Goal: Task Accomplishment & Management: Manage account settings

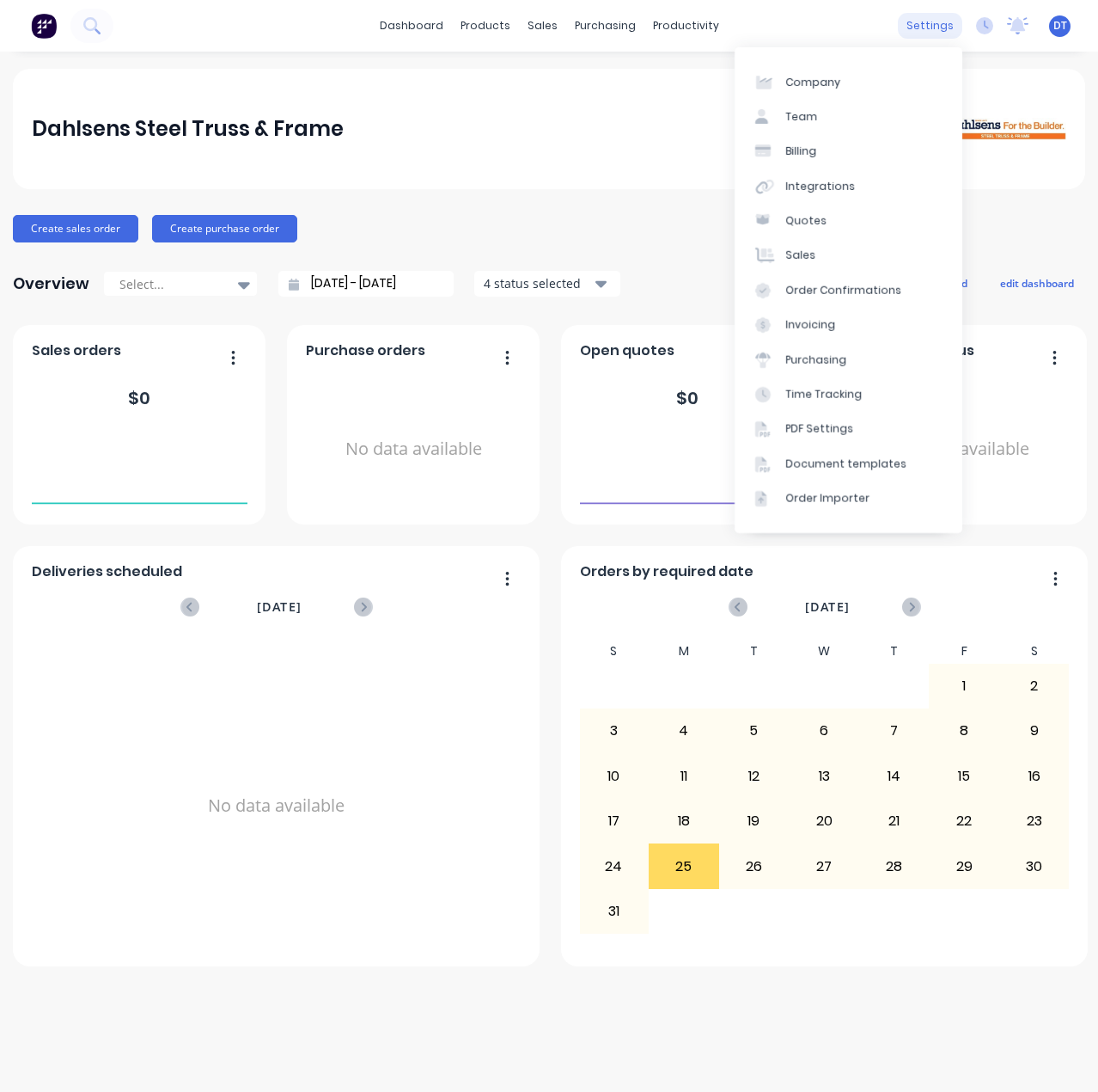
click at [920, 17] on div "settings" at bounding box center [931, 26] width 64 height 26
click at [790, 113] on div "Team" at bounding box center [802, 117] width 32 height 16
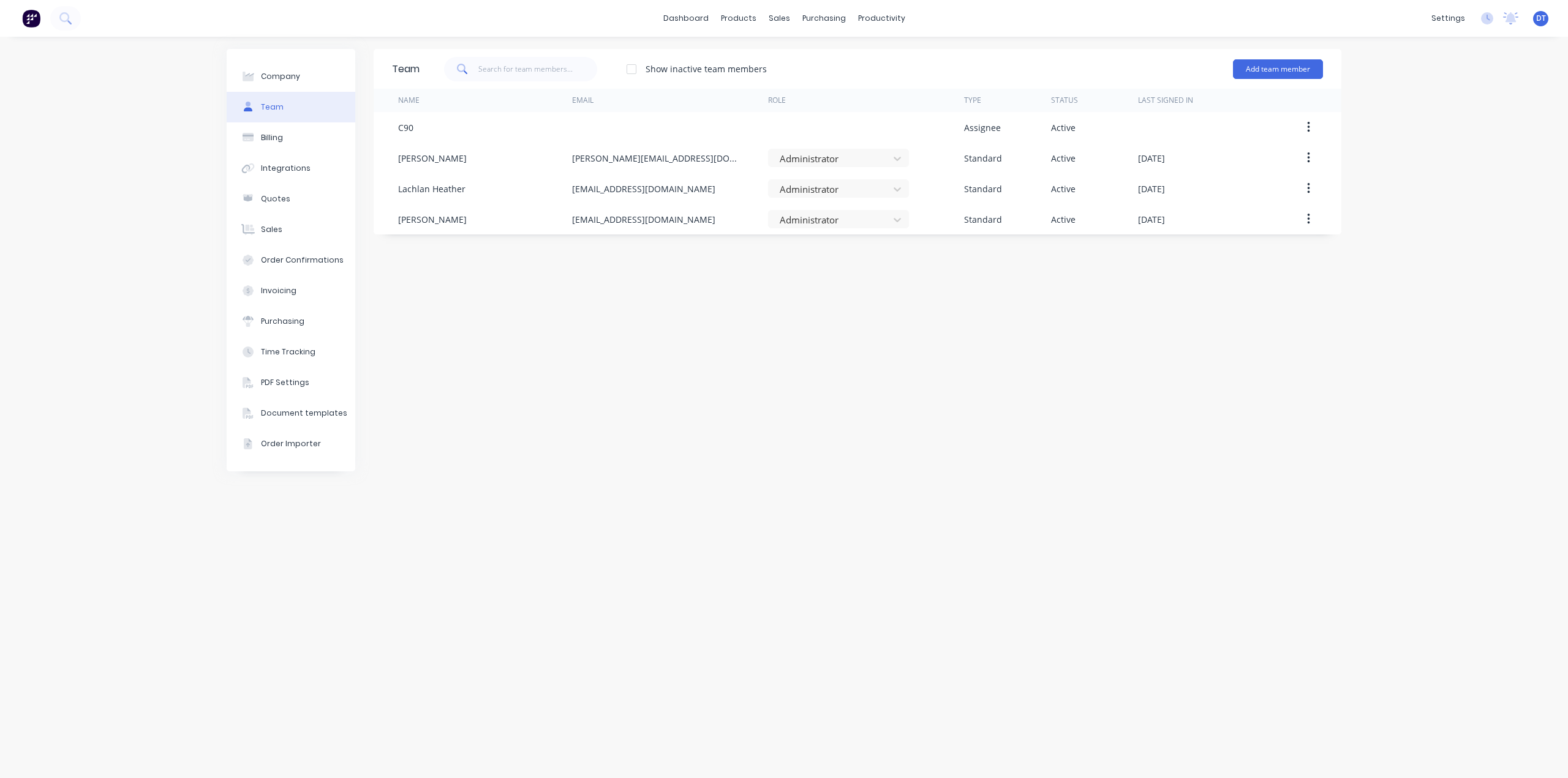
click at [782, 401] on div "Team Show inactive team members Add team member Name Email Role Type Status Las…" at bounding box center [858, 407] width 968 height 716
click at [1370, 137] on div "Integrations" at bounding box center [1370, 133] width 50 height 11
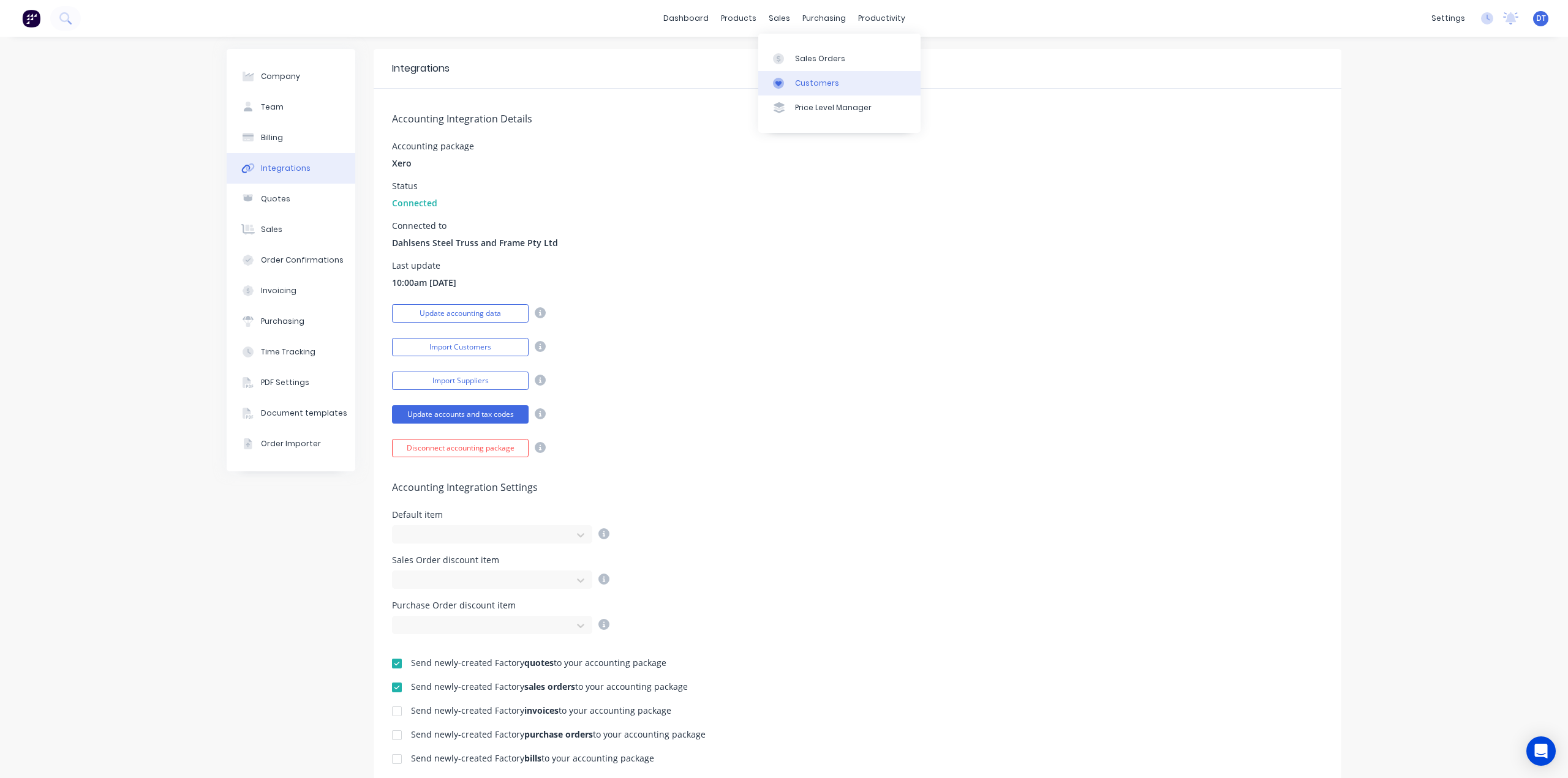
click at [792, 75] on link "Customers" at bounding box center [839, 83] width 162 height 24
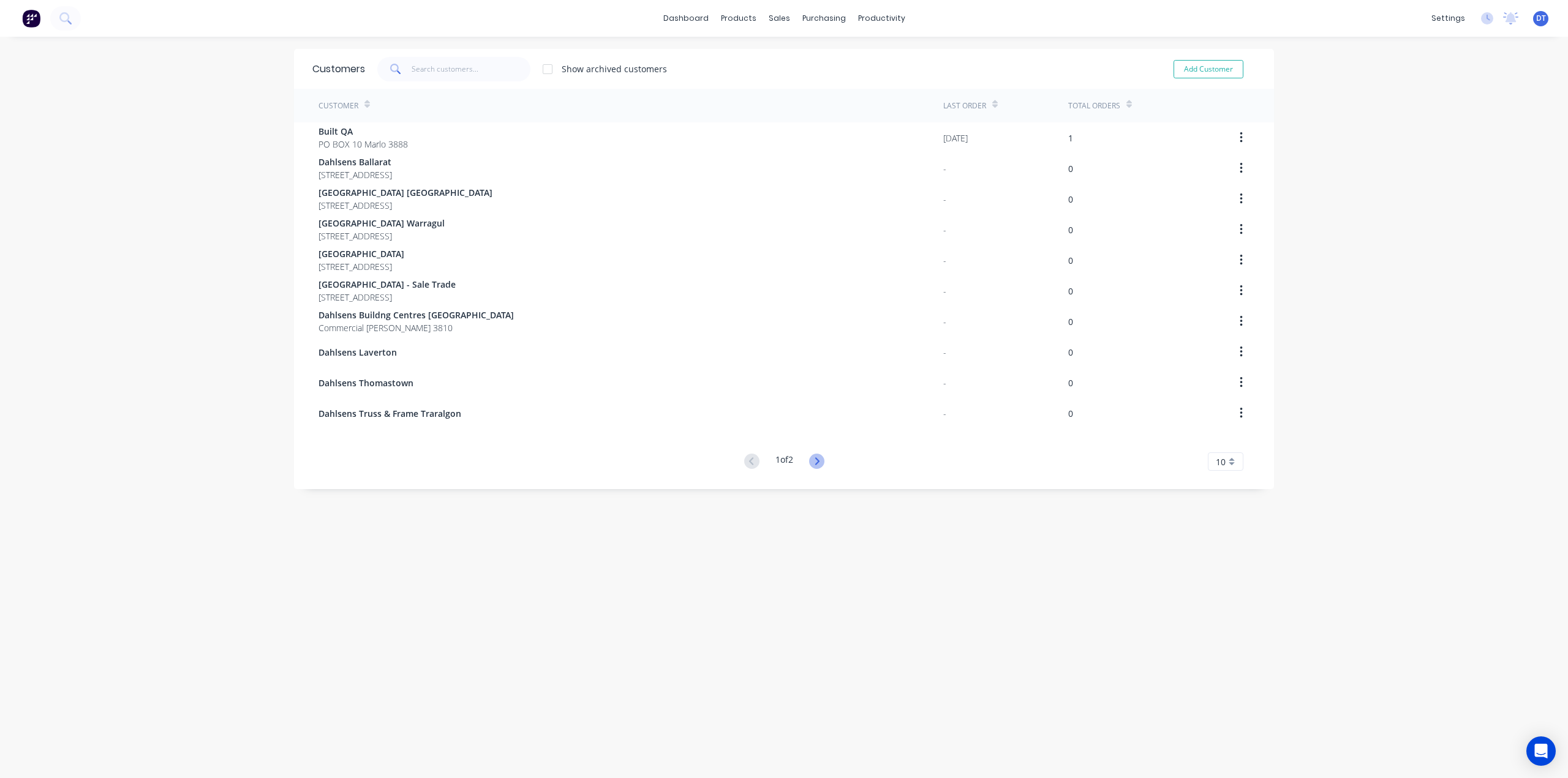
click at [813, 461] on icon at bounding box center [816, 461] width 15 height 15
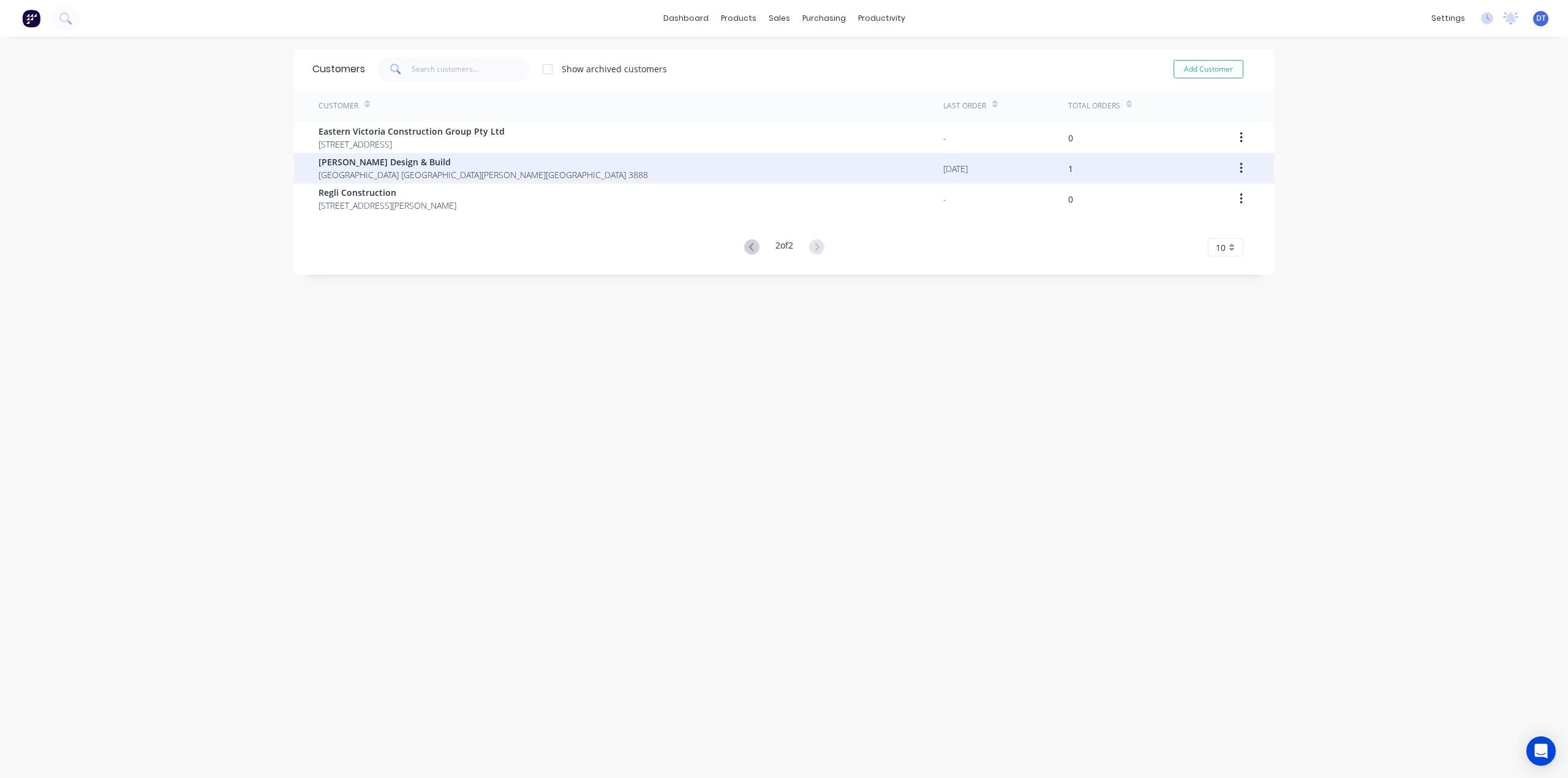
click at [854, 175] on div "Priestley Design & Build Cape Conran Activities Centre Cape Conran Victoria Aus…" at bounding box center [630, 168] width 625 height 31
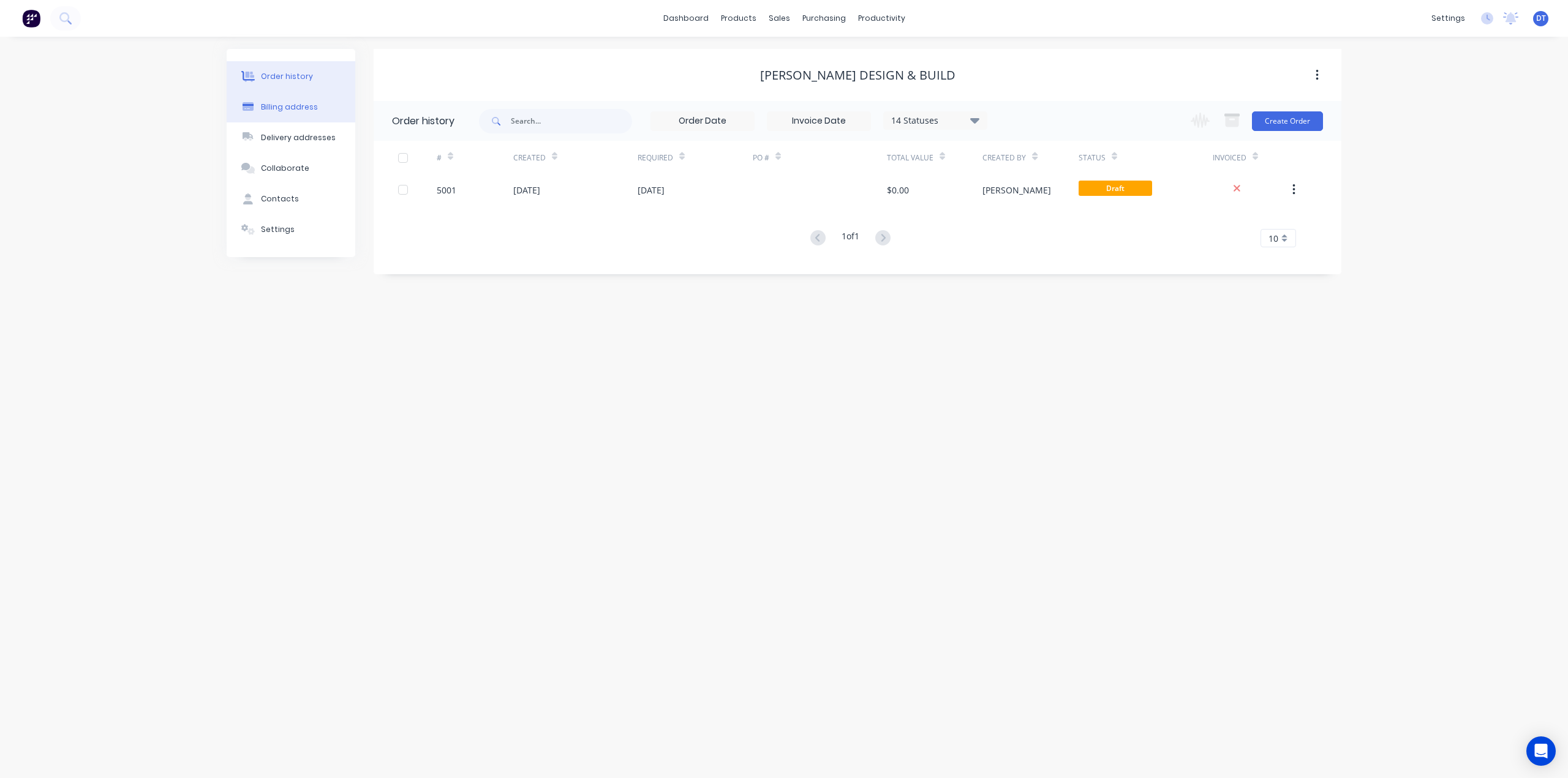
click at [289, 109] on div "Billing address" at bounding box center [289, 107] width 57 height 11
select select "AU"
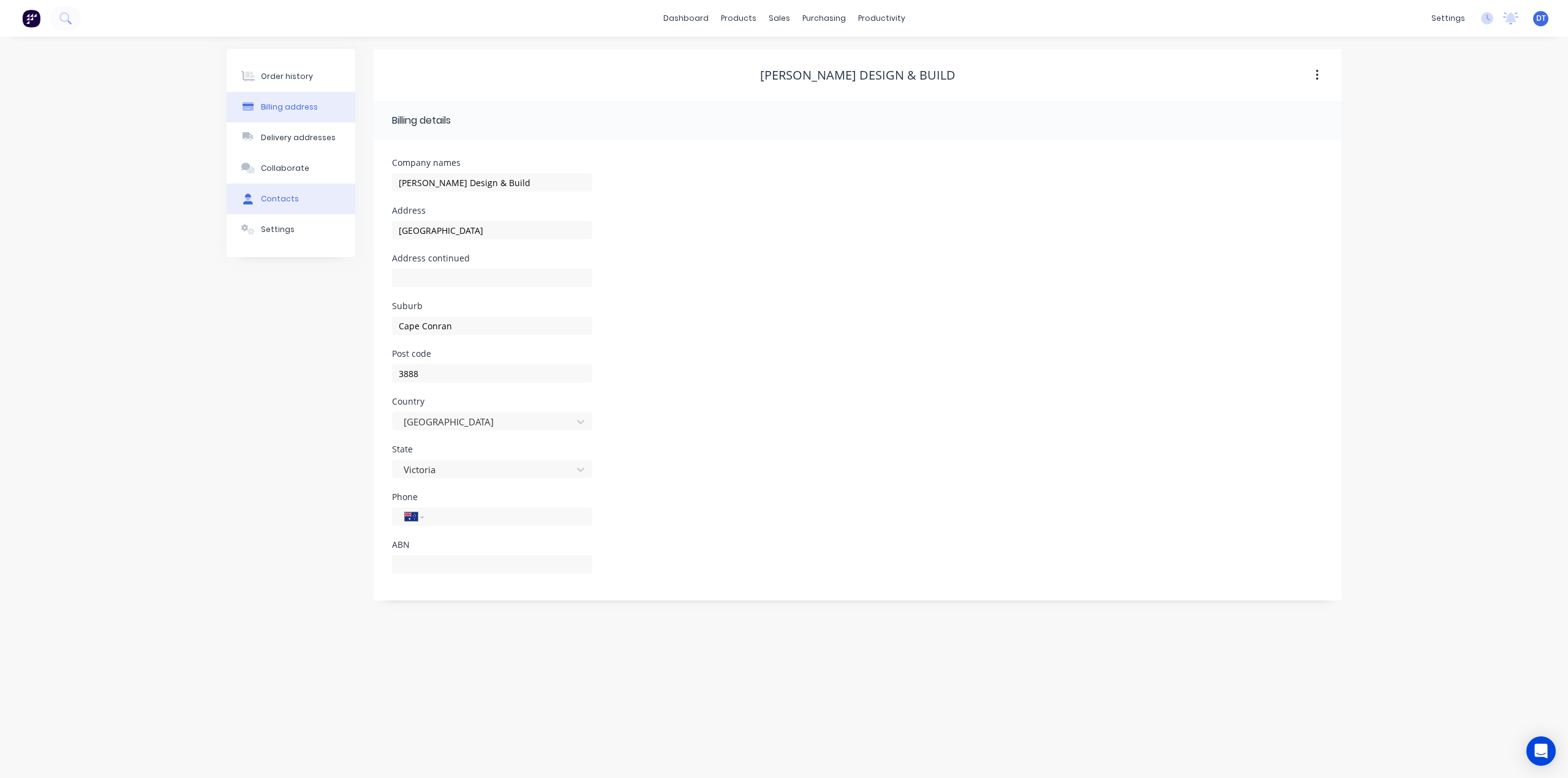
click at [262, 200] on div "Contacts" at bounding box center [280, 199] width 38 height 11
click at [280, 98] on button "Billing address" at bounding box center [291, 107] width 128 height 31
select select "AU"
click at [280, 77] on div "Order history" at bounding box center [287, 77] width 52 height 11
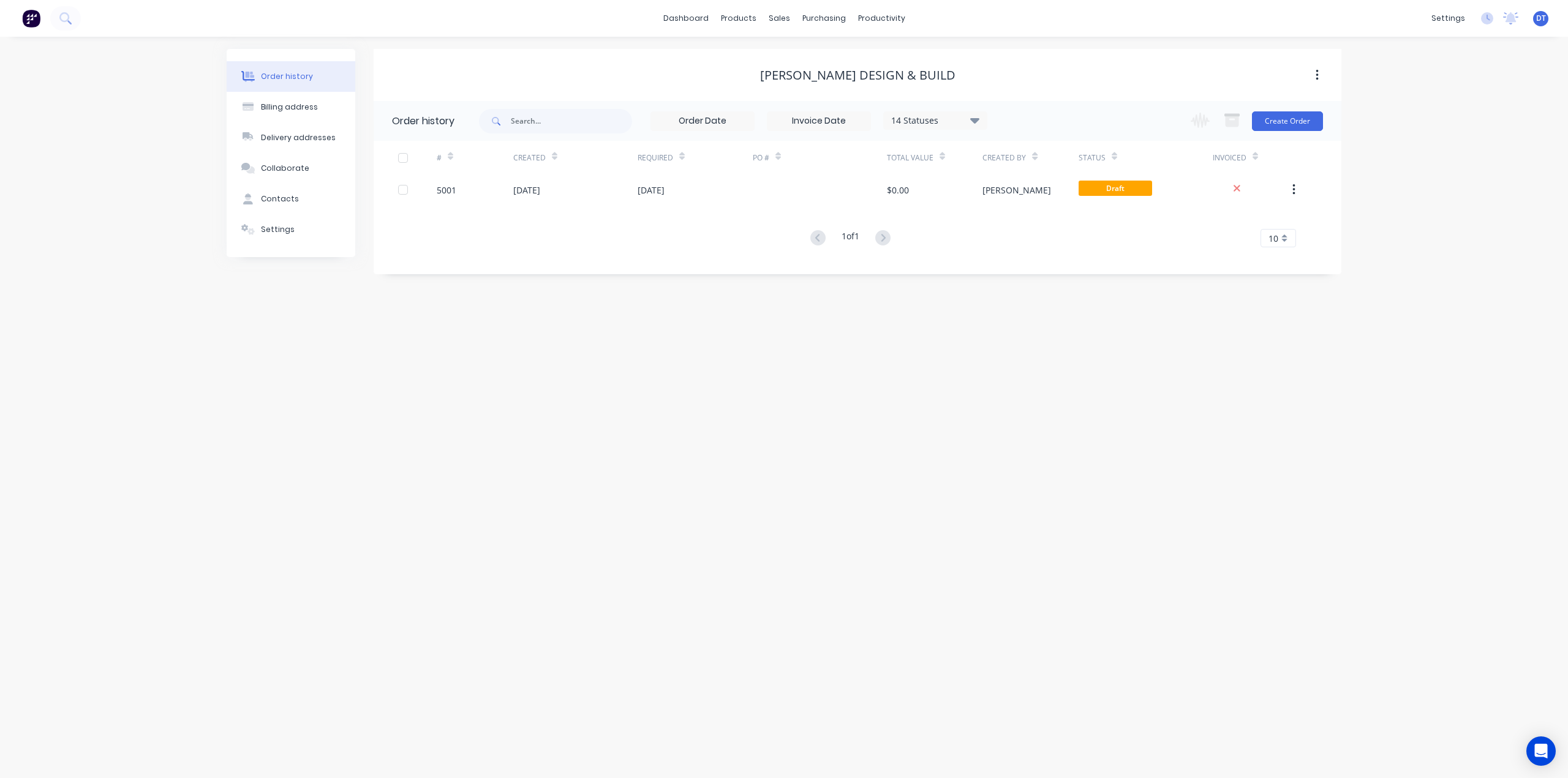
click at [1313, 80] on button "button" at bounding box center [1317, 75] width 29 height 22
click at [1393, 272] on div "Order history Billing address Delivery addresses Collaborate Contacts Settings …" at bounding box center [784, 407] width 1568 height 741
click at [788, 83] on icon at bounding box center [783, 83] width 11 height 11
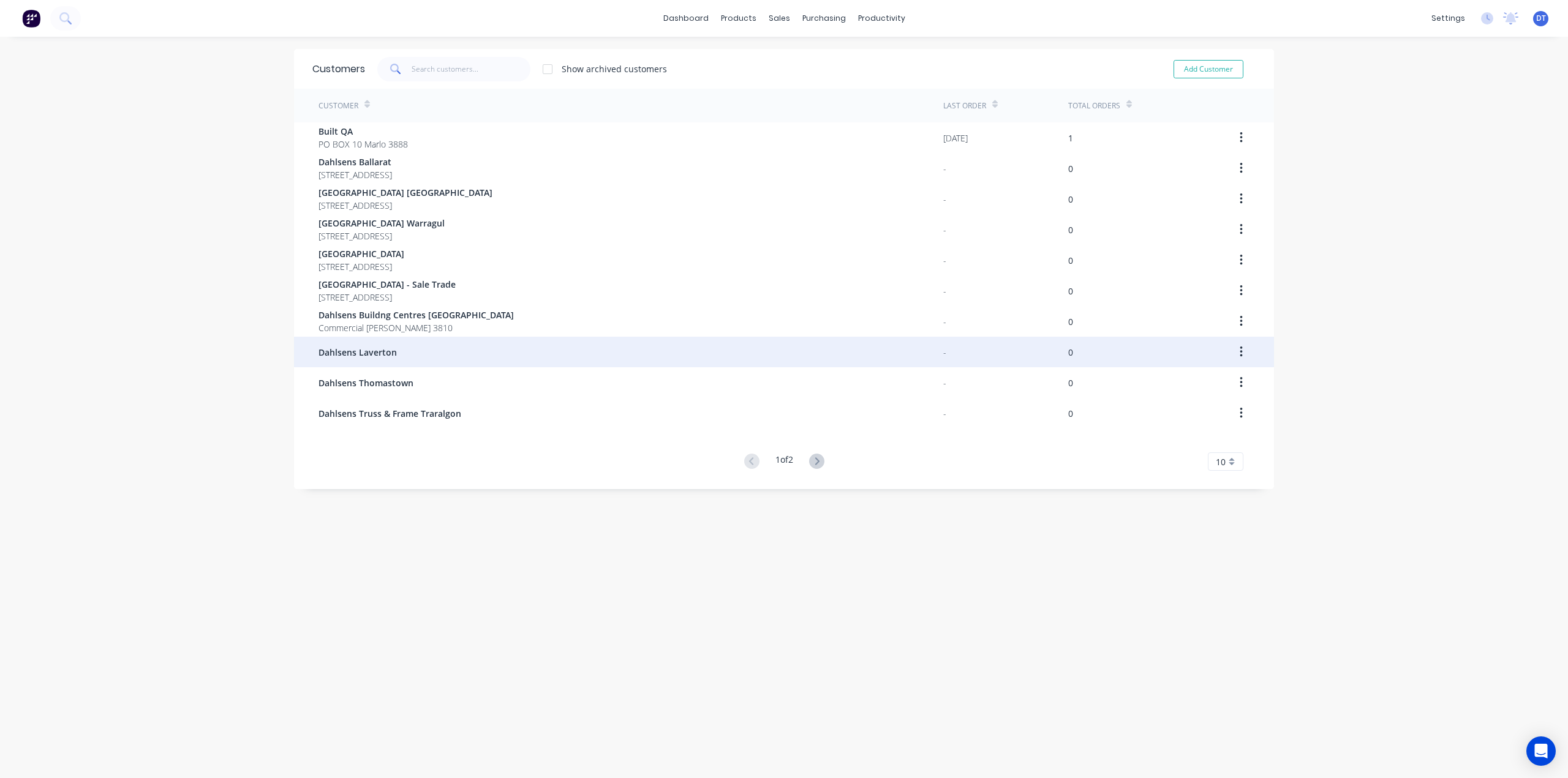
click at [361, 345] on div "Dahlsens Laverton" at bounding box center [630, 351] width 625 height 31
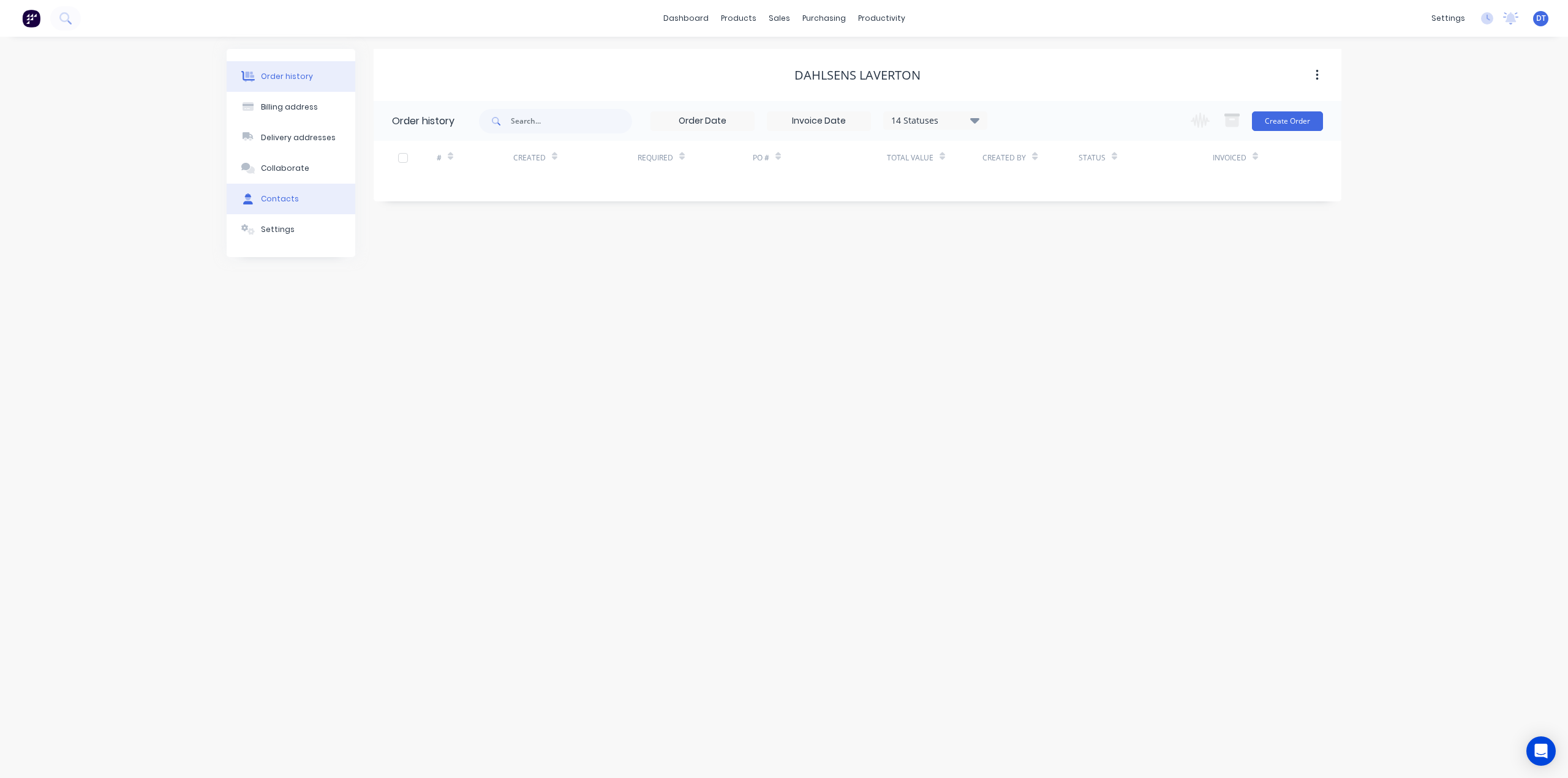
click at [288, 195] on div "Contacts" at bounding box center [280, 199] width 38 height 11
click at [384, 164] on button "button" at bounding box center [387, 163] width 15 height 15
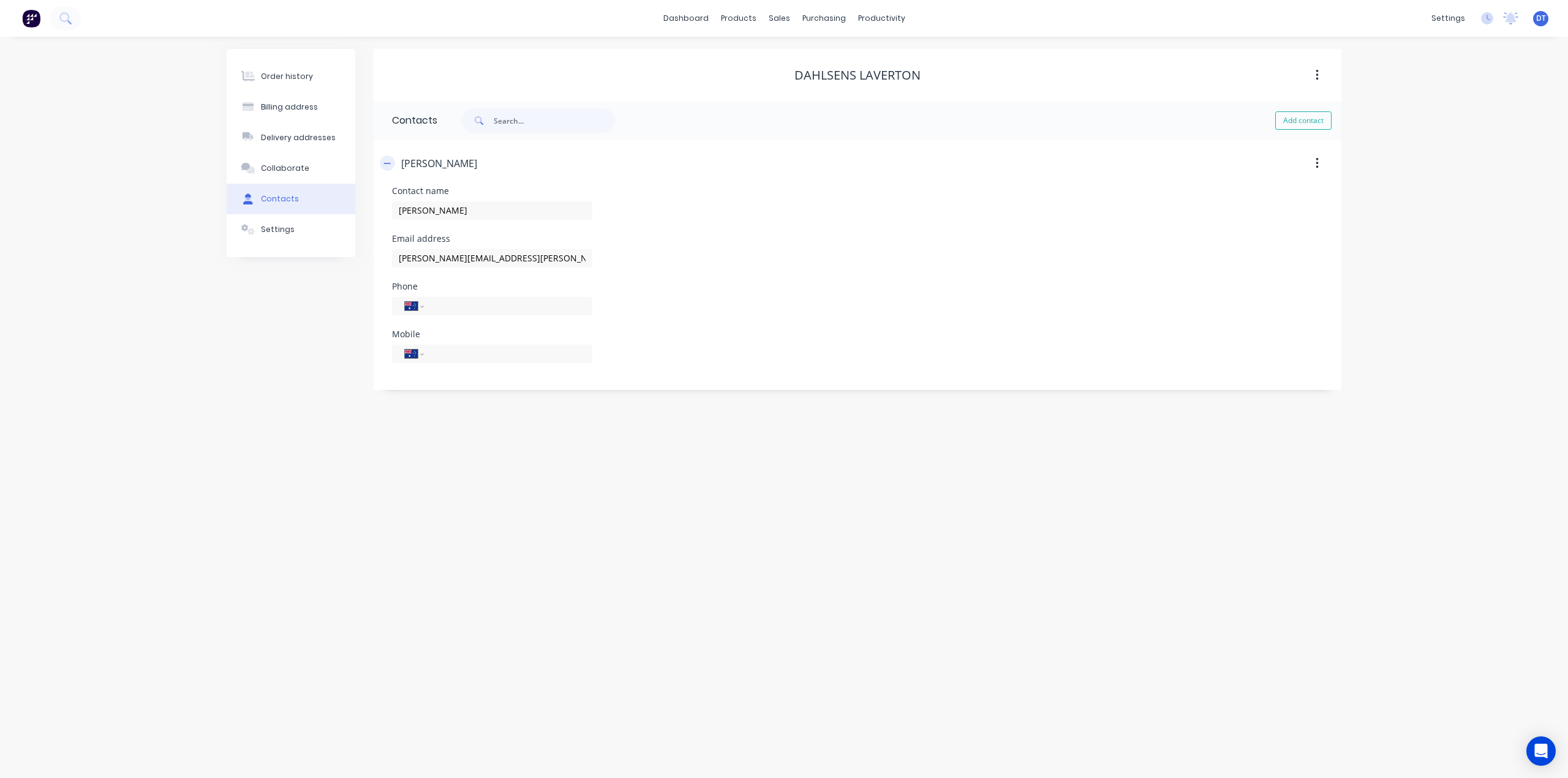
click at [388, 160] on icon "button" at bounding box center [387, 163] width 7 height 9
click at [282, 80] on div "Order history" at bounding box center [287, 77] width 52 height 11
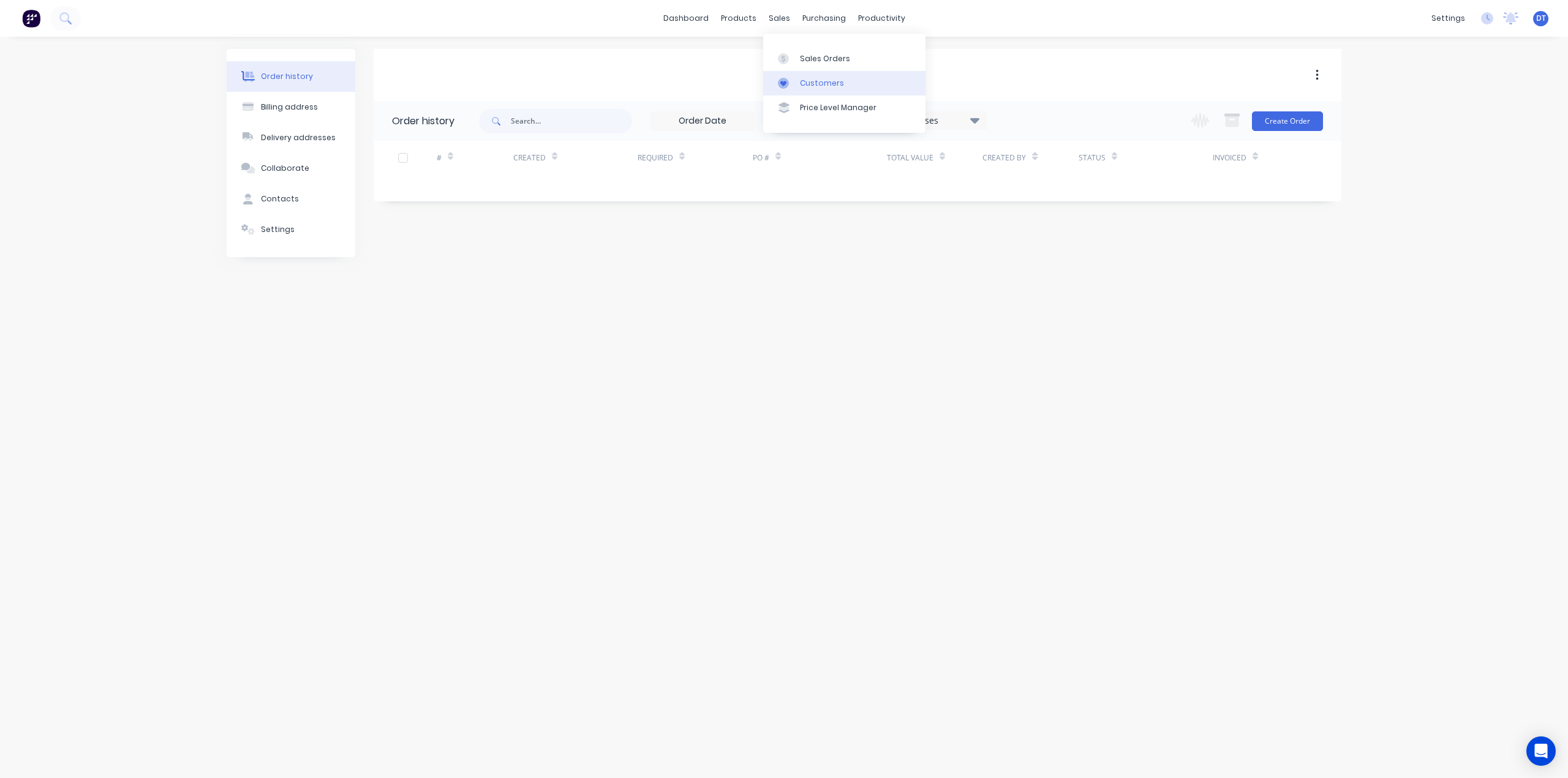
click at [807, 84] on div "Customers" at bounding box center [822, 83] width 44 height 11
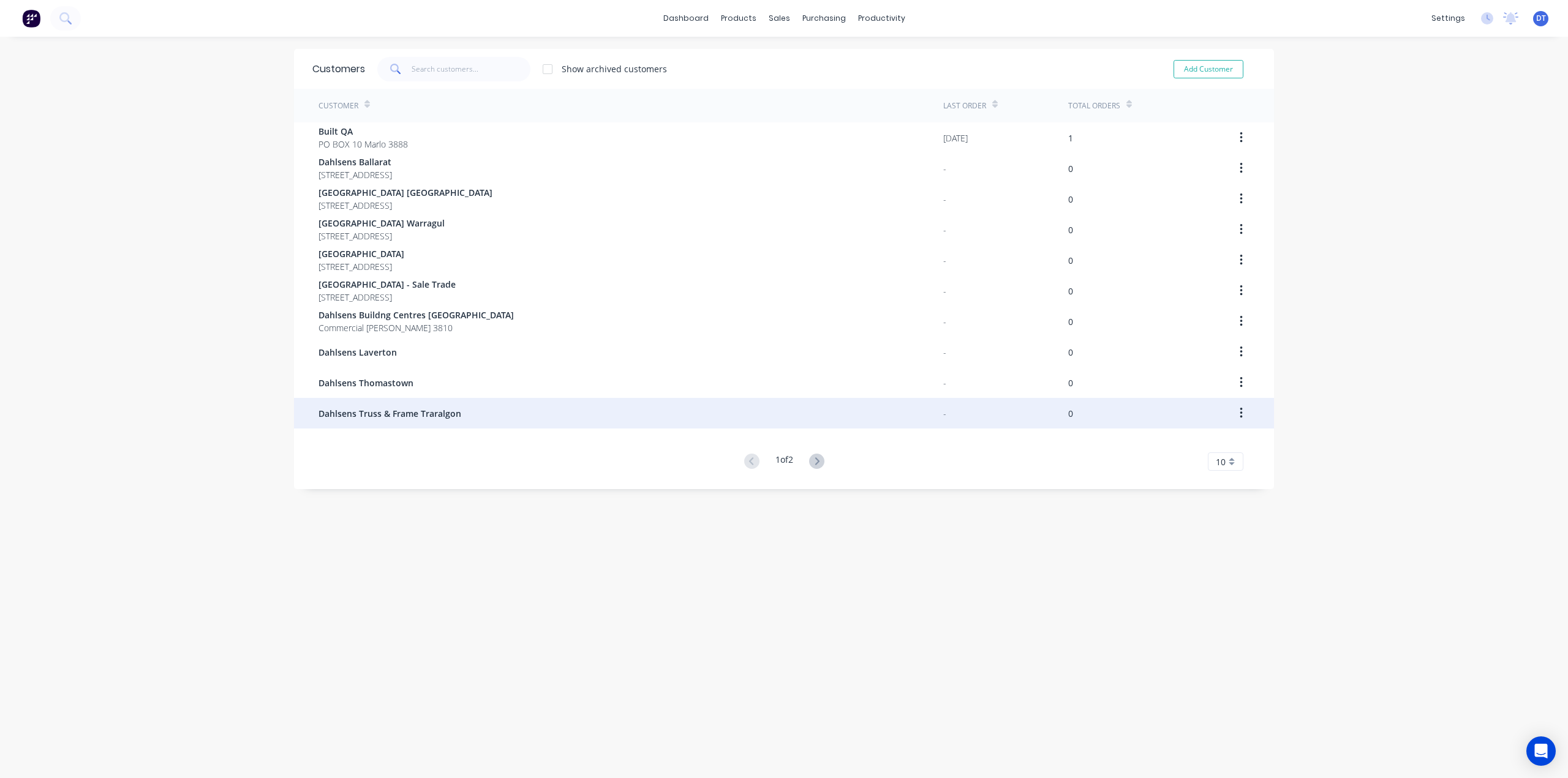
click at [382, 414] on span "Dahlsens Truss & Frame Traralgon" at bounding box center [390, 414] width 143 height 13
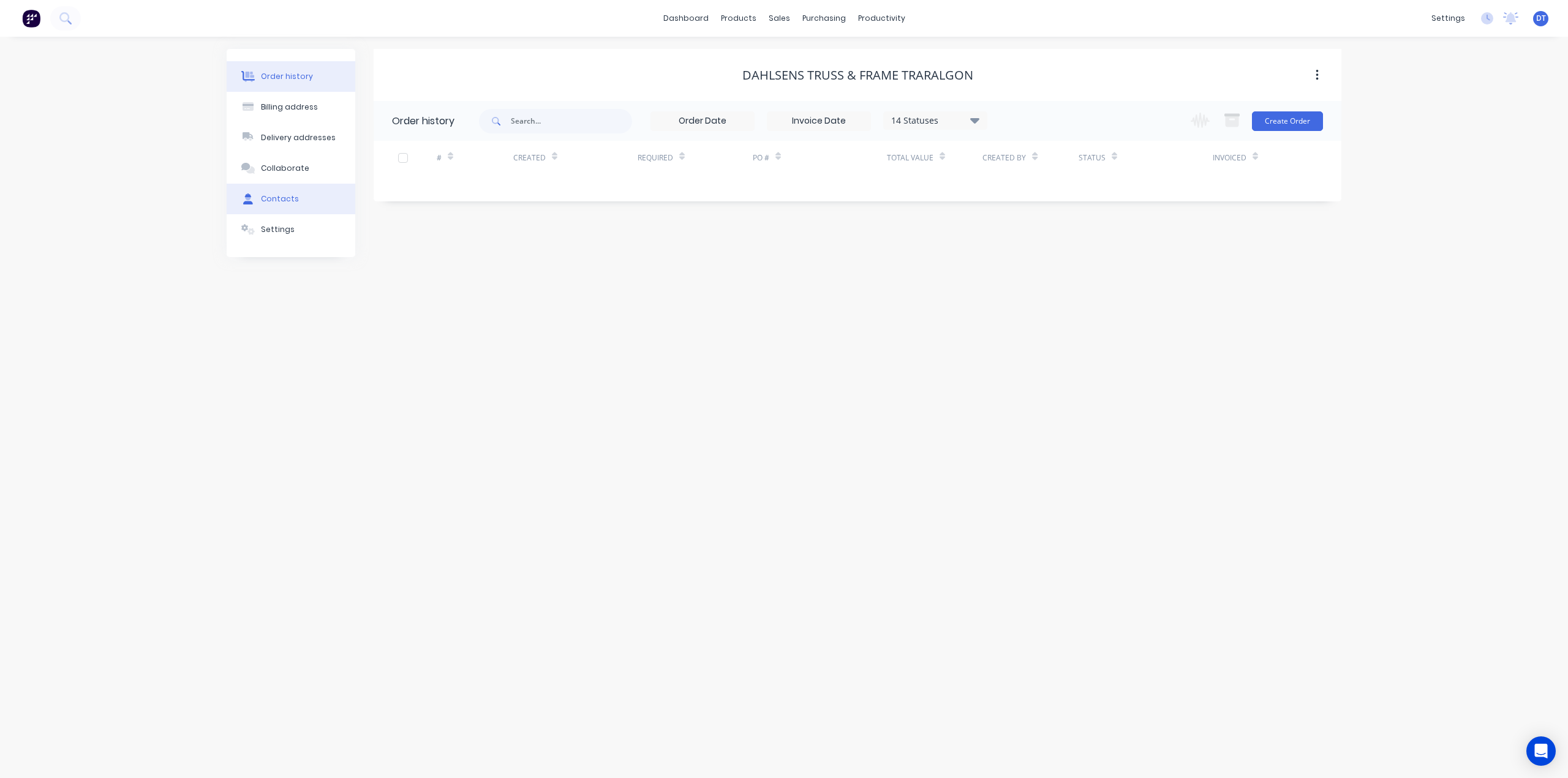
click at [282, 198] on div "Contacts" at bounding box center [280, 199] width 38 height 11
click at [384, 163] on icon "button" at bounding box center [388, 163] width 7 height 7
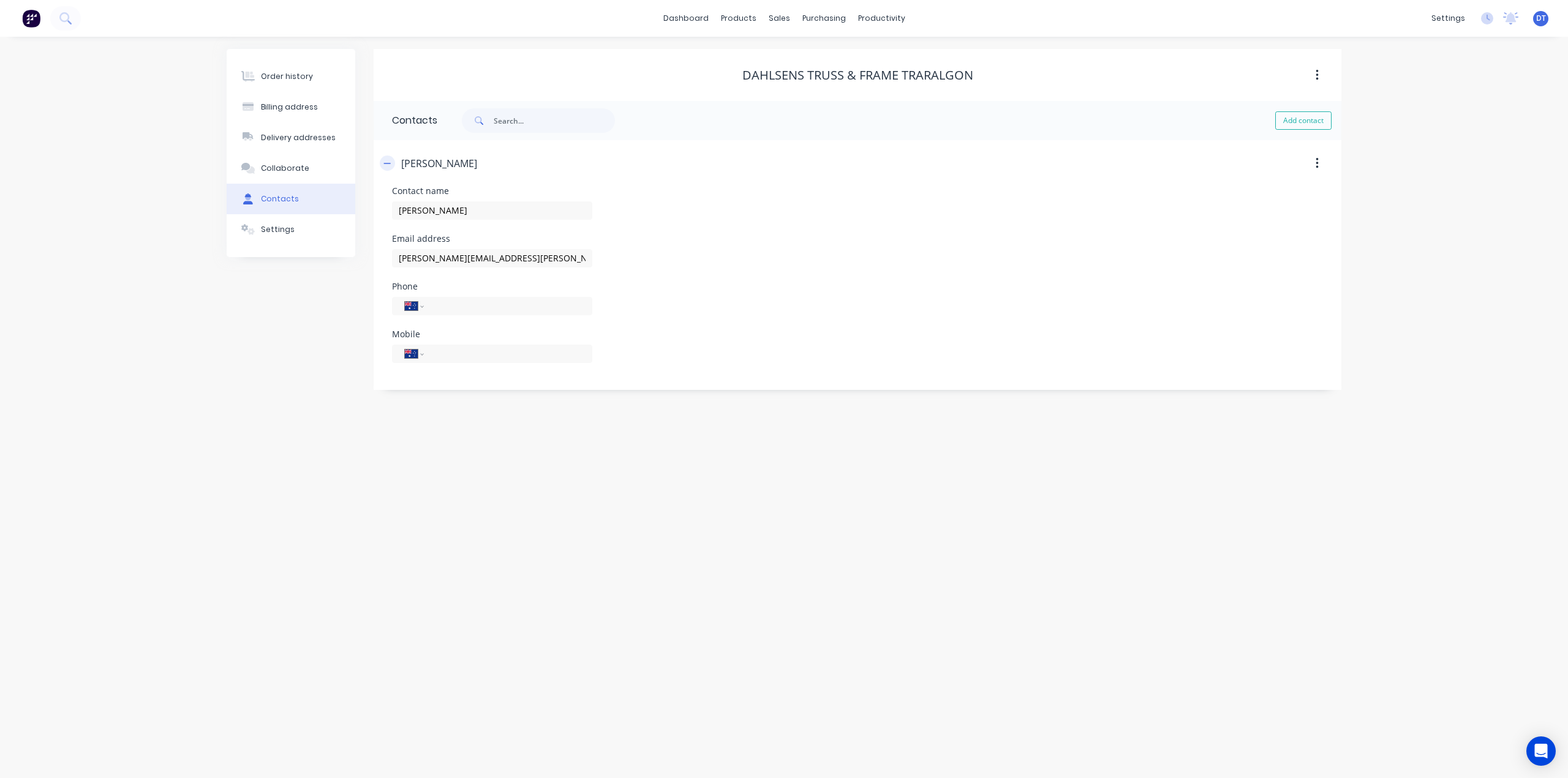
click at [387, 162] on icon "button" at bounding box center [387, 163] width 7 height 9
click at [801, 80] on div "Customers" at bounding box center [822, 83] width 44 height 11
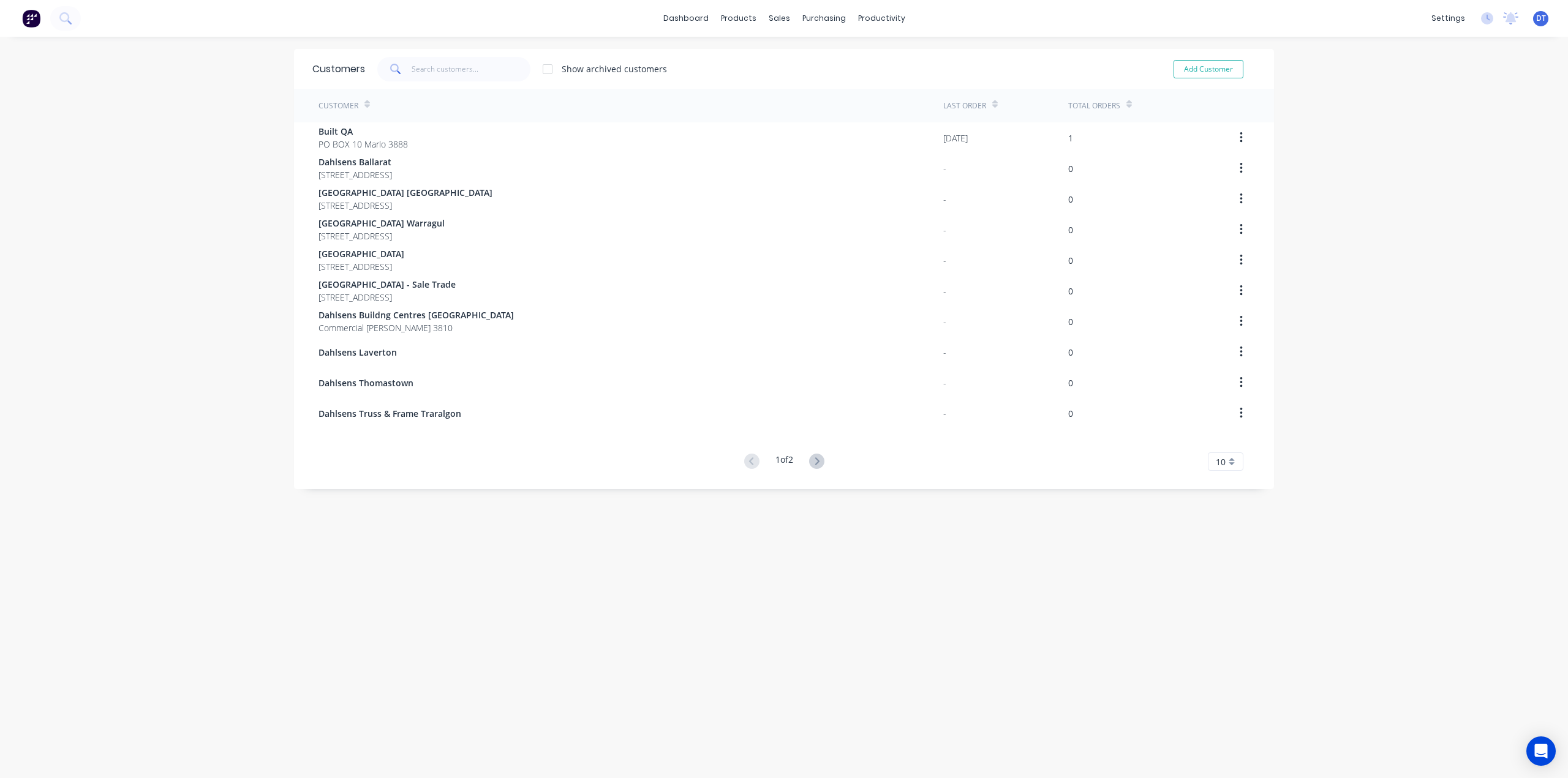
click at [813, 462] on g at bounding box center [816, 461] width 15 height 15
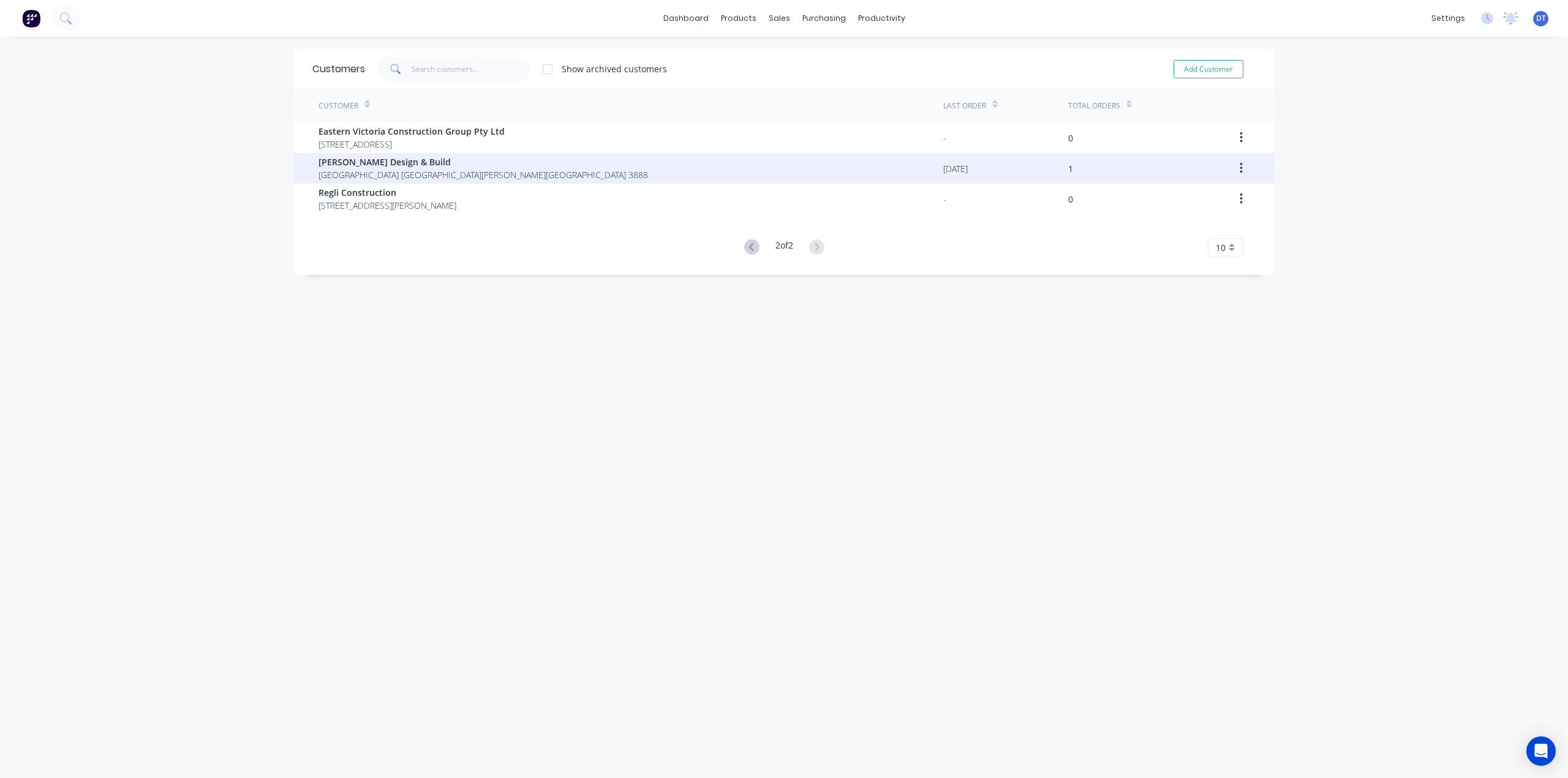
click at [451, 173] on span "Cape Conran Activities Centre Cape Conran Victoria Australia 3888" at bounding box center [483, 175] width 329 height 13
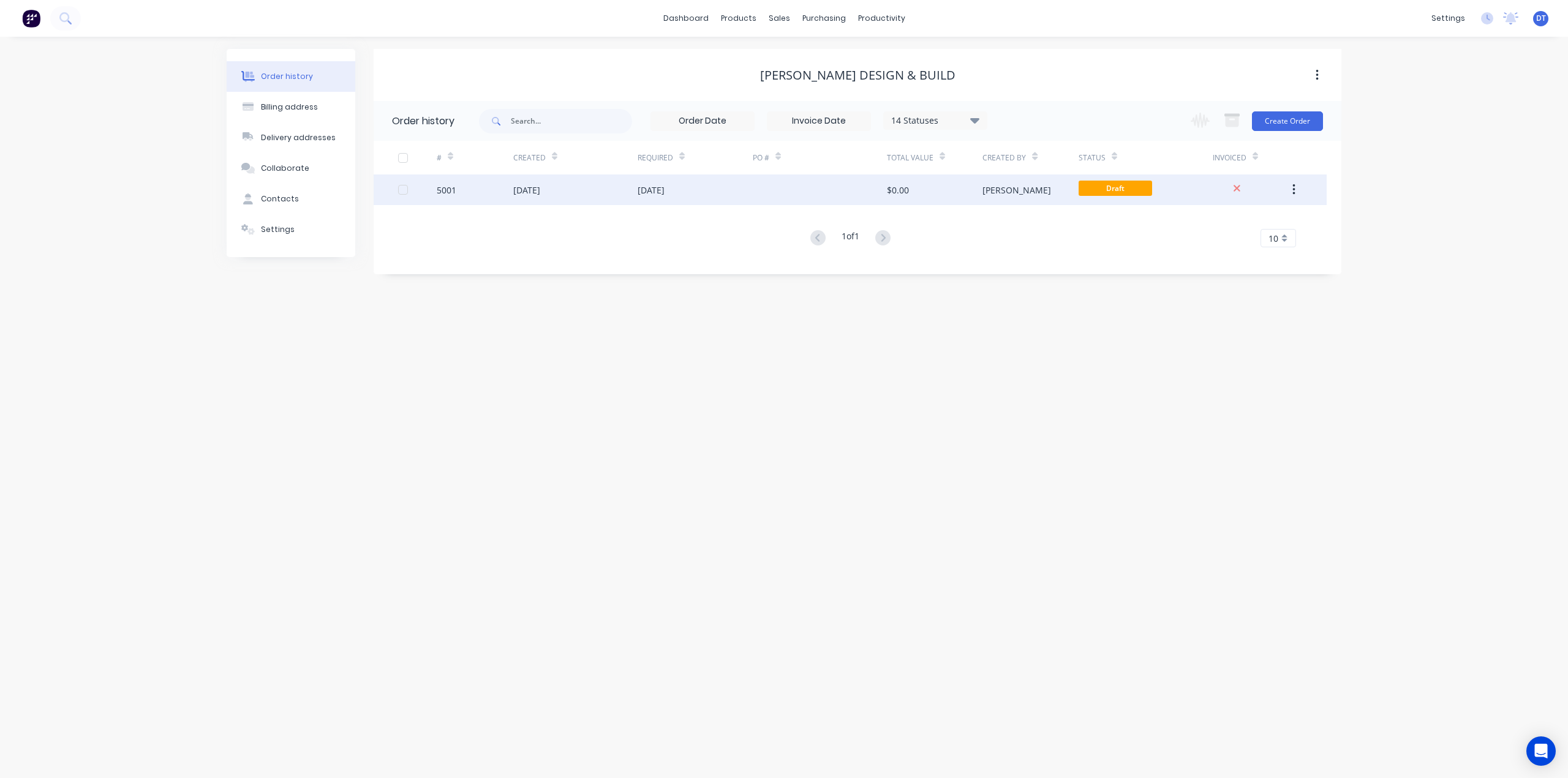
click at [1294, 194] on icon "button" at bounding box center [1294, 190] width 3 height 14
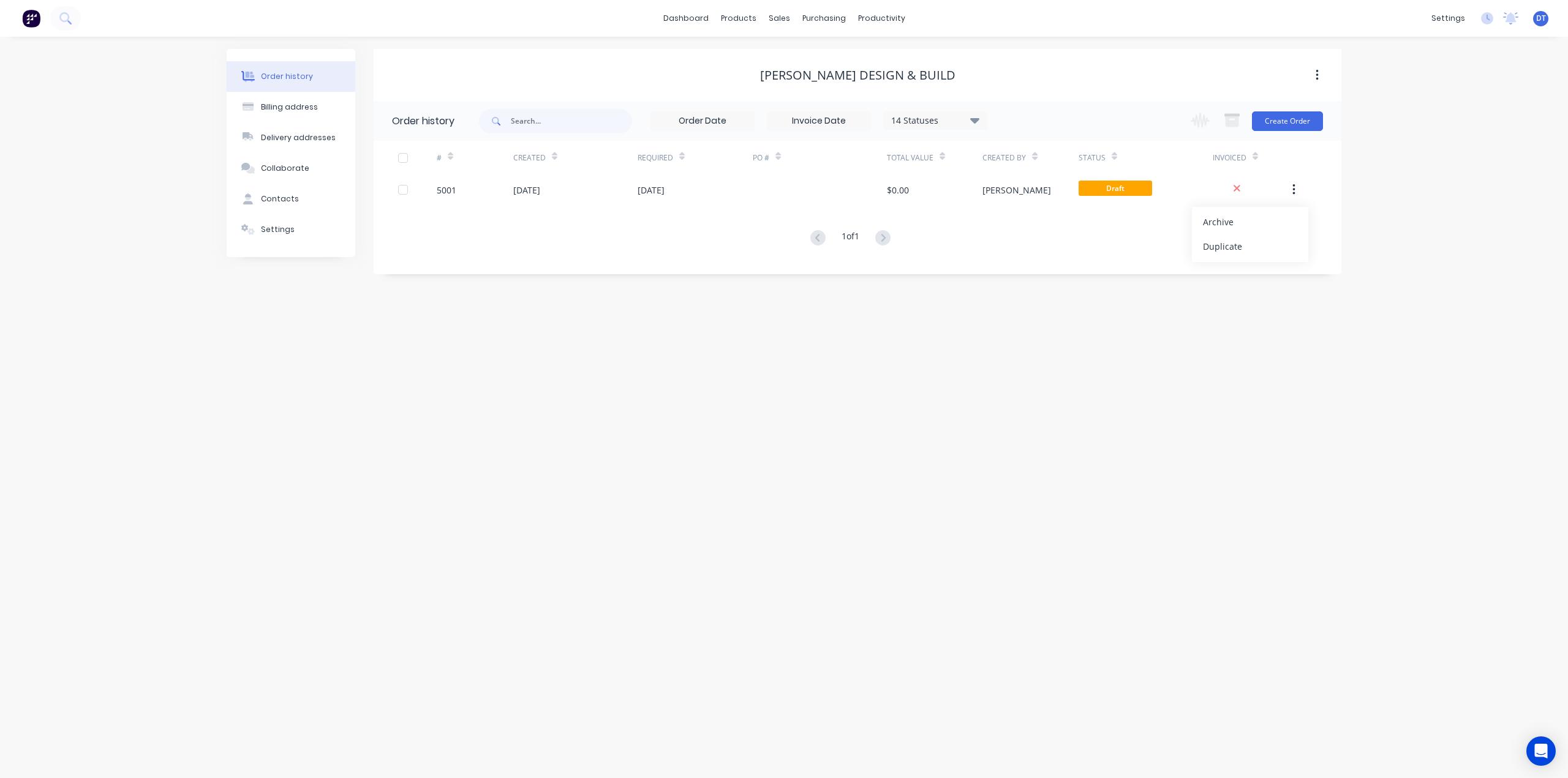
click at [867, 340] on div "Order history Billing address Delivery addresses Collaborate Contacts Settings …" at bounding box center [784, 407] width 1568 height 741
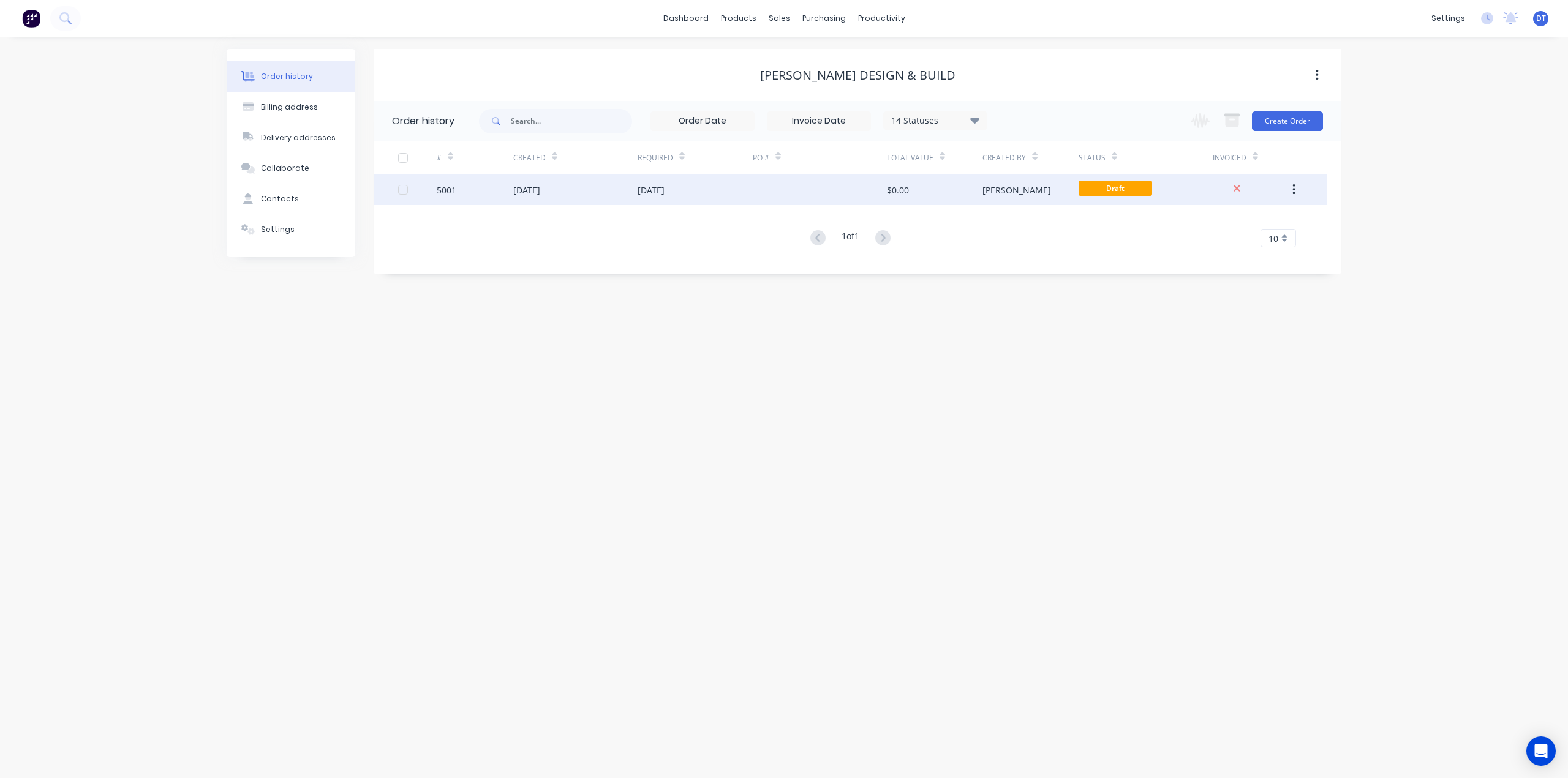
click at [599, 181] on div "[DATE]" at bounding box center [575, 190] width 124 height 31
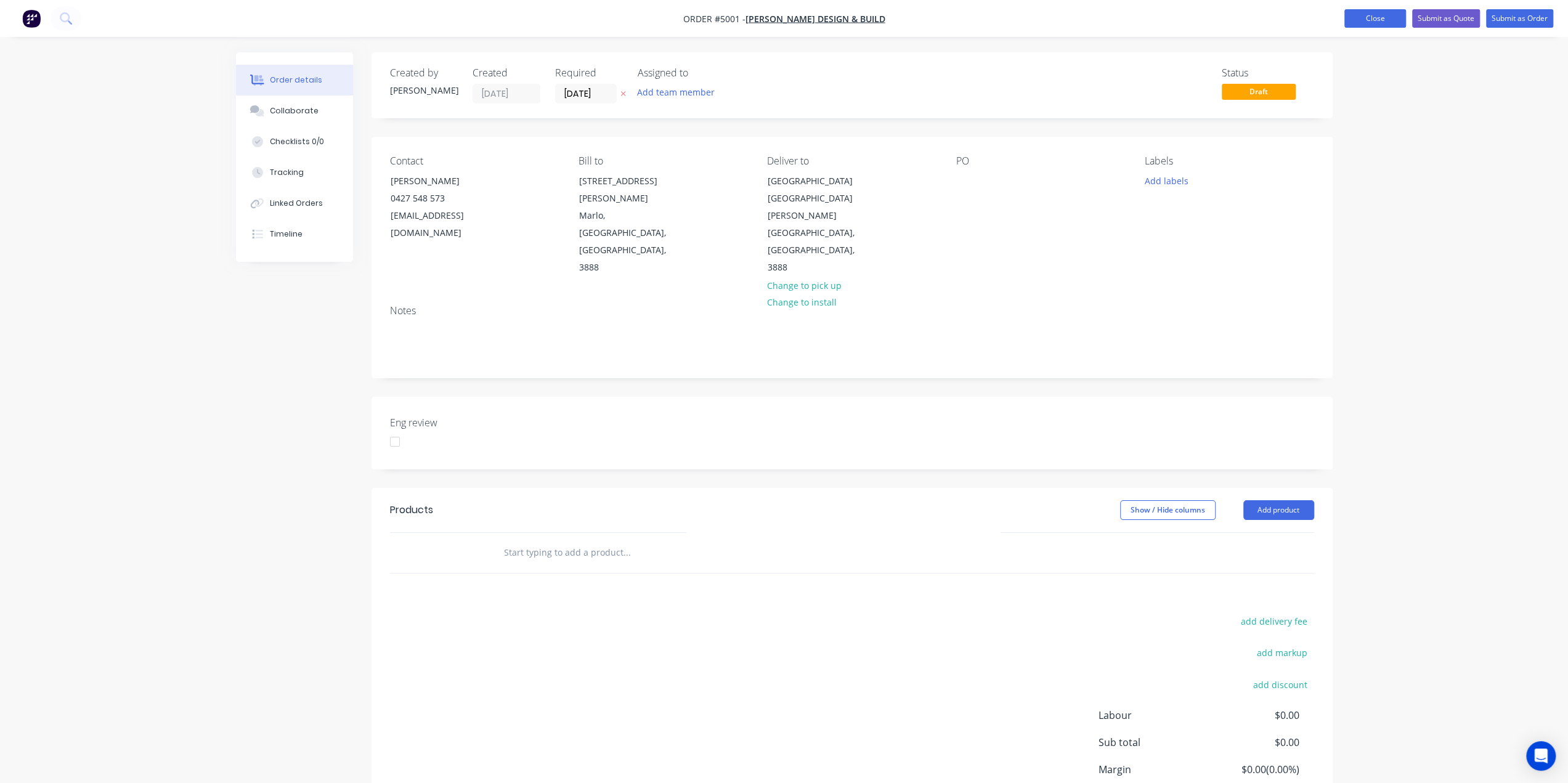
click at [1369, 16] on button "Close" at bounding box center [1375, 18] width 62 height 18
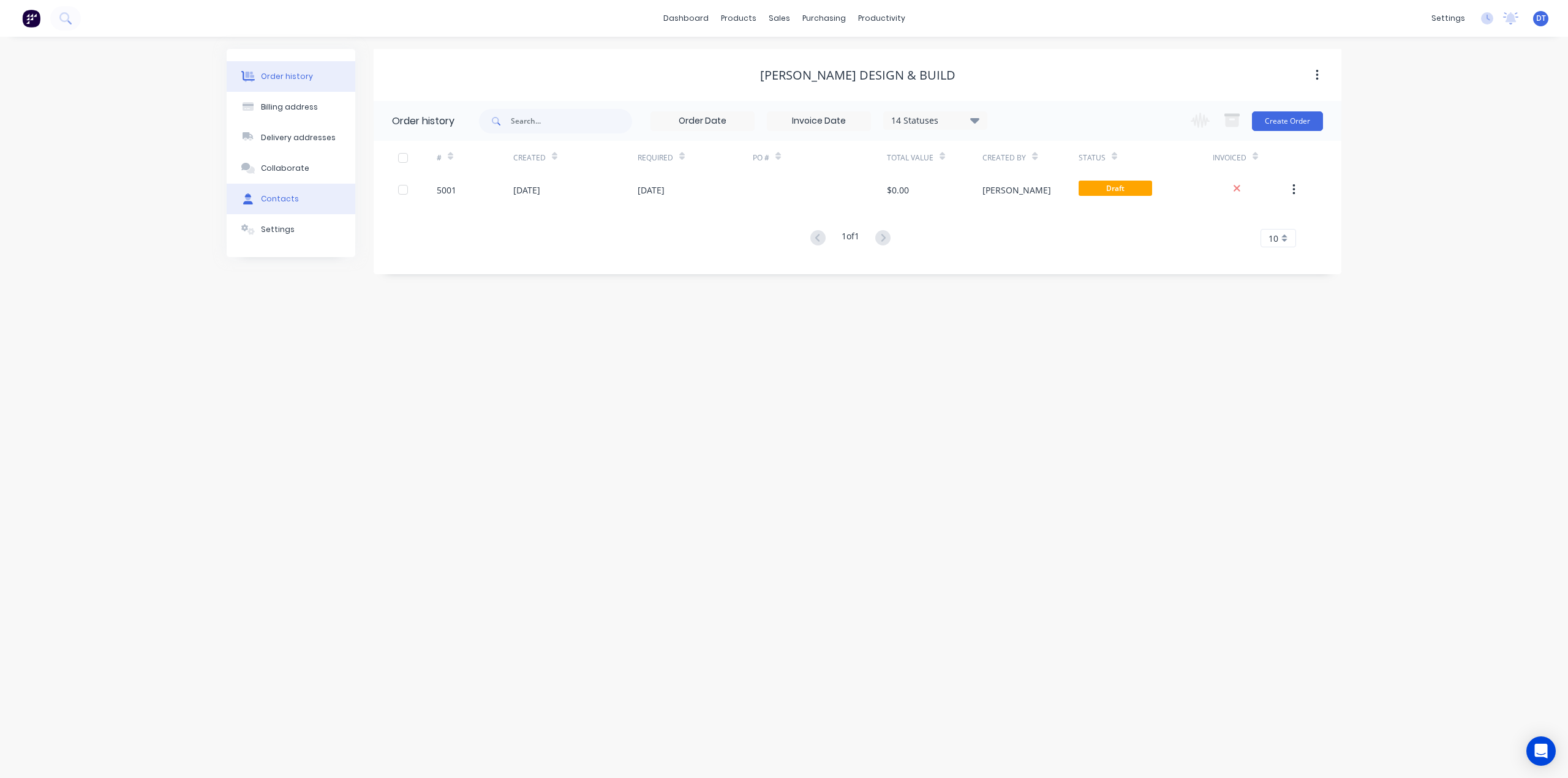
click at [277, 200] on div "Contacts" at bounding box center [280, 199] width 38 height 11
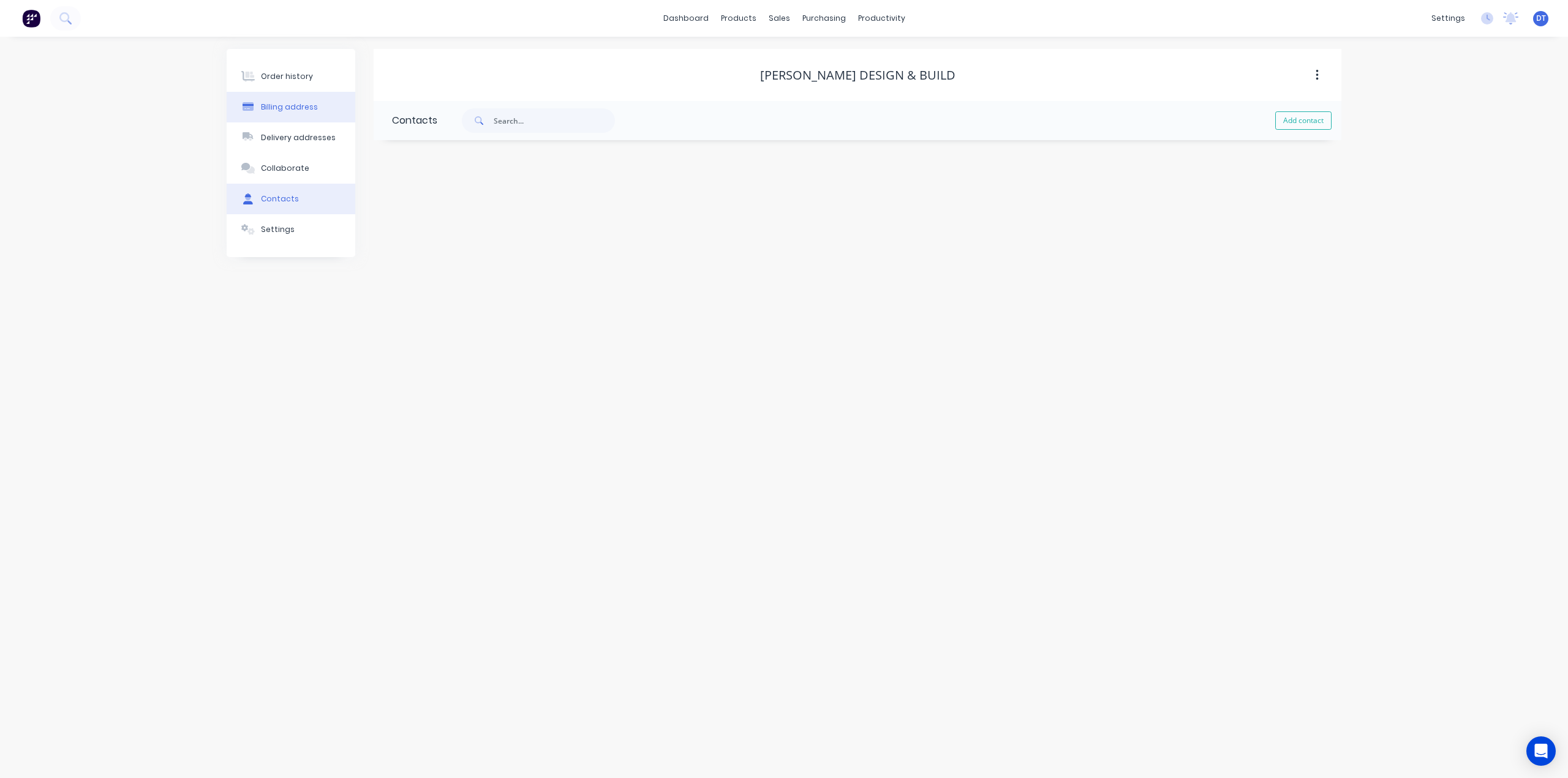
click at [280, 111] on div "Billing address" at bounding box center [289, 107] width 57 height 11
select select "AU"
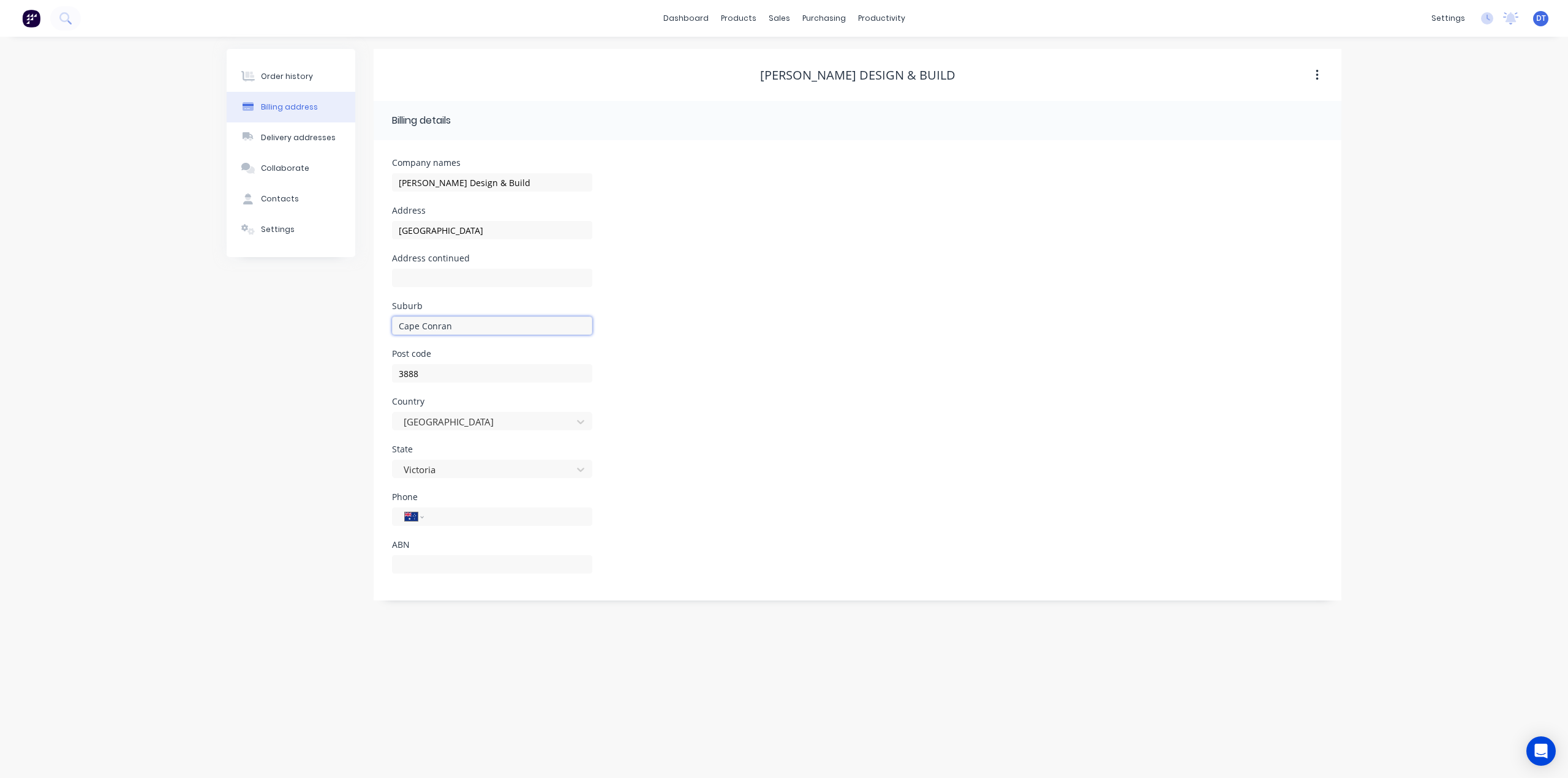
drag, startPoint x: 452, startPoint y: 324, endPoint x: 343, endPoint y: 310, distance: 109.9
click at [328, 314] on div "Order history Billing address Delivery addresses Collaborate Contacts Settings …" at bounding box center [784, 325] width 1114 height 552
click at [481, 272] on input "text" at bounding box center [492, 278] width 200 height 18
drag, startPoint x: 519, startPoint y: 229, endPoint x: 310, endPoint y: 209, distance: 210.0
click at [310, 209] on div "Order history Billing address Delivery addresses Collaborate Contacts Settings …" at bounding box center [784, 325] width 1114 height 552
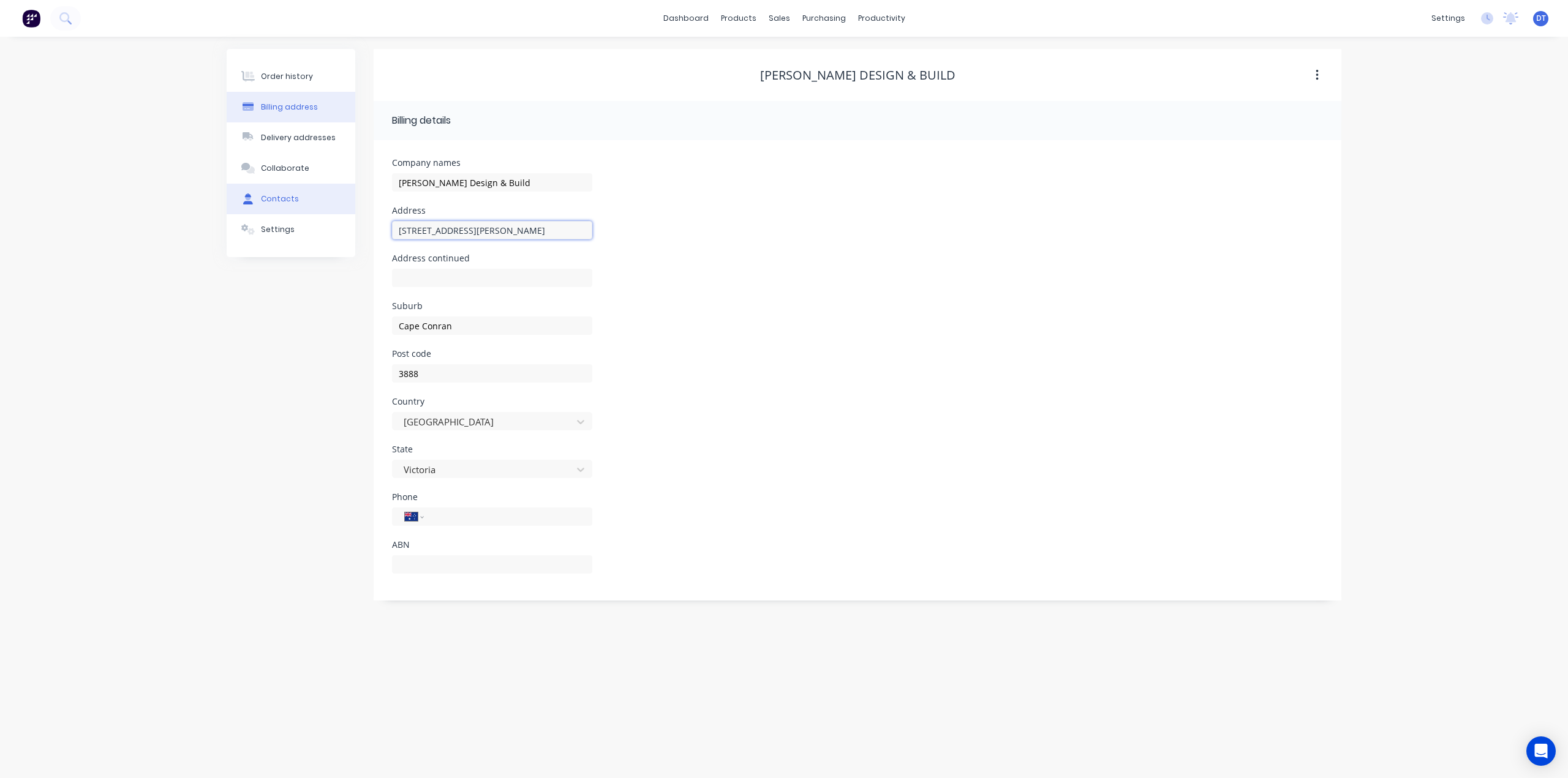
type input "[STREET_ADDRESS][PERSON_NAME]"
drag, startPoint x: 416, startPoint y: 327, endPoint x: 442, endPoint y: 400, distance: 77.5
click at [416, 327] on input "Marflo" at bounding box center [492, 326] width 200 height 18
type input "Marlo"
click at [1317, 74] on icon "button" at bounding box center [1317, 75] width 3 height 11
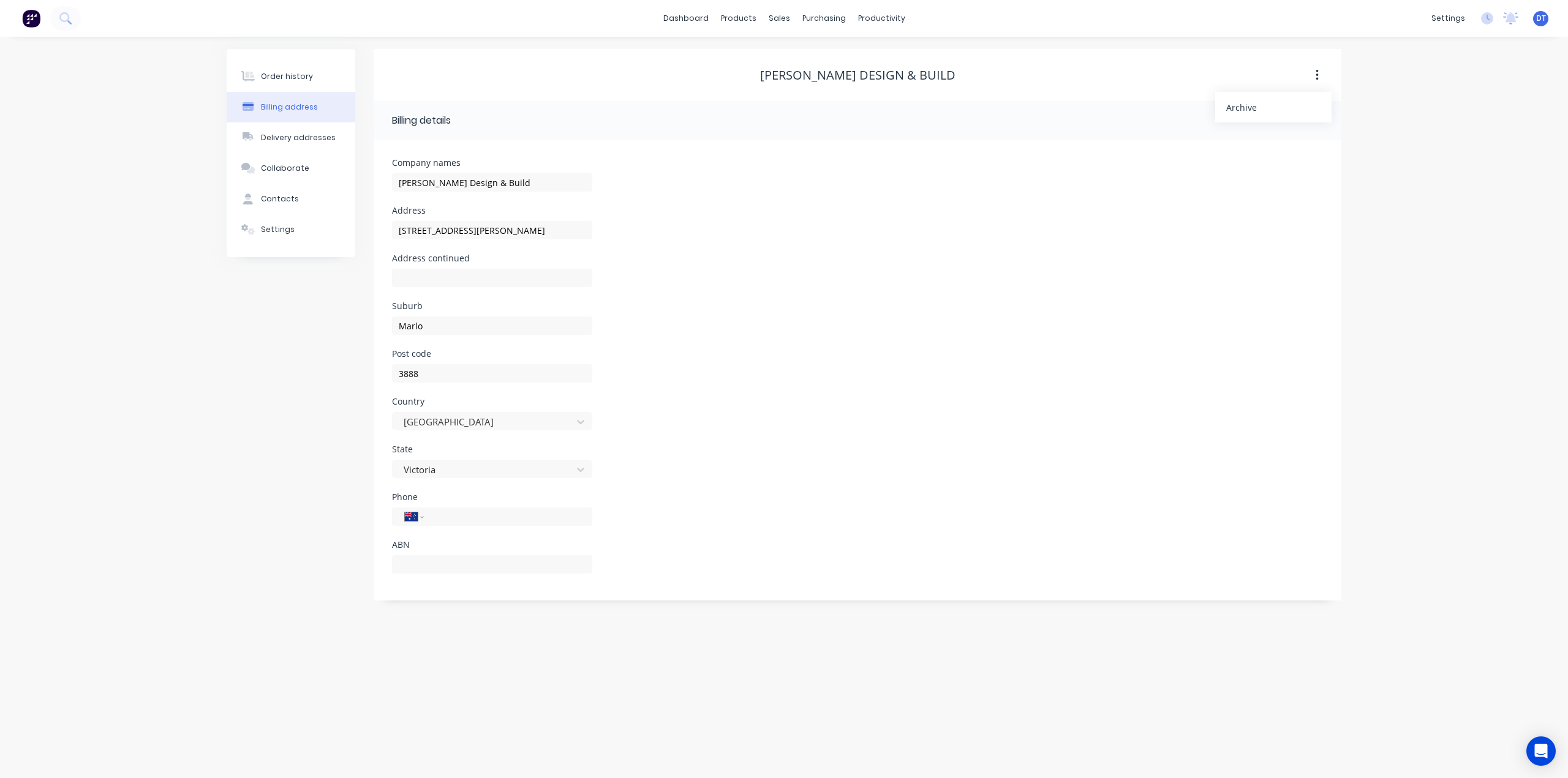
click at [1317, 74] on icon "button" at bounding box center [1317, 75] width 3 height 11
click at [265, 232] on div "Settings" at bounding box center [277, 229] width 33 height 11
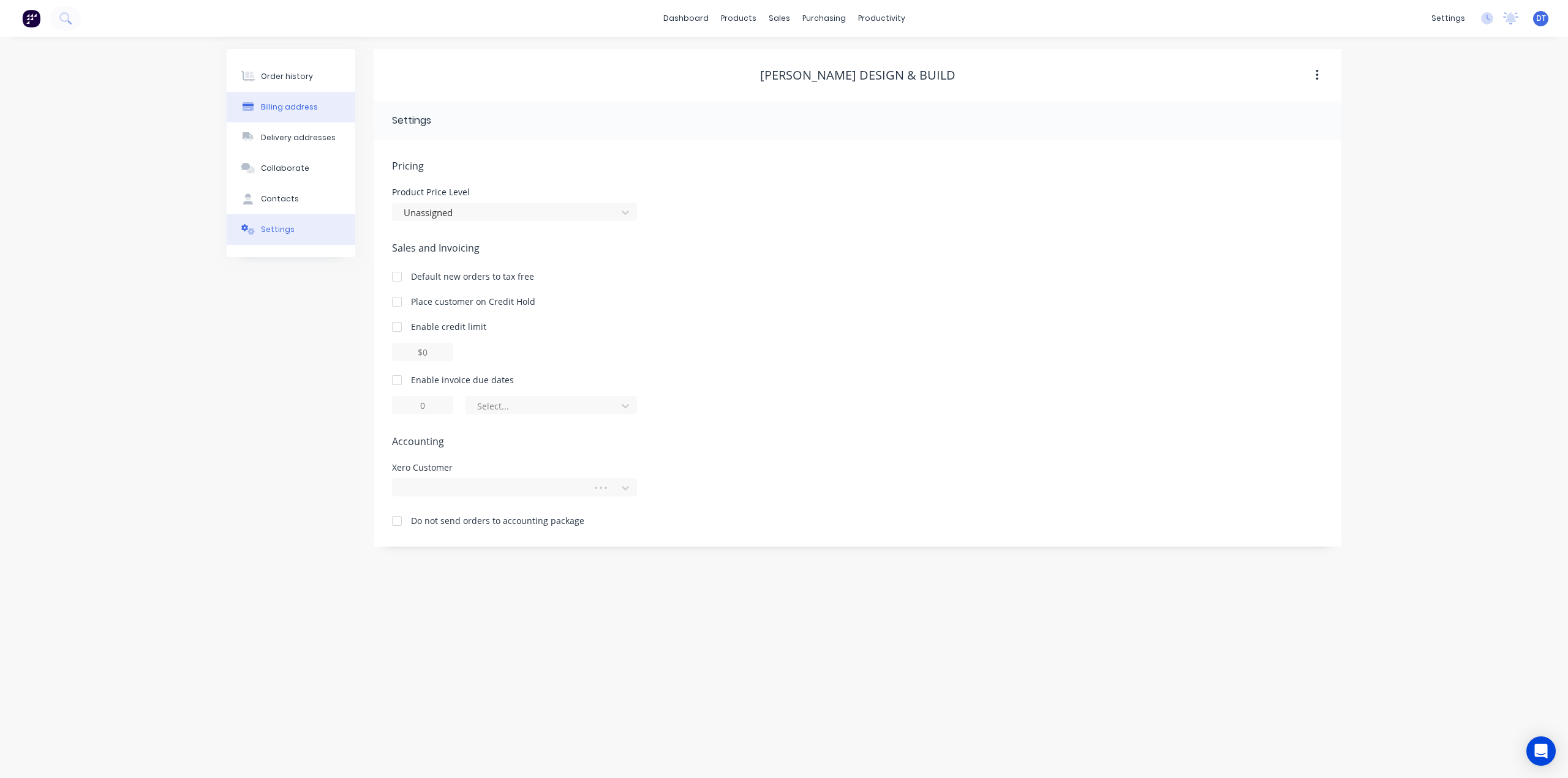
click at [283, 107] on div "Billing address" at bounding box center [289, 107] width 57 height 11
select select "AU"
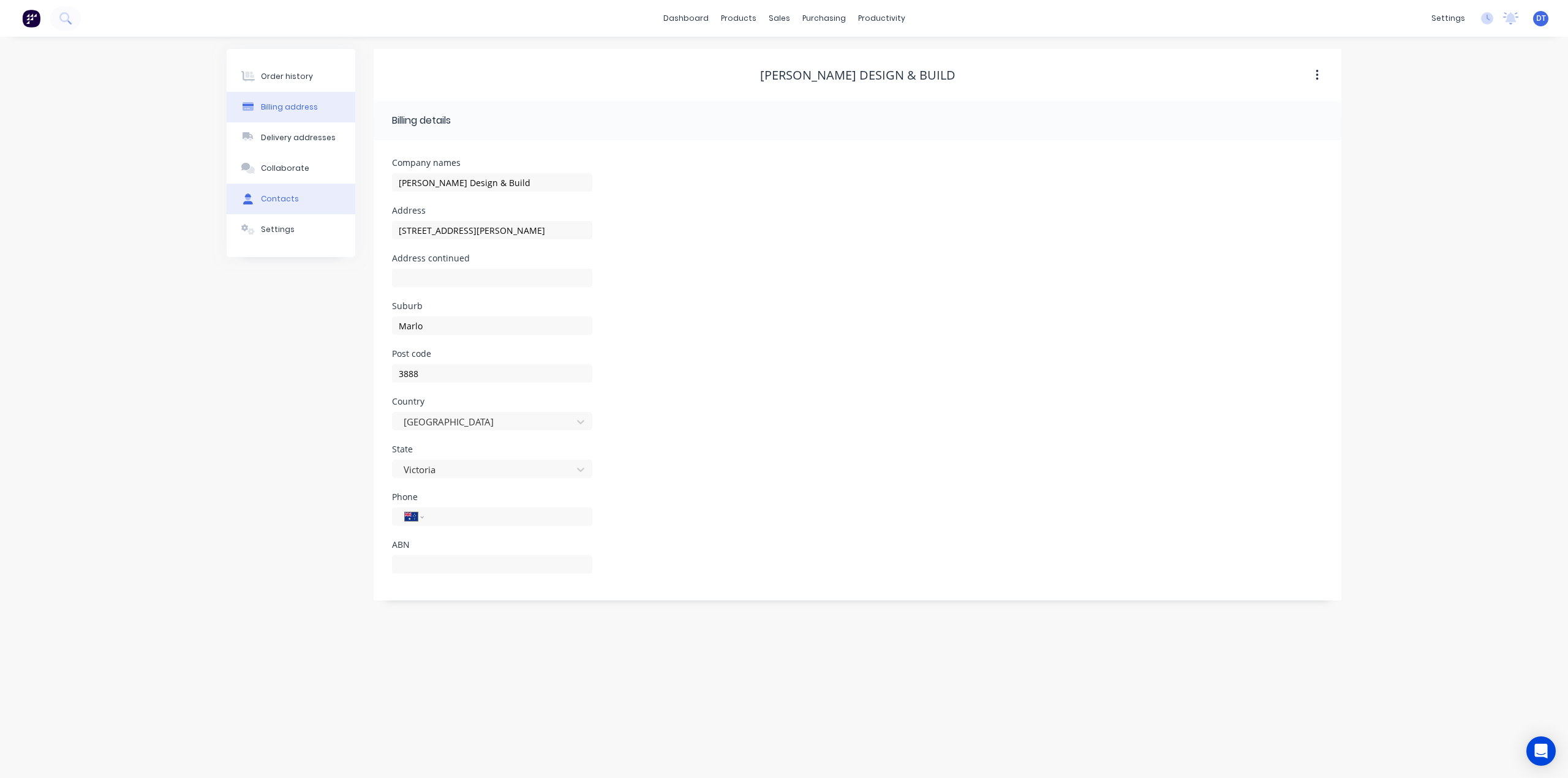
click at [280, 198] on div "Contacts" at bounding box center [280, 199] width 38 height 11
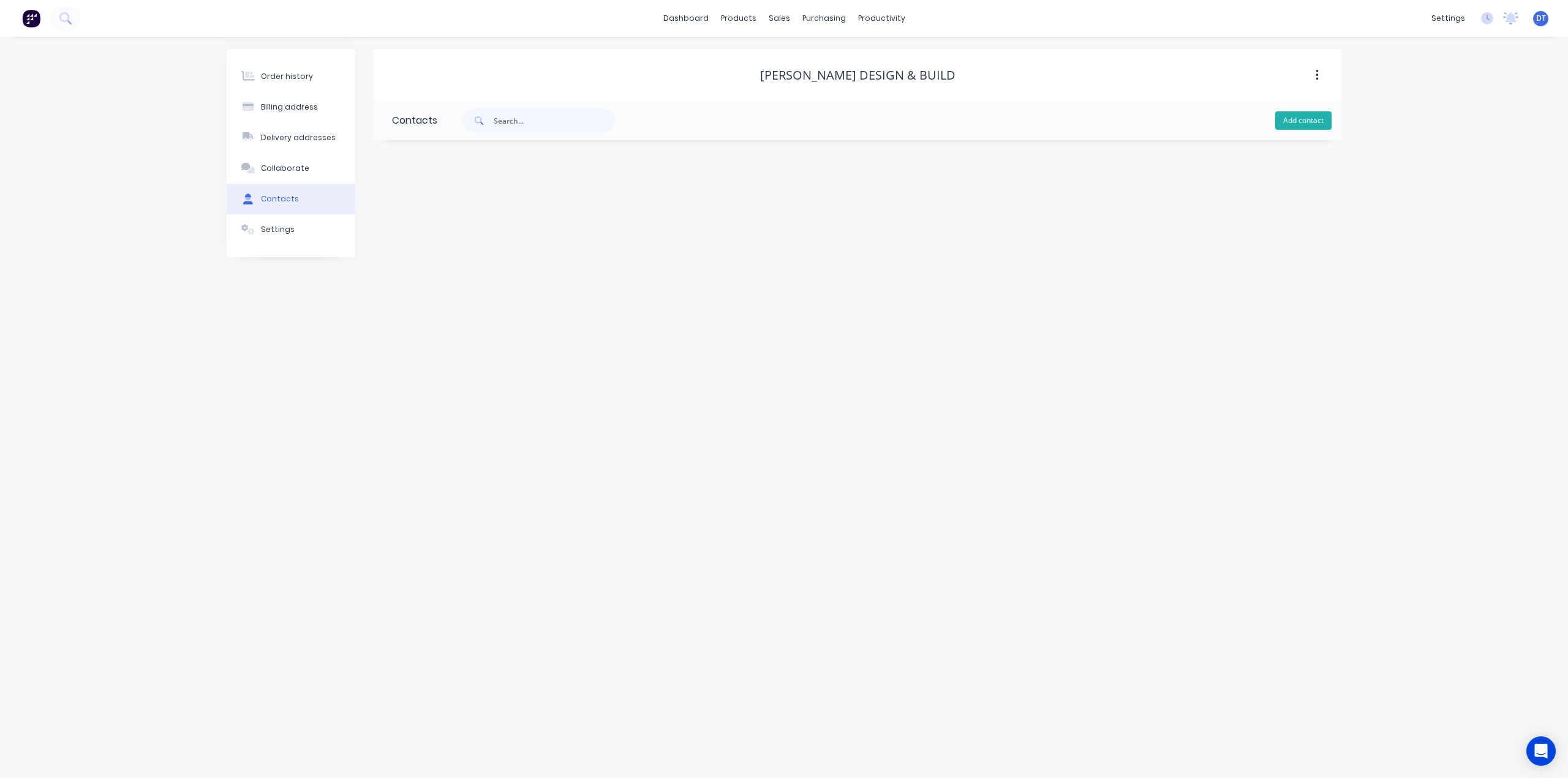
click at [1305, 127] on button "Add contact" at bounding box center [1304, 120] width 56 height 18
select select "AU"
click at [569, 213] on input "text" at bounding box center [492, 211] width 200 height 18
type input "[PERSON_NAME]"
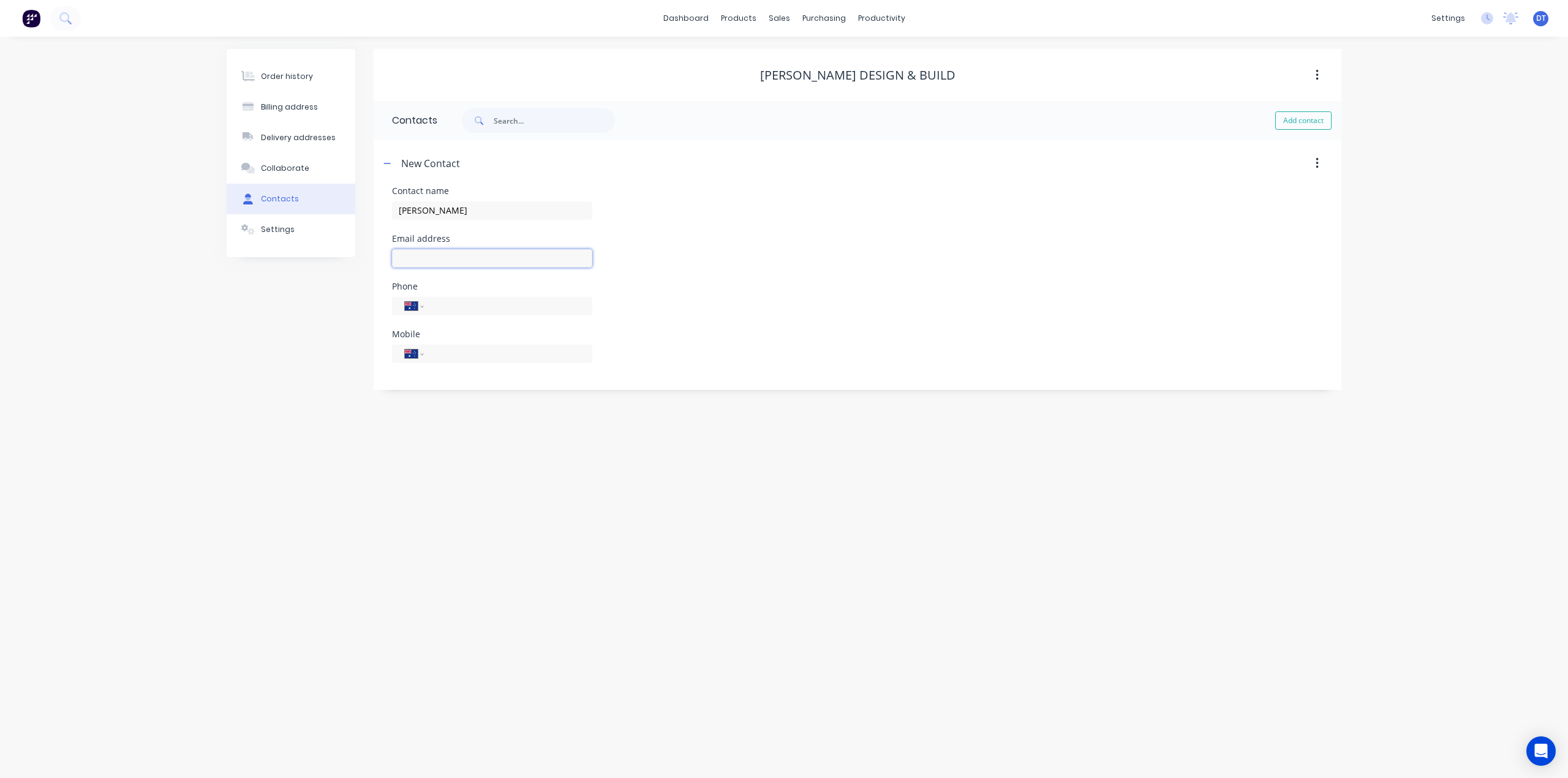
click at [480, 259] on input "text" at bounding box center [492, 258] width 200 height 18
select select "AU"
click at [492, 255] on input "text" at bounding box center [492, 258] width 200 height 18
type input "[EMAIL_ADDRESS][DOMAIN_NAME]"
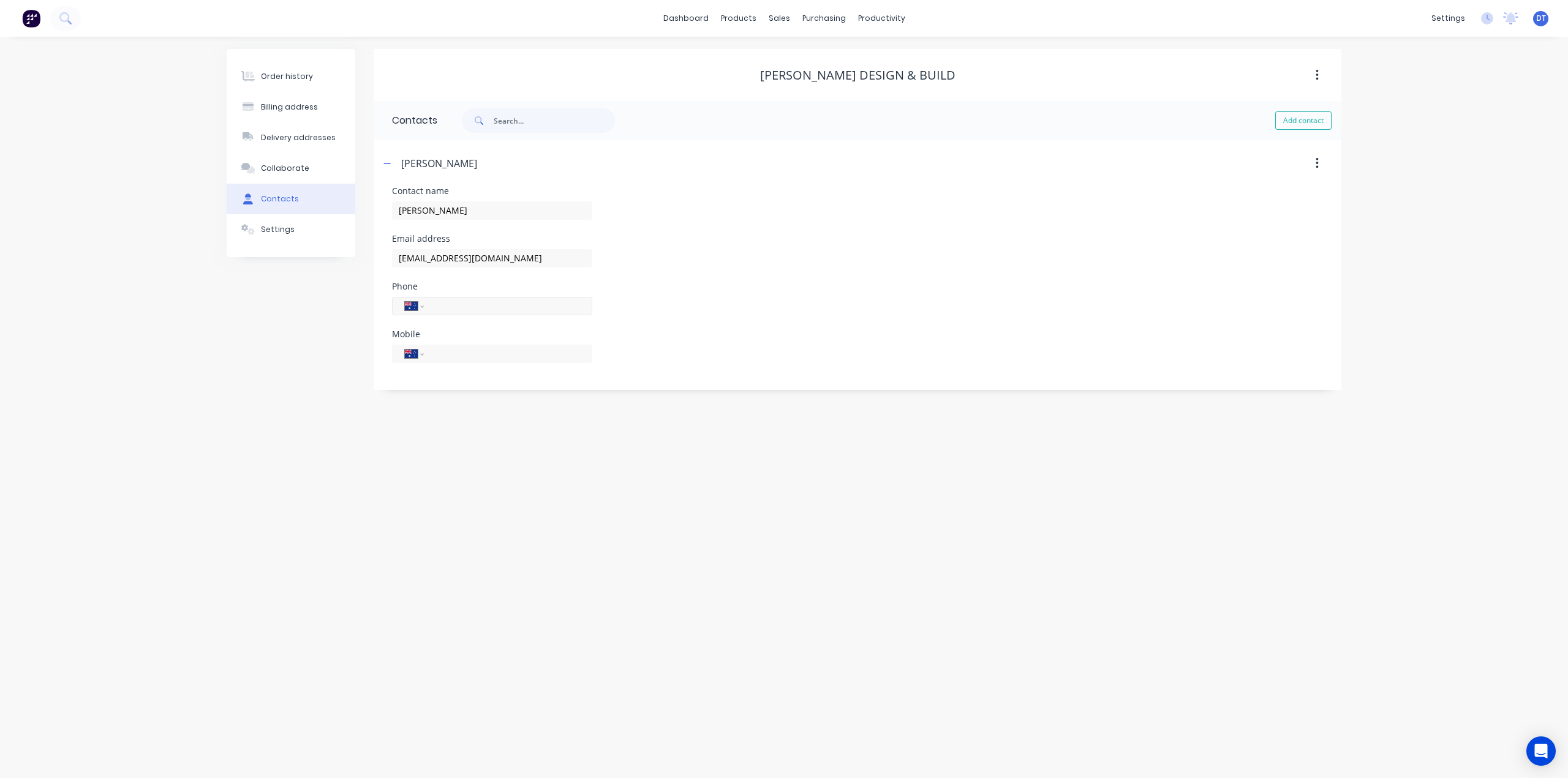
click at [458, 307] on input "tel" at bounding box center [505, 306] width 147 height 14
type input "0427 548 573"
drag, startPoint x: 634, startPoint y: 563, endPoint x: 613, endPoint y: 531, distance: 38.3
click at [634, 561] on div "Order history Billing address Delivery addresses Collaborate Contacts Settings …" at bounding box center [784, 407] width 1568 height 741
click at [264, 74] on div "Order history" at bounding box center [287, 77] width 52 height 11
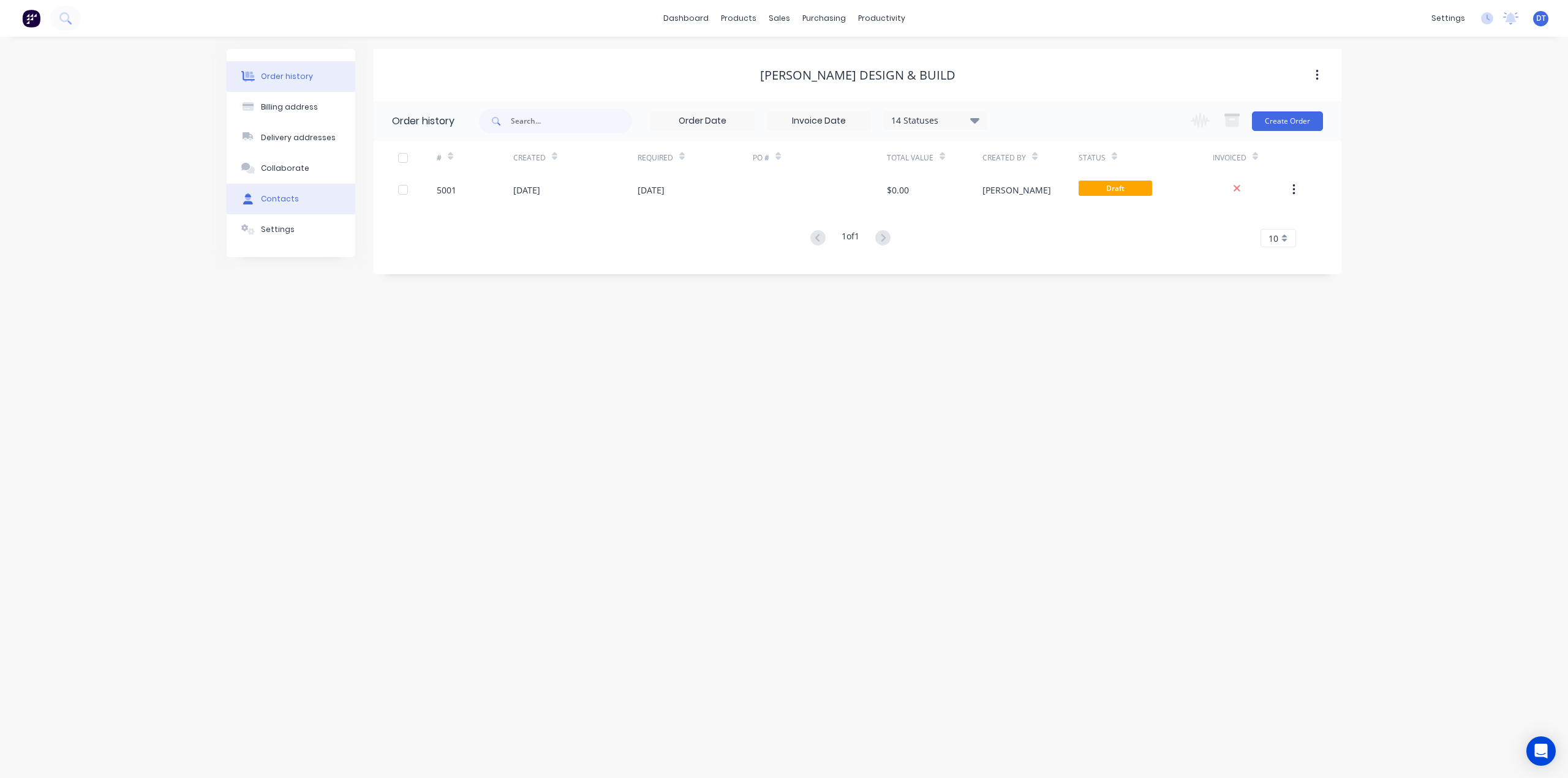
click at [282, 208] on button "Contacts" at bounding box center [291, 199] width 128 height 31
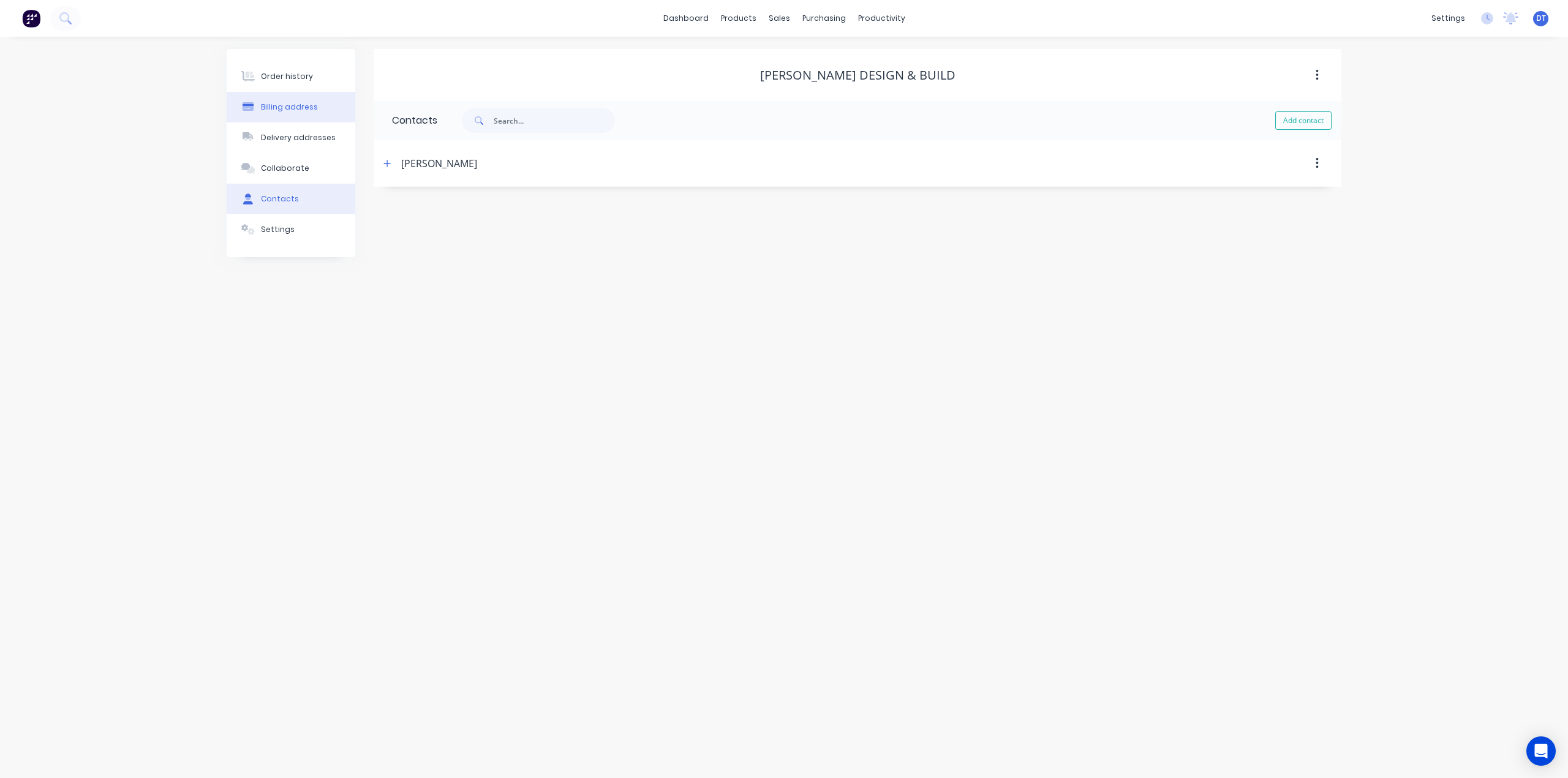
click at [280, 99] on button "Billing address" at bounding box center [291, 107] width 128 height 31
select select "AU"
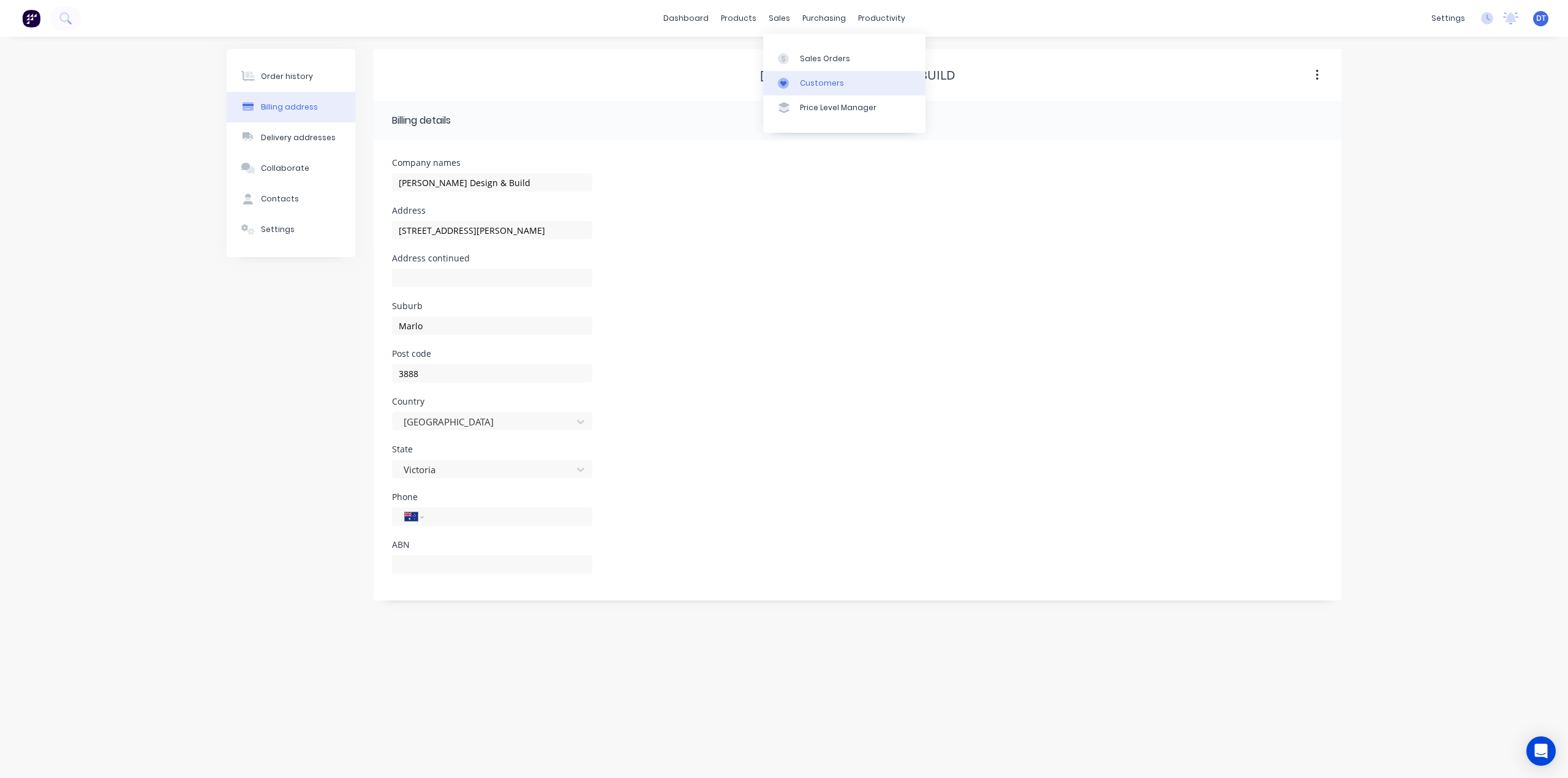
click at [813, 81] on div "Customers" at bounding box center [822, 83] width 44 height 11
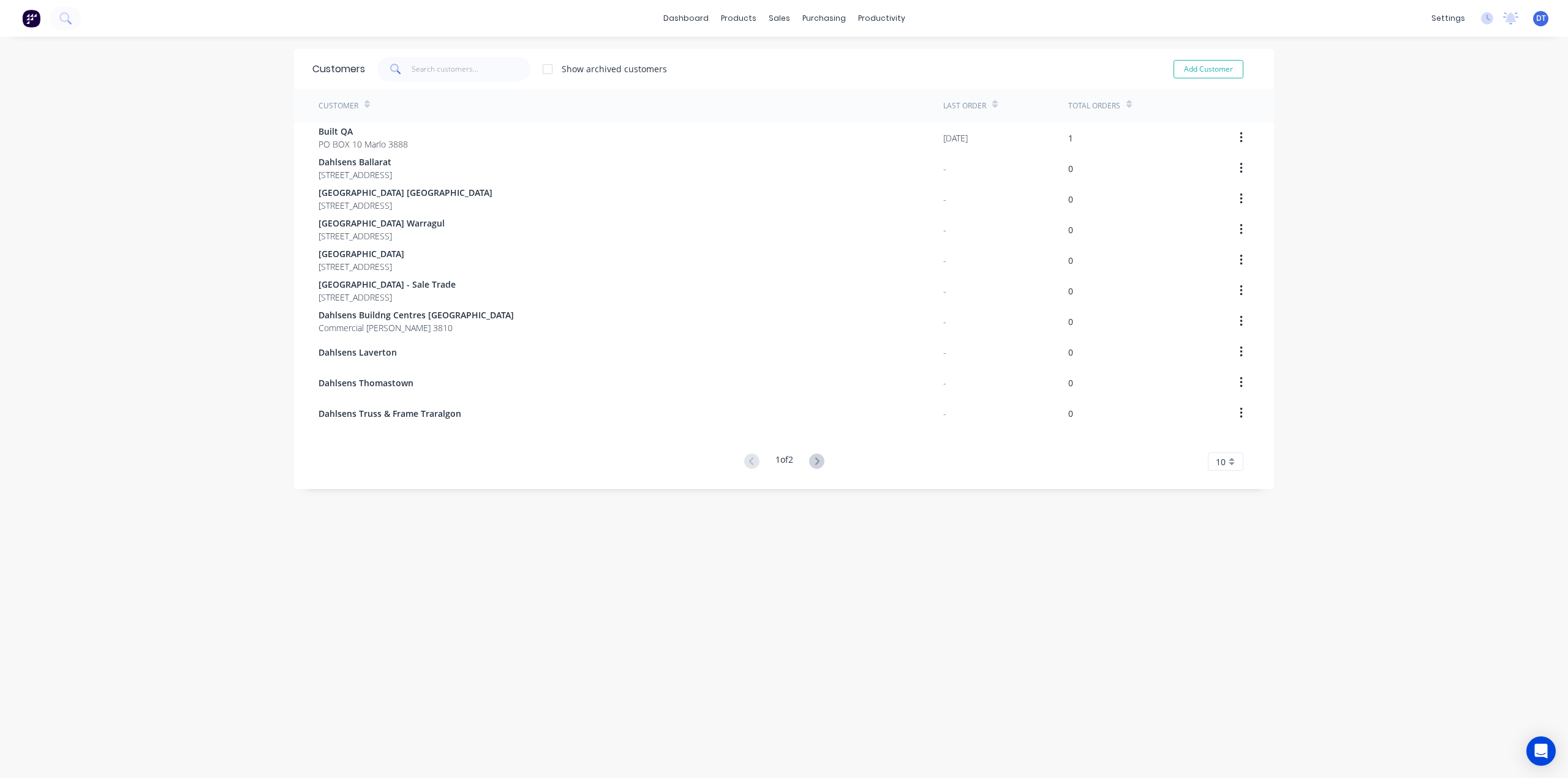
click at [817, 464] on icon at bounding box center [816, 461] width 15 height 15
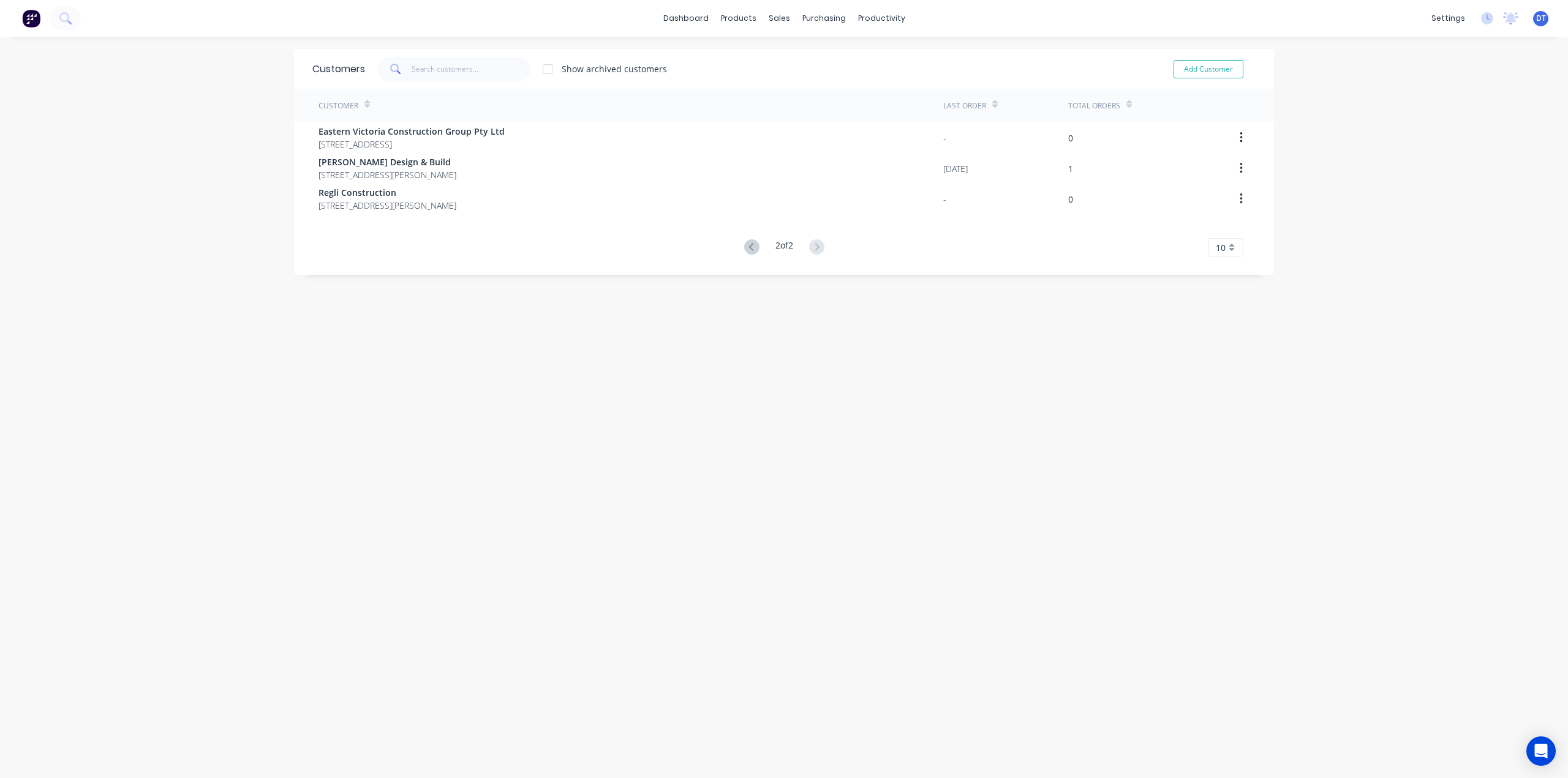
click at [1236, 249] on div "10" at bounding box center [1226, 247] width 35 height 18
click at [1218, 396] on div "35" at bounding box center [1226, 399] width 34 height 22
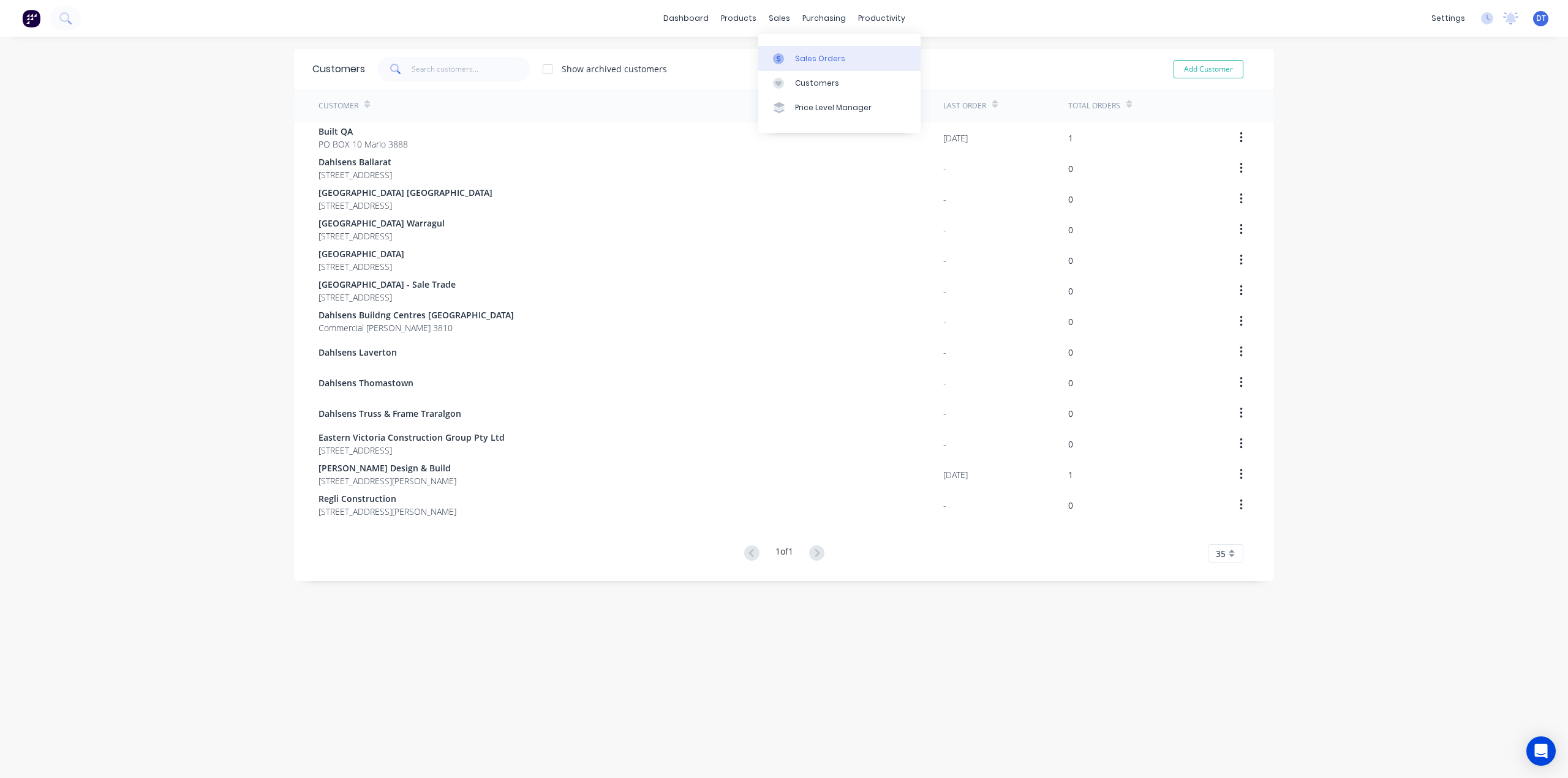
click at [805, 62] on div "Sales Orders" at bounding box center [820, 58] width 50 height 11
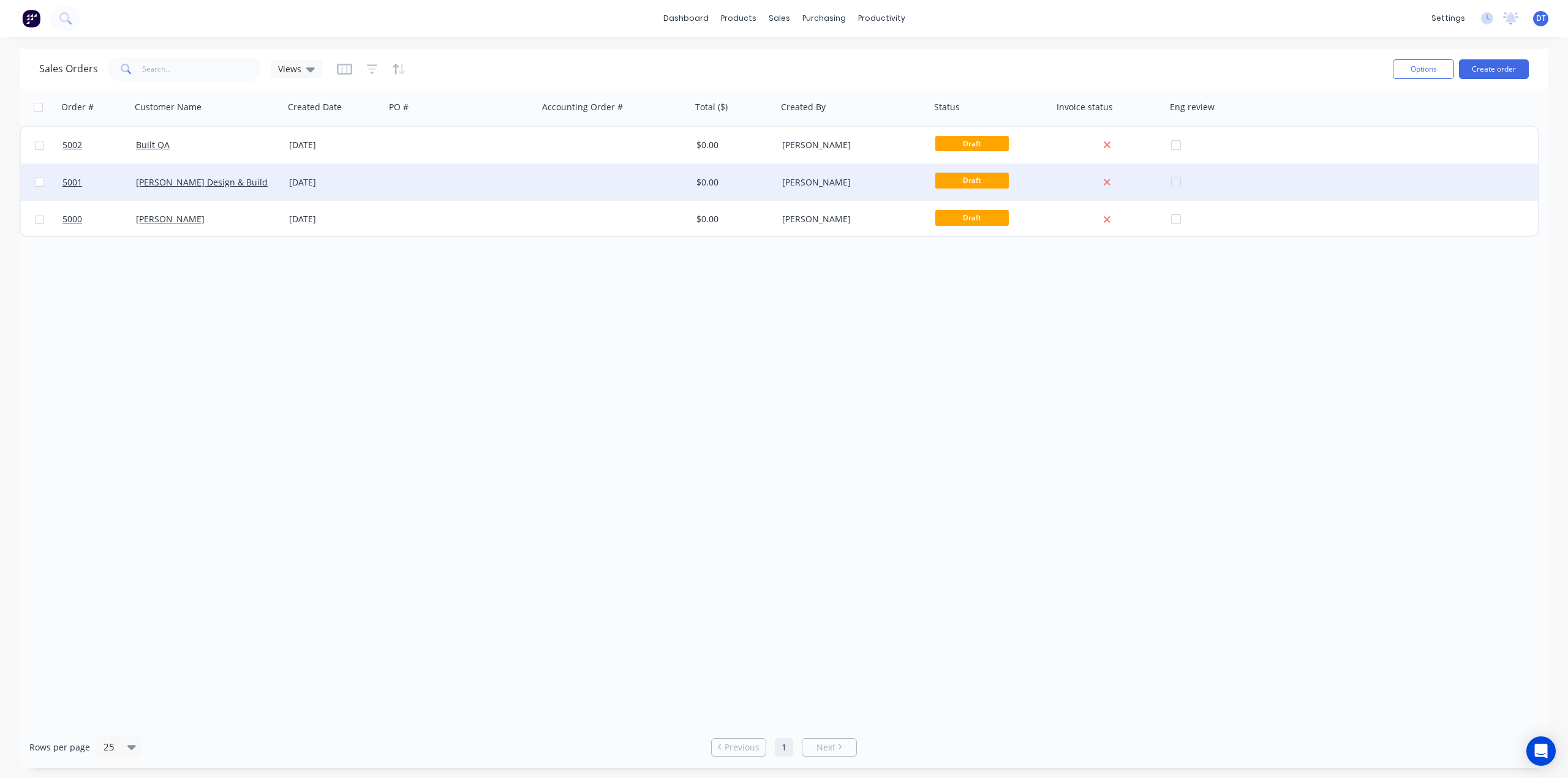
click at [412, 191] on div at bounding box center [462, 183] width 153 height 37
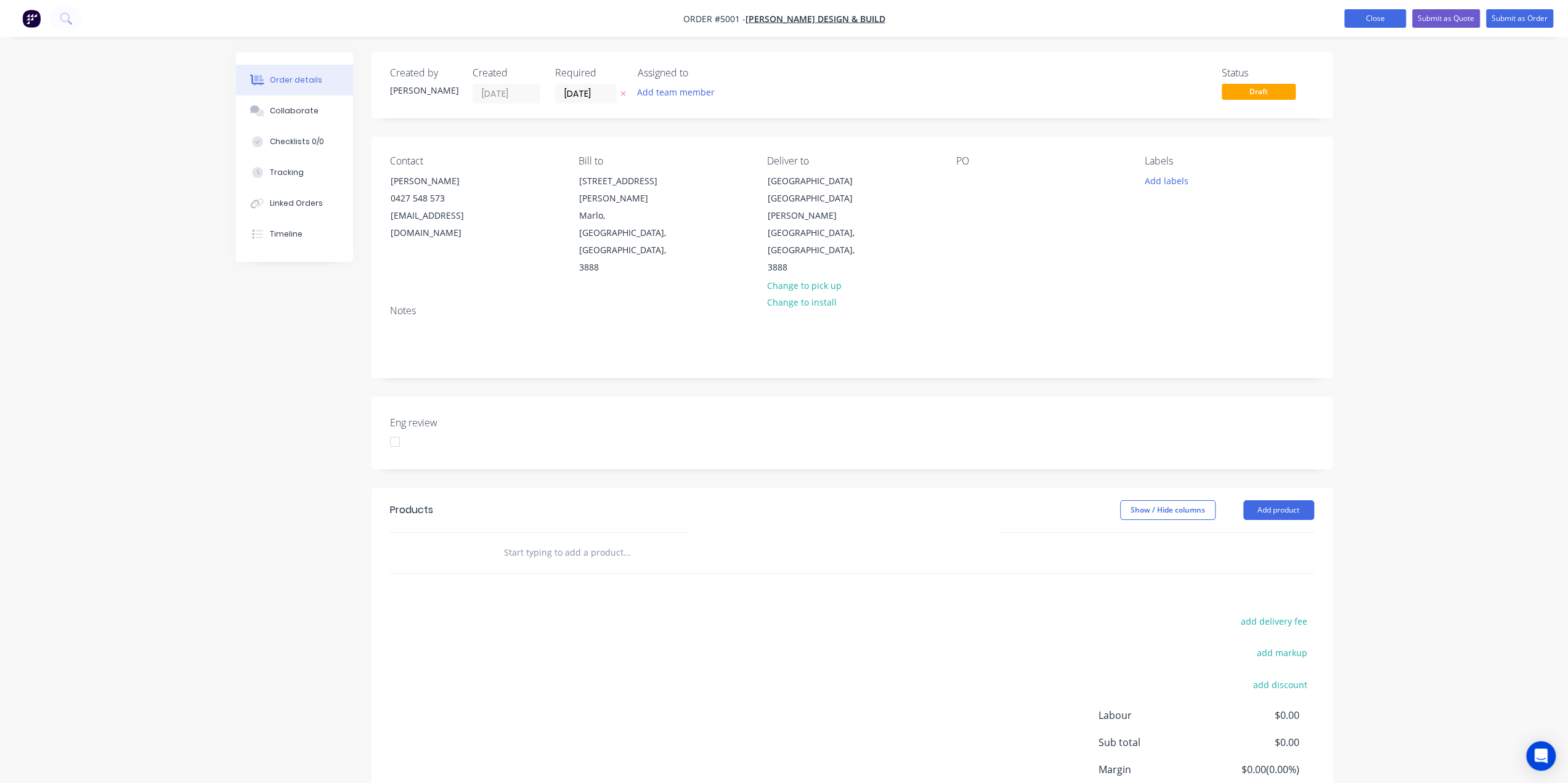
click at [1360, 18] on button "Close" at bounding box center [1375, 18] width 62 height 18
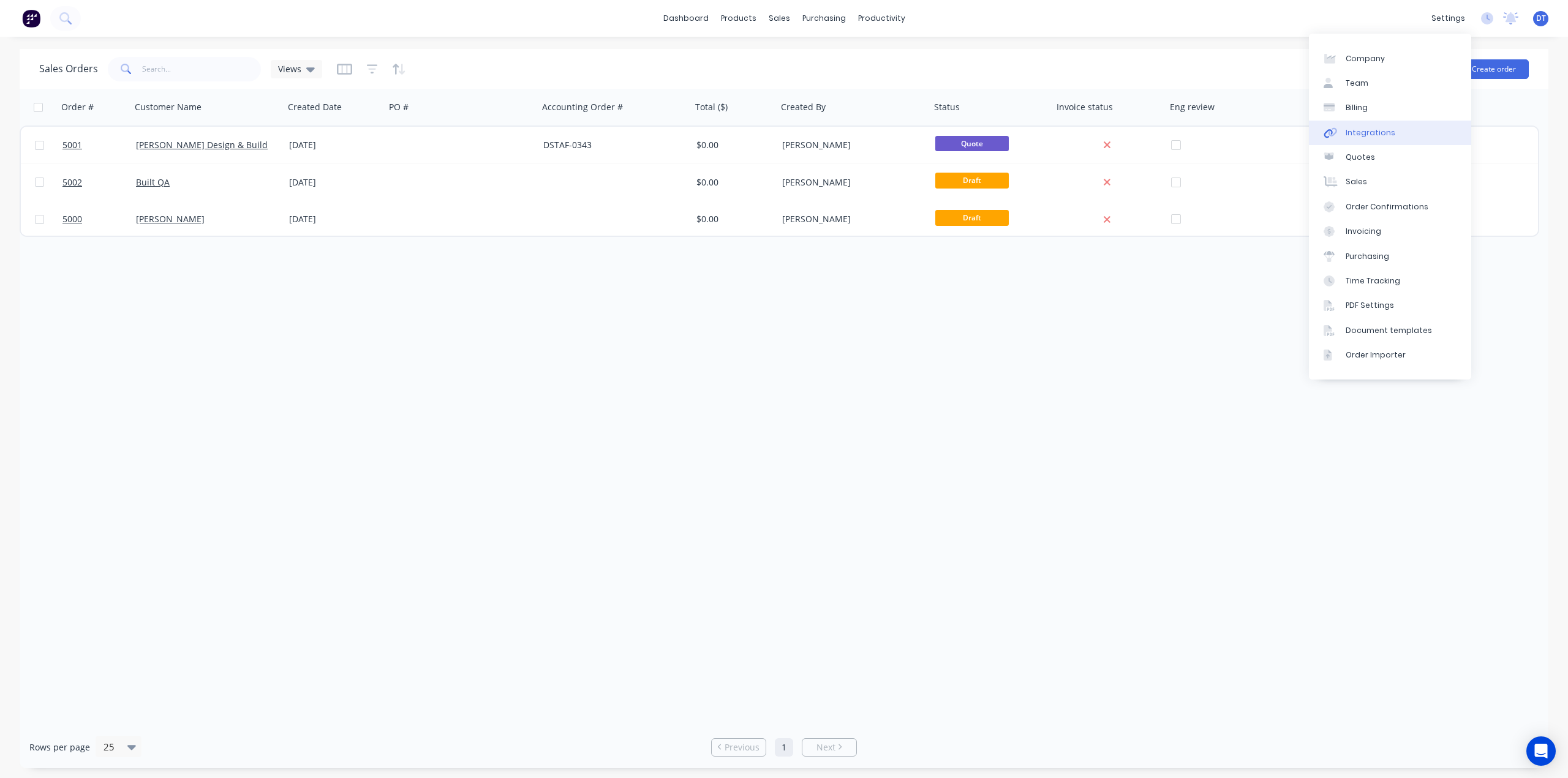
click at [1361, 133] on div "Integrations" at bounding box center [1370, 133] width 50 height 11
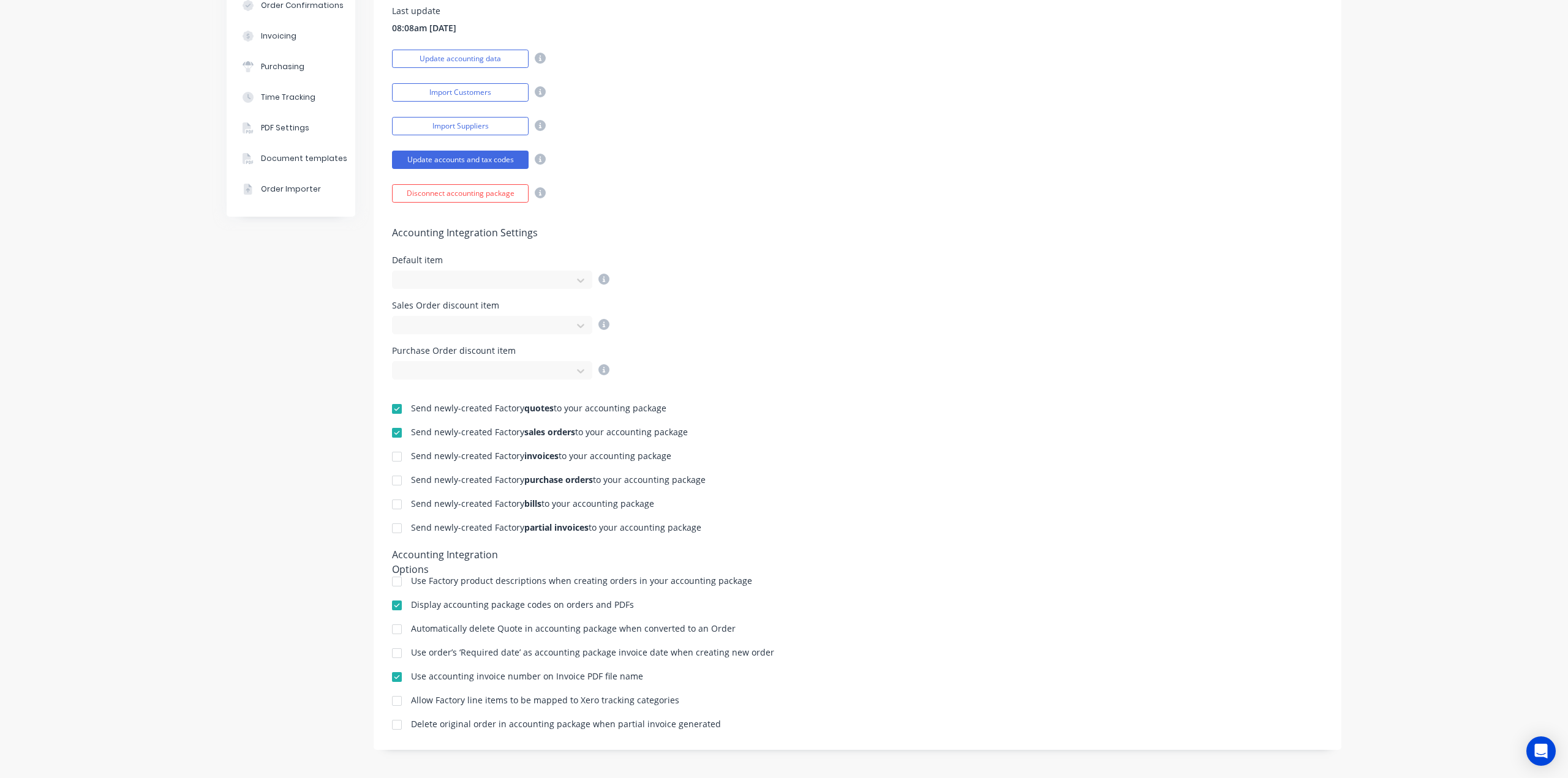
scroll to position [255, 0]
click at [570, 275] on div at bounding box center [581, 280] width 22 height 20
click at [716, 232] on h5 "Accounting Integration Settings" at bounding box center [858, 233] width 931 height 12
click at [574, 328] on icon at bounding box center [580, 325] width 12 height 12
drag, startPoint x: 574, startPoint y: 323, endPoint x: 575, endPoint y: 347, distance: 24.0
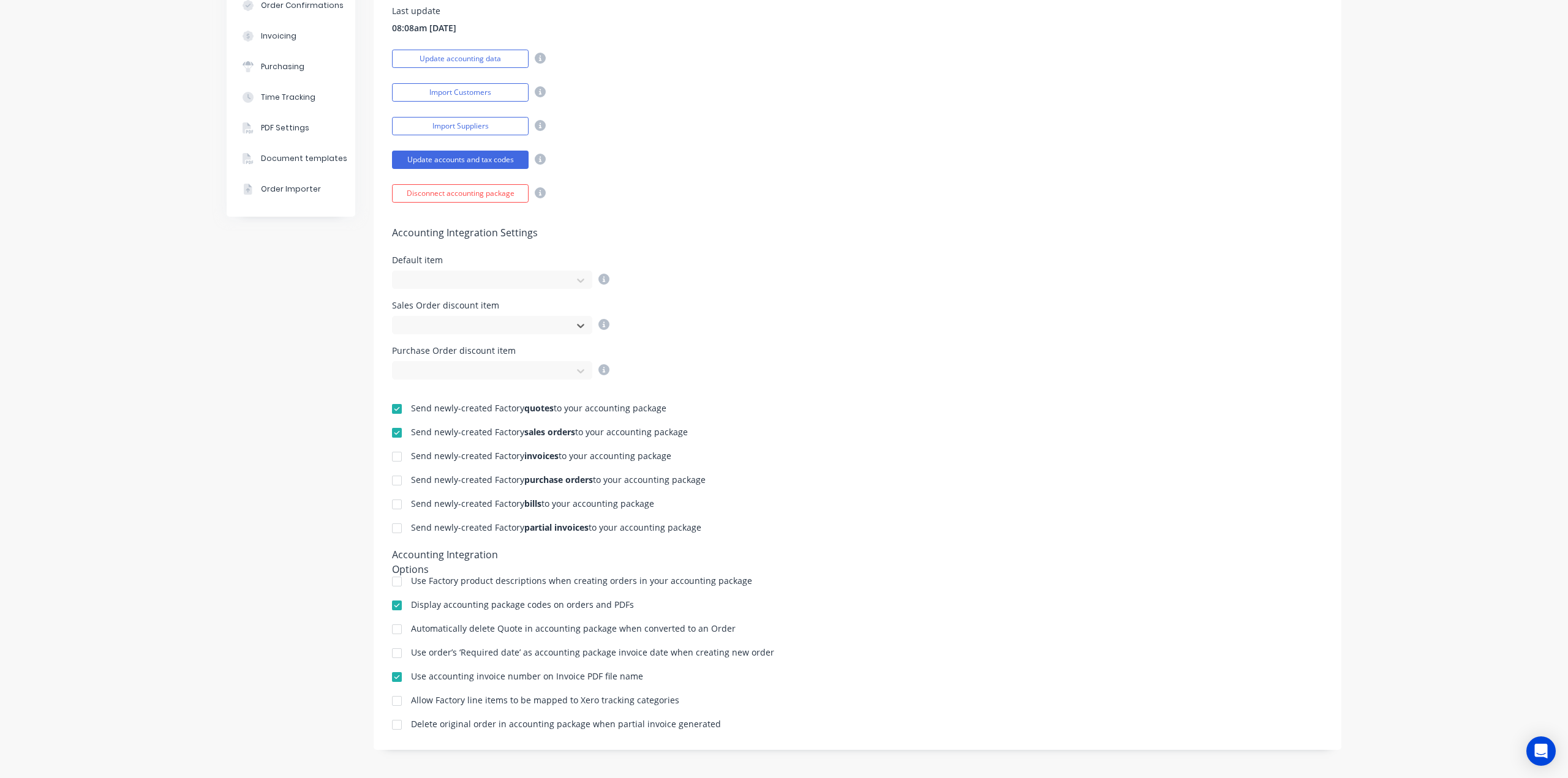
click at [577, 325] on icon at bounding box center [580, 327] width 7 height 5
click at [581, 370] on icon at bounding box center [580, 371] width 12 height 12
click at [782, 321] on div "Sales Order discount item" at bounding box center [858, 317] width 931 height 33
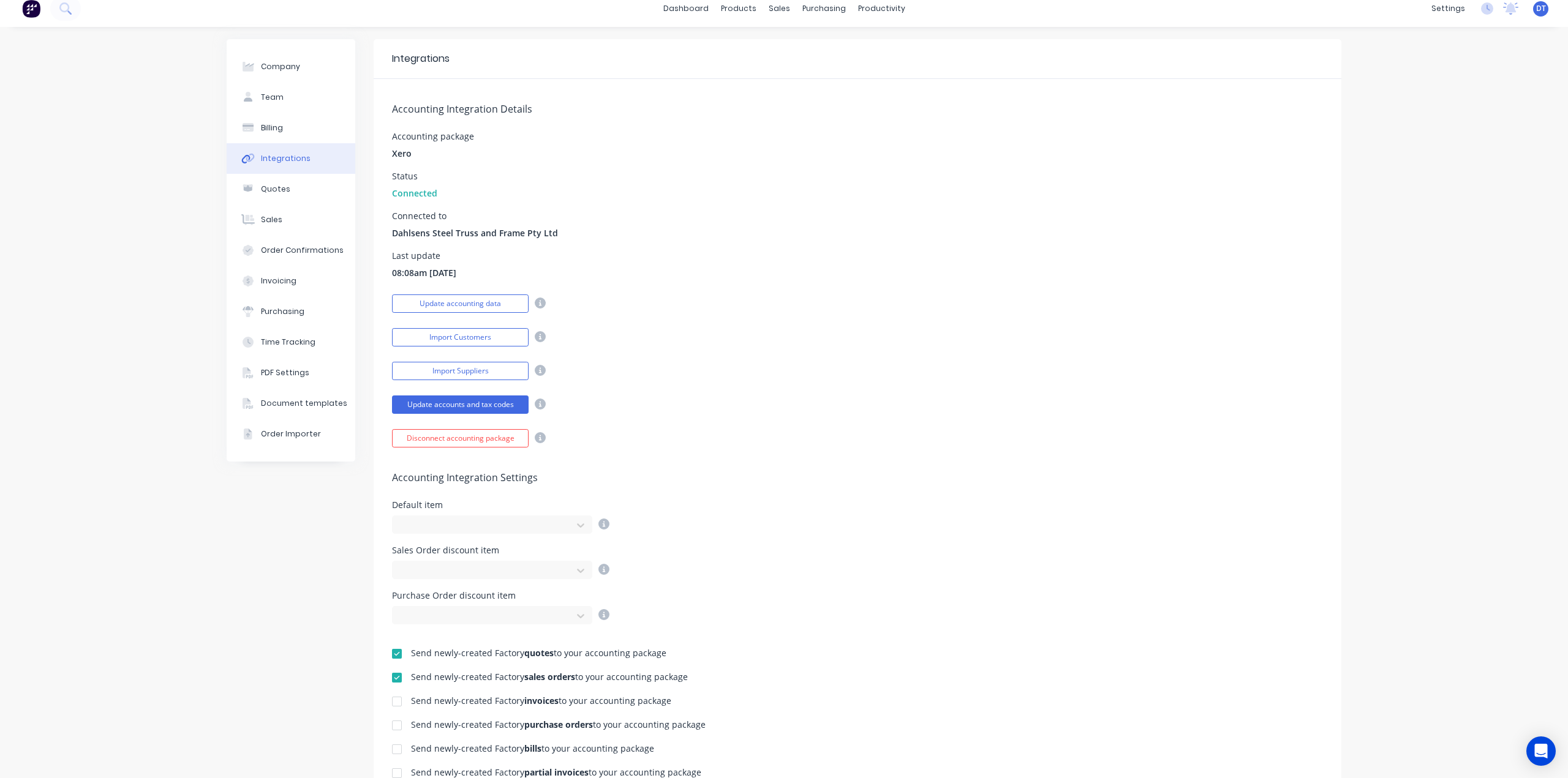
scroll to position [0, 0]
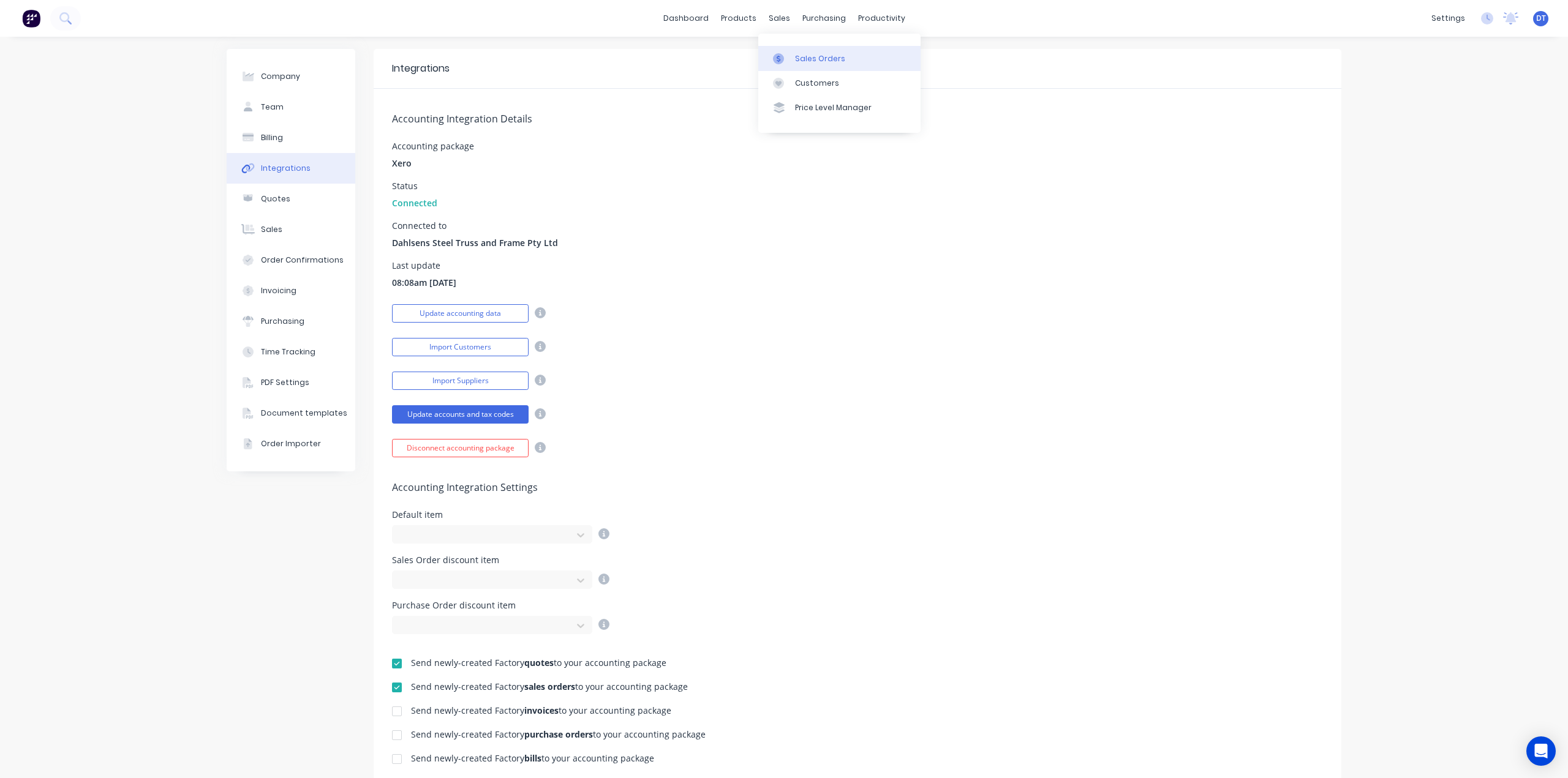
click at [809, 61] on div "Sales Orders" at bounding box center [820, 58] width 50 height 11
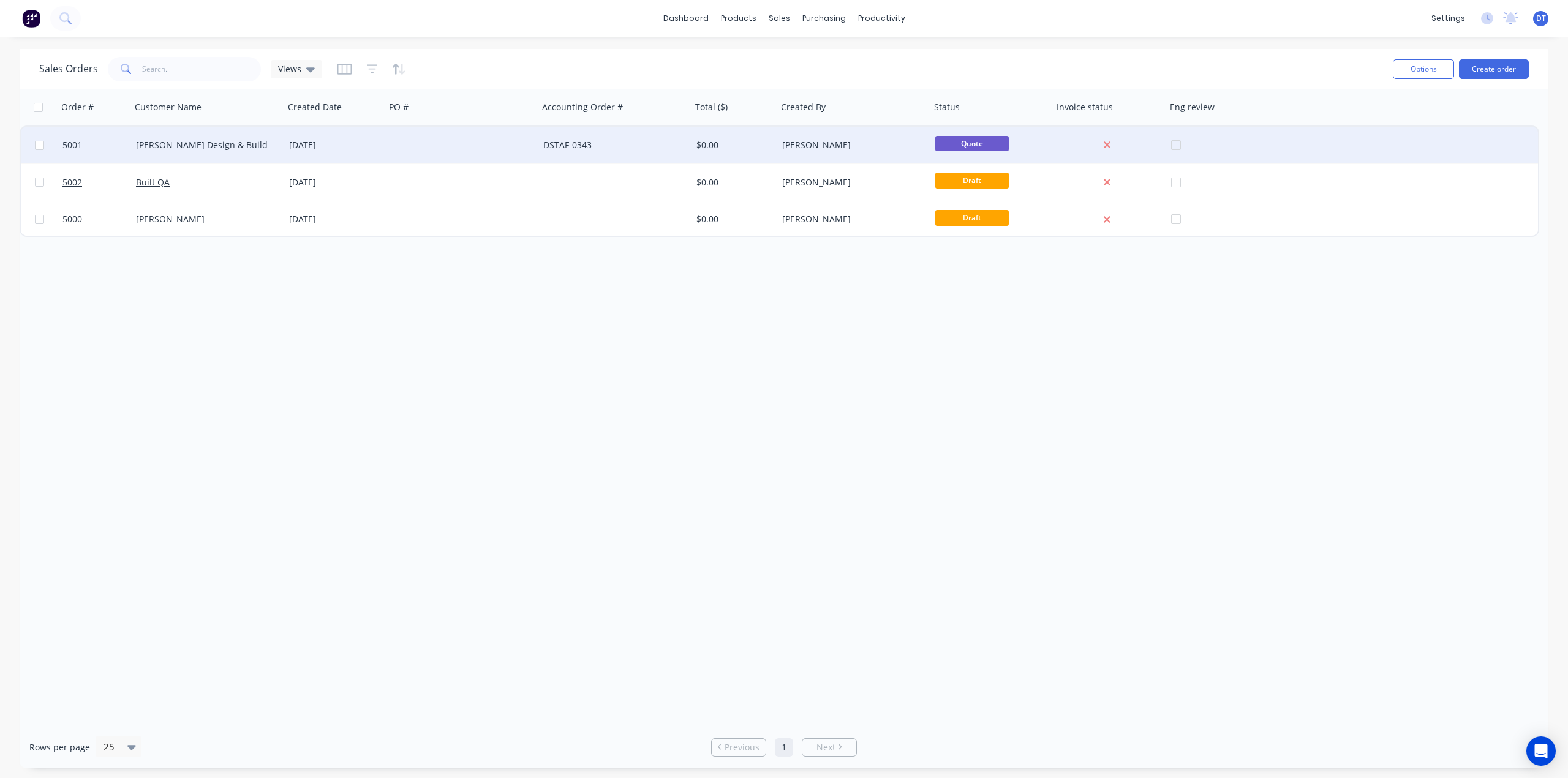
click at [661, 150] on div "DSTAF-0343" at bounding box center [611, 145] width 136 height 12
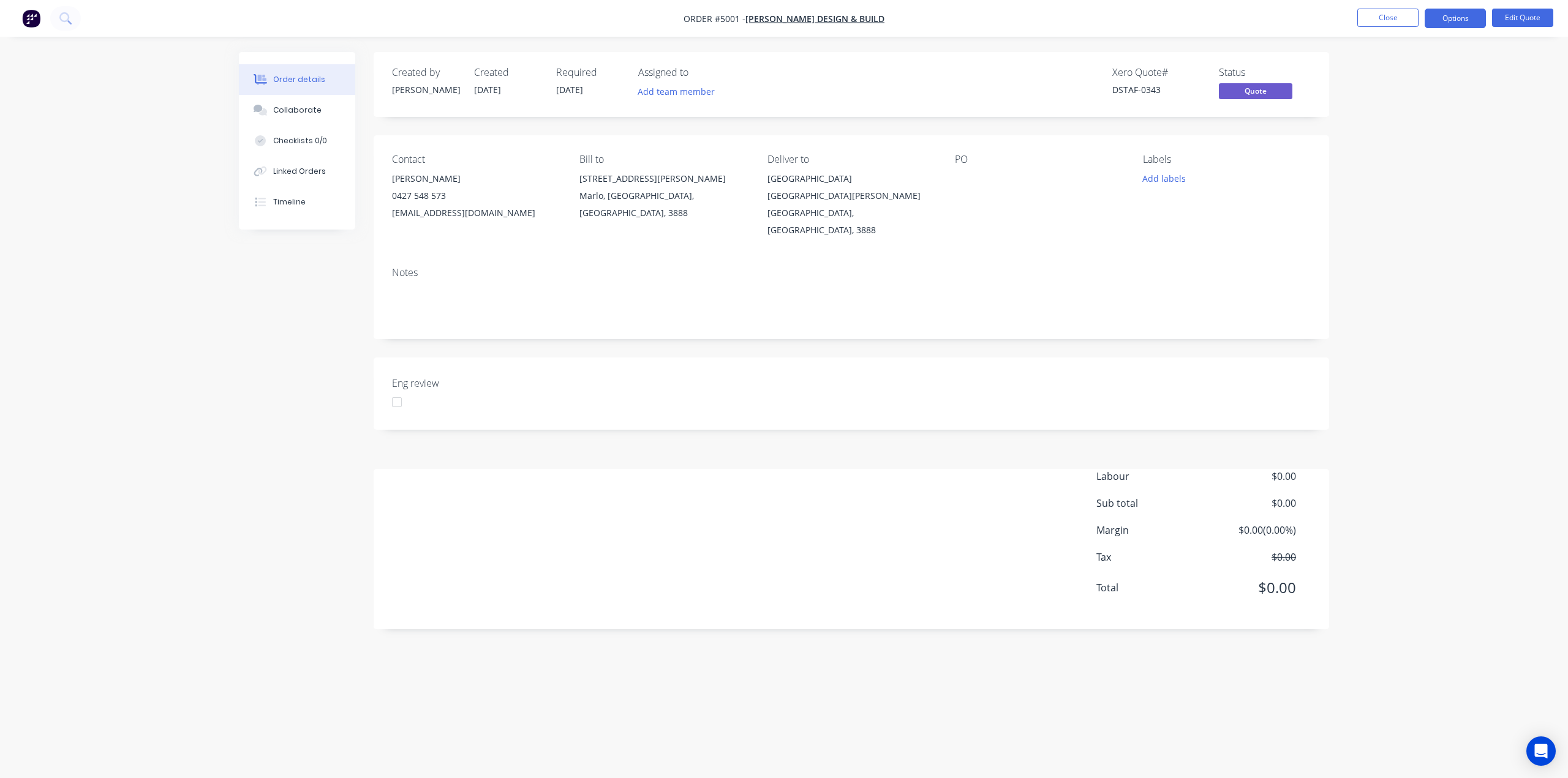
drag, startPoint x: 177, startPoint y: 100, endPoint x: 190, endPoint y: 90, distance: 16.4
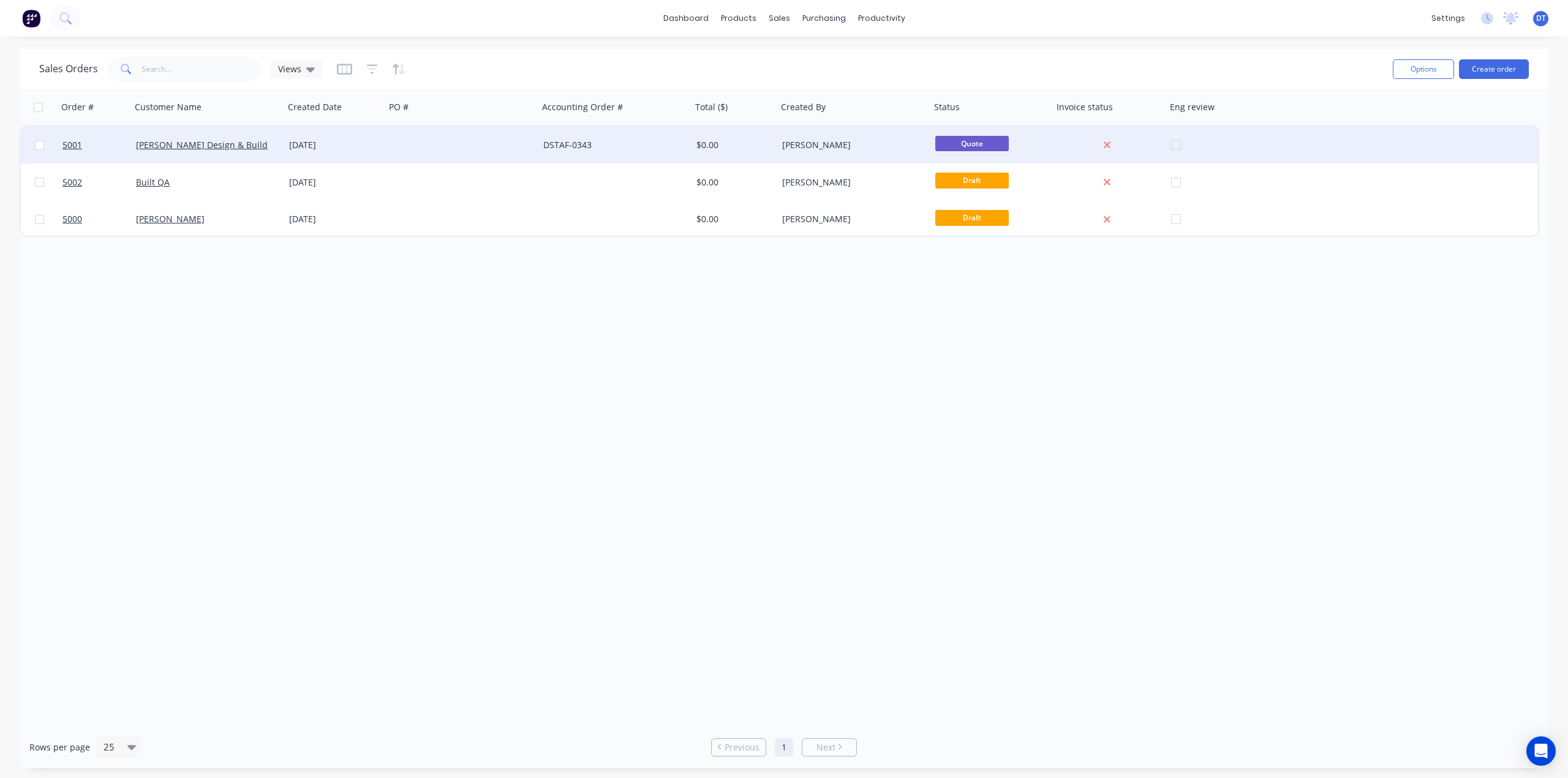
click at [478, 154] on div at bounding box center [462, 145] width 153 height 37
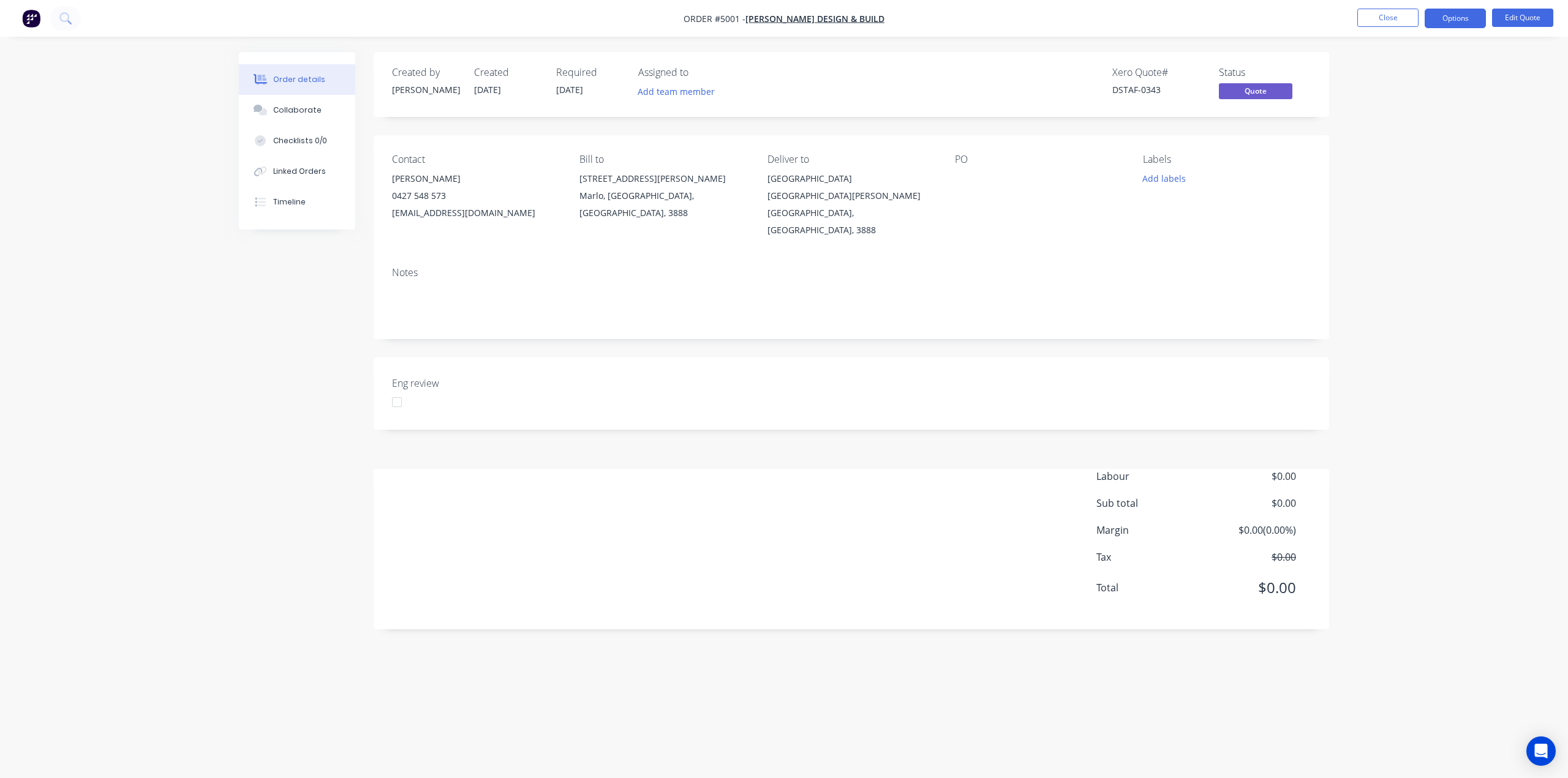
click at [583, 94] on span "[DATE]" at bounding box center [569, 90] width 27 height 12
click at [578, 81] on div "Required 25/08/25" at bounding box center [589, 84] width 67 height 35
click at [1464, 16] on button "Options" at bounding box center [1455, 18] width 62 height 20
click at [1529, 19] on button "Edit Quote" at bounding box center [1523, 18] width 62 height 18
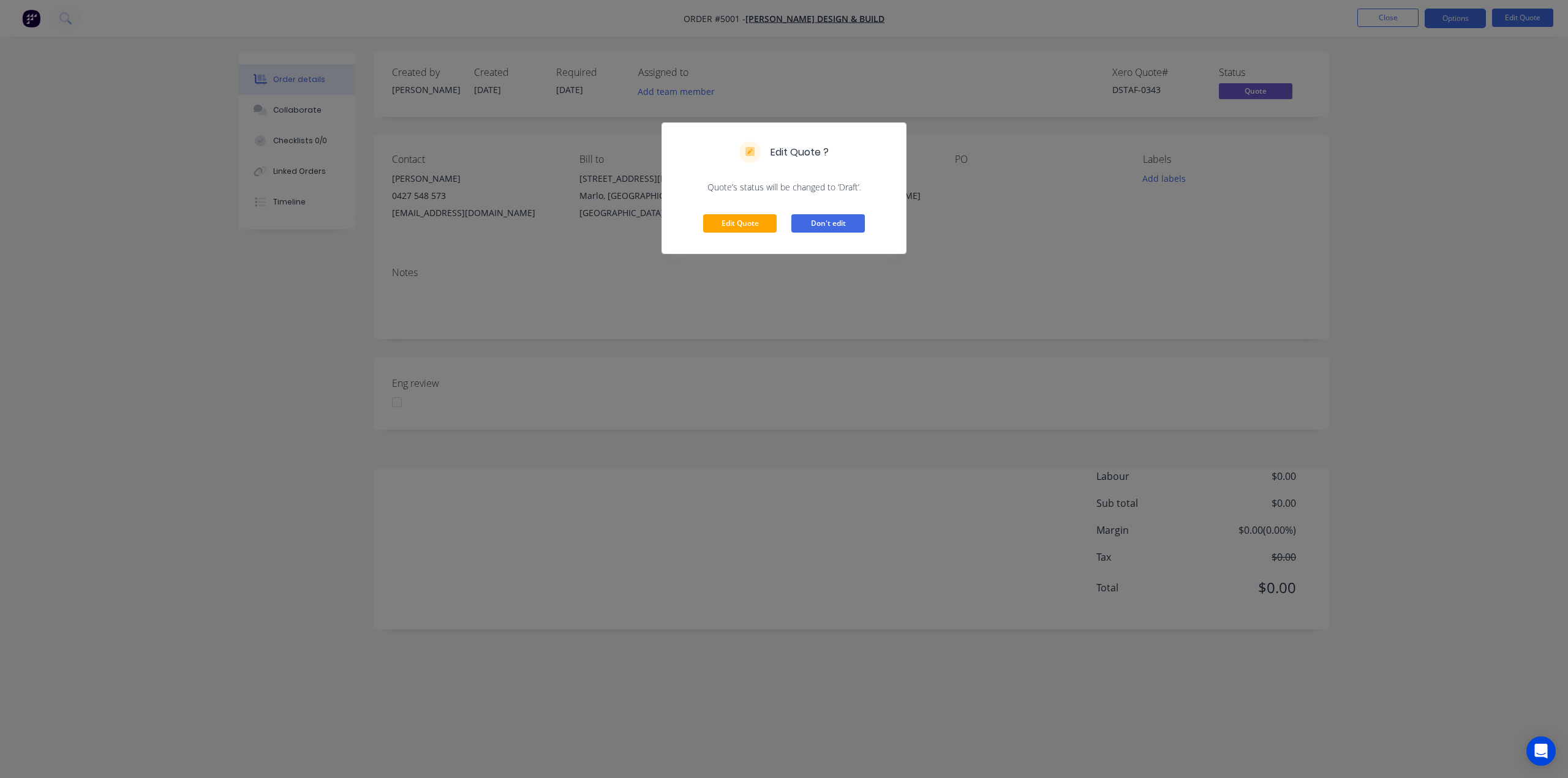
drag, startPoint x: 824, startPoint y: 217, endPoint x: 831, endPoint y: 216, distance: 7.1
click at [824, 217] on button "Don't edit" at bounding box center [828, 223] width 73 height 18
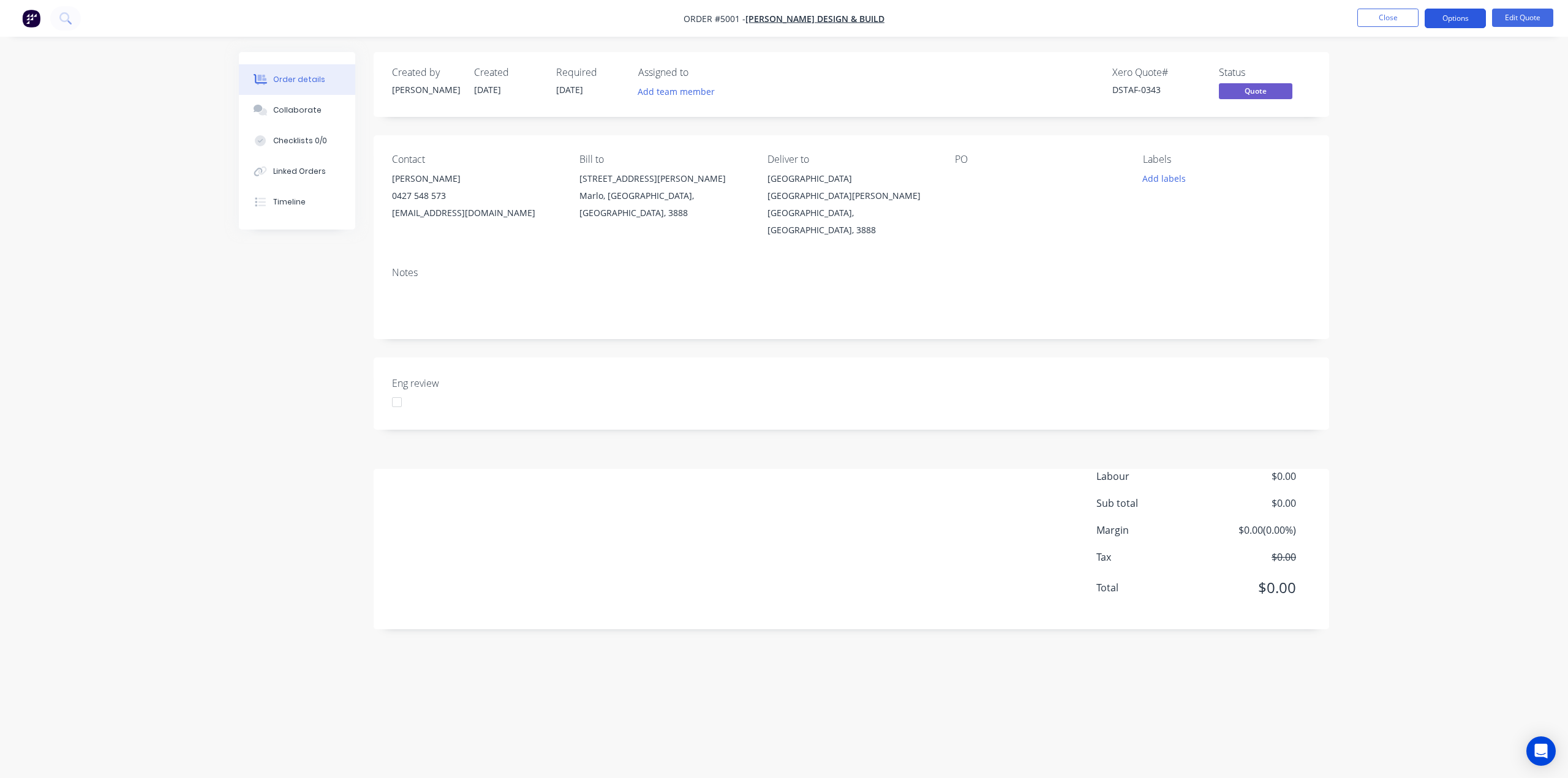
click at [1439, 13] on button "Options" at bounding box center [1455, 18] width 62 height 20
click at [1498, 141] on div "Order details Collaborate Checklists 0/0 Linked Orders Timeline Order details C…" at bounding box center [784, 389] width 1568 height 778
click at [1531, 14] on button "Edit Quote" at bounding box center [1523, 18] width 62 height 18
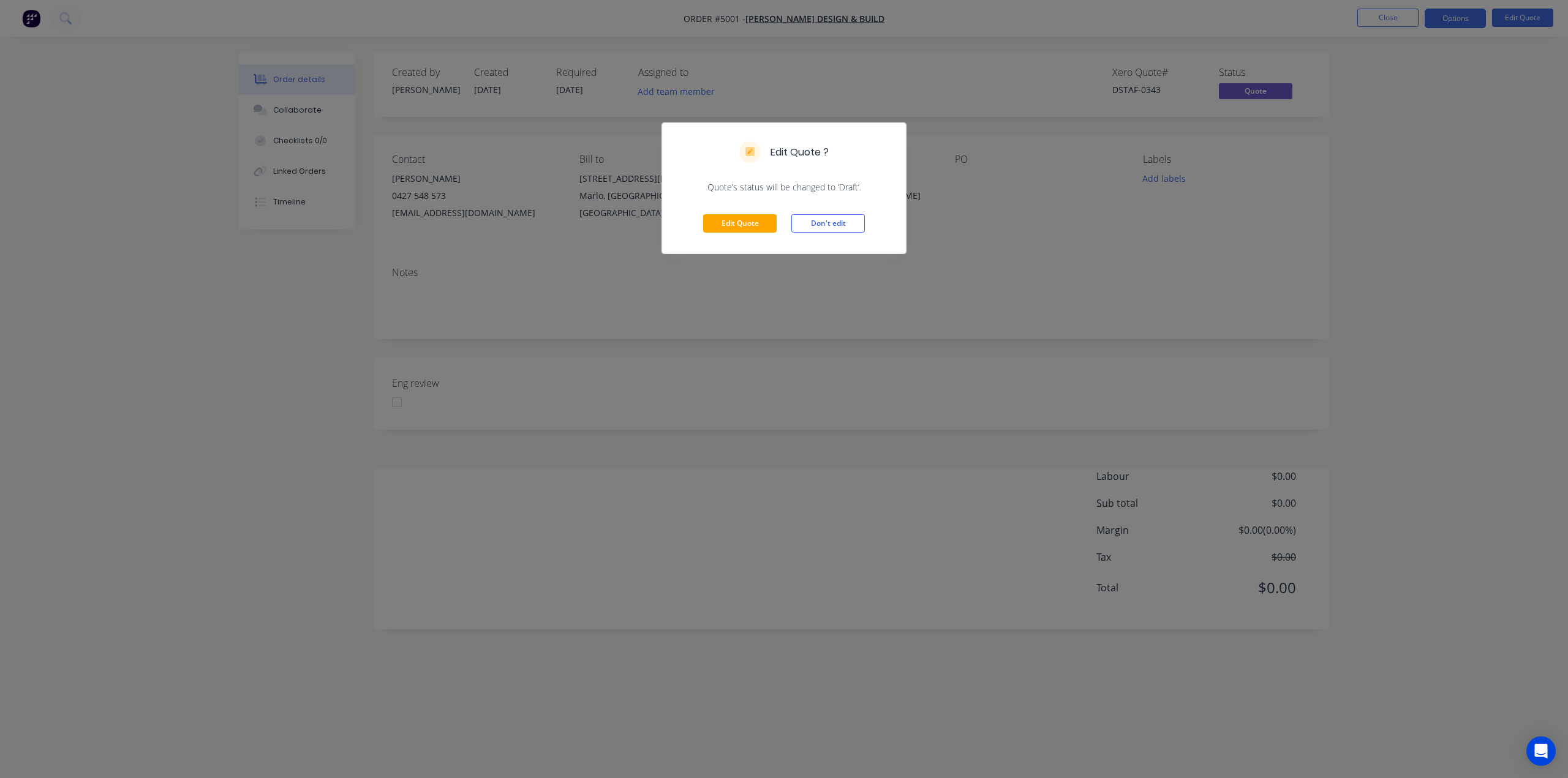
click at [1156, 199] on div "Edit Quote ? Quote’s status will be changed to ‘Draft’. Edit Quote Don't edit" at bounding box center [784, 389] width 1568 height 778
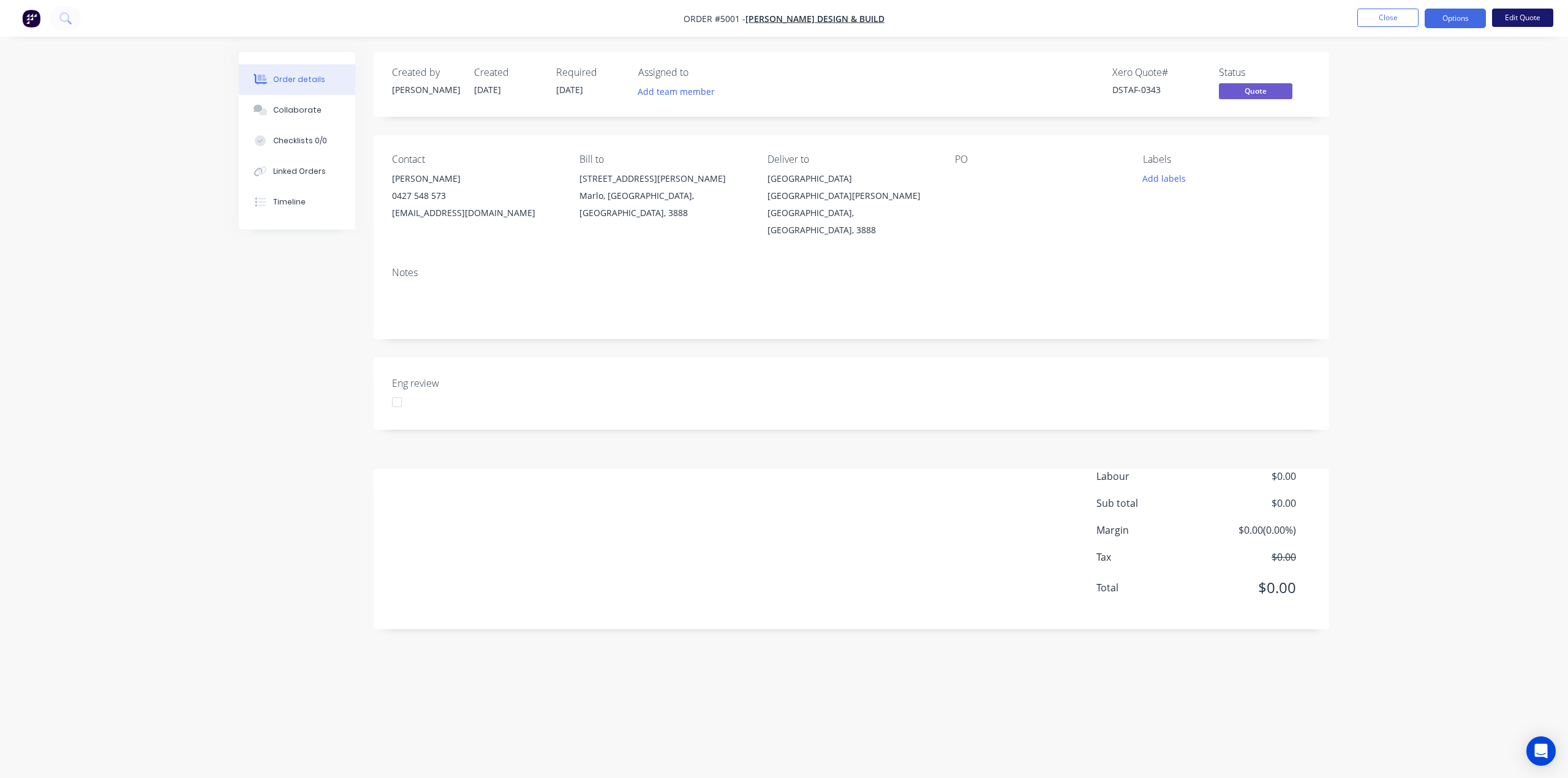
click at [1522, 22] on button "Edit Quote" at bounding box center [1523, 18] width 62 height 18
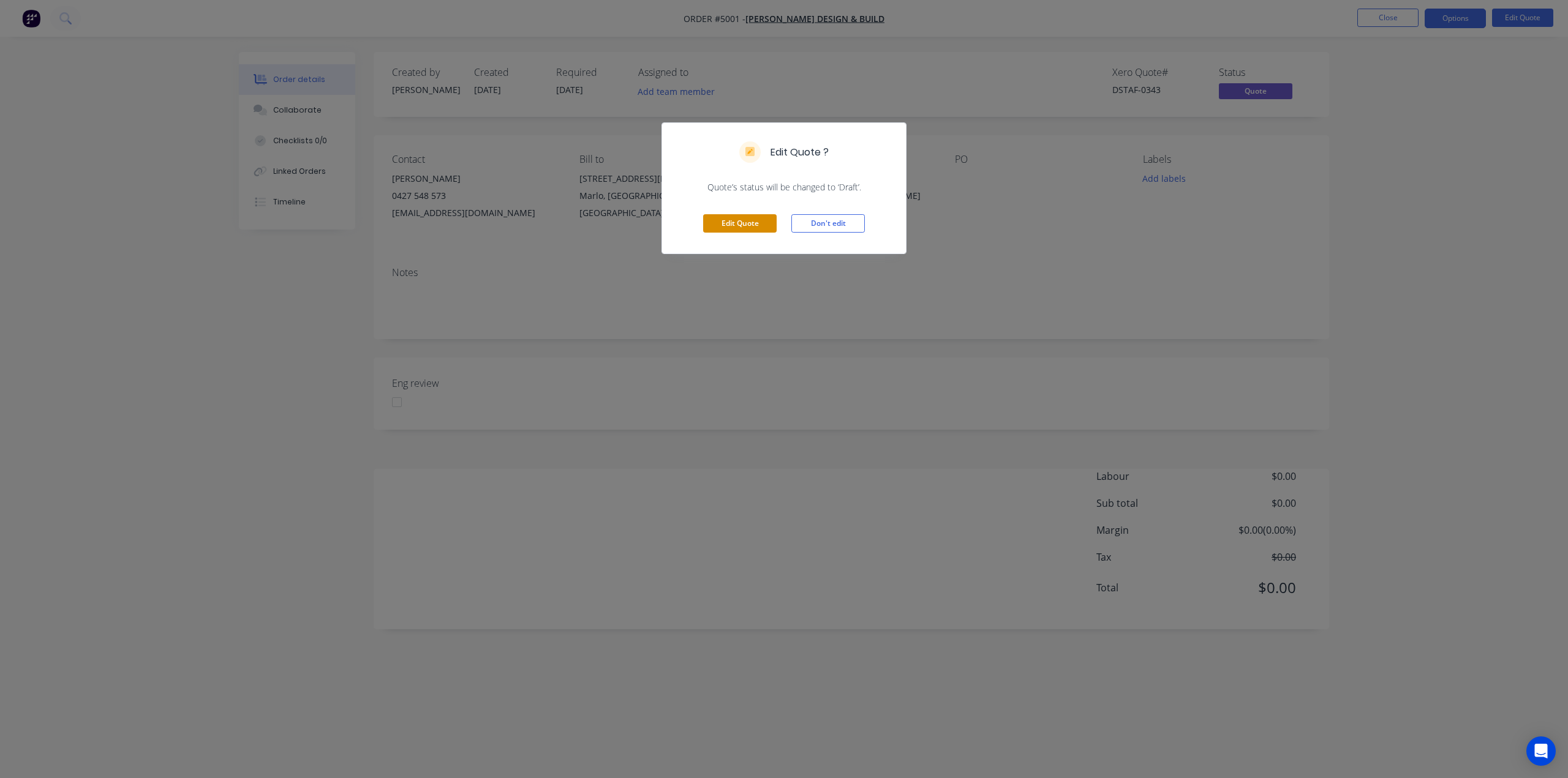
click at [748, 217] on button "Edit Quote" at bounding box center [740, 223] width 73 height 18
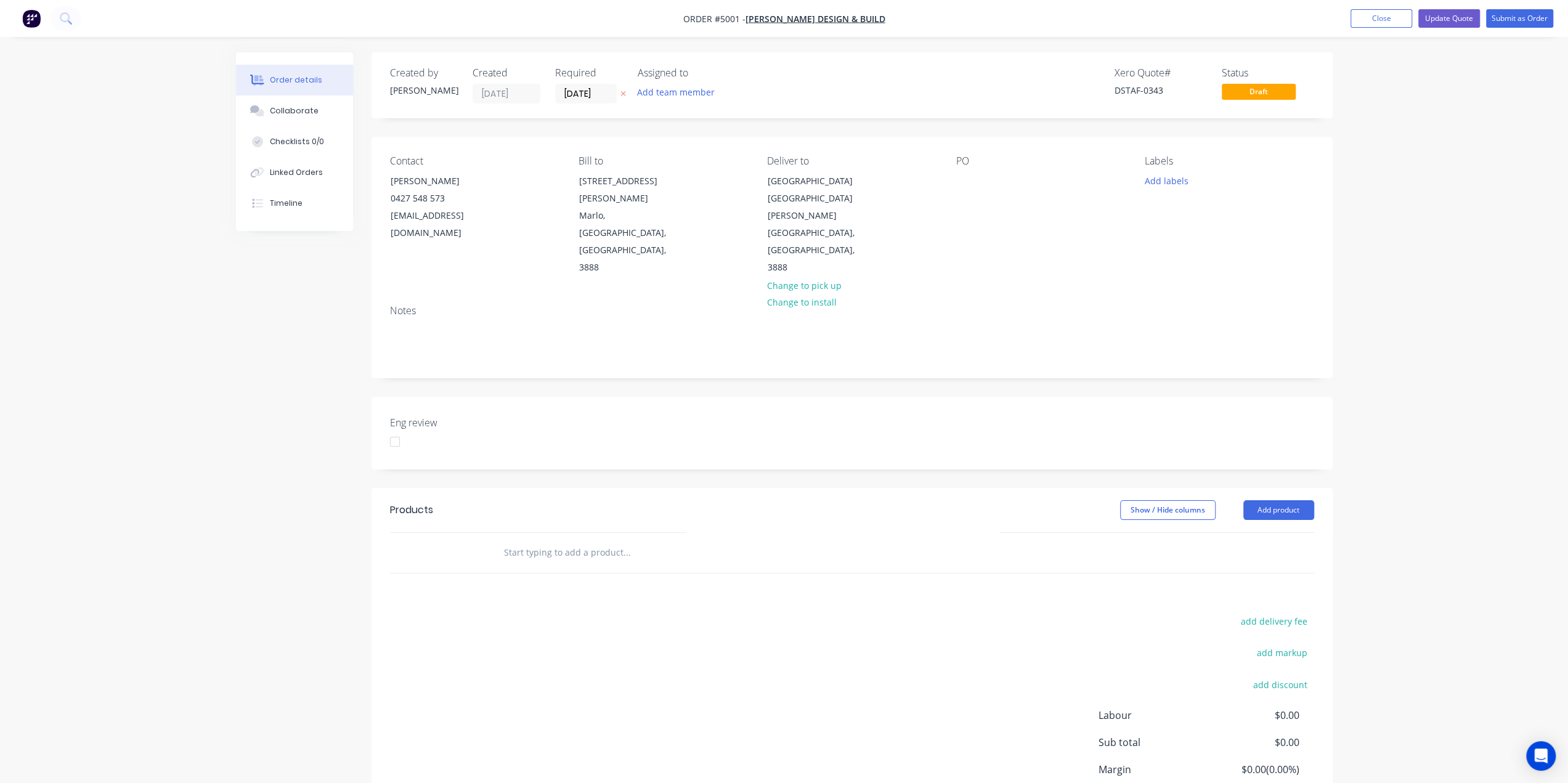
drag, startPoint x: 601, startPoint y: 95, endPoint x: 454, endPoint y: 77, distance: 148.1
click at [454, 78] on div "Created by Daniel Created 25/08/25 Required 25/08/25 Assigned to Add team member" at bounding box center [575, 85] width 371 height 36
click at [567, 92] on input "[DATE]" at bounding box center [586, 94] width 61 height 18
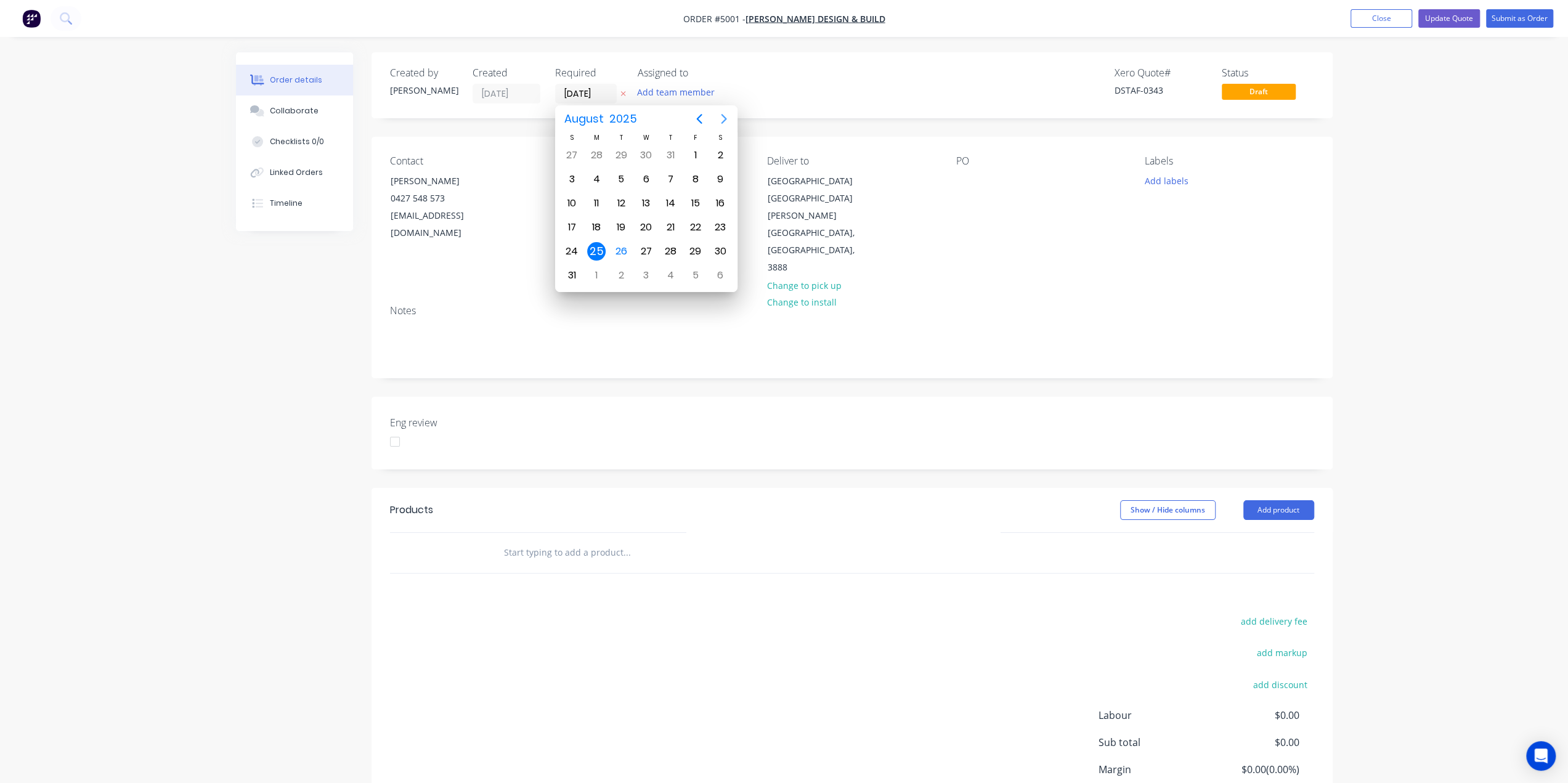
click at [722, 122] on icon "Next page" at bounding box center [723, 119] width 5 height 10
click at [699, 223] on div "26" at bounding box center [695, 227] width 18 height 18
type input "[DATE]"
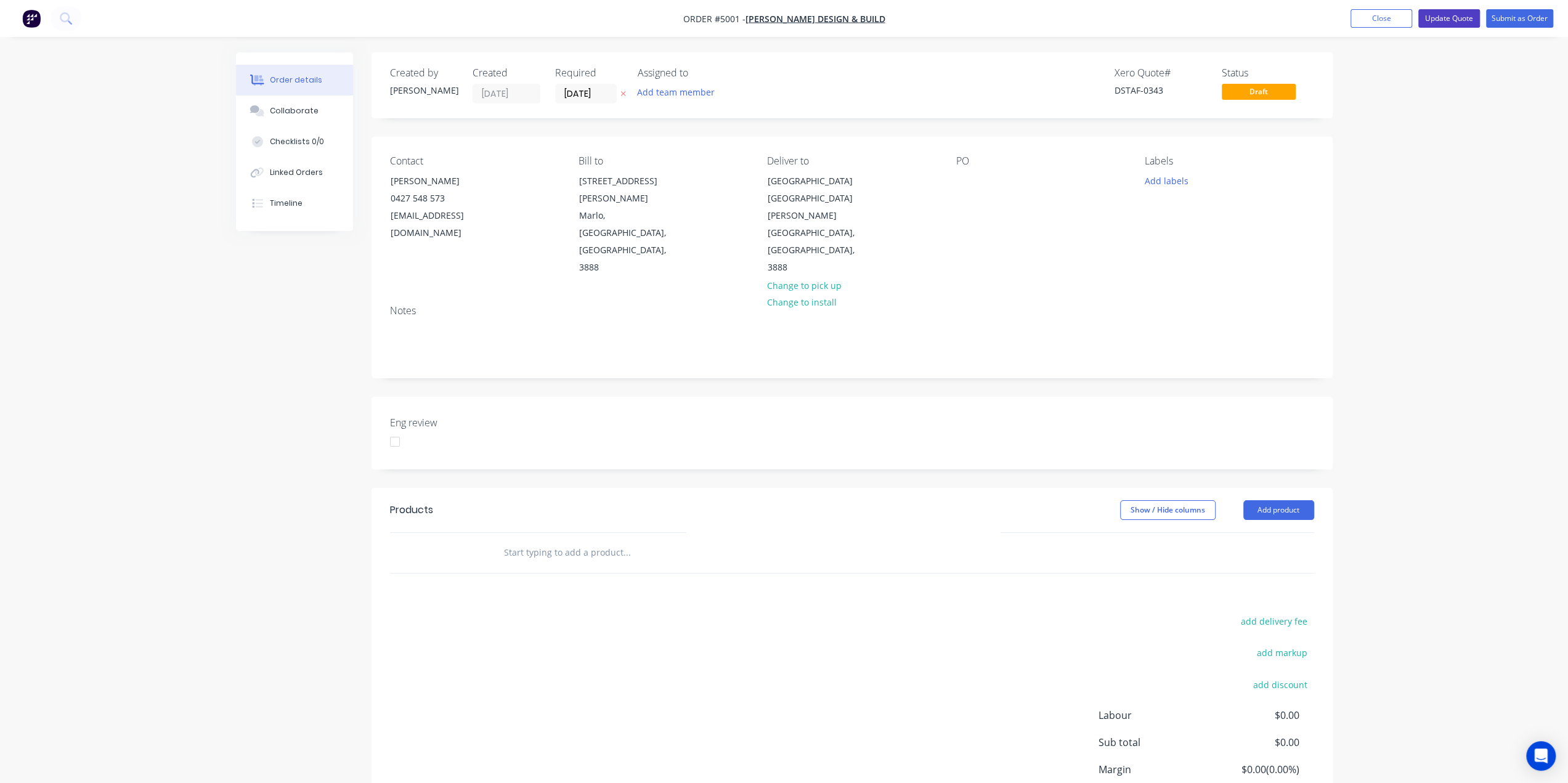
click at [1451, 20] on button "Update Quote" at bounding box center [1449, 18] width 62 height 18
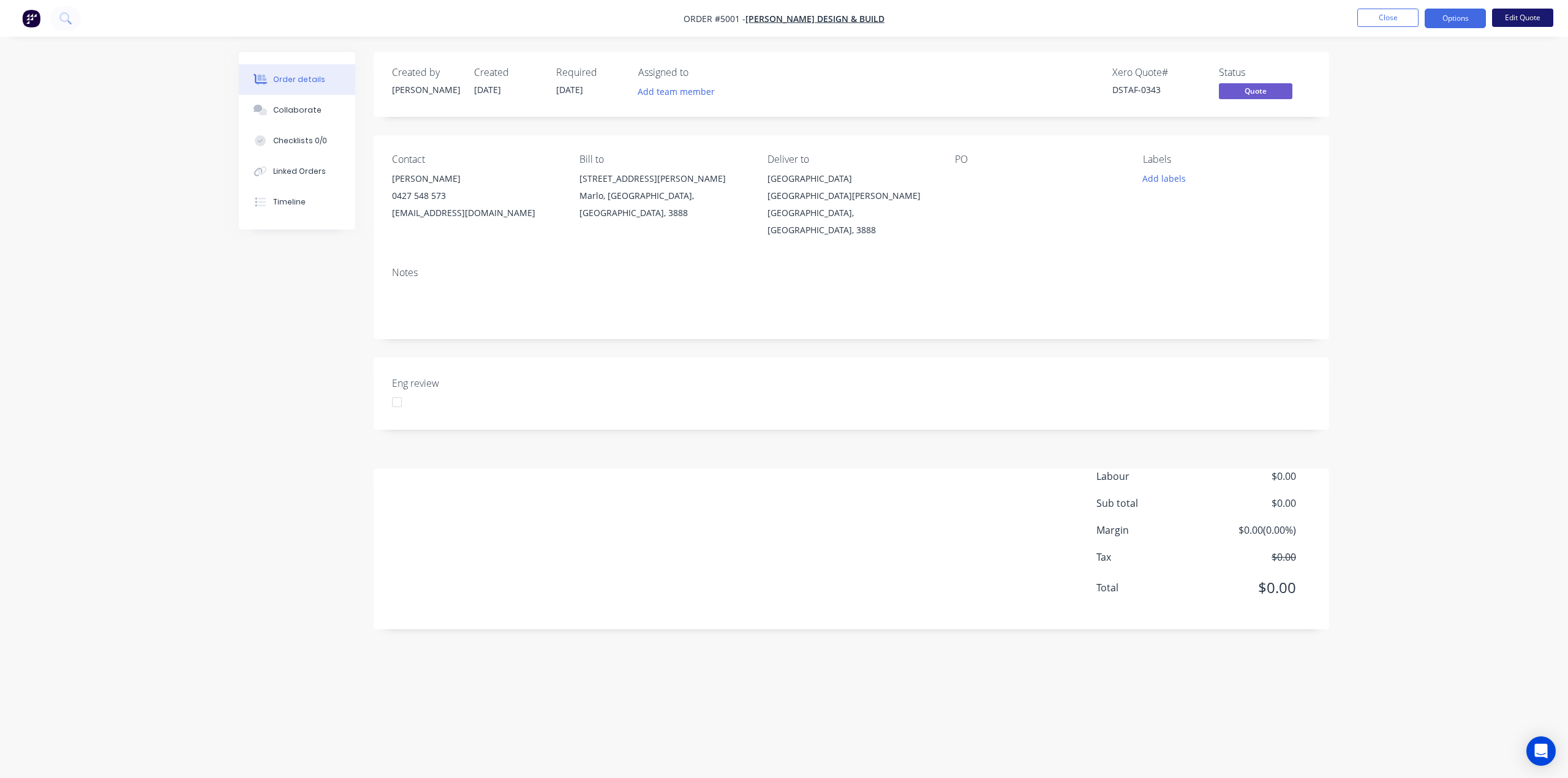
click at [1517, 15] on button "Edit Quote" at bounding box center [1523, 18] width 62 height 18
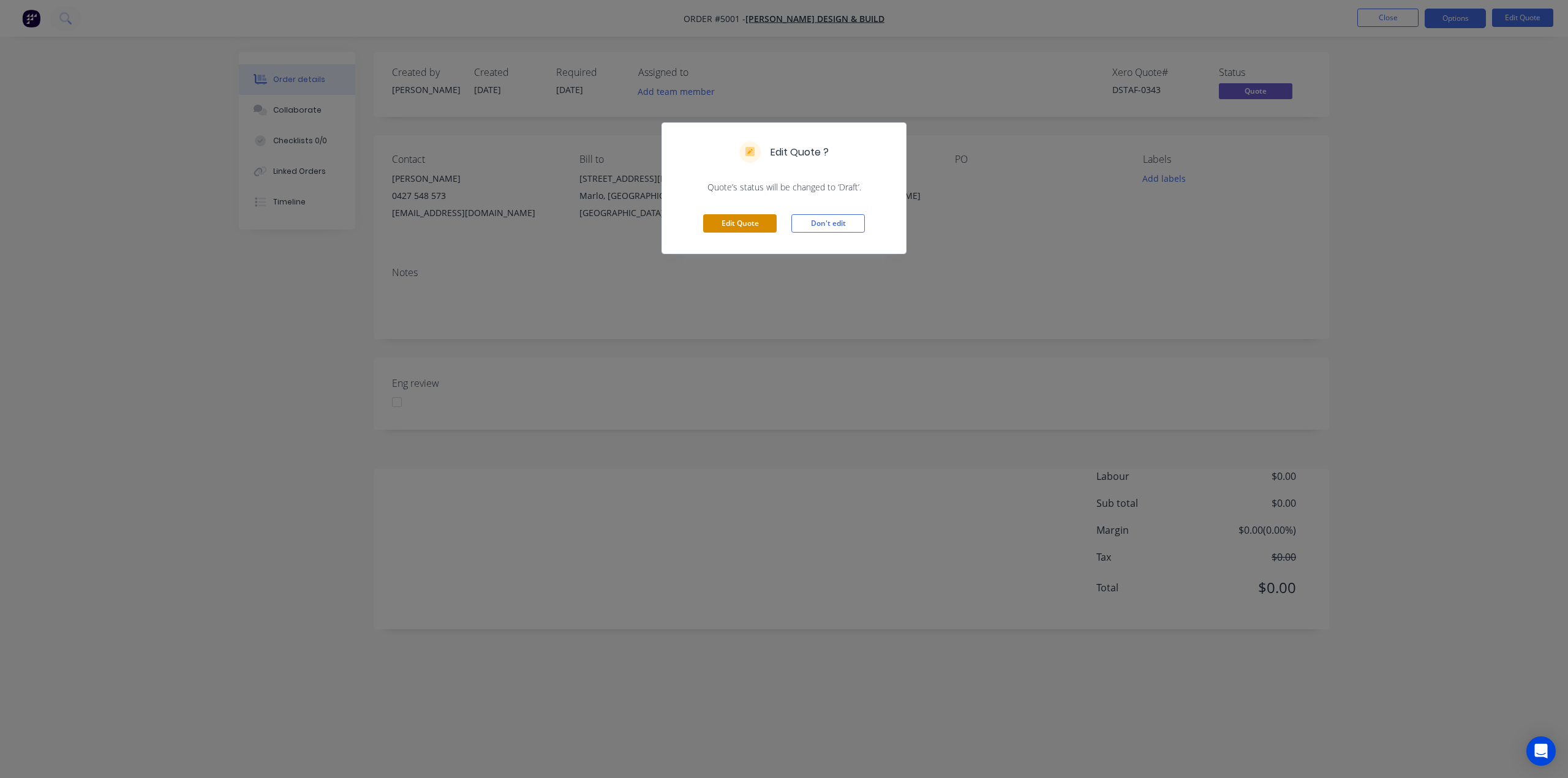
click at [726, 216] on button "Edit Quote" at bounding box center [740, 223] width 73 height 18
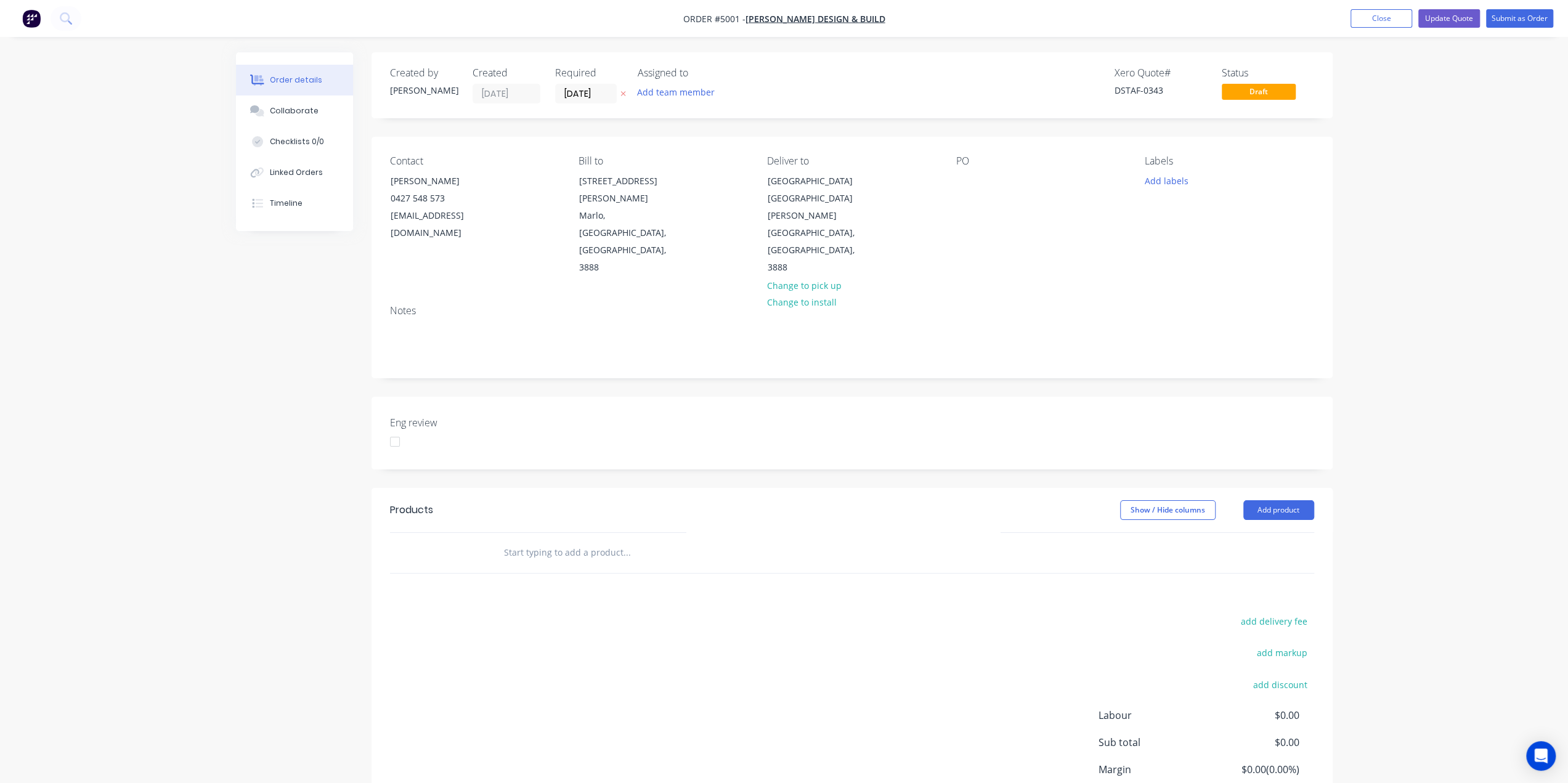
drag, startPoint x: 978, startPoint y: 183, endPoint x: 954, endPoint y: 184, distance: 24.0
click at [978, 183] on div "PO" at bounding box center [1041, 216] width 169 height 121
click at [962, 180] on div at bounding box center [966, 180] width 20 height 18
click at [1275, 305] on div "Notes" at bounding box center [852, 311] width 924 height 12
click at [1444, 20] on button "Update Quote" at bounding box center [1449, 18] width 62 height 18
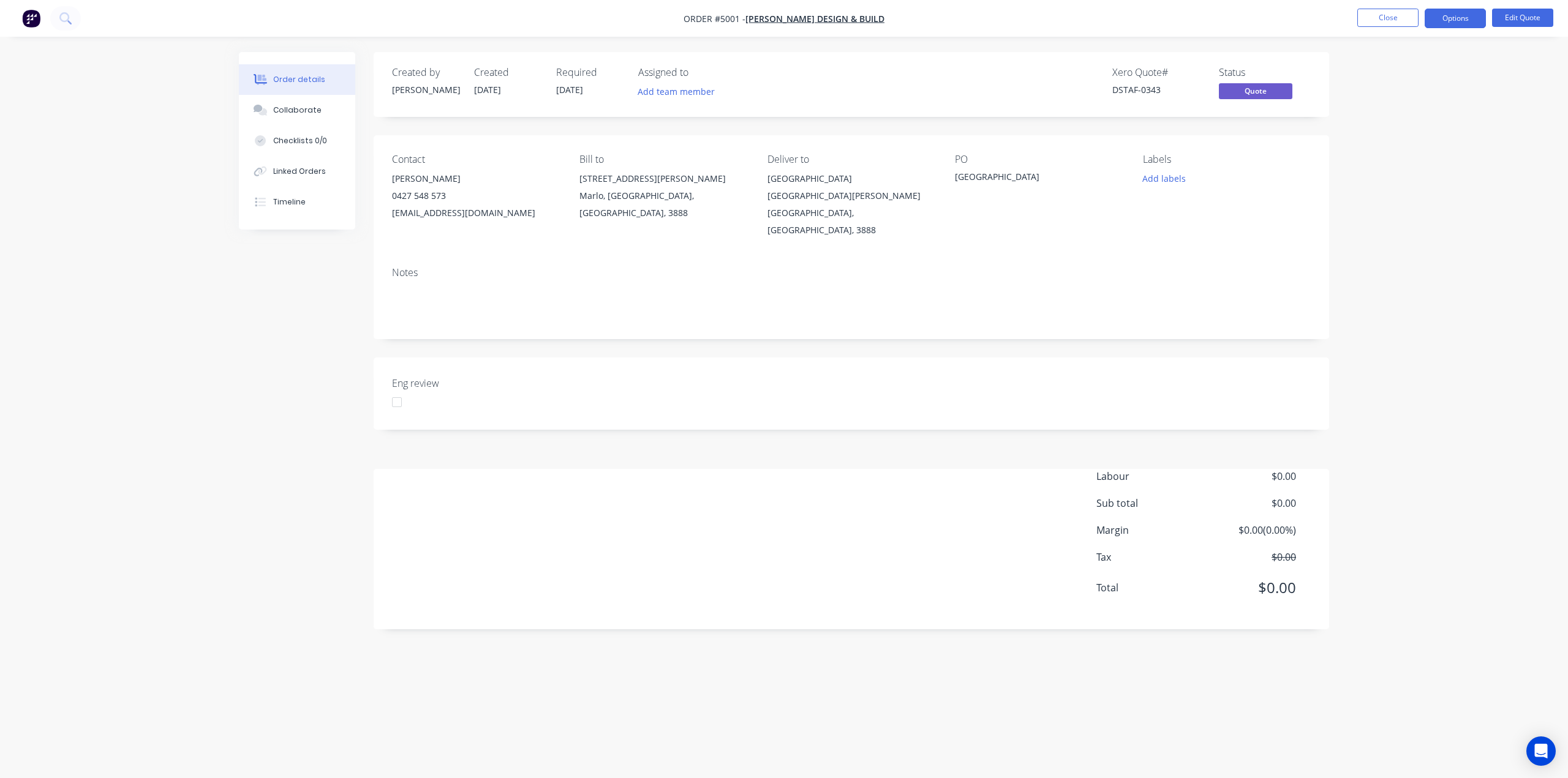
click at [570, 91] on span "[DATE]" at bounding box center [569, 90] width 27 height 12
click at [1396, 24] on button "Close" at bounding box center [1388, 18] width 62 height 18
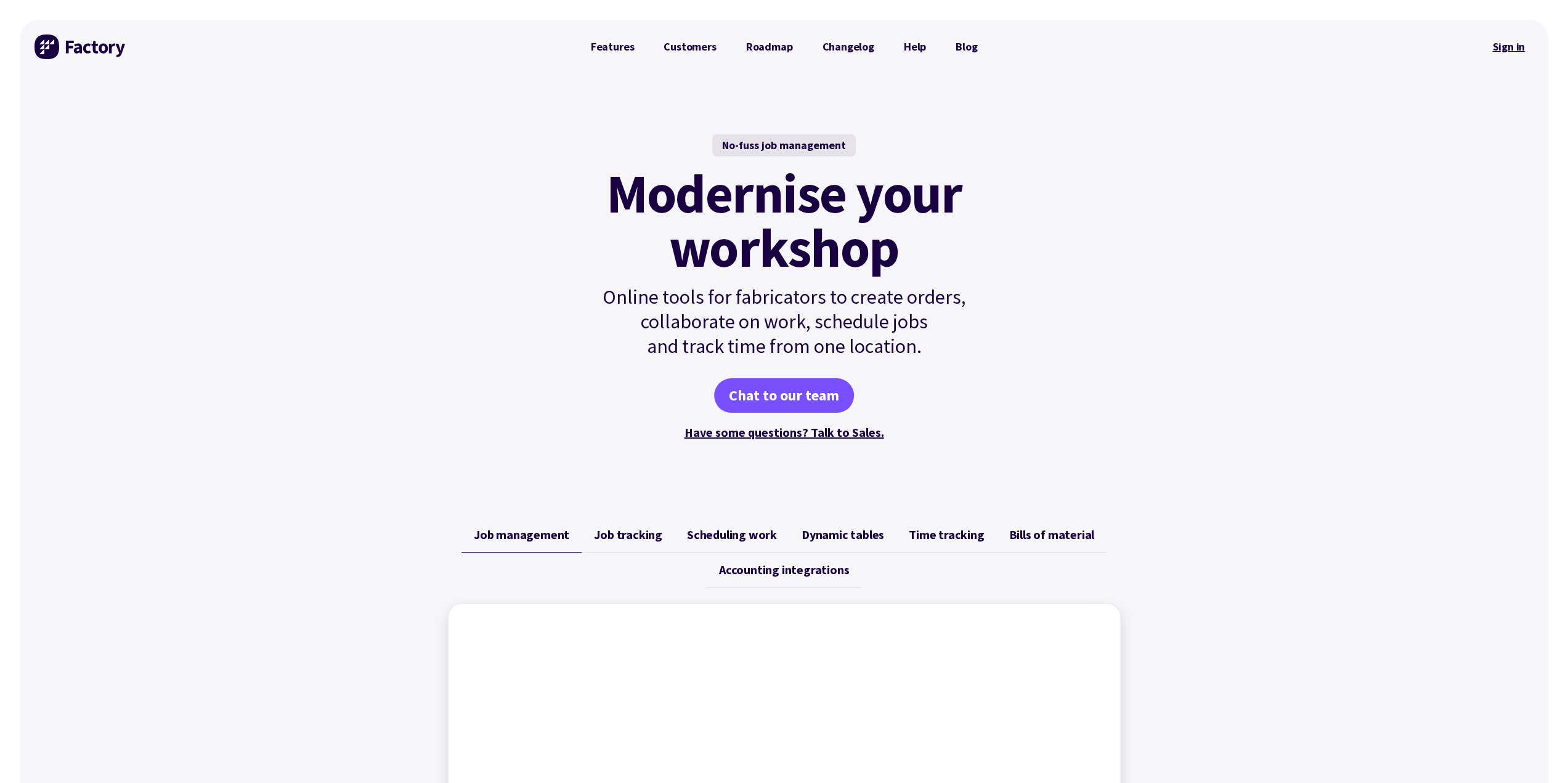
click at [1503, 47] on link "Sign in" at bounding box center [1508, 47] width 50 height 28
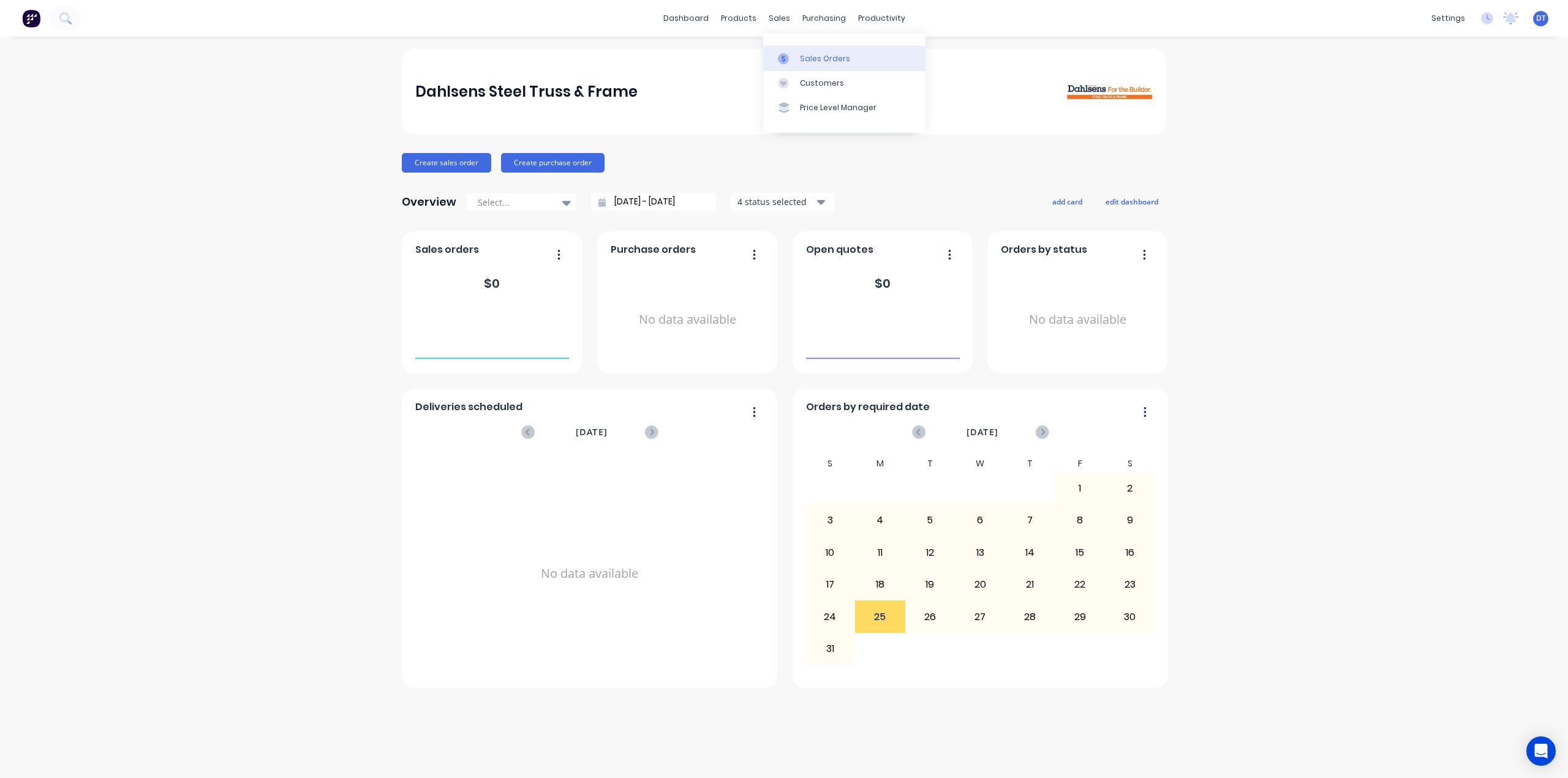
click at [797, 54] on link "Sales Orders" at bounding box center [845, 58] width 162 height 24
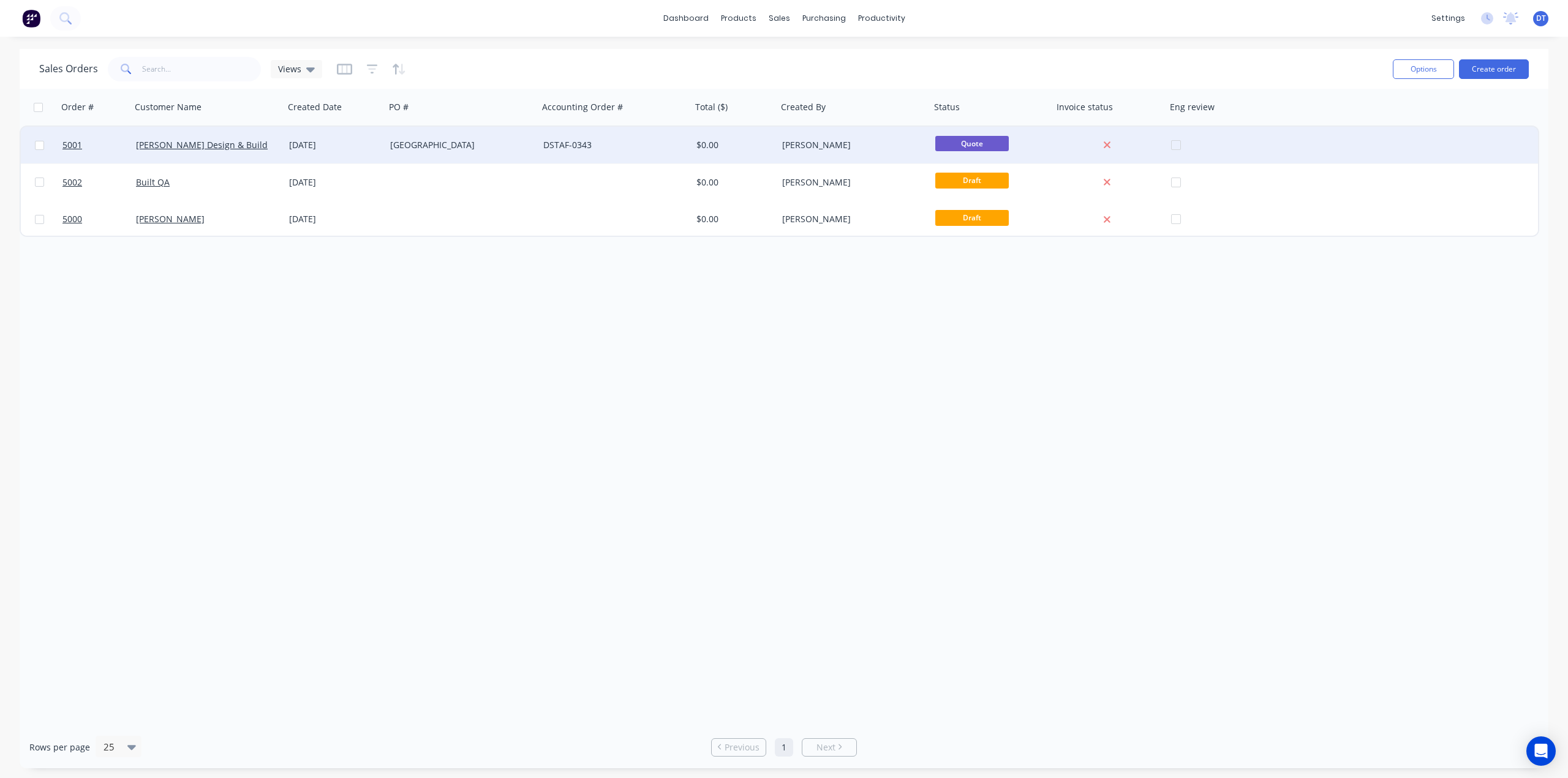
click at [384, 147] on div "[DATE]" at bounding box center [335, 145] width 101 height 37
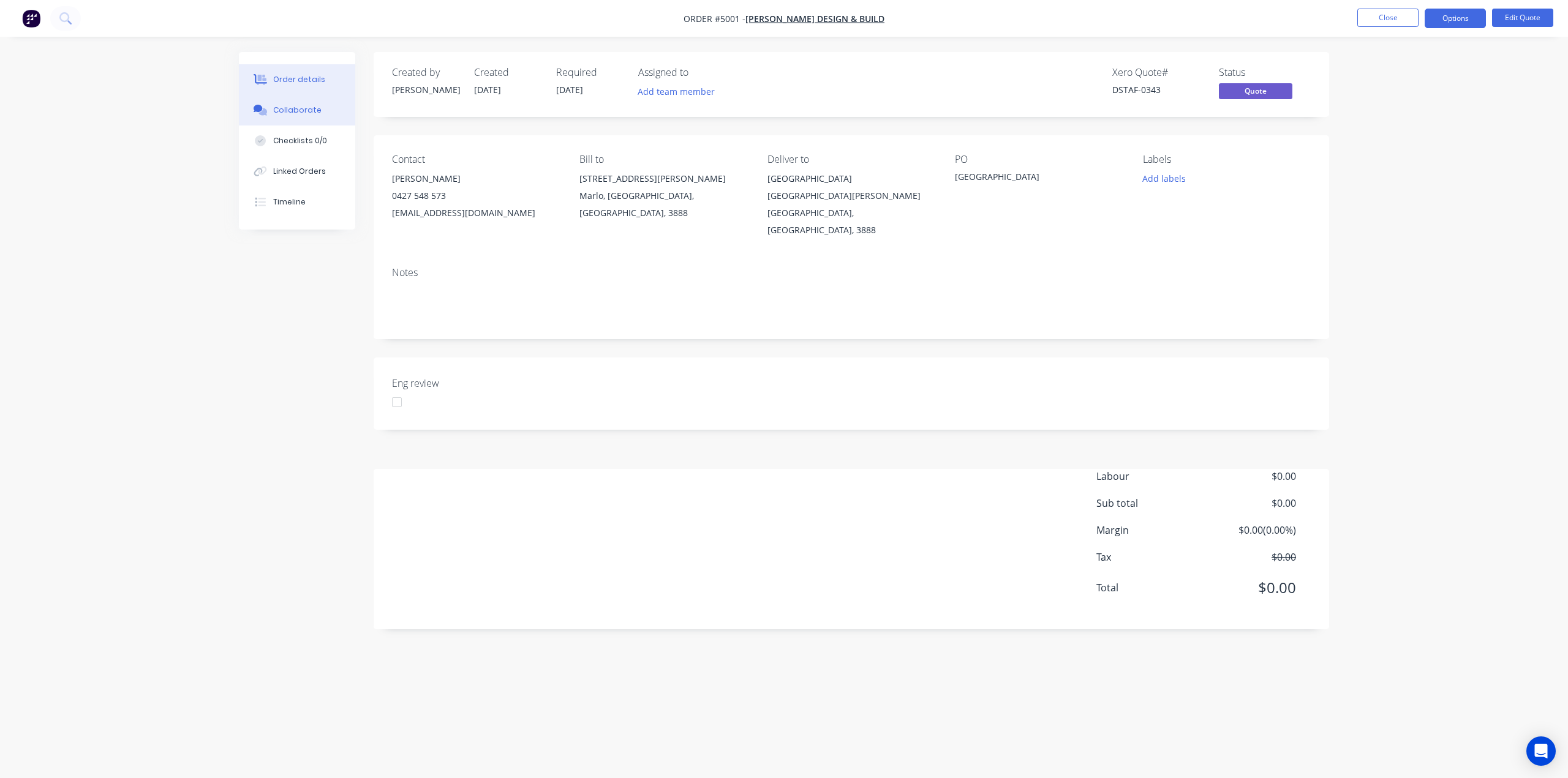
click at [287, 115] on div "Collaborate" at bounding box center [297, 110] width 48 height 11
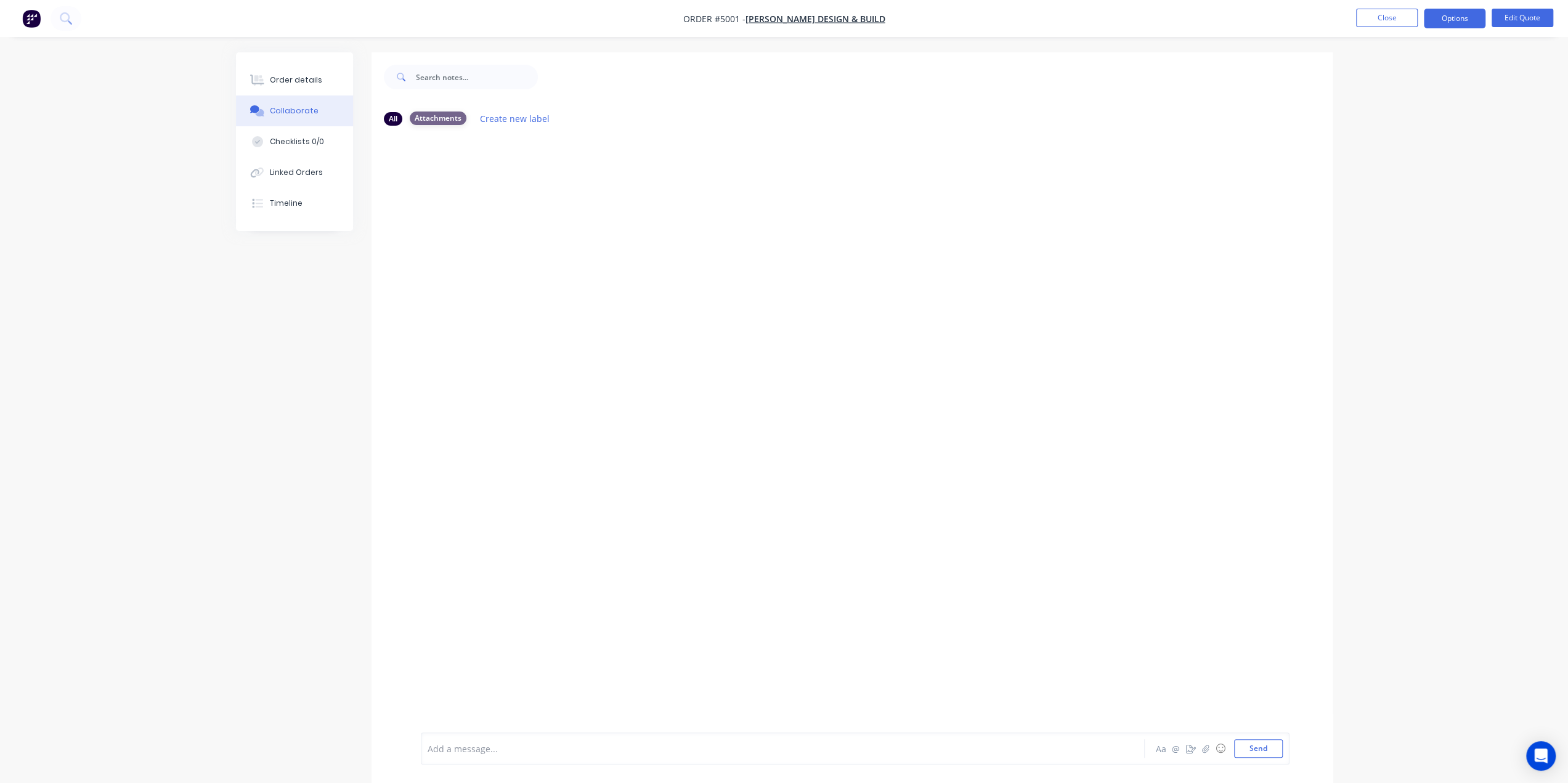
click at [436, 118] on div "Attachments" at bounding box center [438, 118] width 57 height 14
click at [331, 352] on div "All Attachments Create new label Add a message... Aa @ ☺ Send" at bounding box center [784, 427] width 1096 height 749
click at [431, 81] on input "text" at bounding box center [476, 76] width 122 height 24
click at [469, 746] on div at bounding box center [748, 749] width 641 height 13
click at [436, 113] on div "Attachments" at bounding box center [438, 118] width 57 height 14
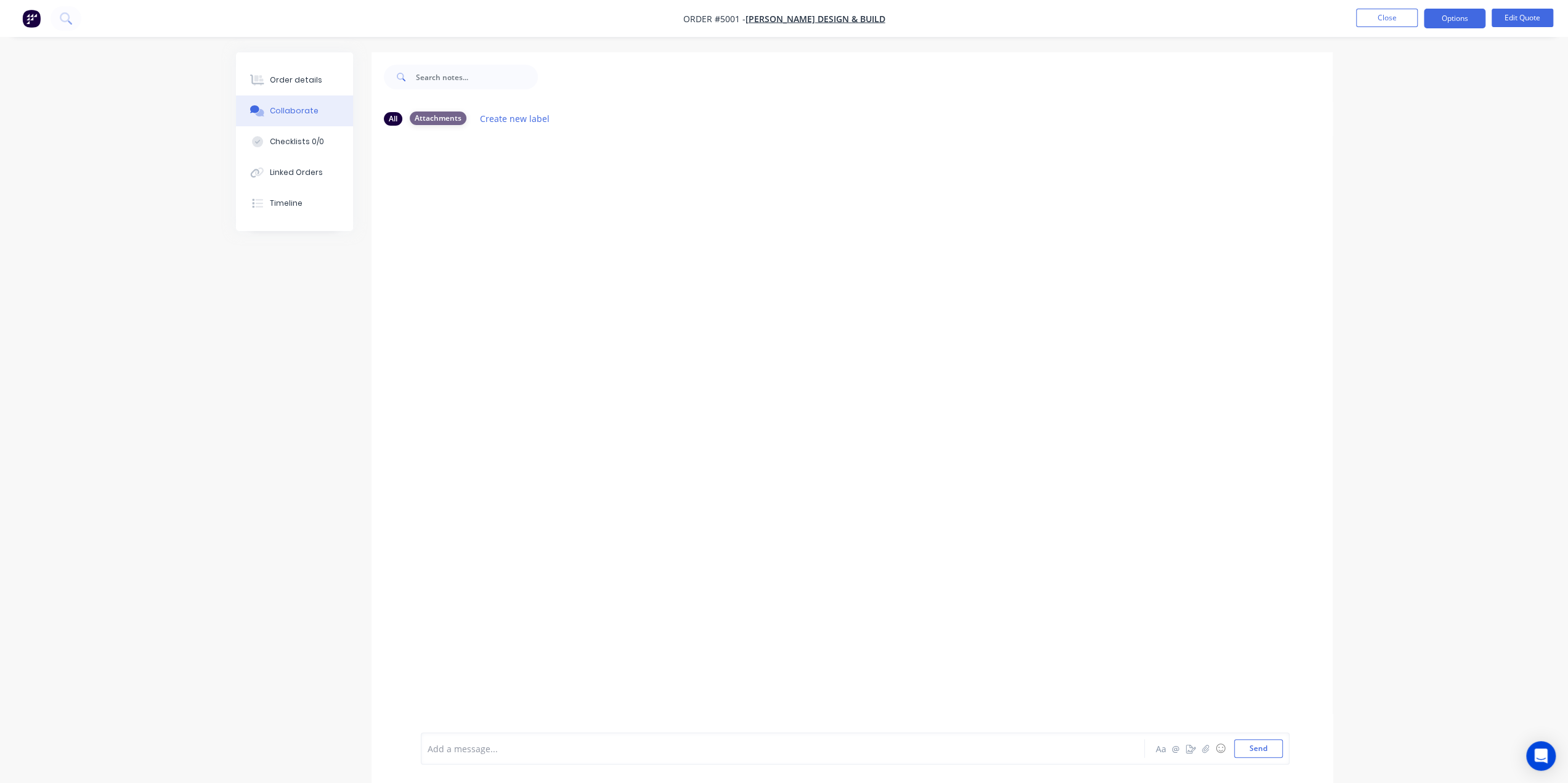
click at [443, 119] on div "Attachments" at bounding box center [438, 118] width 57 height 14
click at [477, 751] on div at bounding box center [748, 749] width 641 height 13
click at [165, 651] on div "Order details Collaborate Checklists 0/0 Linked Orders Timeline Order details C…" at bounding box center [784, 383] width 1568 height 801
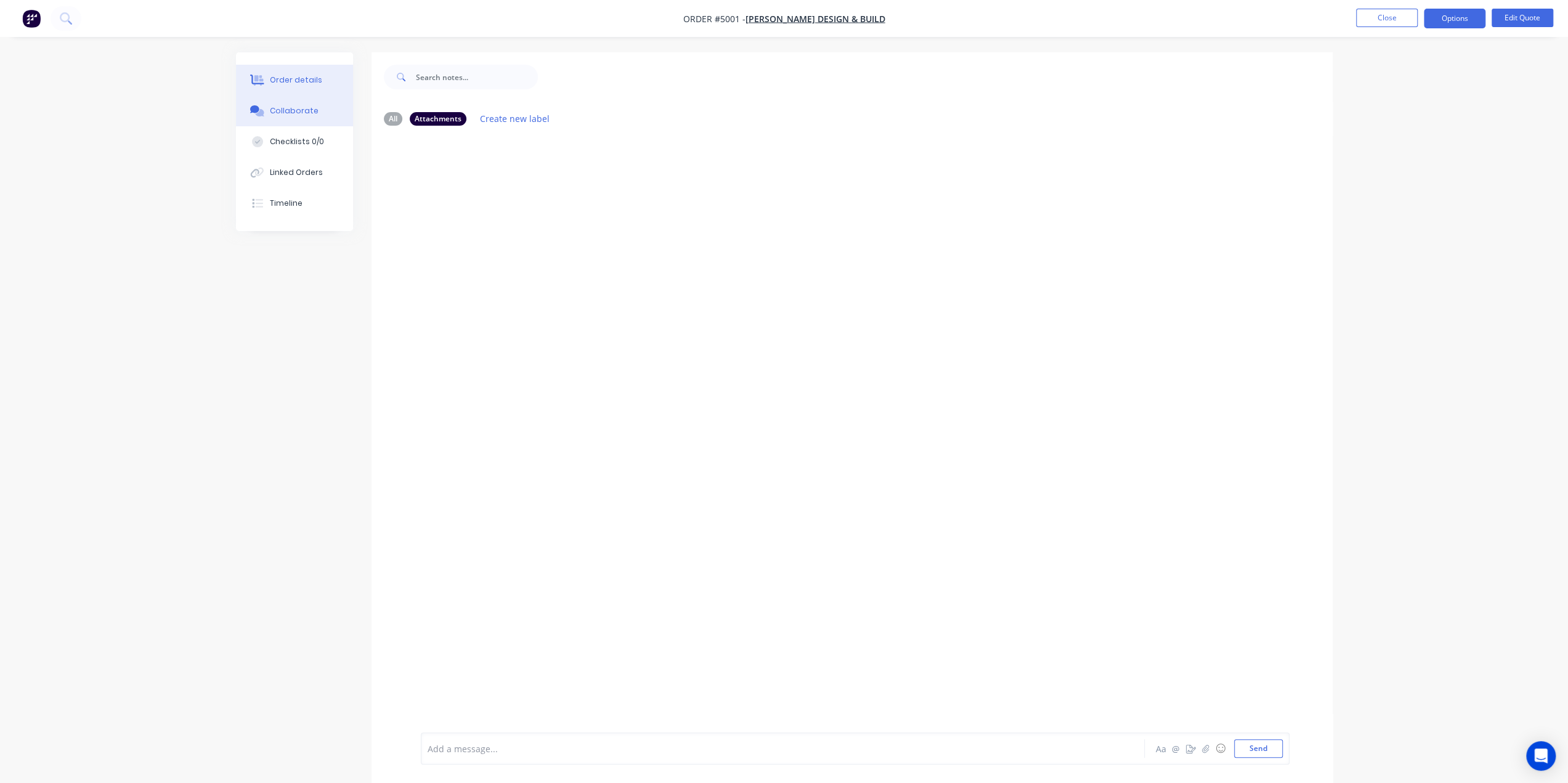
click at [300, 75] on div "Order details" at bounding box center [296, 80] width 53 height 11
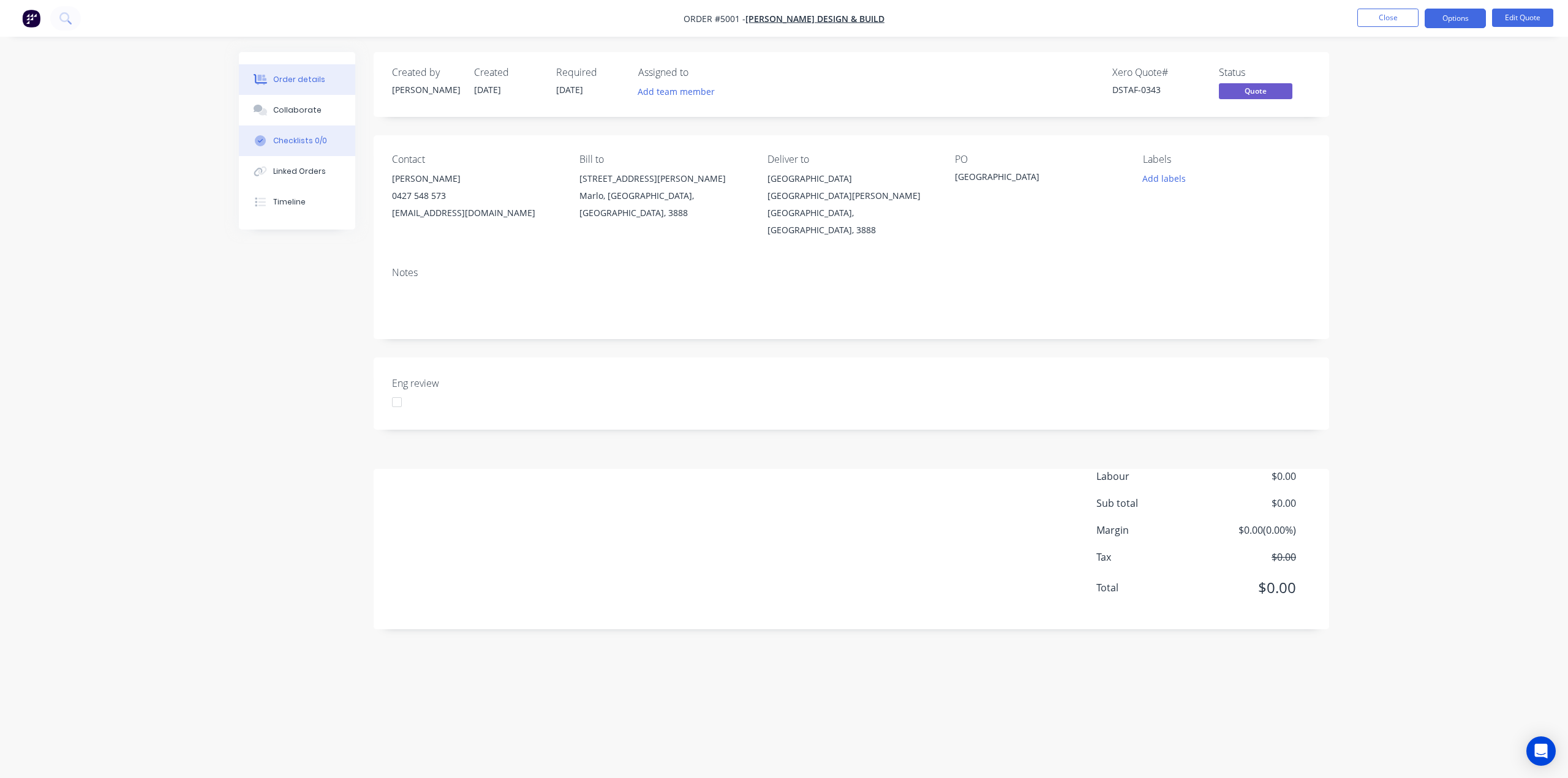
drag, startPoint x: 290, startPoint y: 106, endPoint x: 310, endPoint y: 126, distance: 28.3
click at [290, 106] on div "Collaborate" at bounding box center [297, 110] width 48 height 11
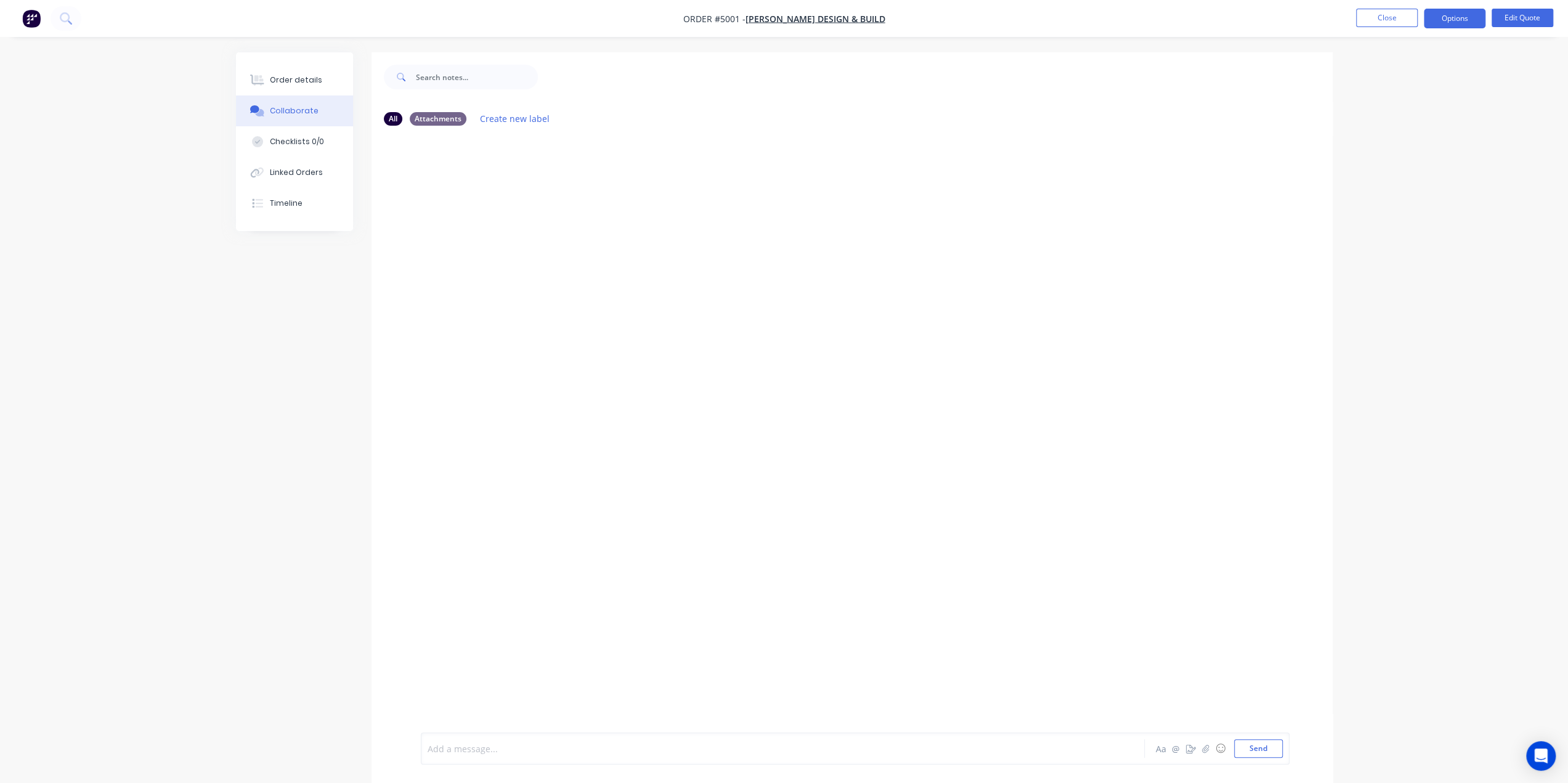
click at [476, 749] on div at bounding box center [748, 749] width 641 height 13
click at [1246, 748] on button "Send" at bounding box center [1258, 749] width 49 height 18
click at [1262, 753] on button "Send" at bounding box center [1258, 749] width 49 height 18
click at [597, 256] on icon "button" at bounding box center [599, 250] width 4 height 14
click at [466, 741] on div "Add a message..." at bounding box center [748, 749] width 641 height 18
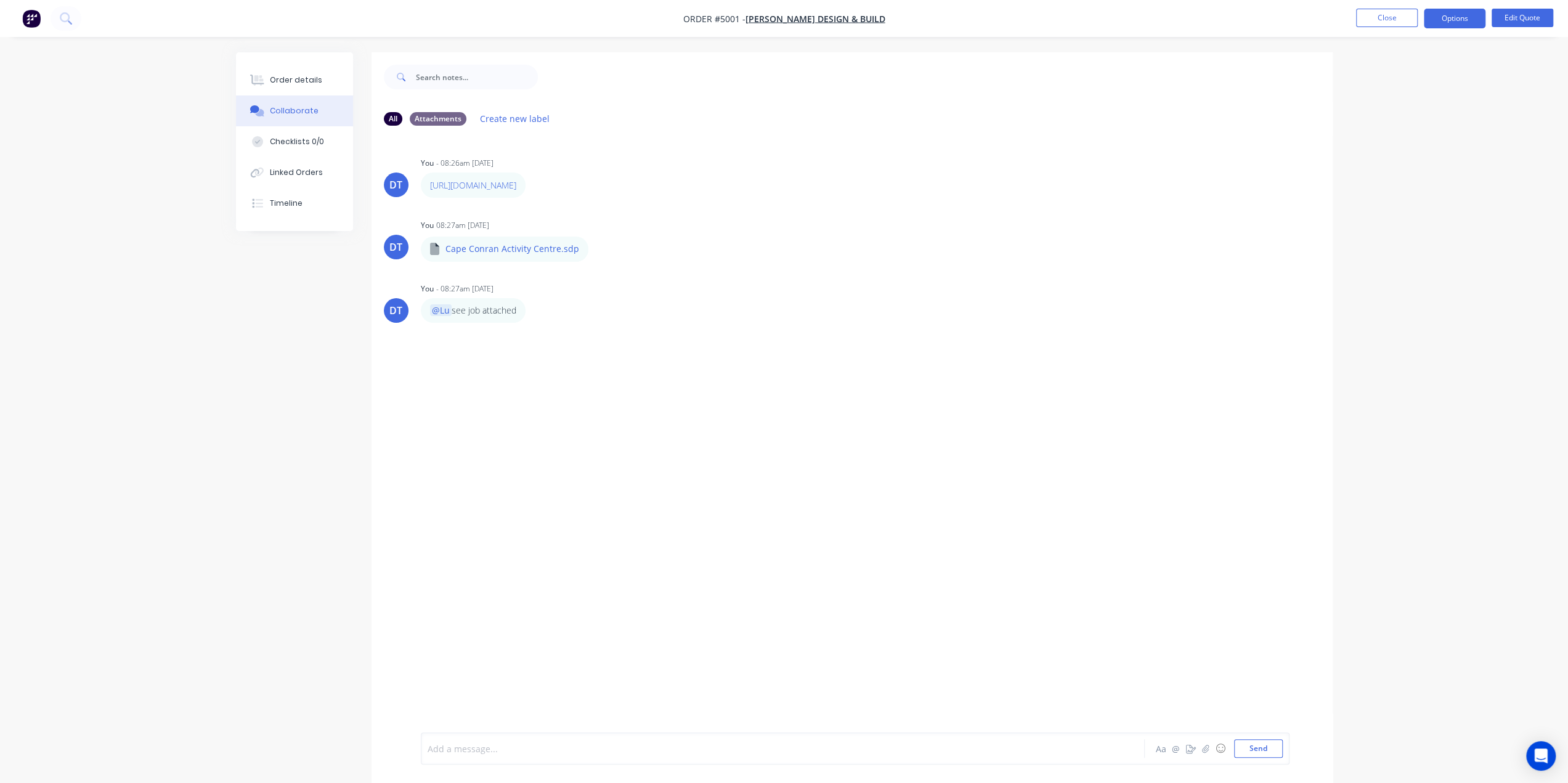
click at [526, 743] on div at bounding box center [748, 749] width 641 height 13
click at [1270, 757] on button "Send" at bounding box center [1258, 749] width 49 height 18
click at [504, 385] on div "@Lachlan hi Labels Edit Delete" at bounding box center [613, 371] width 385 height 24
click at [497, 381] on button "button" at bounding box center [498, 372] width 5 height 18
click at [524, 425] on button "Delete" at bounding box center [542, 415] width 78 height 20
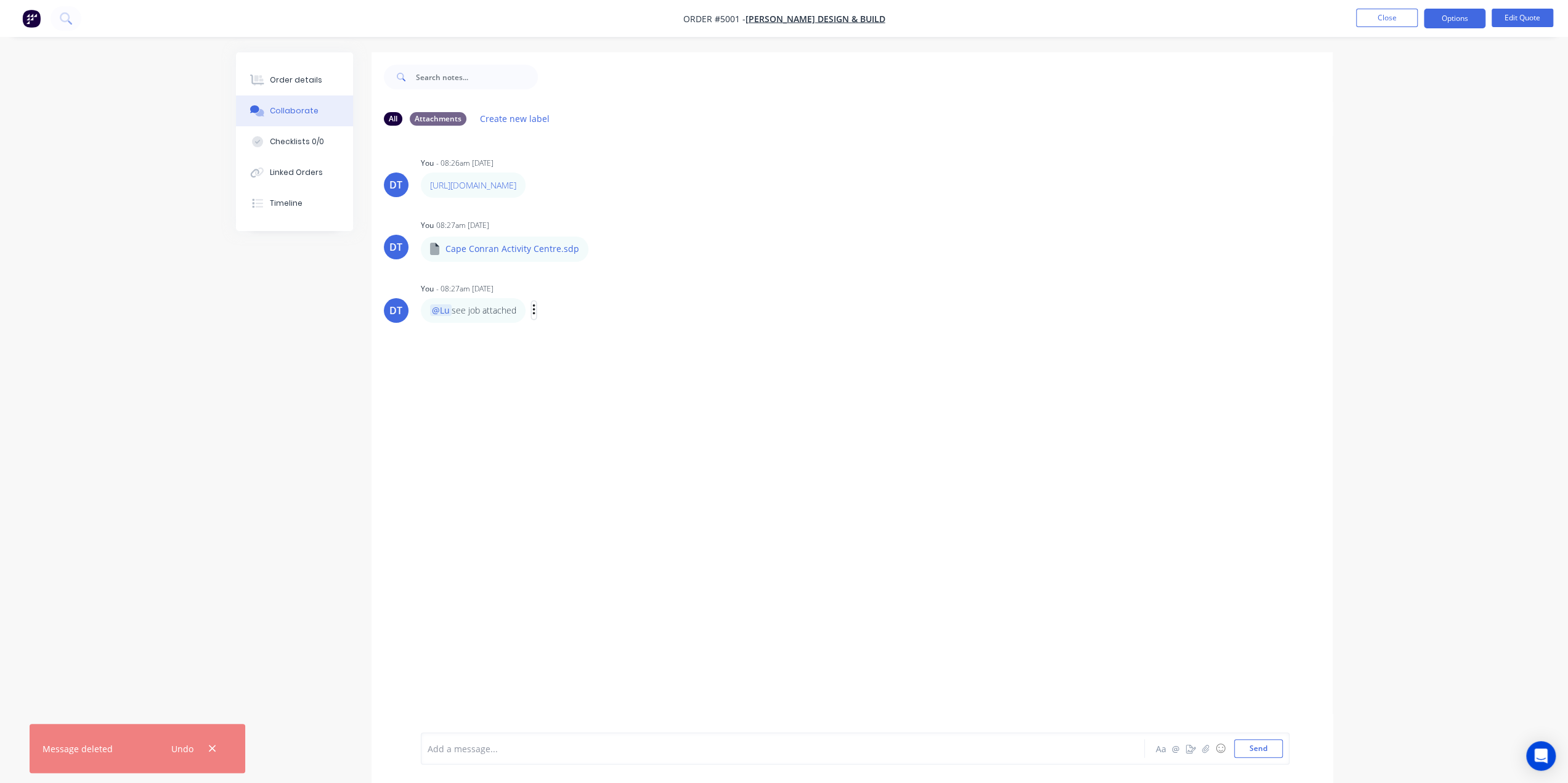
click at [535, 315] on icon "button" at bounding box center [533, 310] width 3 height 11
drag, startPoint x: 531, startPoint y: 324, endPoint x: 535, endPoint y: 329, distance: 6.4
click at [531, 323] on div "@Lu see job attached Labels Edit Delete" at bounding box center [613, 310] width 385 height 24
click at [538, 319] on div "Labels Edit Delete" at bounding box center [535, 310] width 7 height 18
click at [535, 315] on icon "button" at bounding box center [533, 310] width 3 height 11
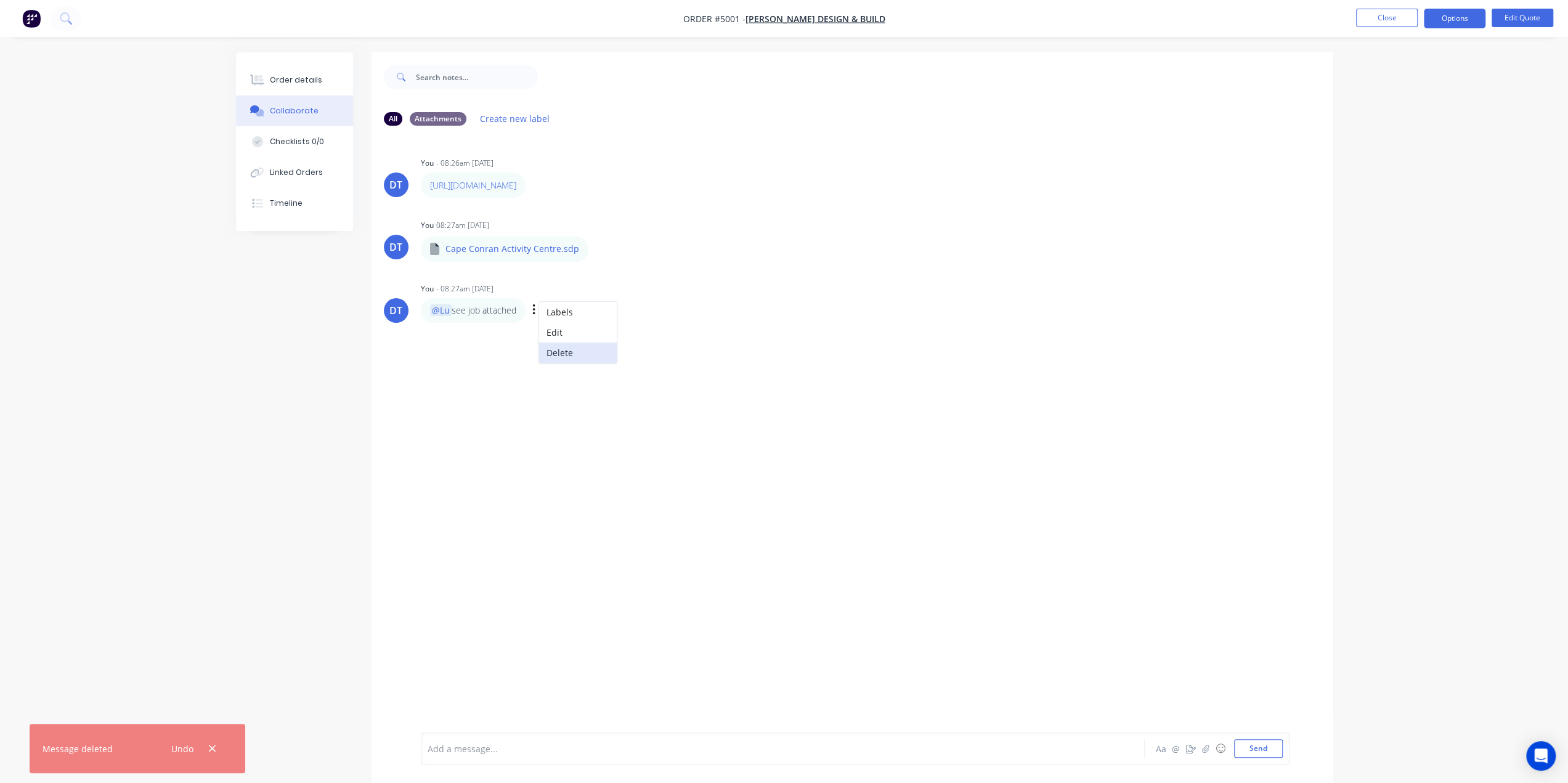
click at [562, 363] on button "Delete" at bounding box center [578, 352] width 78 height 20
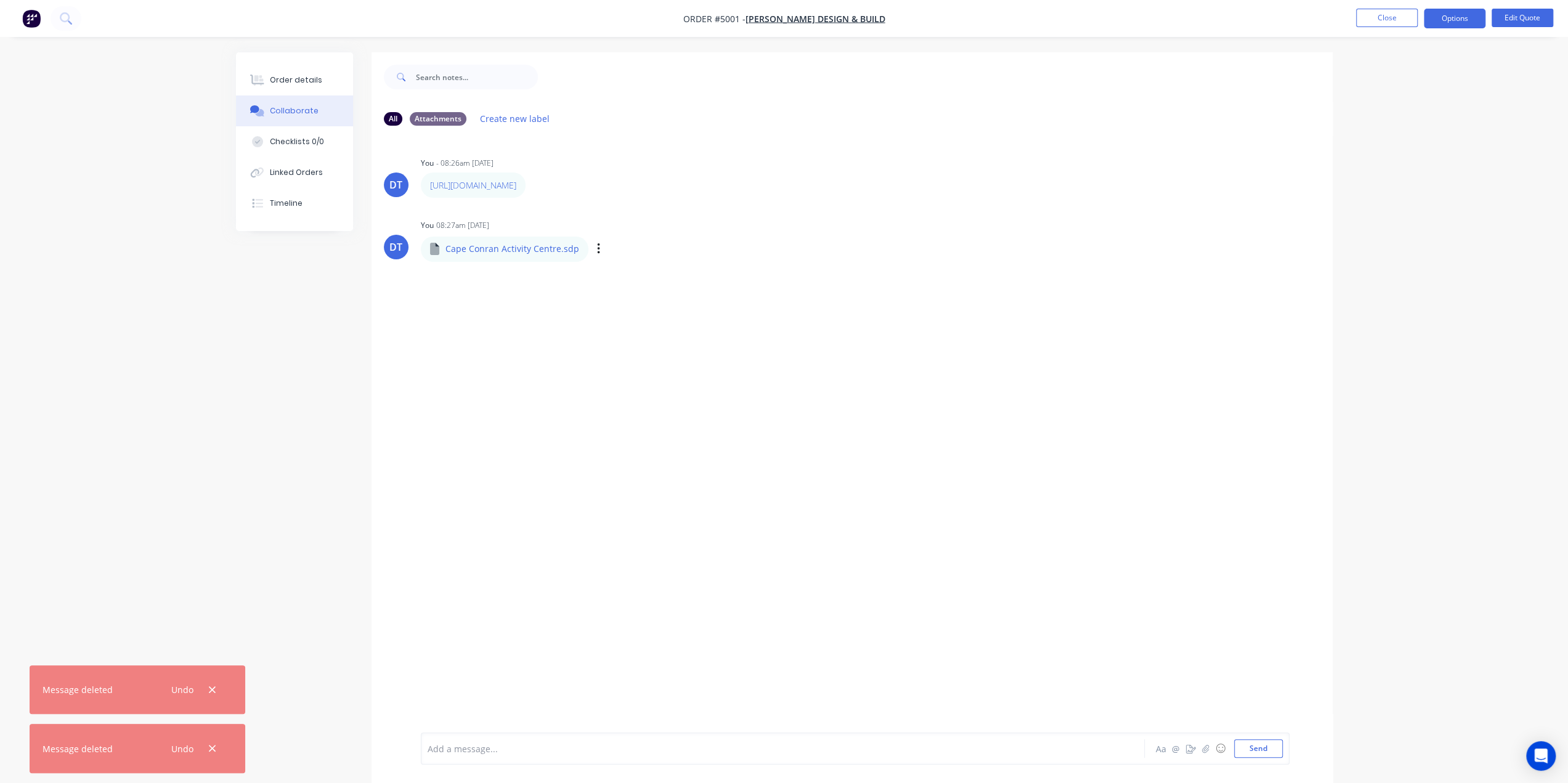
click at [595, 258] on div "Labels Download Delete" at bounding box center [662, 249] width 138 height 18
click at [597, 256] on icon "button" at bounding box center [599, 250] width 4 height 14
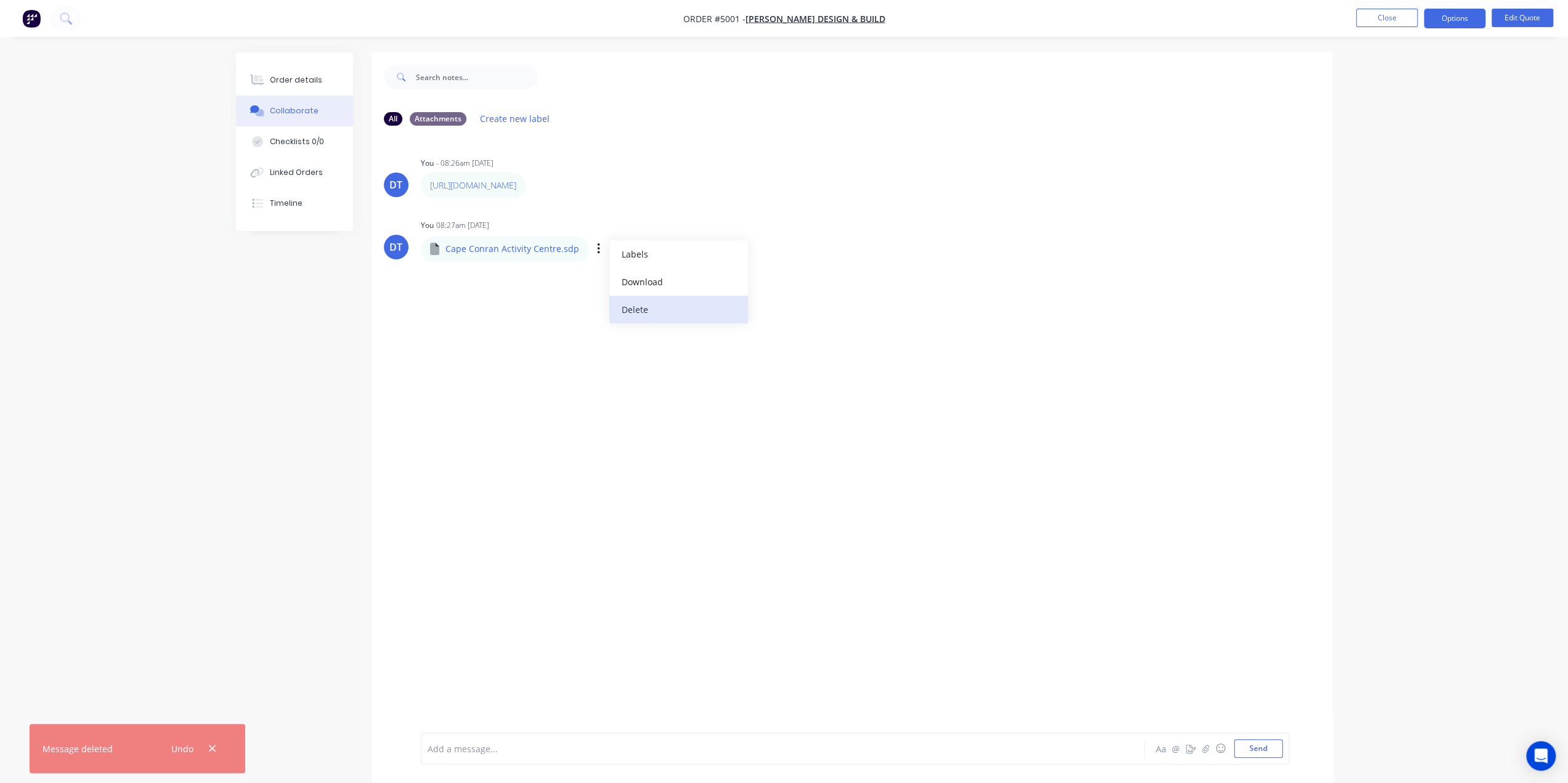
click at [635, 321] on button "Delete" at bounding box center [678, 310] width 138 height 28
click at [535, 190] on icon "button" at bounding box center [533, 184] width 3 height 11
click at [0, 0] on button "Delete" at bounding box center [0, 0] width 0 height 0
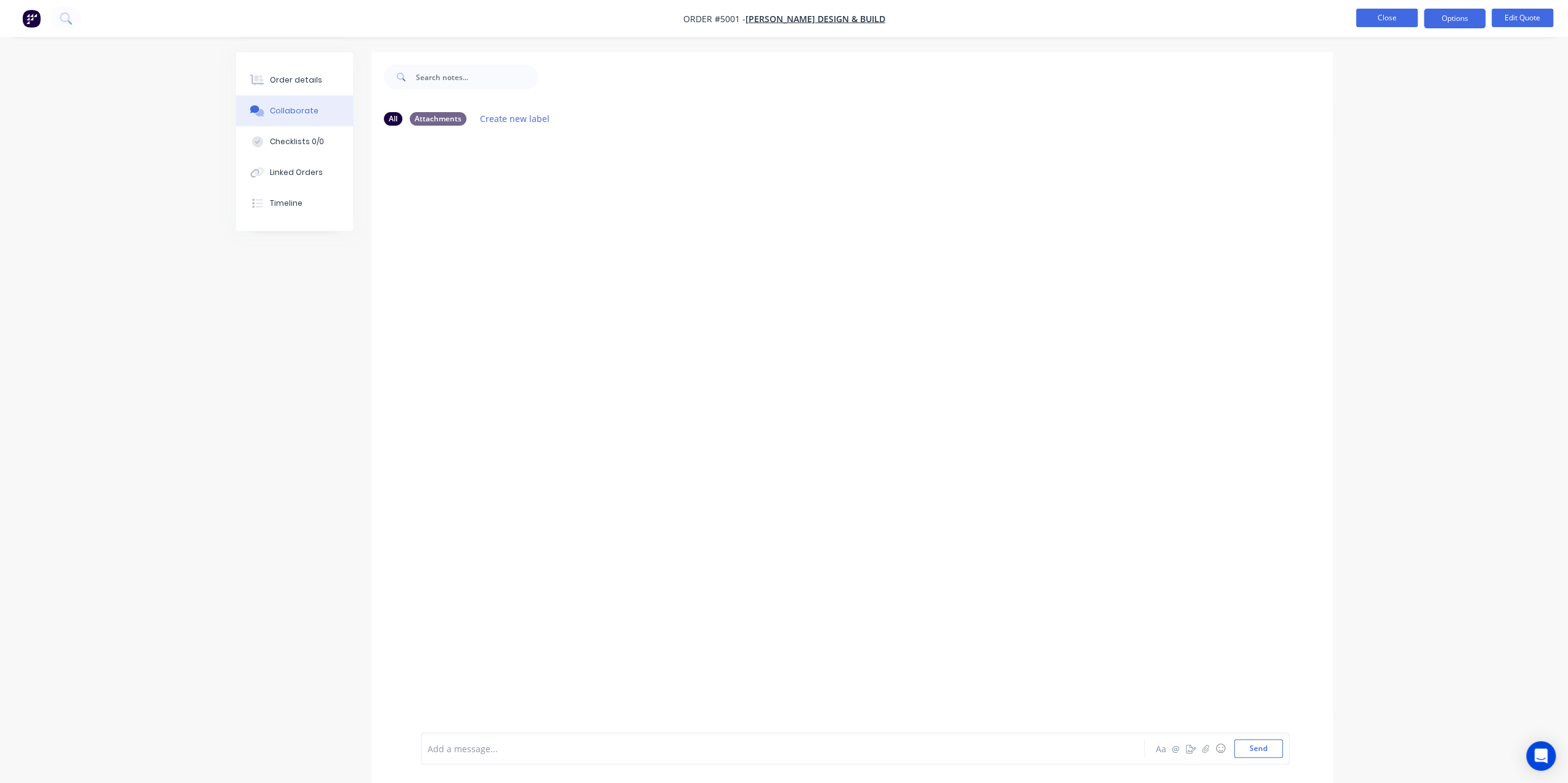
click at [1407, 16] on button "Close" at bounding box center [1387, 18] width 62 height 18
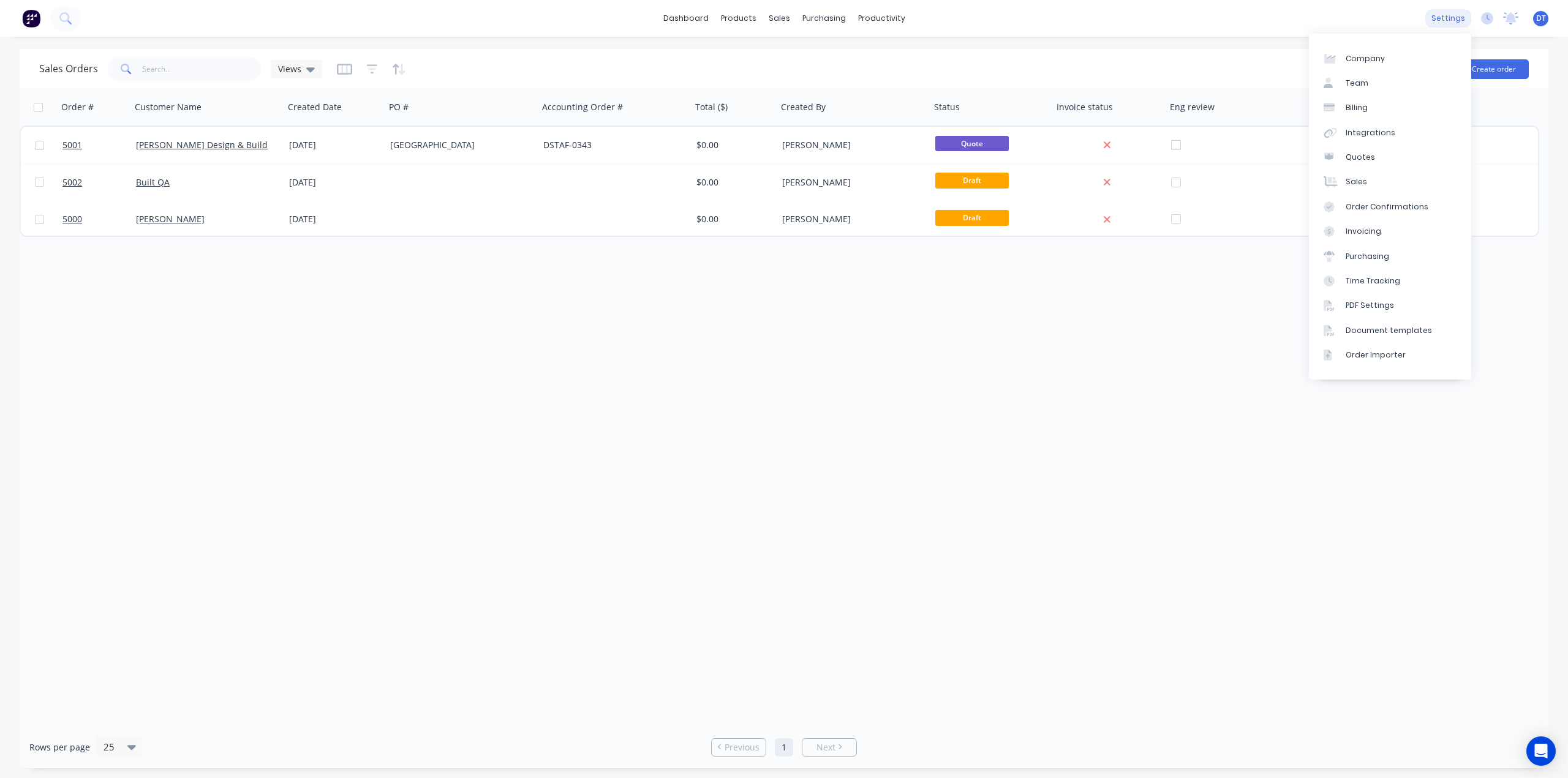
click at [1454, 13] on div "settings" at bounding box center [1448, 18] width 46 height 18
click at [1368, 132] on div "Integrations" at bounding box center [1370, 133] width 50 height 11
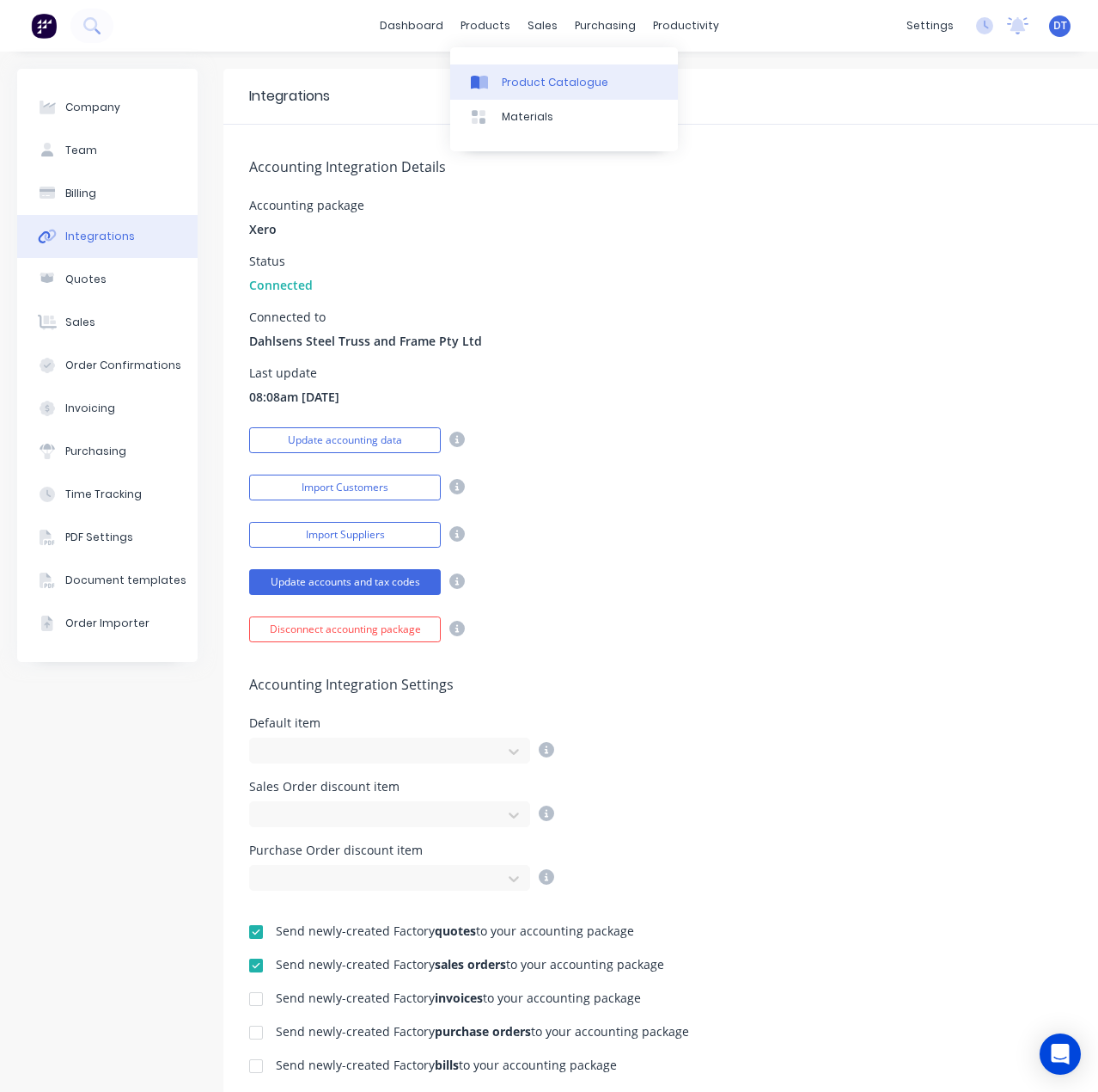
click at [490, 81] on div at bounding box center [484, 82] width 26 height 16
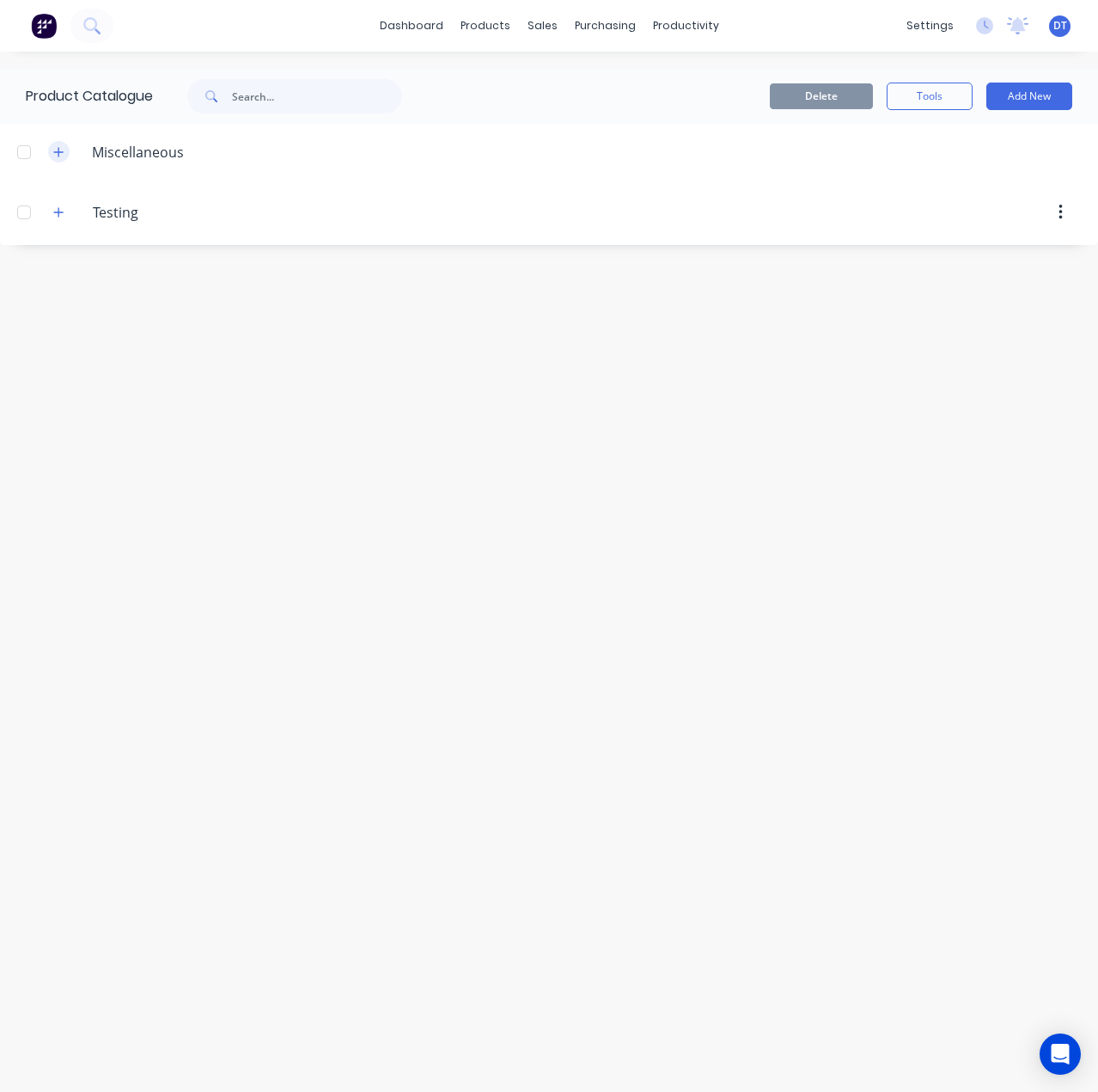
click at [58, 153] on button "button" at bounding box center [58, 151] width 21 height 21
click at [58, 152] on icon "button" at bounding box center [59, 152] width 9 height 1
click at [1032, 97] on button "Add New" at bounding box center [1030, 97] width 86 height 28
click at [948, 142] on div "Category" at bounding box center [991, 140] width 132 height 25
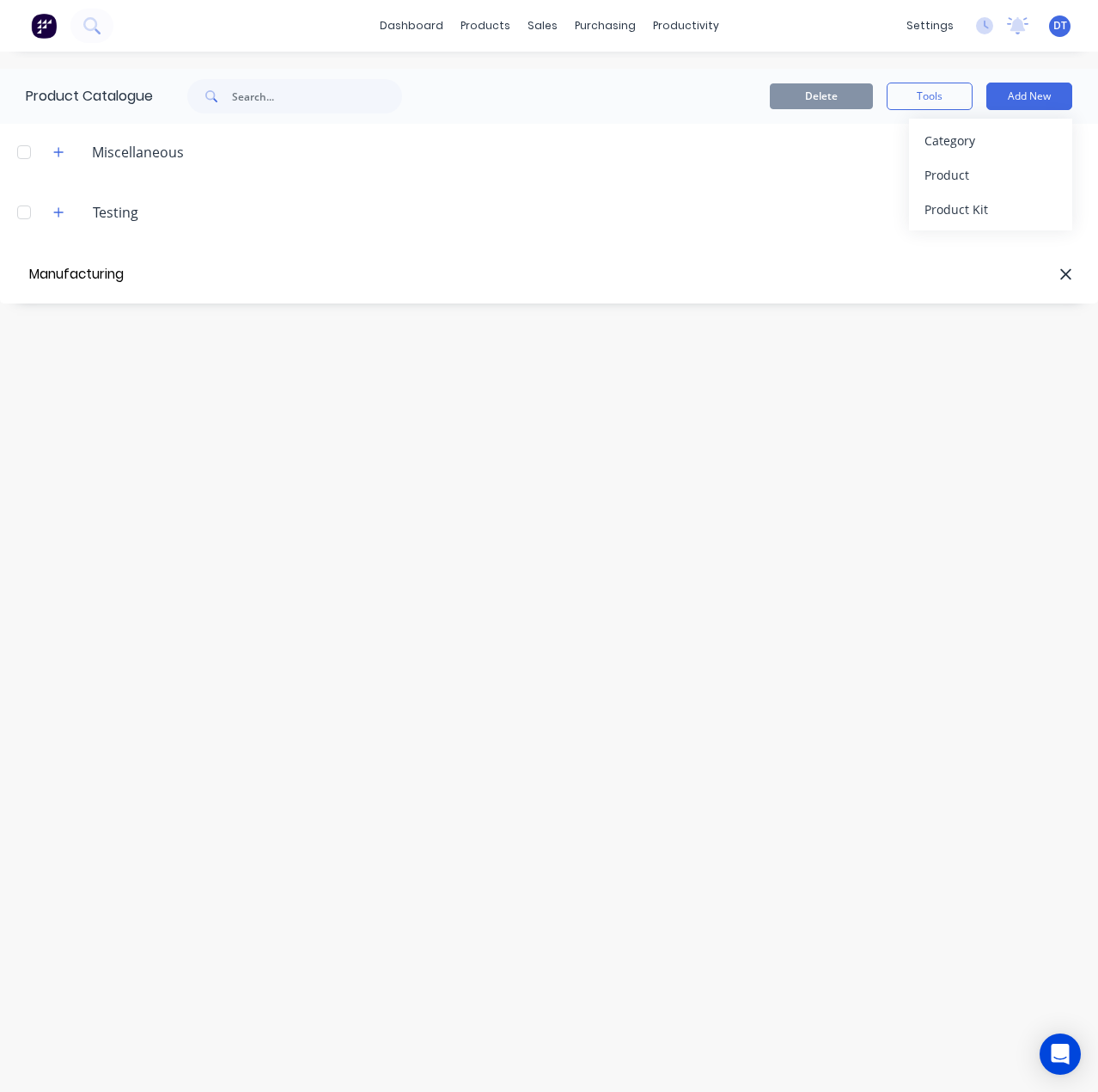
type input "Manufacturing"
click at [60, 275] on icon "button" at bounding box center [58, 277] width 10 height 12
click at [1023, 96] on button "Add New" at bounding box center [1030, 97] width 86 height 28
click at [940, 177] on div "Product" at bounding box center [991, 175] width 132 height 25
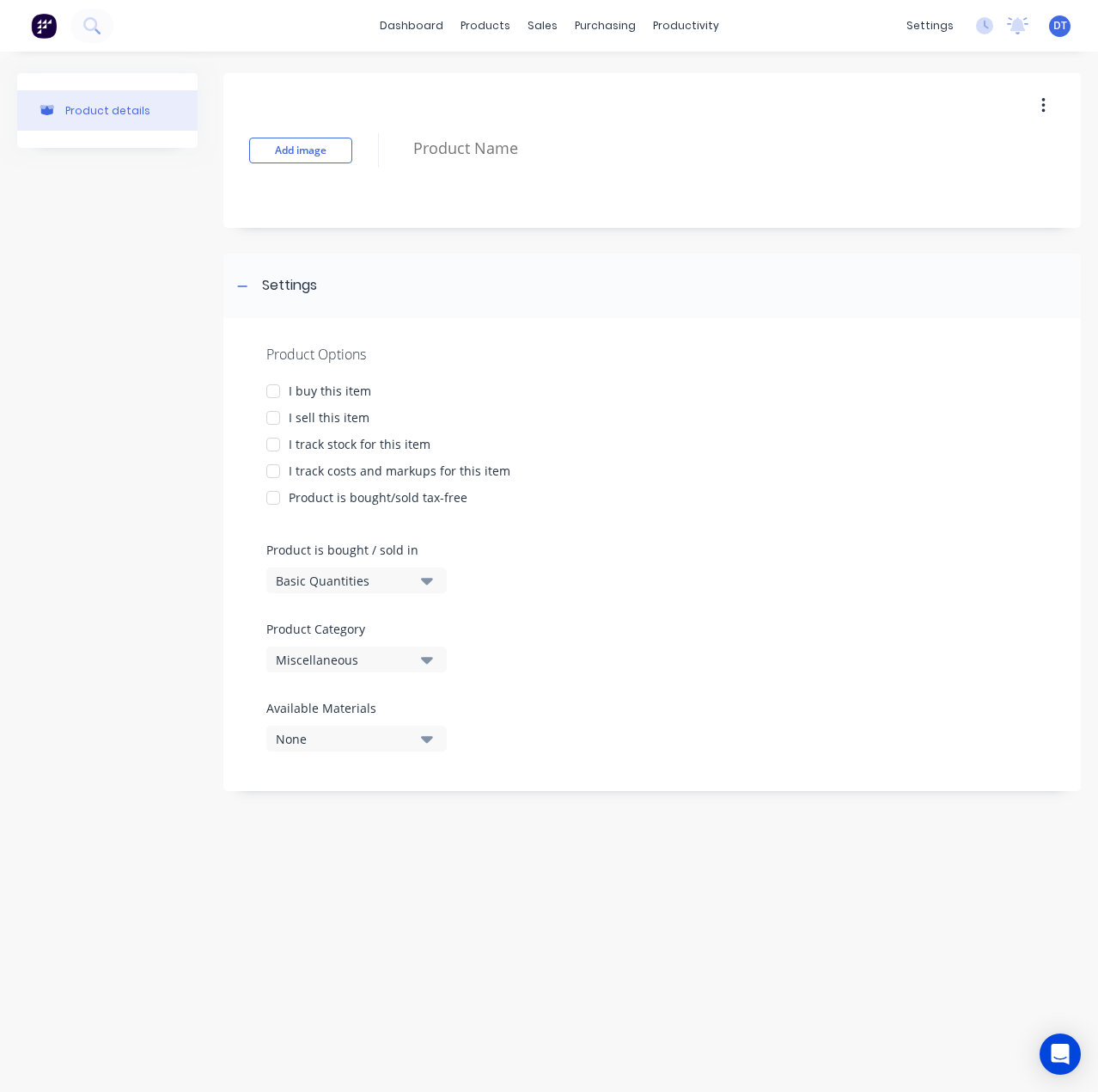
click at [278, 415] on div at bounding box center [273, 417] width 34 height 34
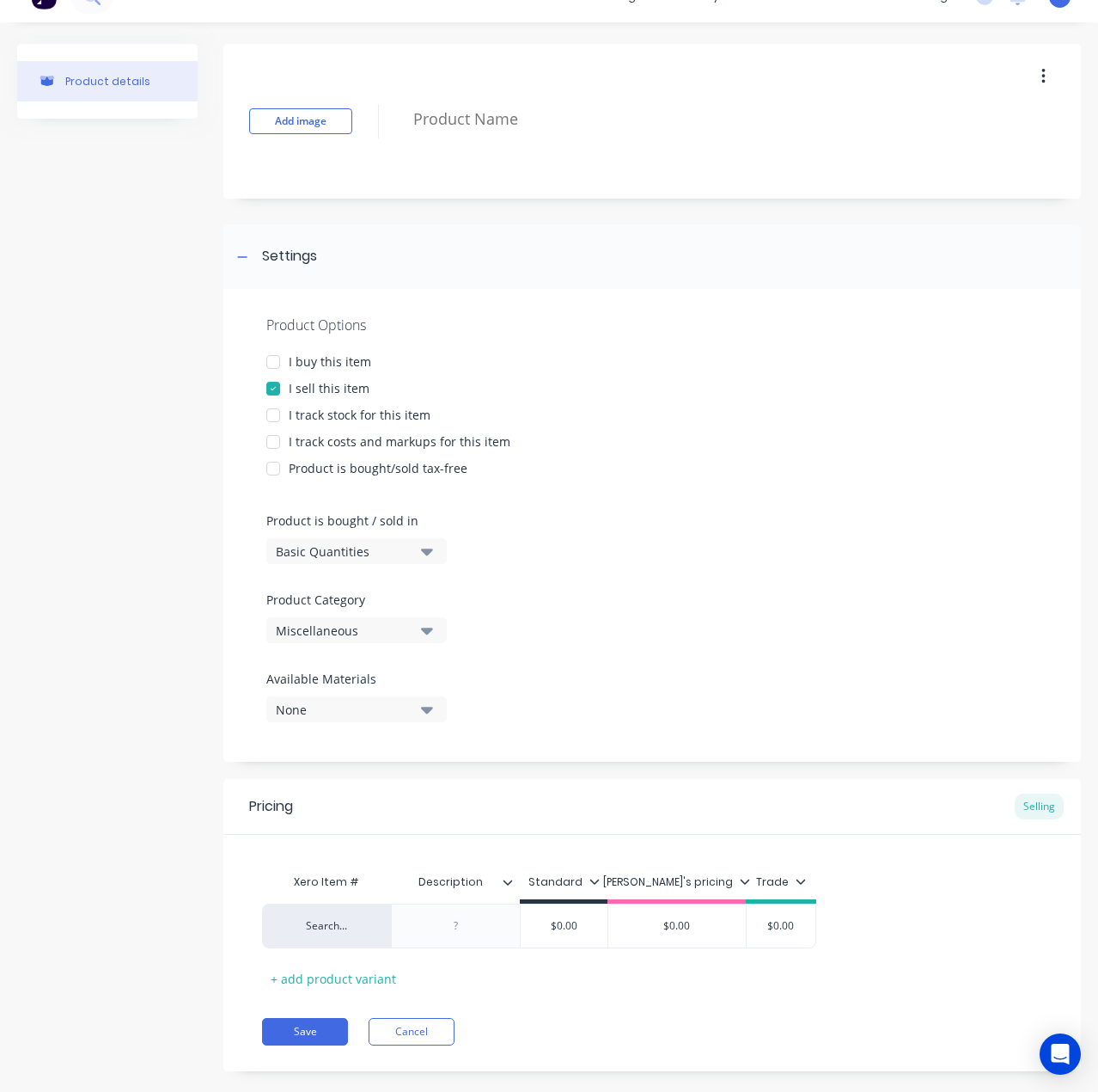
scroll to position [55, 0]
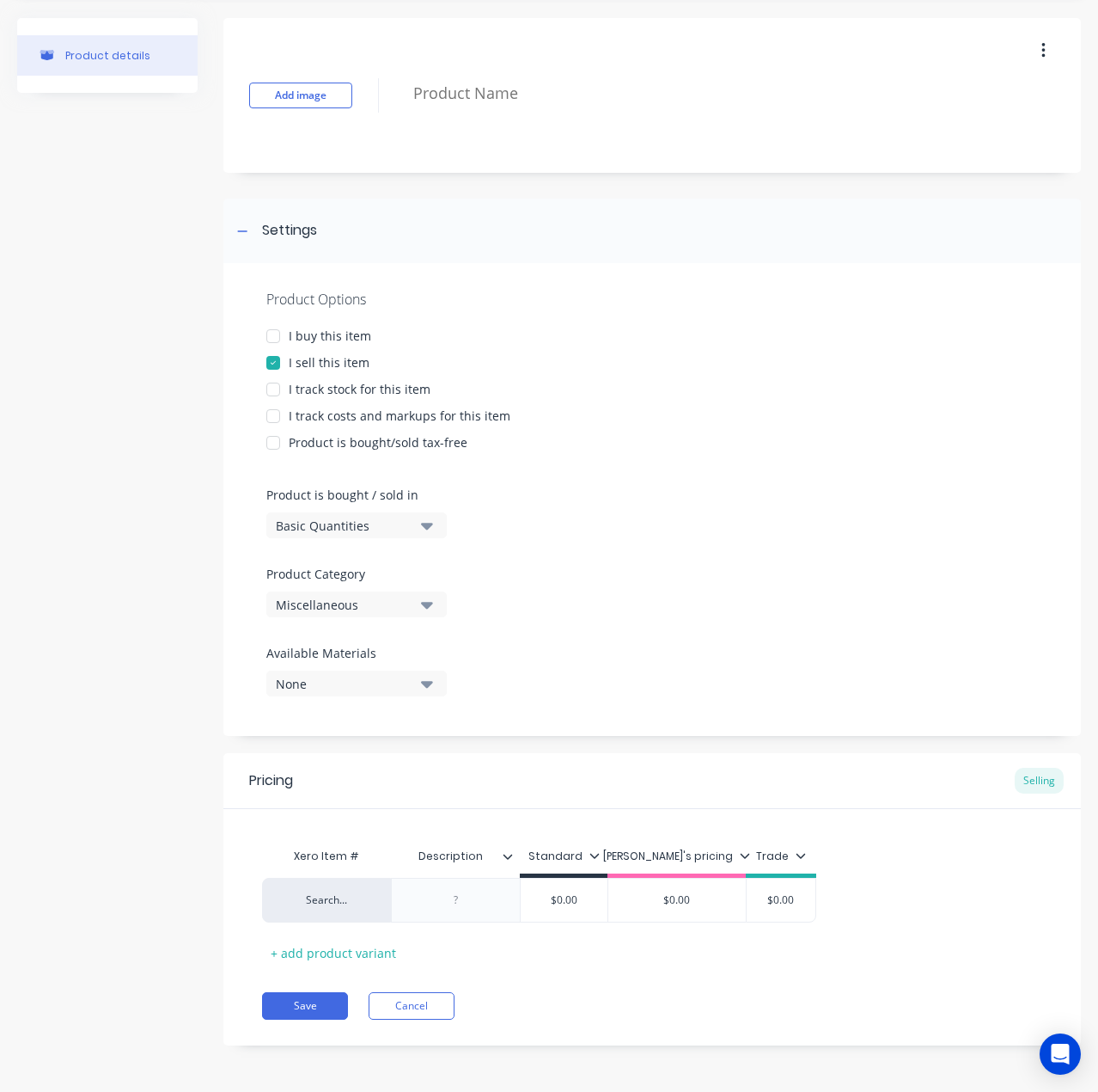
click at [424, 524] on icon "button" at bounding box center [426, 526] width 12 height 6
click at [376, 596] on div "Lineal Metres" at bounding box center [395, 602] width 258 height 34
click at [411, 605] on div "Miscellaneous" at bounding box center [345, 605] width 138 height 18
click at [320, 695] on div "Manufacturing" at bounding box center [395, 699] width 258 height 34
type textarea "x"
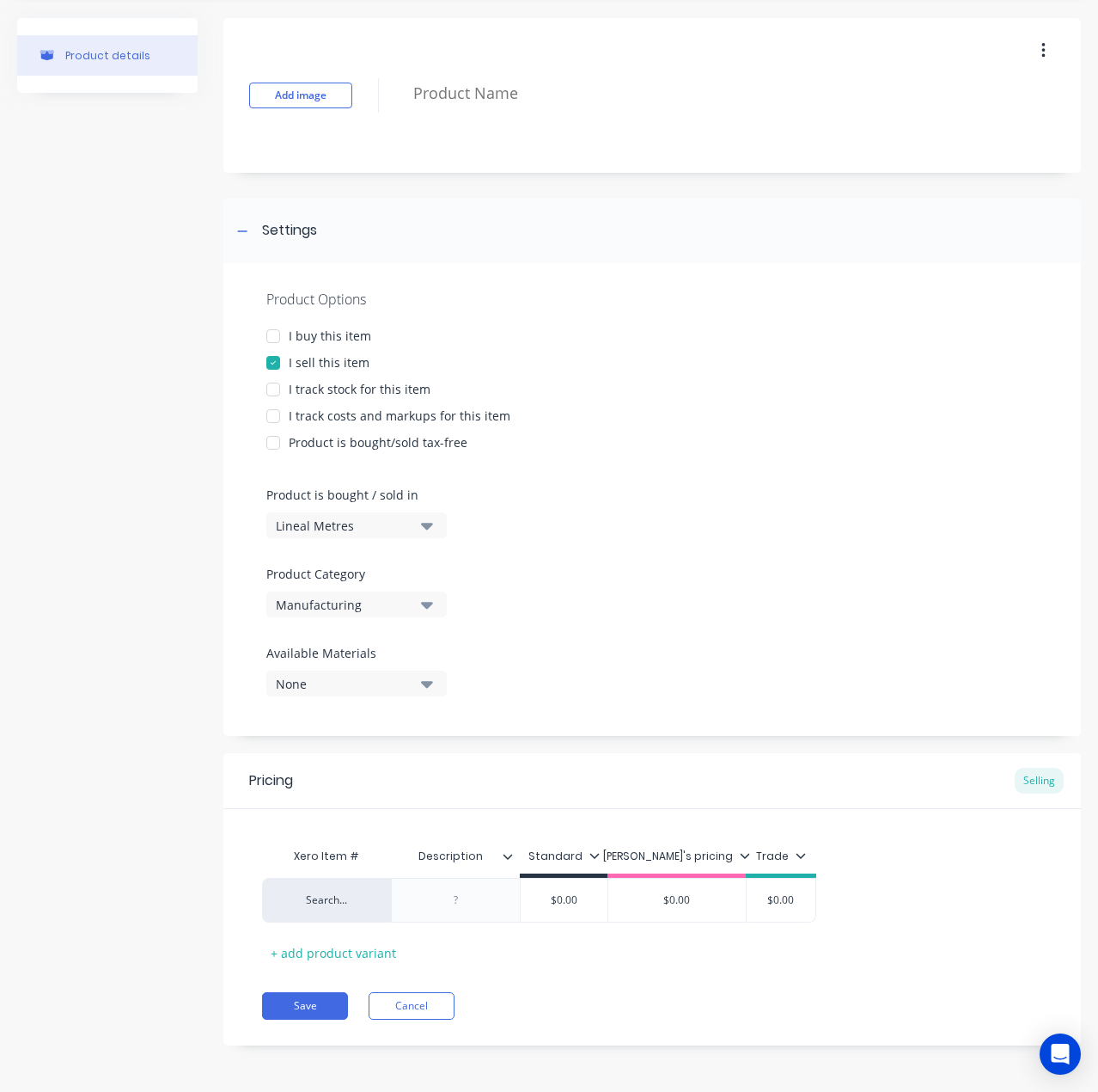
click at [392, 675] on div "None" at bounding box center [345, 684] width 138 height 18
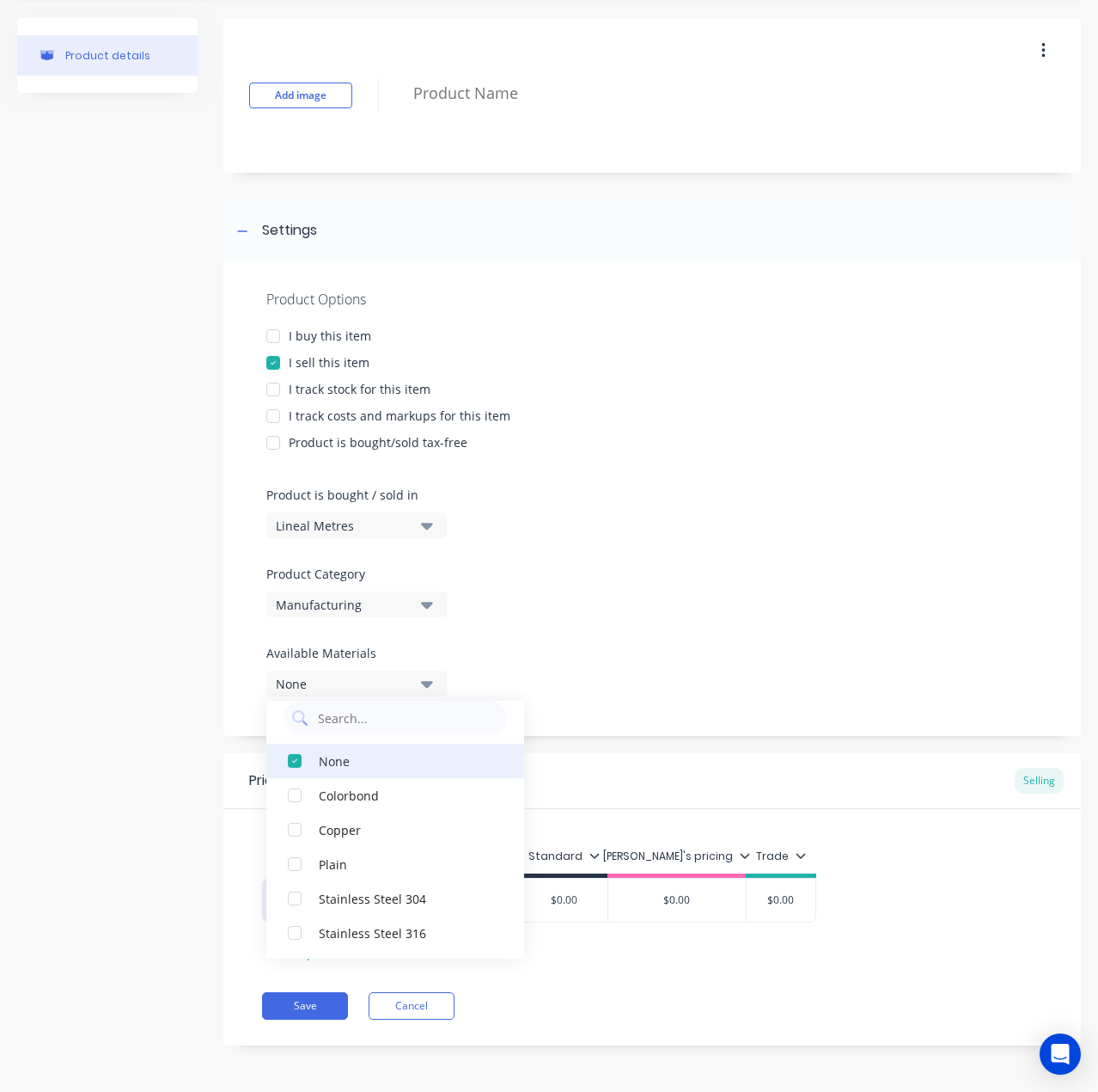
scroll to position [0, 0]
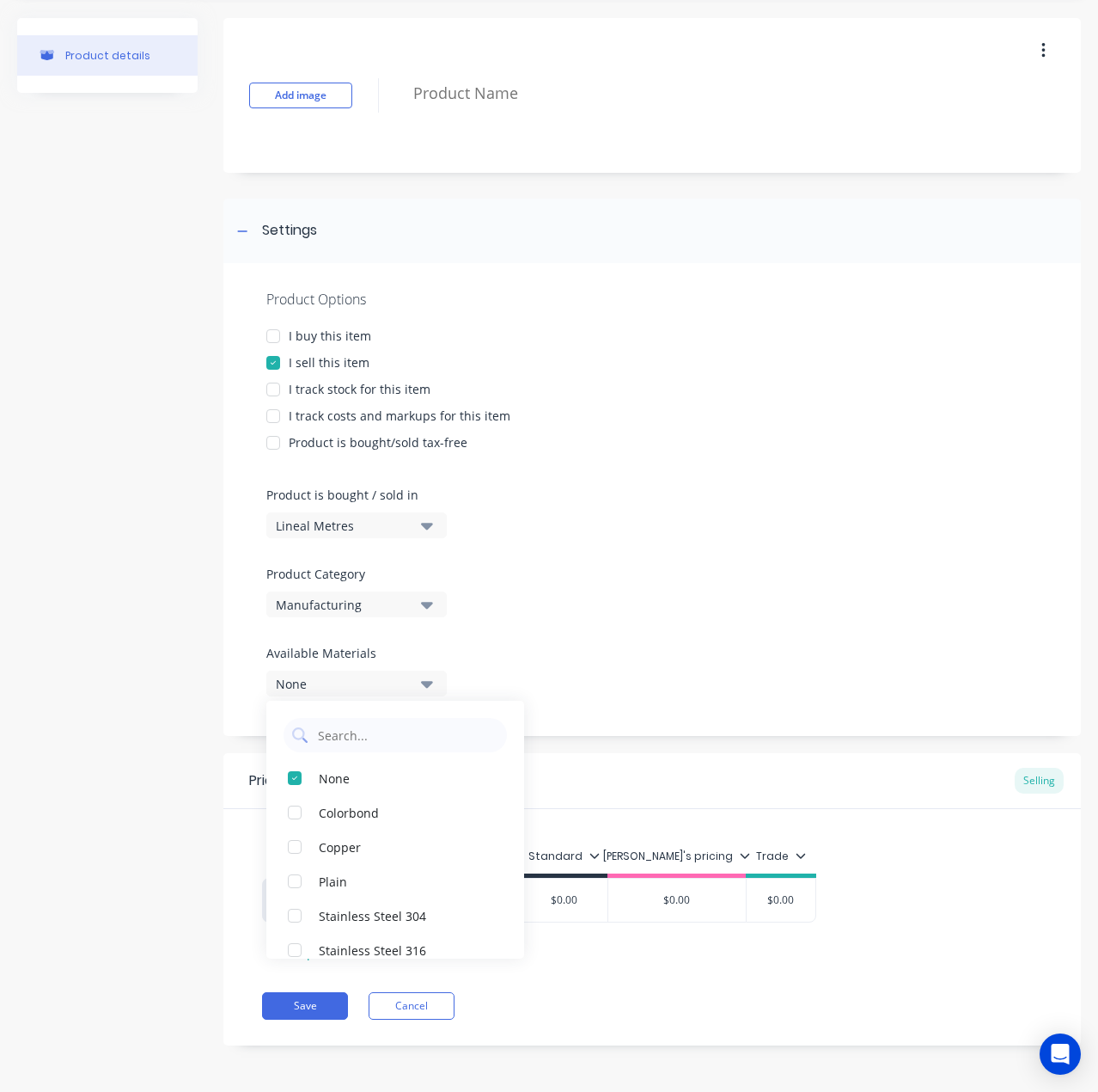
click at [625, 538] on div "Product Options I buy this item I sell this item I track stock for this item I …" at bounding box center [652, 499] width 858 height 472
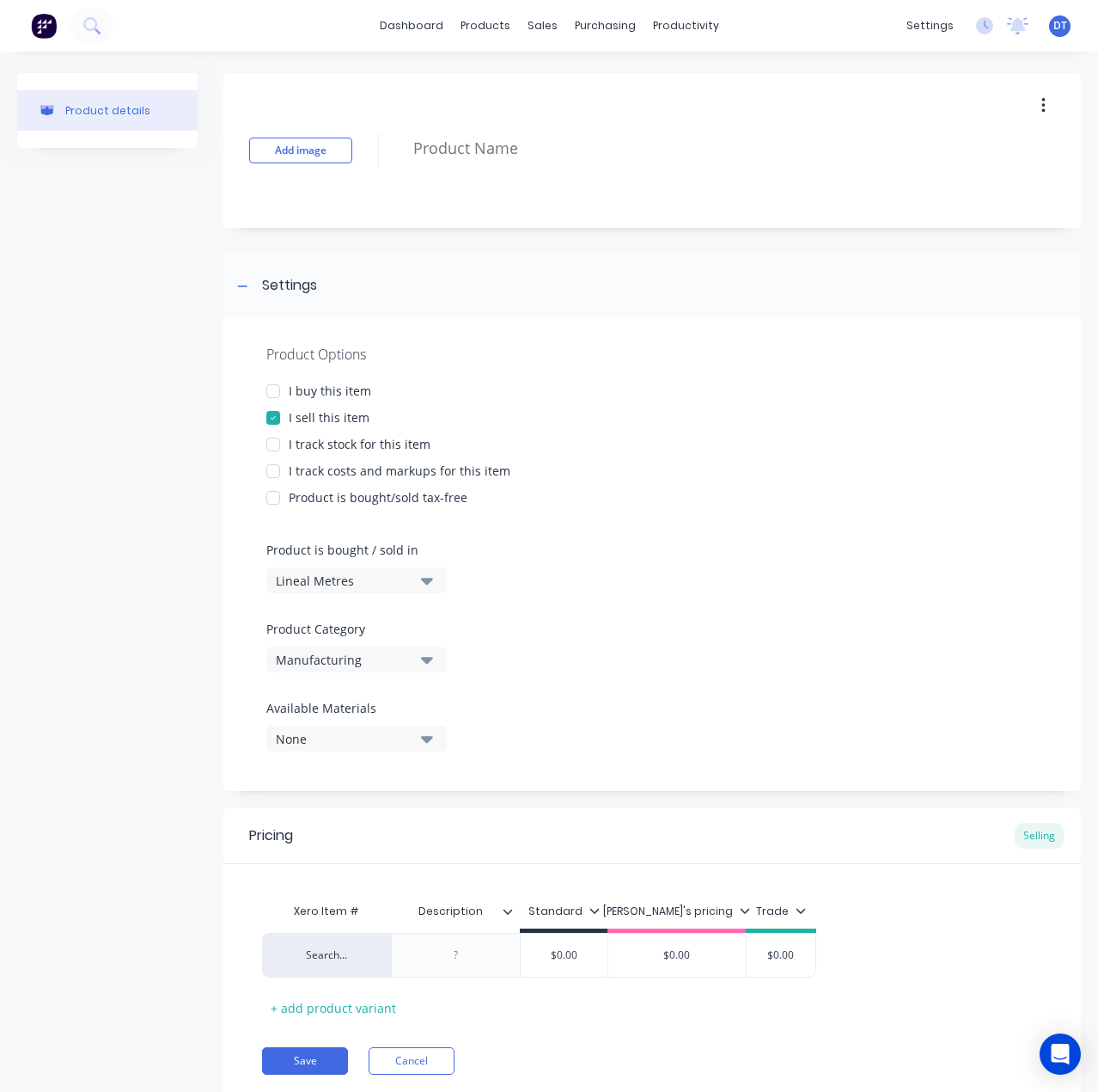
click at [432, 734] on icon "button" at bounding box center [426, 738] width 12 height 19
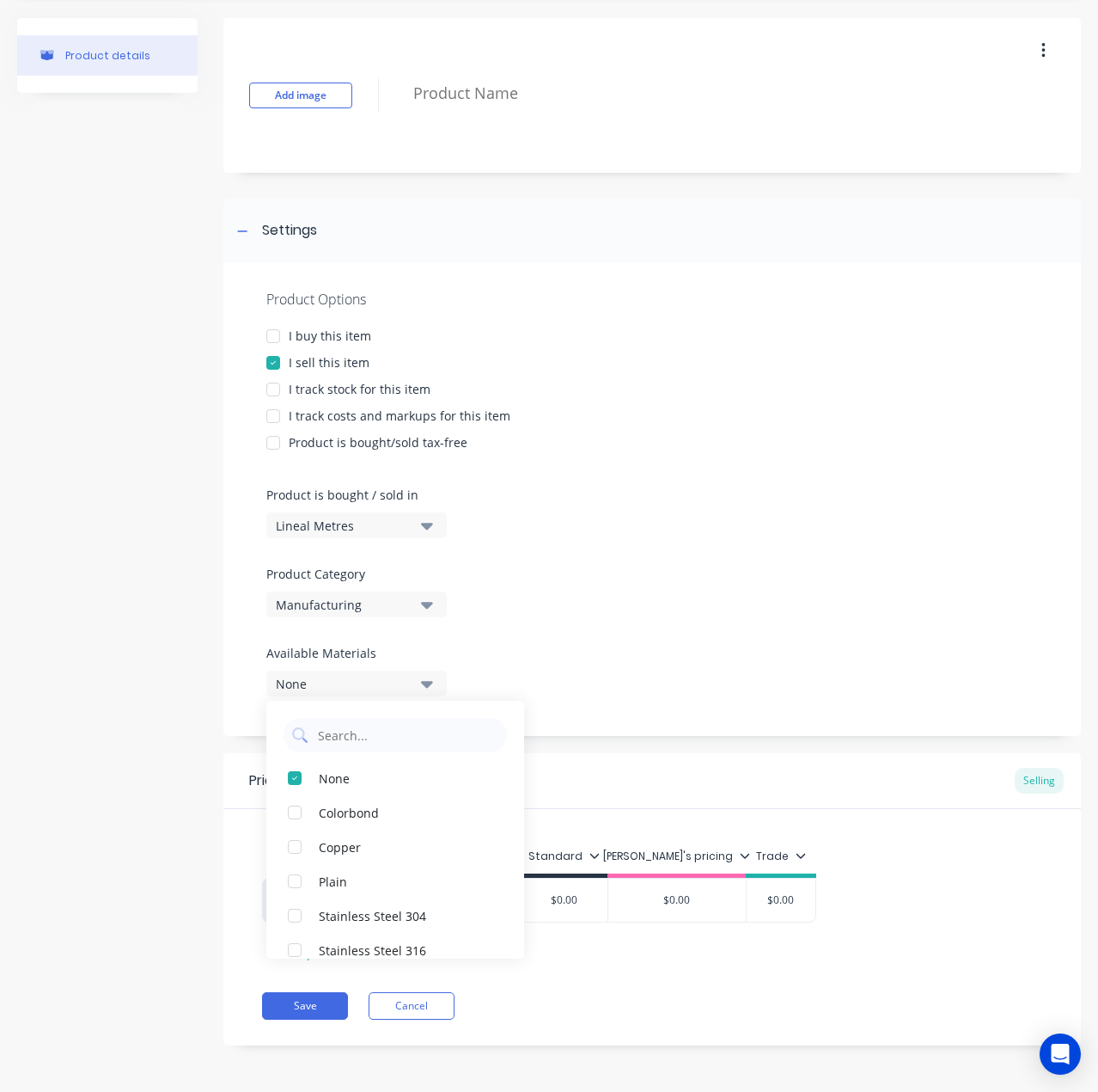
click at [625, 647] on div "Product Options I buy this item I sell this item I track stock for this item I …" at bounding box center [652, 499] width 858 height 472
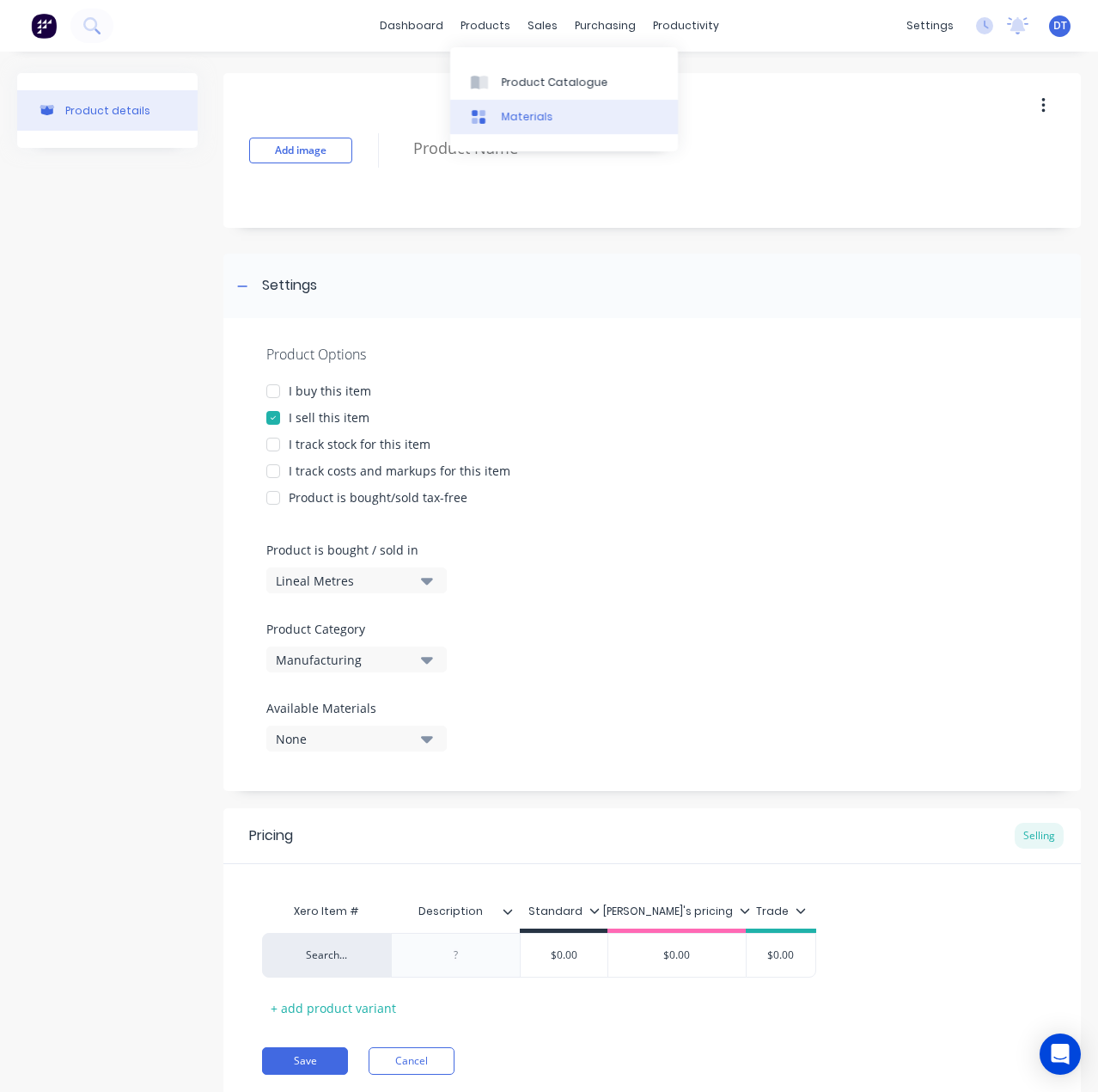
click at [505, 118] on div "Materials" at bounding box center [527, 117] width 51 height 16
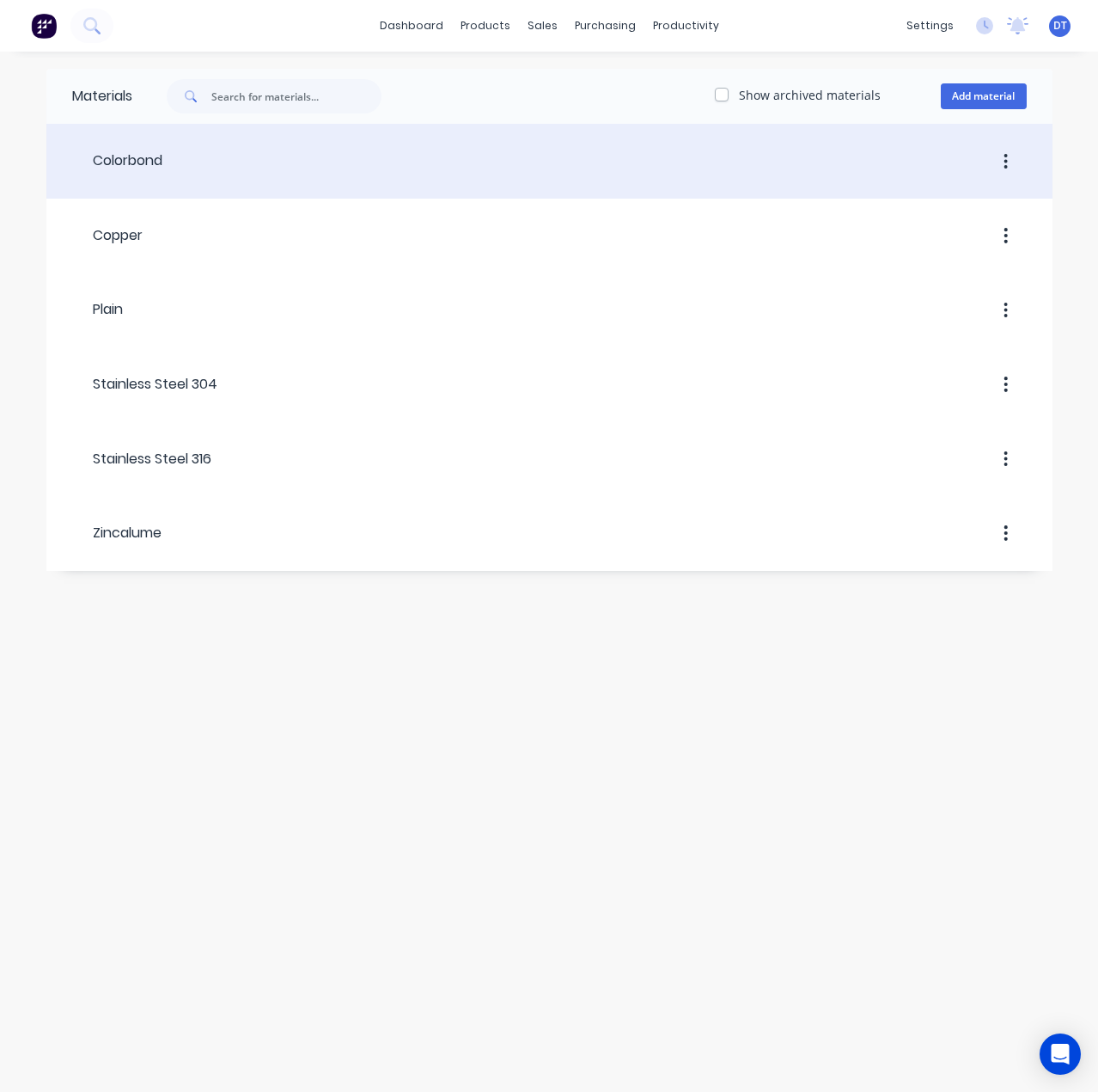
click at [1018, 157] on button "button" at bounding box center [1006, 162] width 40 height 31
click at [930, 235] on div "Archive" at bounding box center [945, 241] width 132 height 25
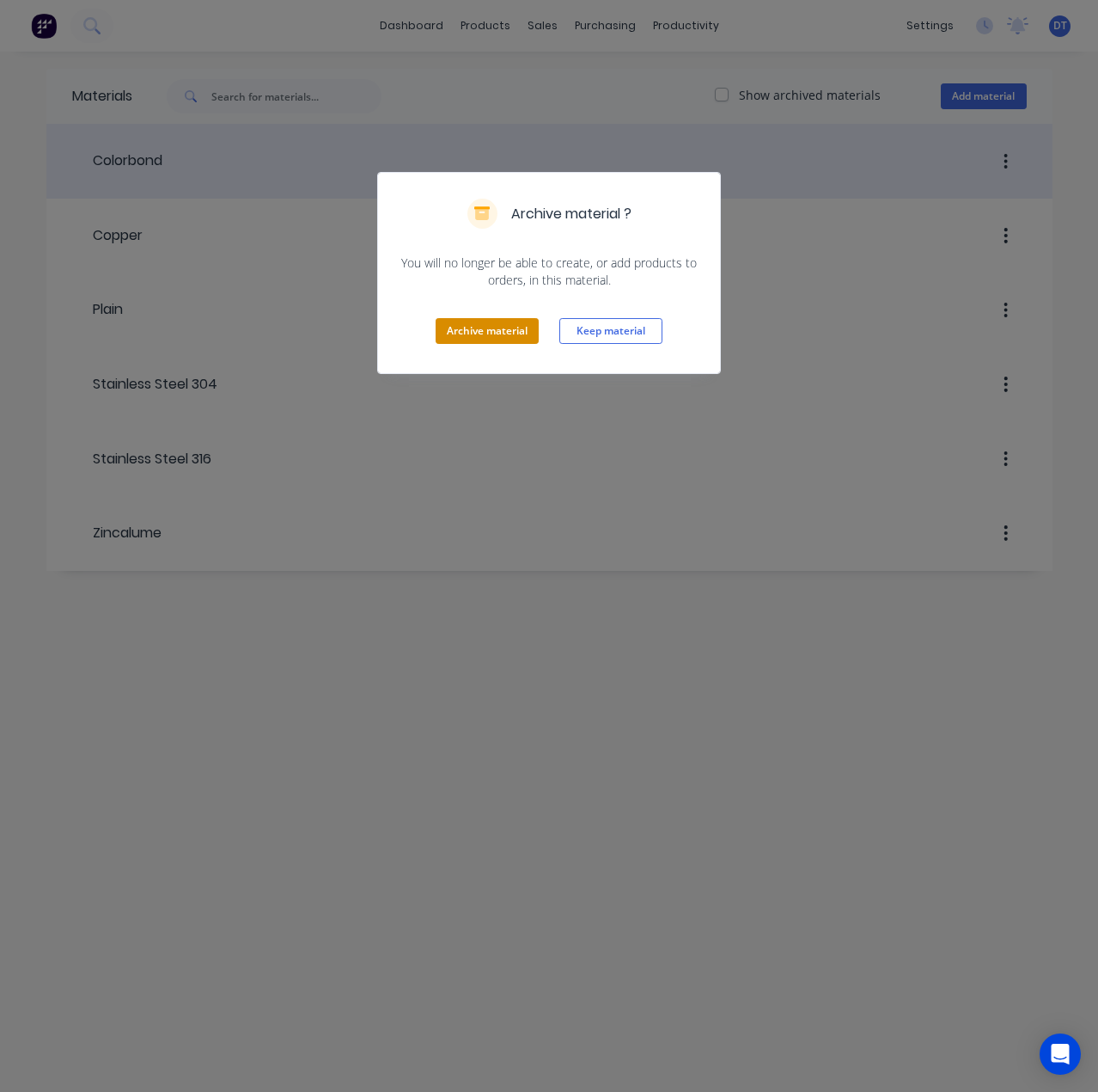
click at [480, 324] on button "Archive material" at bounding box center [487, 331] width 103 height 26
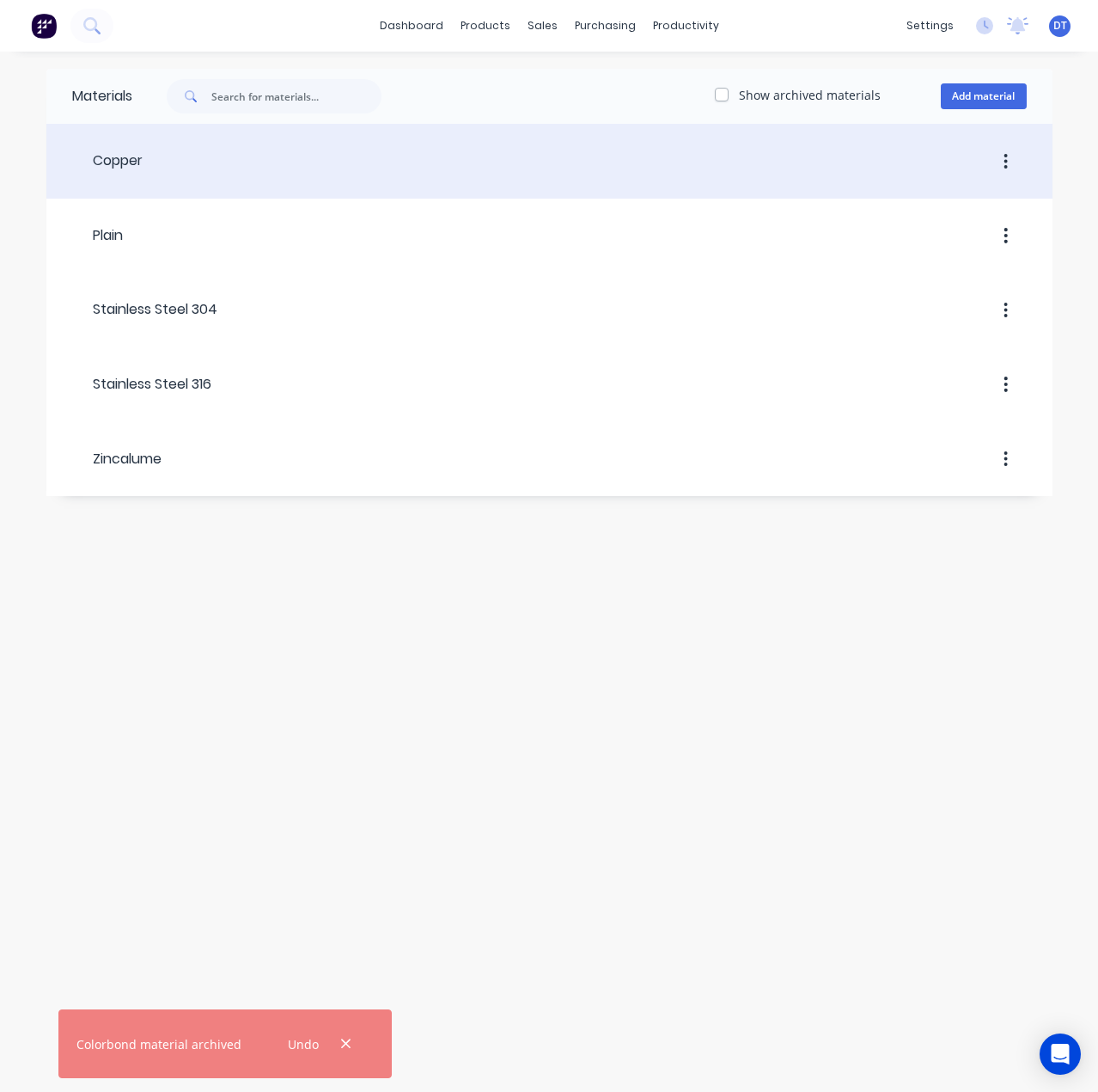
click at [995, 154] on button "button" at bounding box center [1006, 162] width 40 height 31
click at [881, 236] on div "Archive" at bounding box center [945, 241] width 132 height 25
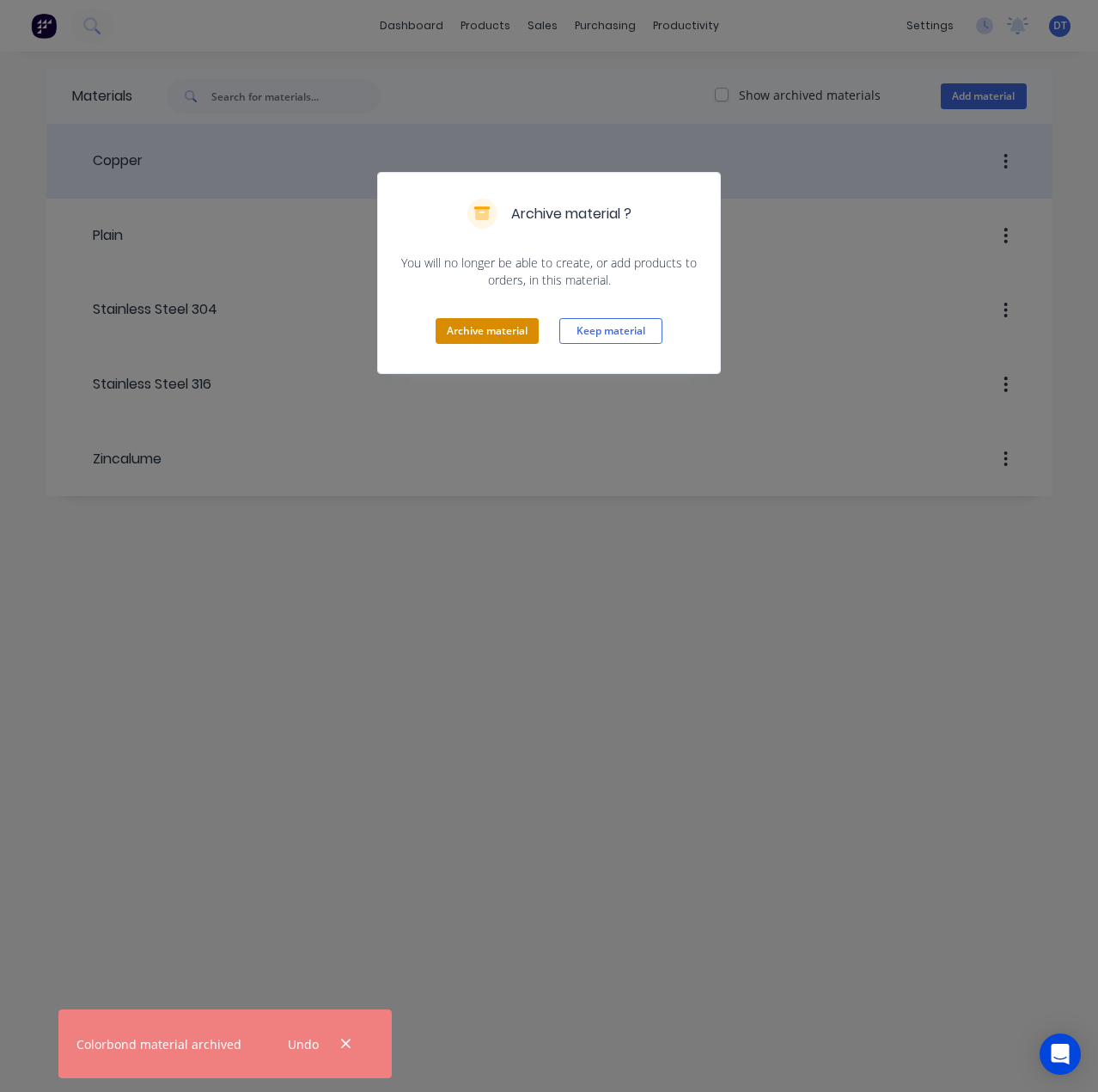
click at [468, 326] on button "Archive material" at bounding box center [487, 331] width 103 height 26
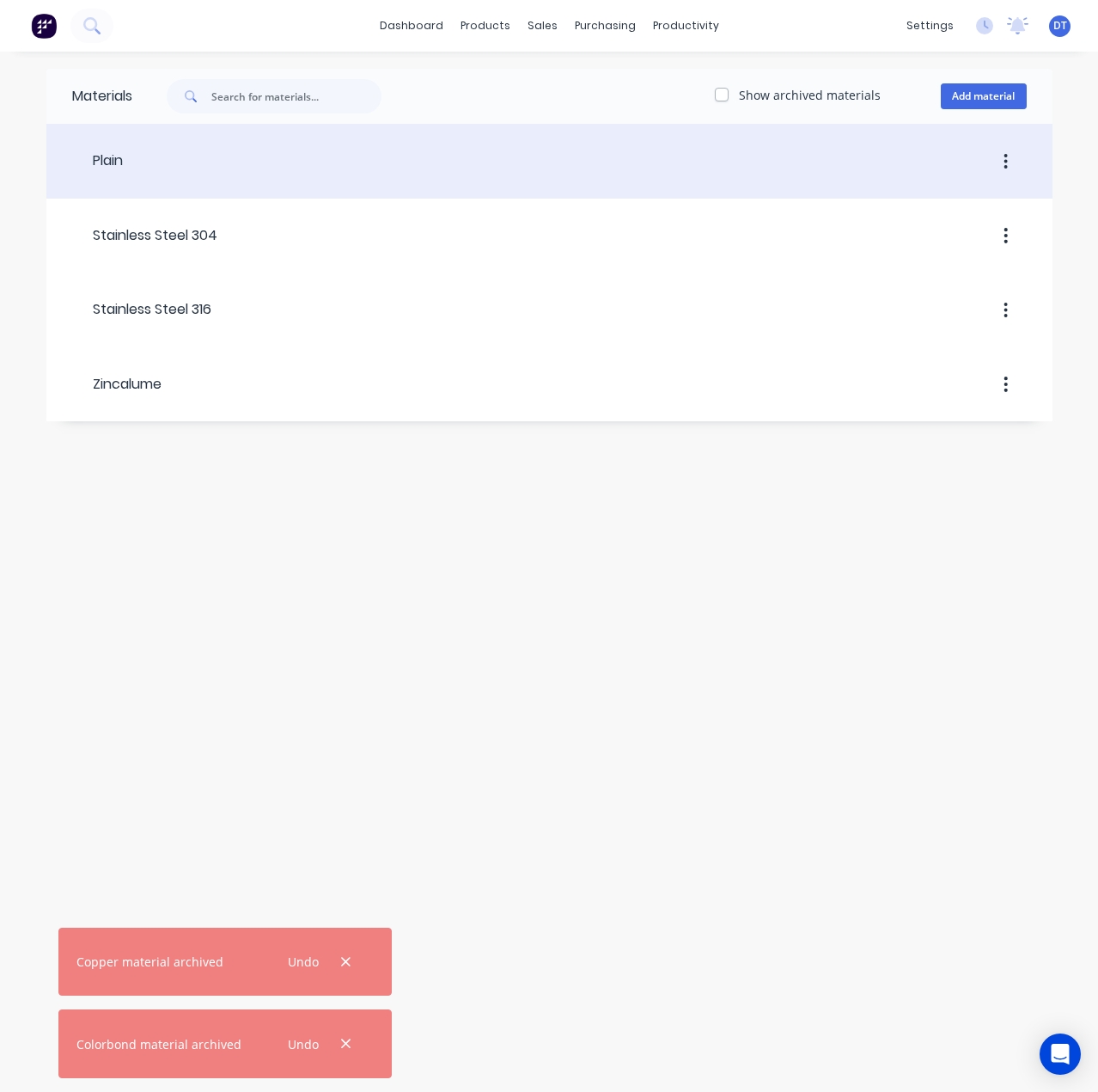
click at [1009, 156] on button "button" at bounding box center [1006, 162] width 40 height 31
click at [888, 242] on div "Archive" at bounding box center [945, 241] width 132 height 25
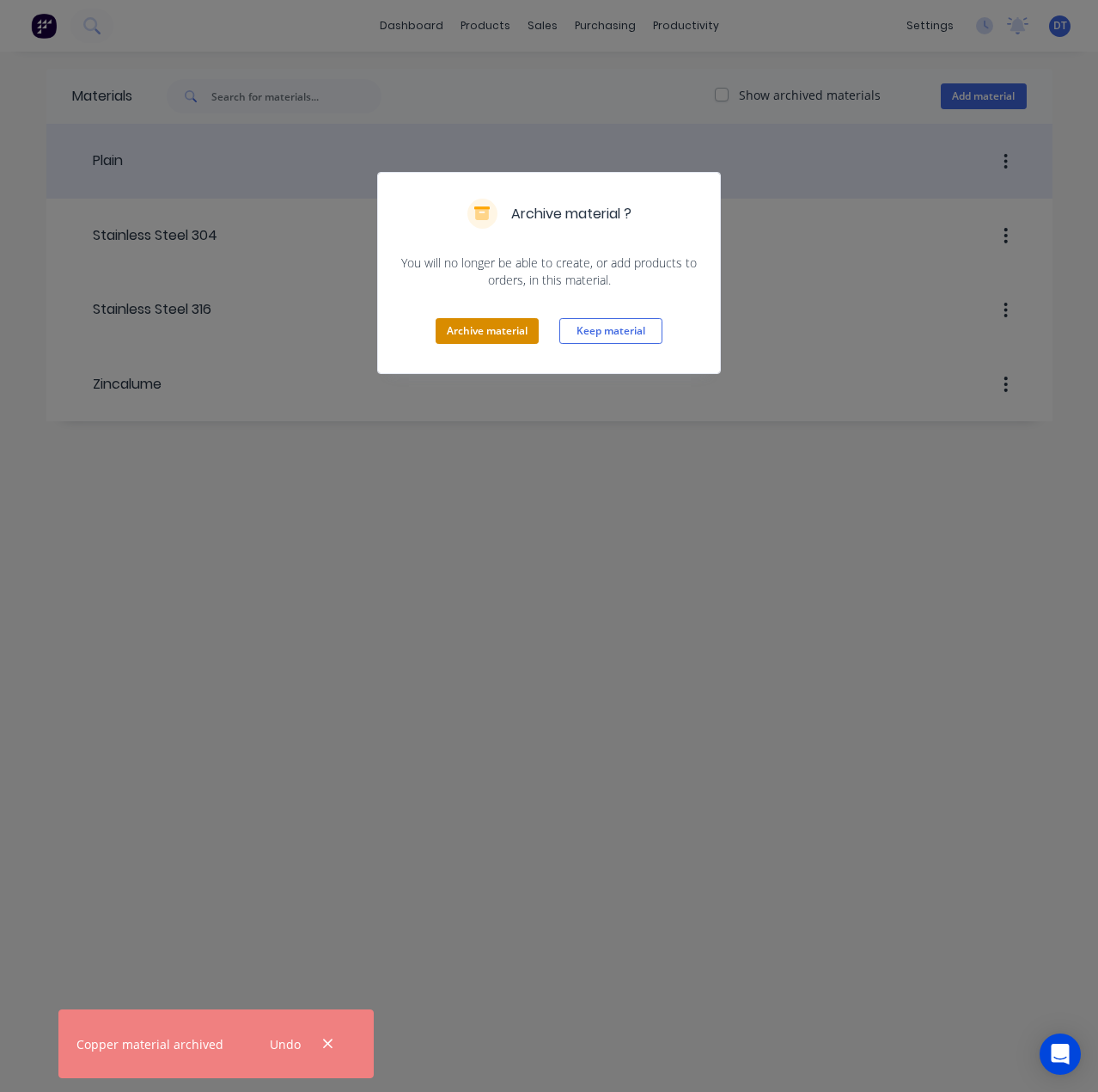
click at [502, 326] on button "Archive material" at bounding box center [487, 331] width 103 height 26
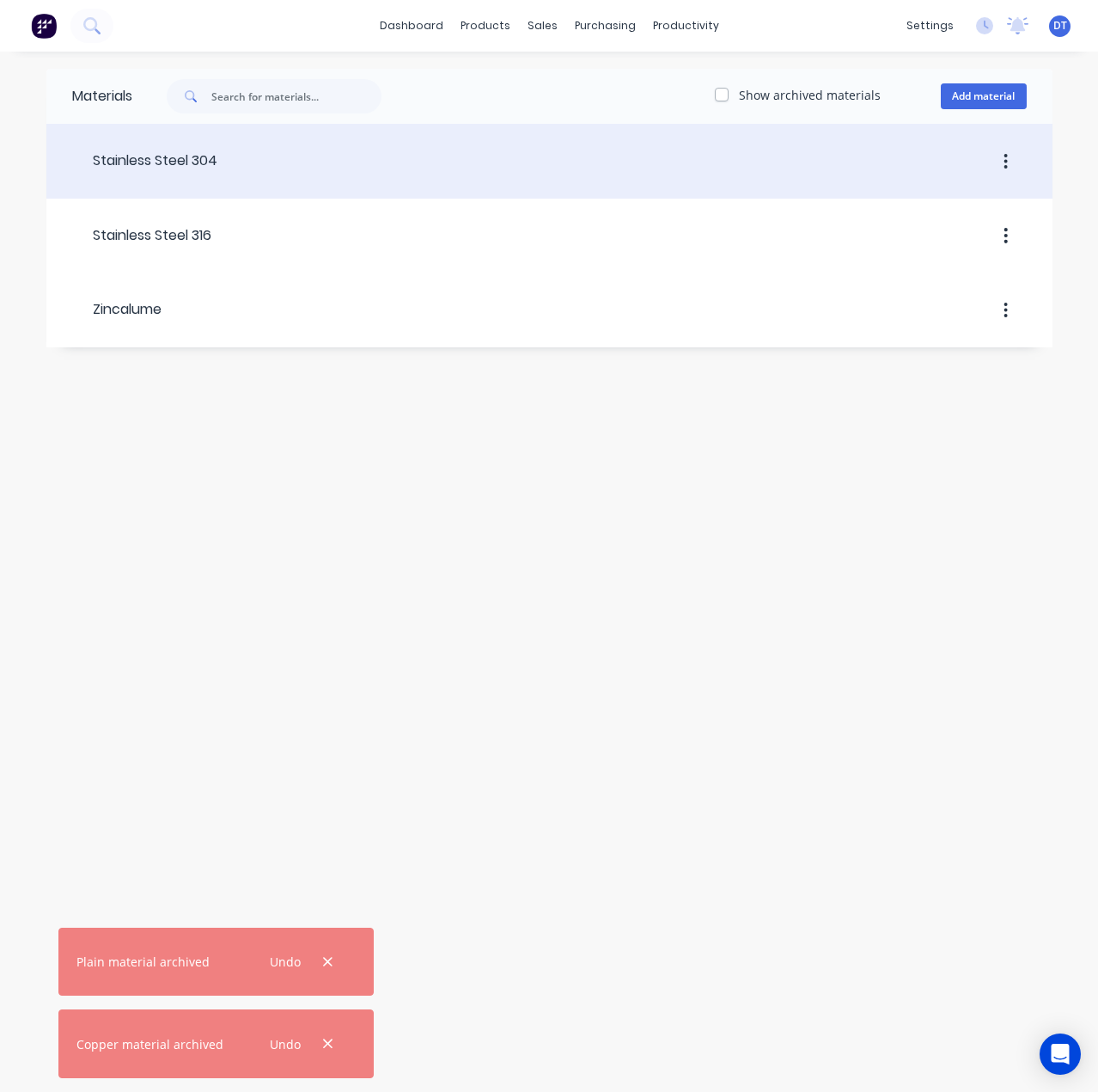
click at [1005, 154] on icon "button" at bounding box center [1006, 162] width 5 height 19
click at [885, 248] on div "Archive" at bounding box center [945, 241] width 132 height 25
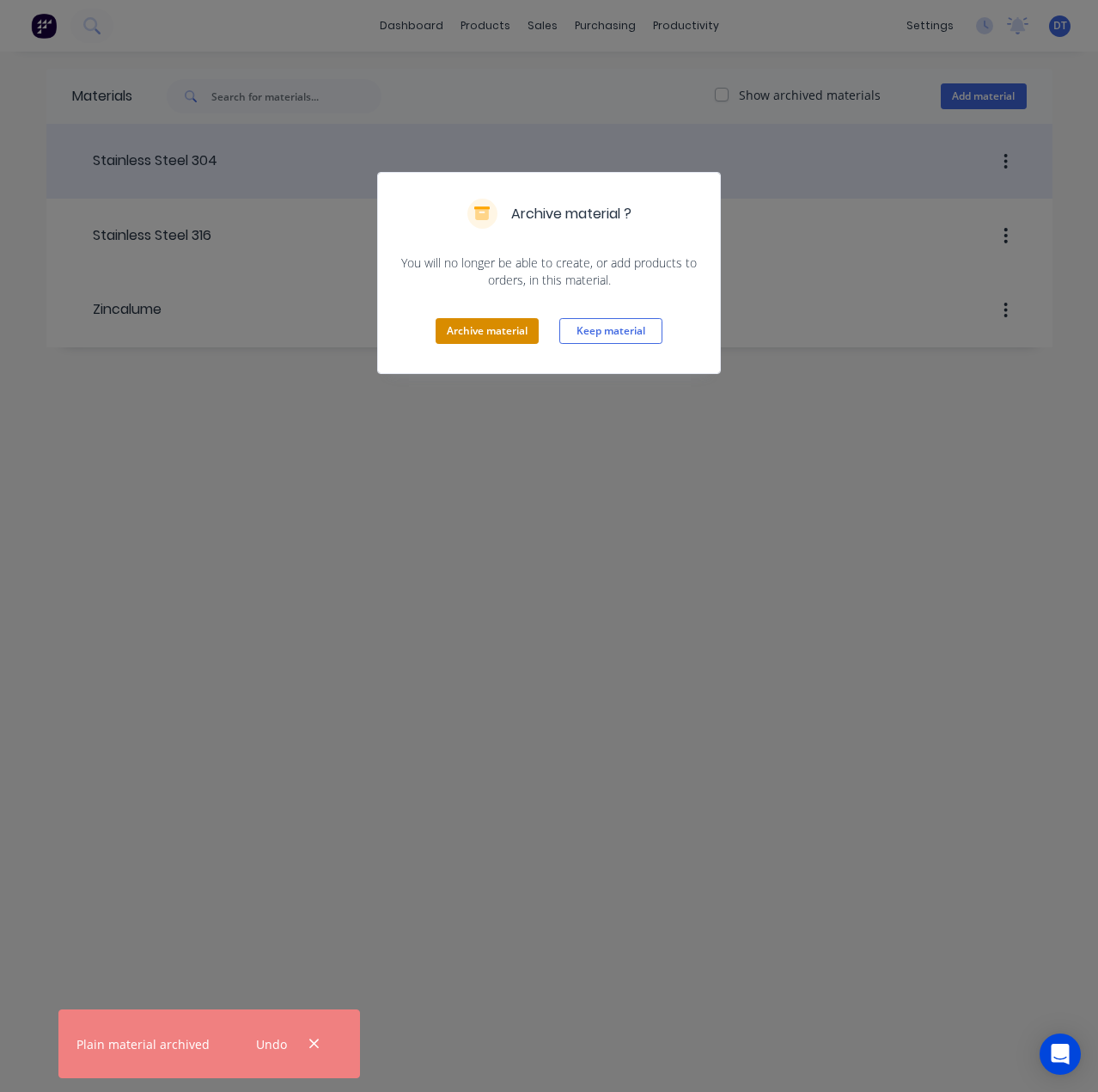
click at [478, 324] on button "Archive material" at bounding box center [487, 331] width 103 height 26
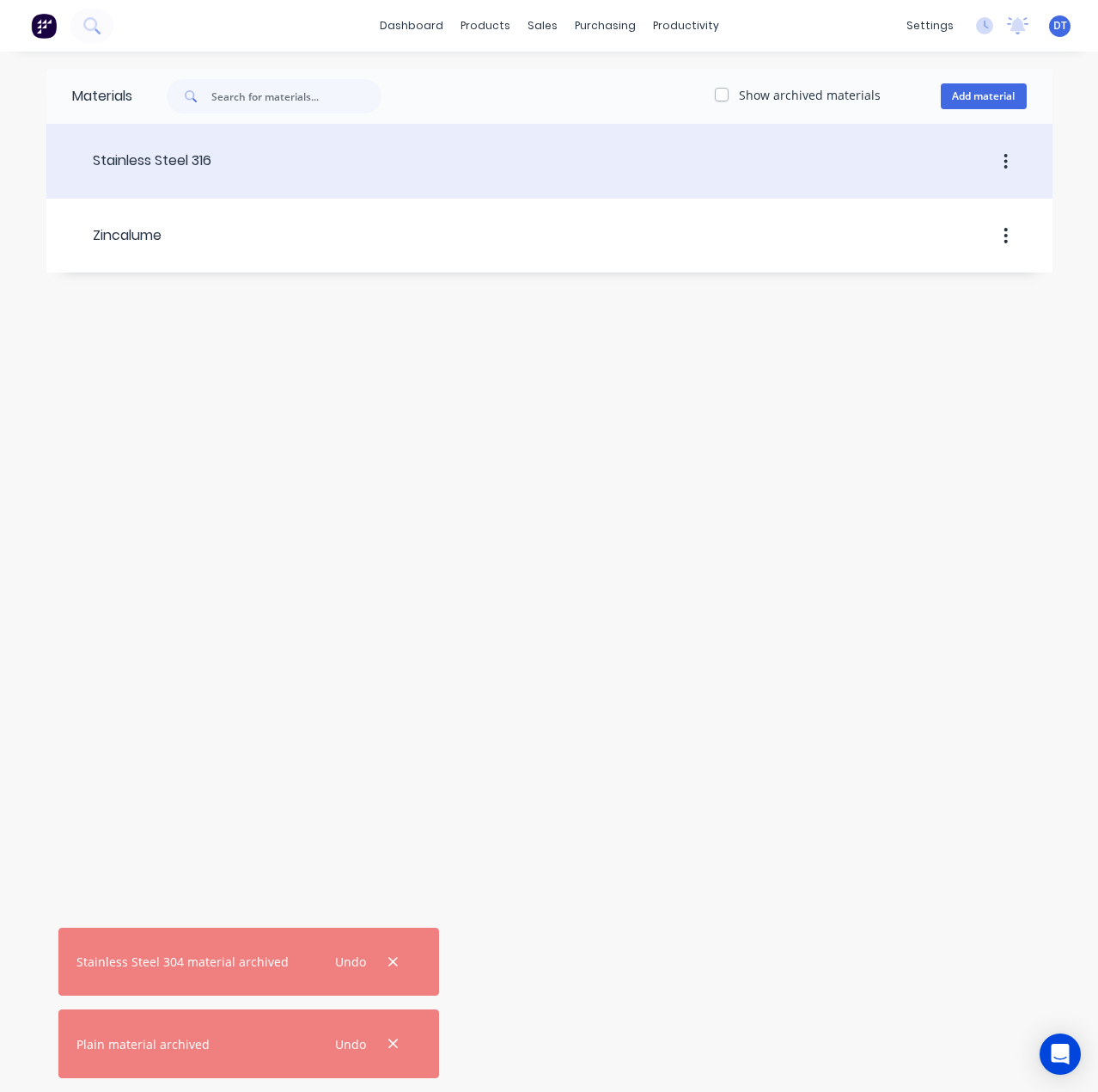
click at [1007, 154] on icon "button" at bounding box center [1007, 161] width 4 height 16
click at [897, 245] on div "Archive" at bounding box center [945, 241] width 132 height 25
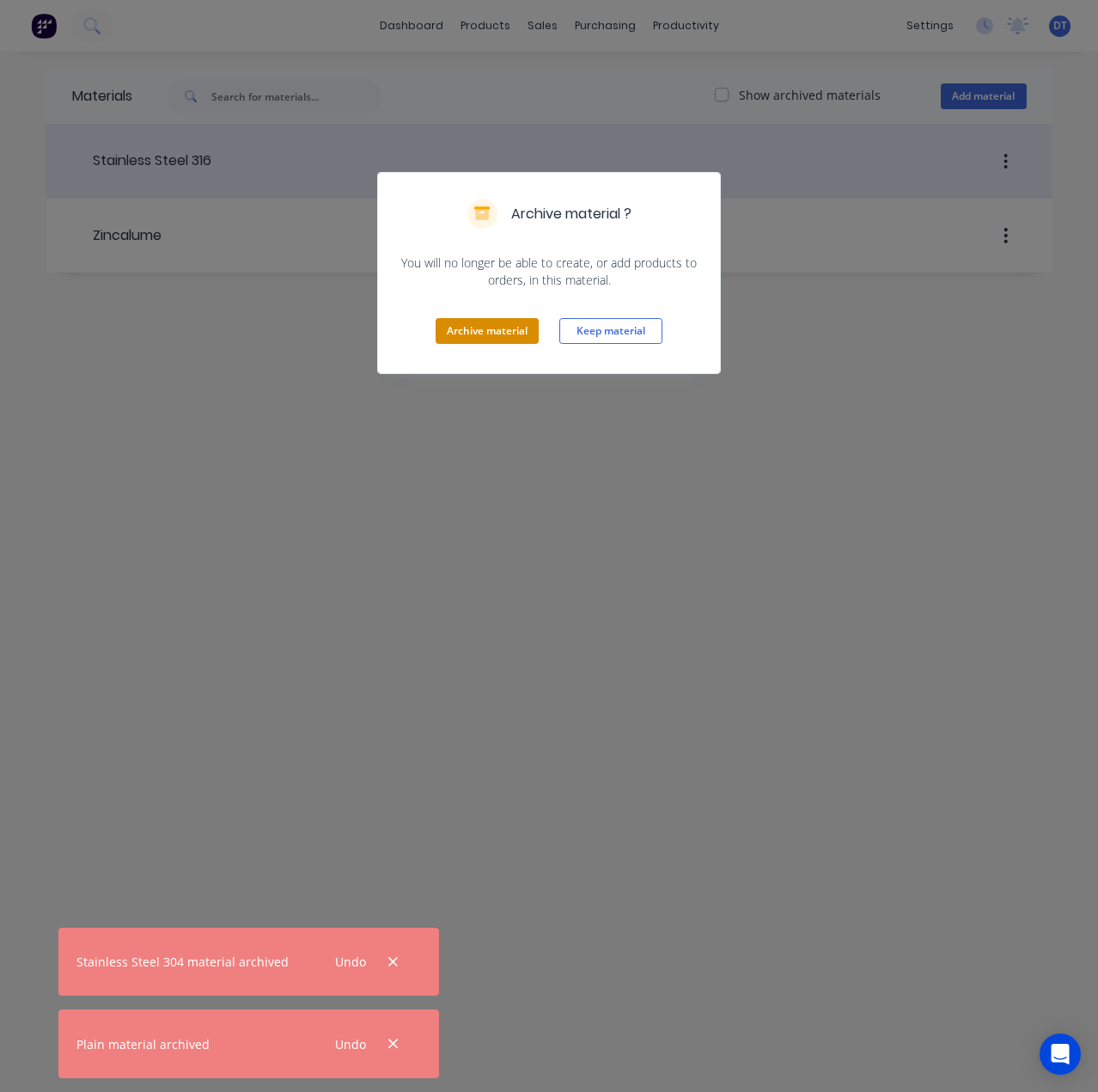
drag, startPoint x: 474, startPoint y: 320, endPoint x: 486, endPoint y: 324, distance: 12.6
click at [475, 321] on button "Archive material" at bounding box center [487, 331] width 103 height 26
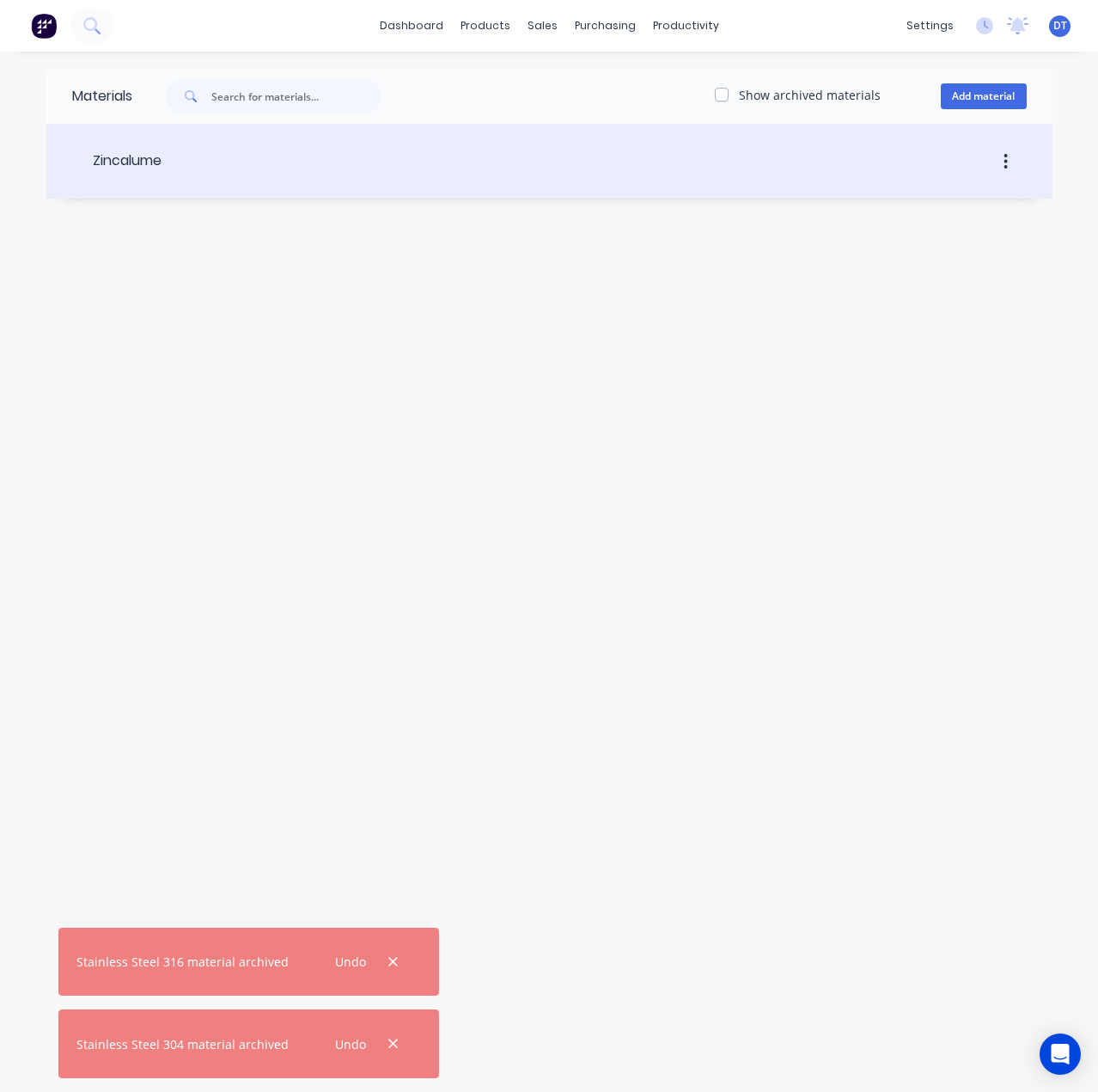
click at [1004, 159] on icon "button" at bounding box center [1006, 162] width 5 height 19
click at [900, 248] on div "Archive" at bounding box center [945, 241] width 132 height 25
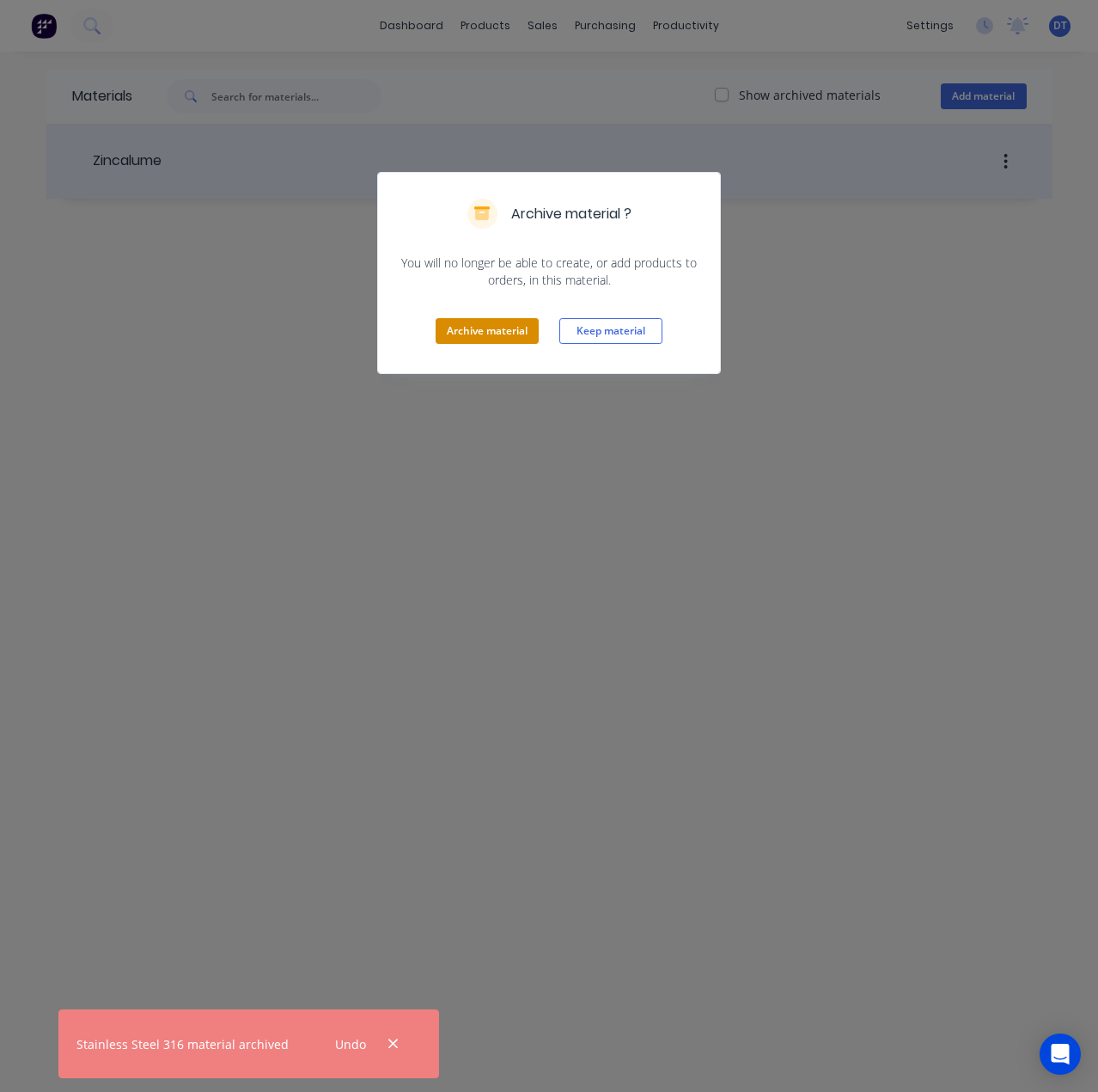
drag, startPoint x: 510, startPoint y: 327, endPoint x: 579, endPoint y: 303, distance: 73.1
click at [511, 327] on button "Archive material" at bounding box center [487, 331] width 103 height 26
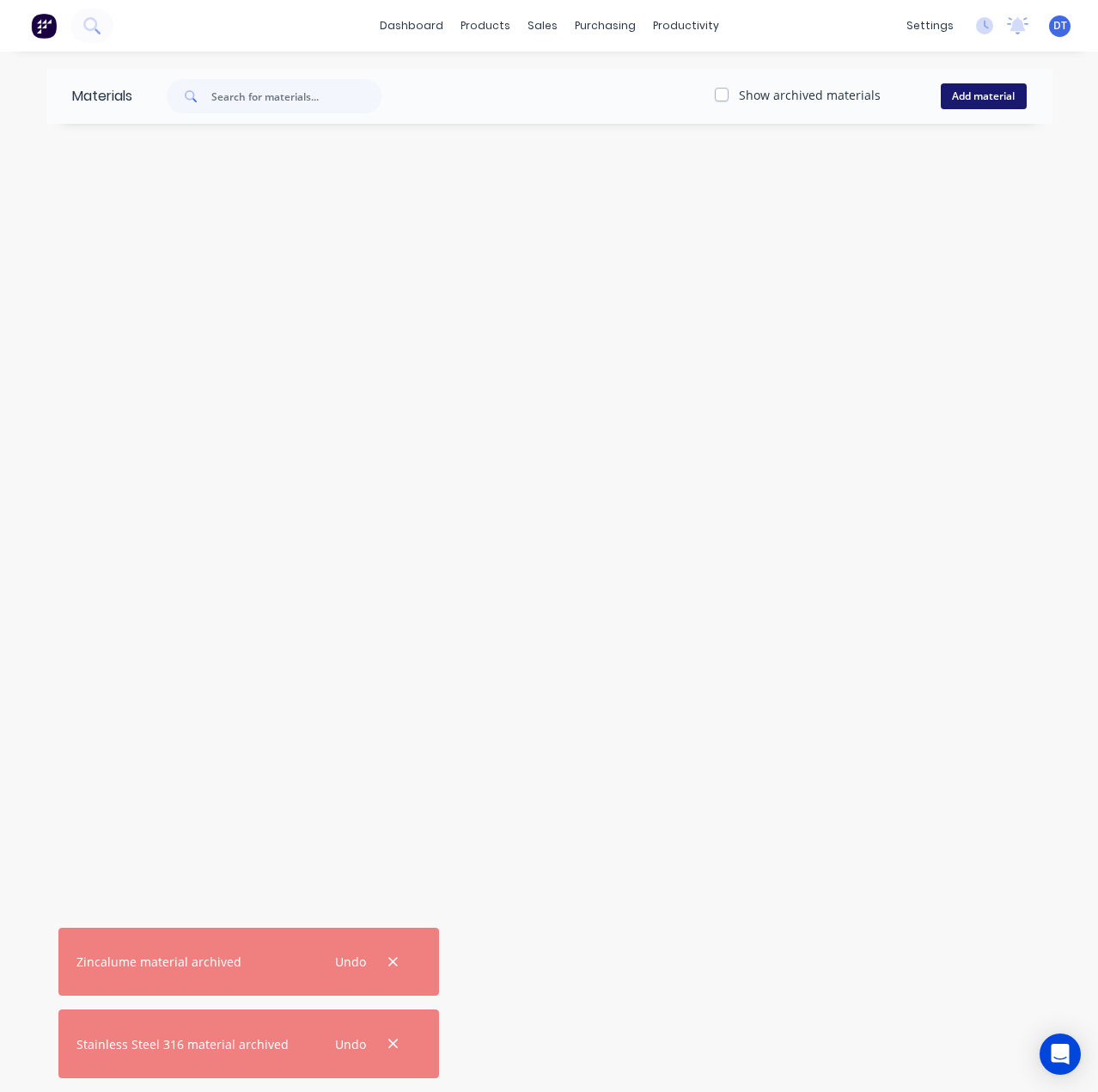
click at [995, 91] on button "Add material" at bounding box center [984, 97] width 86 height 26
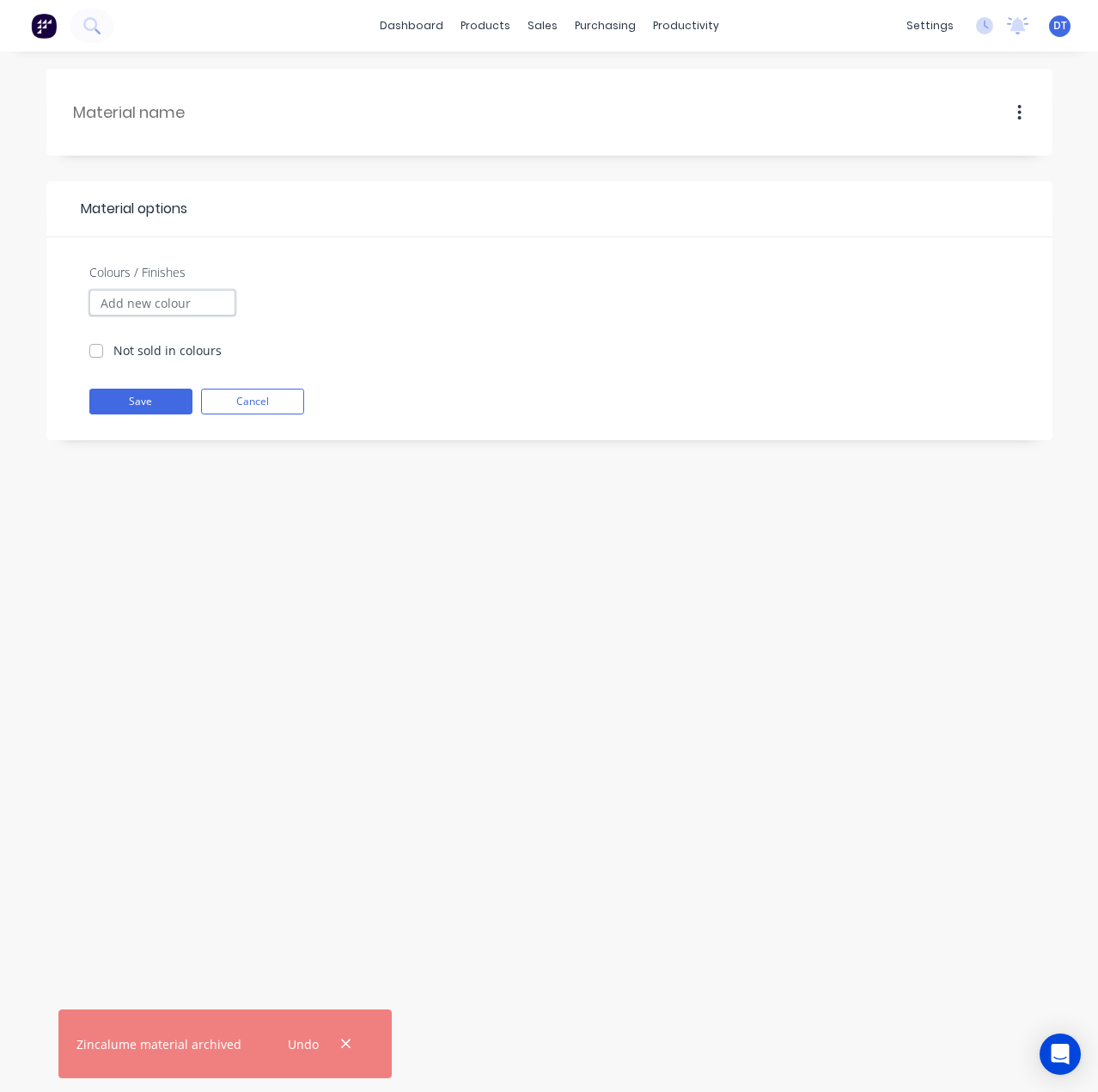
click at [145, 296] on input "Colours / Finishes" at bounding box center [162, 302] width 146 height 26
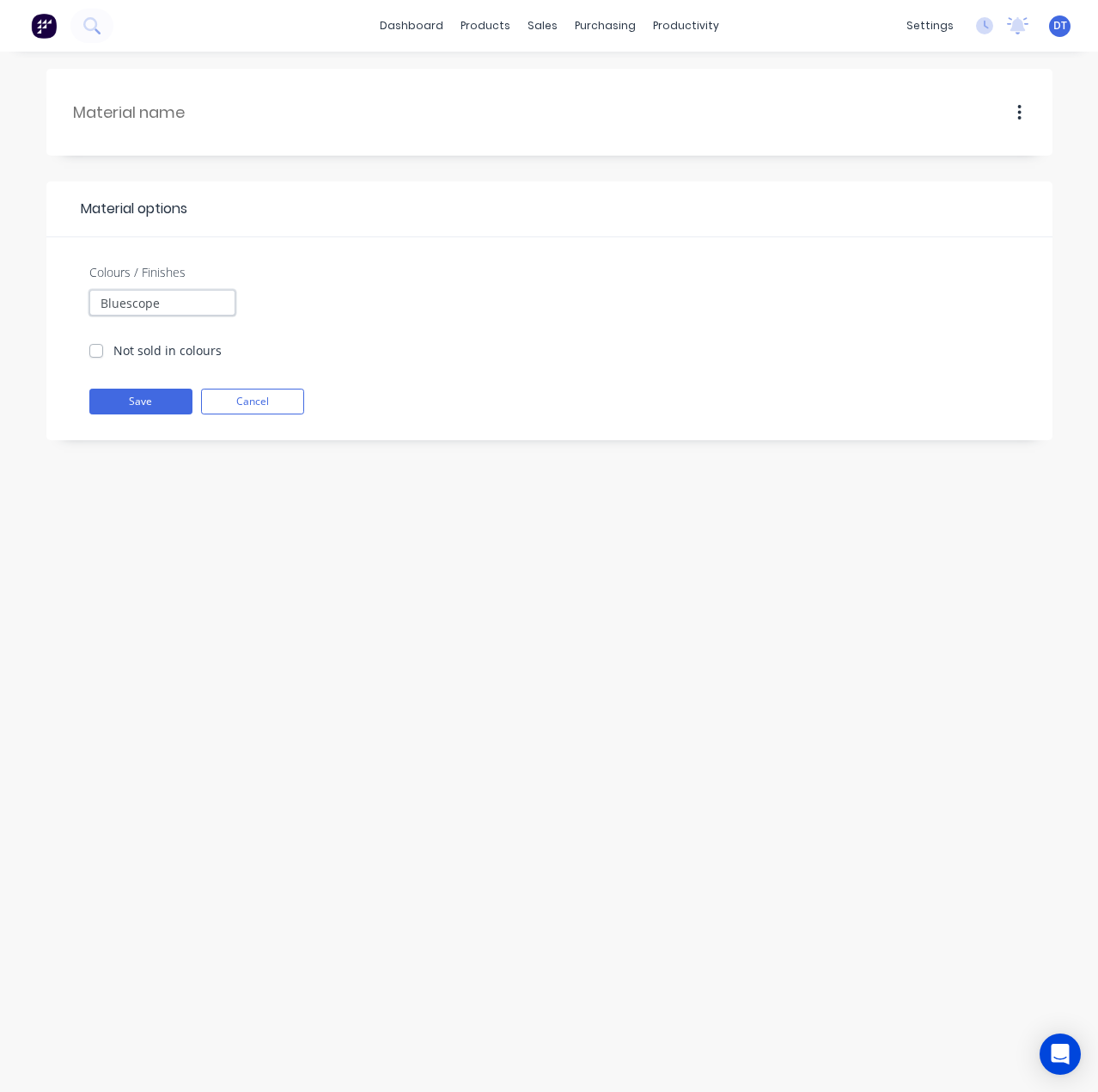
drag, startPoint x: 191, startPoint y: 302, endPoint x: 20, endPoint y: 286, distance: 171.7
click at [0, 303] on div "Material options Colours / Finishes Bluescope Not sold in colours Save Cancel" at bounding box center [549, 572] width 1098 height 1041
type input "Truecore"
click at [113, 352] on label "Not sold in colours" at bounding box center [167, 350] width 108 height 18
click at [97, 352] on input "Not sold in colours" at bounding box center [96, 349] width 14 height 17
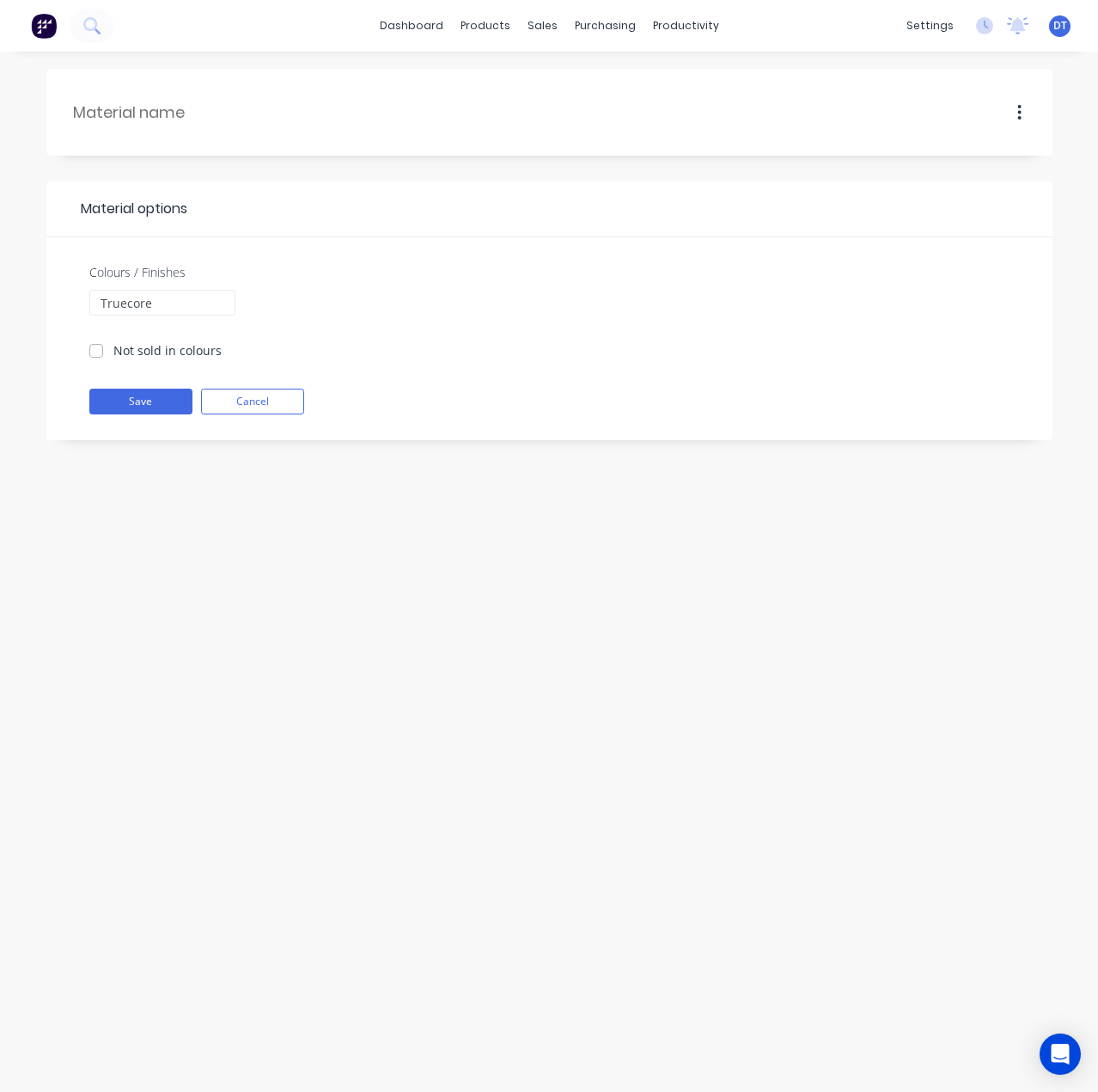
checkbox input "true"
click at [125, 396] on button "Save" at bounding box center [141, 402] width 103 height 26
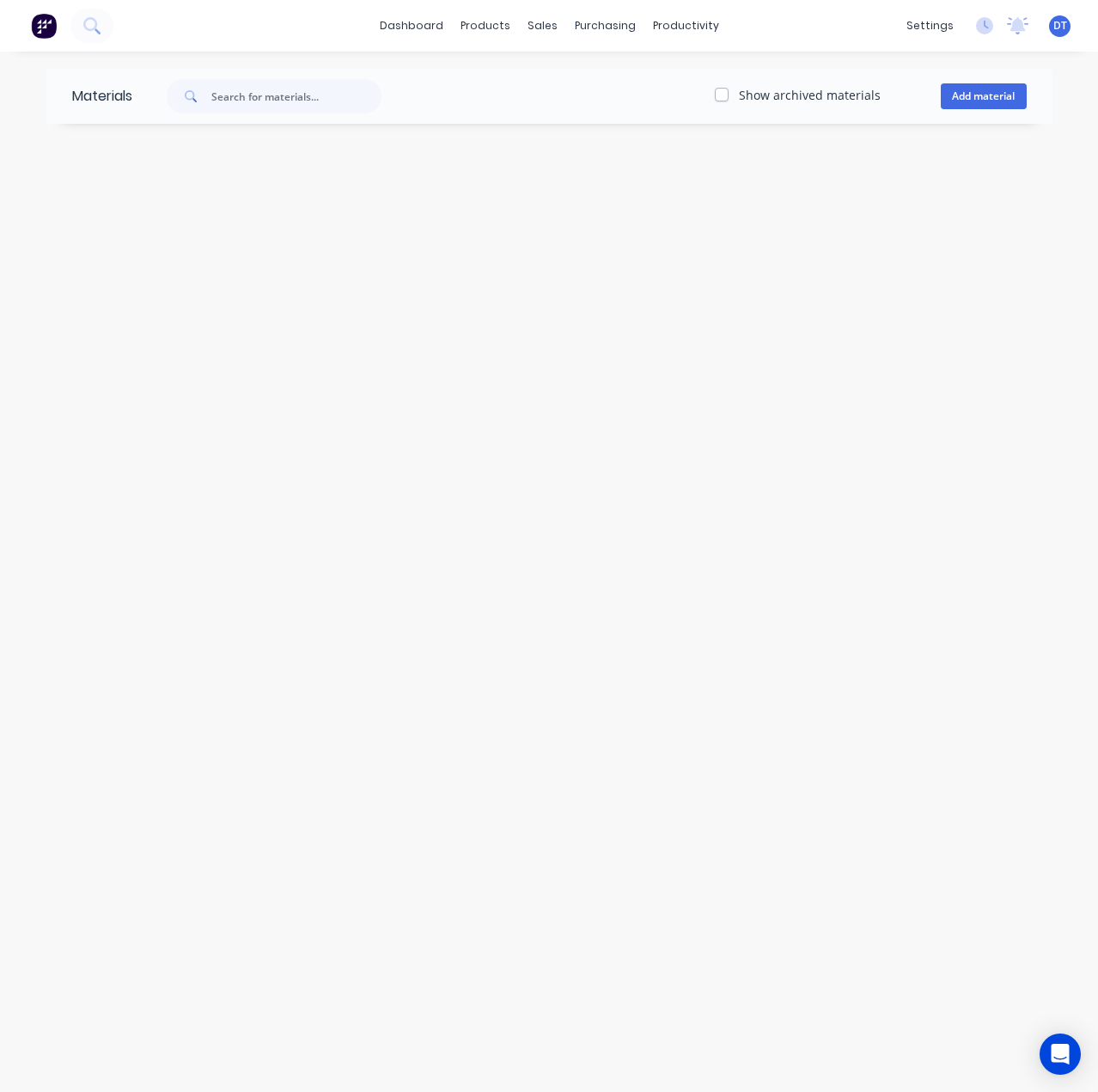
click at [717, 95] on div "Show archived materials Add material" at bounding box center [593, 96] width 921 height 34
click at [739, 96] on label "Show archived materials" at bounding box center [809, 96] width 141 height 18
click at [726, 96] on input "Show archived materials" at bounding box center [721, 95] width 14 height 17
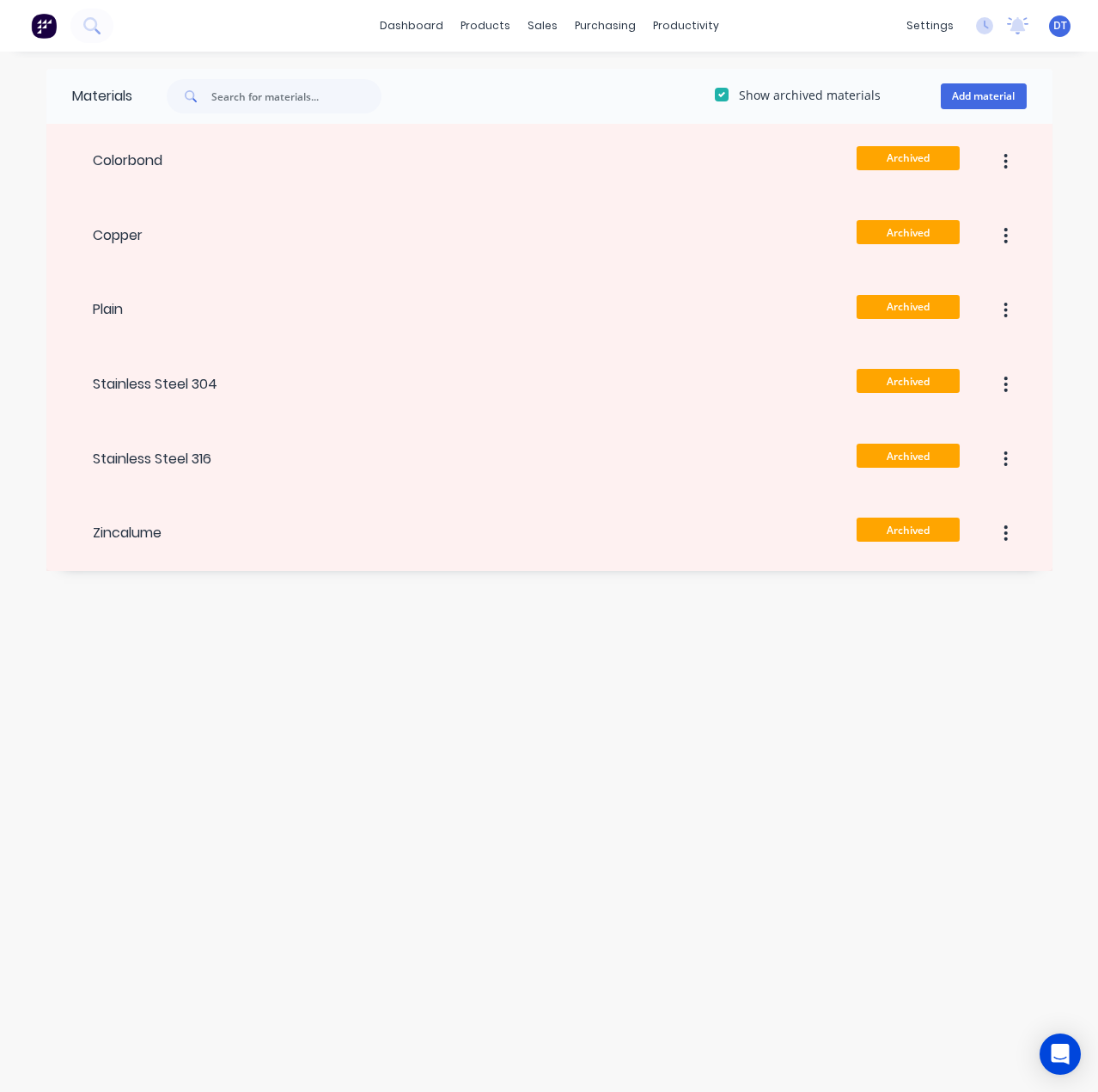
click at [739, 95] on label "Show archived materials" at bounding box center [809, 96] width 141 height 18
click at [727, 95] on input "Show archived materials" at bounding box center [721, 95] width 14 height 17
checkbox input "false"
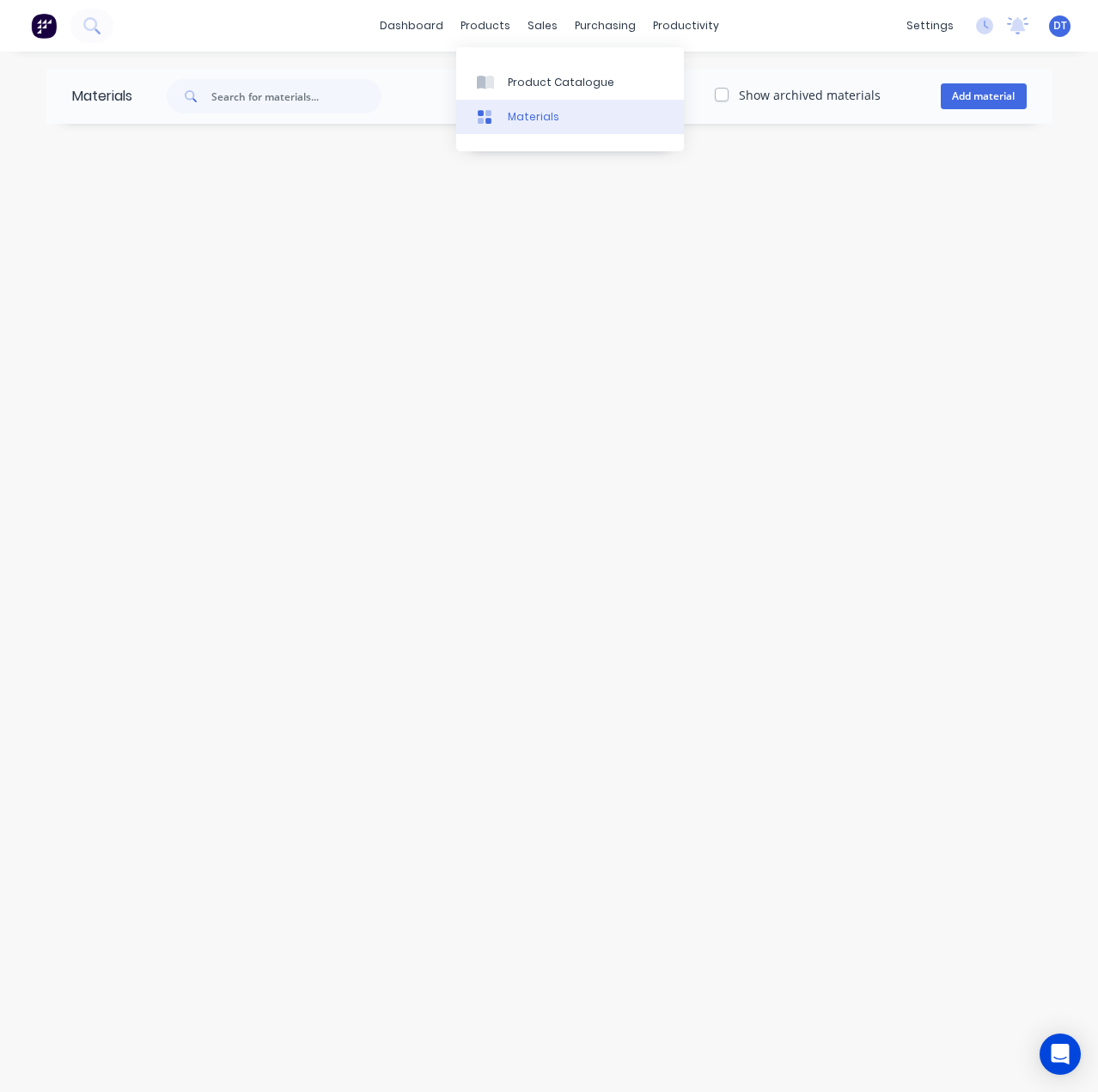
click at [502, 113] on div at bounding box center [490, 117] width 26 height 16
click at [505, 97] on link "Product Catalogue" at bounding box center [571, 81] width 228 height 34
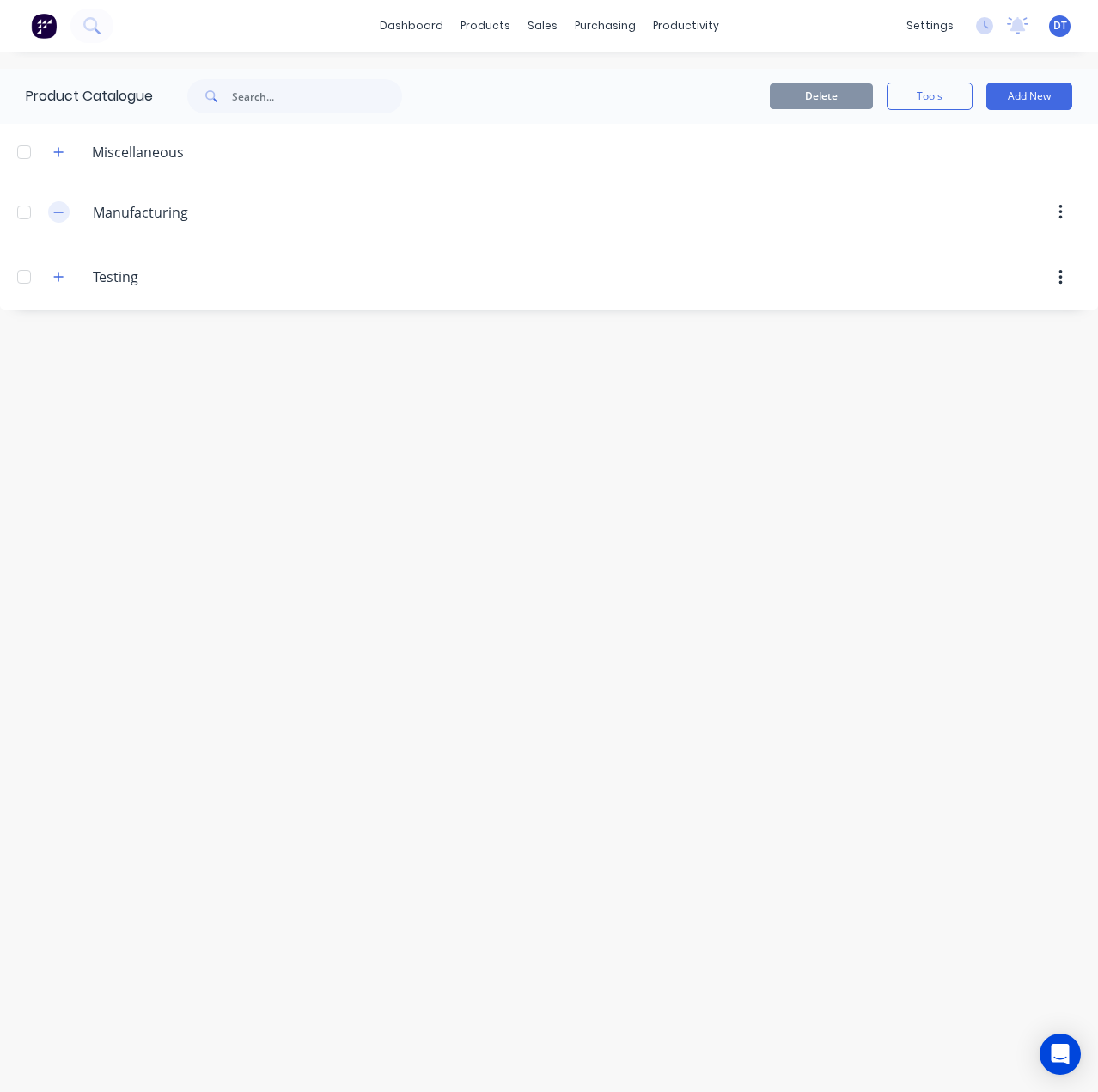
click at [57, 213] on icon "button" at bounding box center [58, 212] width 10 height 12
click at [61, 214] on icon "button" at bounding box center [58, 212] width 10 height 12
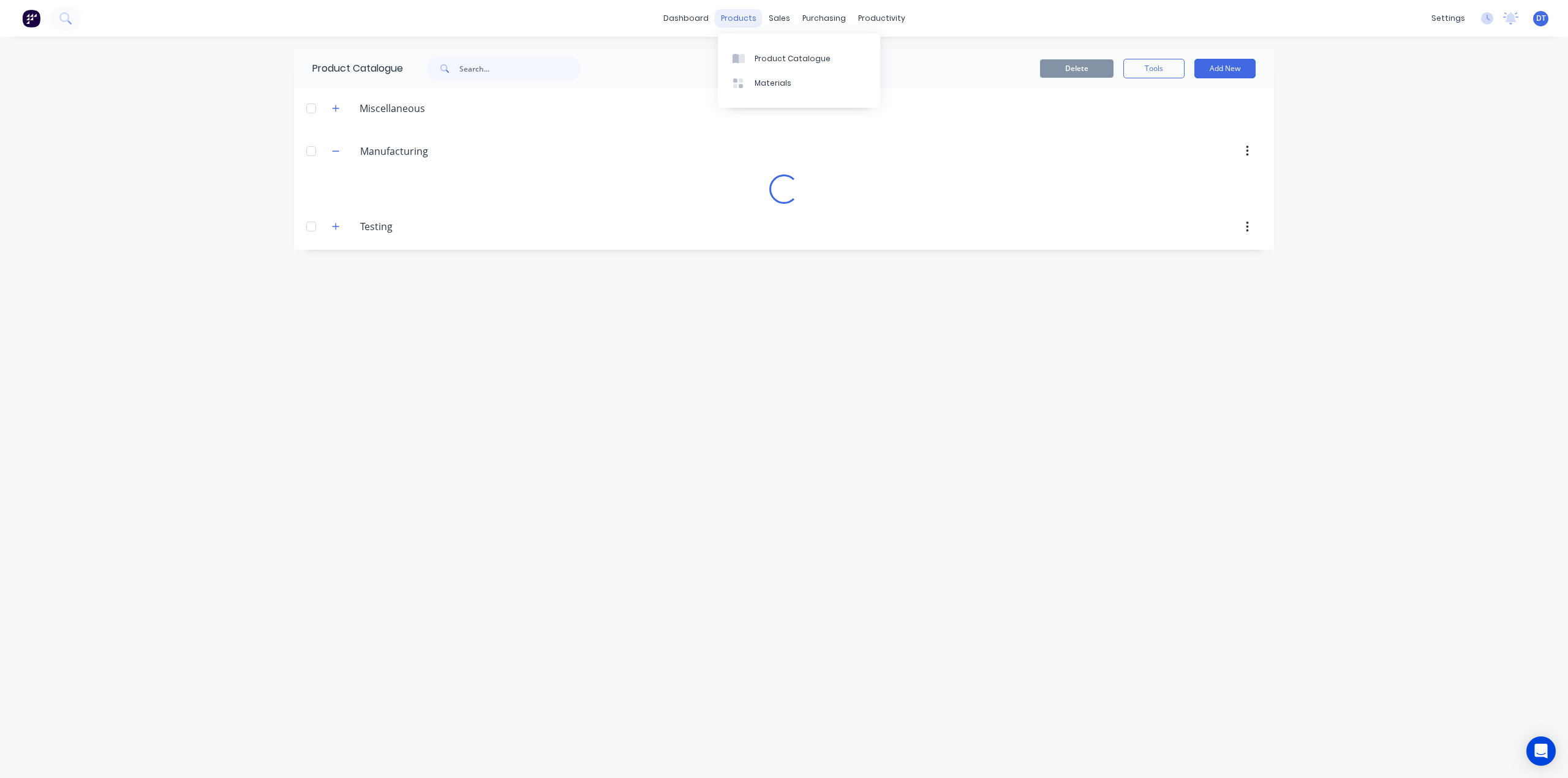
click at [740, 23] on div "products" at bounding box center [738, 18] width 48 height 18
click at [747, 82] on div at bounding box center [742, 83] width 18 height 11
click at [684, 13] on link "dashboard" at bounding box center [686, 18] width 58 height 18
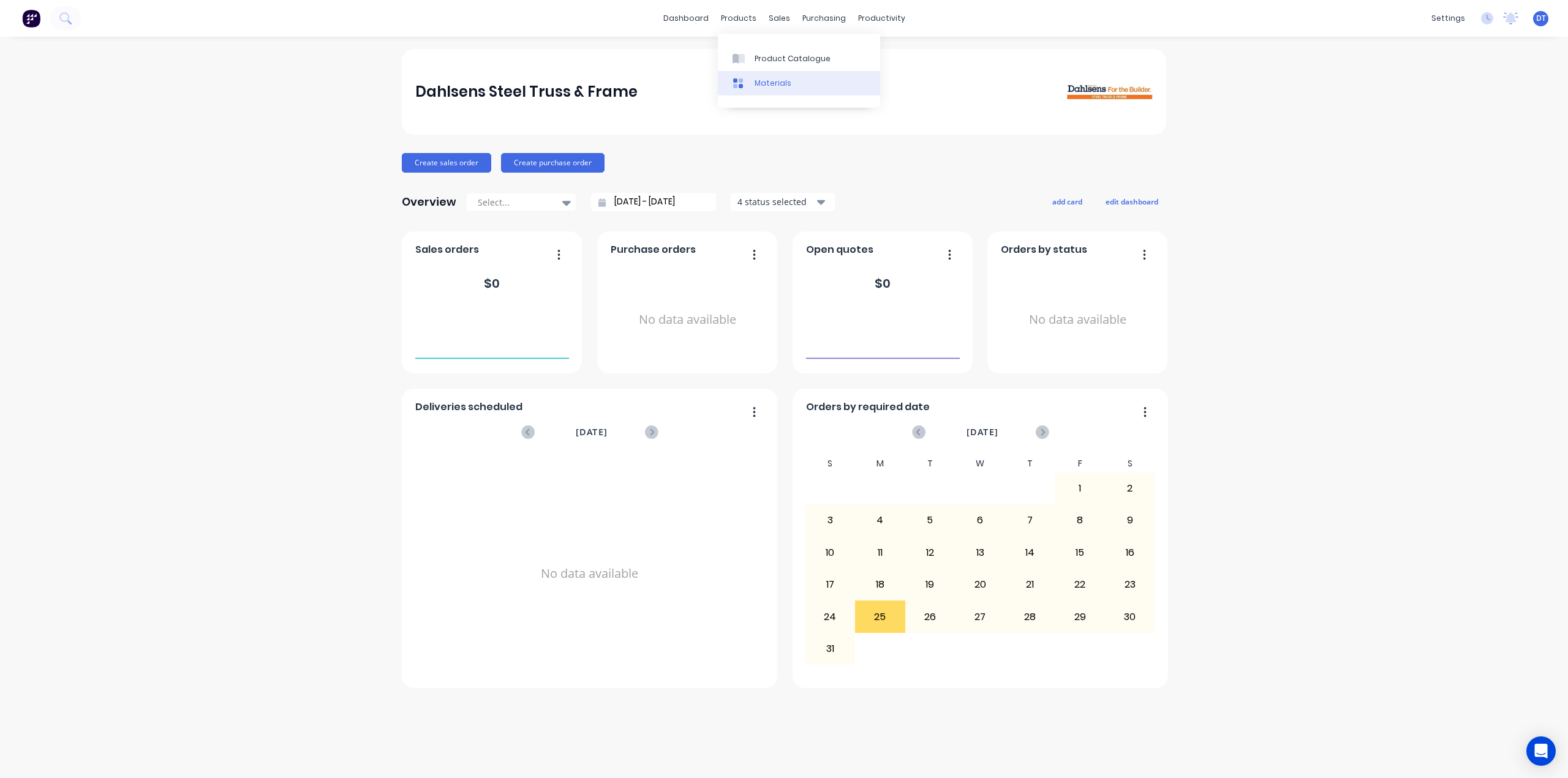
click at [756, 86] on div "Materials" at bounding box center [773, 83] width 37 height 11
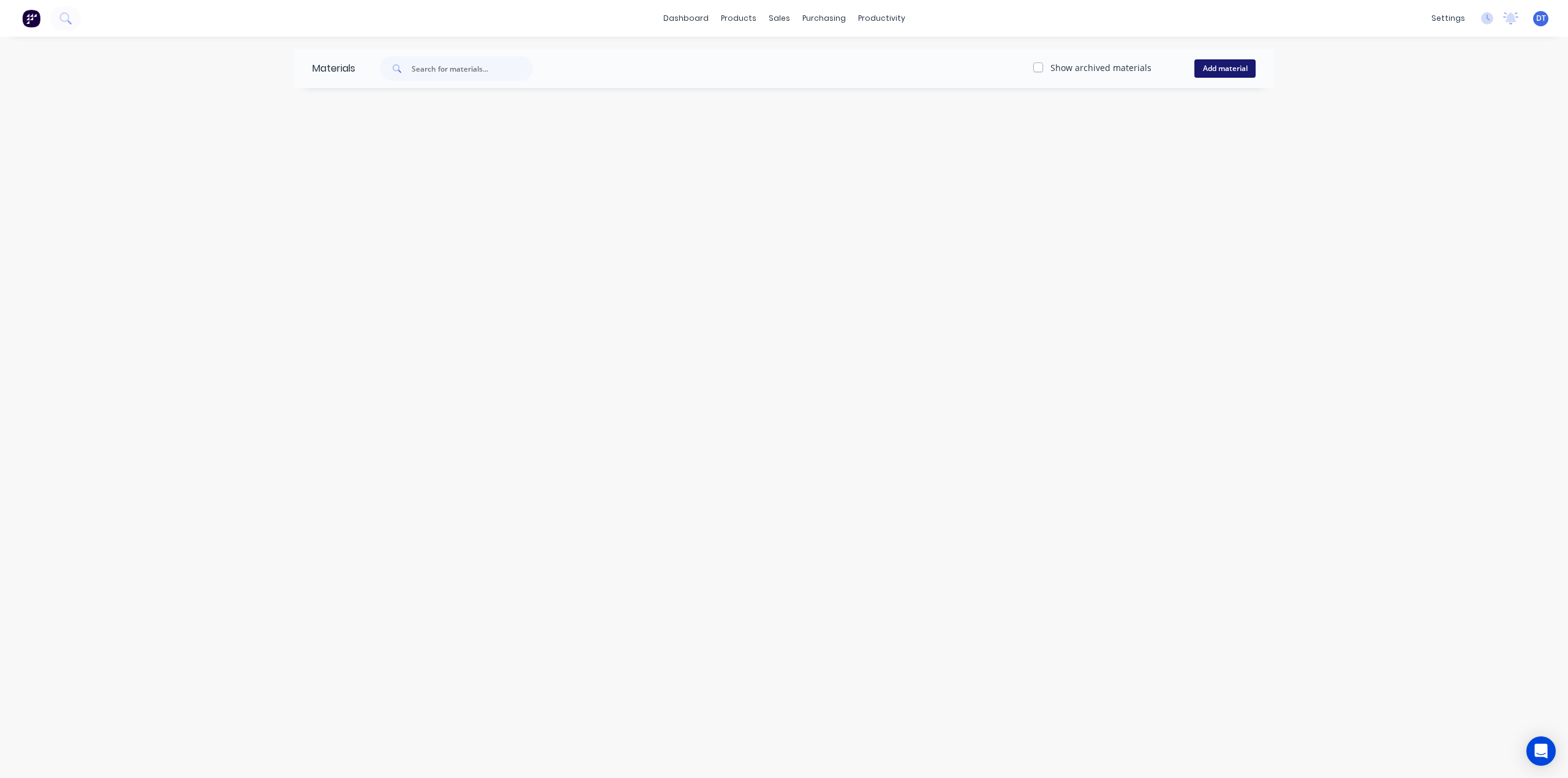
click at [1222, 69] on button "Add material" at bounding box center [1225, 69] width 62 height 18
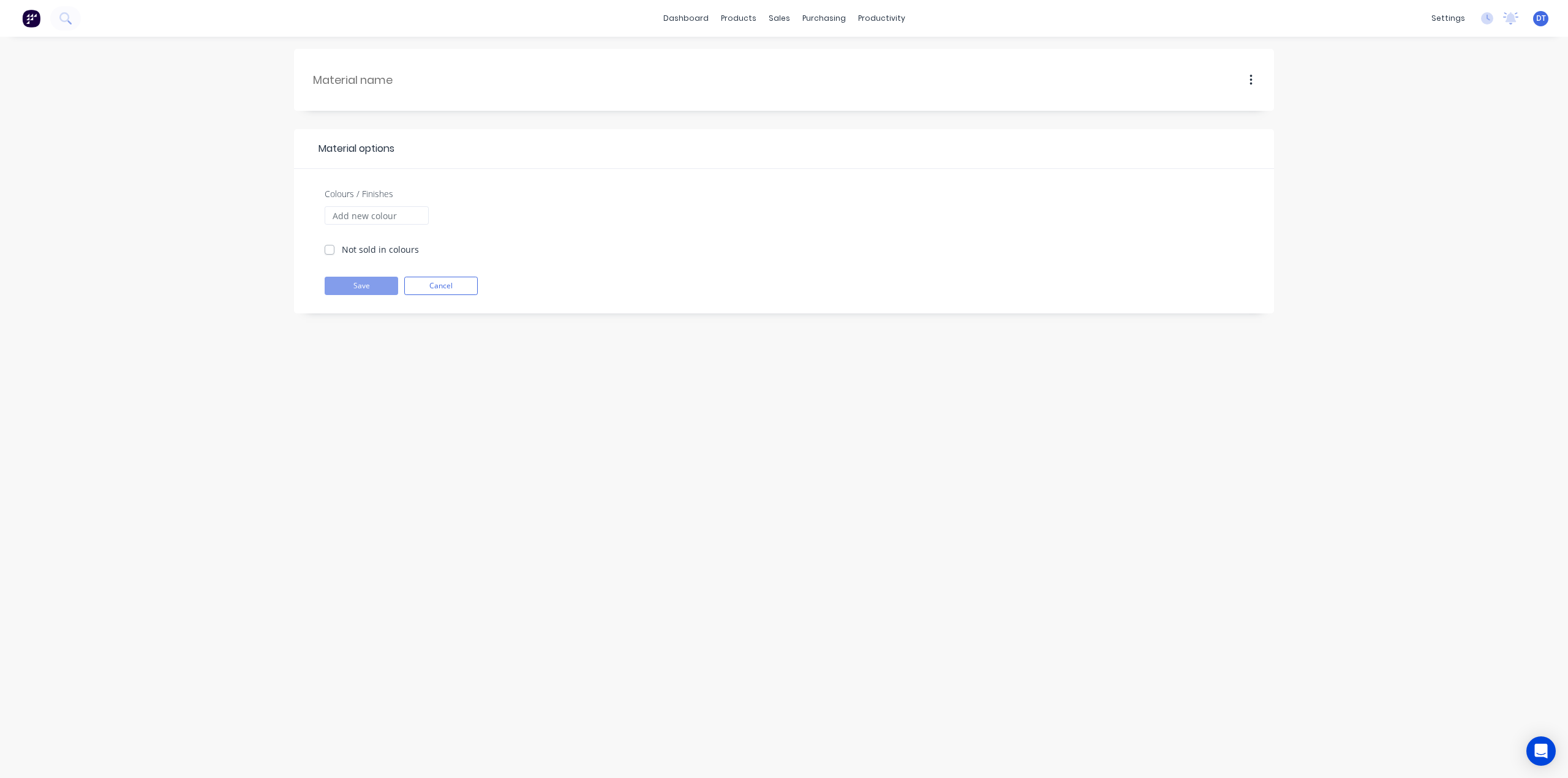
click at [370, 68] on div at bounding box center [394, 80] width 164 height 37
click at [374, 85] on input "text" at bounding box center [395, 79] width 164 height 16
type input "Truecore"
click at [342, 244] on label "Not sold in colours" at bounding box center [380, 249] width 77 height 13
click at [332, 244] on input "Not sold in colours" at bounding box center [329, 249] width 10 height 12
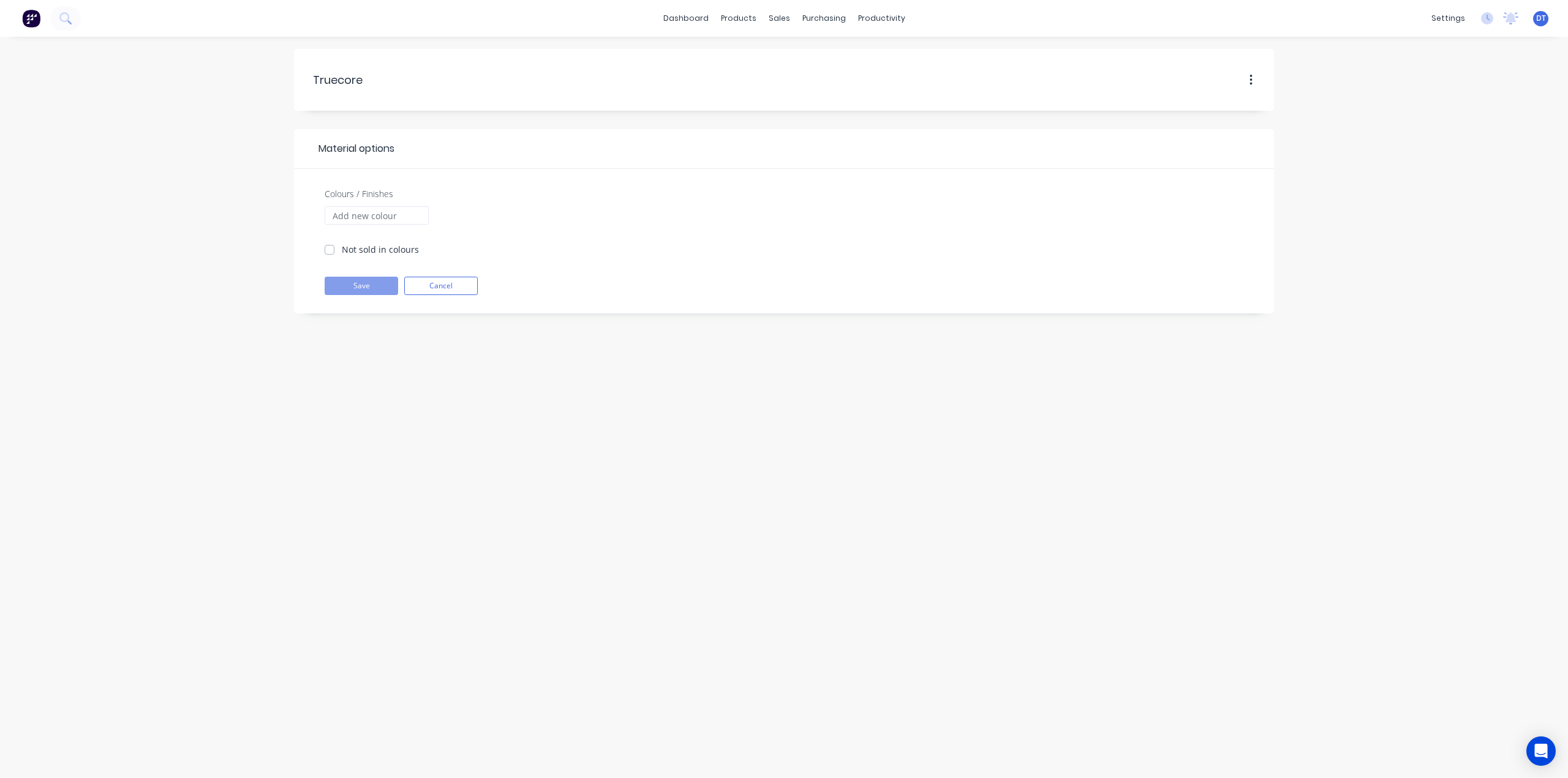
checkbox input "true"
click at [429, 88] on div "Truecore Truecore" at bounding box center [394, 80] width 164 height 37
click at [1249, 78] on icon "button" at bounding box center [1250, 80] width 3 height 14
click at [1256, 77] on button "button" at bounding box center [1251, 80] width 29 height 22
click at [358, 213] on input "Colours / Finishes" at bounding box center [376, 215] width 104 height 18
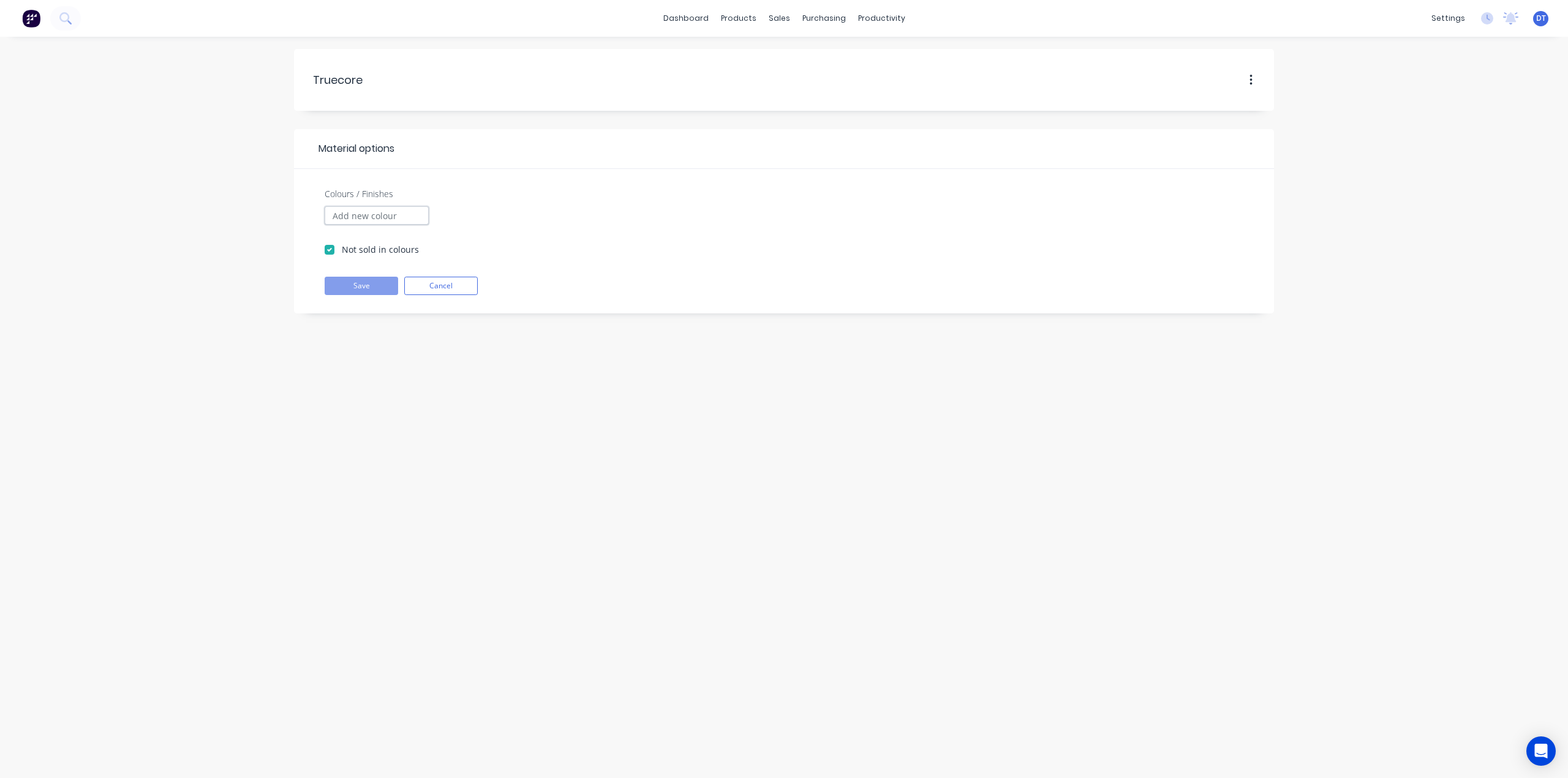
type input "Truecore"
click at [342, 251] on label "Not sold in colours" at bounding box center [380, 249] width 77 height 13
click at [331, 251] on input "Not sold in colours" at bounding box center [329, 249] width 10 height 12
checkbox input "false"
click at [450, 281] on button "Cancel" at bounding box center [441, 286] width 73 height 18
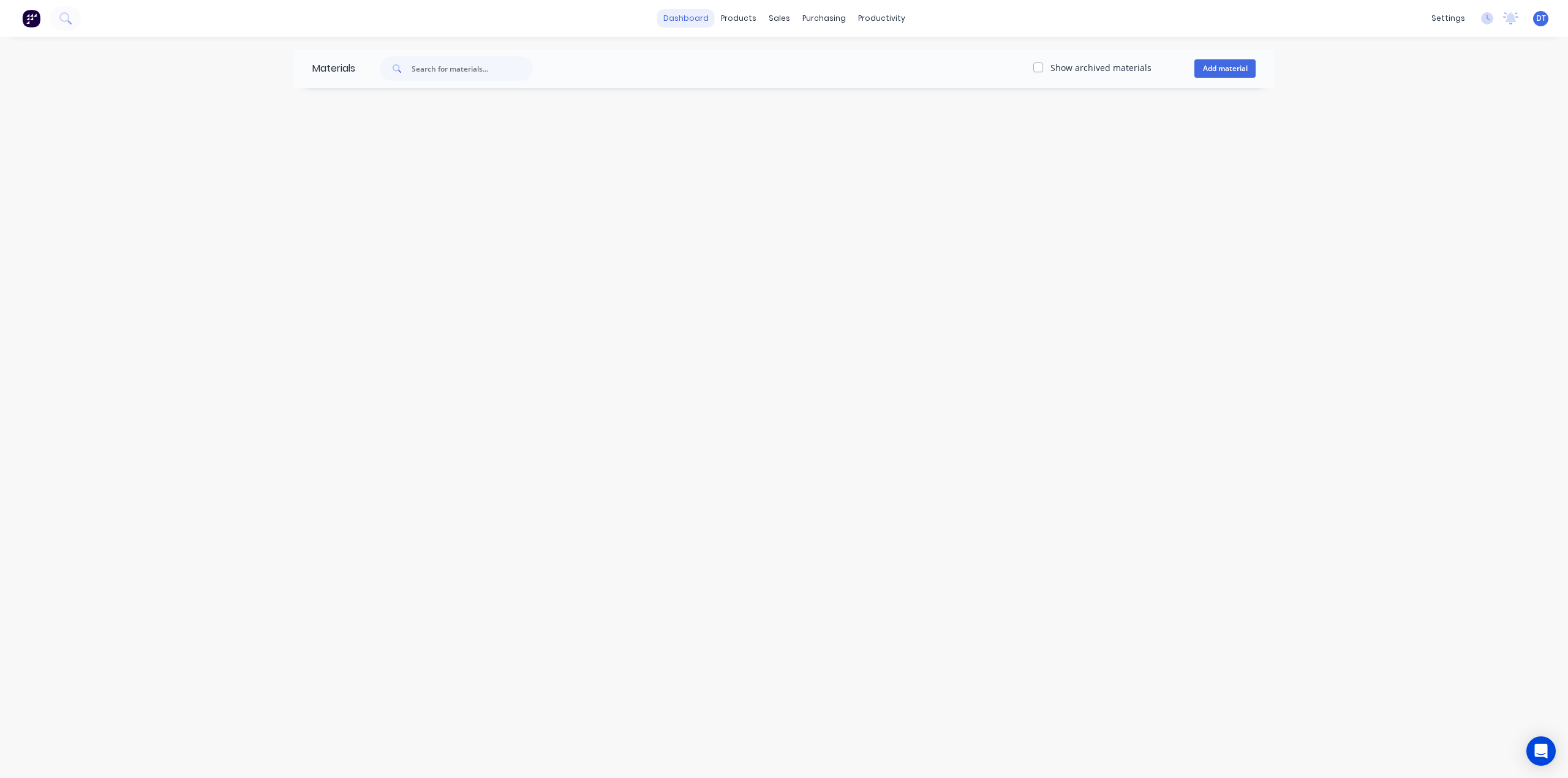
click at [689, 14] on link "dashboard" at bounding box center [686, 18] width 58 height 18
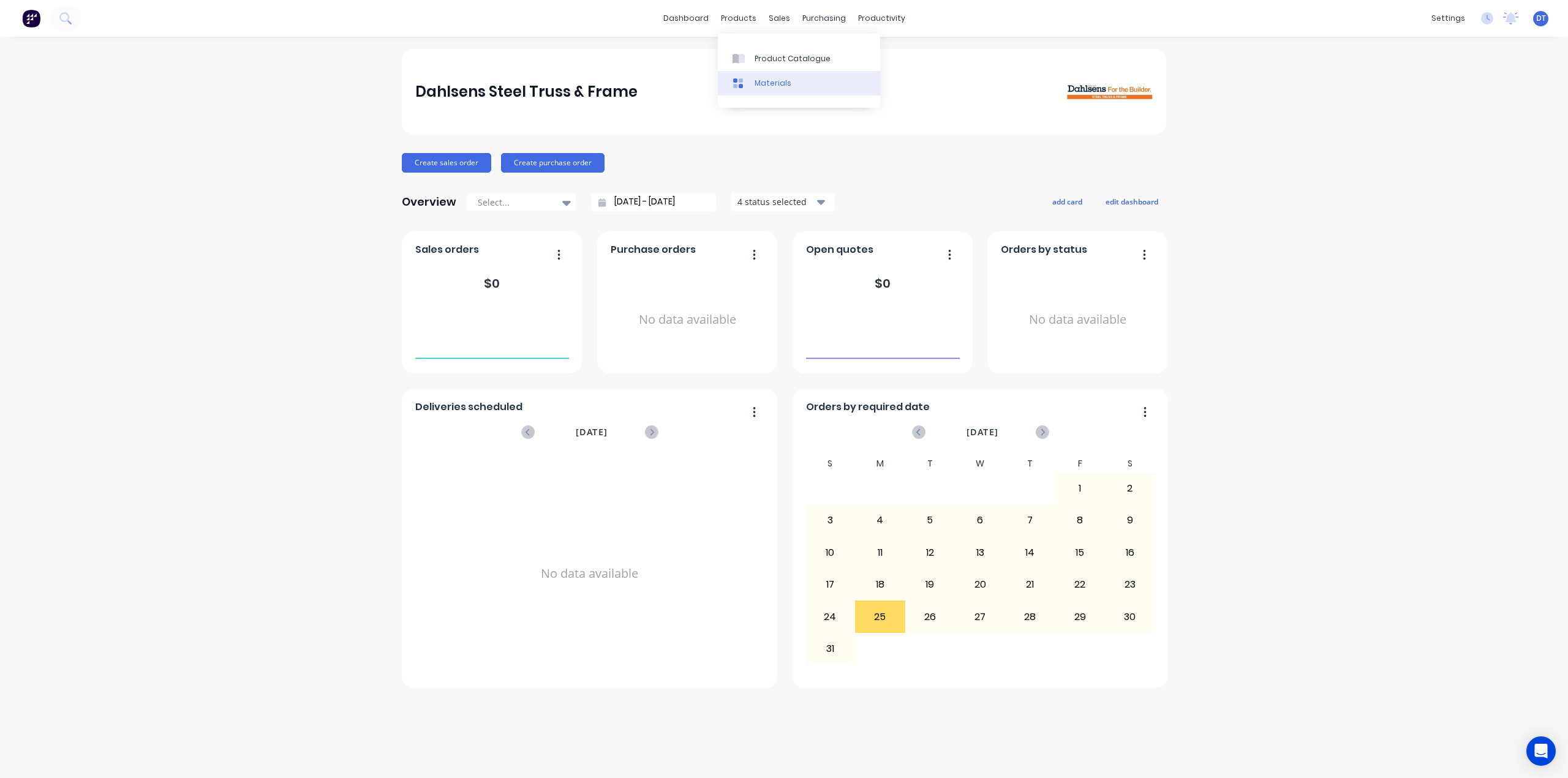
click at [748, 88] on div at bounding box center [742, 83] width 18 height 11
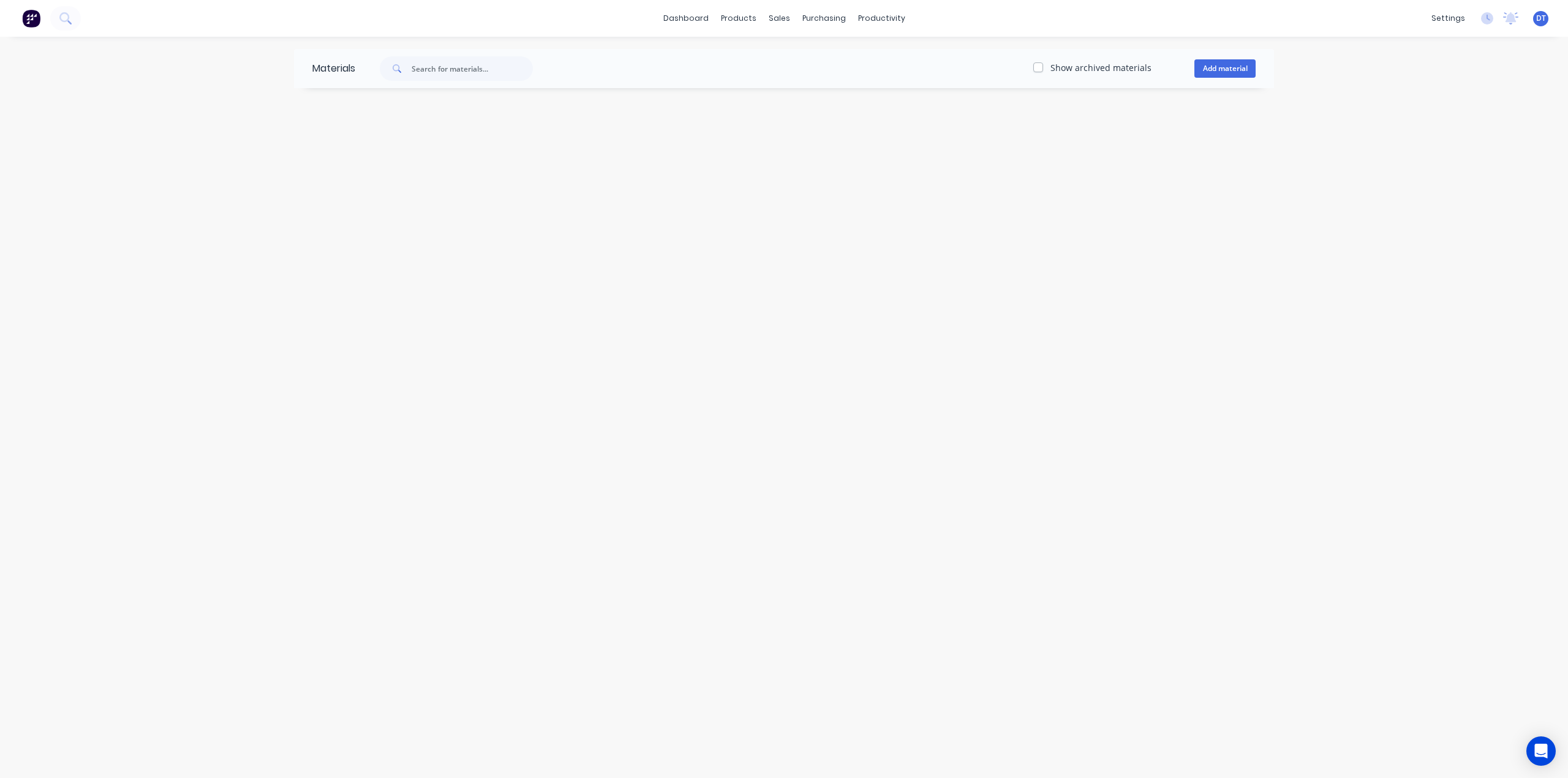
click at [363, 105] on div "Materials Show archived materials Add material" at bounding box center [784, 407] width 1568 height 741
click at [1212, 67] on button "Add material" at bounding box center [1225, 69] width 62 height 18
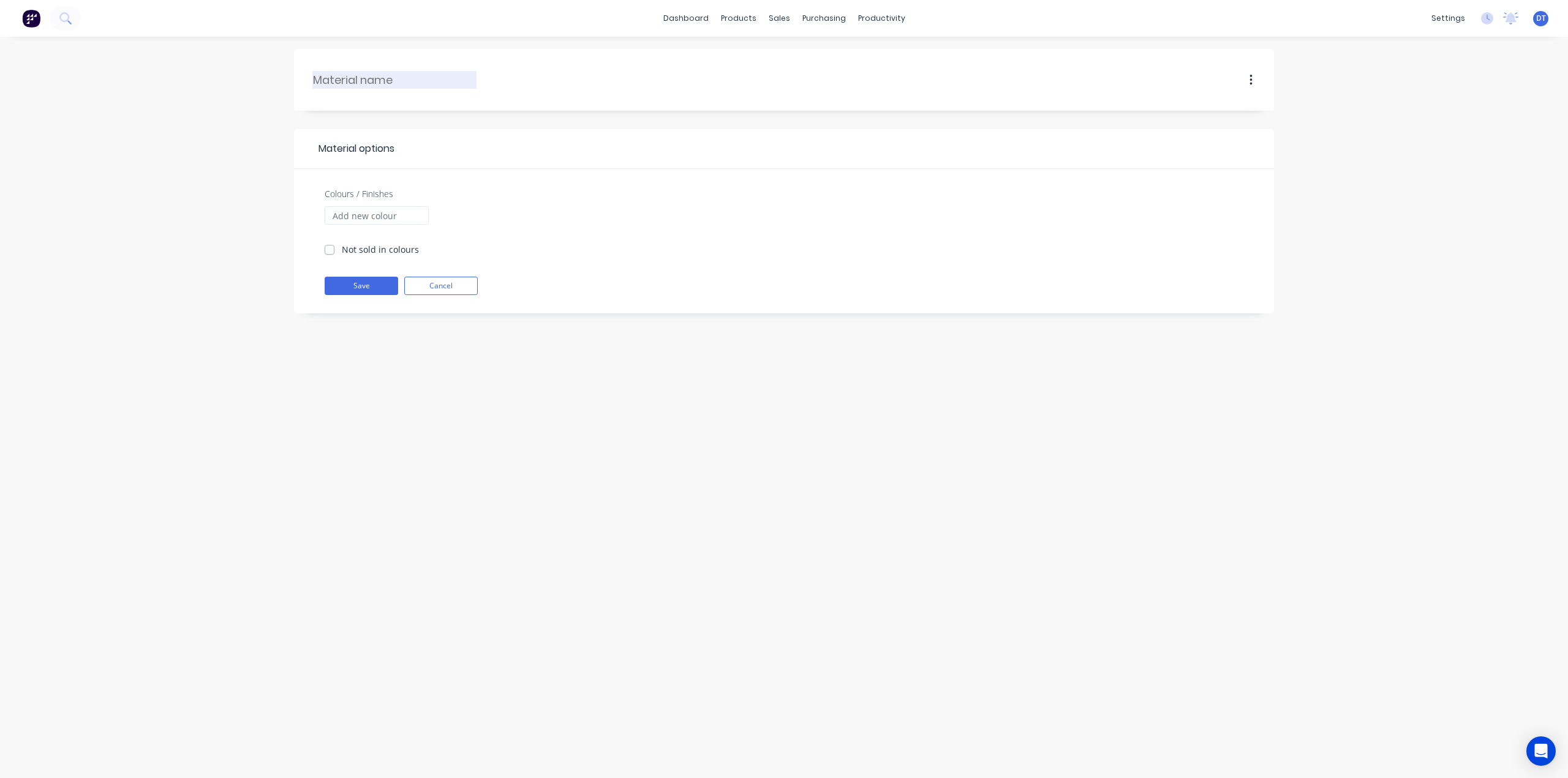
click at [380, 81] on input "text" at bounding box center [395, 79] width 164 height 16
type input "Truecore"
click at [359, 285] on button "Save" at bounding box center [361, 286] width 73 height 18
checkbox input "true"
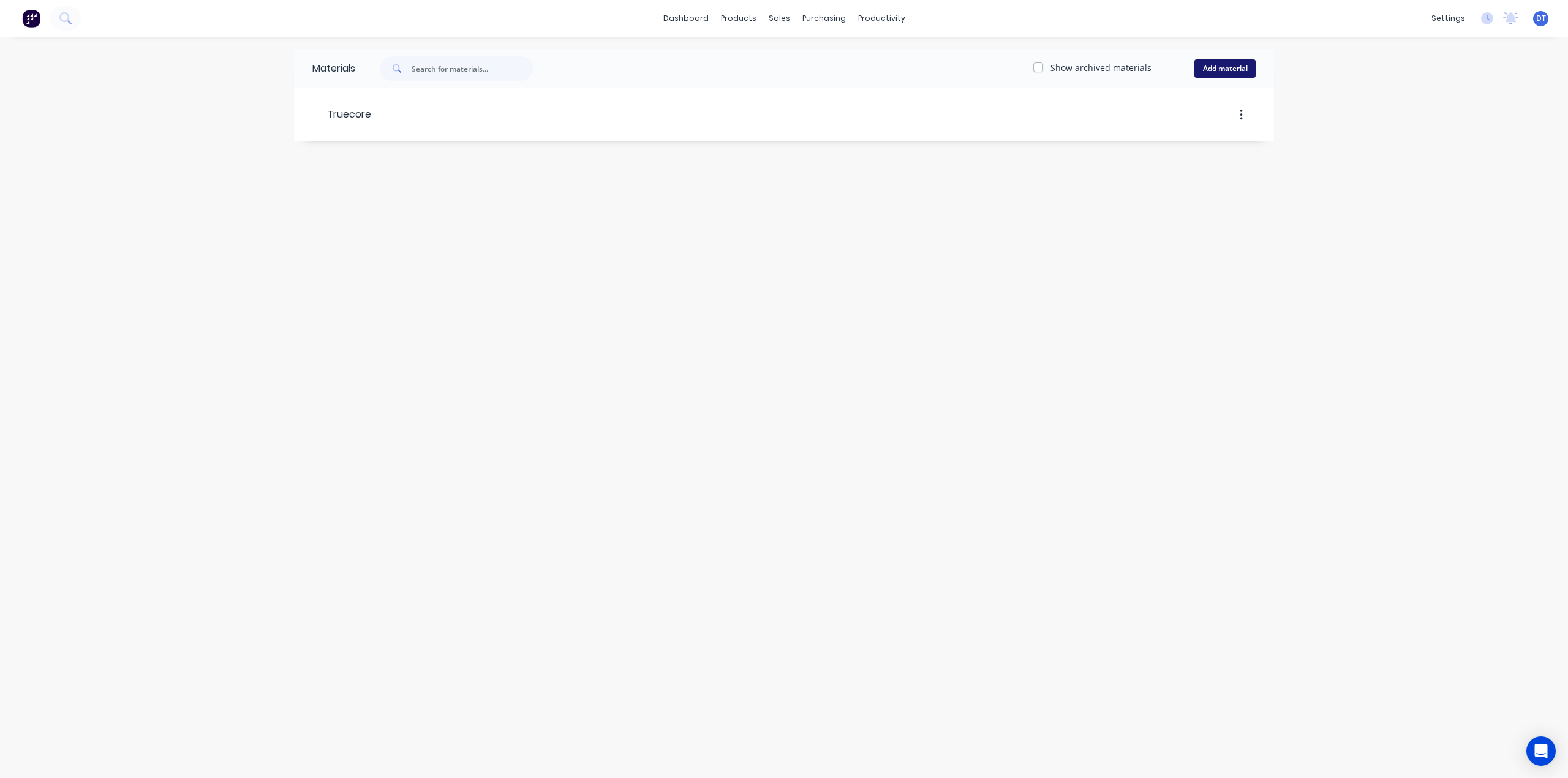
click at [1226, 71] on button "Add material" at bounding box center [1225, 69] width 62 height 18
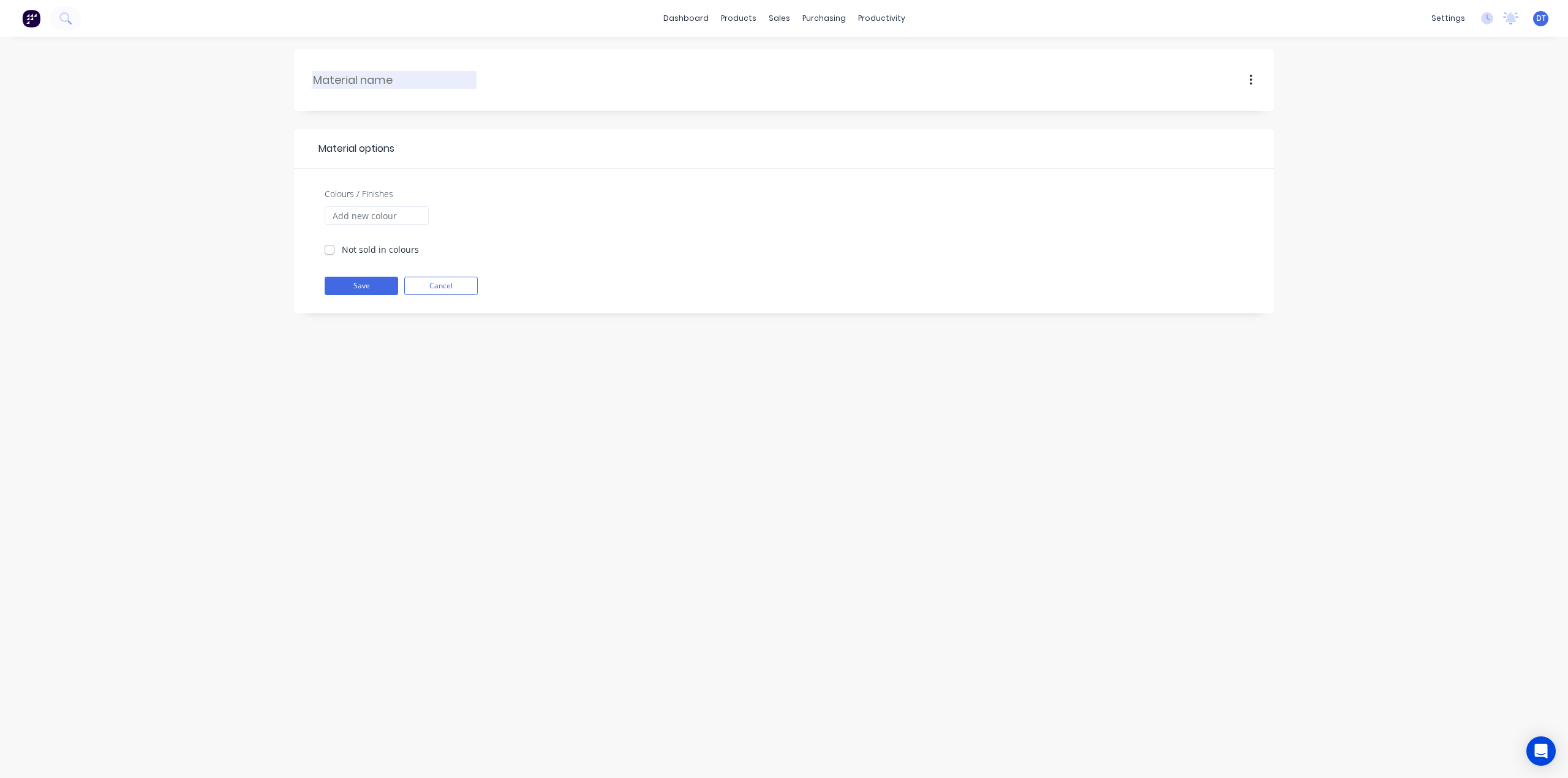
click at [370, 82] on input "text" at bounding box center [395, 79] width 164 height 16
type input "Galvanised"
click at [359, 283] on button "Save" at bounding box center [361, 286] width 73 height 18
checkbox input "true"
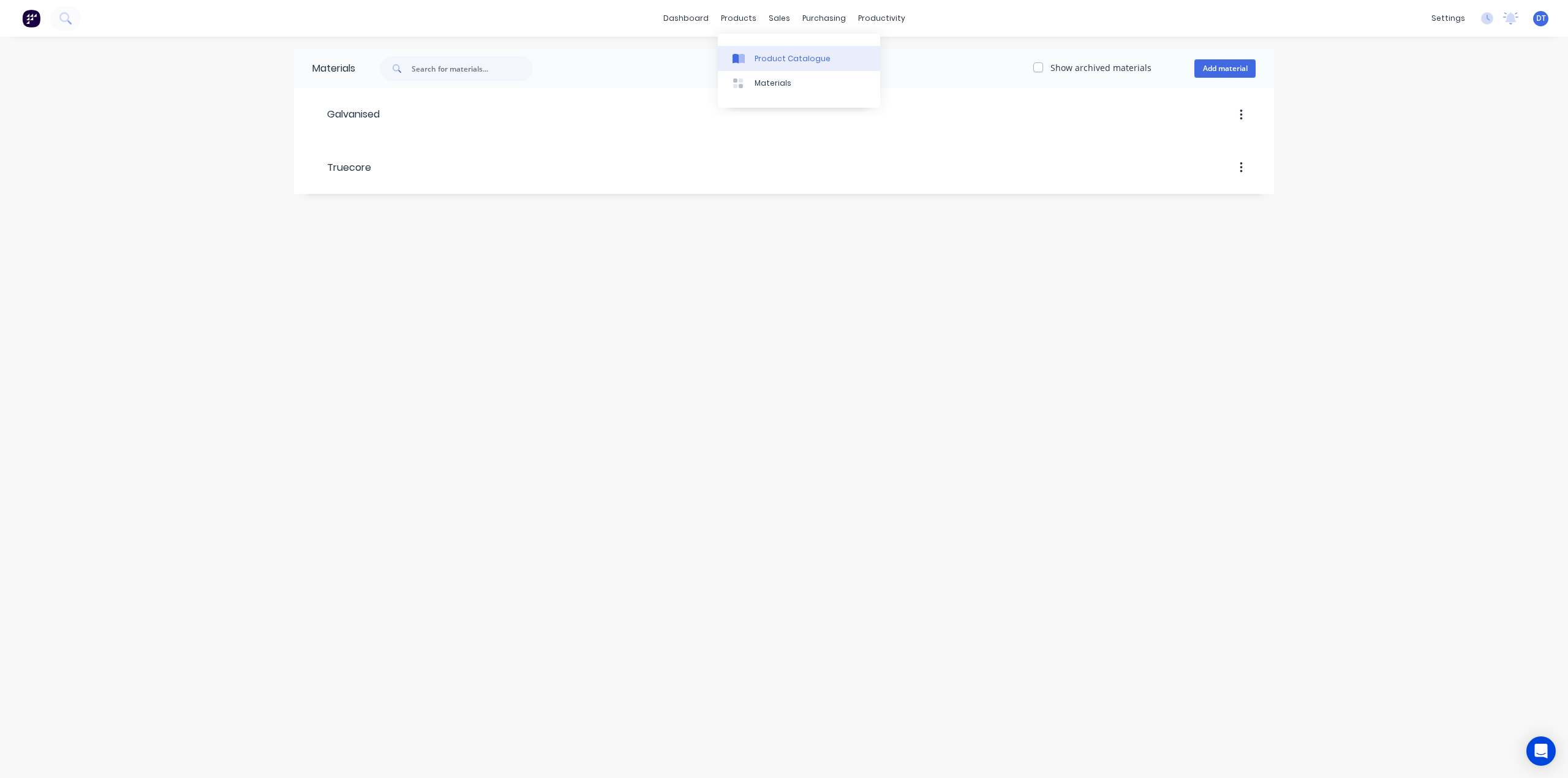
click at [755, 54] on div "Product Catalogue" at bounding box center [792, 58] width 76 height 11
click at [1234, 57] on div "Delete Tools Add New" at bounding box center [943, 69] width 663 height 39
click at [1233, 64] on button "Add New" at bounding box center [1225, 69] width 62 height 20
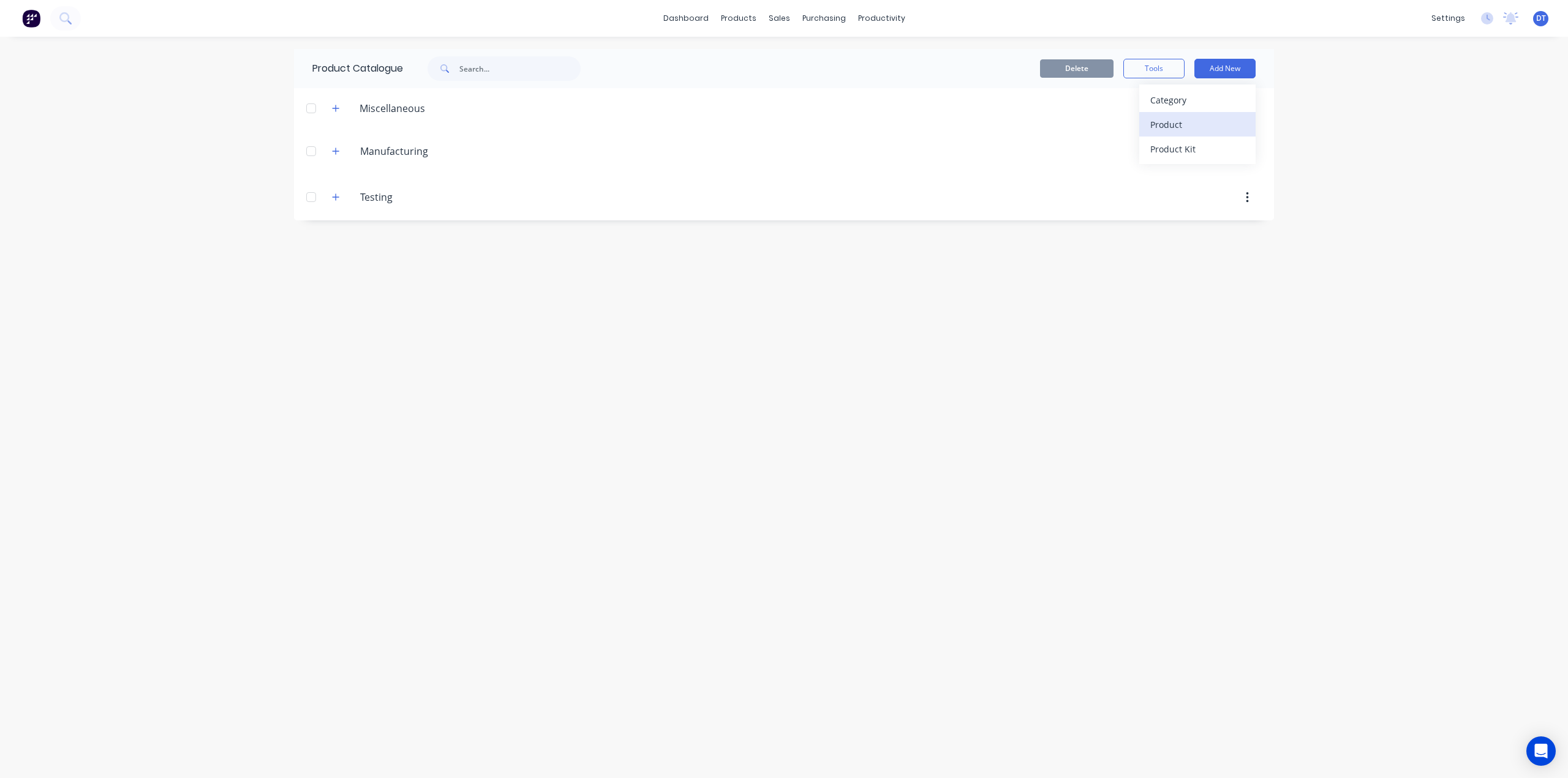
click at [1165, 128] on div "Product" at bounding box center [1197, 124] width 94 height 18
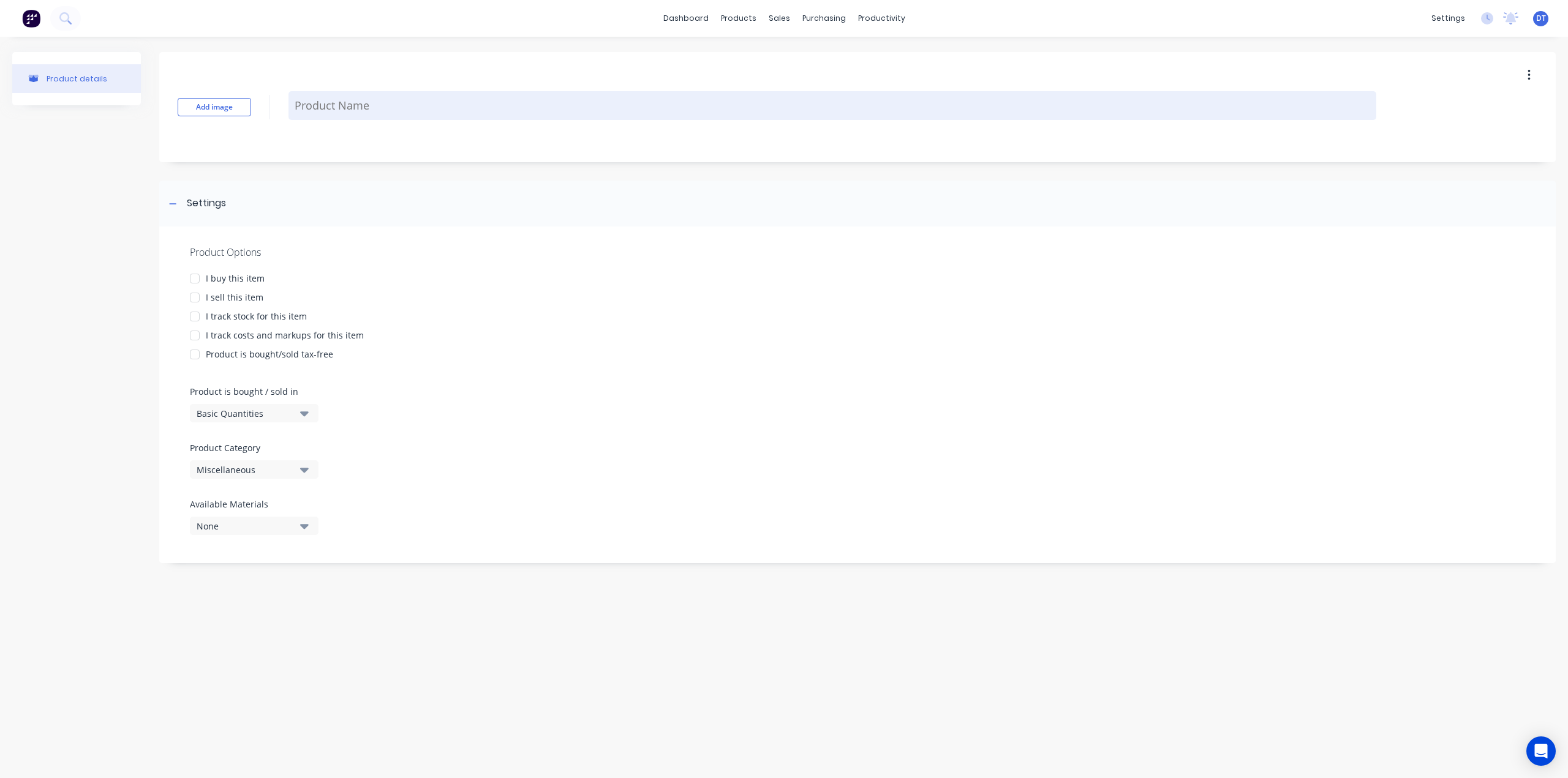
click at [360, 105] on textarea at bounding box center [832, 105] width 1087 height 29
type textarea "x"
type textarea "9"
type textarea "x"
type textarea "90"
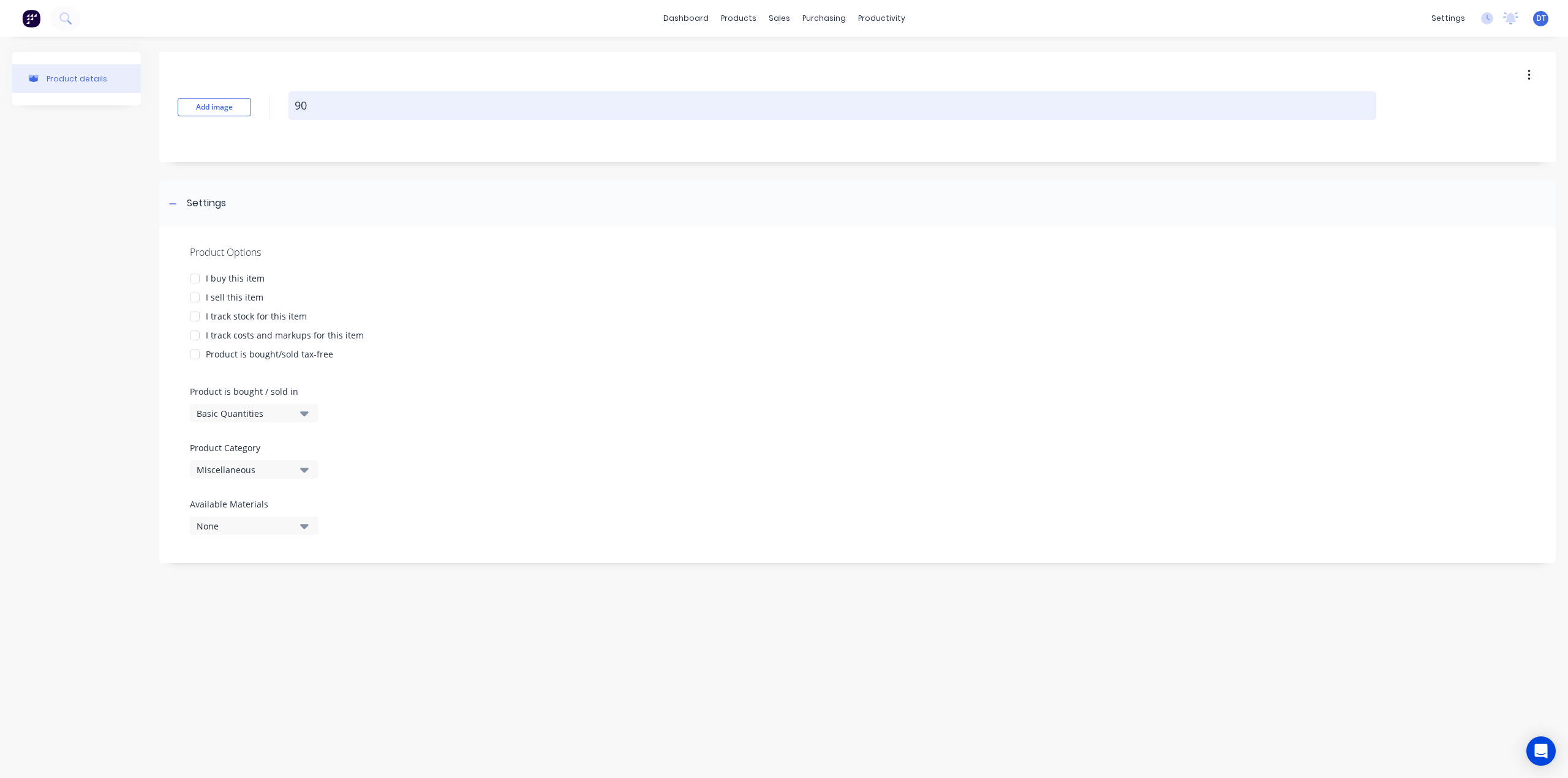
type textarea "x"
type textarea "90x"
type textarea "x"
type textarea "90x3"
type textarea "x"
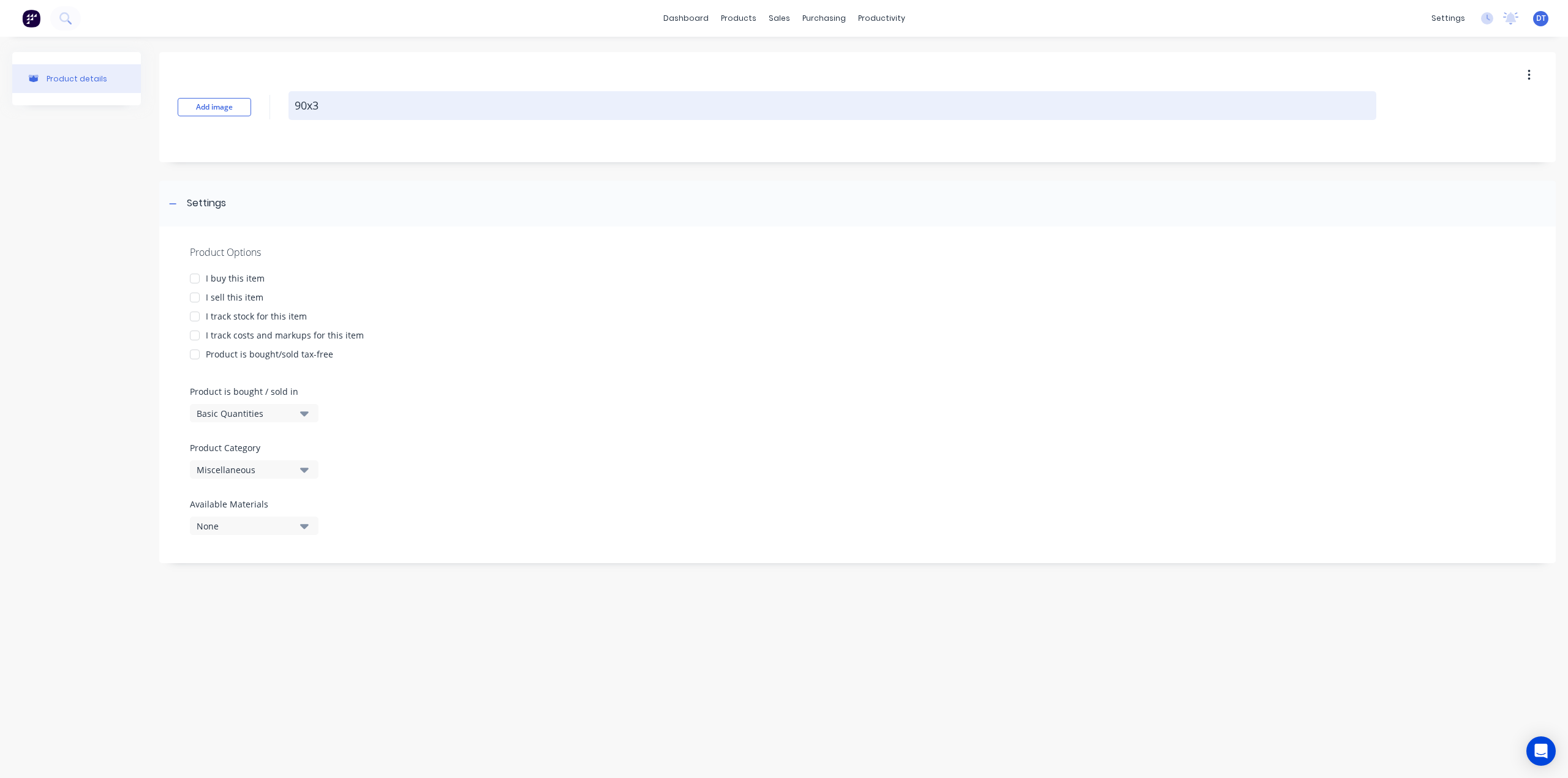
type textarea "90x37"
type textarea "x"
type textarea "90x37x"
type textarea "x"
type textarea "90x37x0"
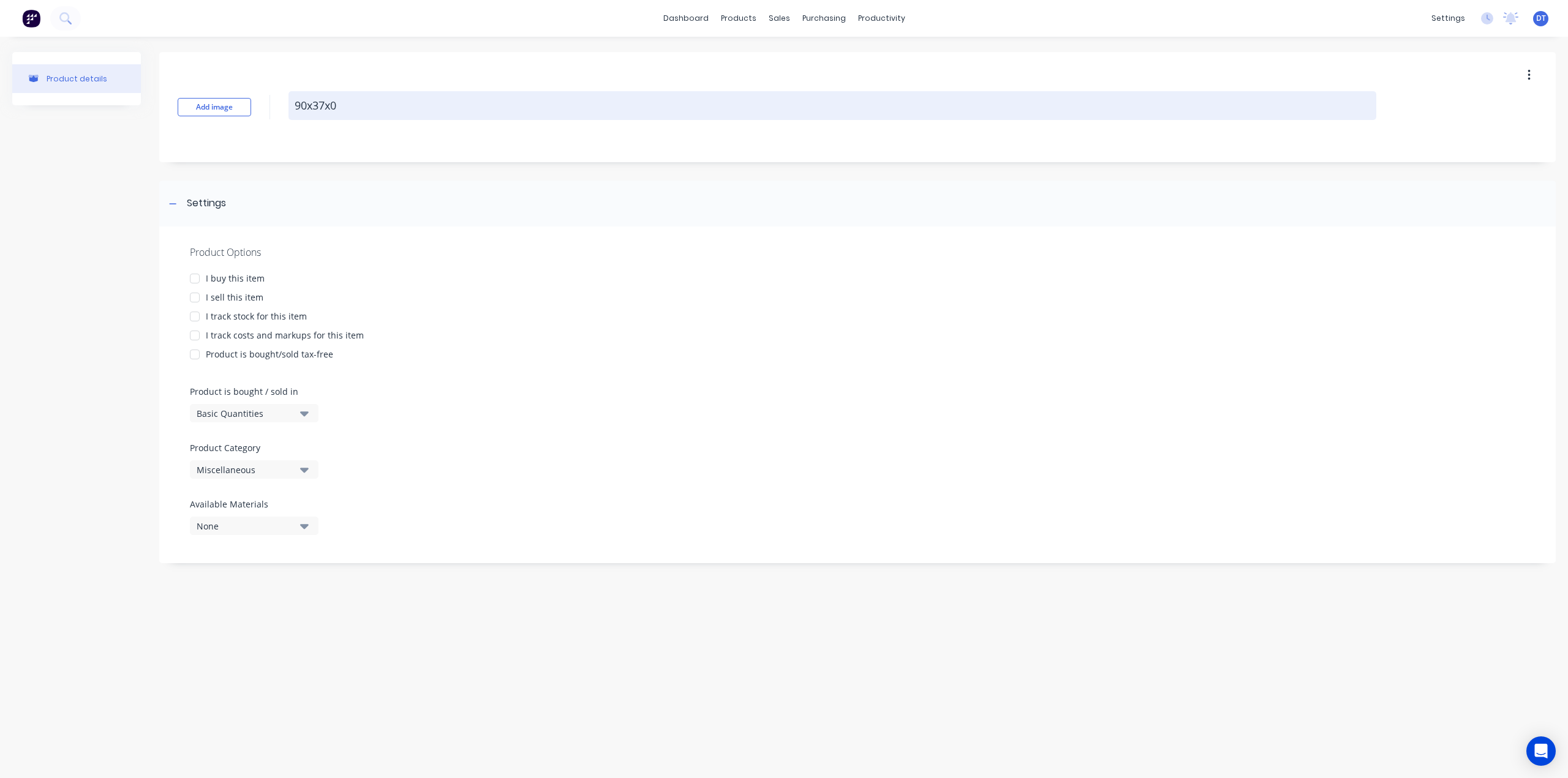
type textarea "x"
type textarea "90x37x0."
type textarea "x"
type textarea "90x37x0.7"
type textarea "x"
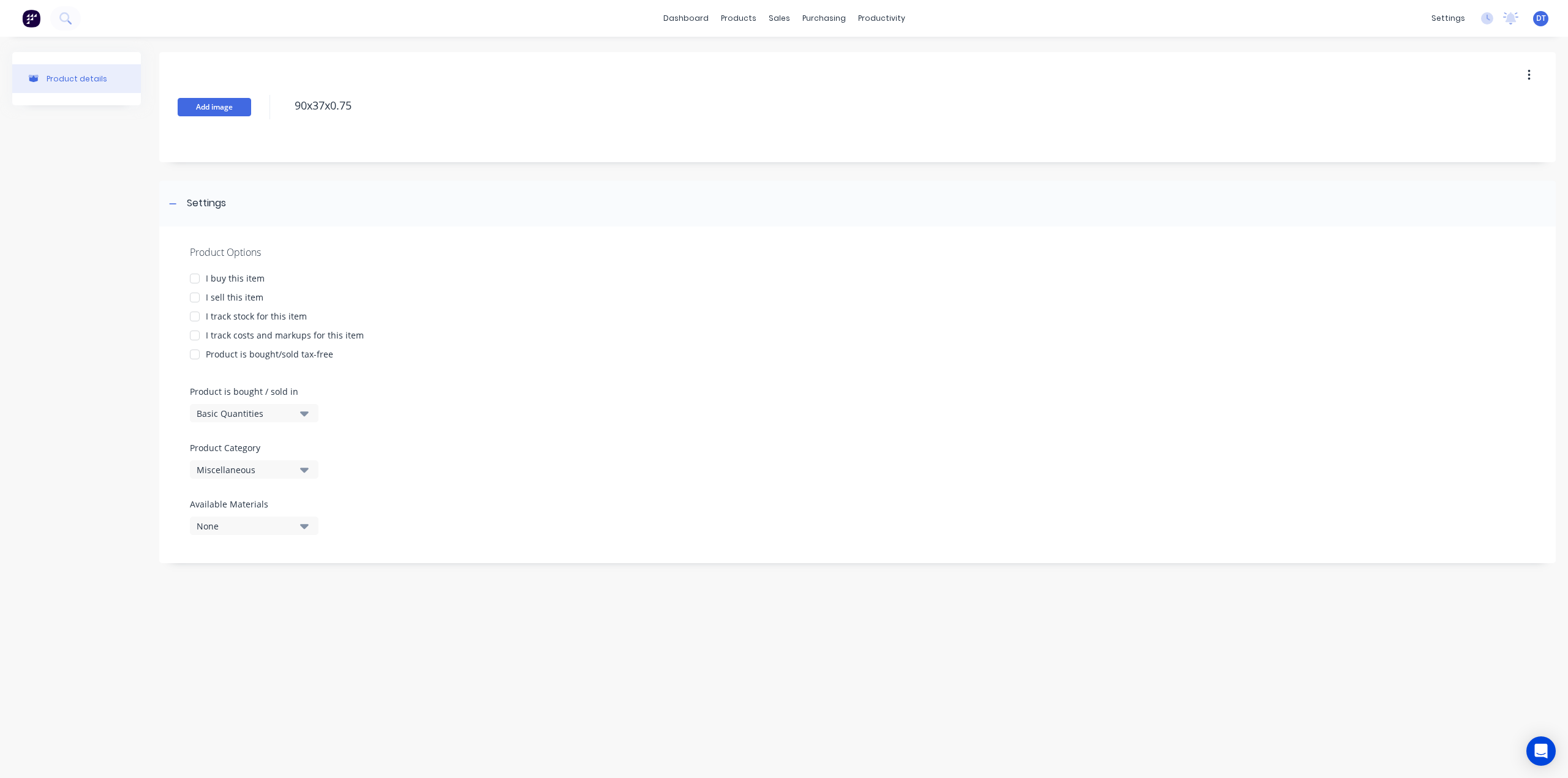
type textarea "90x37x0.75"
type textarea "x"
type textarea "90x37x0.75"
click at [223, 115] on button "Add image" at bounding box center [214, 107] width 73 height 18
click at [198, 298] on div at bounding box center [194, 297] width 24 height 24
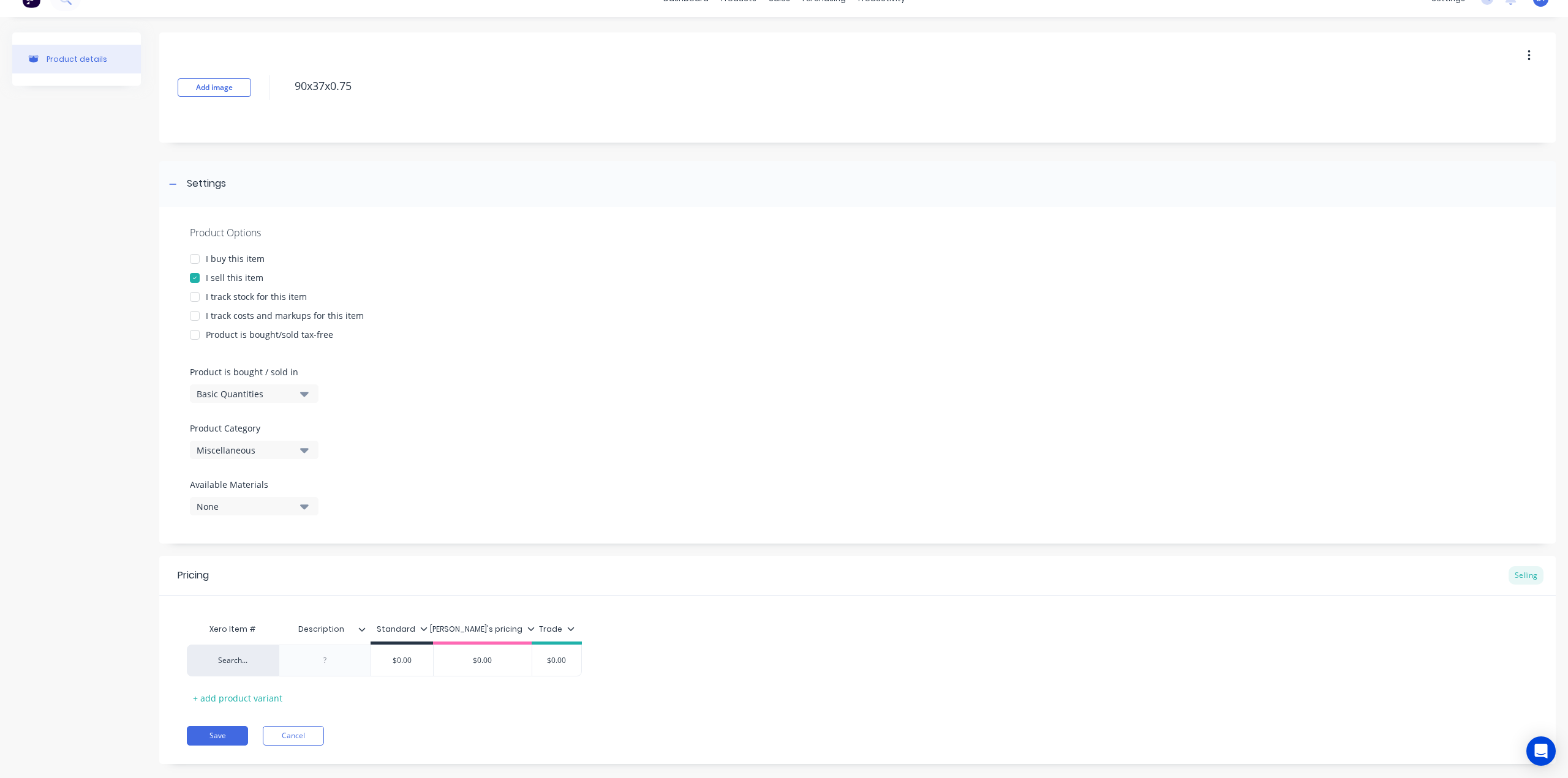
scroll to position [38, 0]
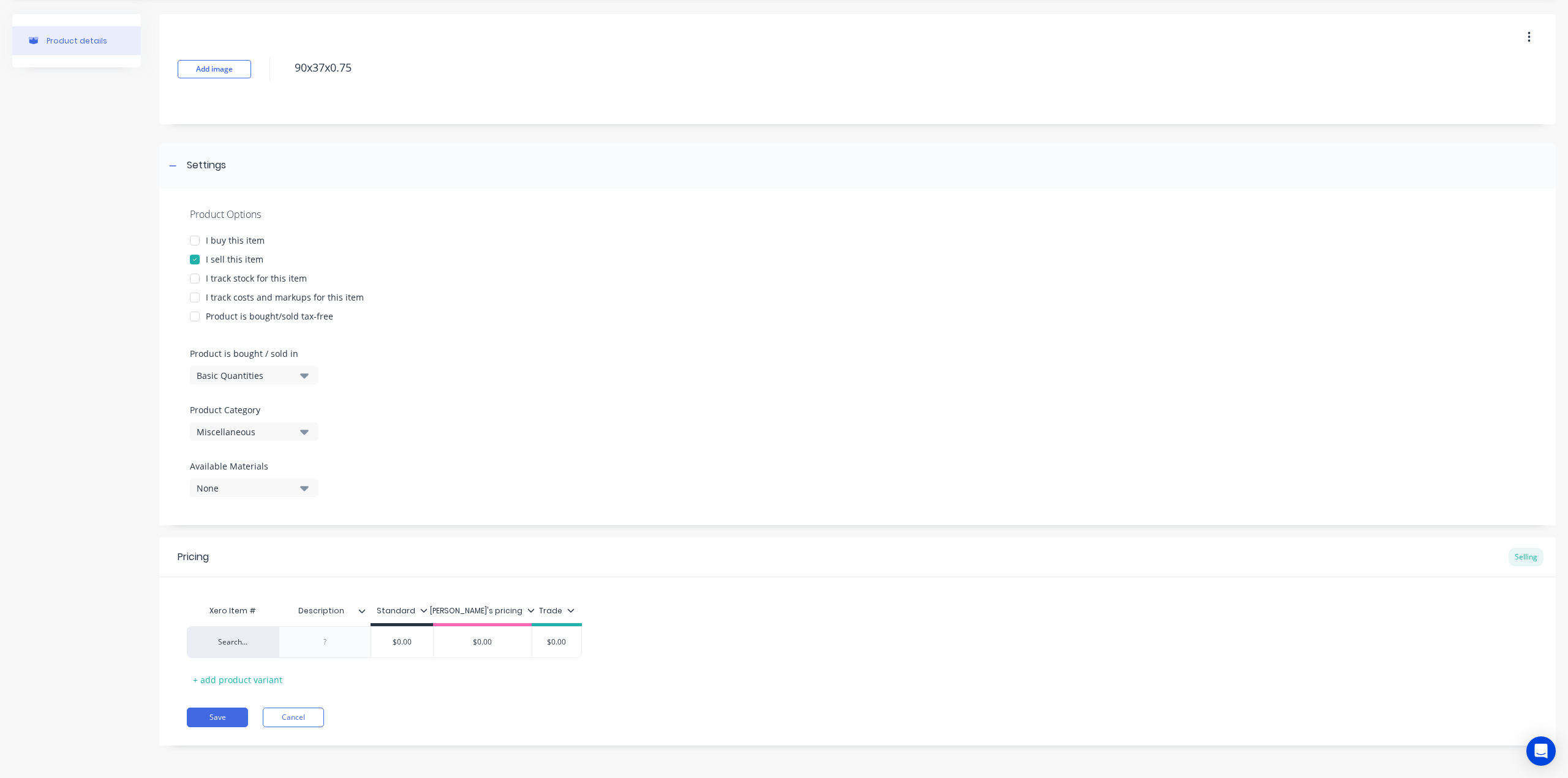
click at [303, 371] on icon "button" at bounding box center [304, 375] width 9 height 14
click at [240, 431] on div "Lineal Metres" at bounding box center [282, 430] width 184 height 24
click at [299, 435] on button "Miscellaneous" at bounding box center [254, 431] width 128 height 18
click at [242, 501] on div "Manufacturing" at bounding box center [282, 499] width 184 height 24
click at [283, 489] on div "None" at bounding box center [246, 488] width 98 height 13
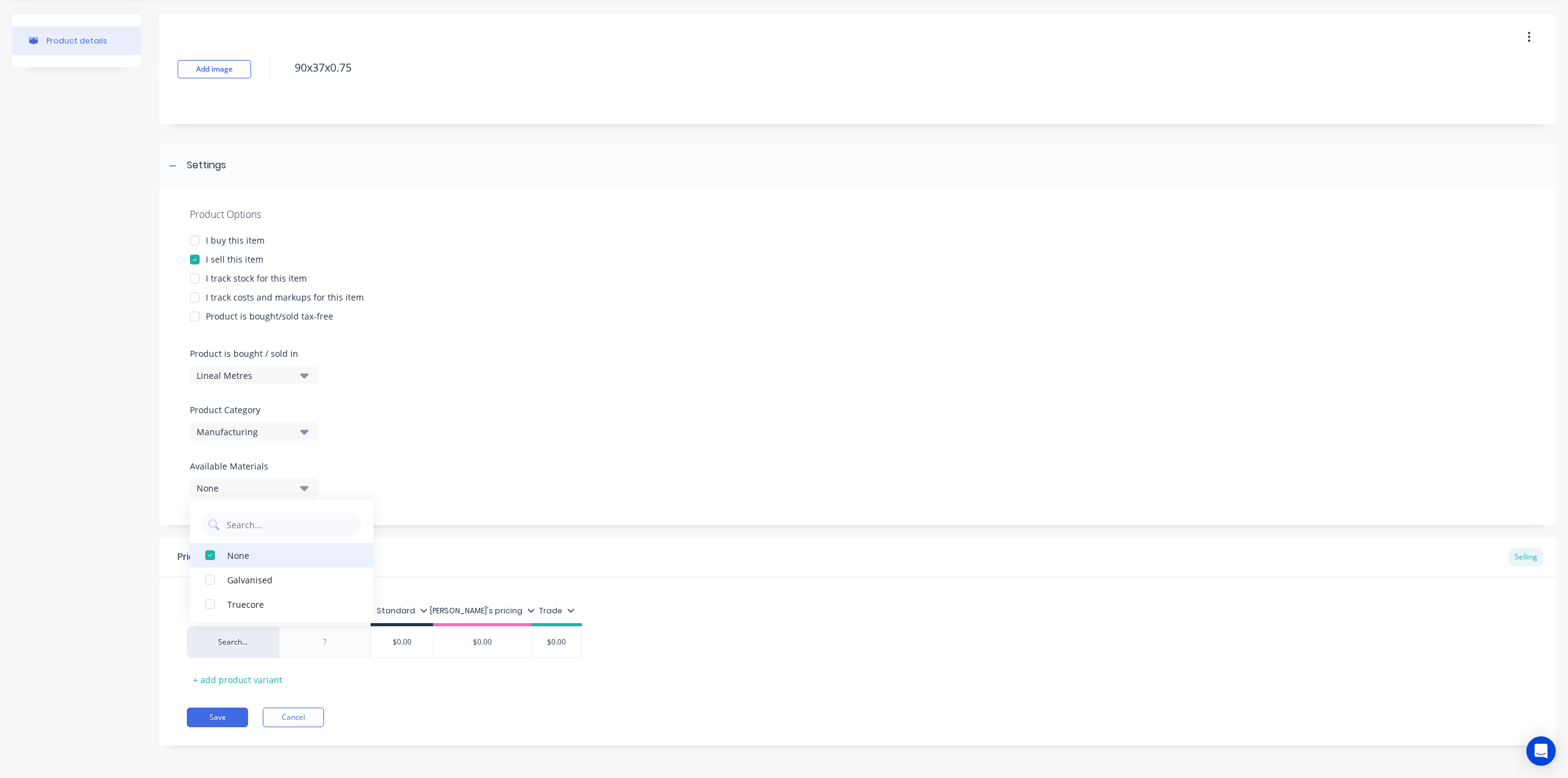
click at [209, 557] on div "button" at bounding box center [210, 555] width 24 height 24
click at [207, 575] on div "button" at bounding box center [210, 579] width 24 height 24
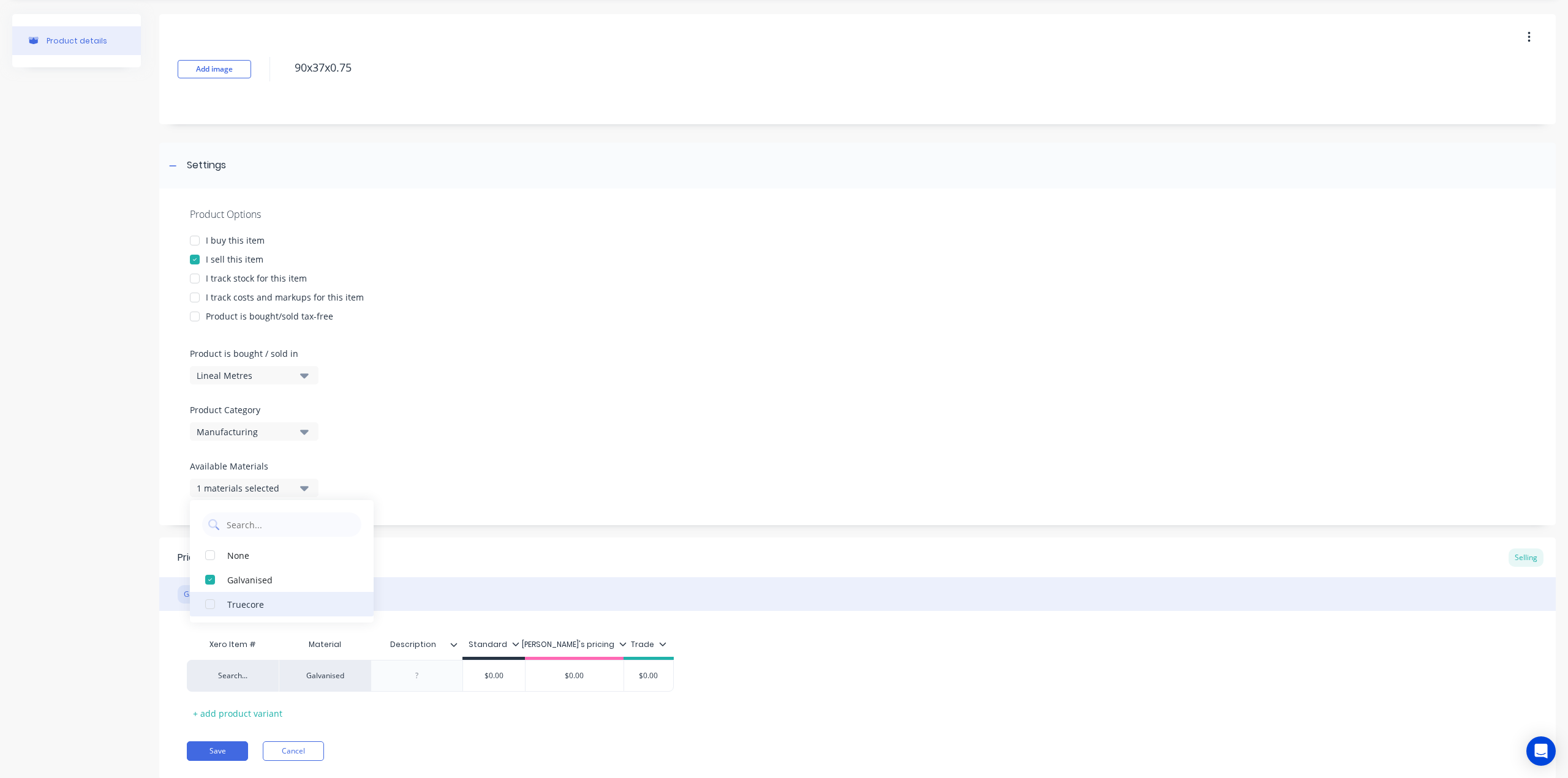
click at [211, 600] on div "button" at bounding box center [210, 604] width 24 height 24
click at [532, 435] on div "Product Options I buy this item I sell this item I track stock for this item I …" at bounding box center [857, 357] width 1396 height 336
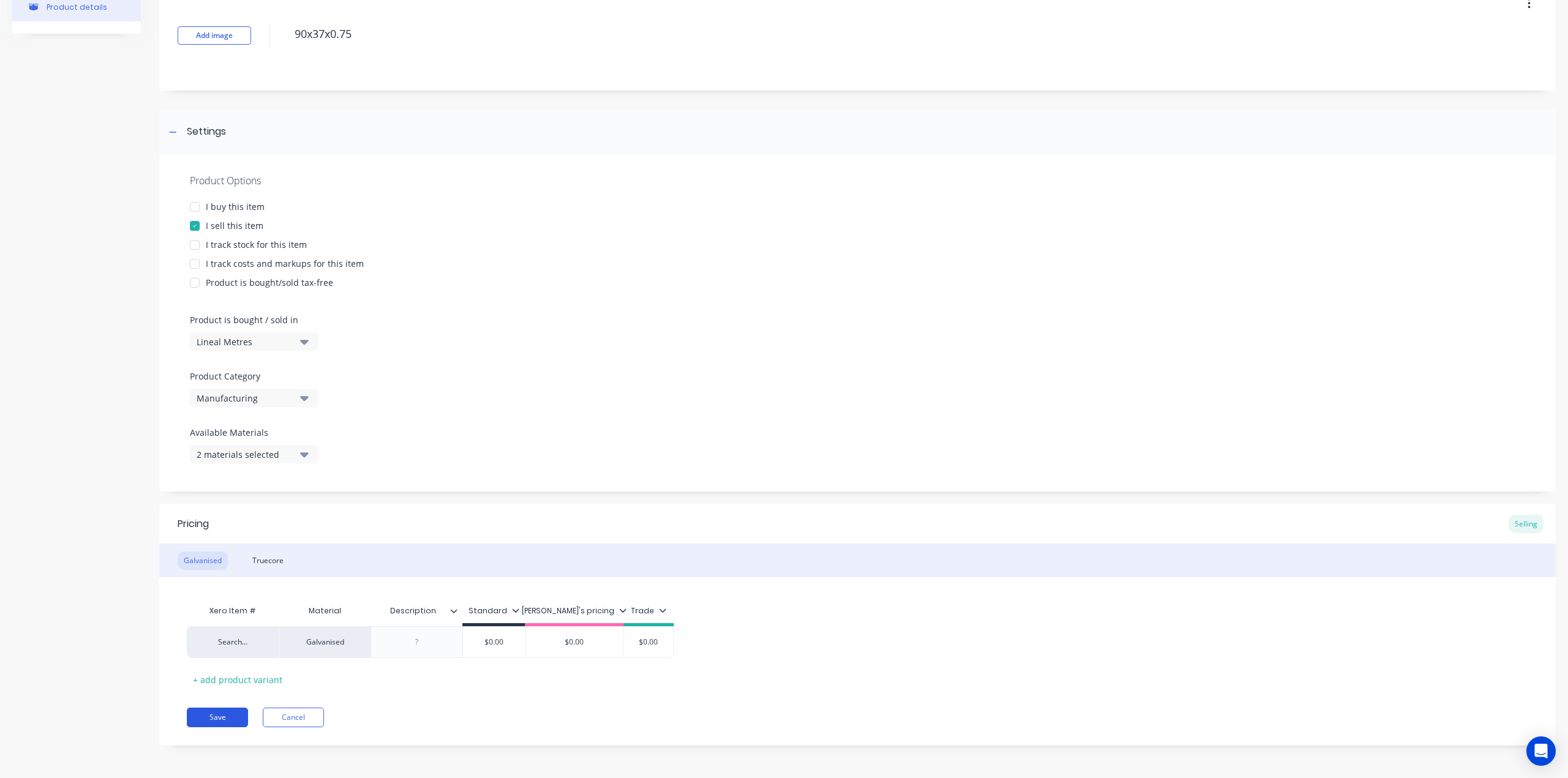
click at [221, 720] on button "Save" at bounding box center [217, 717] width 62 height 20
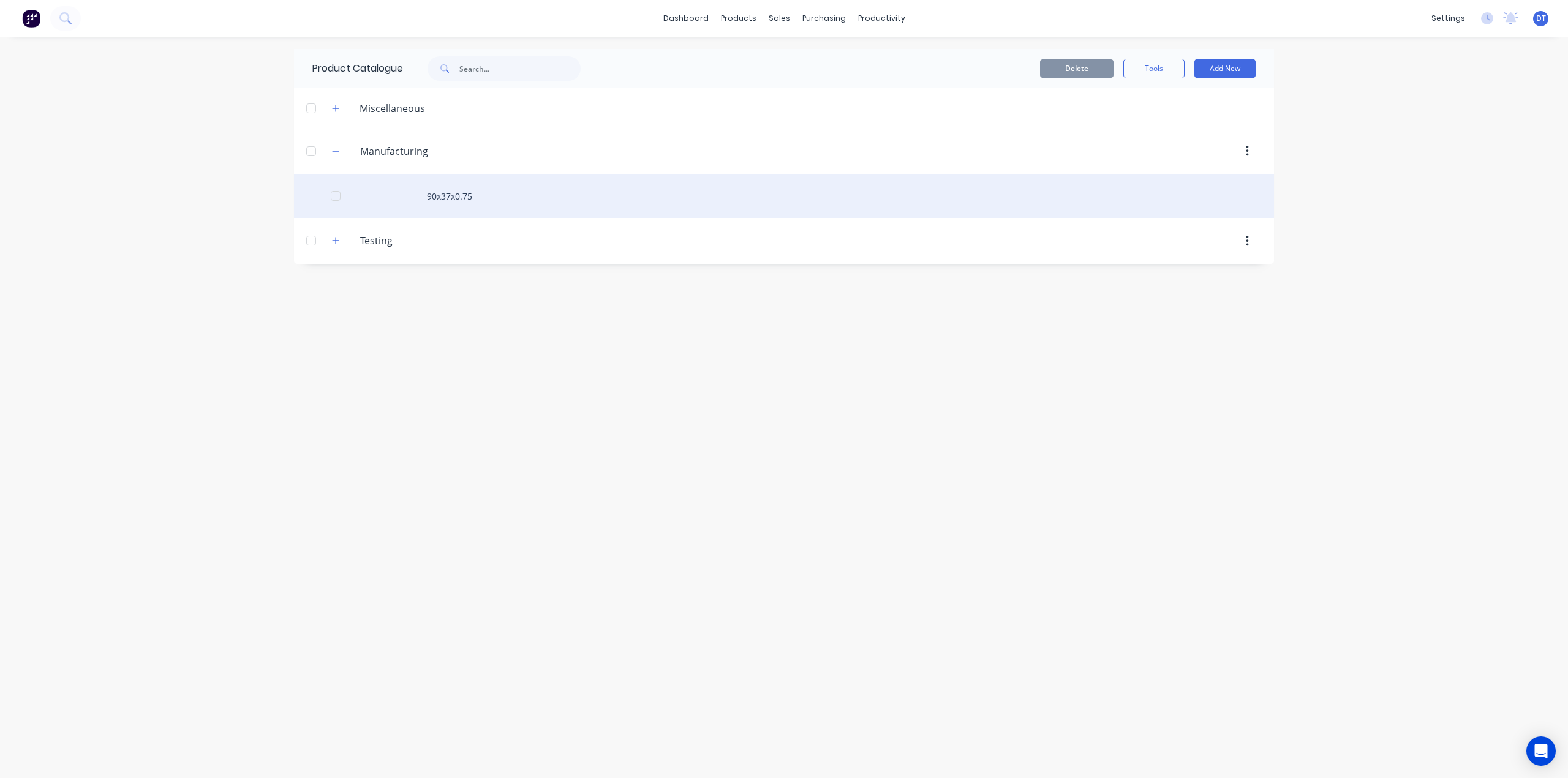
click at [545, 207] on div "90x37x0.75" at bounding box center [784, 196] width 980 height 43
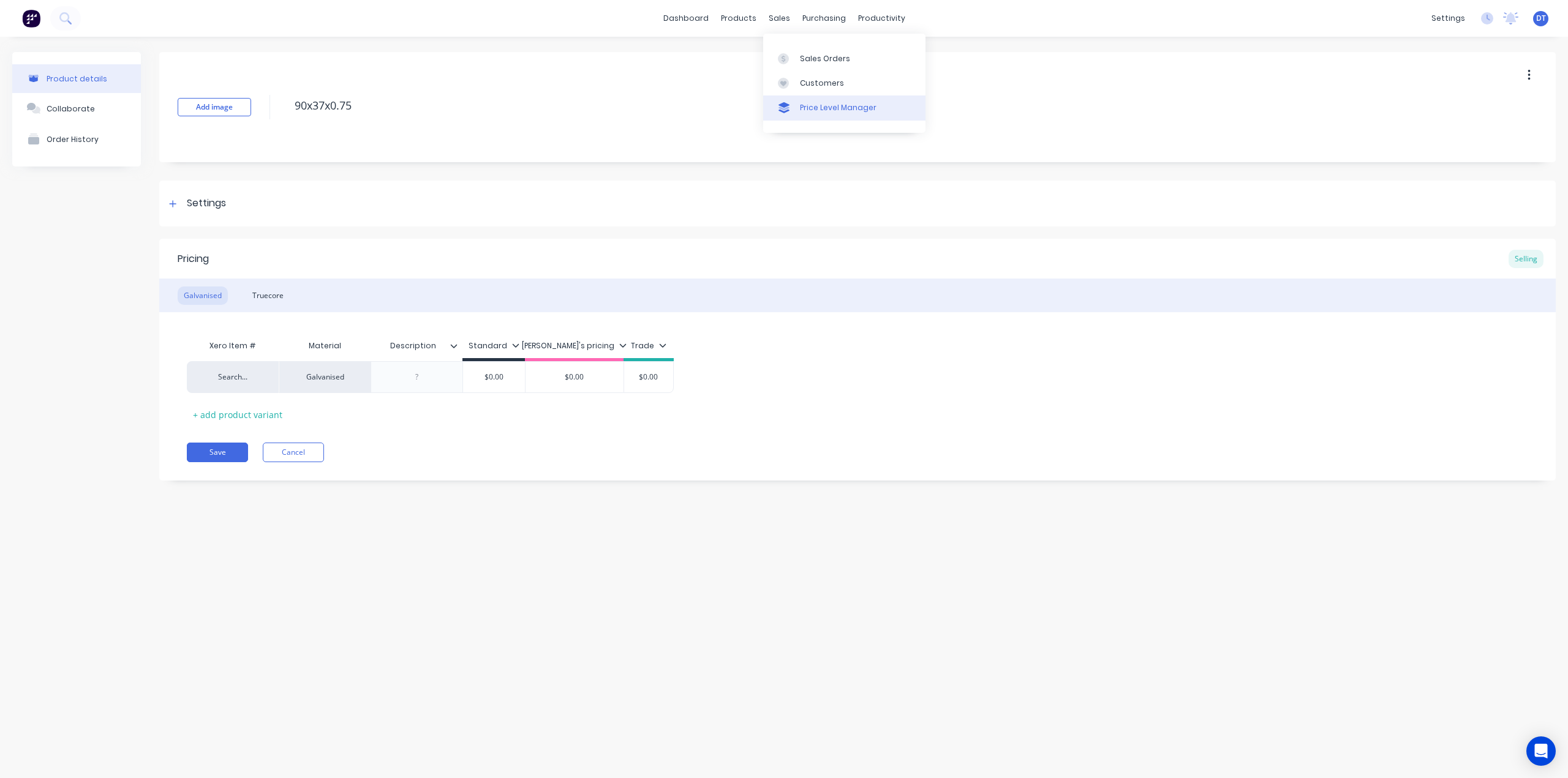
click at [788, 111] on icon at bounding box center [784, 107] width 11 height 11
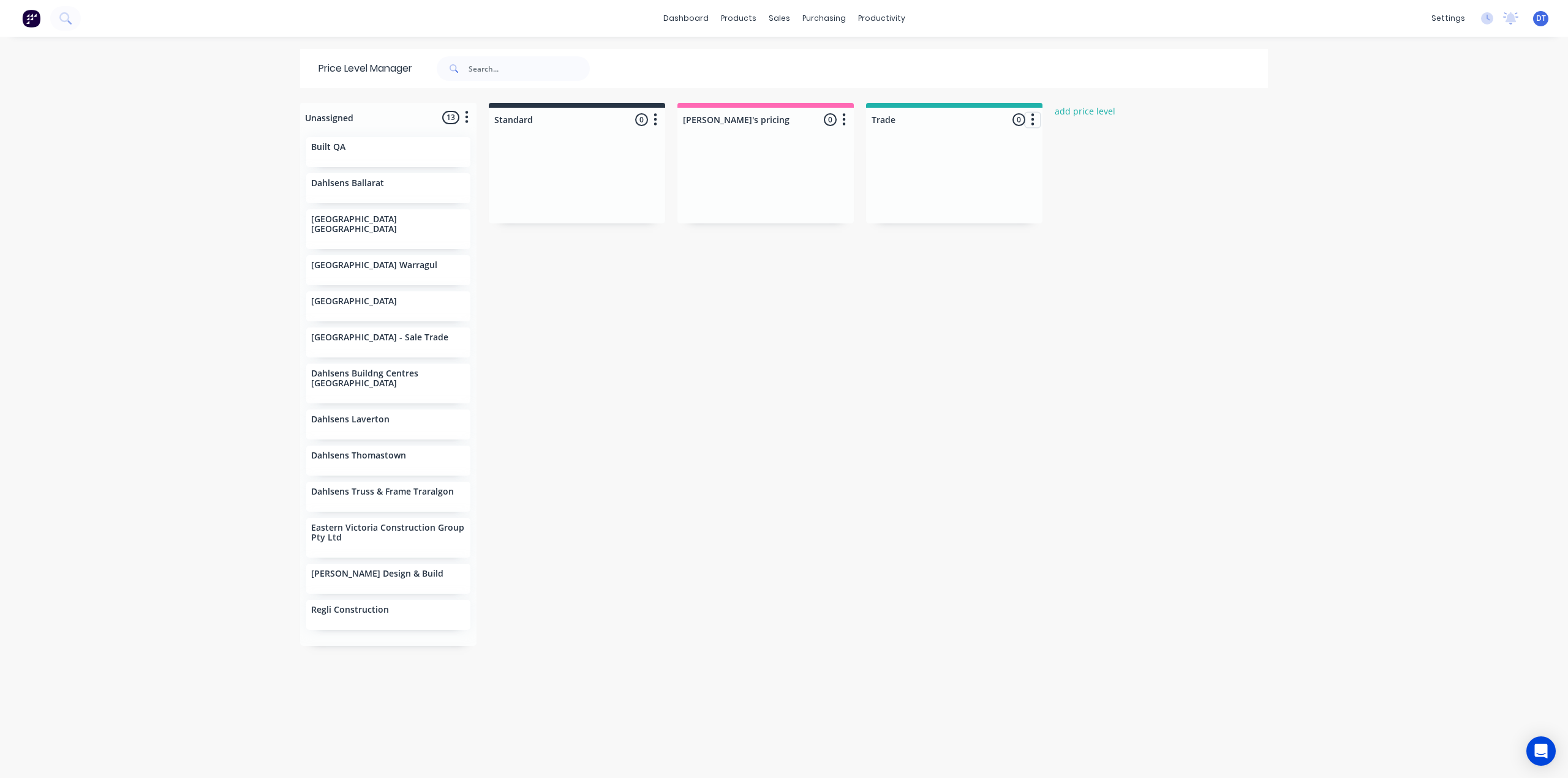
click at [1030, 118] on icon "button" at bounding box center [1032, 119] width 4 height 15
click at [962, 190] on button "Delete price level" at bounding box center [978, 186] width 122 height 20
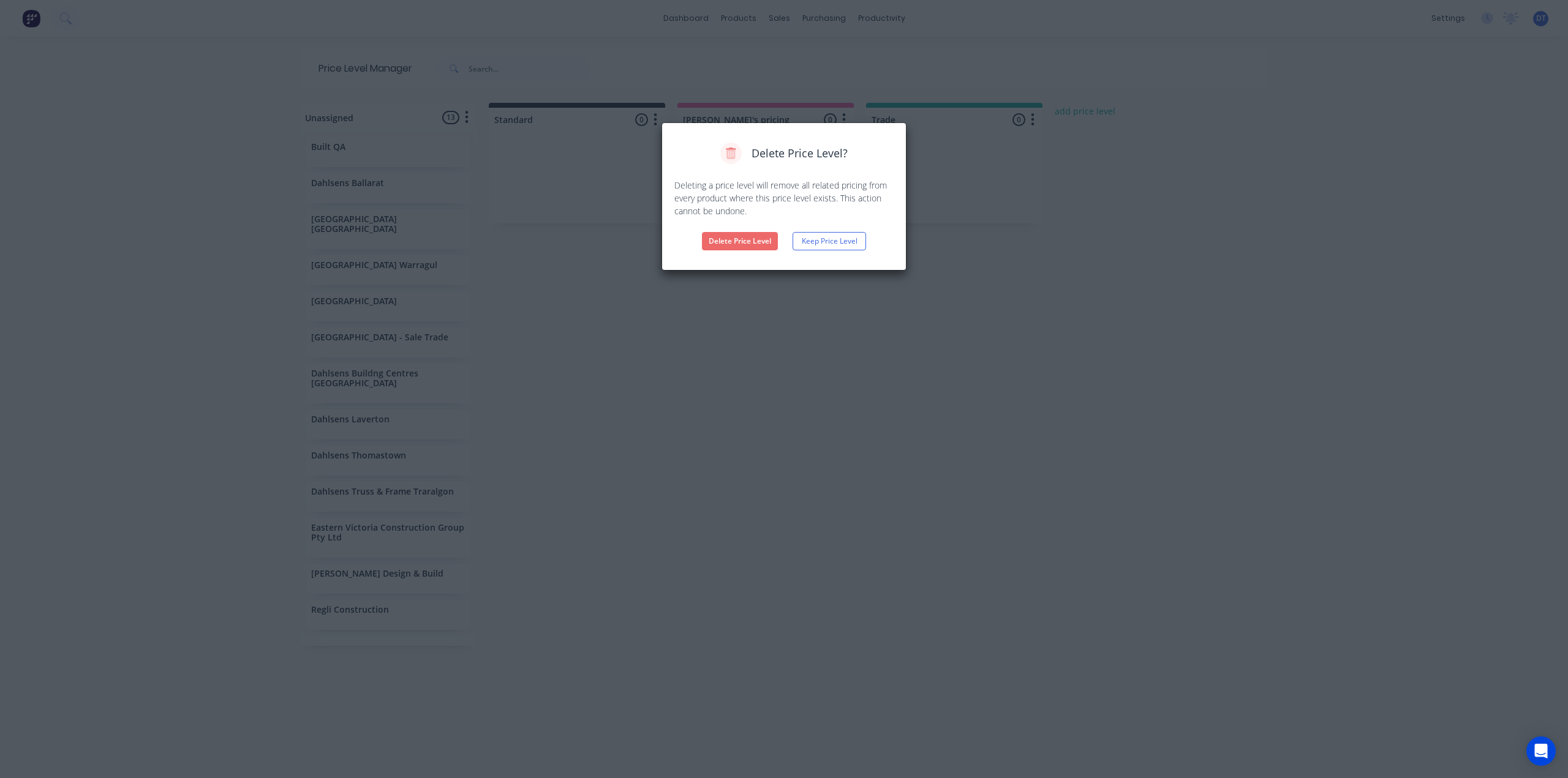
click at [754, 243] on button "Delete Price Level" at bounding box center [740, 241] width 76 height 18
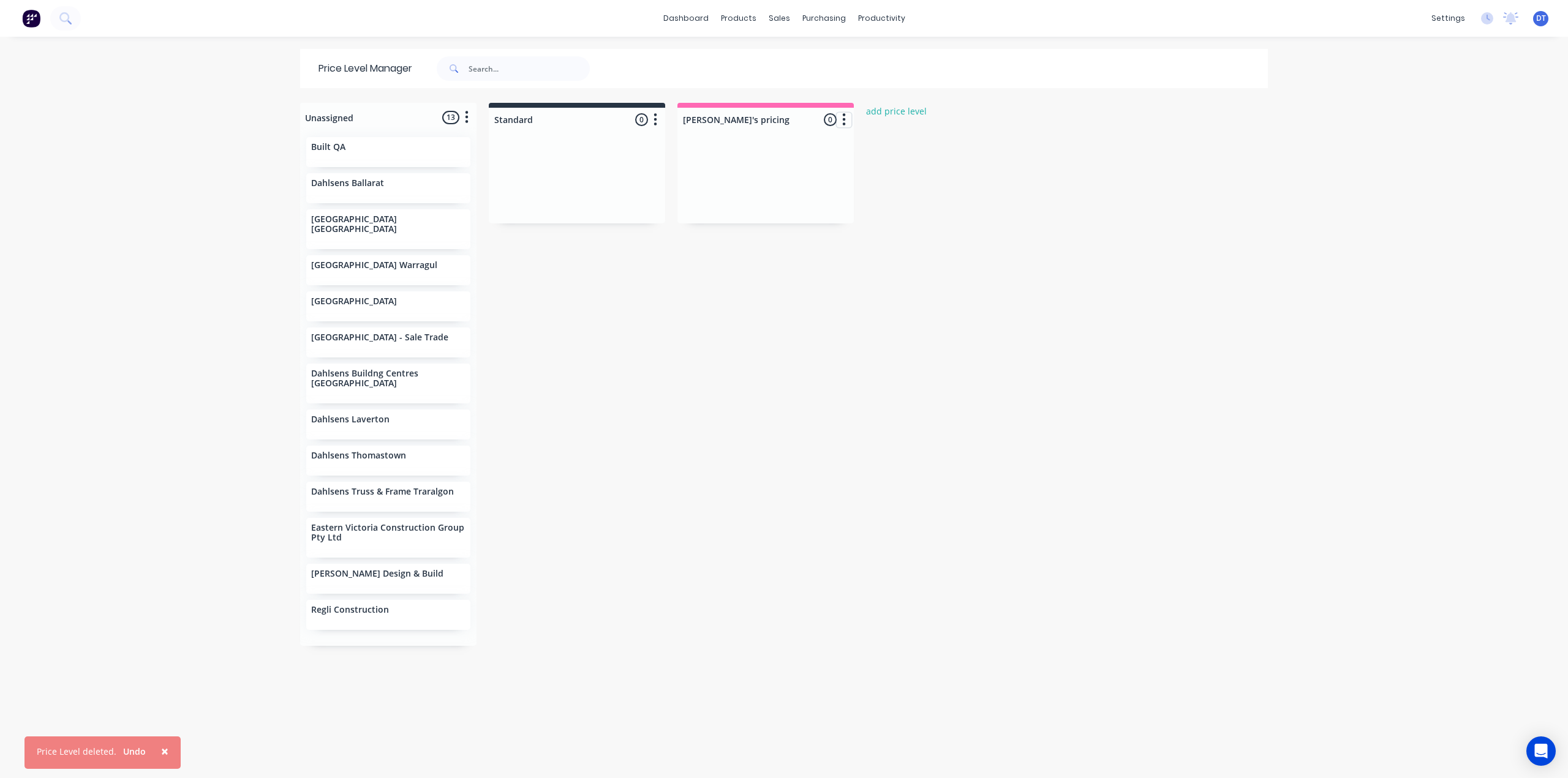
click at [841, 117] on button "button" at bounding box center [844, 120] width 14 height 14
click at [769, 187] on button "Delete price level" at bounding box center [790, 186] width 122 height 20
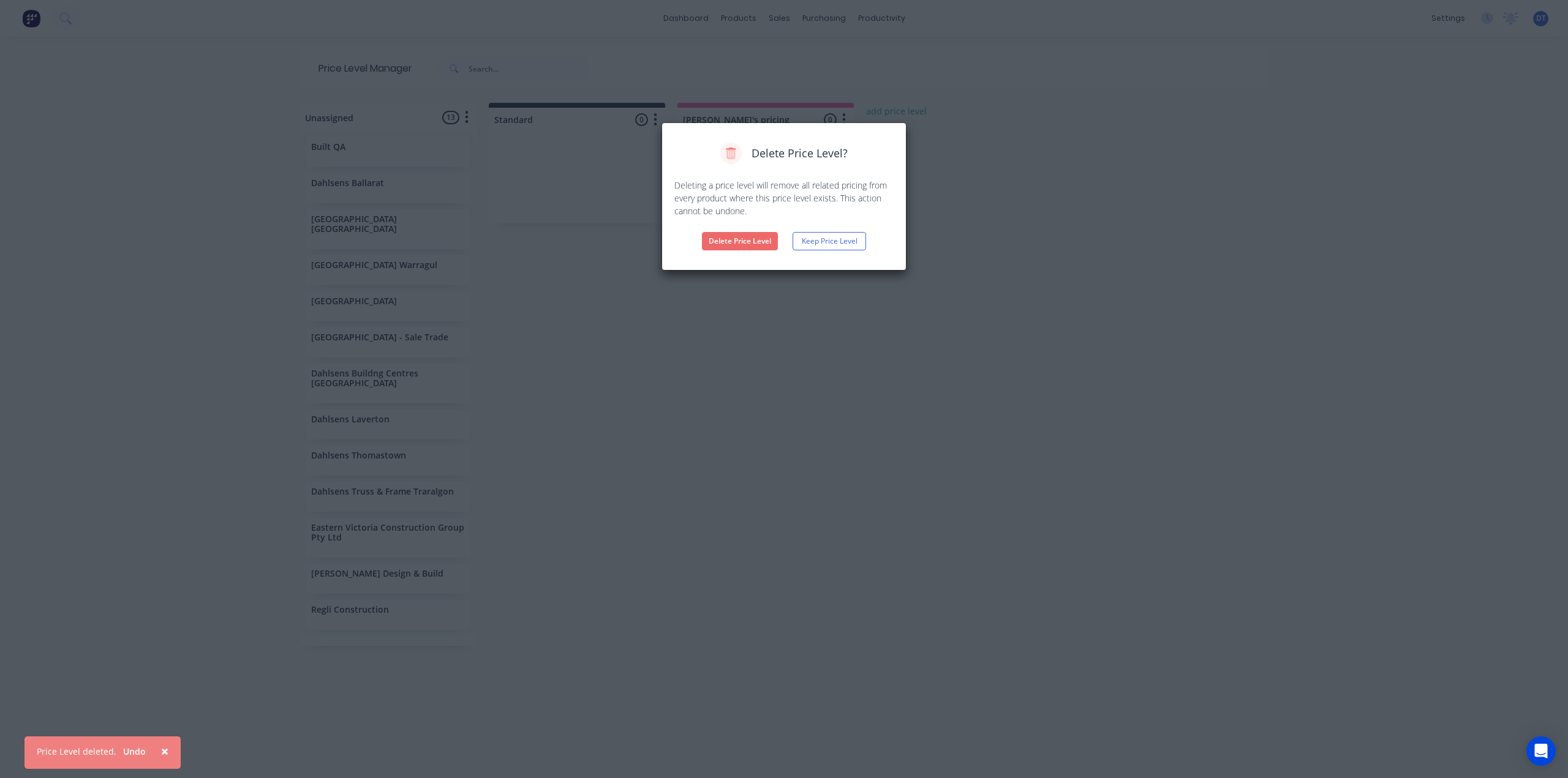
click at [742, 241] on button "Delete Price Level" at bounding box center [740, 241] width 76 height 18
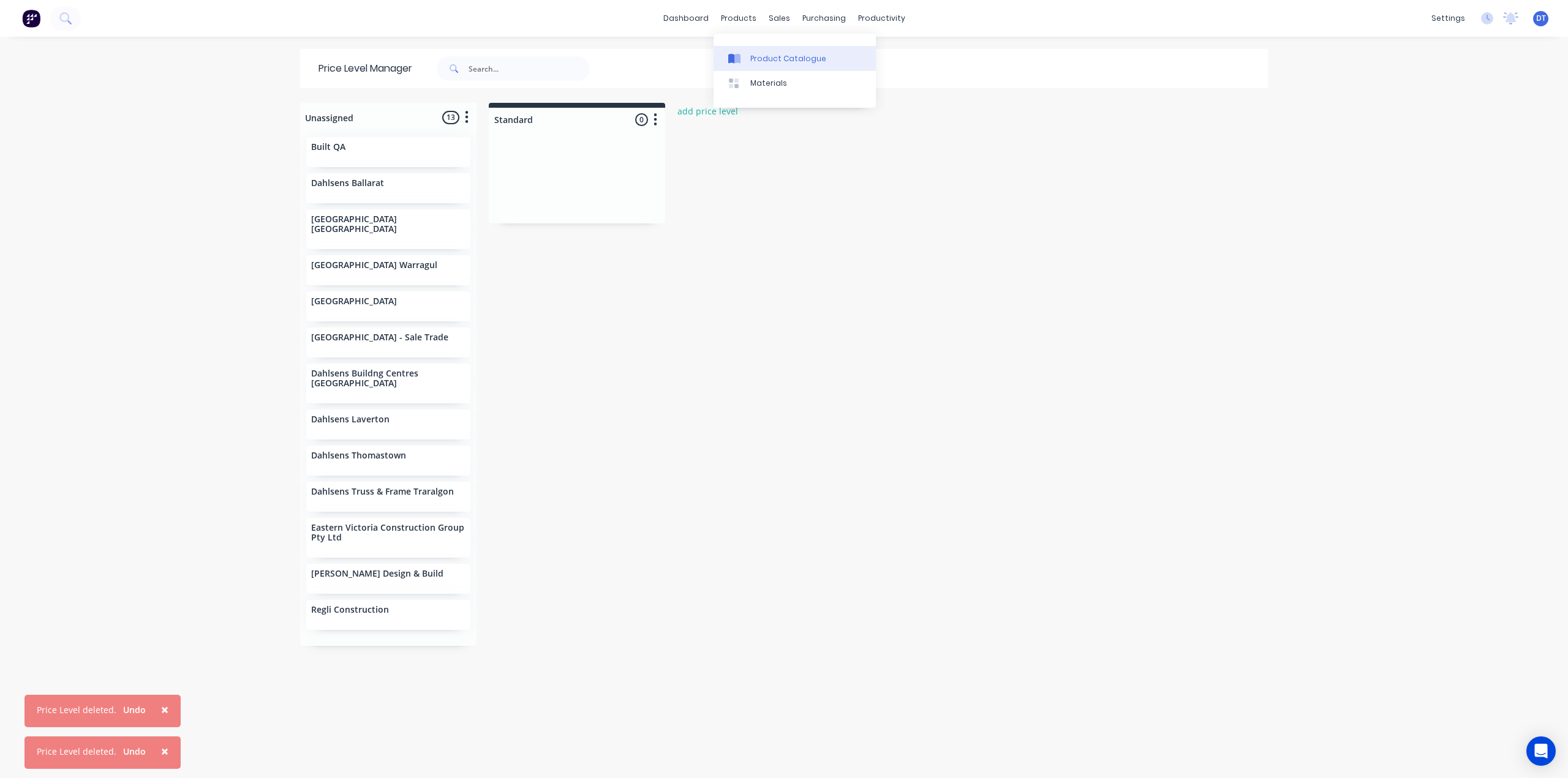
click at [751, 60] on div "Product Catalogue" at bounding box center [788, 58] width 76 height 11
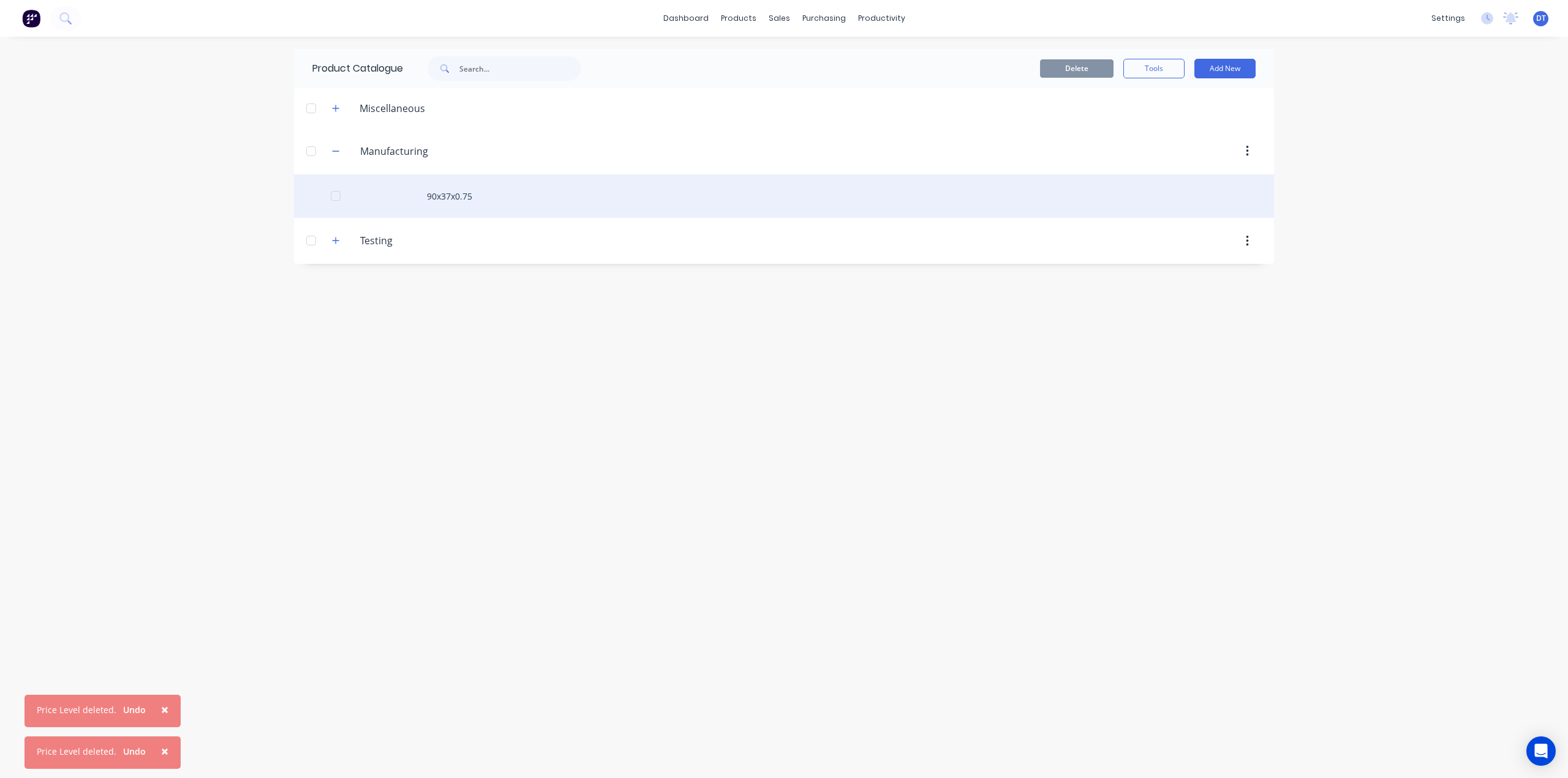
click at [486, 196] on div "90x37x0.75" at bounding box center [784, 196] width 980 height 43
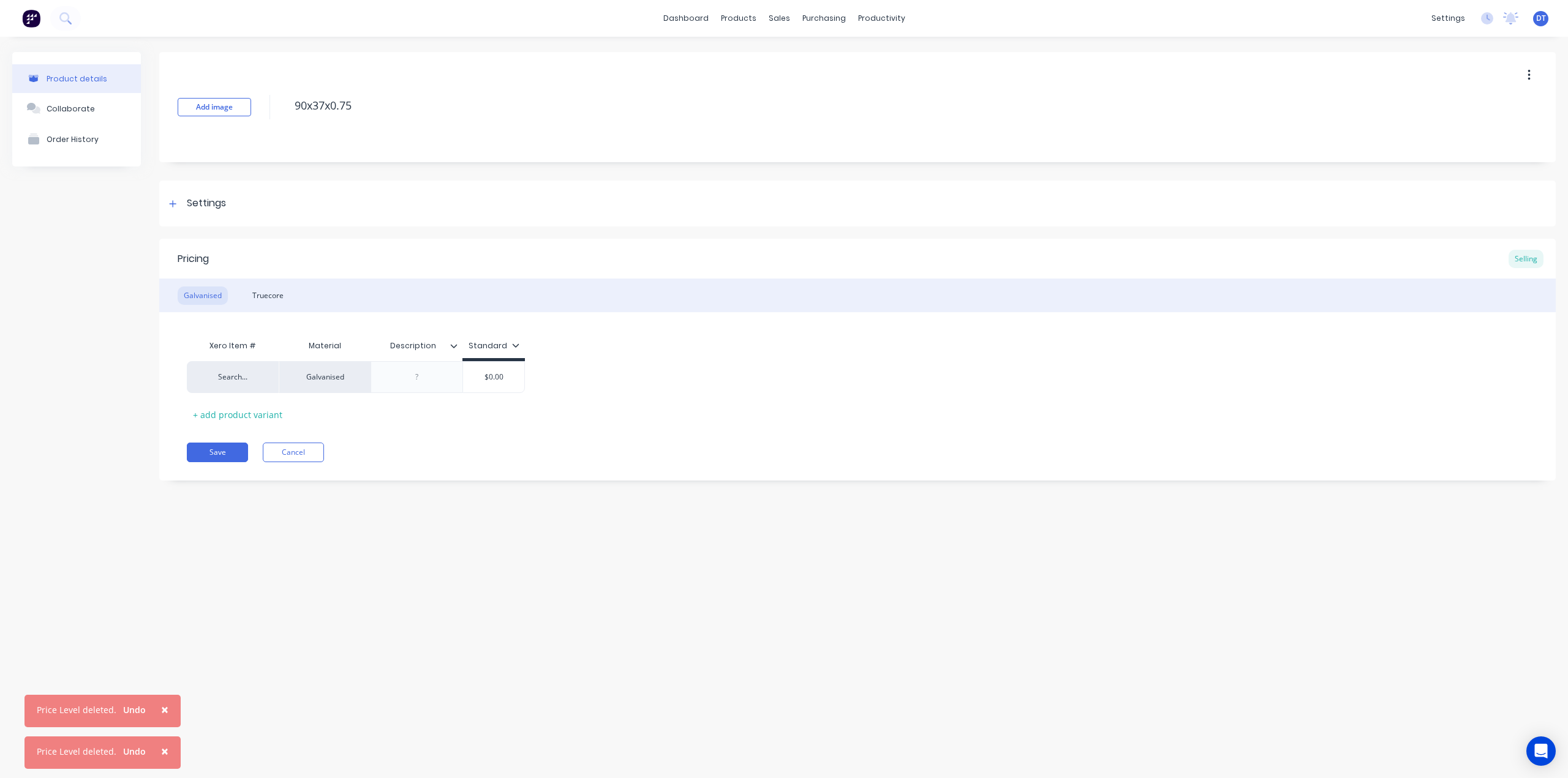
type textarea "x"
type input "$0.00"
click at [492, 381] on input "$0.00" at bounding box center [494, 377] width 62 height 11
drag, startPoint x: 507, startPoint y: 376, endPoint x: 470, endPoint y: 379, distance: 37.1
click at [470, 380] on input "$0.00" at bounding box center [494, 377] width 62 height 11
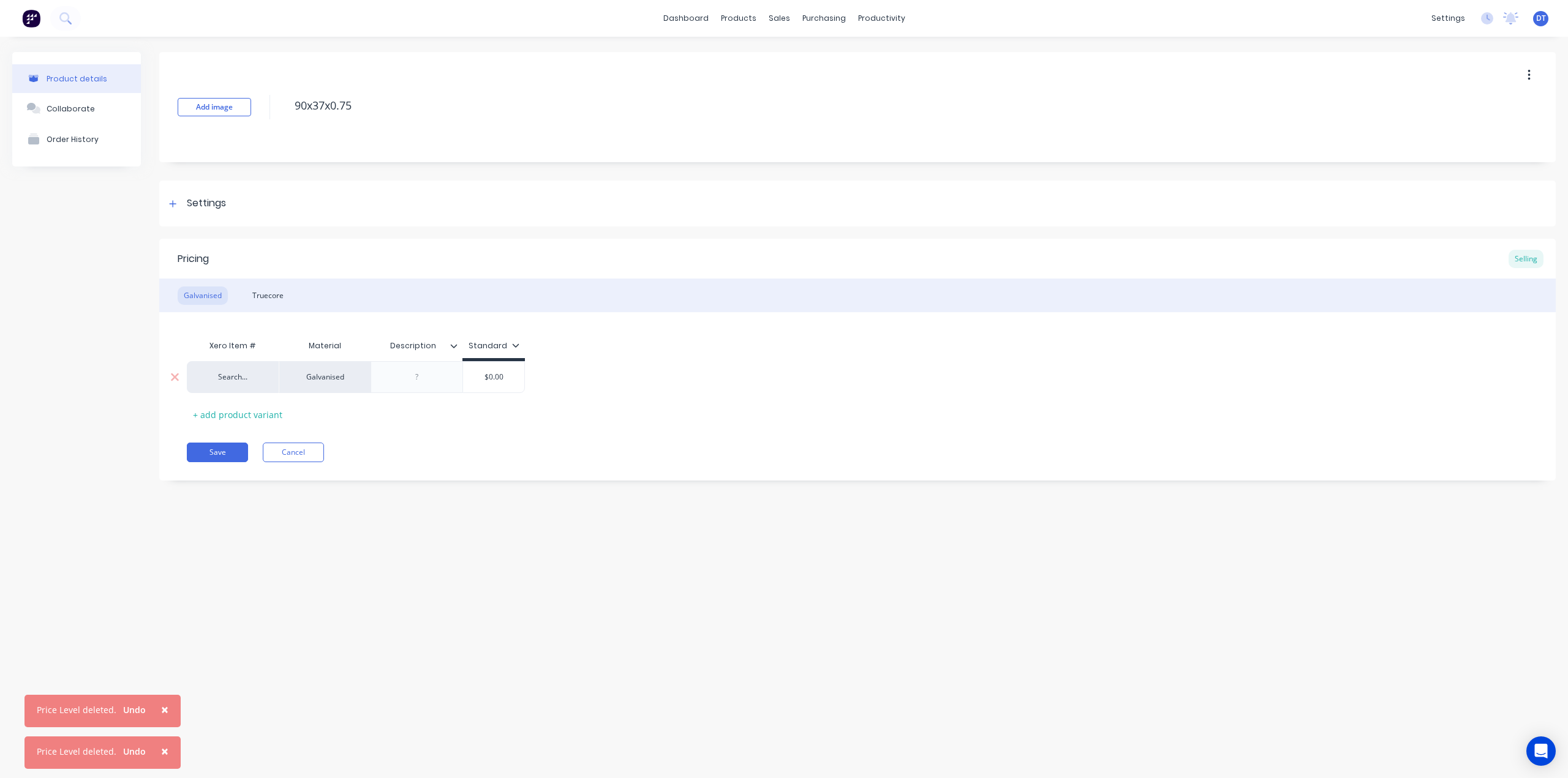
click at [238, 378] on div "Search..." at bounding box center [232, 377] width 67 height 11
click at [394, 415] on div "Xero Item # Material Description Standard Search... factory_discp factory_discs…" at bounding box center [857, 379] width 1341 height 90
click at [266, 297] on div "Truecore" at bounding box center [268, 296] width 43 height 18
click at [500, 381] on input "$0.00" at bounding box center [494, 377] width 62 height 11
drag, startPoint x: 510, startPoint y: 378, endPoint x: 473, endPoint y: 381, distance: 37.1
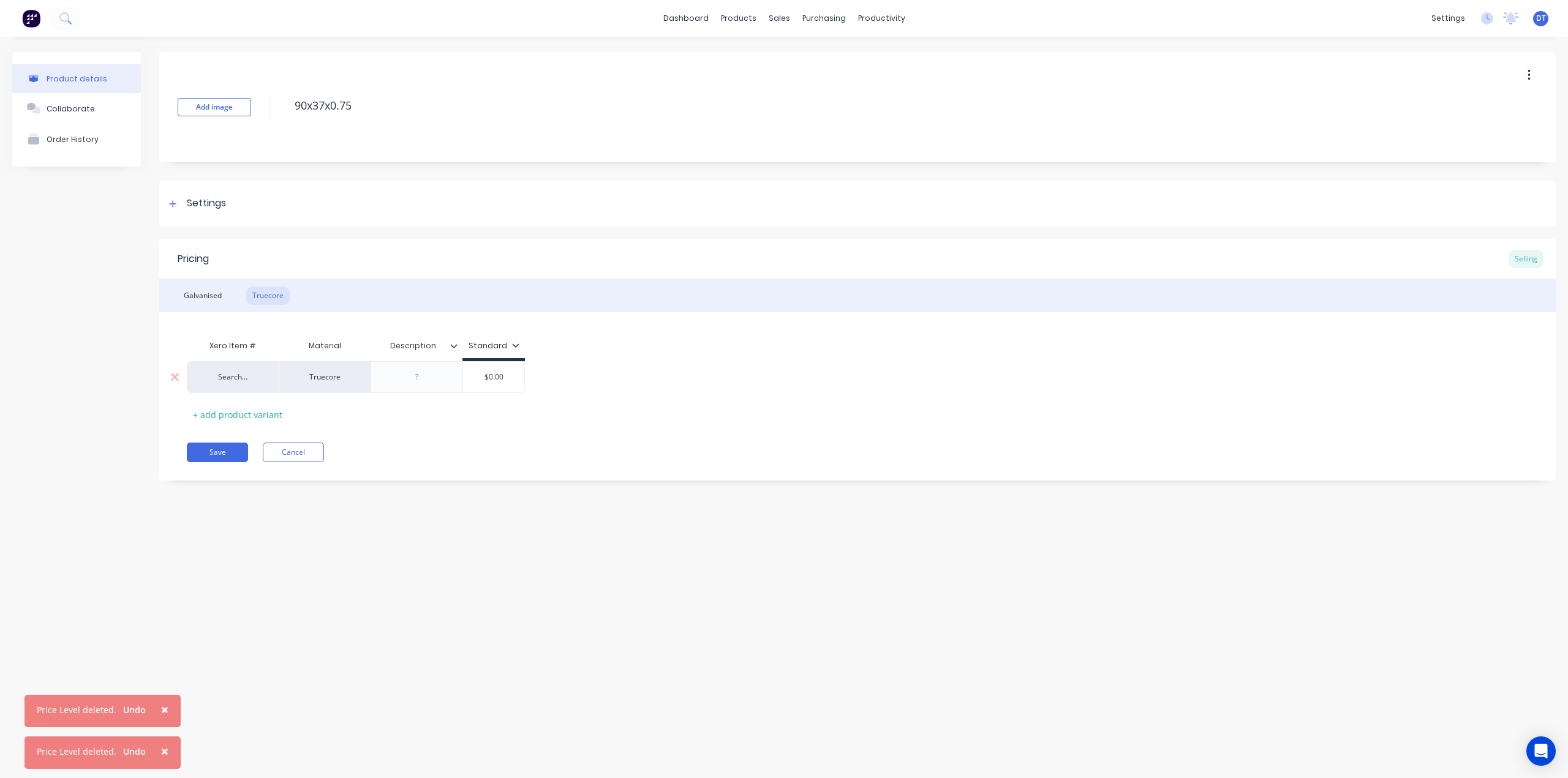
click at [473, 381] on input "$0.00" at bounding box center [494, 377] width 62 height 11
click at [768, 79] on div "Materials" at bounding box center [773, 83] width 37 height 11
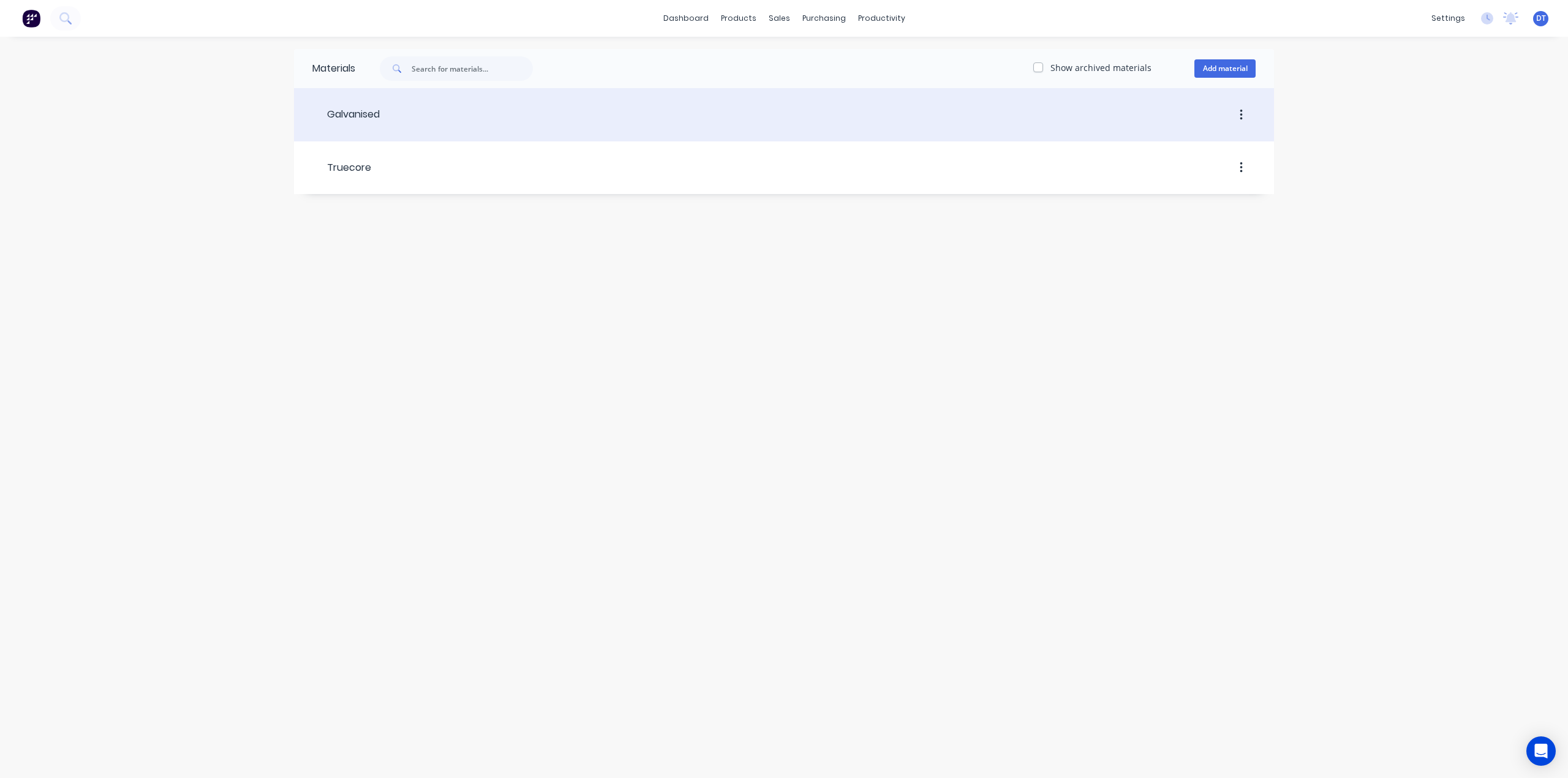
click at [1233, 105] on button "button" at bounding box center [1241, 115] width 29 height 22
drag, startPoint x: 1240, startPoint y: 109, endPoint x: 1233, endPoint y: 109, distance: 7.0
click at [1240, 109] on icon "button" at bounding box center [1241, 115] width 3 height 11
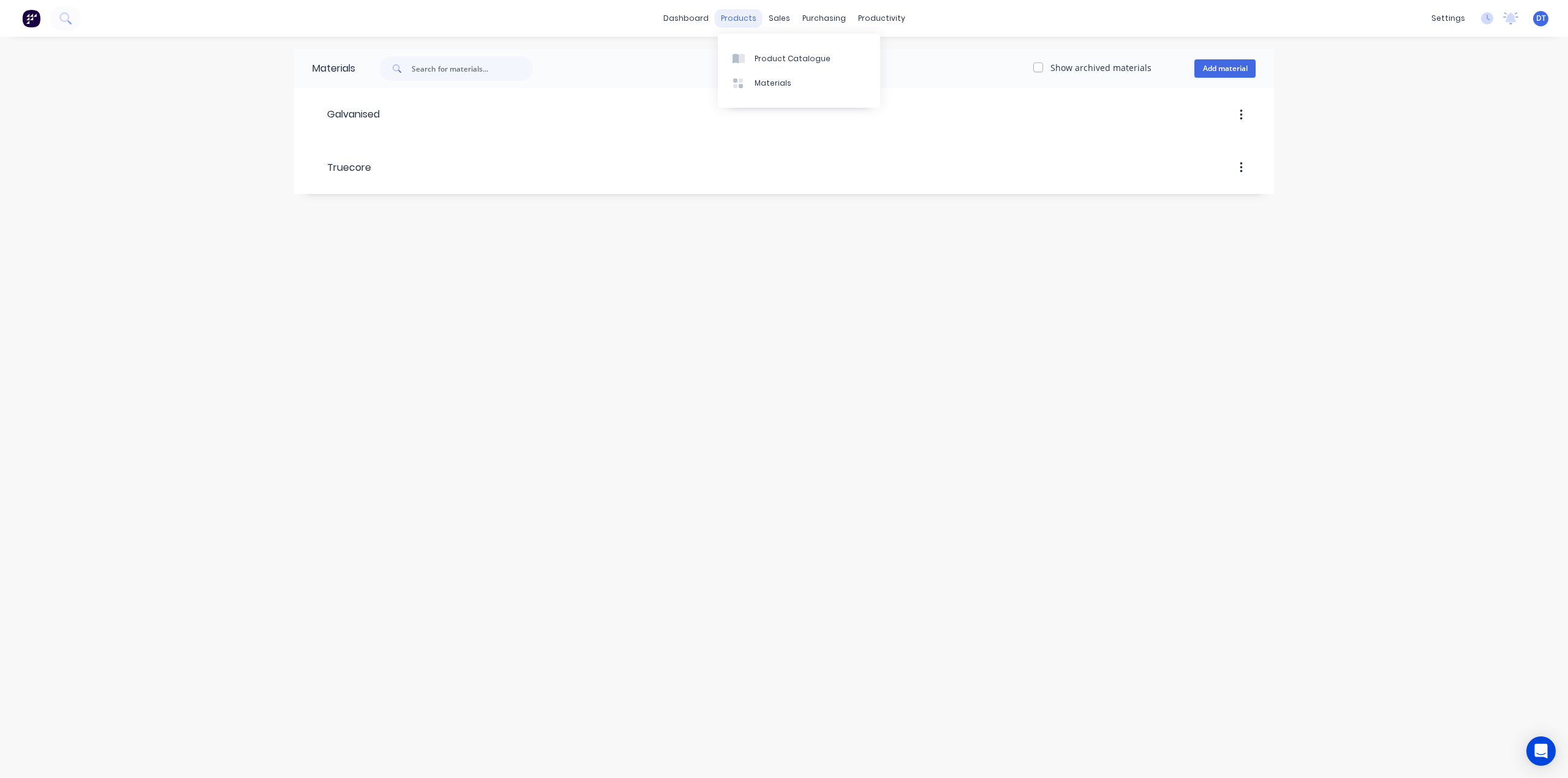
click at [735, 16] on div "products" at bounding box center [738, 18] width 48 height 18
click at [757, 59] on div "Product Catalogue" at bounding box center [792, 58] width 76 height 11
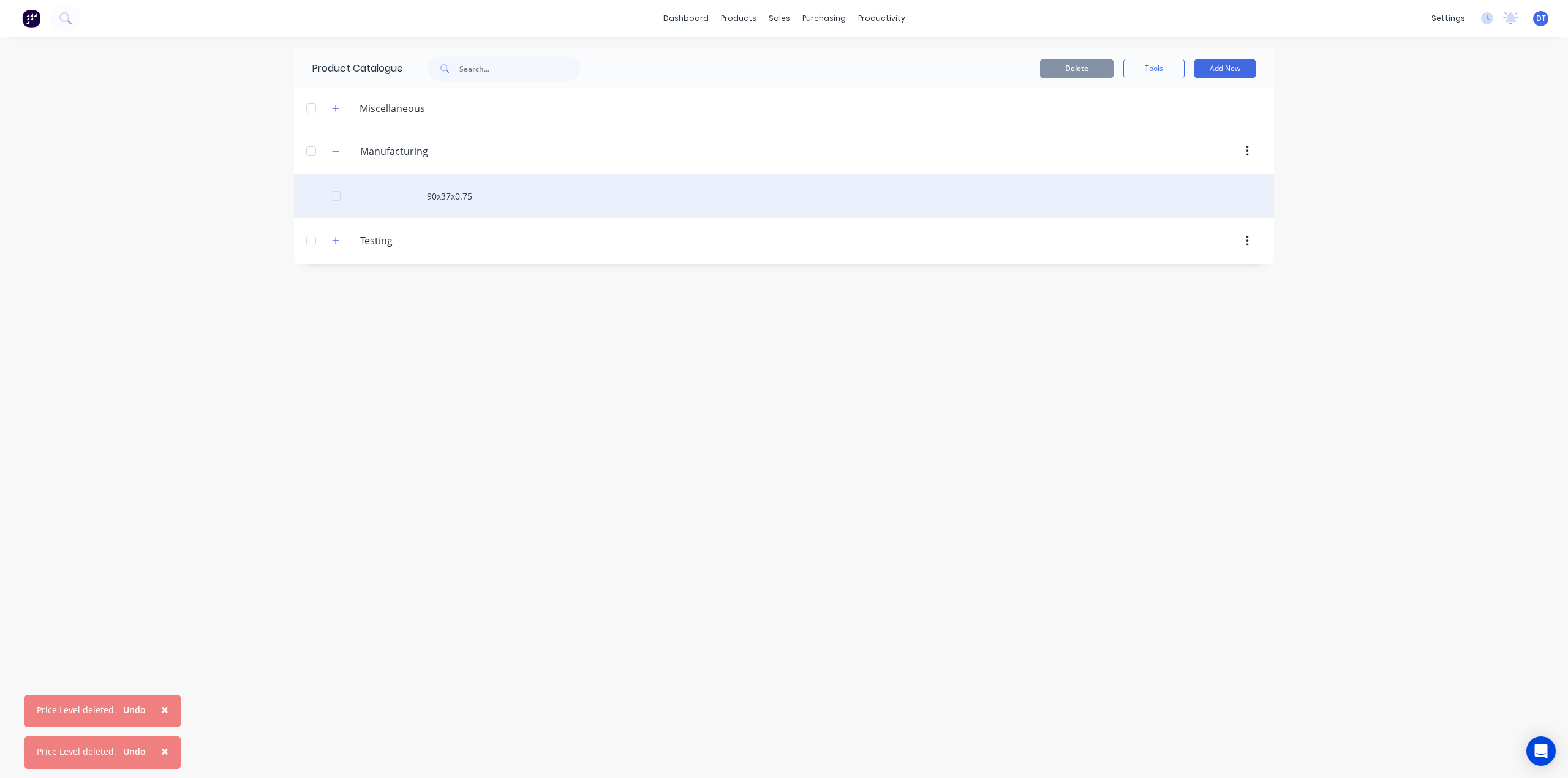
click at [442, 189] on div "90x37x0.75" at bounding box center [784, 196] width 980 height 43
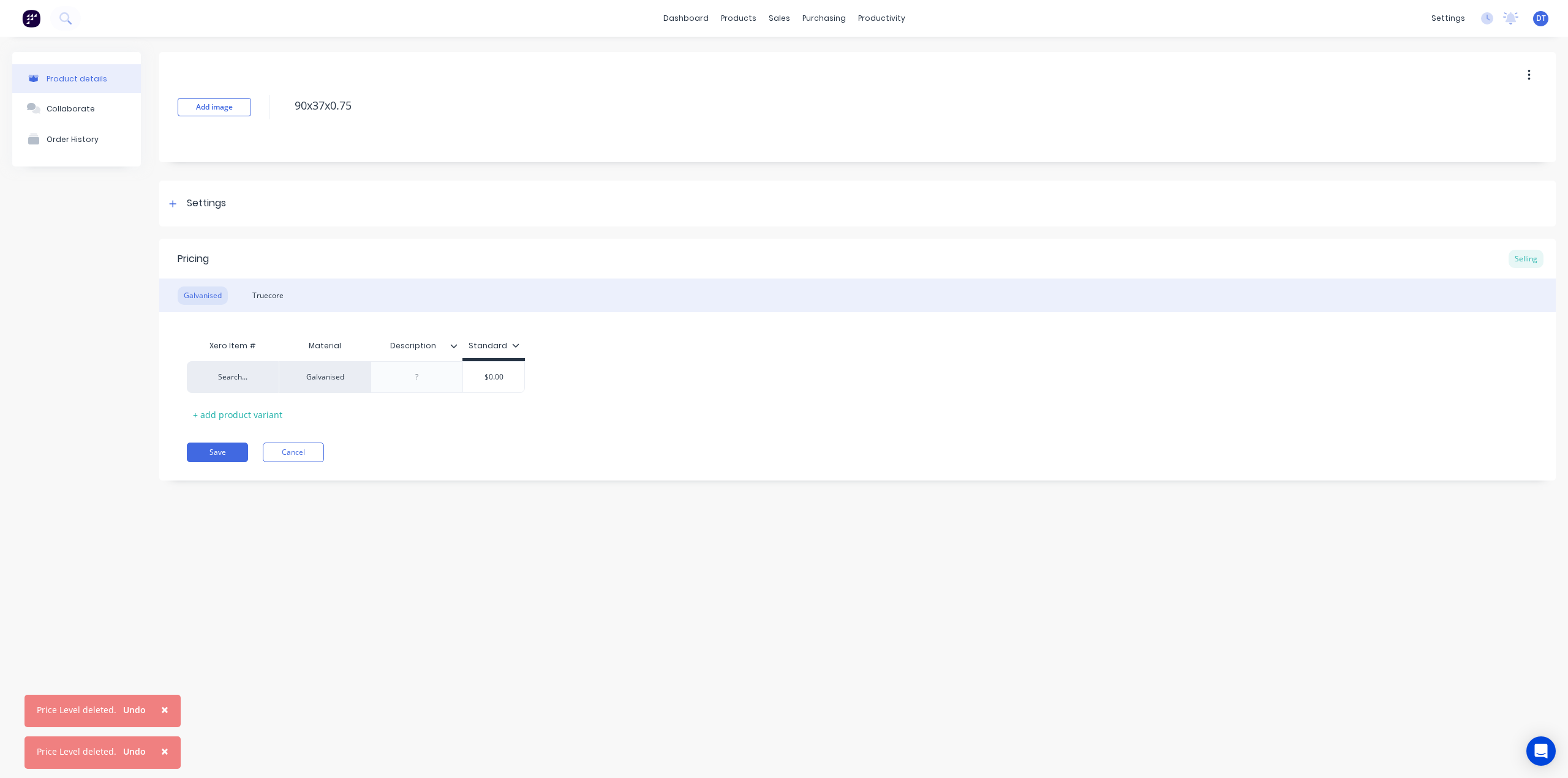
click at [1527, 77] on icon "button" at bounding box center [1529, 75] width 3 height 14
click at [1528, 74] on icon "button" at bounding box center [1529, 75] width 3 height 11
click at [71, 78] on div "Product details" at bounding box center [77, 79] width 61 height 9
click at [390, 103] on textarea "90x37x0.75" at bounding box center [832, 105] width 1087 height 29
click at [206, 293] on div "Galvanised" at bounding box center [202, 296] width 50 height 18
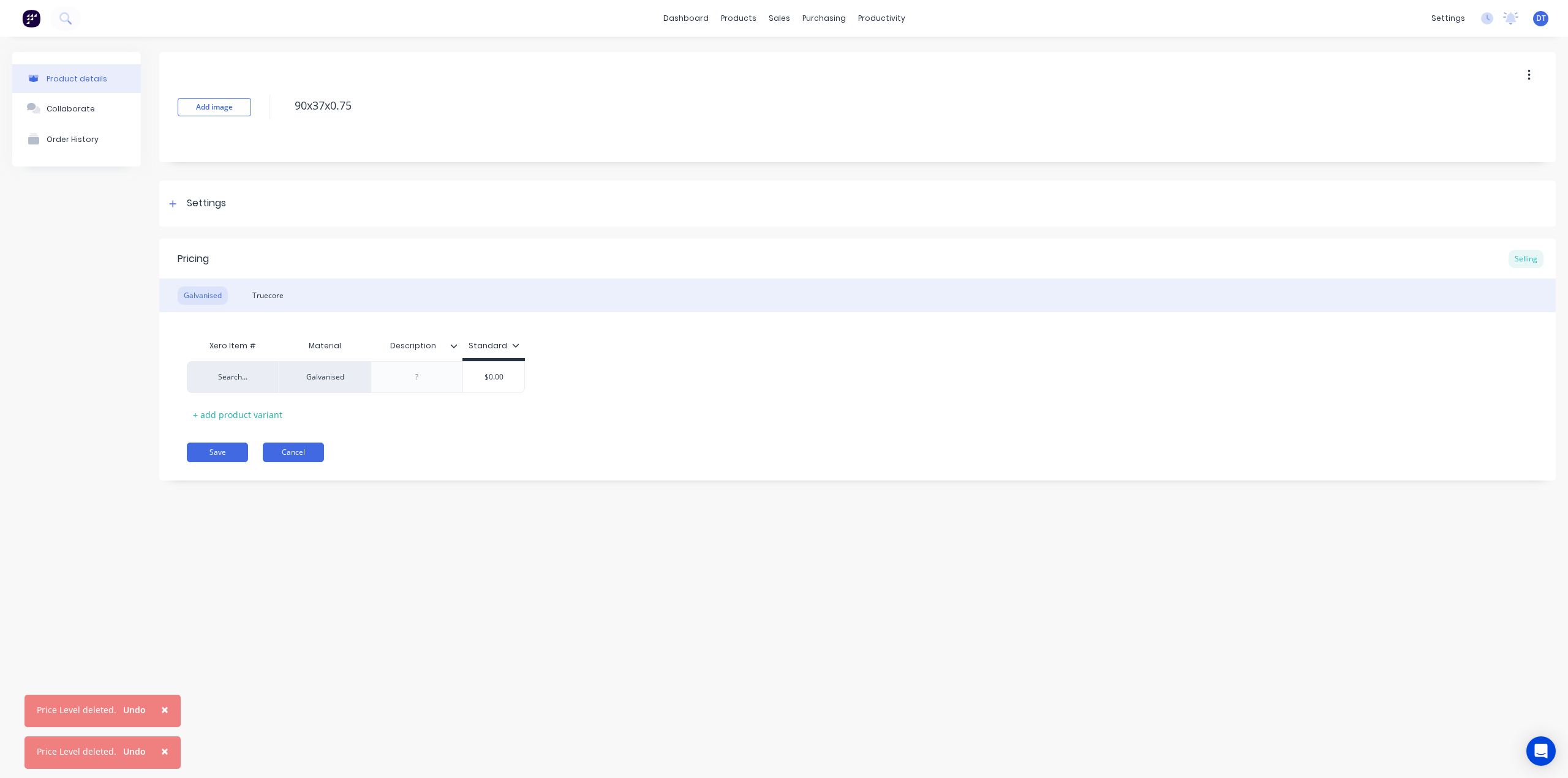
click at [302, 456] on button "Cancel" at bounding box center [293, 452] width 62 height 20
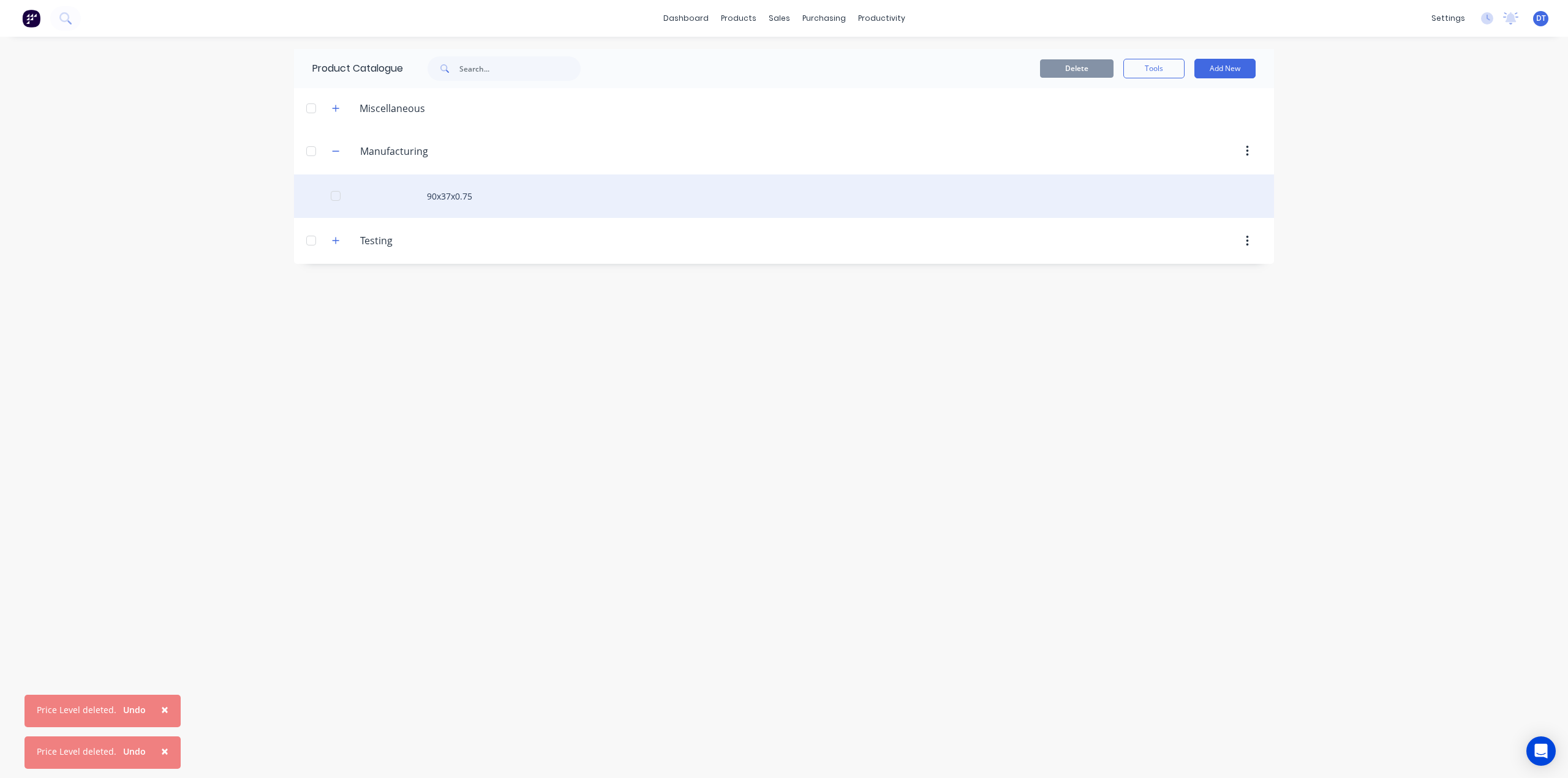
click at [1084, 192] on div "90x37x0.75" at bounding box center [784, 196] width 980 height 43
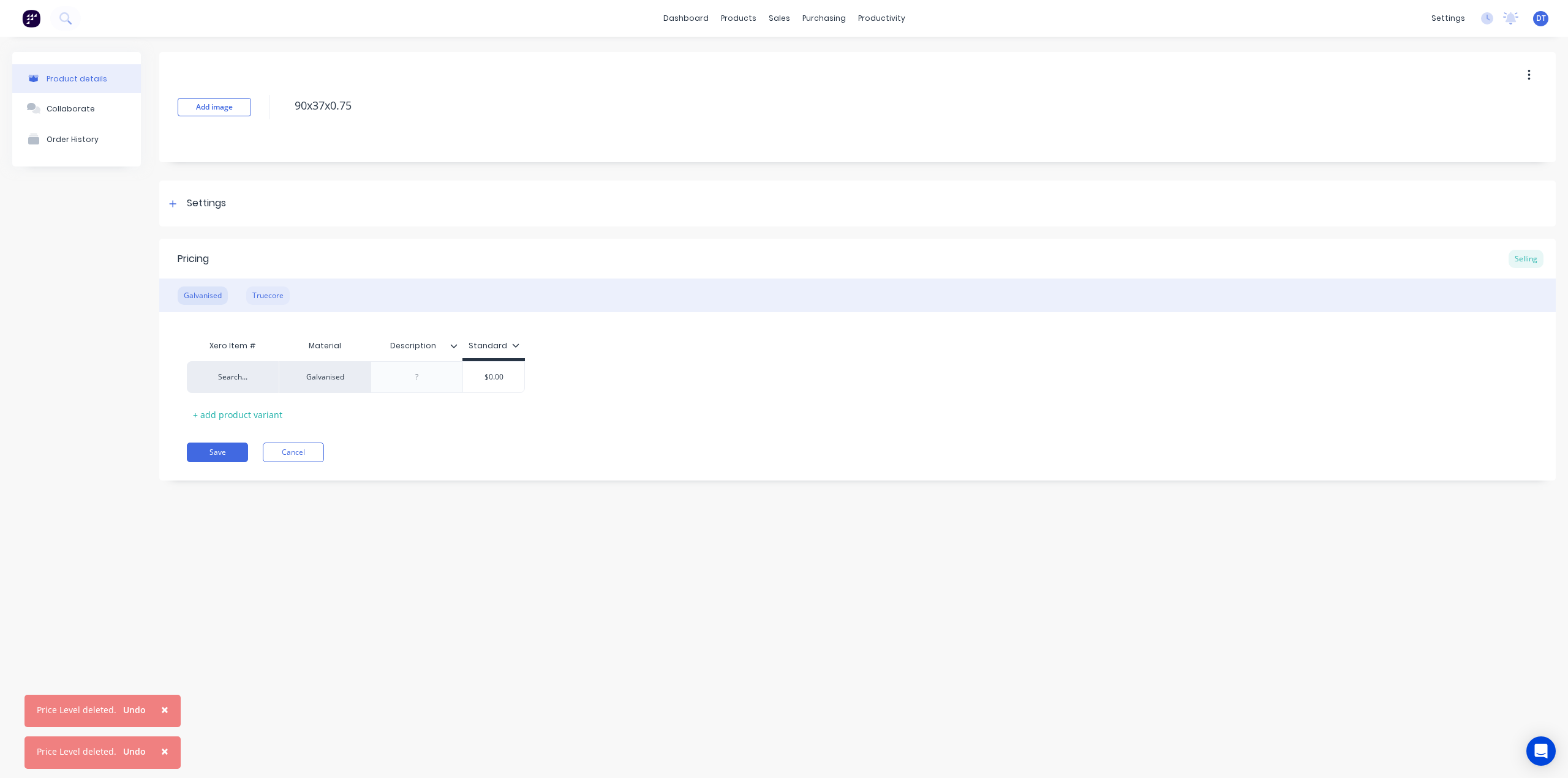
click at [261, 290] on div "Truecore" at bounding box center [268, 296] width 43 height 18
click at [219, 299] on div "Galvanised" at bounding box center [202, 296] width 50 height 18
drag, startPoint x: 204, startPoint y: 295, endPoint x: 90, endPoint y: 317, distance: 116.1
click at [62, 329] on div "Product details Collaborate Order History" at bounding box center [77, 275] width 128 height 447
click at [752, 94] on link "Materials" at bounding box center [799, 83] width 162 height 24
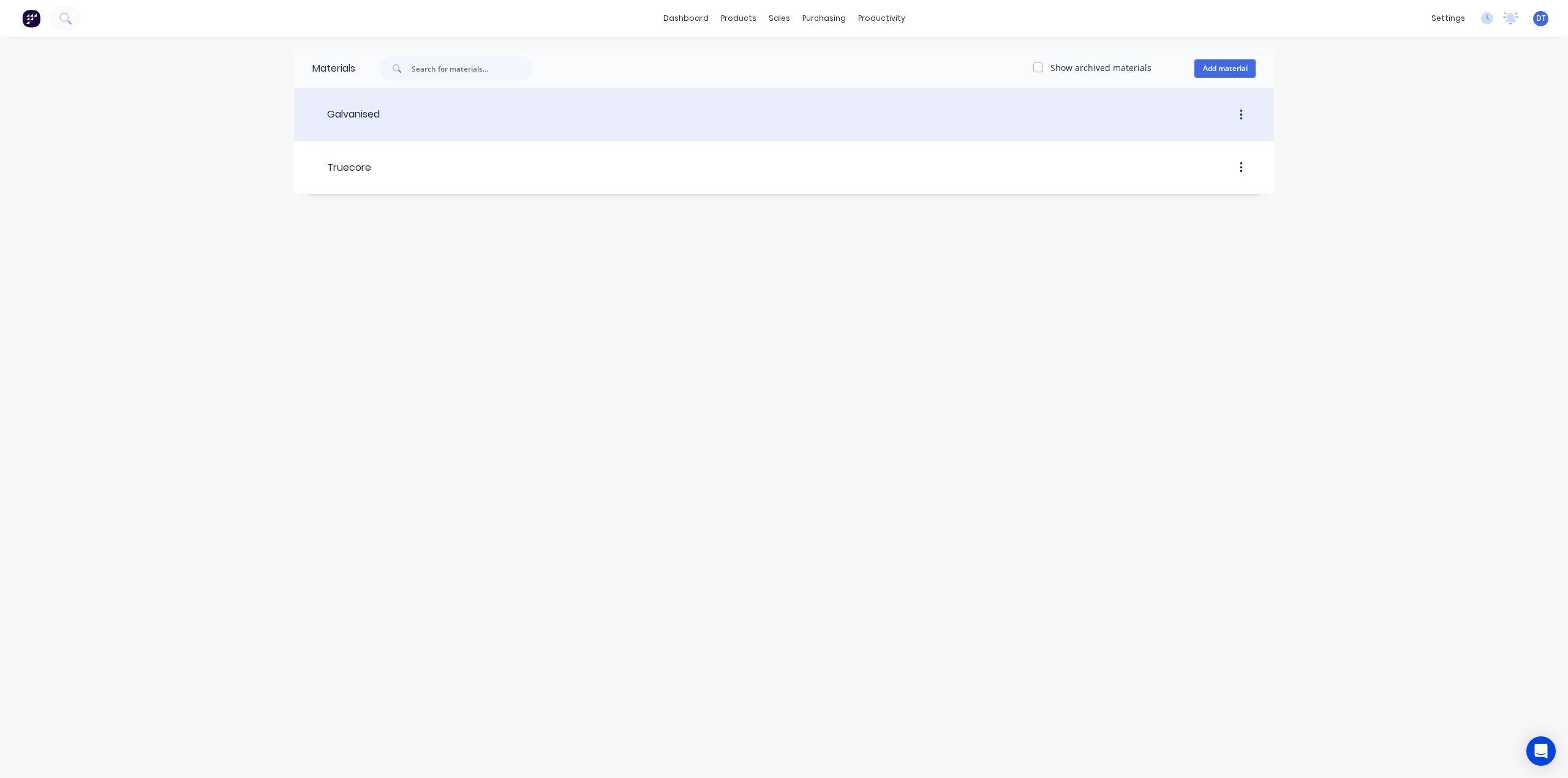
click at [1244, 109] on button "button" at bounding box center [1241, 115] width 29 height 22
click at [1192, 175] on div "Archive" at bounding box center [1197, 171] width 94 height 18
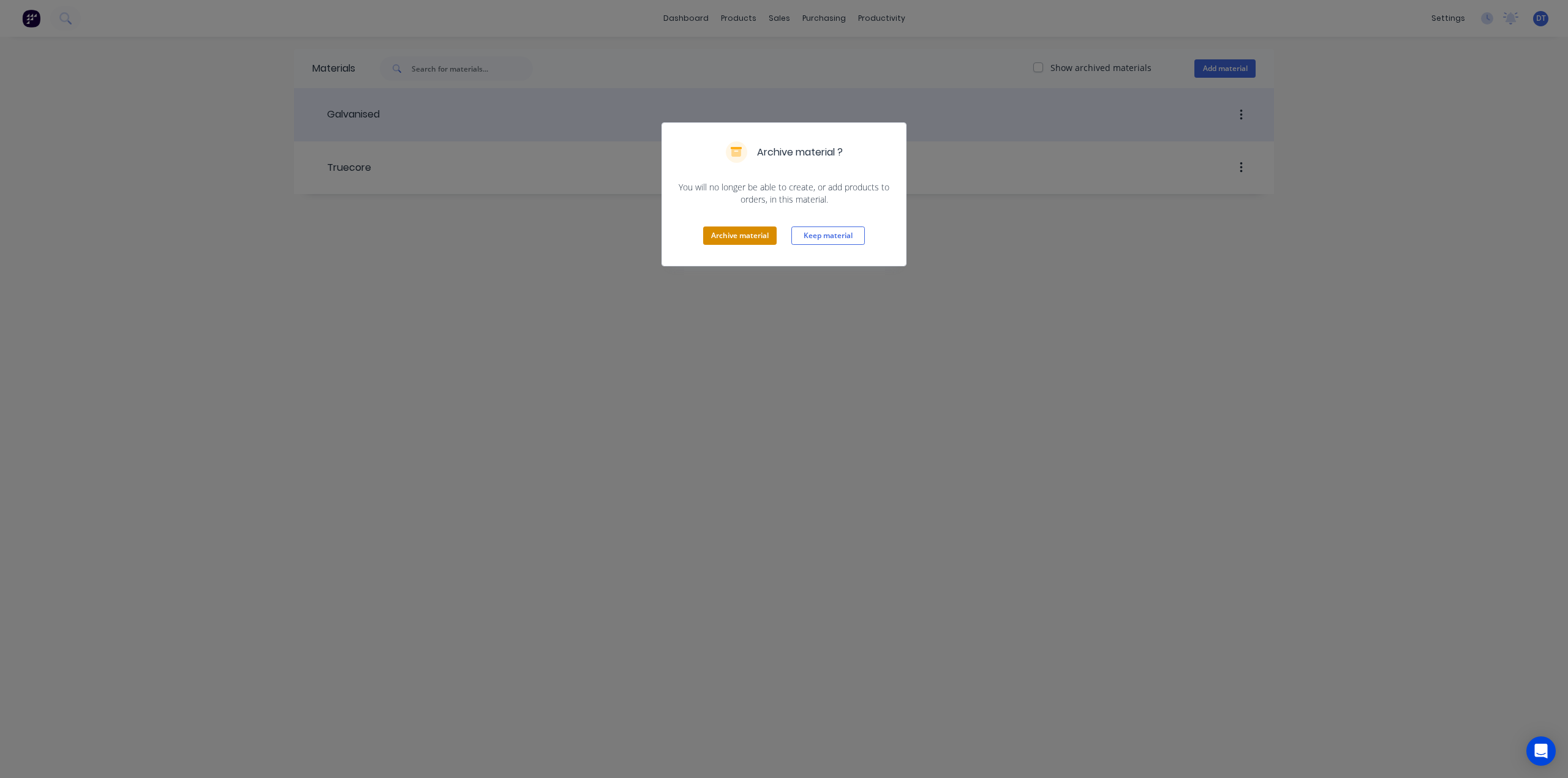
click at [744, 236] on button "Archive material" at bounding box center [740, 236] width 73 height 18
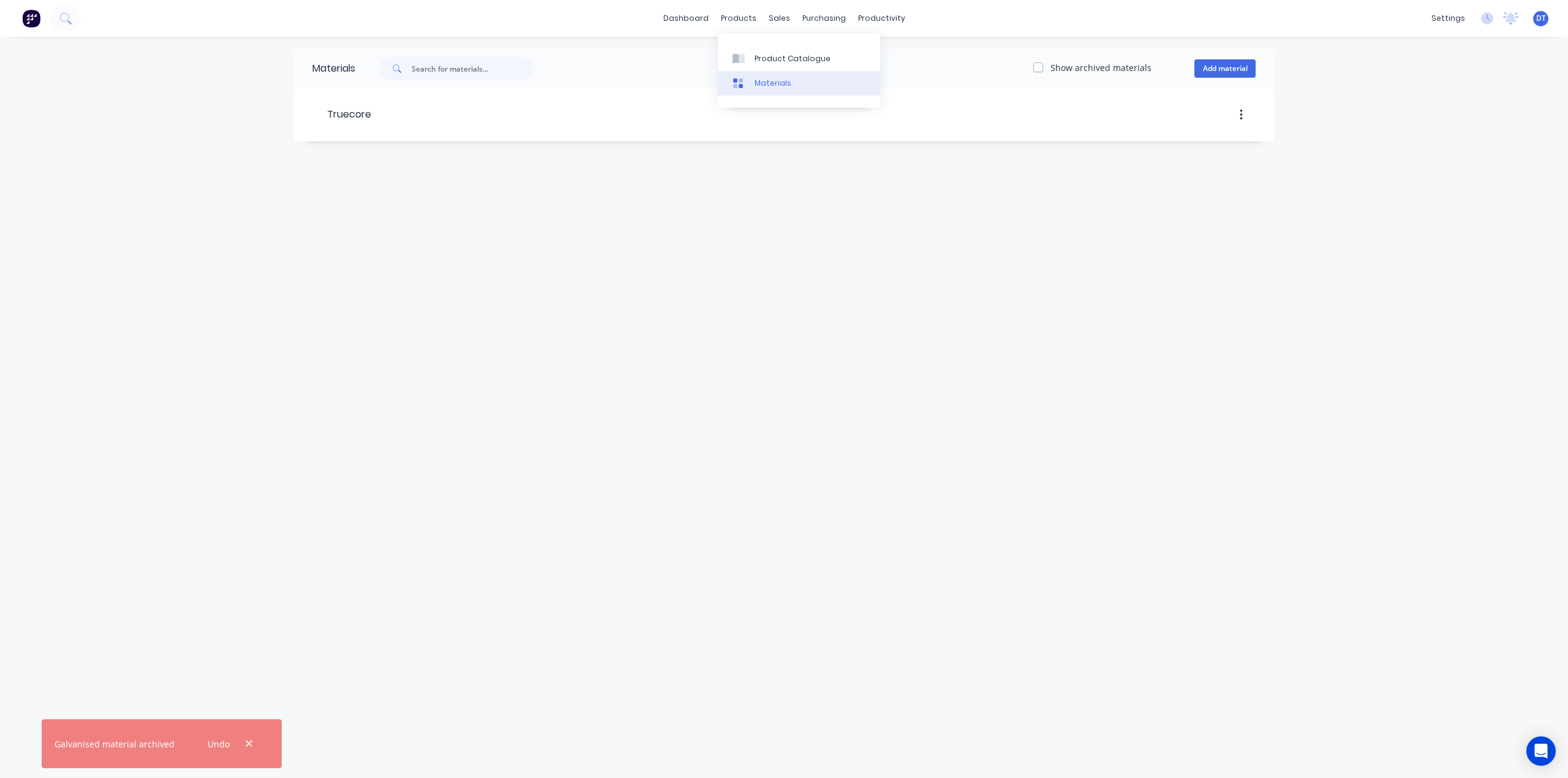
click at [750, 80] on div at bounding box center [742, 83] width 18 height 11
click at [749, 19] on div "products" at bounding box center [738, 18] width 48 height 18
click at [744, 53] on div at bounding box center [742, 58] width 18 height 11
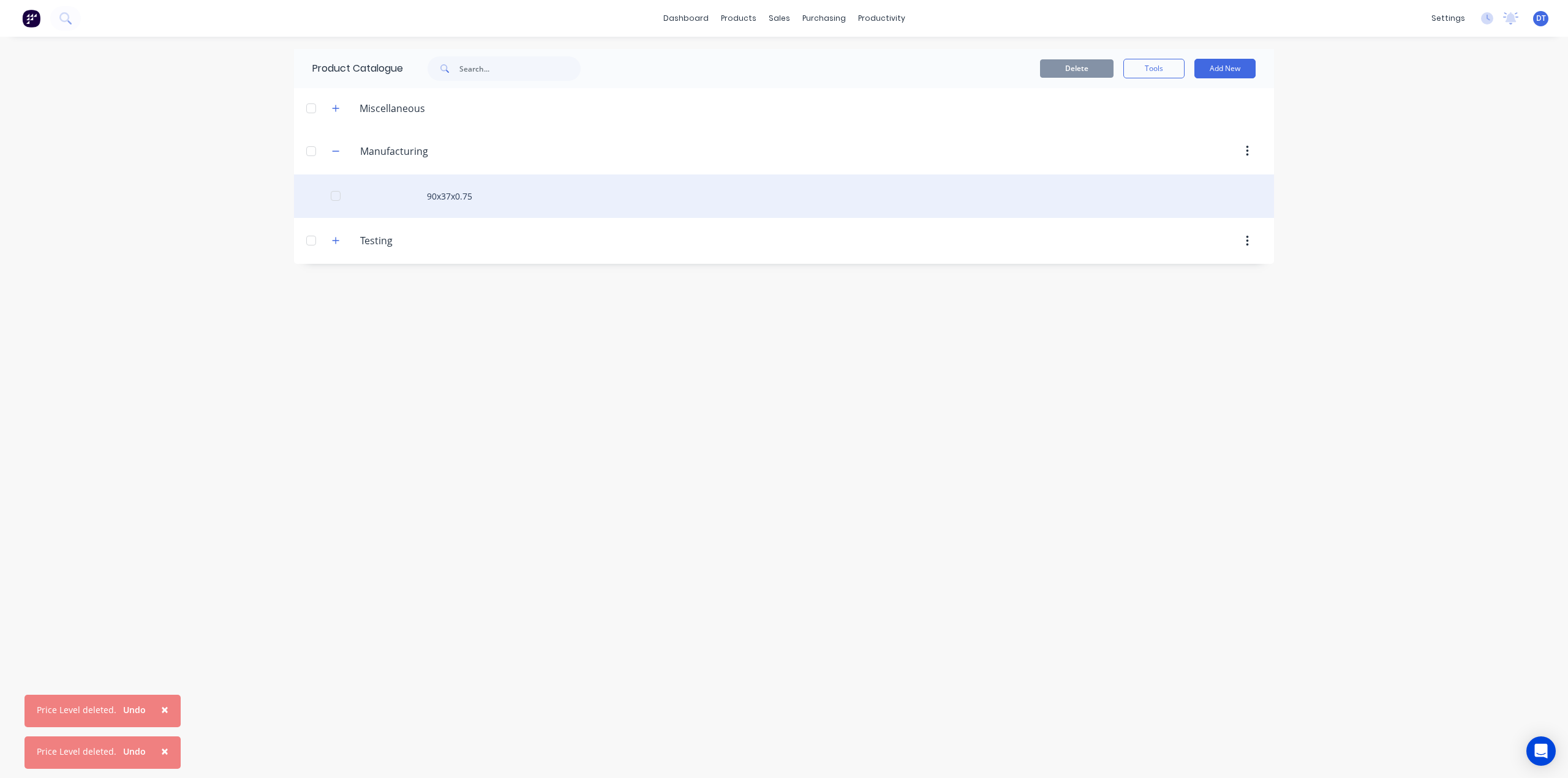
click at [544, 194] on div "90x37x0.75" at bounding box center [784, 196] width 980 height 43
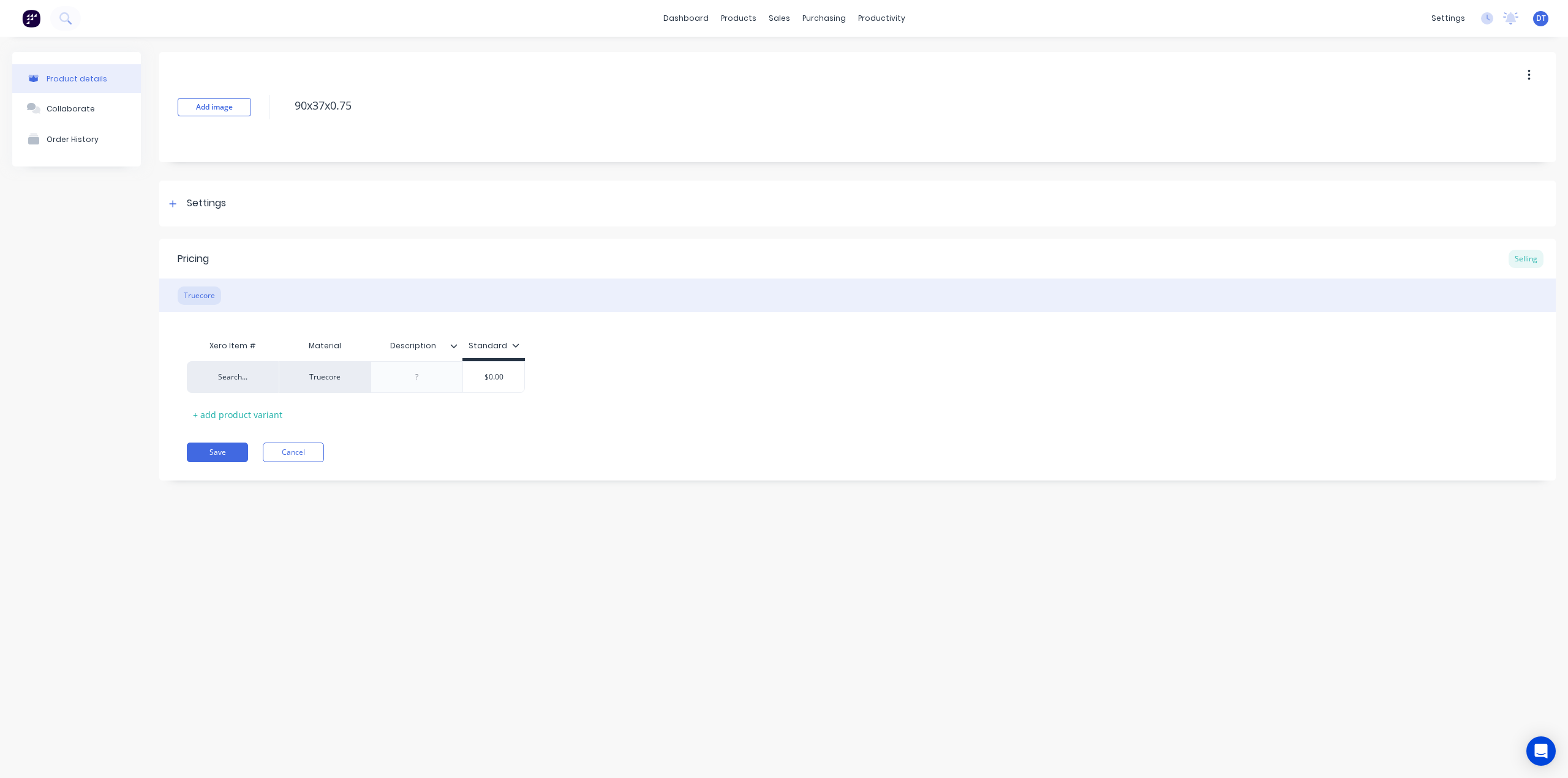
type textarea "x"
type input "$0.00"
click at [498, 381] on input "$0.00" at bounding box center [494, 377] width 62 height 11
click at [416, 384] on div at bounding box center [417, 377] width 62 height 16
click at [254, 379] on div "Search..." at bounding box center [232, 377] width 67 height 11
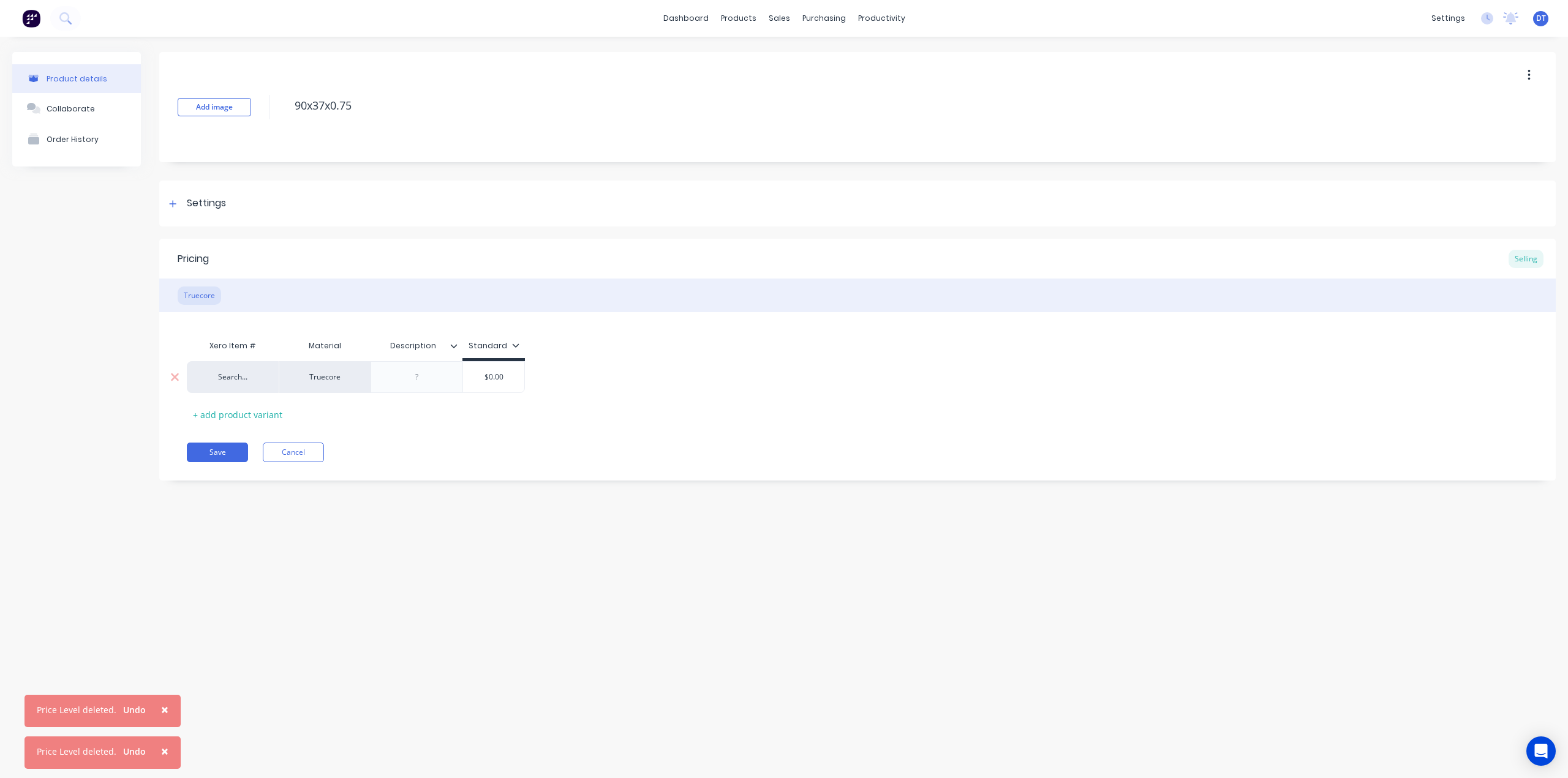
type textarea "x"
click at [344, 549] on div "Product details Collaborate Order History Add image 90x37x0.75 Settings Product…" at bounding box center [784, 395] width 1568 height 716
click at [161, 709] on span "×" at bounding box center [164, 709] width 7 height 17
click at [164, 746] on span "×" at bounding box center [164, 751] width 7 height 17
click at [225, 375] on div "Search..." at bounding box center [232, 377] width 67 height 11
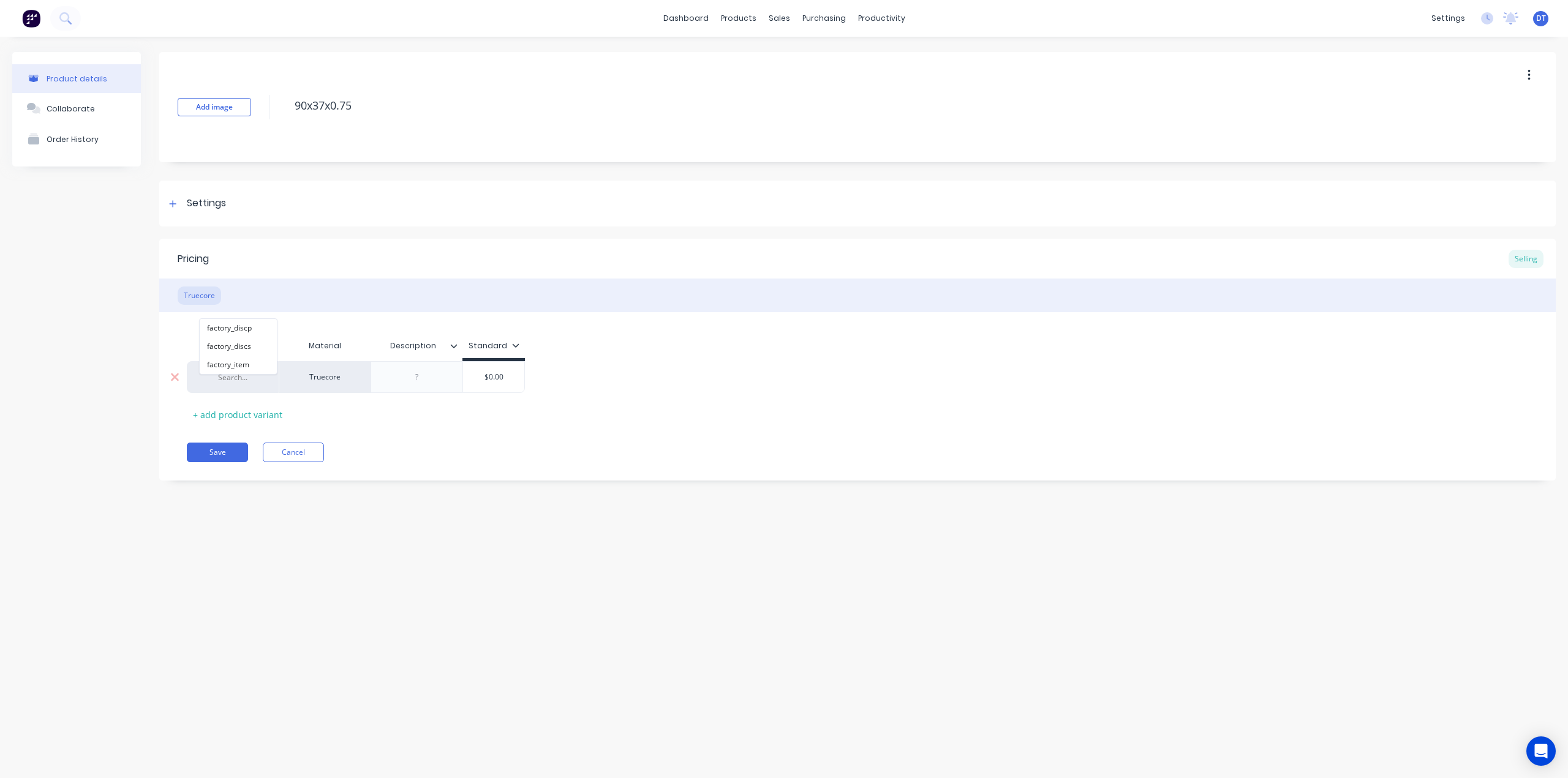
click at [242, 384] on div "Search... factory_discp factory_discs factory_item" at bounding box center [232, 377] width 92 height 32
click at [234, 374] on div "Search..." at bounding box center [232, 377] width 67 height 11
type input "9"
click at [243, 365] on button "factory_item" at bounding box center [238, 364] width 77 height 18
type textarea "x"
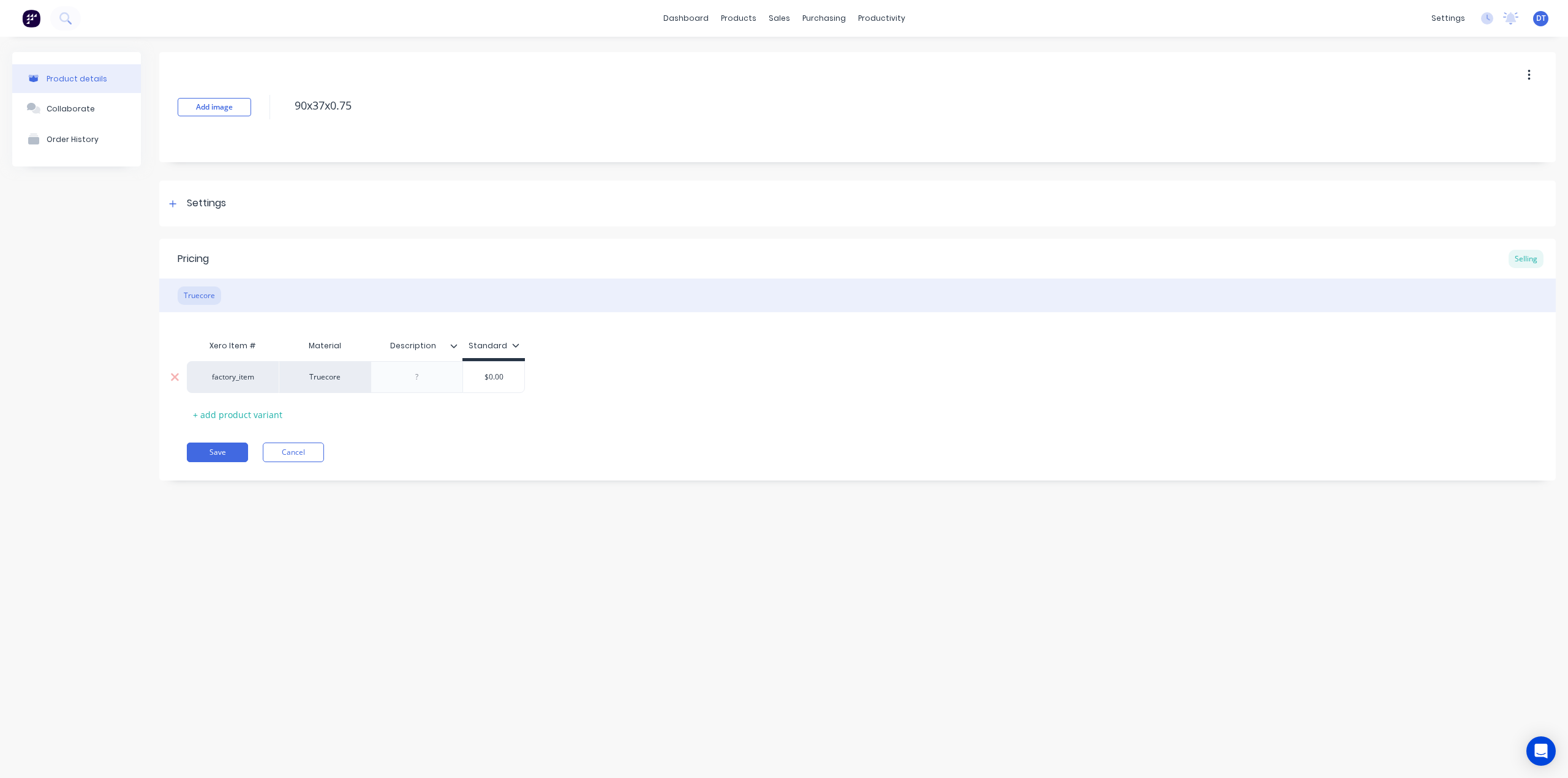
click at [422, 375] on div at bounding box center [417, 377] width 62 height 16
click at [502, 372] on input "$0.00" at bounding box center [494, 377] width 62 height 11
drag, startPoint x: 502, startPoint y: 371, endPoint x: 450, endPoint y: 365, distance: 52.3
click at [450, 365] on div "factory_item Truecore $0.00 $0.00" at bounding box center [356, 377] width 338 height 32
drag, startPoint x: 507, startPoint y: 375, endPoint x: 479, endPoint y: 378, distance: 28.2
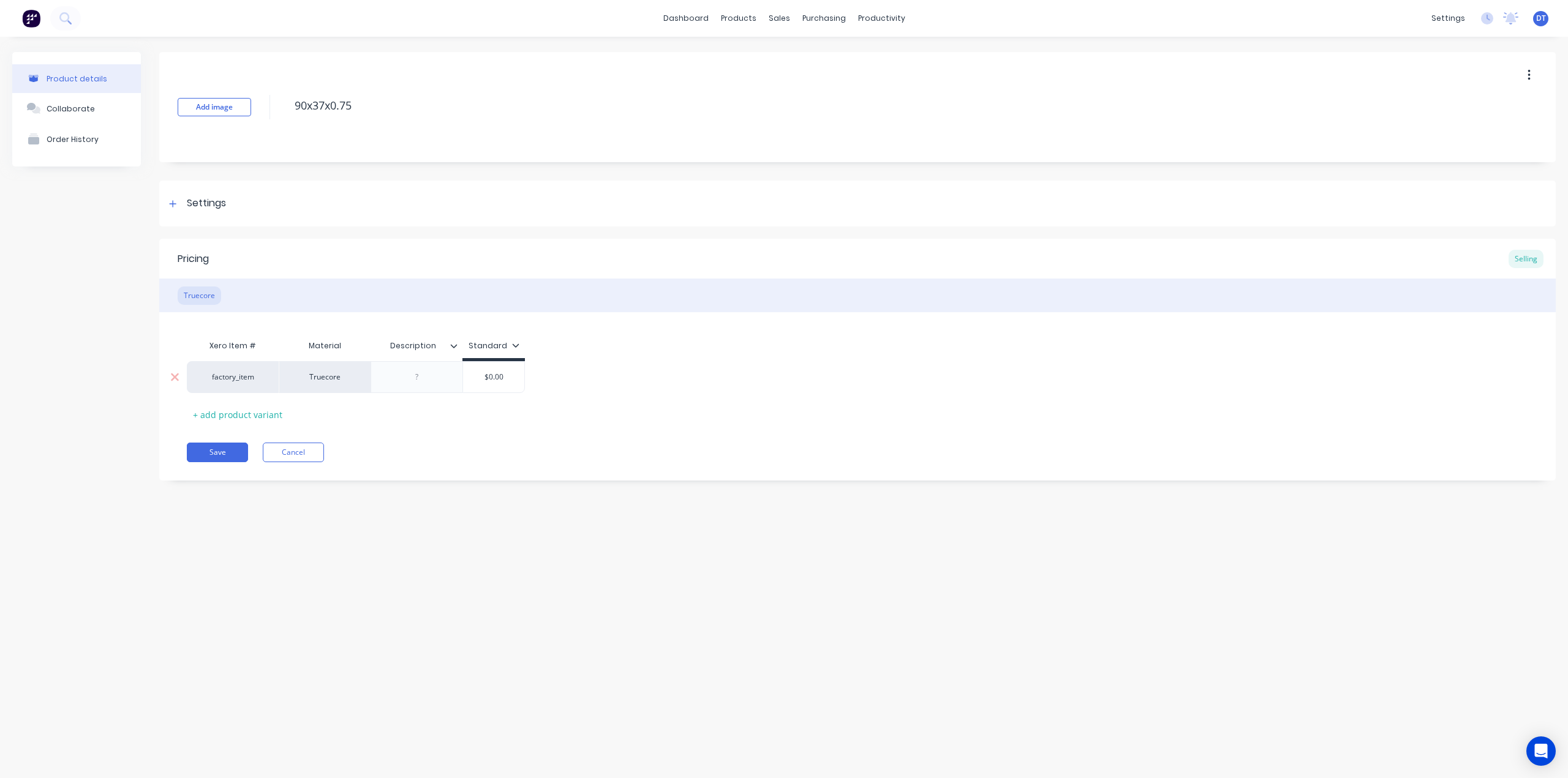
click at [479, 378] on input "$0.00" at bounding box center [494, 377] width 62 height 11
type textarea "x"
type input "3"
type textarea "x"
type input "3."
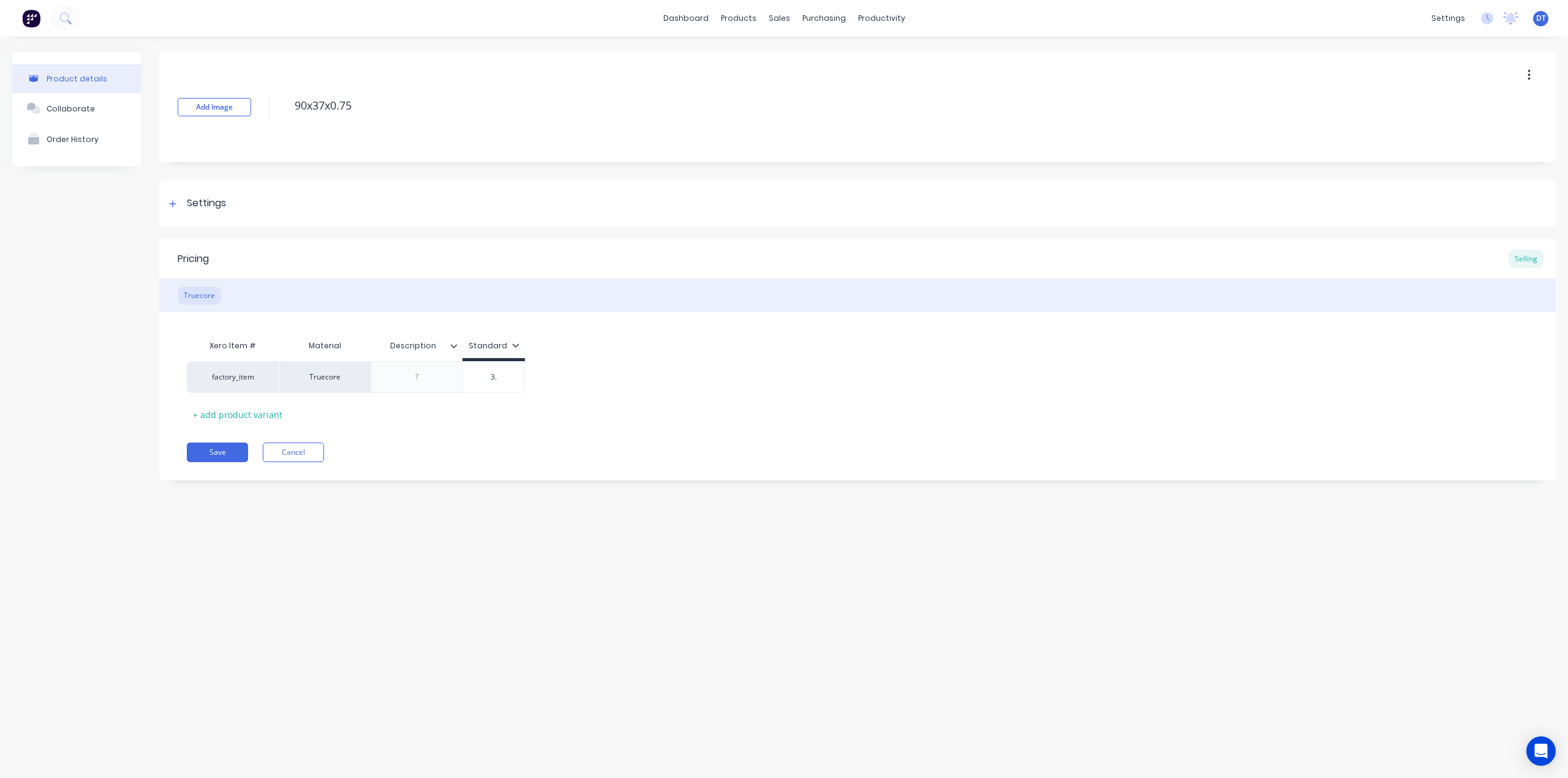
type textarea "x"
type input "3.1"
type textarea "x"
type input "3.18"
click at [574, 357] on div "Xero Item # Material Description Standard factory_item Truecore $3.18 3.18 + ad…" at bounding box center [857, 379] width 1341 height 90
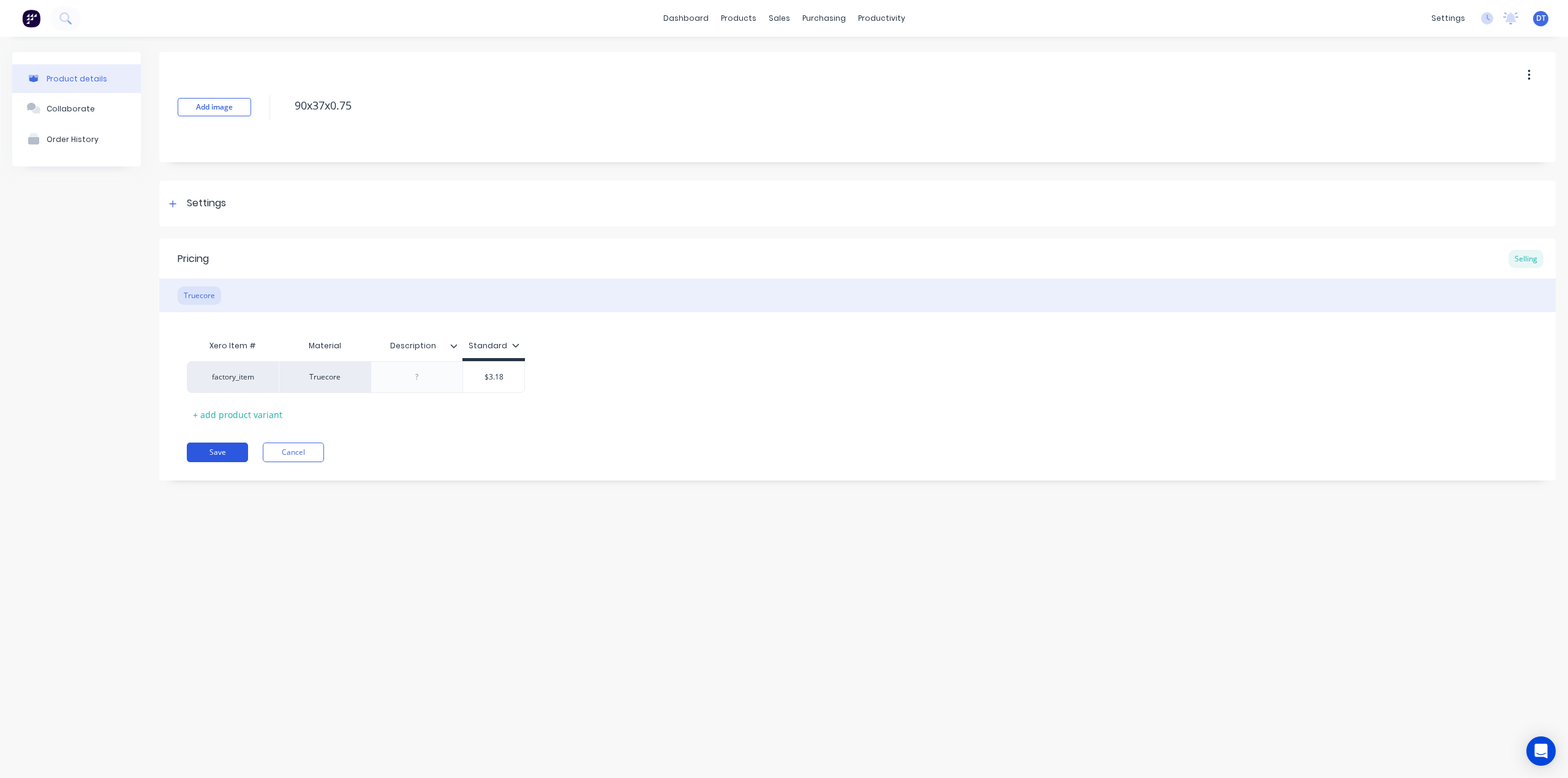
click at [208, 445] on button "Save" at bounding box center [217, 452] width 62 height 20
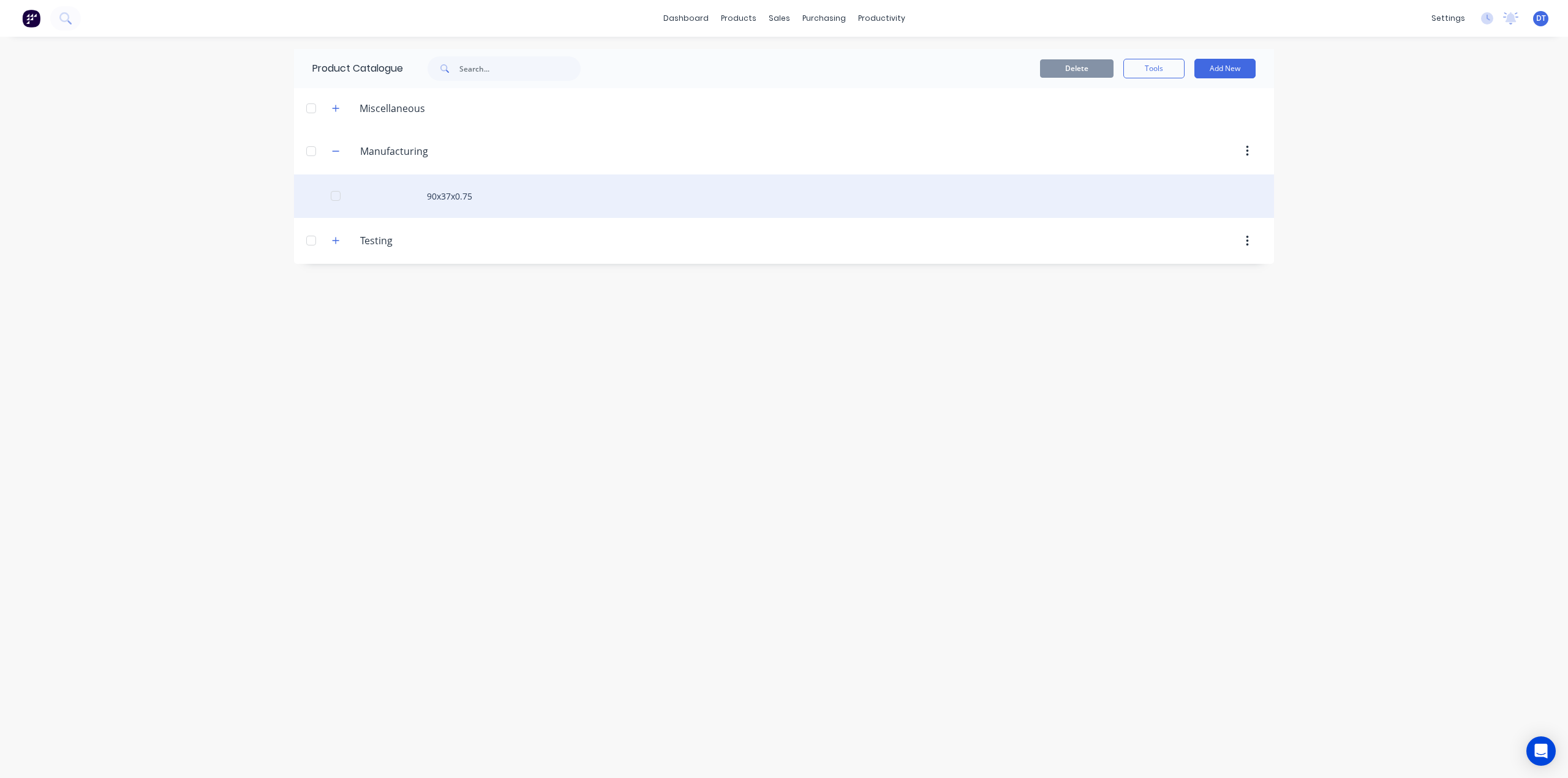
click at [394, 193] on div "90x37x0.75" at bounding box center [784, 196] width 980 height 43
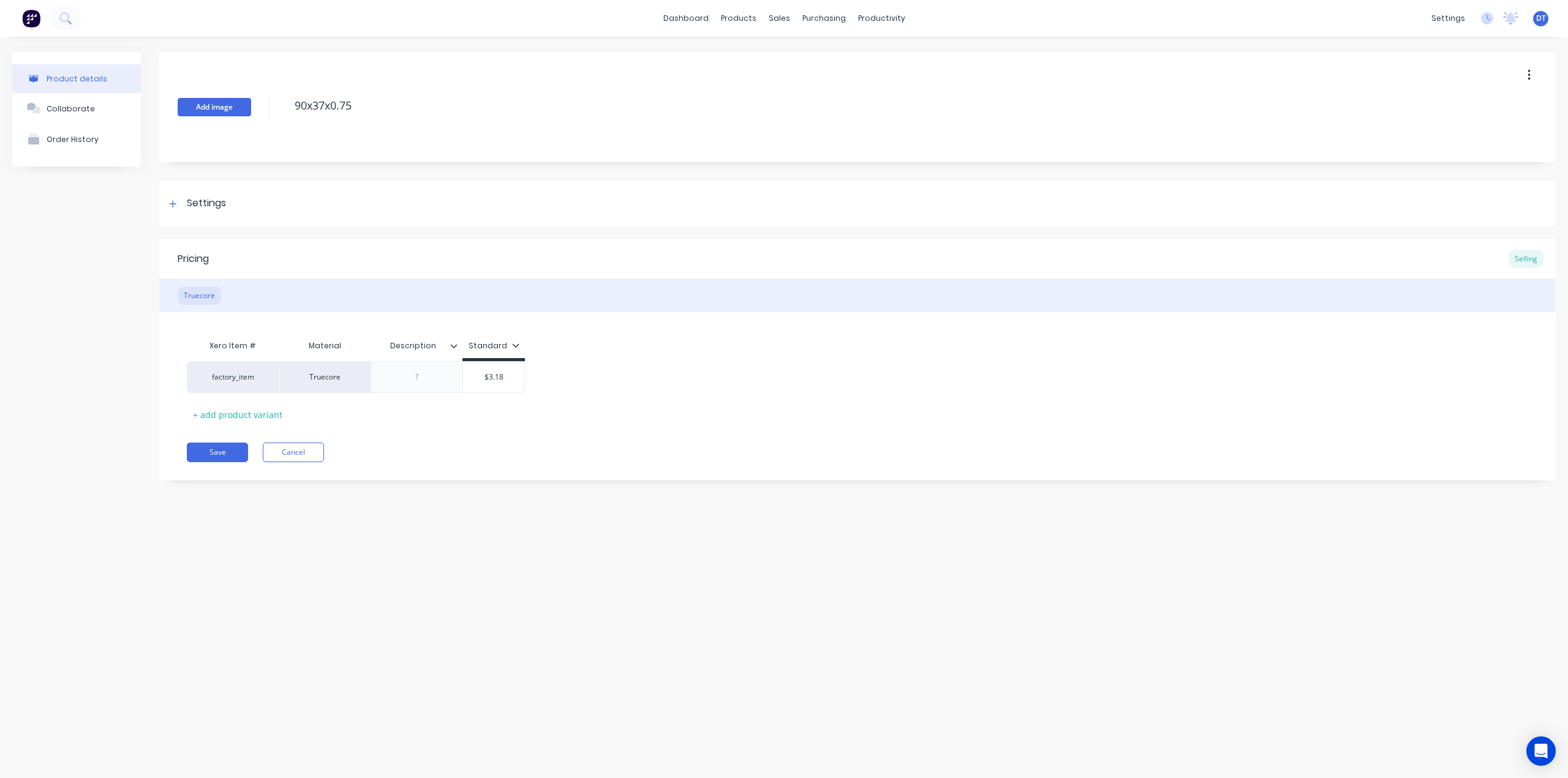
click at [210, 109] on button "Add image" at bounding box center [214, 107] width 73 height 18
click at [574, 544] on div "Product details Collaborate Order History Change image 90x37x0.75 Settings Prod…" at bounding box center [784, 395] width 1568 height 716
click at [214, 109] on img at bounding box center [215, 98] width 62 height 62
click at [225, 451] on button "Save" at bounding box center [217, 452] width 62 height 20
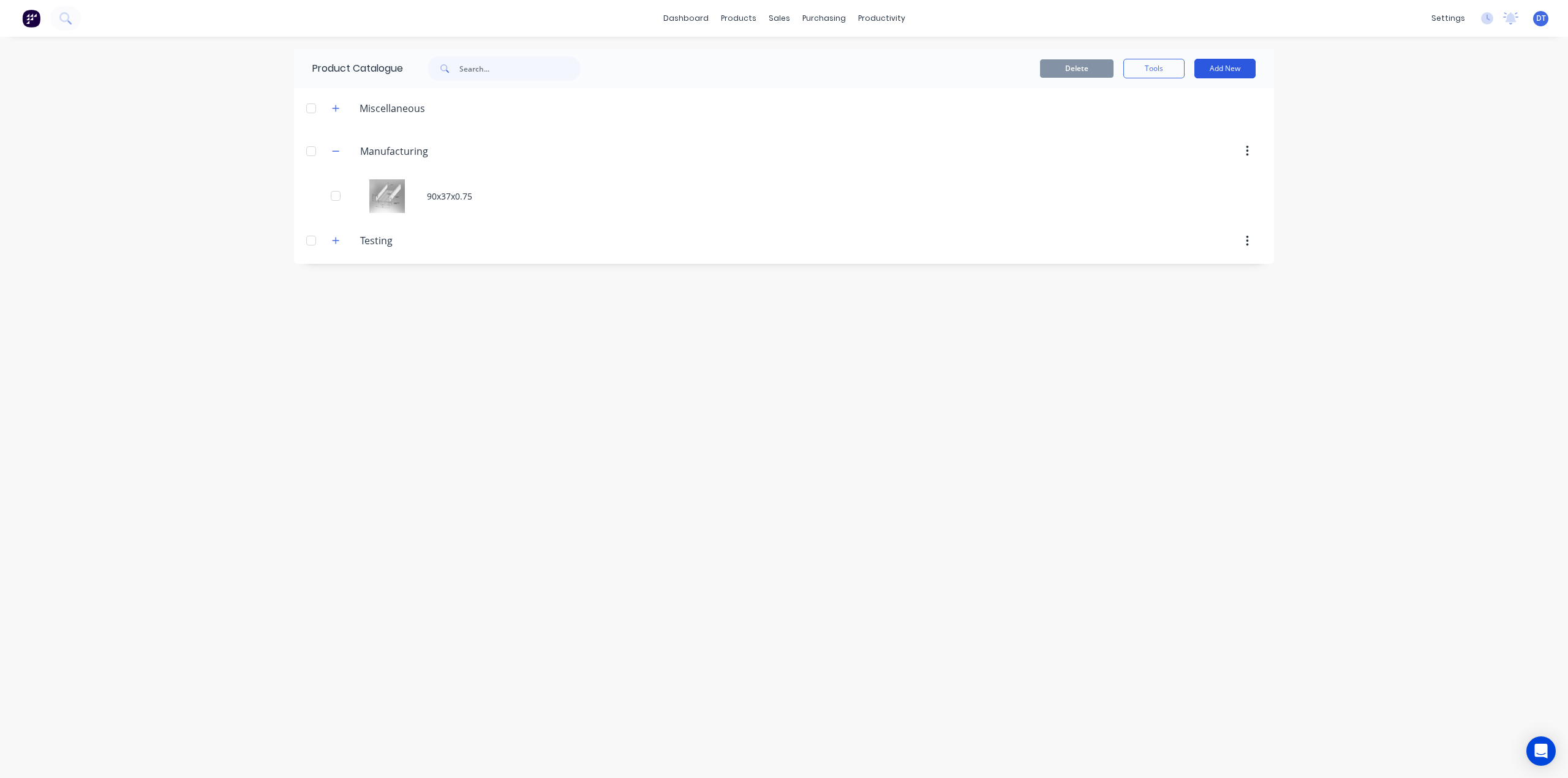
click at [1235, 63] on button "Add New" at bounding box center [1225, 69] width 62 height 20
drag, startPoint x: 1218, startPoint y: 472, endPoint x: 1131, endPoint y: 321, distance: 174.3
click at [1225, 468] on div "Product Catalogue Delete Tools Add New Miscellaneous Manufacturing Manufacturin…" at bounding box center [784, 407] width 980 height 716
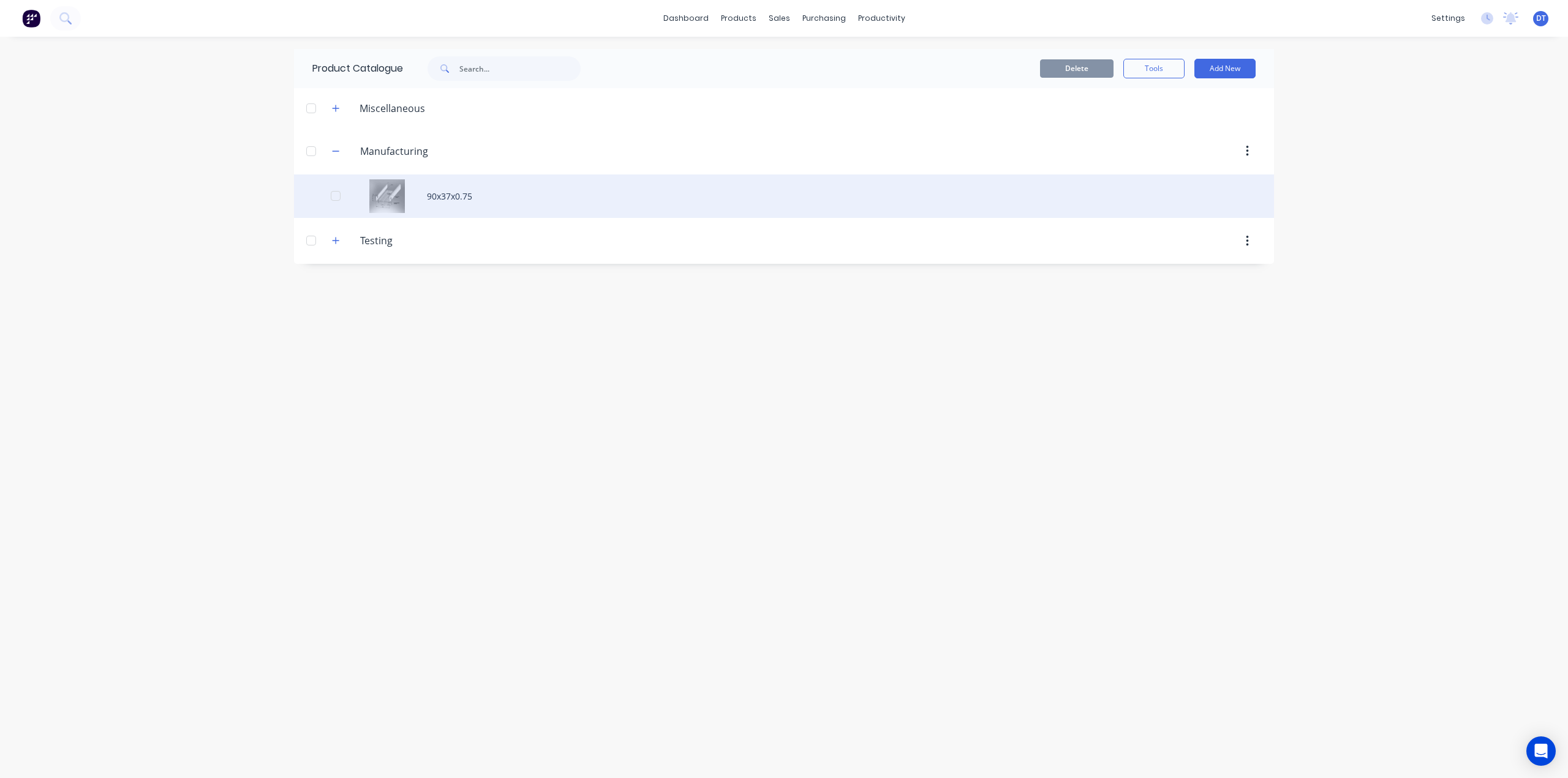
click at [555, 200] on div "90x37x0.75" at bounding box center [784, 196] width 980 height 43
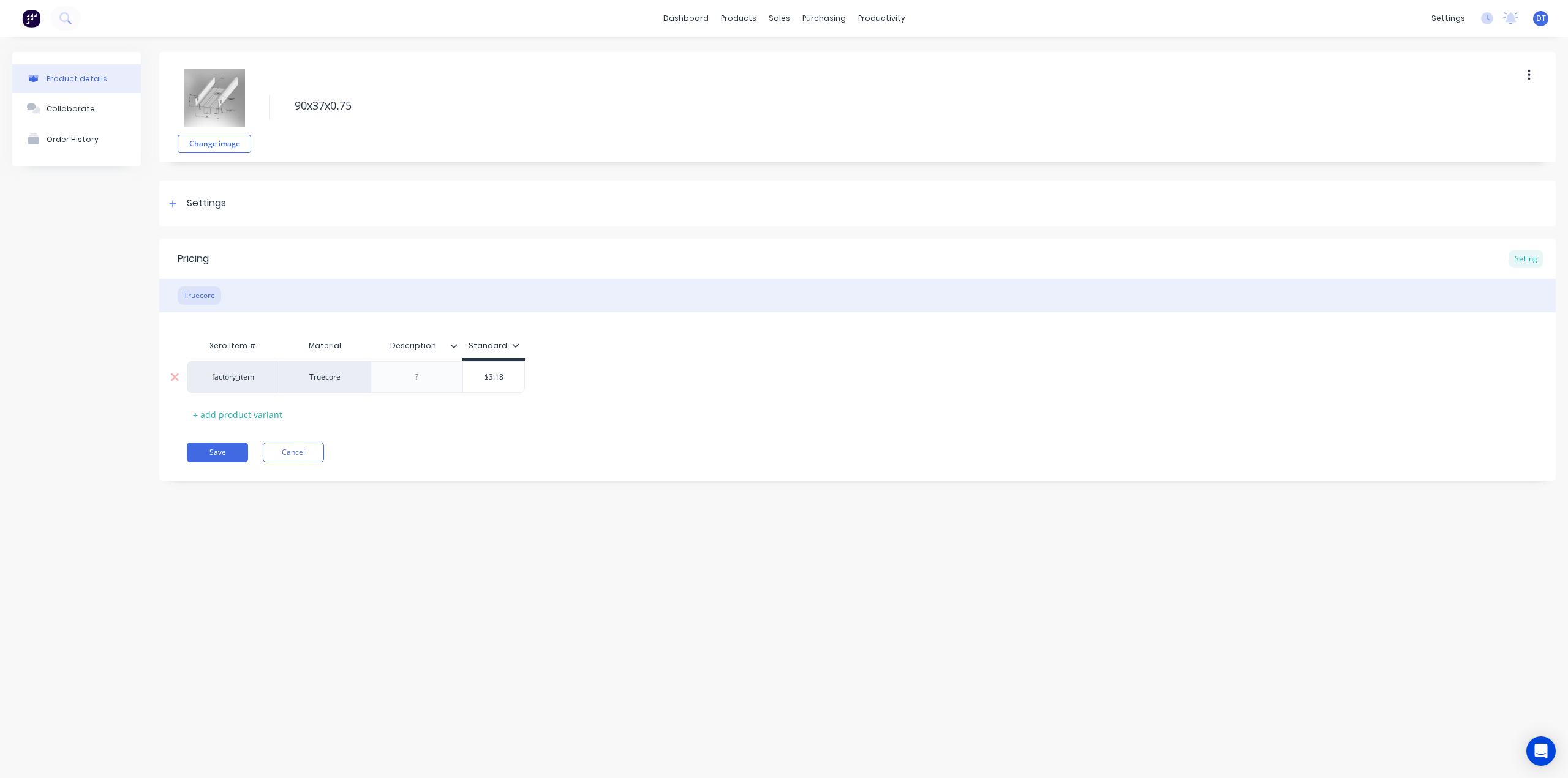
click at [426, 376] on div at bounding box center [417, 377] width 62 height 16
click at [249, 373] on div "factory_item" at bounding box center [232, 377] width 67 height 11
click at [262, 372] on div "factory_item" at bounding box center [232, 377] width 67 height 11
click at [386, 305] on div "Truecore" at bounding box center [857, 295] width 1396 height 33
click at [261, 384] on div "factory_item" at bounding box center [232, 377] width 92 height 32
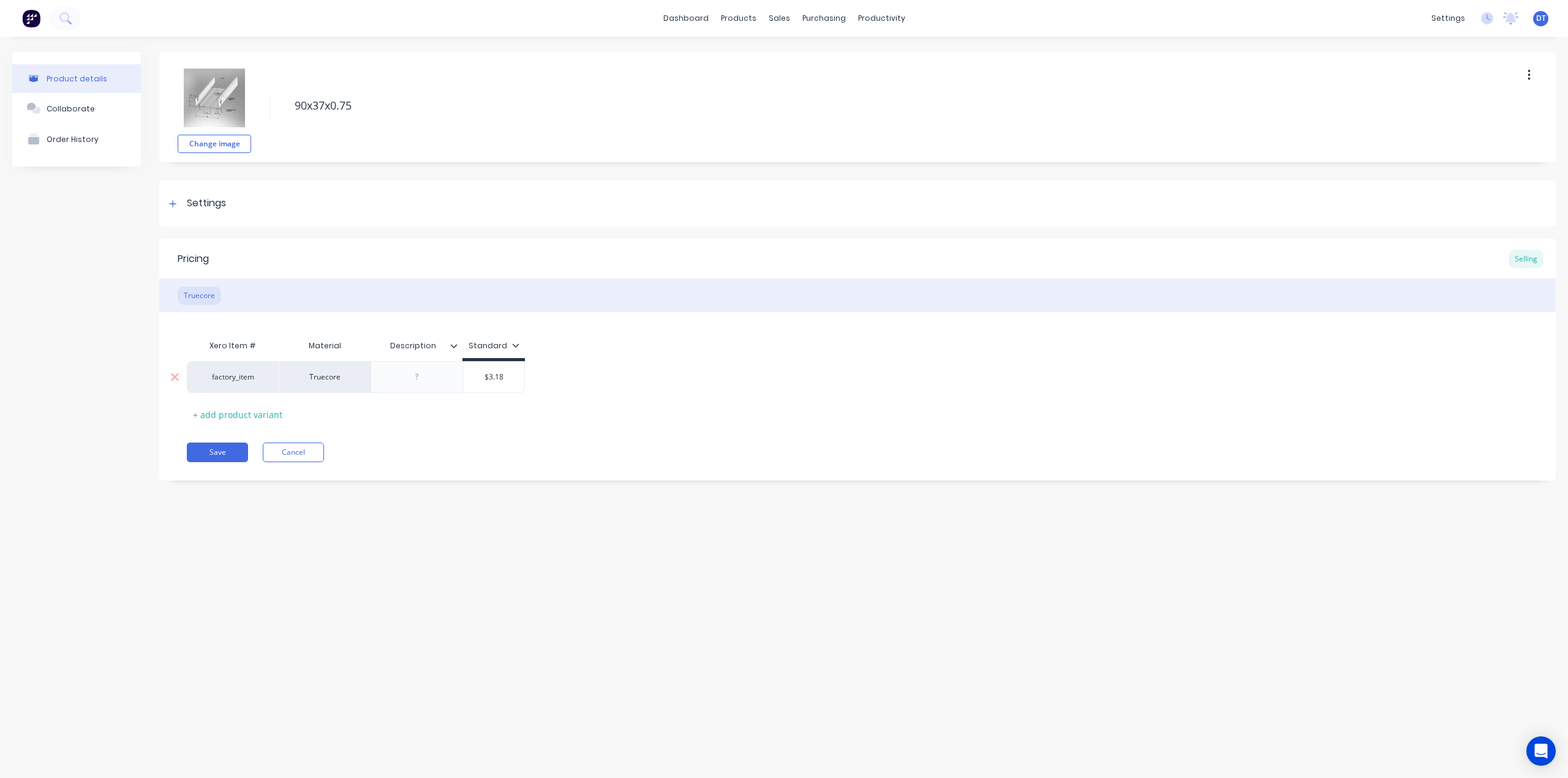
click at [249, 380] on div "factory_item" at bounding box center [232, 377] width 67 height 11
click at [487, 433] on div "Pricing Selling Truecore Xero Item # Material Description Standard factory_item…" at bounding box center [857, 359] width 1396 height 241
click at [1528, 75] on icon "button" at bounding box center [1529, 75] width 3 height 11
click at [1476, 109] on span "Duplicate" at bounding box center [1484, 107] width 92 height 13
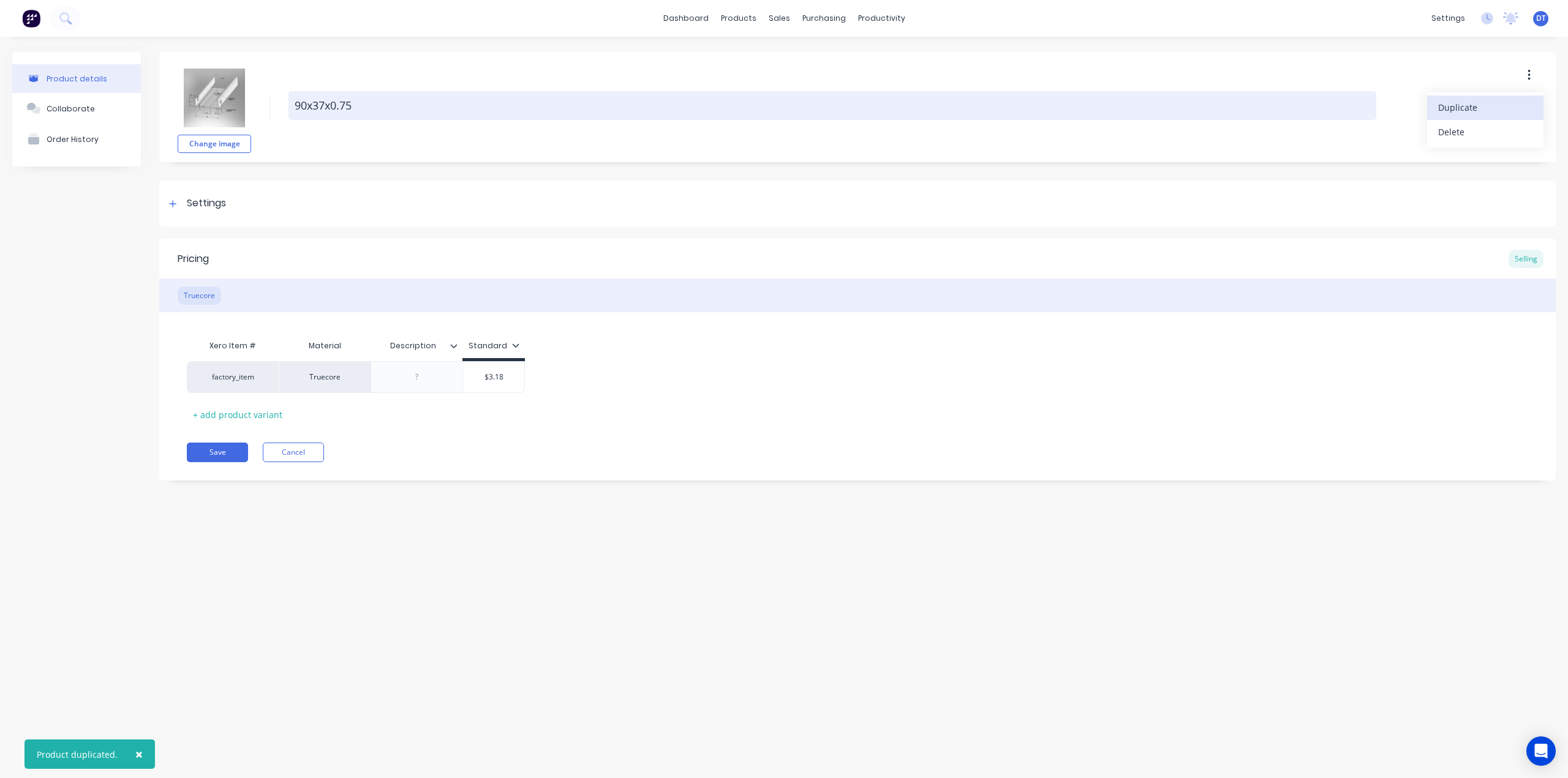
click at [354, 105] on textarea "90x37x0.75" at bounding box center [832, 105] width 1087 height 29
drag, startPoint x: 351, startPoint y: 107, endPoint x: 343, endPoint y: 109, distance: 8.2
click at [343, 109] on textarea "90x37x0.75" at bounding box center [832, 105] width 1087 height 29
type textarea "x"
type textarea "90x37x0.9"
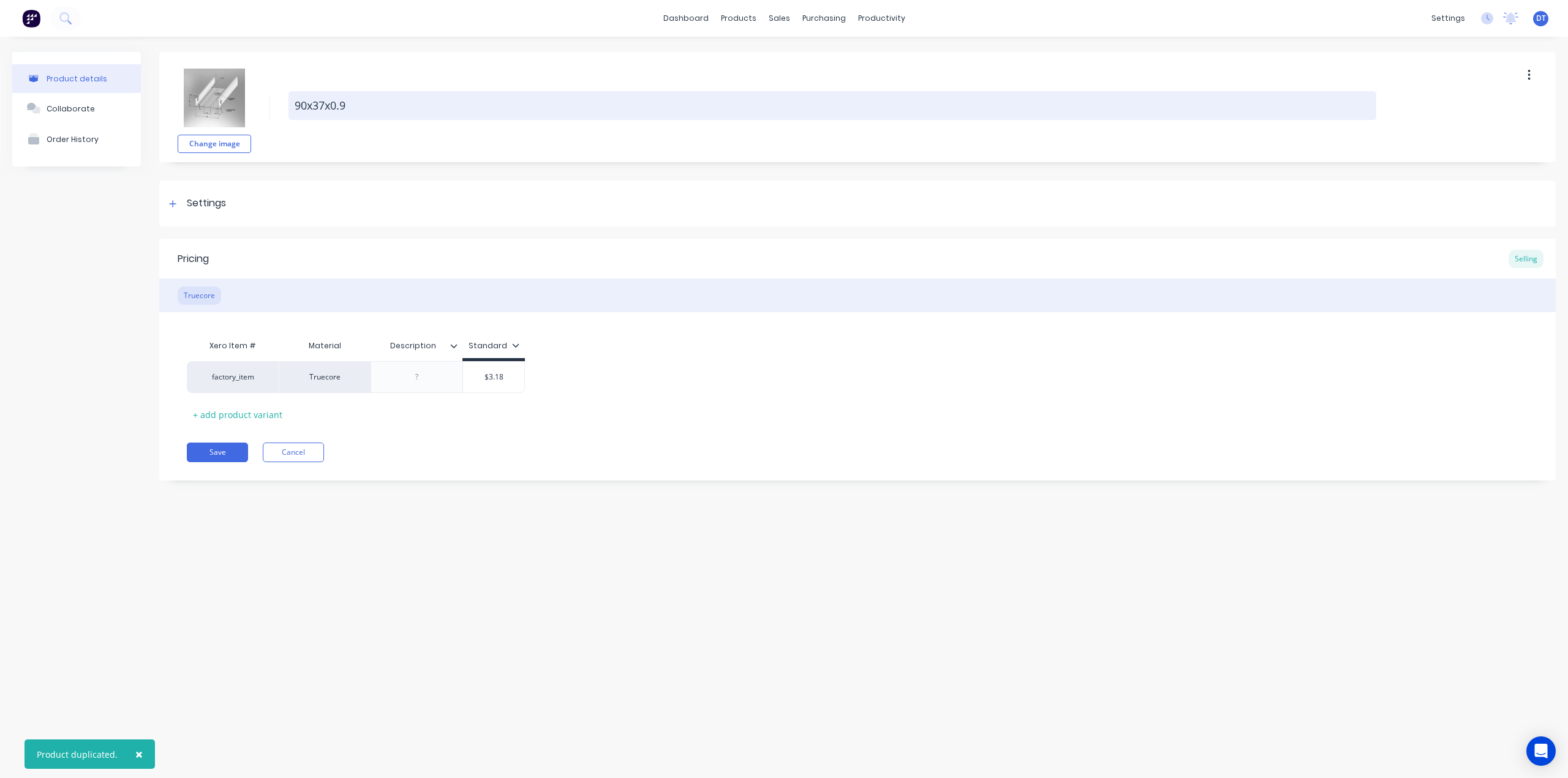
type textarea "x"
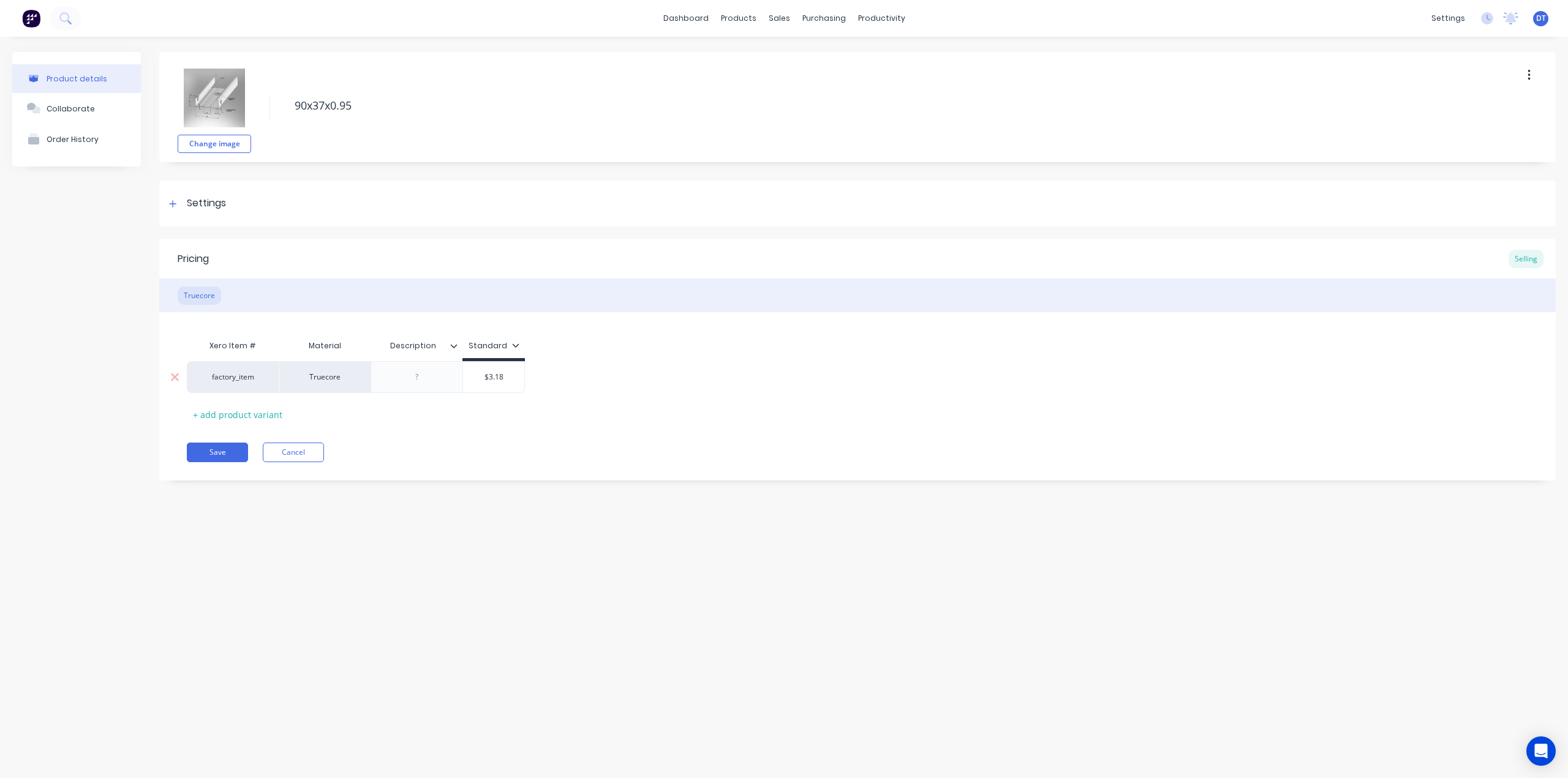
click at [500, 389] on div "$3.18" at bounding box center [494, 377] width 62 height 31
type textarea "90x37x0.95"
type textarea "x"
type textarea "90x37x0.95"
type input "$3.18"
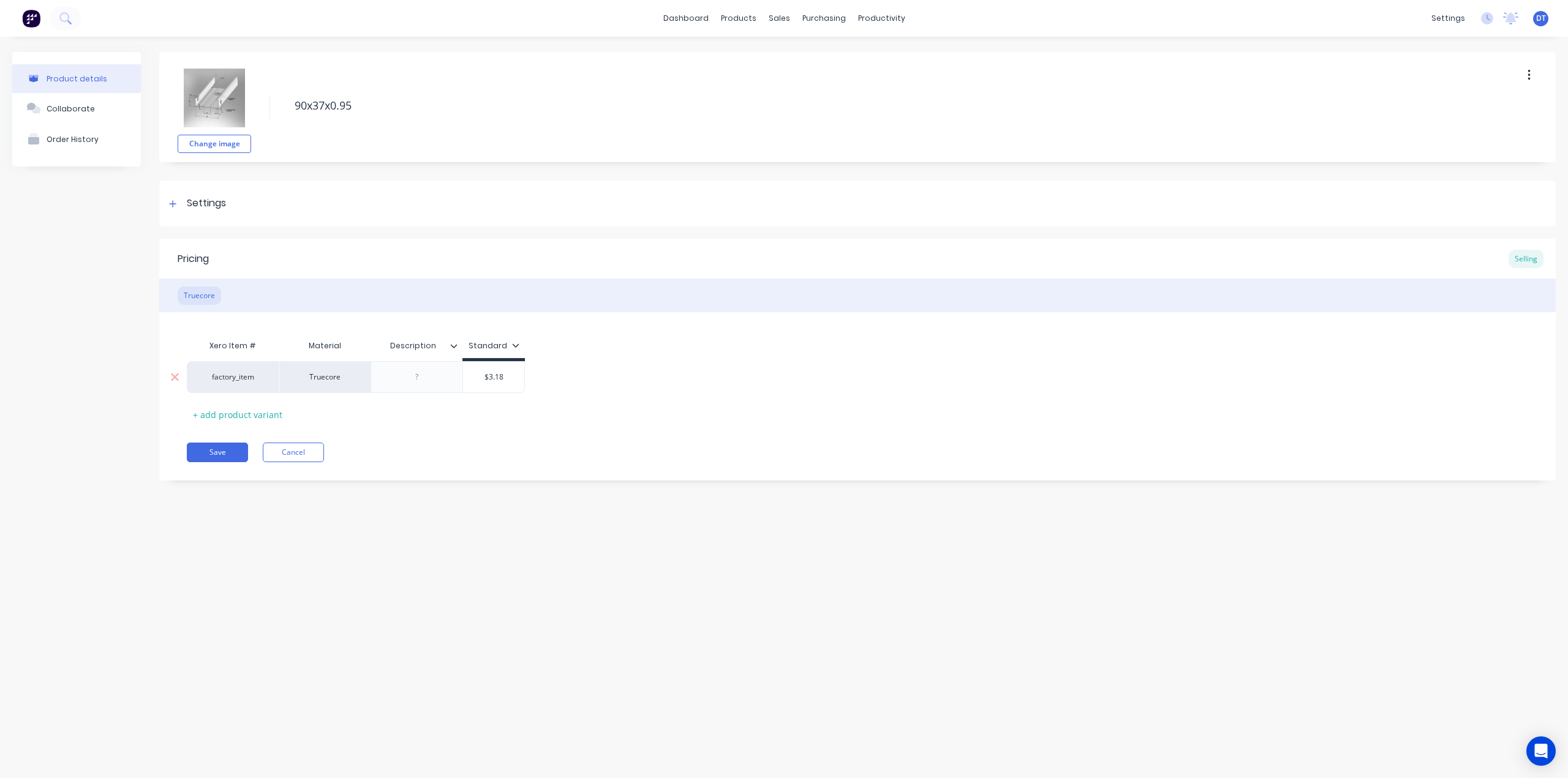
drag, startPoint x: 506, startPoint y: 380, endPoint x: 463, endPoint y: 373, distance: 43.6
click at [463, 373] on input "$3.18" at bounding box center [494, 377] width 62 height 11
type textarea "x"
type input "3"
type textarea "x"
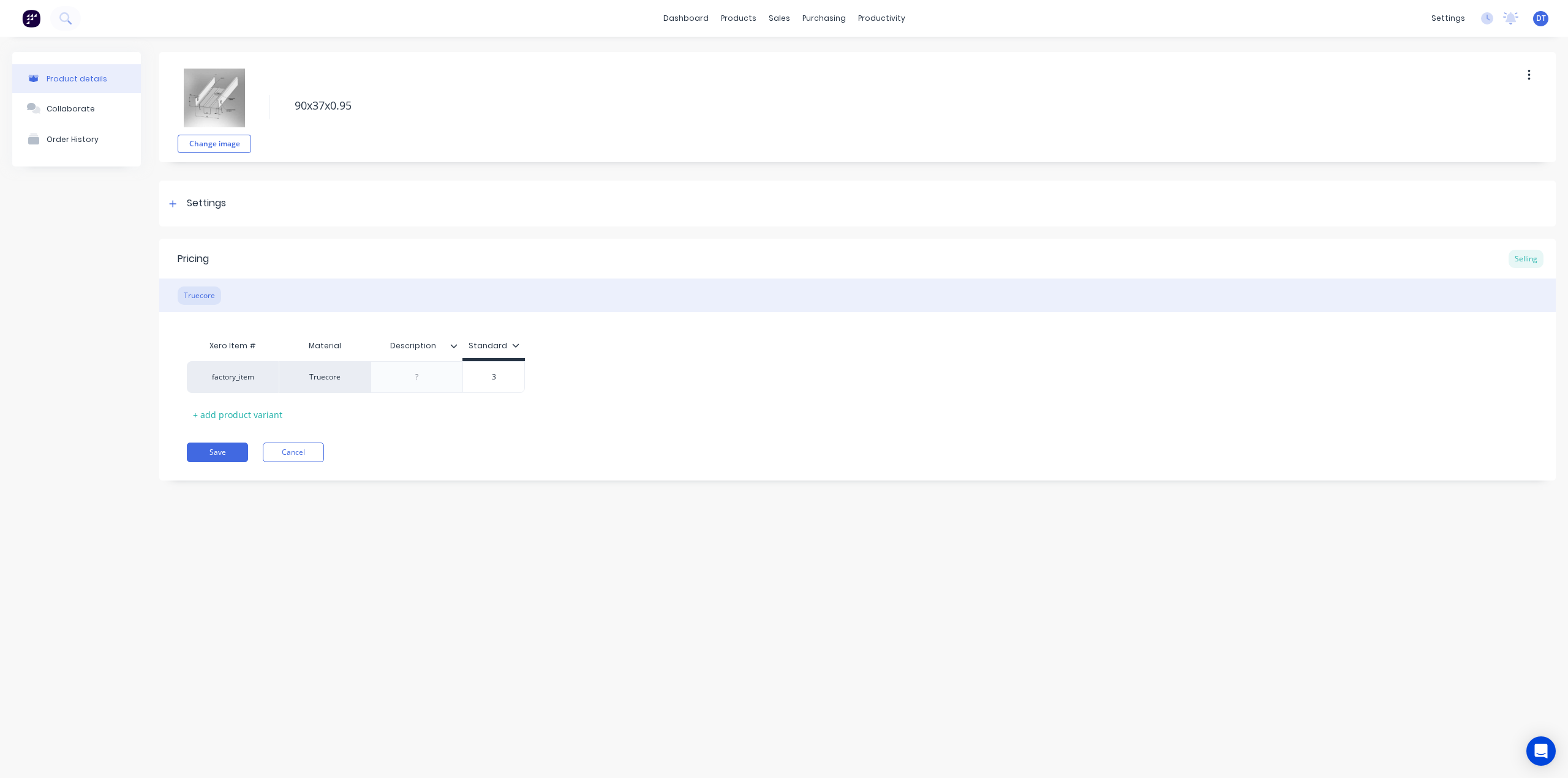
type input "3."
type textarea "x"
type input "3.8"
type textarea "x"
type input "3.87"
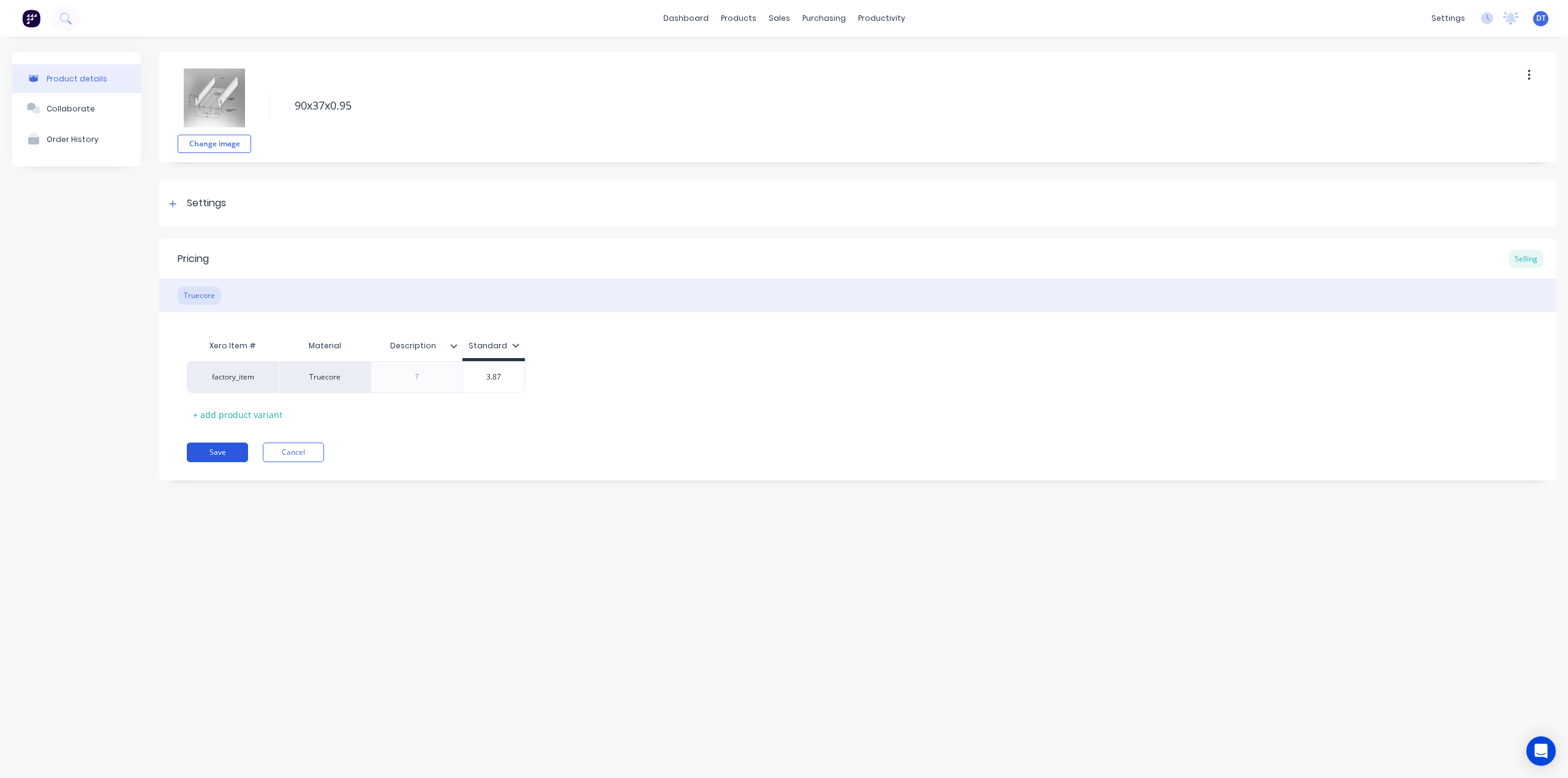
click at [214, 450] on button "Save" at bounding box center [217, 452] width 62 height 20
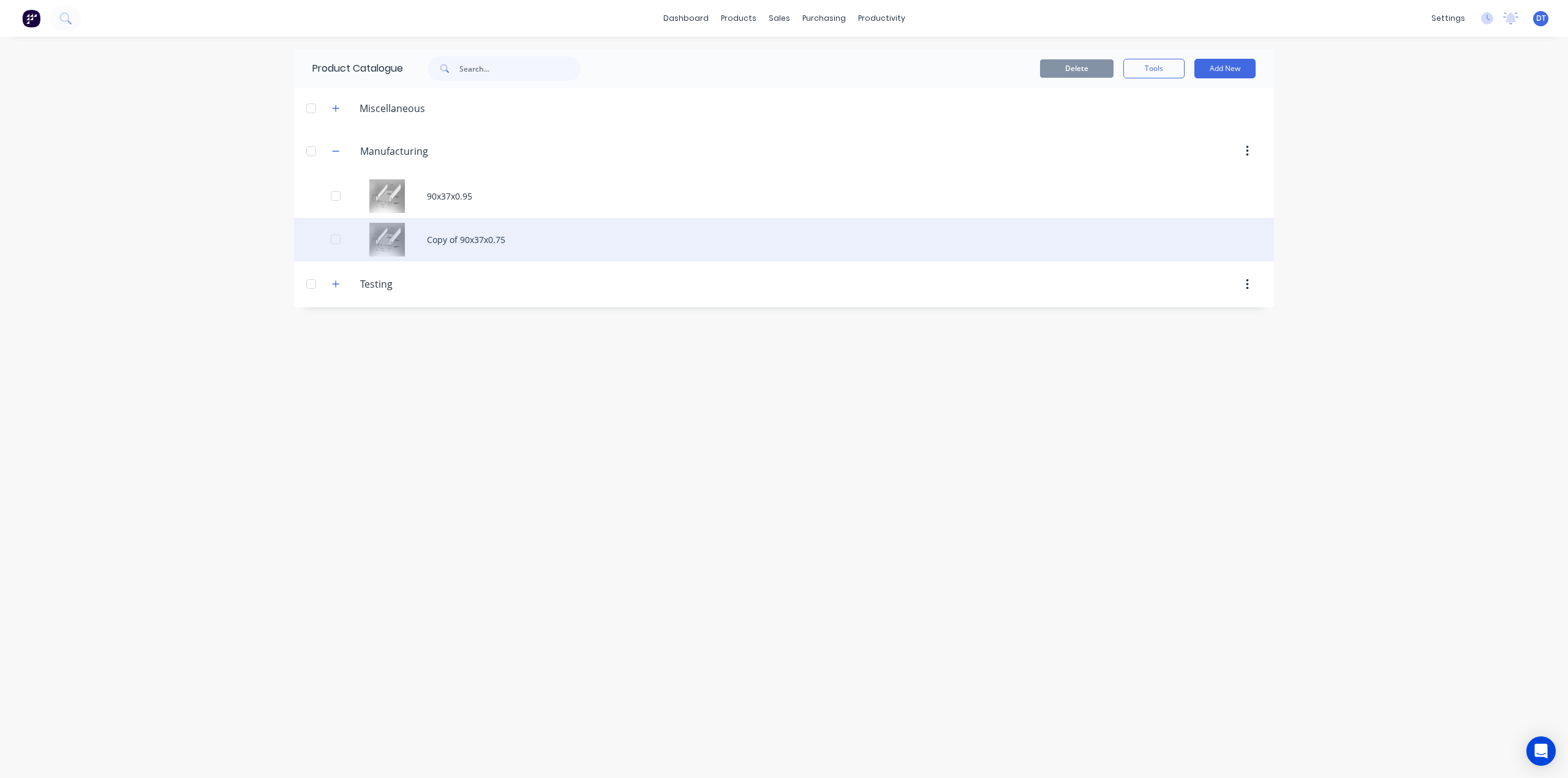
click at [486, 237] on div "Copy of 90x37x0.75" at bounding box center [784, 239] width 980 height 43
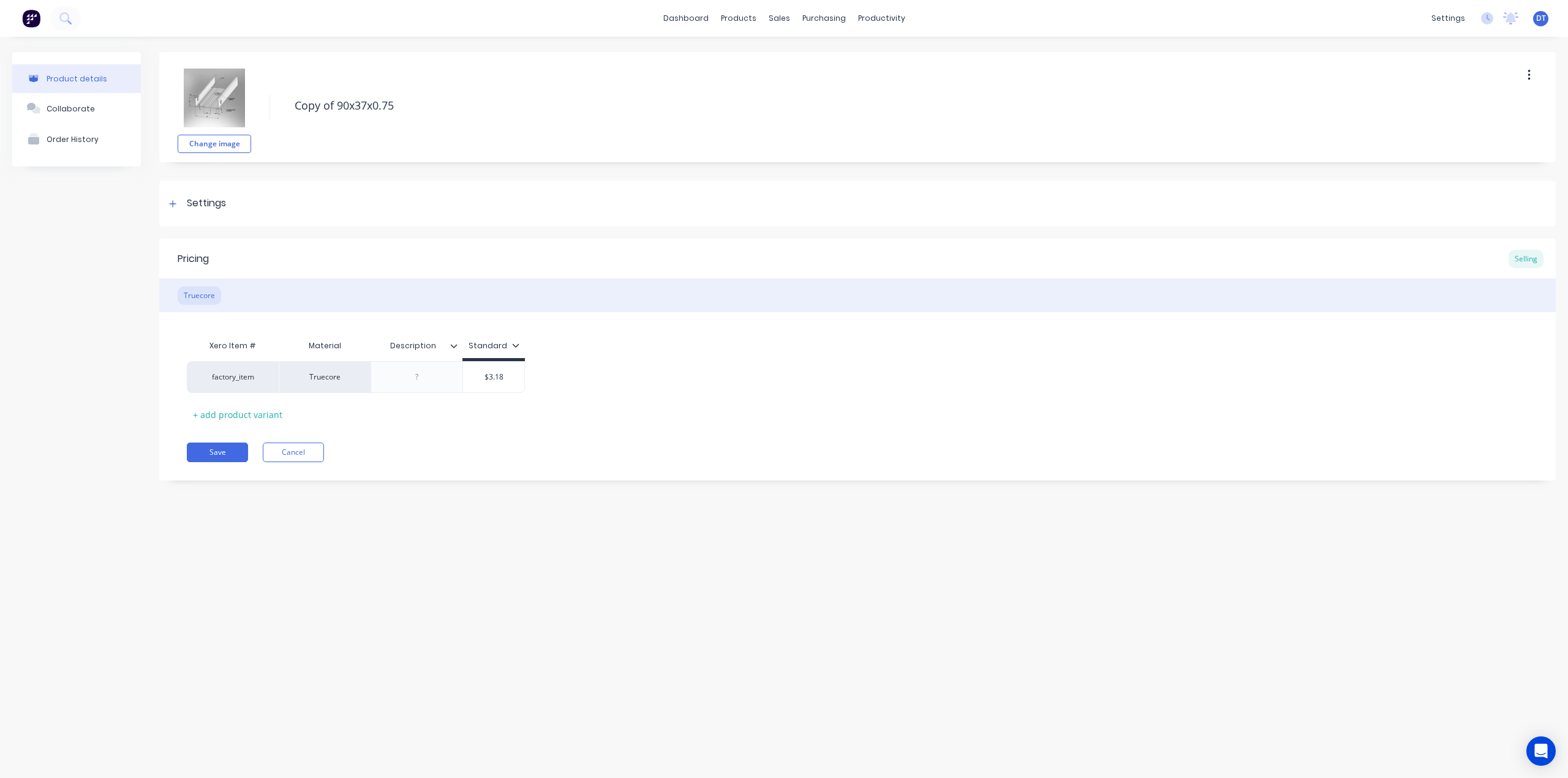
drag, startPoint x: 337, startPoint y: 105, endPoint x: 260, endPoint y: 109, distance: 77.1
click at [259, 111] on div "Change image Copy of 90x37x0.75" at bounding box center [857, 107] width 1396 height 110
type textarea "x"
type textarea "90x37x0.75"
type textarea "x"
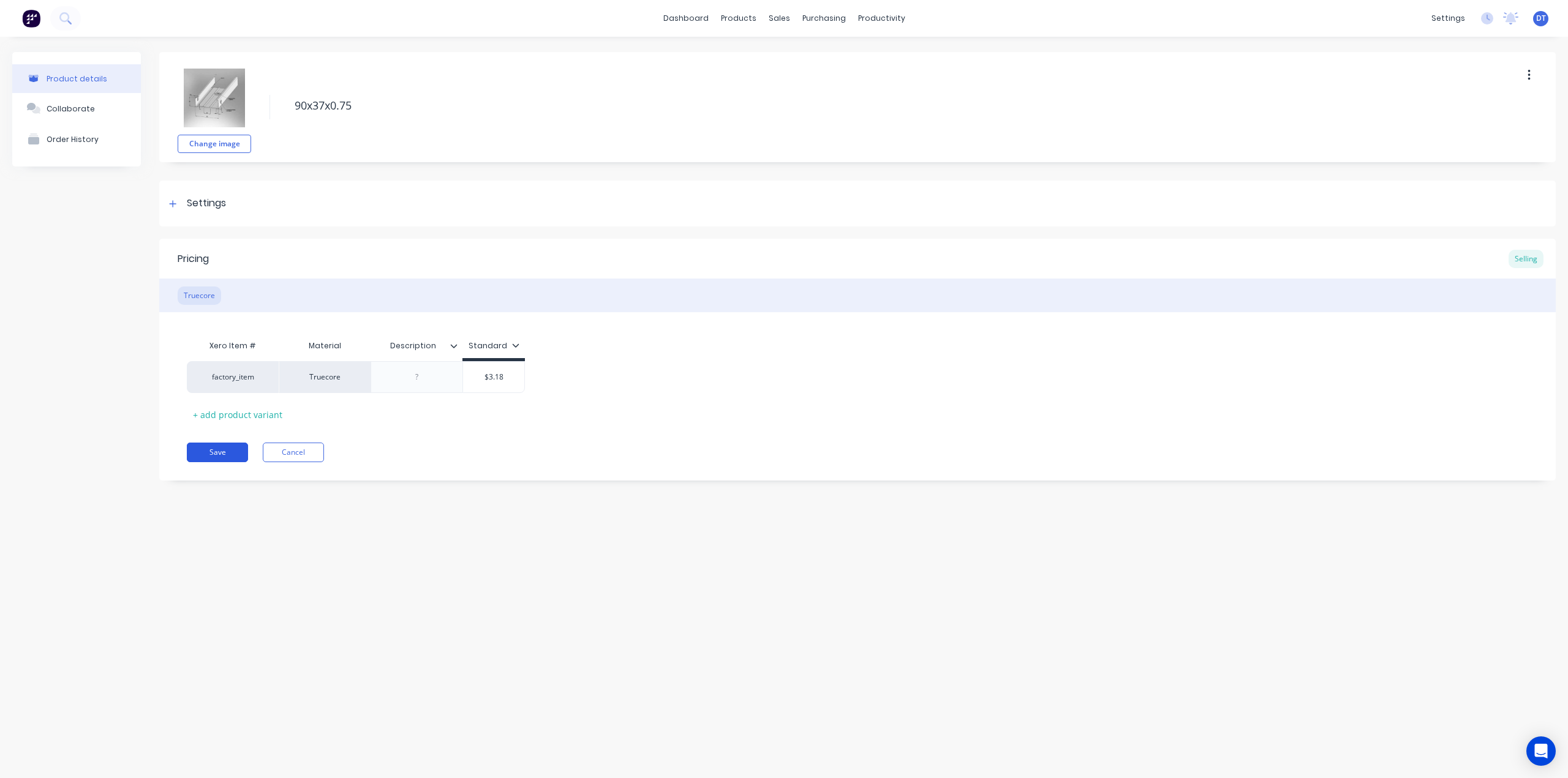
type textarea "90x37x0.75"
click at [213, 453] on button "Save" at bounding box center [217, 452] width 62 height 20
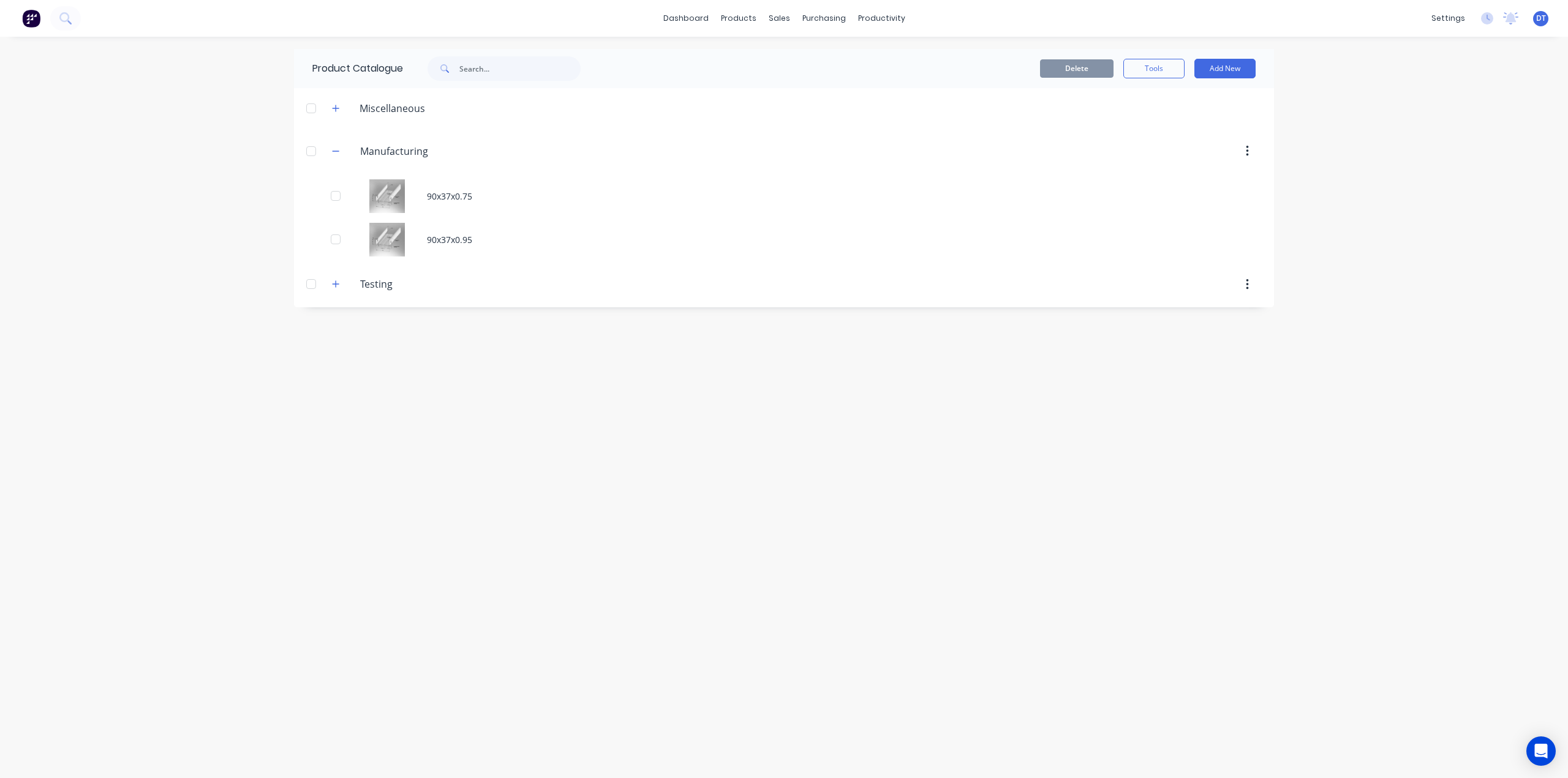
click at [508, 463] on div "Product Catalogue Delete Tools Add New Miscellaneous Manufacturing Manufacturin…" at bounding box center [784, 407] width 980 height 716
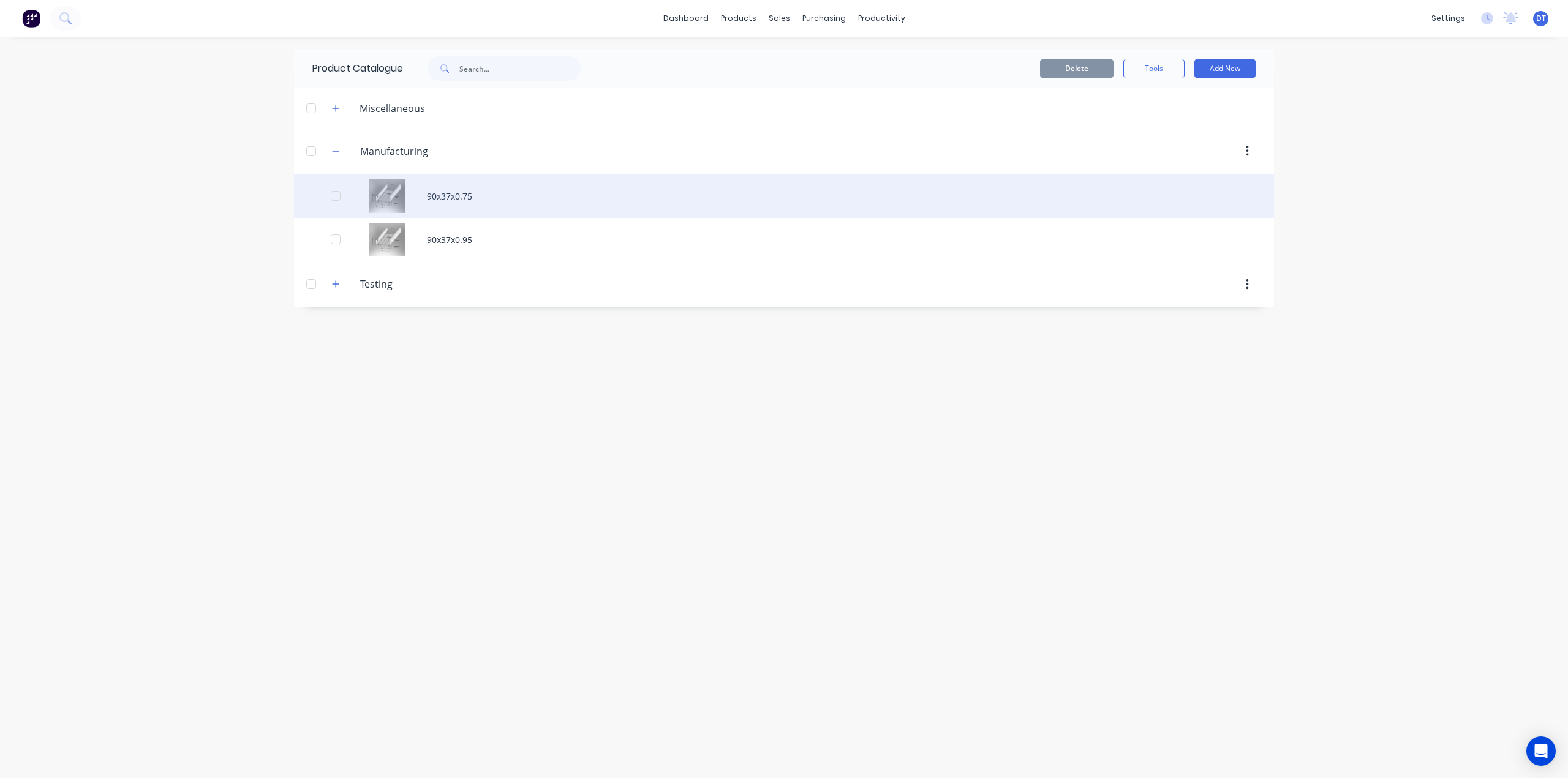
click at [485, 194] on div "90x37x0.75" at bounding box center [784, 196] width 980 height 43
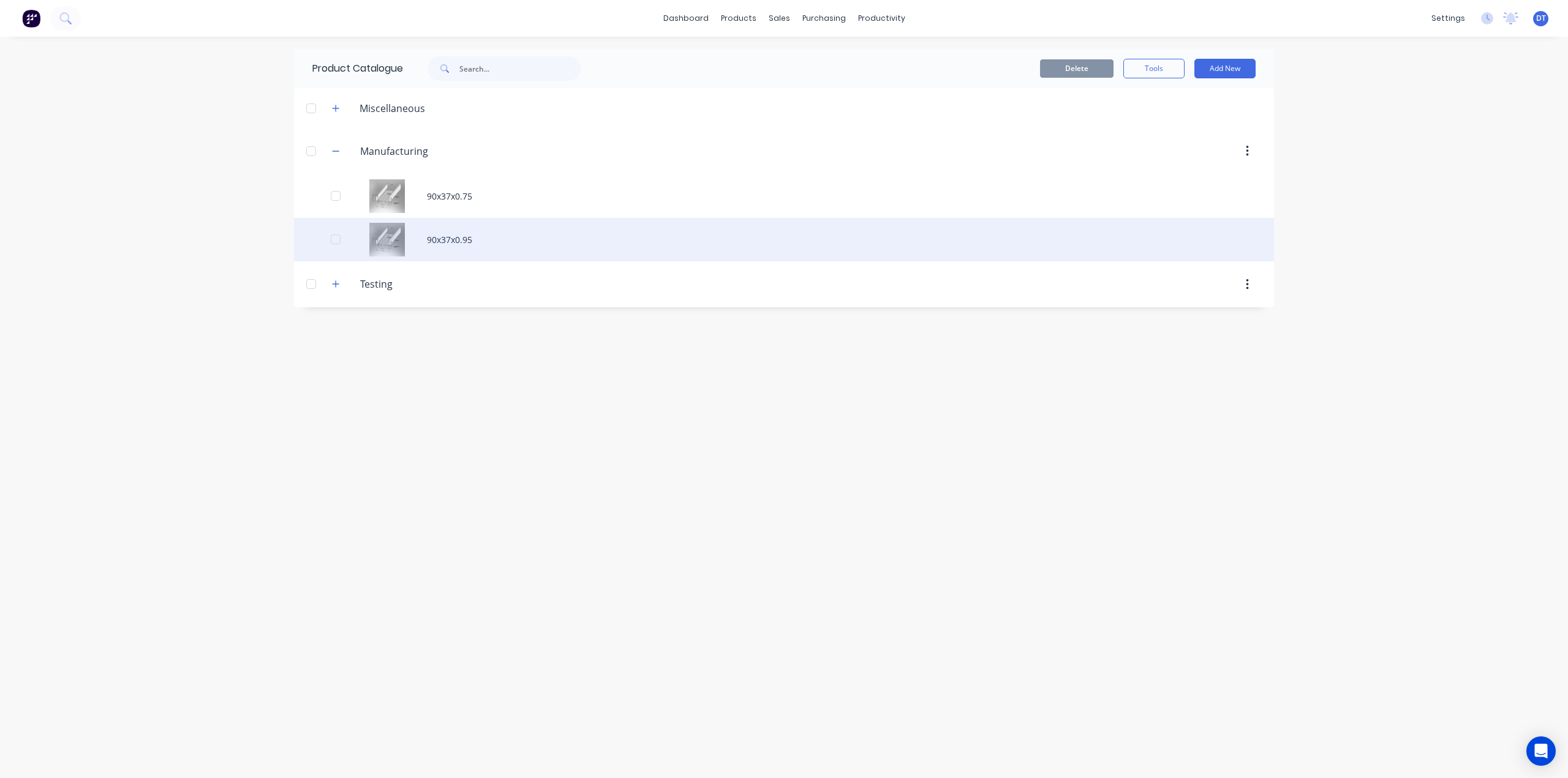
click at [528, 243] on div "90x37x0.95" at bounding box center [784, 239] width 980 height 43
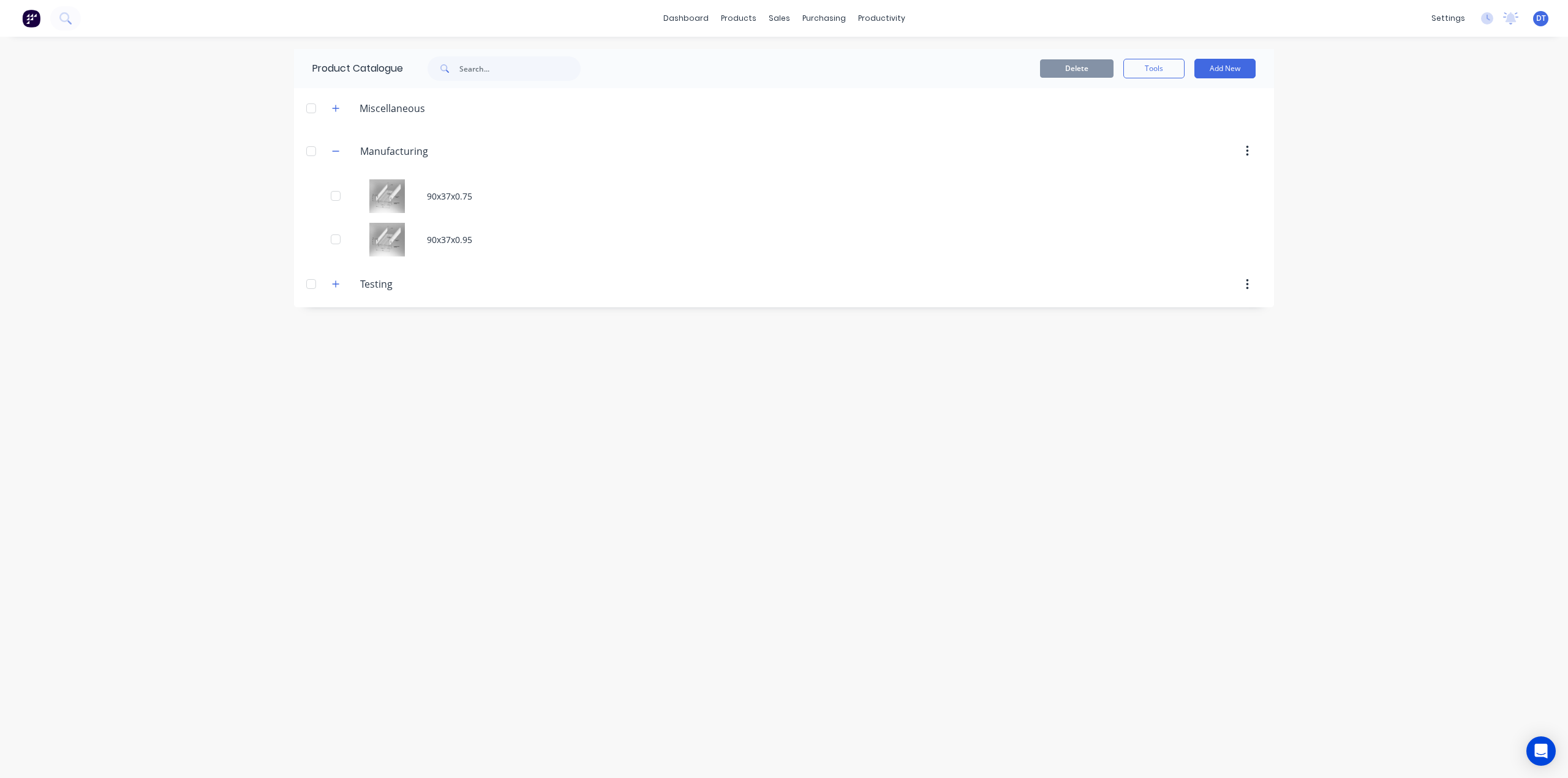
click at [474, 416] on div "Product Catalogue Delete Tools Add New Miscellaneous Manufacturing Manufacturin…" at bounding box center [784, 407] width 980 height 716
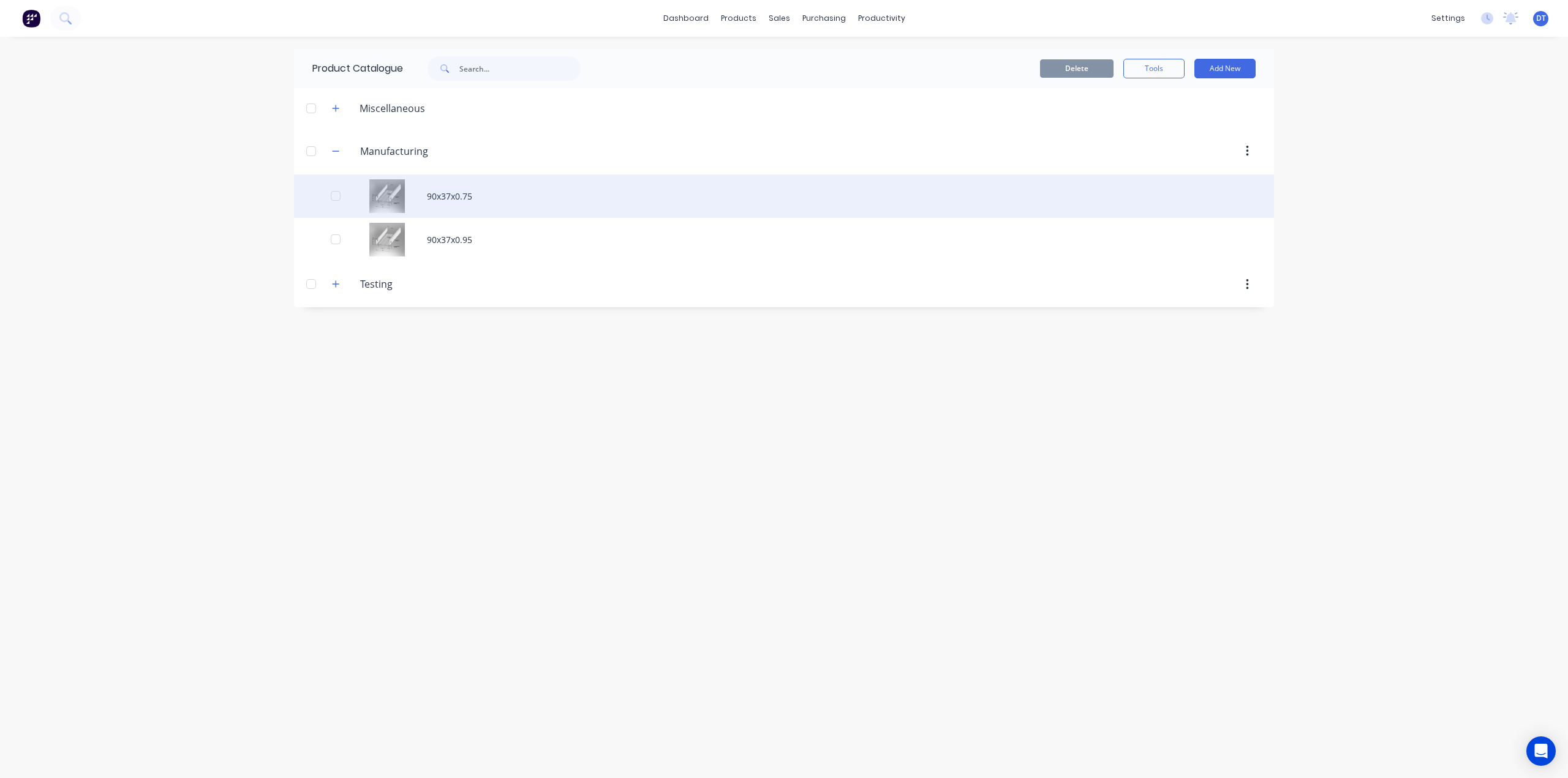
click at [498, 198] on div "90x37x0.75" at bounding box center [784, 196] width 980 height 43
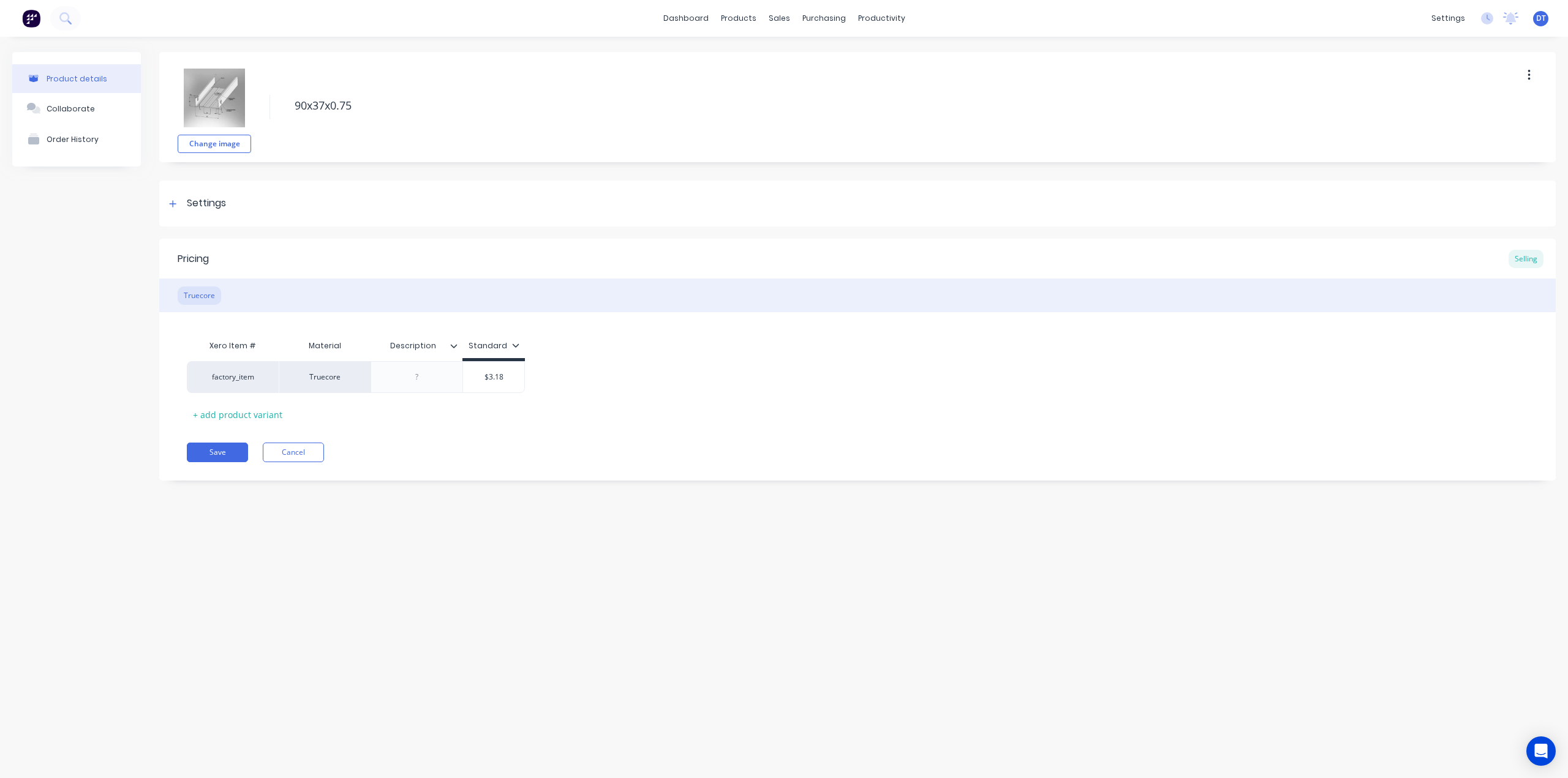
click at [88, 82] on div "Product details" at bounding box center [77, 79] width 61 height 9
click at [747, 24] on div "products" at bounding box center [738, 18] width 48 height 18
click at [754, 58] on link "Product Catalogue" at bounding box center [799, 58] width 162 height 24
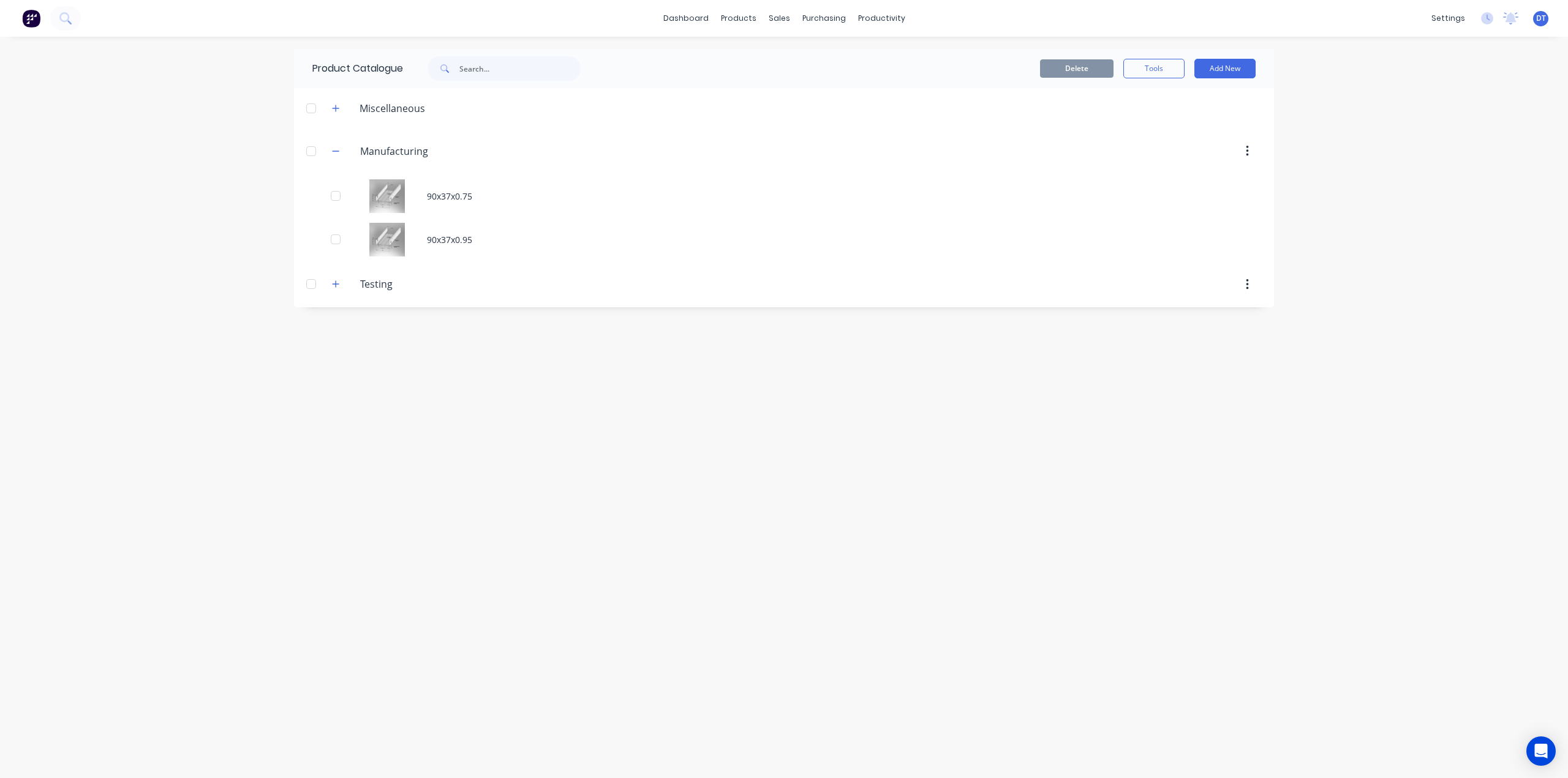
click at [419, 486] on div "Product Catalogue Delete Tools Add New Miscellaneous Manufacturing Manufacturin…" at bounding box center [784, 407] width 980 height 716
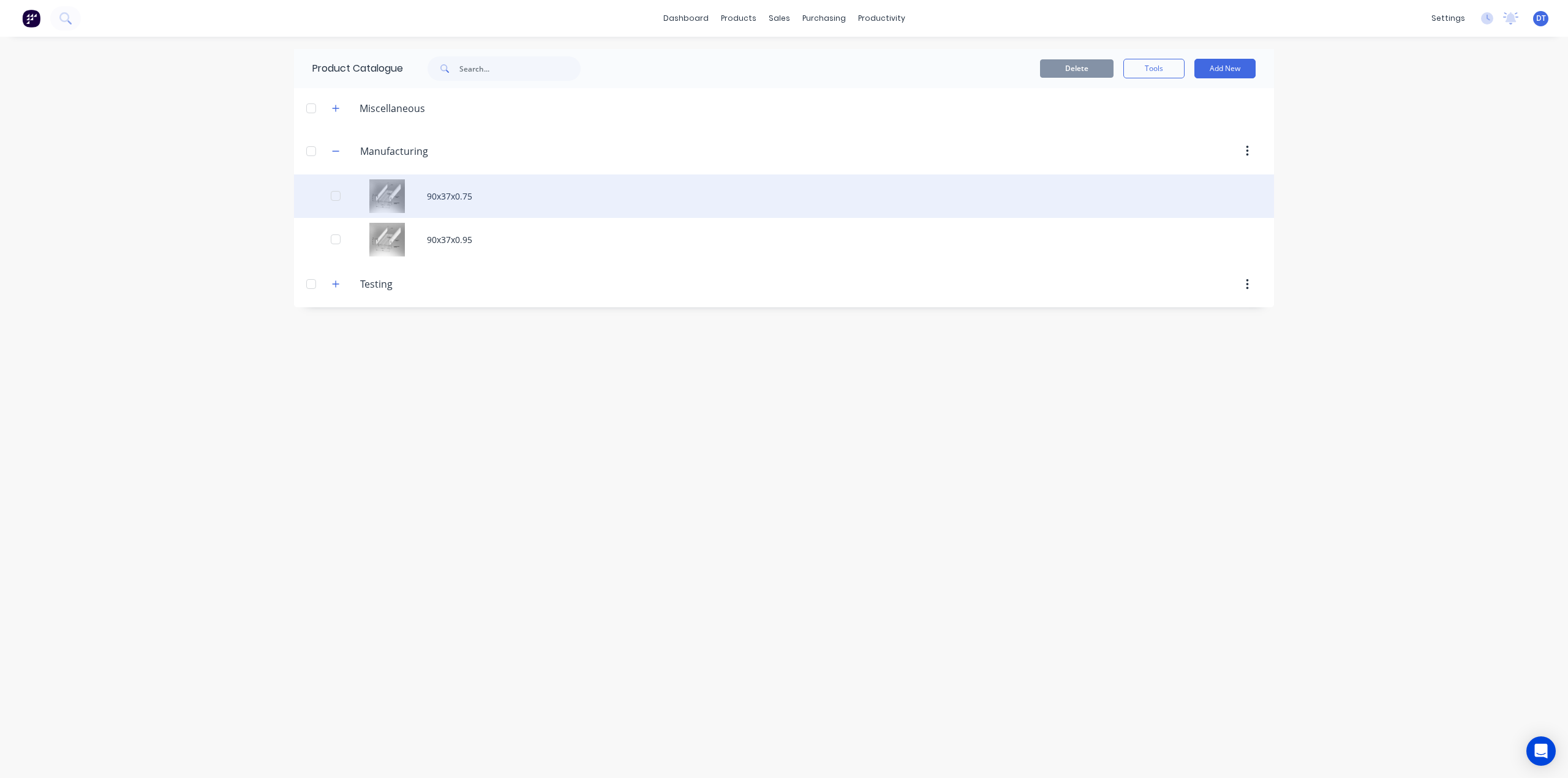
click at [1247, 190] on div "90x37x0.75" at bounding box center [784, 196] width 980 height 43
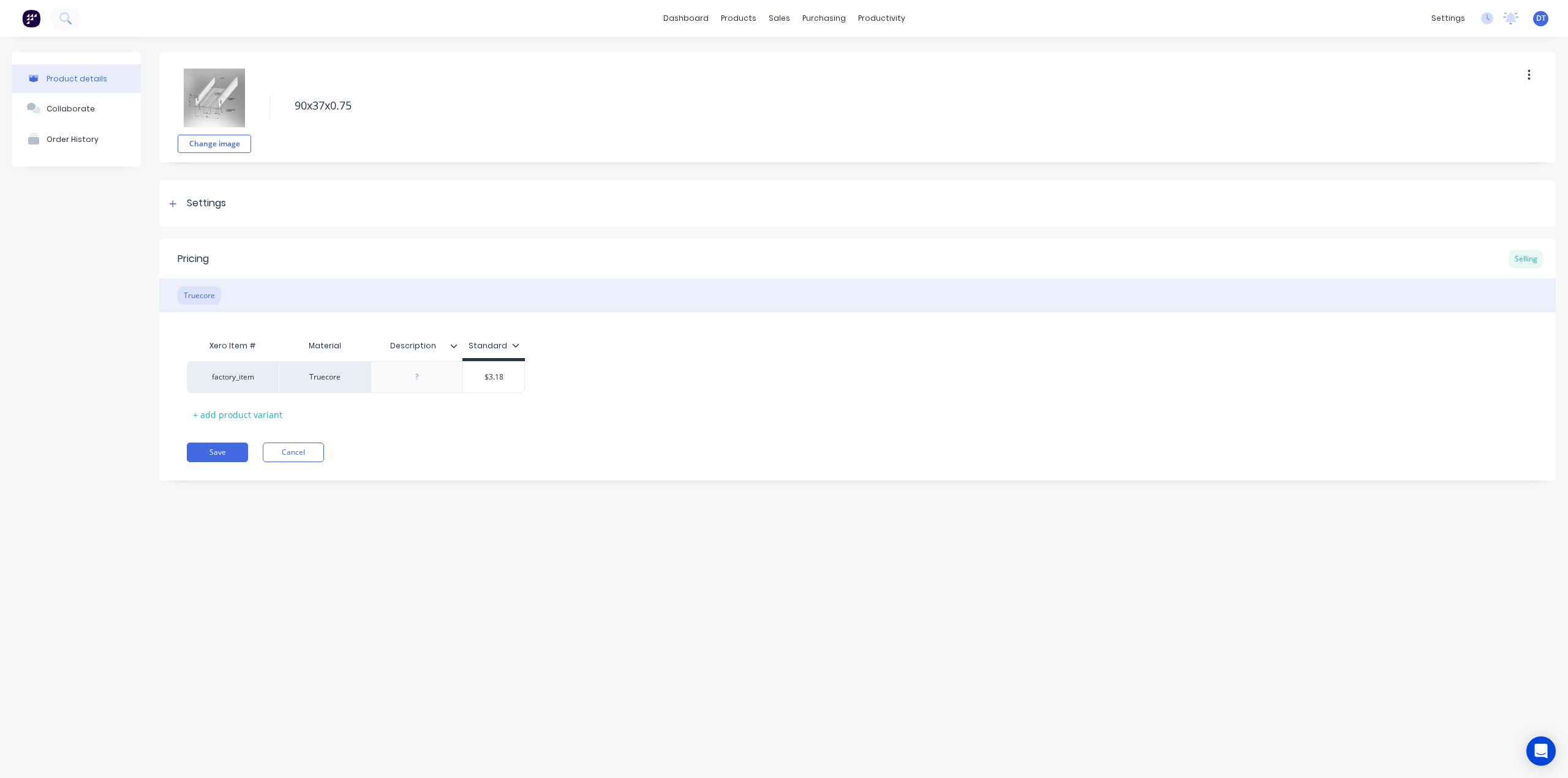
click at [1534, 73] on button "button" at bounding box center [1529, 75] width 29 height 22
click at [1467, 131] on div "Delete" at bounding box center [1485, 132] width 94 height 18
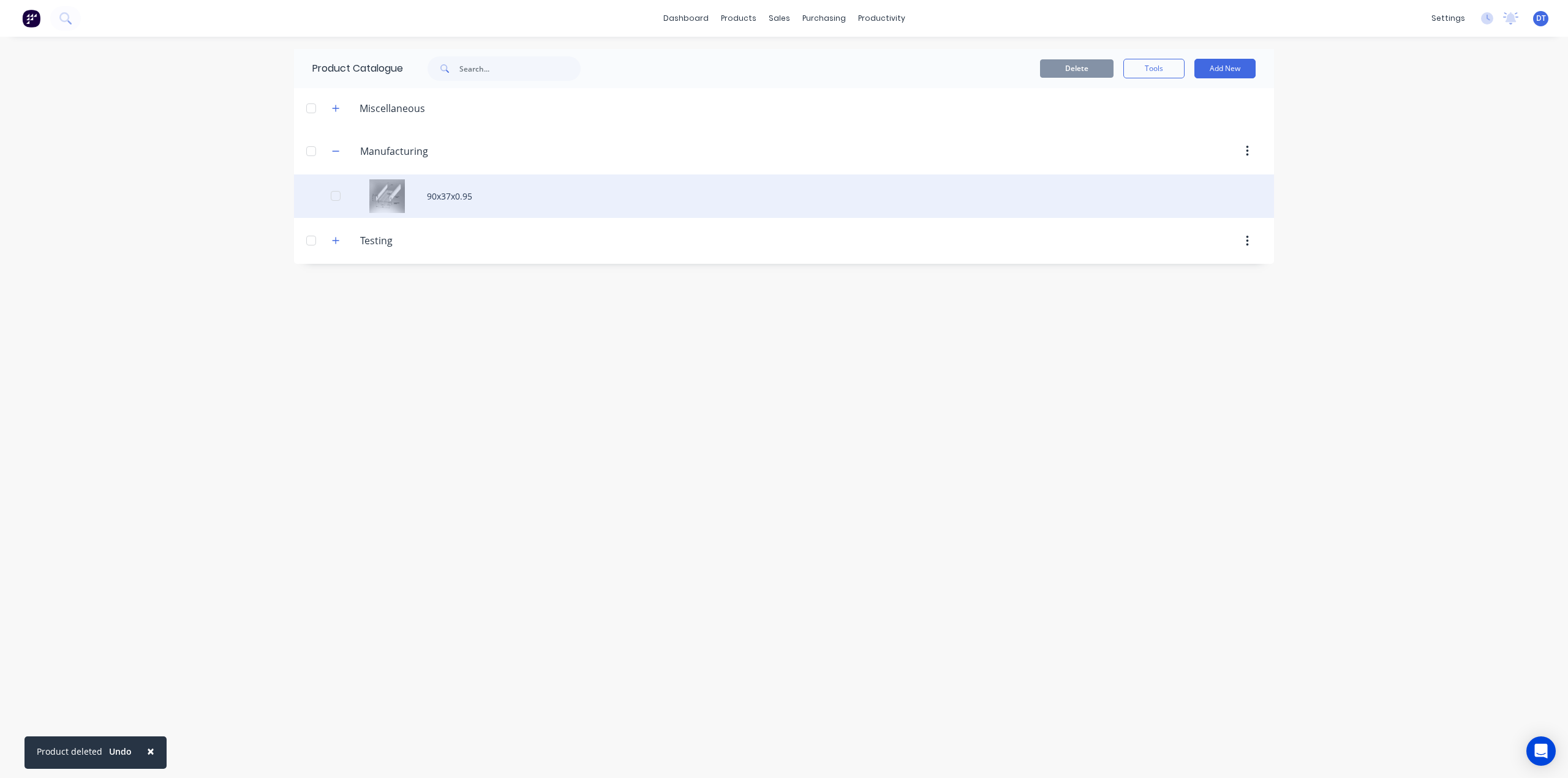
click at [1242, 196] on div "90x37x0.95" at bounding box center [784, 196] width 980 height 43
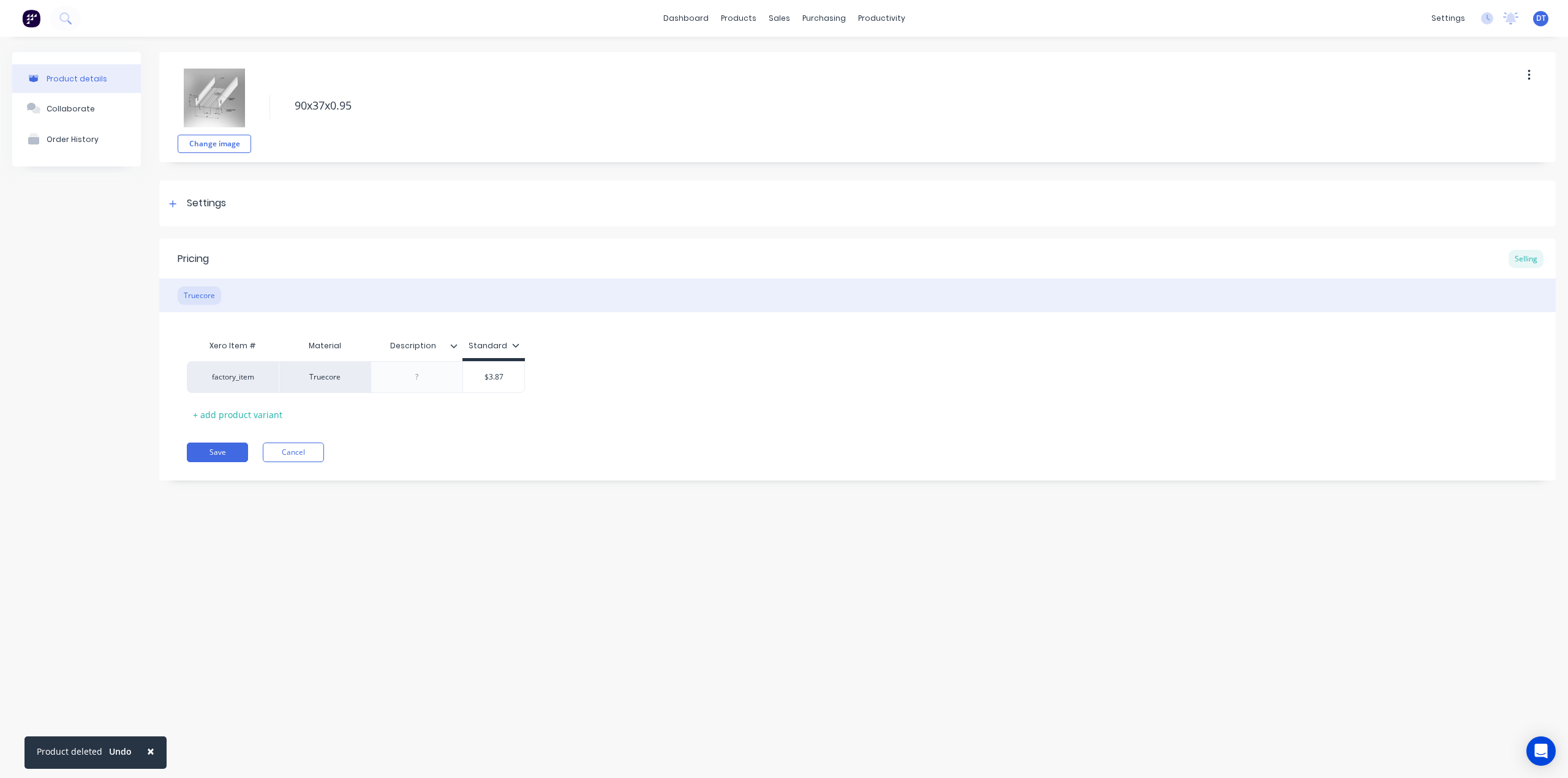
click at [1523, 77] on button "button" at bounding box center [1529, 75] width 29 height 22
click at [1455, 135] on div "Delete" at bounding box center [1485, 132] width 94 height 18
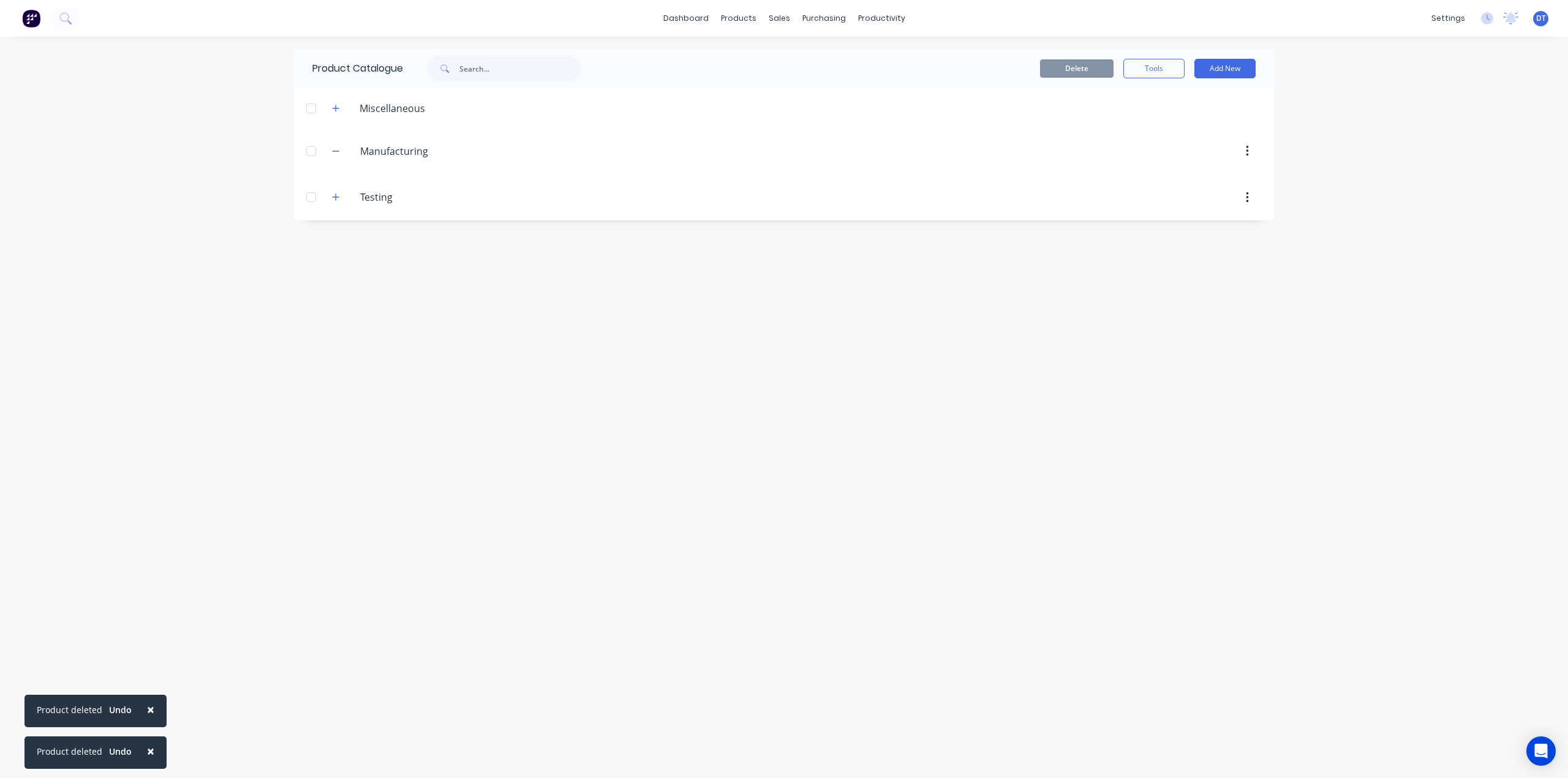
click at [1049, 417] on div "Product Catalogue Delete Tools Add New Miscellaneous Manufacturing Manufacturin…" at bounding box center [784, 407] width 980 height 716
click at [337, 109] on icon "button" at bounding box center [335, 108] width 7 height 9
click at [332, 195] on icon "button" at bounding box center [335, 197] width 7 height 9
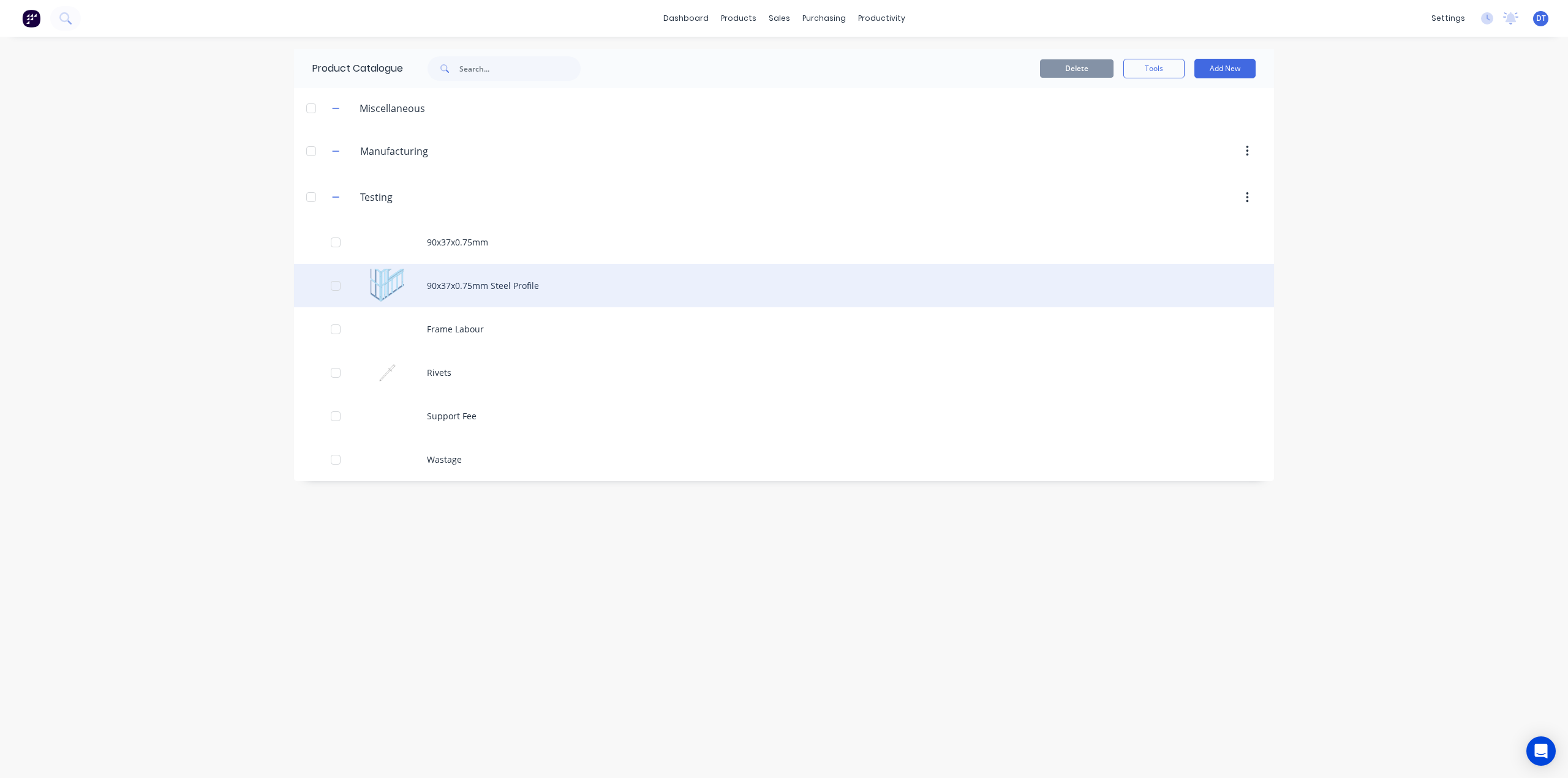
click at [488, 285] on div "90x37x0.75mm Steel Profile" at bounding box center [784, 285] width 980 height 43
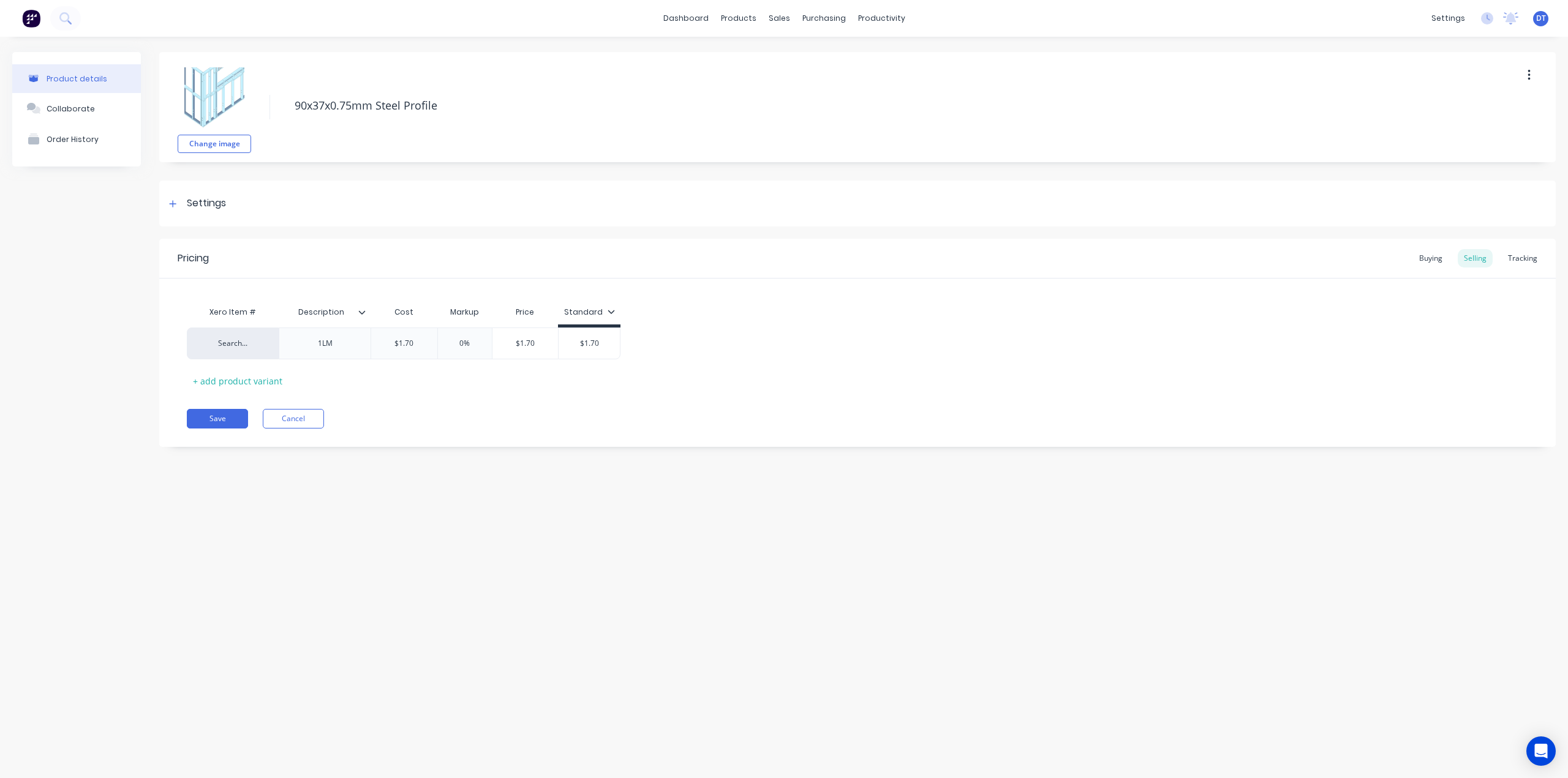
type textarea "x"
type input "Description"
click at [363, 317] on input "Description" at bounding box center [321, 312] width 84 height 11
click at [363, 311] on icon at bounding box center [361, 311] width 7 height 7
click at [363, 311] on icon at bounding box center [361, 311] width 7 height 7
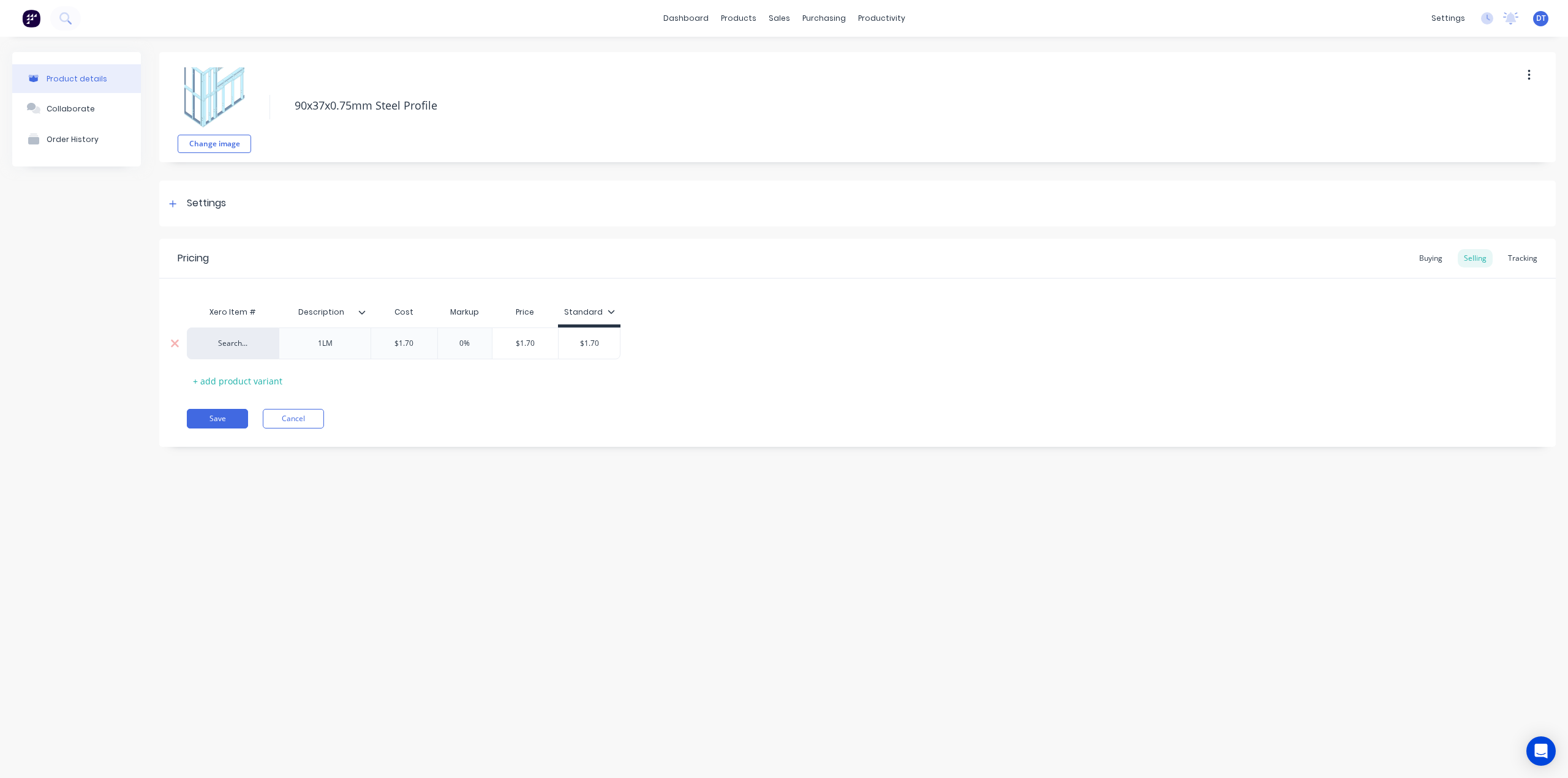
click at [232, 346] on div "Search..." at bounding box center [232, 343] width 67 height 11
click at [602, 588] on div "Product details Collaborate Order History Change image 90x37x0.75mm Steel Profi…" at bounding box center [784, 395] width 1568 height 716
click at [1371, 139] on link "Integrations" at bounding box center [1390, 132] width 162 height 24
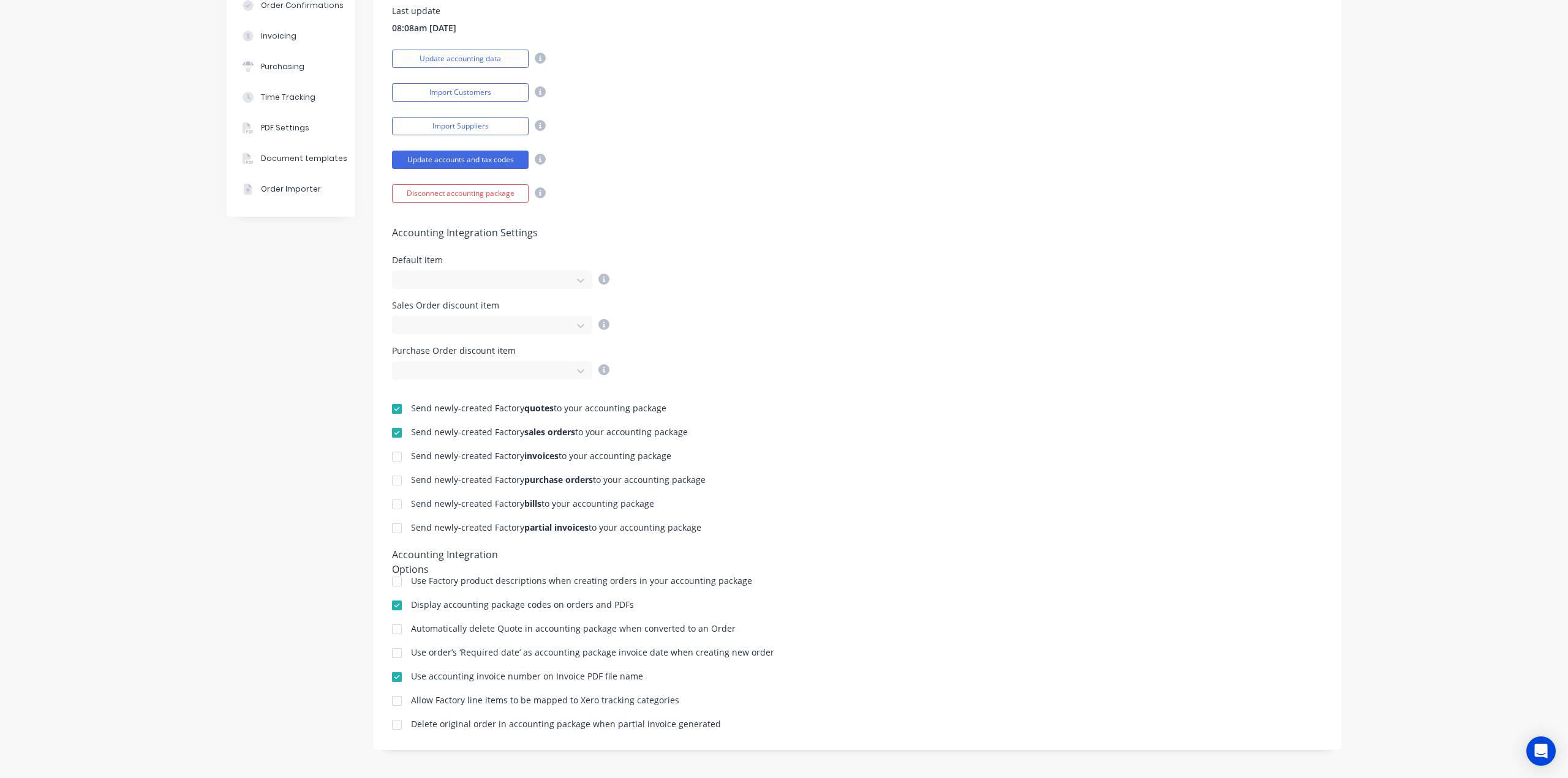
scroll to position [255, 0]
click at [394, 698] on div at bounding box center [396, 700] width 24 height 24
click at [397, 653] on div at bounding box center [396, 652] width 24 height 24
click at [393, 578] on div at bounding box center [396, 581] width 24 height 24
click at [394, 578] on div at bounding box center [396, 581] width 24 height 24
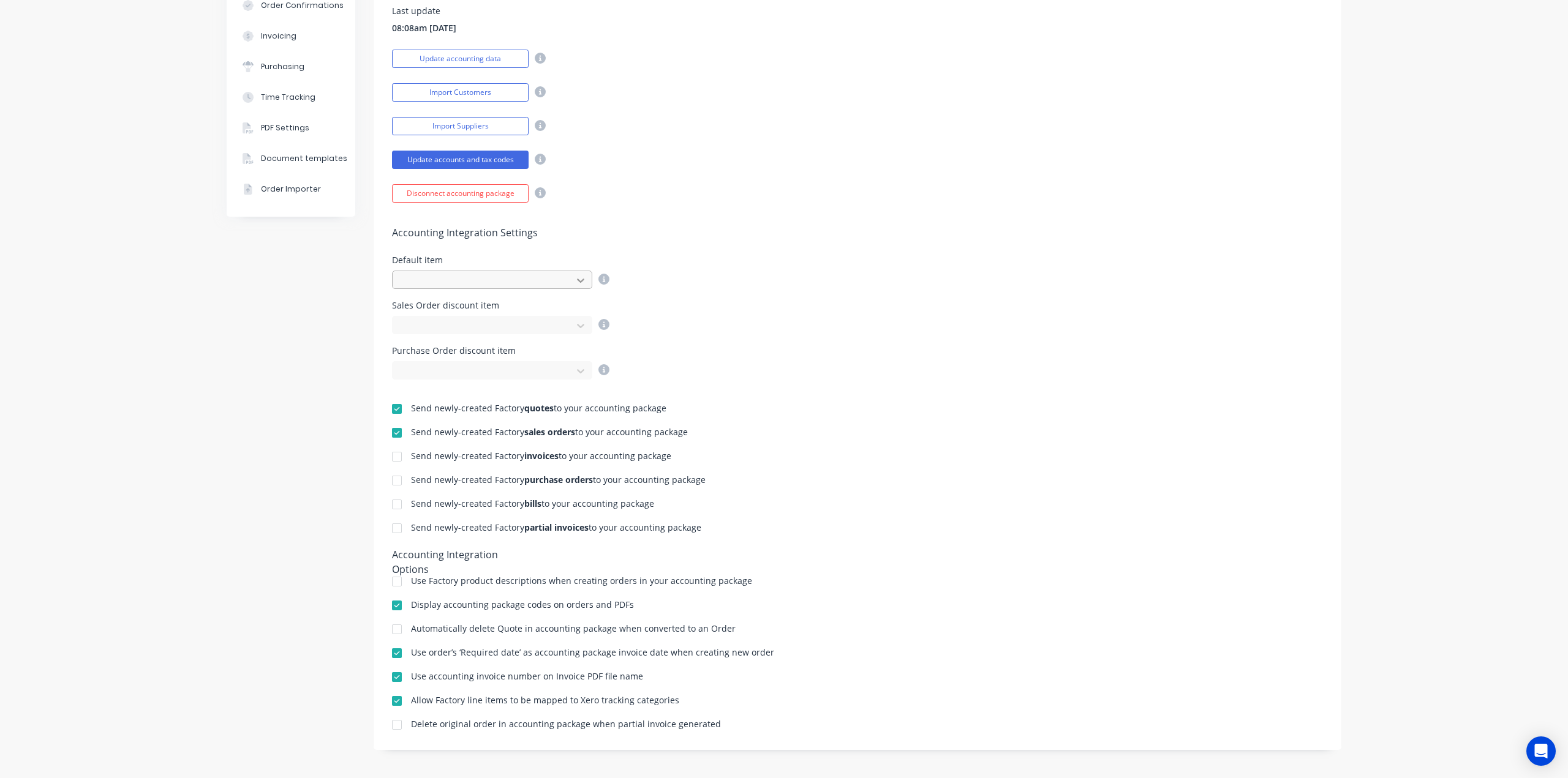
click at [574, 276] on icon at bounding box center [580, 280] width 12 height 12
click at [740, 321] on div "Sales Order discount item" at bounding box center [858, 317] width 931 height 33
click at [575, 321] on icon at bounding box center [580, 325] width 12 height 12
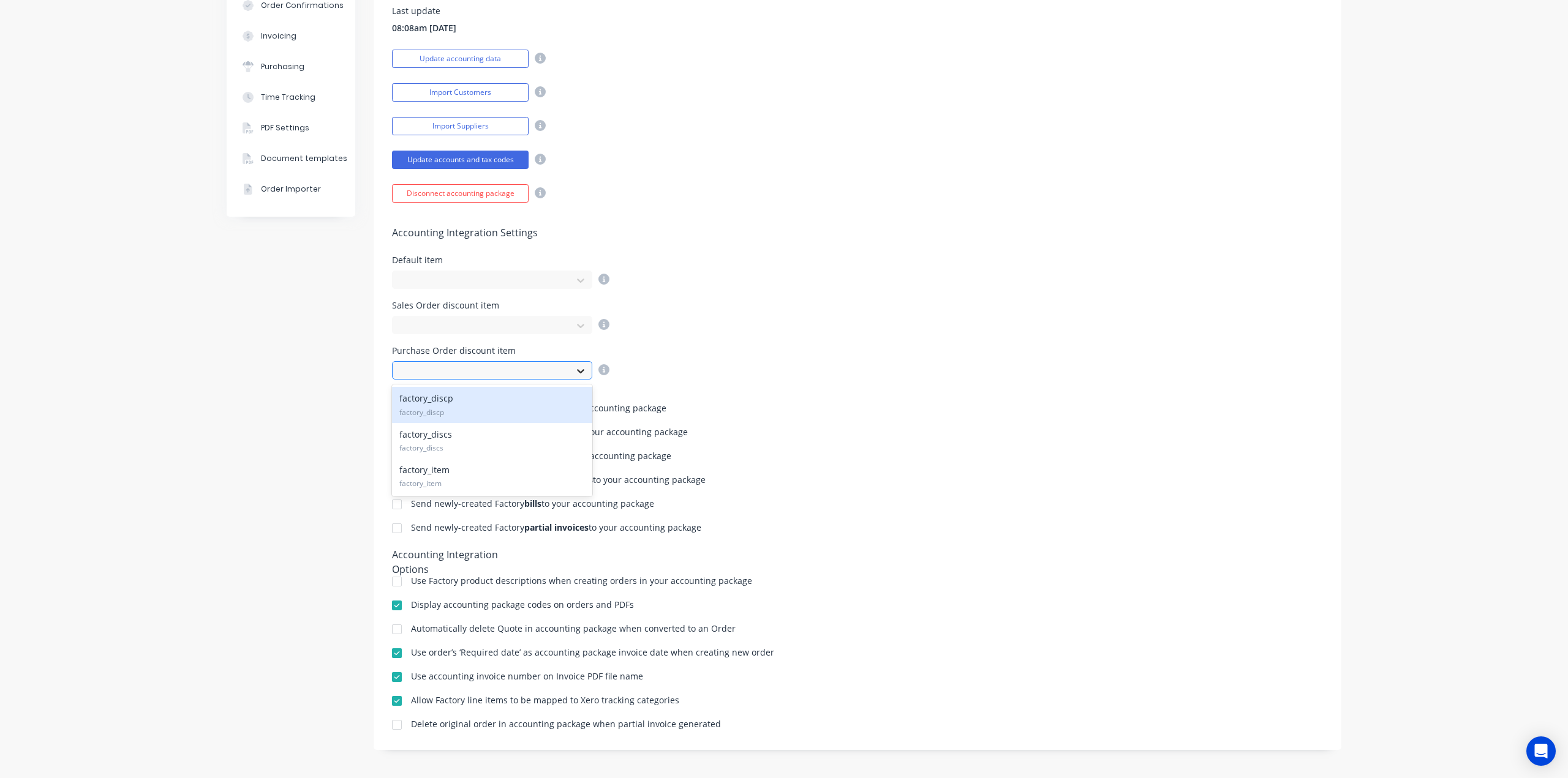
click at [579, 365] on icon at bounding box center [580, 371] width 12 height 12
drag, startPoint x: 579, startPoint y: 365, endPoint x: 593, endPoint y: 363, distance: 14.1
click at [579, 365] on icon at bounding box center [580, 371] width 12 height 12
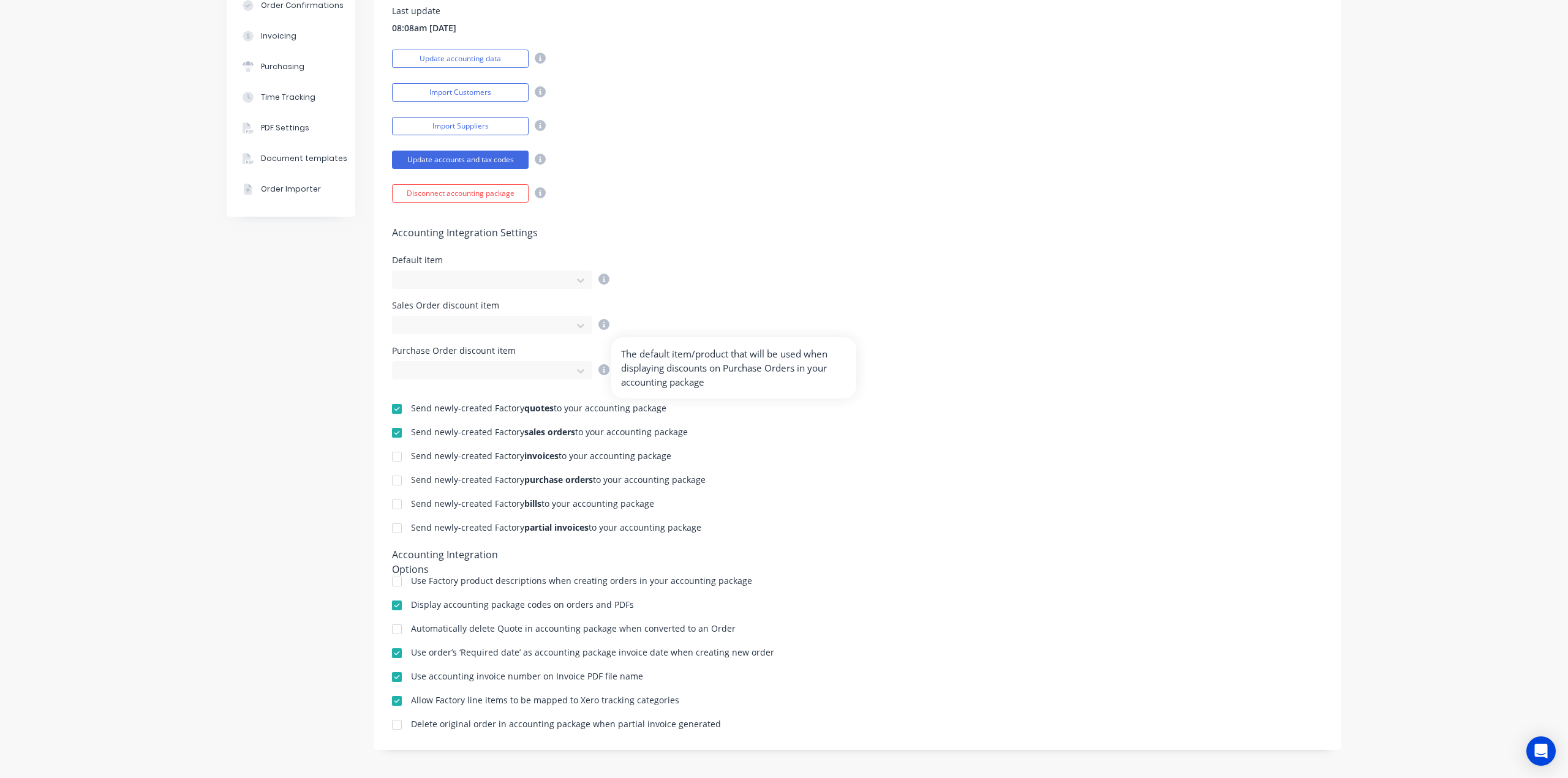
click at [598, 367] on icon at bounding box center [604, 370] width 11 height 11
click at [678, 308] on div "Sales Order discount item" at bounding box center [858, 317] width 931 height 33
click at [602, 277] on icon at bounding box center [604, 279] width 11 height 11
click at [864, 181] on div "Disconnect accounting package" at bounding box center [858, 192] width 931 height 22
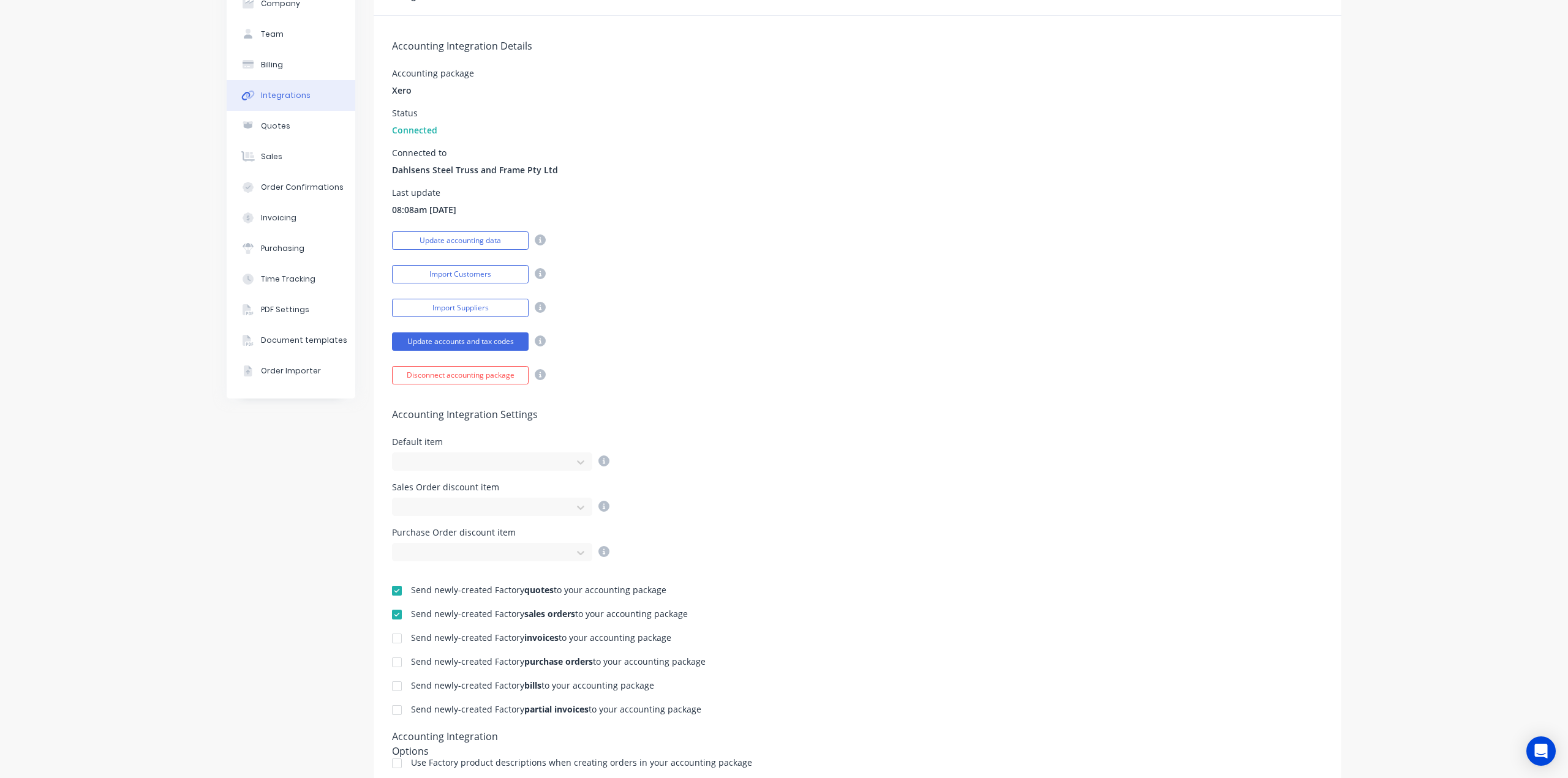
scroll to position [0, 0]
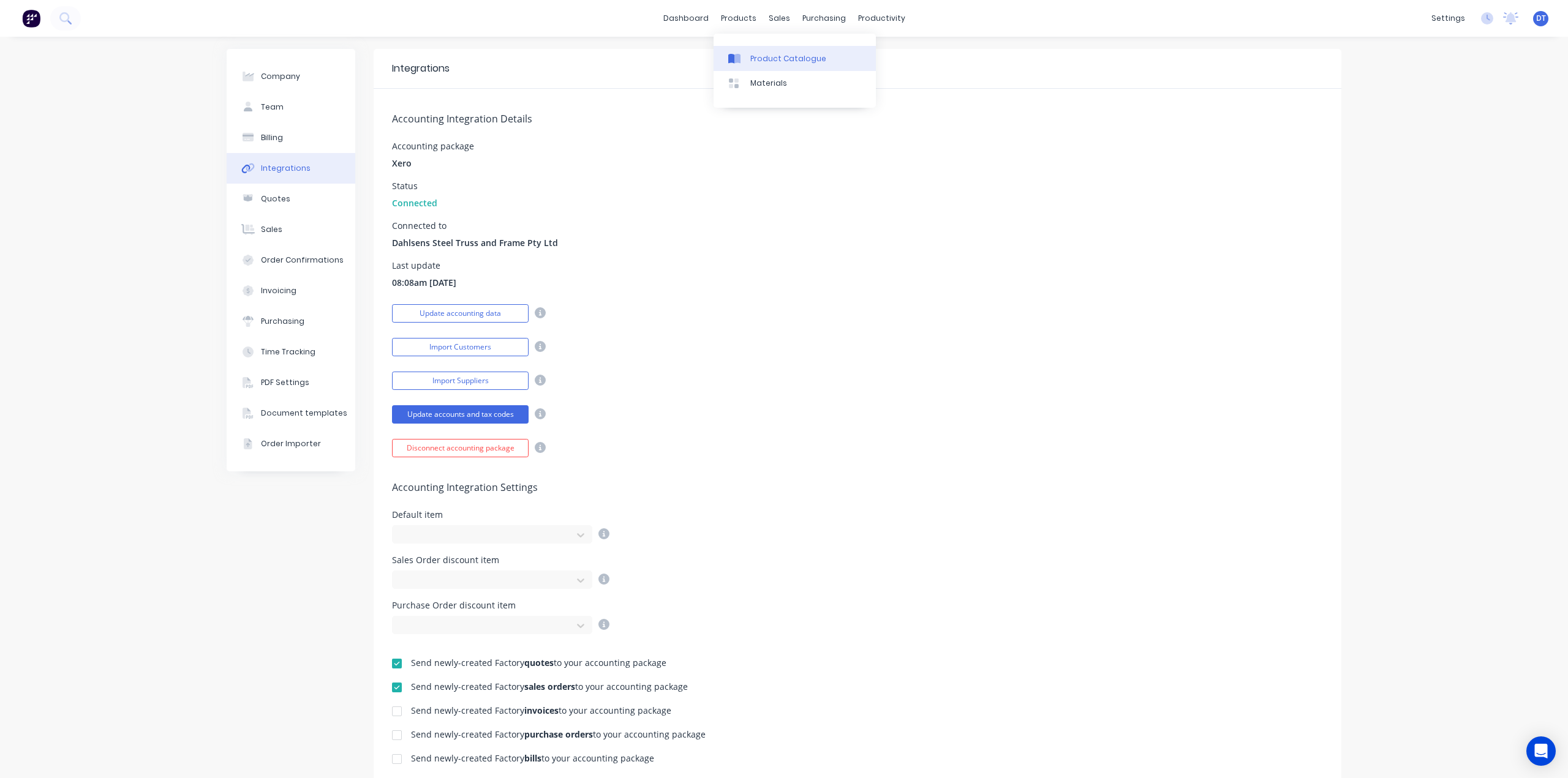
click at [760, 52] on link "Product Catalogue" at bounding box center [795, 58] width 162 height 24
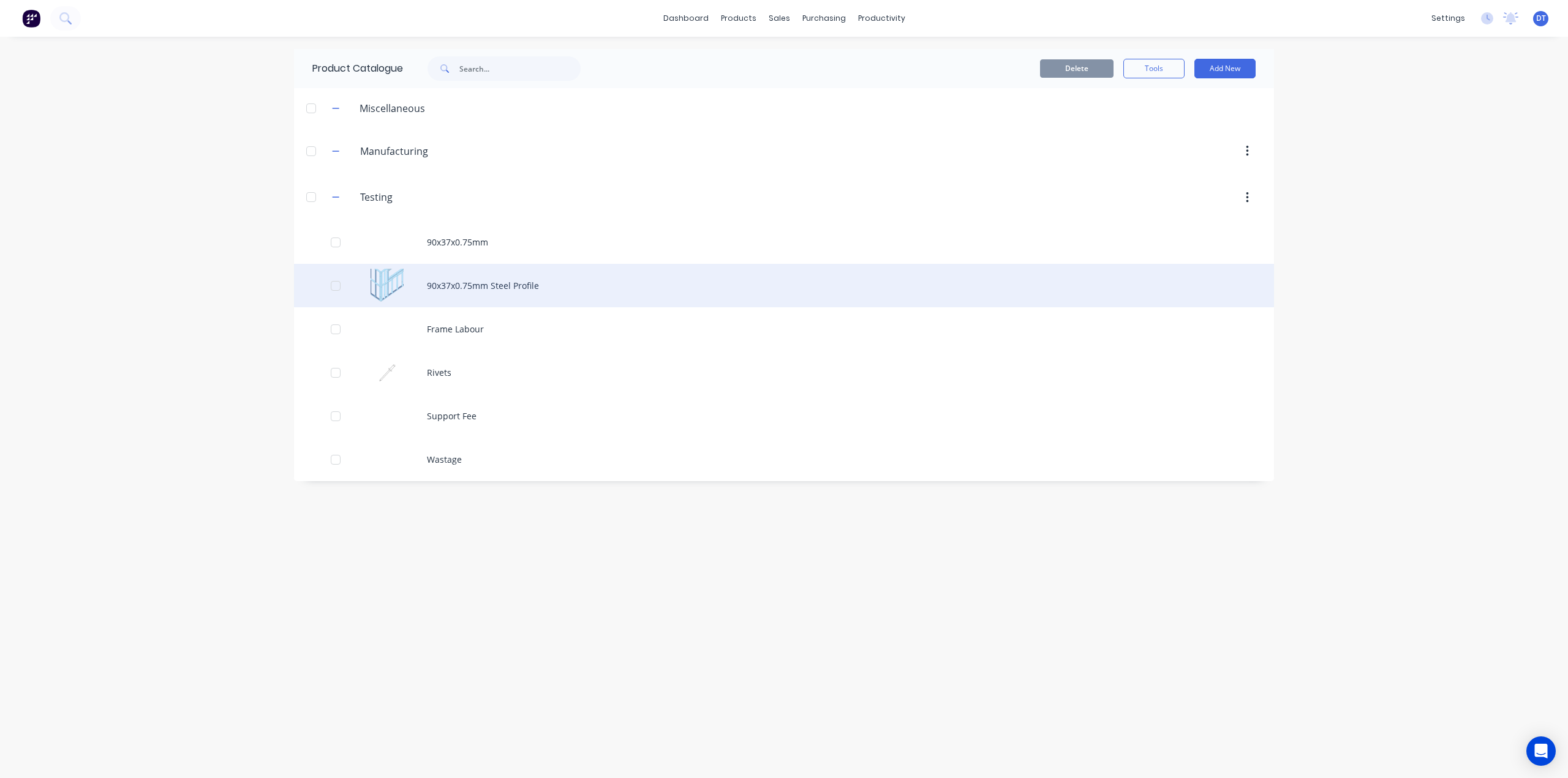
click at [463, 282] on div "90x37x0.75mm Steel Profile" at bounding box center [784, 285] width 980 height 43
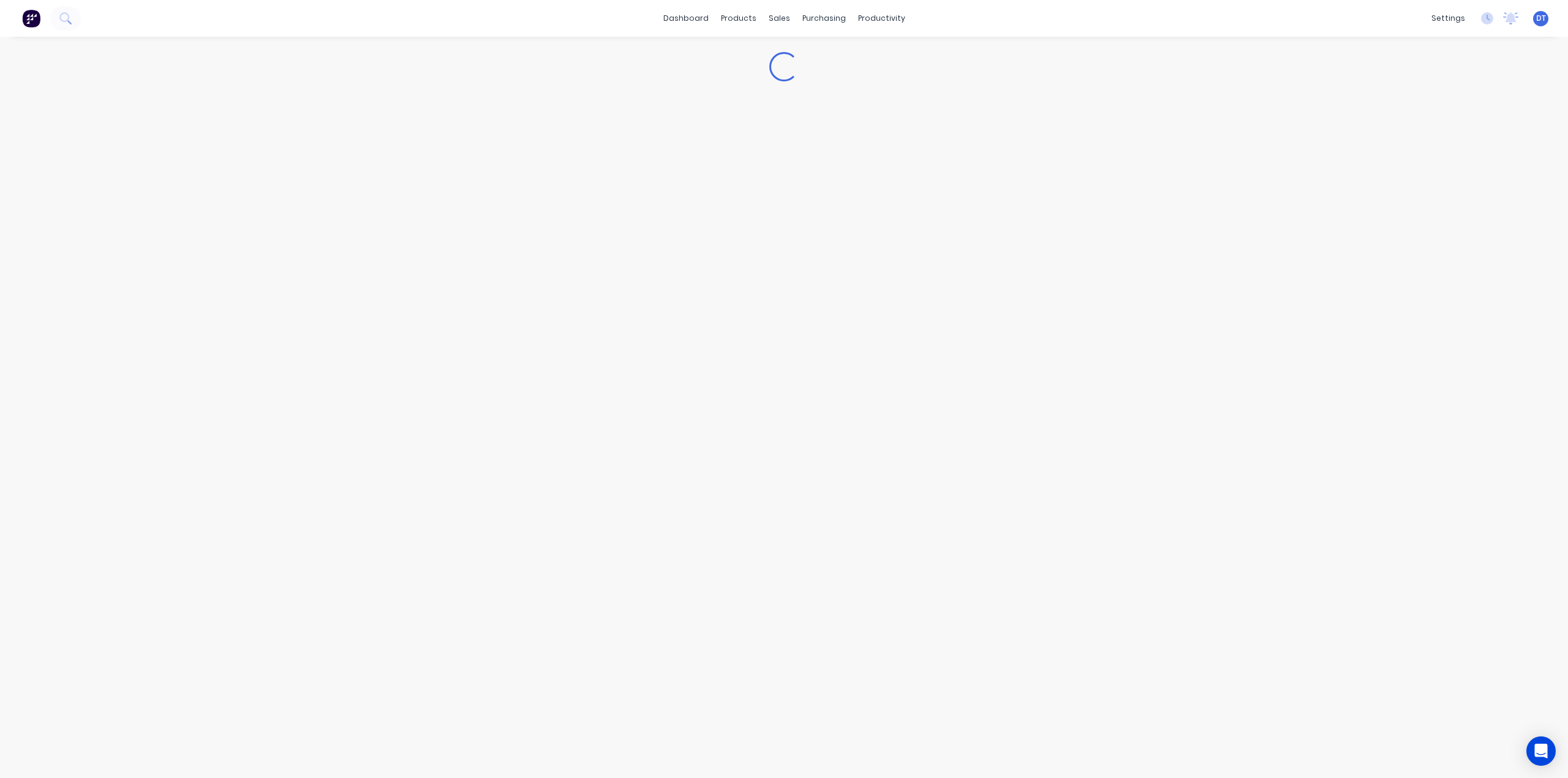
type textarea "x"
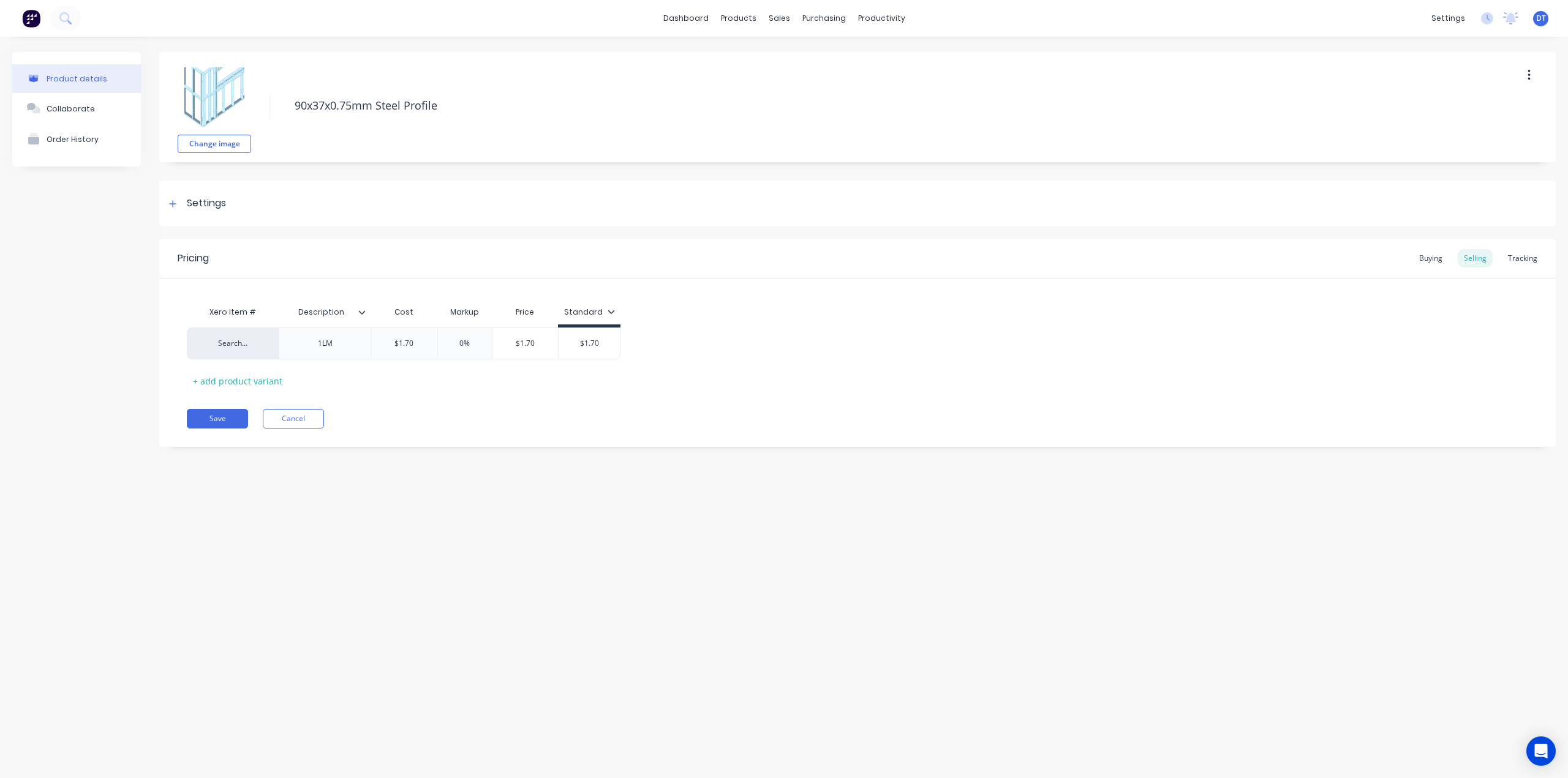
click at [206, 97] on img at bounding box center [215, 98] width 62 height 62
click at [211, 141] on button "Change image" at bounding box center [214, 144] width 73 height 18
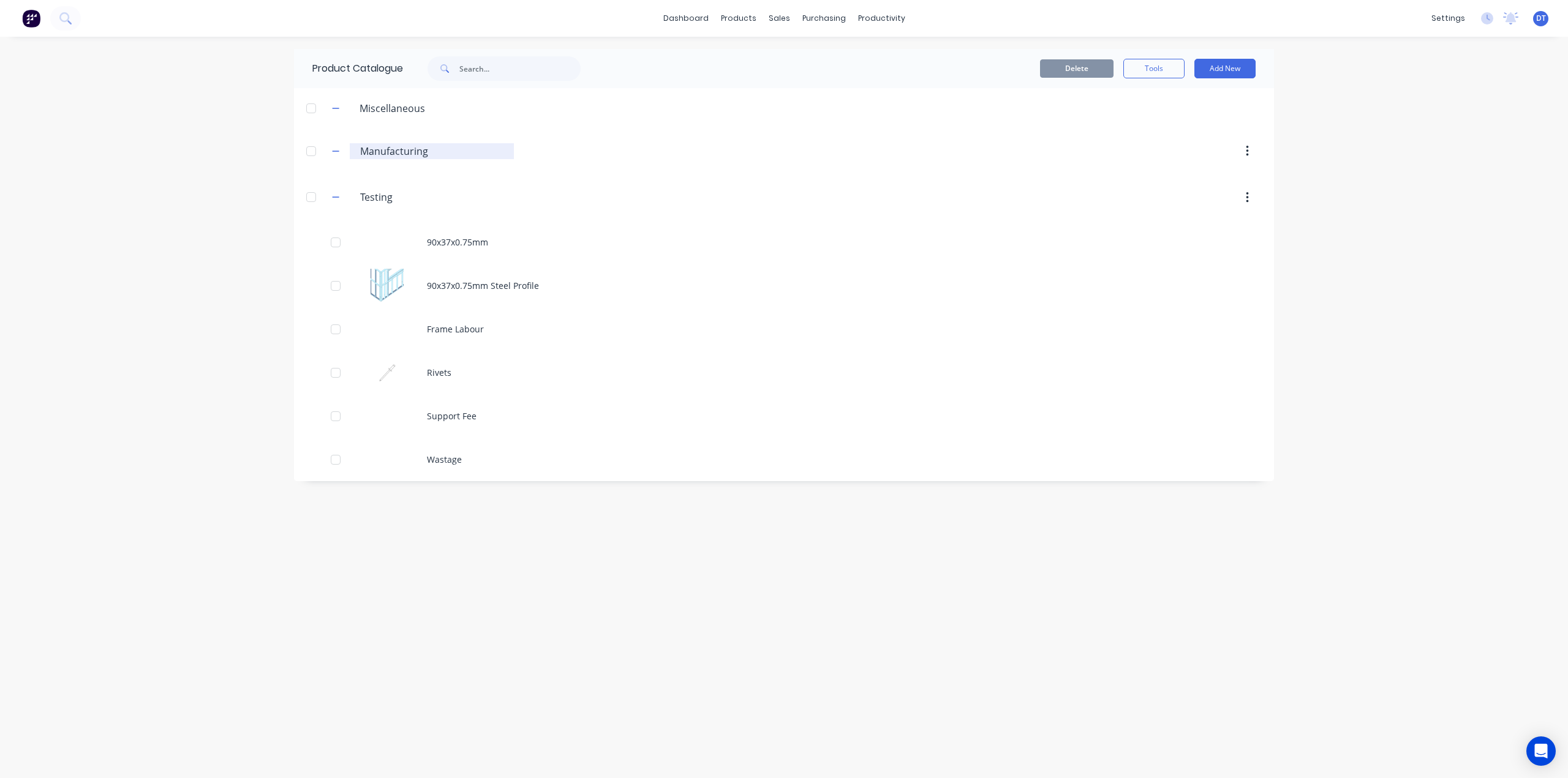
click at [382, 152] on input "Manufacturing" at bounding box center [432, 151] width 145 height 14
click at [1238, 68] on button "Add New" at bounding box center [1225, 69] width 62 height 20
click at [1172, 144] on div "Product Kit" at bounding box center [1197, 149] width 94 height 18
click at [416, 149] on input "Manufacturing" at bounding box center [432, 151] width 145 height 14
drag, startPoint x: 431, startPoint y: 154, endPoint x: 412, endPoint y: 157, distance: 19.2
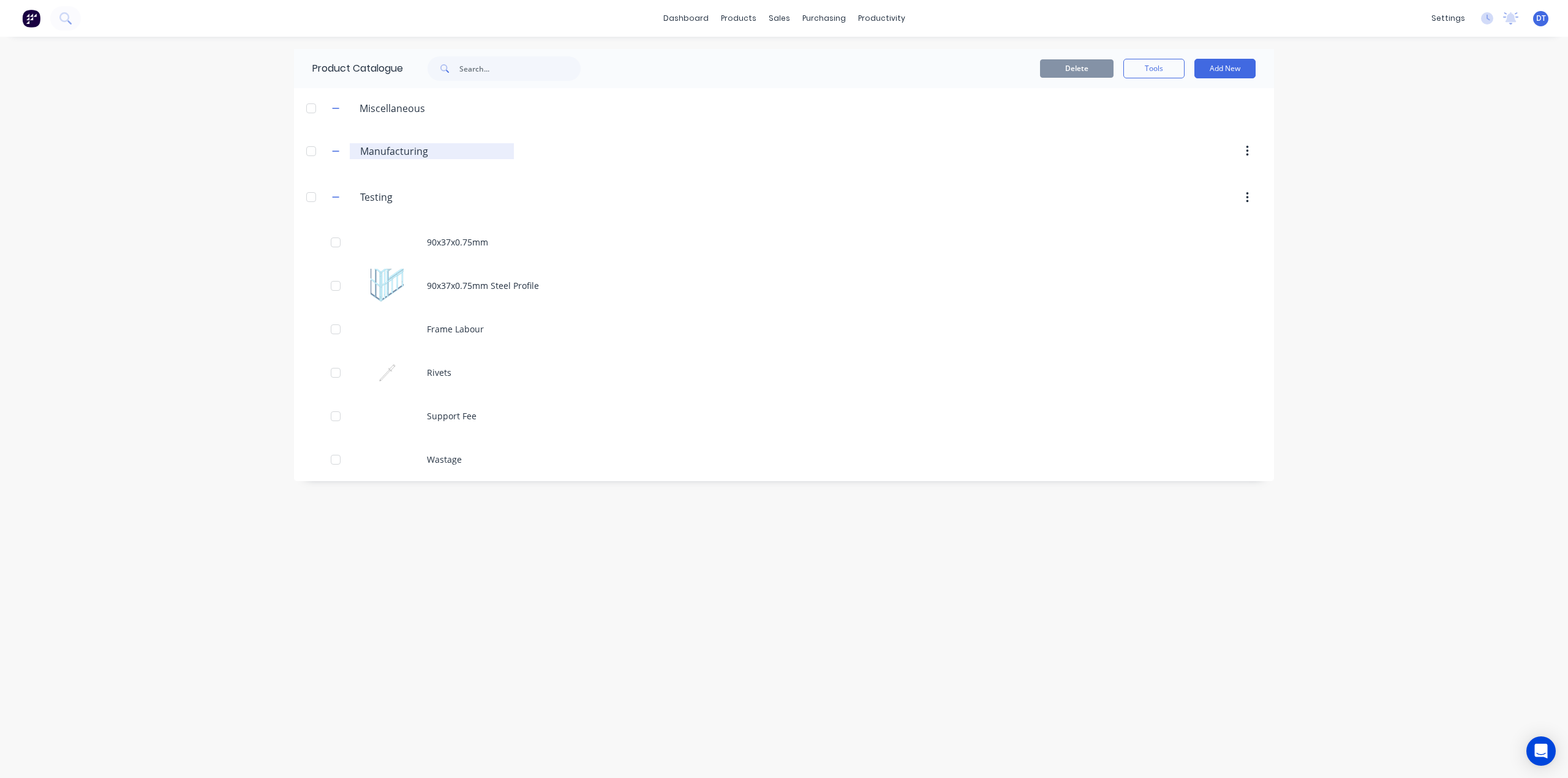
click at [412, 157] on input "Manufacturing" at bounding box center [432, 151] width 145 height 14
type input "Manufactured Product"
click at [187, 401] on div "dashboard products sales purchasing productivity dashboard products Product Cat…" at bounding box center [784, 389] width 1568 height 778
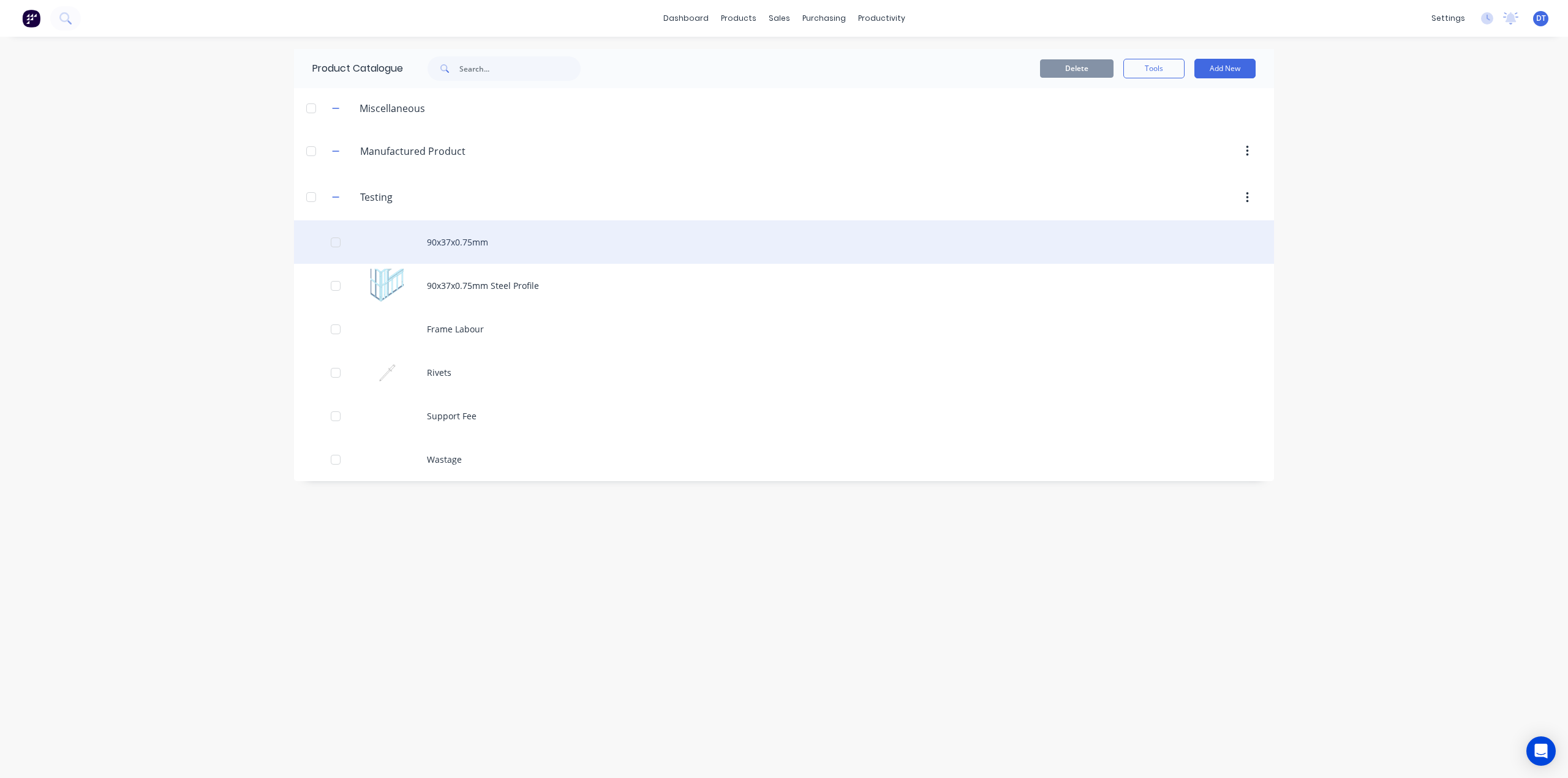
click at [1175, 250] on div "90x37x0.75mm" at bounding box center [784, 242] width 980 height 43
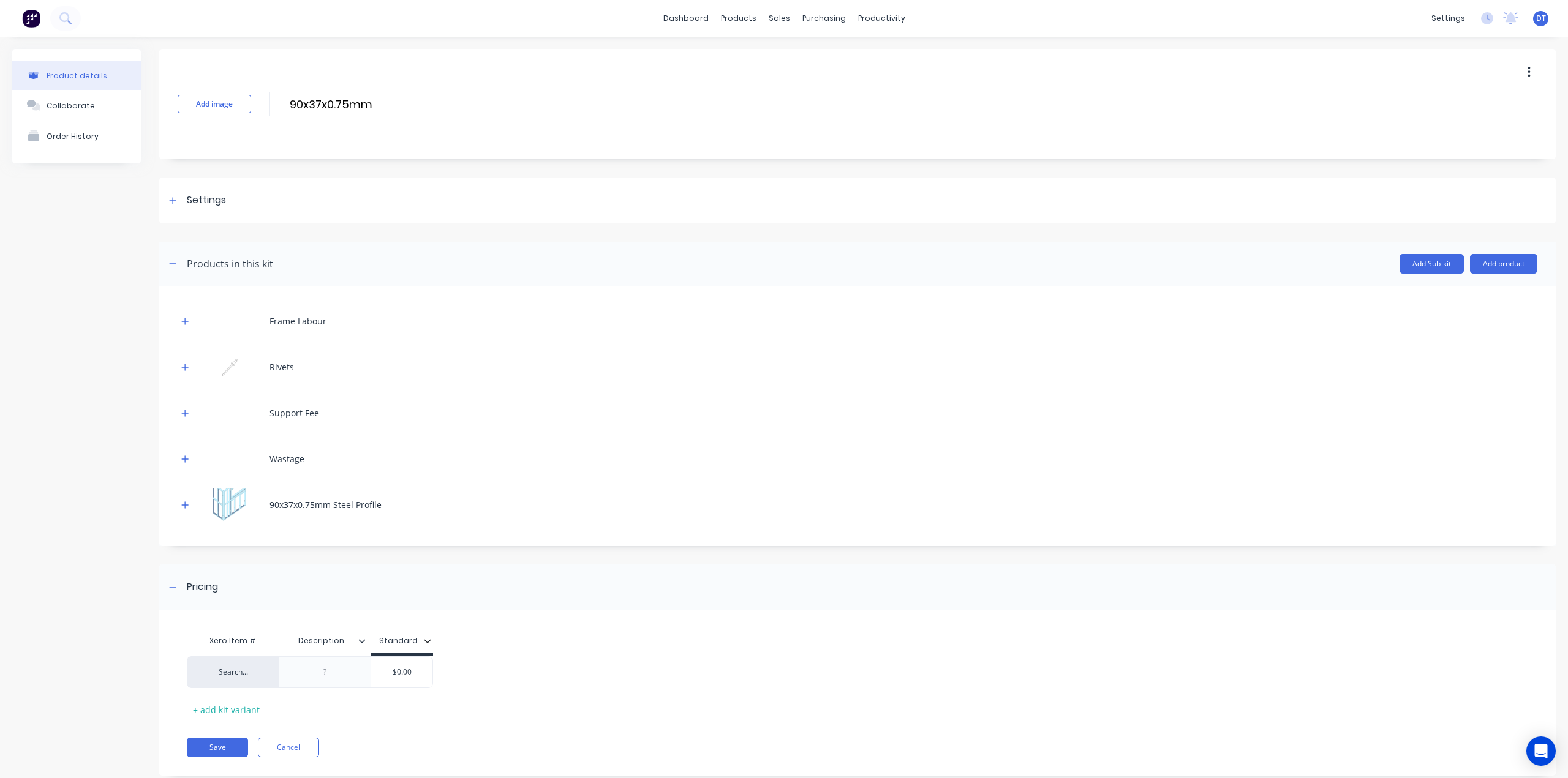
scroll to position [27, 0]
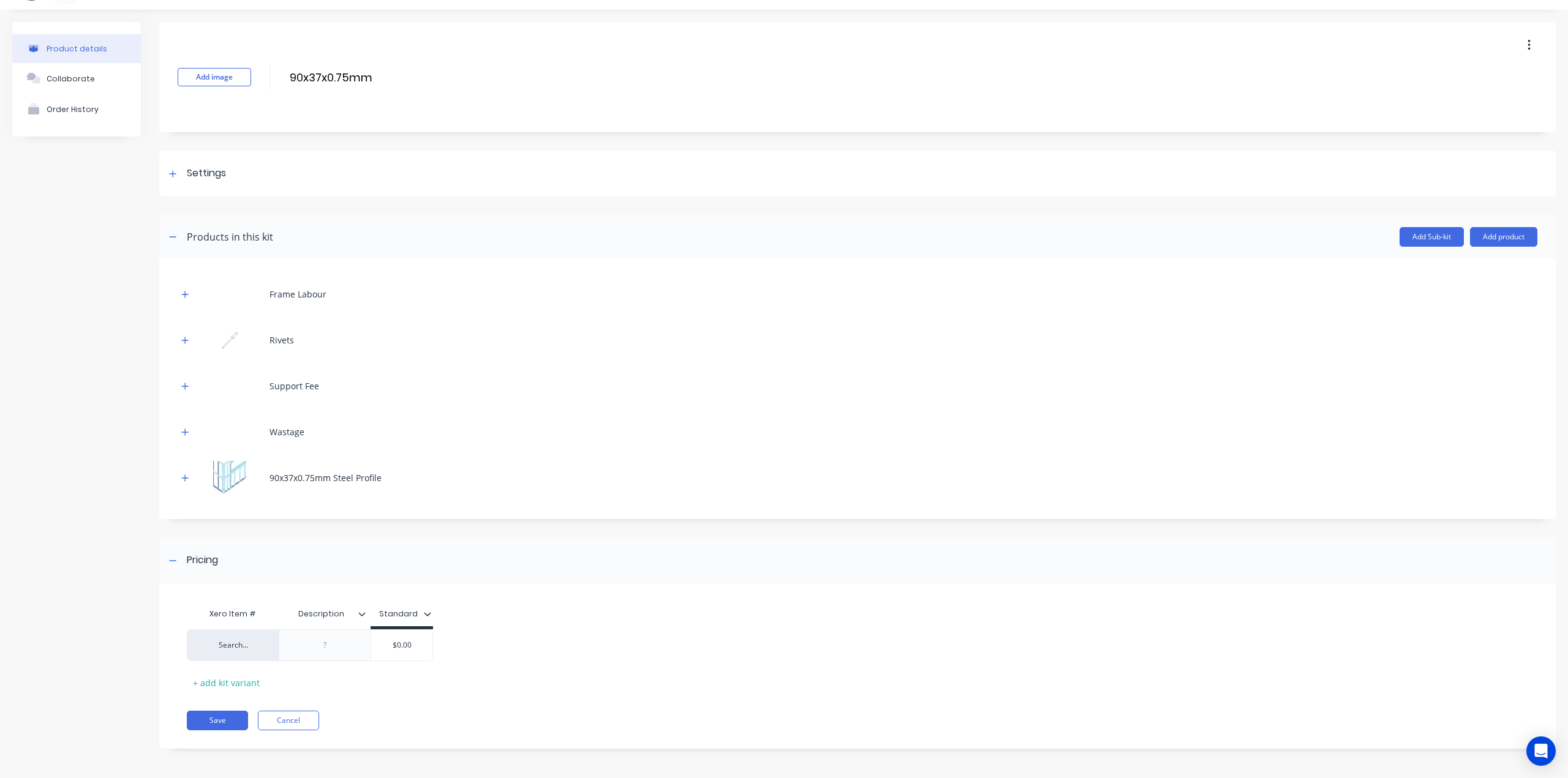
click at [1410, 287] on div "Frame Labour" at bounding box center [857, 294] width 1360 height 33
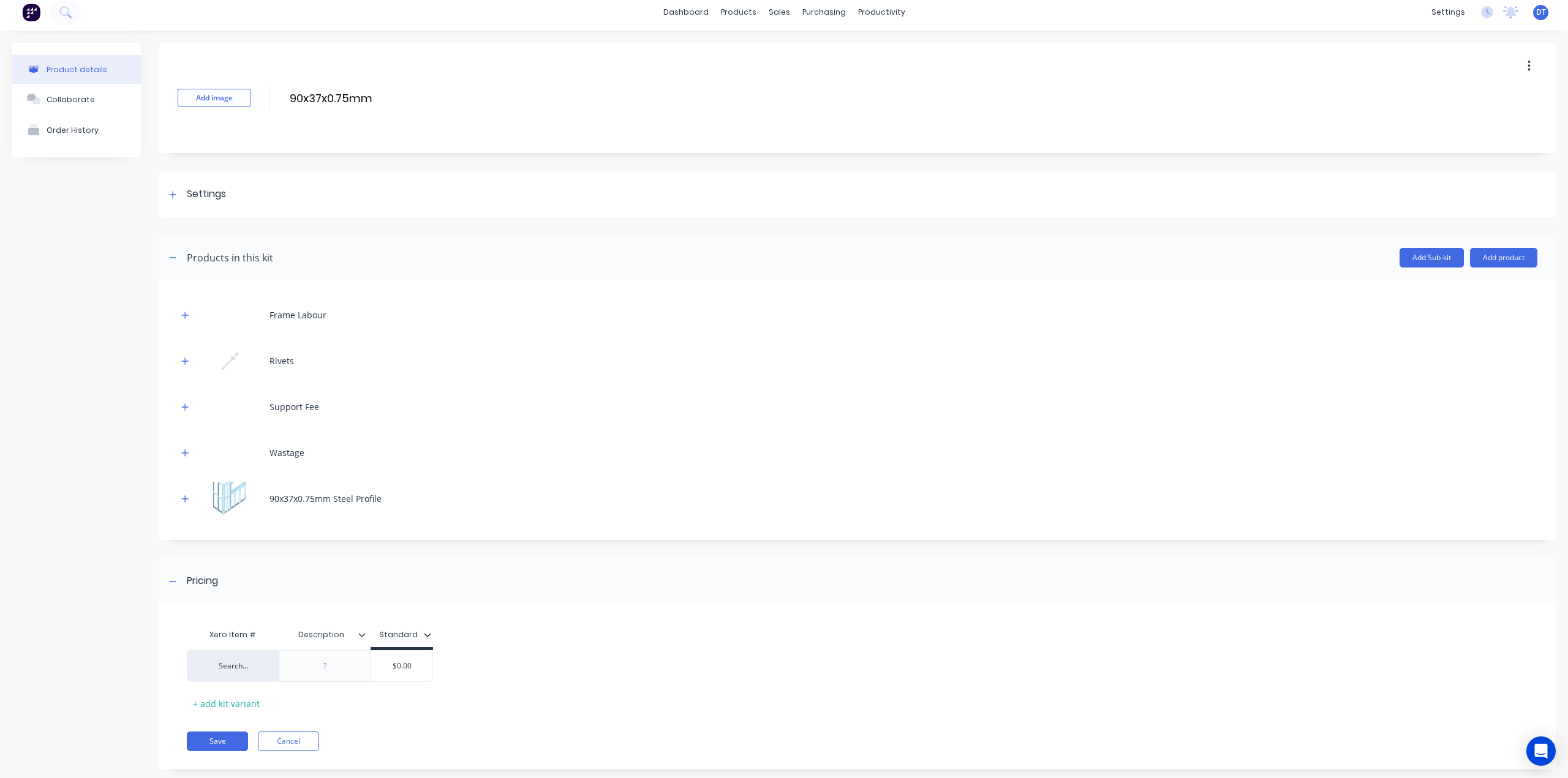
scroll to position [0, 0]
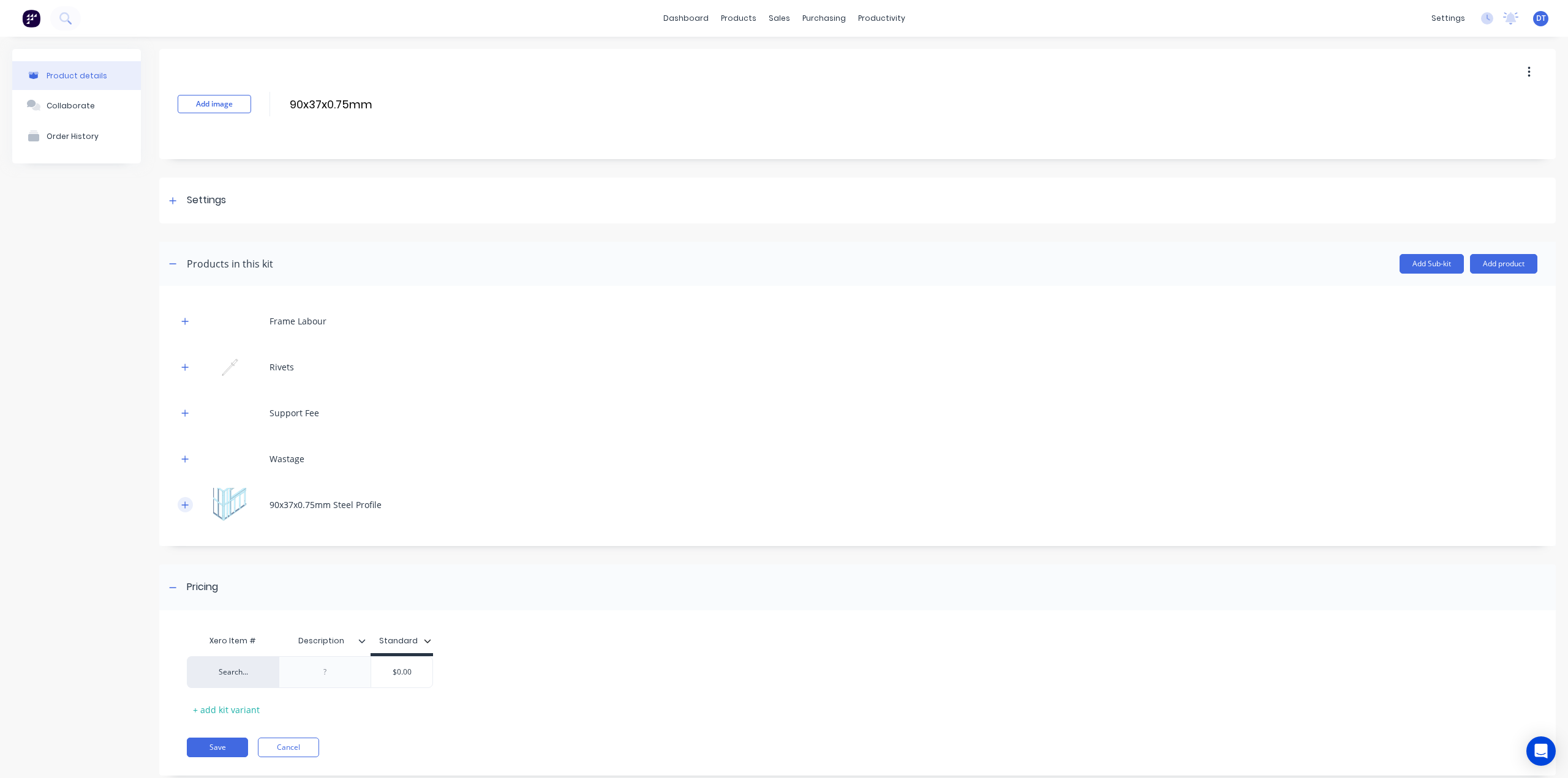
click at [189, 503] on button "button" at bounding box center [185, 504] width 15 height 15
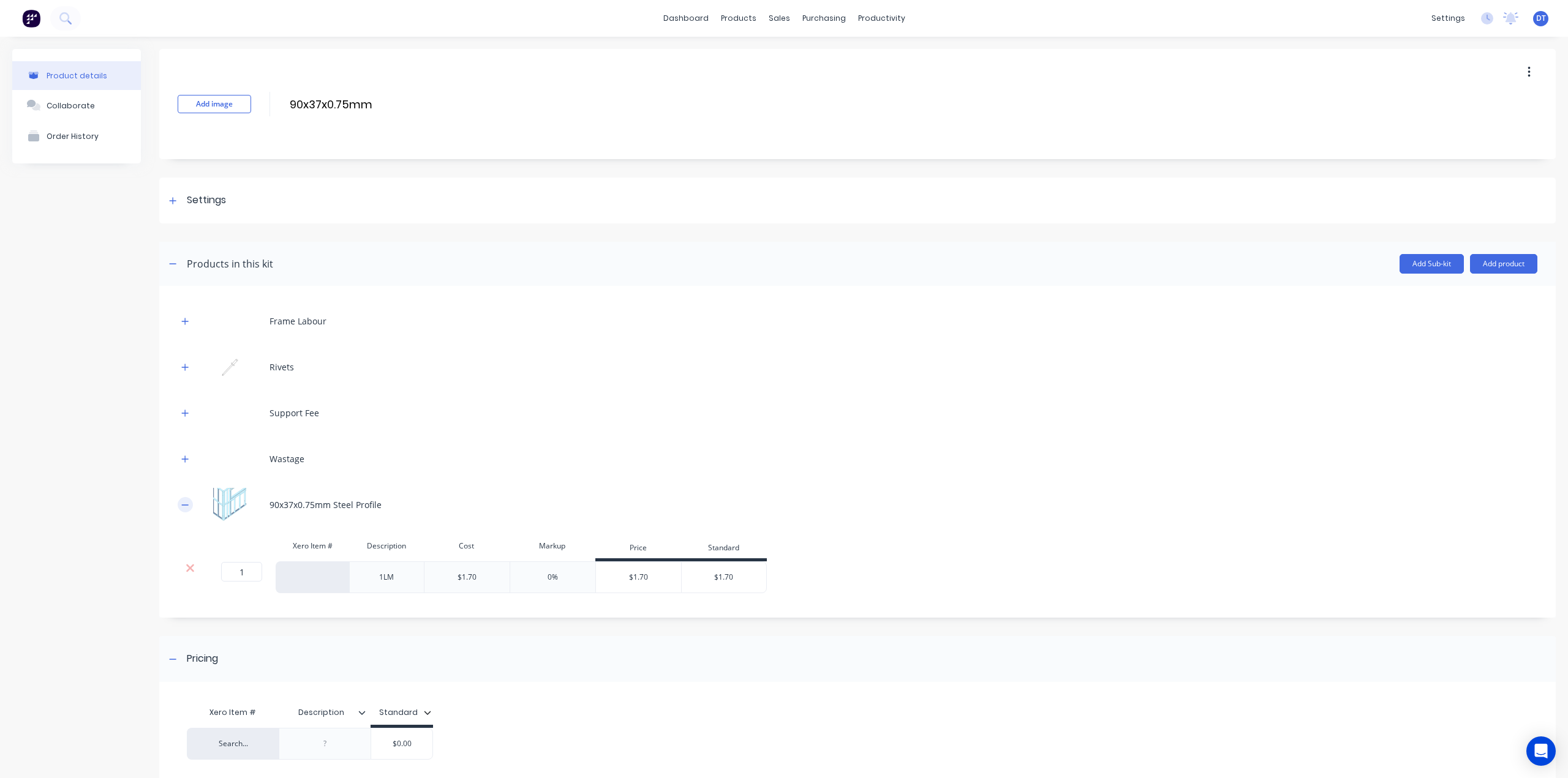
click at [190, 501] on button "button" at bounding box center [185, 504] width 15 height 15
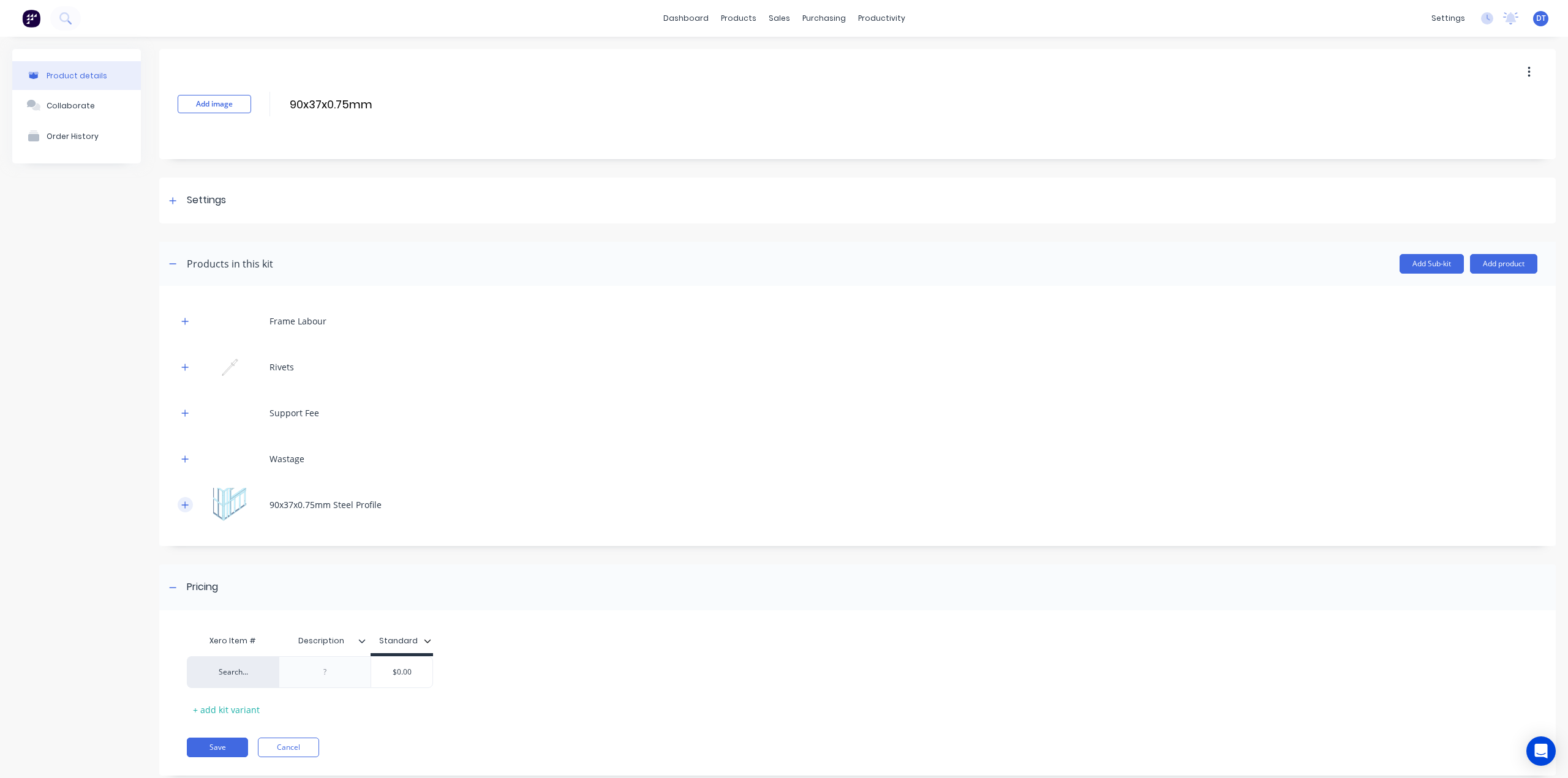
click at [186, 504] on icon "button" at bounding box center [185, 504] width 7 height 7
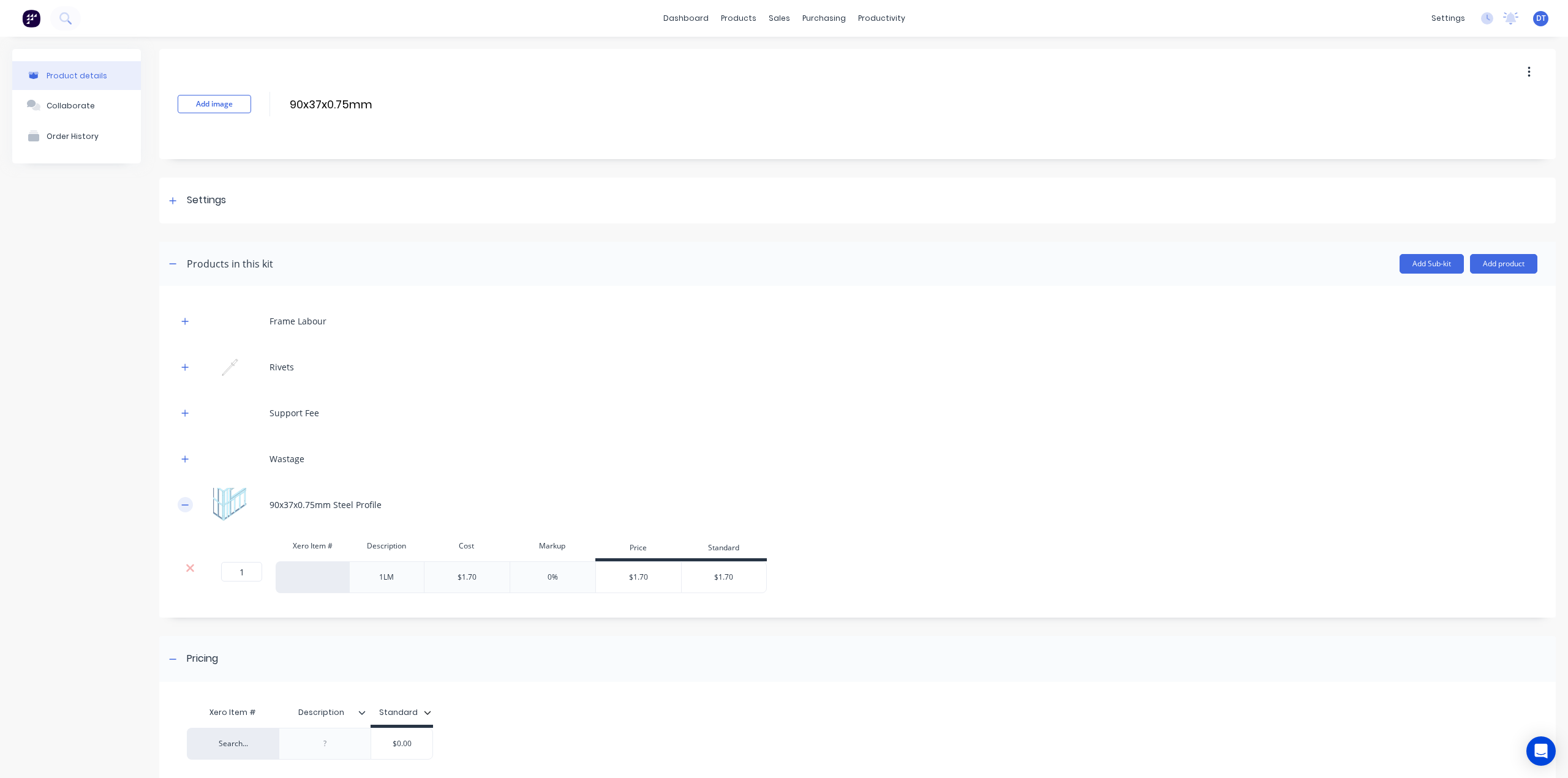
click at [187, 504] on icon "button" at bounding box center [185, 504] width 7 height 9
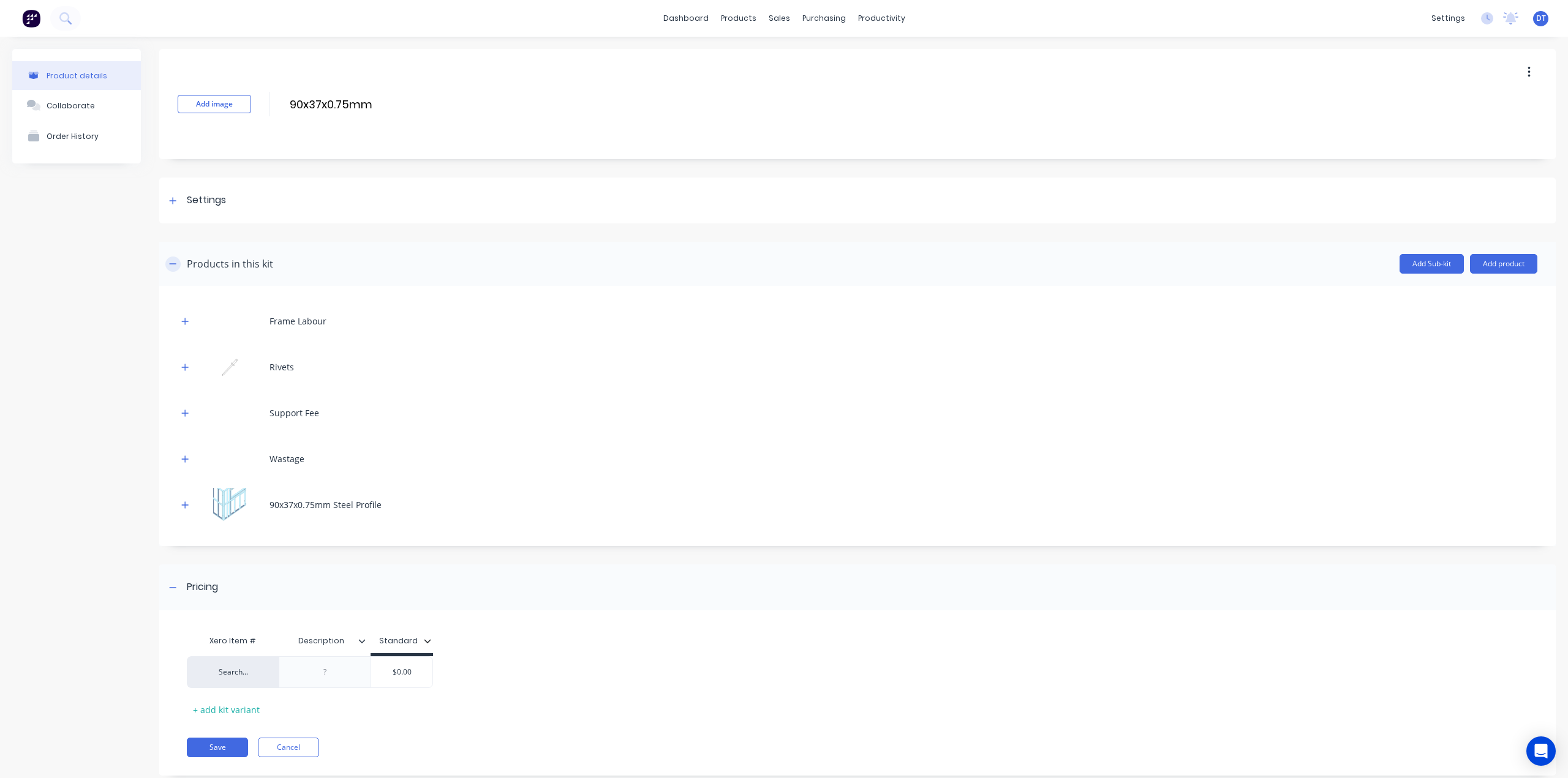
click at [174, 270] on button "button" at bounding box center [173, 264] width 15 height 15
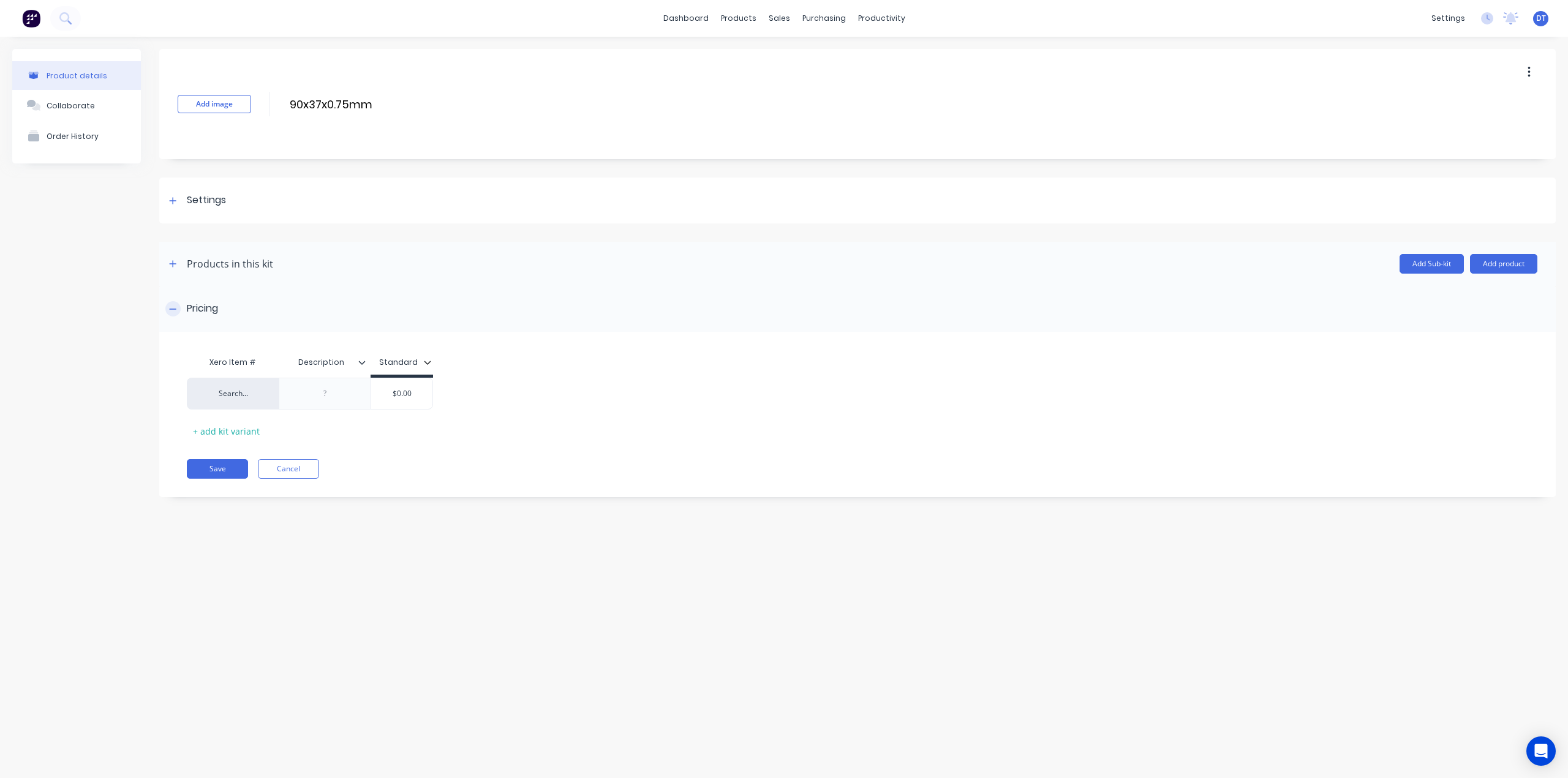
click at [172, 310] on icon at bounding box center [172, 309] width 7 height 9
click at [172, 310] on icon at bounding box center [172, 309] width 7 height 9
click at [178, 264] on button "button" at bounding box center [173, 264] width 15 height 15
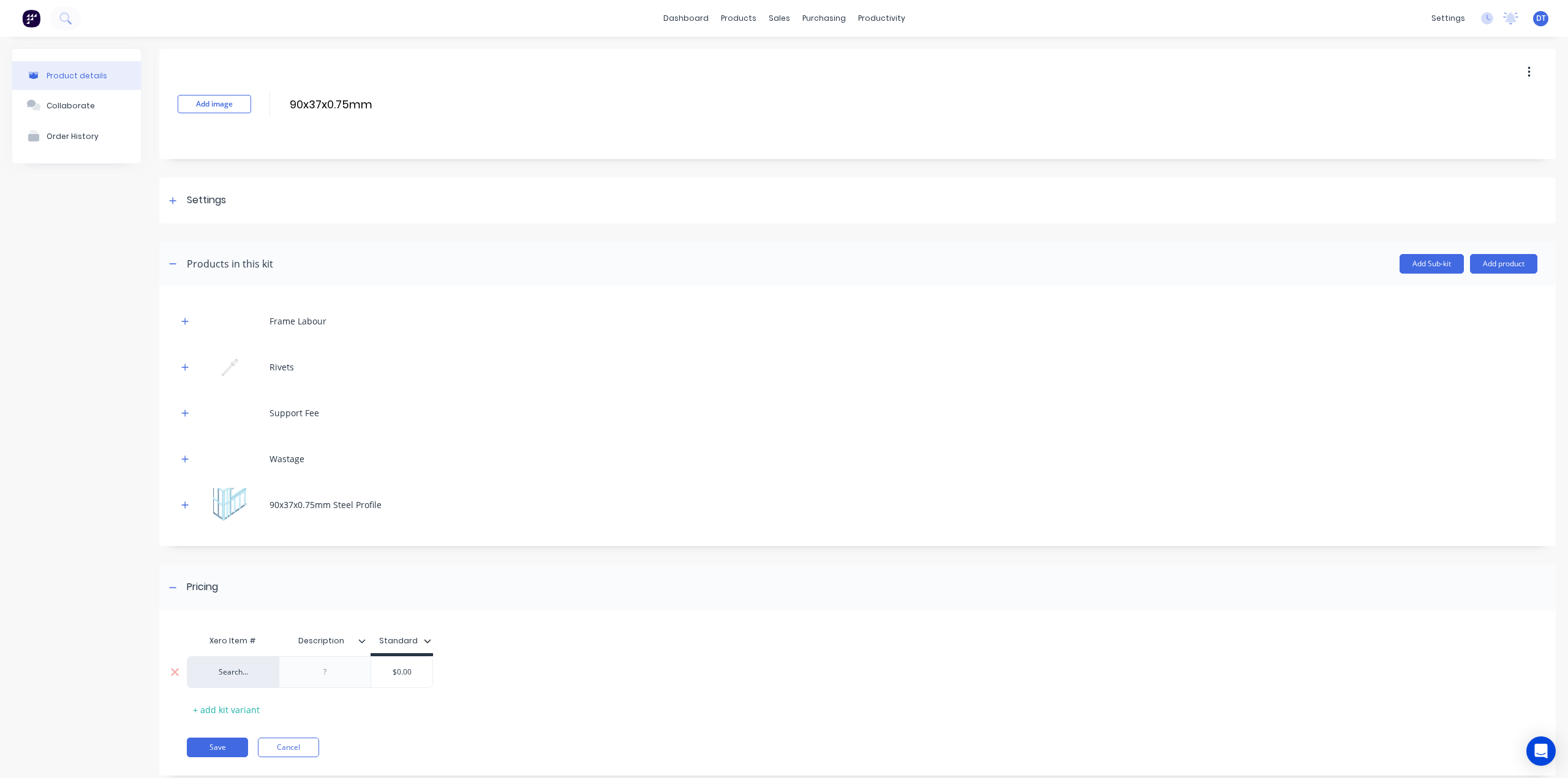
click at [236, 664] on div "Search..." at bounding box center [232, 672] width 92 height 32
click at [234, 670] on div "Search..." at bounding box center [233, 672] width 67 height 11
click at [109, 631] on div "Product details Collaborate Order History" at bounding box center [77, 421] width 128 height 745
click at [173, 264] on icon "button" at bounding box center [172, 264] width 7 height 9
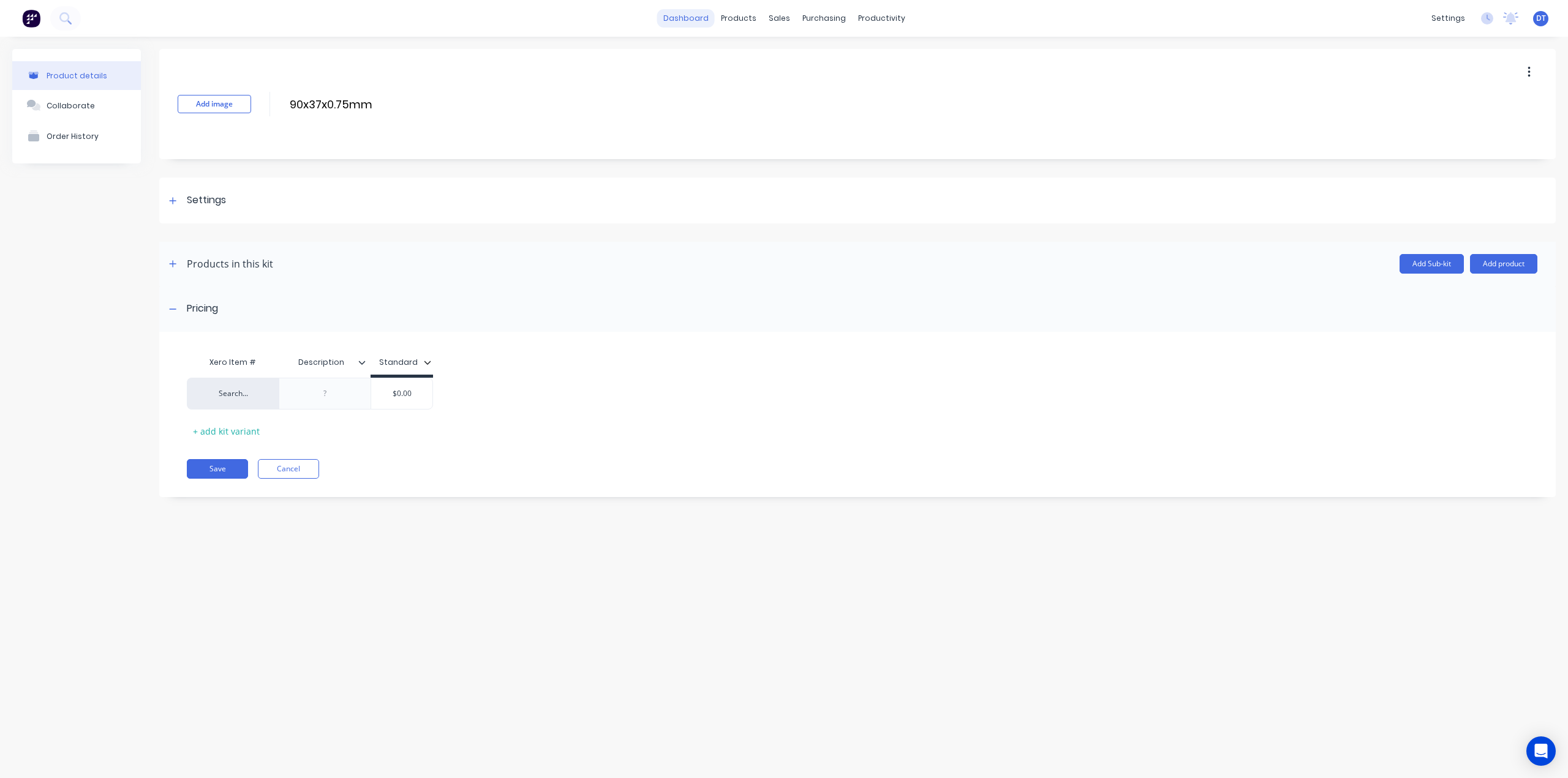
click at [701, 13] on link "dashboard" at bounding box center [686, 18] width 58 height 18
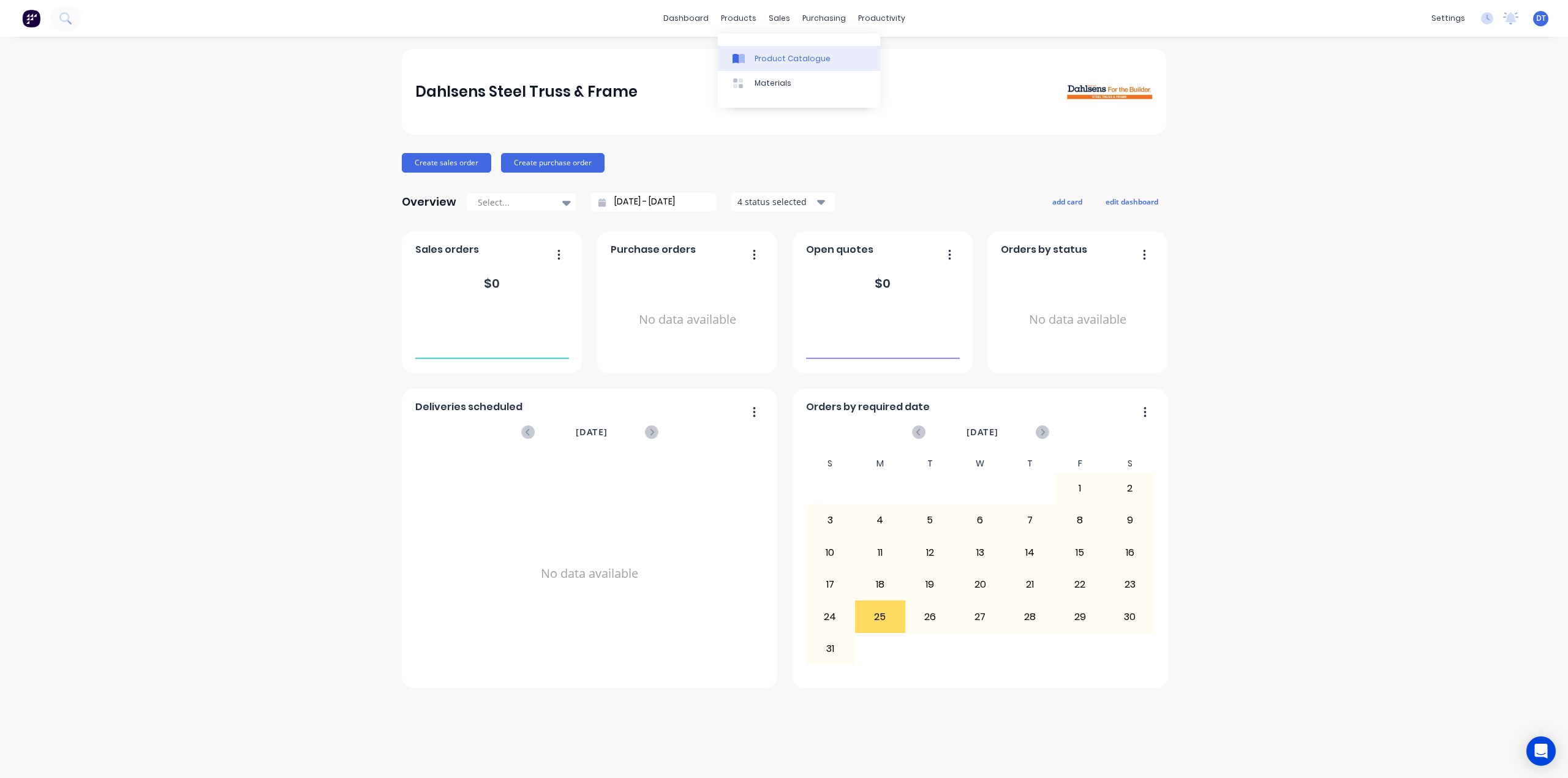
click at [750, 54] on div at bounding box center [742, 58] width 18 height 11
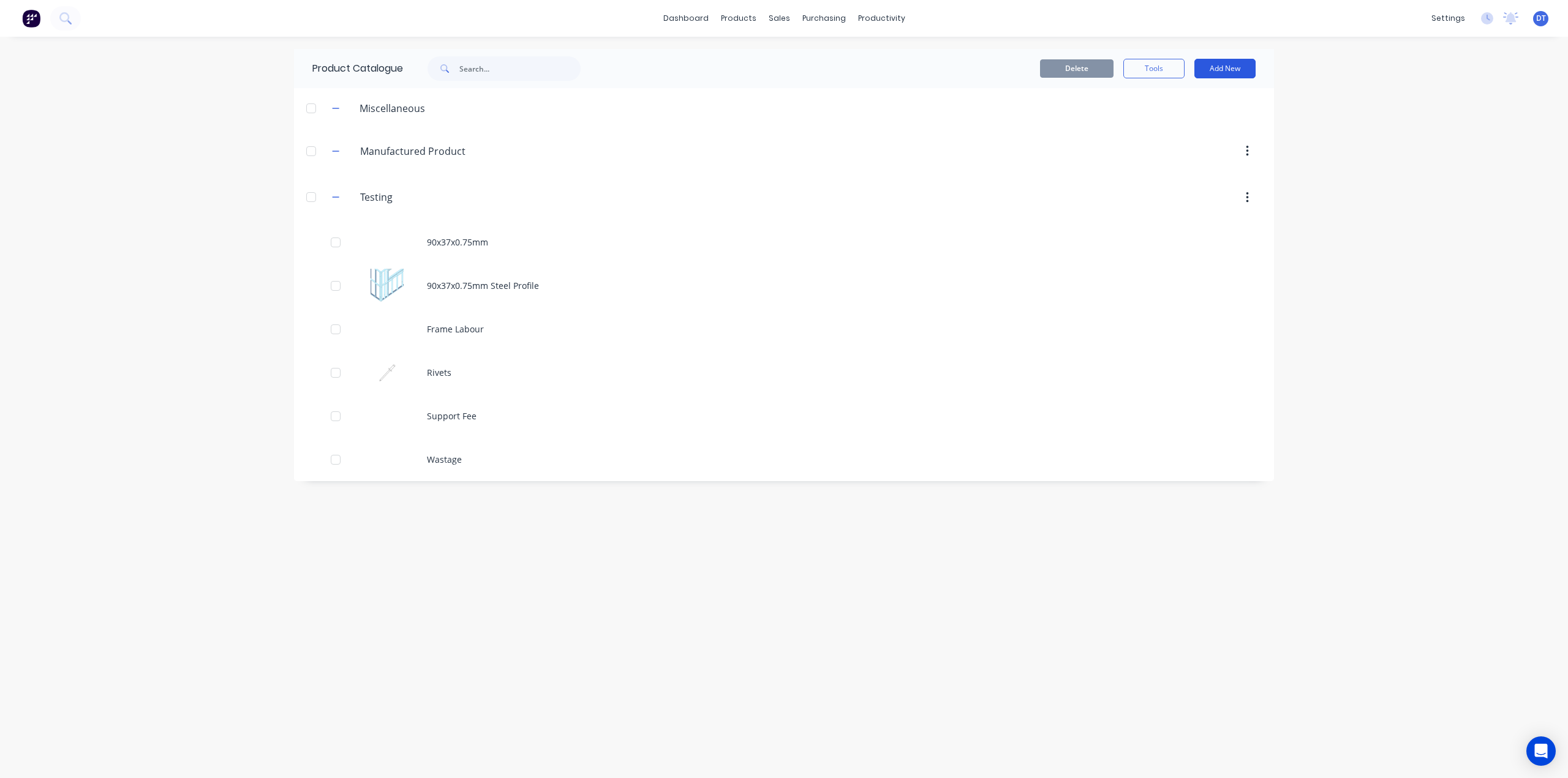
click at [1236, 68] on button "Add New" at bounding box center [1225, 69] width 62 height 20
click at [1197, 101] on div "Category" at bounding box center [1197, 99] width 94 height 18
type input "Base Materials"
click at [338, 508] on button "button" at bounding box center [335, 504] width 15 height 15
click at [1248, 507] on icon "button" at bounding box center [1247, 504] width 3 height 14
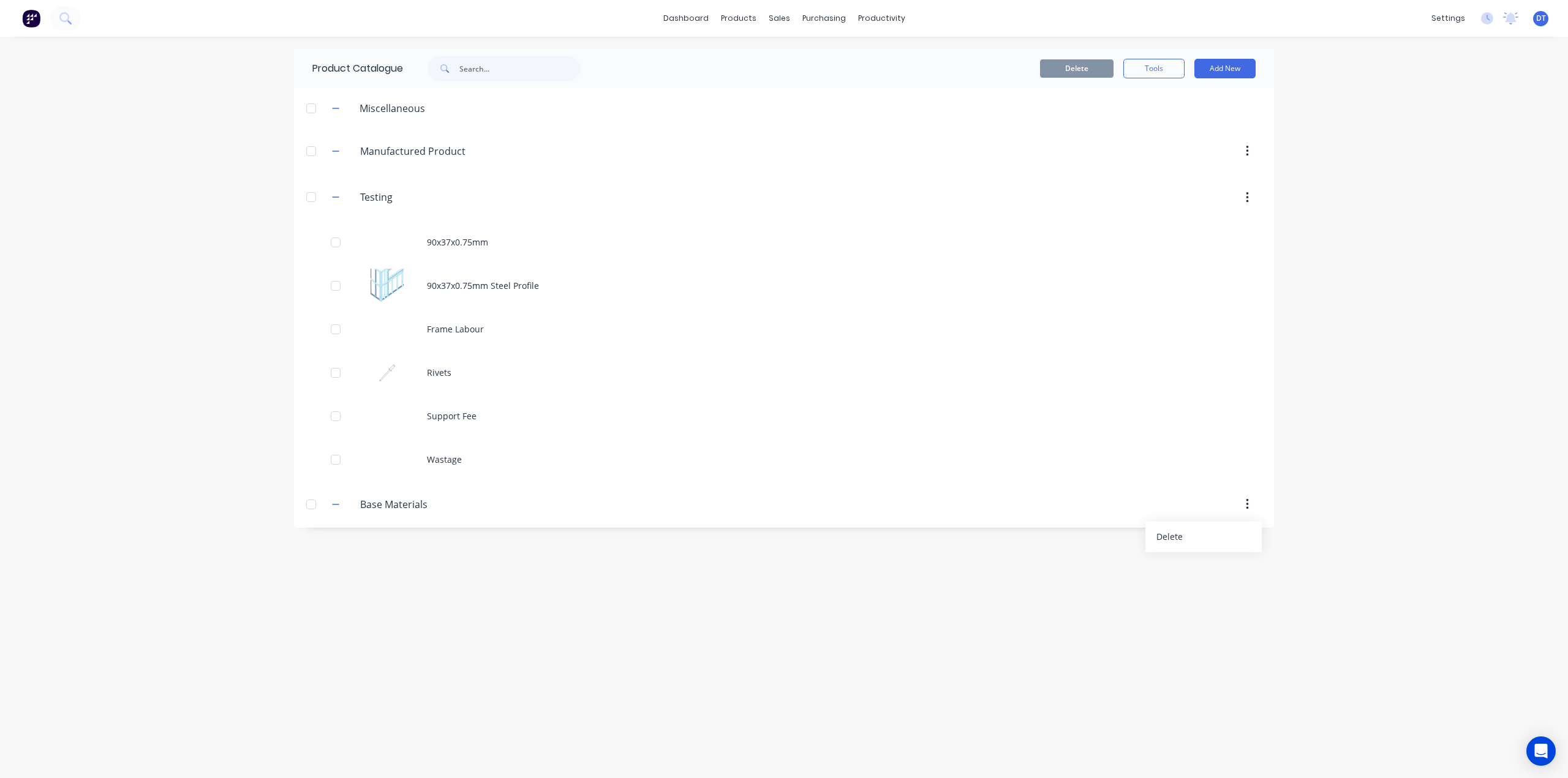
click at [1248, 503] on icon "button" at bounding box center [1247, 504] width 3 height 14
click at [1216, 62] on button "Add New" at bounding box center [1225, 69] width 62 height 20
click at [1176, 126] on div "Product" at bounding box center [1197, 124] width 94 height 18
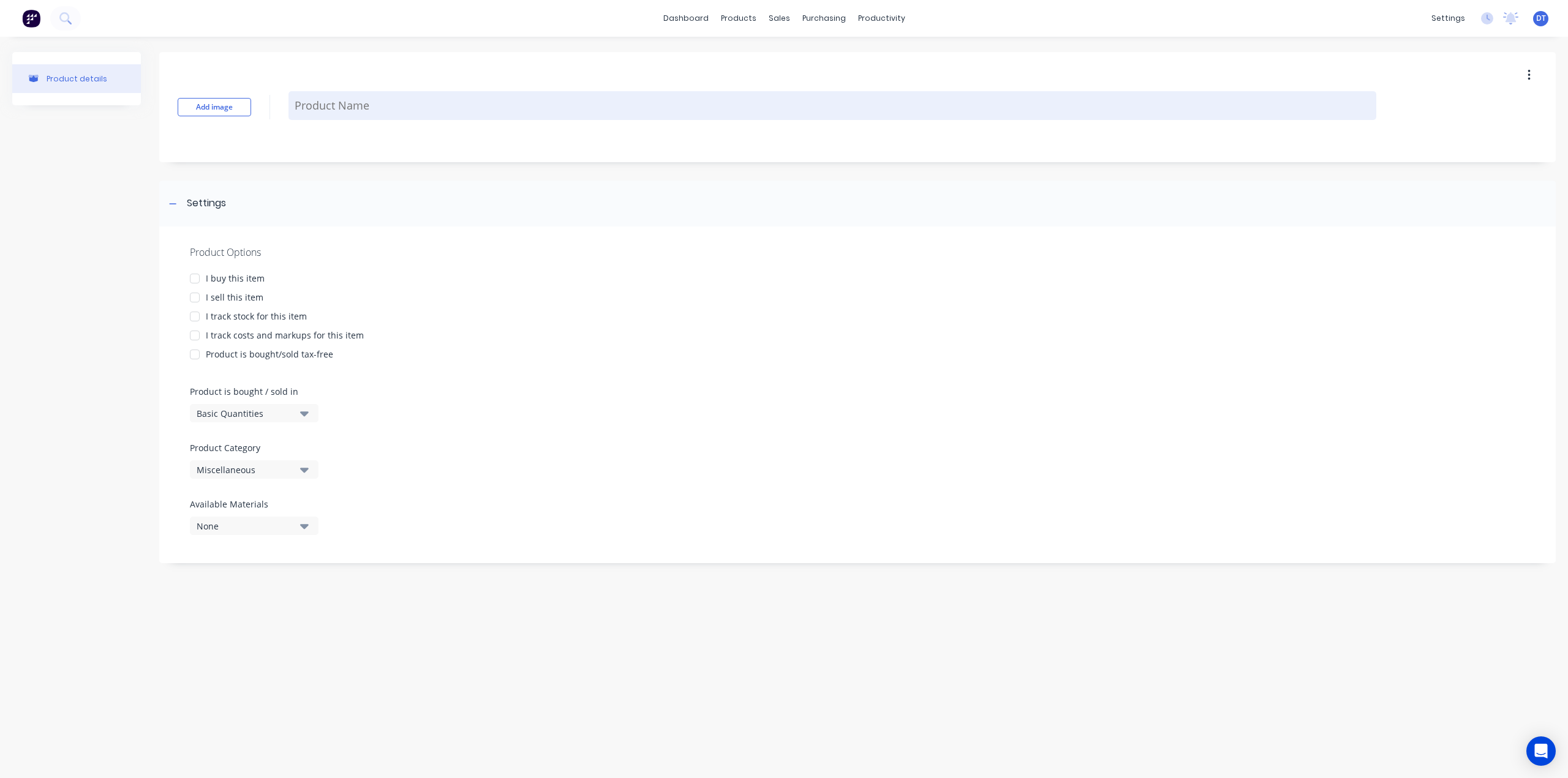
click at [325, 96] on textarea at bounding box center [832, 105] width 1087 height 29
type textarea "x"
type textarea "C"
type textarea "x"
type textarea "C9"
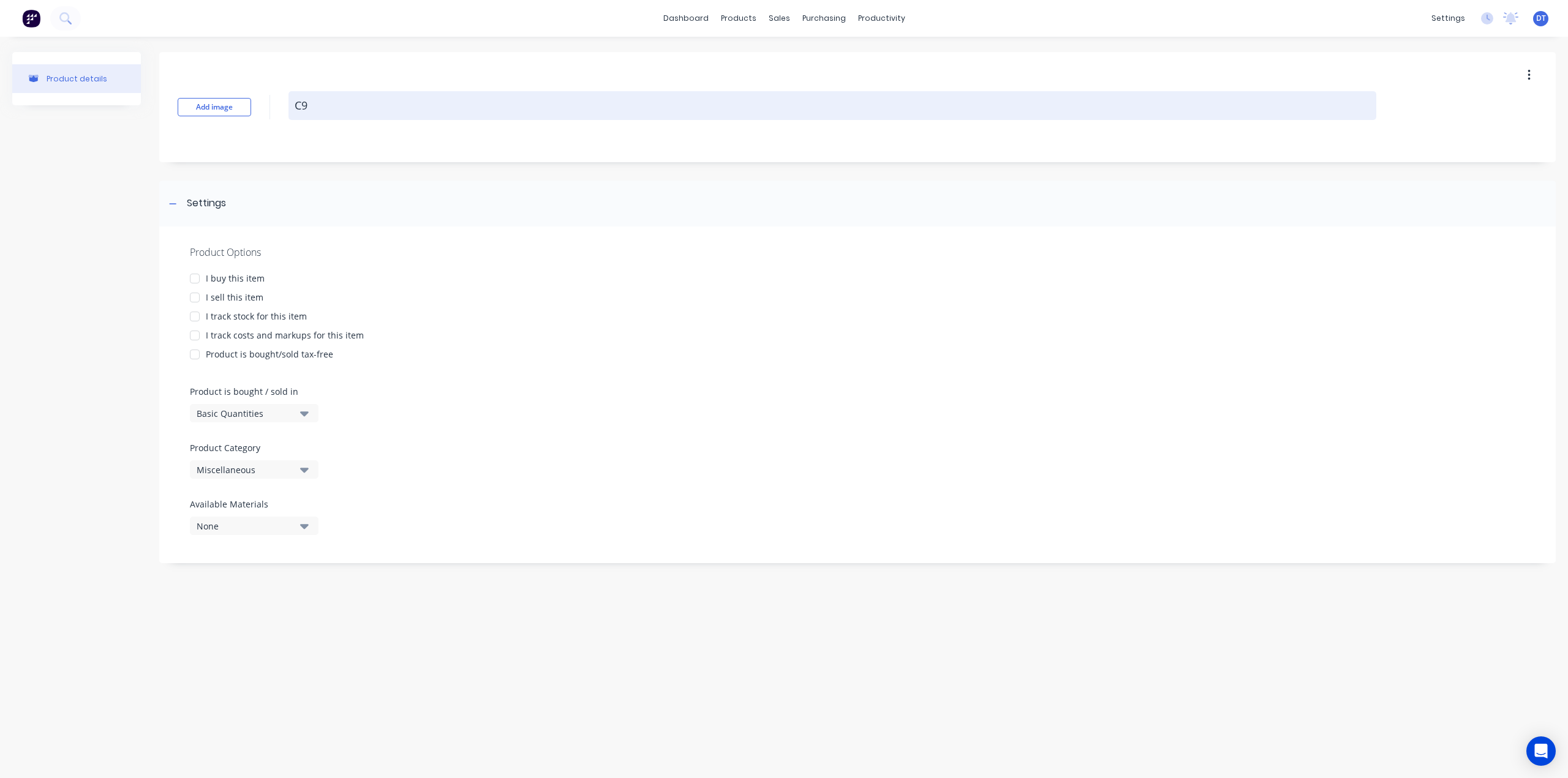
type textarea "x"
type textarea "C90"
type textarea "x"
type textarea "C90x"
type textarea "x"
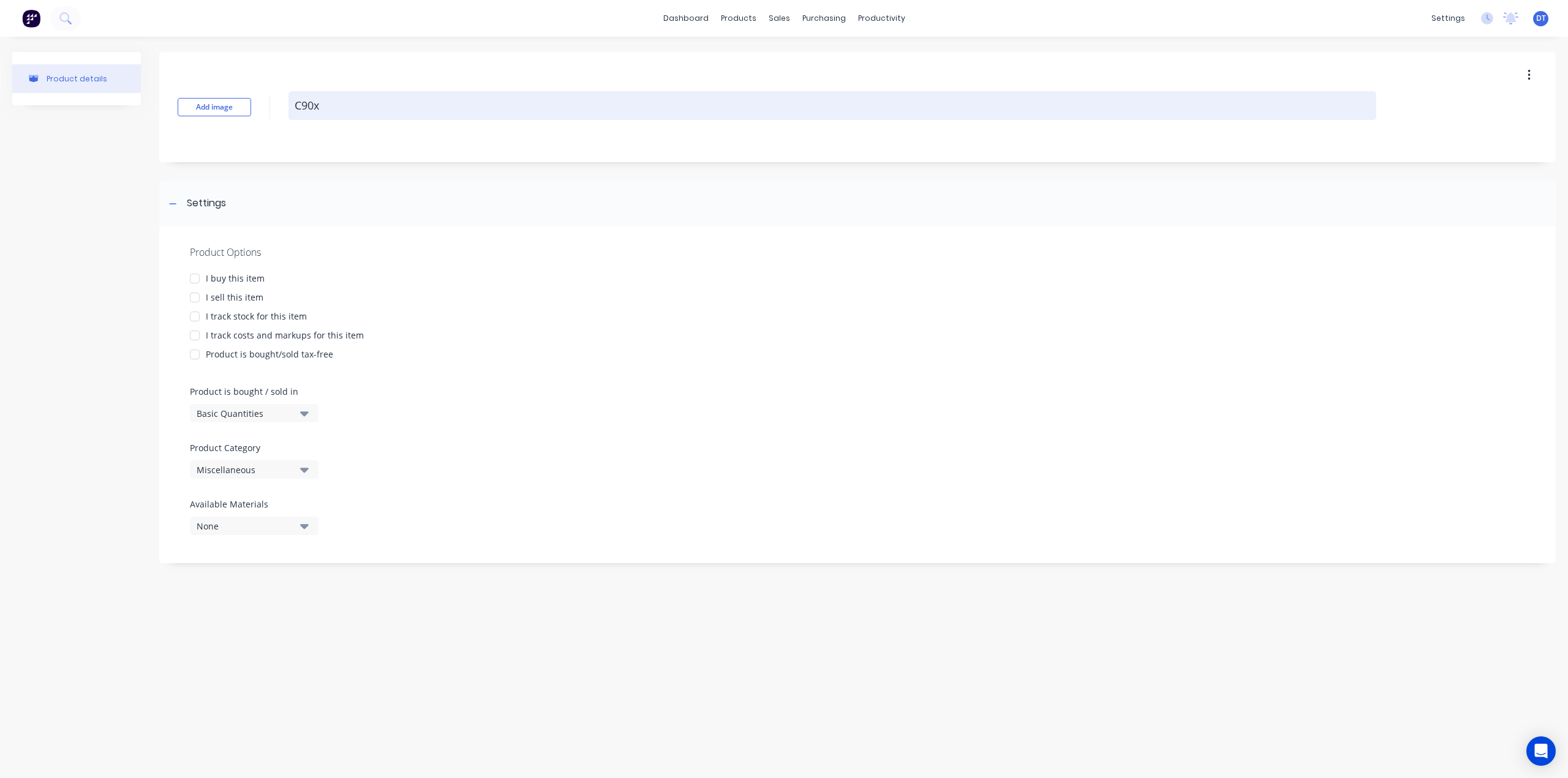
type textarea "C90x3"
type textarea "x"
type textarea "C90x37"
type textarea "x"
type textarea "C90x37x"
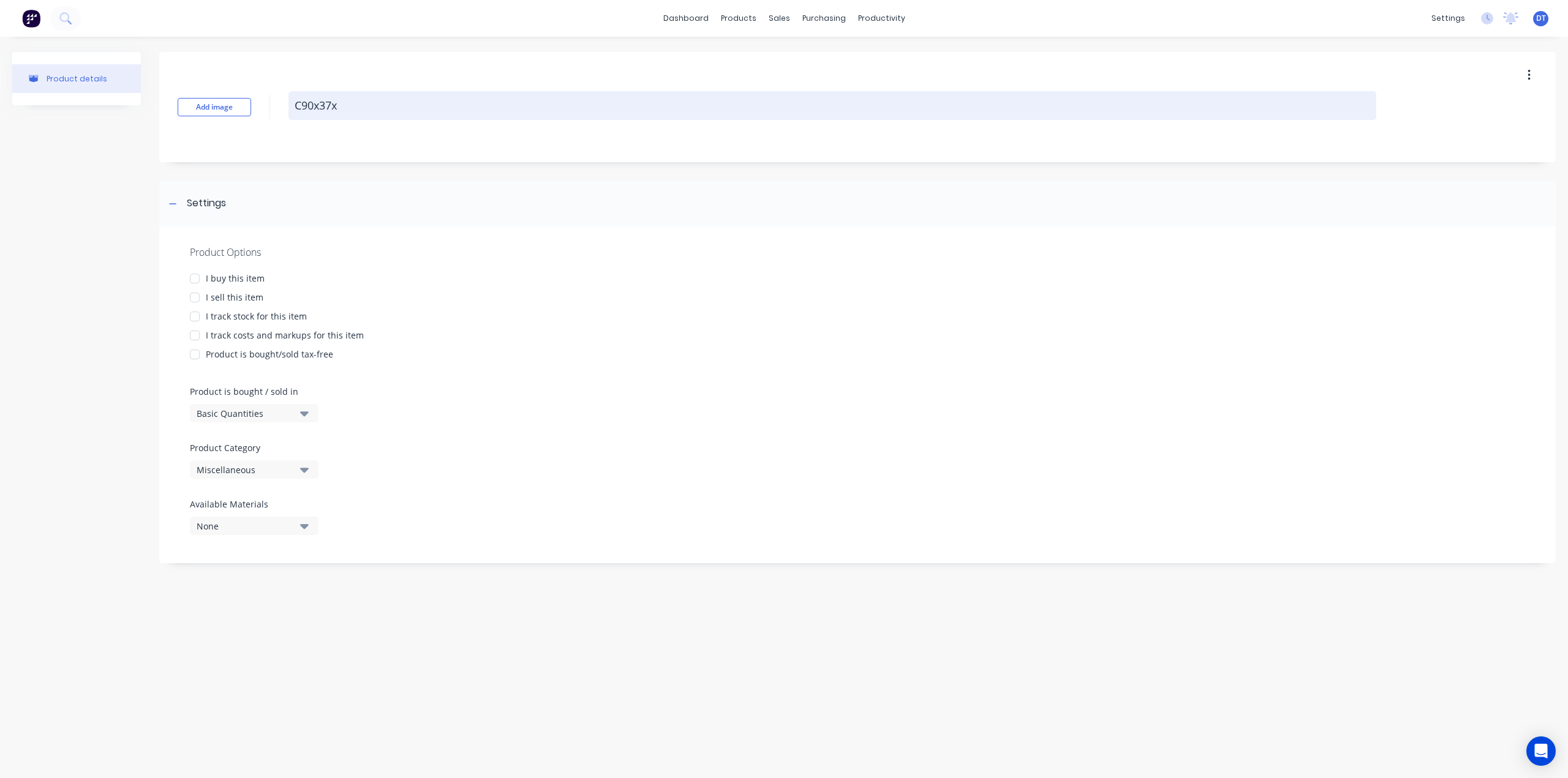
type textarea "x"
type textarea "C90x37x0"
type textarea "x"
type textarea "C90x37x0."
type textarea "x"
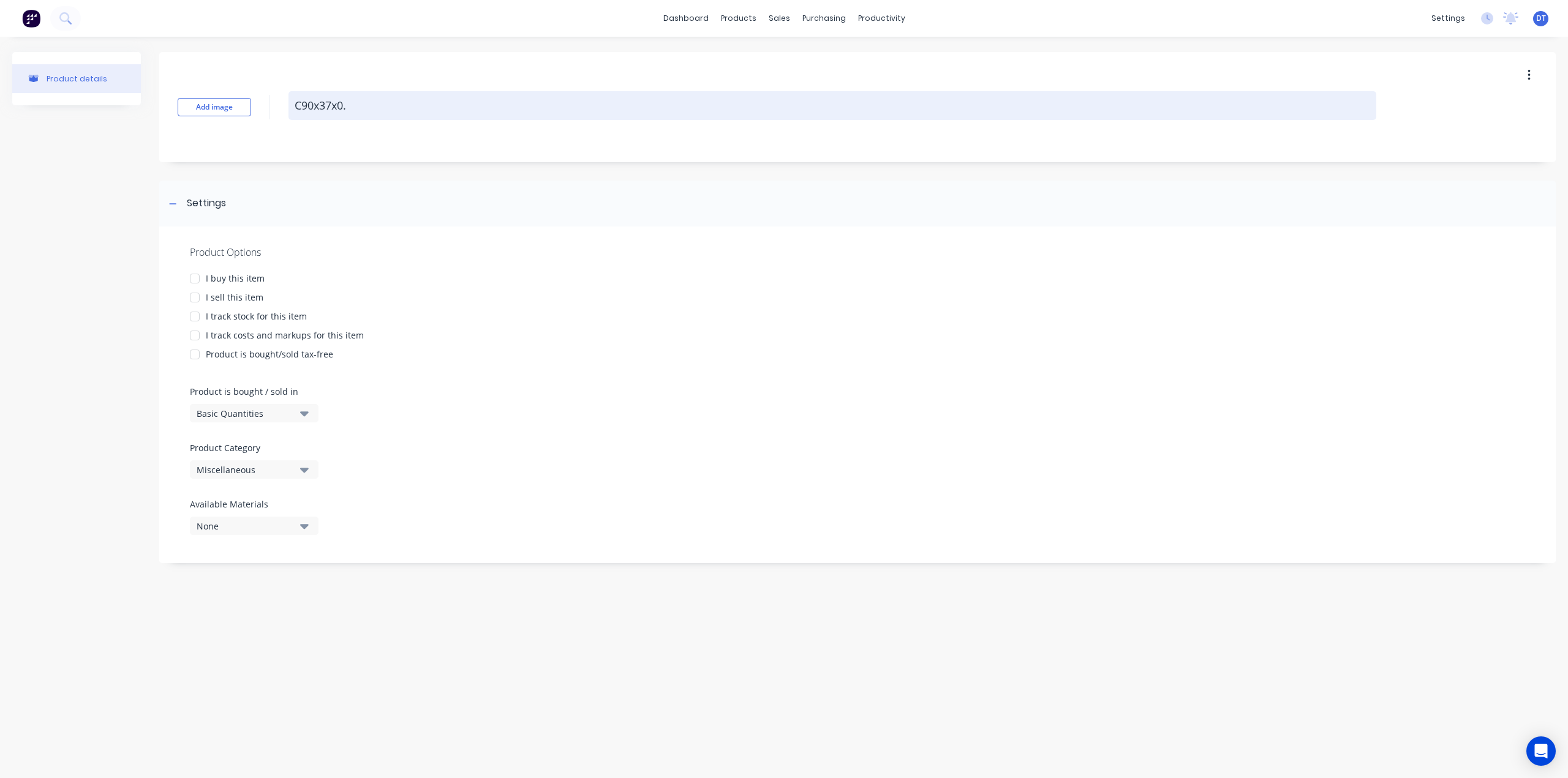
type textarea "C90x37x0.7"
type textarea "x"
type textarea "C90x37x0.75"
click at [196, 300] on div at bounding box center [194, 297] width 24 height 24
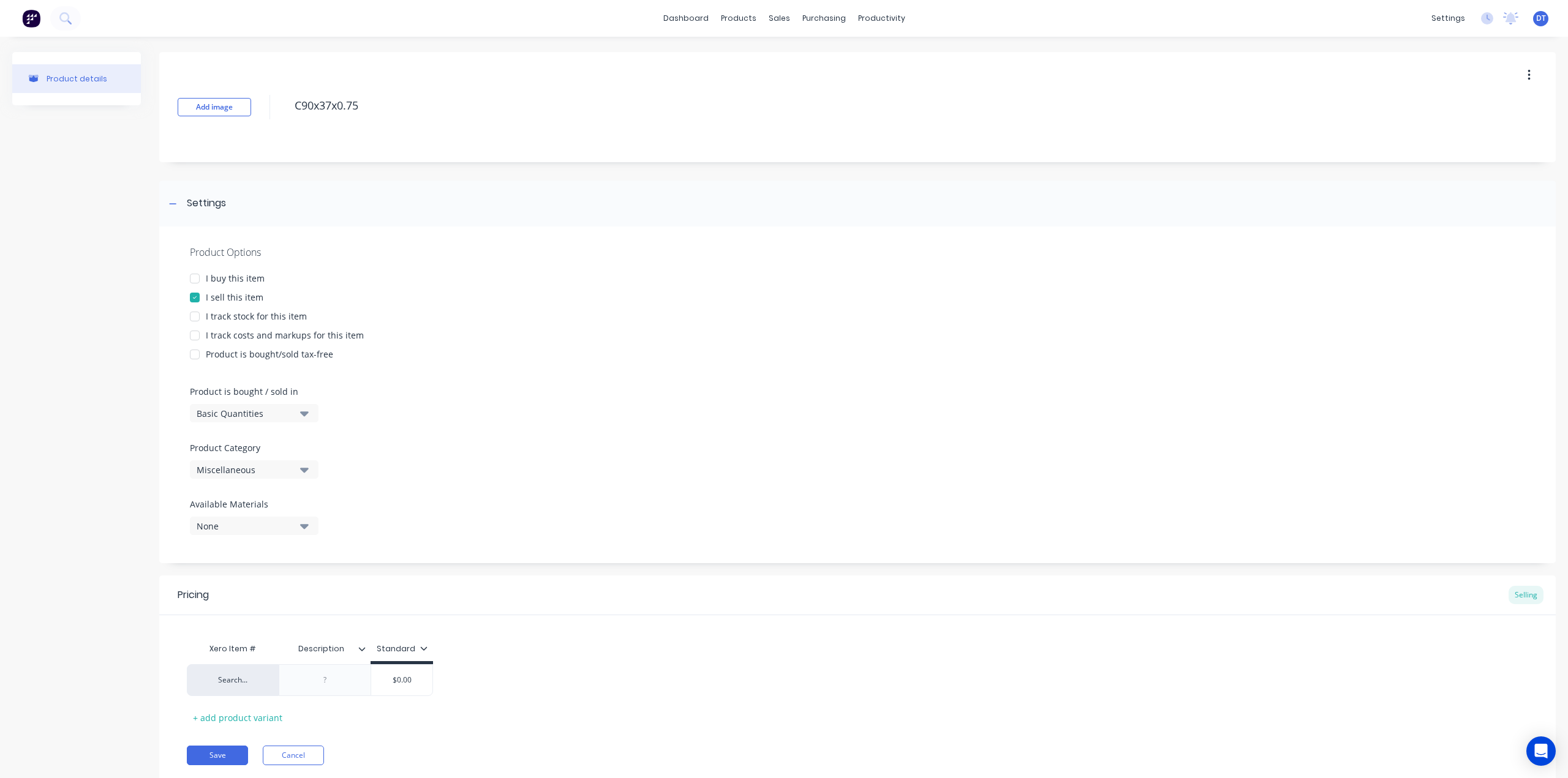
click at [196, 333] on div at bounding box center [194, 335] width 24 height 24
click at [195, 331] on div at bounding box center [194, 335] width 24 height 24
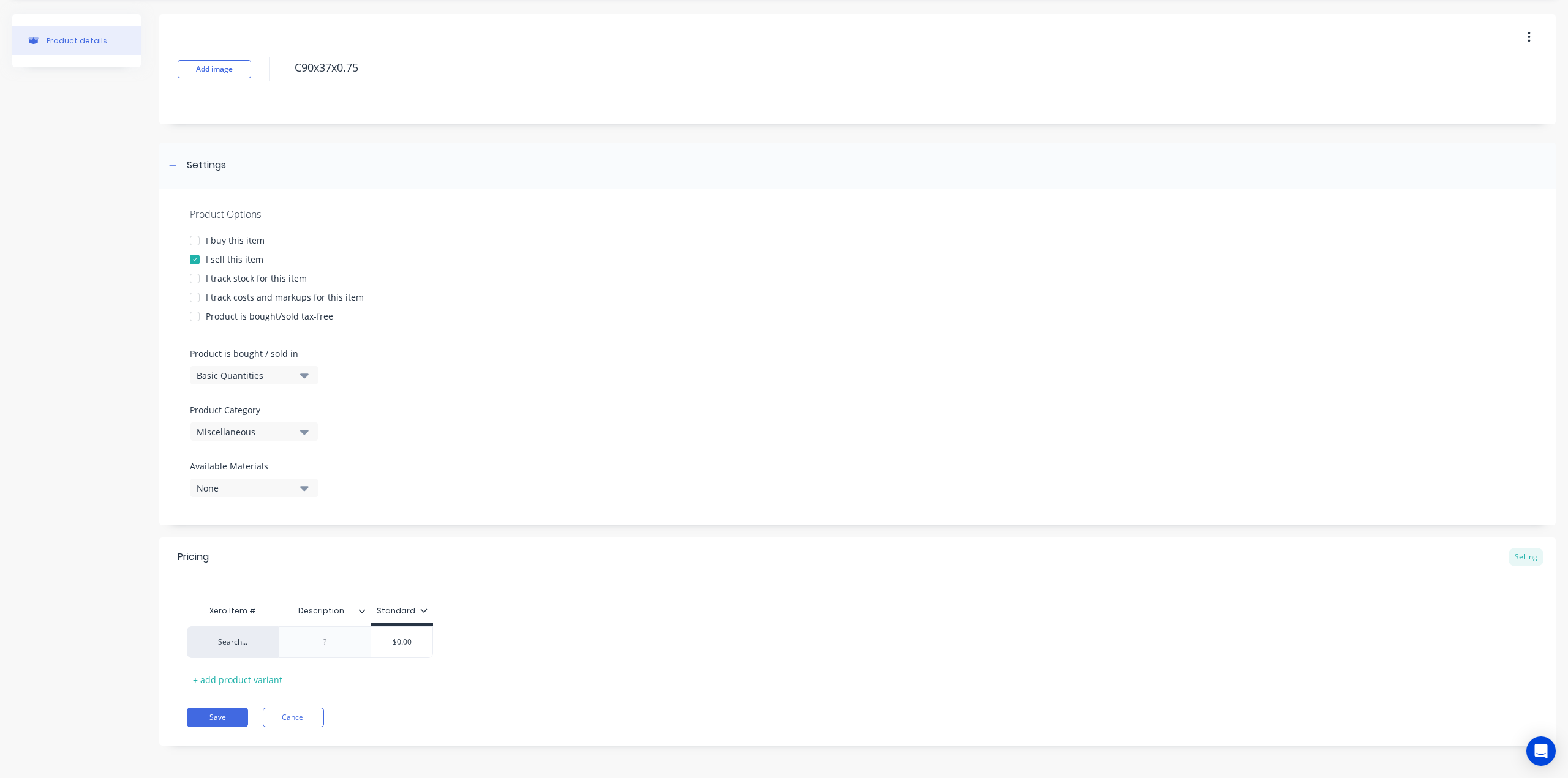
click at [196, 300] on div at bounding box center [194, 297] width 24 height 24
type textarea "x"
type textarea "C90x37x0.75"
type textarea "x"
type textarea "C90x37x0.75"
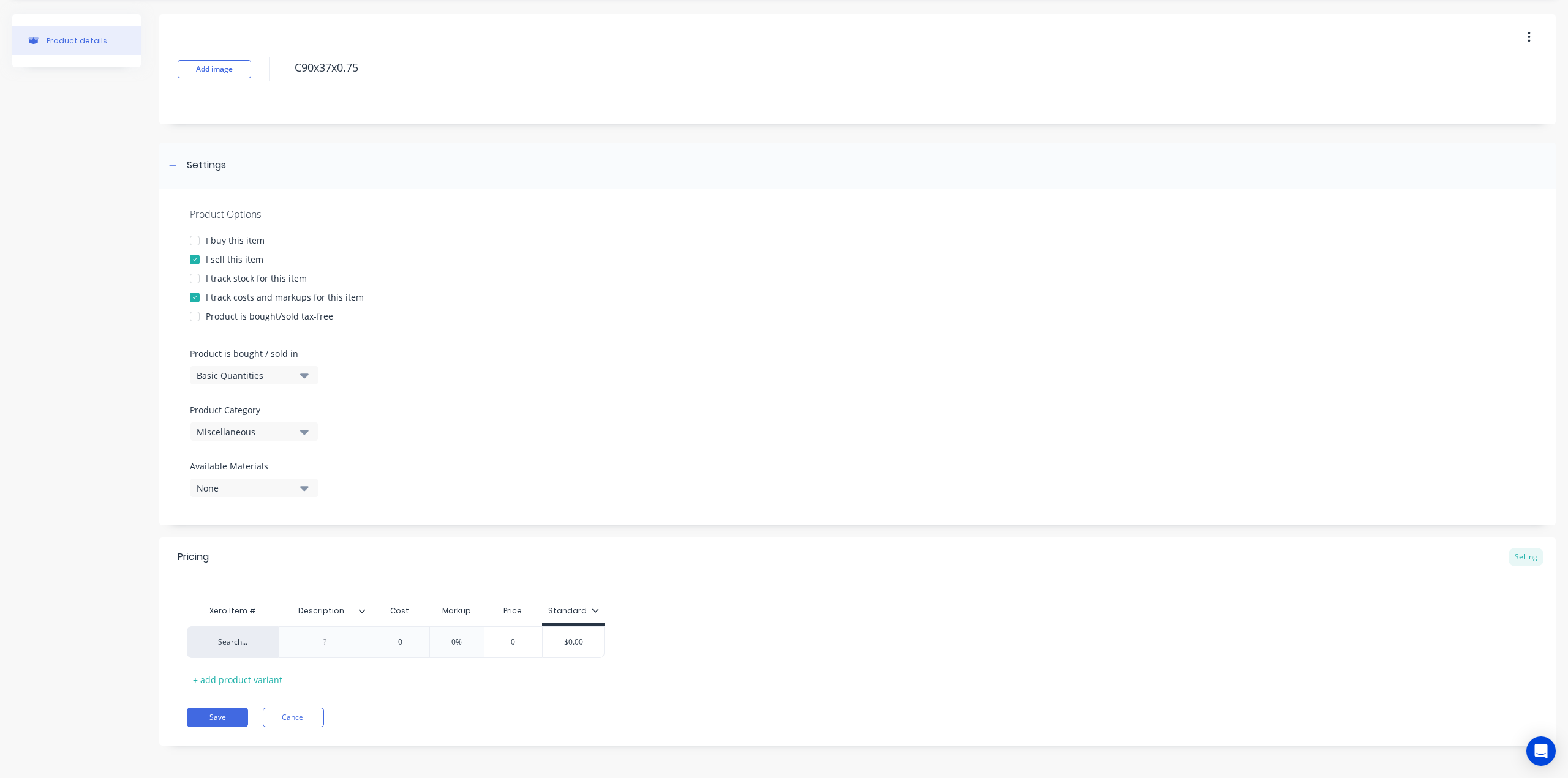
drag, startPoint x: 298, startPoint y: 370, endPoint x: 266, endPoint y: 385, distance: 35.3
click at [298, 372] on button "Basic Quantities" at bounding box center [254, 375] width 128 height 18
drag, startPoint x: 215, startPoint y: 424, endPoint x: 224, endPoint y: 427, distance: 9.5
click at [215, 424] on div "Lineal Metres" at bounding box center [282, 430] width 184 height 24
click at [295, 438] on button "Miscellaneous" at bounding box center [254, 431] width 128 height 18
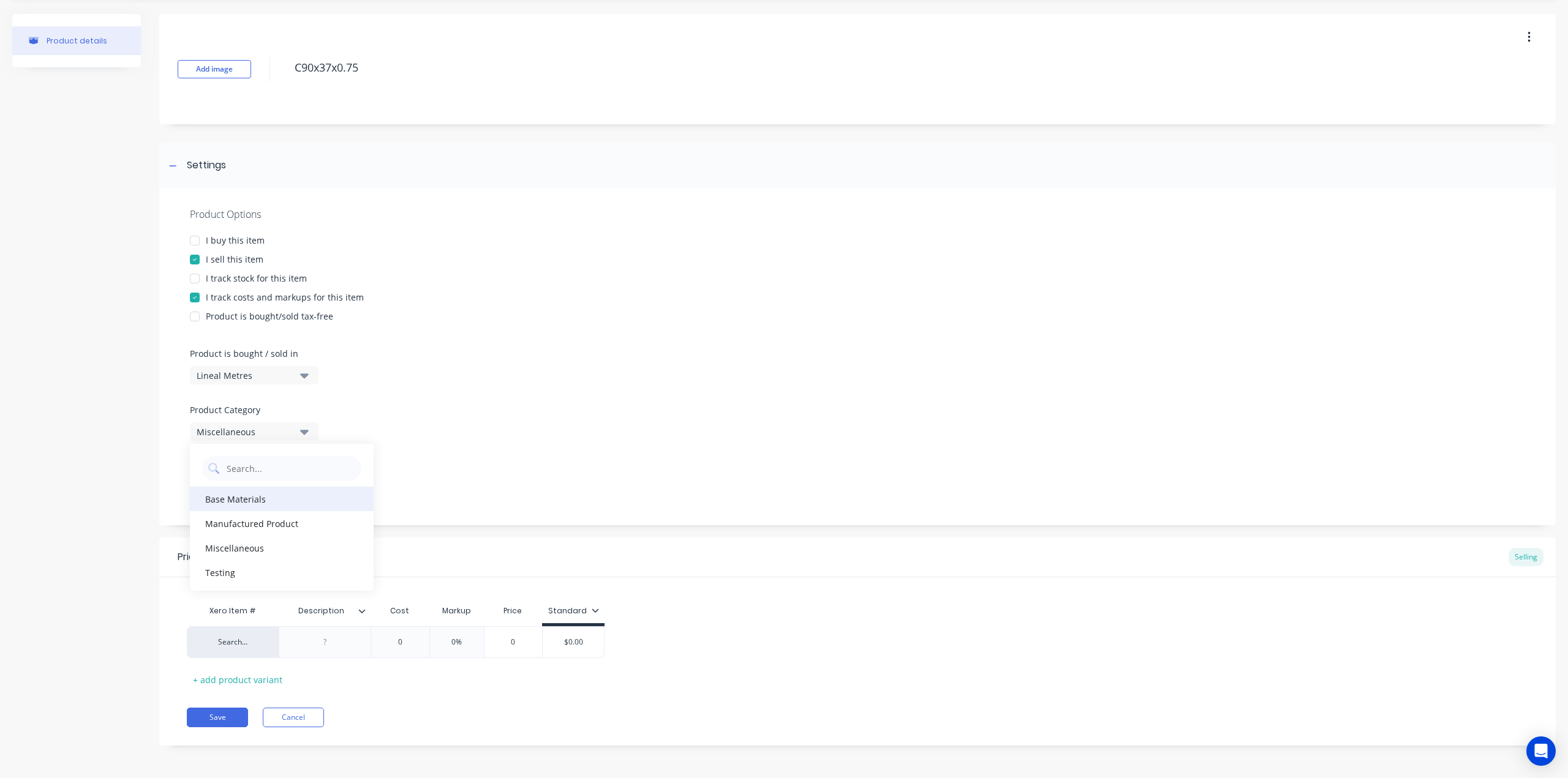
click at [246, 497] on div "Base Materials" at bounding box center [282, 499] width 184 height 24
click at [280, 488] on div "None" at bounding box center [246, 488] width 98 height 13
drag, startPoint x: 210, startPoint y: 579, endPoint x: 205, endPoint y: 563, distance: 16.8
click at [210, 577] on div "button" at bounding box center [210, 579] width 24 height 24
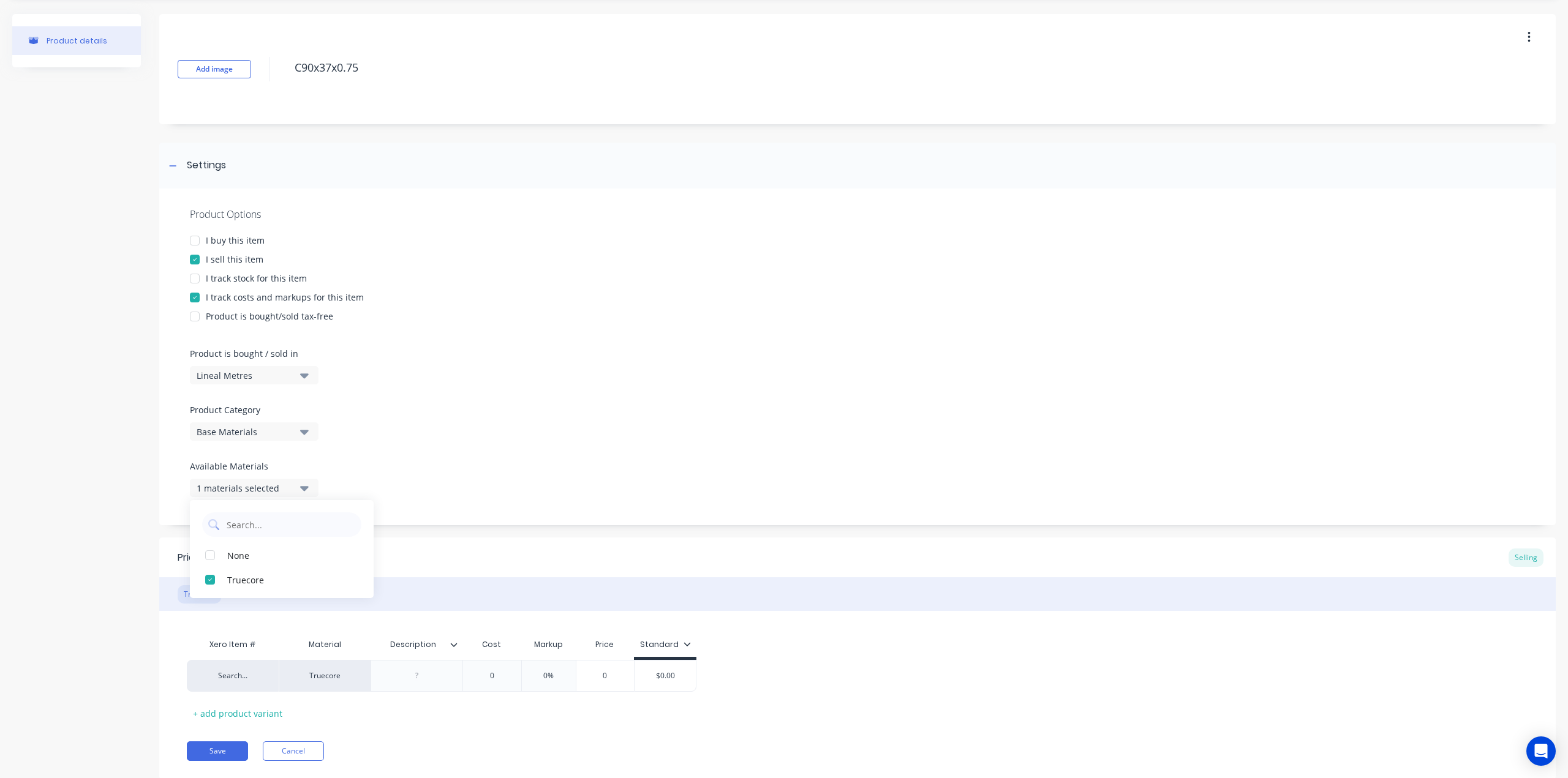
click at [532, 401] on div at bounding box center [857, 398] width 1335 height 9
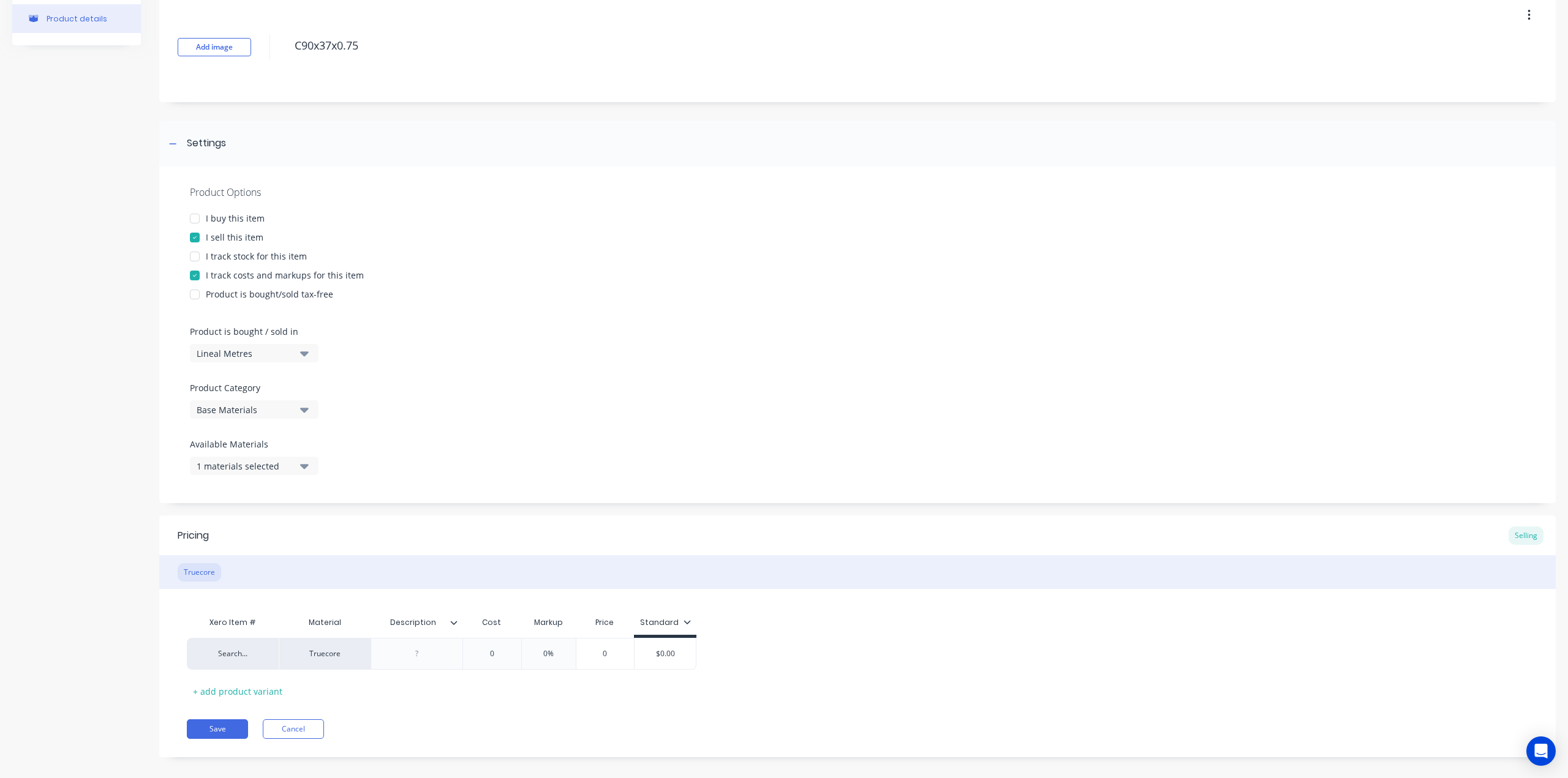
scroll to position [71, 0]
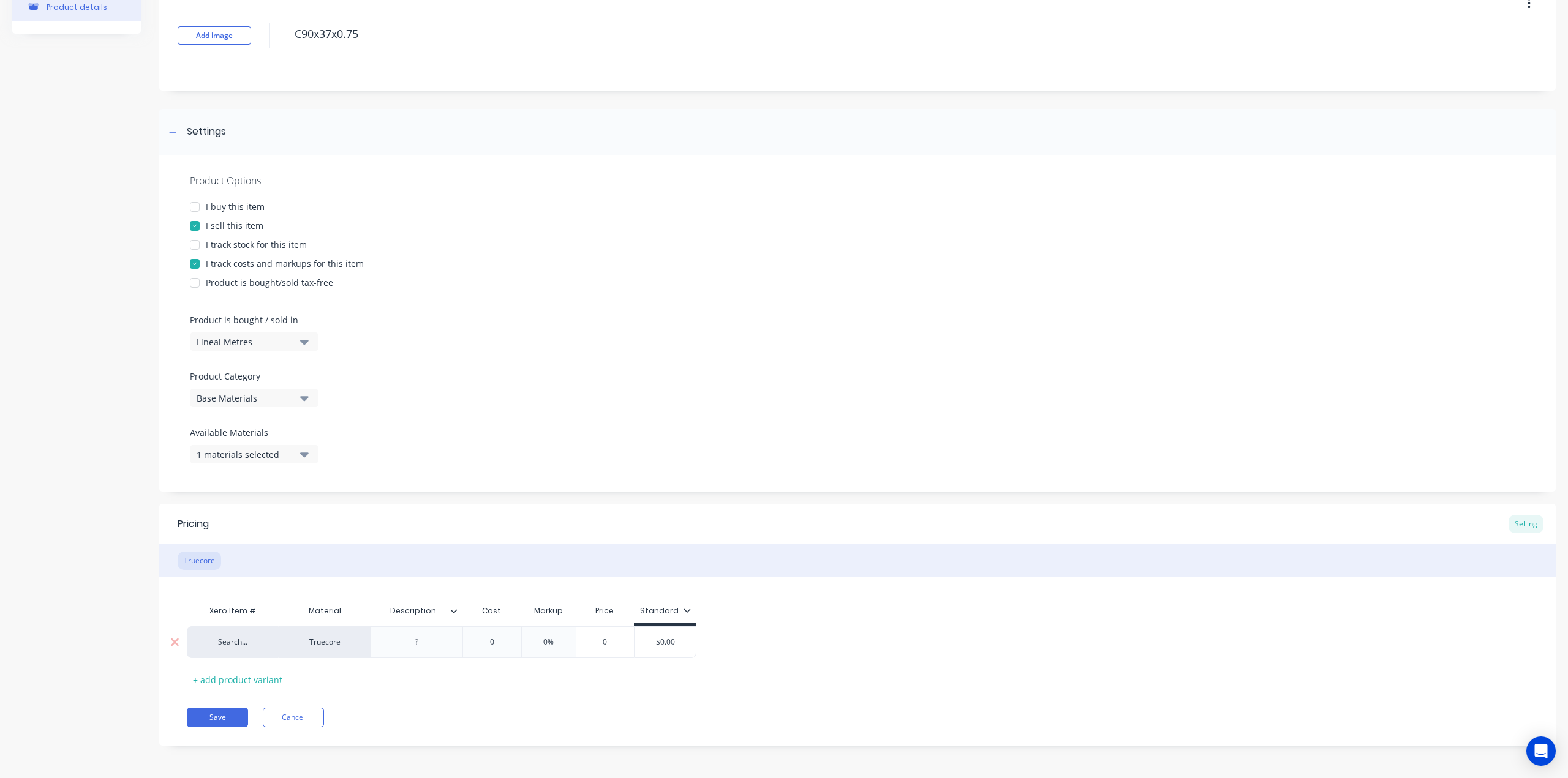
click at [424, 646] on div at bounding box center [417, 642] width 62 height 16
click at [505, 635] on div "0" at bounding box center [492, 642] width 62 height 31
type textarea "x"
type input "0"
drag, startPoint x: 501, startPoint y: 642, endPoint x: 417, endPoint y: 620, distance: 86.8
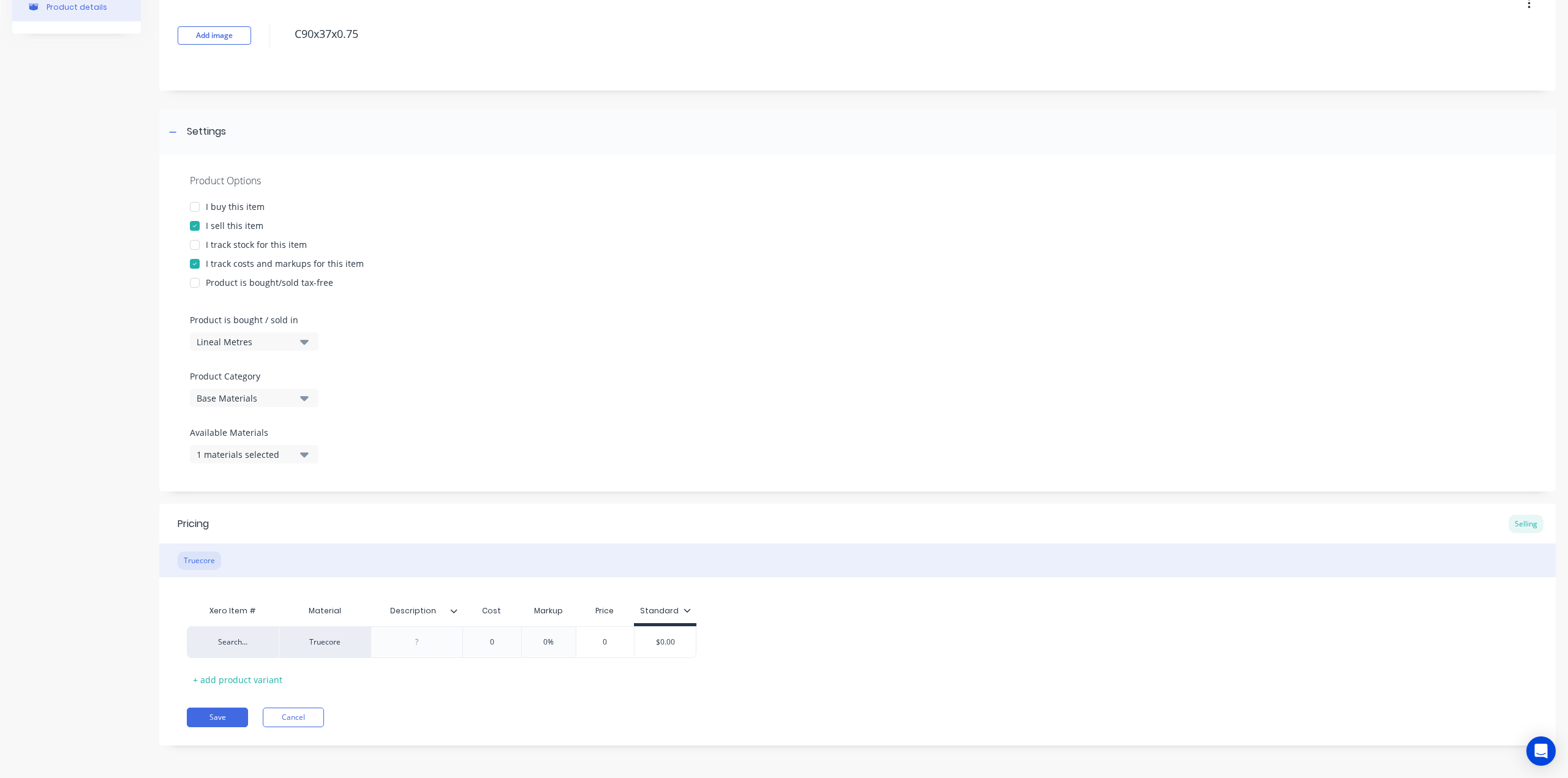
click at [415, 630] on div "Search... Truecore 0 0 0% 0 $0.00" at bounding box center [441, 642] width 509 height 32
type textarea "x"
type input "3."
type textarea "x"
type input "3.1"
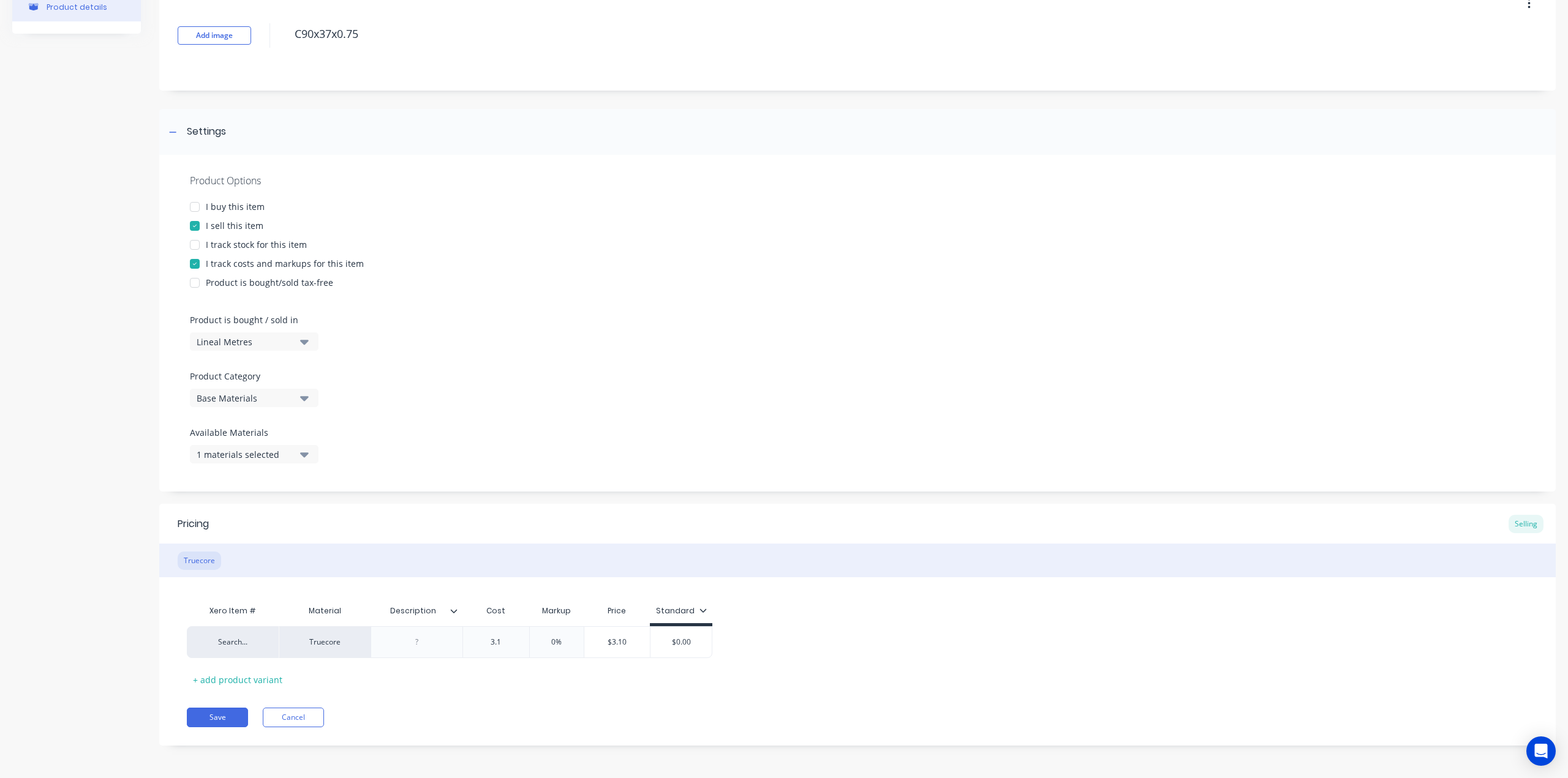
type textarea "x"
type input "3.18"
click at [1000, 631] on div "Search... Truecore $3.18 3.18 0% $3.18 $0.00" at bounding box center [857, 642] width 1341 height 32
click at [210, 716] on button "Save" at bounding box center [217, 717] width 62 height 20
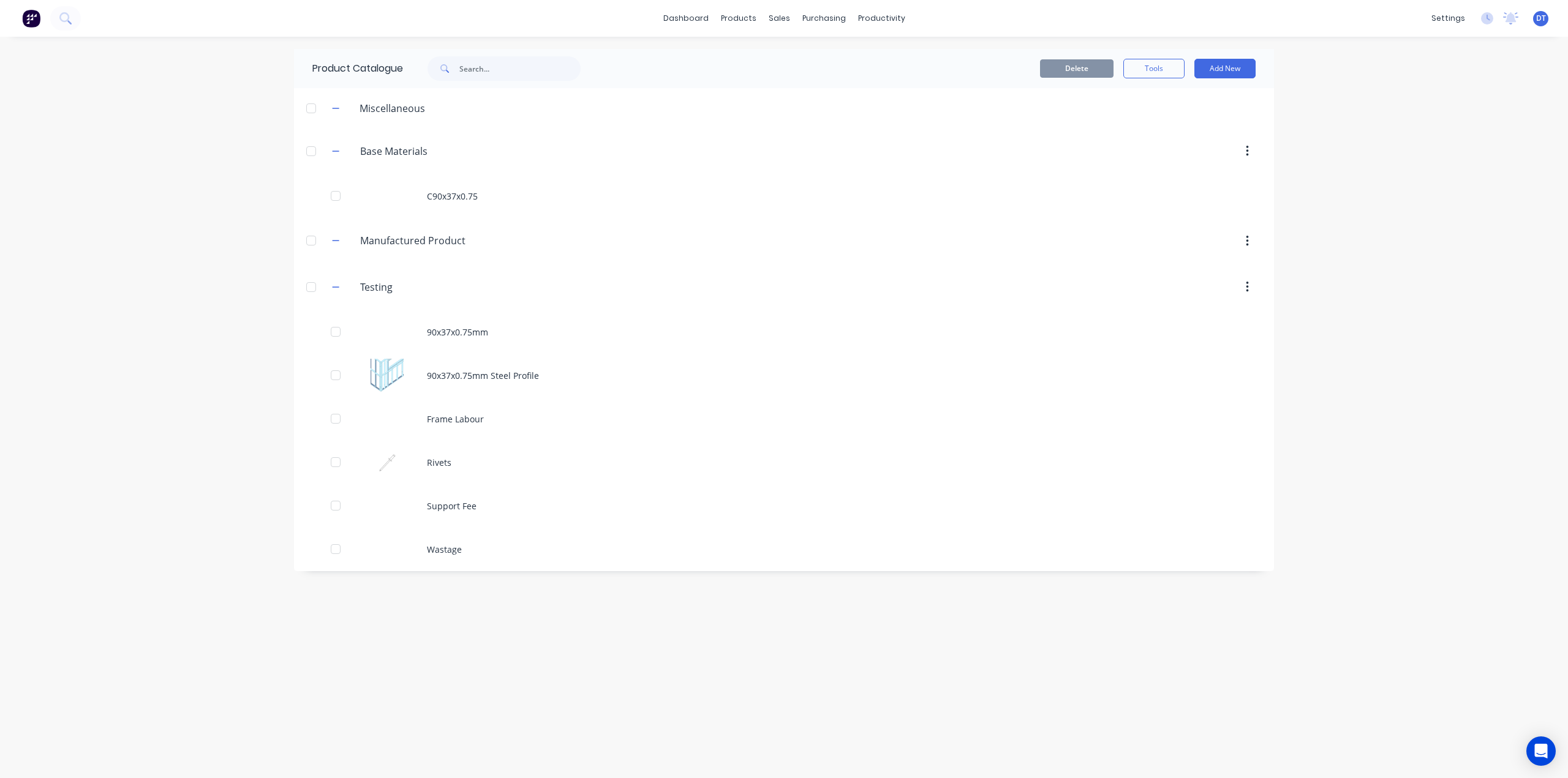
drag, startPoint x: 331, startPoint y: 284, endPoint x: 346, endPoint y: 298, distance: 20.5
click at [332, 284] on button "button" at bounding box center [335, 287] width 15 height 15
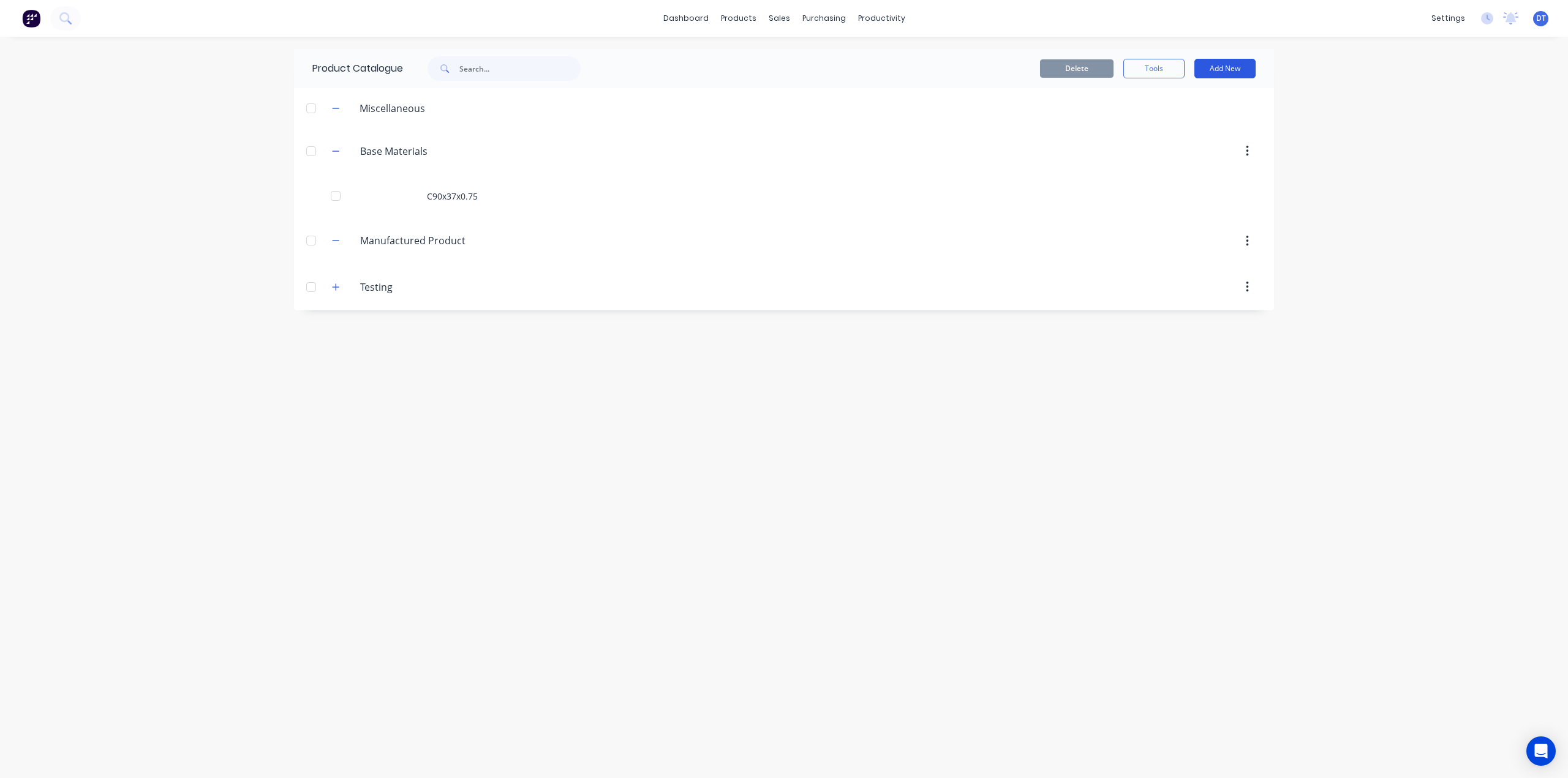
click at [1220, 65] on button "Add New" at bounding box center [1225, 69] width 62 height 20
click at [1167, 124] on div "Product" at bounding box center [1197, 124] width 94 height 18
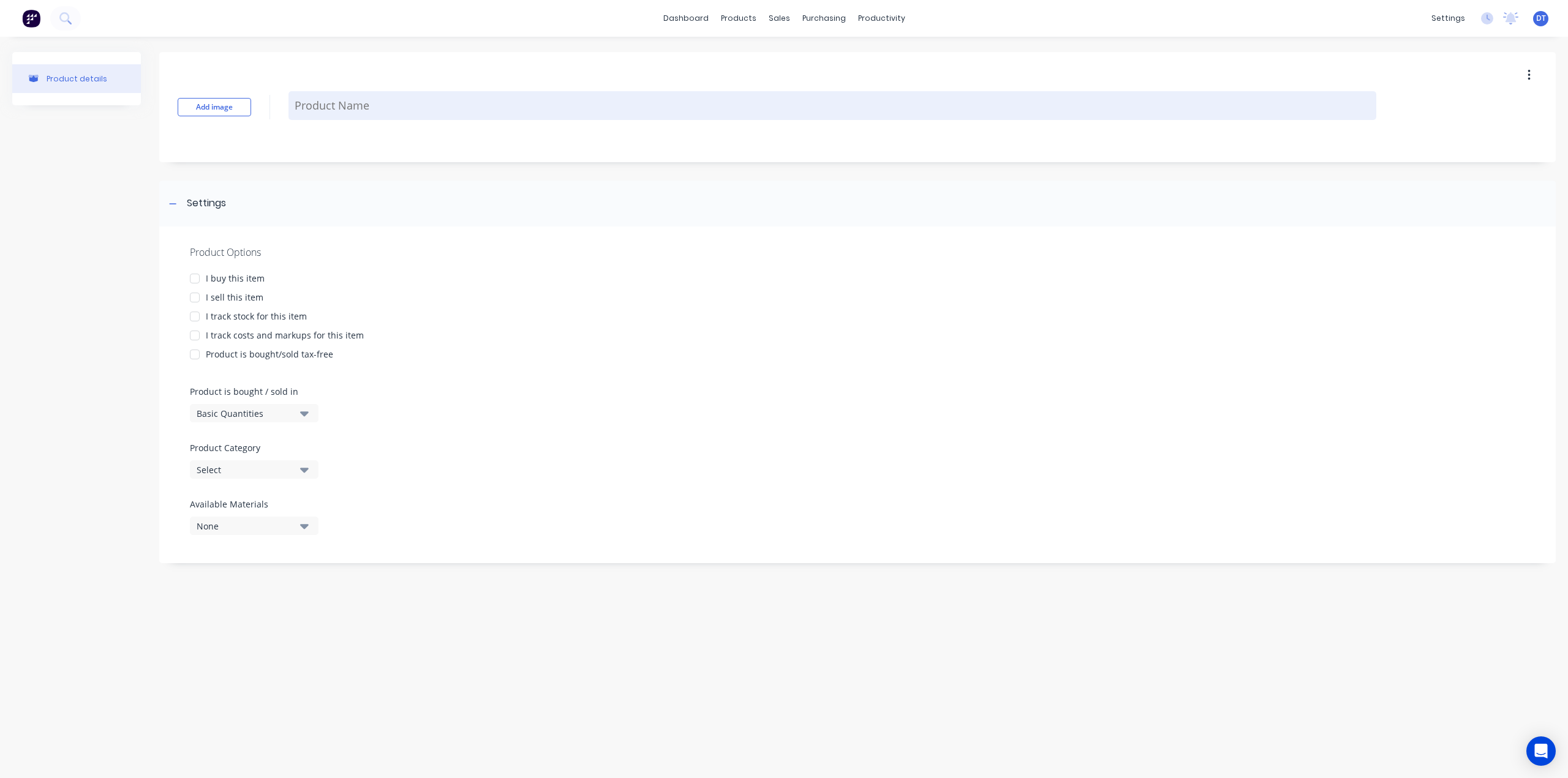
click at [375, 103] on textarea at bounding box center [832, 105] width 1087 height 29
type textarea "x"
type textarea "C"
type textarea "x"
type textarea "C9"
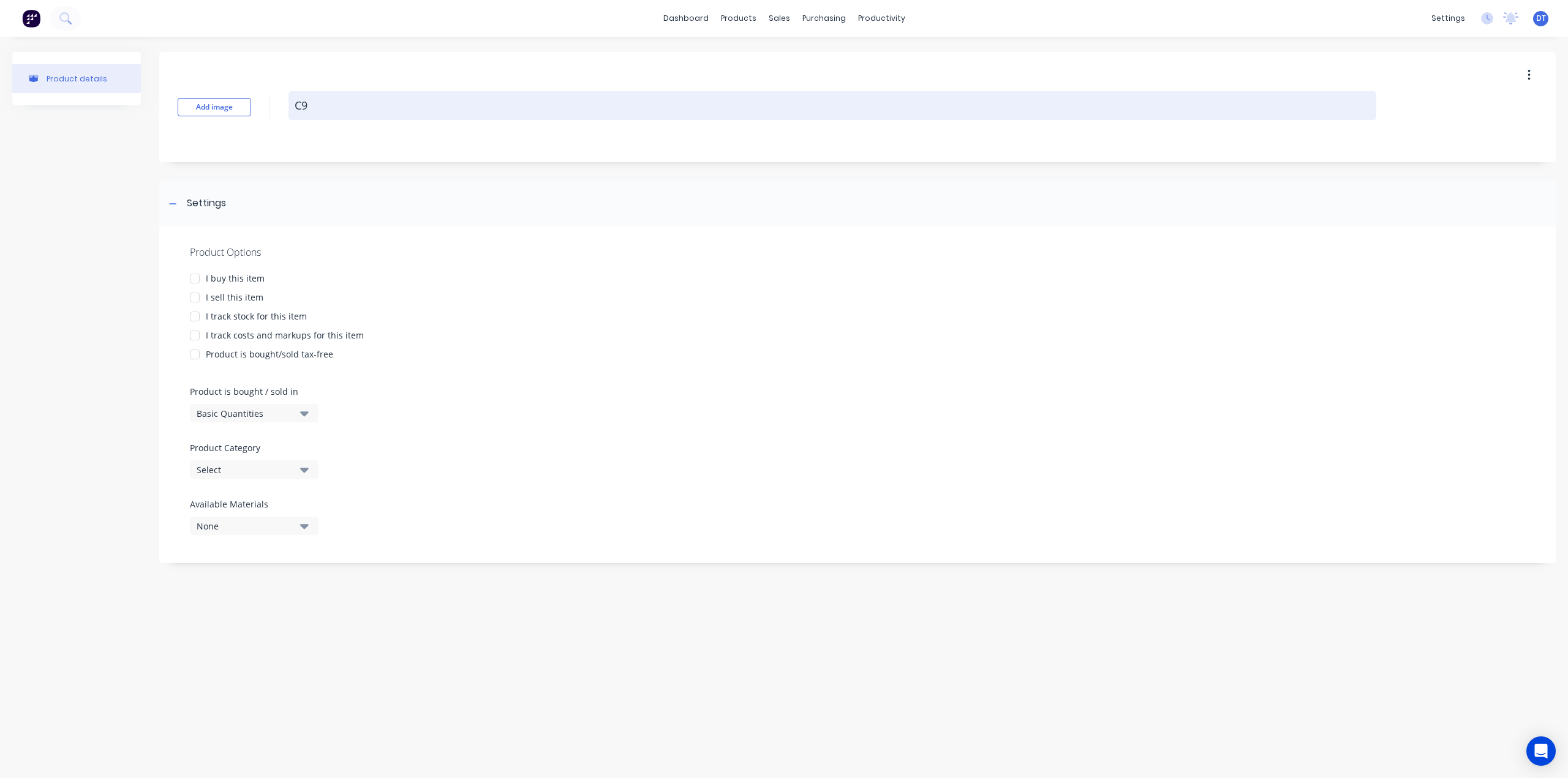
type textarea "x"
type textarea "C90"
type textarea "x"
type textarea "C90x"
type textarea "x"
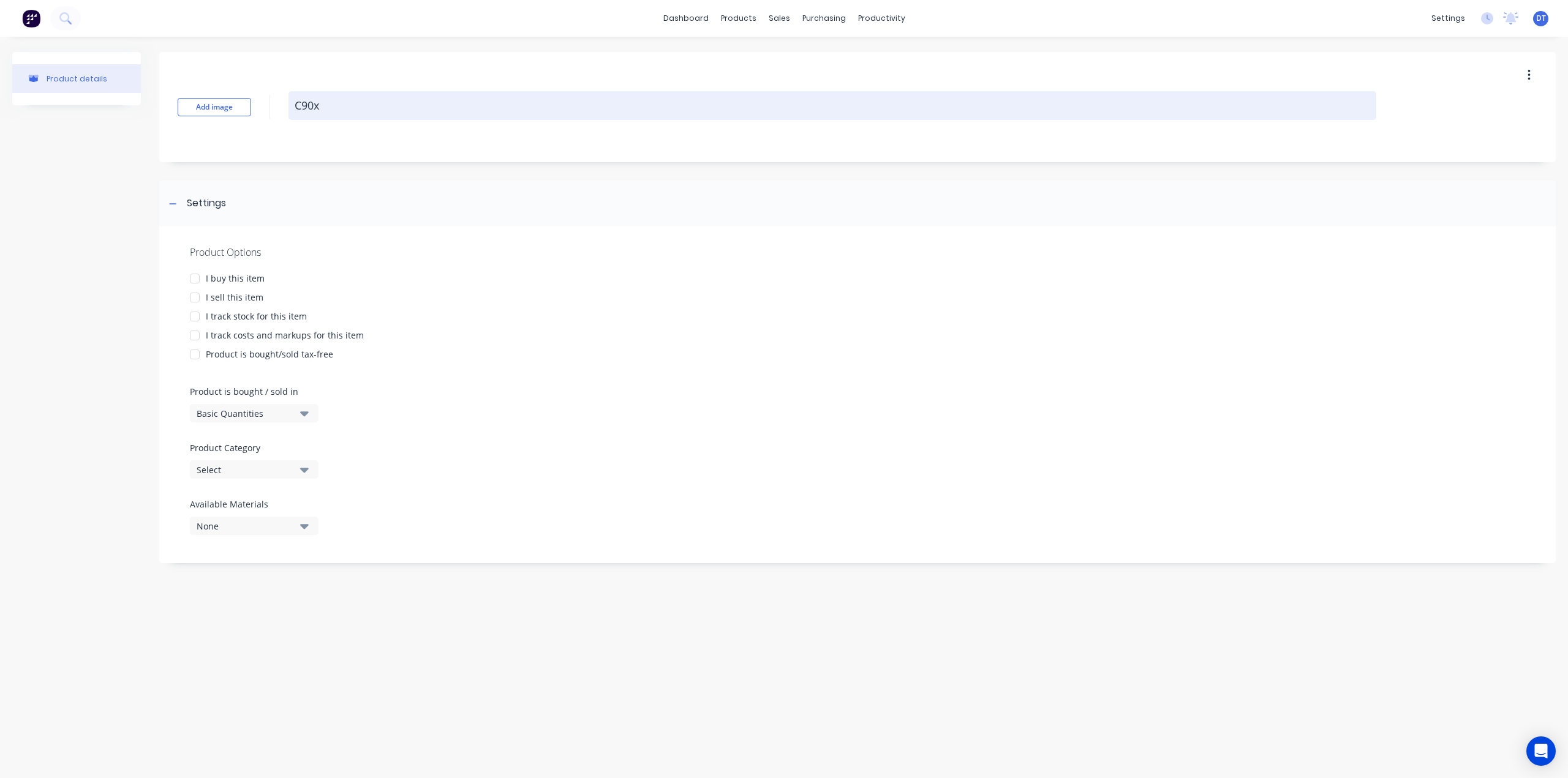
type textarea "C90x3"
type textarea "x"
type textarea "C90x37"
type textarea "x"
type textarea "C90x37x"
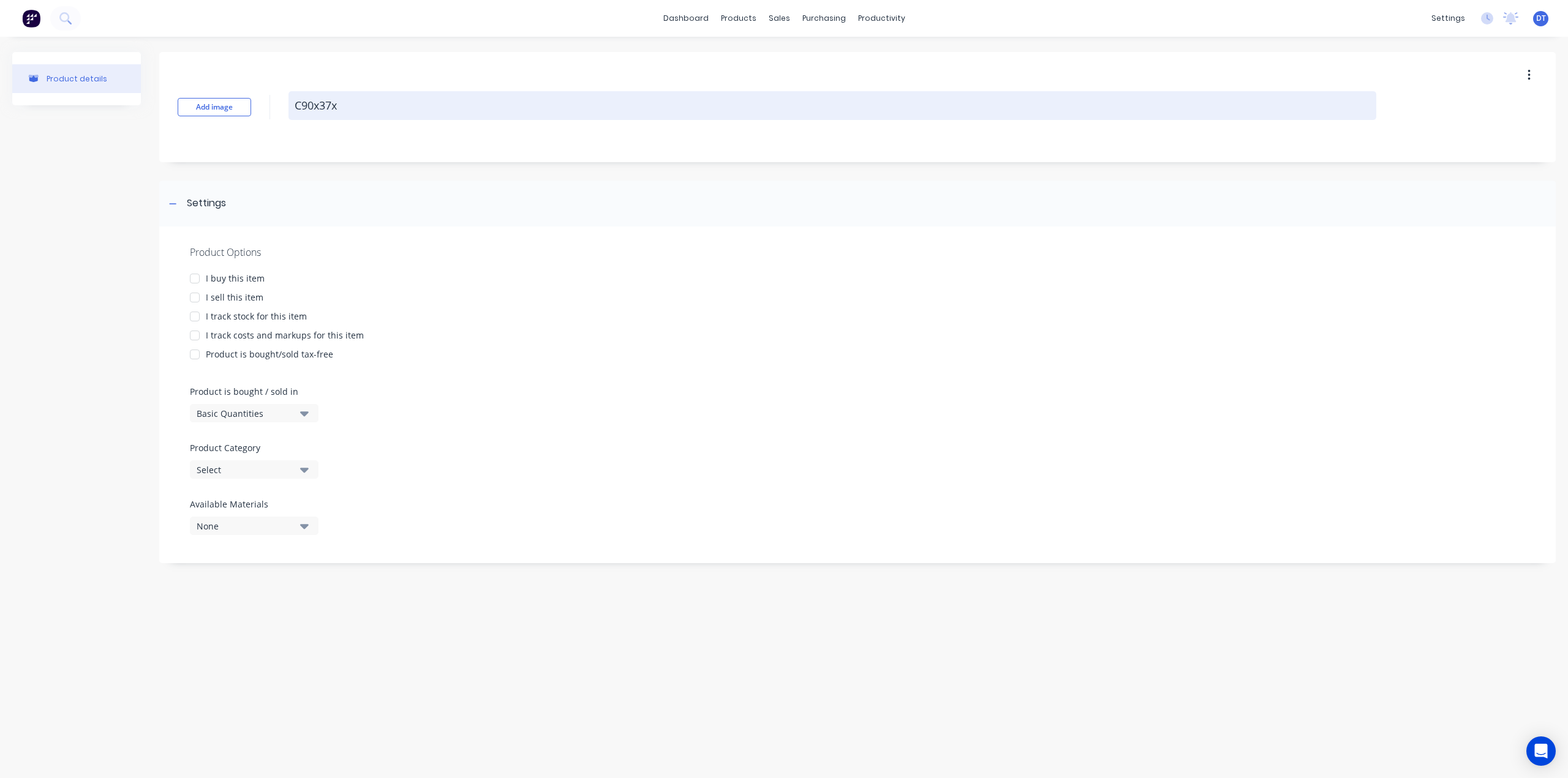
type textarea "x"
type textarea "C90x37x0"
type textarea "x"
type textarea "C90x37x0/"
type textarea "x"
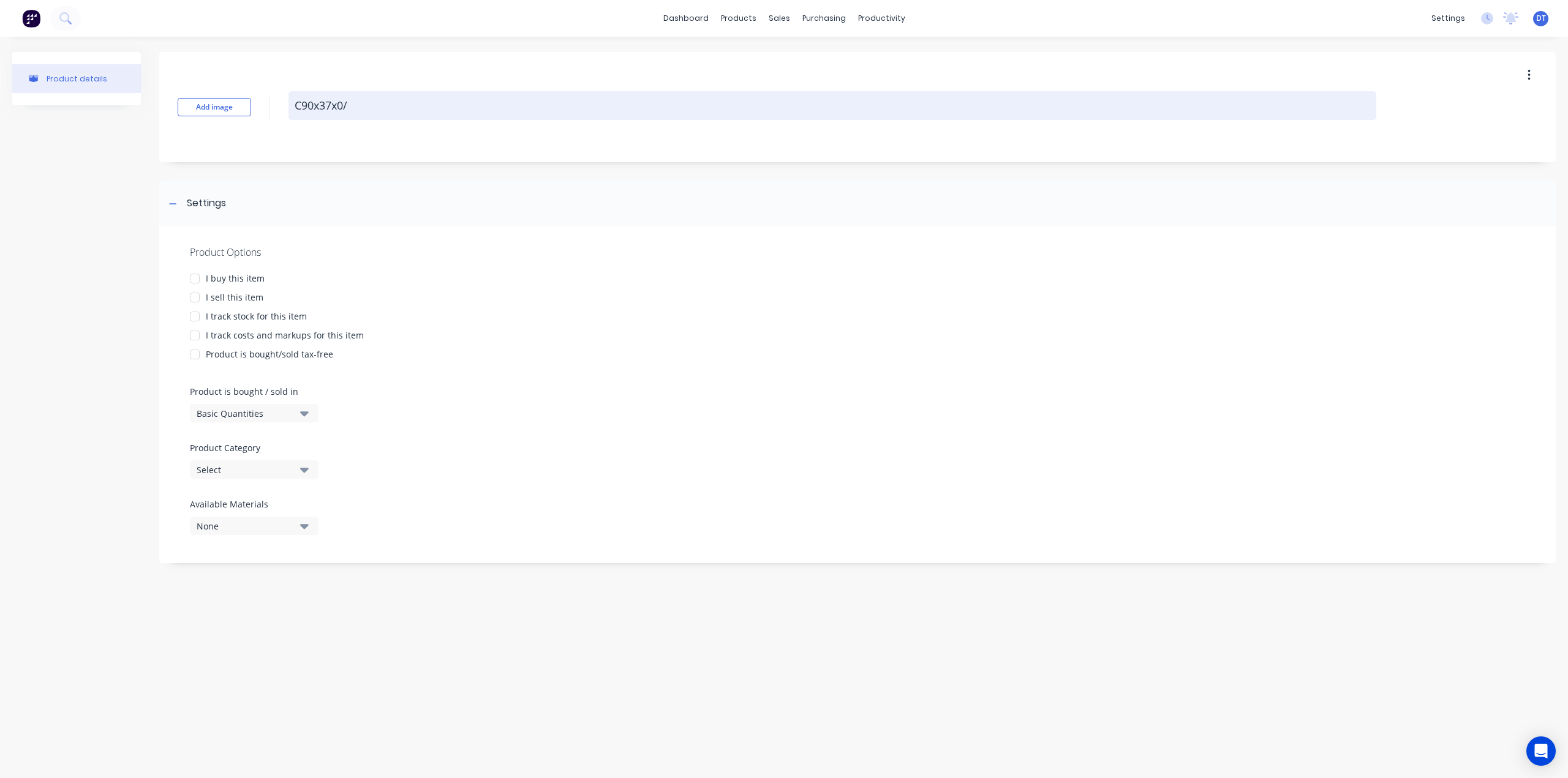
type textarea "C90x37x0"
type textarea "x"
type textarea "C90x37x0."
type textarea "x"
type textarea "C90x37x0.9"
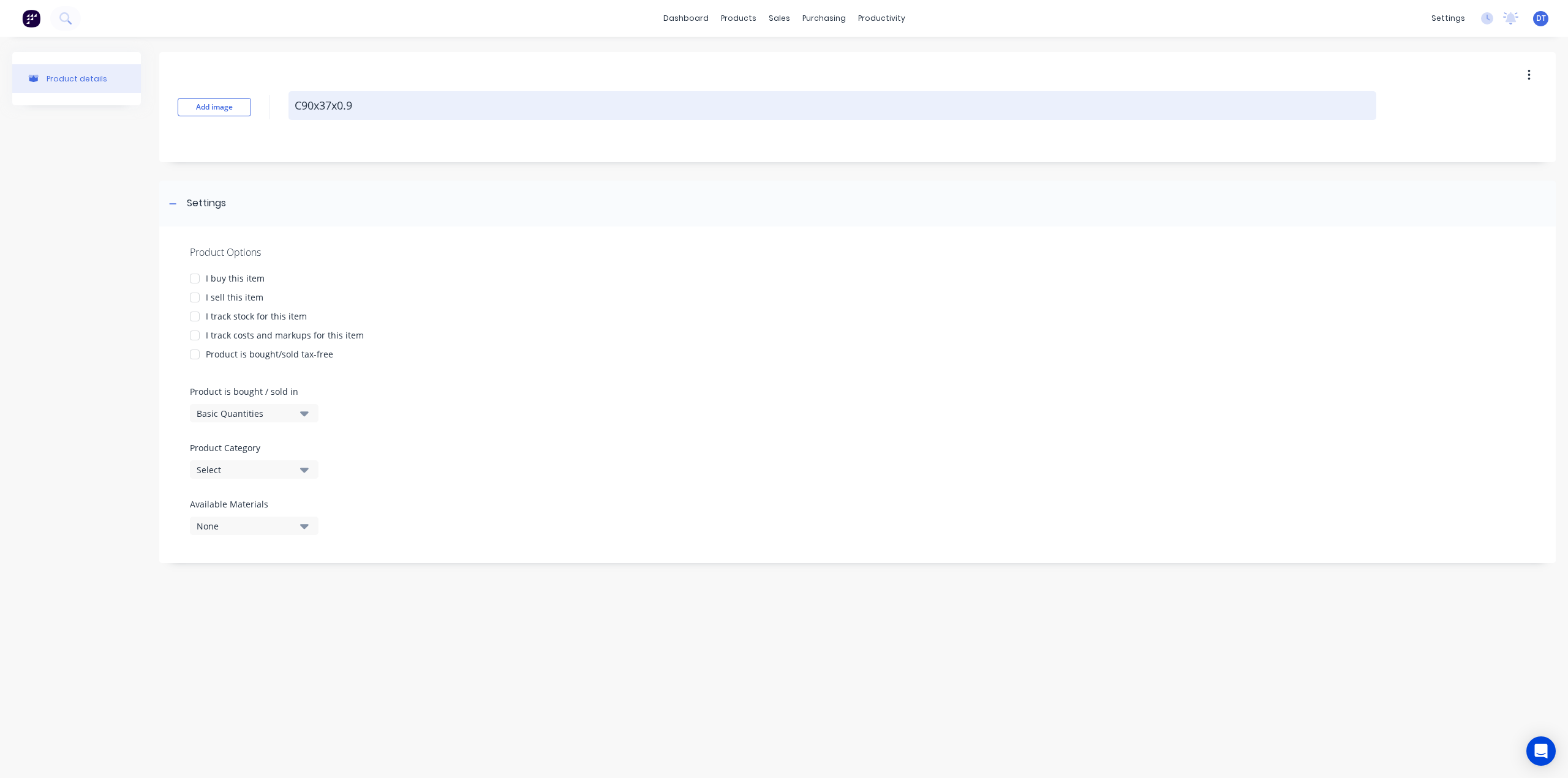
type textarea "x"
type textarea "C90x37x0.96"
type textarea "x"
type textarea "C90x37x0.96="
type textarea "x"
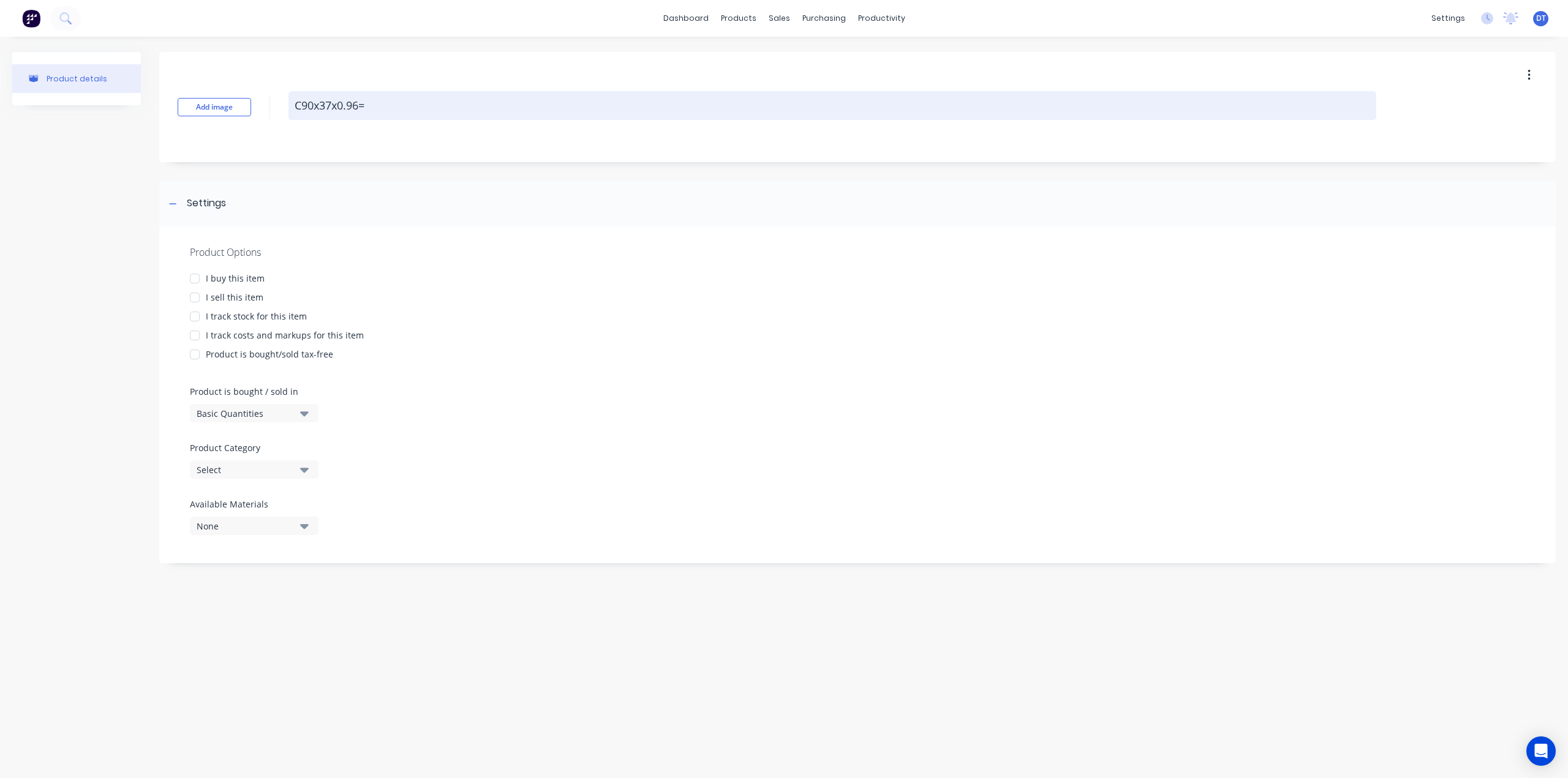
type textarea "C90x37x0.96"
type textarea "x"
type textarea "C90x37x0.9"
type textarea "x"
type textarea "C90x37x0.95"
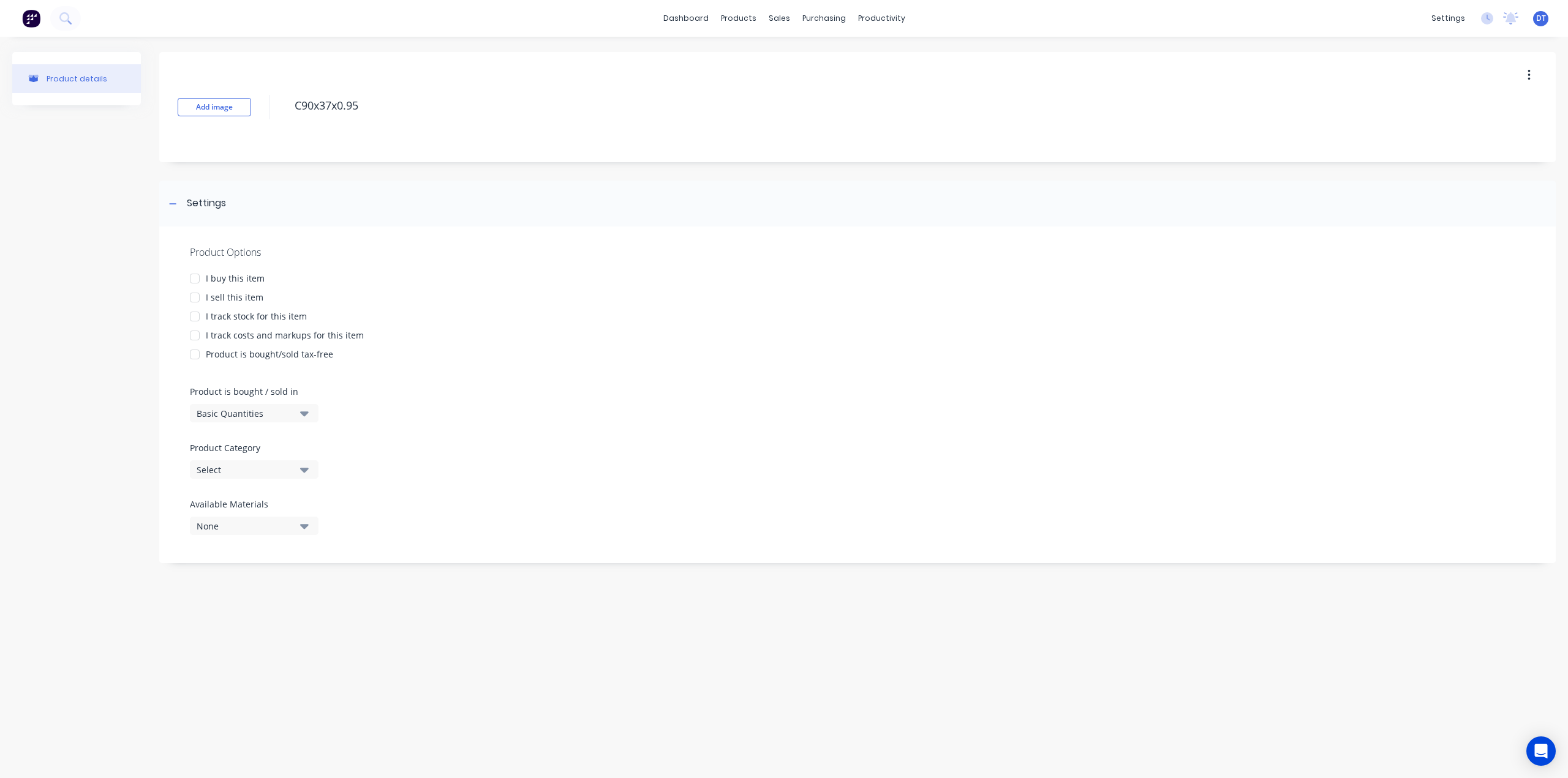
click at [198, 296] on div at bounding box center [194, 297] width 24 height 24
click at [196, 338] on div at bounding box center [194, 335] width 24 height 24
type textarea "x"
type textarea "C90x37x0.95"
type textarea "x"
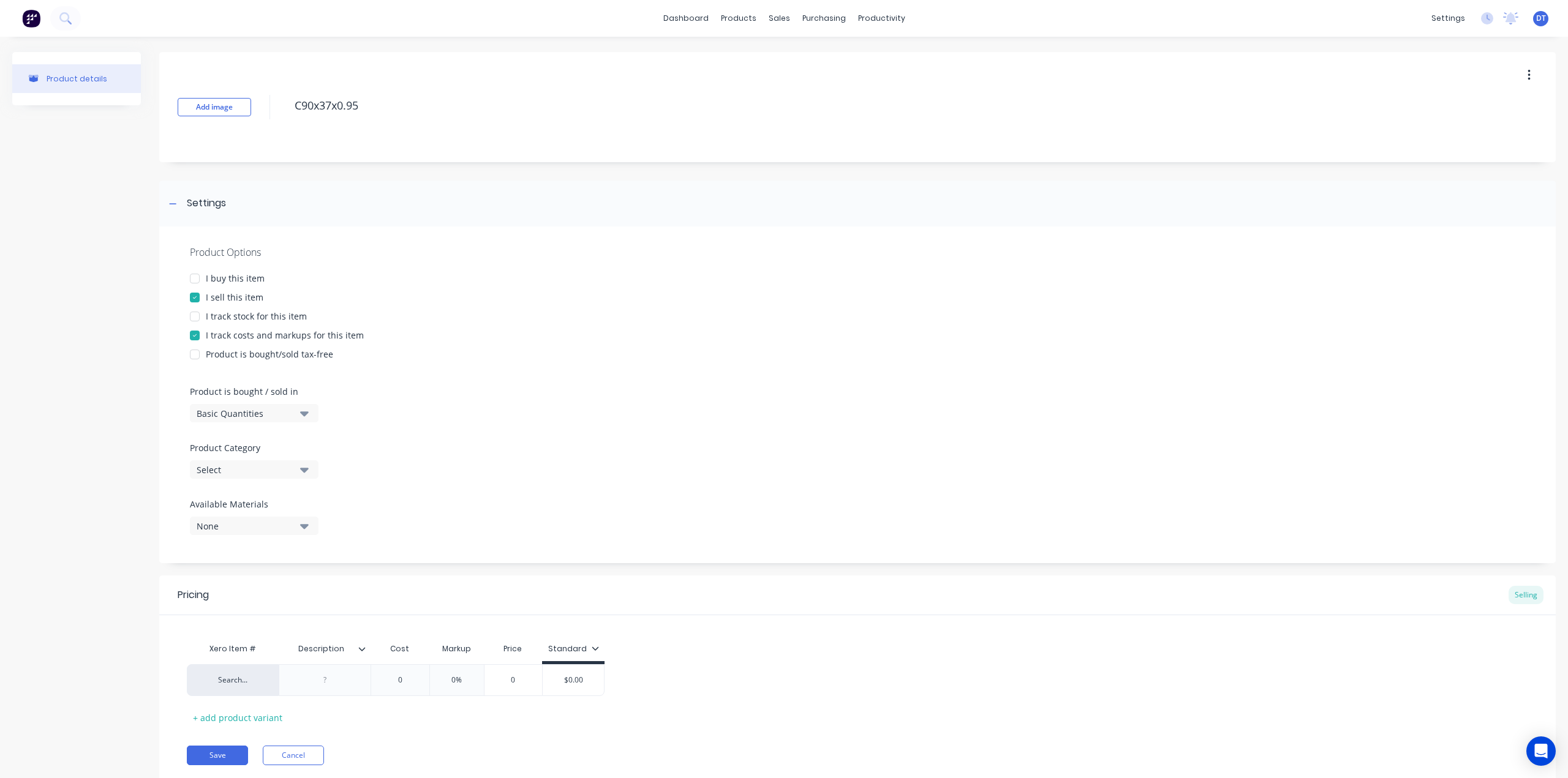
type textarea "C90x37x0.95"
click at [235, 419] on button "Basic Quantities" at bounding box center [254, 413] width 128 height 18
click at [228, 459] on div "Lineal Metres" at bounding box center [282, 468] width 184 height 24
click at [242, 469] on div "Select" at bounding box center [246, 470] width 98 height 13
click at [235, 539] on div "Base Materials" at bounding box center [282, 537] width 184 height 24
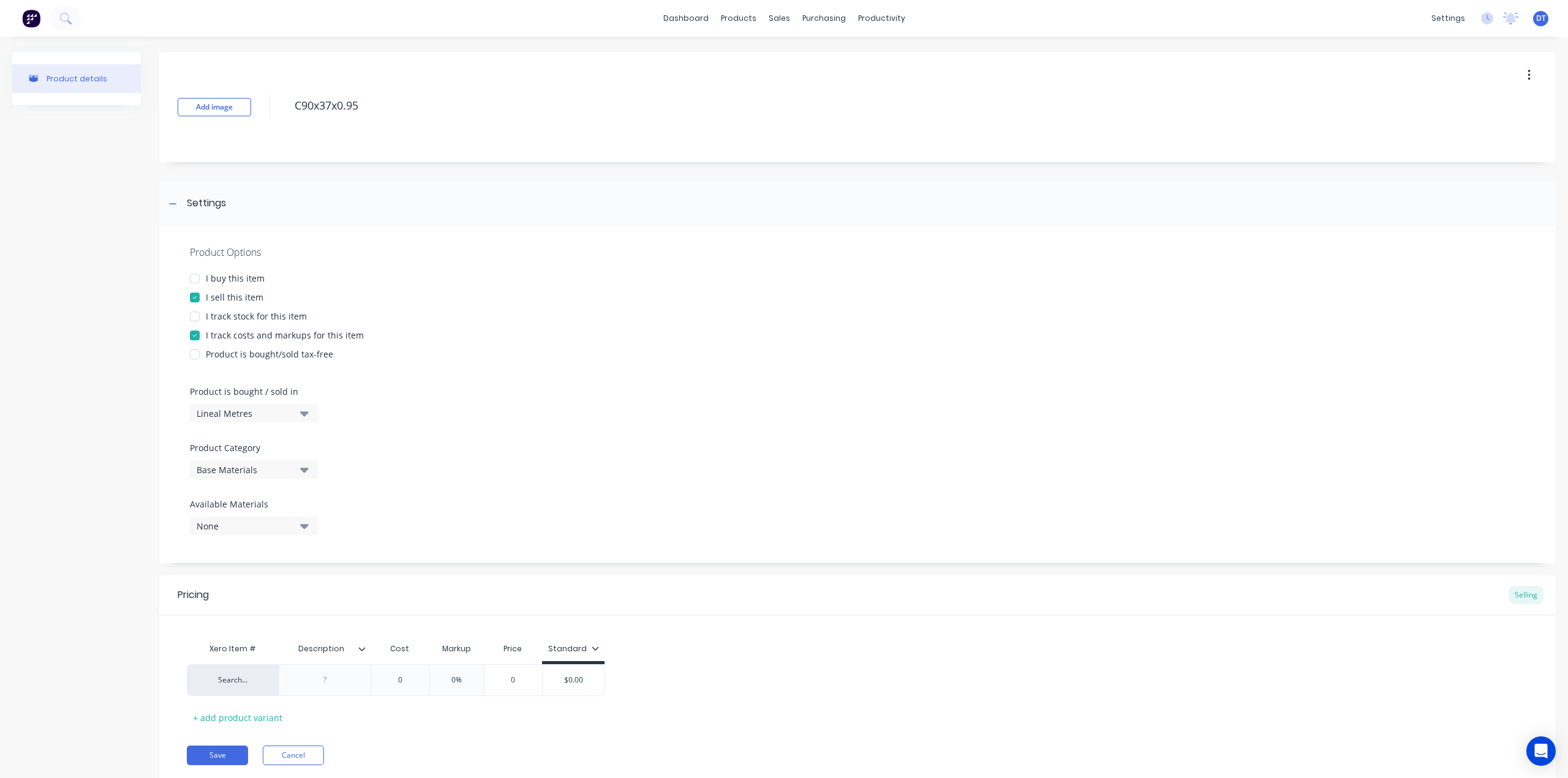
click at [246, 527] on div "None" at bounding box center [246, 526] width 98 height 13
click at [212, 611] on div "button" at bounding box center [210, 617] width 24 height 24
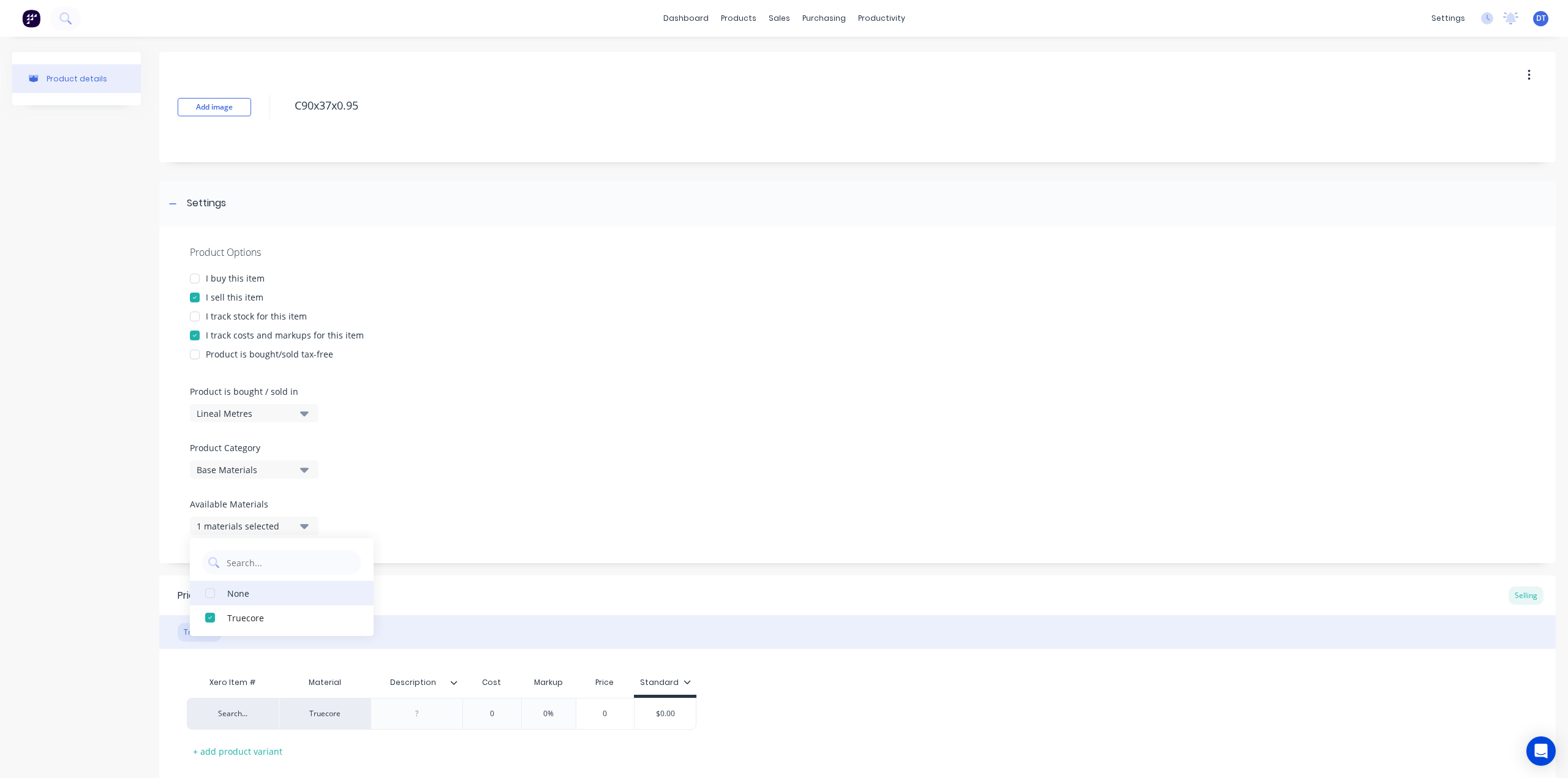
click at [212, 599] on div "button" at bounding box center [210, 593] width 24 height 24
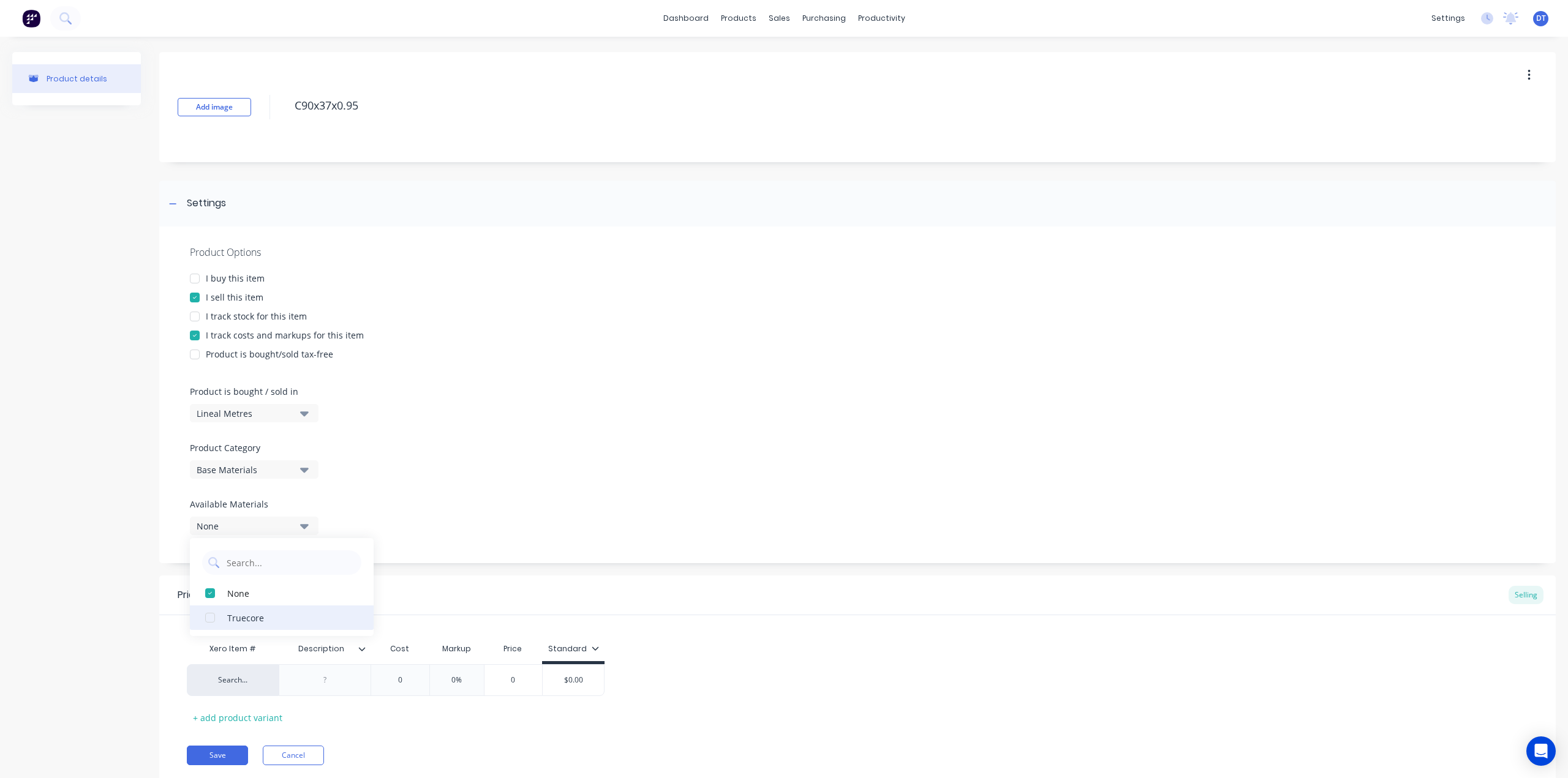
click at [206, 620] on div "button" at bounding box center [210, 617] width 24 height 24
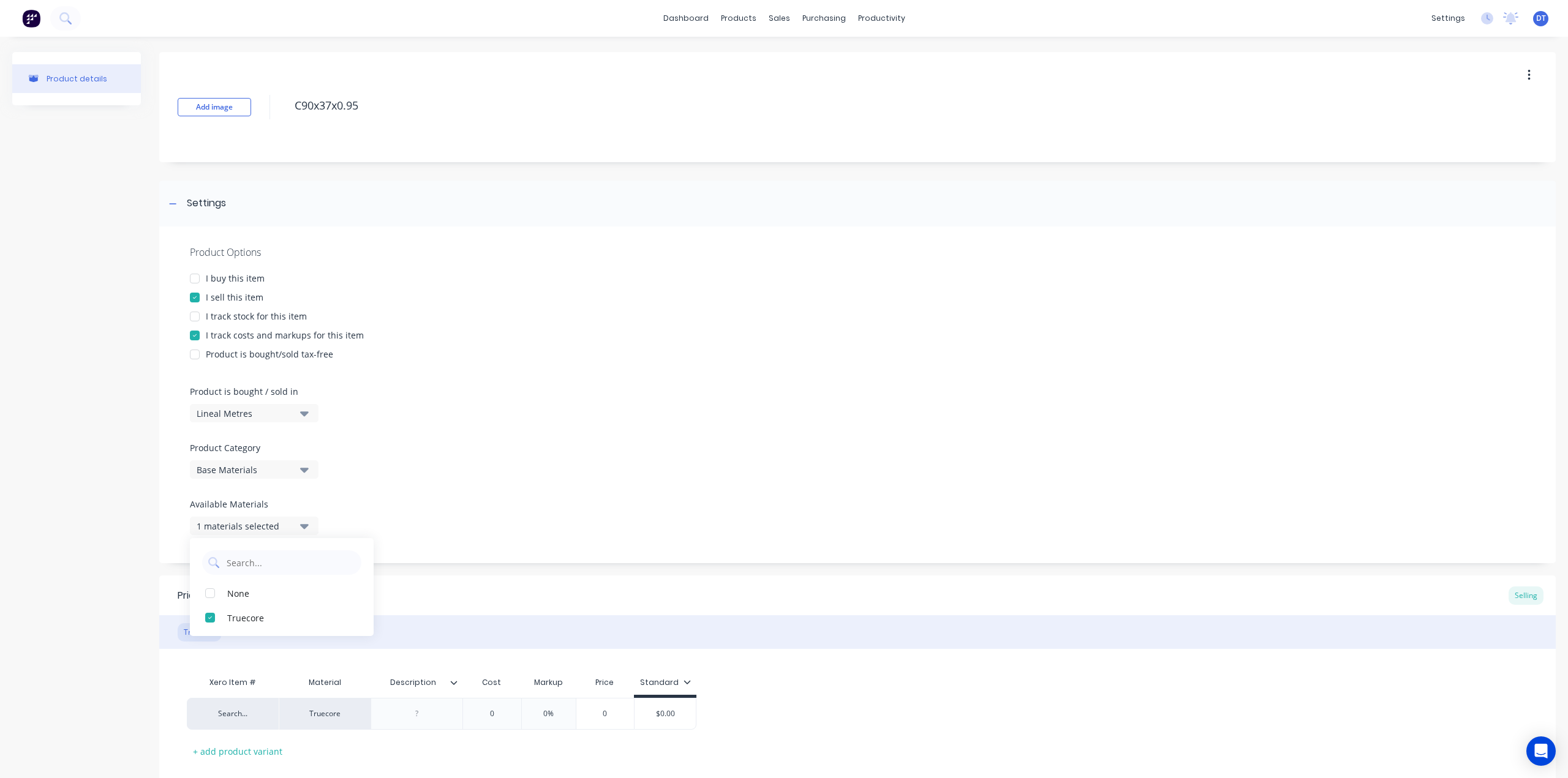
click at [630, 507] on div "Product Options I buy this item I sell this item I track stock for this item I …" at bounding box center [857, 395] width 1396 height 336
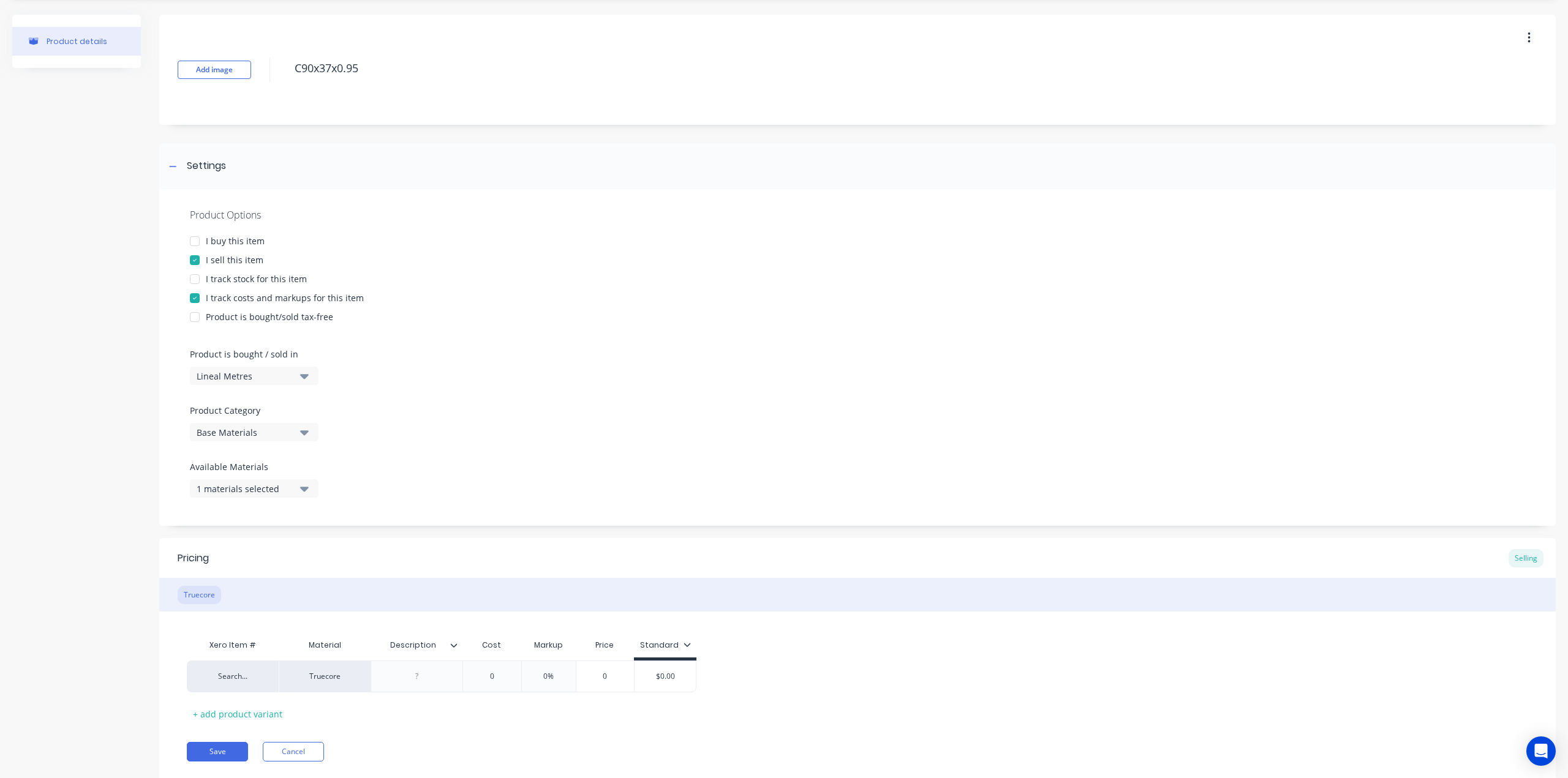
scroll to position [71, 0]
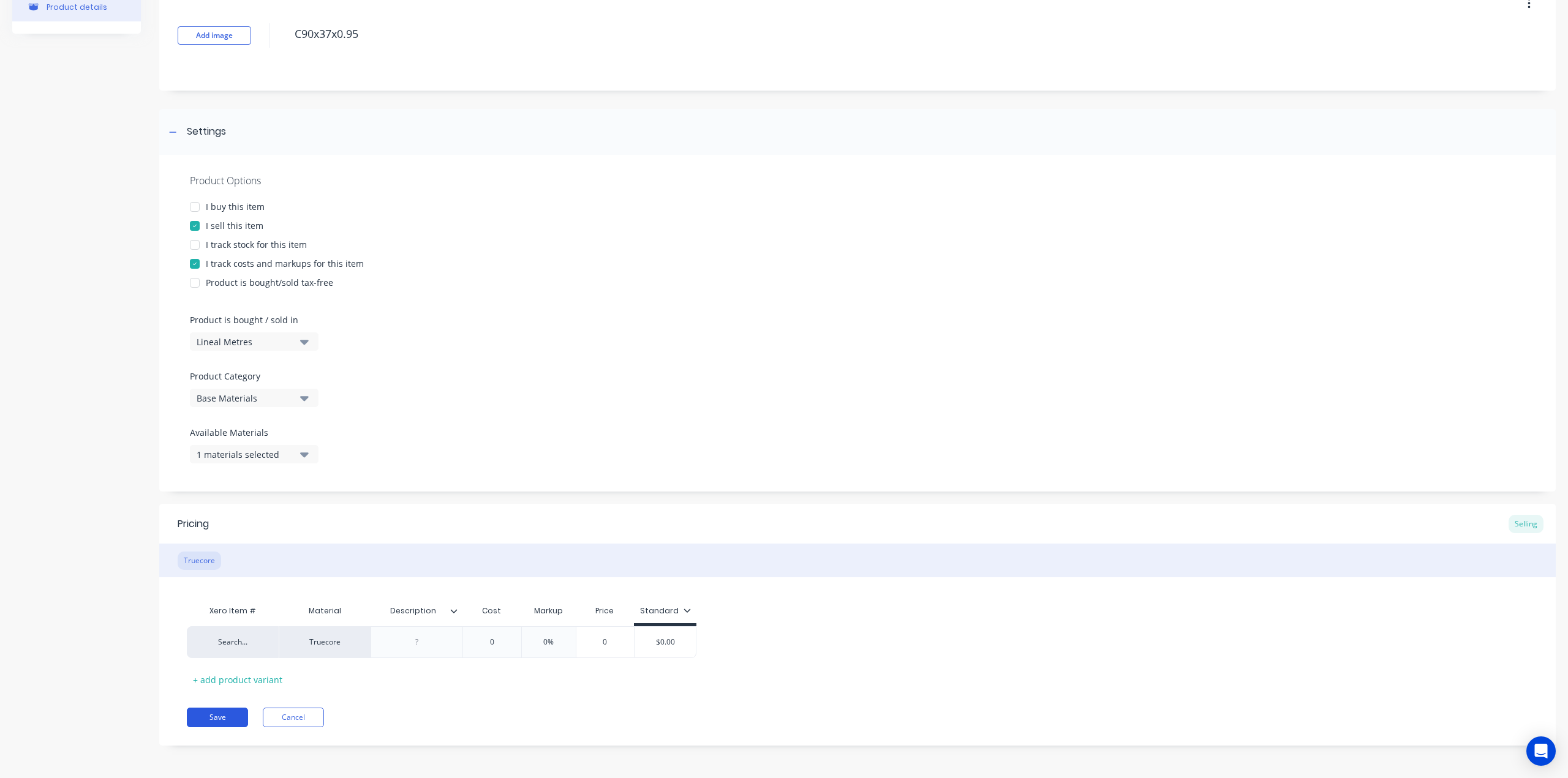
click at [209, 716] on button "Save" at bounding box center [217, 717] width 62 height 20
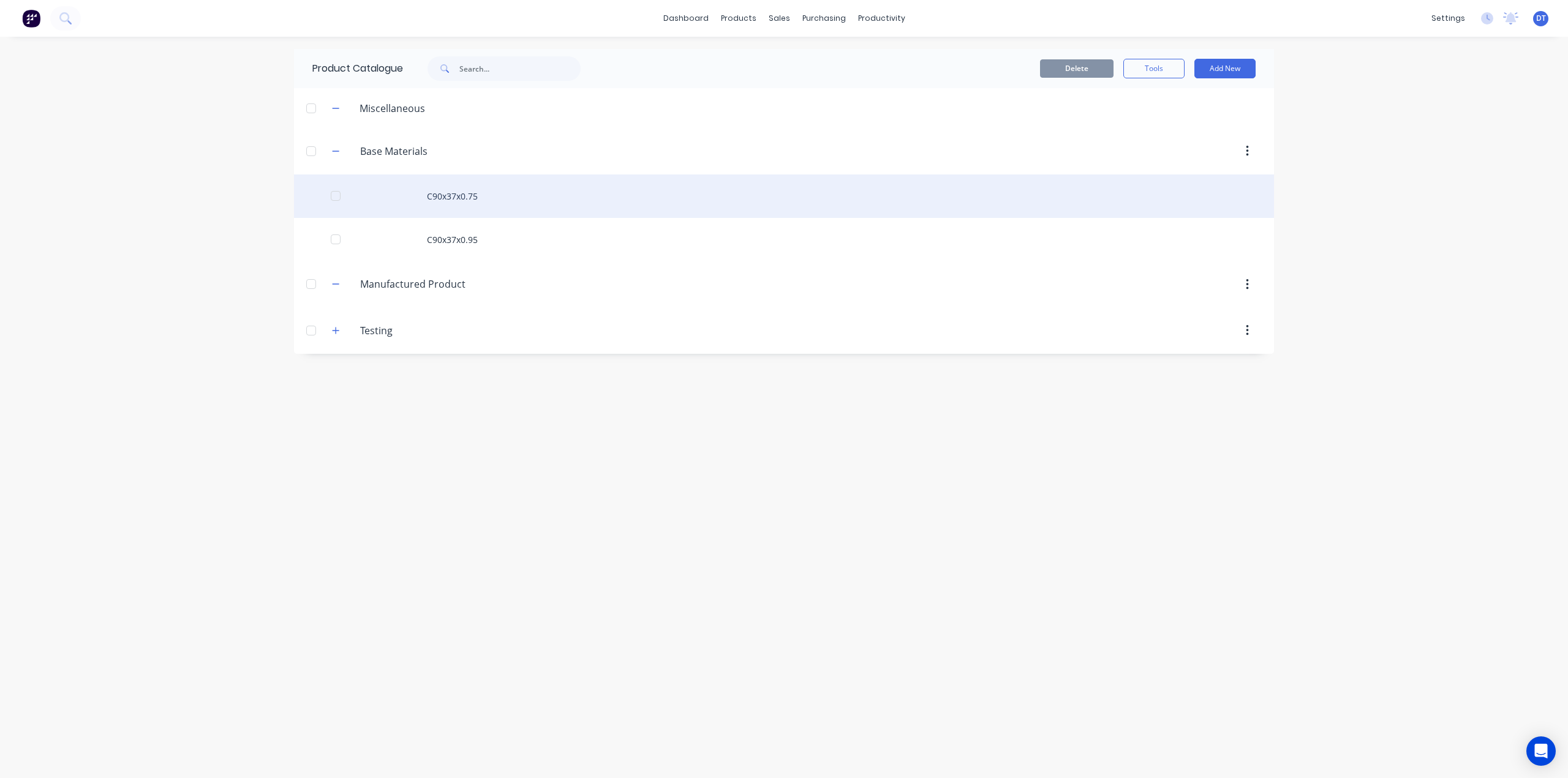
click at [473, 198] on div "C90x37x0.75" at bounding box center [784, 196] width 980 height 43
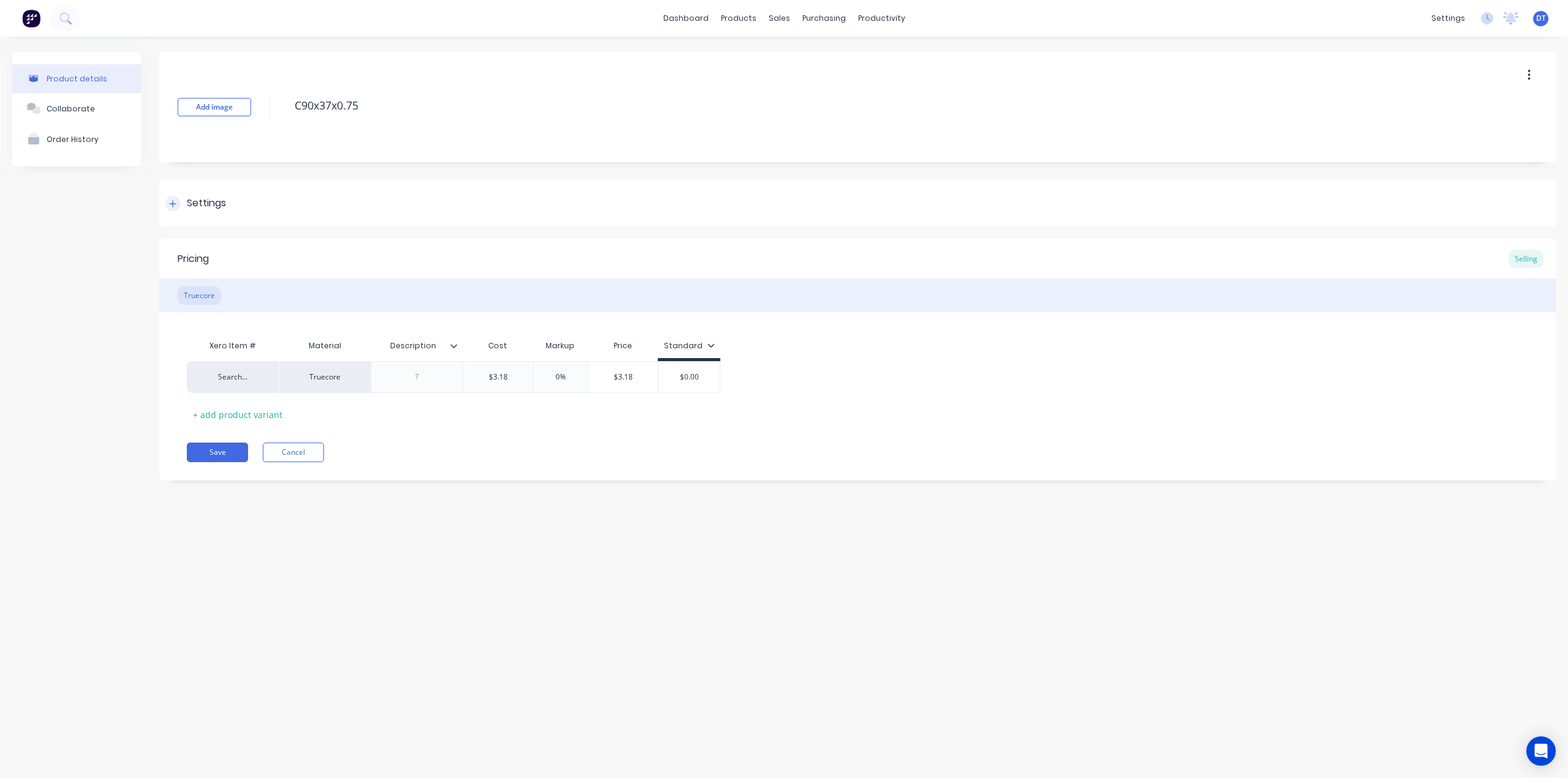
click at [178, 211] on div "Settings" at bounding box center [857, 203] width 1396 height 46
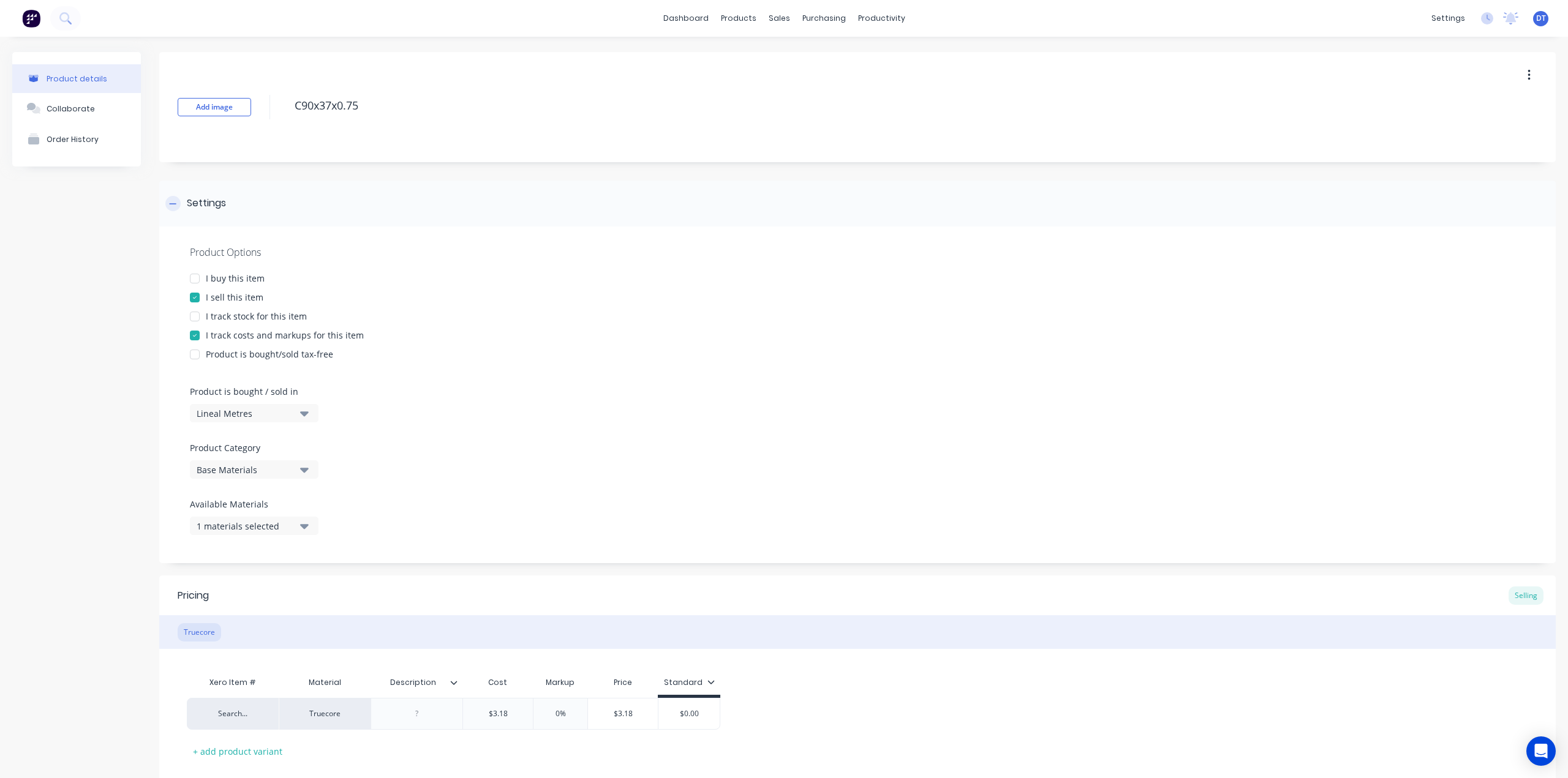
click at [173, 202] on icon at bounding box center [172, 203] width 7 height 9
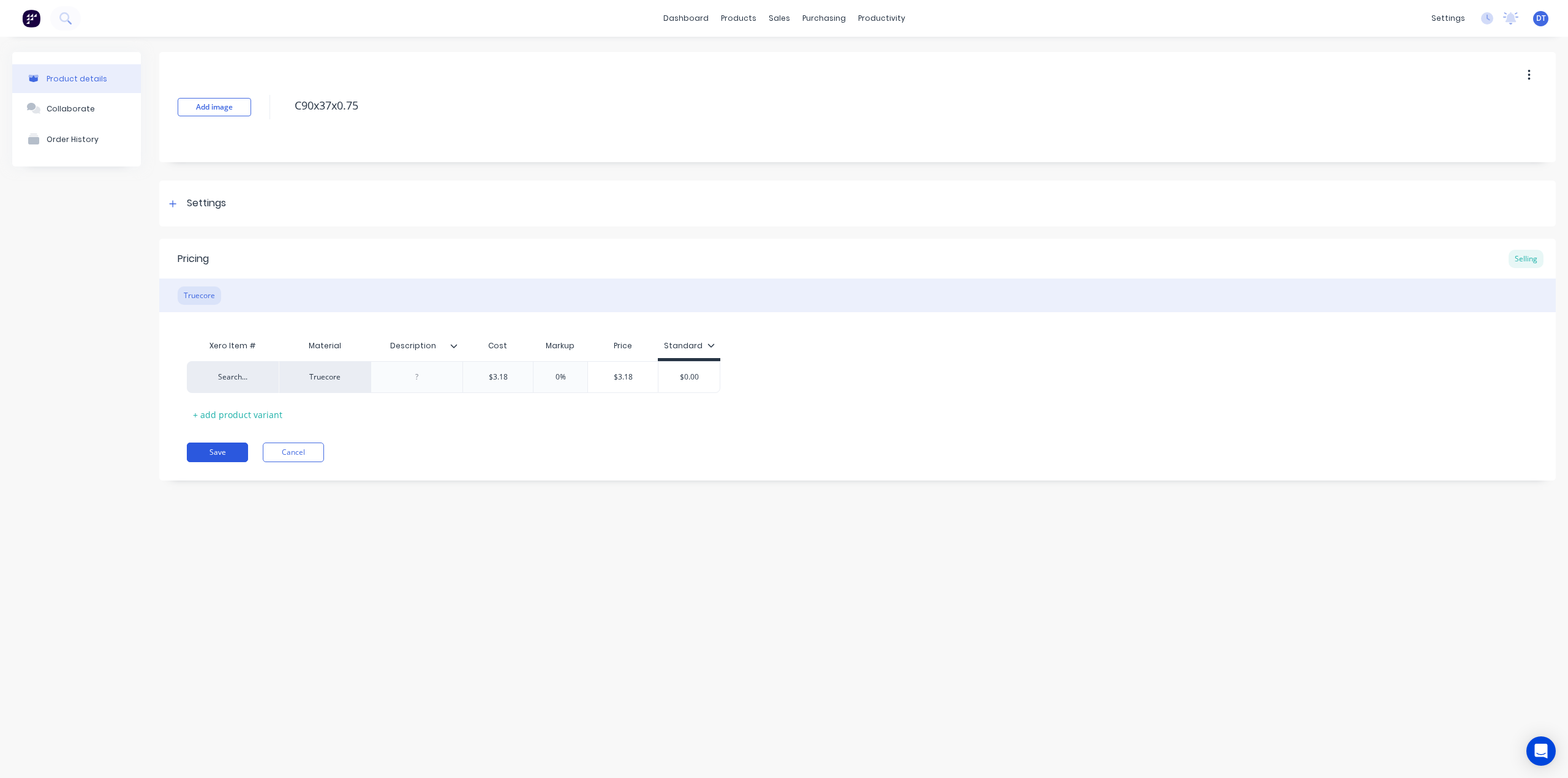
click at [222, 450] on button "Save" at bounding box center [217, 452] width 62 height 20
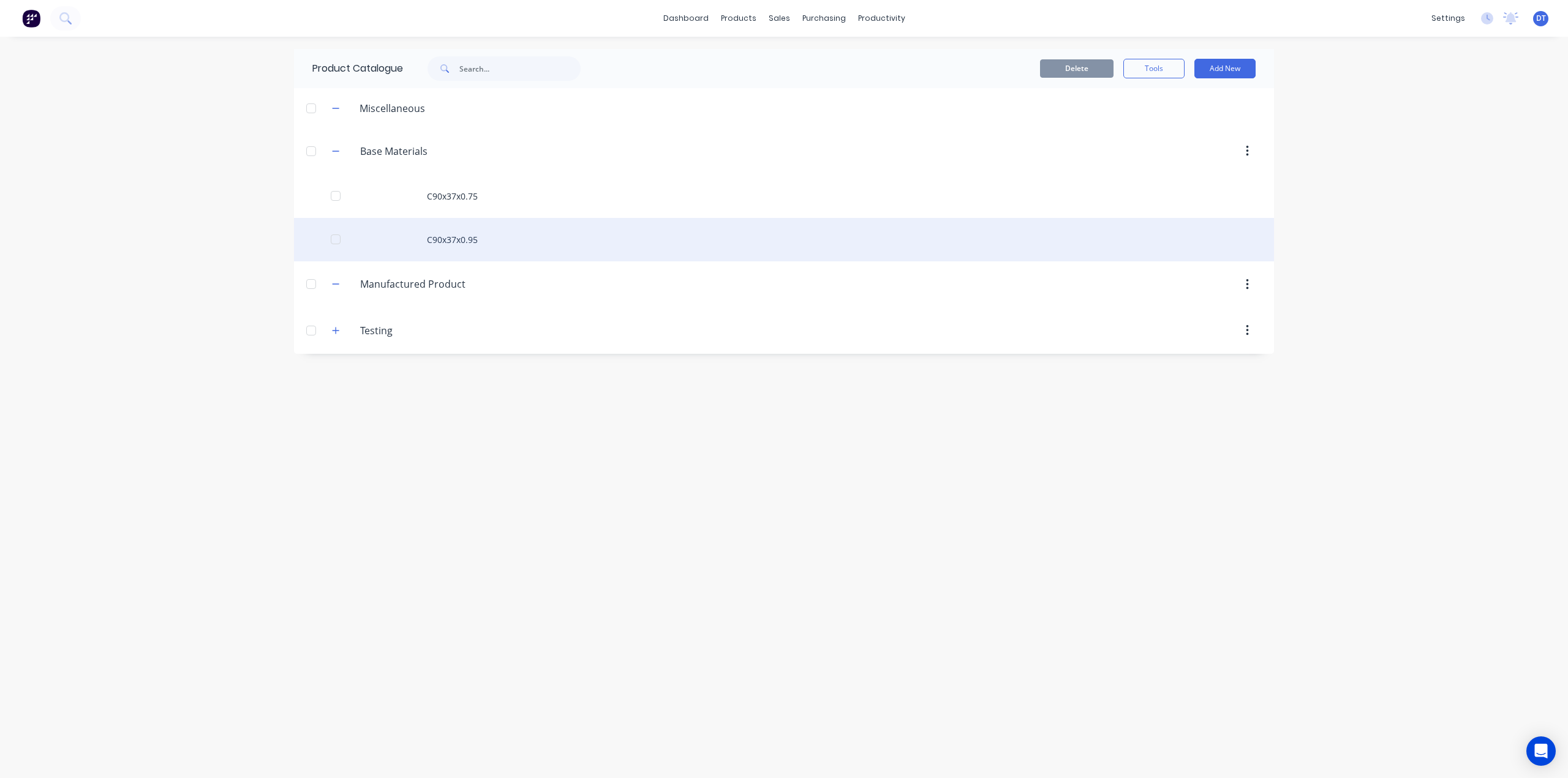
click at [465, 240] on div "C90x37x0.95" at bounding box center [784, 239] width 980 height 43
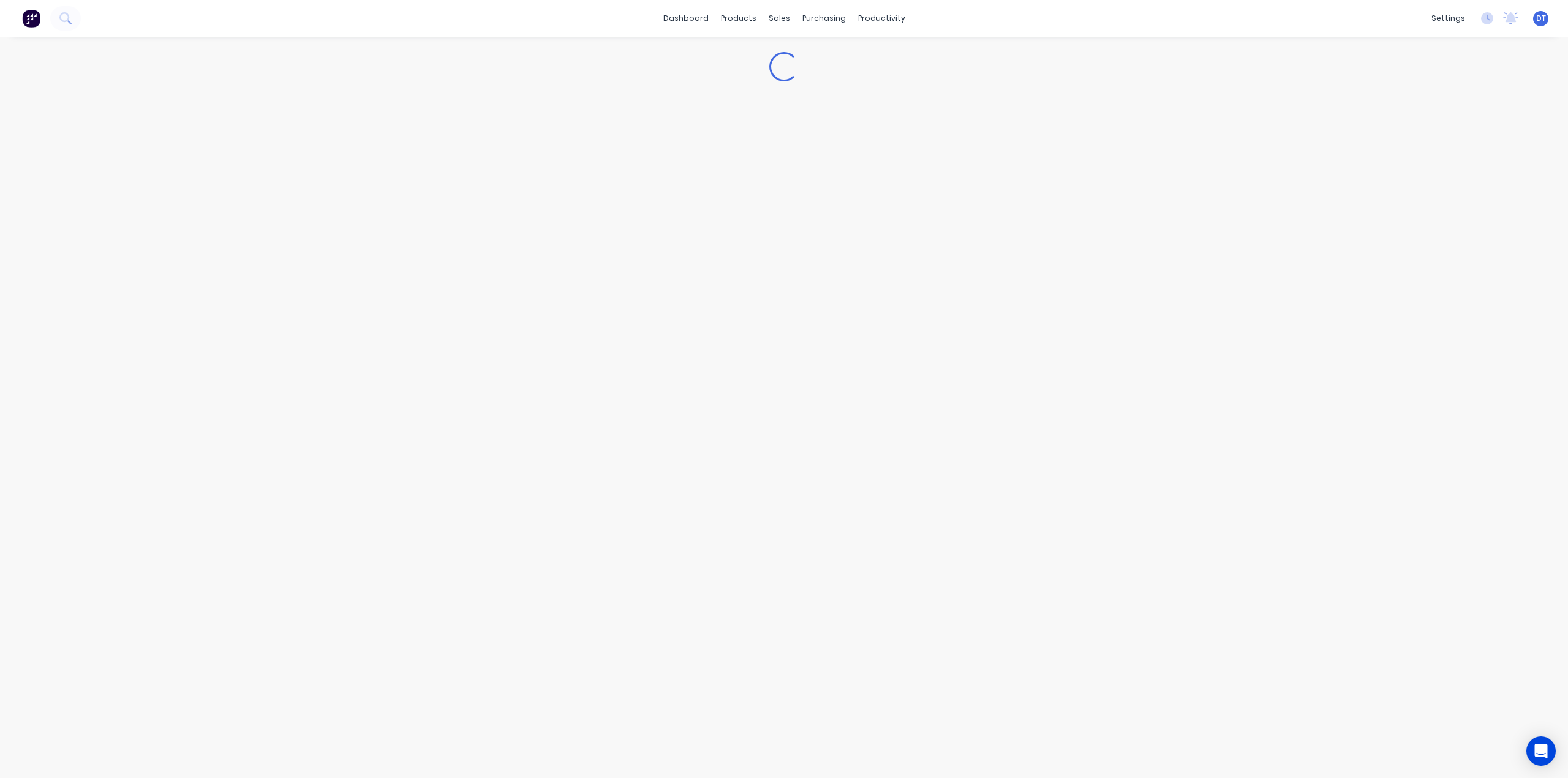
type textarea "x"
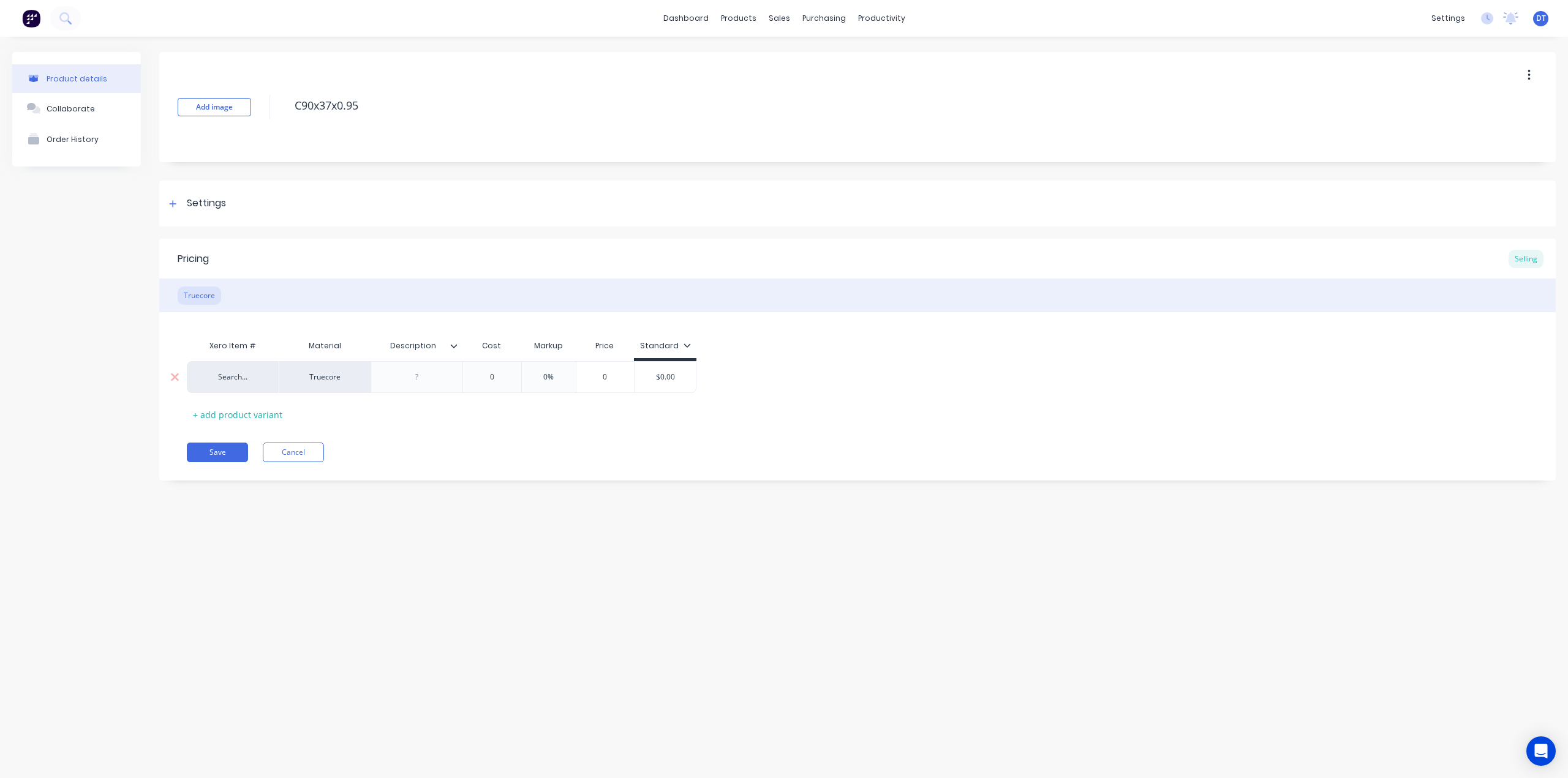
type input "0"
click at [494, 379] on input "0" at bounding box center [492, 377] width 62 height 11
drag, startPoint x: 494, startPoint y: 380, endPoint x: 452, endPoint y: 381, distance: 42.0
click at [452, 381] on div "Search... Truecore 0 0 0% 0 $0.00" at bounding box center [441, 377] width 509 height 32
type textarea "x"
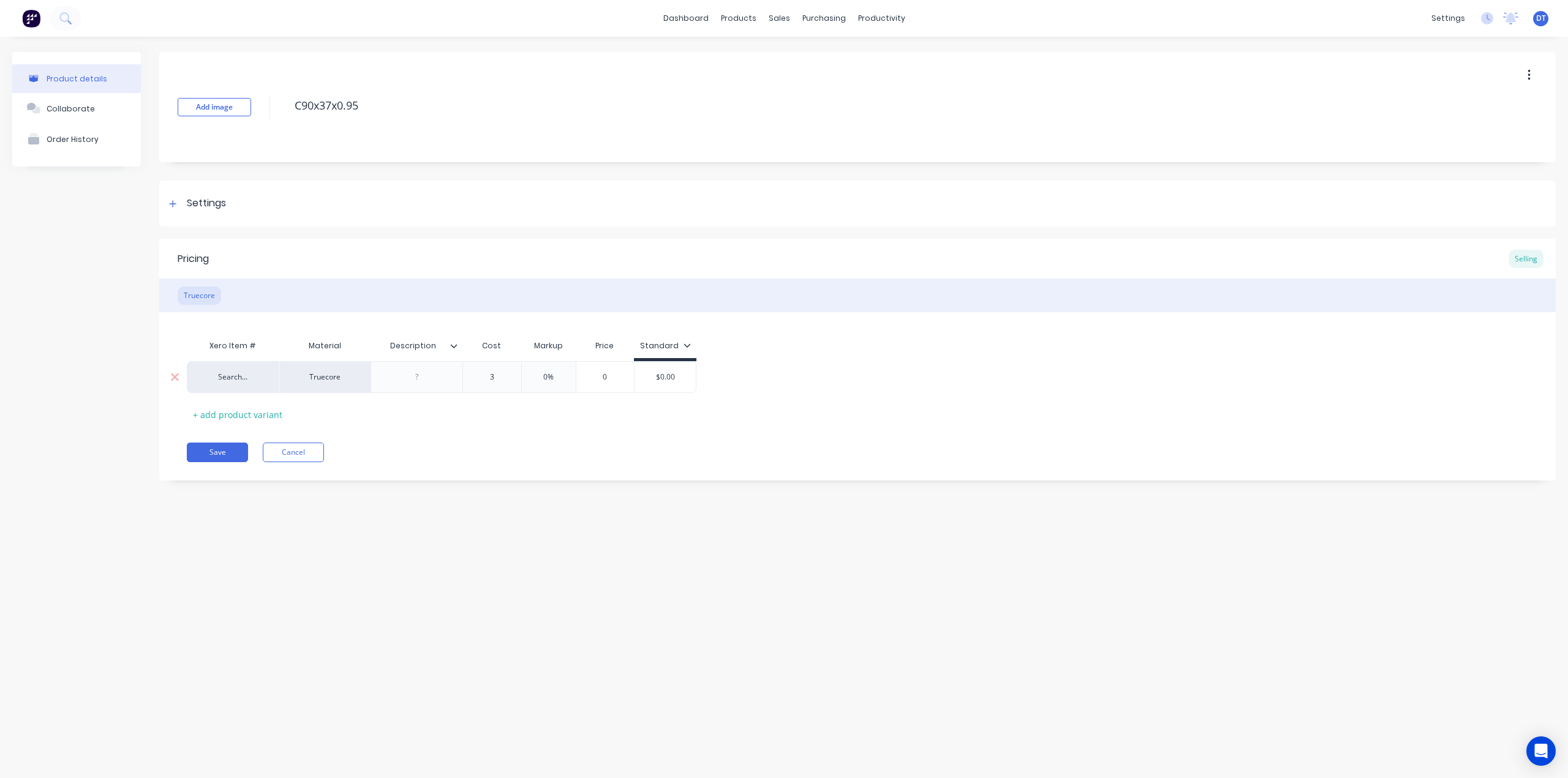
type input "3."
type textarea "x"
type input "3.8"
type textarea "x"
type input "3.87"
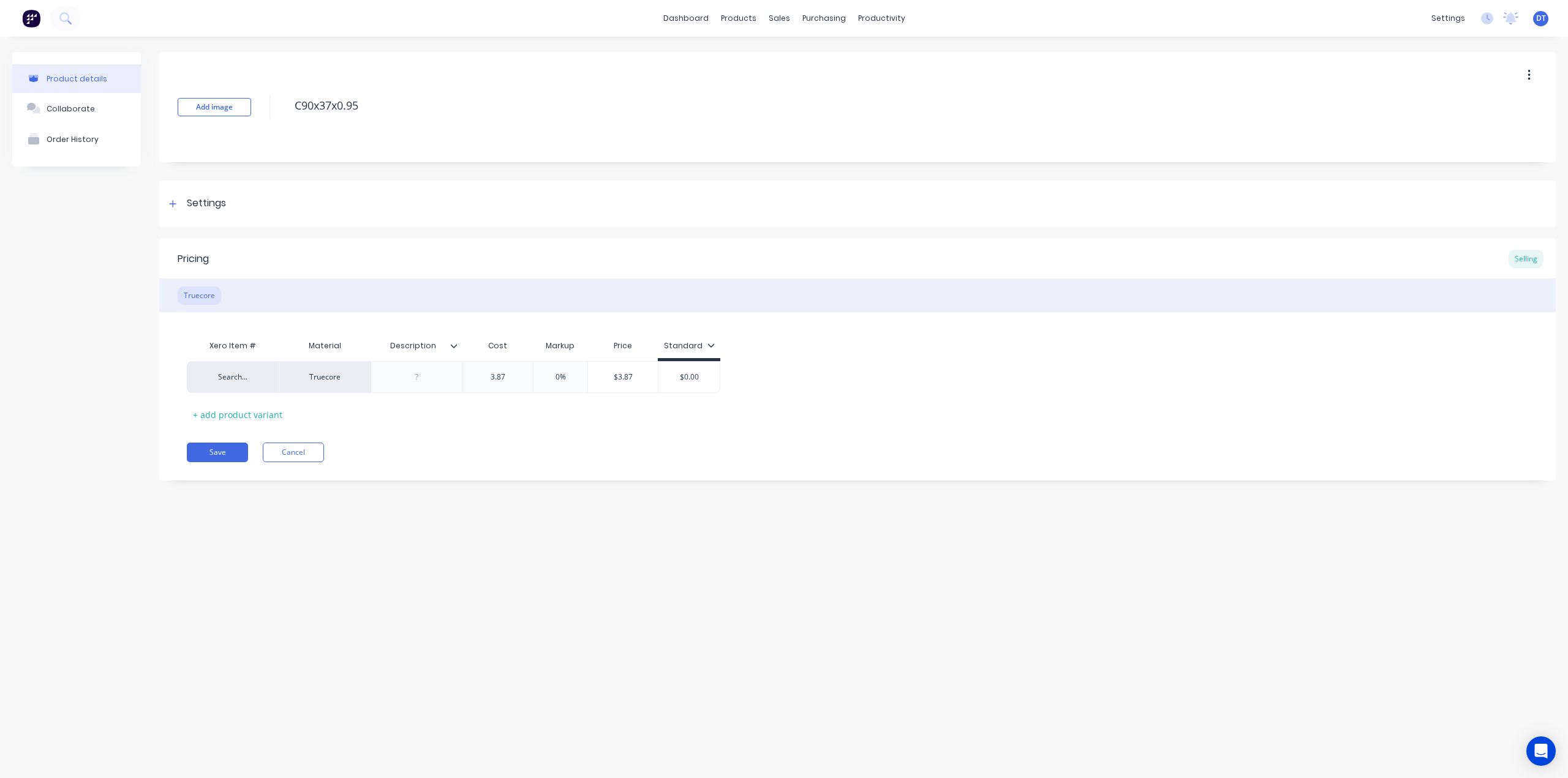
drag, startPoint x: 356, startPoint y: 573, endPoint x: 327, endPoint y: 539, distance: 44.7
click at [357, 571] on div "Product details Collaborate Order History Add image C90x37x0.95 Settings Produc…" at bounding box center [784, 395] width 1568 height 716
click at [209, 455] on button "Save" at bounding box center [217, 452] width 62 height 20
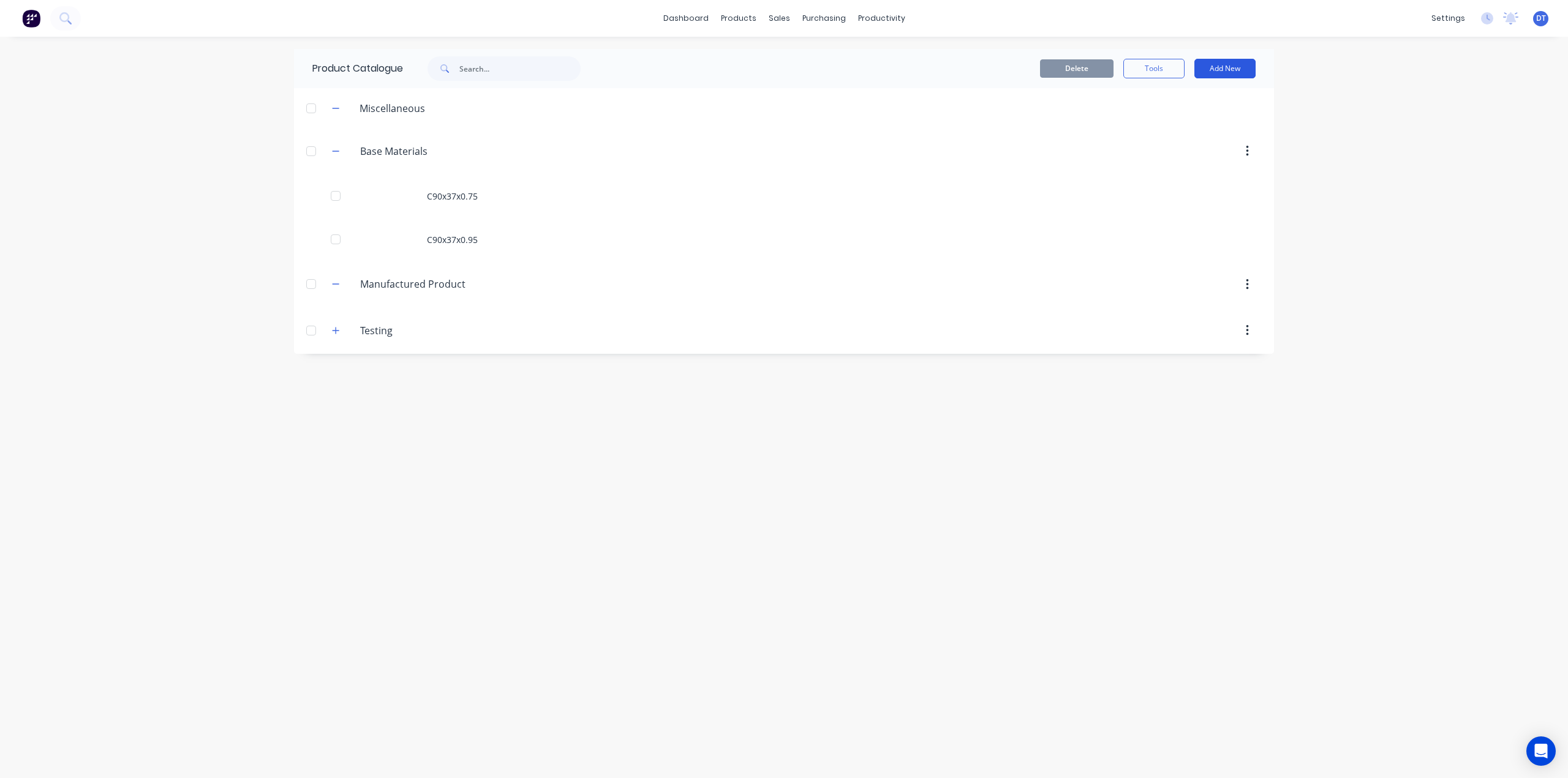
click at [1226, 73] on button "Add New" at bounding box center [1225, 69] width 62 height 20
click at [1167, 125] on div "Product" at bounding box center [1197, 124] width 94 height 18
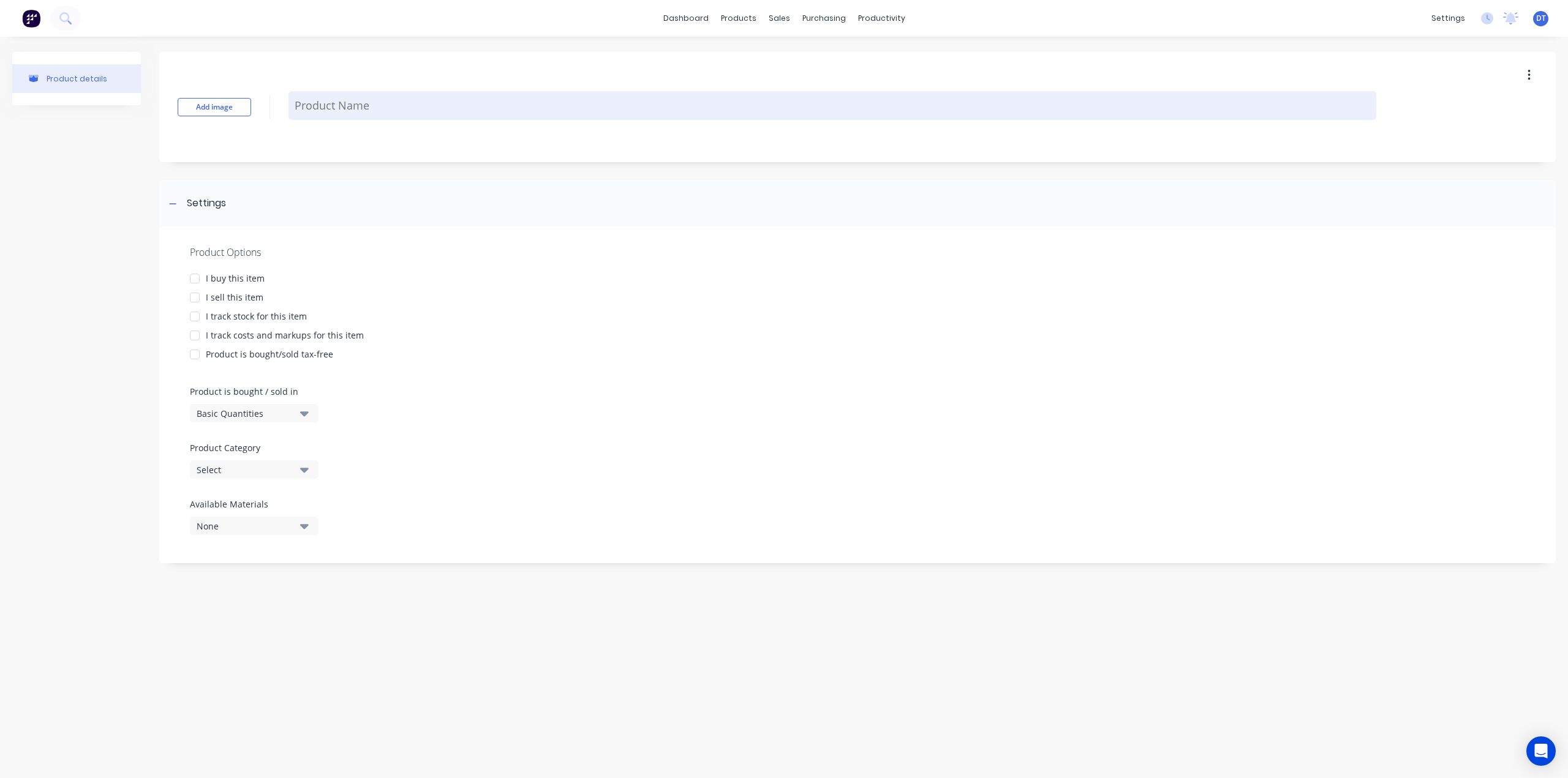
click at [396, 99] on textarea at bounding box center [832, 105] width 1087 height 29
type textarea "x"
type textarea "T"
type textarea "x"
type textarea "To"
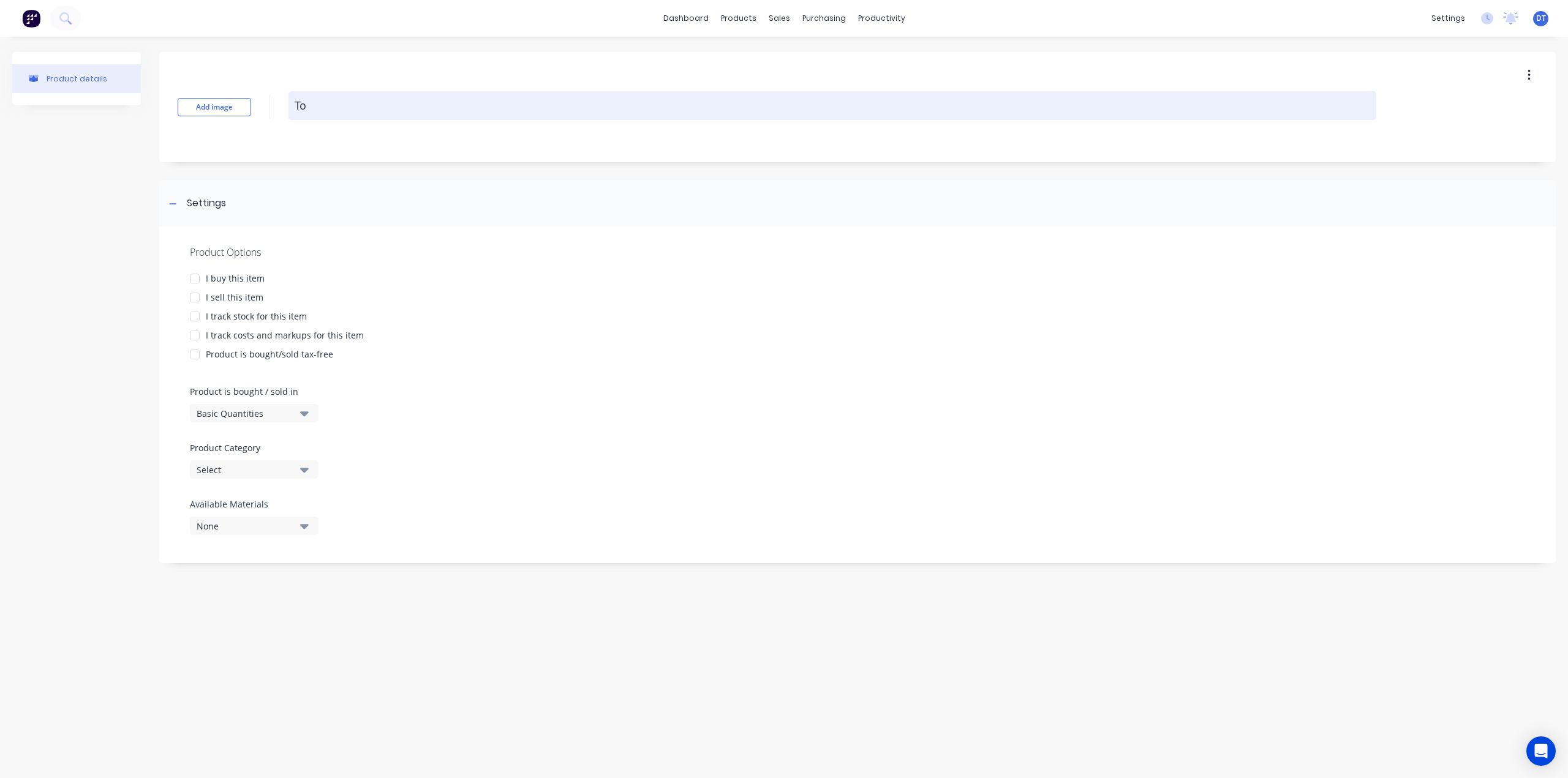
type textarea "x"
type textarea "Top"
type textarea "x"
type textarea "To"
type textarea "x"
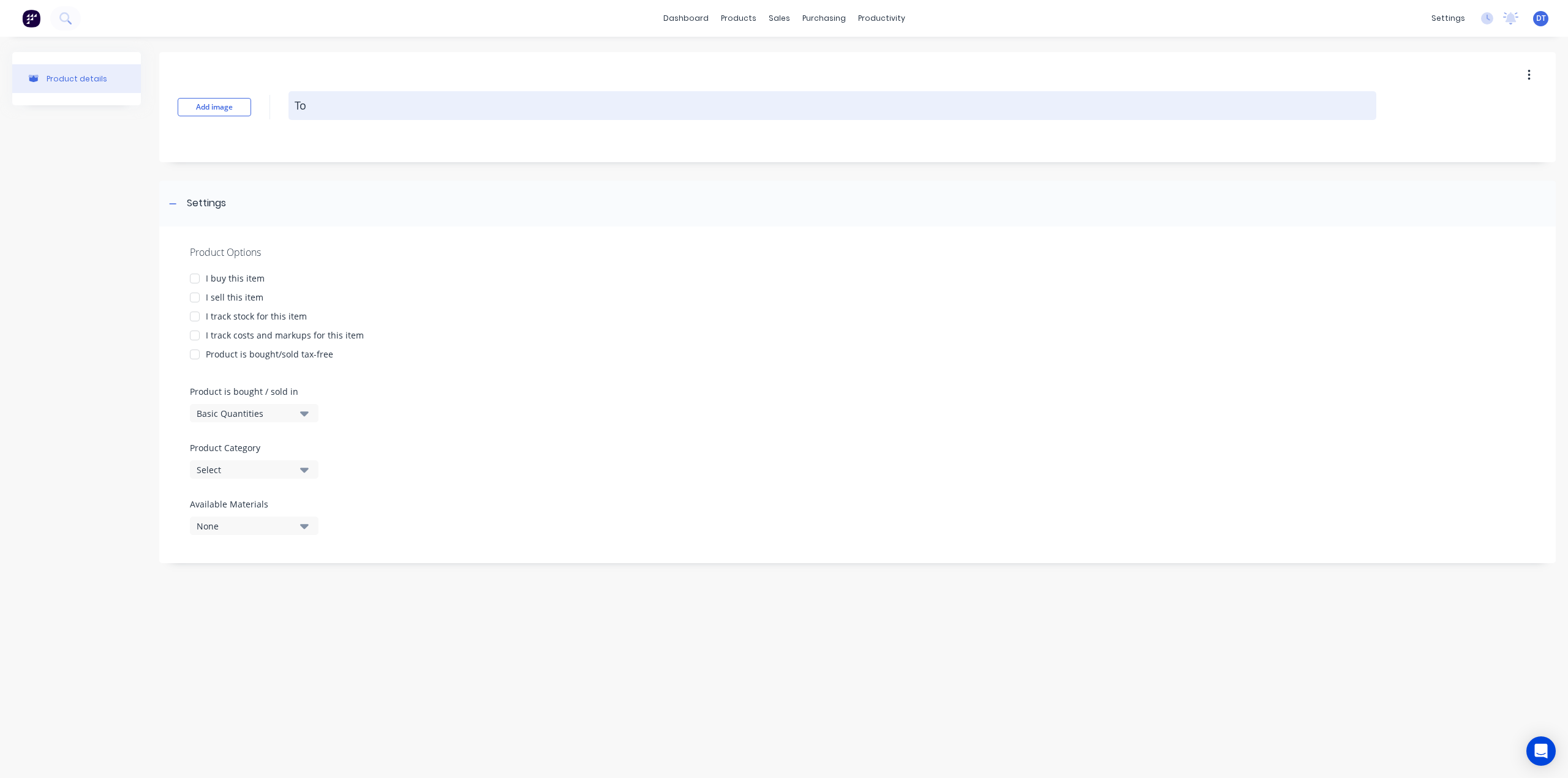
type textarea "Top"
type textarea "x"
type textarea "Toph"
type textarea "x"
type textarea "Topha"
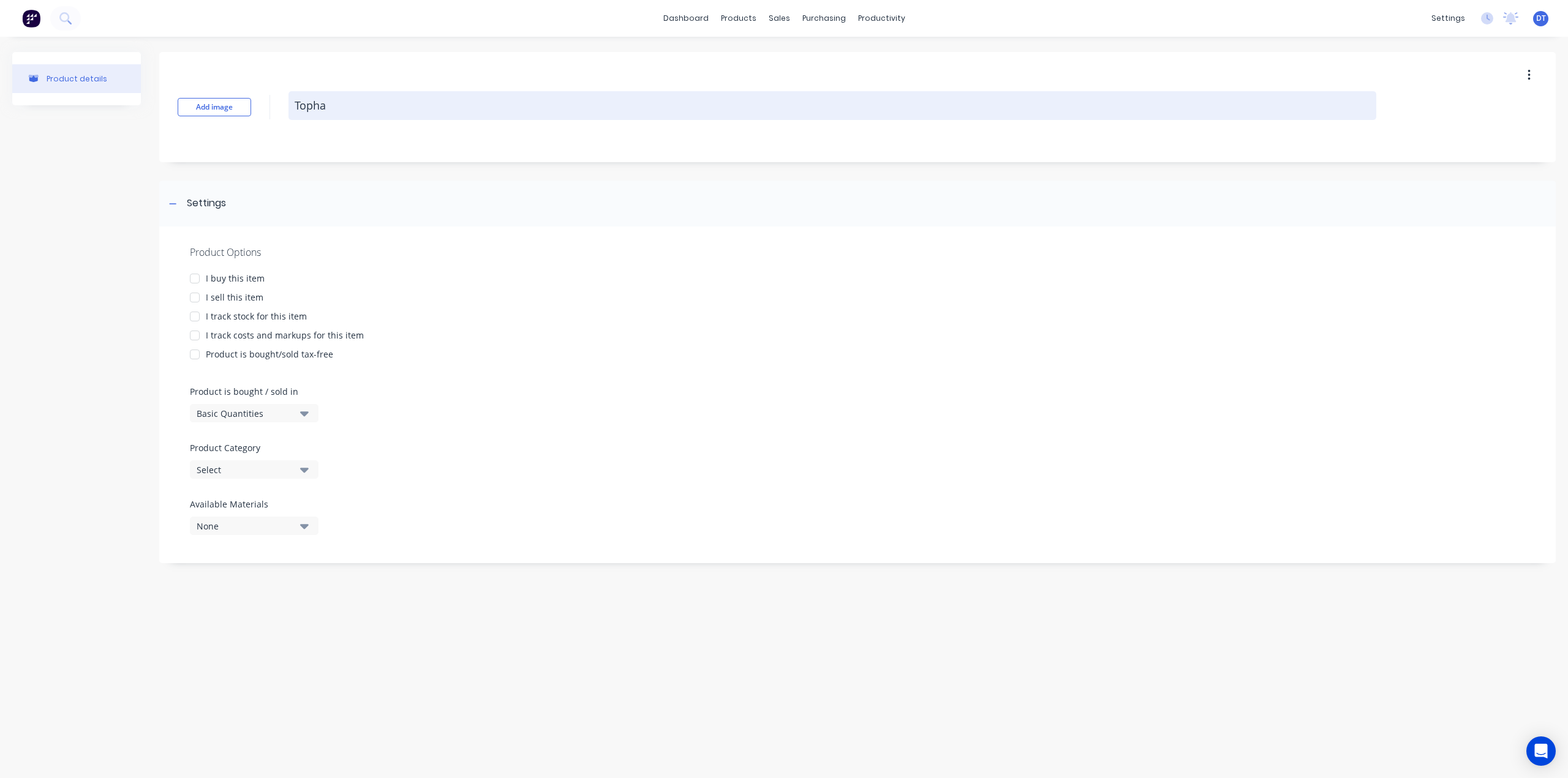
type textarea "x"
type textarea "Tophat"
type textarea "x"
type textarea "Tophat"
type textarea "x"
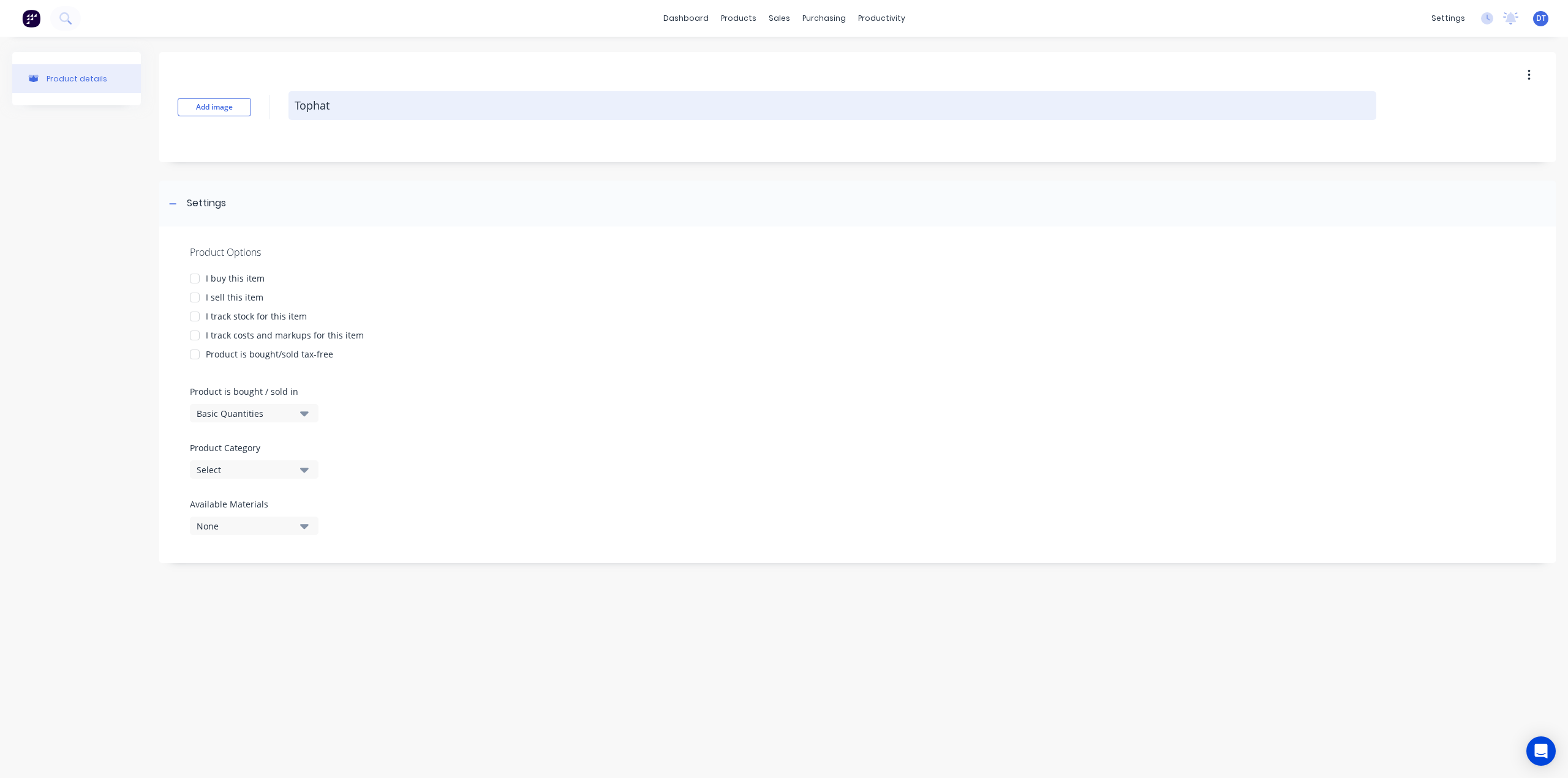
type textarea "Tophat 6"
type textarea "x"
type textarea "Tophat"
type textarea "x"
type textarea "Tophat 5"
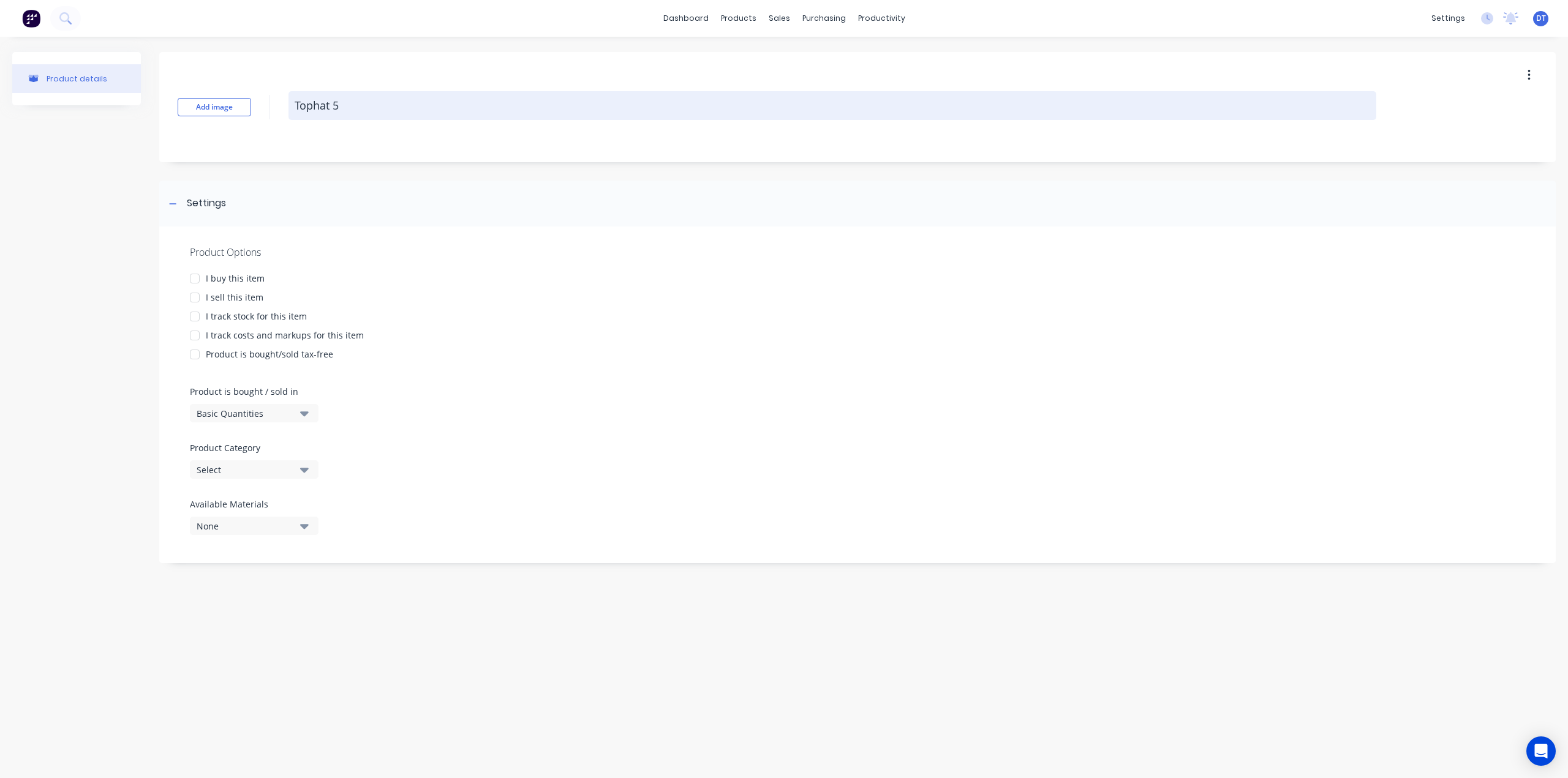
type textarea "x"
type textarea "Tophat 52"
type textarea "x"
type textarea "Tophat 52x"
type textarea "x"
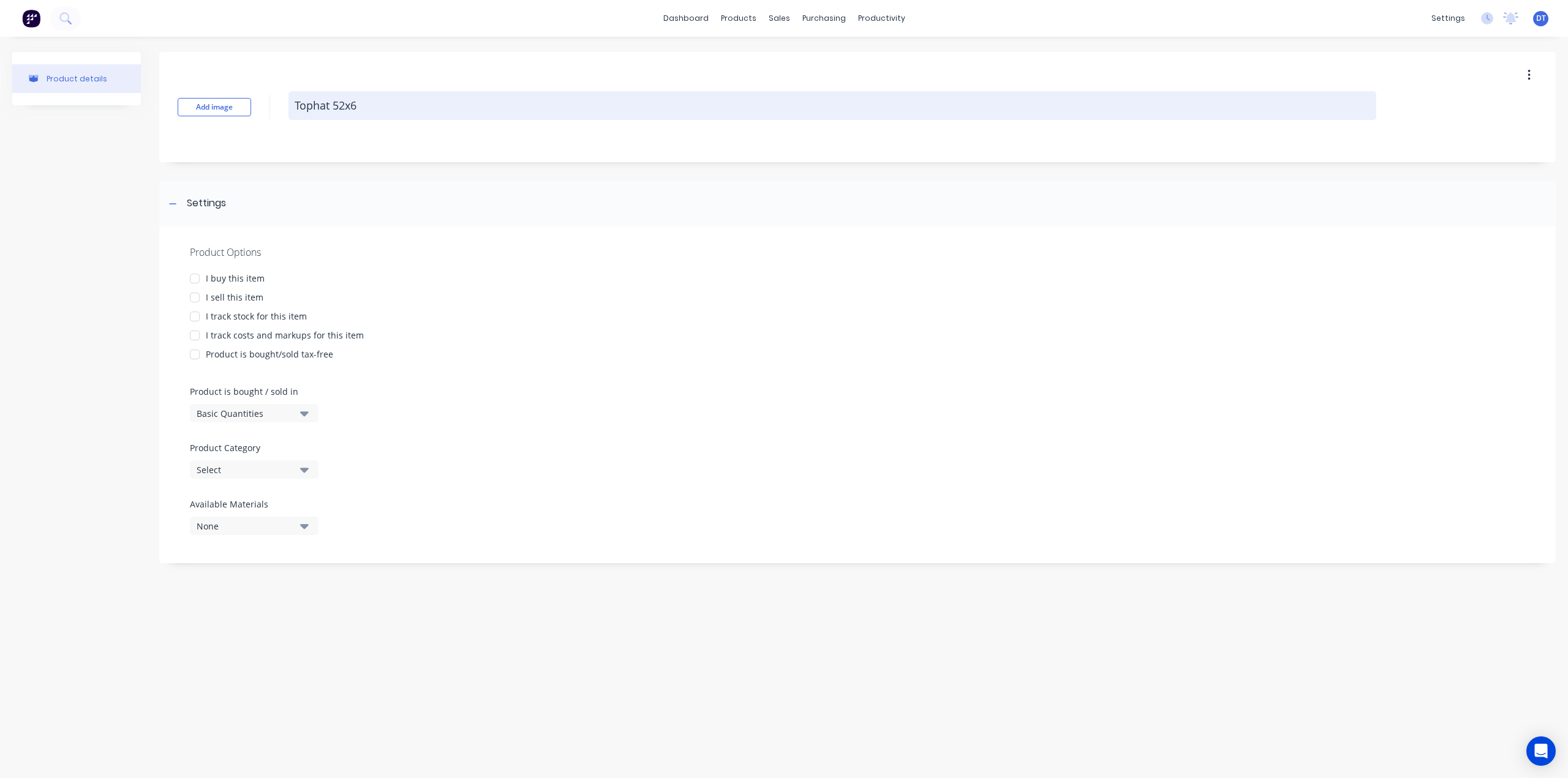
type textarea "Tophat 52x68"
type textarea "x"
type textarea "Tophat 52x68x"
type textarea "x"
type textarea "Tophat 52x68x0"
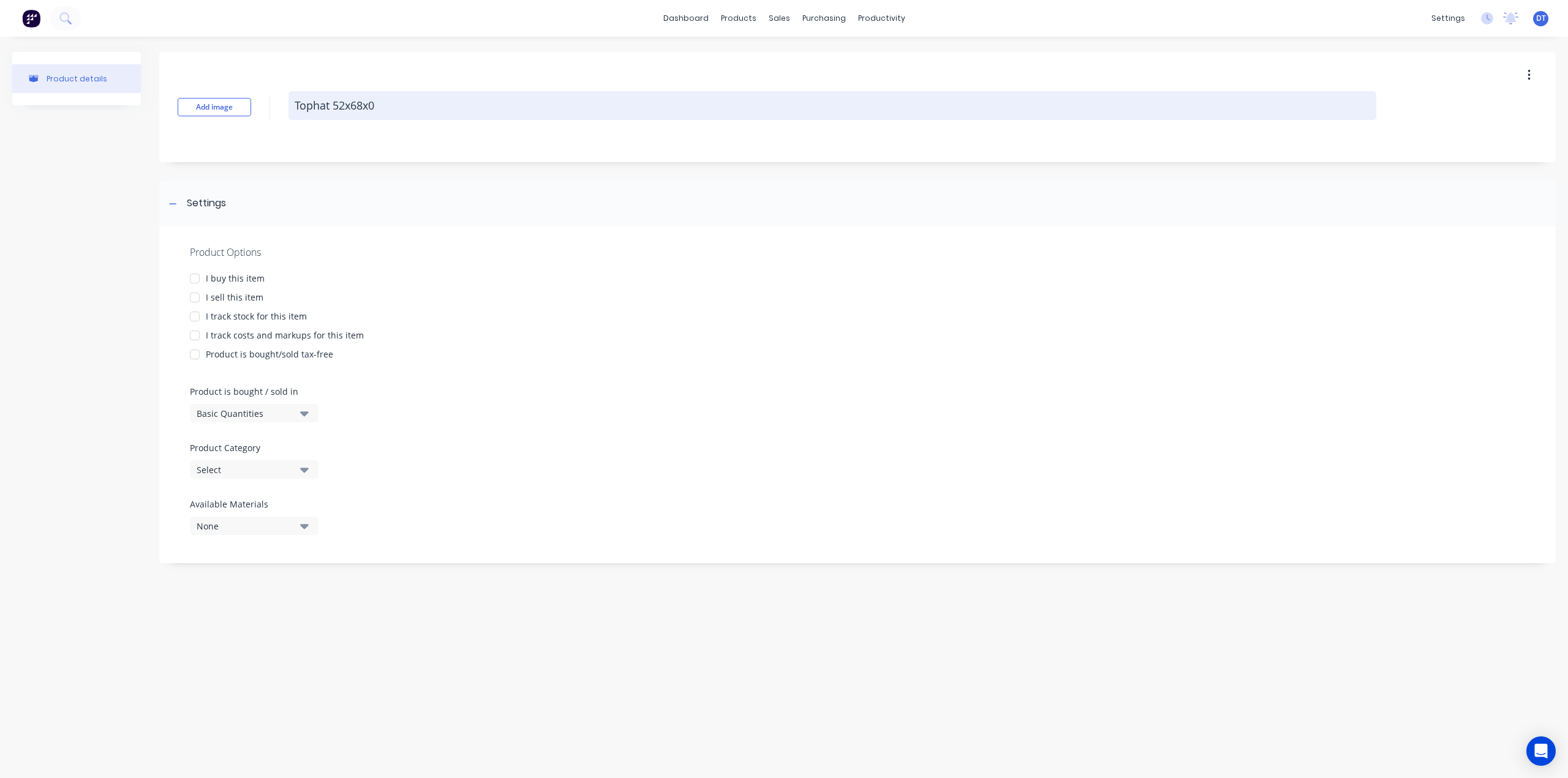
type textarea "x"
type textarea "Tophat 52x68x0."
type textarea "x"
type textarea "Tophat 52x68x0.7"
type textarea "x"
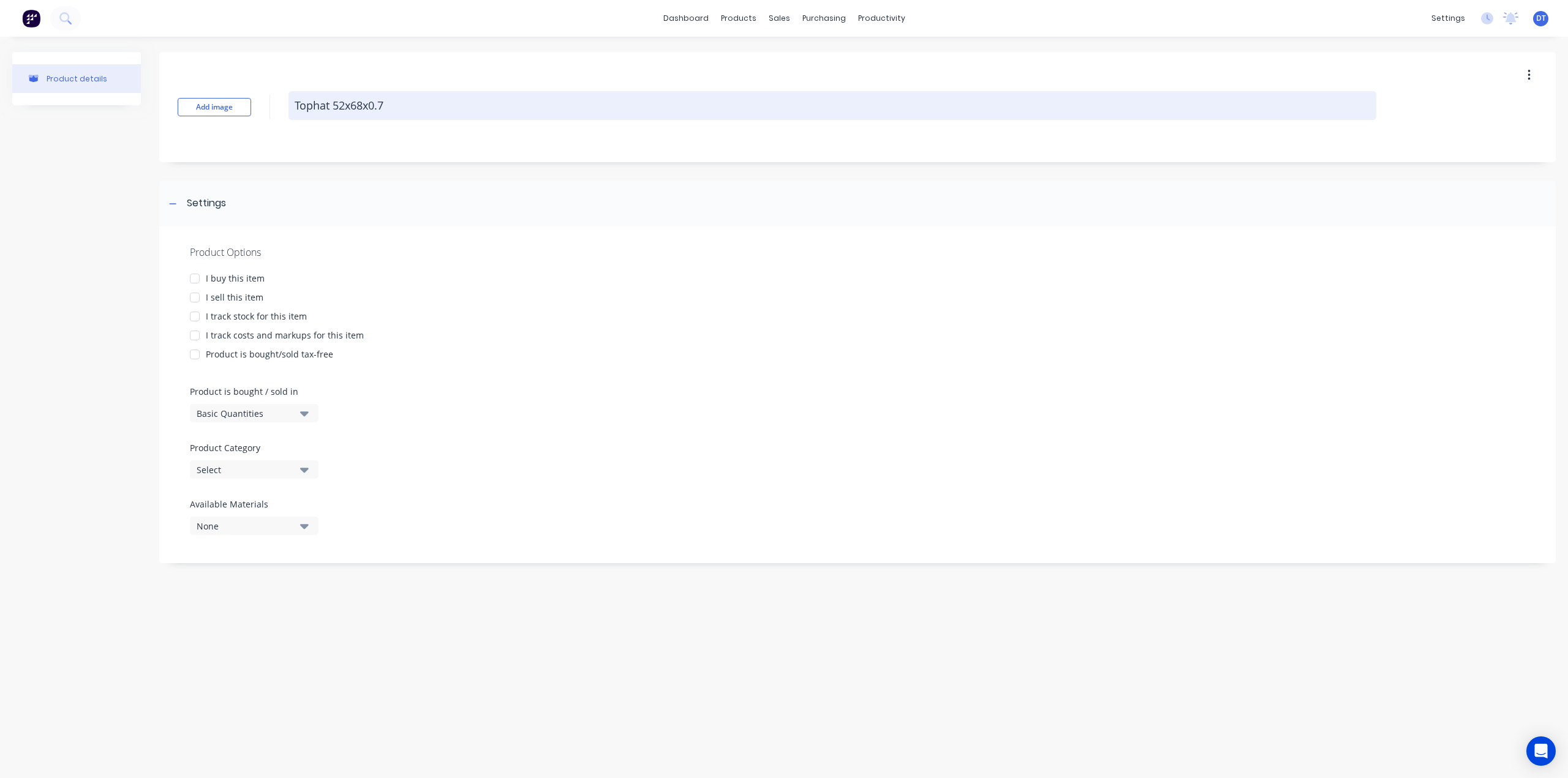
type textarea "Tophat 52x68x0.75"
click at [315, 109] on textarea "Tophat 52x68x0.75" at bounding box center [832, 105] width 1087 height 29
type textarea "x"
type textarea "Top hat 52x68x0.75"
type textarea "x"
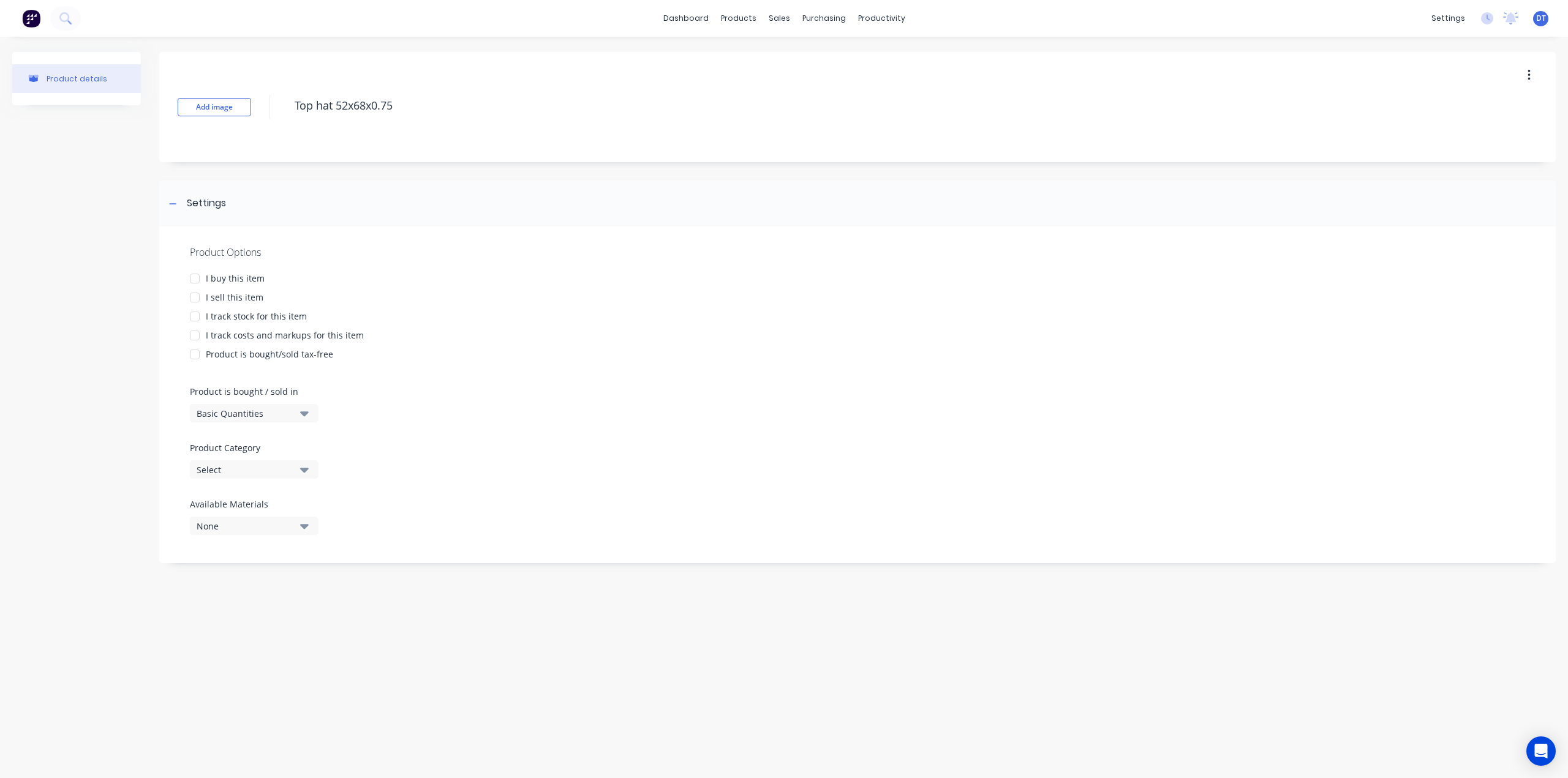
type textarea "Top hat 52x68x0.75"
click at [460, 151] on div "Add image Top hat 52x68x0.75" at bounding box center [857, 107] width 1396 height 110
click at [370, 109] on textarea "Top hat 52x68x0.75" at bounding box center [832, 105] width 1087 height 29
click at [373, 108] on textarea "Top hat 52x68x0.75" at bounding box center [832, 105] width 1087 height 29
drag, startPoint x: 371, startPoint y: 106, endPoint x: 335, endPoint y: 106, distance: 36.0
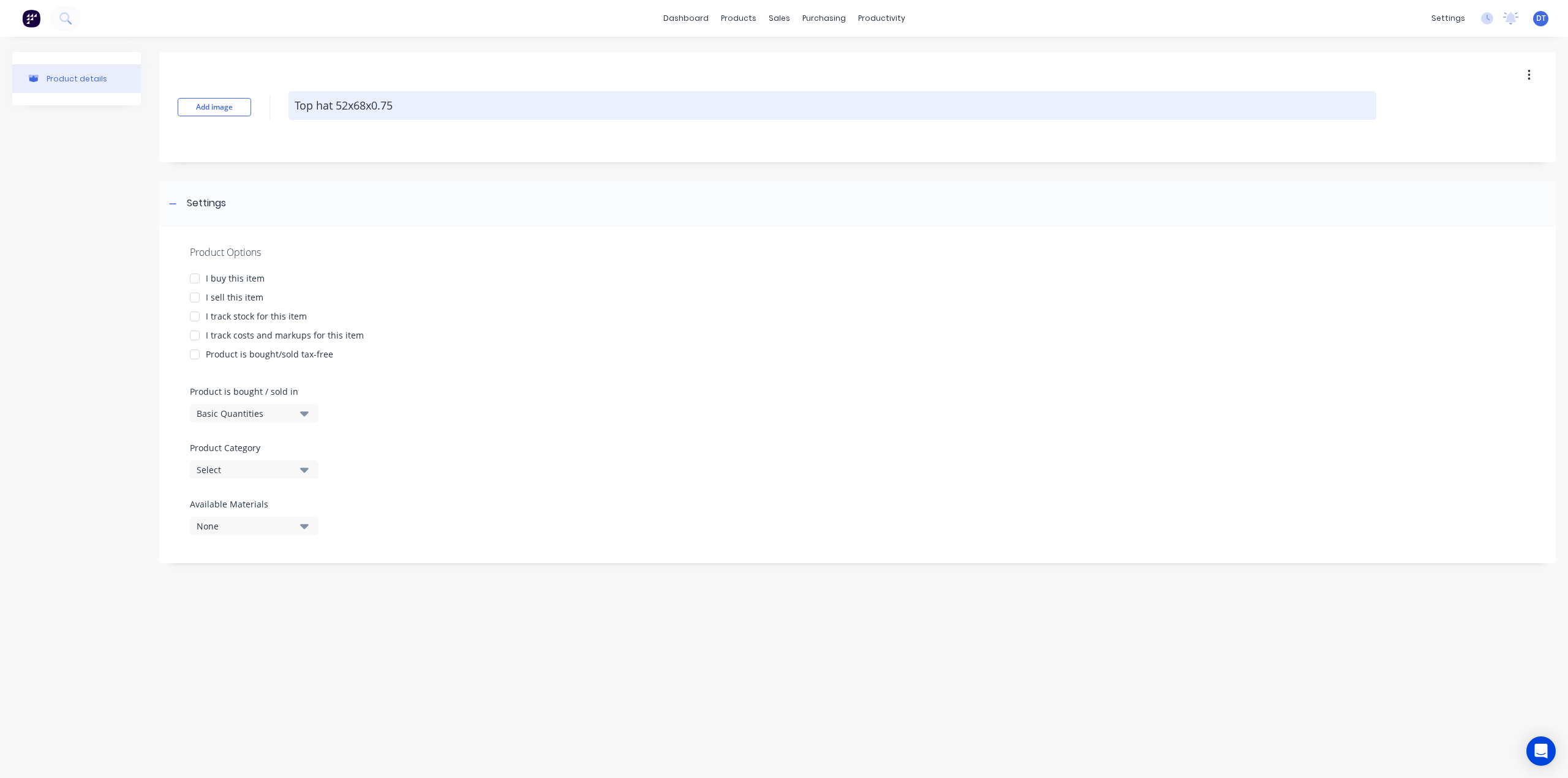
click at [335, 106] on textarea "Top hat 52x68x0.75" at bounding box center [832, 105] width 1087 height 29
type textarea "x"
type textarea "Top hat 0.75"
drag, startPoint x: 316, startPoint y: 104, endPoint x: 319, endPoint y: 109, distance: 5.8
click at [316, 105] on textarea "Top hat 0.75" at bounding box center [832, 105] width 1087 height 29
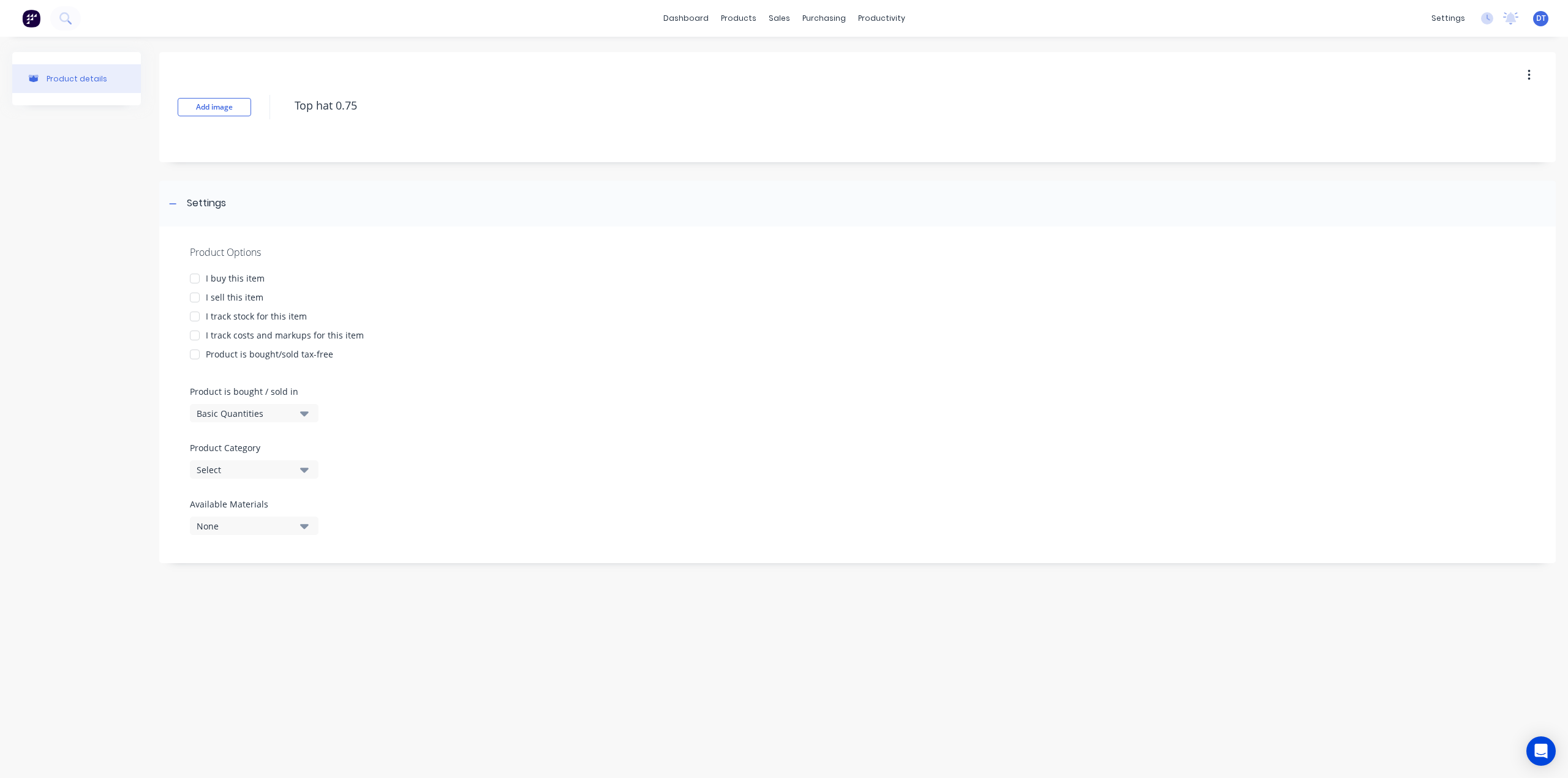
type textarea "x"
type textarea "Tophat 0.75"
click at [194, 296] on div at bounding box center [194, 297] width 24 height 24
click at [192, 336] on div at bounding box center [194, 335] width 24 height 24
type textarea "x"
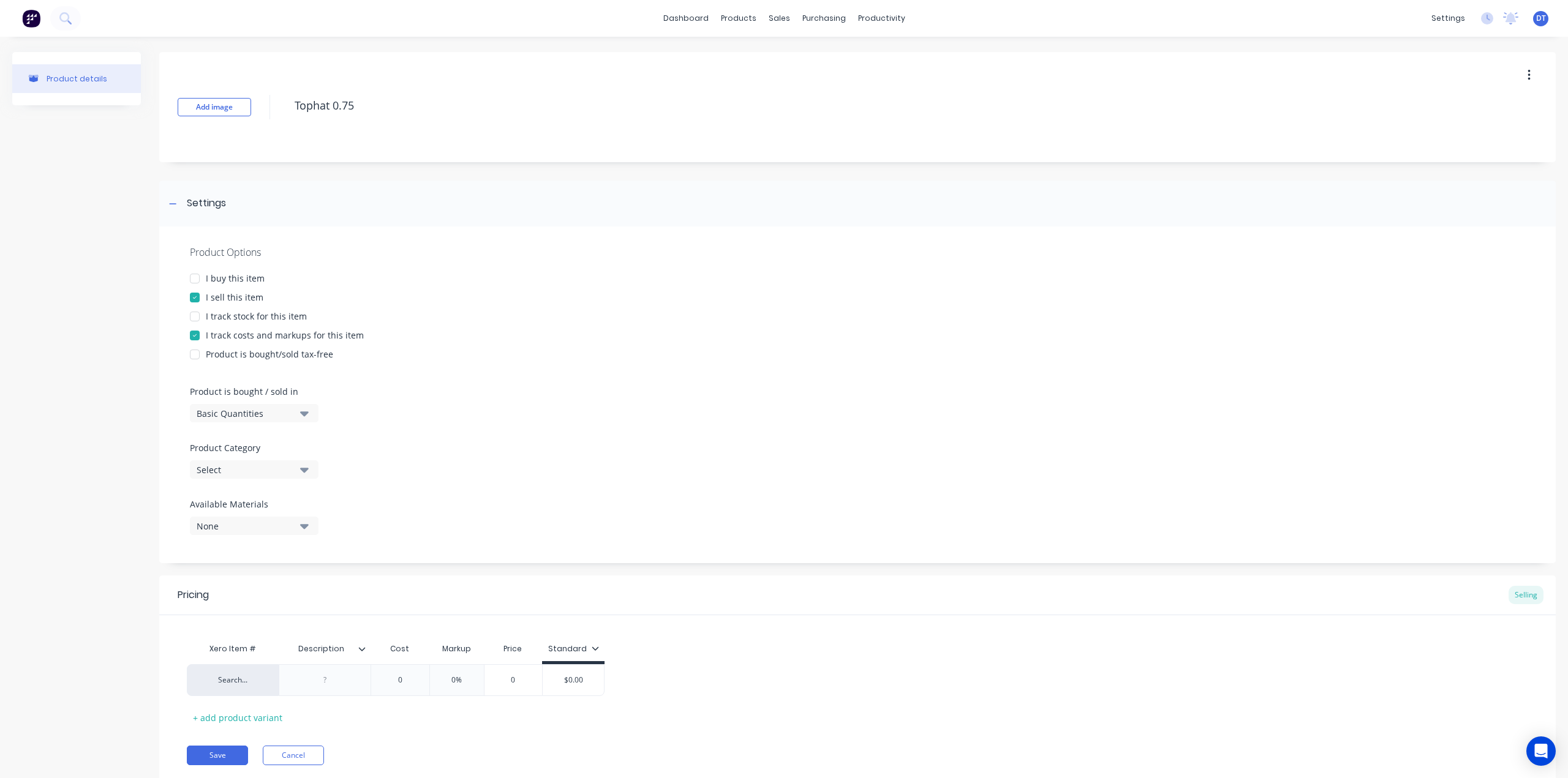
type textarea "Tophat 0.75"
type textarea "x"
type textarea "Tophat 0.75"
click at [238, 412] on div "Basic Quantities" at bounding box center [246, 414] width 98 height 13
click at [234, 440] on div "Basic Quantities" at bounding box center [282, 443] width 184 height 24
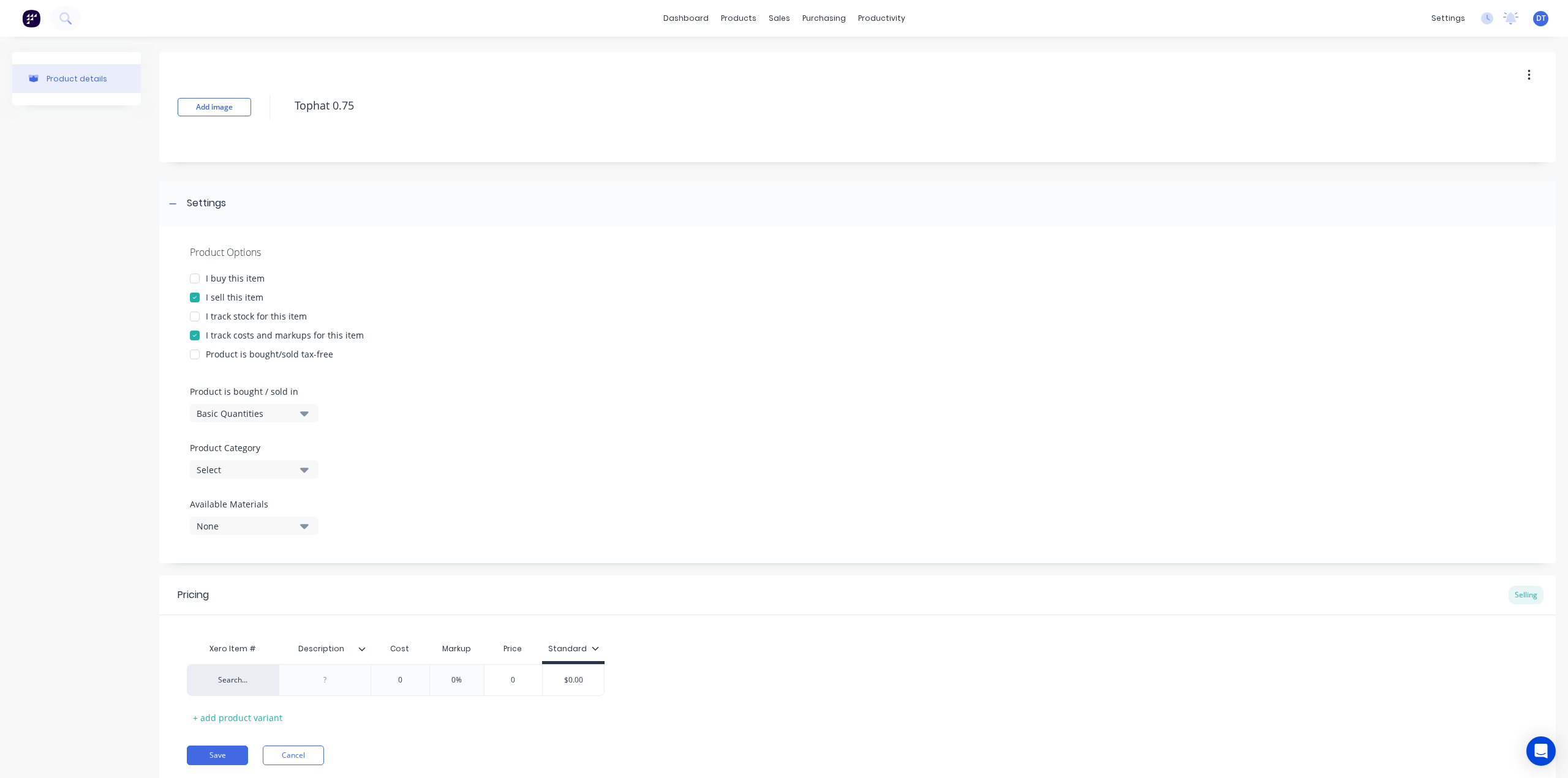
drag, startPoint x: 240, startPoint y: 416, endPoint x: 241, endPoint y: 425, distance: 9.1
click at [240, 417] on div "Basic Quantities" at bounding box center [246, 414] width 98 height 13
click at [235, 469] on div "Lineal Metres" at bounding box center [282, 468] width 184 height 24
drag, startPoint x: 238, startPoint y: 461, endPoint x: 238, endPoint y: 472, distance: 11.0
click at [238, 461] on button "Select" at bounding box center [254, 469] width 128 height 18
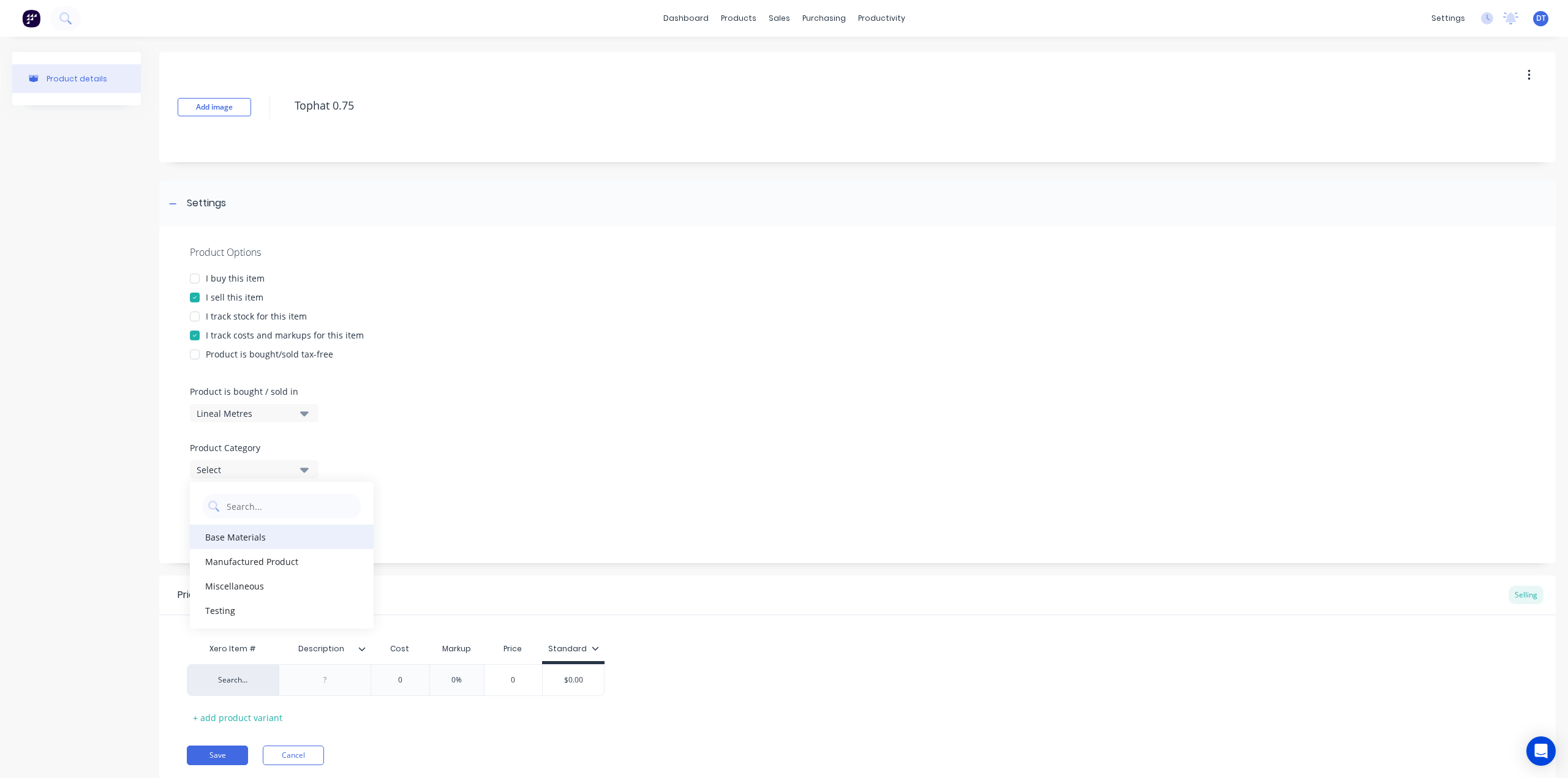
click at [238, 540] on div "Base Materials" at bounding box center [282, 537] width 184 height 24
click at [228, 513] on div "Available Materials None" at bounding box center [254, 516] width 128 height 37
click at [228, 533] on button "None" at bounding box center [254, 525] width 128 height 18
drag, startPoint x: 219, startPoint y: 617, endPoint x: 289, endPoint y: 612, distance: 70.2
click at [219, 616] on div "button" at bounding box center [210, 617] width 24 height 24
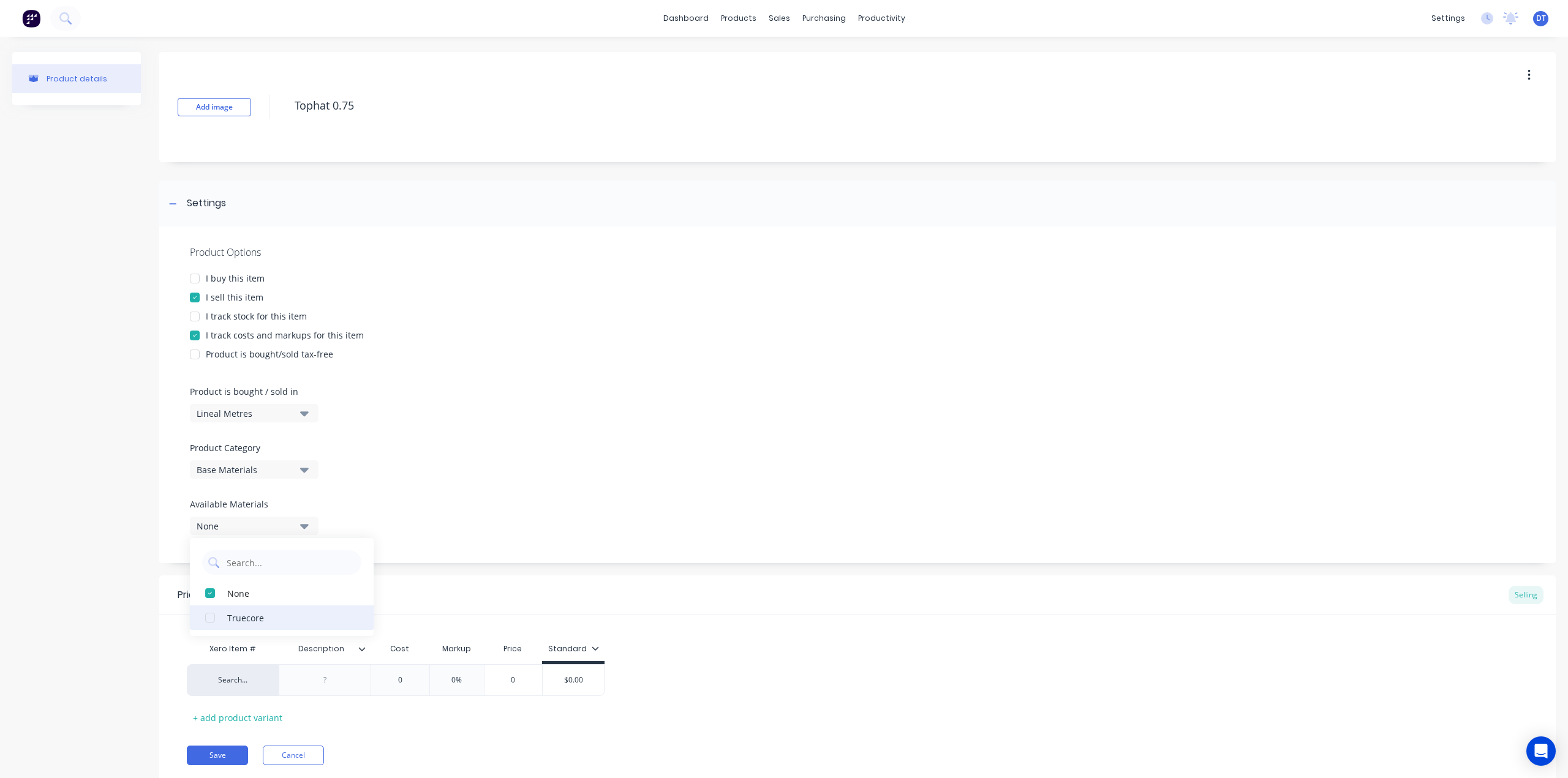
type textarea "x"
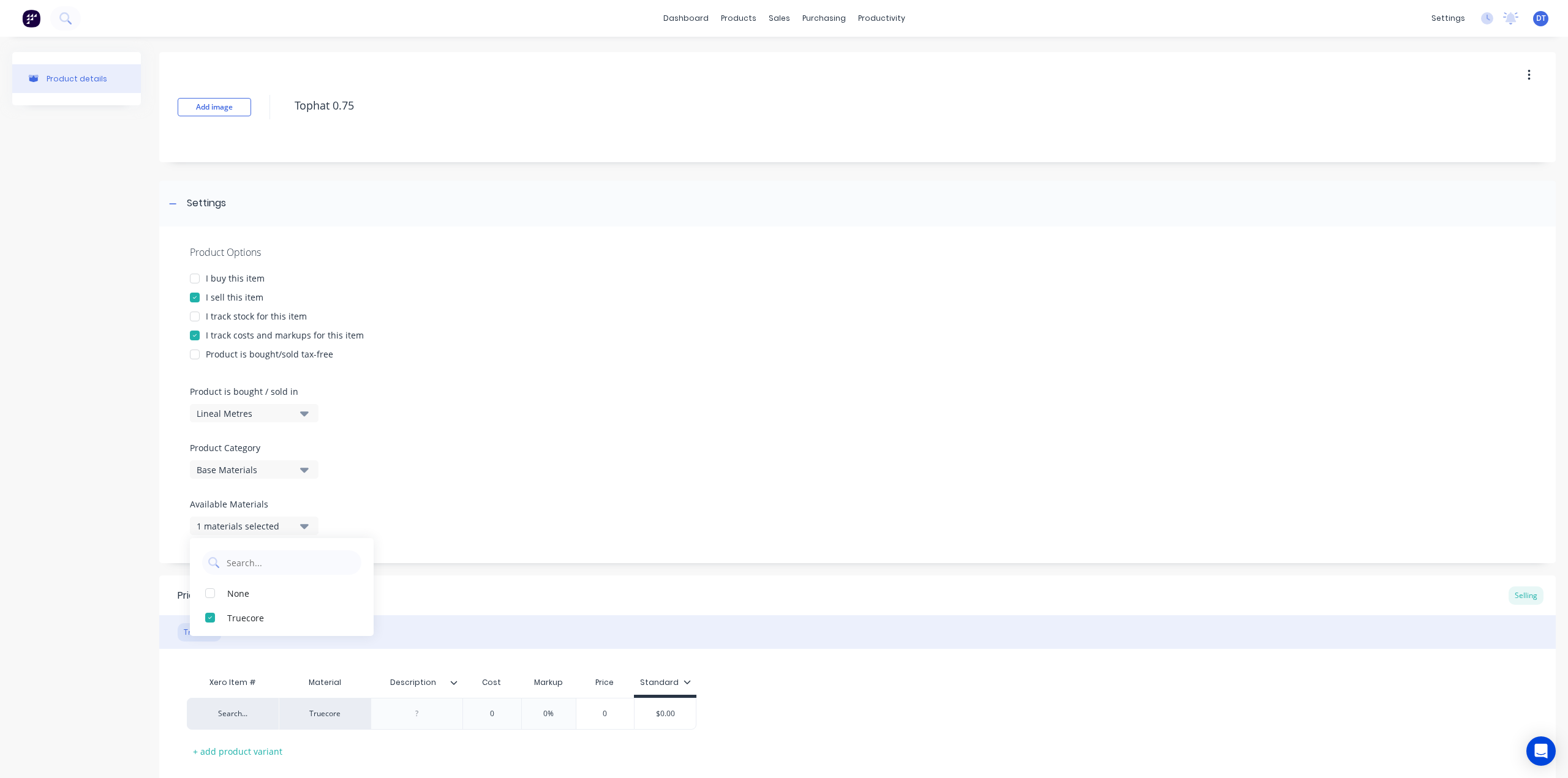
click at [522, 528] on div "Product Options I buy this item I sell this item I track stock for this item I …" at bounding box center [857, 395] width 1396 height 336
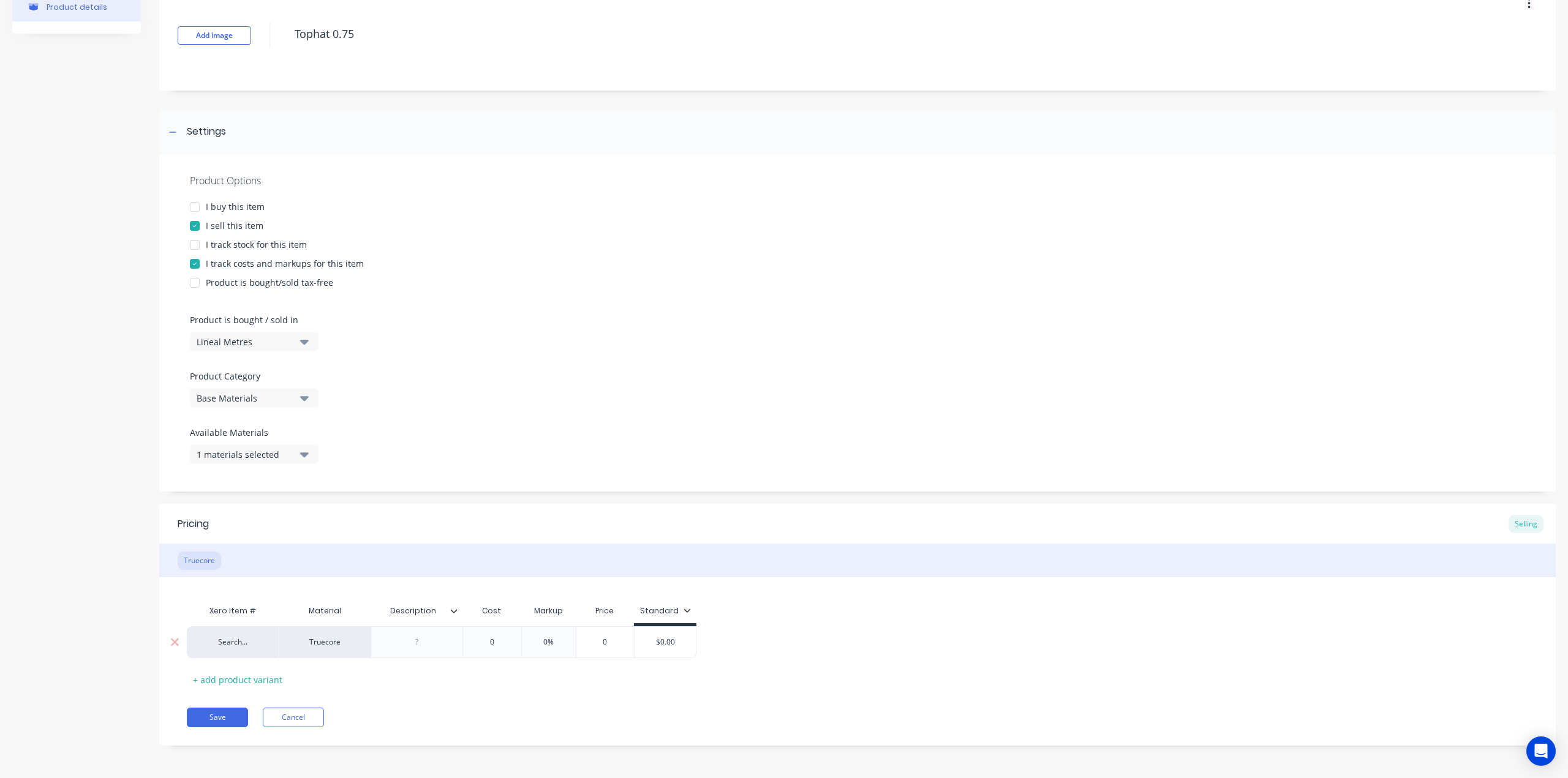
click at [493, 649] on div "0" at bounding box center [492, 642] width 62 height 31
drag, startPoint x: 503, startPoint y: 640, endPoint x: 464, endPoint y: 634, distance: 39.5
click at [464, 635] on div "0 0" at bounding box center [492, 642] width 62 height 31
click at [600, 397] on div "Product Options I buy this item I sell this item I track stock for this item I …" at bounding box center [857, 323] width 1396 height 336
click at [202, 717] on button "Save" at bounding box center [217, 717] width 62 height 20
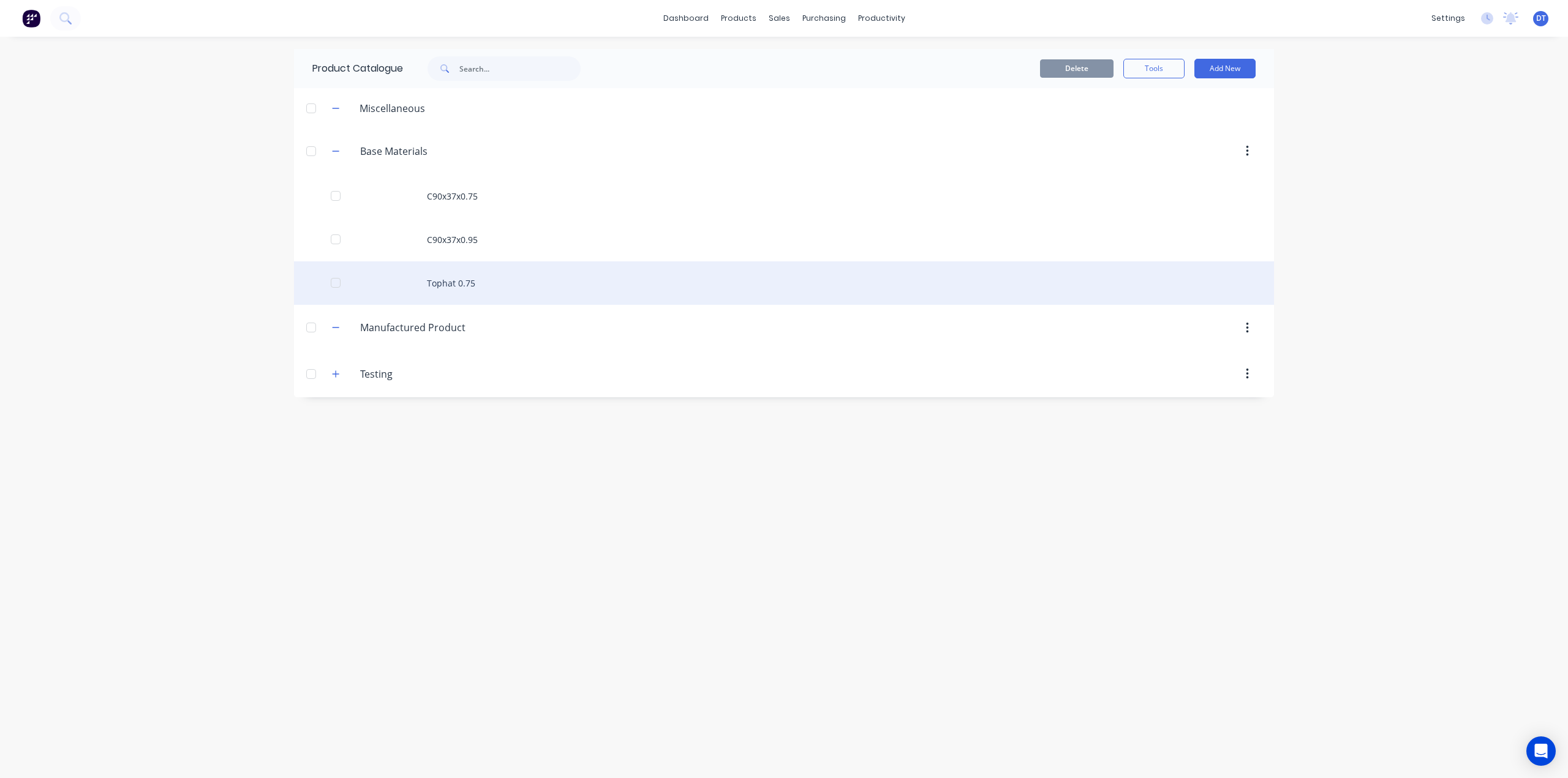
click at [1249, 284] on div "Tophat 0.75" at bounding box center [784, 283] width 980 height 43
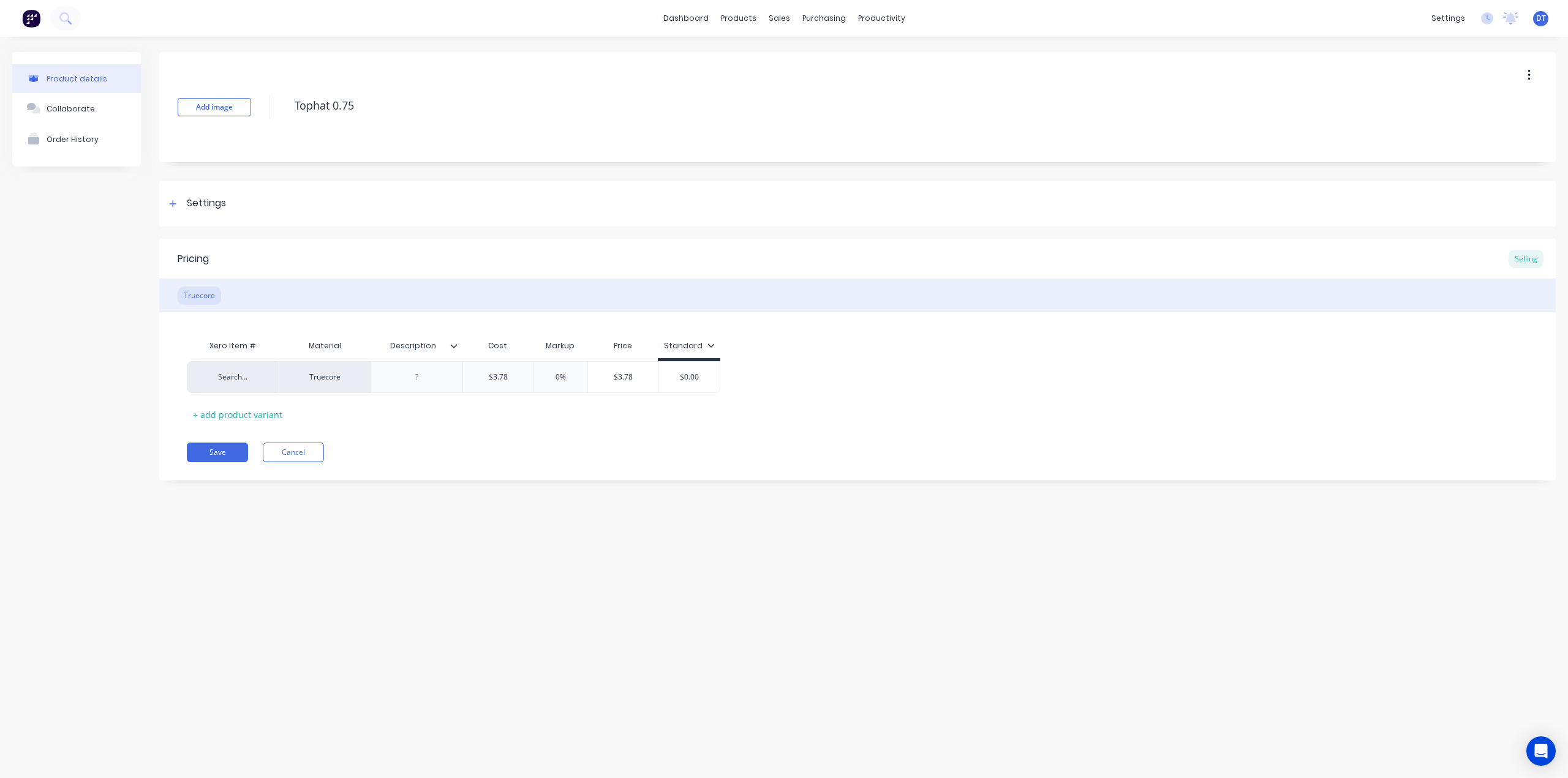
click at [1532, 78] on button "button" at bounding box center [1529, 75] width 29 height 22
click at [1476, 107] on span "Duplicate" at bounding box center [1484, 107] width 92 height 13
click at [769, 60] on div "Product Catalogue" at bounding box center [792, 58] width 76 height 11
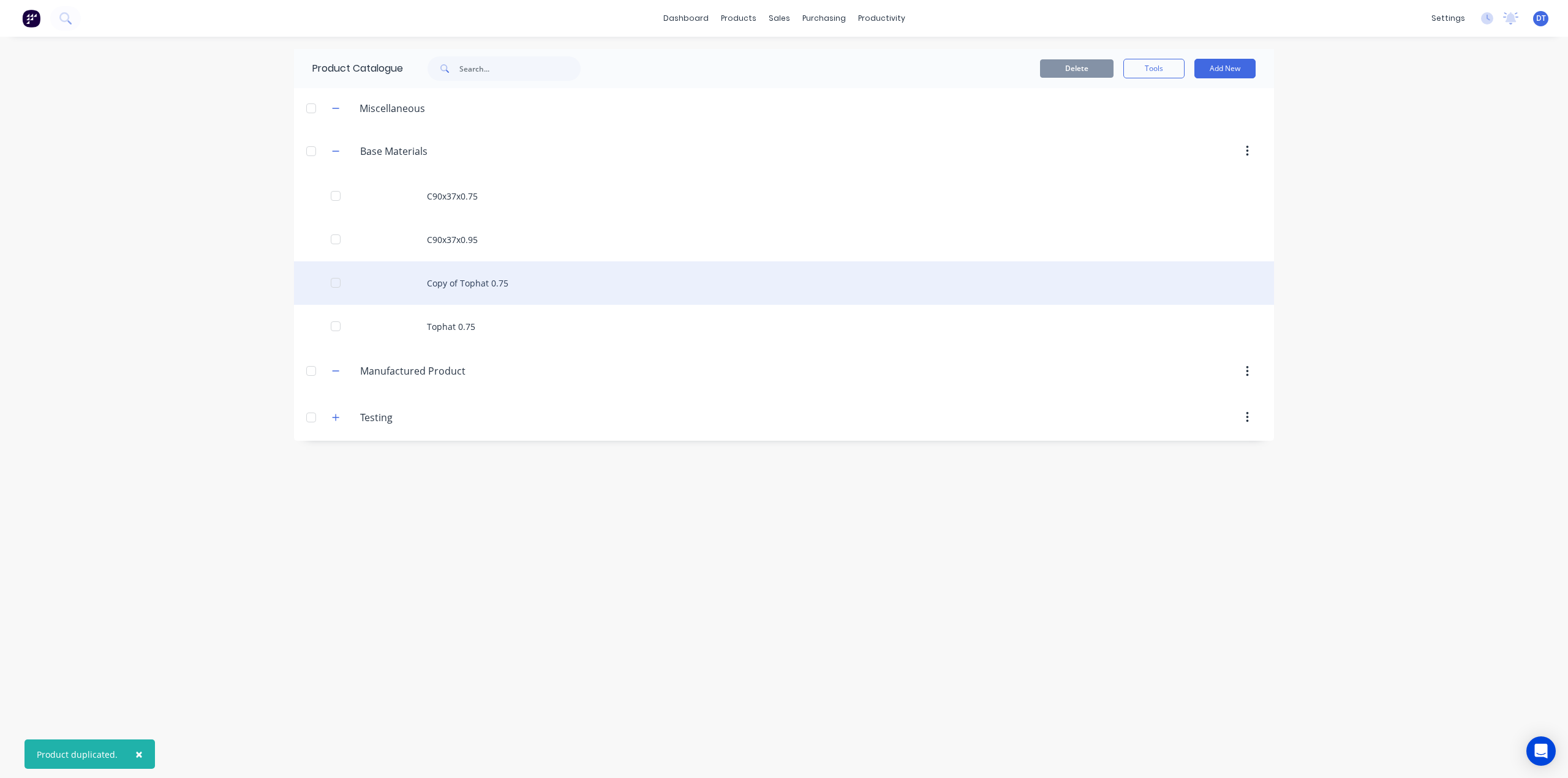
click at [472, 279] on div "Copy of Tophat 0.75" at bounding box center [784, 283] width 980 height 43
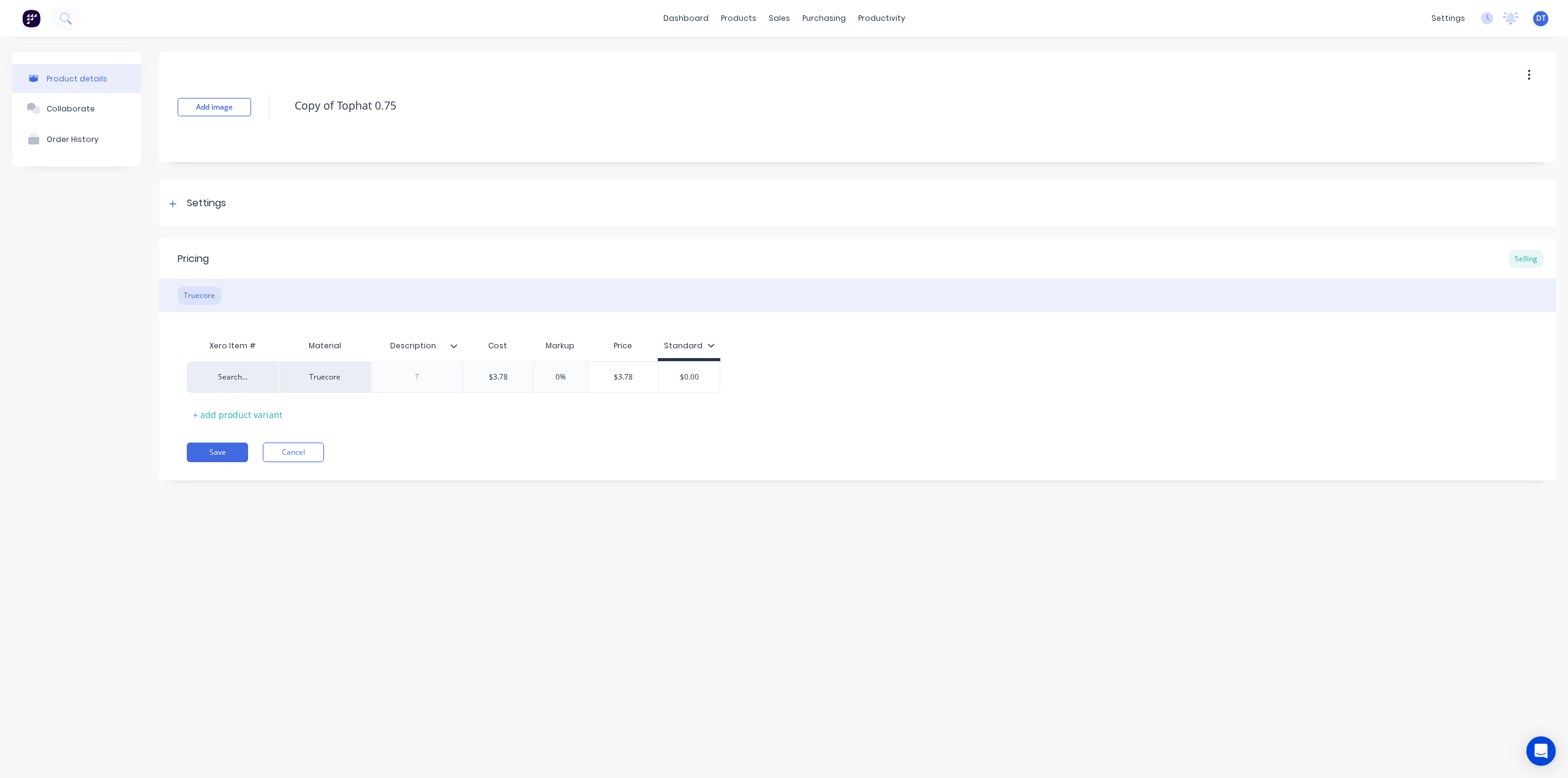
drag, startPoint x: 312, startPoint y: 105, endPoint x: 245, endPoint y: 90, distance: 68.7
click at [249, 103] on div "Add image Copy of Tophat 0.75" at bounding box center [857, 107] width 1396 height 110
click at [344, 107] on textarea "Tophat 0.75" at bounding box center [832, 105] width 1087 height 29
drag, startPoint x: 507, startPoint y: 380, endPoint x: 471, endPoint y: 378, distance: 36.1
click at [471, 378] on input "$3.78" at bounding box center [498, 377] width 70 height 11
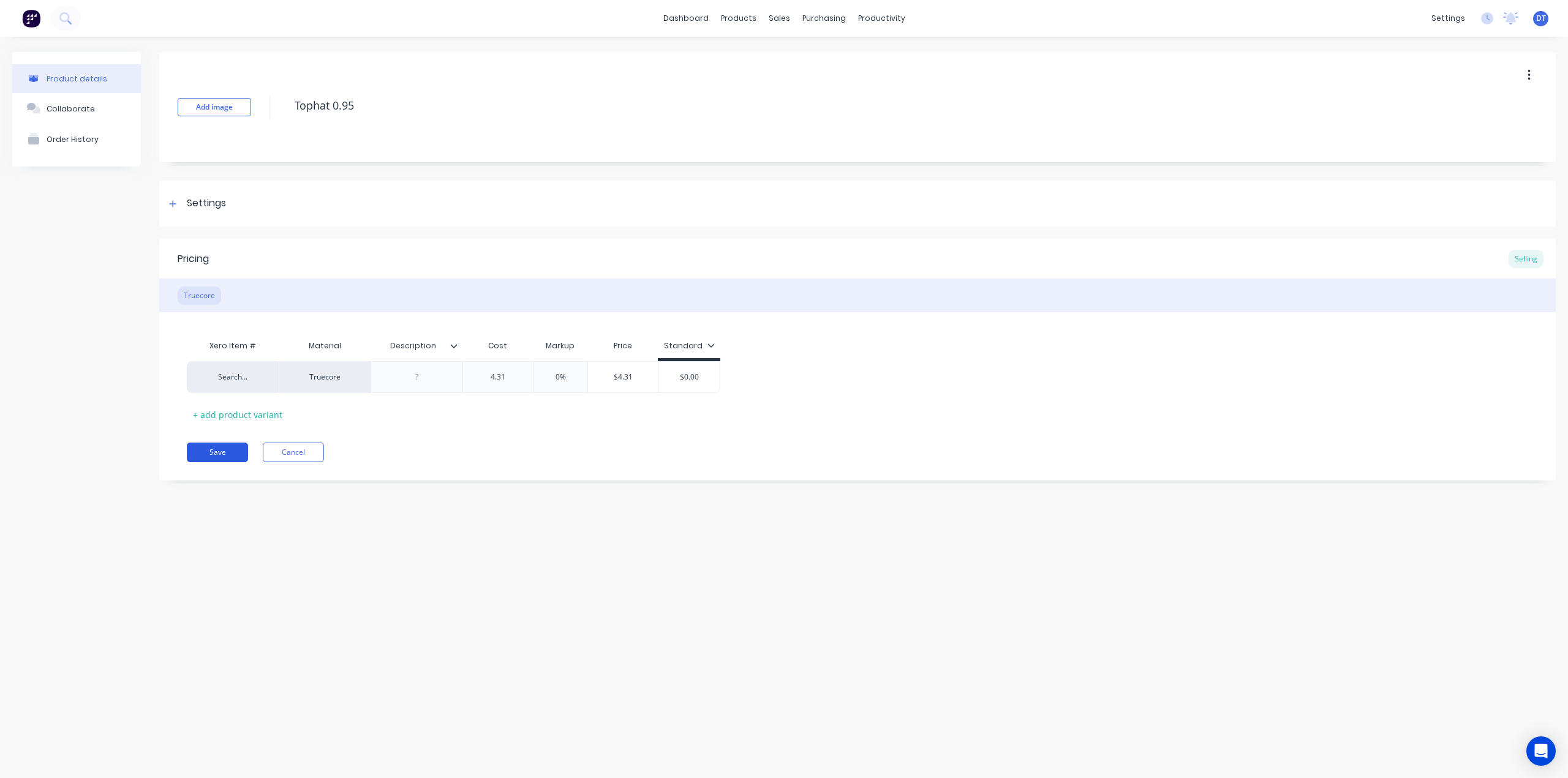
click at [206, 454] on button "Save" at bounding box center [217, 452] width 62 height 20
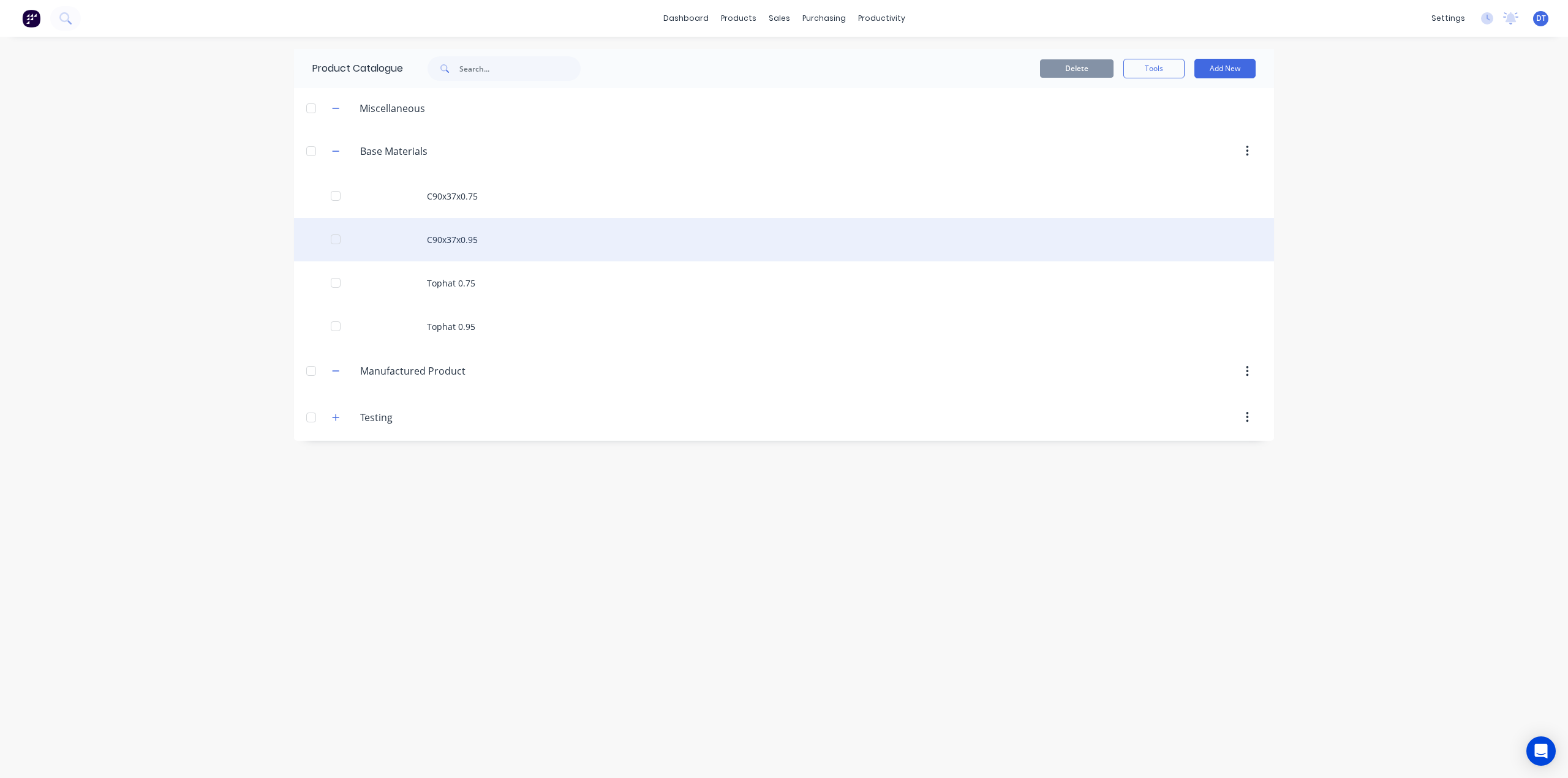
click at [474, 239] on div "C90x37x0.95" at bounding box center [784, 239] width 980 height 43
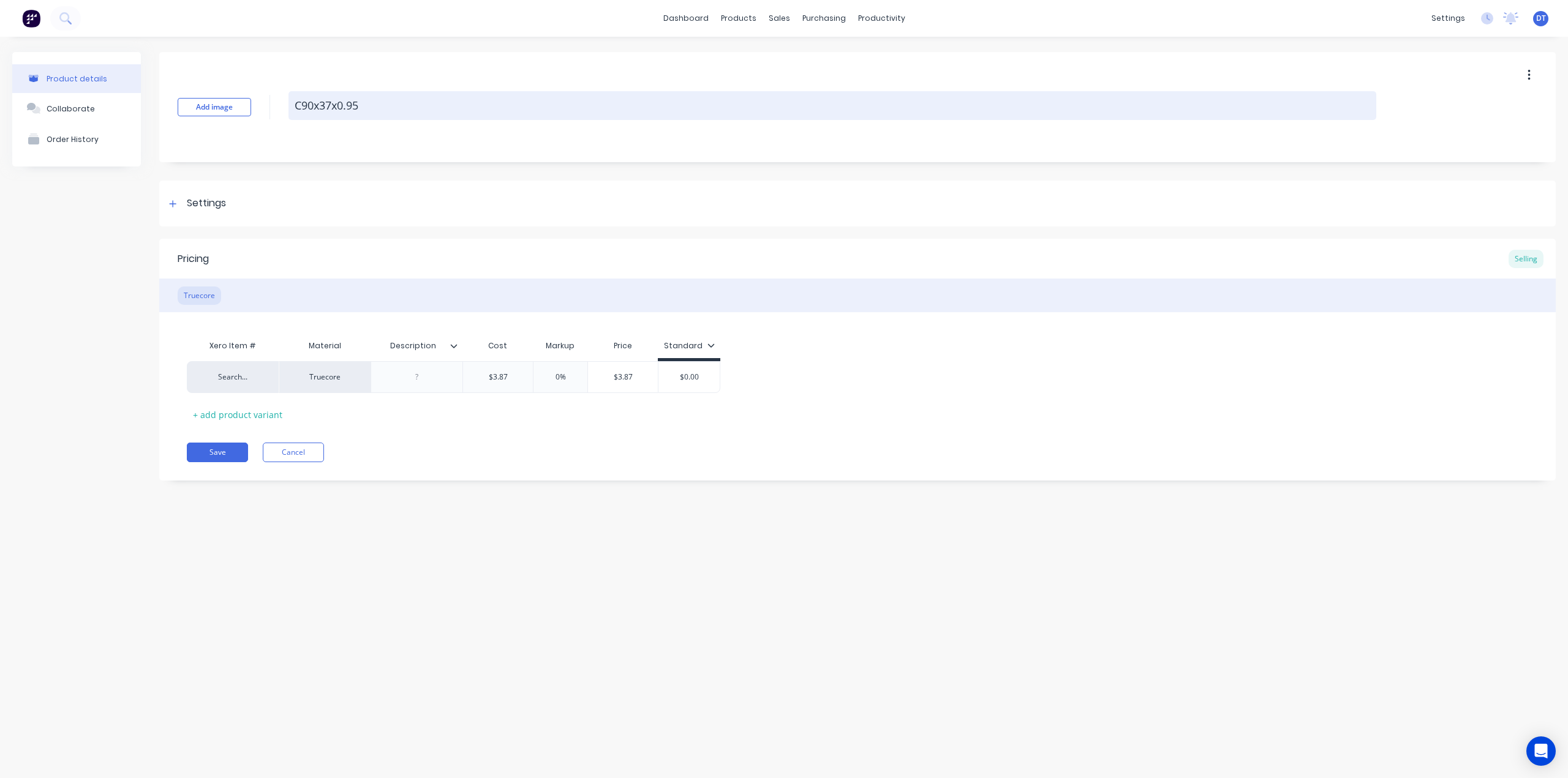
drag, startPoint x: 337, startPoint y: 103, endPoint x: 313, endPoint y: 109, distance: 24.7
click at [313, 109] on textarea "C90x37x0.95" at bounding box center [832, 105] width 1087 height 29
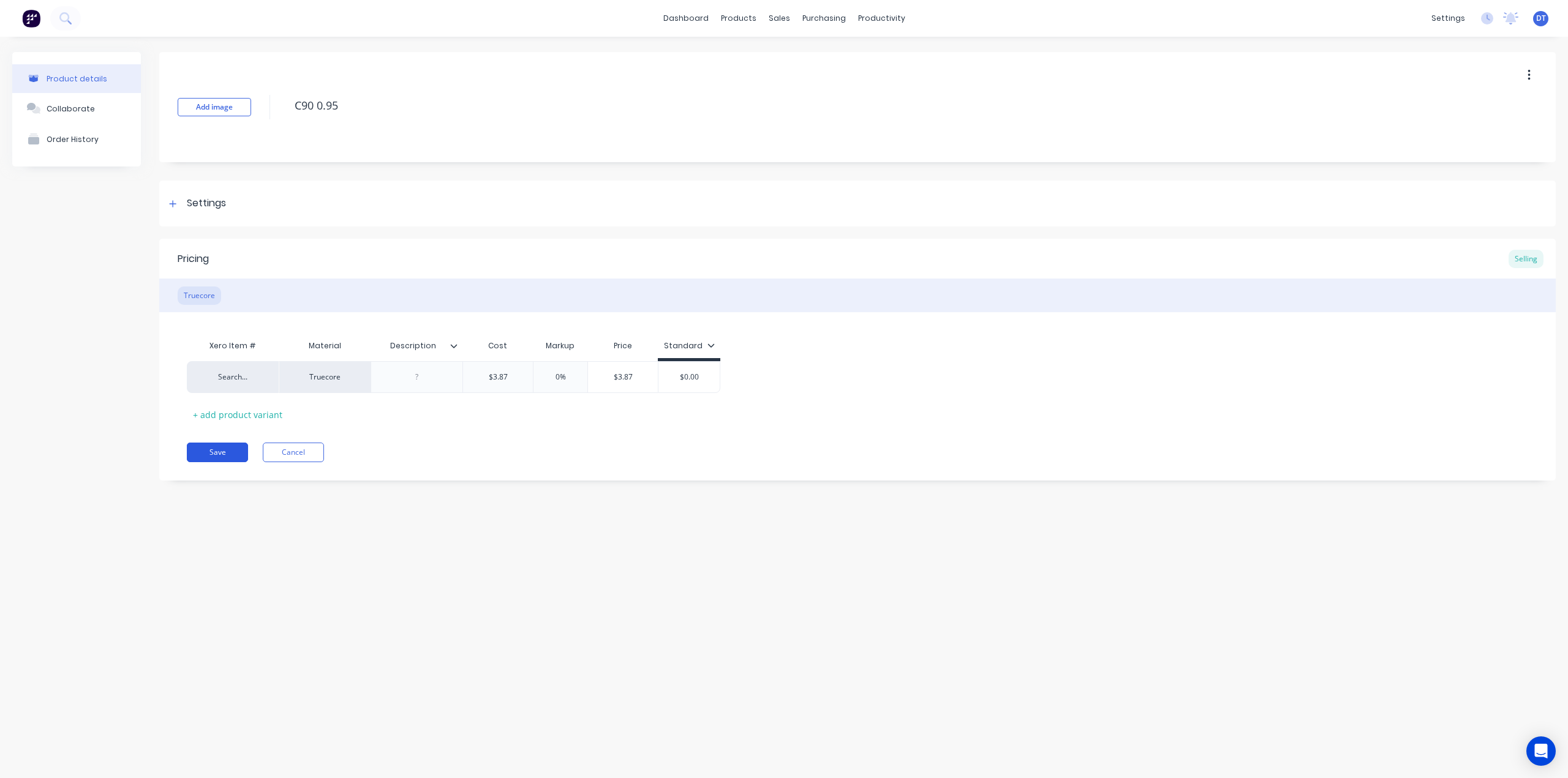
click at [232, 459] on button "Save" at bounding box center [217, 452] width 62 height 20
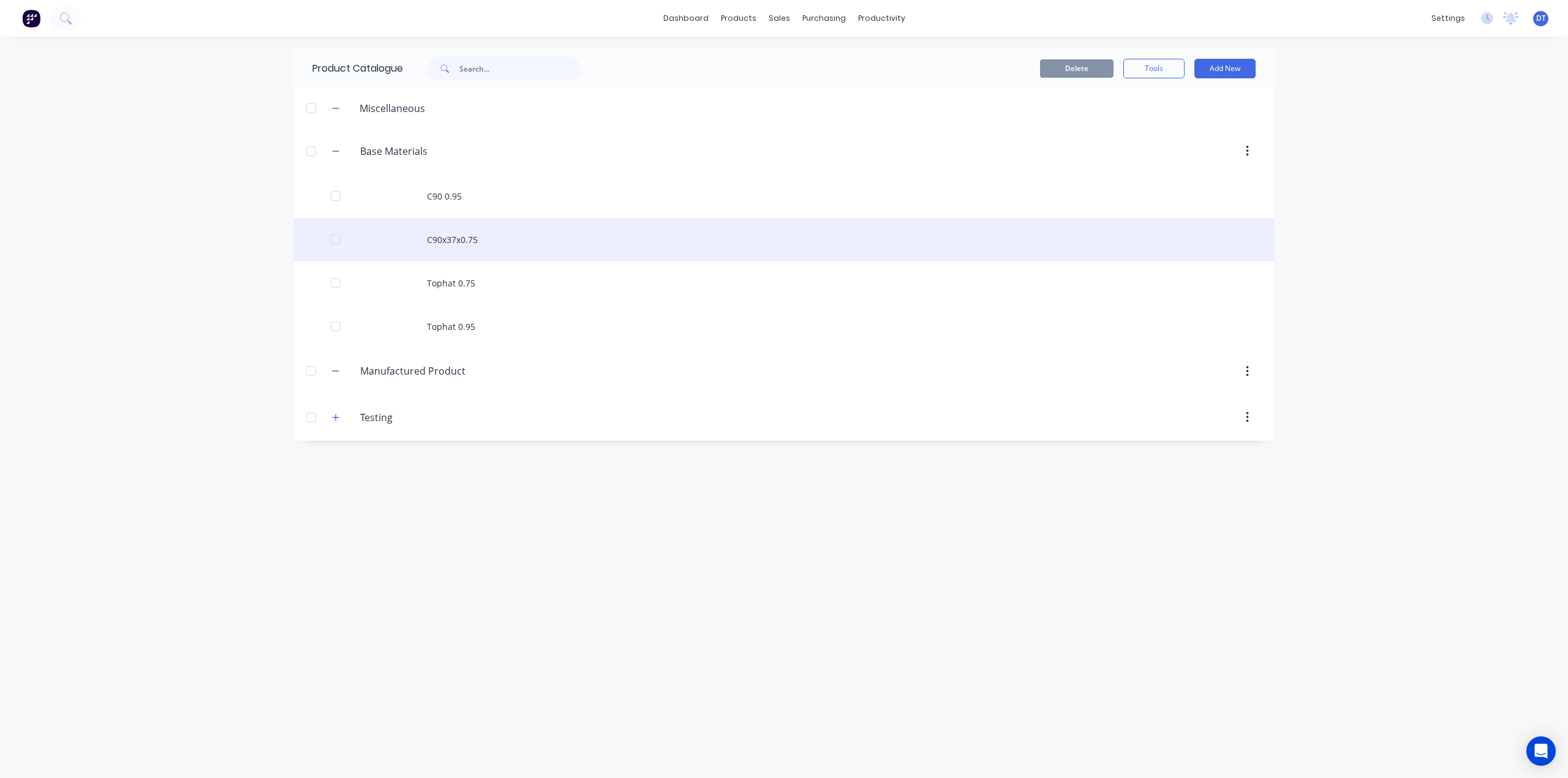
click at [451, 236] on div "C90x37x0.75" at bounding box center [784, 239] width 980 height 43
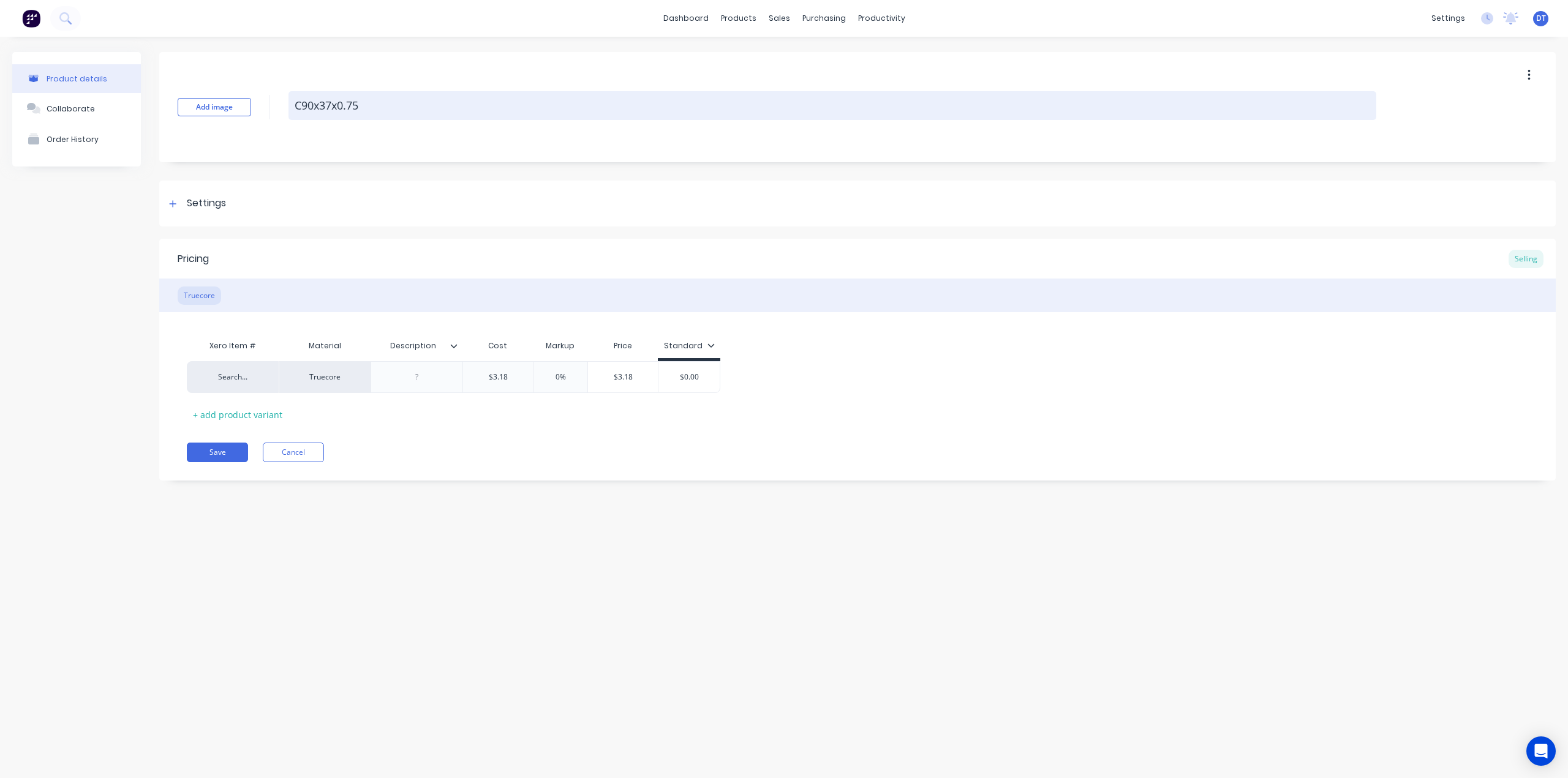
drag, startPoint x: 340, startPoint y: 107, endPoint x: 311, endPoint y: 109, distance: 29.1
click at [311, 109] on textarea "C90x37x0.75" at bounding box center [832, 105] width 1087 height 29
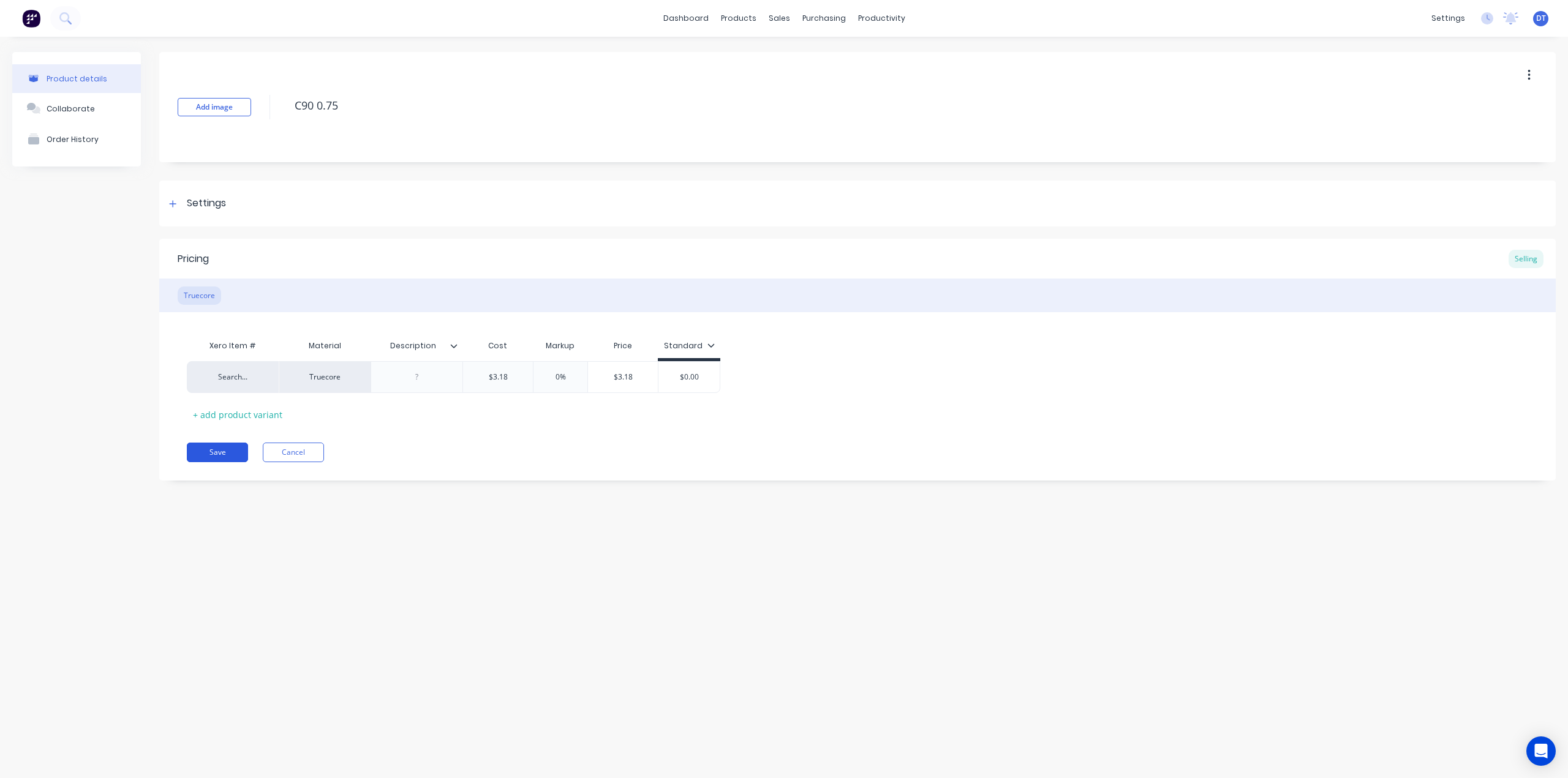
click at [232, 455] on button "Save" at bounding box center [217, 452] width 62 height 20
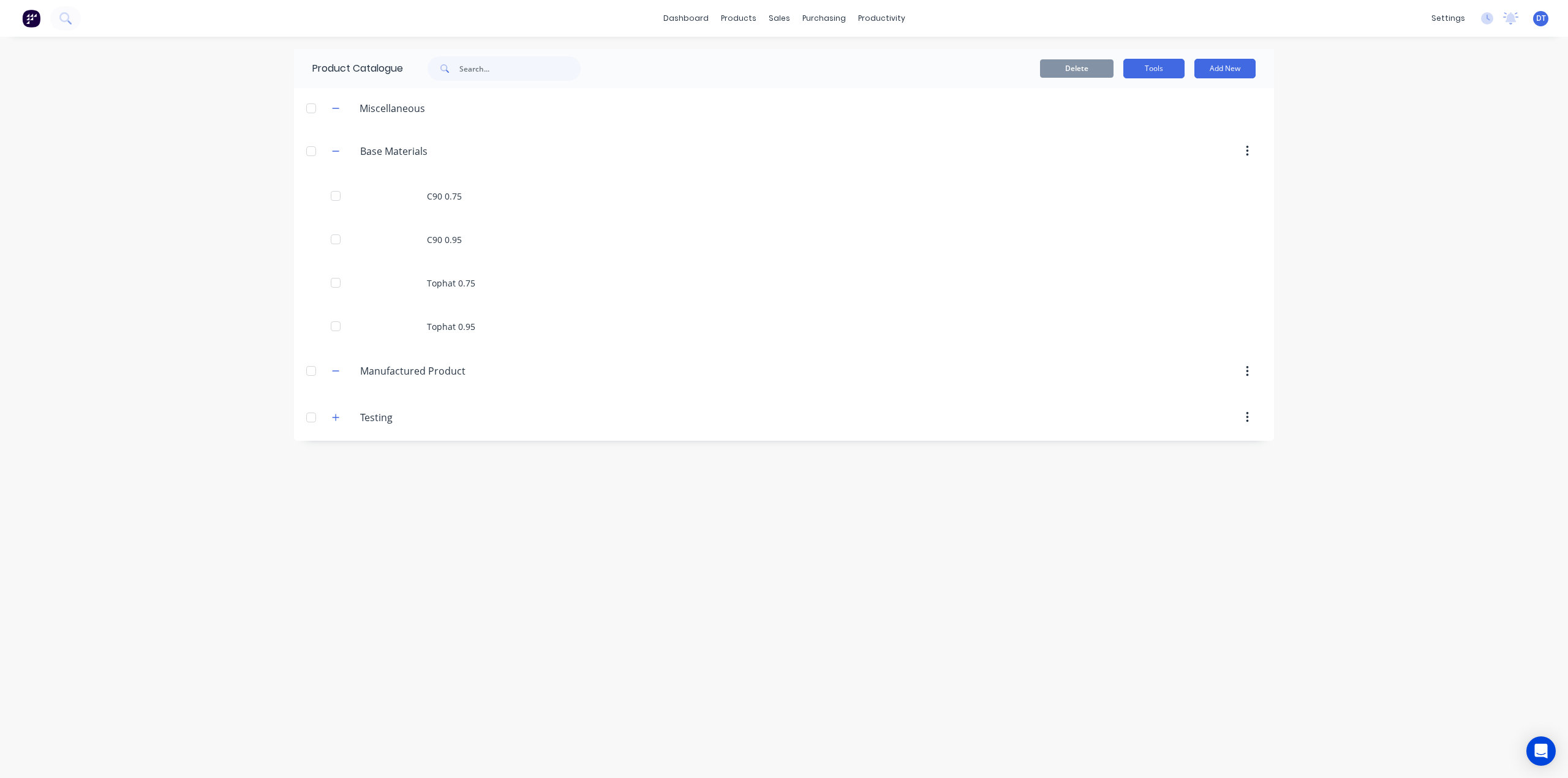
click at [1158, 73] on button "Tools" at bounding box center [1154, 69] width 62 height 20
click at [1406, 145] on div "dashboard products sales purchasing productivity dashboard products Product Cat…" at bounding box center [784, 389] width 1568 height 778
click at [1218, 69] on button "Add New" at bounding box center [1225, 69] width 62 height 20
click at [587, 567] on div "Product Catalogue Delete Tools Add New Category Product Product Kit Miscellaneo…" at bounding box center [784, 407] width 980 height 716
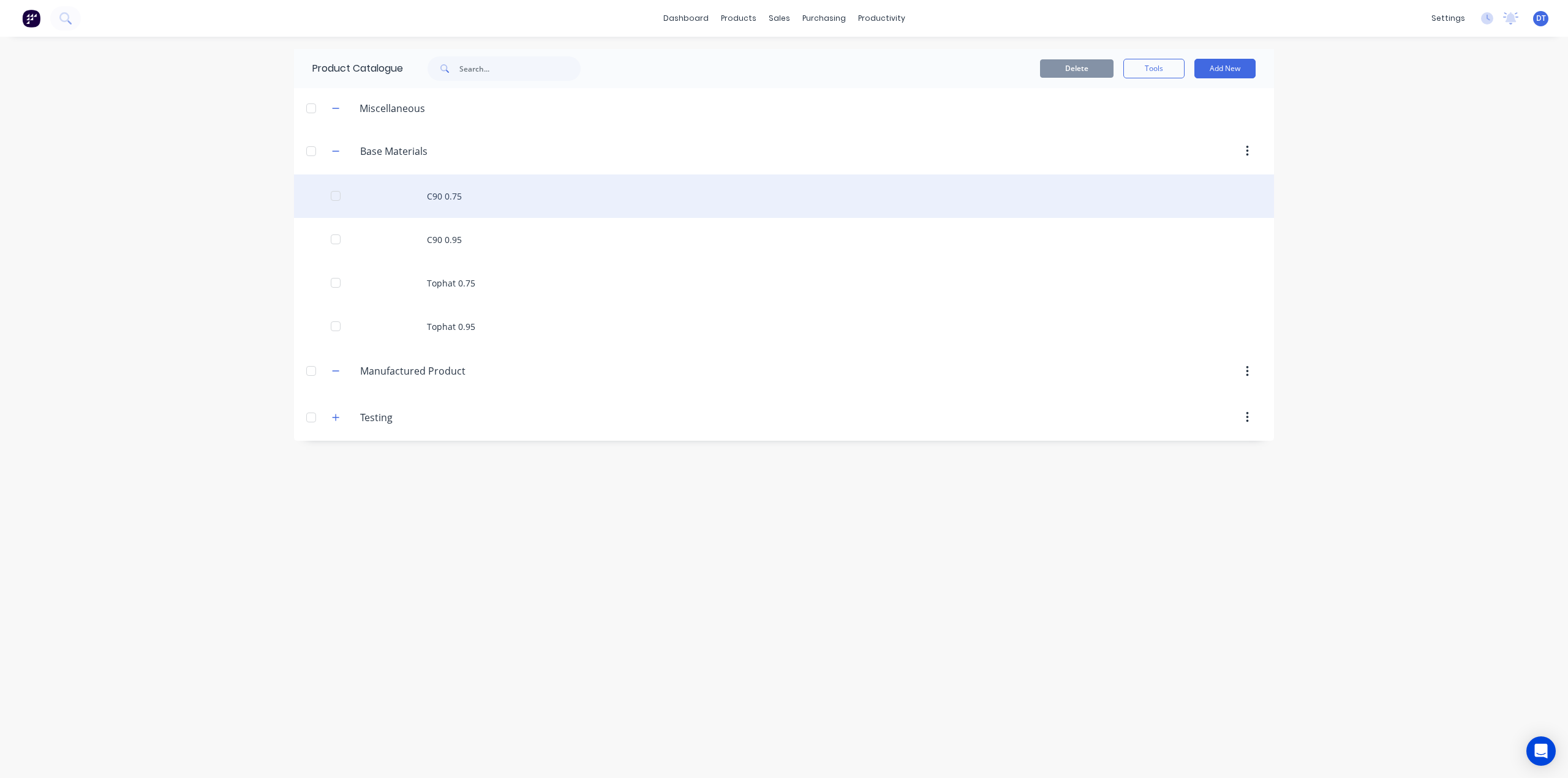
click at [1132, 175] on div "C90 0.75" at bounding box center [784, 196] width 980 height 43
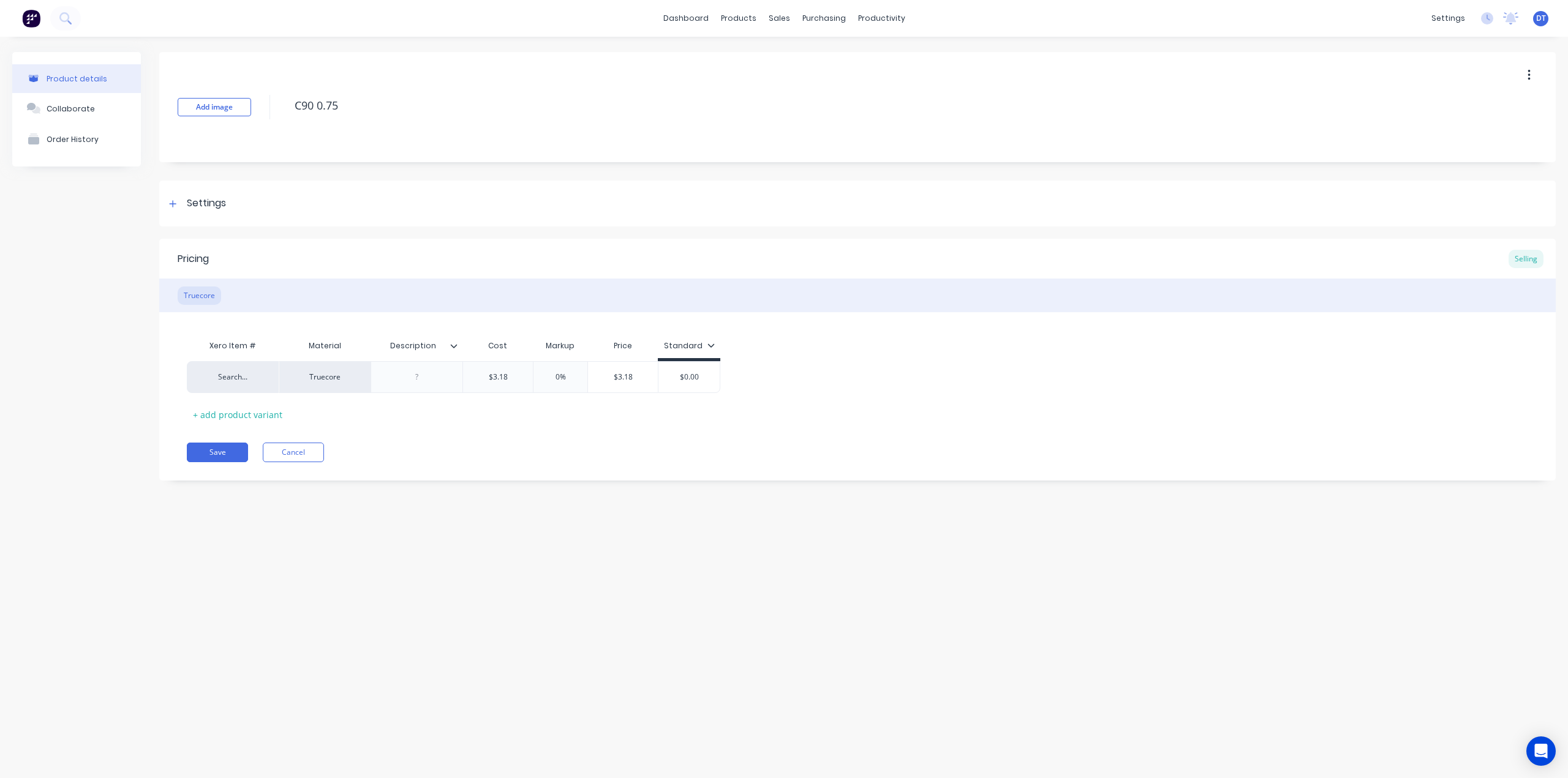
click at [1533, 73] on button "button" at bounding box center [1529, 75] width 29 height 22
click at [1446, 107] on span "Duplicate" at bounding box center [1484, 107] width 92 height 13
click at [1535, 72] on button "button" at bounding box center [1529, 75] width 29 height 22
click at [1521, 77] on button "button" at bounding box center [1529, 75] width 29 height 22
click at [1457, 103] on span "Duplicate" at bounding box center [1484, 107] width 92 height 13
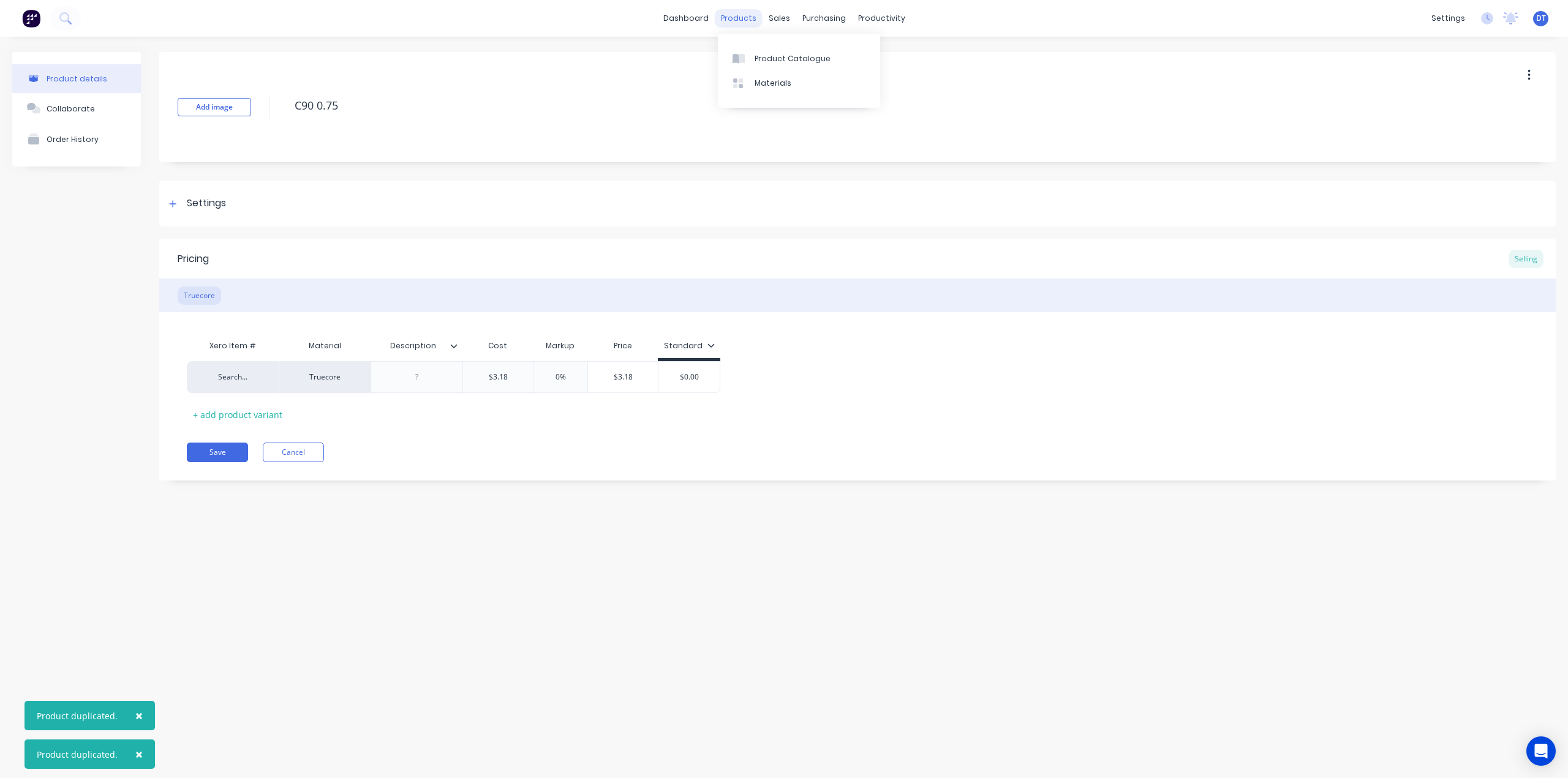
drag, startPoint x: 738, startPoint y: 28, endPoint x: 738, endPoint y: 20, distance: 8.0
click at [738, 27] on div "dashboard products sales purchasing productivity dashboard products Product Cat…" at bounding box center [784, 18] width 1568 height 37
click at [738, 20] on div "products" at bounding box center [738, 18] width 48 height 18
click at [761, 57] on div "Product Catalogue" at bounding box center [792, 58] width 76 height 11
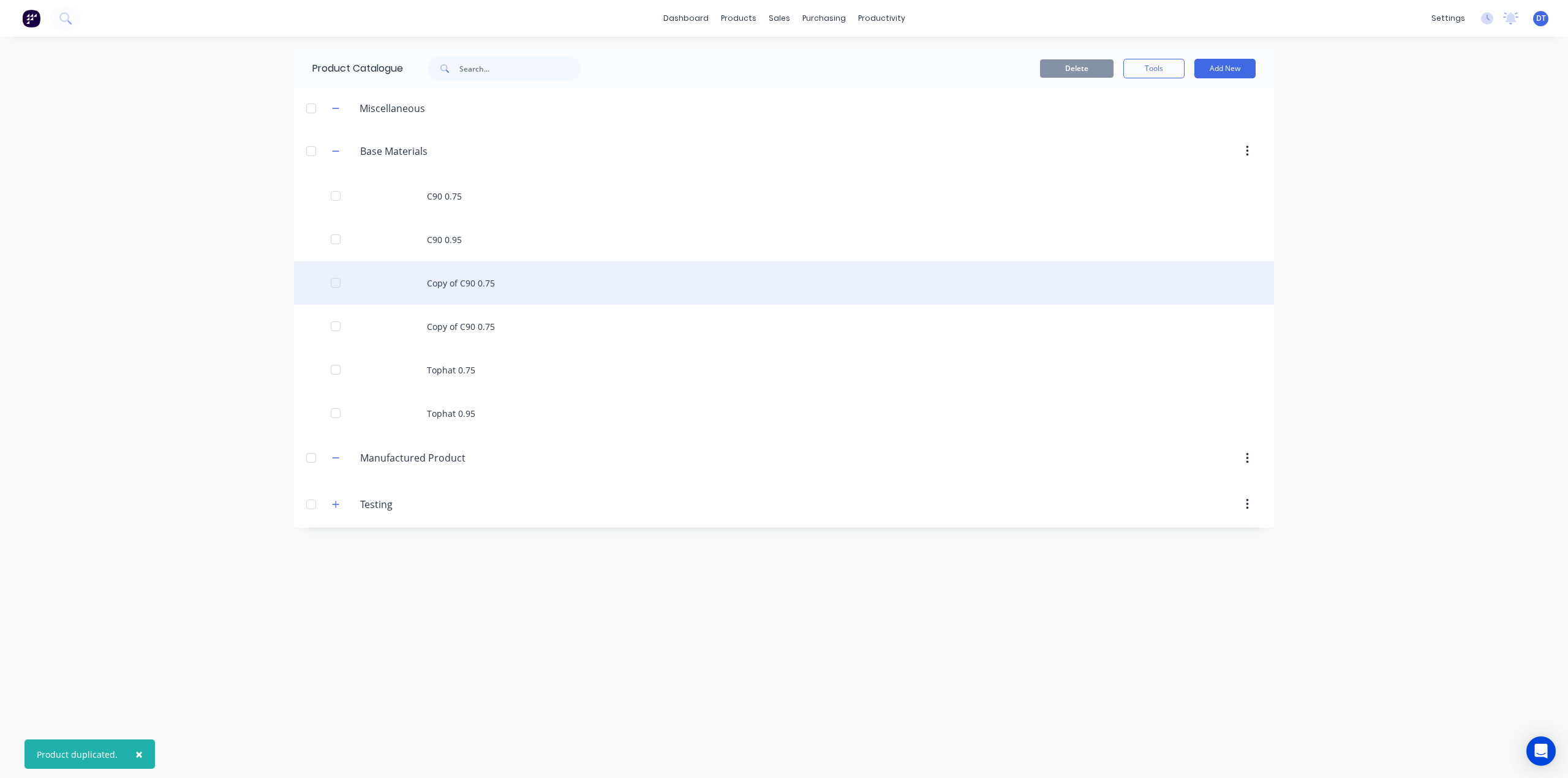
click at [460, 277] on div "Copy of C90 0.75" at bounding box center [784, 283] width 980 height 43
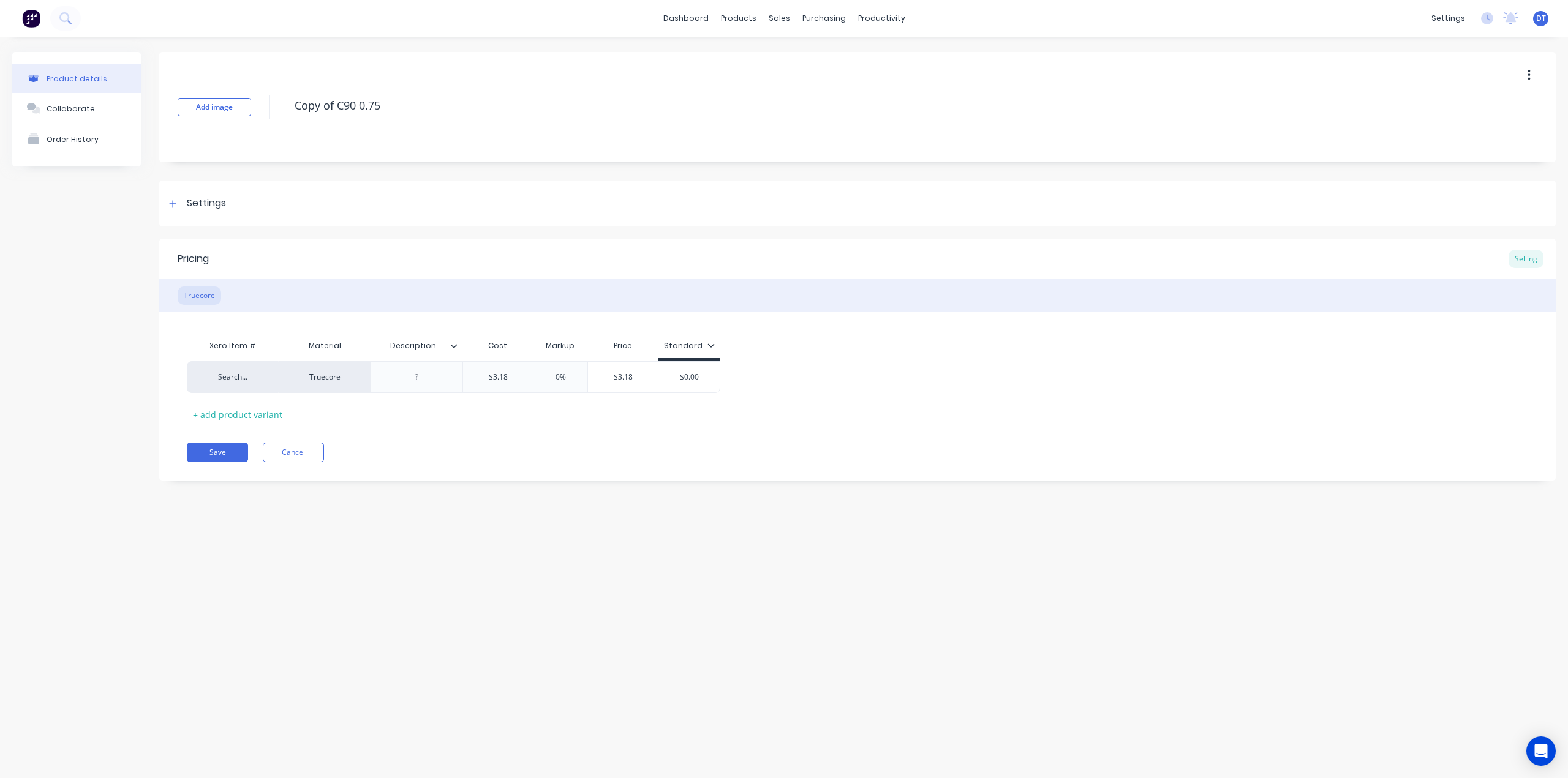
drag, startPoint x: 337, startPoint y: 103, endPoint x: 259, endPoint y: 102, distance: 78.0
click at [259, 102] on div "Add image Copy of C90 0.75" at bounding box center [857, 107] width 1396 height 110
click at [301, 107] on textarea "C90 0.75" at bounding box center [832, 105] width 1087 height 29
click at [506, 381] on input "$3.18" at bounding box center [498, 377] width 70 height 11
drag, startPoint x: 507, startPoint y: 379, endPoint x: 474, endPoint y: 378, distance: 33.0
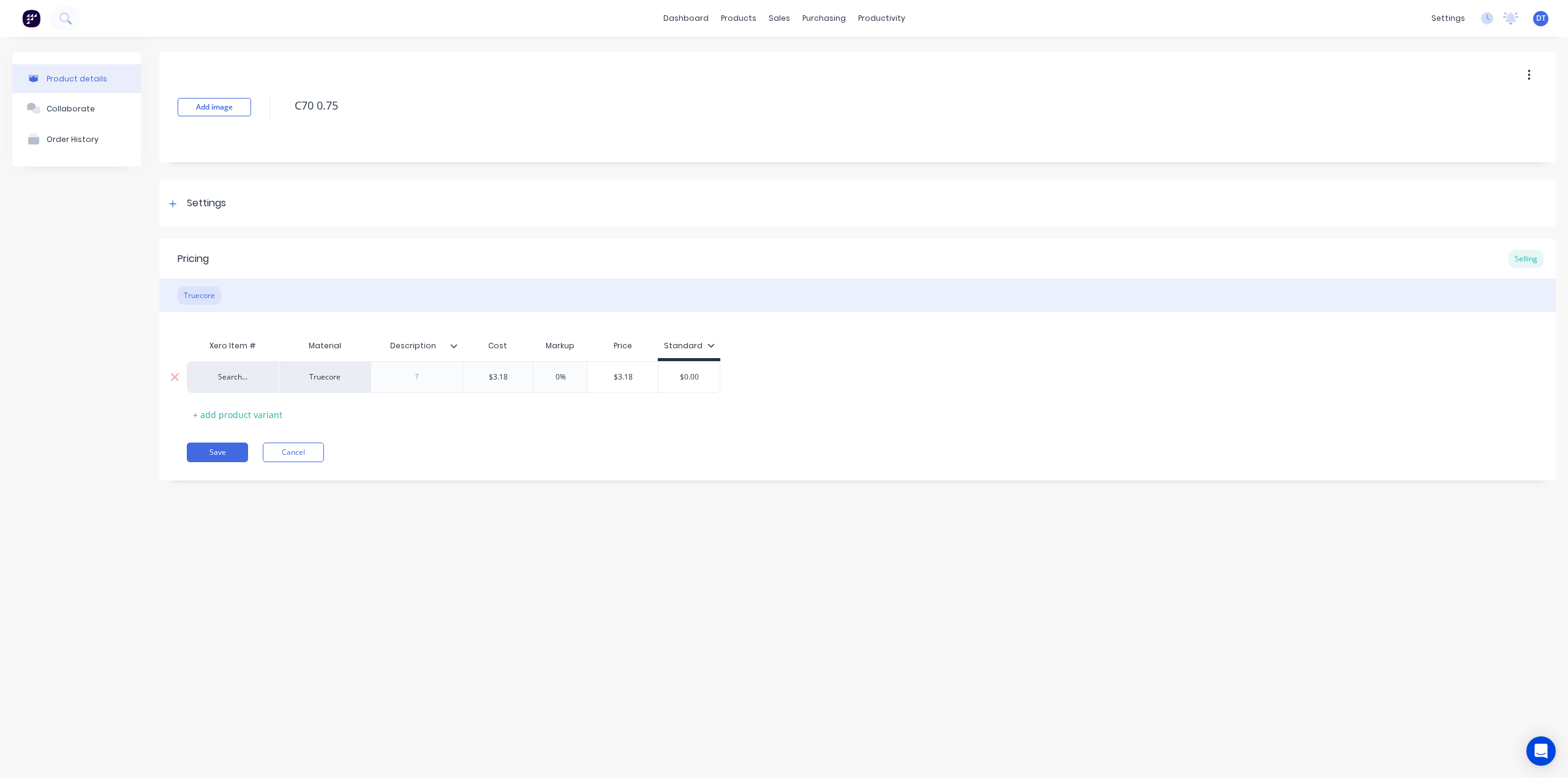
click at [474, 378] on input "$3.18" at bounding box center [498, 377] width 70 height 11
click at [203, 453] on button "Save" at bounding box center [217, 452] width 62 height 20
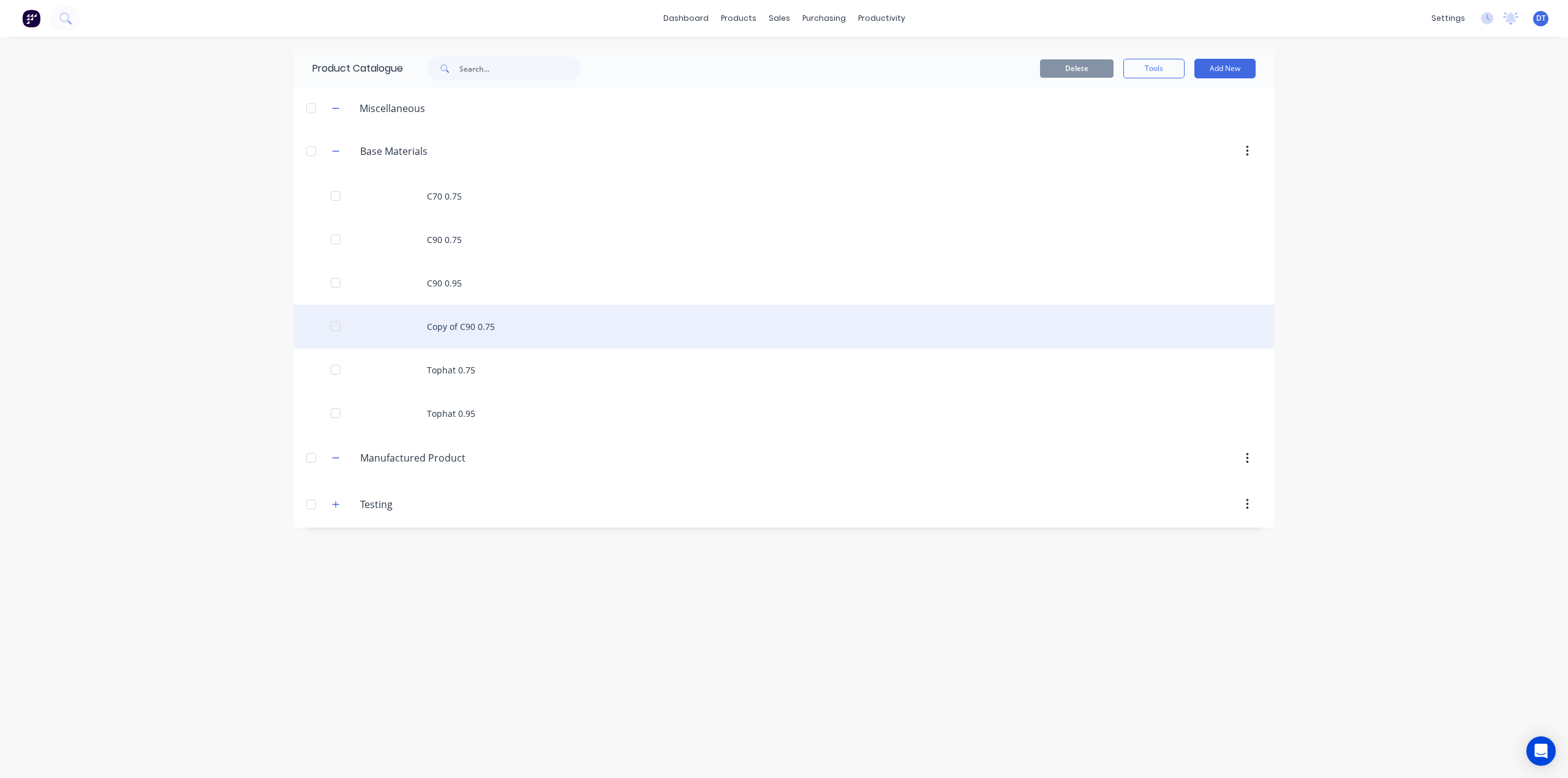
click at [467, 328] on div "Copy of C90 0.75" at bounding box center [784, 327] width 980 height 43
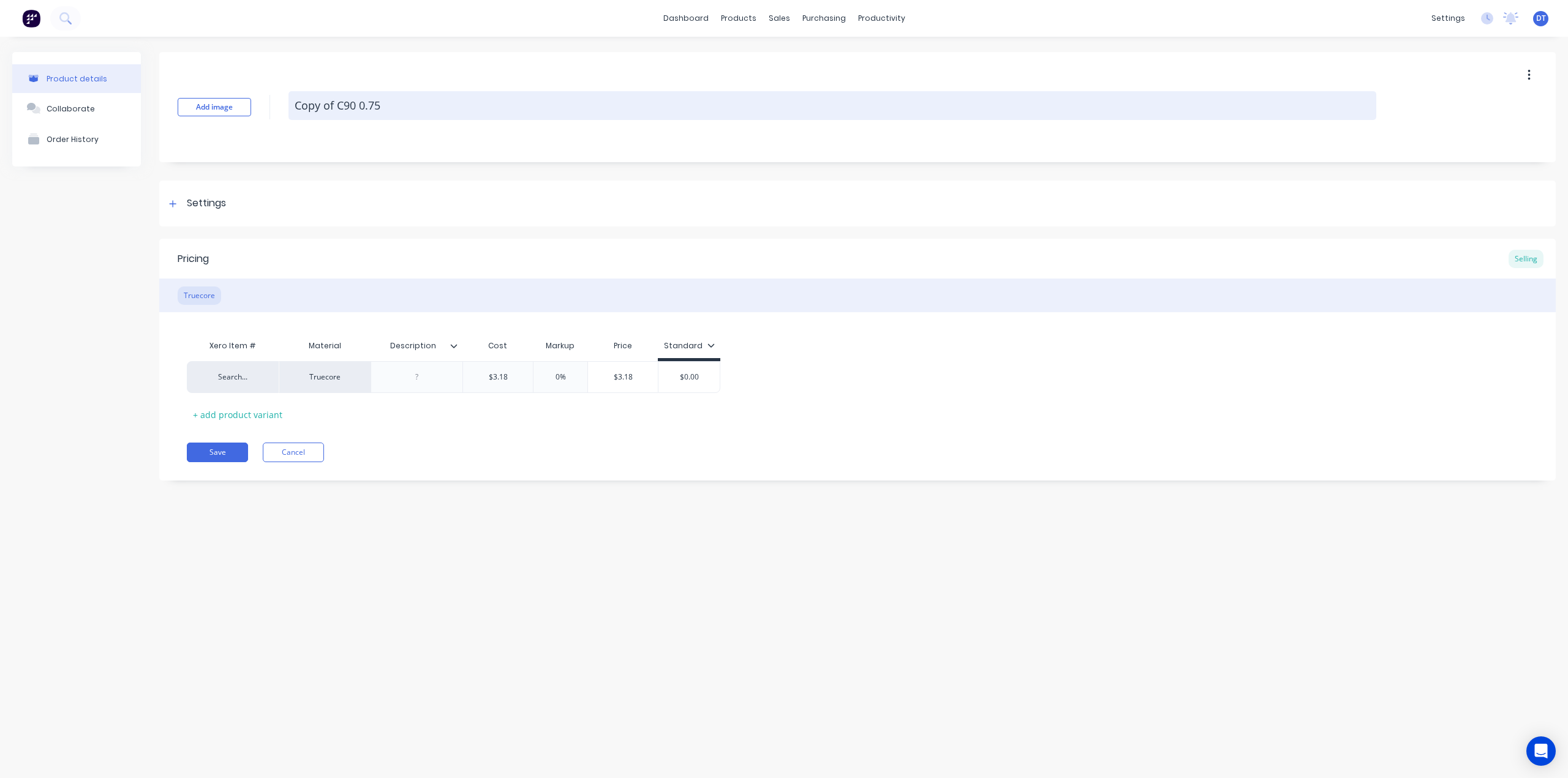
click at [343, 106] on textarea "Copy of C90 0.75" at bounding box center [832, 105] width 1087 height 29
drag, startPoint x: 337, startPoint y: 107, endPoint x: 267, endPoint y: 109, distance: 70.0
click at [267, 111] on div "Add image Copy of C70 0.75" at bounding box center [857, 107] width 1396 height 110
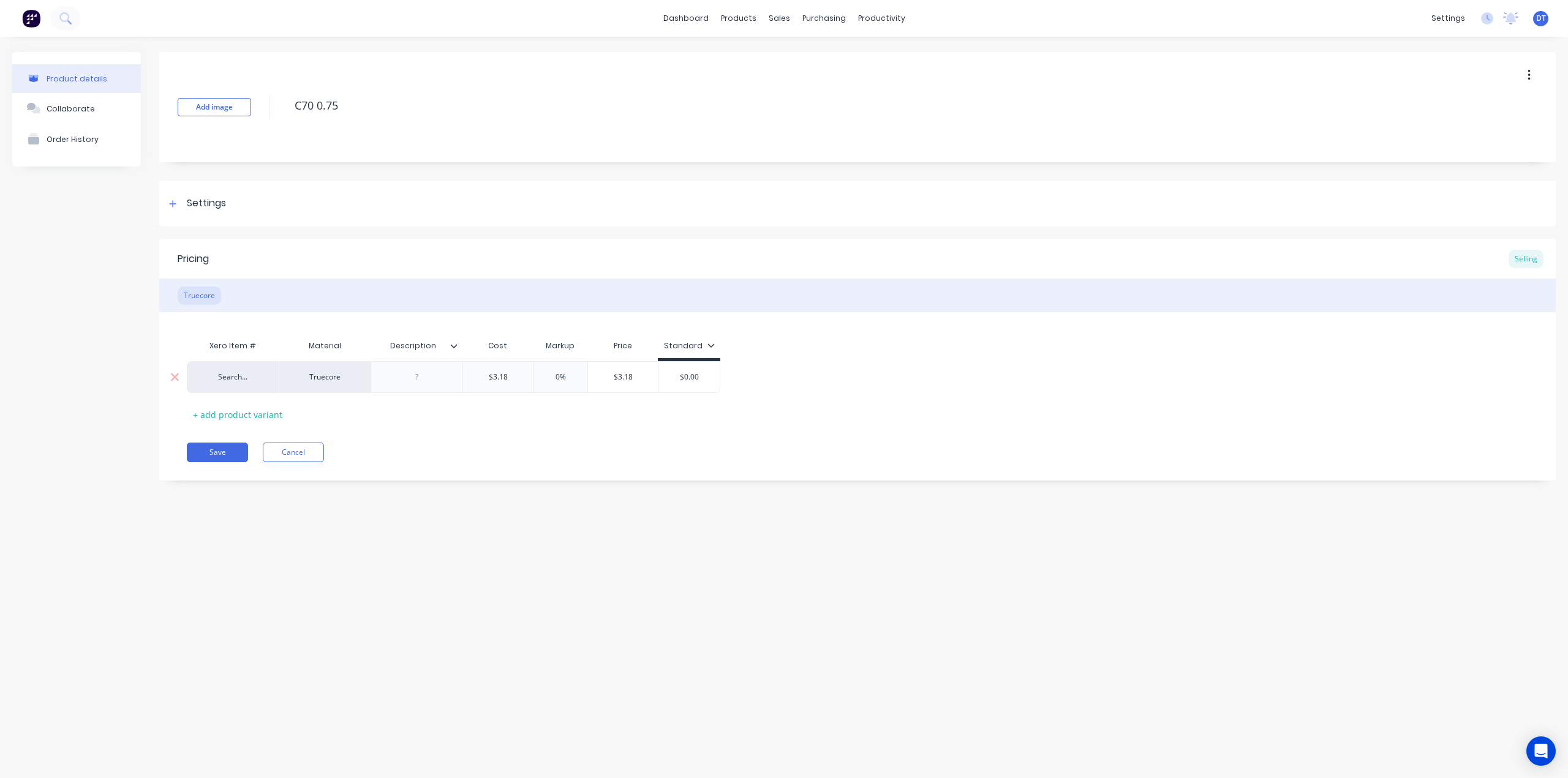
click at [511, 376] on input "$3.18" at bounding box center [498, 377] width 70 height 11
drag, startPoint x: 513, startPoint y: 378, endPoint x: 485, endPoint y: 383, distance: 28.4
click at [485, 383] on div "$3.18 $3.18" at bounding box center [498, 377] width 70 height 31
click at [328, 104] on textarea "C70 0.75" at bounding box center [832, 105] width 1087 height 29
drag, startPoint x: 505, startPoint y: 378, endPoint x: 475, endPoint y: 382, distance: 30.3
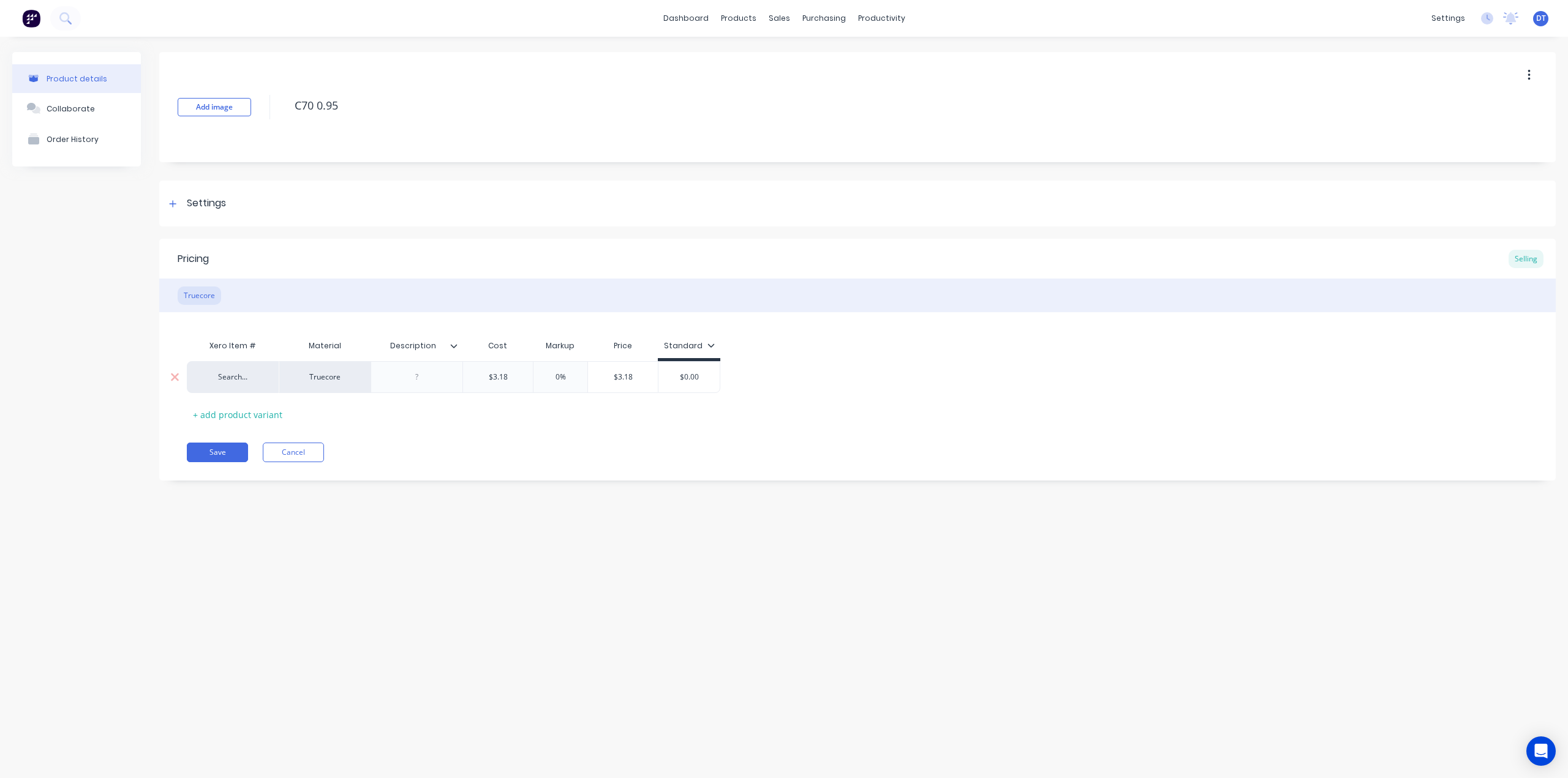
click at [475, 382] on input "$3.18" at bounding box center [498, 377] width 70 height 11
click at [222, 452] on button "Save" at bounding box center [217, 452] width 62 height 20
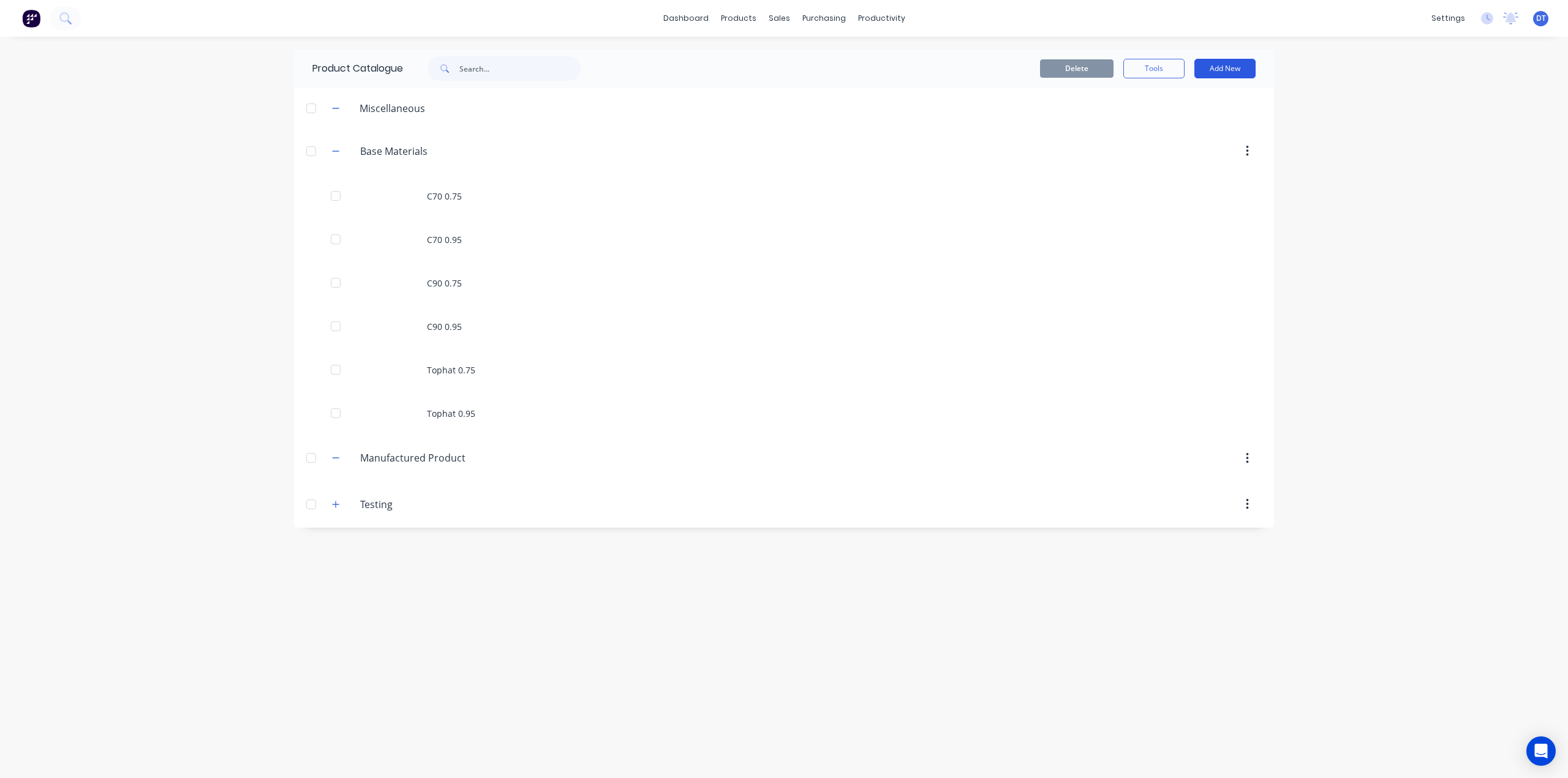
click at [1218, 68] on button "Add New" at bounding box center [1225, 69] width 62 height 20
click at [1167, 118] on div "Product" at bounding box center [1197, 124] width 94 height 18
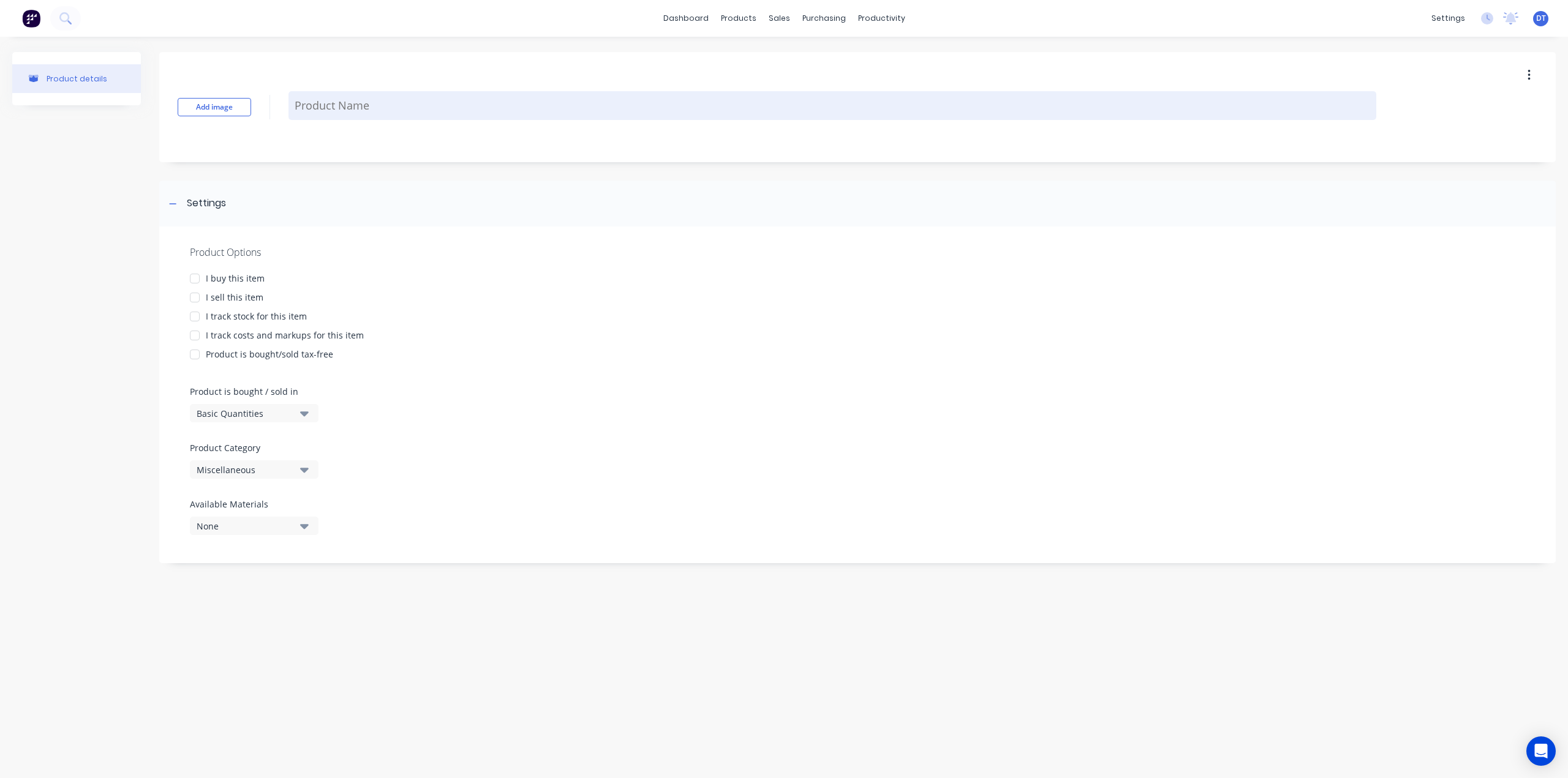
click at [370, 100] on textarea at bounding box center [832, 105] width 1087 height 29
click at [194, 297] on div at bounding box center [194, 297] width 24 height 24
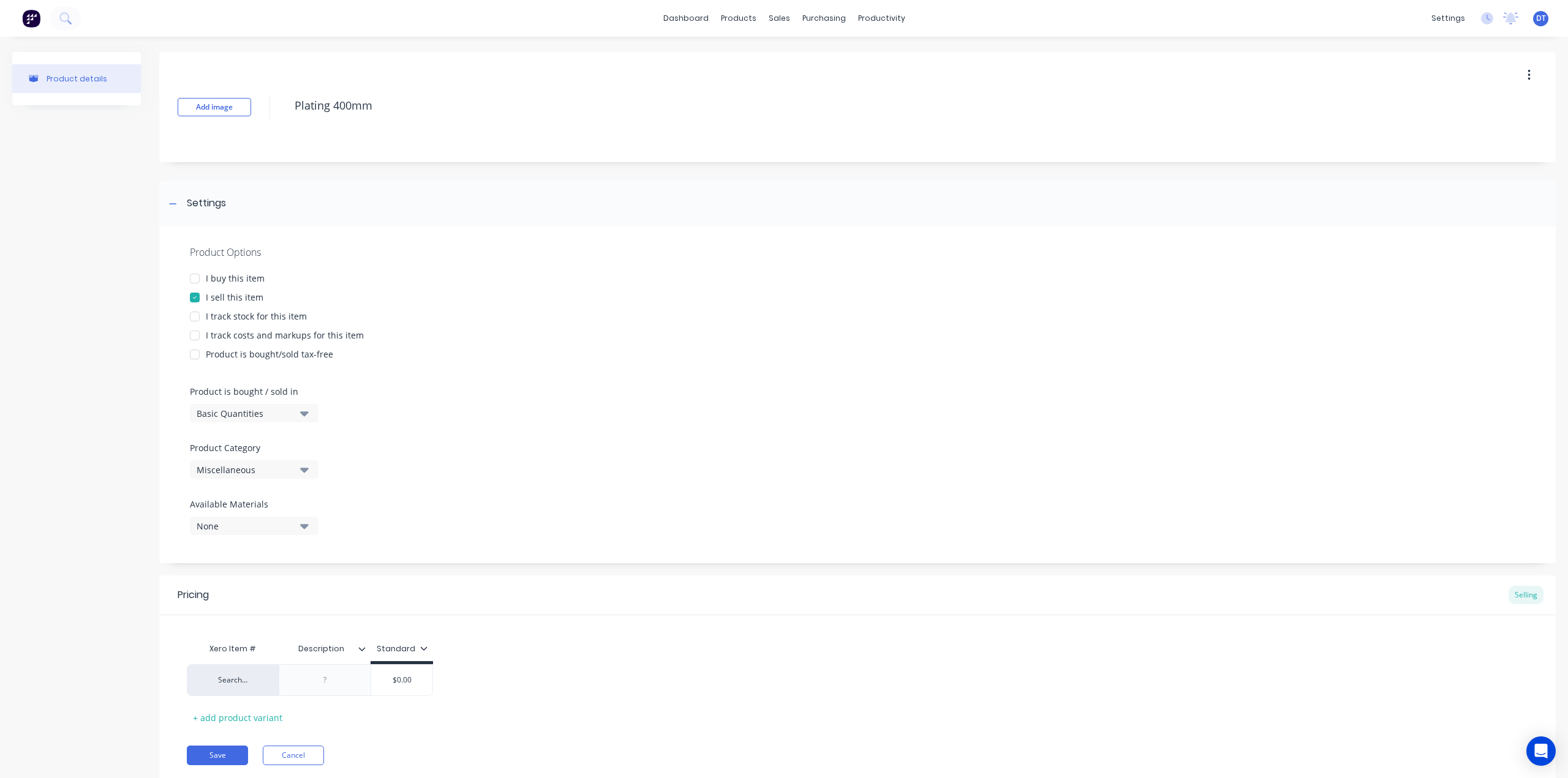
click at [204, 320] on div at bounding box center [194, 316] width 24 height 24
click at [200, 315] on div at bounding box center [194, 316] width 24 height 24
click at [196, 334] on div at bounding box center [194, 335] width 24 height 24
click at [293, 403] on div "Product is bought / sold in Basic Quantities" at bounding box center [251, 403] width 122 height 37
click at [289, 414] on div "Basic Quantities" at bounding box center [246, 414] width 98 height 13
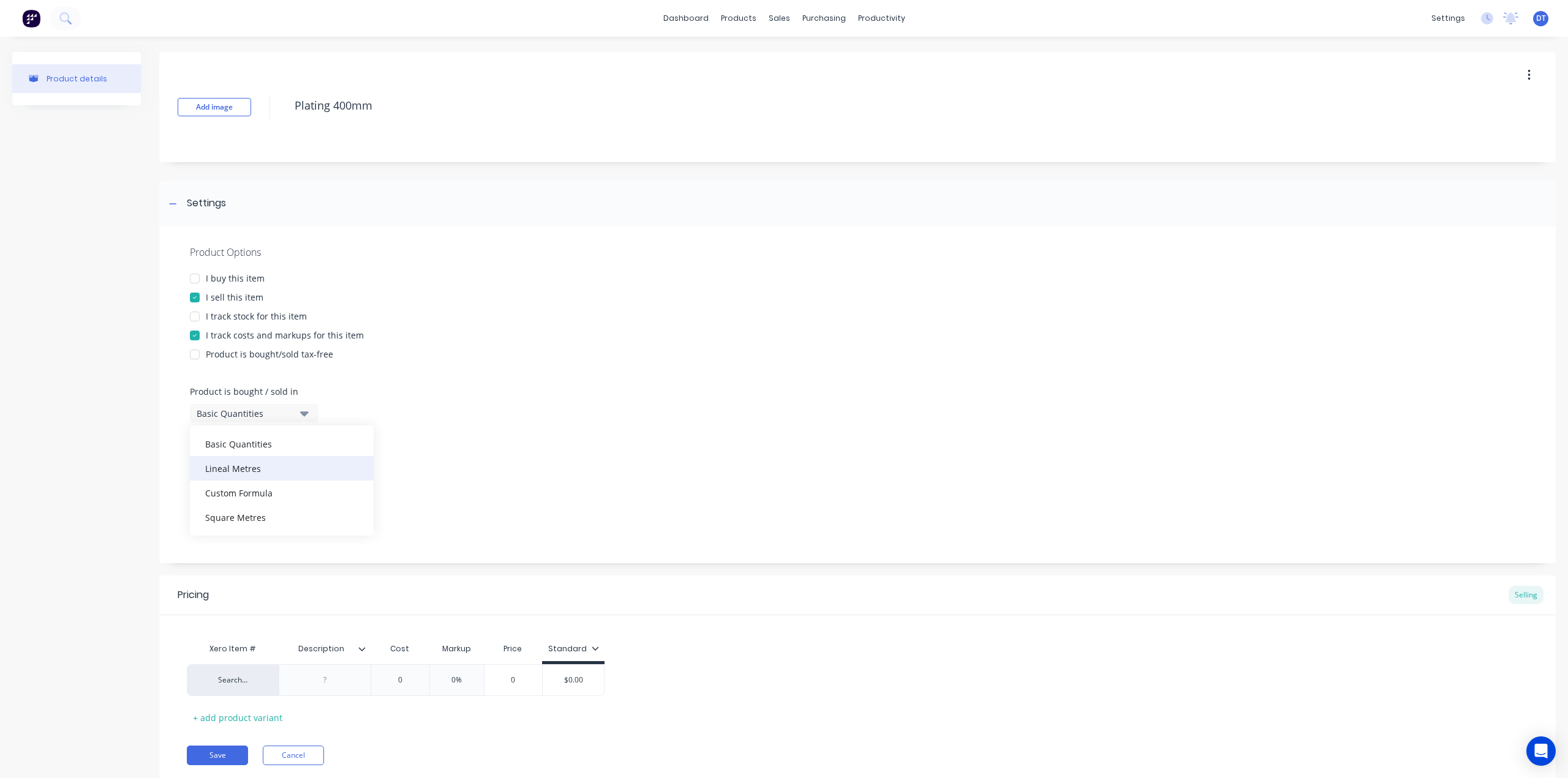
click at [229, 465] on div "Lineal Metres" at bounding box center [282, 468] width 184 height 24
click at [238, 466] on div "Miscellaneous" at bounding box center [246, 470] width 98 height 13
click at [235, 540] on div "Base Materials" at bounding box center [282, 537] width 184 height 24
click at [228, 527] on div "None" at bounding box center [246, 526] width 98 height 13
click at [235, 618] on div "Truecore" at bounding box center [288, 618] width 122 height 13
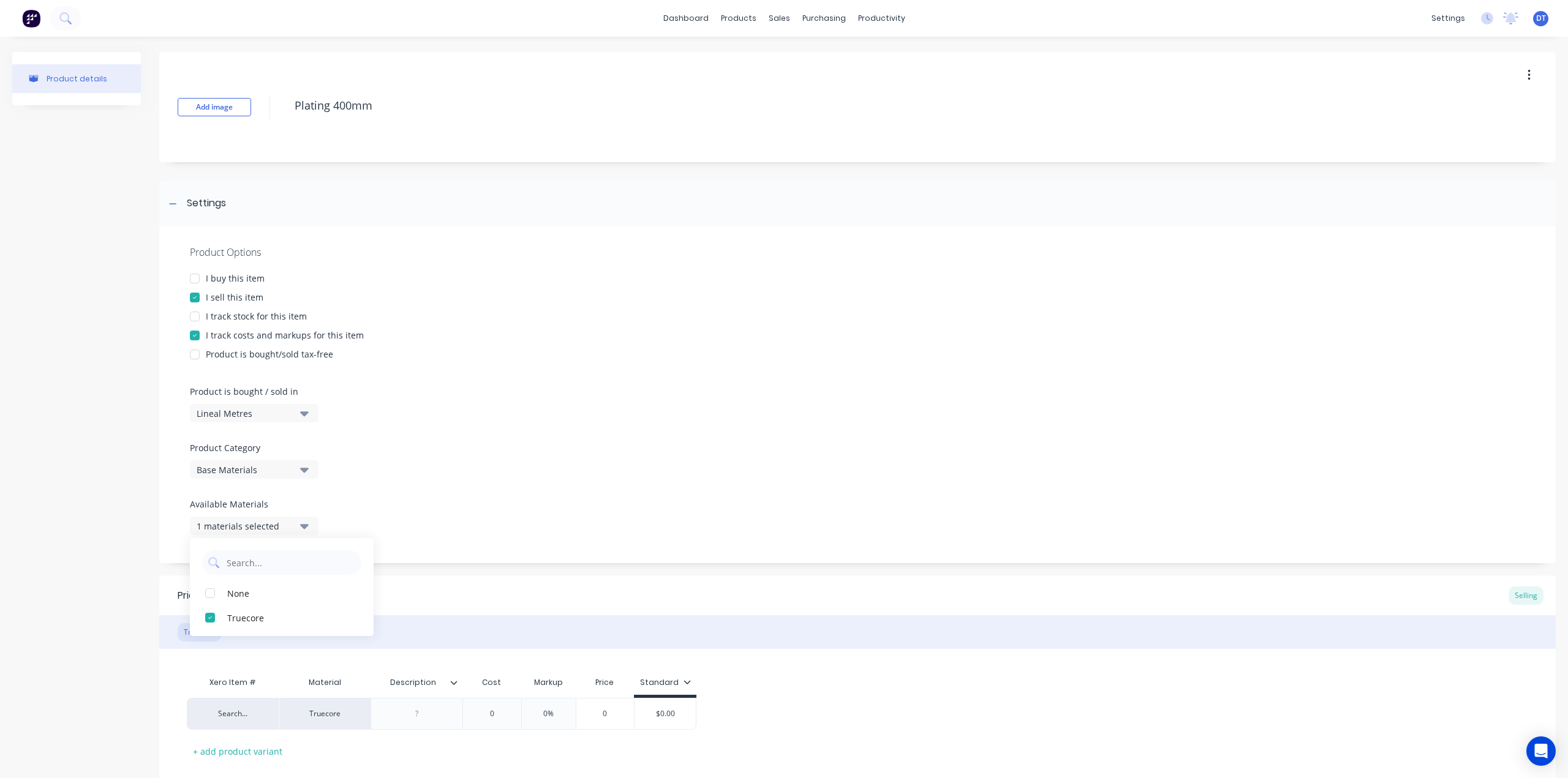
click at [566, 578] on div "Pricing Selling" at bounding box center [857, 595] width 1396 height 40
click at [256, 529] on button "1 materials selected" at bounding box center [254, 525] width 128 height 18
click at [244, 525] on div "1 materials selected" at bounding box center [246, 526] width 98 height 13
drag, startPoint x: 228, startPoint y: 521, endPoint x: 230, endPoint y: 534, distance: 13.2
click at [228, 521] on div "1 materials selected" at bounding box center [246, 526] width 98 height 13
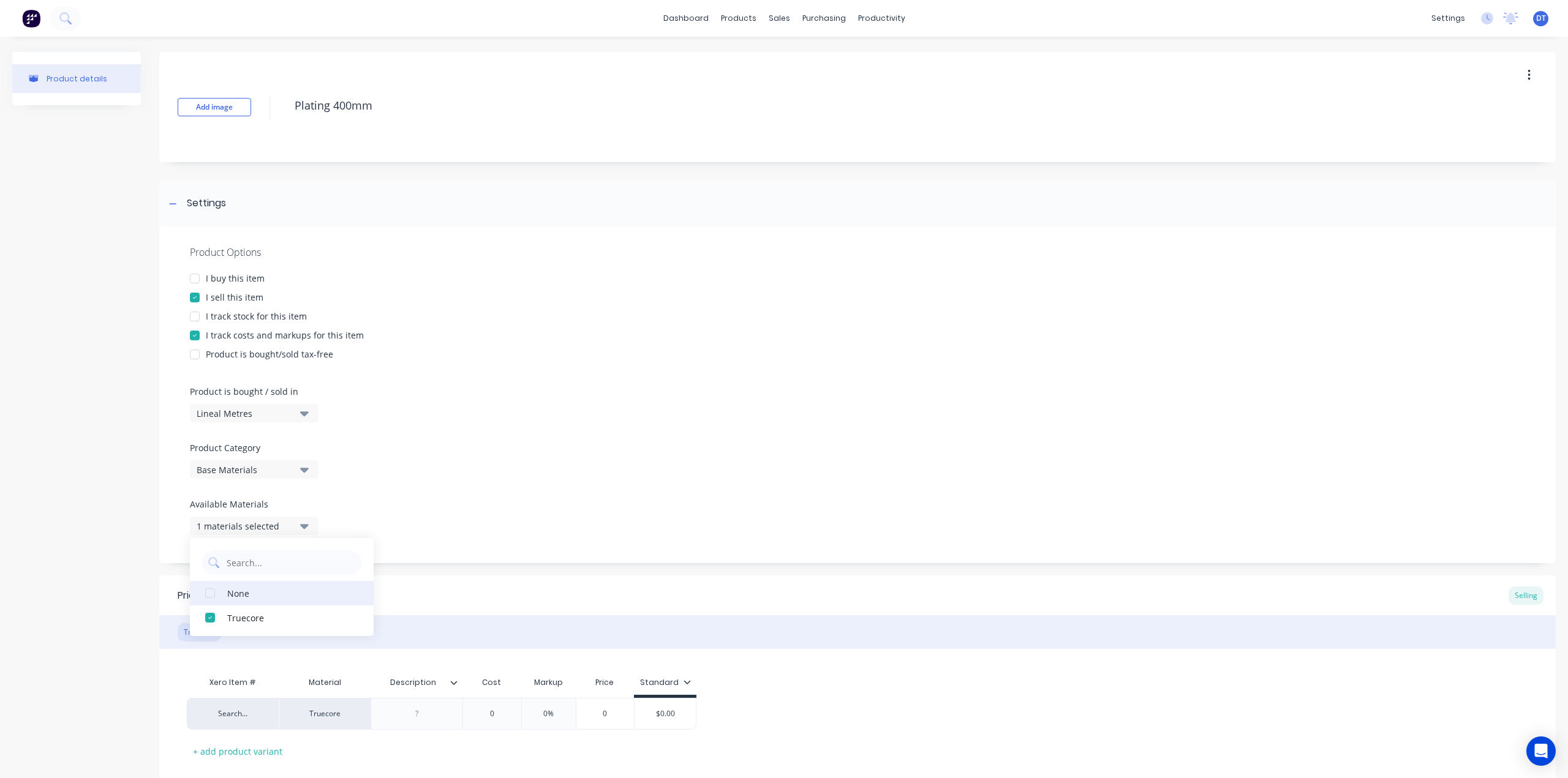
drag, startPoint x: 206, startPoint y: 588, endPoint x: 211, endPoint y: 592, distance: 6.4
click at [208, 588] on div "button" at bounding box center [210, 593] width 24 height 24
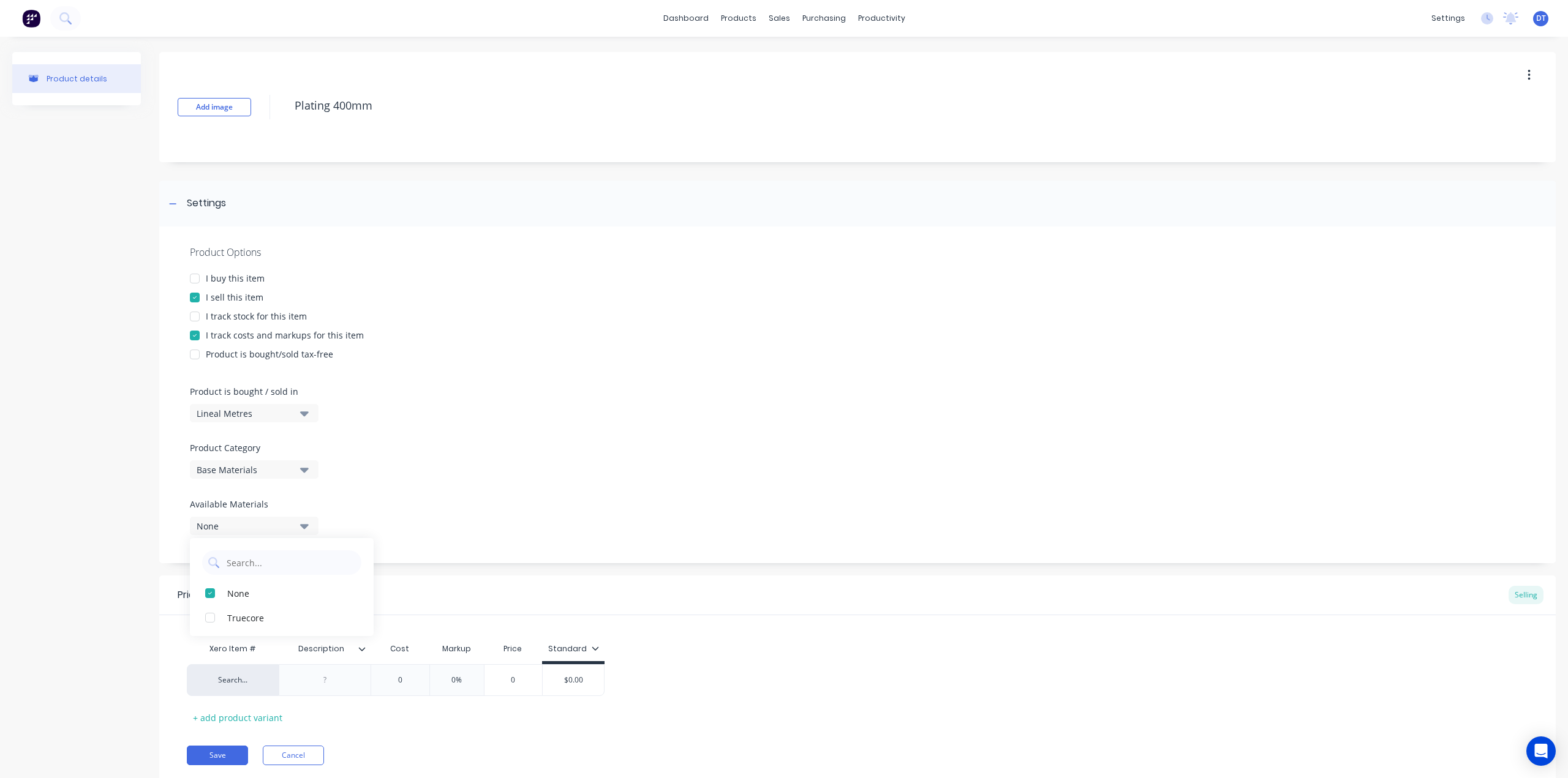
click at [584, 644] on div "Standard" at bounding box center [574, 648] width 51 height 11
click at [413, 679] on input "0" at bounding box center [400, 680] width 62 height 11
drag, startPoint x: 406, startPoint y: 686, endPoint x: 386, endPoint y: 686, distance: 20.0
click at [386, 686] on div "0 0" at bounding box center [400, 680] width 62 height 31
drag, startPoint x: 828, startPoint y: 620, endPoint x: 807, endPoint y: 618, distance: 21.1
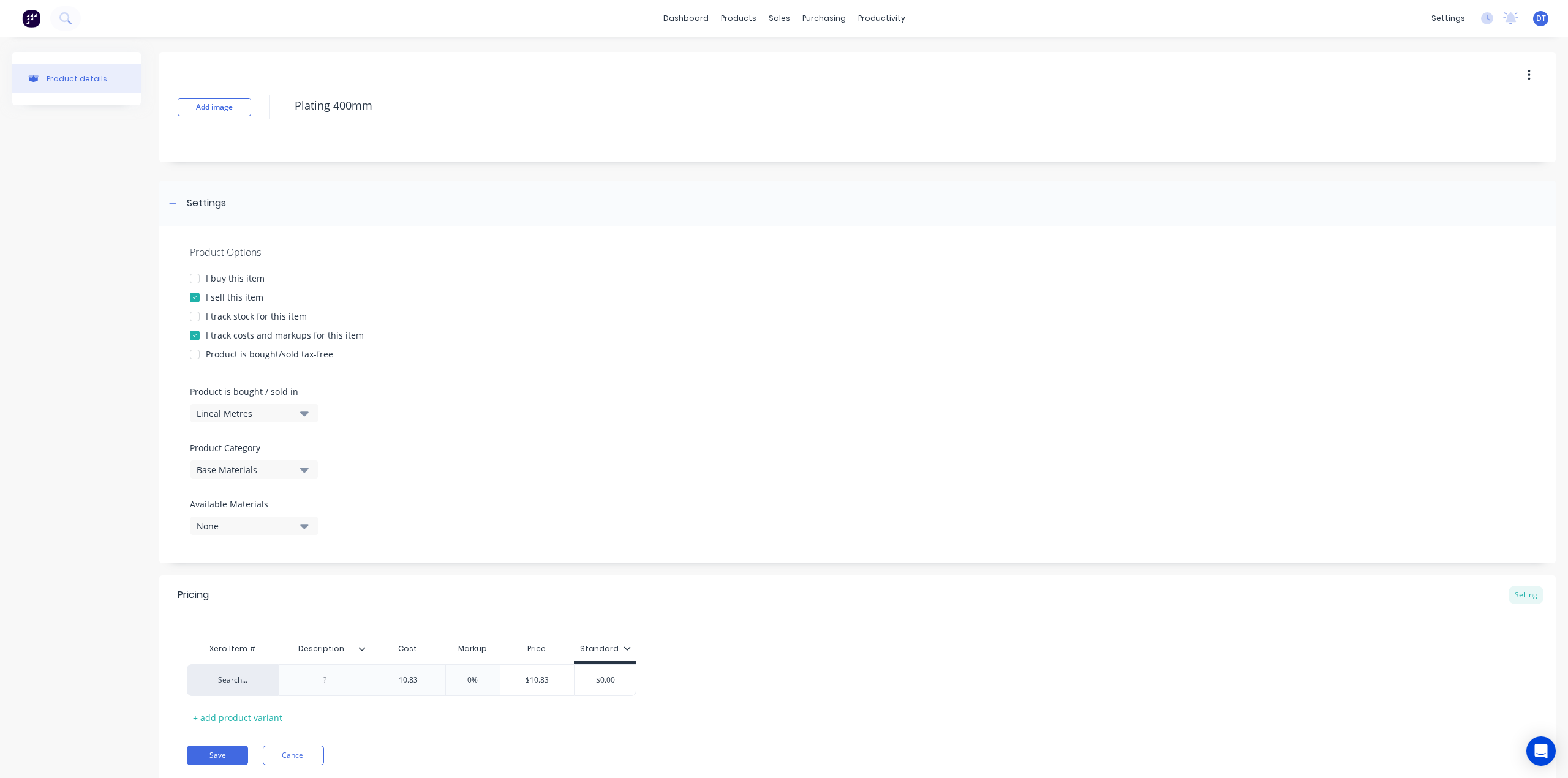
click at [828, 620] on div "Xero Item # Description Cost Markup Price Standard Search... $10.83 10.83 0% $1…" at bounding box center [857, 671] width 1396 height 112
click at [213, 756] on button "Save" at bounding box center [217, 755] width 62 height 20
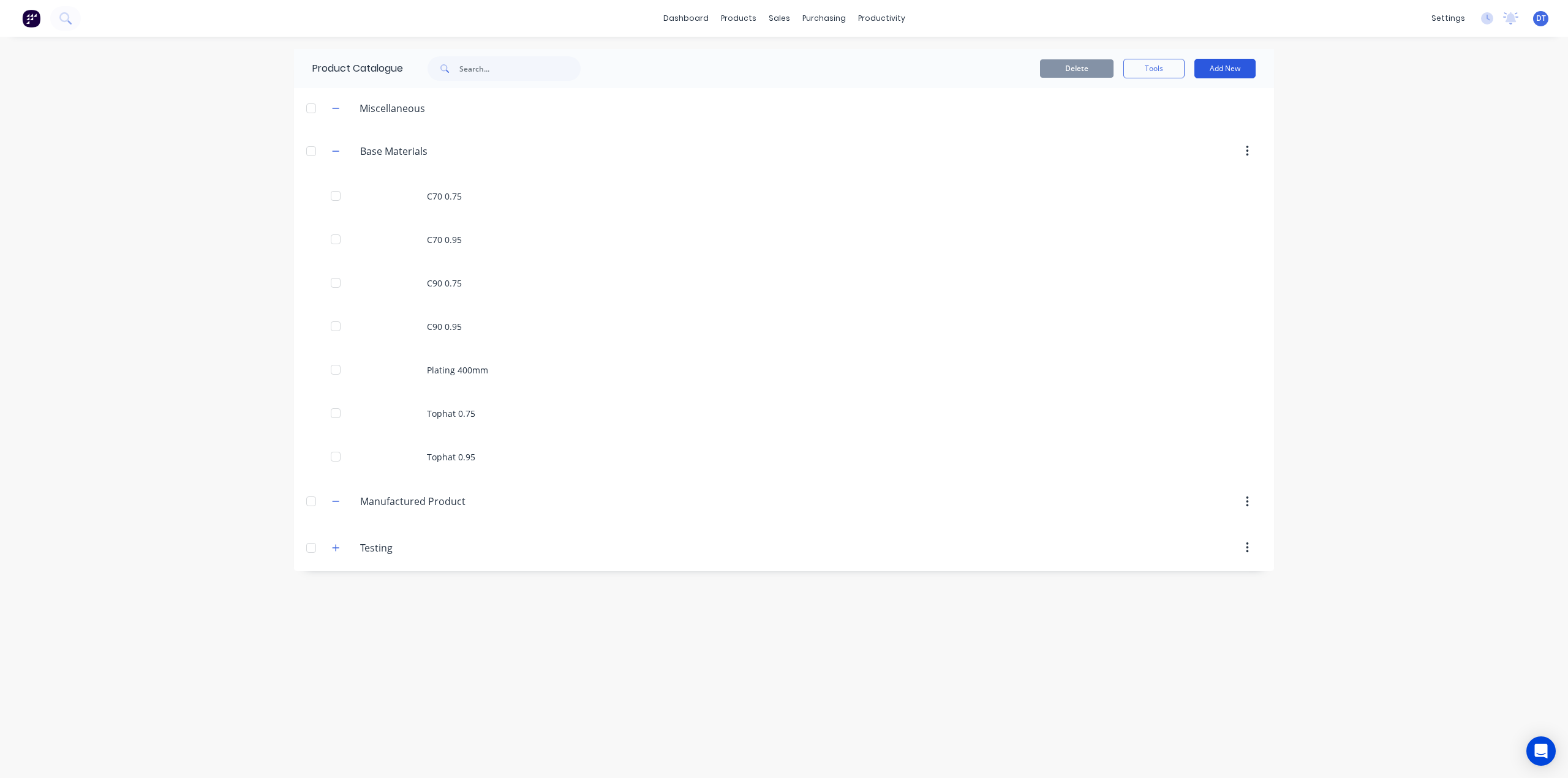
click at [1235, 67] on button "Add New" at bounding box center [1225, 69] width 62 height 20
click at [1190, 121] on div "Product" at bounding box center [1197, 124] width 94 height 18
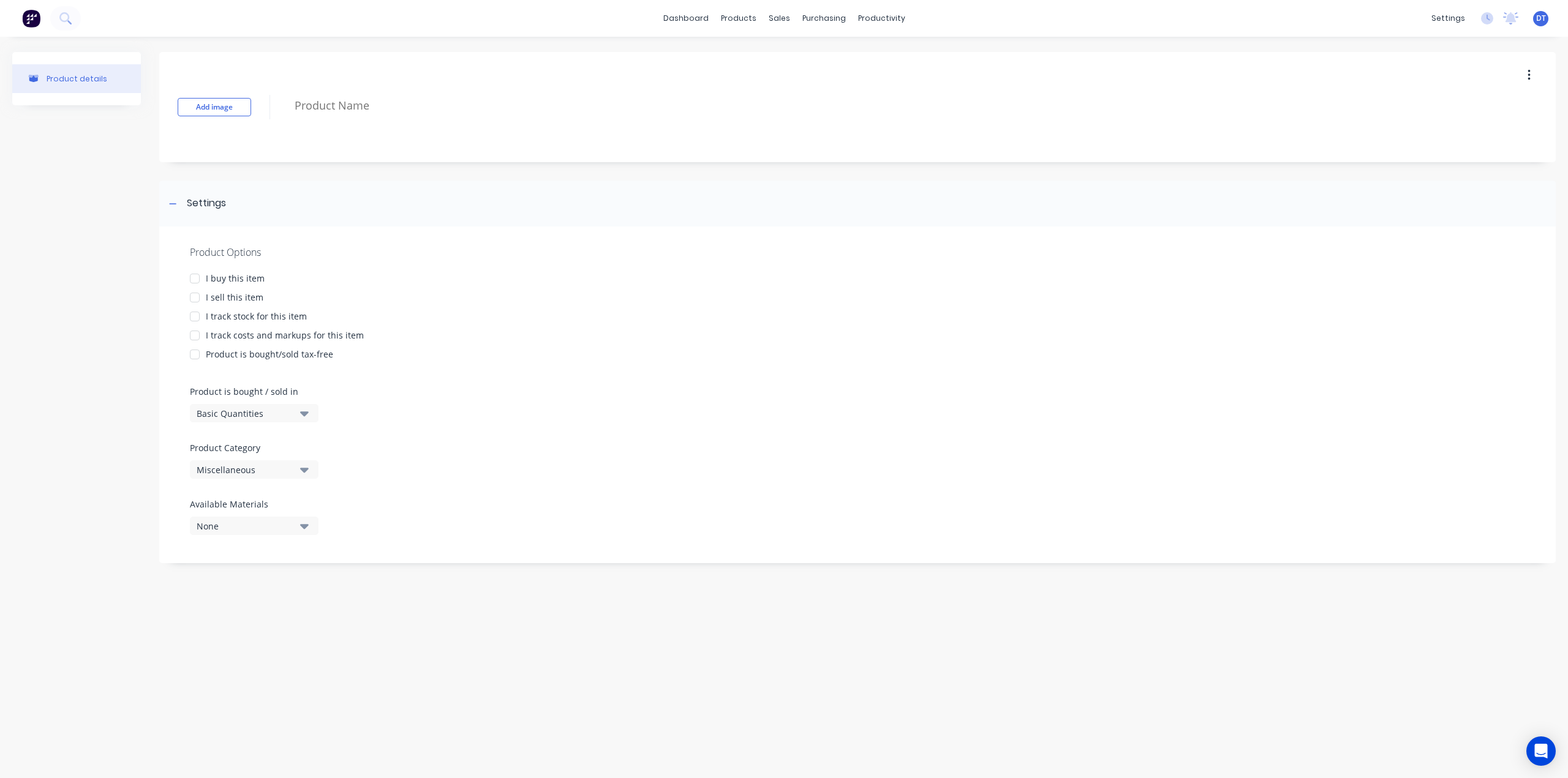
click at [196, 317] on div at bounding box center [194, 316] width 24 height 24
click at [192, 313] on div at bounding box center [194, 316] width 24 height 24
click at [201, 296] on div at bounding box center [194, 297] width 24 height 24
click at [194, 335] on div at bounding box center [194, 335] width 24 height 24
click at [249, 405] on button "Basic Quantities" at bounding box center [254, 413] width 128 height 18
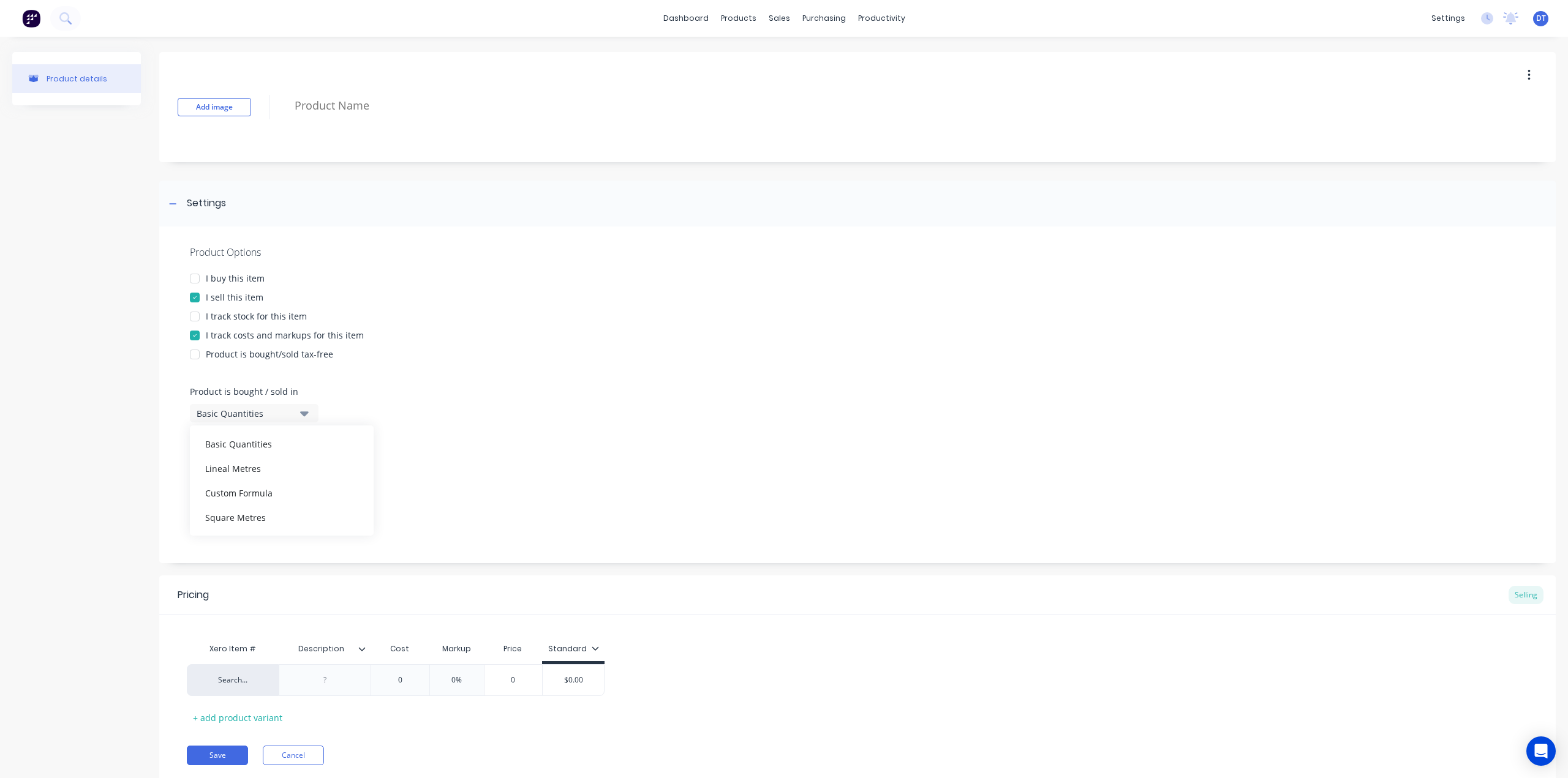
drag, startPoint x: 235, startPoint y: 457, endPoint x: 236, endPoint y: 467, distance: 10.0
click at [235, 457] on div "Lineal Metres" at bounding box center [282, 468] width 184 height 24
click at [246, 461] on div "Product Category Miscellaneous" at bounding box center [251, 459] width 122 height 37
click at [245, 417] on div "Lineal Metres" at bounding box center [246, 414] width 98 height 13
click at [238, 438] on div "Basic Quantities" at bounding box center [282, 443] width 184 height 24
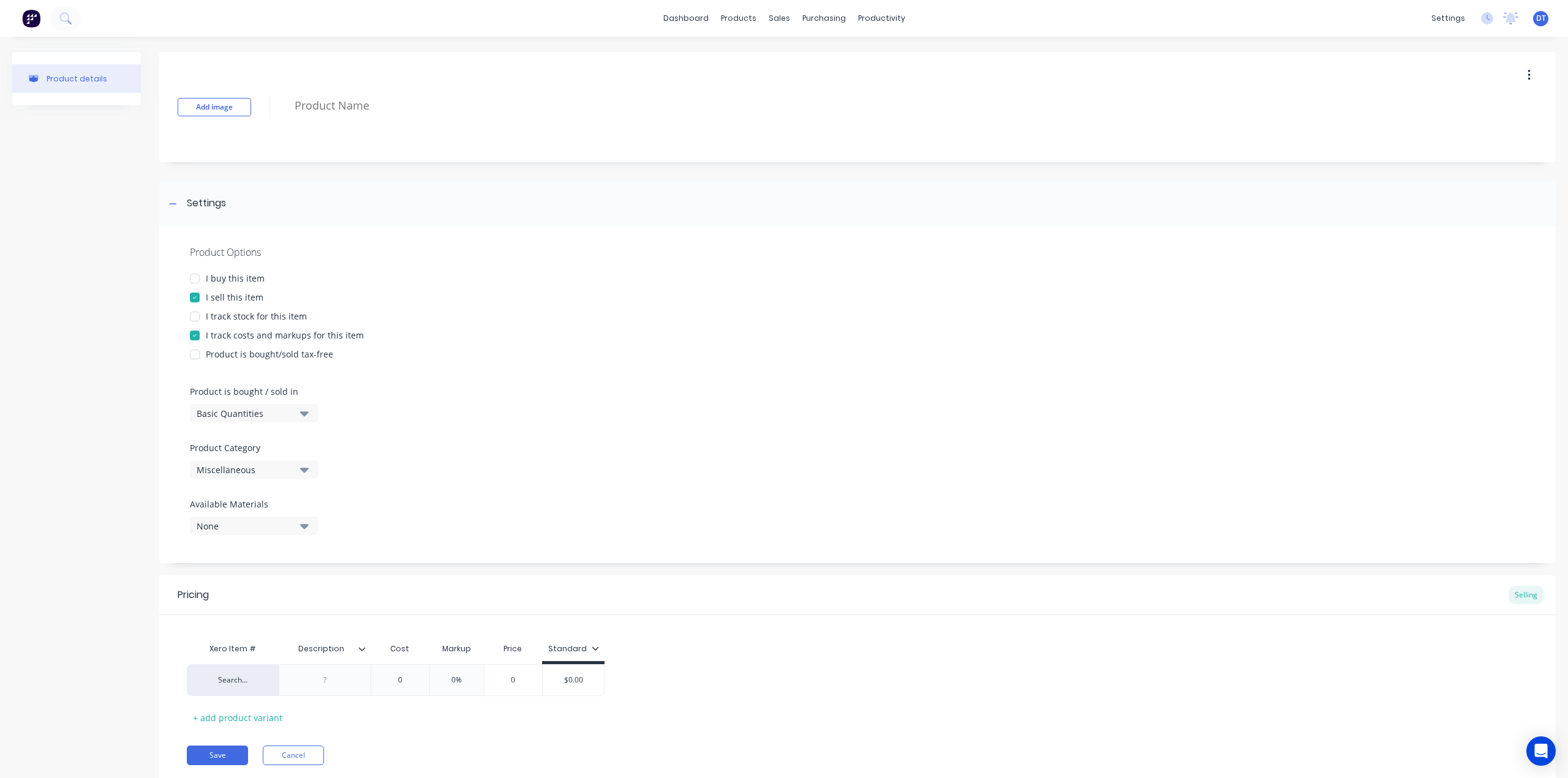
drag, startPoint x: 242, startPoint y: 460, endPoint x: 241, endPoint y: 478, distance: 18.0
click at [242, 460] on button "Miscellaneous" at bounding box center [254, 469] width 128 height 18
click at [230, 537] on div "Base Materials" at bounding box center [282, 537] width 184 height 24
click at [333, 117] on textarea at bounding box center [832, 105] width 1087 height 29
click at [413, 675] on input "0" at bounding box center [400, 680] width 62 height 11
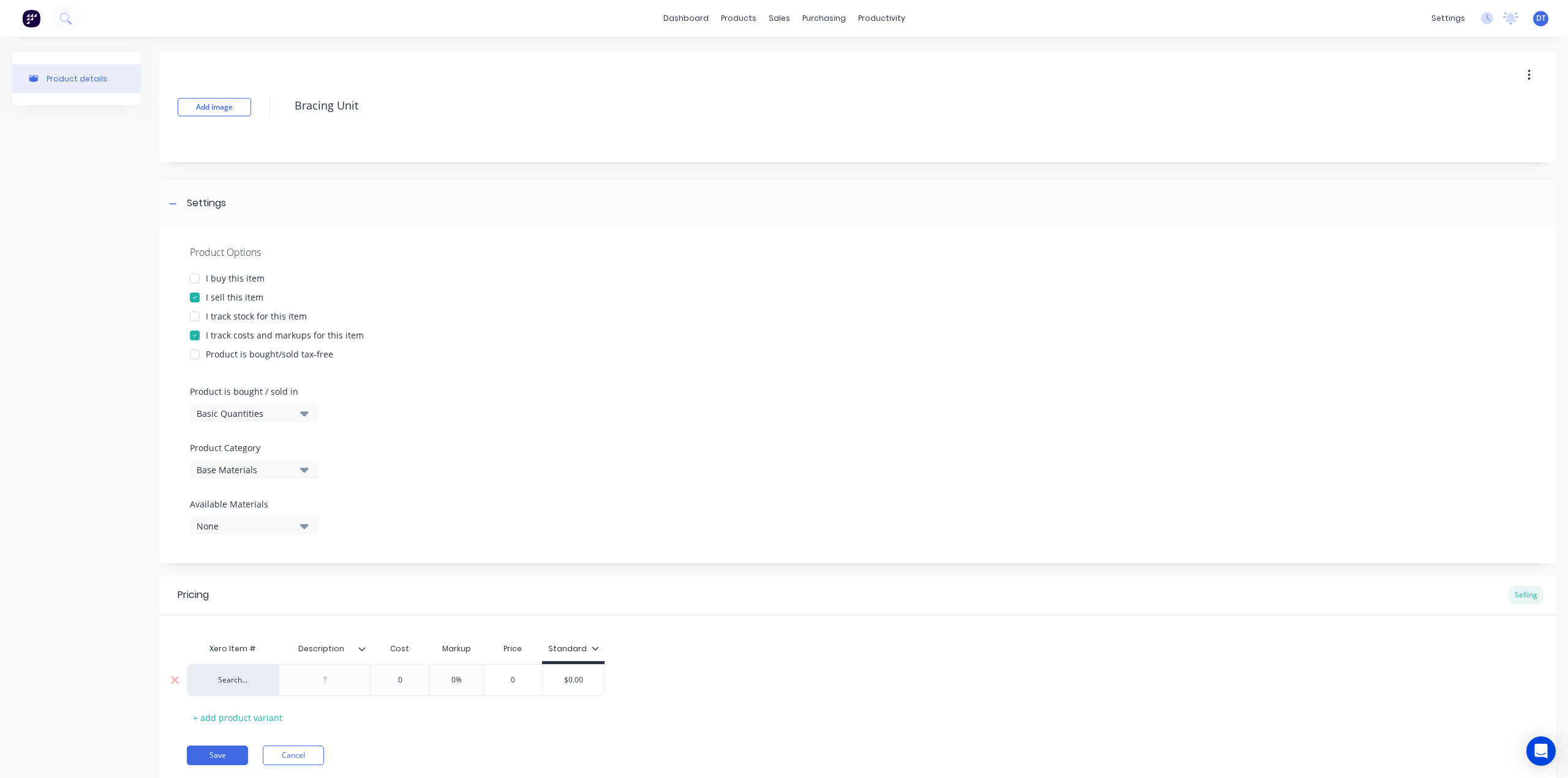
drag, startPoint x: 403, startPoint y: 682, endPoint x: 380, endPoint y: 679, distance: 23.2
click at [380, 679] on input "0" at bounding box center [400, 680] width 62 height 11
click at [688, 540] on div "Product Options I buy this item I sell this item I track stock for this item I …" at bounding box center [857, 395] width 1396 height 336
click at [211, 754] on button "Save" at bounding box center [217, 755] width 62 height 20
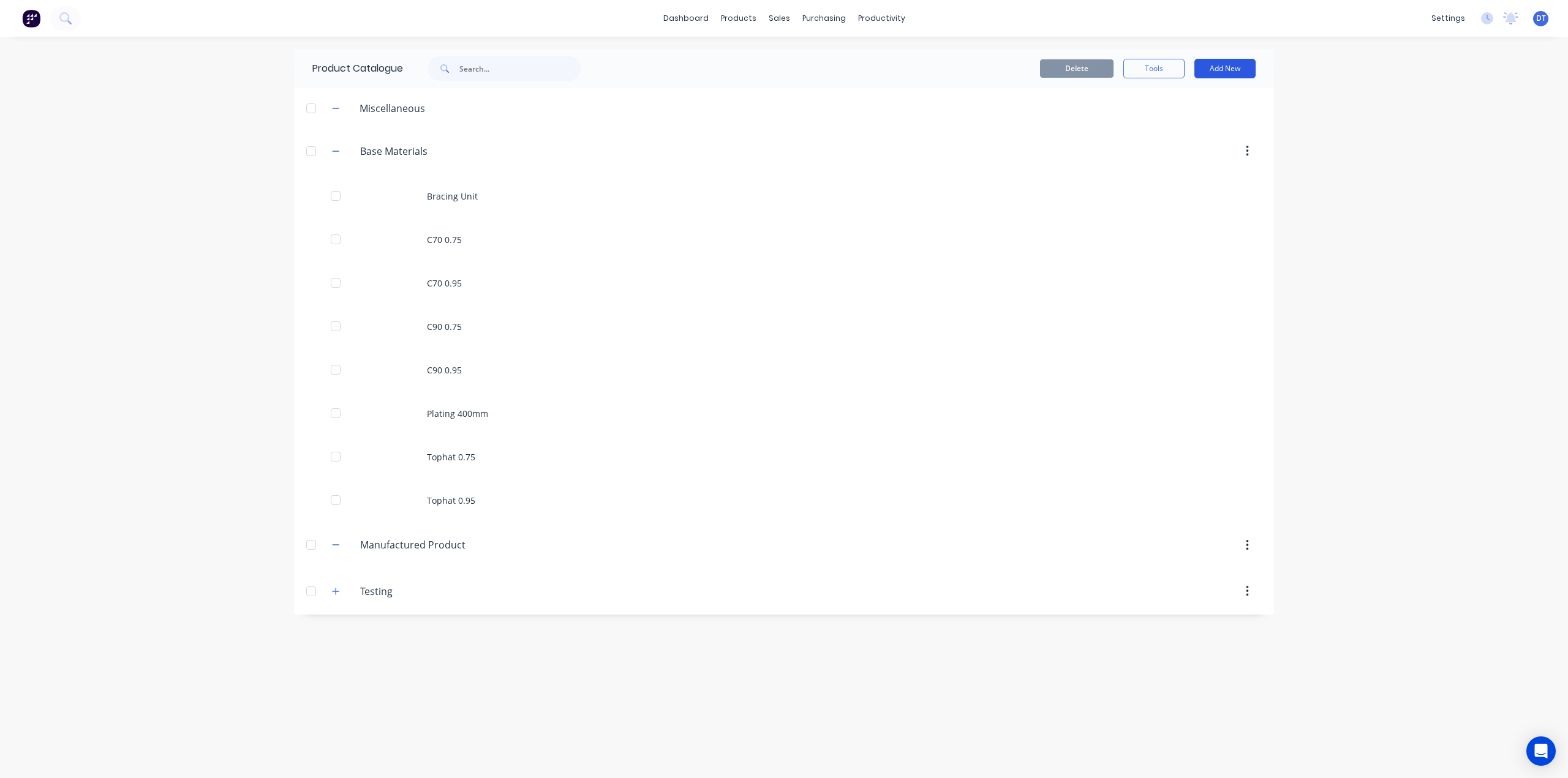
click at [1228, 62] on button "Add New" at bounding box center [1225, 69] width 62 height 20
click at [1193, 120] on div "Product" at bounding box center [1197, 124] width 94 height 18
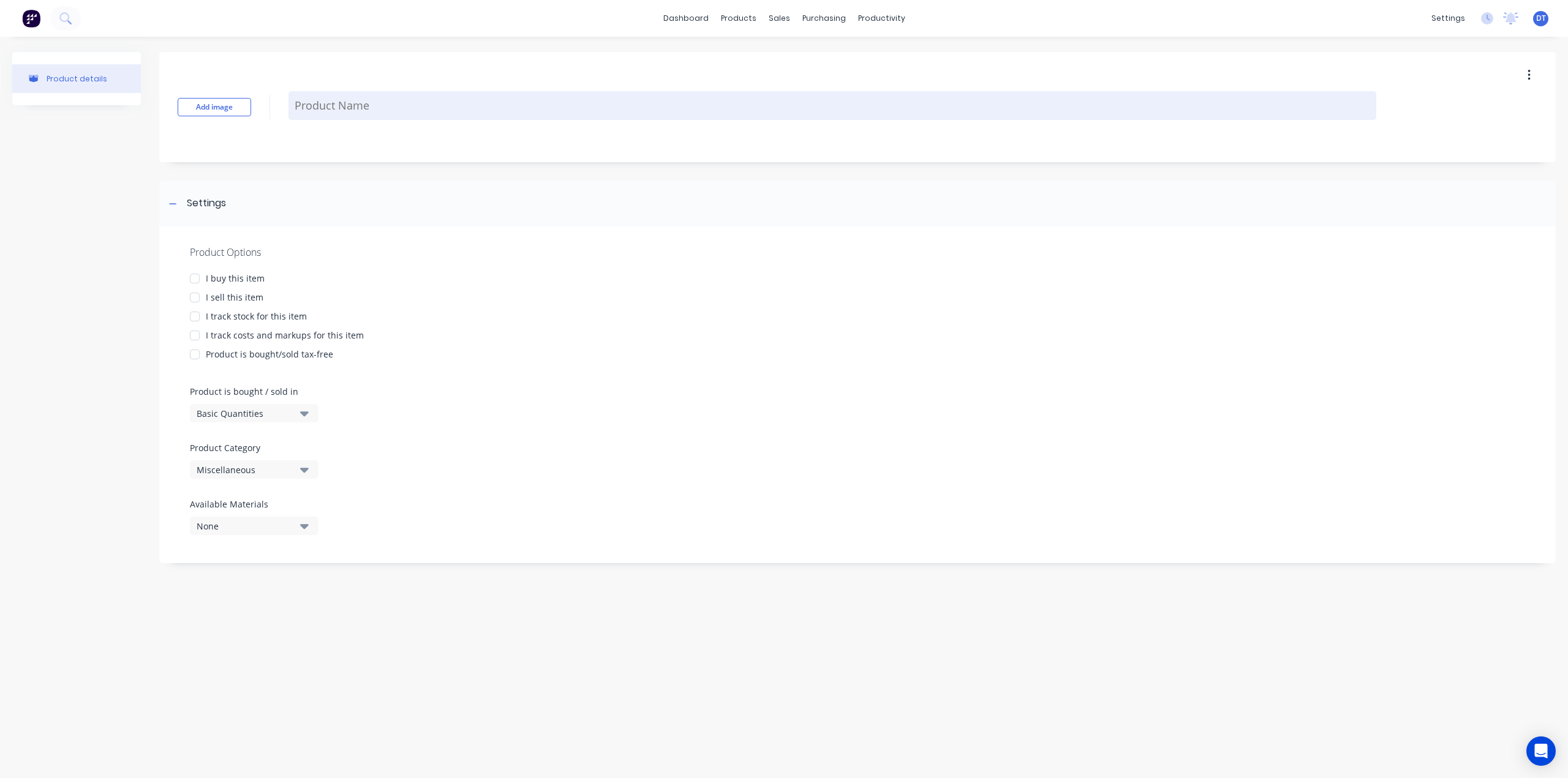
click at [332, 105] on textarea at bounding box center [832, 105] width 1087 height 29
click at [196, 294] on div at bounding box center [194, 297] width 24 height 24
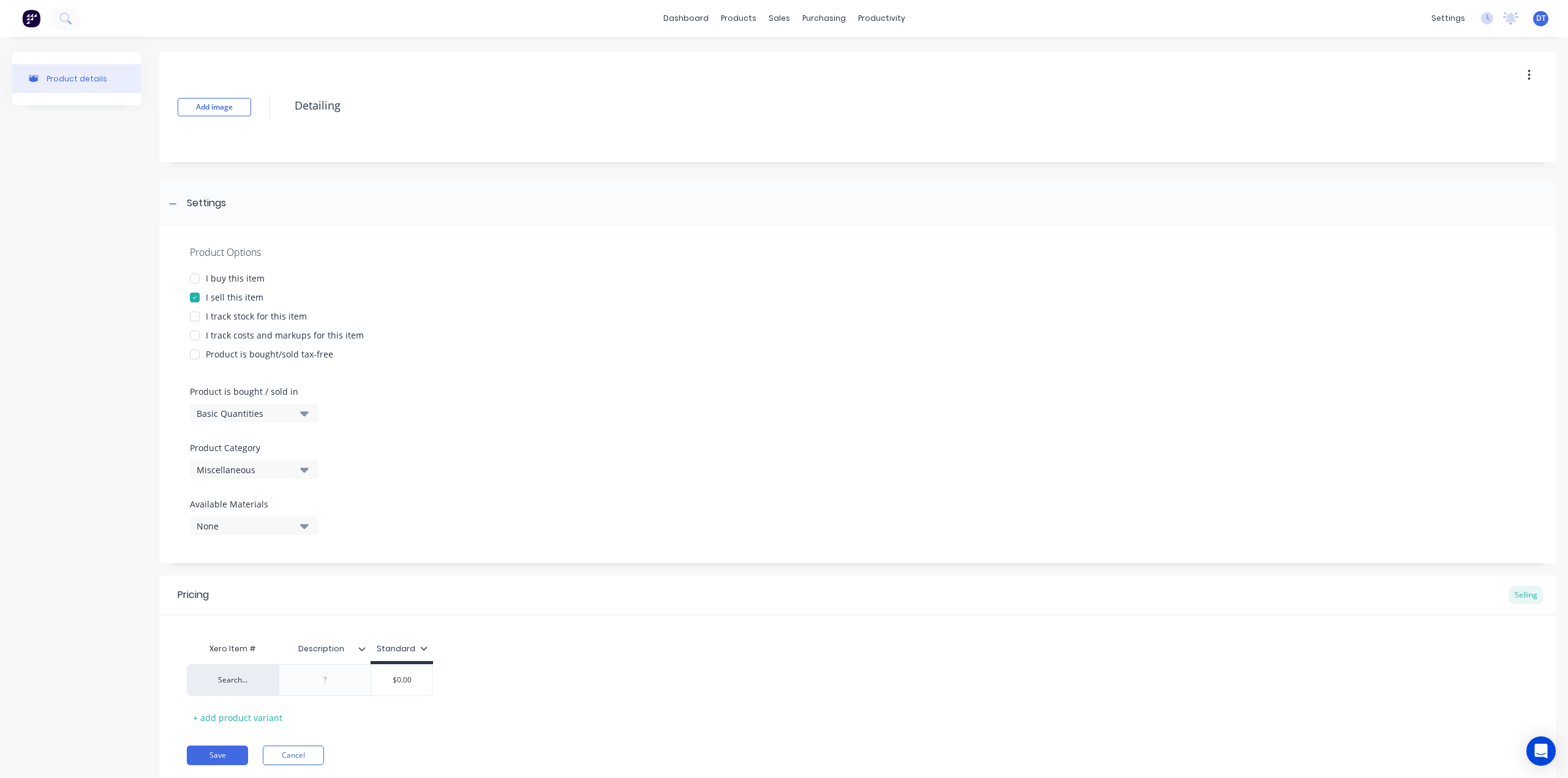
click at [195, 327] on div at bounding box center [194, 335] width 24 height 24
click at [240, 469] on div "Miscellaneous" at bounding box center [246, 470] width 98 height 13
click at [234, 545] on div "Base Materials" at bounding box center [282, 537] width 184 height 24
click at [412, 684] on input "0" at bounding box center [400, 680] width 62 height 11
click at [388, 681] on input "0" at bounding box center [400, 680] width 62 height 11
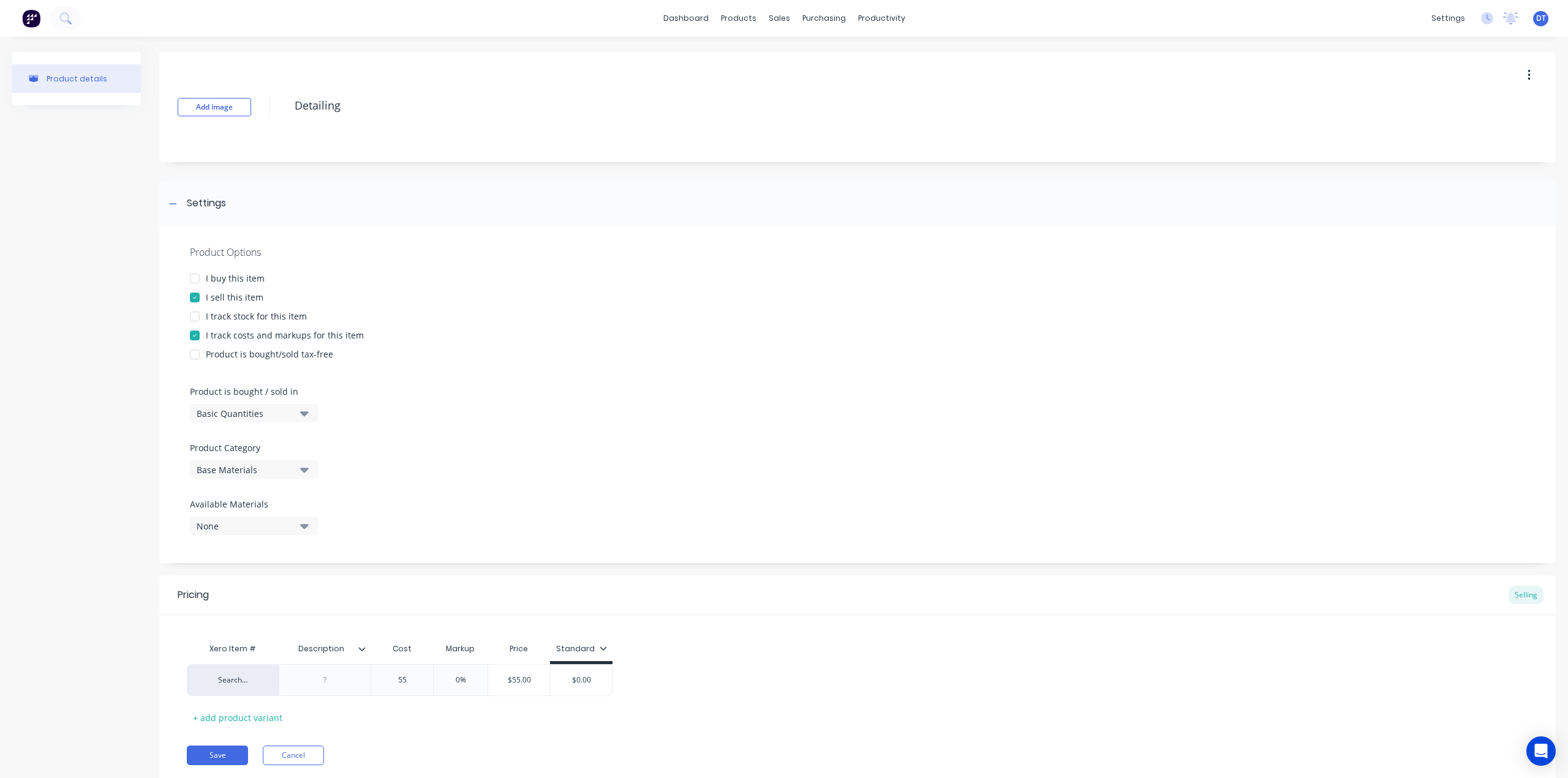
click at [579, 458] on div "Product Options I buy this item I sell this item I track stock for this item I …" at bounding box center [857, 395] width 1396 height 336
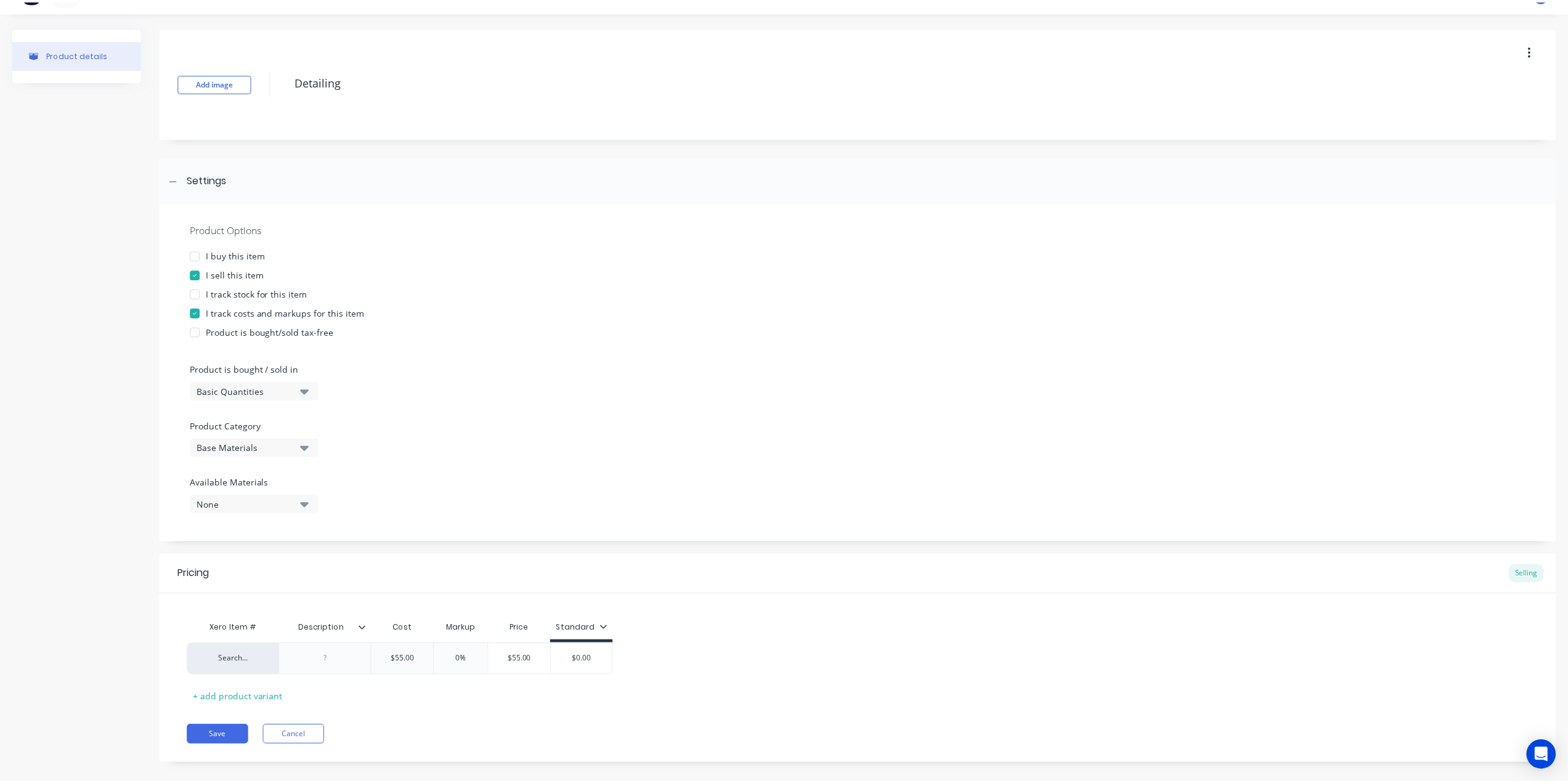
scroll to position [38, 0]
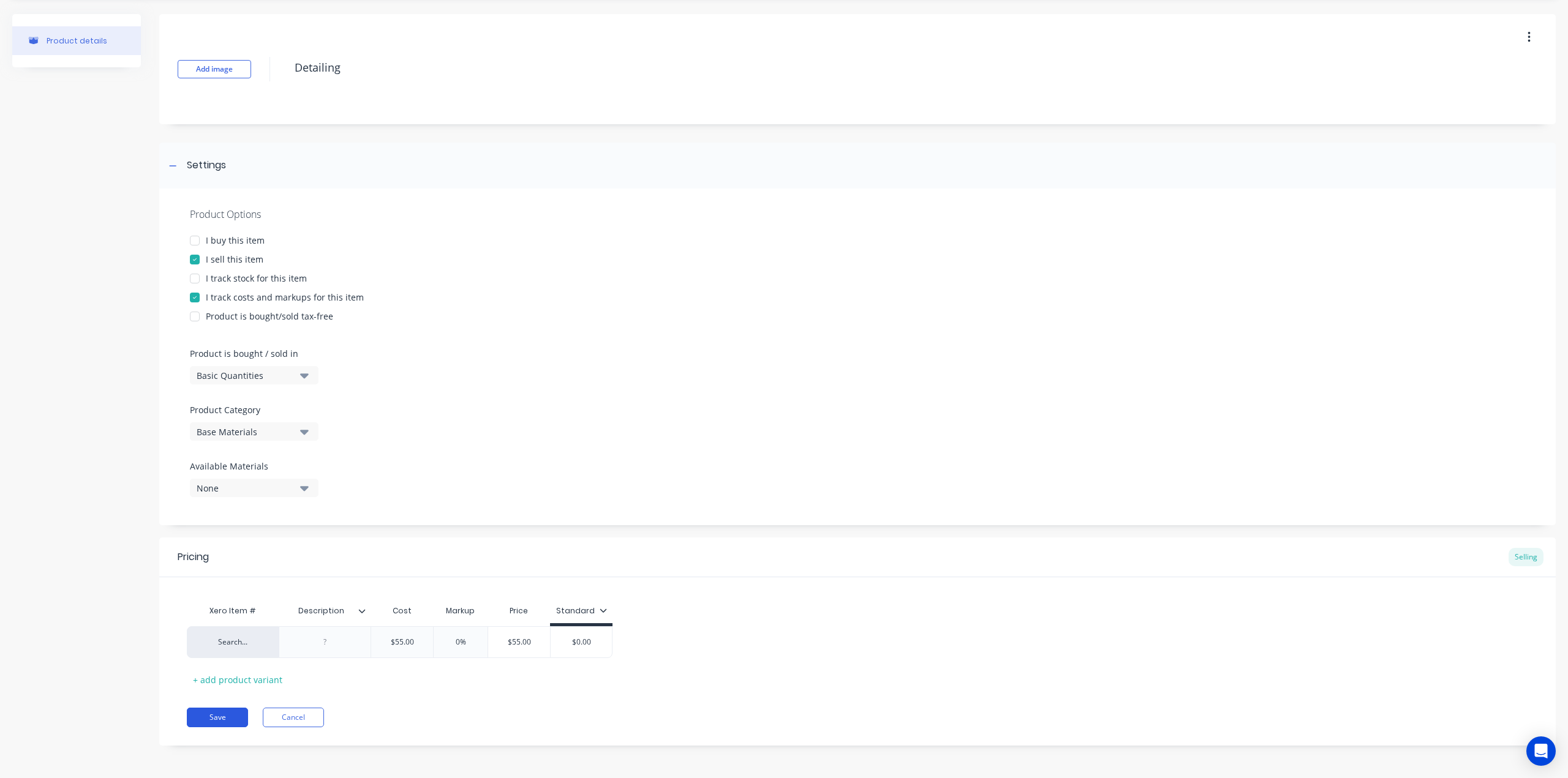
click at [204, 712] on button "Save" at bounding box center [217, 717] width 62 height 20
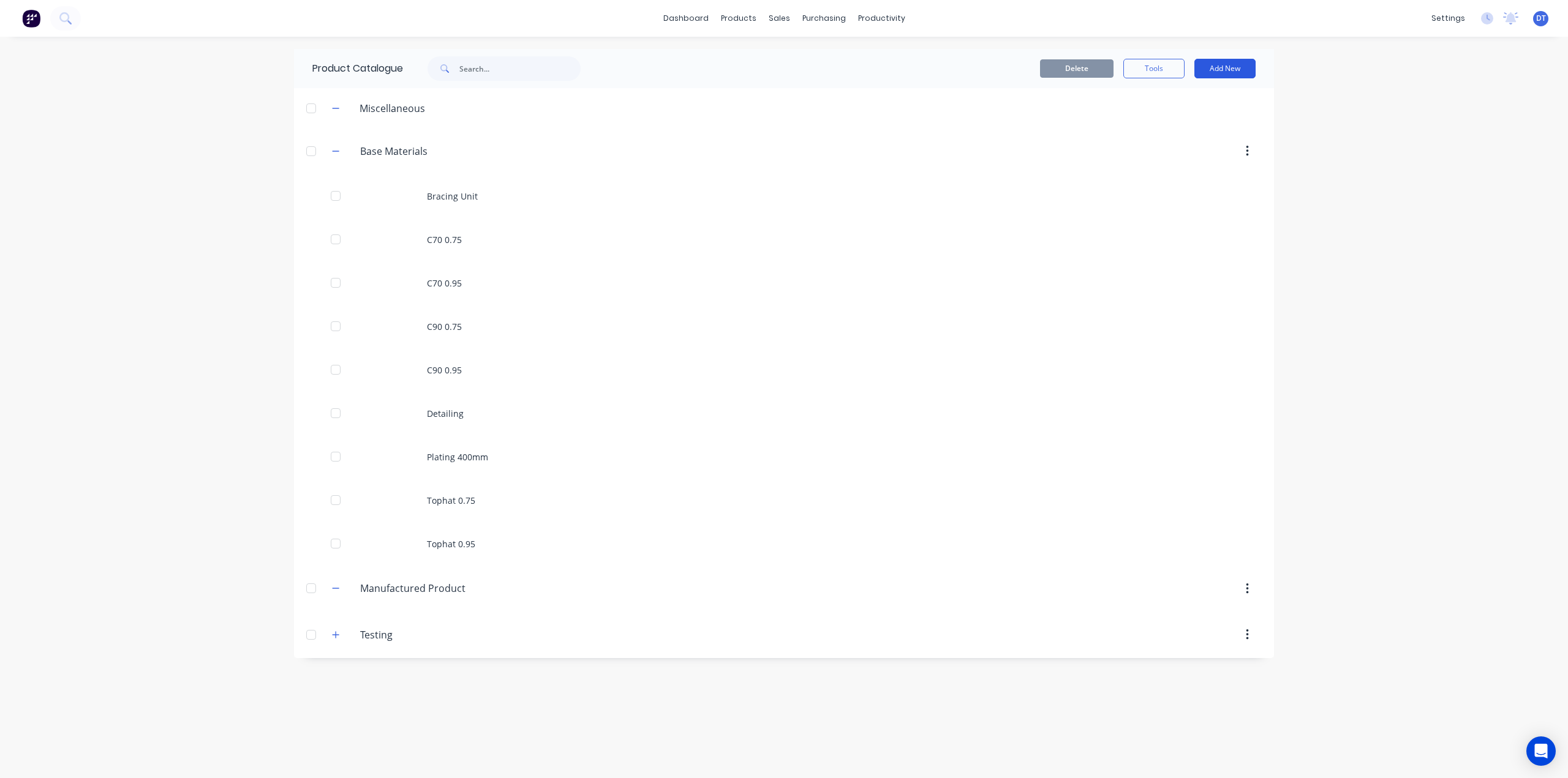
click at [1224, 70] on button "Add New" at bounding box center [1225, 69] width 62 height 20
click at [1173, 145] on div "Product Kit" at bounding box center [1197, 149] width 94 height 18
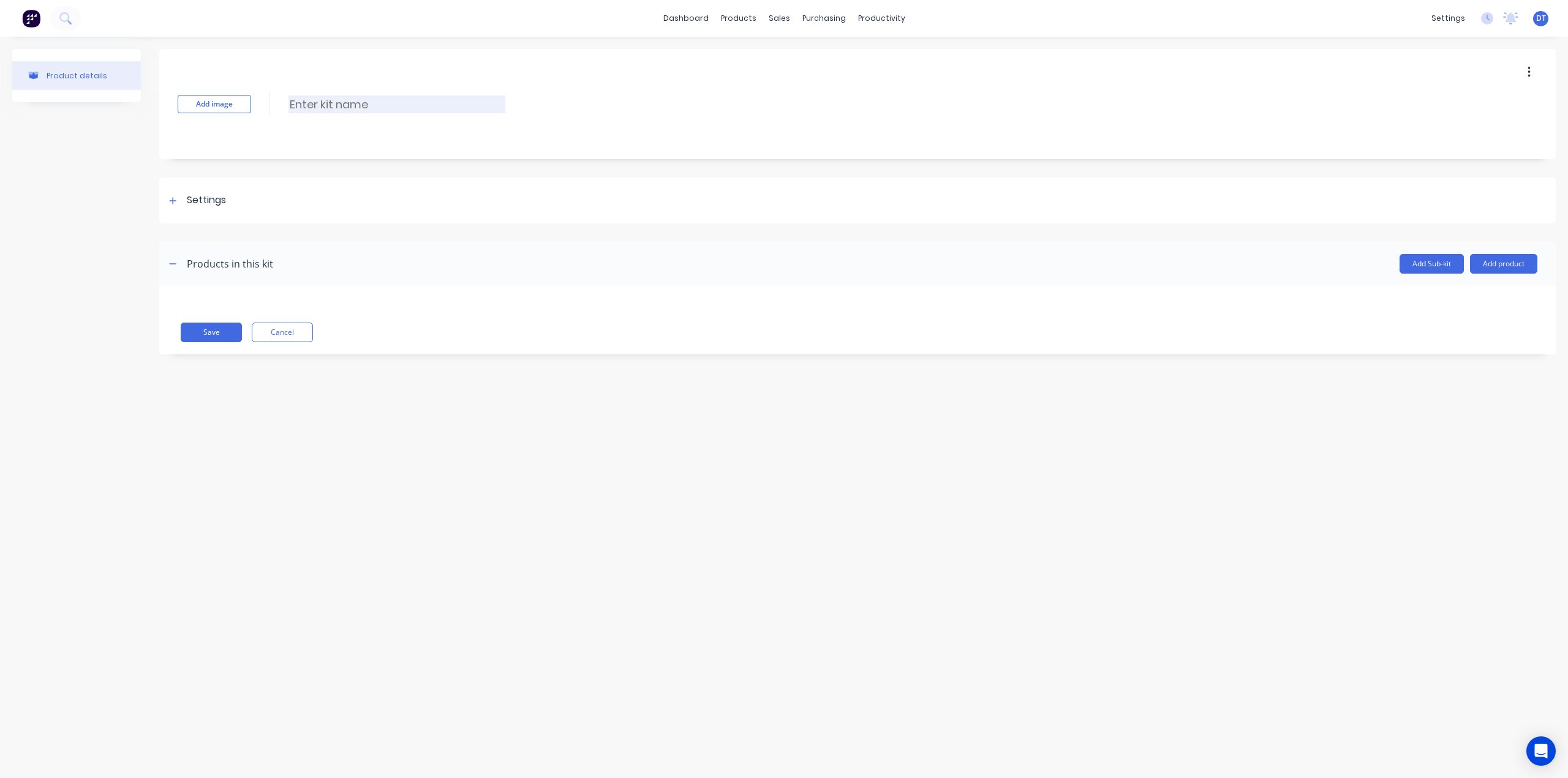
click at [341, 105] on input at bounding box center [397, 104] width 217 height 18
click at [1486, 256] on button "Add product" at bounding box center [1503, 264] width 67 height 20
click at [1464, 294] on div "Product catalogue" at bounding box center [1479, 295] width 94 height 18
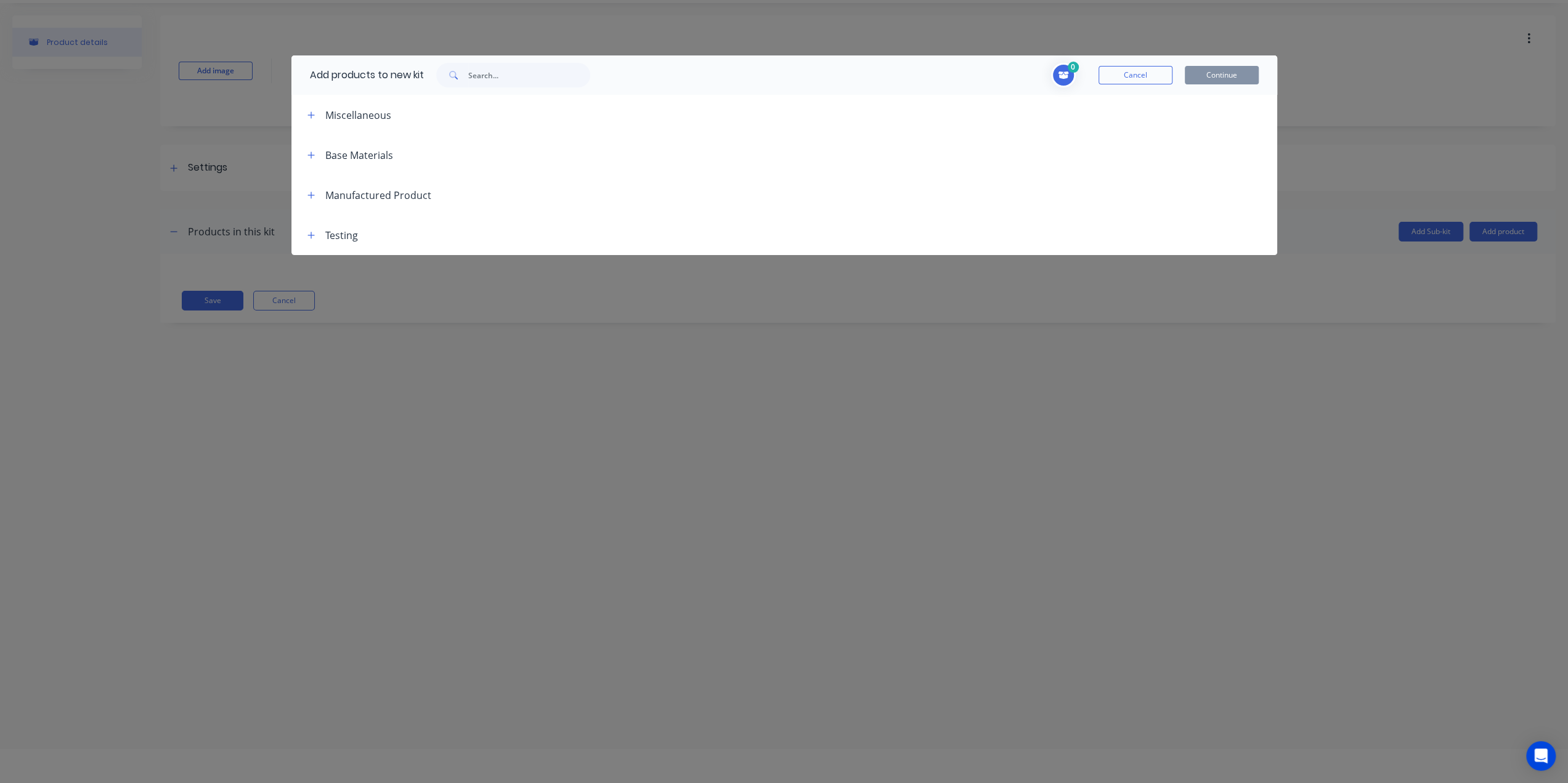
scroll to position [62, 0]
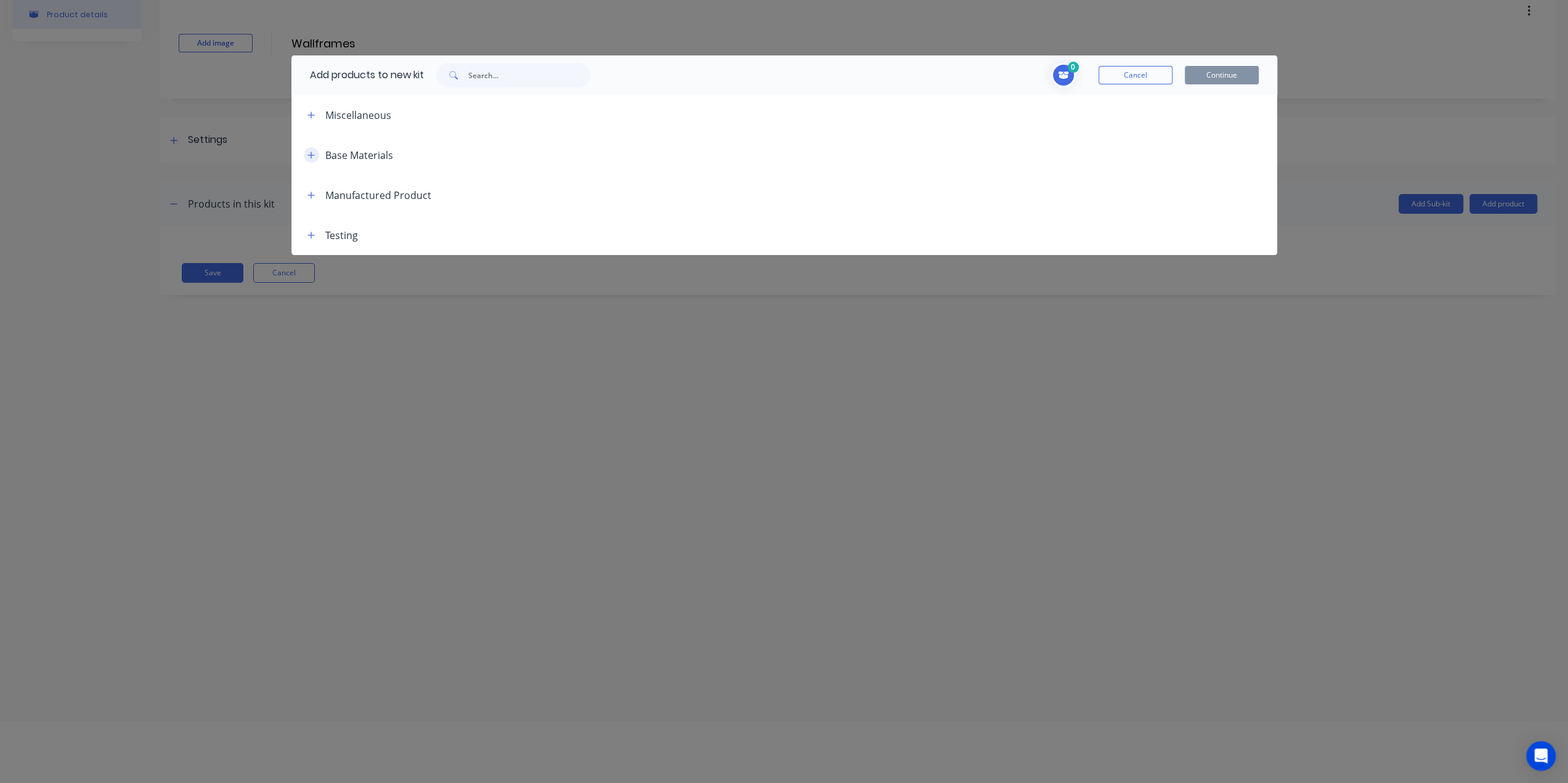
click at [315, 157] on button "button" at bounding box center [311, 155] width 15 height 15
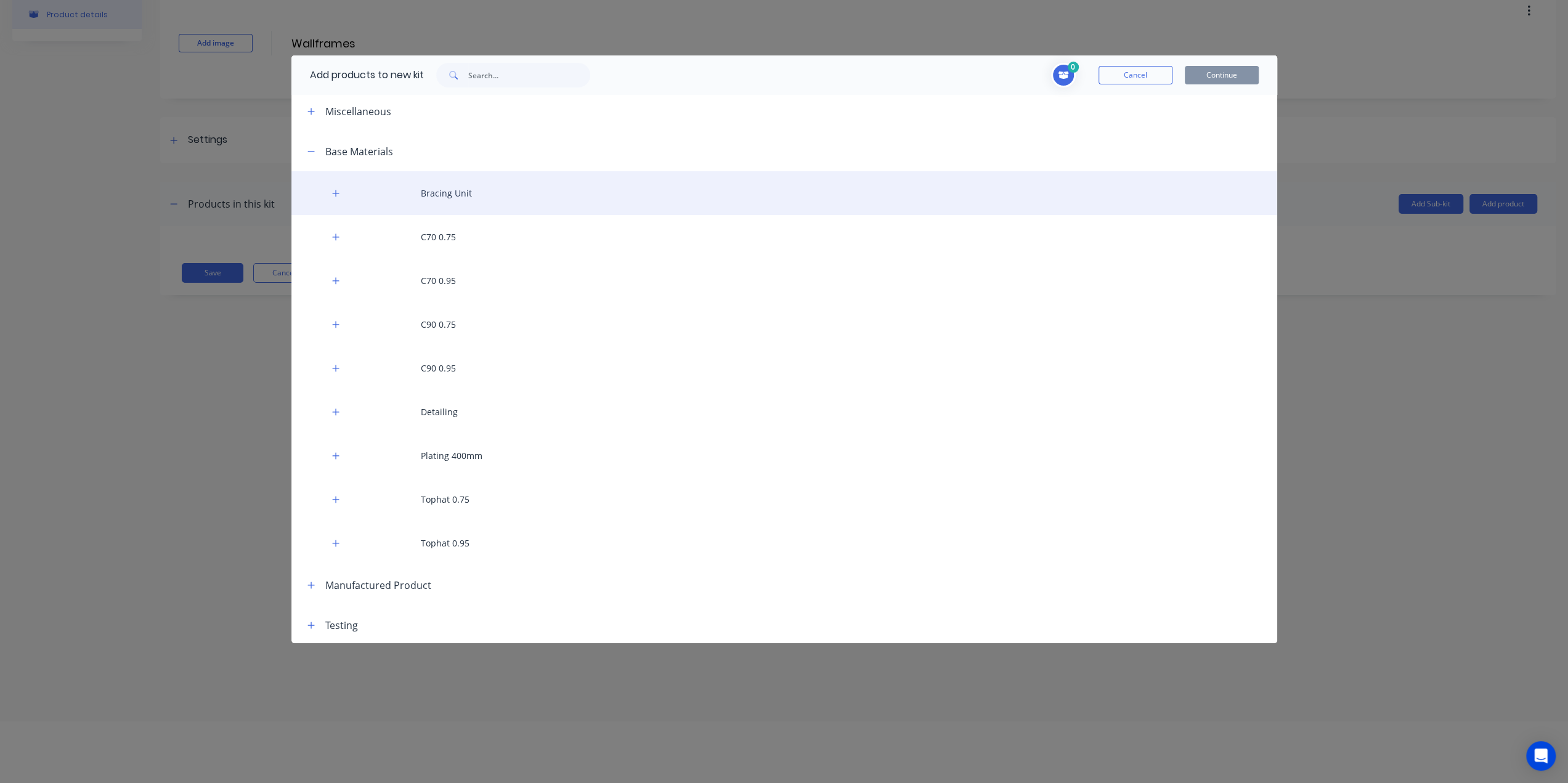
scroll to position [5, 0]
click at [338, 190] on icon "button" at bounding box center [335, 191] width 7 height 7
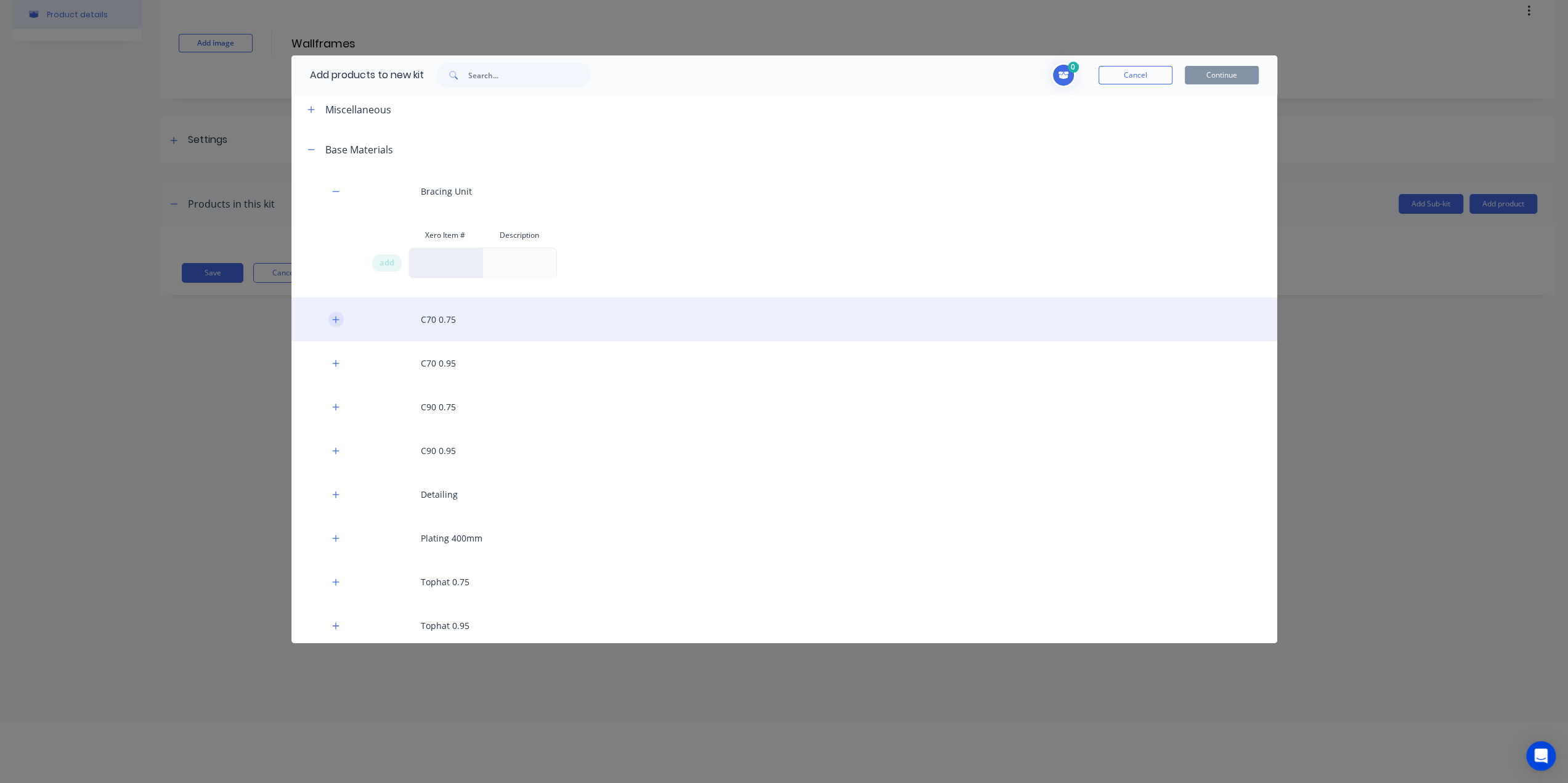
click at [337, 318] on icon "button" at bounding box center [335, 319] width 7 height 9
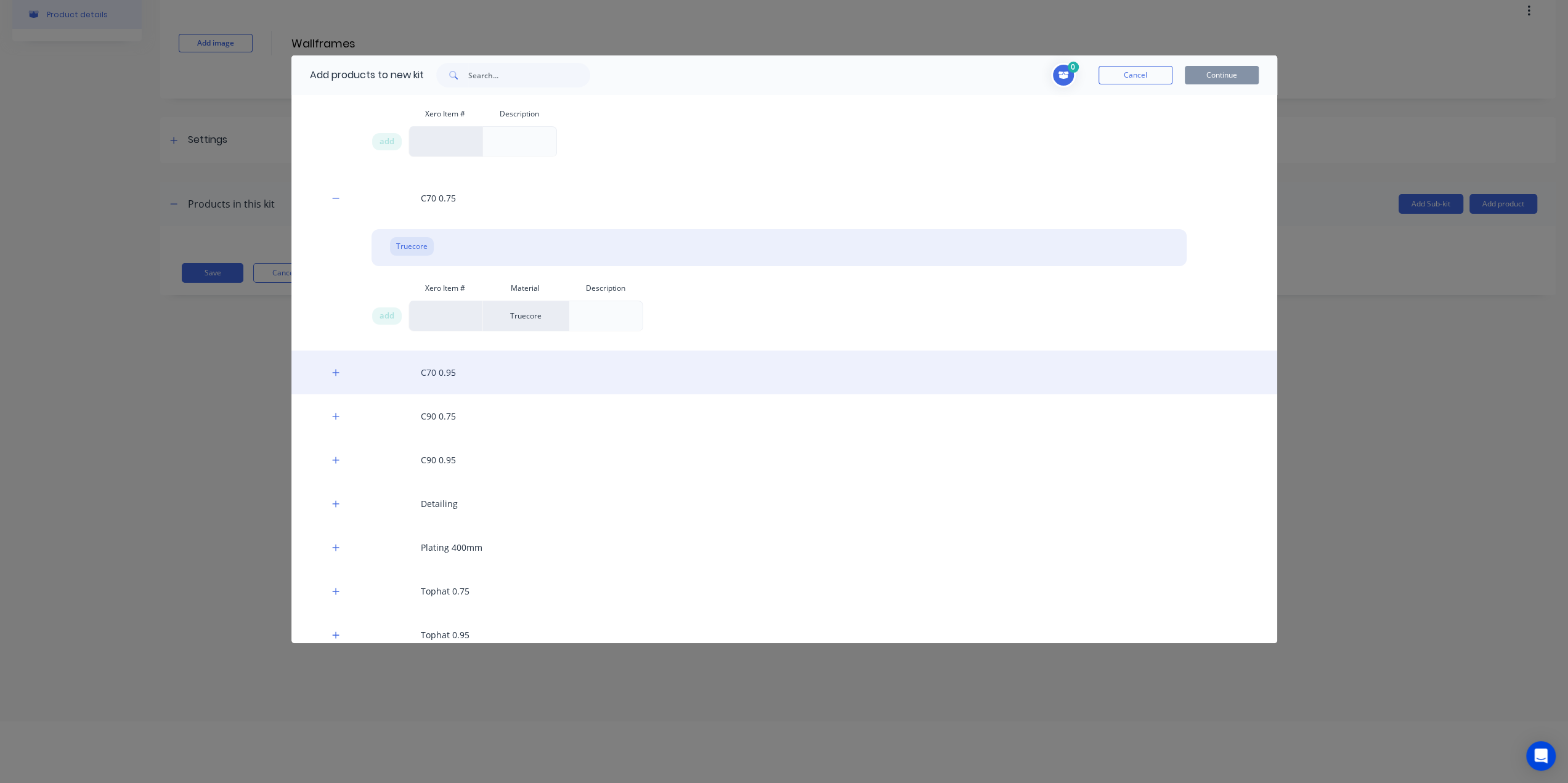
scroll to position [129, 0]
click at [335, 371] on icon "button" at bounding box center [335, 371] width 7 height 9
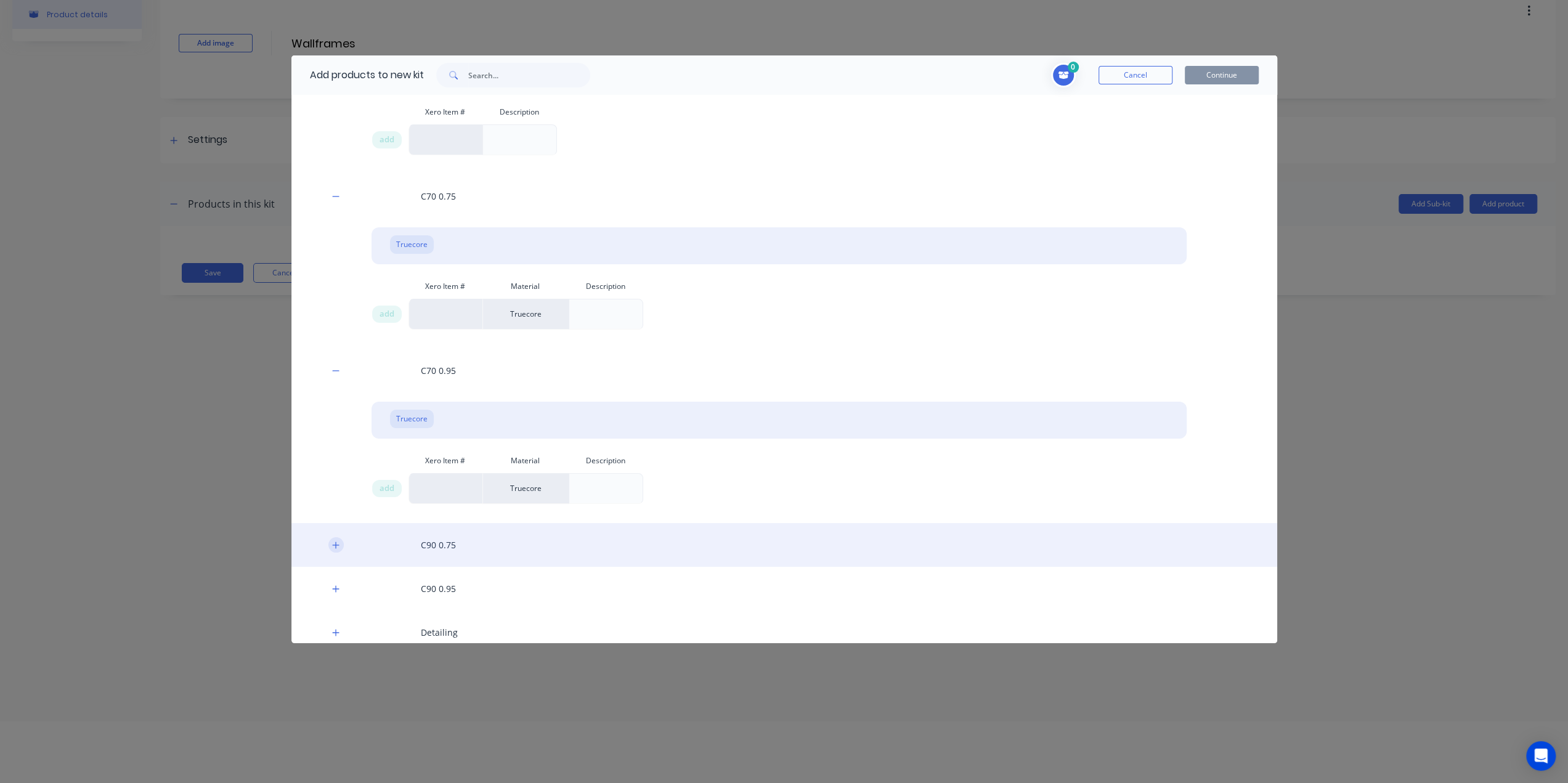
click at [337, 541] on icon "button" at bounding box center [335, 545] width 7 height 9
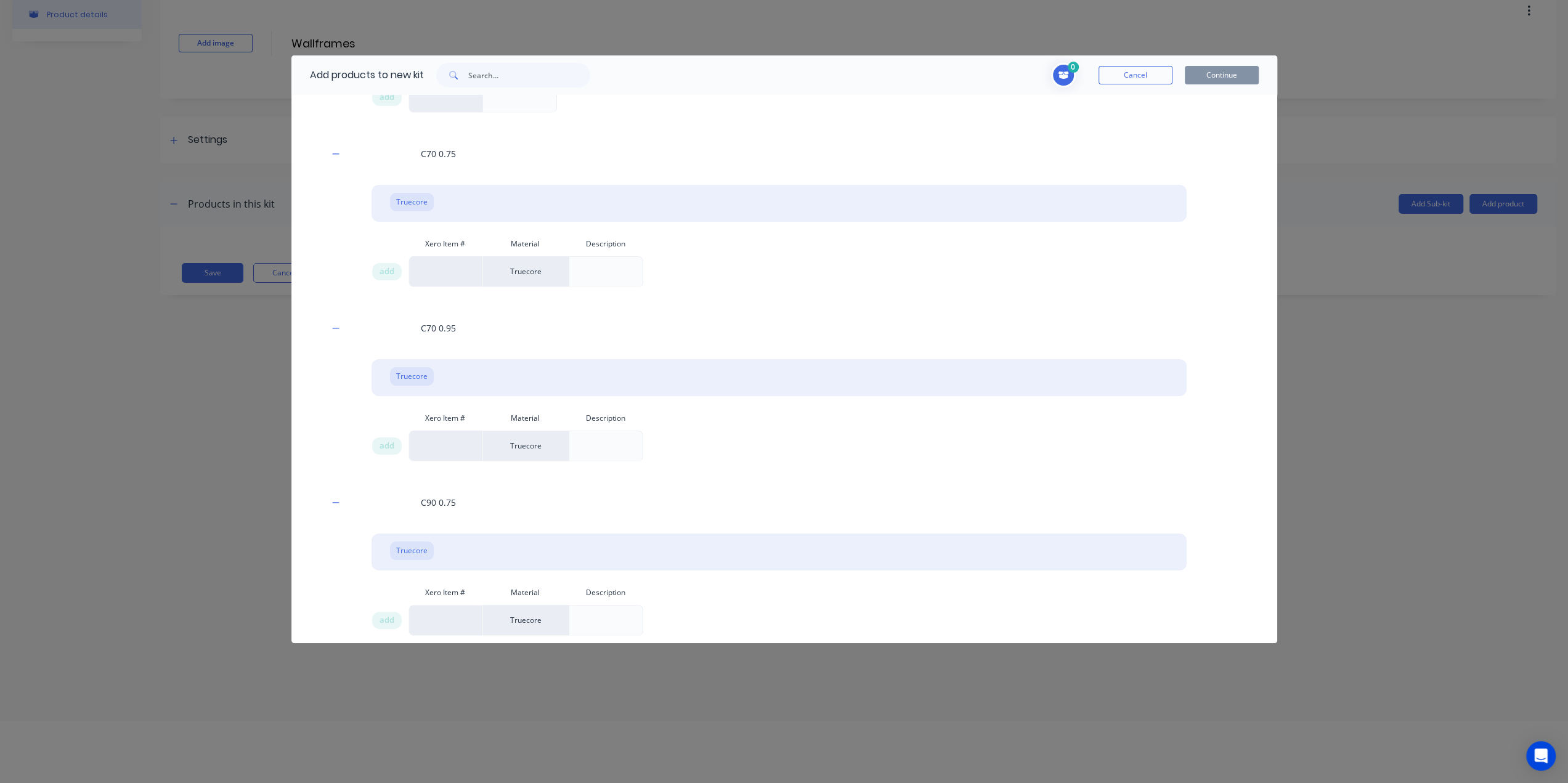
scroll to position [252, 0]
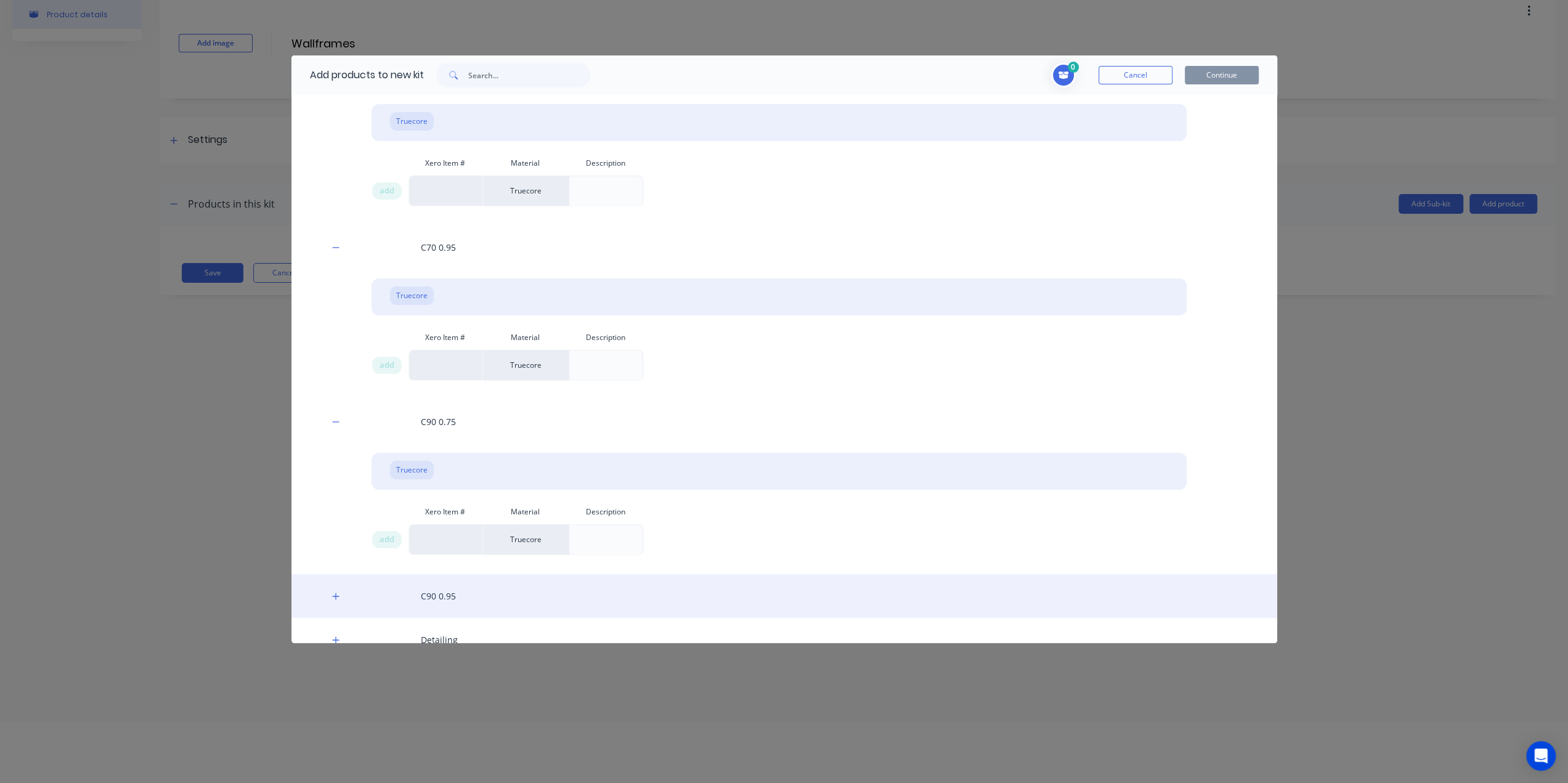
drag, startPoint x: 333, startPoint y: 591, endPoint x: 335, endPoint y: 583, distance: 8.2
click at [333, 591] on button "button" at bounding box center [336, 595] width 15 height 15
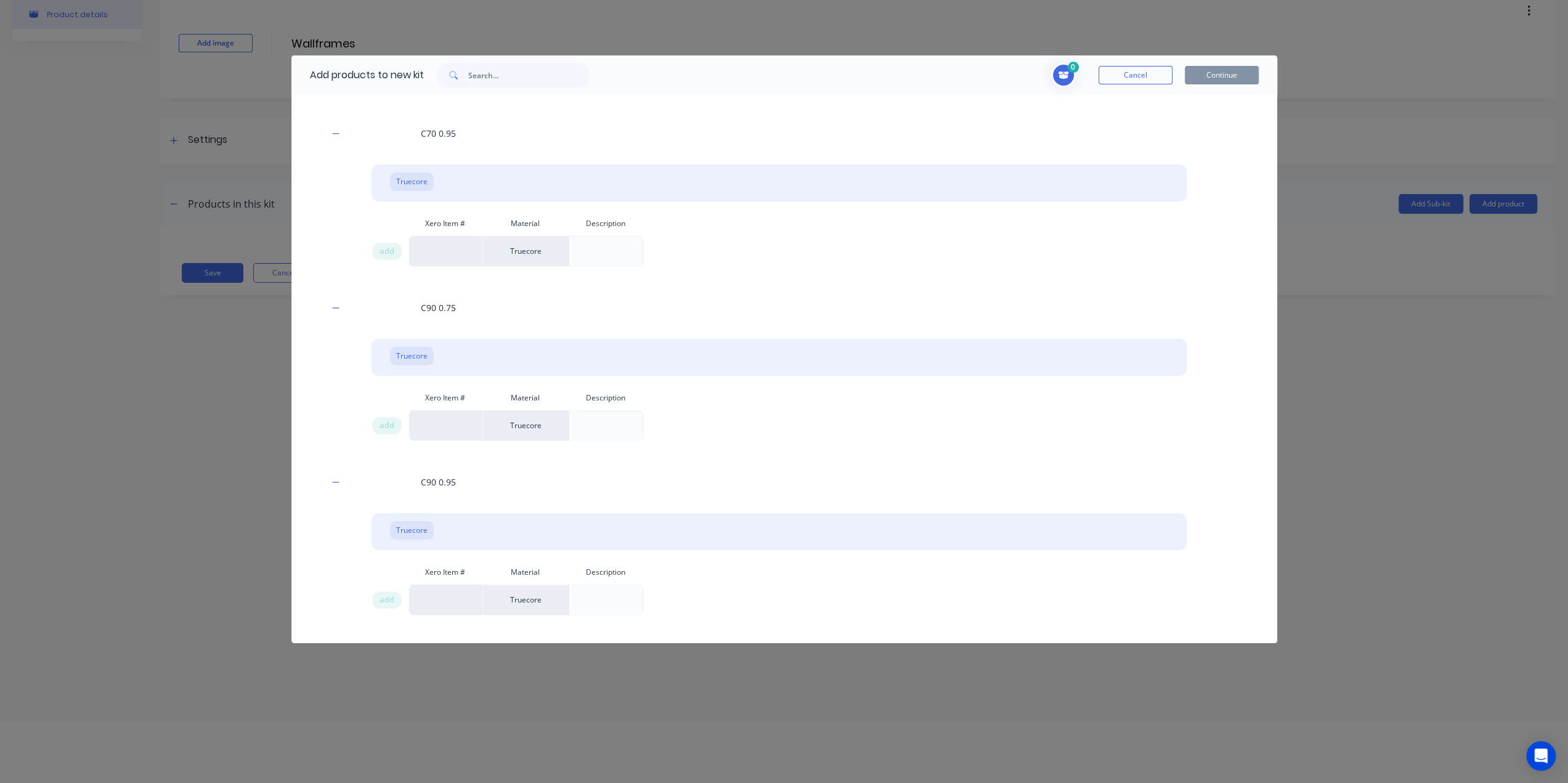
scroll to position [499, 0]
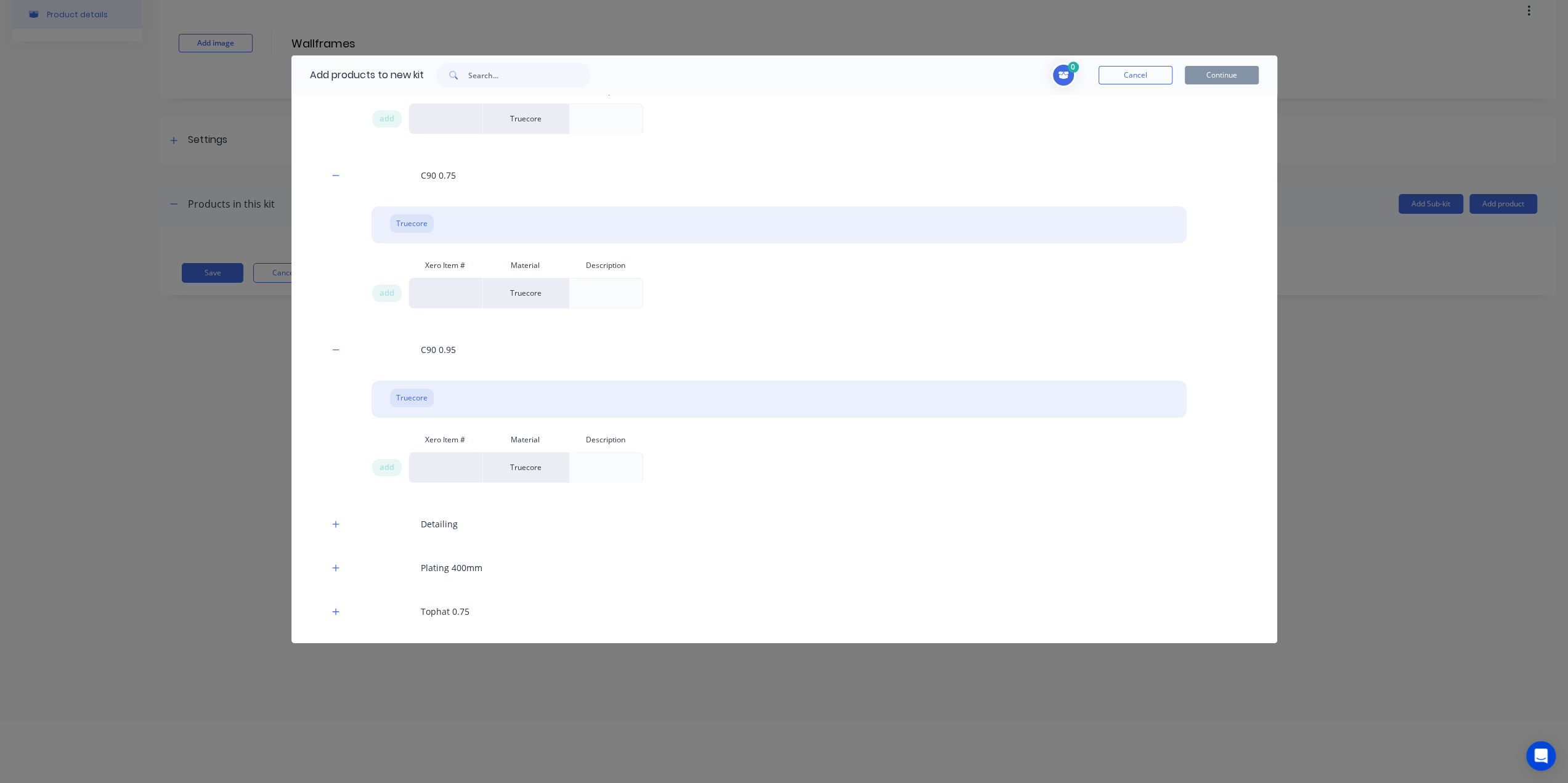
drag, startPoint x: 333, startPoint y: 524, endPoint x: 341, endPoint y: 497, distance: 28.2
click at [333, 523] on icon "button" at bounding box center [335, 524] width 7 height 7
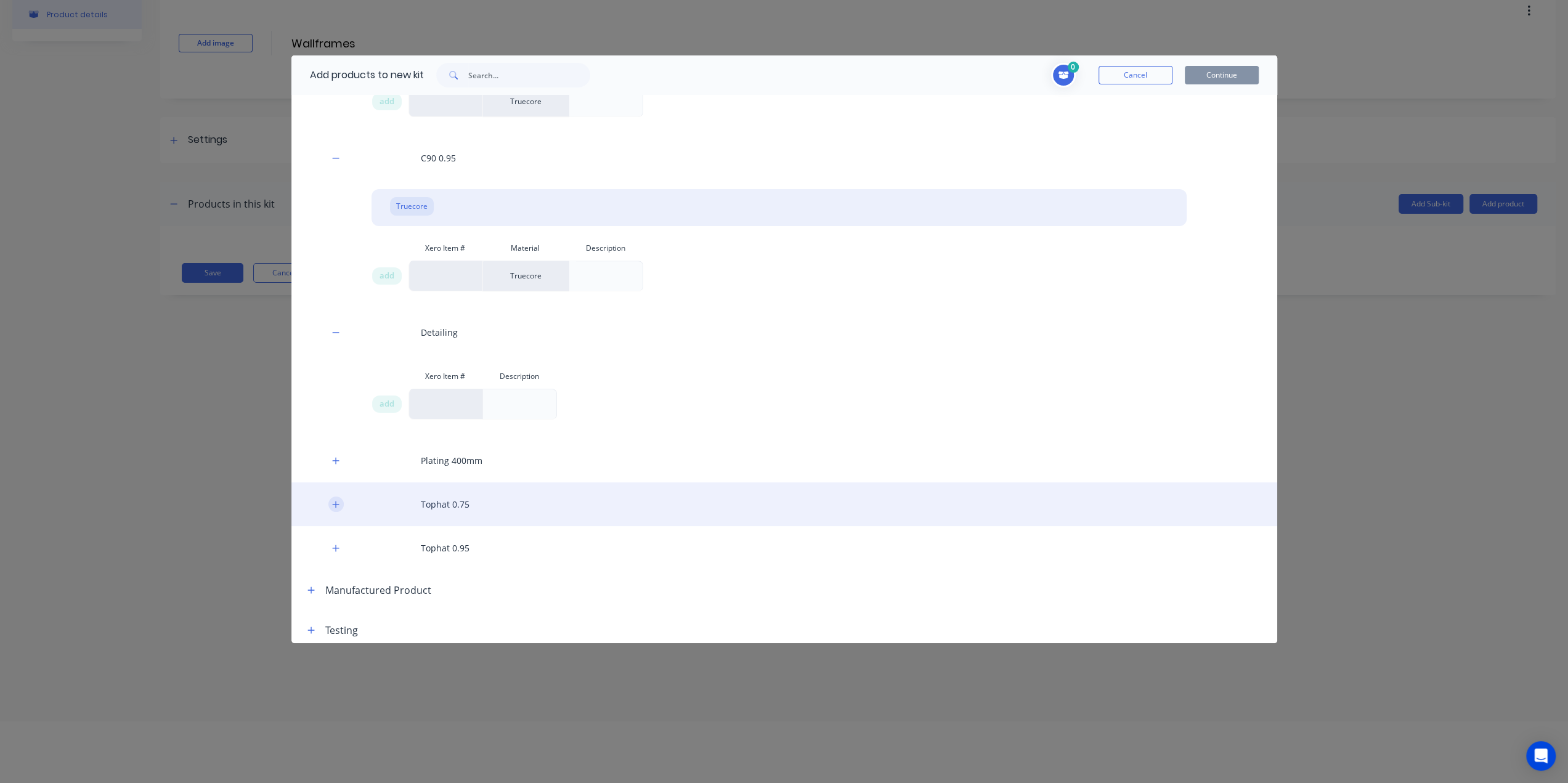
scroll to position [697, 0]
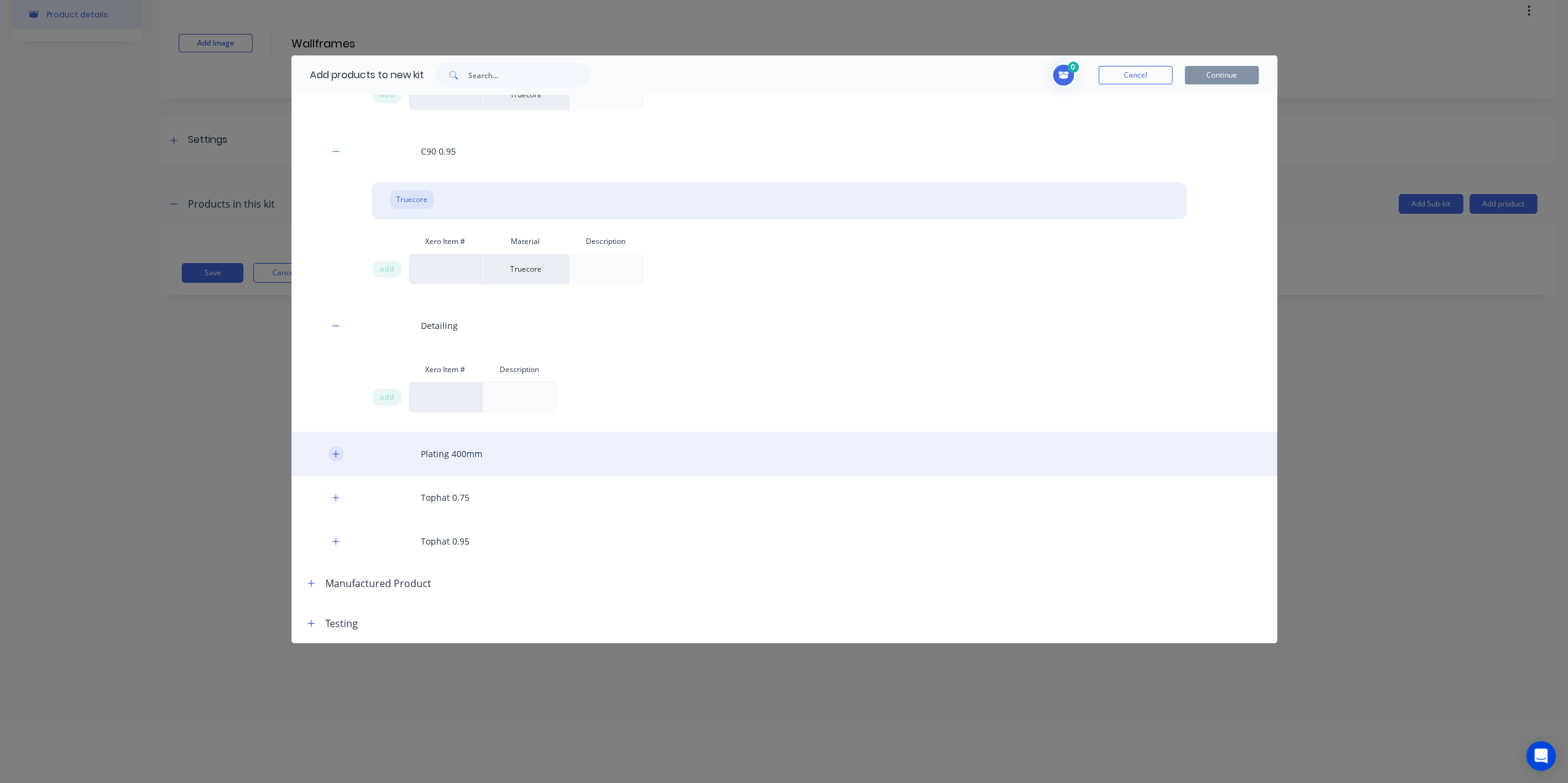
click at [336, 455] on icon "button" at bounding box center [335, 454] width 7 height 7
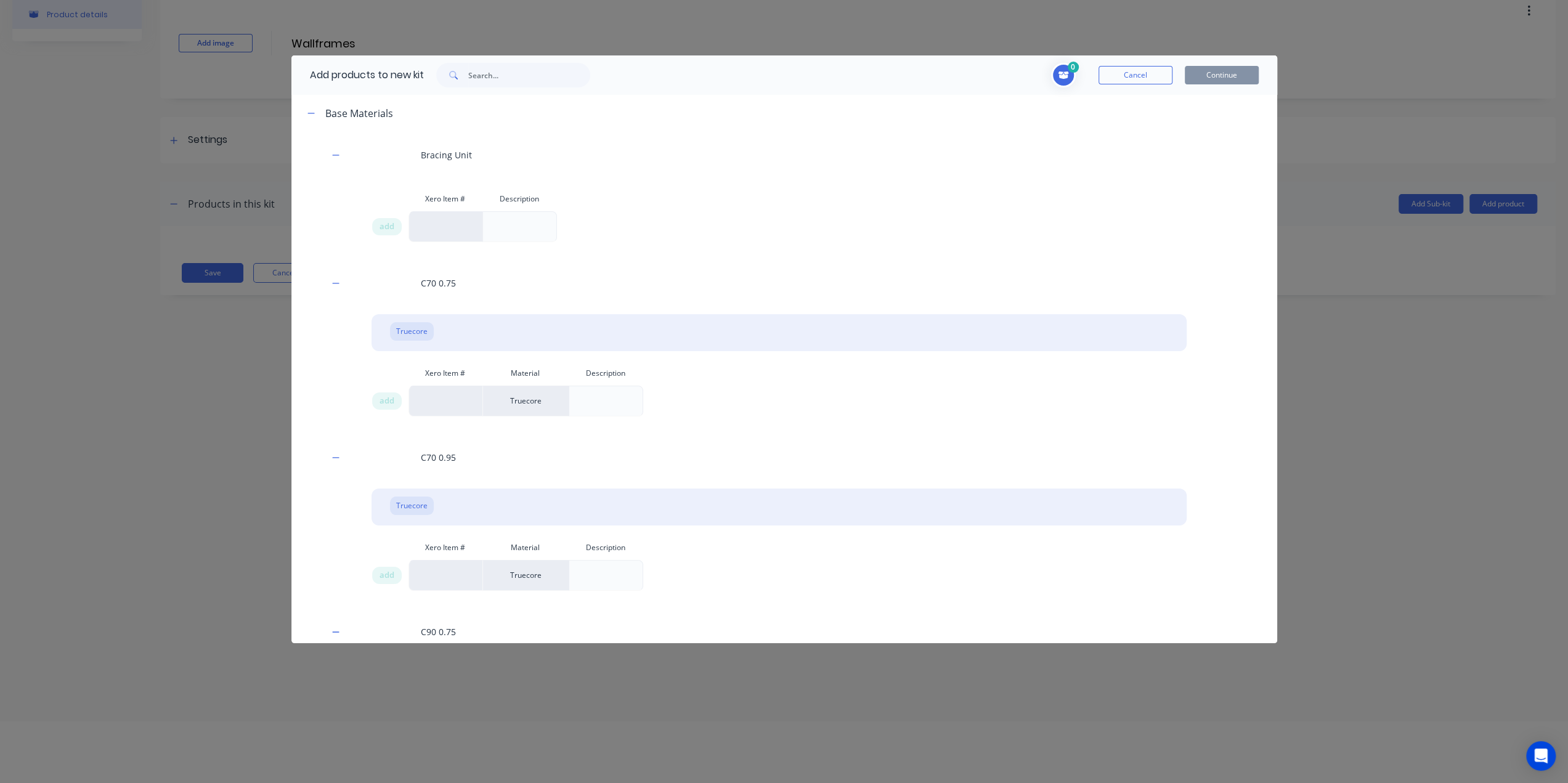
scroll to position [0, 0]
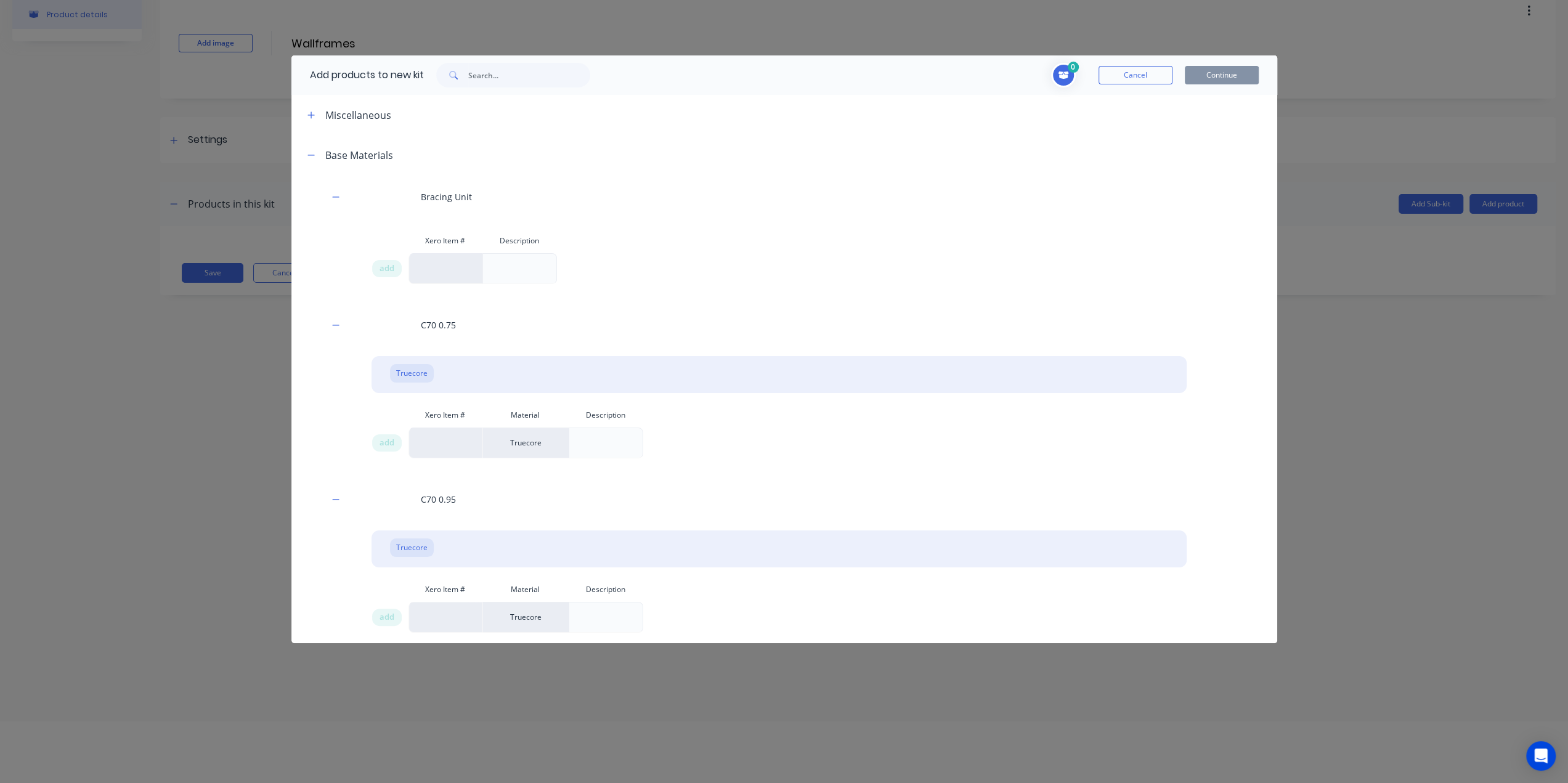
click at [606, 442] on div at bounding box center [606, 443] width 20 height 20
click at [506, 450] on div "Truecore" at bounding box center [525, 443] width 86 height 31
click at [448, 439] on div at bounding box center [445, 443] width 74 height 31
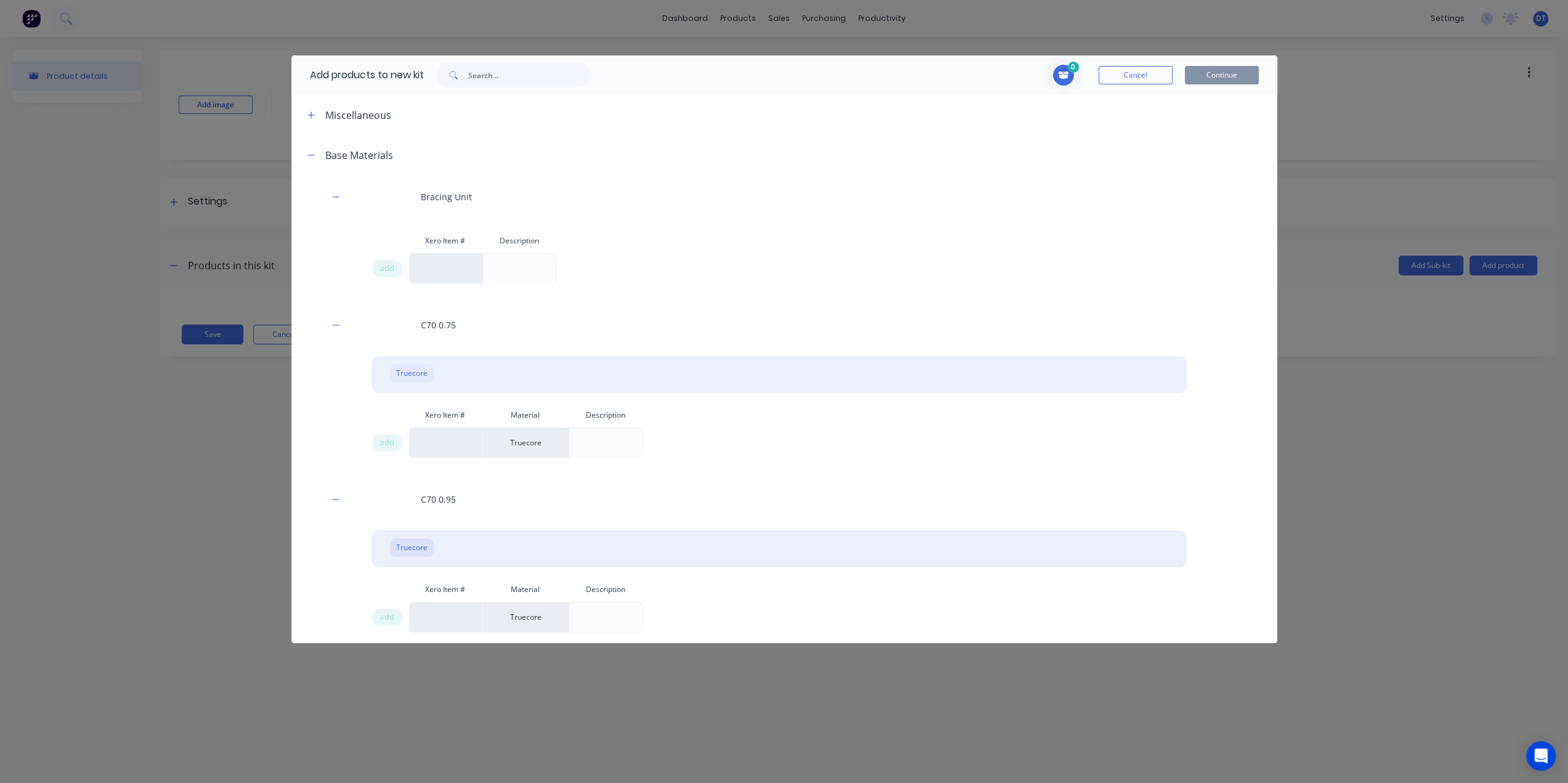
click at [398, 371] on div "Truecore" at bounding box center [412, 373] width 43 height 18
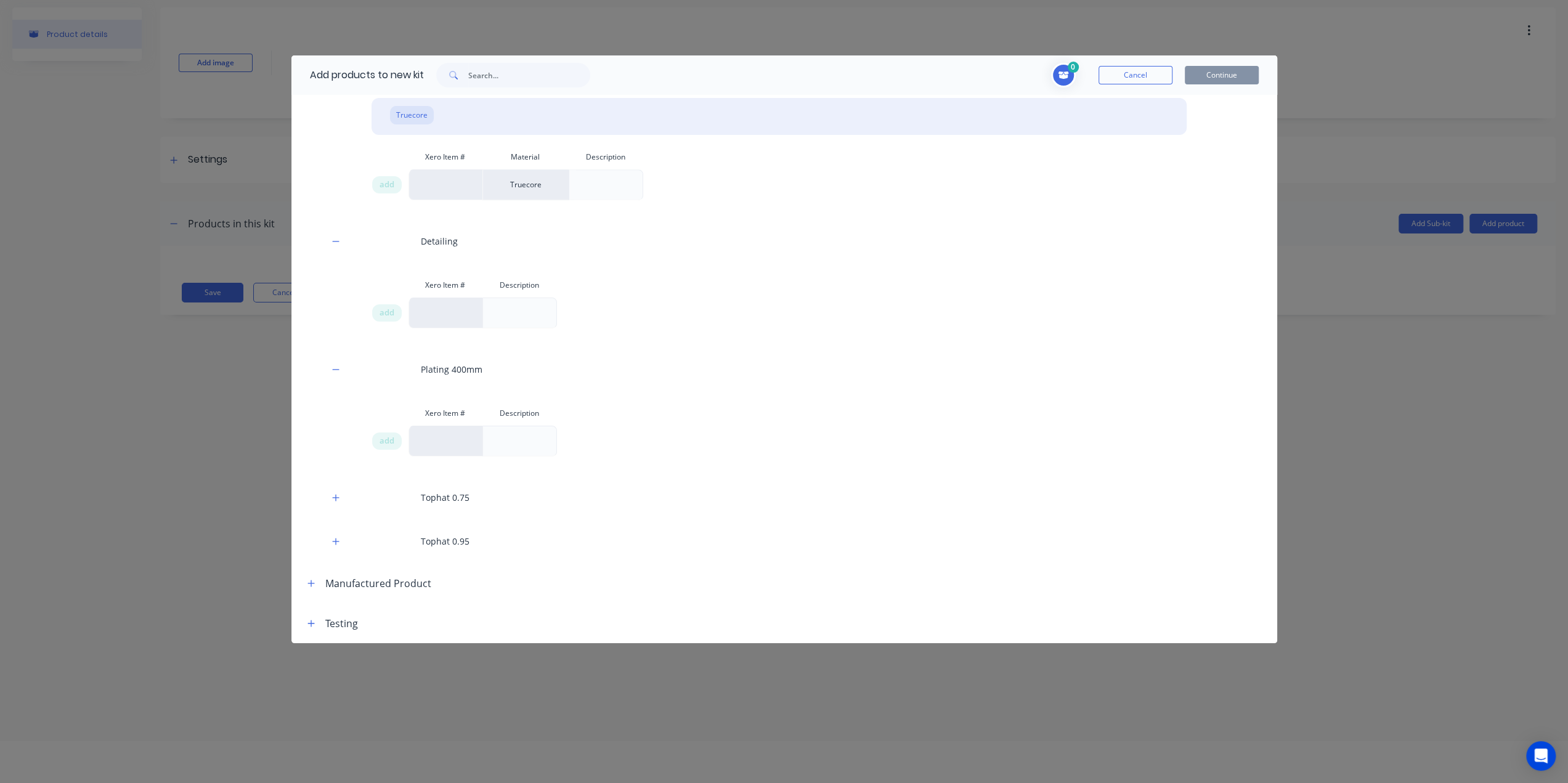
scroll to position [62, 0]
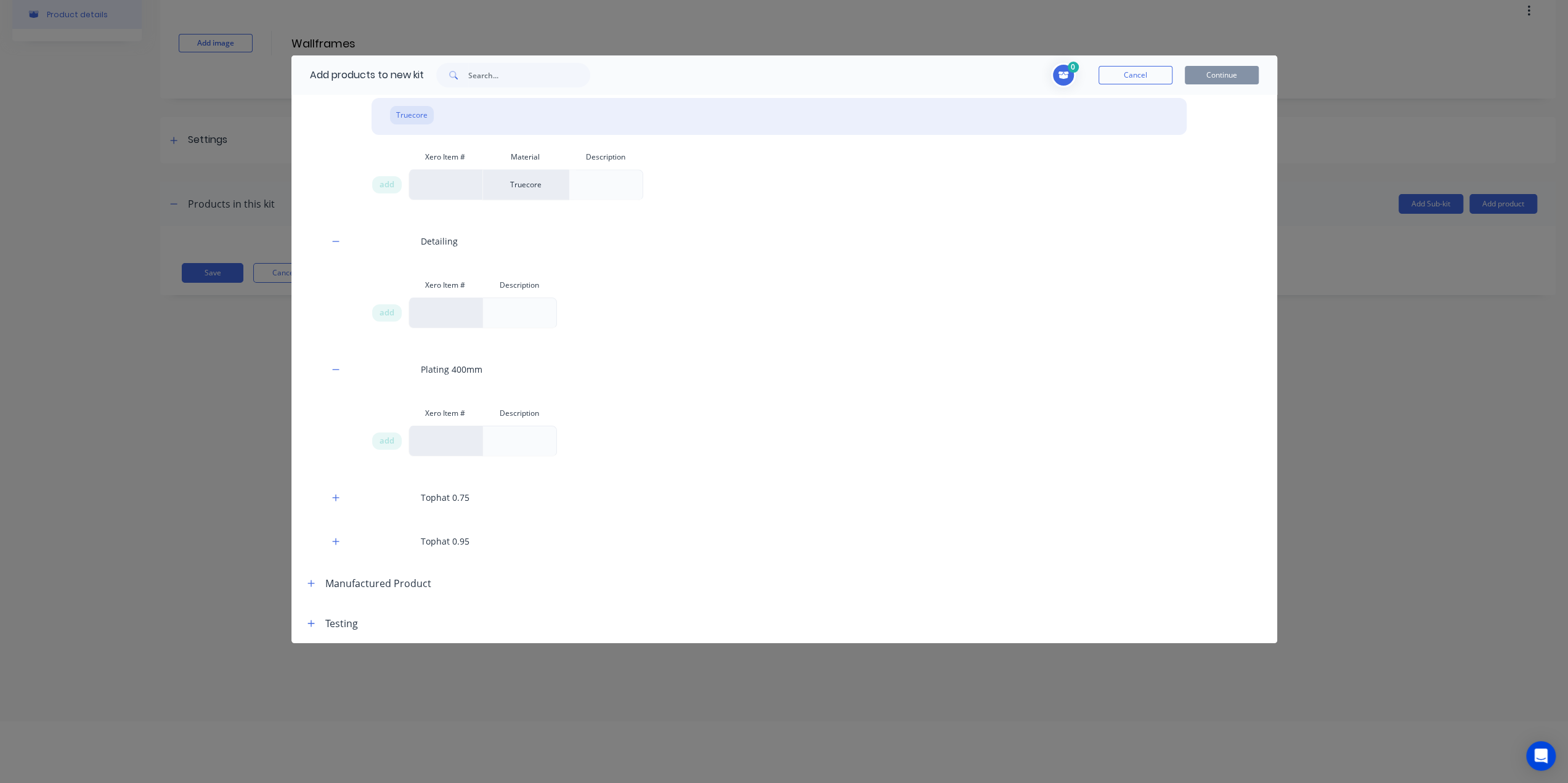
click at [1066, 76] on icon at bounding box center [1063, 75] width 11 height 7
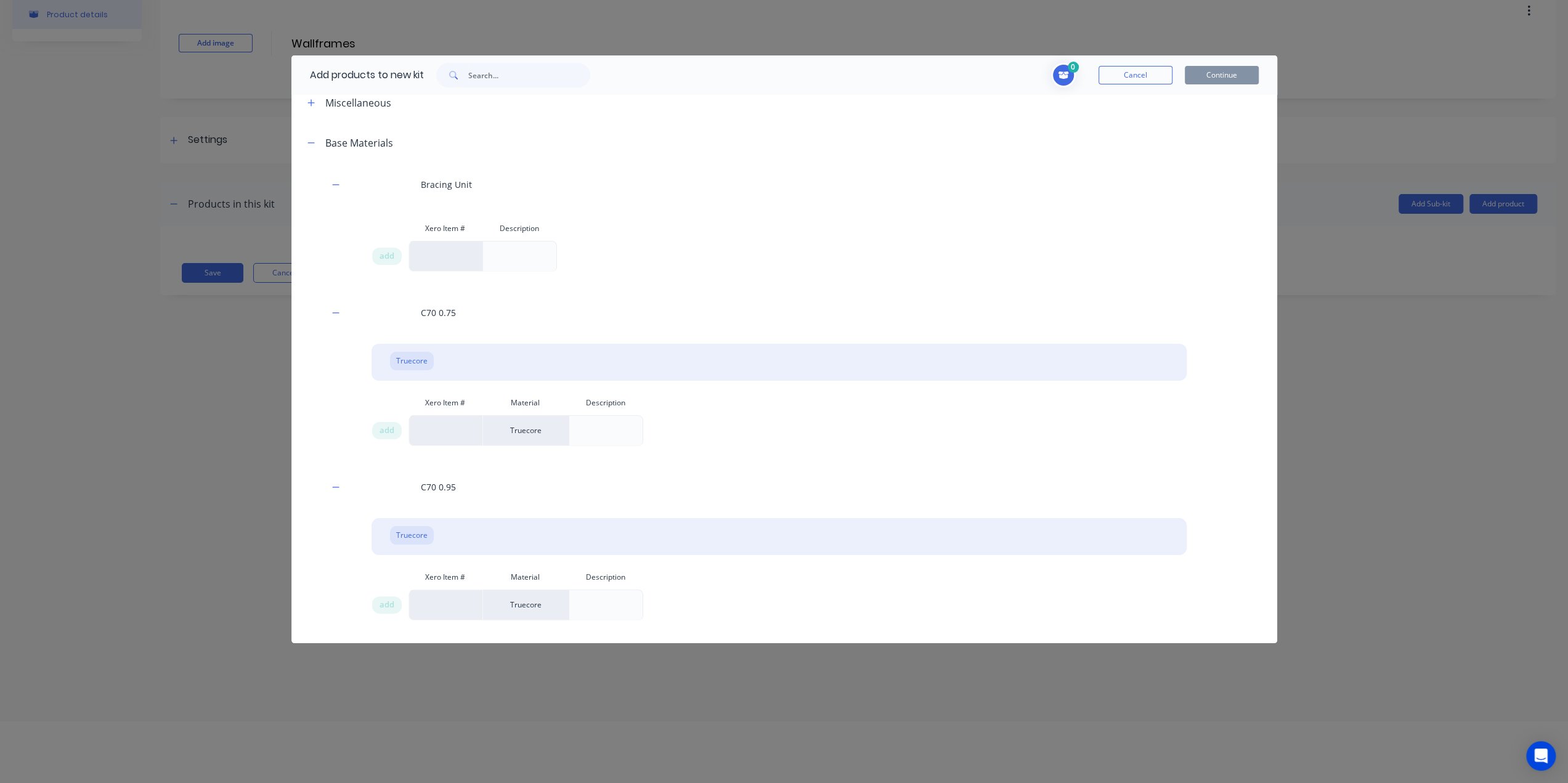
scroll to position [0, 0]
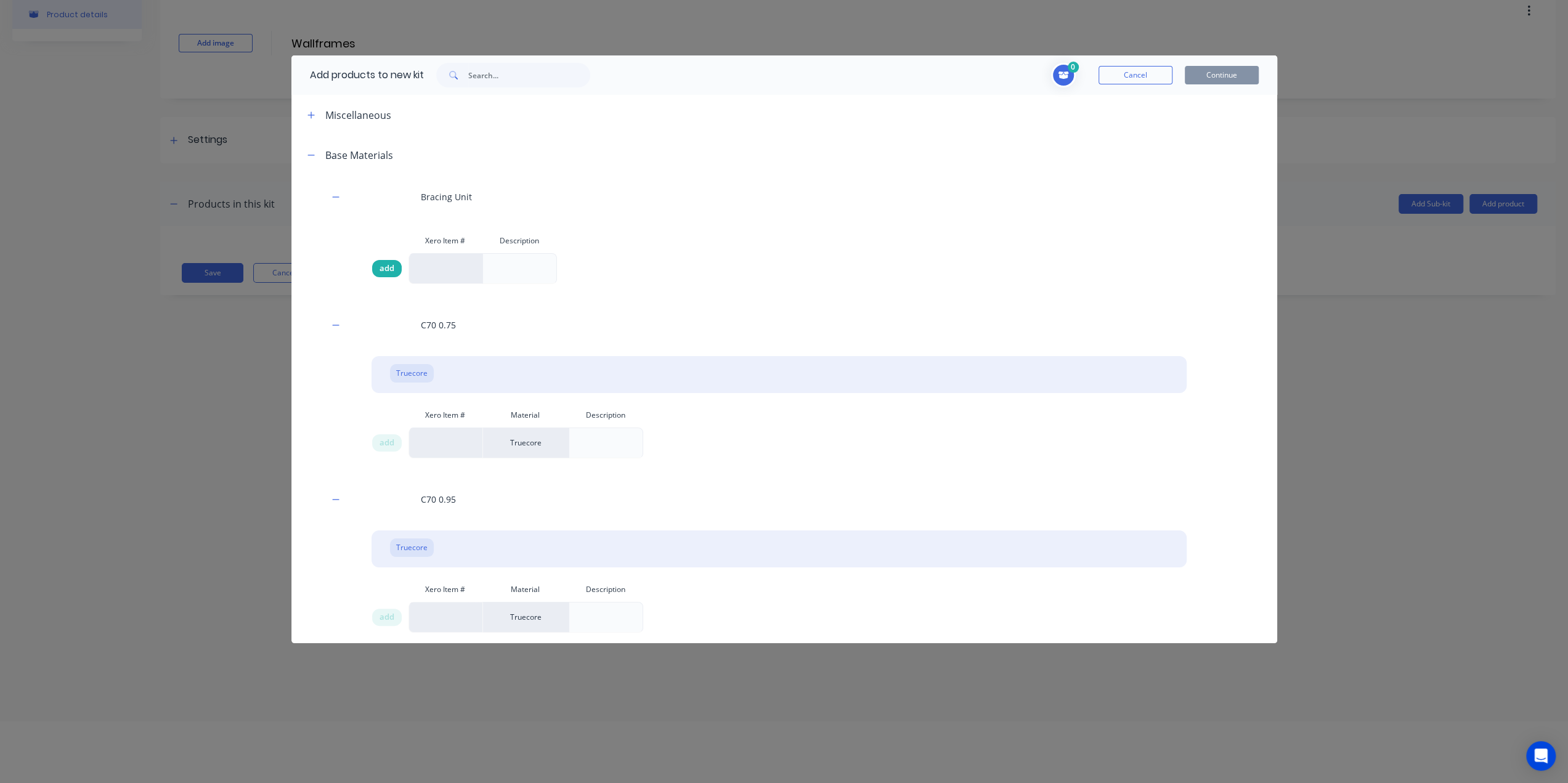
click at [387, 267] on span "add" at bounding box center [387, 268] width 14 height 13
click at [379, 265] on span "add" at bounding box center [387, 268] width 14 height 13
click at [541, 264] on div at bounding box center [520, 268] width 75 height 31
drag, startPoint x: 473, startPoint y: 270, endPoint x: 453, endPoint y: 271, distance: 20.0
click at [473, 270] on div at bounding box center [445, 268] width 74 height 31
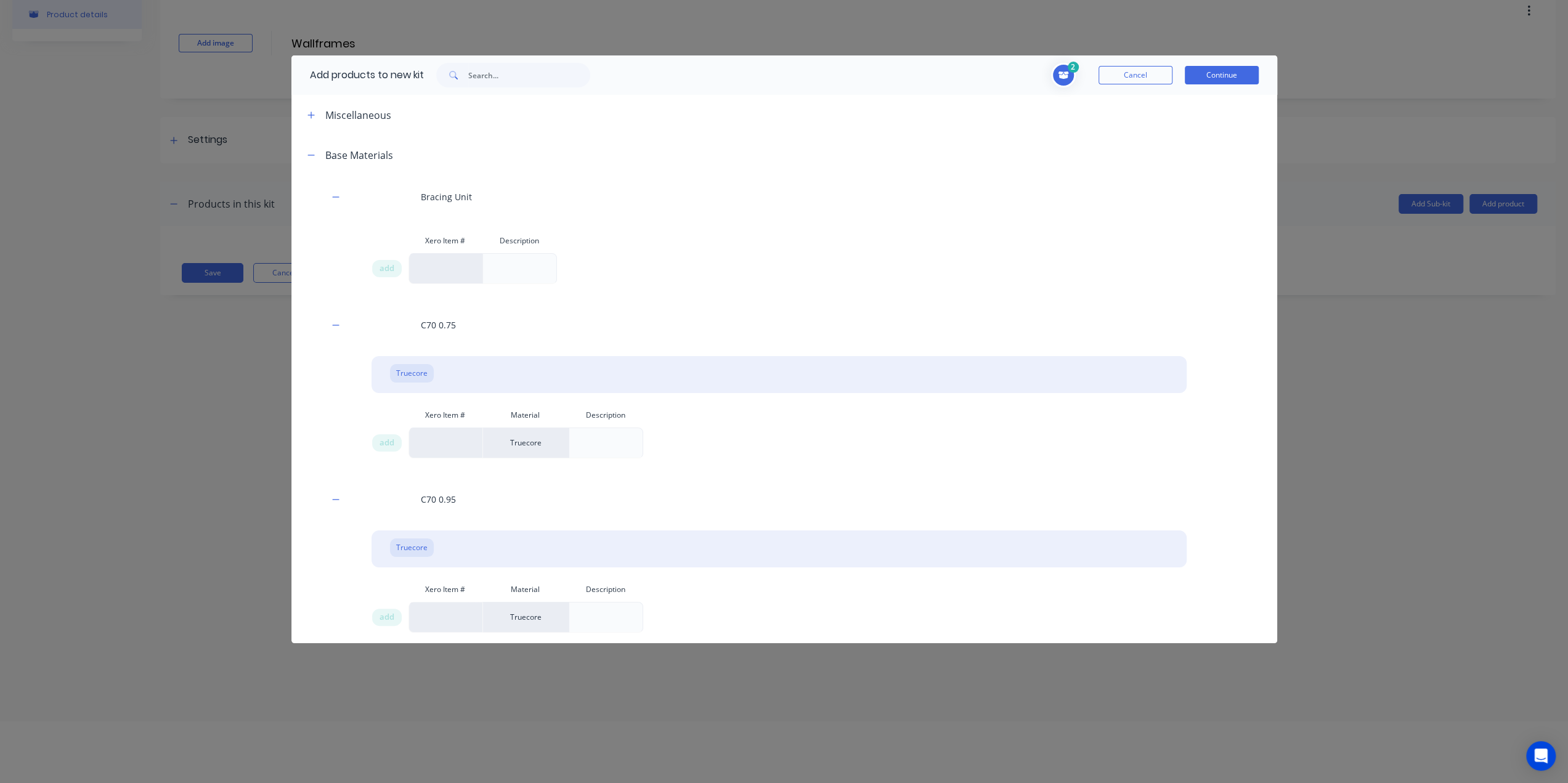
click at [446, 271] on div at bounding box center [445, 268] width 74 height 31
click at [447, 269] on div at bounding box center [445, 268] width 74 height 31
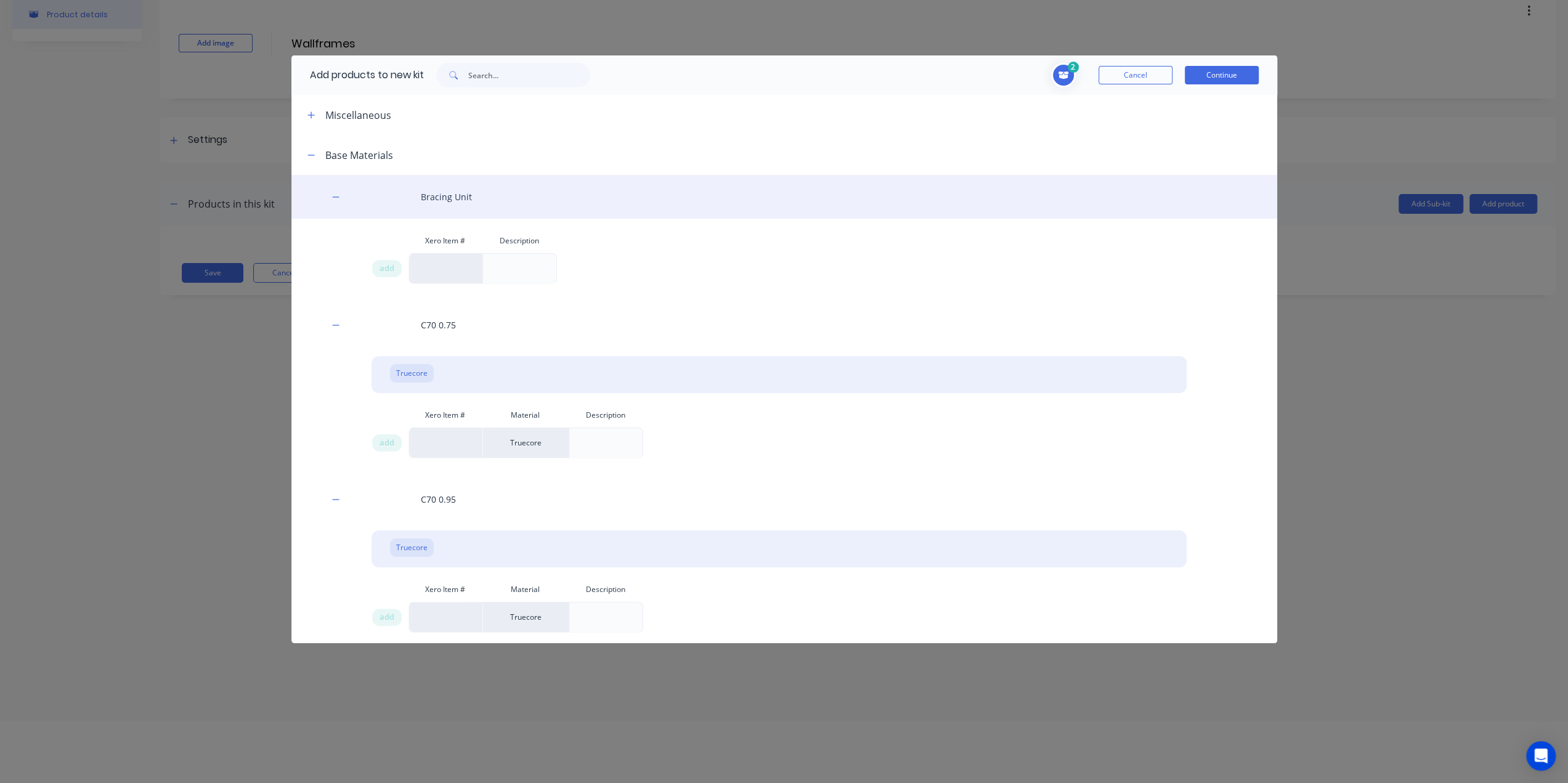
click at [423, 211] on div "Bracing Unit" at bounding box center [784, 197] width 986 height 43
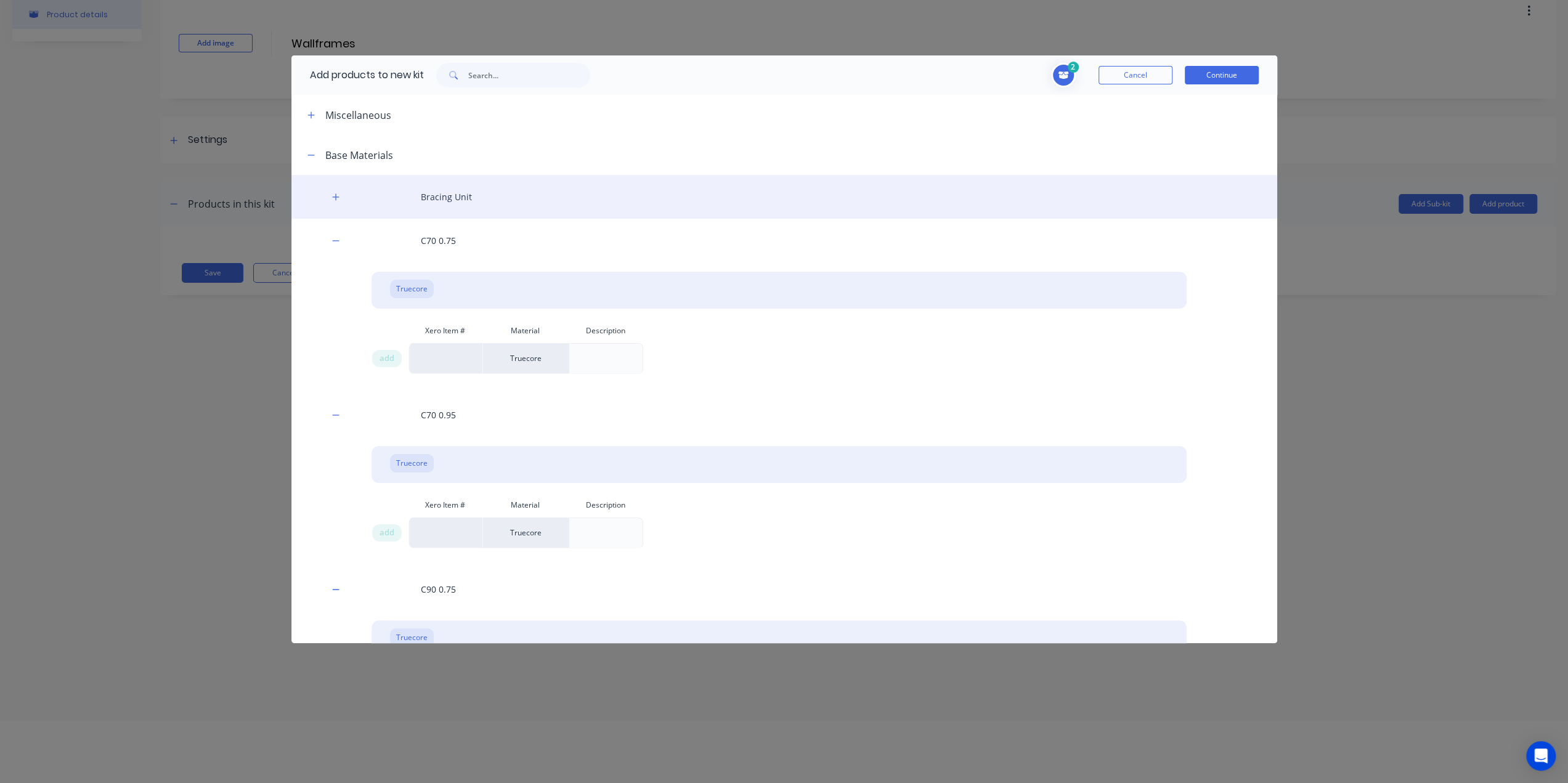
click at [337, 205] on div "Bracing Unit" at bounding box center [784, 197] width 986 height 43
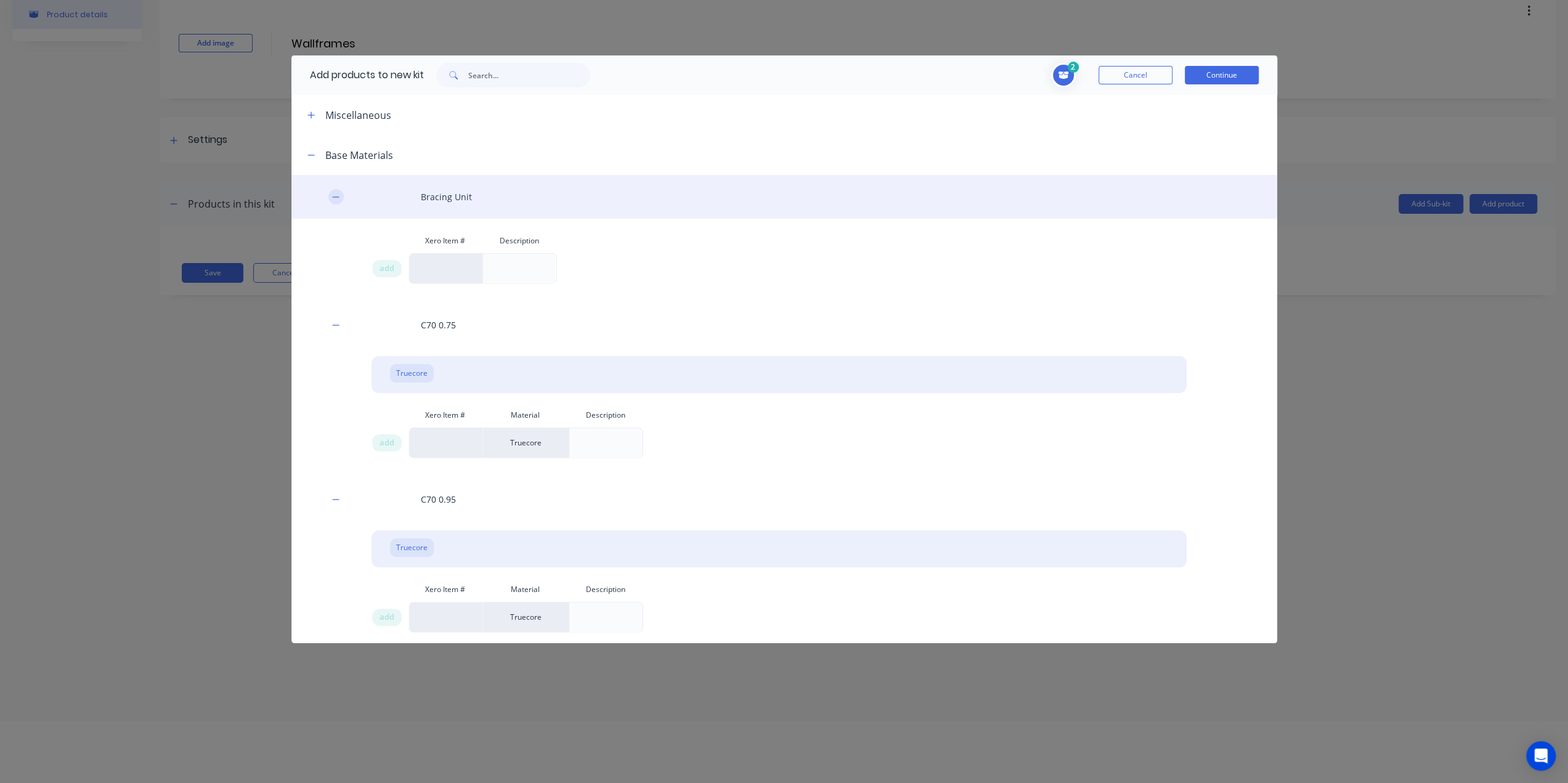
click at [340, 200] on button "button" at bounding box center [336, 196] width 15 height 15
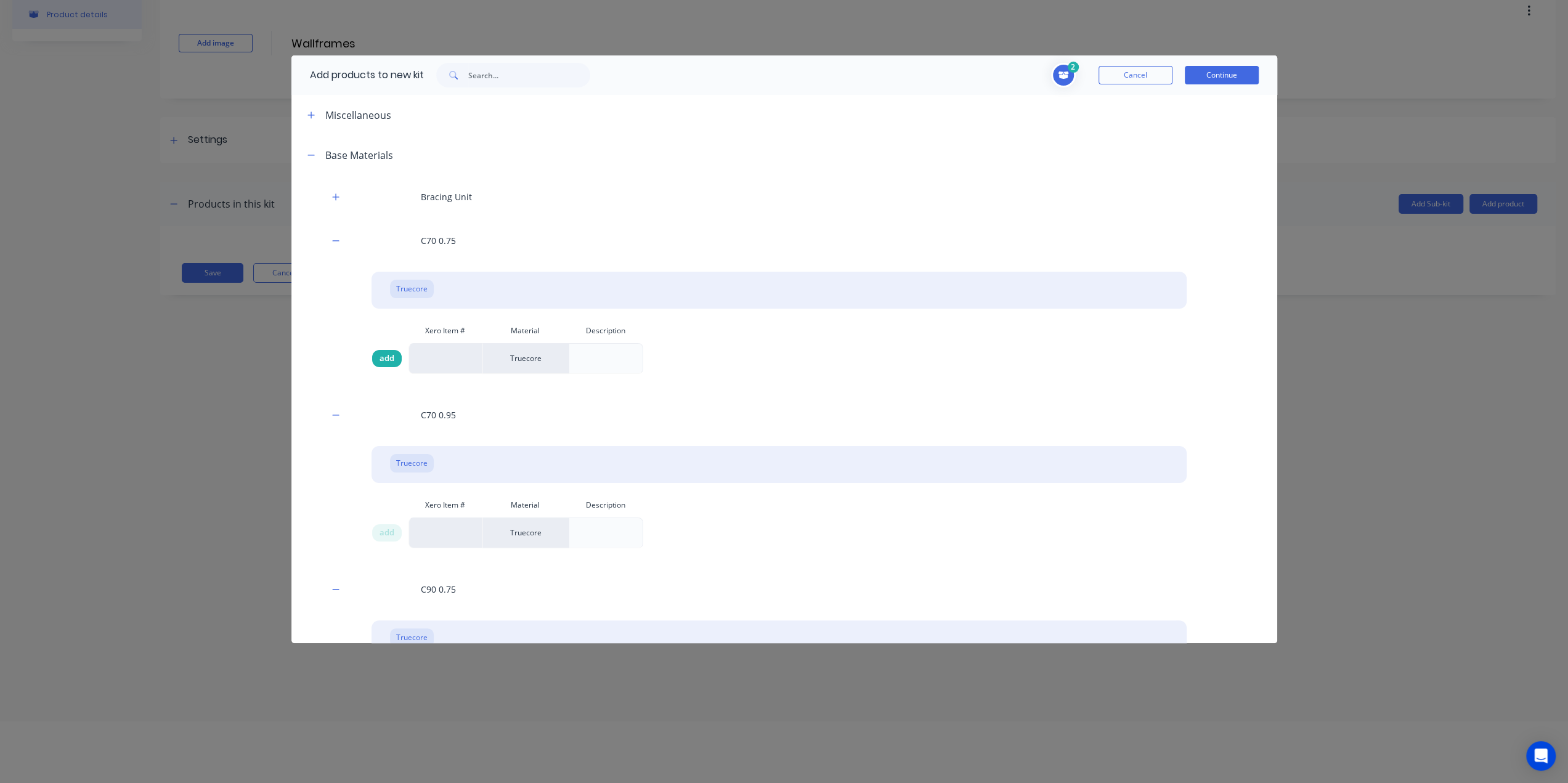
click at [380, 359] on span "add" at bounding box center [387, 358] width 14 height 13
click at [380, 356] on span "add" at bounding box center [387, 358] width 14 height 13
click at [406, 357] on div "add" at bounding box center [390, 358] width 37 height 31
click at [376, 358] on div "add" at bounding box center [387, 358] width 30 height 17
drag, startPoint x: 376, startPoint y: 358, endPoint x: 385, endPoint y: 358, distance: 9.0
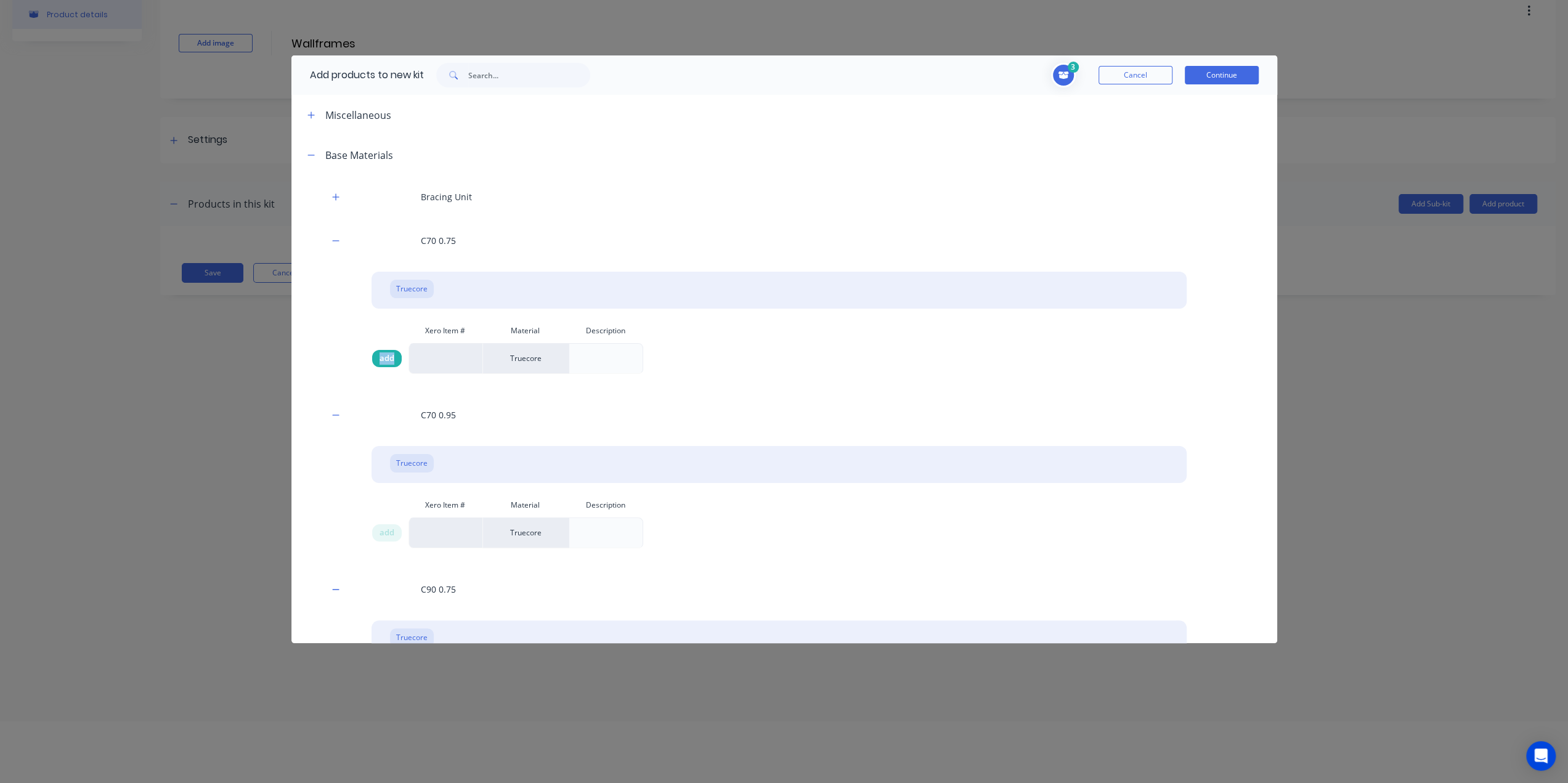
click at [377, 358] on div "add" at bounding box center [387, 358] width 30 height 17
click at [425, 356] on div at bounding box center [445, 358] width 74 height 31
click at [464, 348] on div at bounding box center [445, 358] width 74 height 31
click at [1100, 77] on button "Cancel" at bounding box center [1135, 75] width 74 height 18
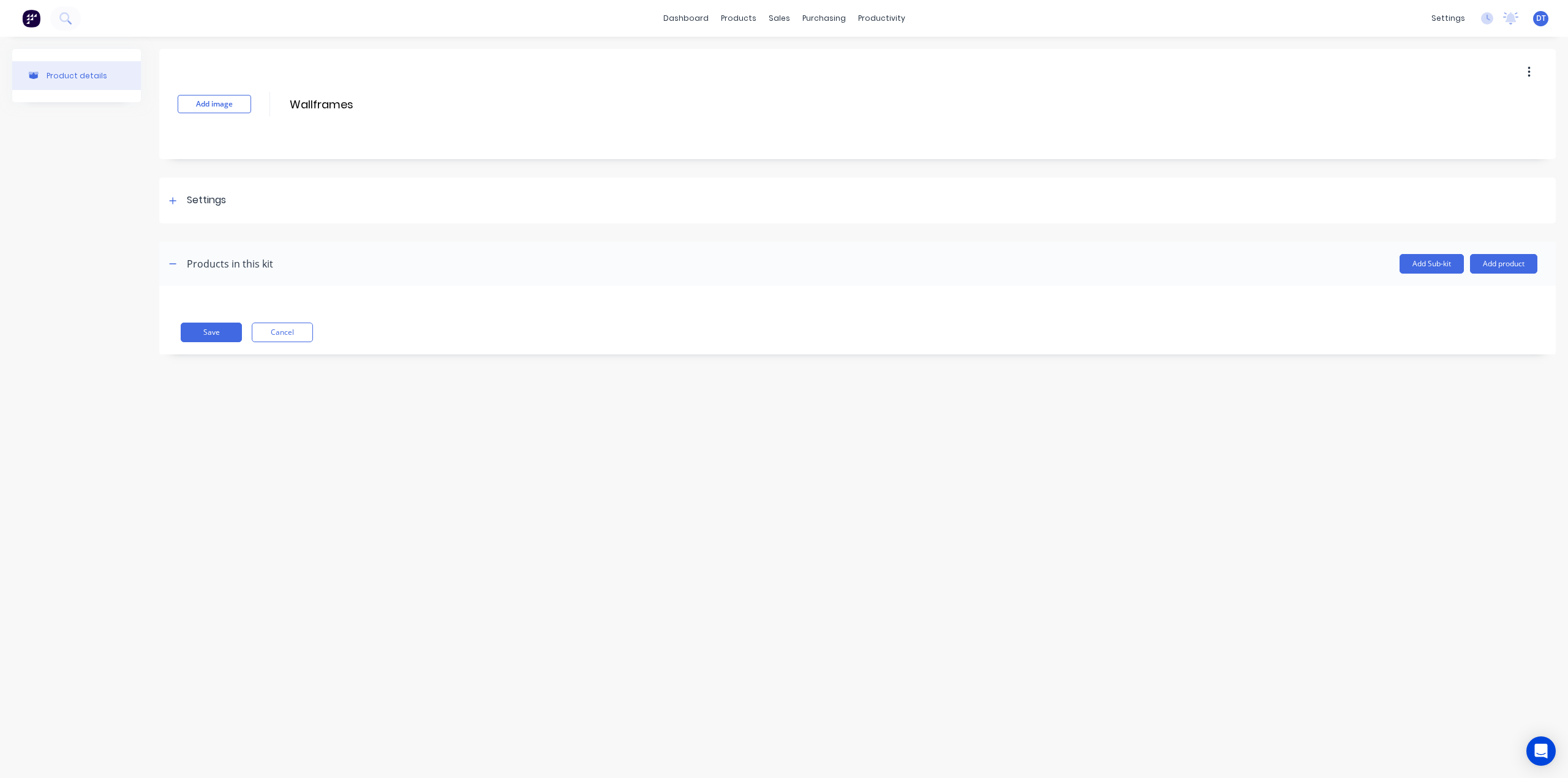
drag, startPoint x: 677, startPoint y: 562, endPoint x: 684, endPoint y: 558, distance: 8.1
click at [680, 561] on div "Product details Add image Wallframes Wallframes Enter kit name Settings Kit des…" at bounding box center [784, 395] width 1568 height 716
click at [806, 61] on div "Sales Orders" at bounding box center [825, 58] width 50 height 11
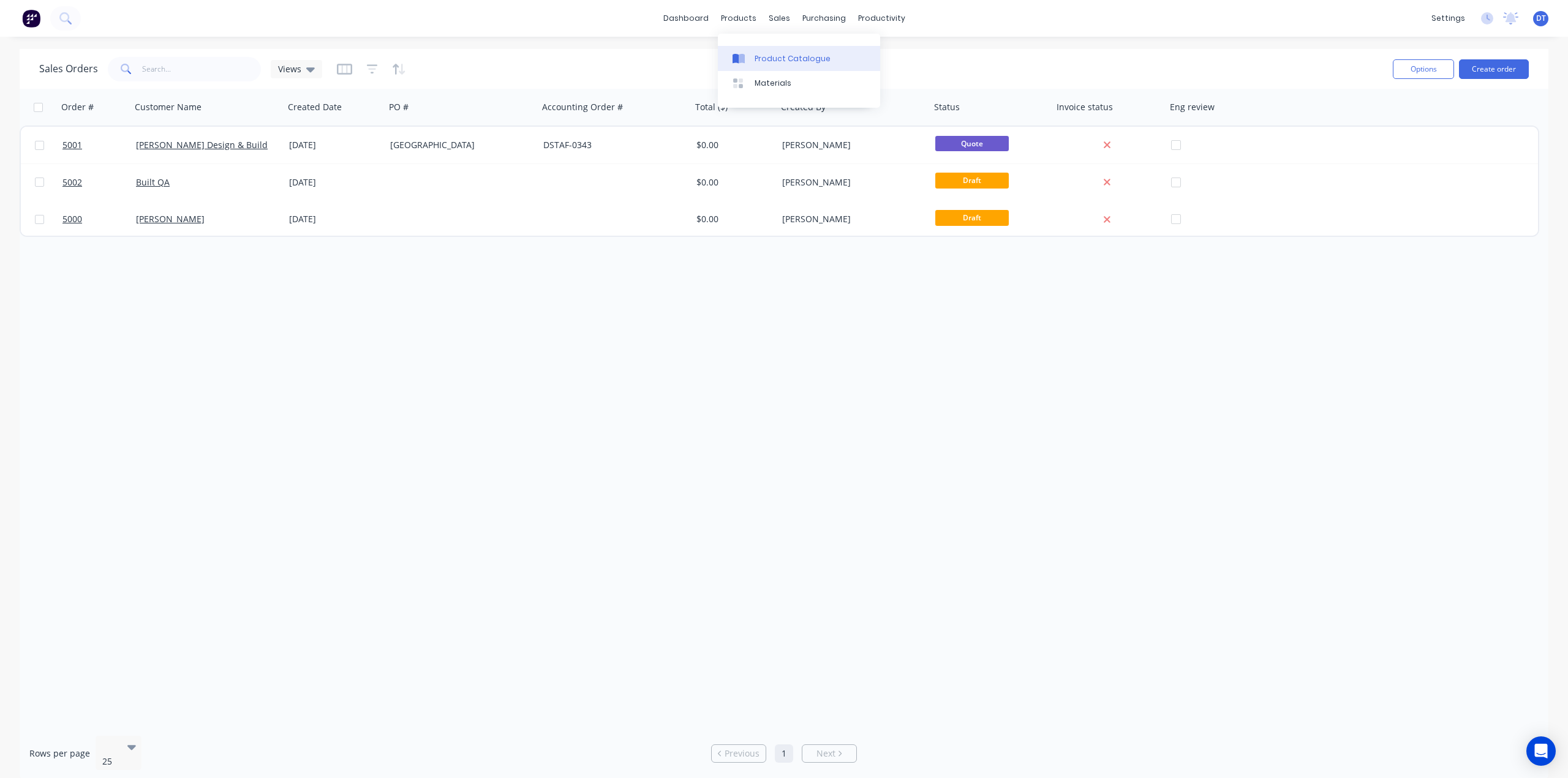
click at [763, 58] on div "Product Catalogue" at bounding box center [792, 58] width 76 height 11
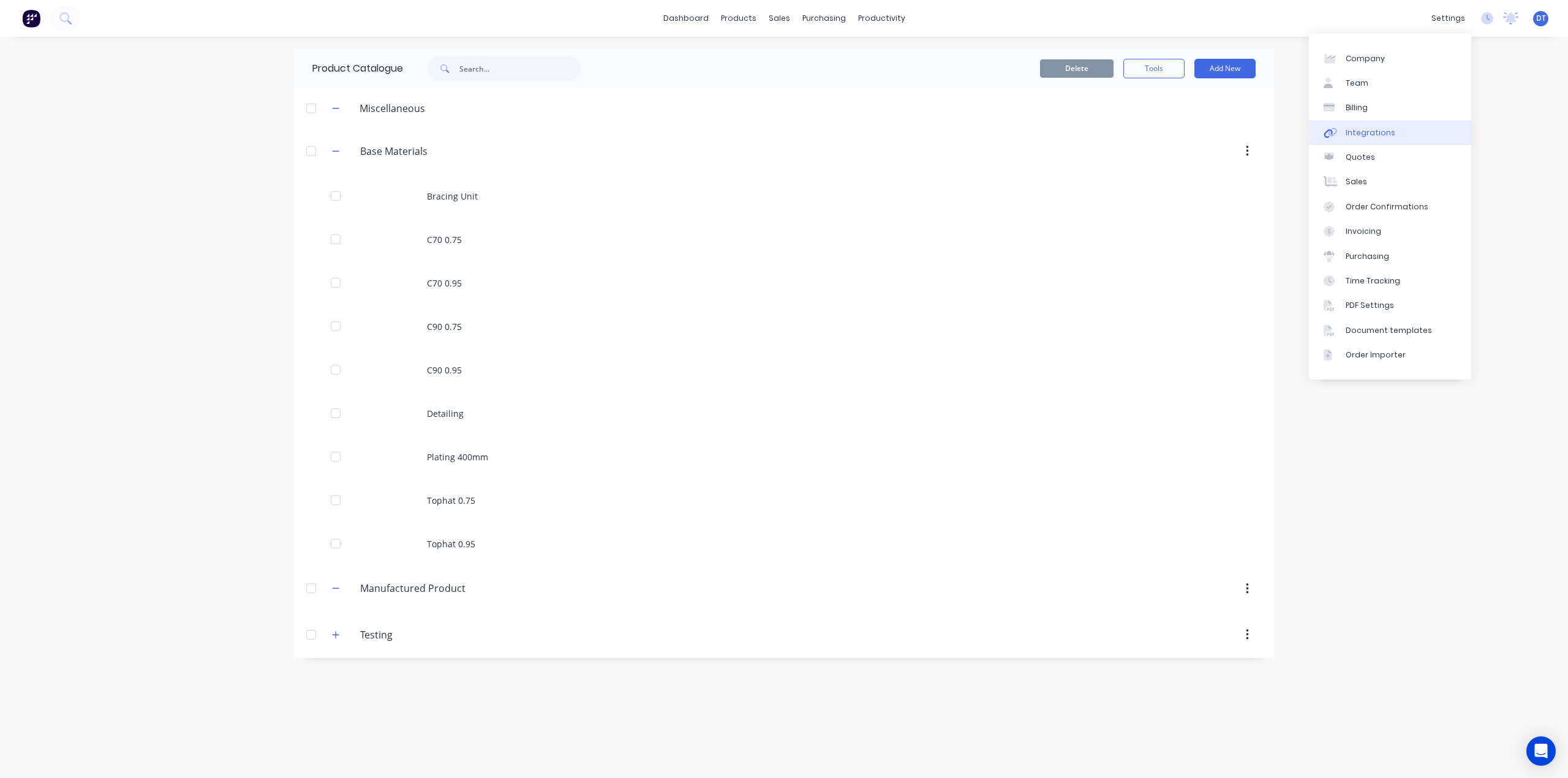
click at [1364, 137] on div "Integrations" at bounding box center [1370, 133] width 50 height 11
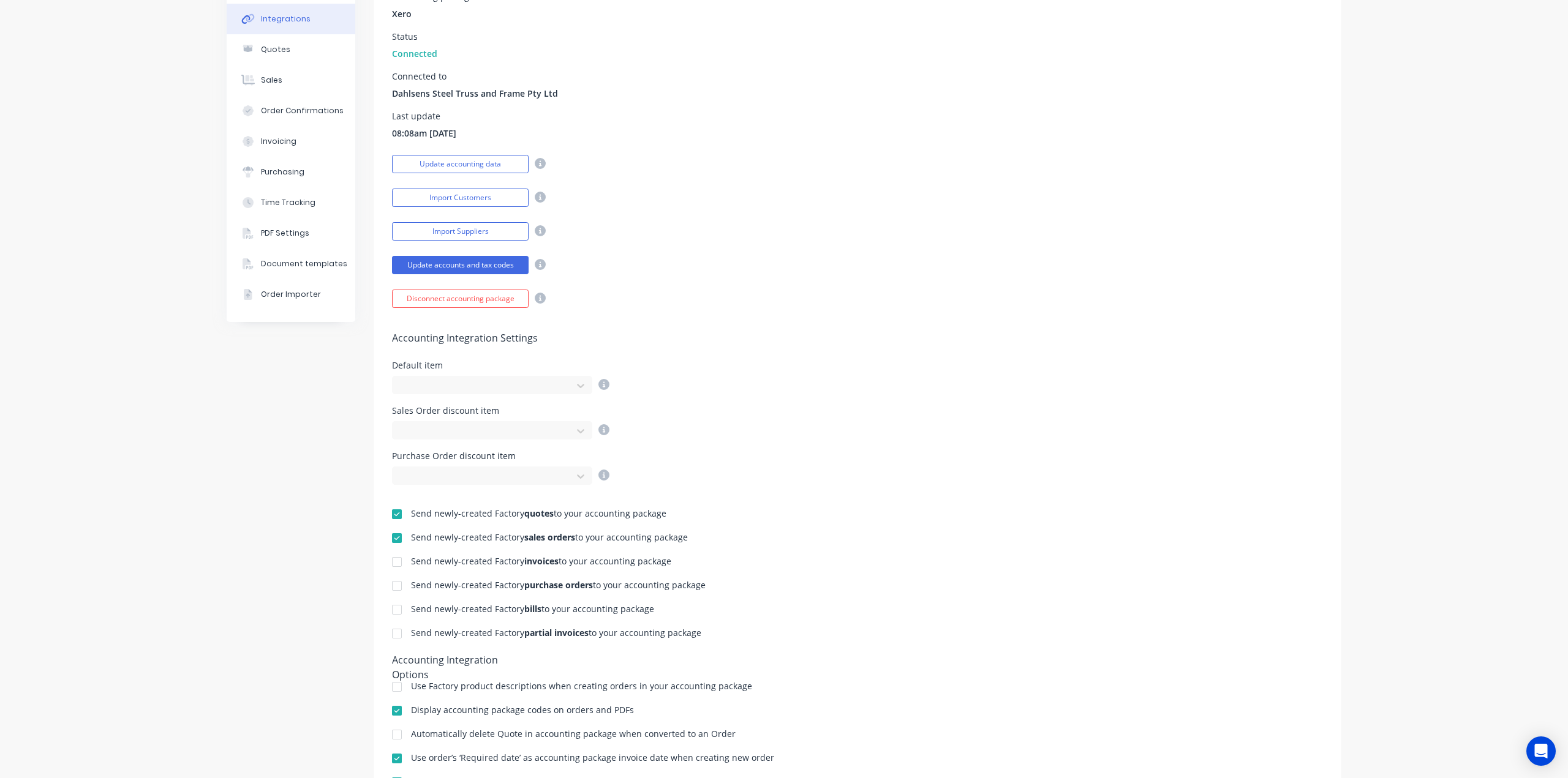
scroll to position [255, 0]
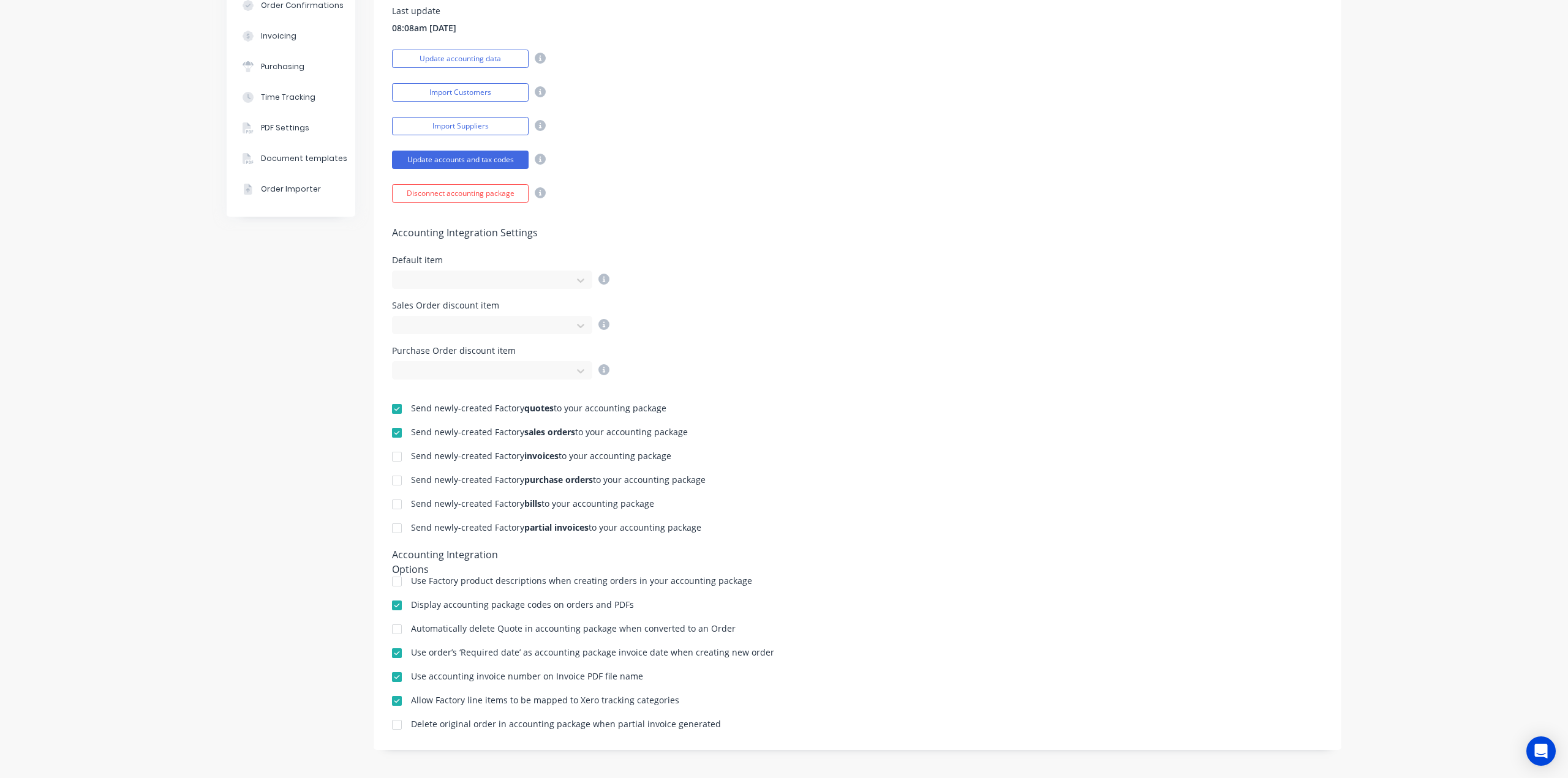
click at [392, 697] on div at bounding box center [396, 700] width 24 height 24
click at [391, 698] on div at bounding box center [396, 700] width 24 height 24
click at [393, 699] on div at bounding box center [396, 700] width 24 height 24
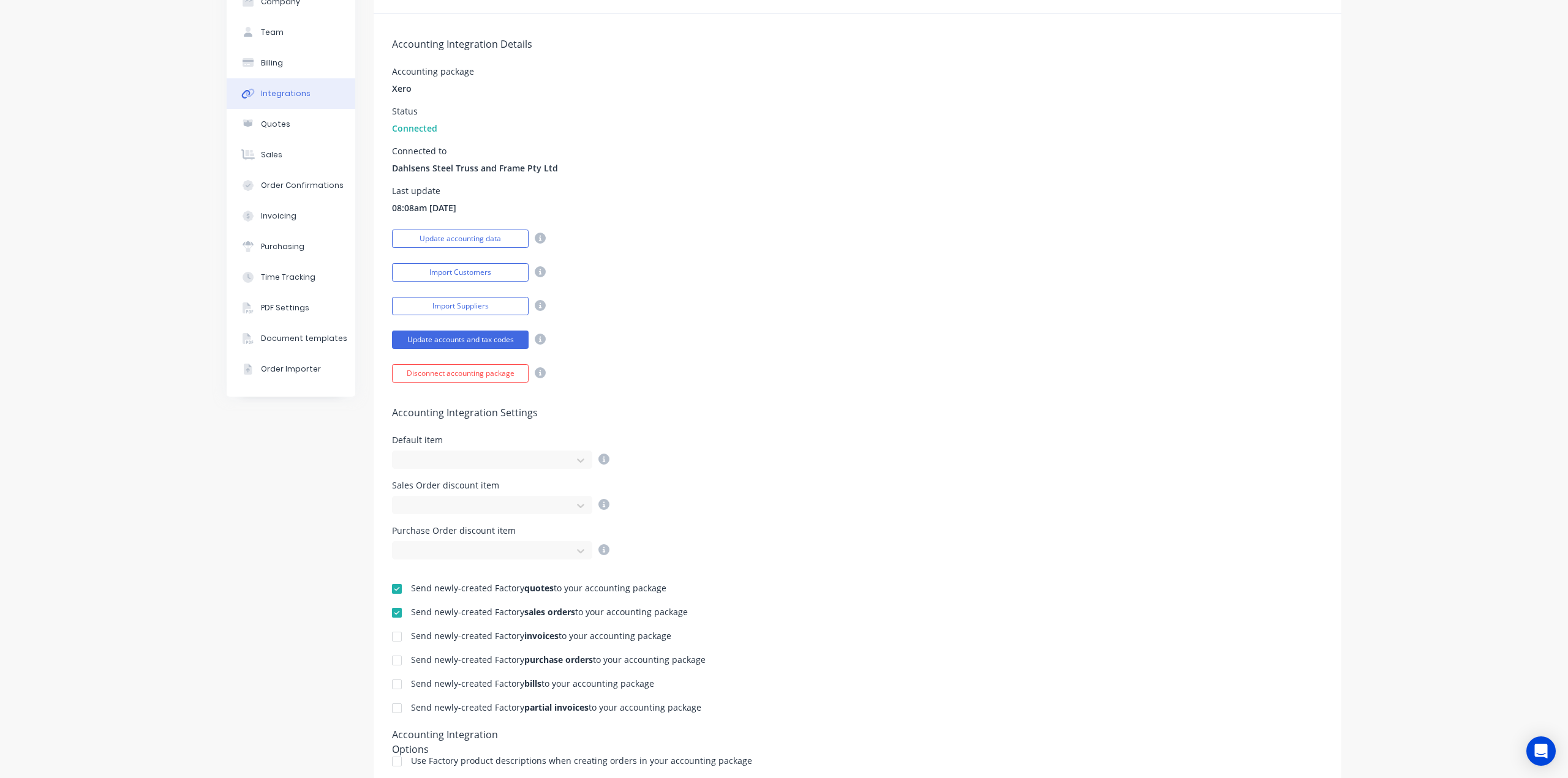
scroll to position [0, 0]
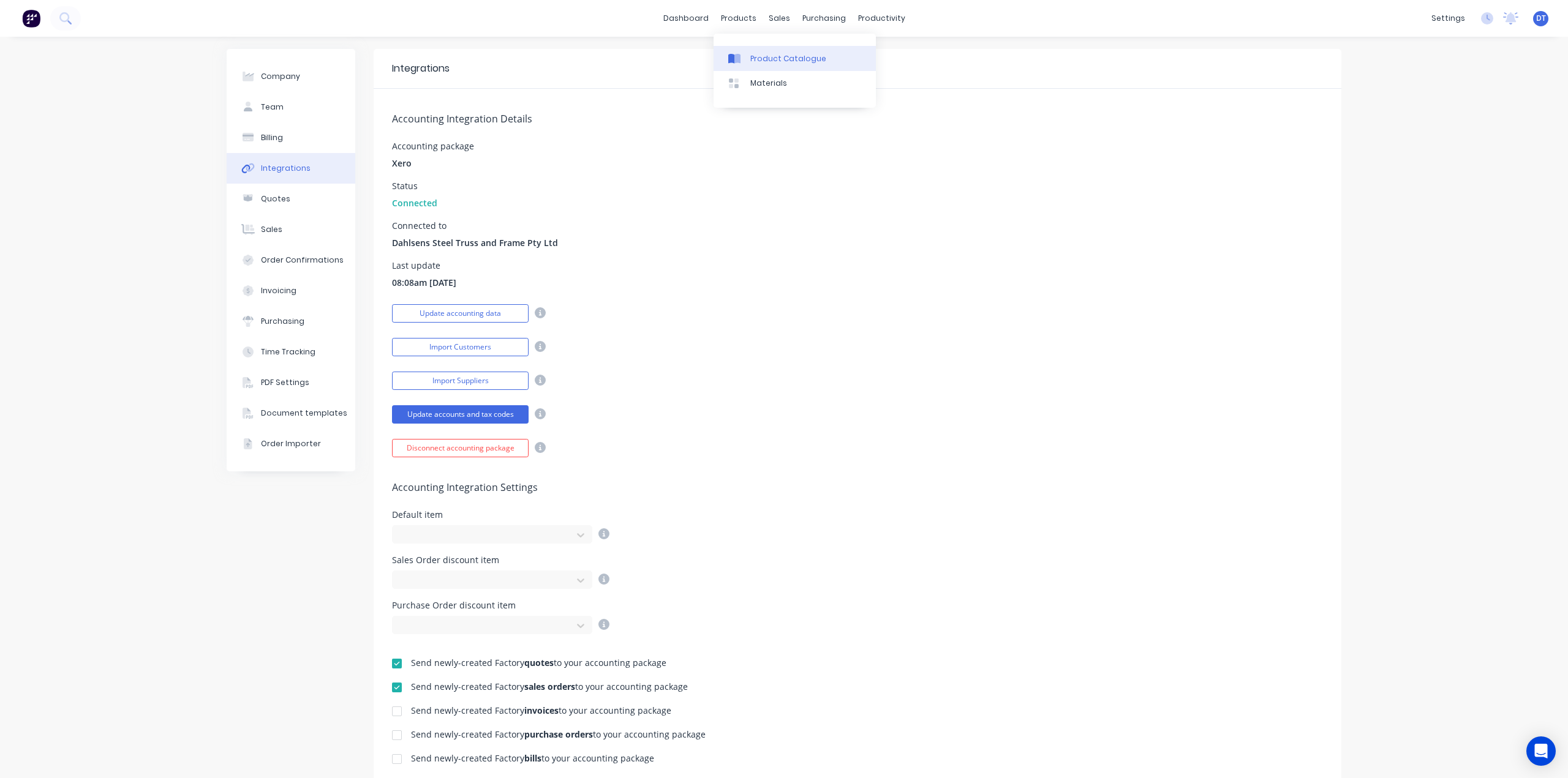
click at [744, 61] on div at bounding box center [737, 58] width 18 height 11
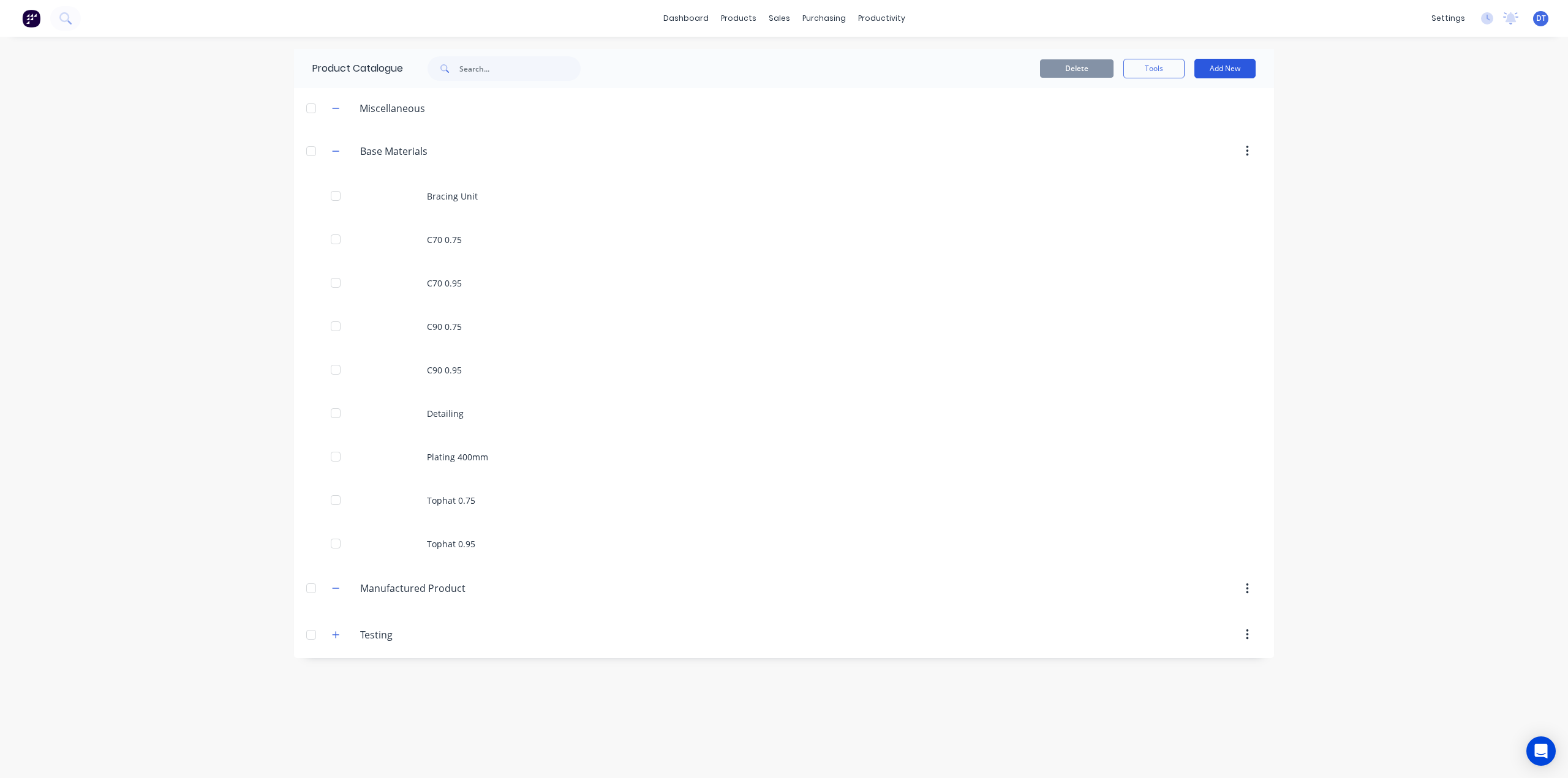
click at [1222, 62] on button "Add New" at bounding box center [1225, 69] width 62 height 20
click at [1180, 144] on div "Product Kit" at bounding box center [1197, 149] width 94 height 18
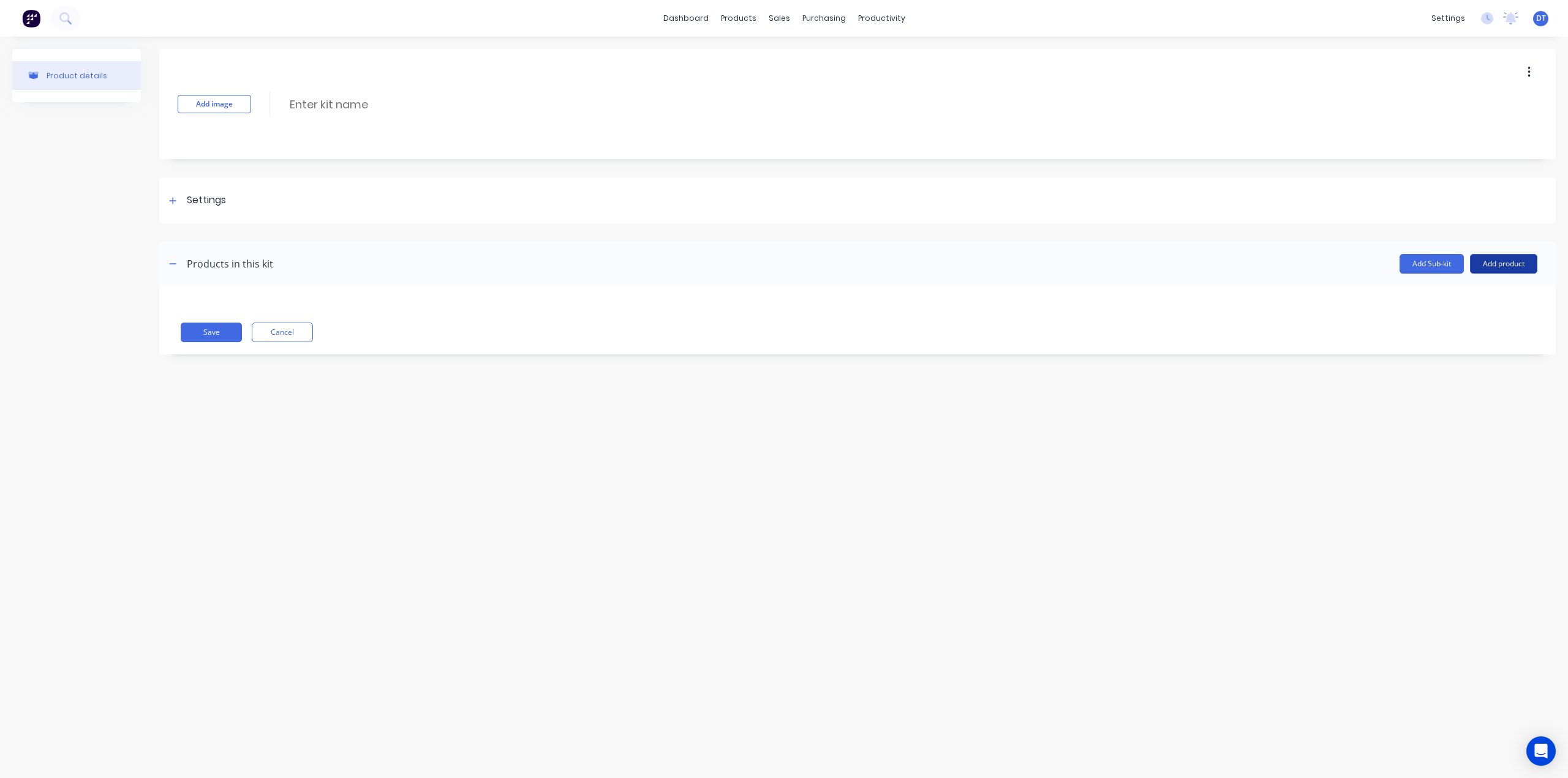
click at [1486, 258] on button "Add product" at bounding box center [1503, 264] width 67 height 20
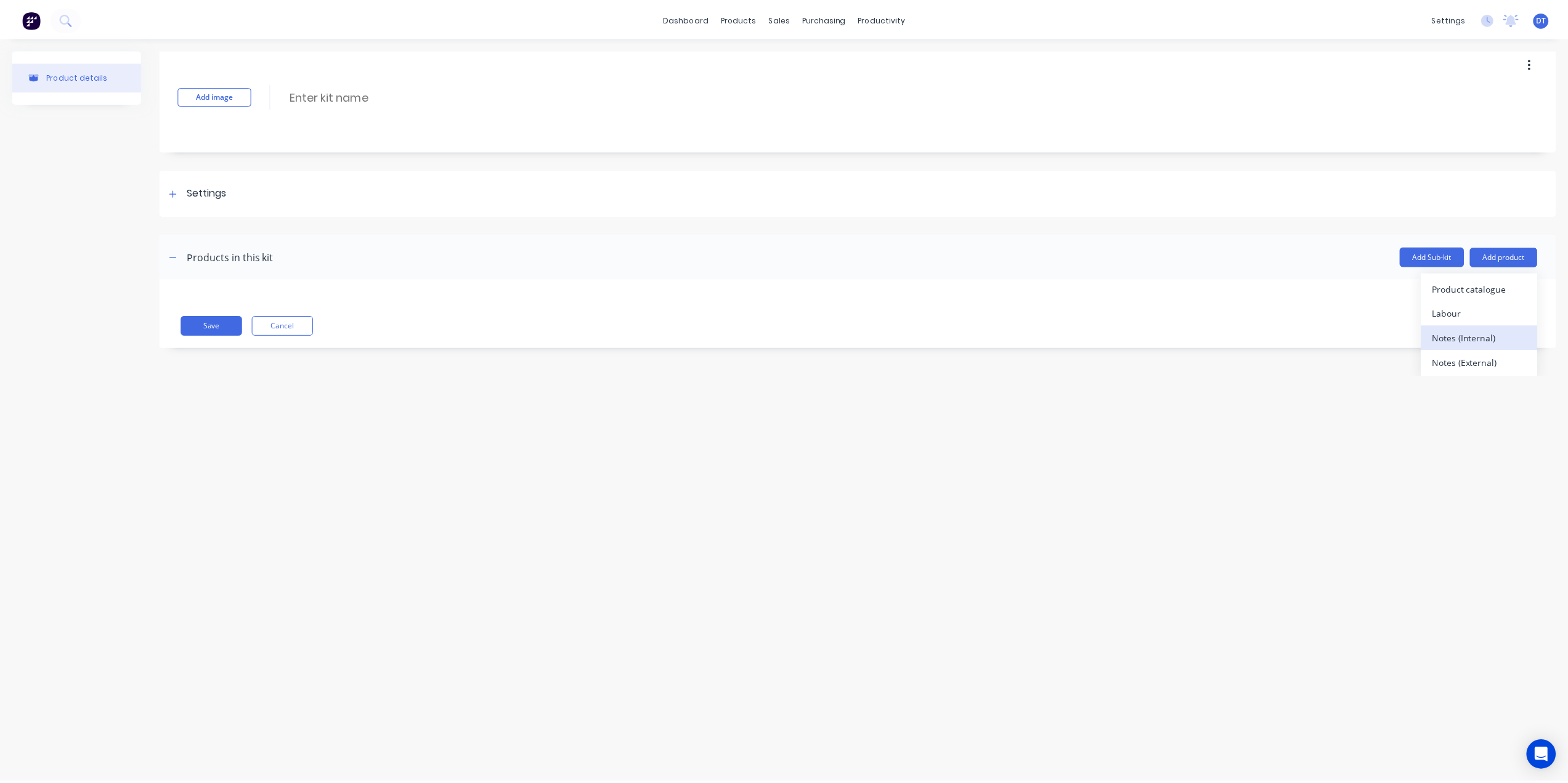
scroll to position [11, 0]
click at [1469, 281] on div "Product catalogue" at bounding box center [1488, 286] width 95 height 18
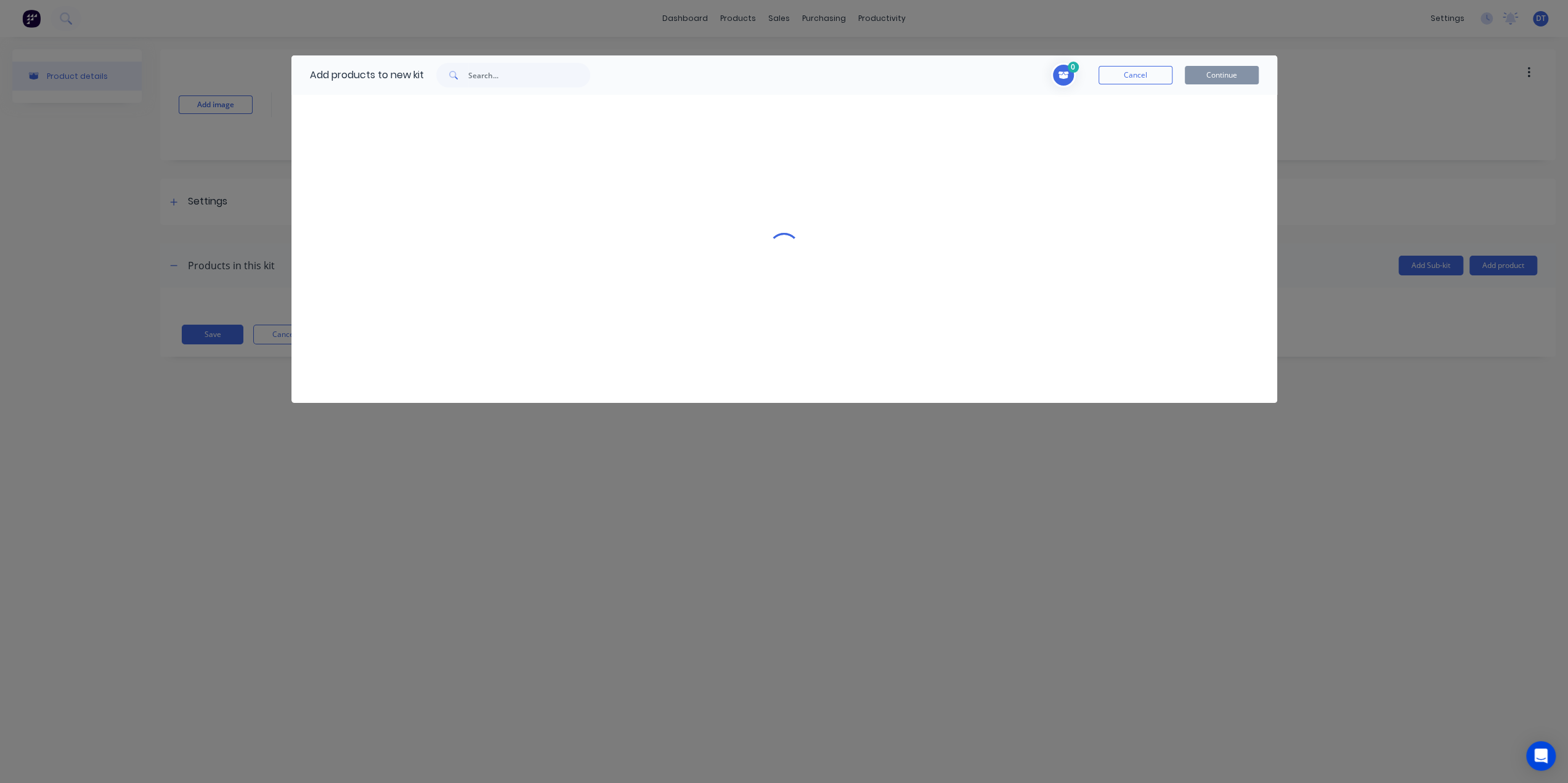
scroll to position [0, 0]
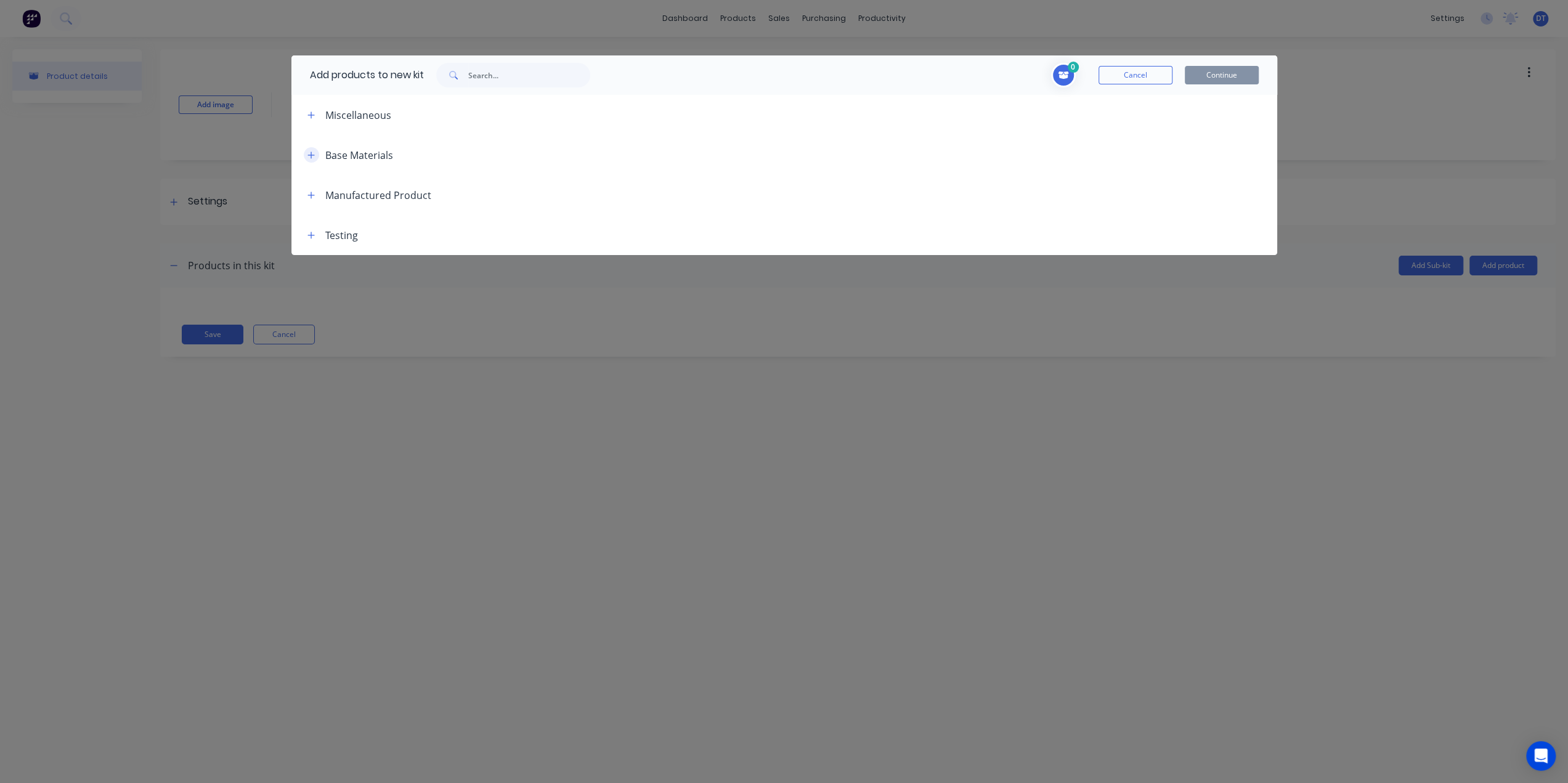
click at [308, 153] on icon "button" at bounding box center [311, 155] width 7 height 9
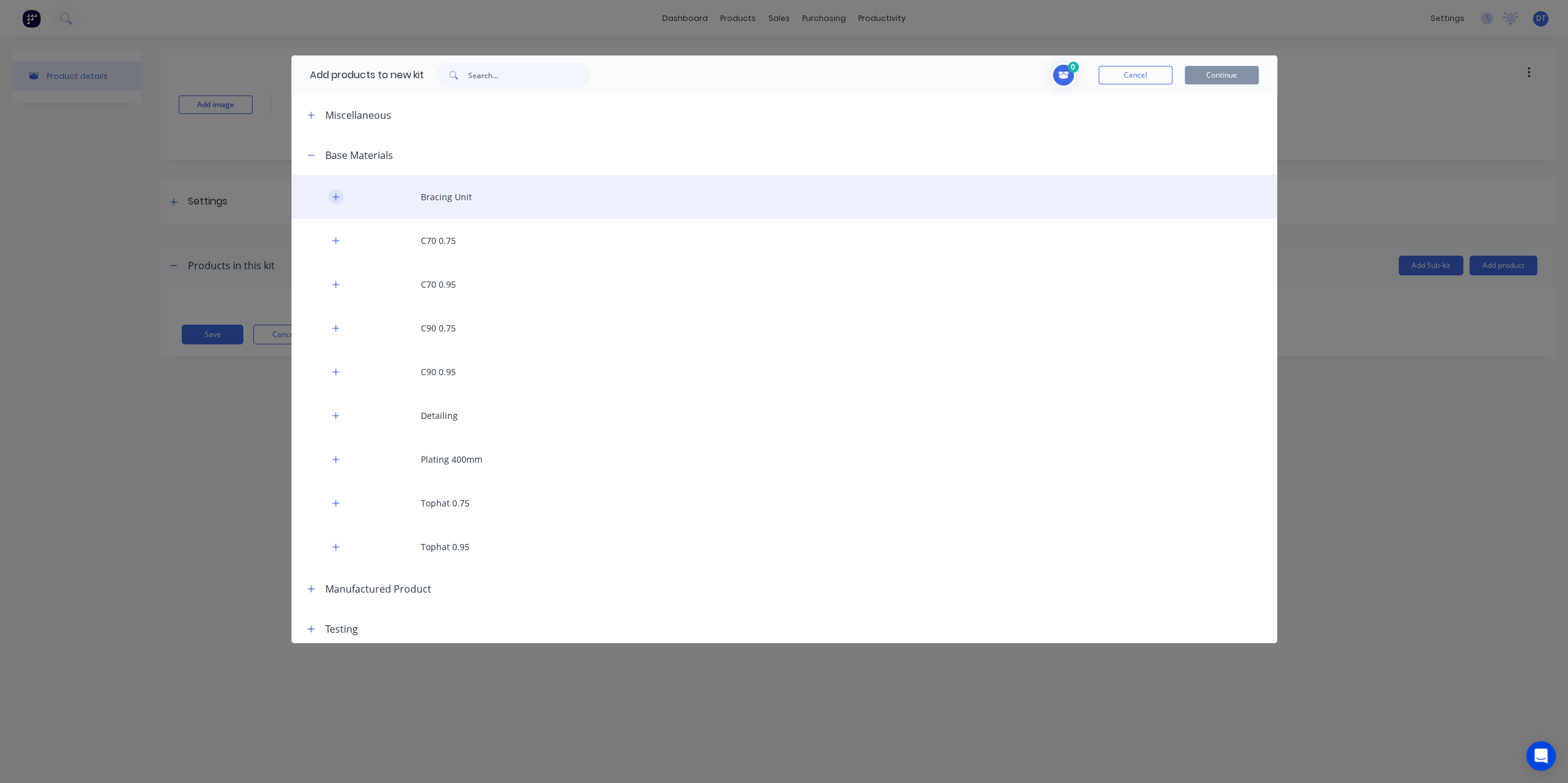
click at [338, 196] on icon "button" at bounding box center [335, 197] width 7 height 9
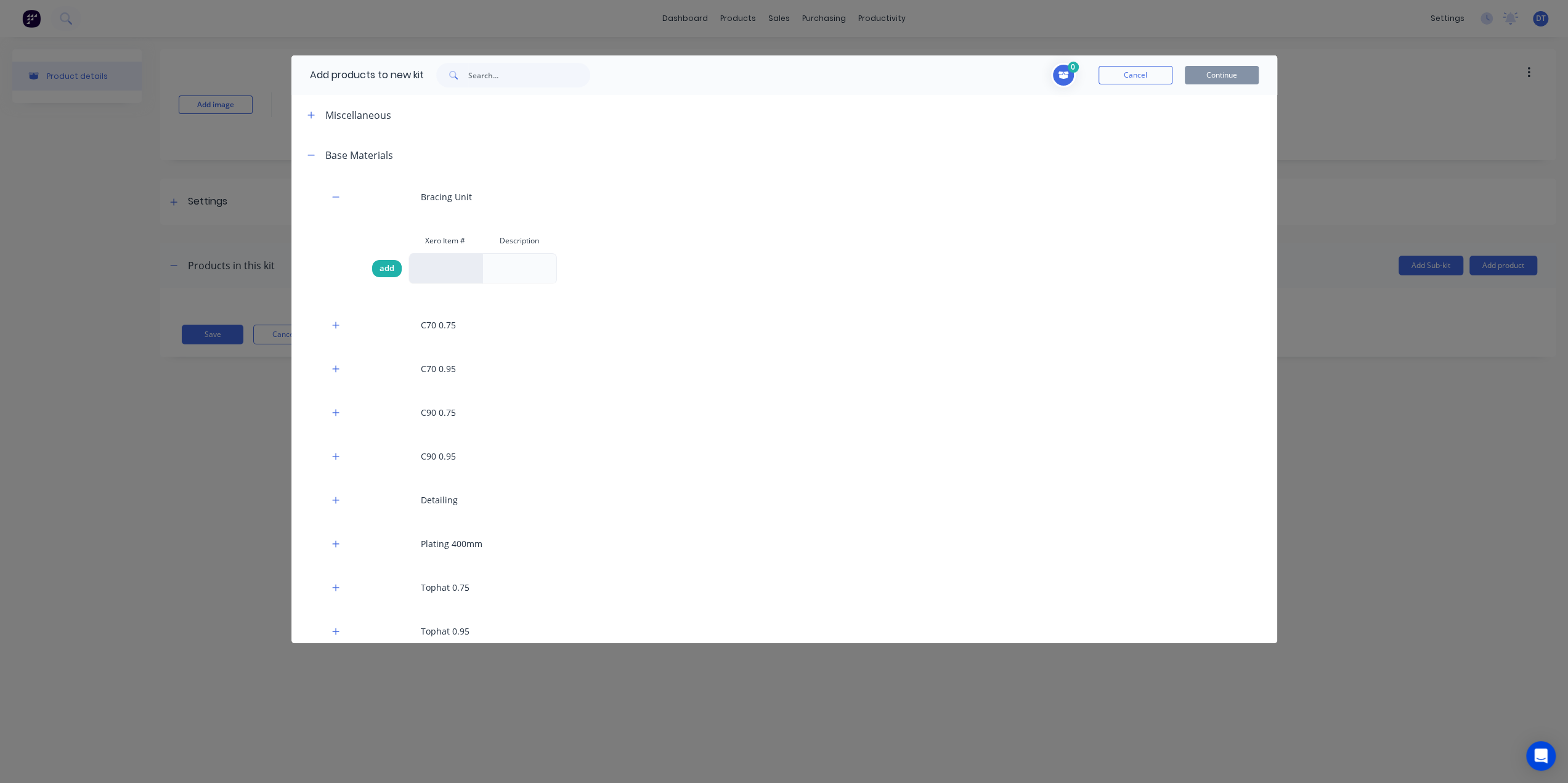
click at [387, 273] on span "add" at bounding box center [387, 268] width 14 height 13
click at [518, 263] on div at bounding box center [520, 269] width 20 height 20
click at [452, 274] on div at bounding box center [445, 268] width 74 height 31
click at [386, 269] on span "add" at bounding box center [387, 268] width 14 height 13
click at [1062, 74] on icon at bounding box center [1063, 76] width 11 height 8
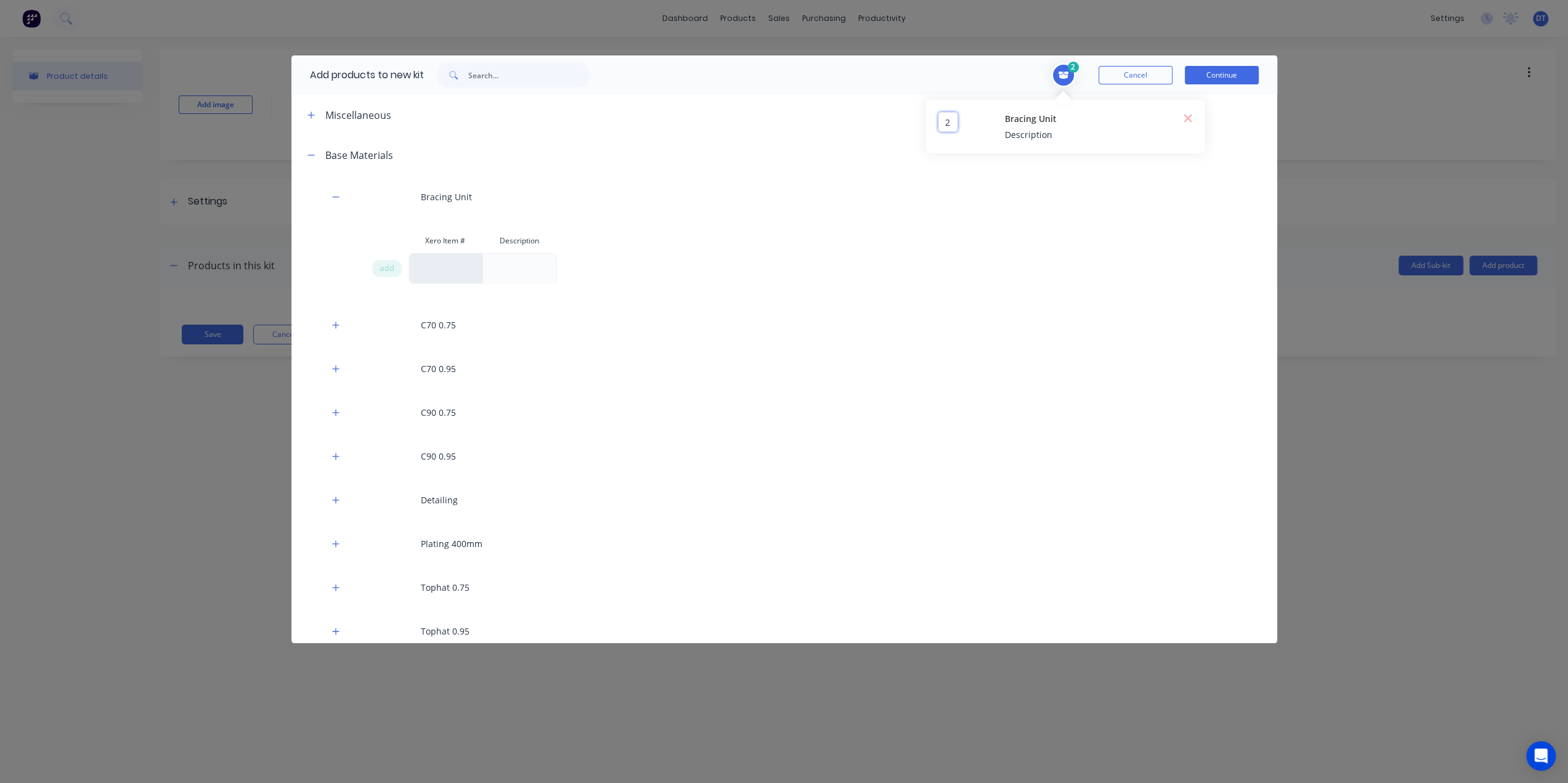
drag, startPoint x: 949, startPoint y: 125, endPoint x: 940, endPoint y: 123, distance: 9.2
click at [940, 123] on input "2" at bounding box center [948, 122] width 20 height 20
click at [1039, 263] on div "add" at bounding box center [779, 268] width 815 height 31
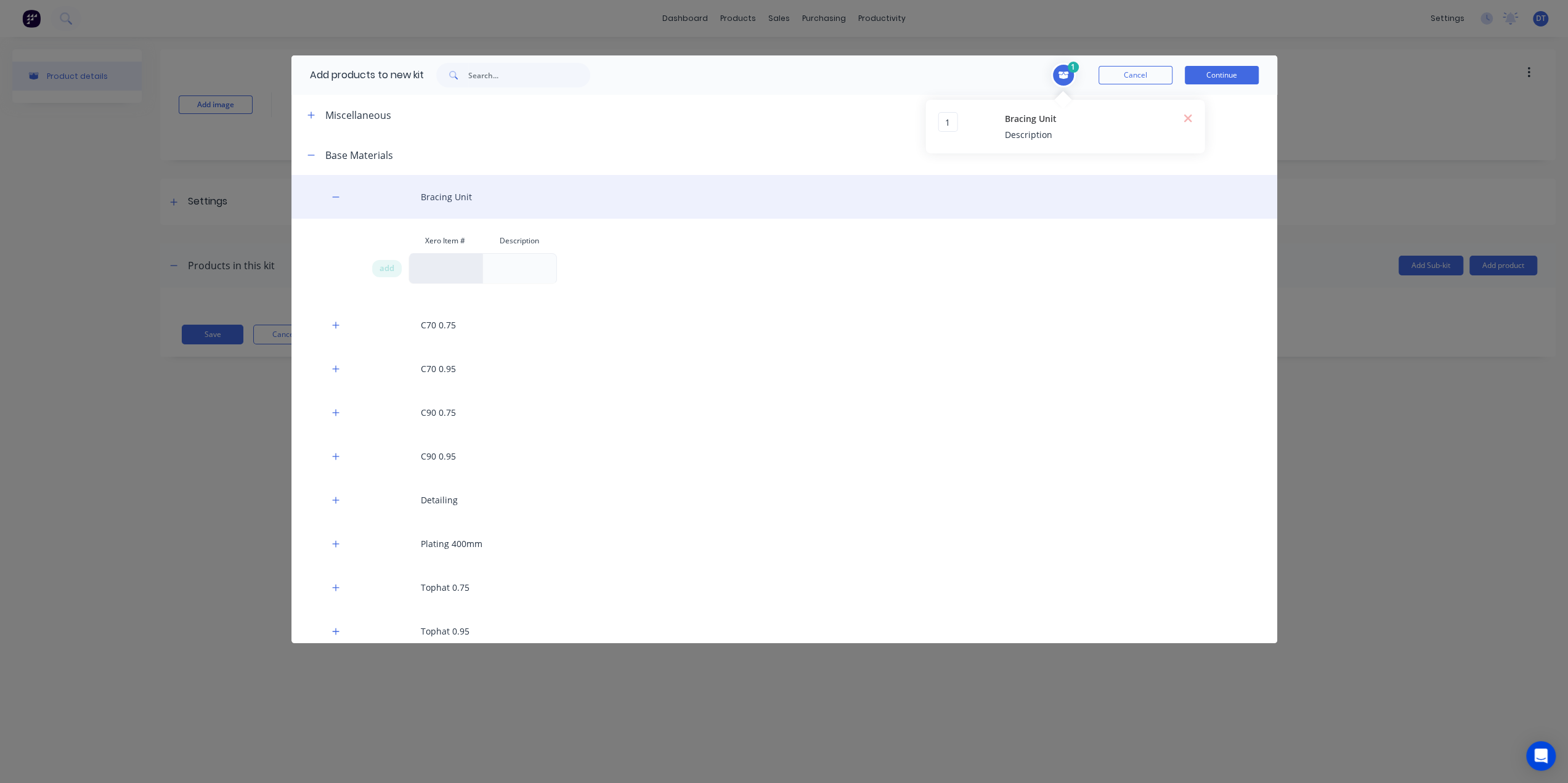
click at [1110, 190] on div "Bracing Unit" at bounding box center [784, 197] width 986 height 43
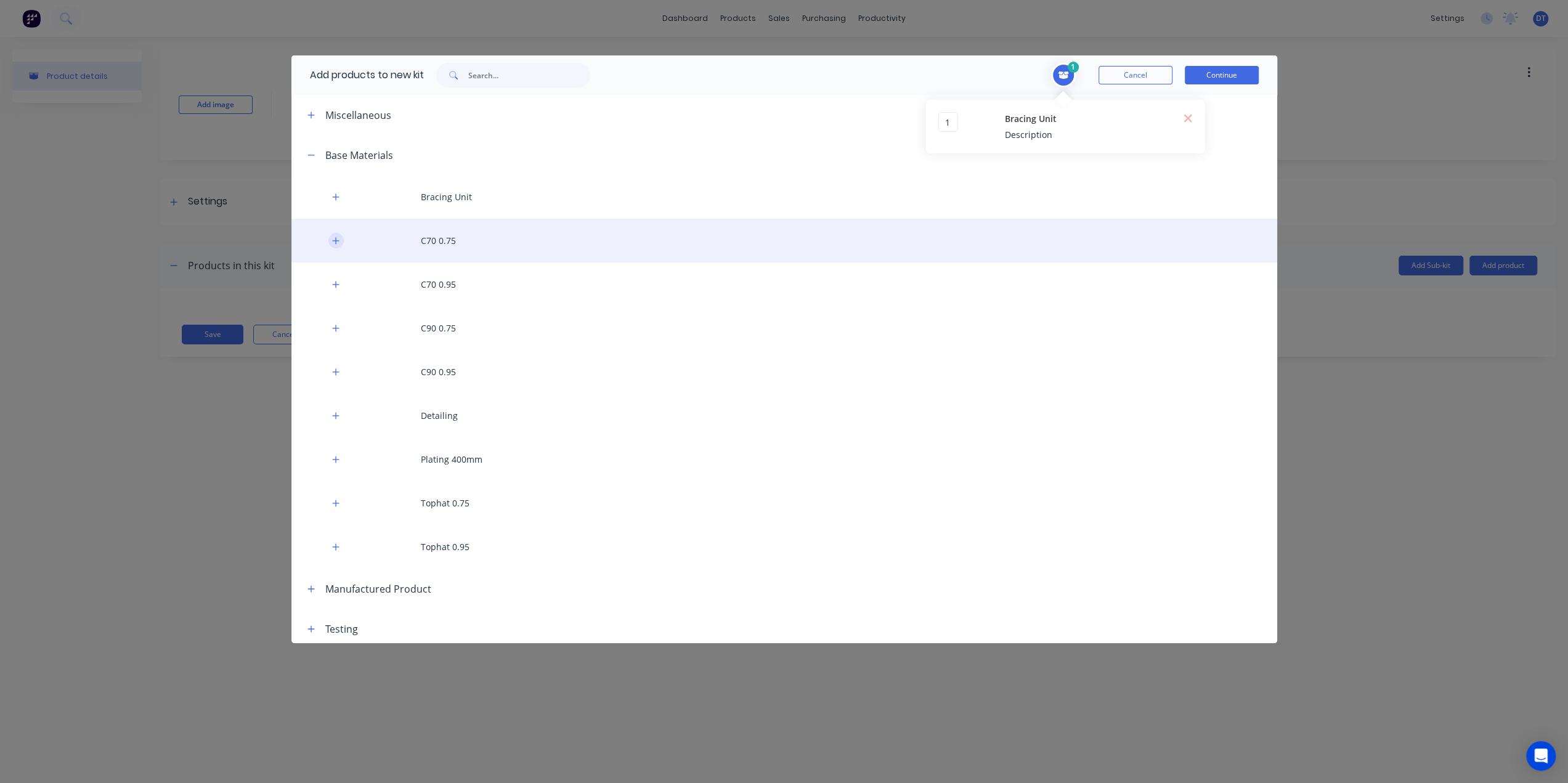
click at [338, 243] on icon "button" at bounding box center [335, 240] width 7 height 9
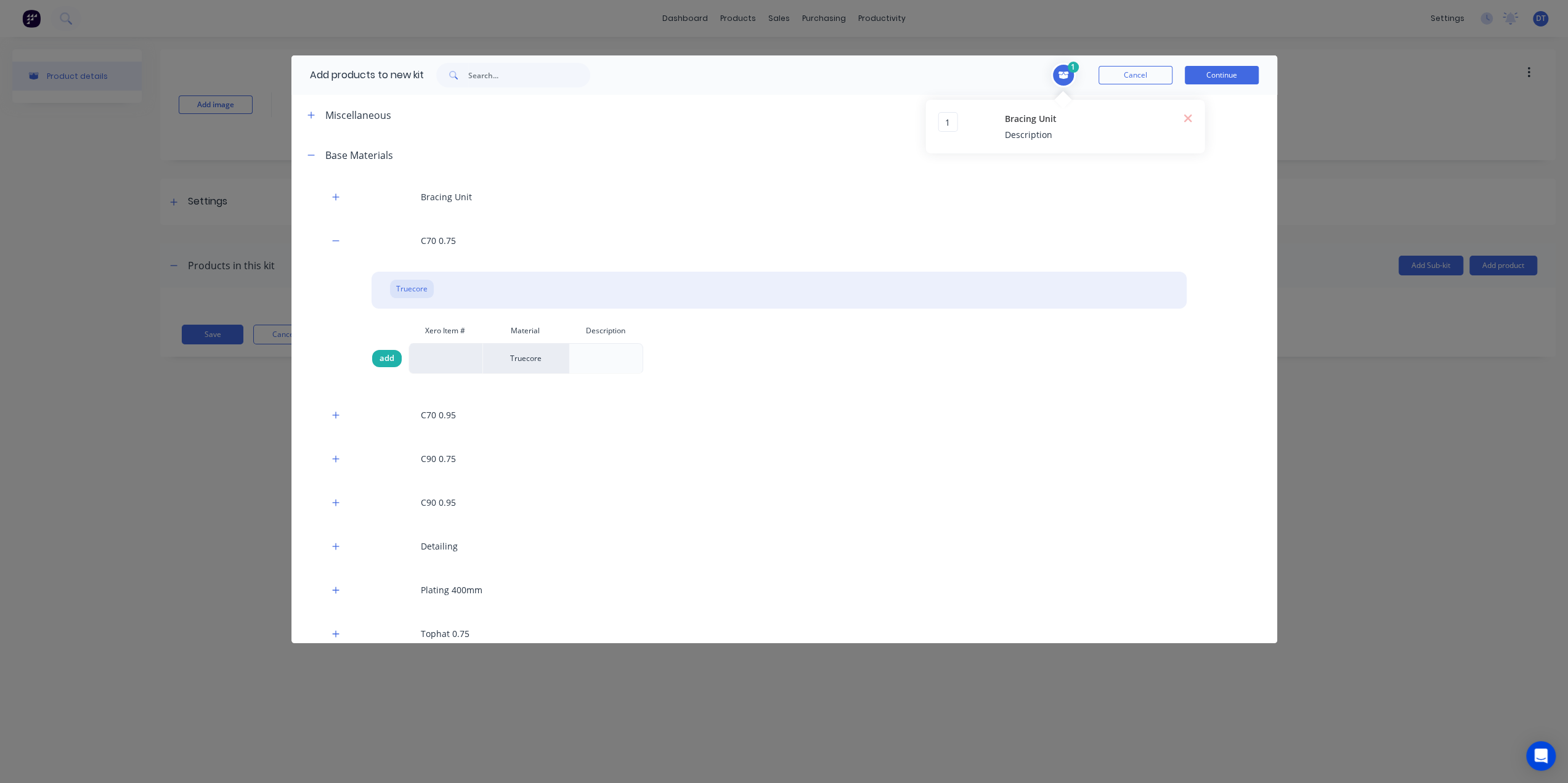
click at [387, 360] on span "add" at bounding box center [387, 358] width 14 height 13
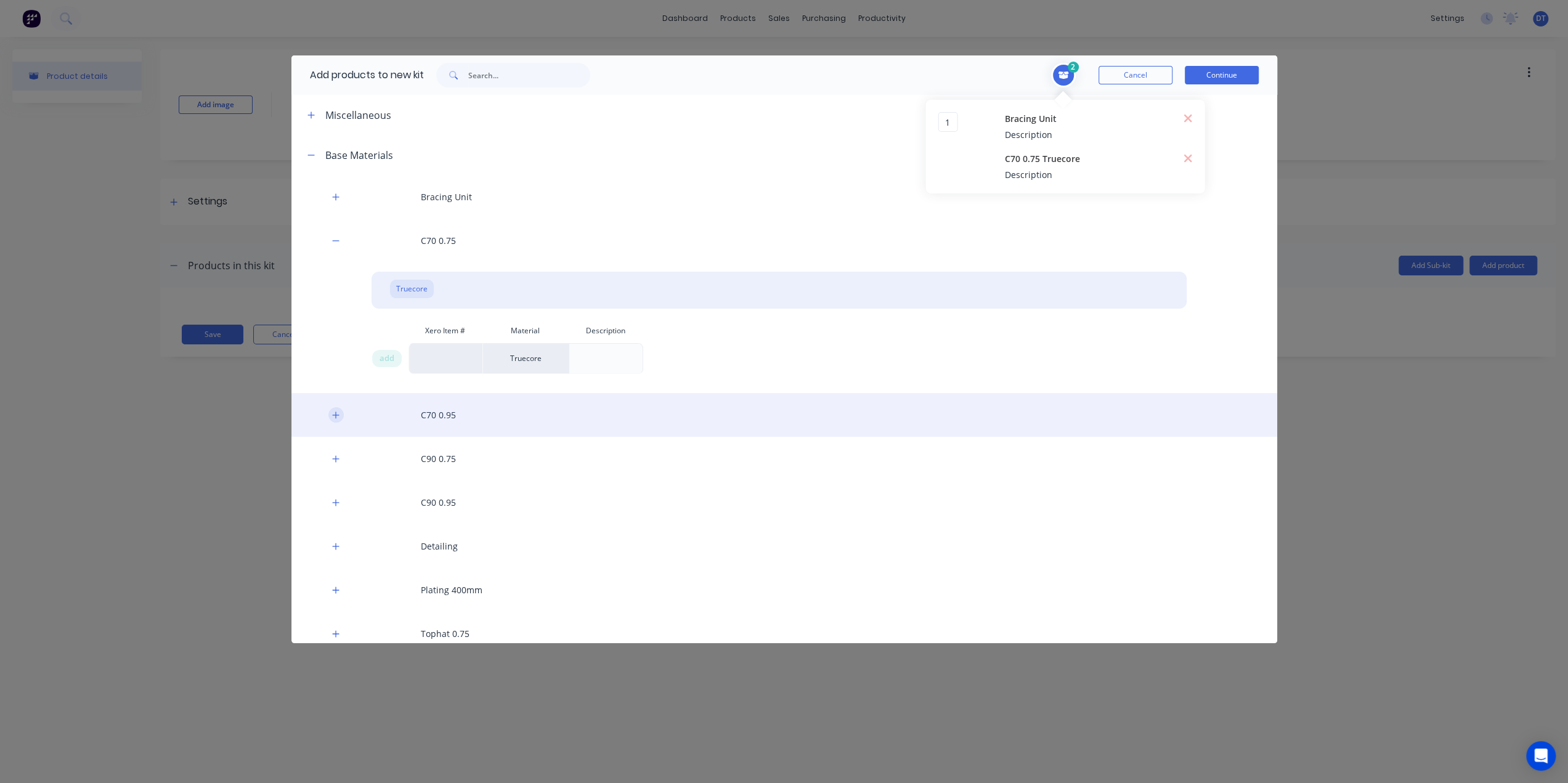
click at [338, 415] on icon "button" at bounding box center [335, 415] width 7 height 7
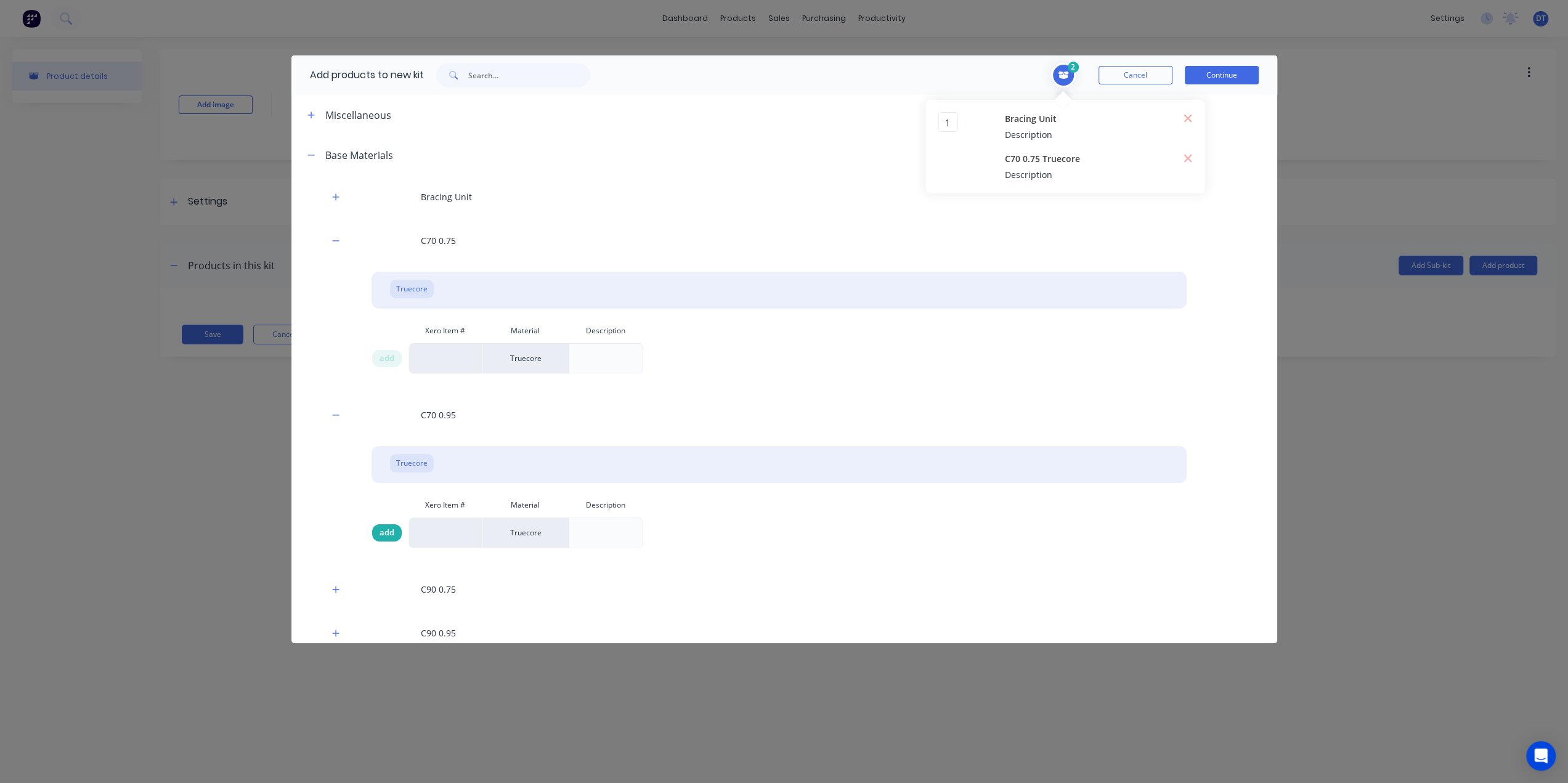
click at [388, 529] on span "add" at bounding box center [387, 533] width 14 height 13
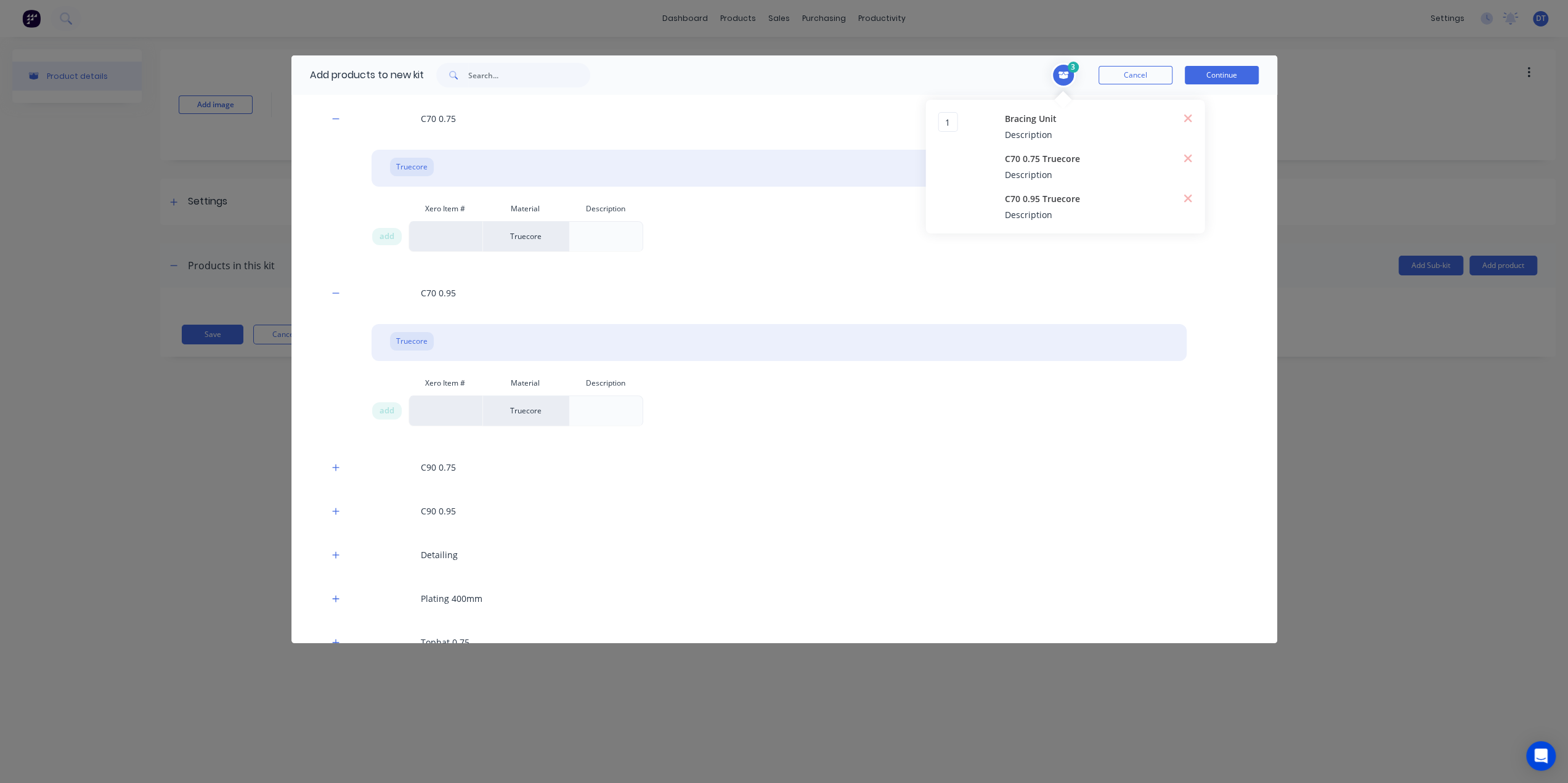
scroll to position [123, 0]
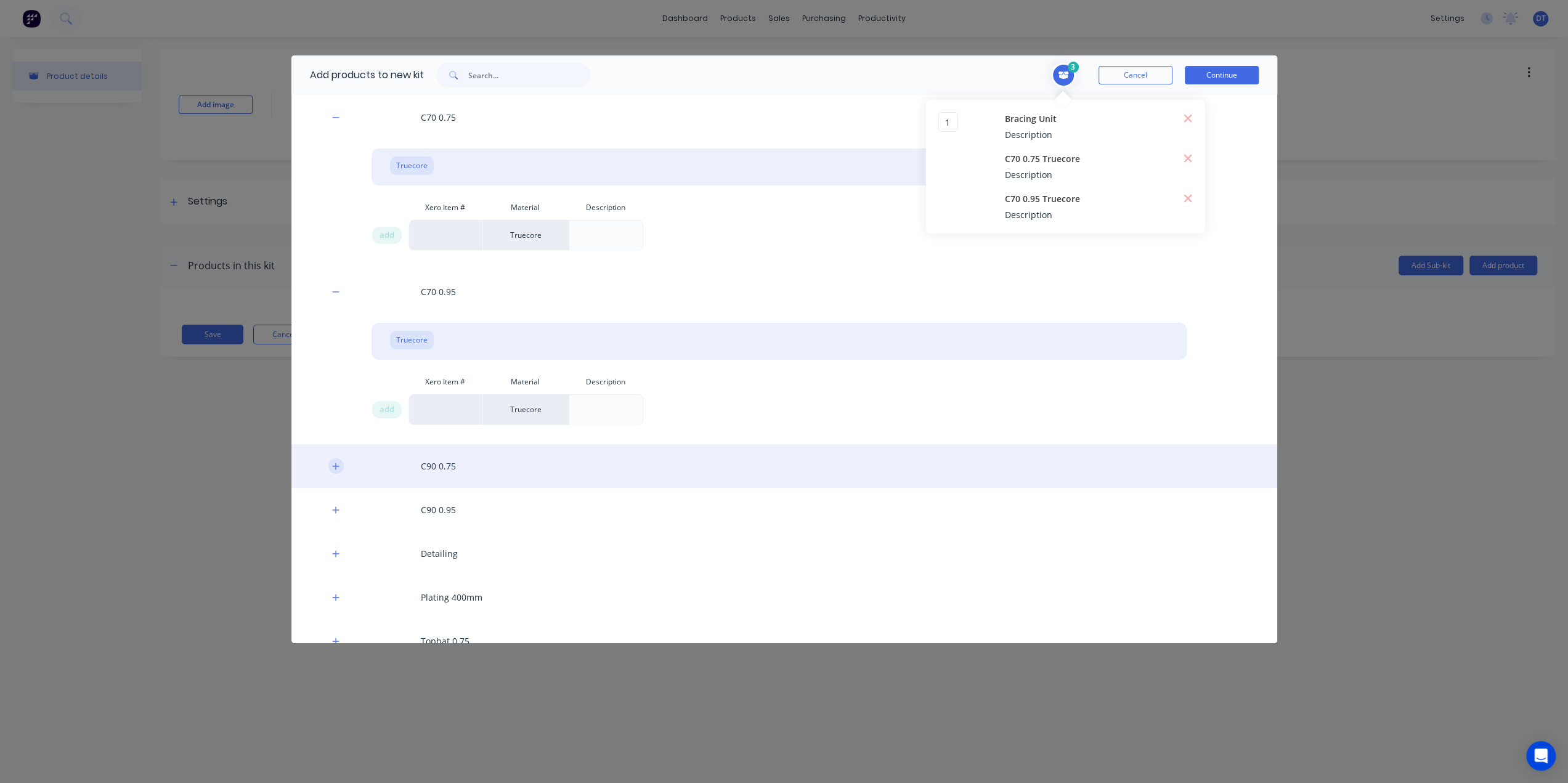
click at [338, 460] on button "button" at bounding box center [336, 466] width 15 height 15
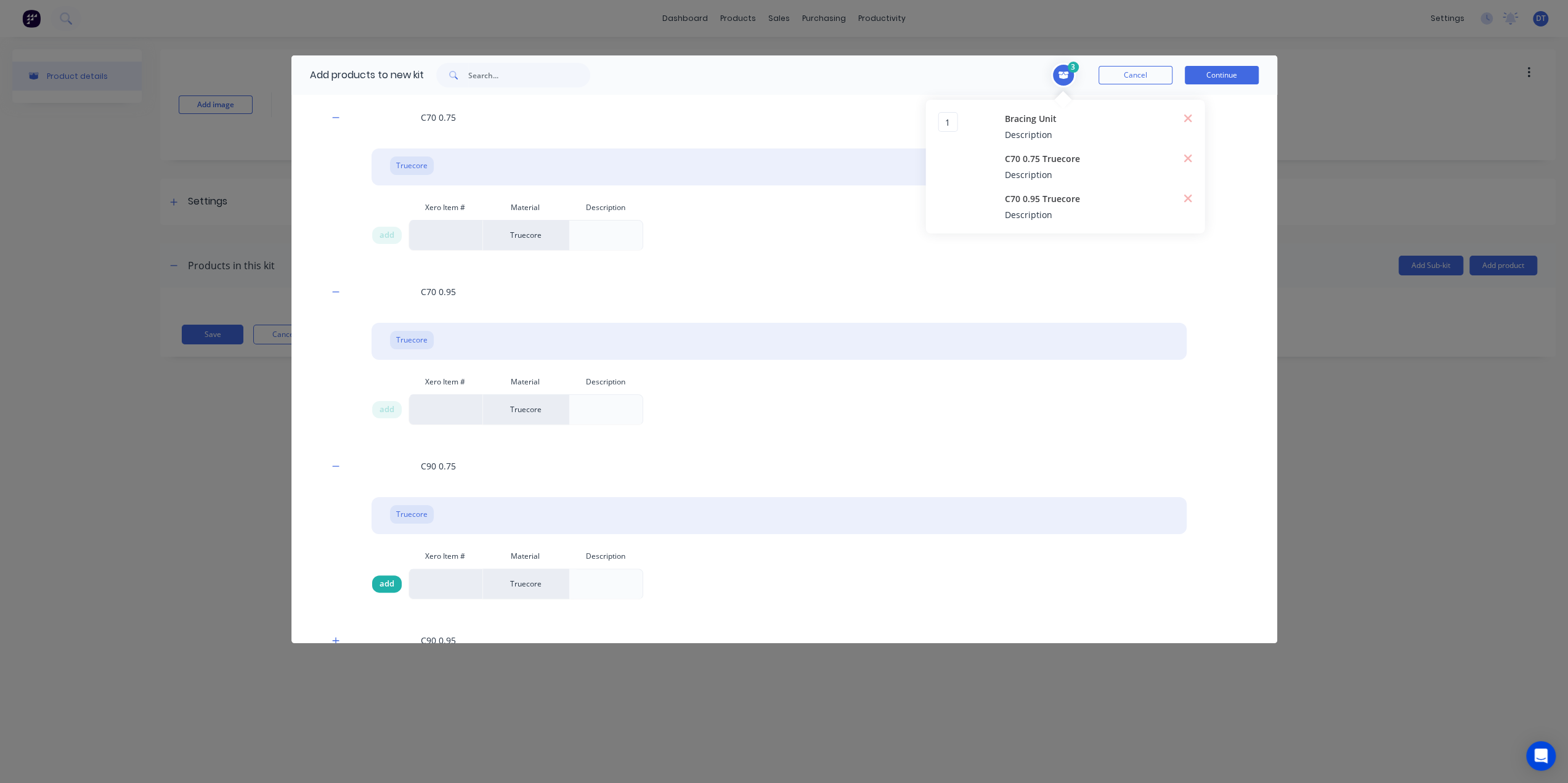
click at [387, 582] on span "add" at bounding box center [387, 583] width 14 height 13
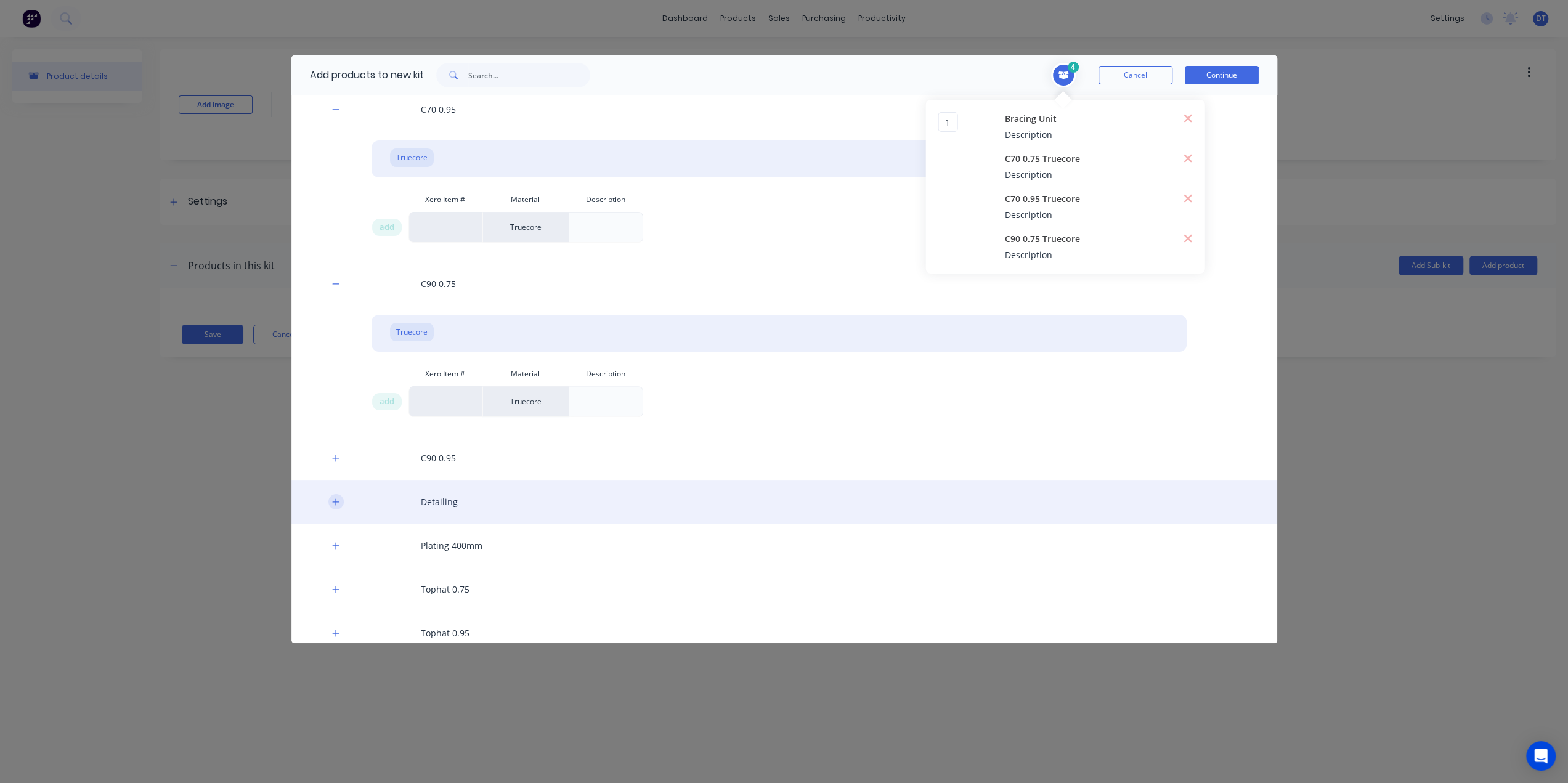
scroll to position [308, 0]
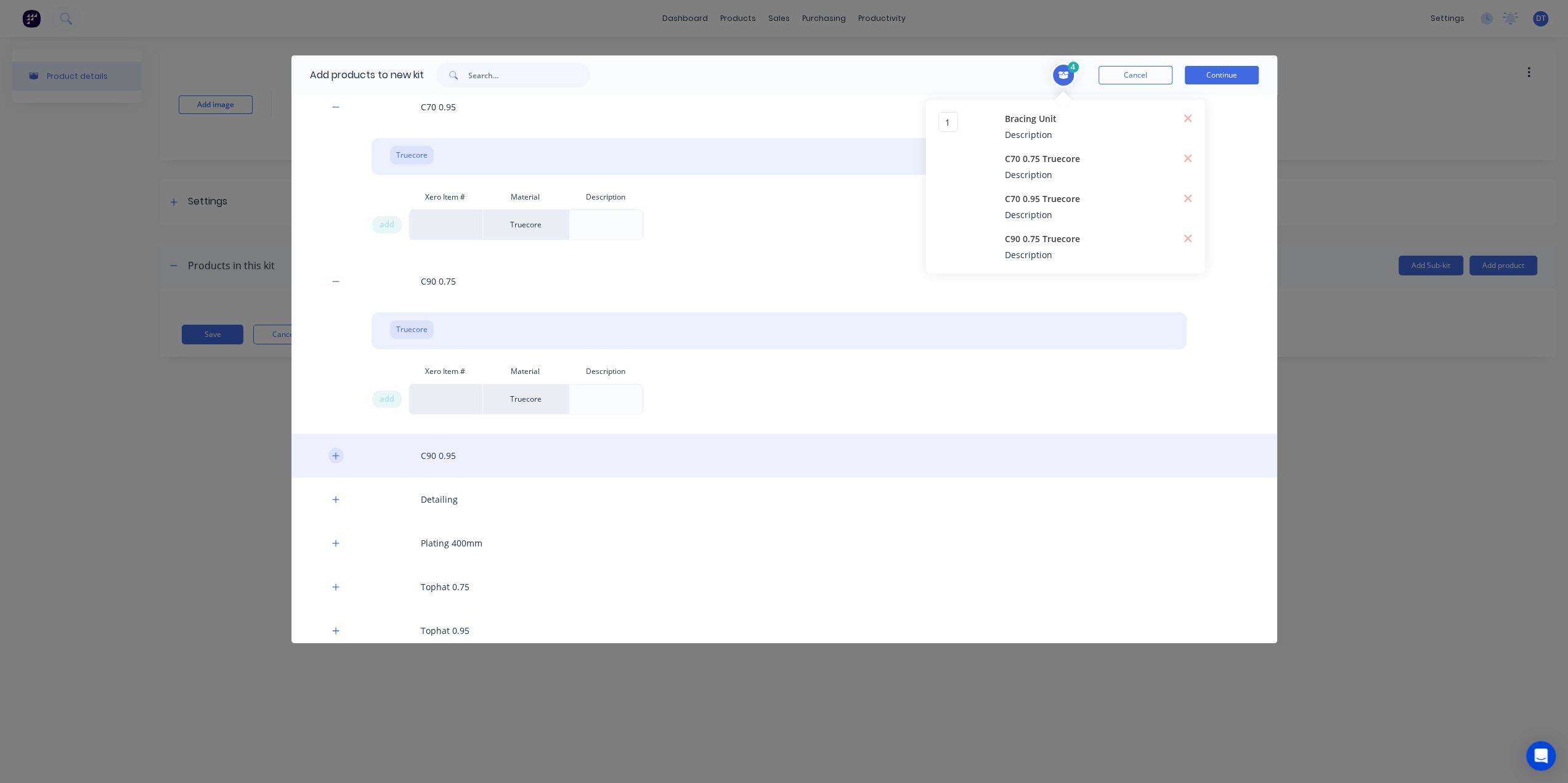
click at [335, 460] on button "button" at bounding box center [336, 455] width 15 height 15
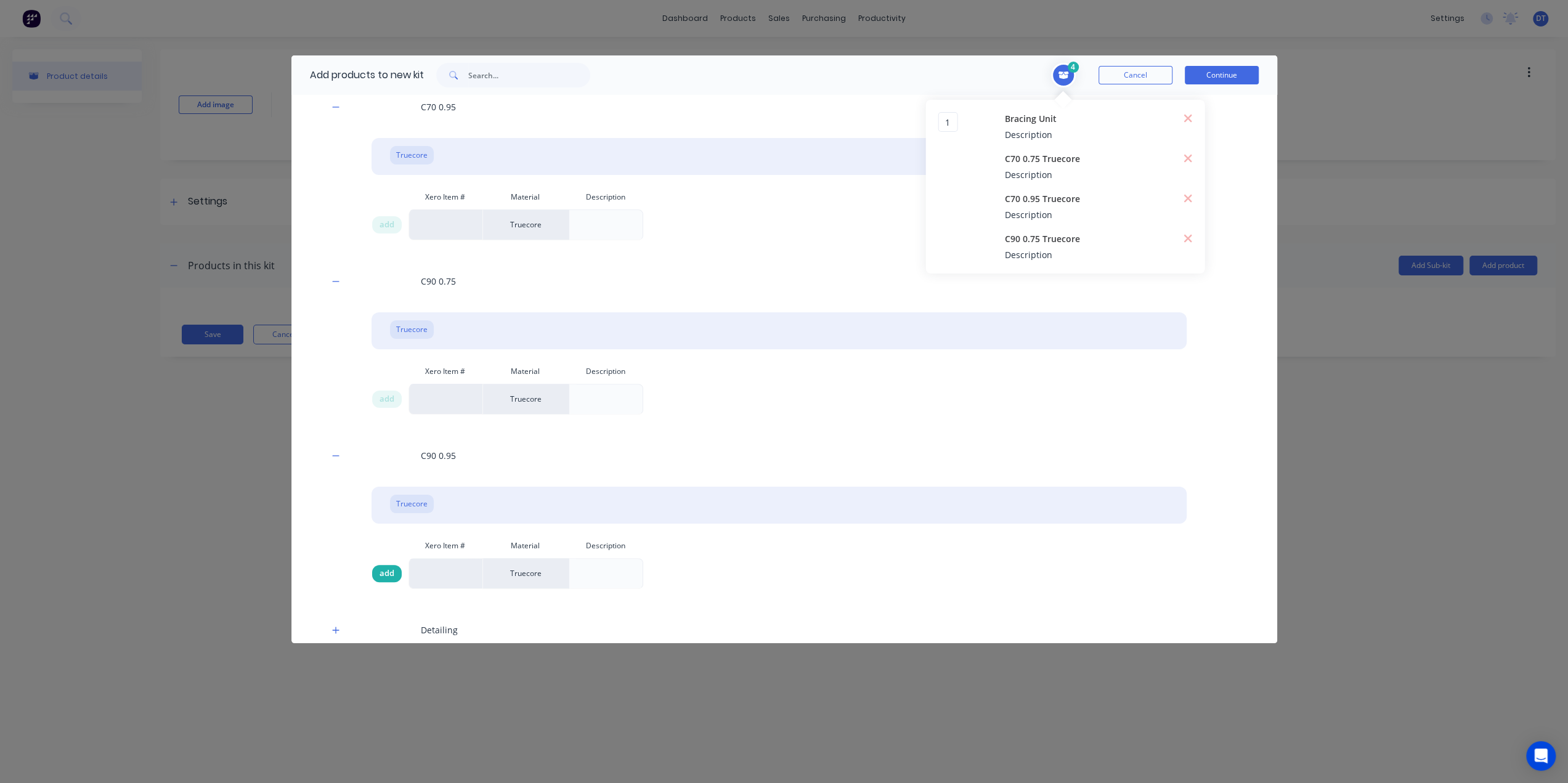
click at [389, 572] on span "add" at bounding box center [387, 574] width 14 height 13
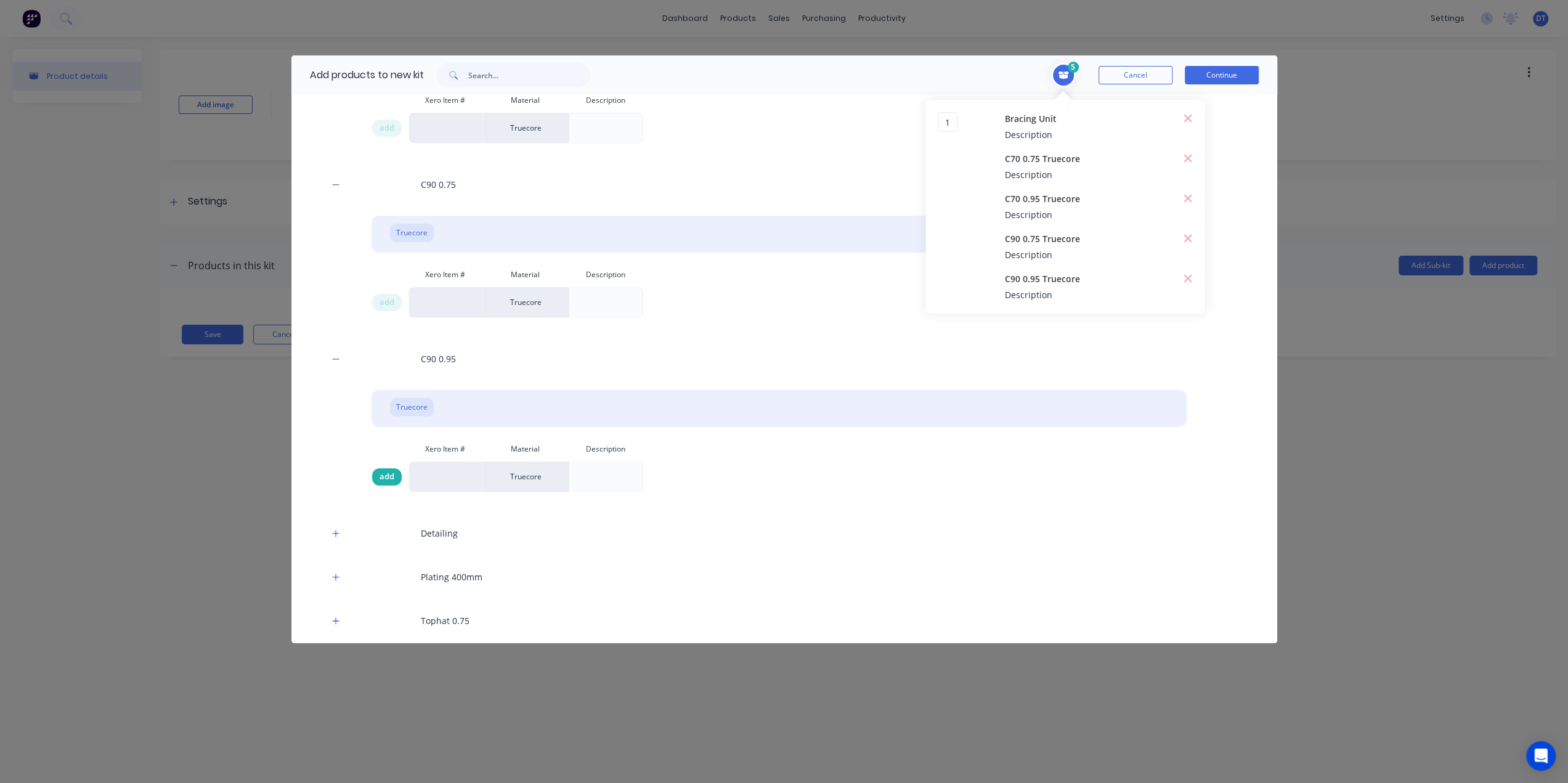
scroll to position [528, 0]
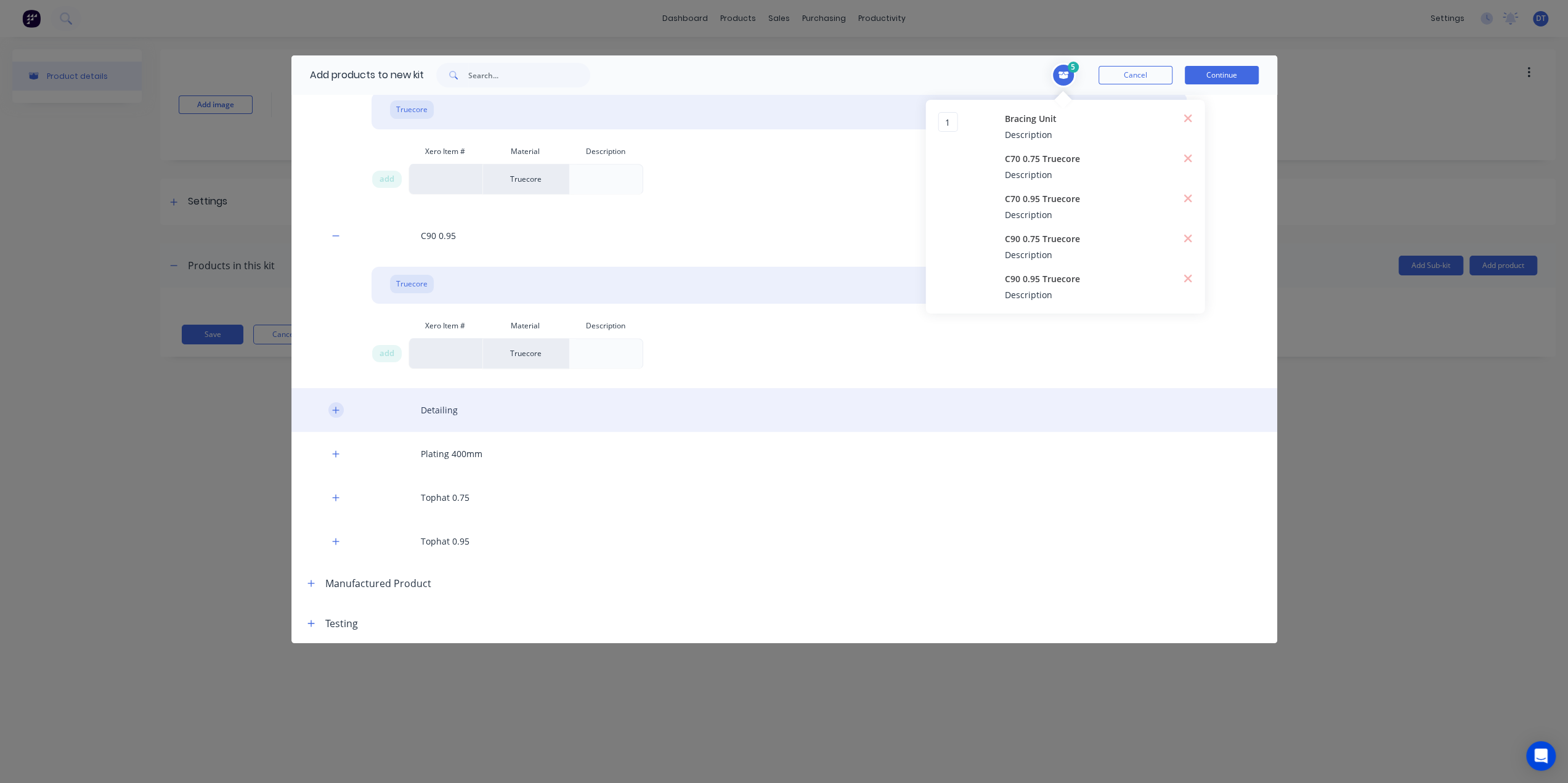
click at [335, 406] on icon "button" at bounding box center [335, 410] width 7 height 9
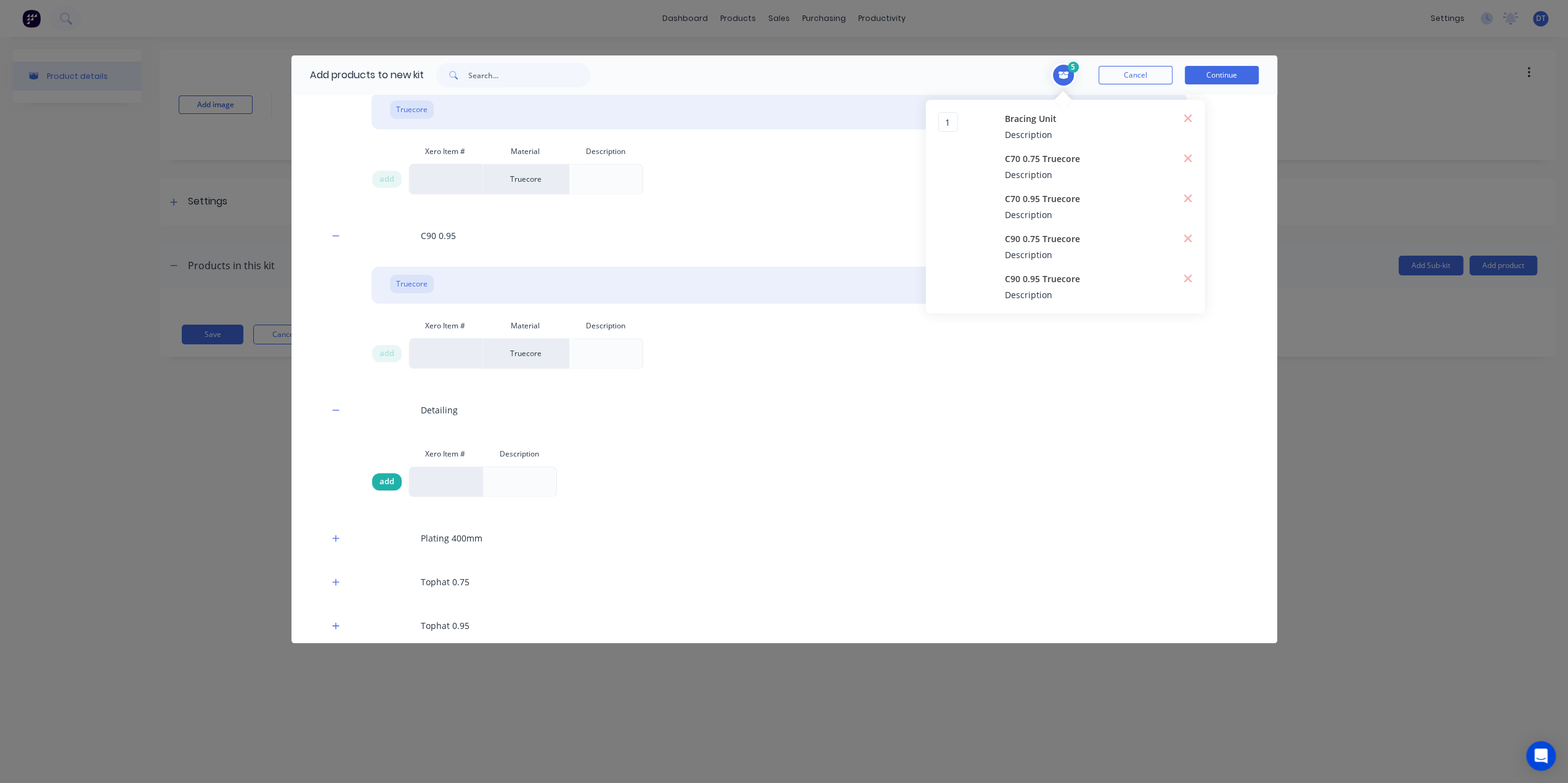
click at [391, 481] on span "add" at bounding box center [387, 481] width 14 height 13
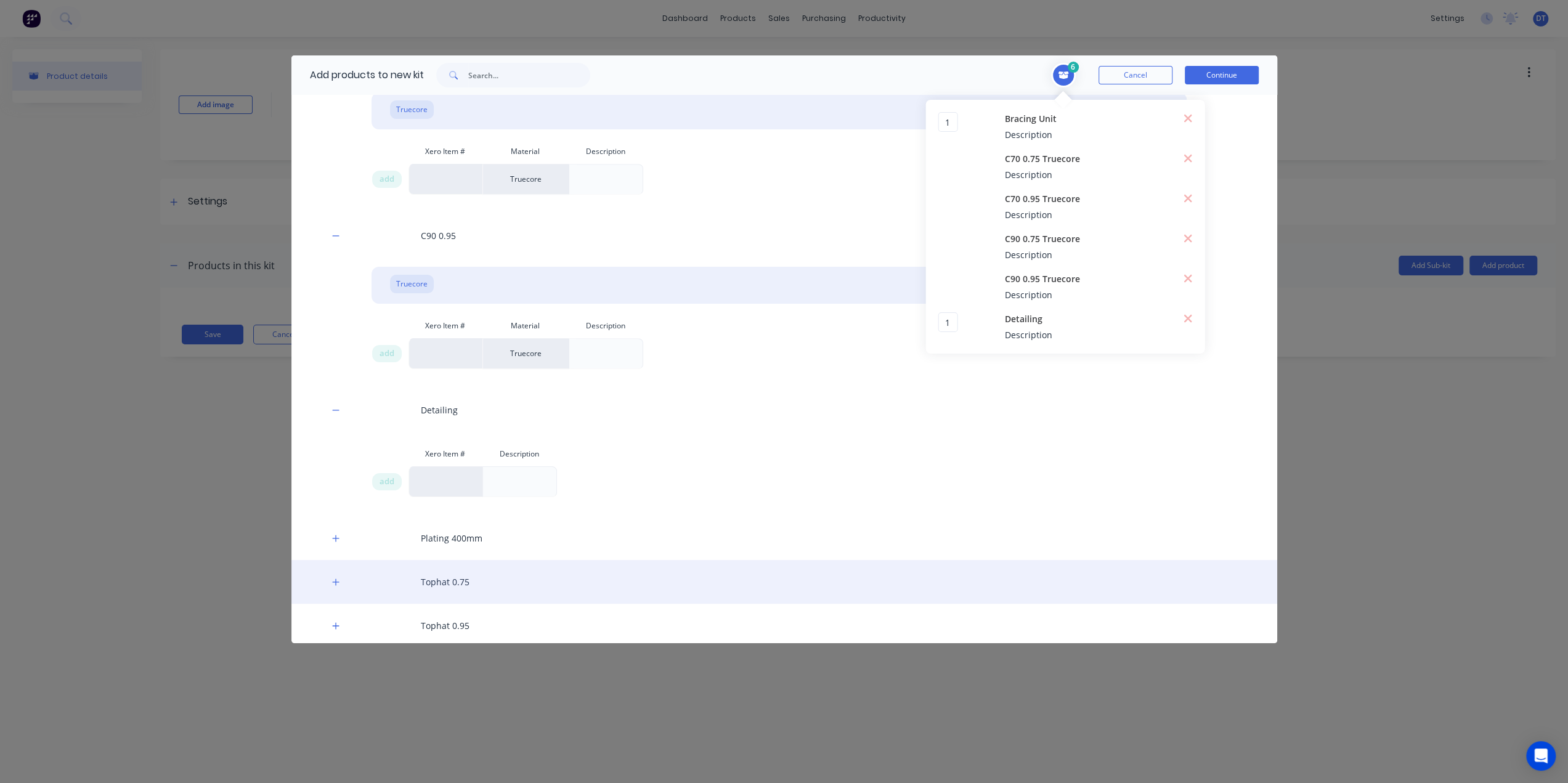
scroll to position [612, 0]
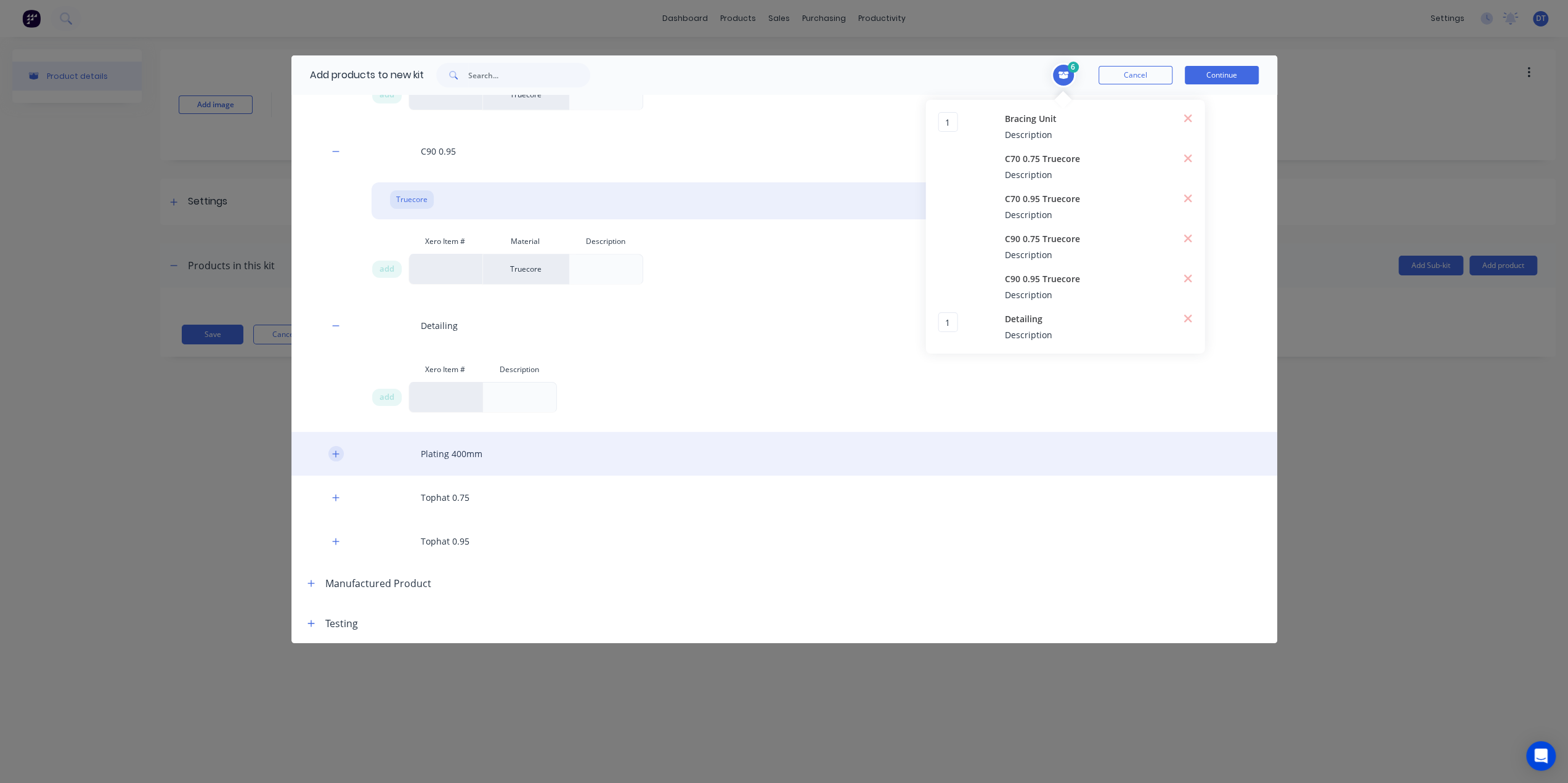
click at [338, 452] on icon "button" at bounding box center [335, 454] width 7 height 9
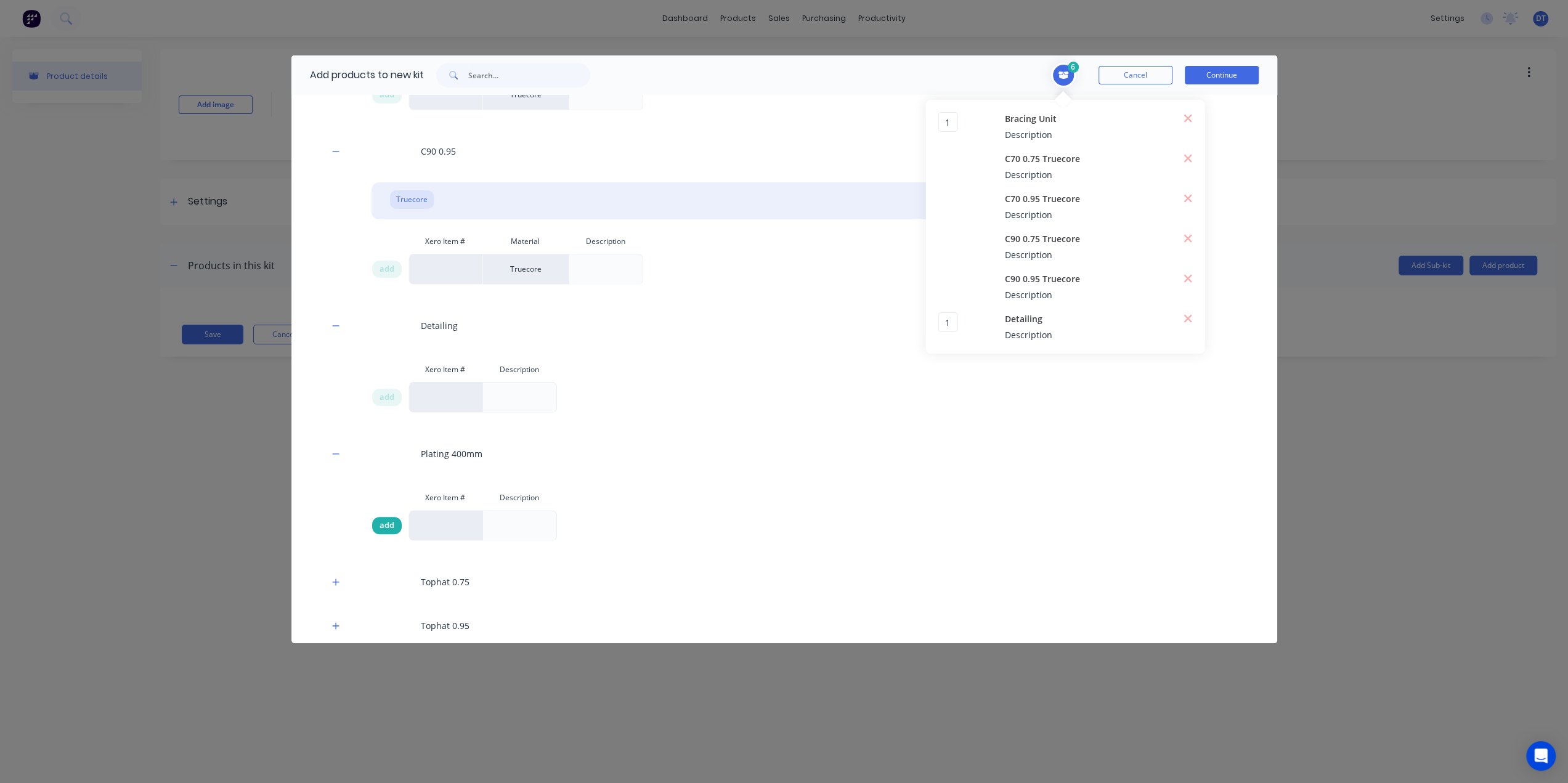
click at [385, 528] on span "add" at bounding box center [387, 526] width 14 height 13
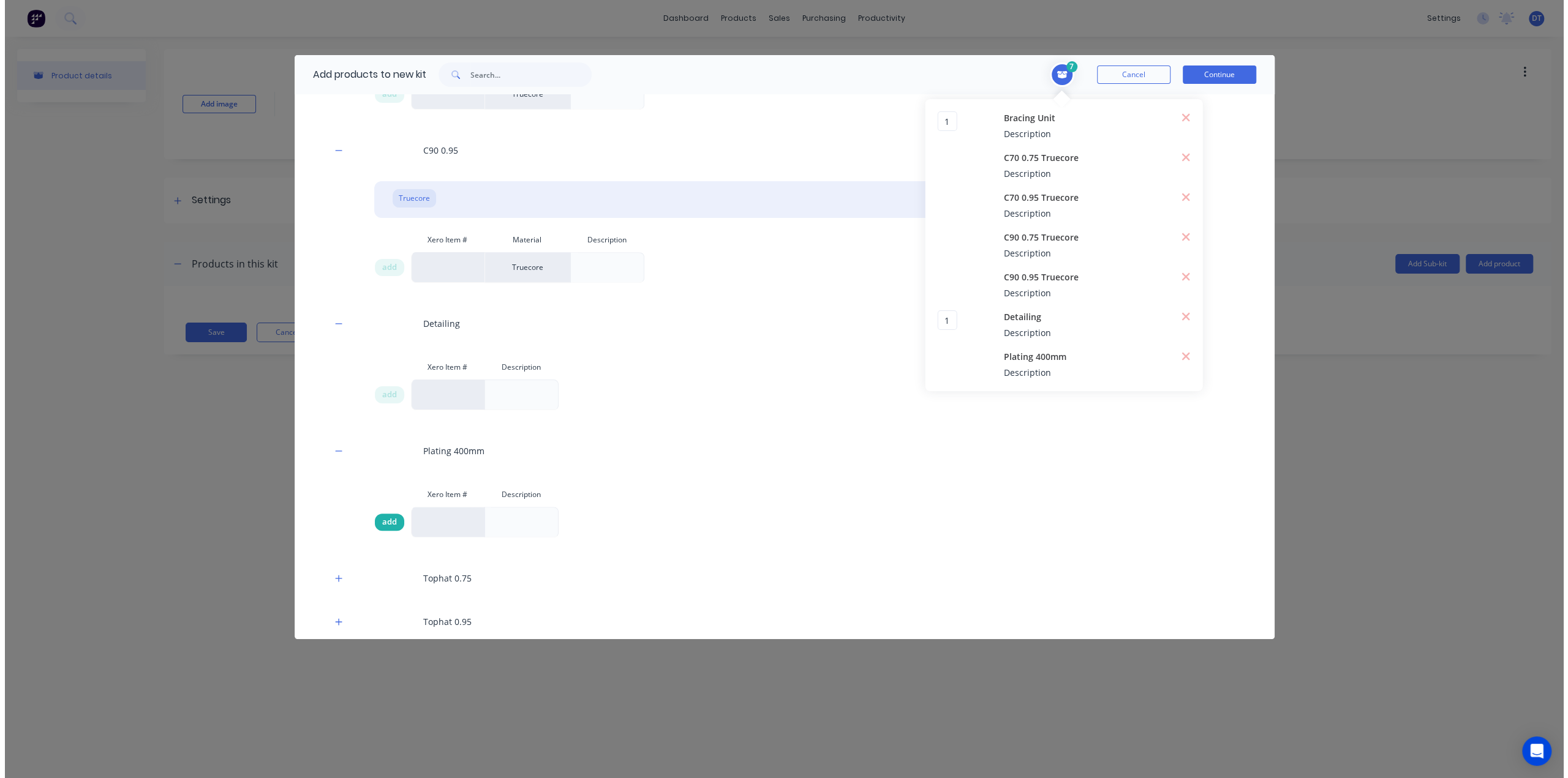
scroll to position [692, 0]
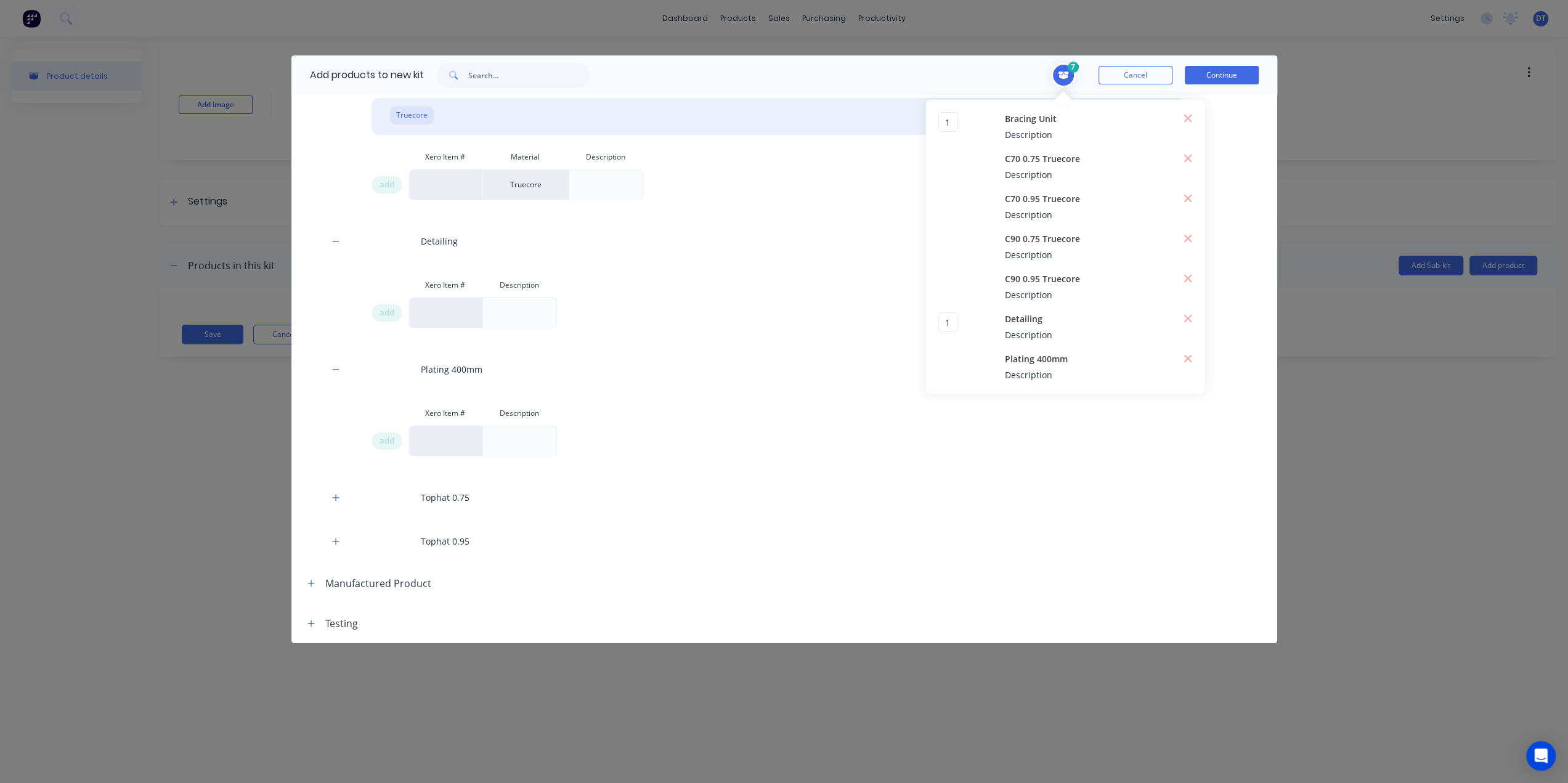
click at [1225, 72] on button "Continue" at bounding box center [1222, 75] width 74 height 18
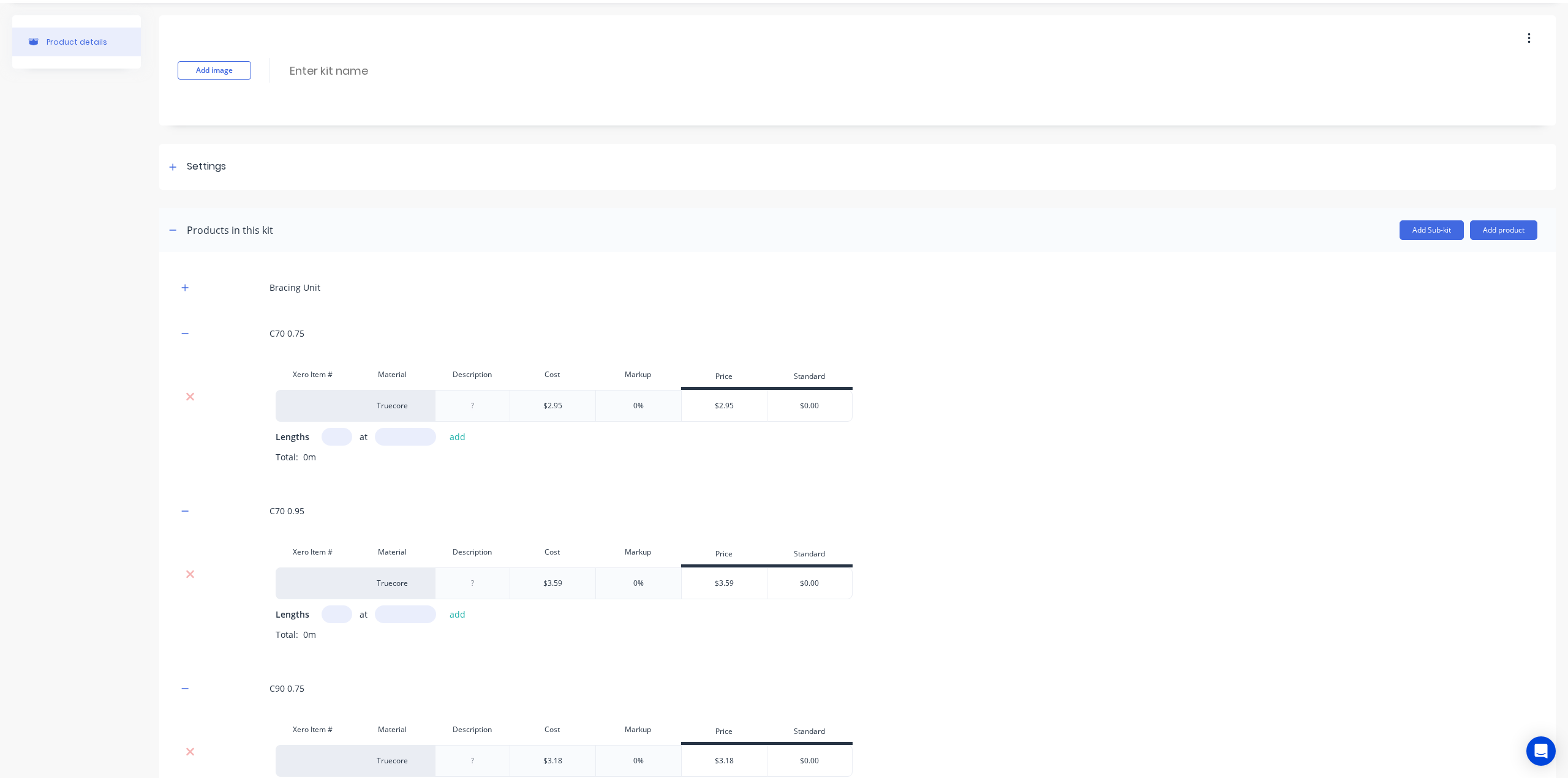
scroll to position [62, 0]
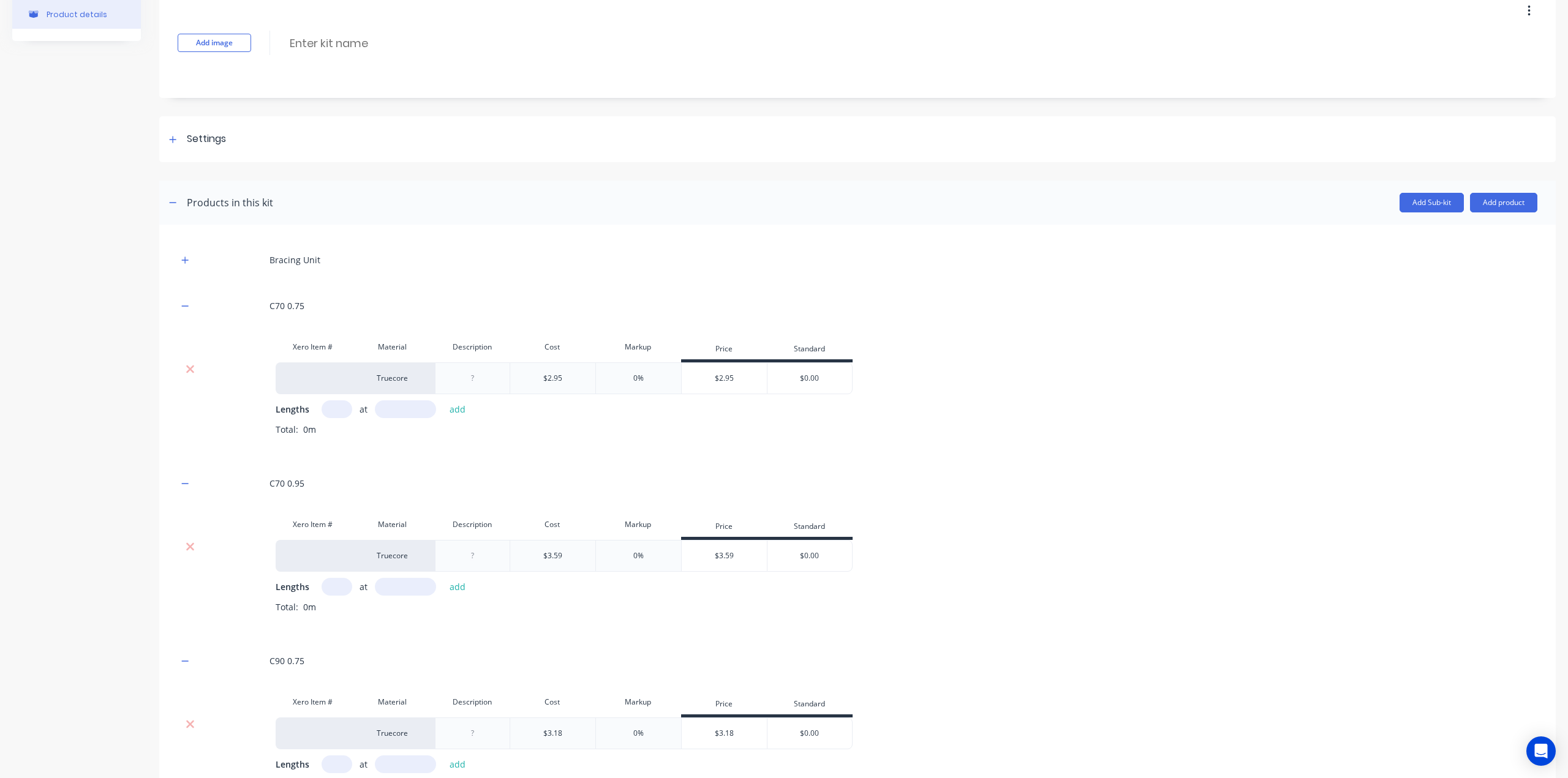
click at [197, 373] on div at bounding box center [190, 369] width 24 height 12
click at [191, 368] on icon at bounding box center [190, 369] width 8 height 8
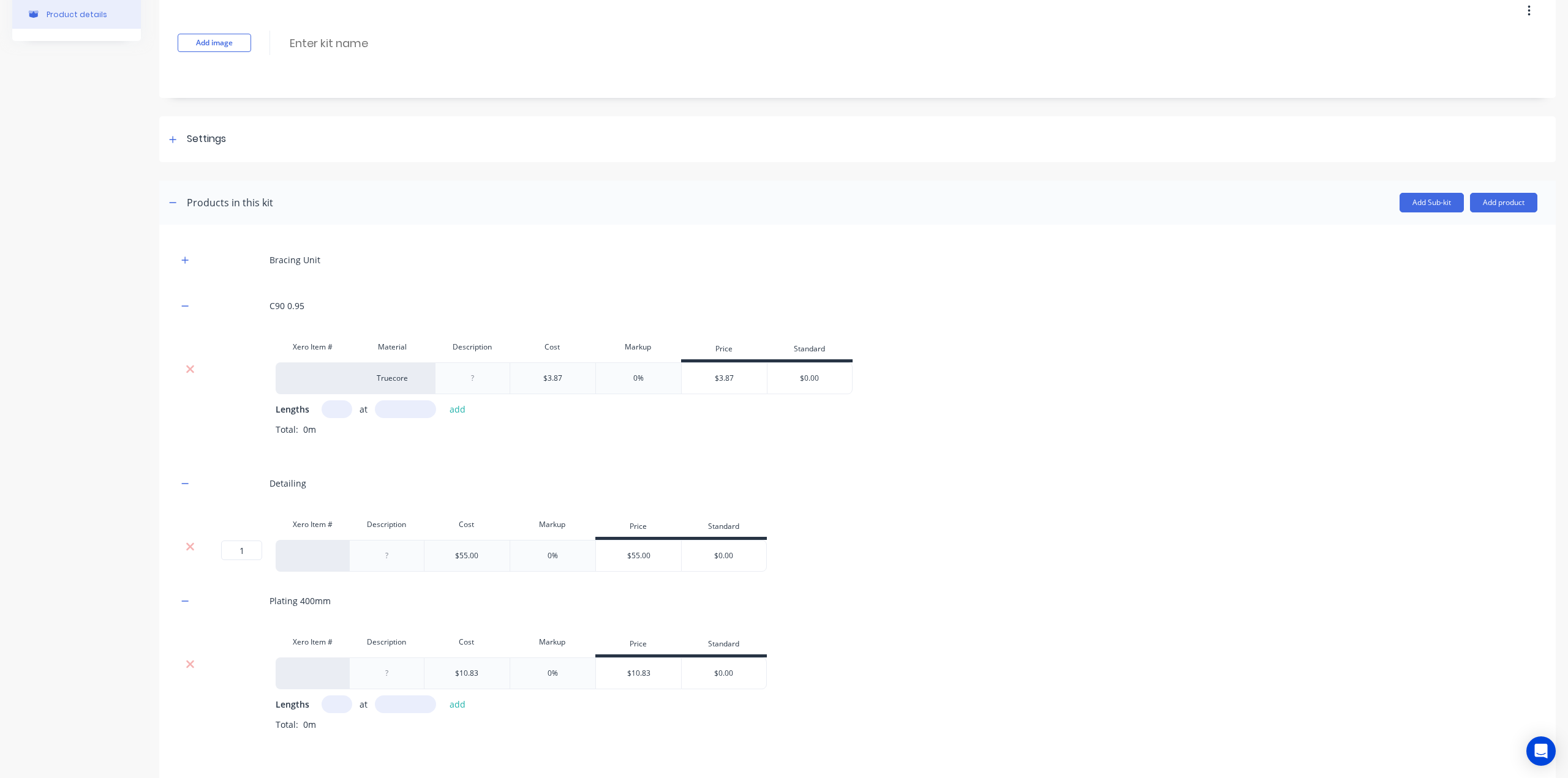
click at [191, 368] on icon at bounding box center [190, 369] width 8 height 8
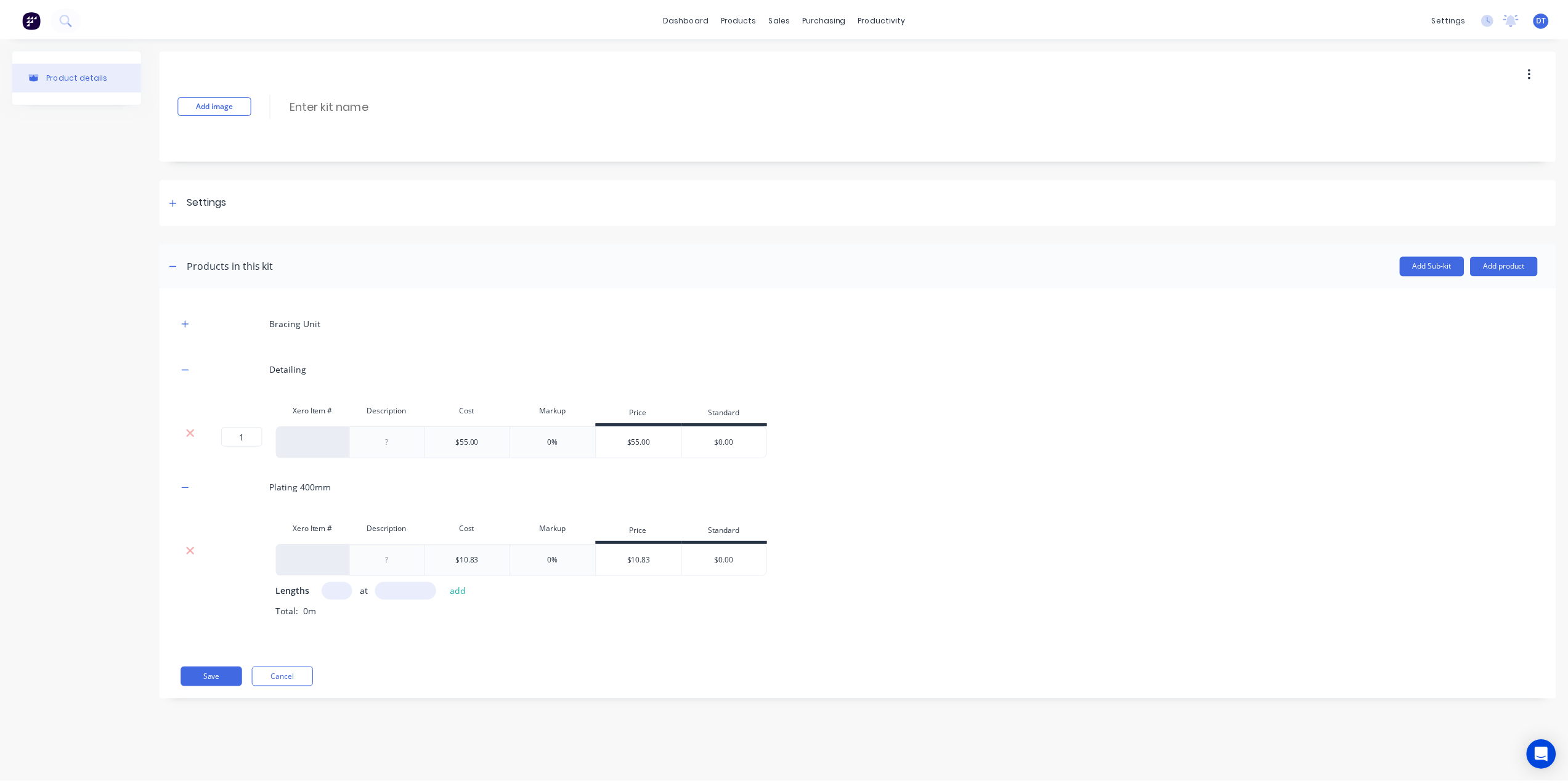
scroll to position [0, 0]
click at [194, 434] on icon at bounding box center [191, 433] width 8 height 8
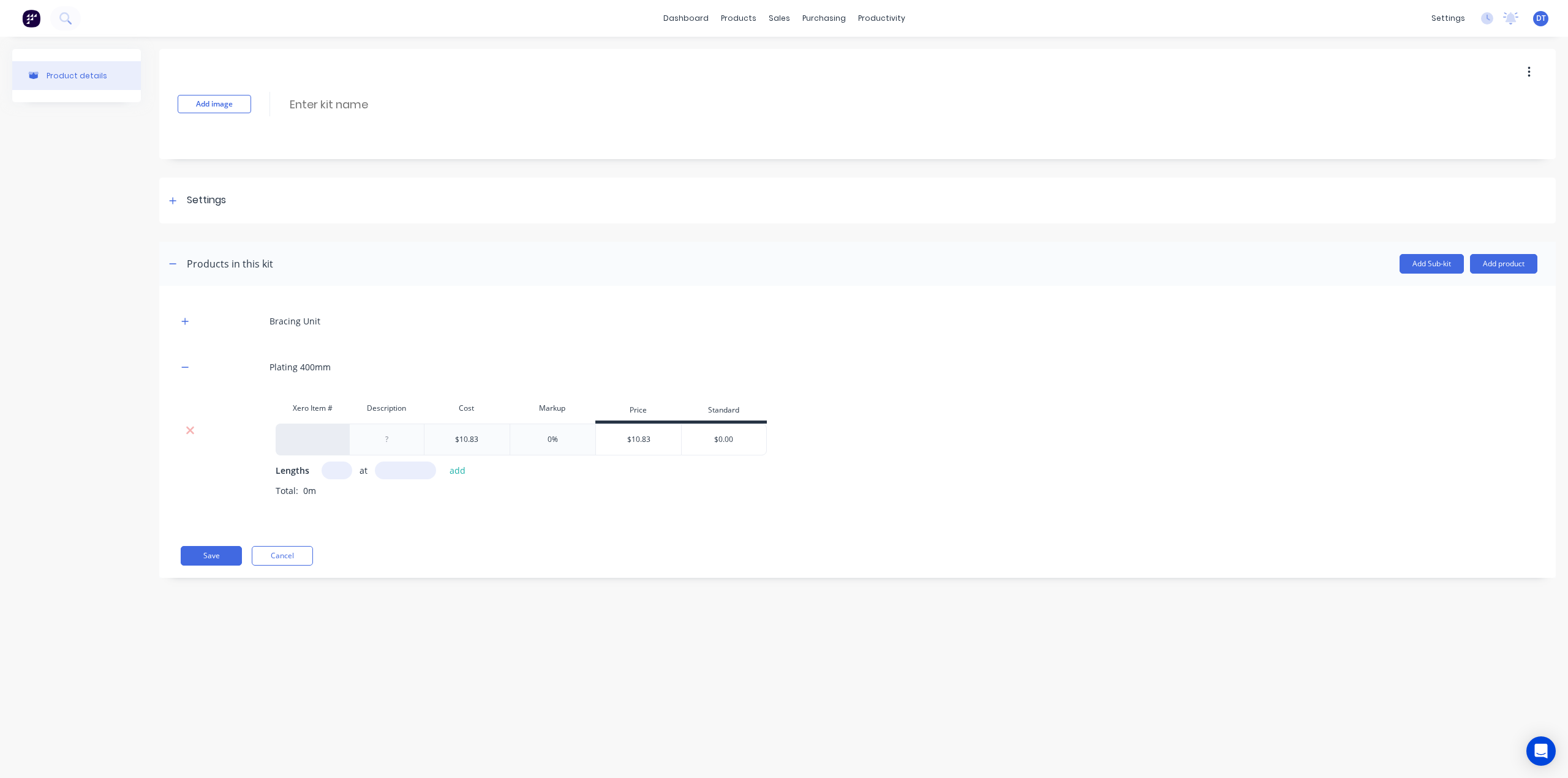
drag, startPoint x: 186, startPoint y: 431, endPoint x: 193, endPoint y: 440, distance: 11.4
click at [187, 431] on icon at bounding box center [190, 430] width 9 height 12
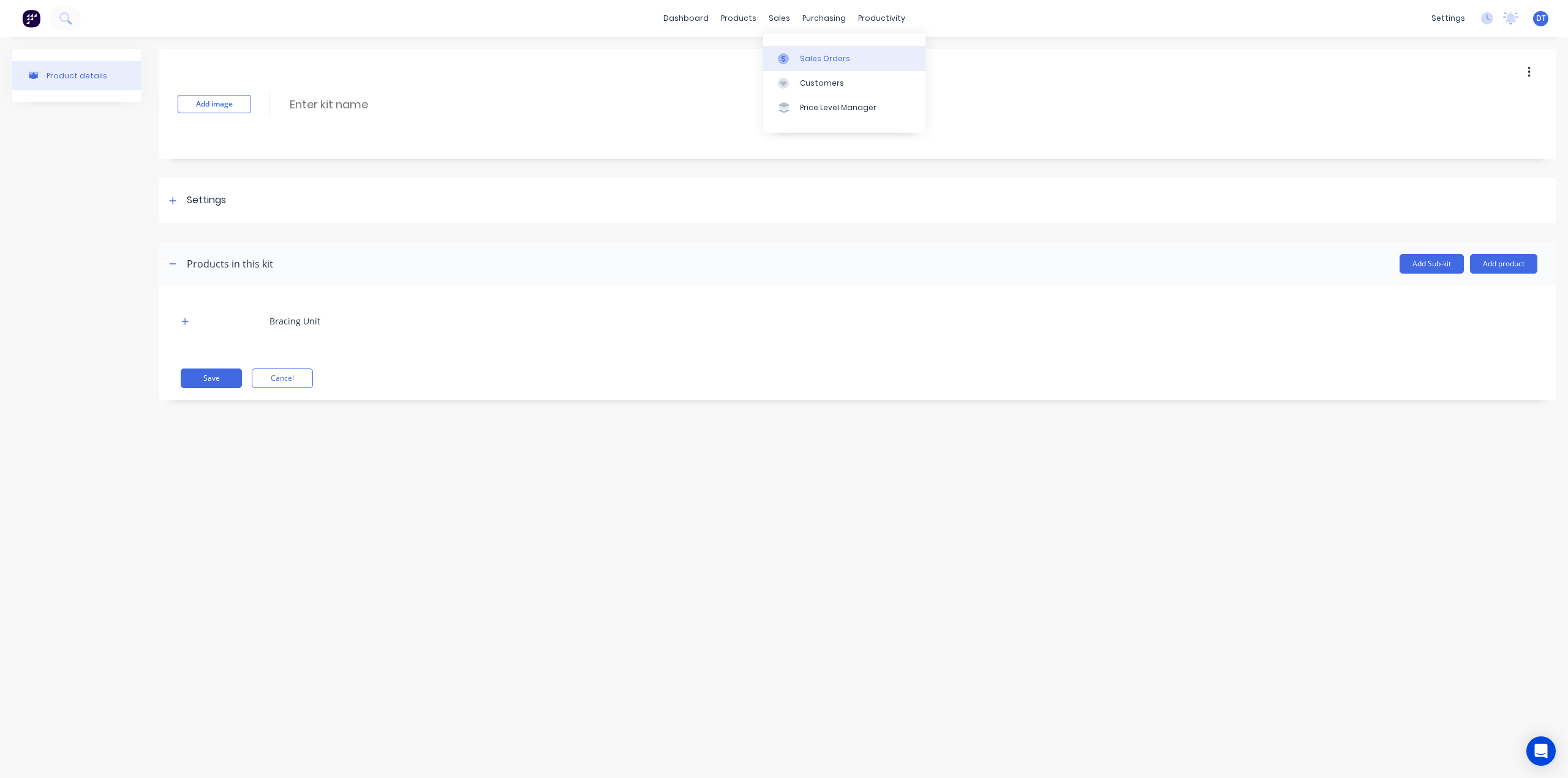
click at [811, 62] on div "Sales Orders" at bounding box center [825, 58] width 50 height 11
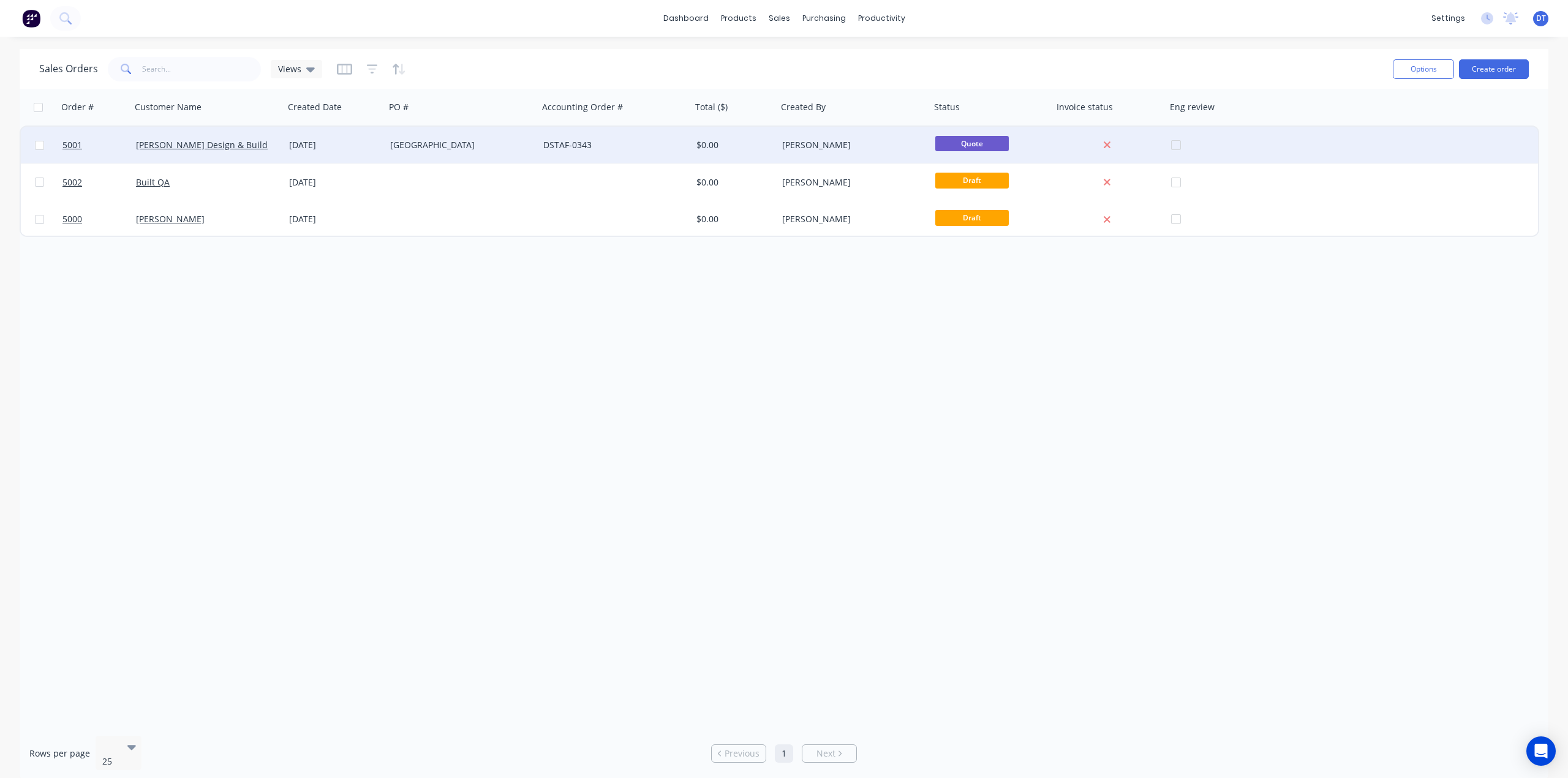
click at [495, 149] on div "[GEOGRAPHIC_DATA]" at bounding box center [458, 145] width 136 height 12
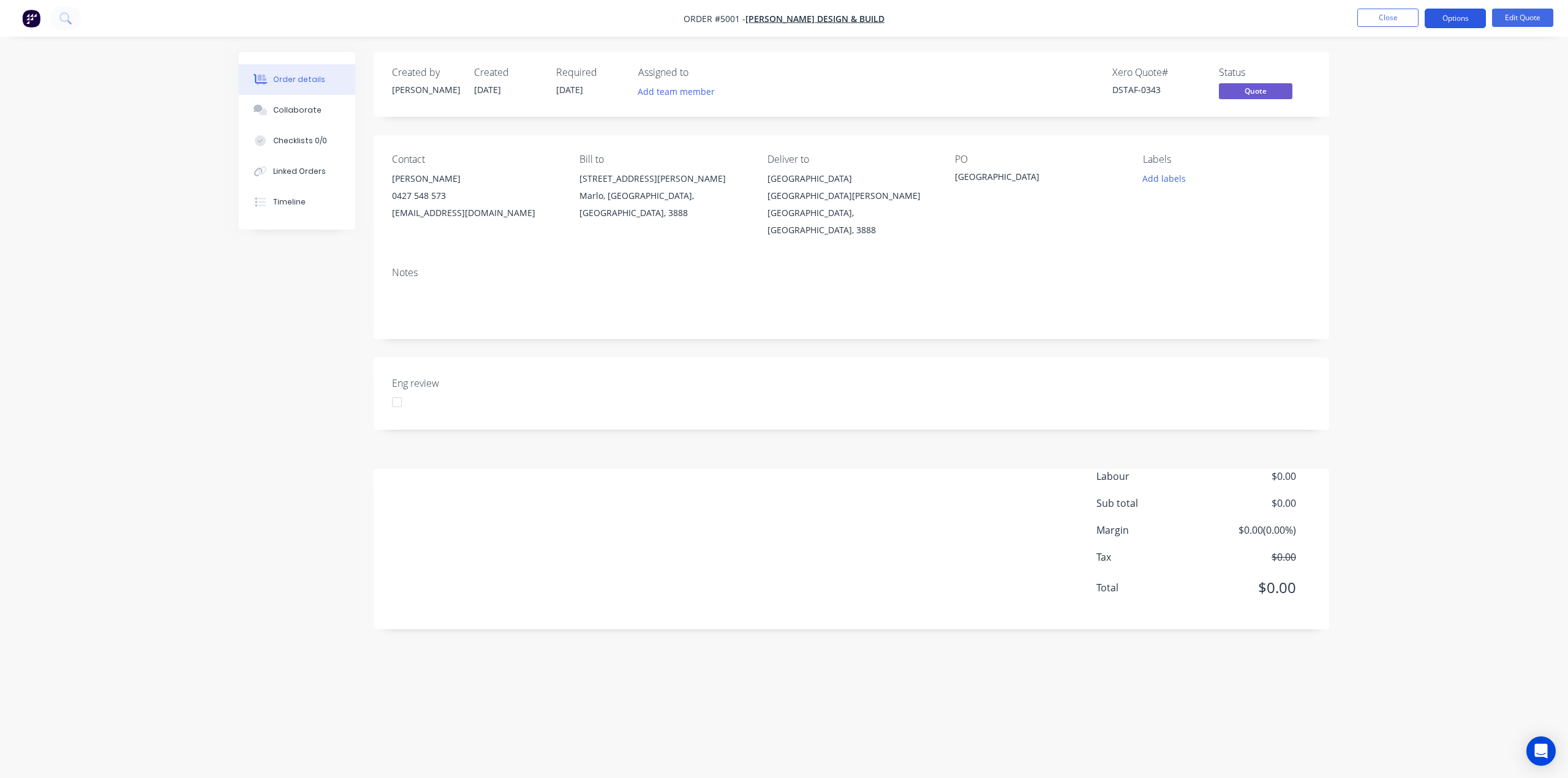
click at [1451, 20] on button "Options" at bounding box center [1455, 18] width 62 height 20
click at [789, 21] on span "[PERSON_NAME] Design & Build" at bounding box center [814, 19] width 139 height 12
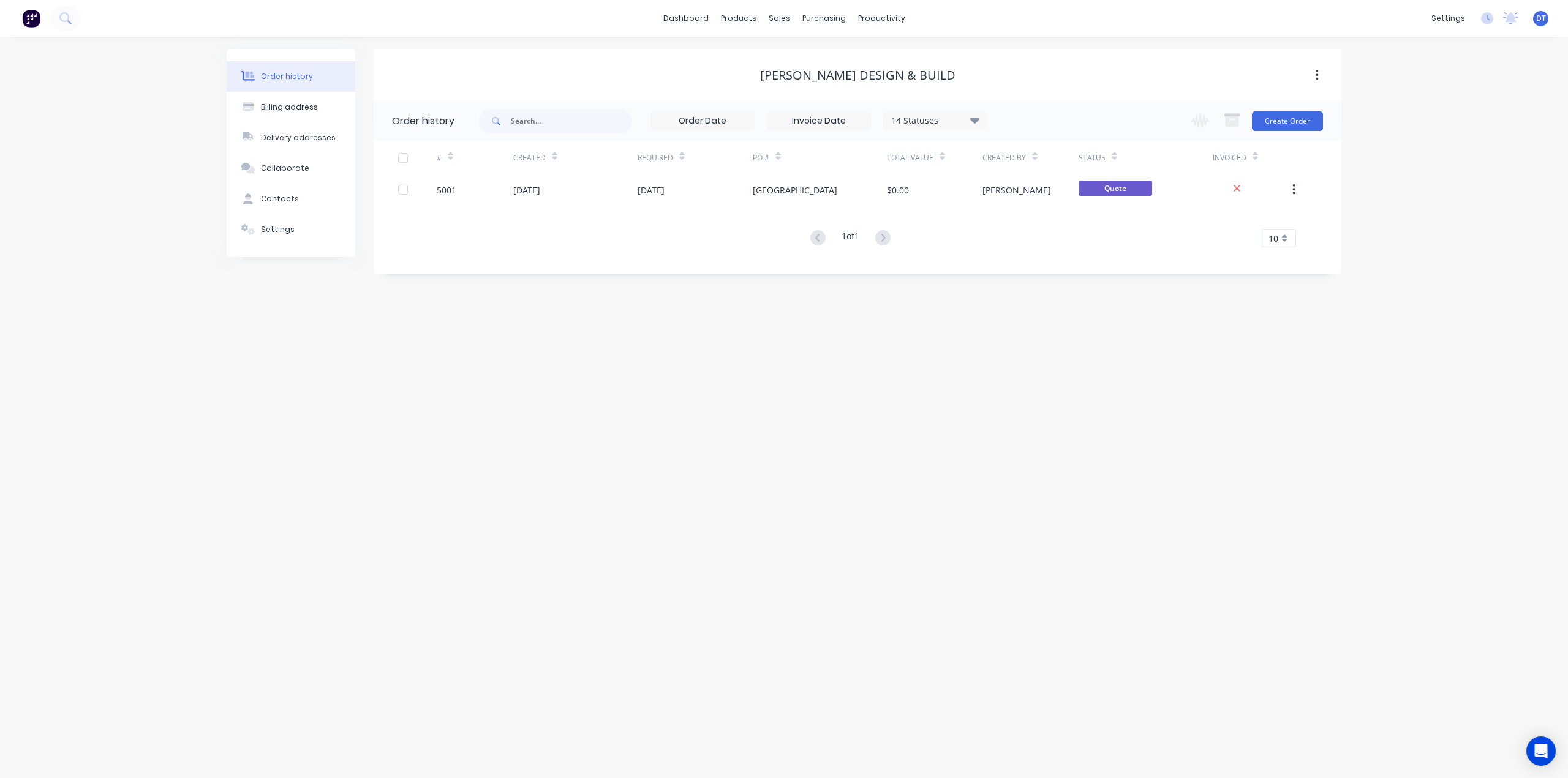
click at [459, 510] on div "Order history Billing address Delivery addresses Collaborate Contacts Settings …" at bounding box center [784, 407] width 1568 height 741
click at [277, 200] on div "Contacts" at bounding box center [280, 199] width 38 height 11
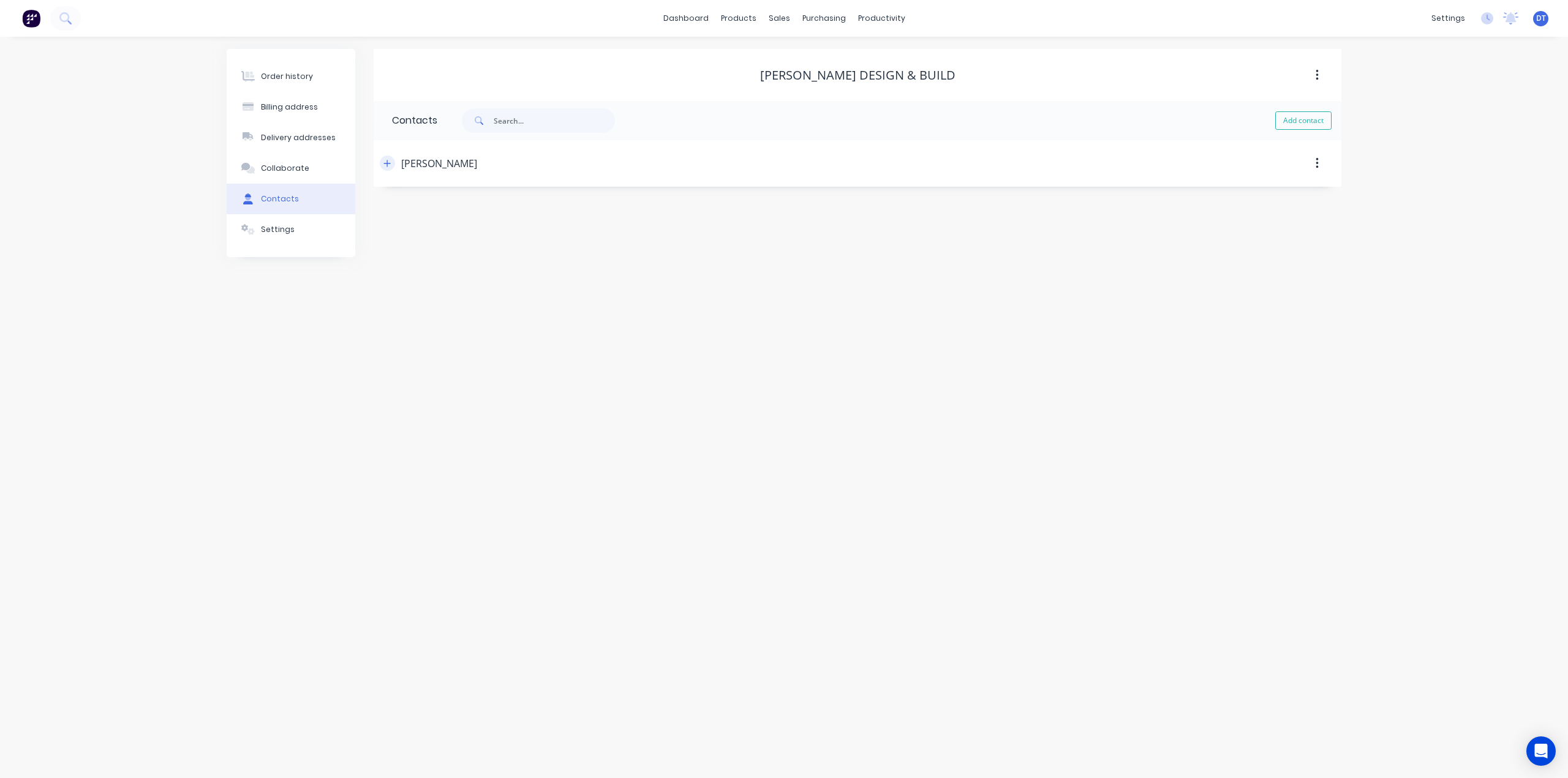
click at [393, 160] on button "button" at bounding box center [387, 163] width 15 height 15
click at [393, 161] on button "button" at bounding box center [387, 163] width 15 height 15
click at [294, 108] on div "Billing address" at bounding box center [289, 107] width 57 height 11
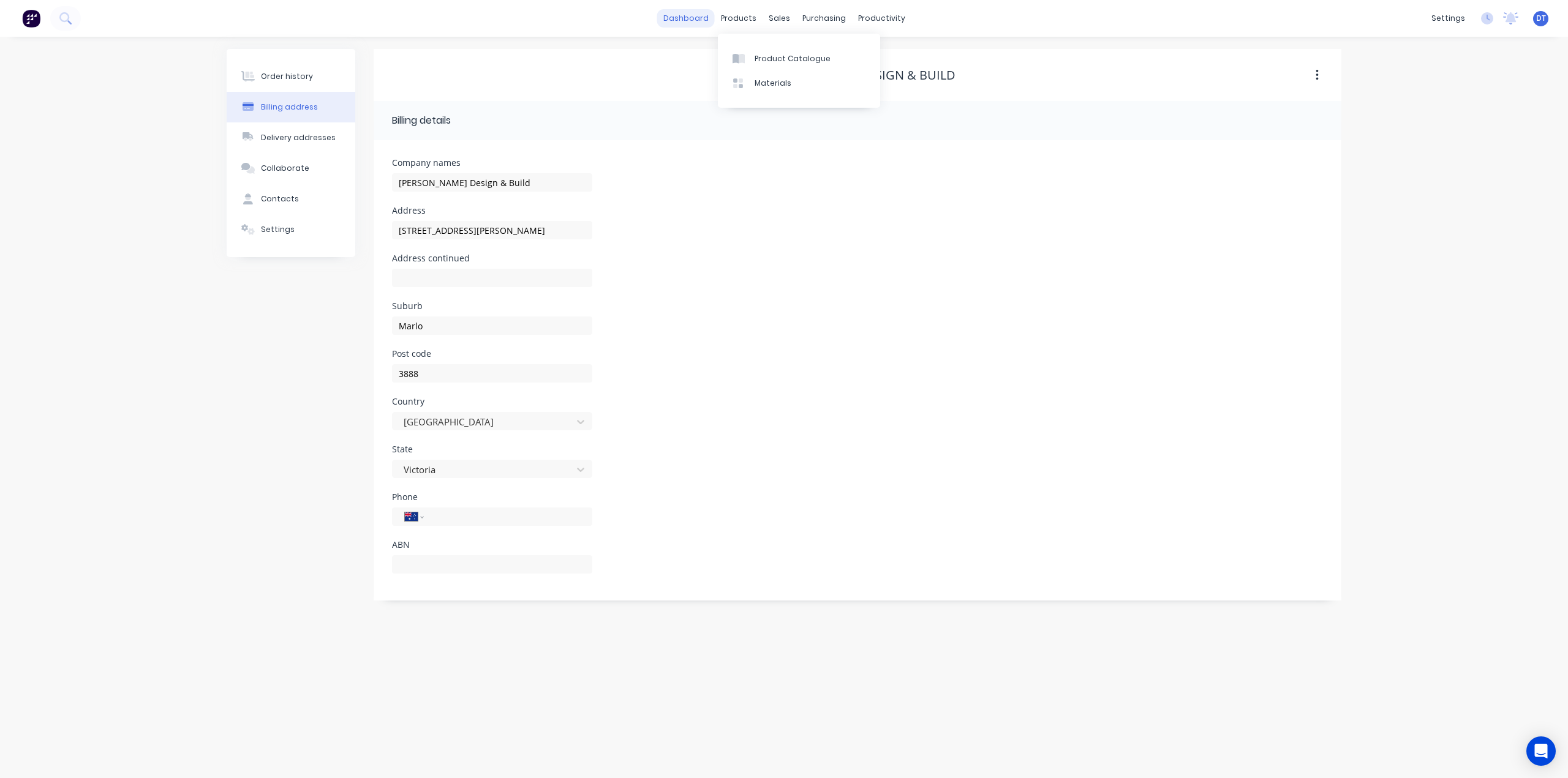
click at [699, 19] on link "dashboard" at bounding box center [686, 18] width 58 height 18
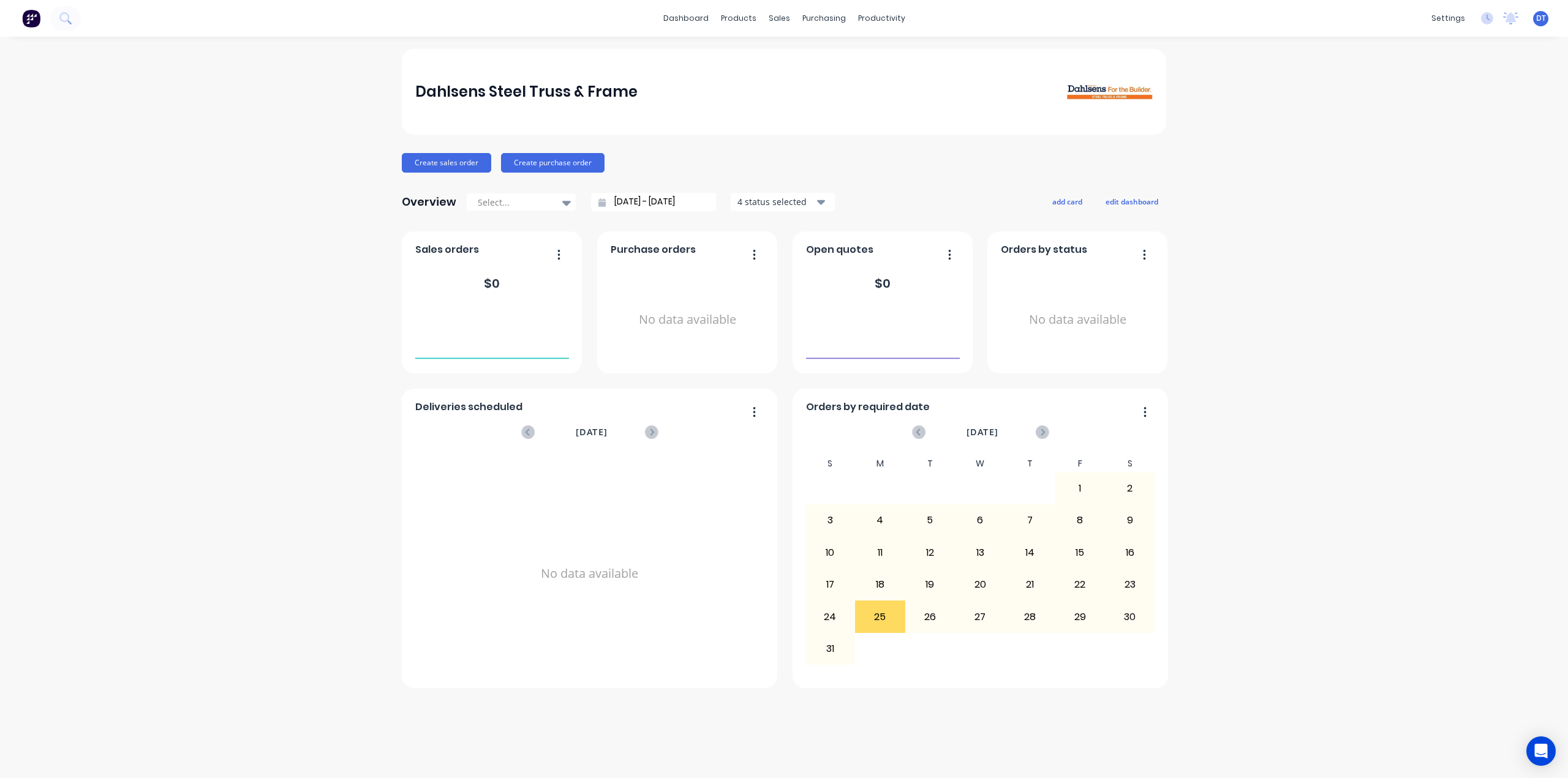
click at [562, 255] on button "button" at bounding box center [554, 255] width 26 height 19
click at [562, 255] on button "button" at bounding box center [554, 255] width 26 height 19
click at [800, 62] on div "Sales Orders" at bounding box center [825, 58] width 50 height 11
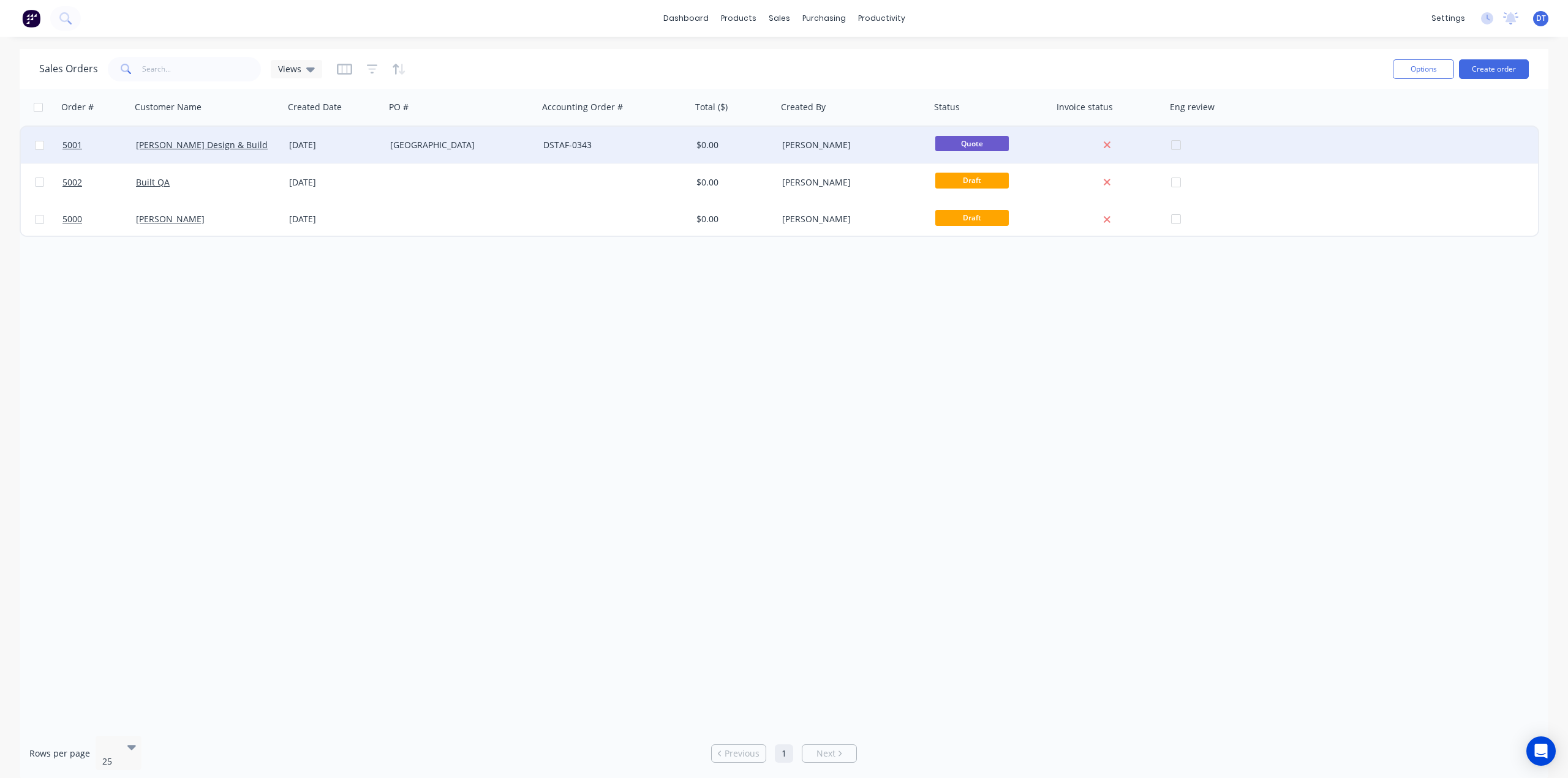
click at [658, 152] on div "DSTAF-0343" at bounding box center [615, 145] width 153 height 37
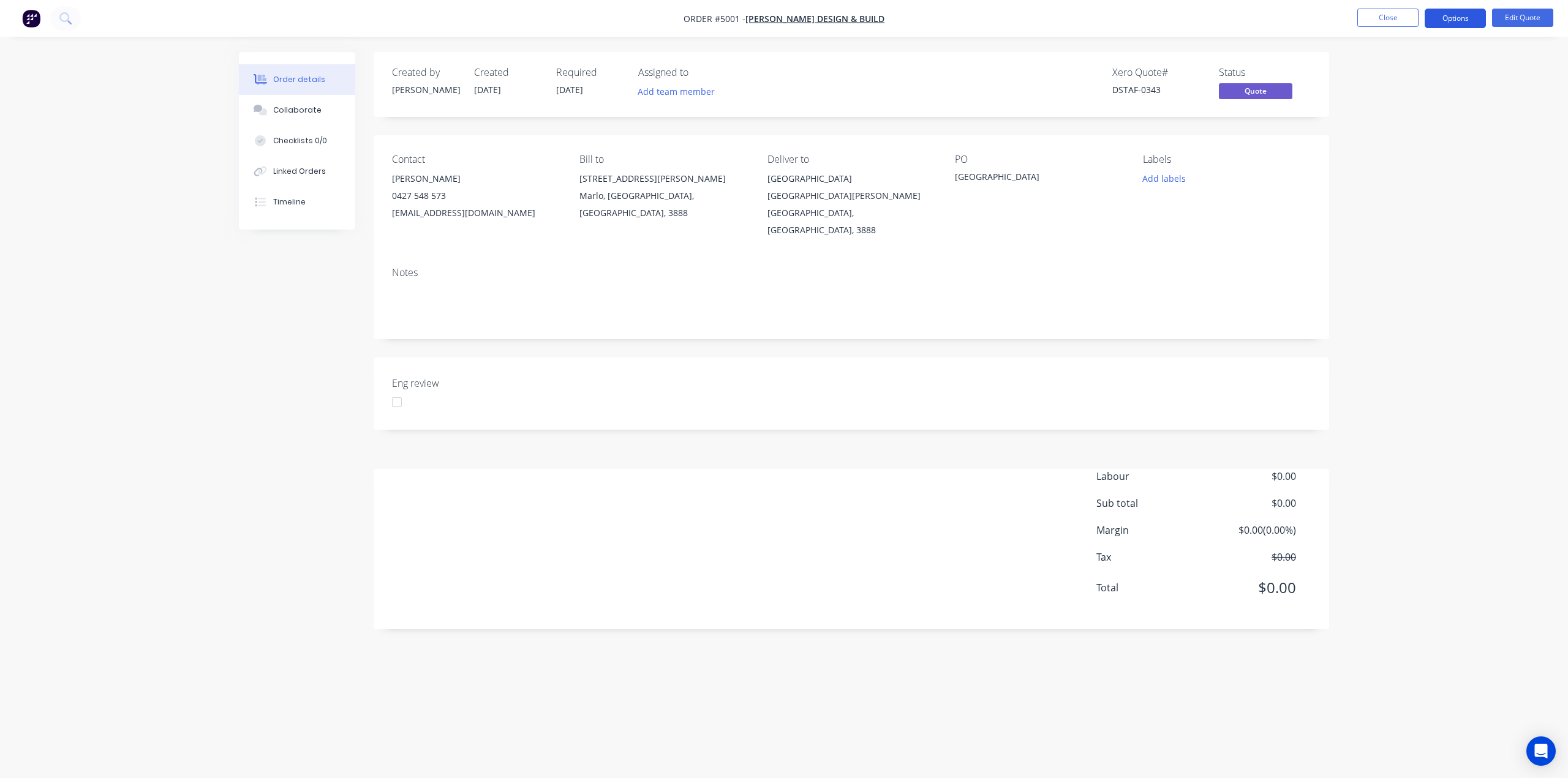
click at [1465, 24] on button "Options" at bounding box center [1455, 18] width 62 height 20
click at [1533, 21] on button "Edit Quote" at bounding box center [1523, 18] width 62 height 18
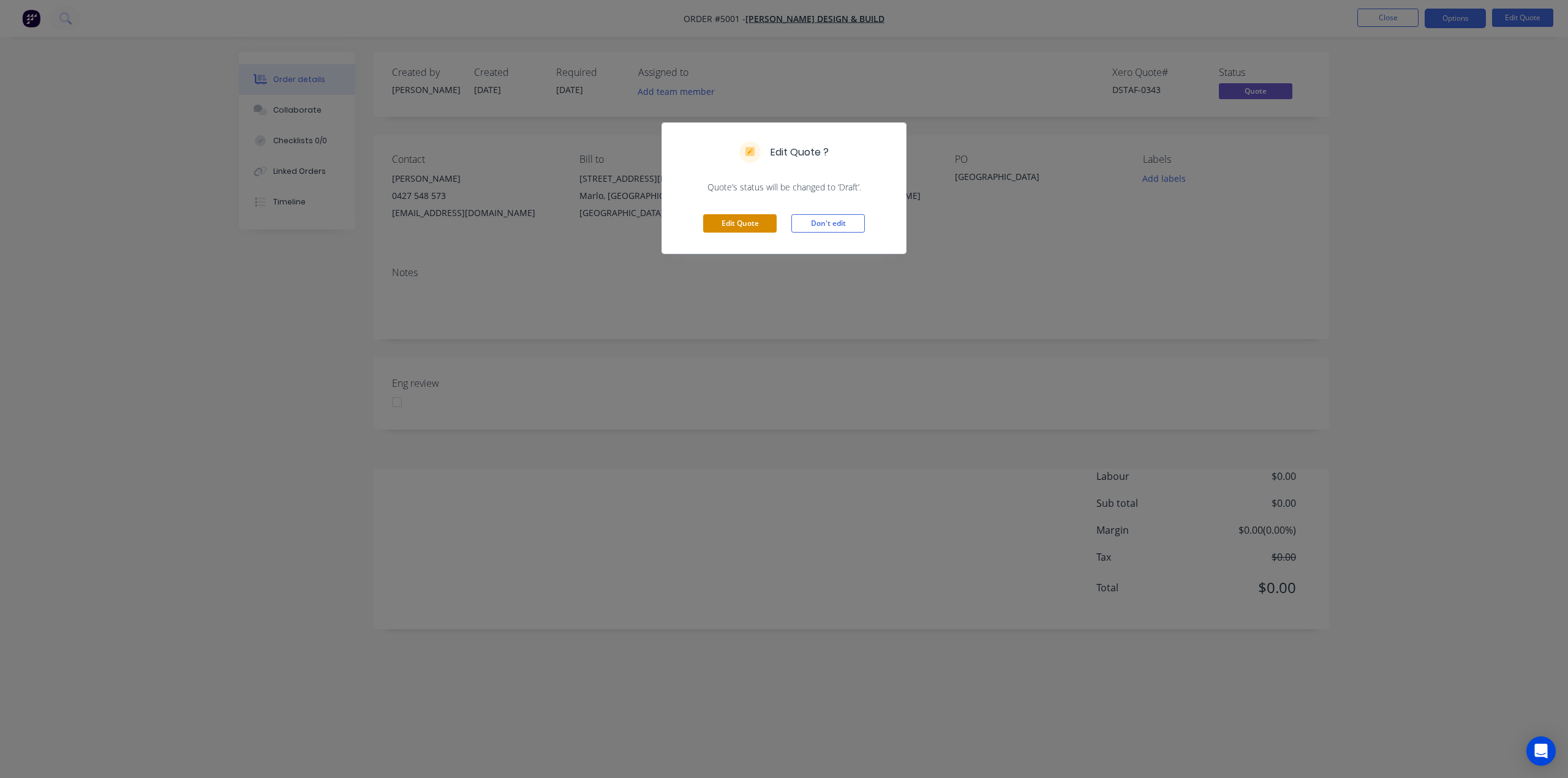
click at [731, 224] on button "Edit Quote" at bounding box center [740, 223] width 73 height 18
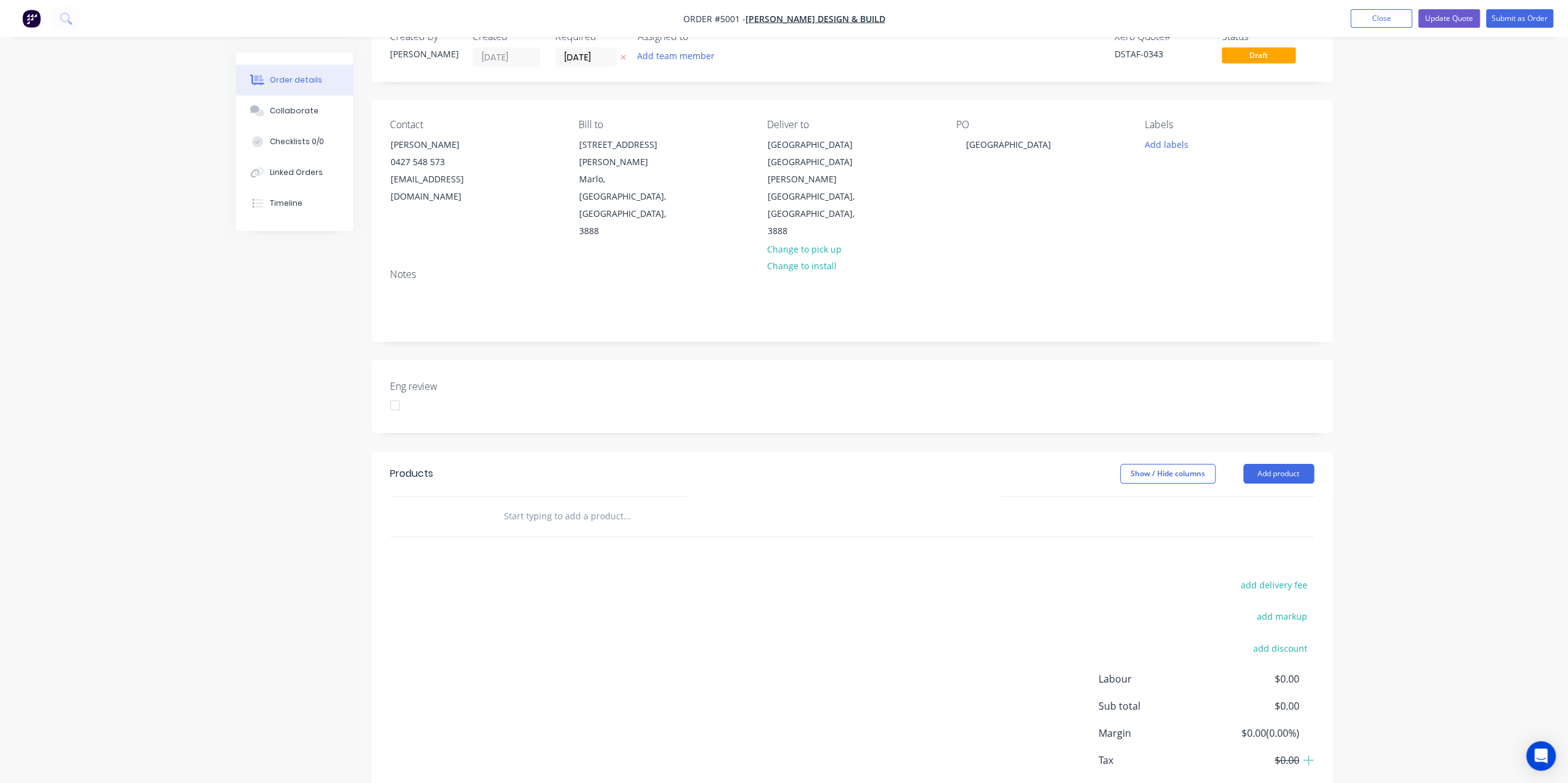
scroll to position [68, 0]
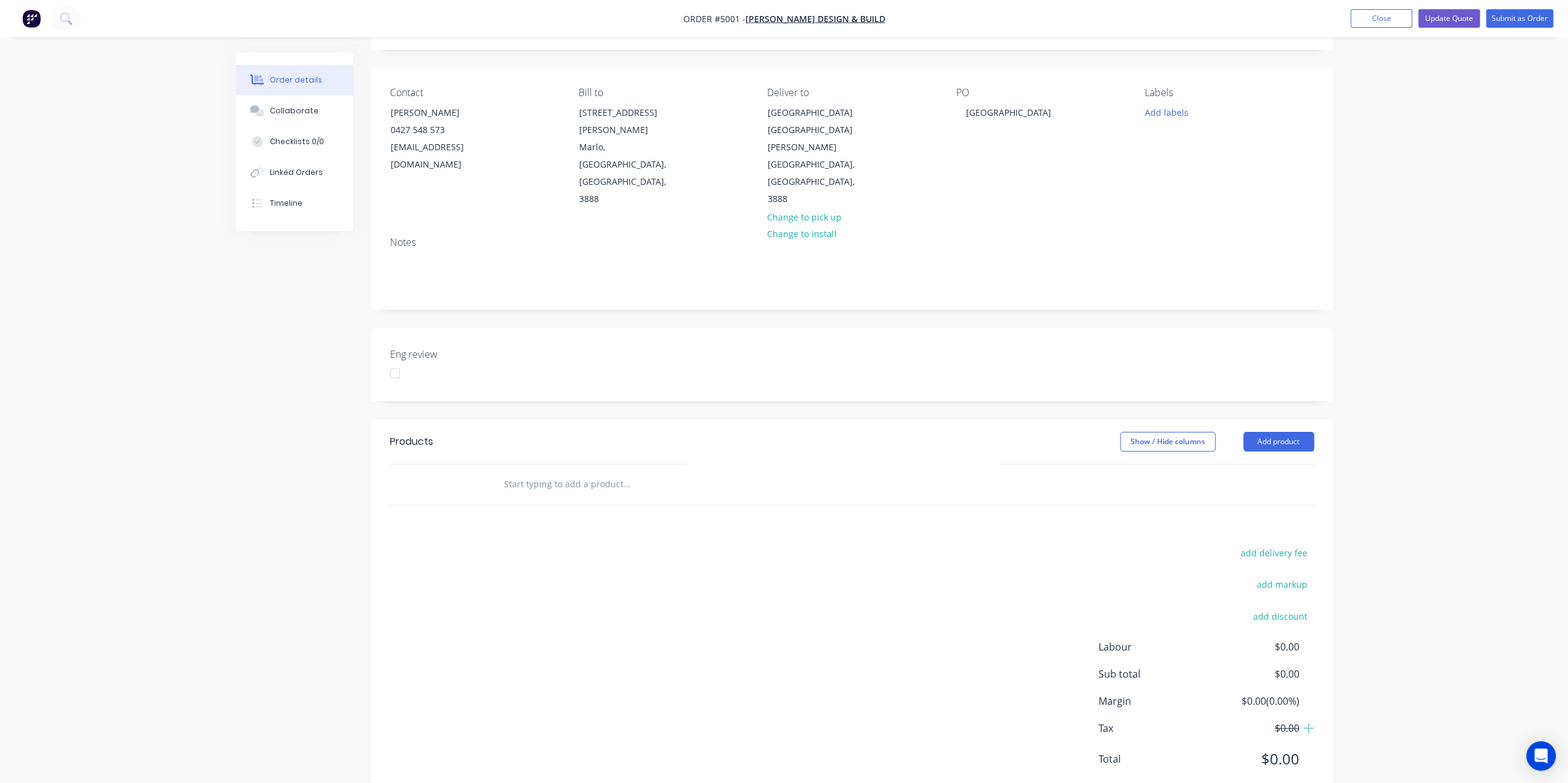
click at [547, 472] on input "text" at bounding box center [626, 484] width 246 height 24
click at [562, 472] on input "text" at bounding box center [626, 484] width 246 height 24
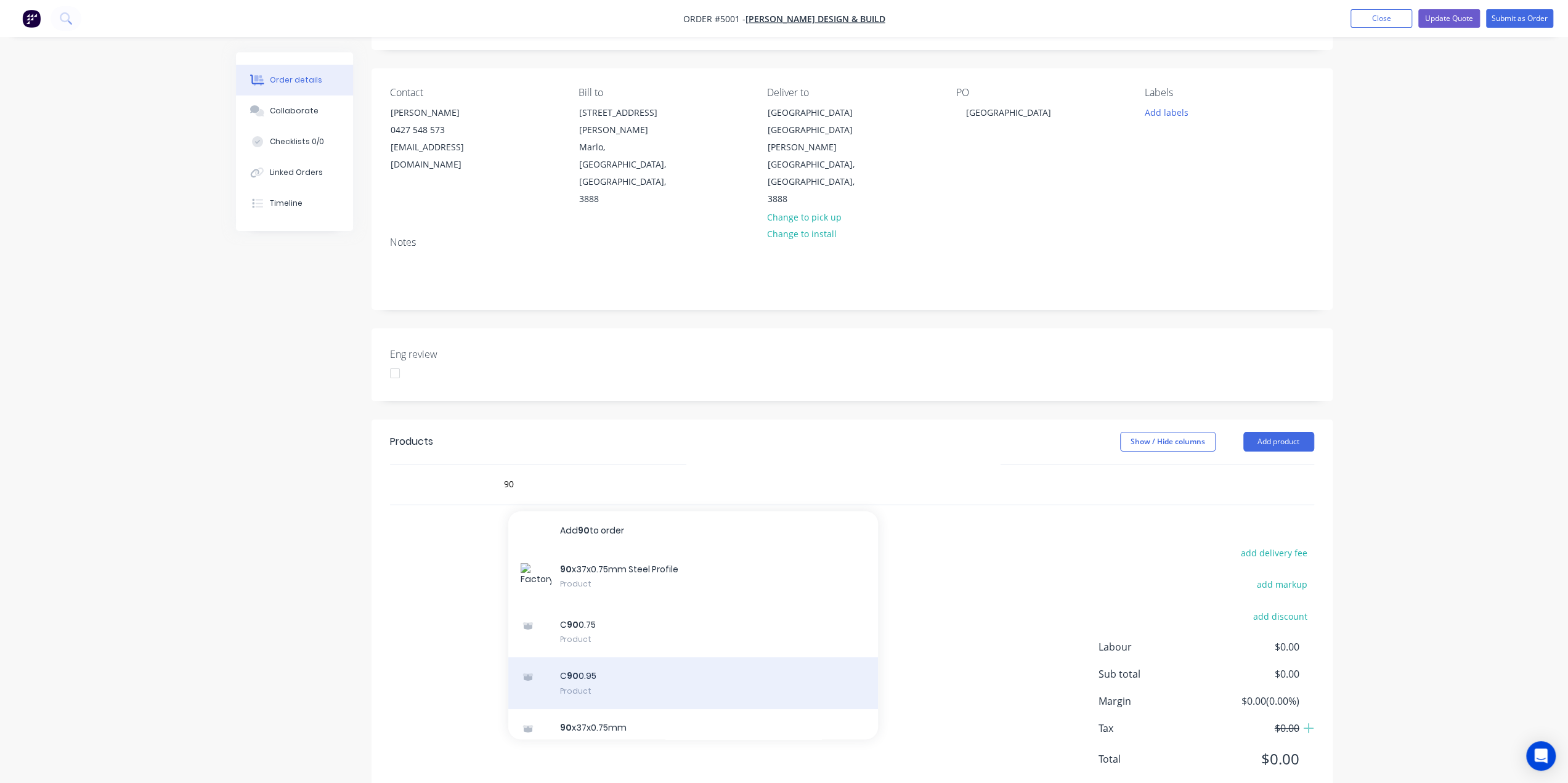
click at [581, 657] on div "C 90 0.95 Product" at bounding box center [693, 683] width 369 height 52
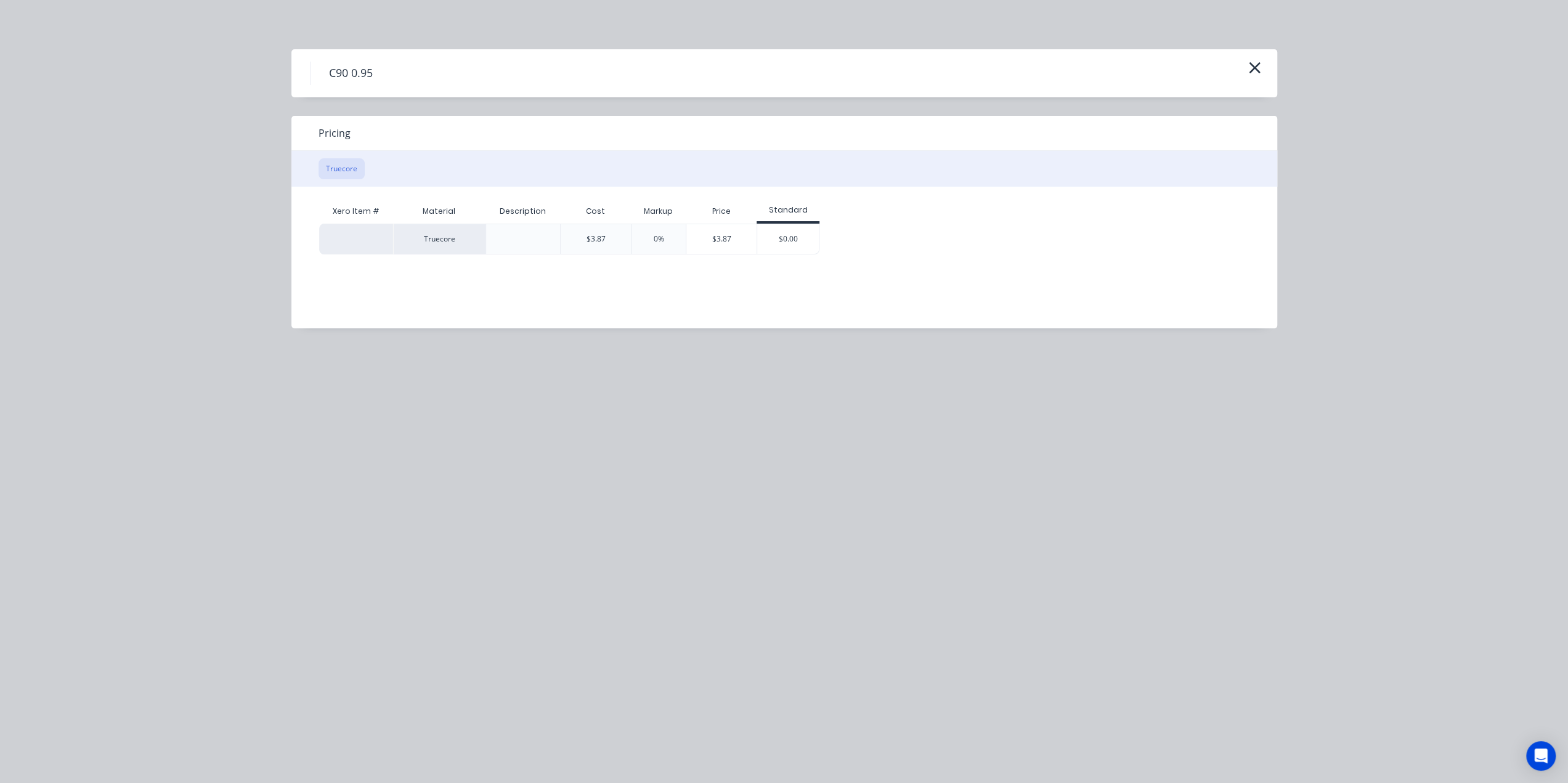
click at [334, 169] on button "Truecore" at bounding box center [342, 169] width 46 height 21
click at [615, 238] on div "$3.87" at bounding box center [595, 239] width 71 height 31
click at [333, 169] on button "Truecore" at bounding box center [342, 169] width 46 height 21
click at [1254, 71] on icon "button" at bounding box center [1255, 68] width 13 height 17
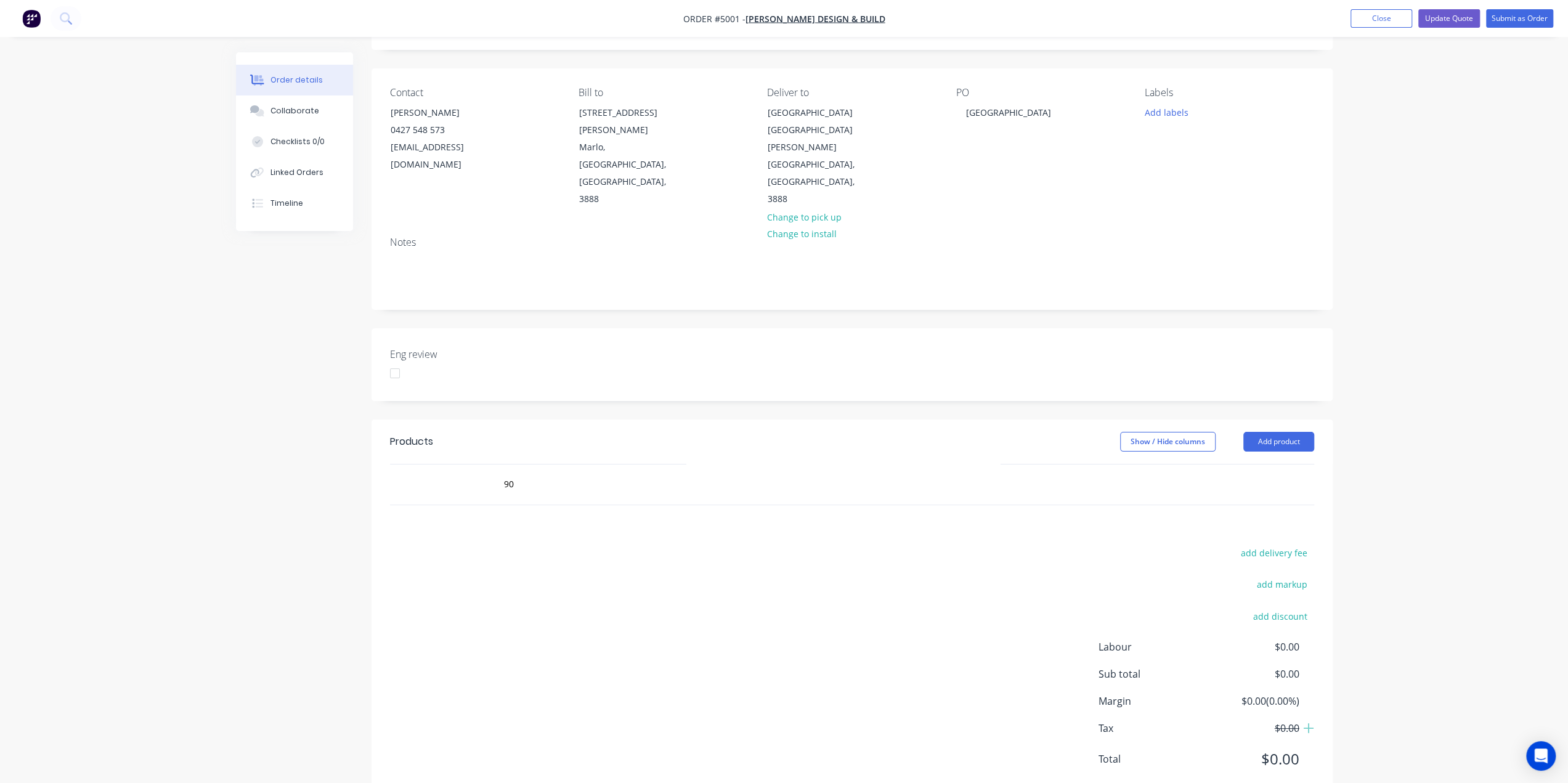
drag, startPoint x: 844, startPoint y: 421, endPoint x: 809, endPoint y: 444, distance: 41.9
click at [844, 424] on header "Products Show / Hide columns Add product" at bounding box center [852, 441] width 961 height 44
click at [811, 472] on div "90" at bounding box center [678, 484] width 369 height 24
click at [645, 465] on div "90" at bounding box center [711, 484] width 444 height 40
click at [579, 472] on input "90" at bounding box center [626, 484] width 246 height 24
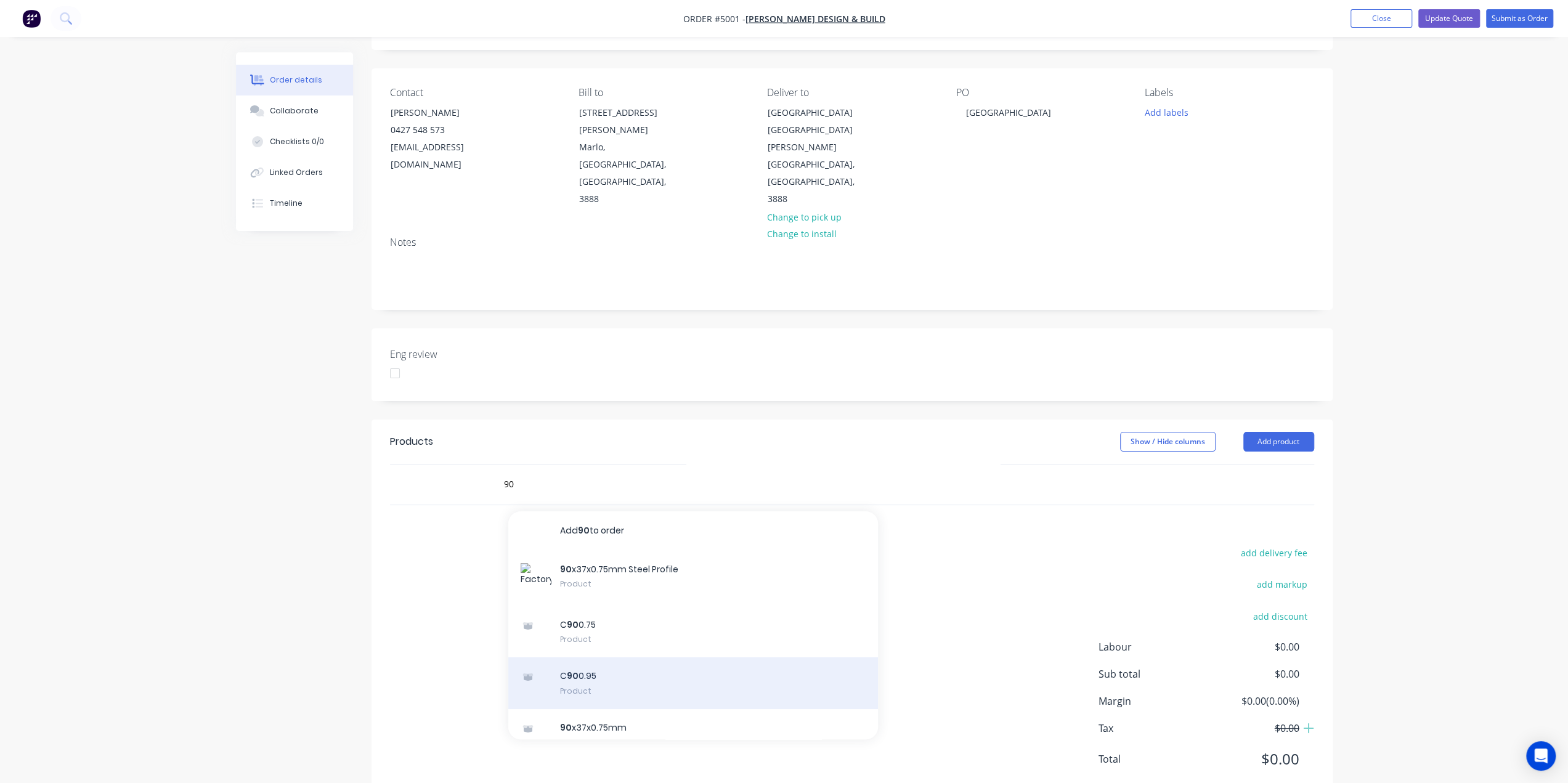
click at [578, 657] on div "C 90 0.95 Product" at bounding box center [693, 683] width 369 height 52
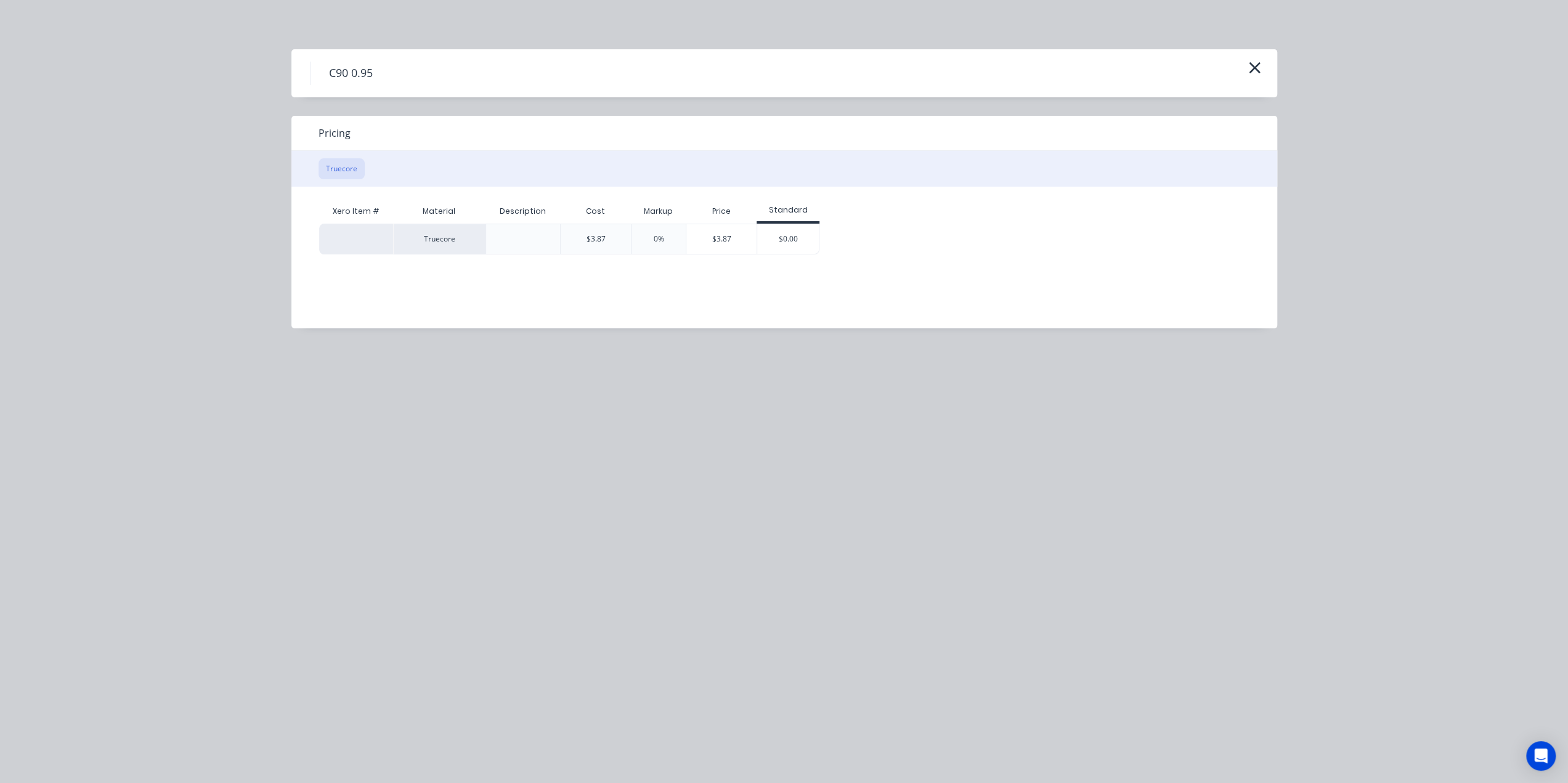
click at [332, 162] on button "Truecore" at bounding box center [342, 169] width 46 height 21
click at [514, 240] on div at bounding box center [523, 239] width 20 height 20
click at [608, 237] on div "$3.87" at bounding box center [595, 239] width 71 height 31
click at [606, 238] on div "$3.87" at bounding box center [595, 239] width 71 height 31
click at [605, 240] on div "$3.87" at bounding box center [596, 239] width 19 height 11
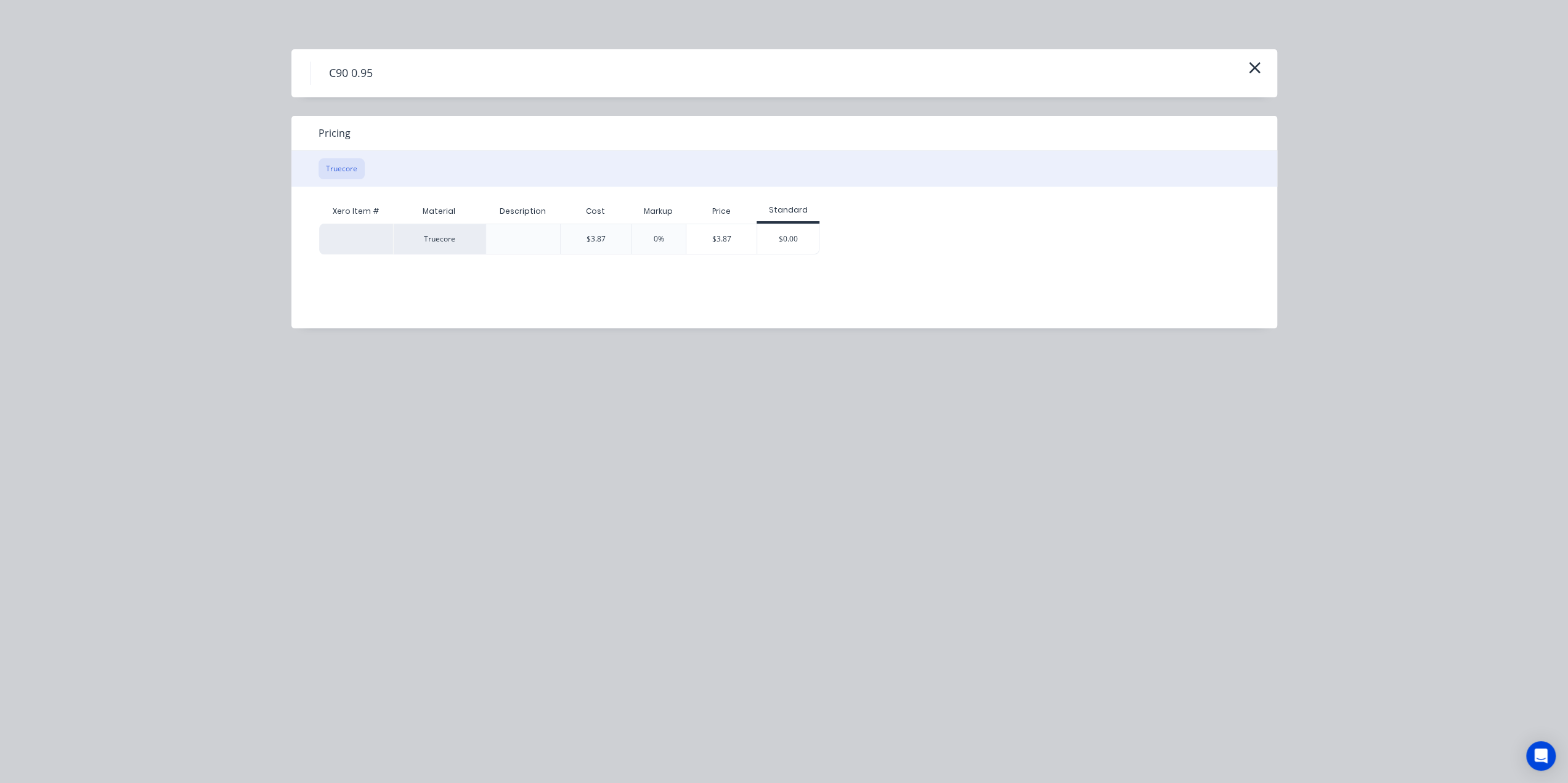
click at [426, 242] on div "Truecore" at bounding box center [439, 239] width 92 height 31
click at [356, 240] on div at bounding box center [356, 239] width 74 height 31
click at [346, 175] on button "Truecore" at bounding box center [342, 169] width 46 height 21
click at [350, 168] on button "Truecore" at bounding box center [342, 169] width 46 height 21
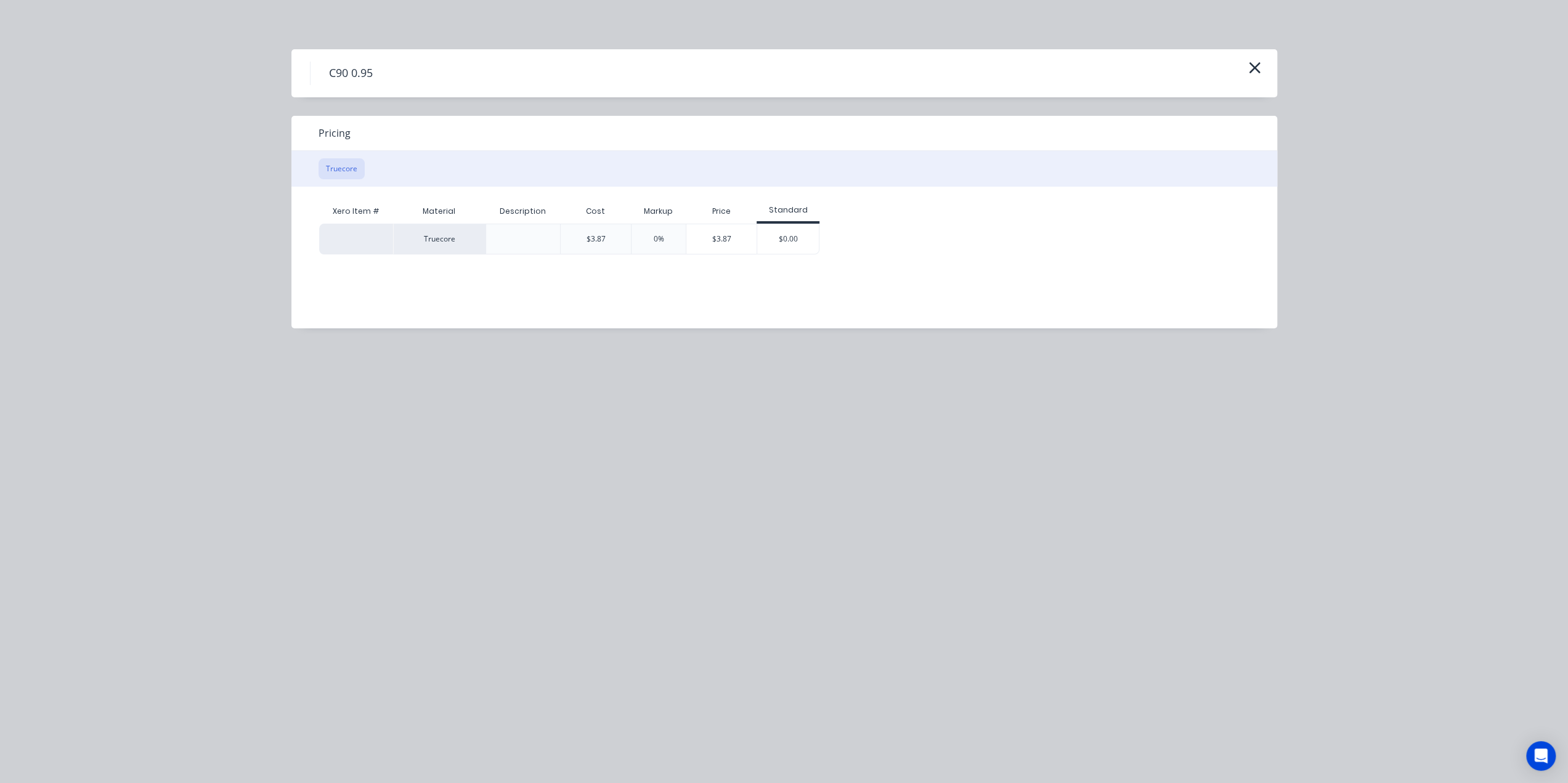
click at [350, 168] on button "Truecore" at bounding box center [342, 169] width 46 height 21
click at [319, 158] on button "Truecore" at bounding box center [342, 169] width 46 height 21
drag, startPoint x: 381, startPoint y: 68, endPoint x: 381, endPoint y: 78, distance: 10.0
click at [381, 74] on h4 "C90 0.95" at bounding box center [350, 74] width 81 height 24
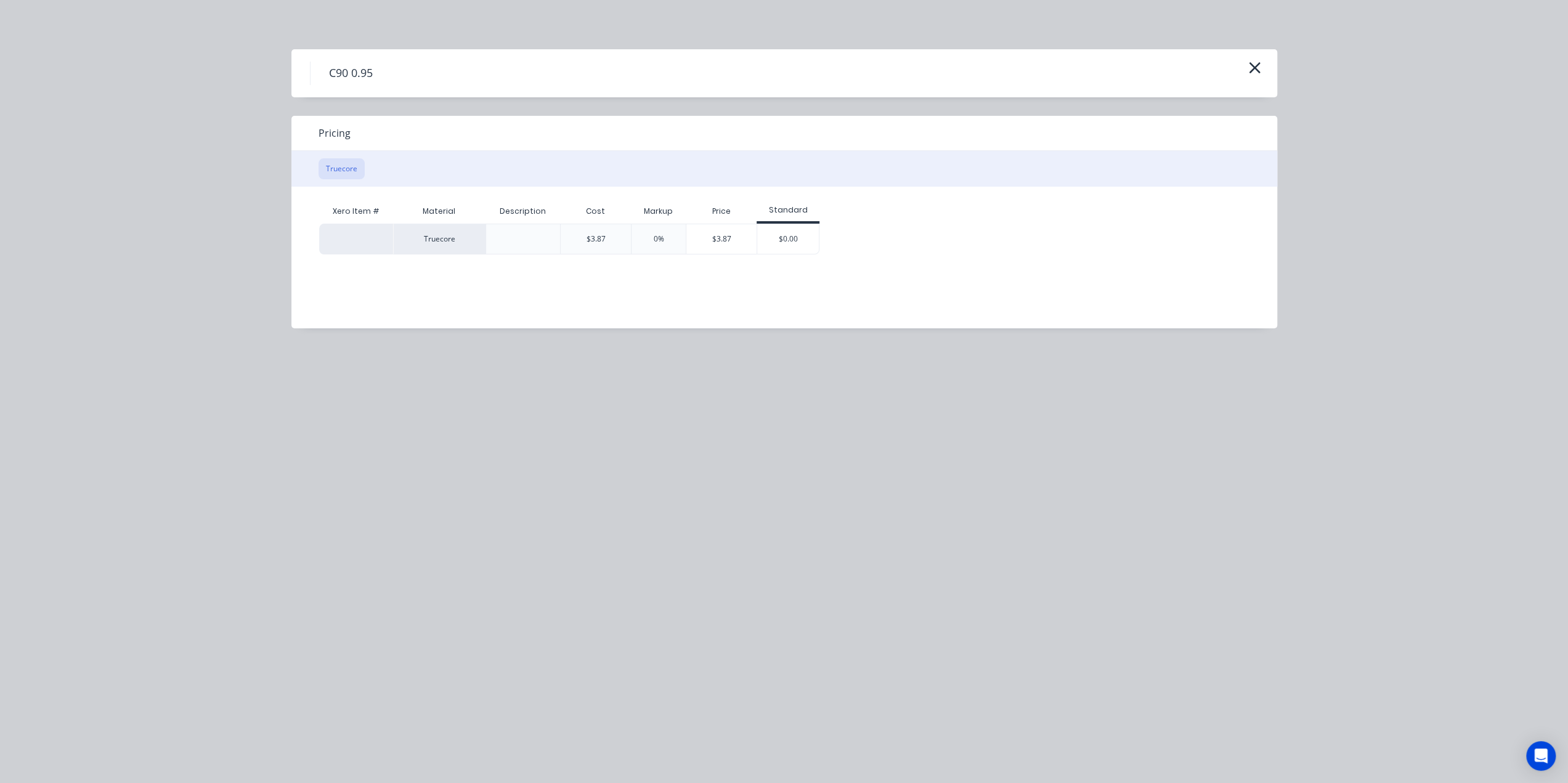
click at [381, 77] on h4 "C90 0.95" at bounding box center [350, 74] width 81 height 24
click at [371, 71] on h4 "C90 0.95" at bounding box center [350, 74] width 81 height 24
click at [348, 176] on button "Truecore" at bounding box center [342, 169] width 46 height 21
click at [661, 240] on div "0%" at bounding box center [659, 239] width 11 height 11
drag, startPoint x: 655, startPoint y: 239, endPoint x: 632, endPoint y: 234, distance: 23.5
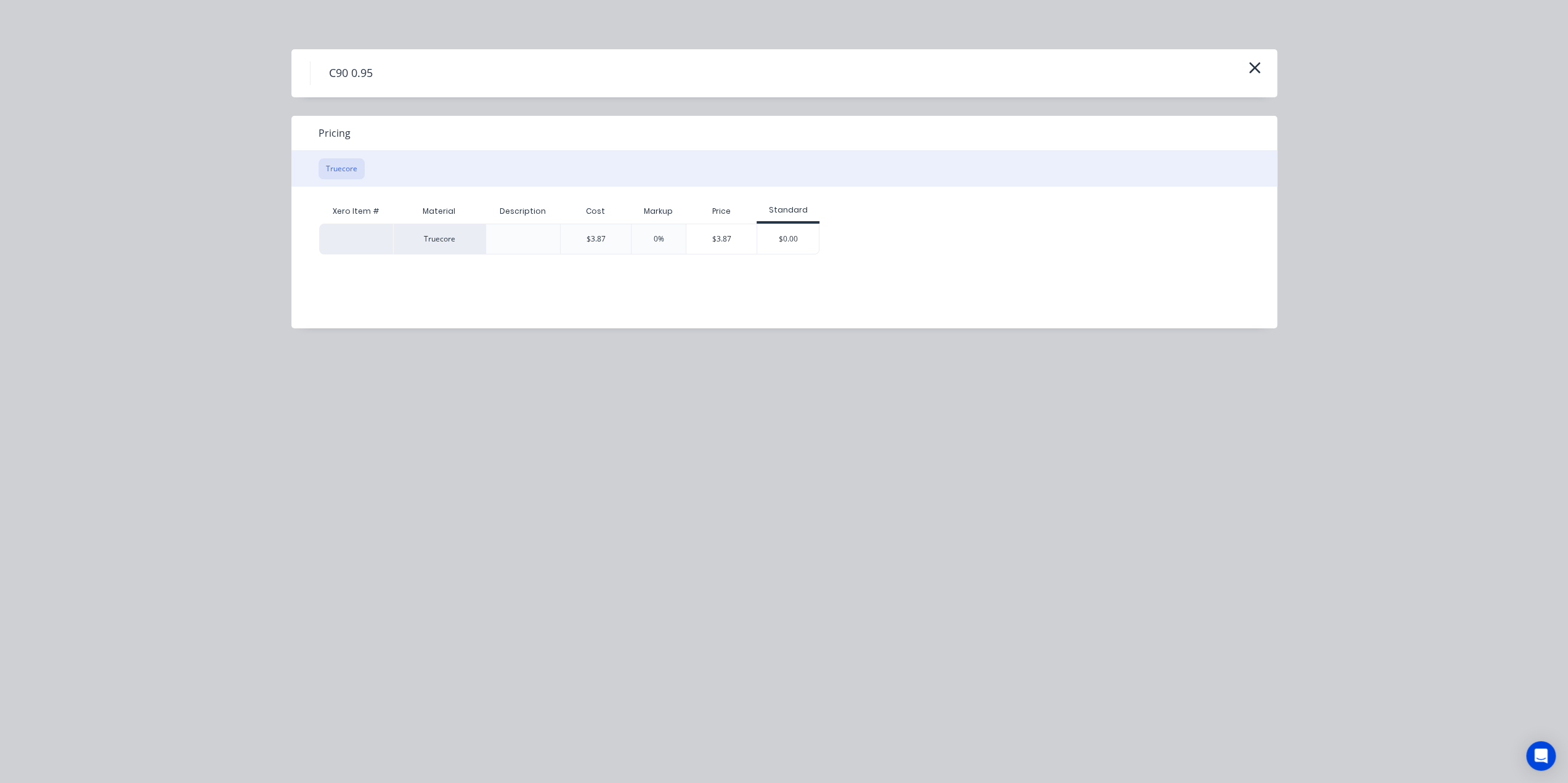
click at [627, 235] on div "Truecore $3.87 0% $3.87 $0.00" at bounding box center [570, 239] width 500 height 31
click at [795, 240] on div "$0.00" at bounding box center [788, 238] width 62 height 30
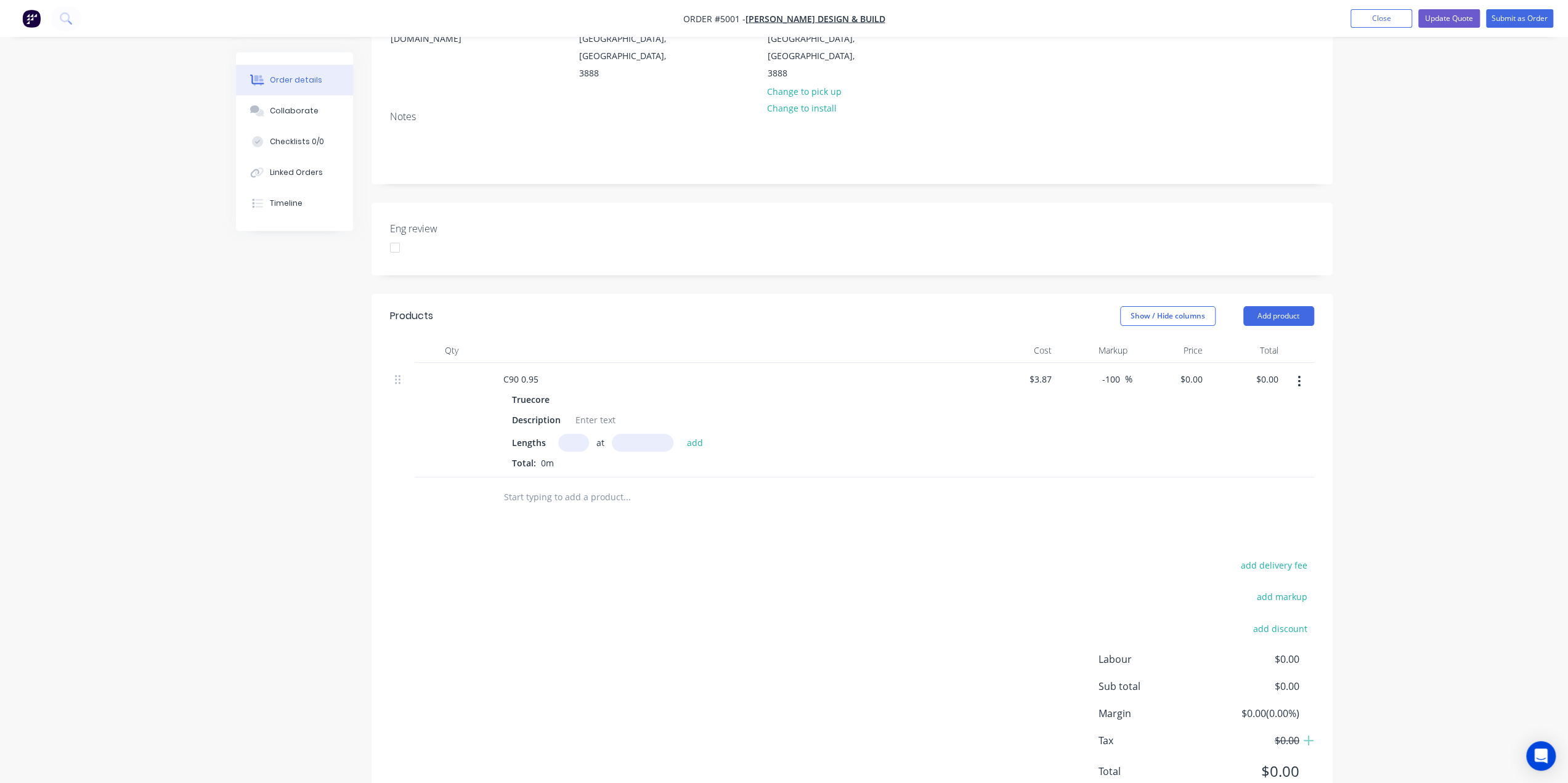
scroll to position [206, 0]
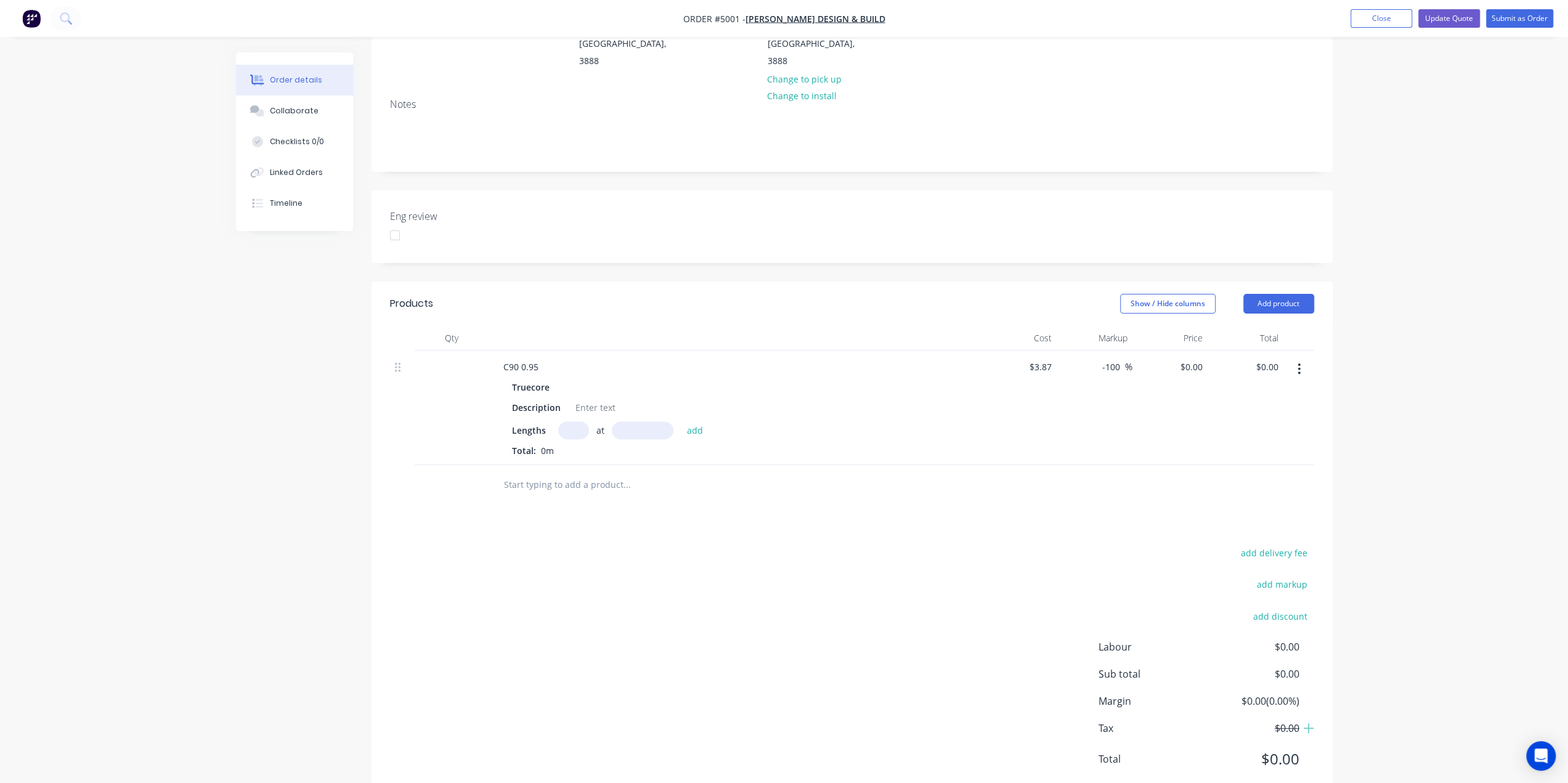
click at [569, 421] on input "text" at bounding box center [573, 430] width 31 height 18
click at [635, 421] on input "text" at bounding box center [643, 430] width 62 height 18
click at [564, 421] on input "text" at bounding box center [573, 430] width 31 height 18
click at [635, 421] on input "1mm" at bounding box center [643, 430] width 62 height 18
click at [572, 421] on input "text" at bounding box center [573, 430] width 31 height 18
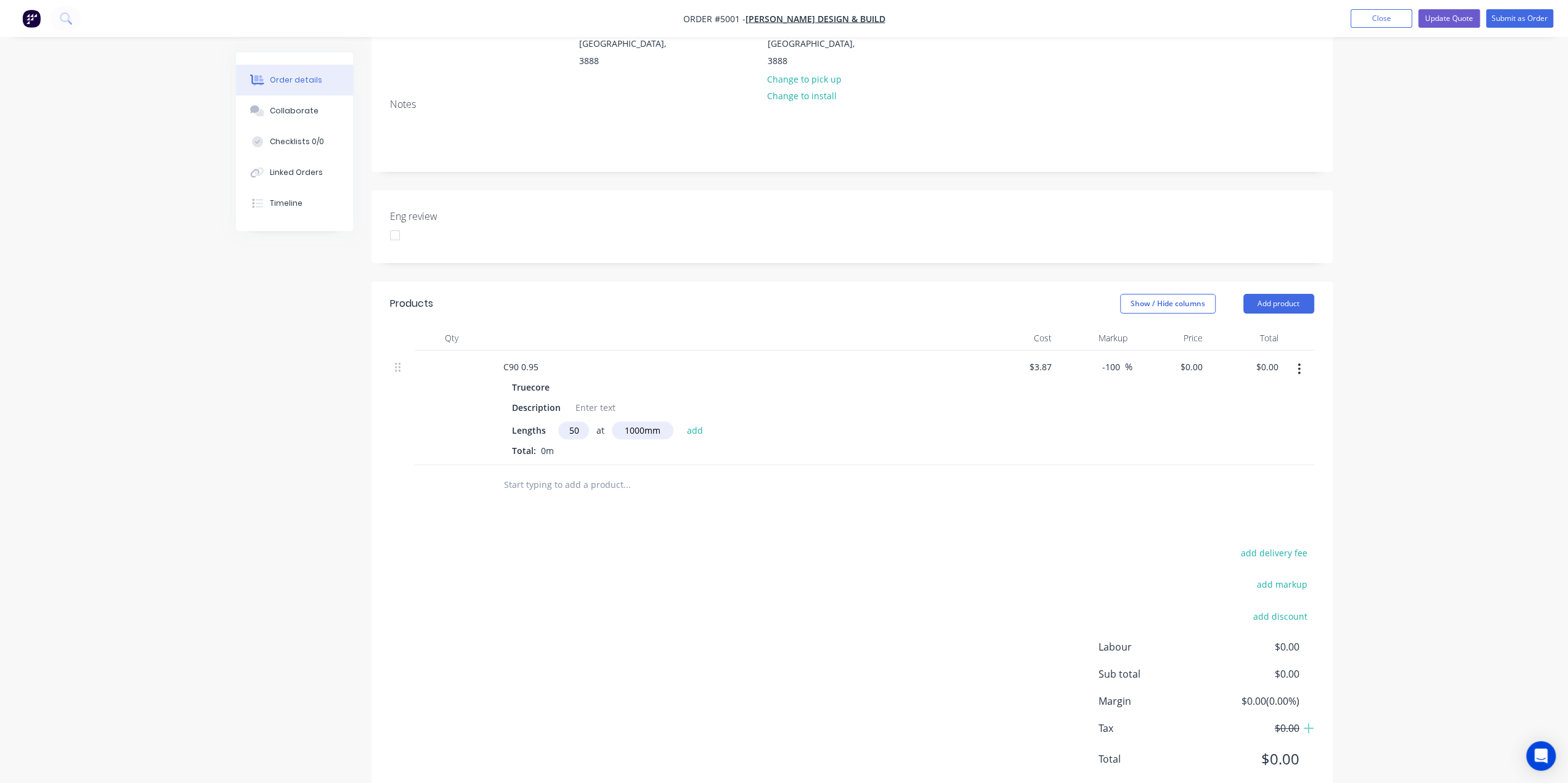
scroll to position [0, 14]
click at [681, 421] on button "add" at bounding box center [695, 429] width 29 height 16
drag, startPoint x: 815, startPoint y: 601, endPoint x: 822, endPoint y: 599, distance: 7.3
click at [815, 601] on div "add delivery fee add markup add discount Labour $0.00 Sub total $0.00 Margin $-…" at bounding box center [852, 684] width 924 height 238
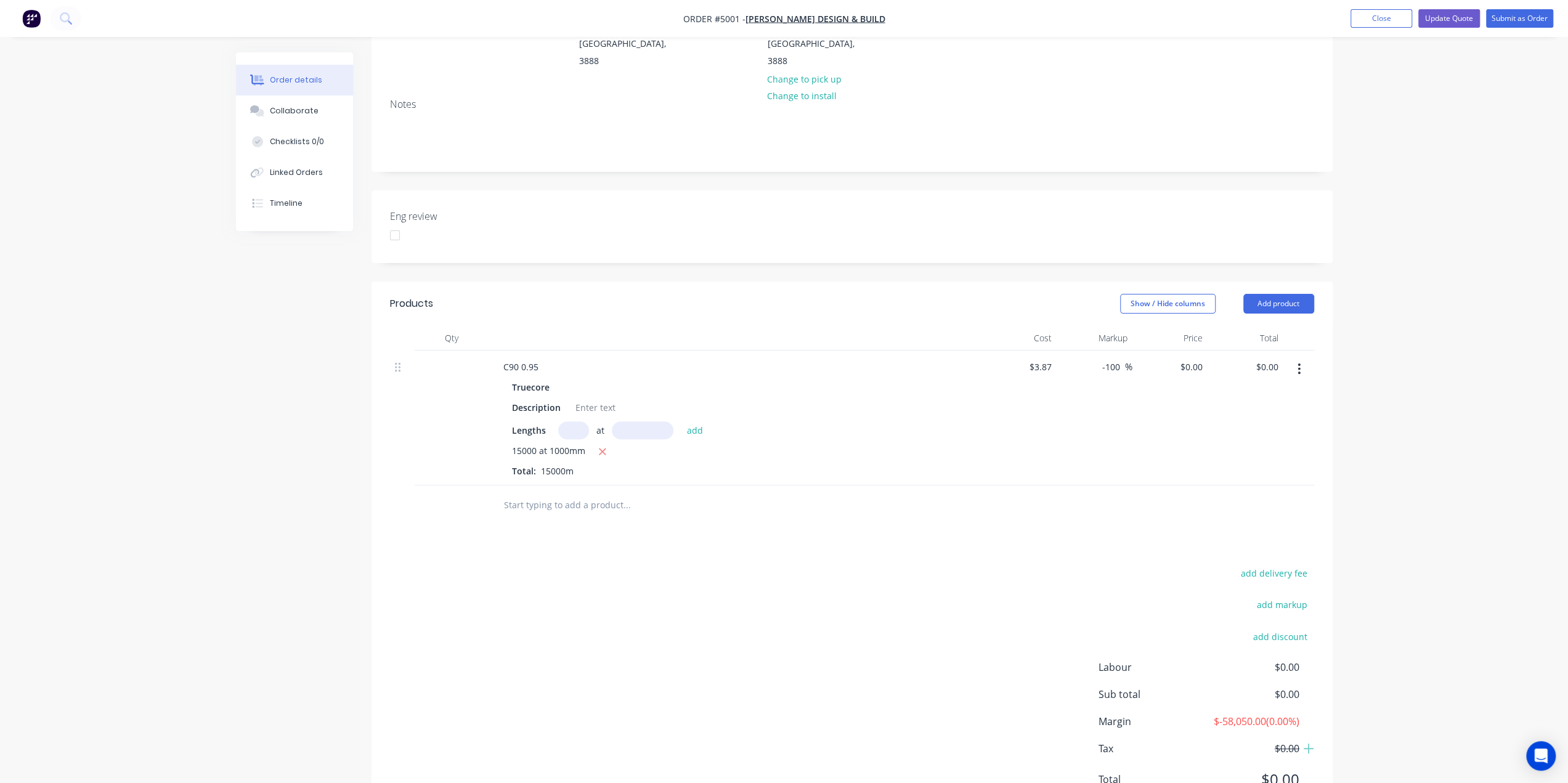
click at [742, 565] on div "add delivery fee add markup add discount Labour $0.00 Sub total $0.00 Margin $-…" at bounding box center [852, 684] width 924 height 238
click at [1112, 358] on input "-100" at bounding box center [1113, 366] width 24 height 18
drag, startPoint x: 1119, startPoint y: 331, endPoint x: 1093, endPoint y: 327, distance: 26.3
click at [1093, 350] on div "-100 -100 %" at bounding box center [1094, 418] width 76 height 135
click at [1097, 485] on div at bounding box center [852, 505] width 924 height 40
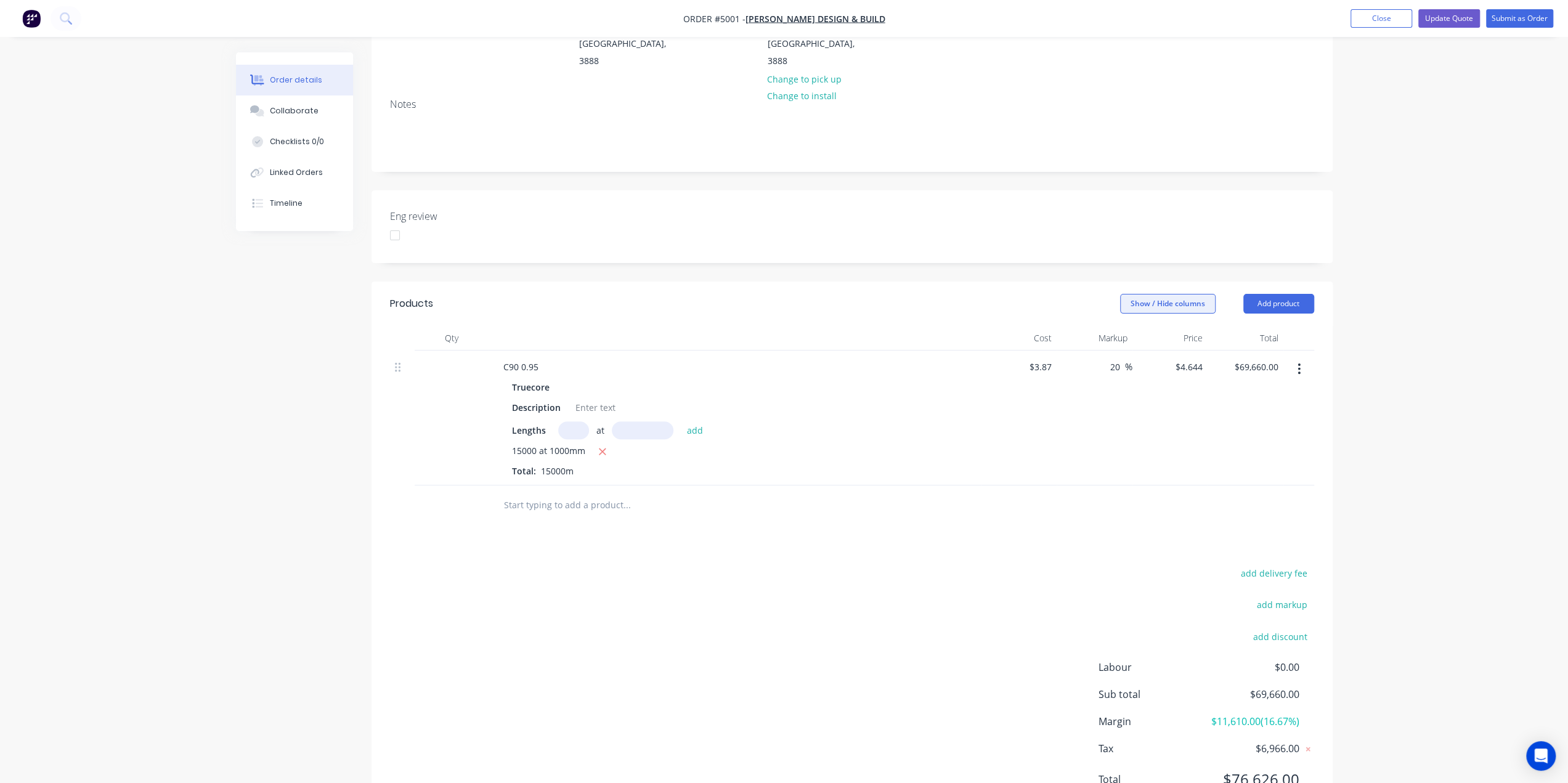
click at [1164, 294] on button "Show / Hide columns" at bounding box center [1168, 304] width 95 height 20
click at [1129, 344] on span at bounding box center [1129, 342] width 11 height 11
click at [1124, 337] on input "Discount" at bounding box center [1124, 337] width 0 height 0
click at [1139, 342] on span at bounding box center [1139, 342] width 11 height 11
click at [1124, 337] on input "Discount" at bounding box center [1124, 337] width 0 height 0
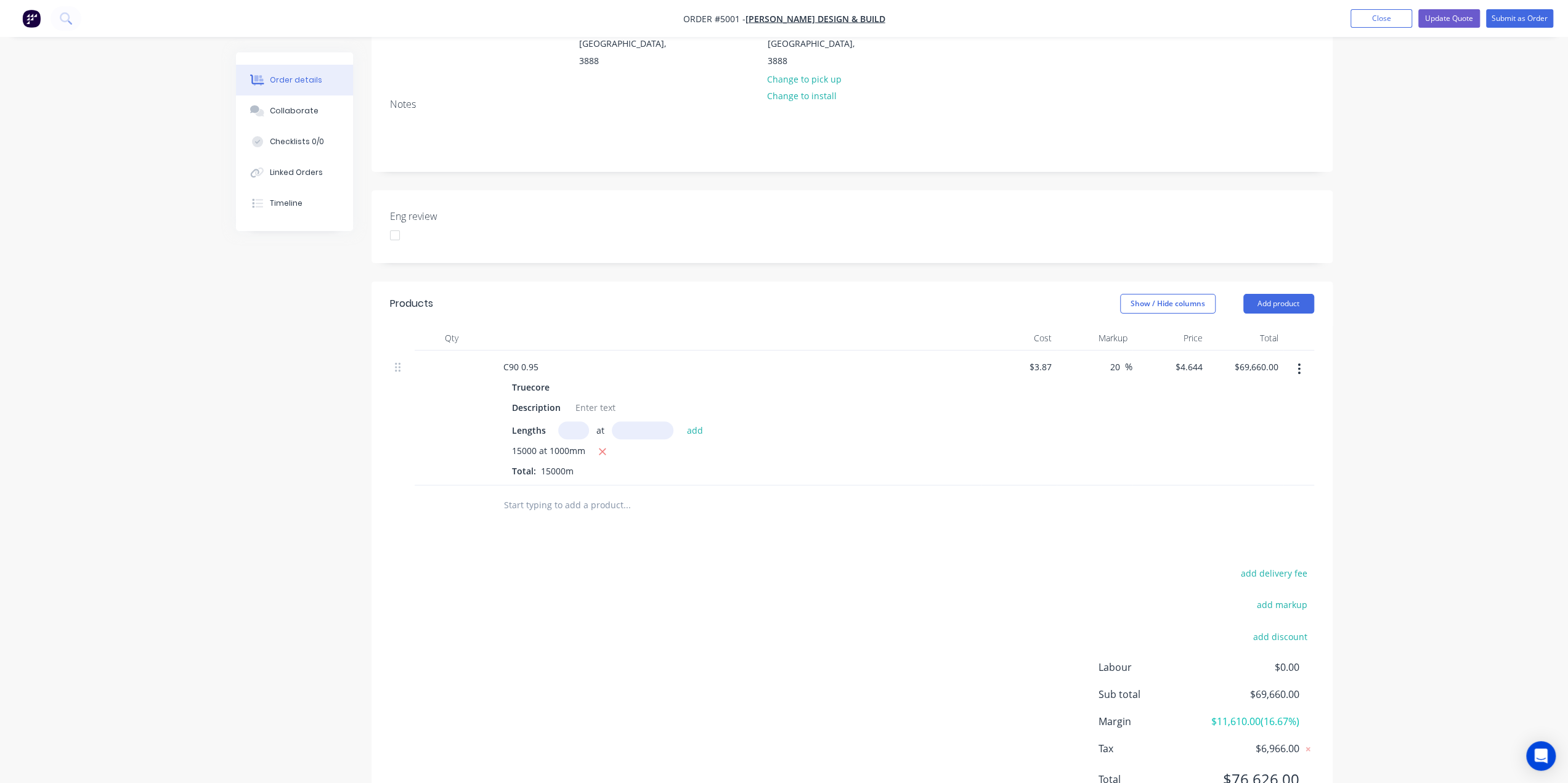
click at [974, 485] on div at bounding box center [852, 505] width 924 height 40
click at [602, 446] on icon "button" at bounding box center [602, 451] width 8 height 11
click at [525, 358] on div "C90 0.95" at bounding box center [520, 366] width 55 height 18
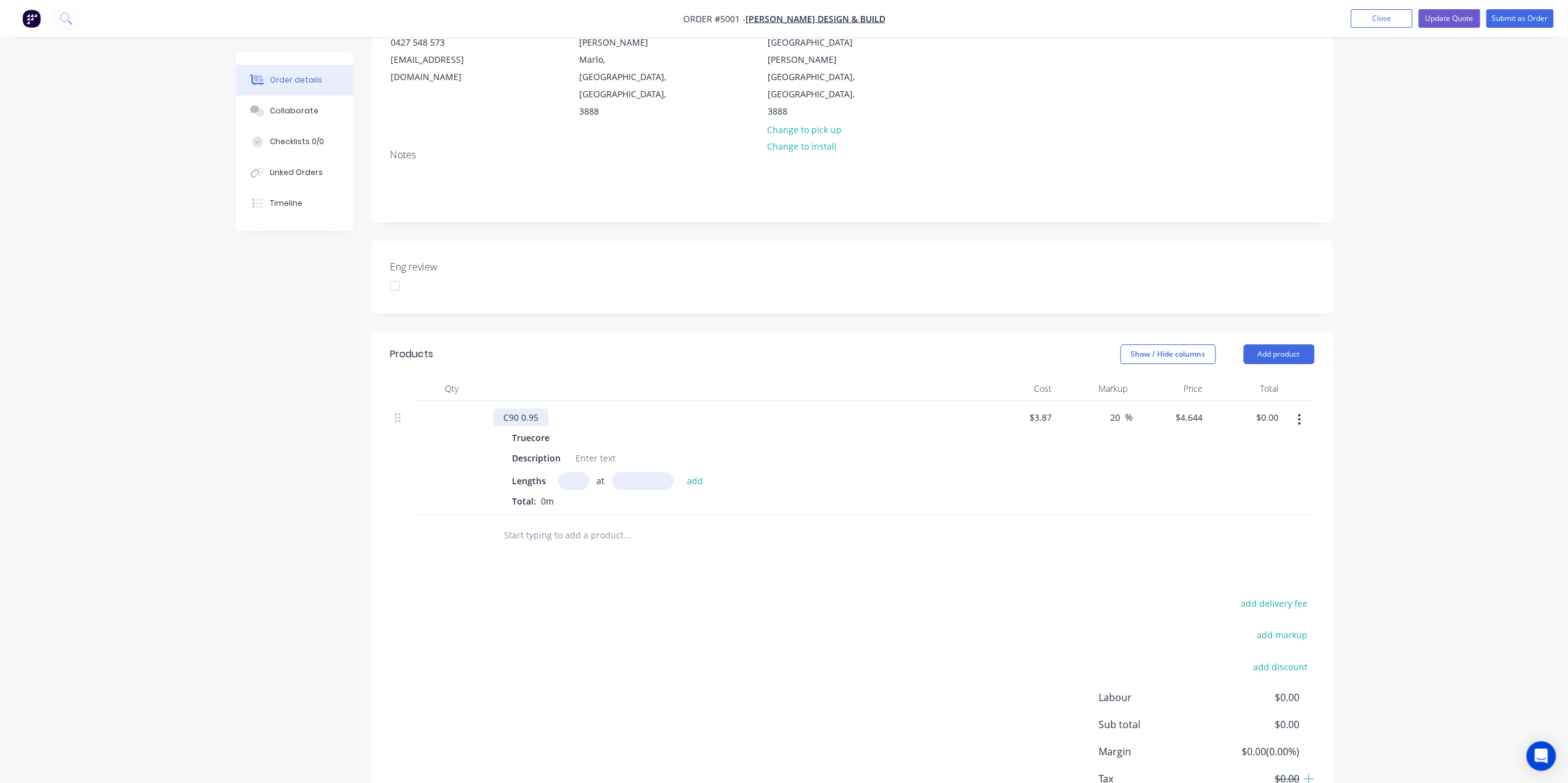
scroll to position [206, 0]
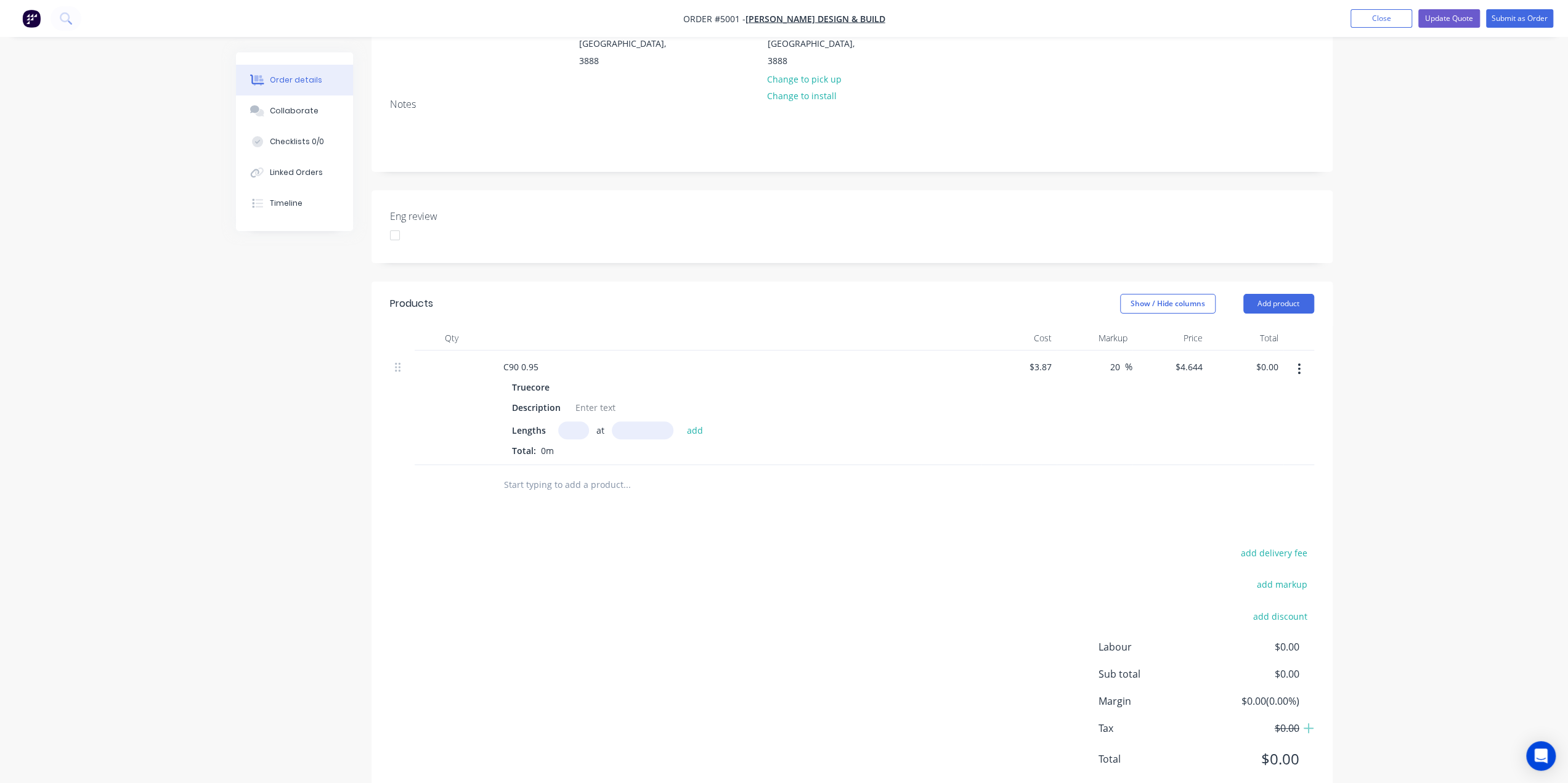
click at [1514, 325] on div "Order details Collaborate Checklists 0/0 Linked Orders Timeline Order details C…" at bounding box center [784, 306] width 1568 height 1025
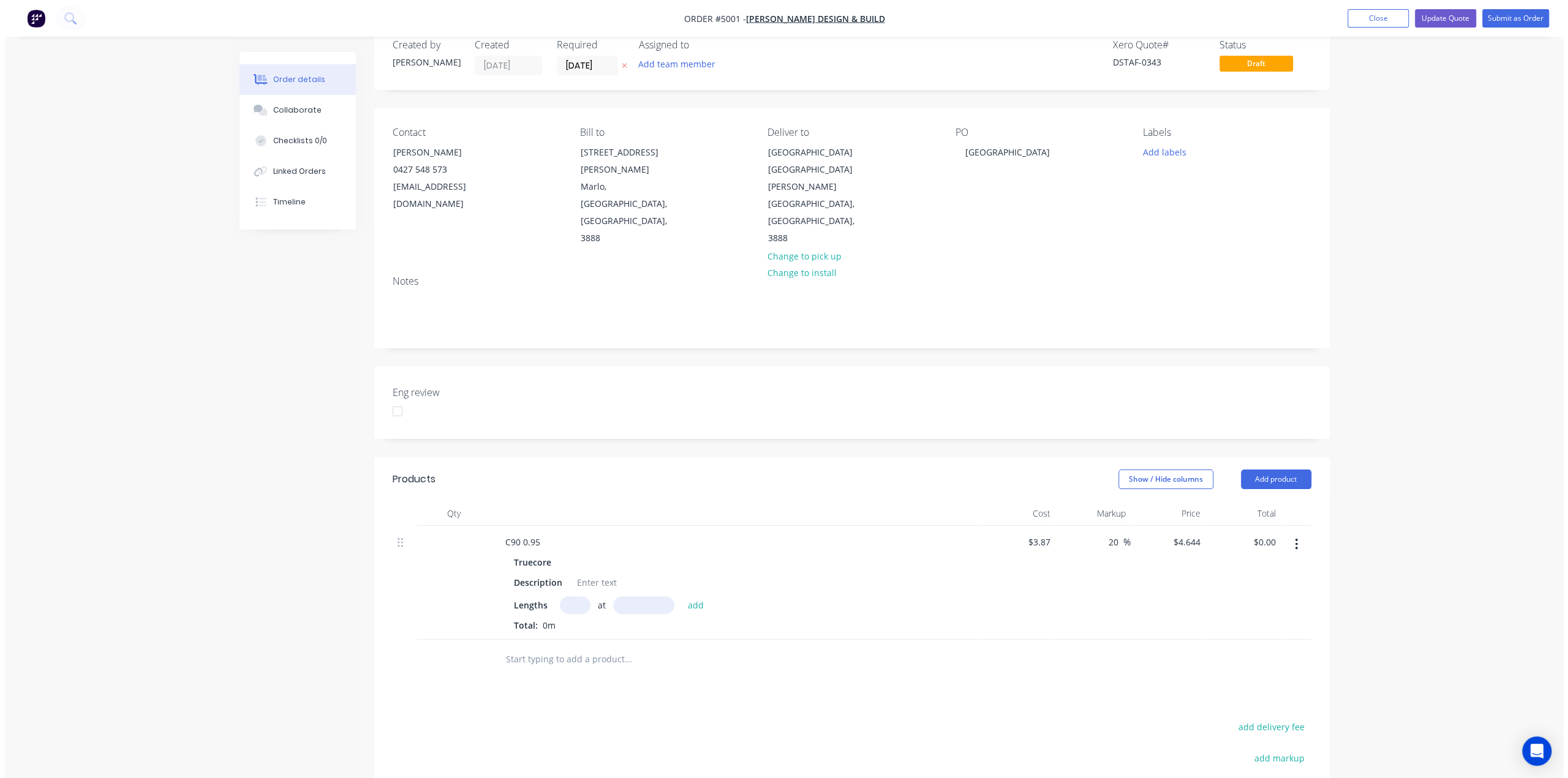
scroll to position [0, 0]
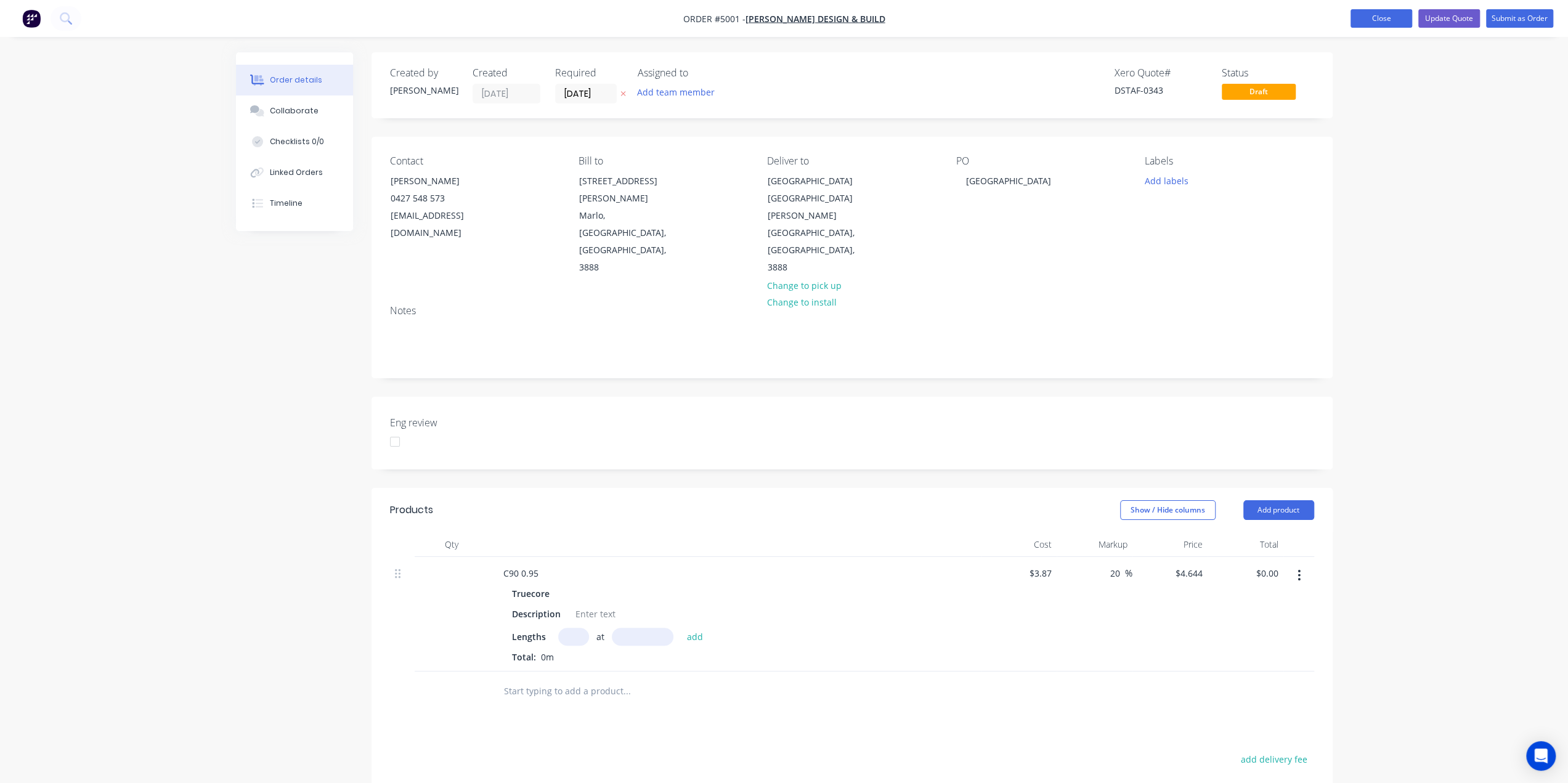
click at [1396, 18] on button "Close" at bounding box center [1381, 18] width 62 height 18
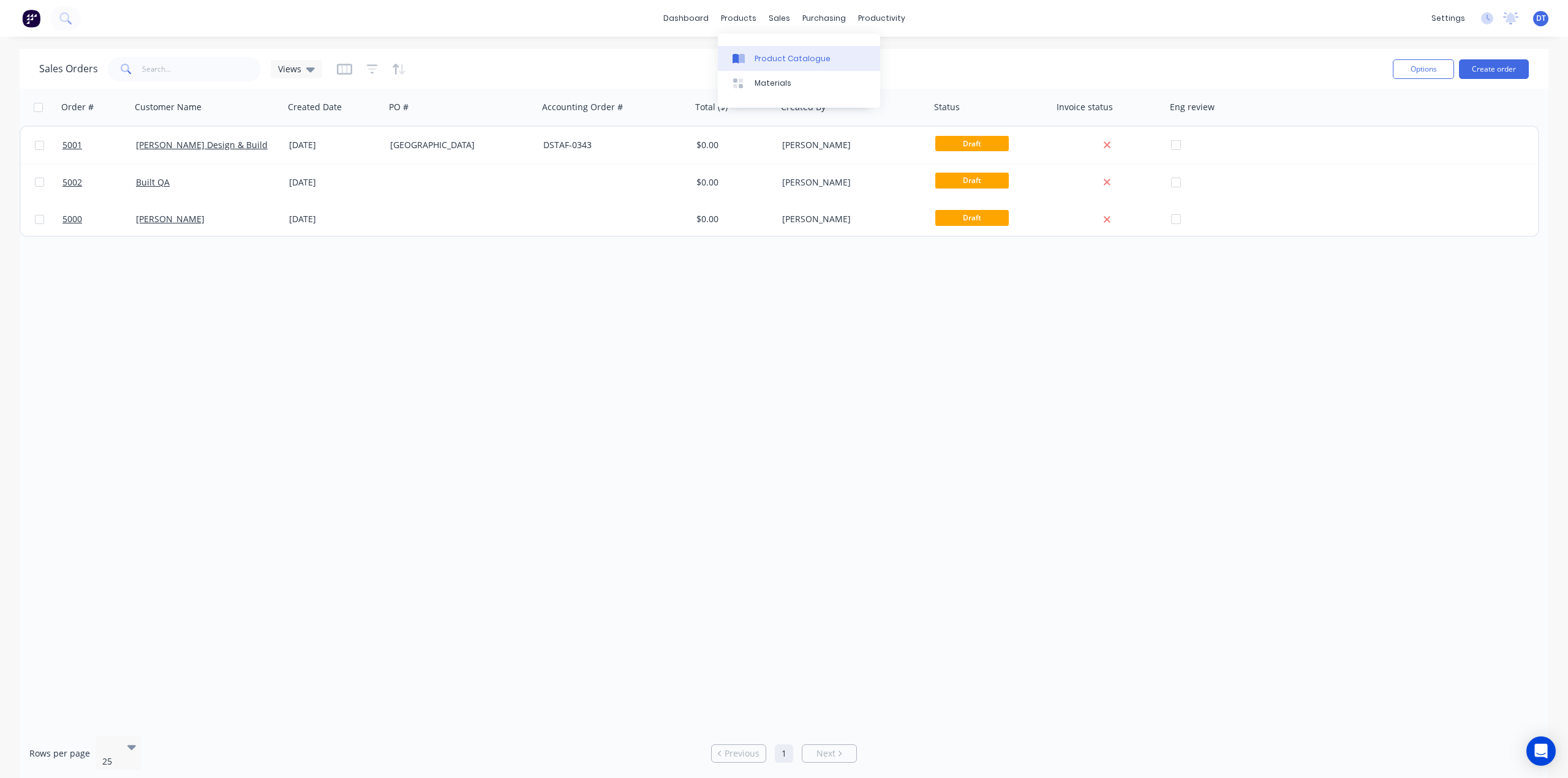
click at [766, 64] on link "Product Catalogue" at bounding box center [799, 58] width 162 height 24
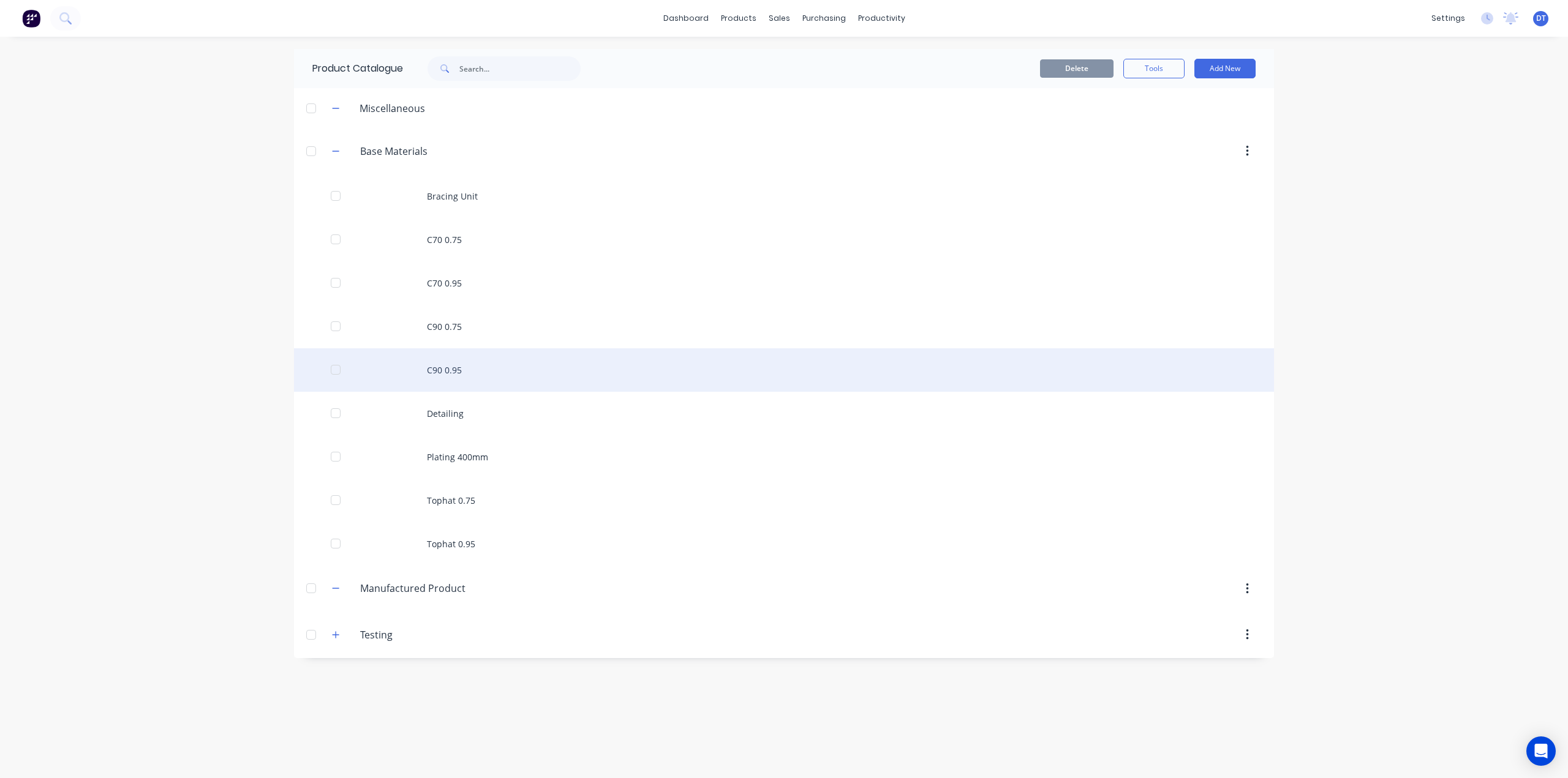
click at [445, 375] on div "C90 0.95" at bounding box center [784, 370] width 980 height 43
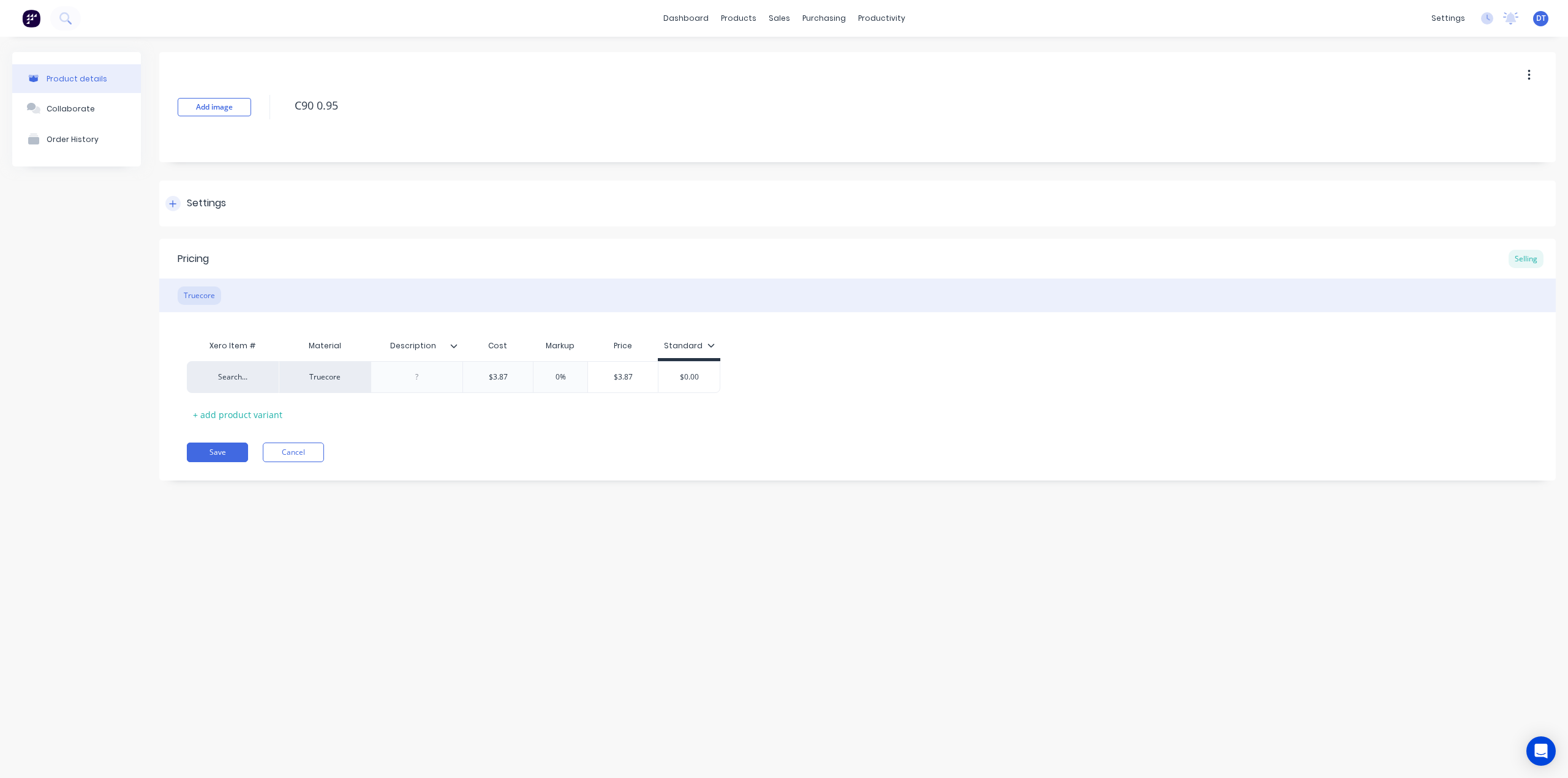
click at [178, 210] on div "Settings" at bounding box center [857, 203] width 1396 height 46
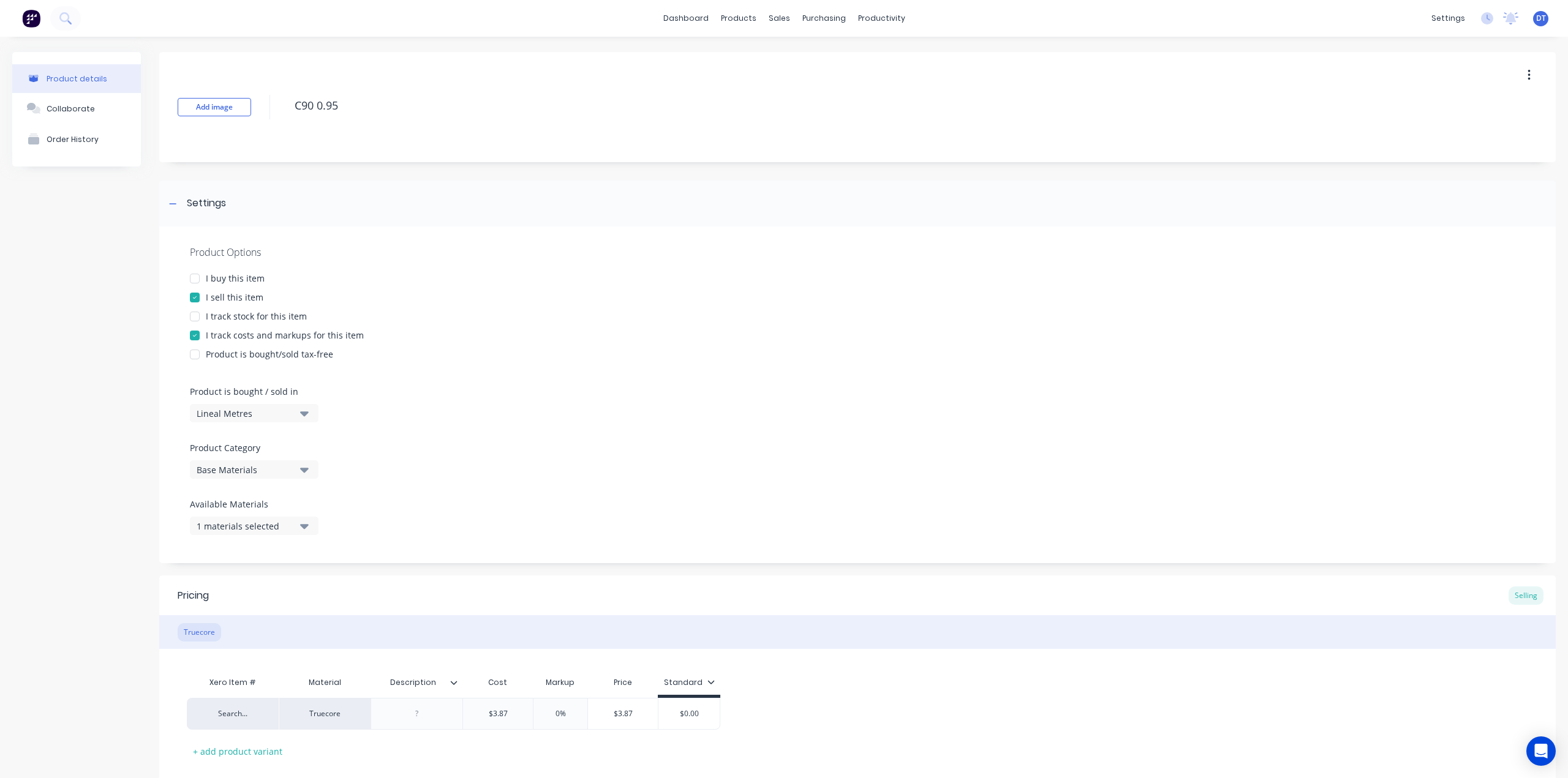
click at [283, 409] on div "Lineal Metres" at bounding box center [246, 414] width 98 height 13
click at [261, 446] on div "Basic Quantities" at bounding box center [282, 443] width 184 height 24
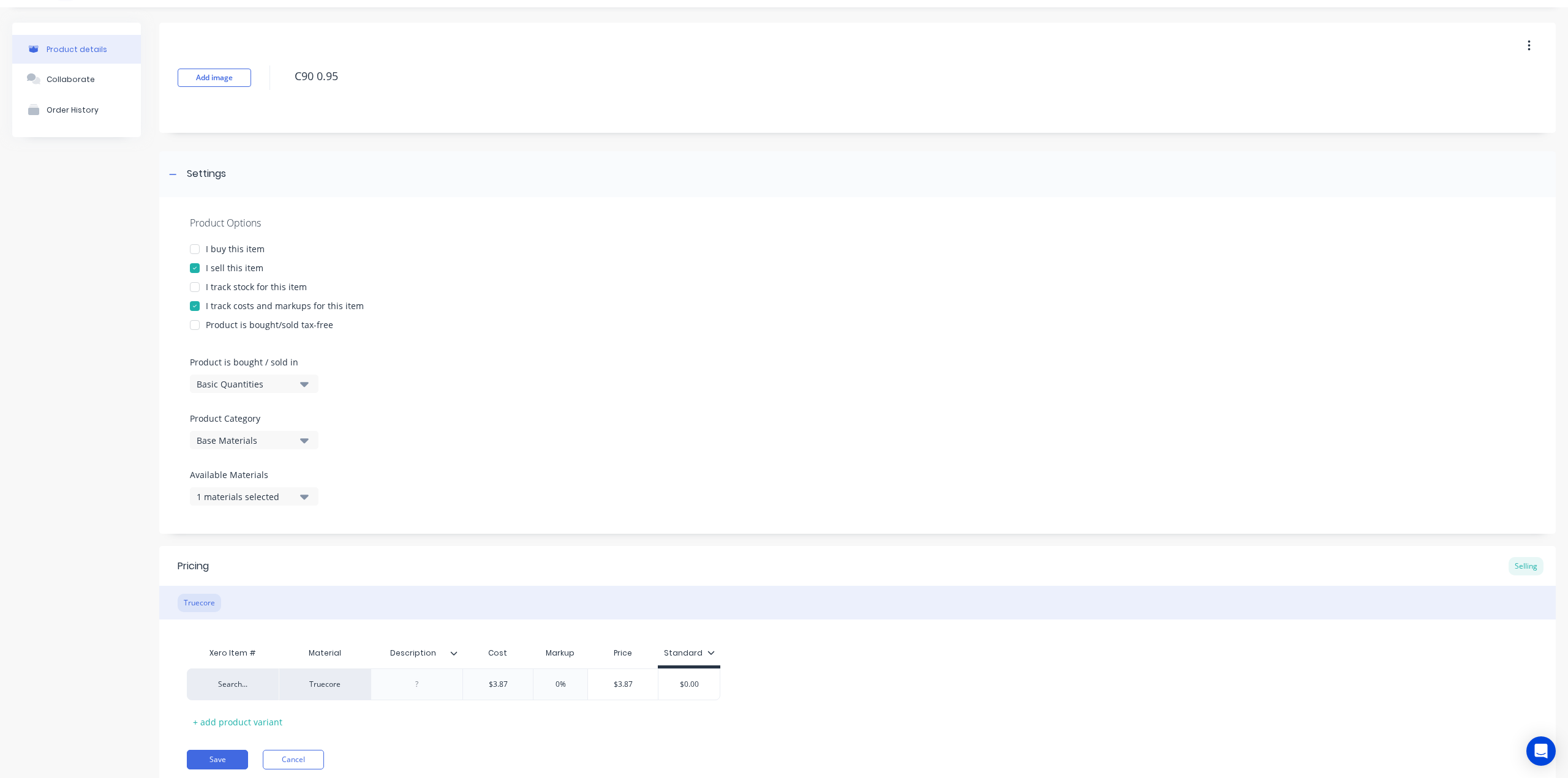
scroll to position [71, 0]
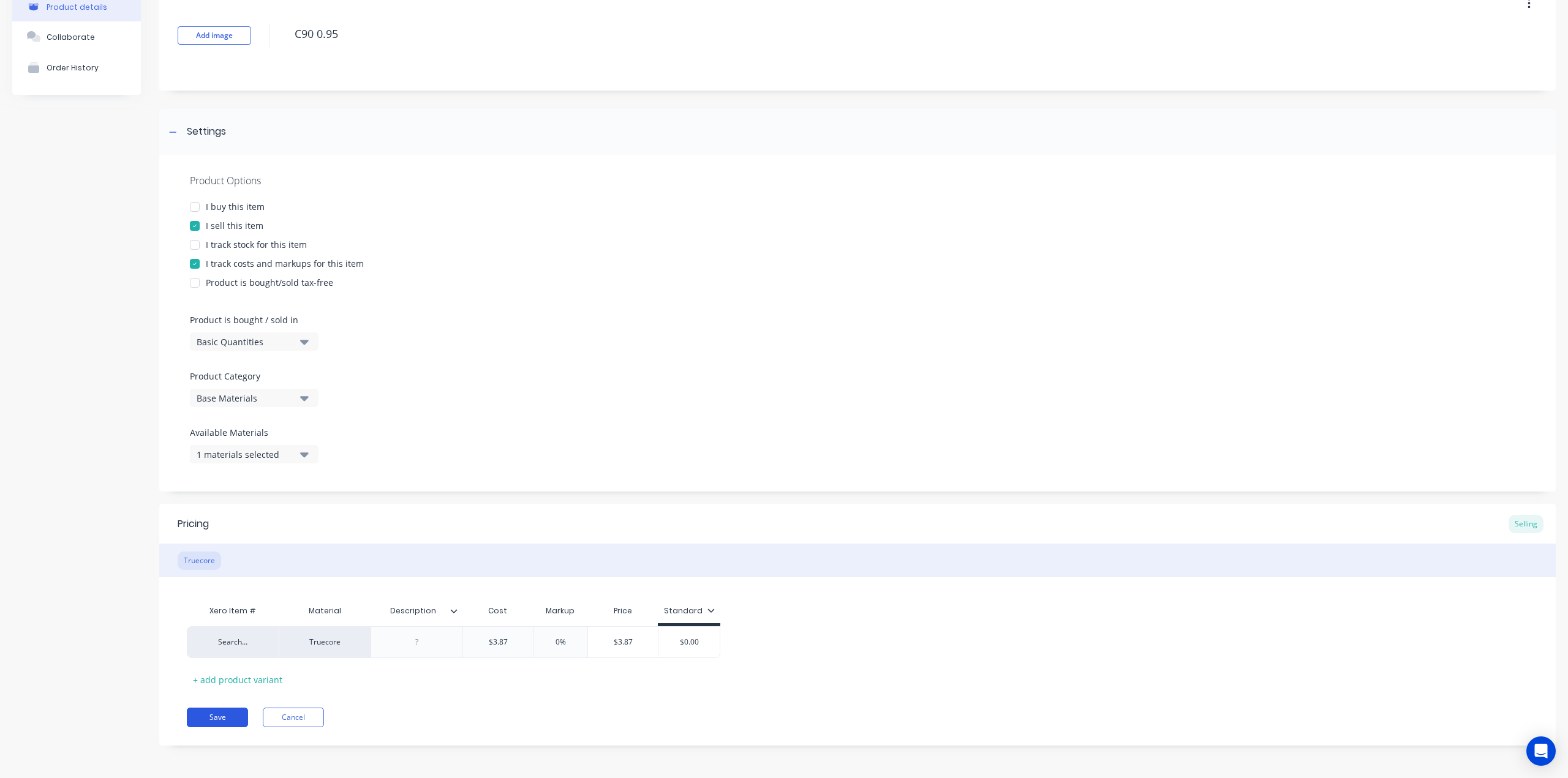
click at [208, 719] on button "Save" at bounding box center [217, 717] width 62 height 20
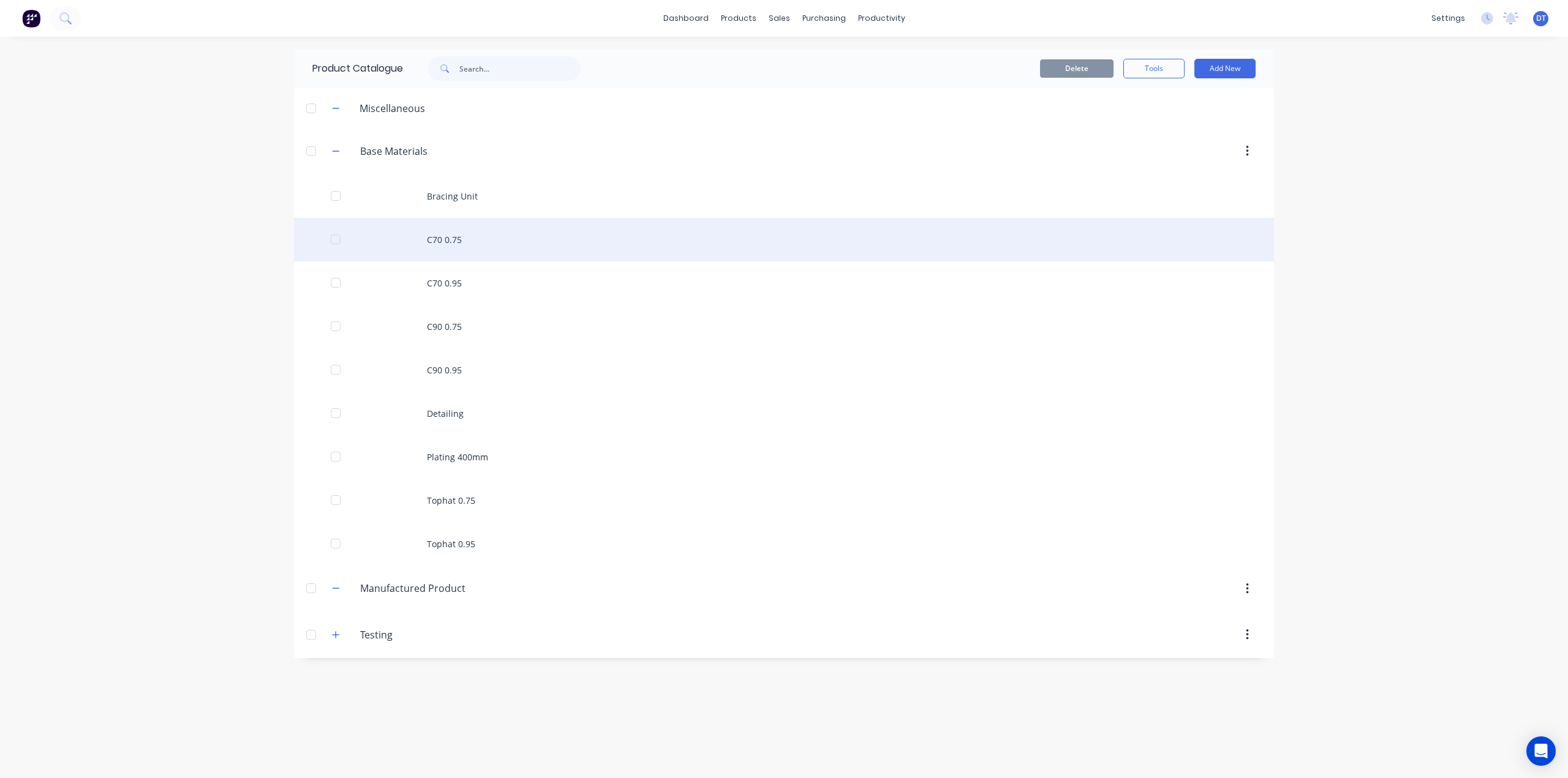
click at [446, 238] on div "C70 0.75" at bounding box center [784, 239] width 980 height 43
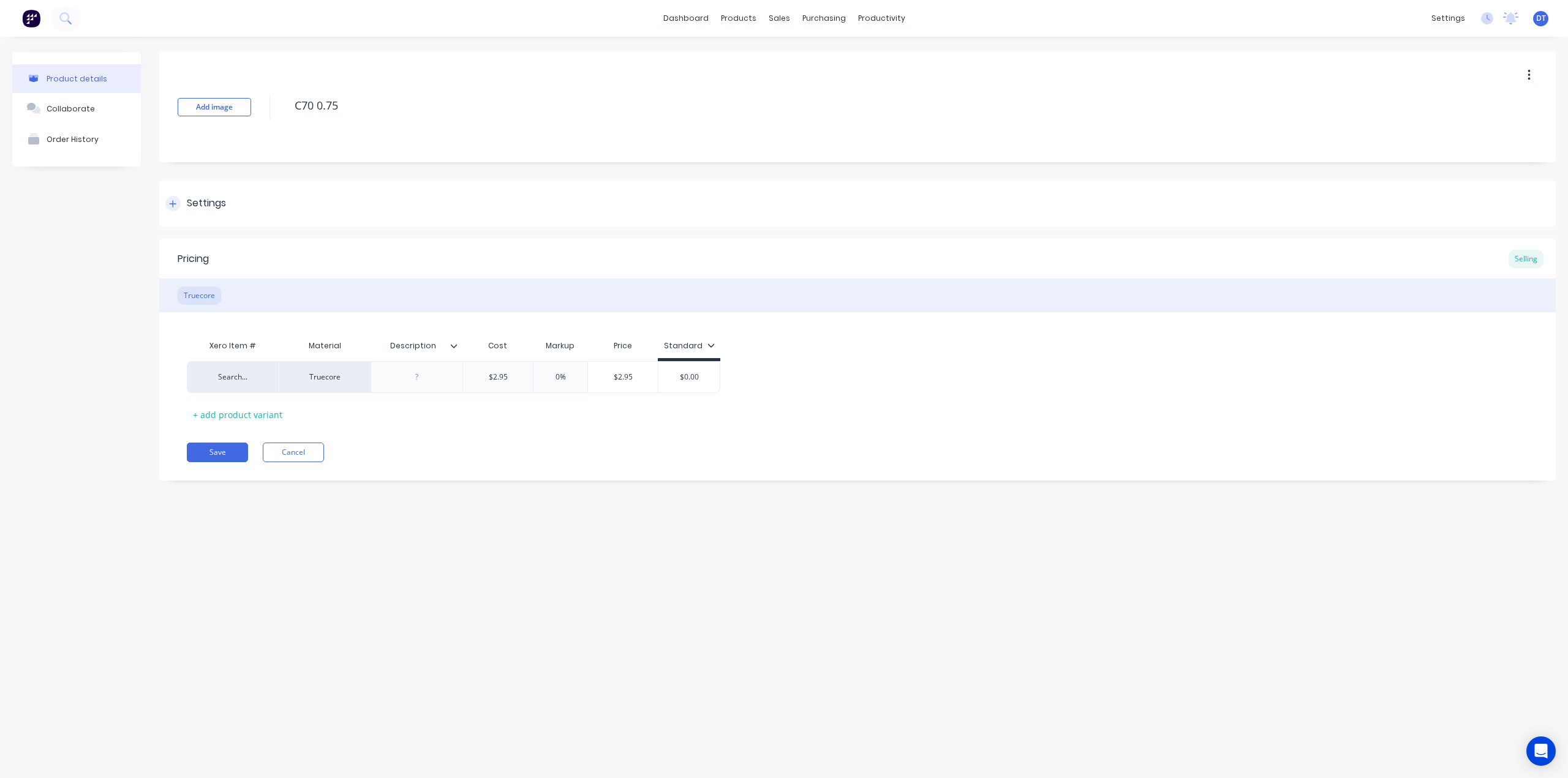
click at [175, 203] on icon at bounding box center [173, 203] width 7 height 7
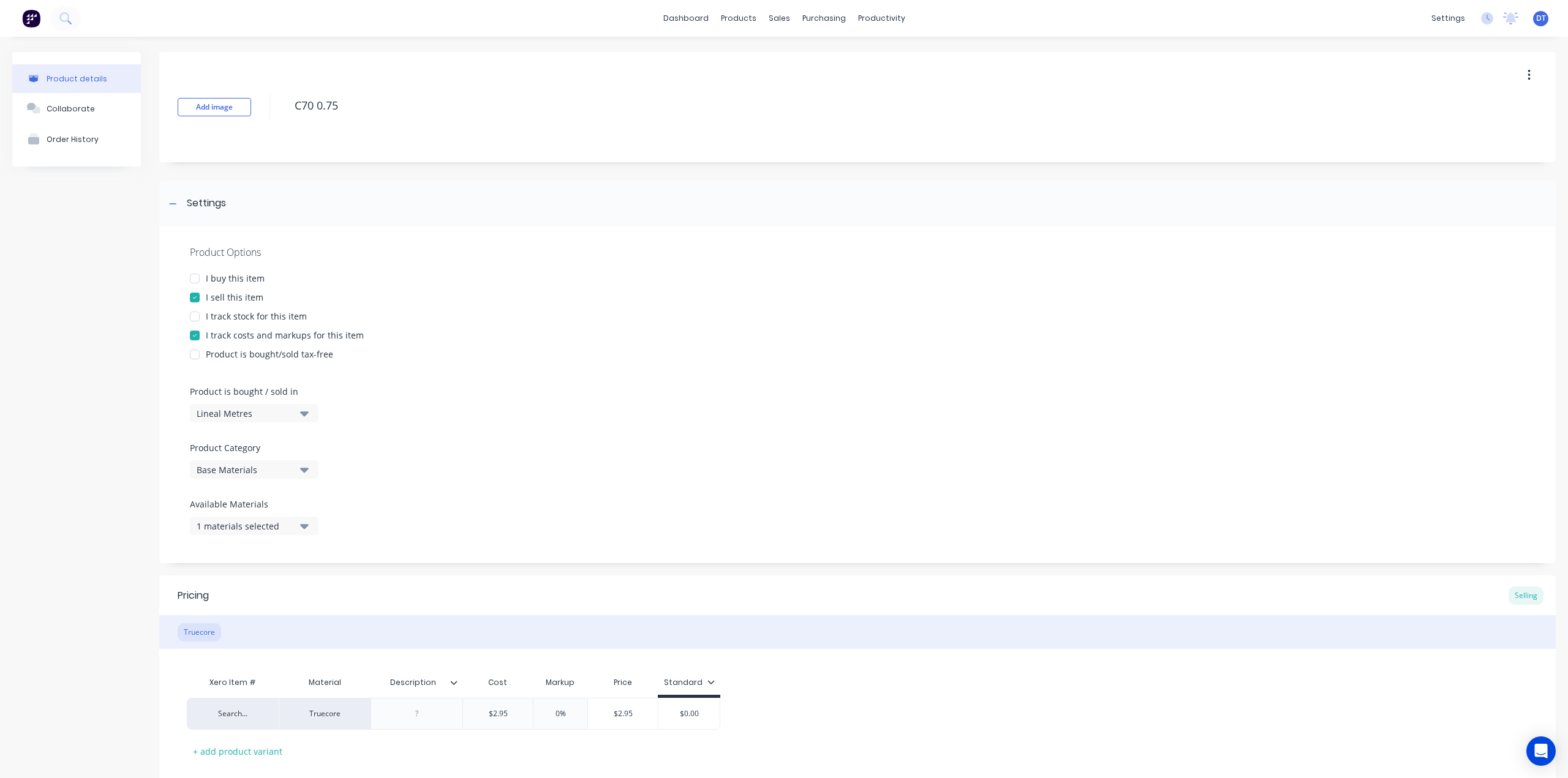
click at [218, 421] on button "Lineal Metres" at bounding box center [254, 413] width 128 height 18
click at [223, 446] on div "Basic Quantities" at bounding box center [282, 443] width 184 height 24
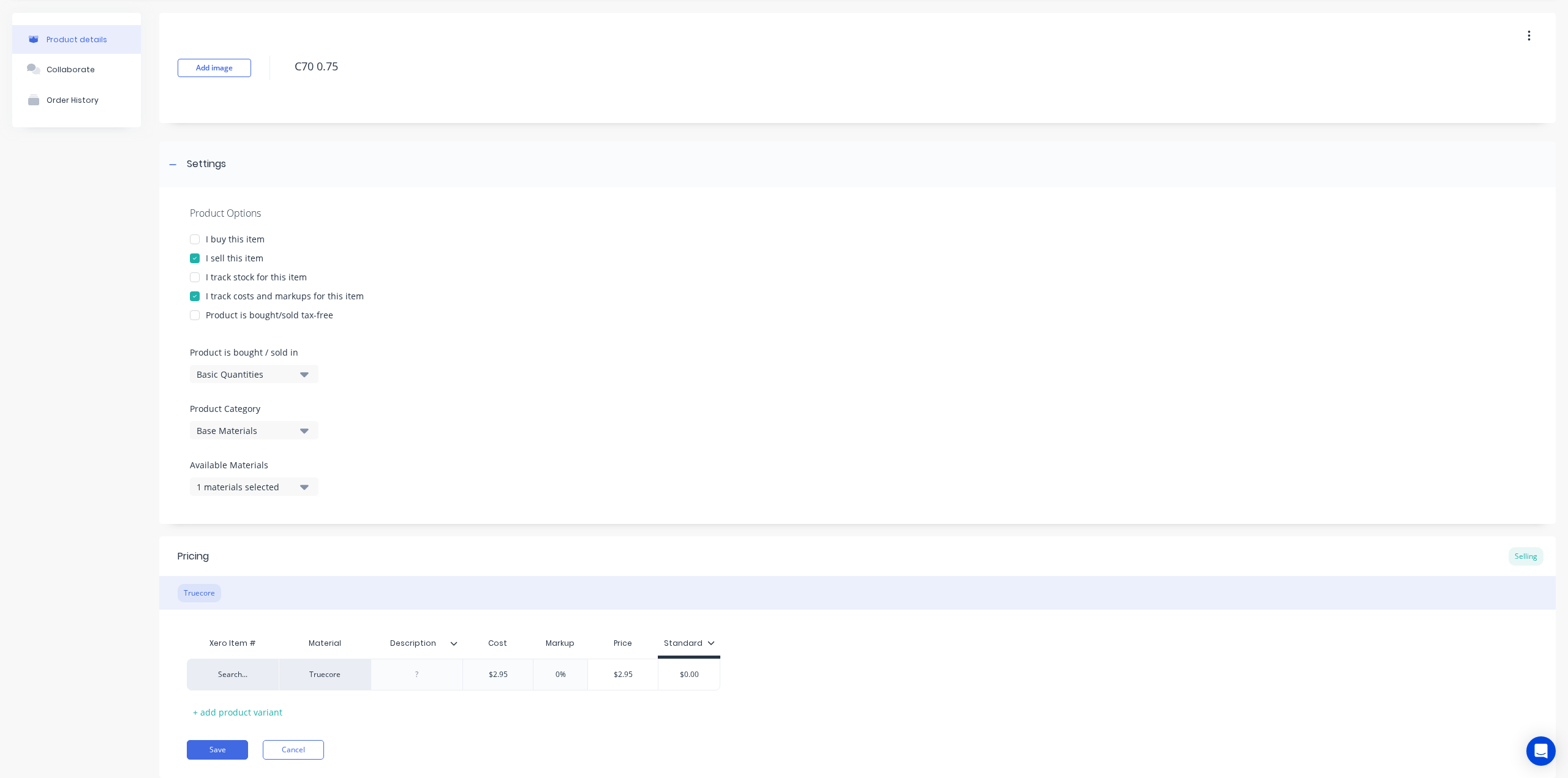
scroll to position [71, 0]
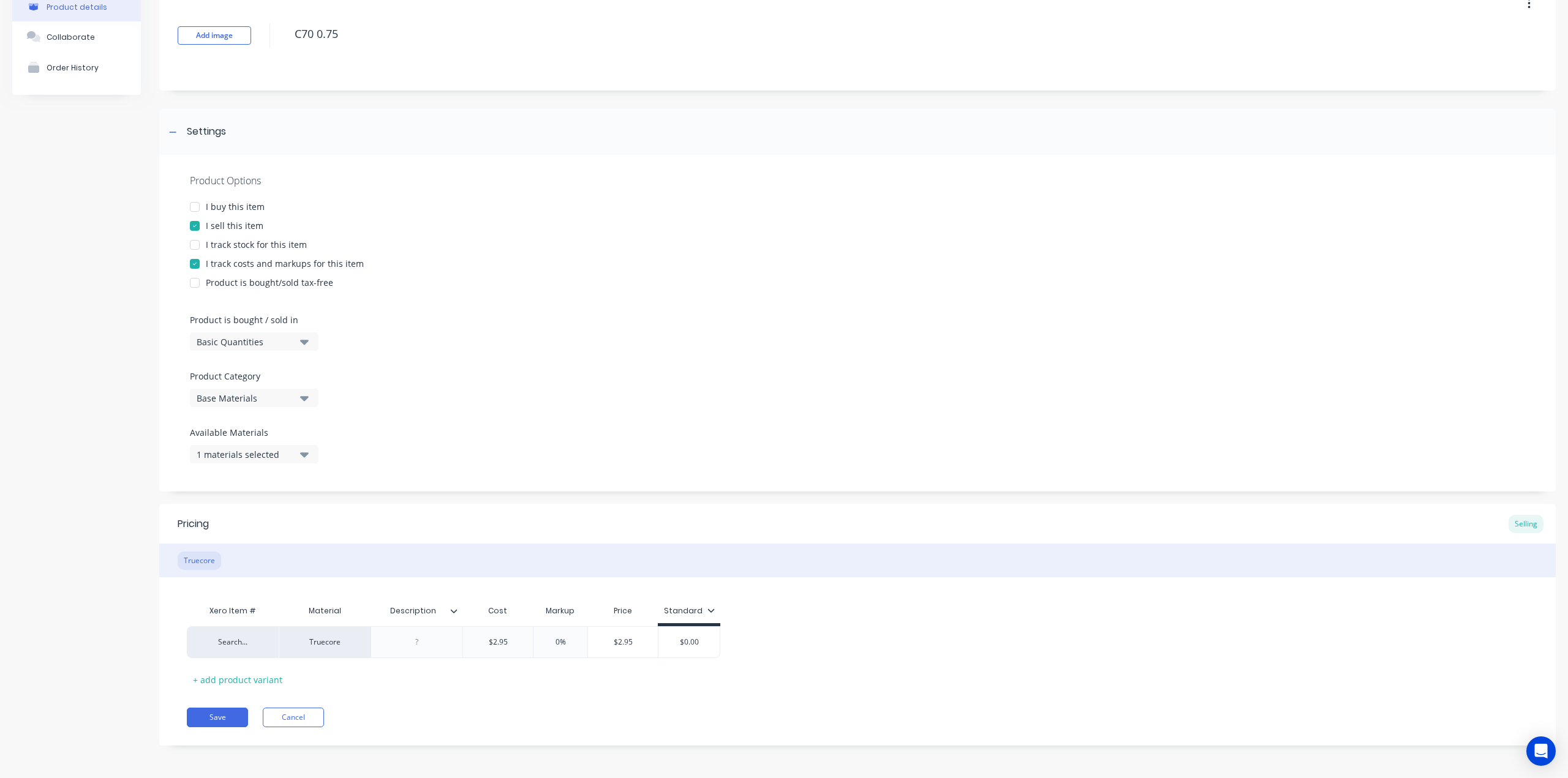
click at [222, 726] on div "Pricing Selling Truecore Xero Item # Material Description Cost Markup Price Sta…" at bounding box center [857, 624] width 1396 height 241
click at [221, 716] on button "Save" at bounding box center [217, 717] width 62 height 20
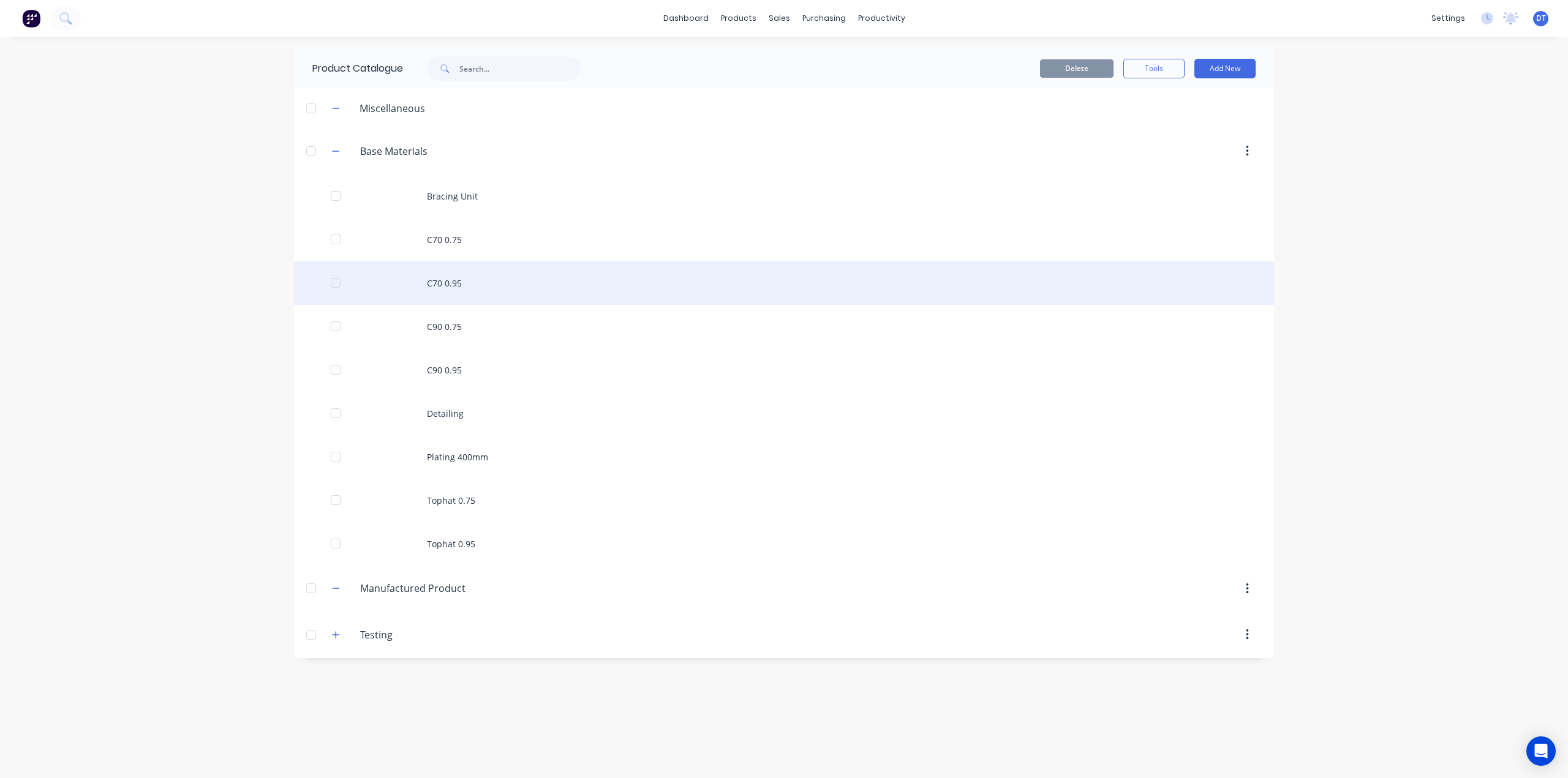
click at [446, 291] on div "C70 0.95" at bounding box center [784, 283] width 980 height 43
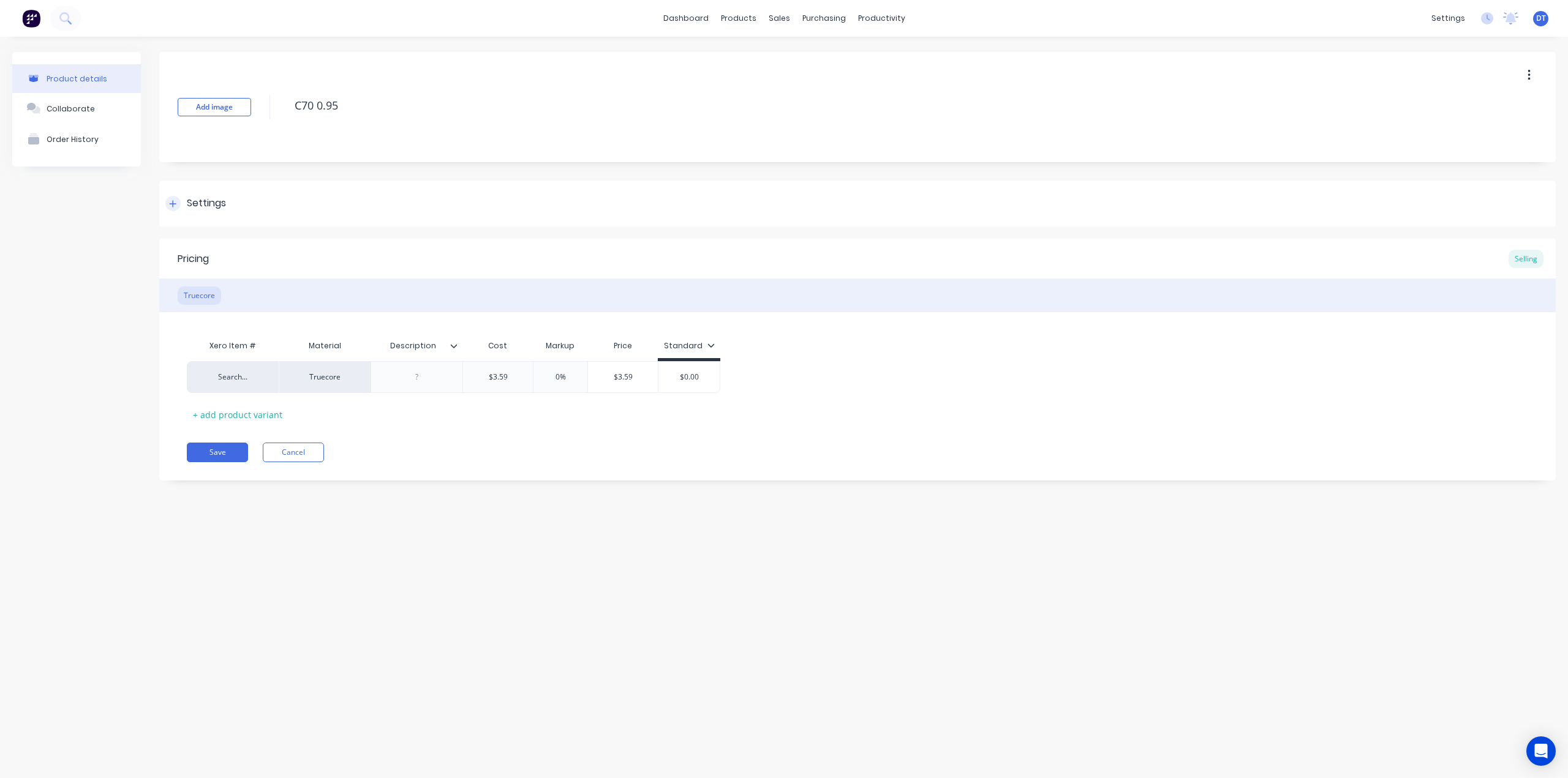
click at [175, 198] on div at bounding box center [173, 203] width 15 height 15
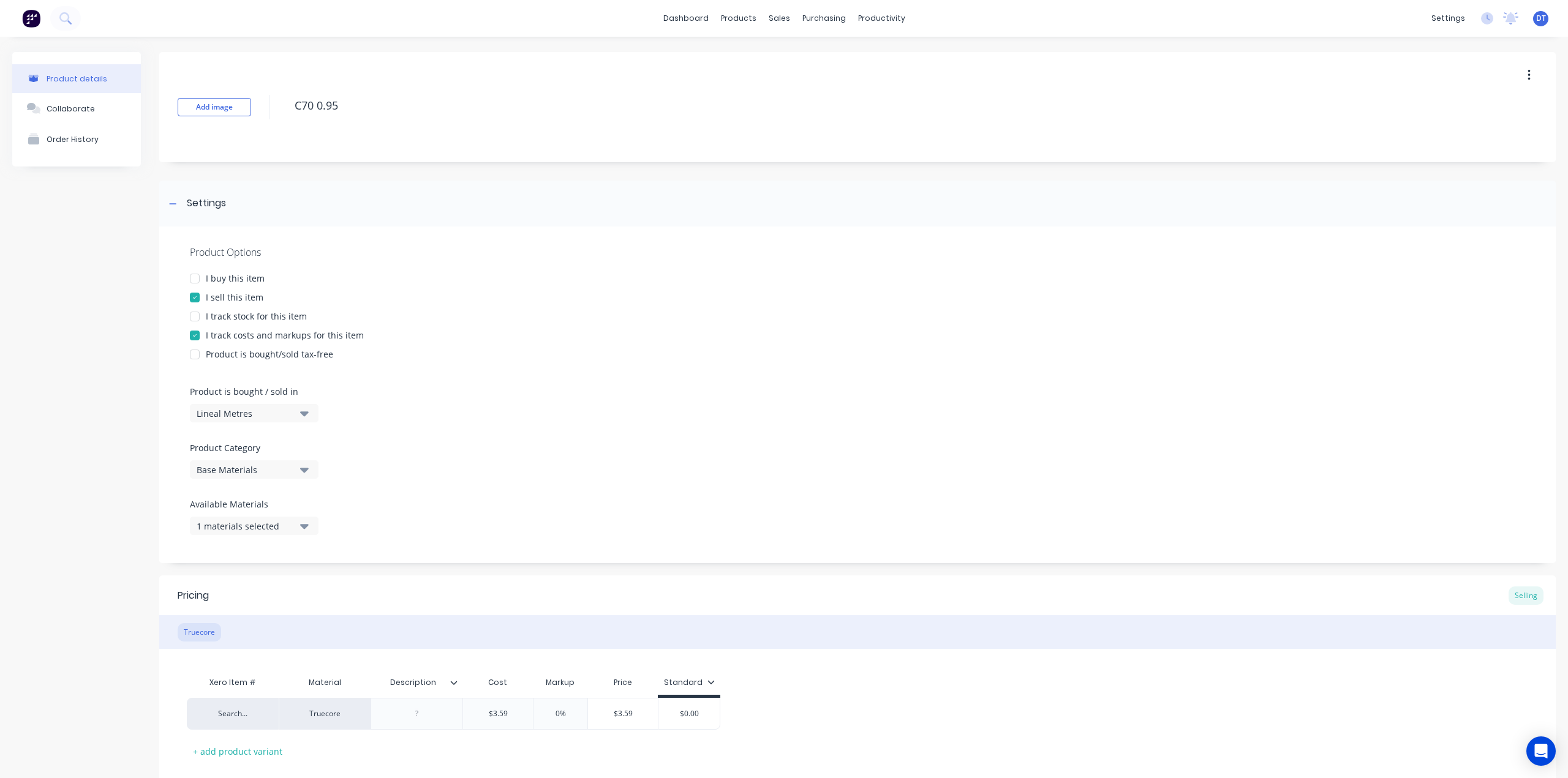
click at [211, 413] on div "Lineal Metres" at bounding box center [246, 414] width 98 height 13
click at [211, 441] on div "Basic Quantities" at bounding box center [282, 443] width 184 height 24
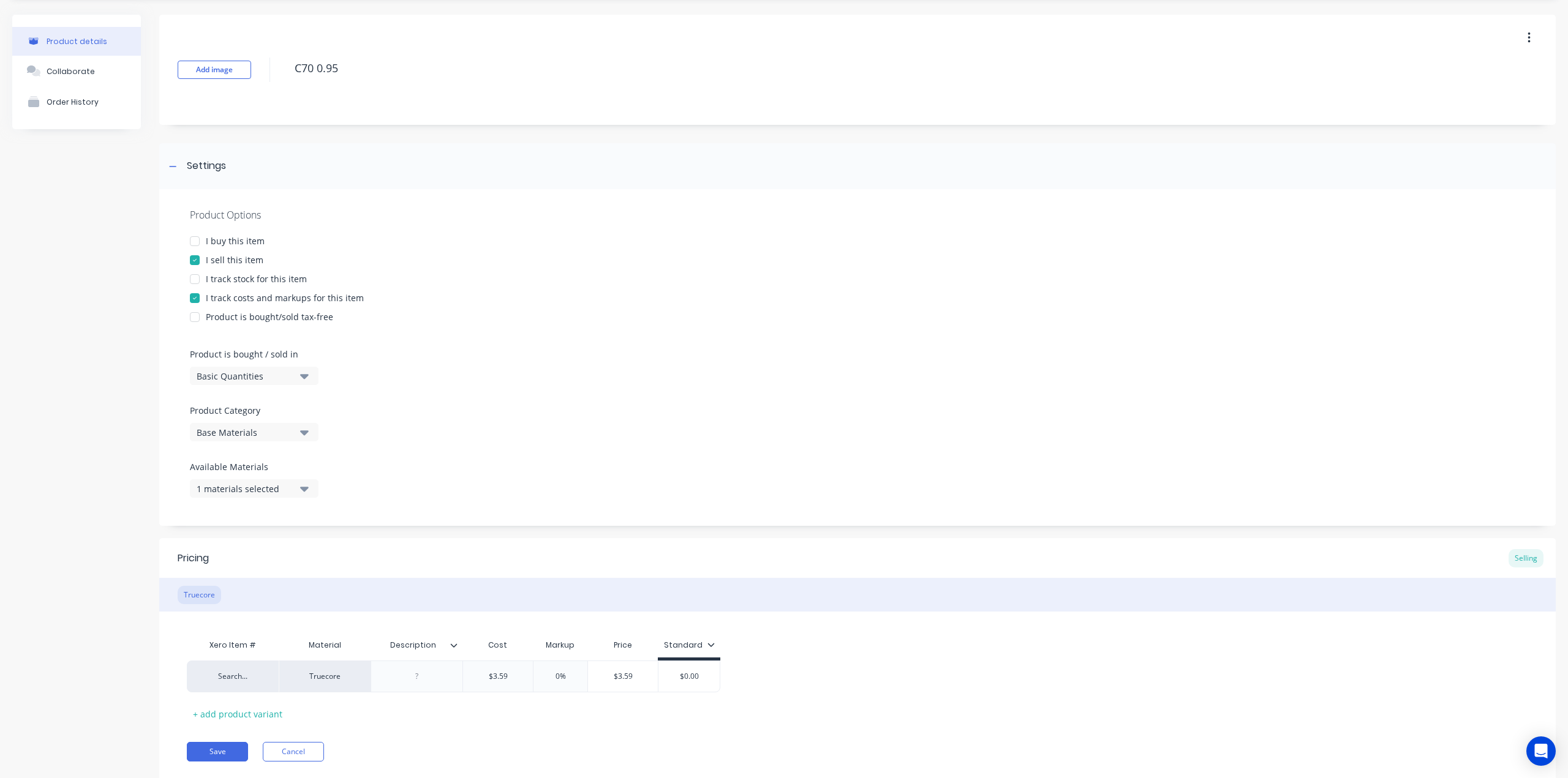
scroll to position [71, 0]
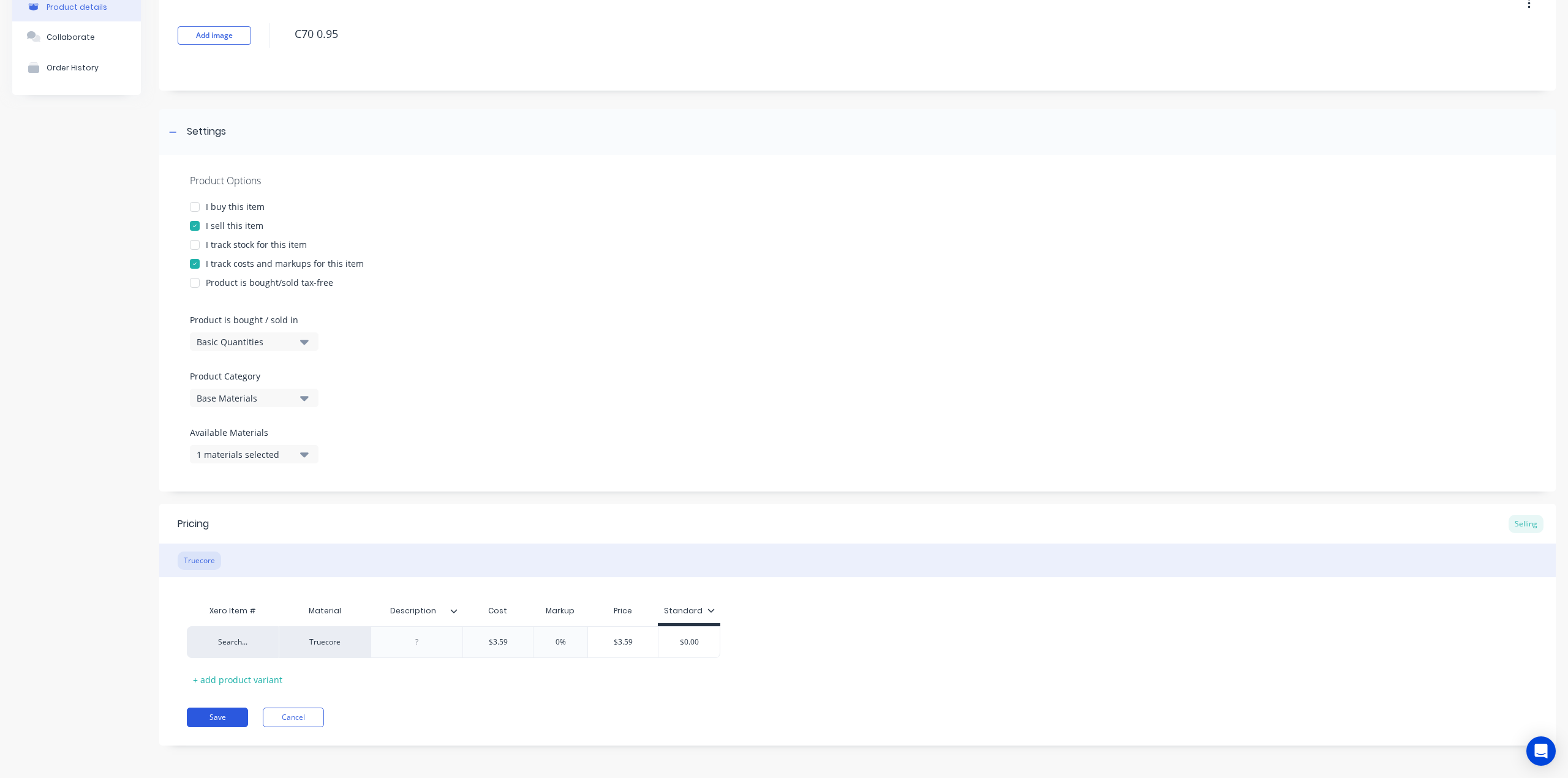
click at [232, 723] on button "Save" at bounding box center [217, 717] width 62 height 20
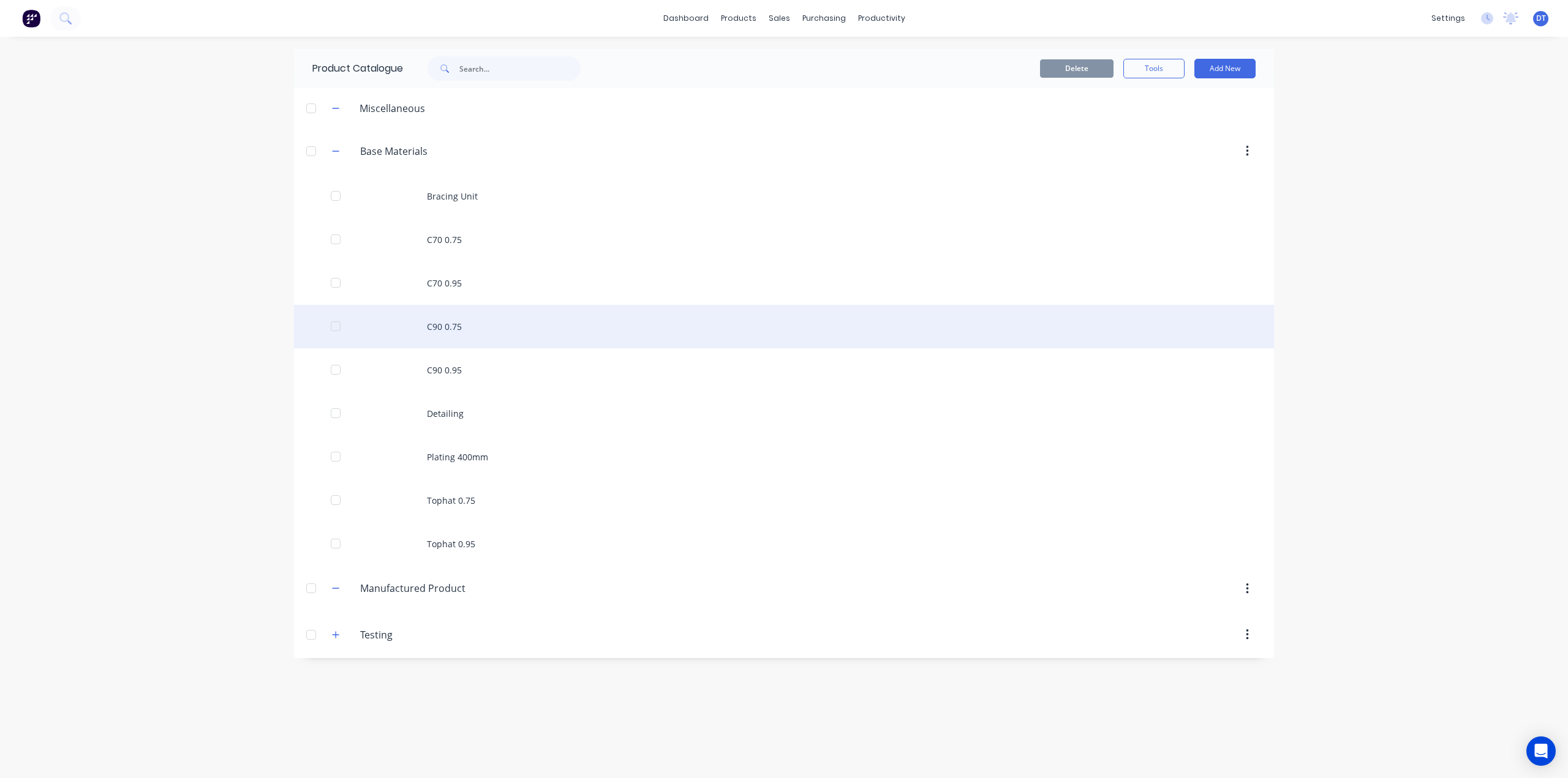
click at [454, 326] on div "C90 0.75" at bounding box center [784, 327] width 980 height 43
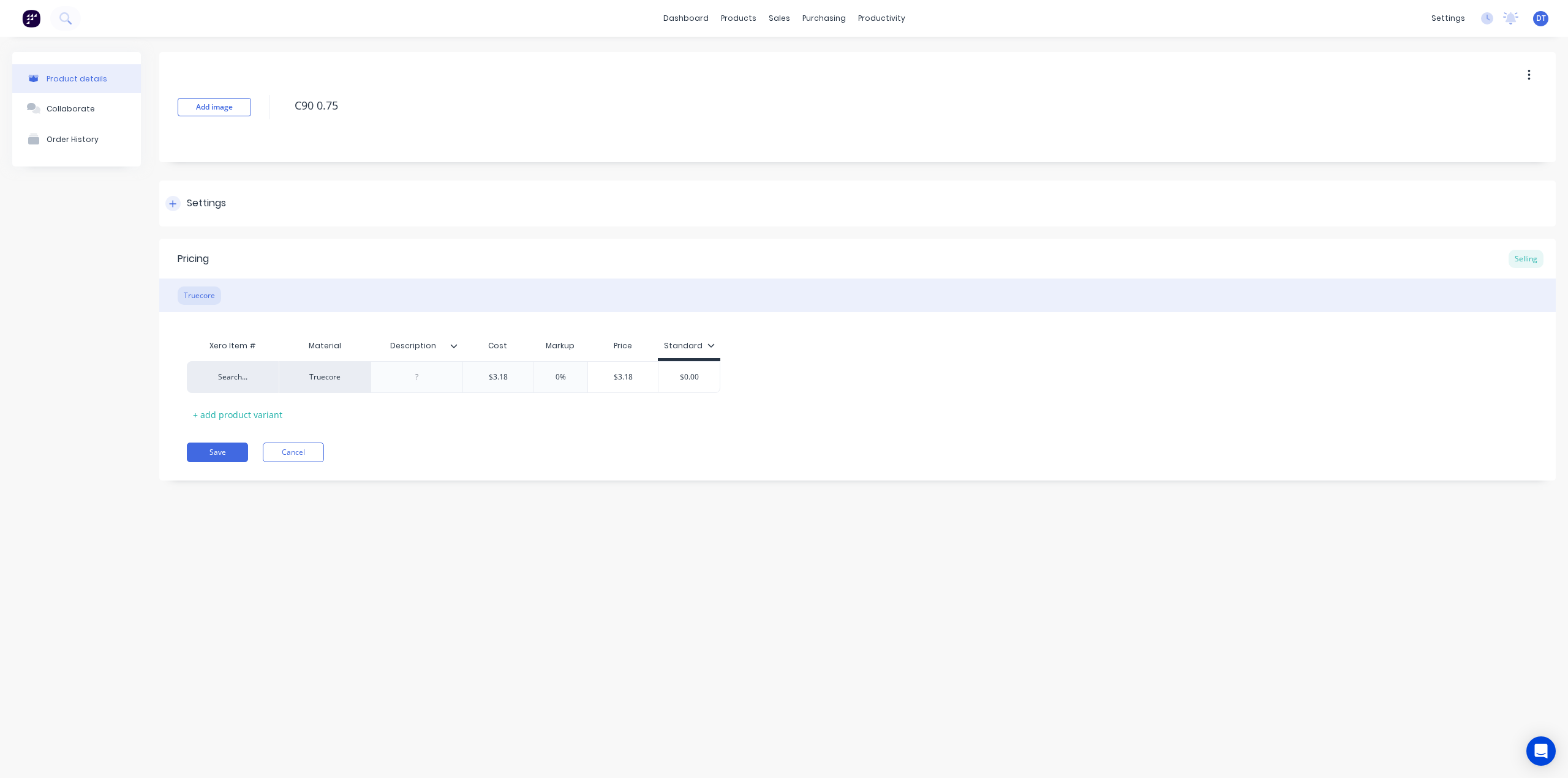
click at [171, 206] on icon at bounding box center [172, 203] width 7 height 9
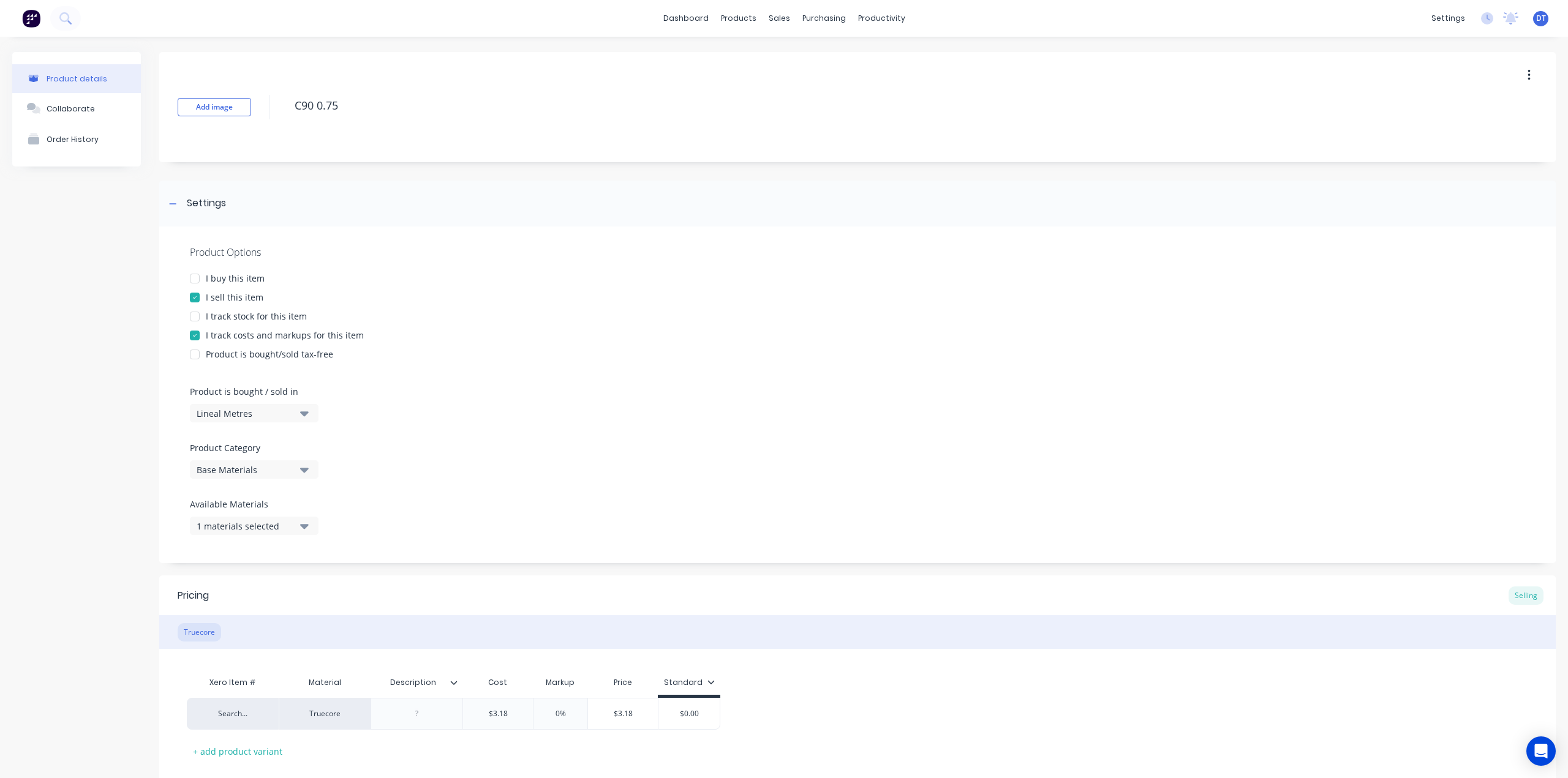
drag, startPoint x: 210, startPoint y: 411, endPoint x: 210, endPoint y: 420, distance: 9.0
click at [210, 411] on div "Lineal Metres" at bounding box center [246, 414] width 98 height 13
click at [224, 446] on div "Basic Quantities" at bounding box center [282, 443] width 184 height 24
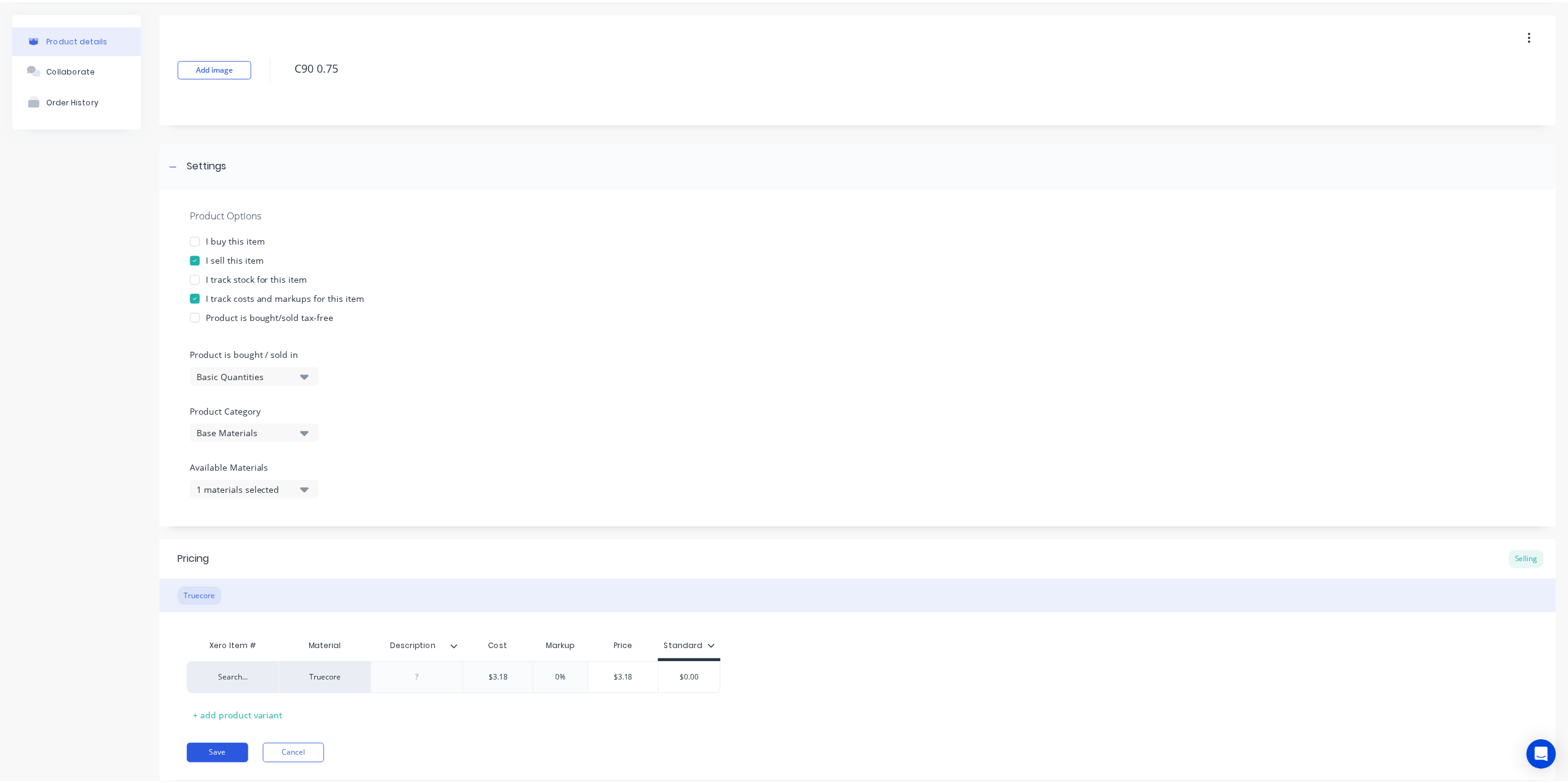
scroll to position [72, 0]
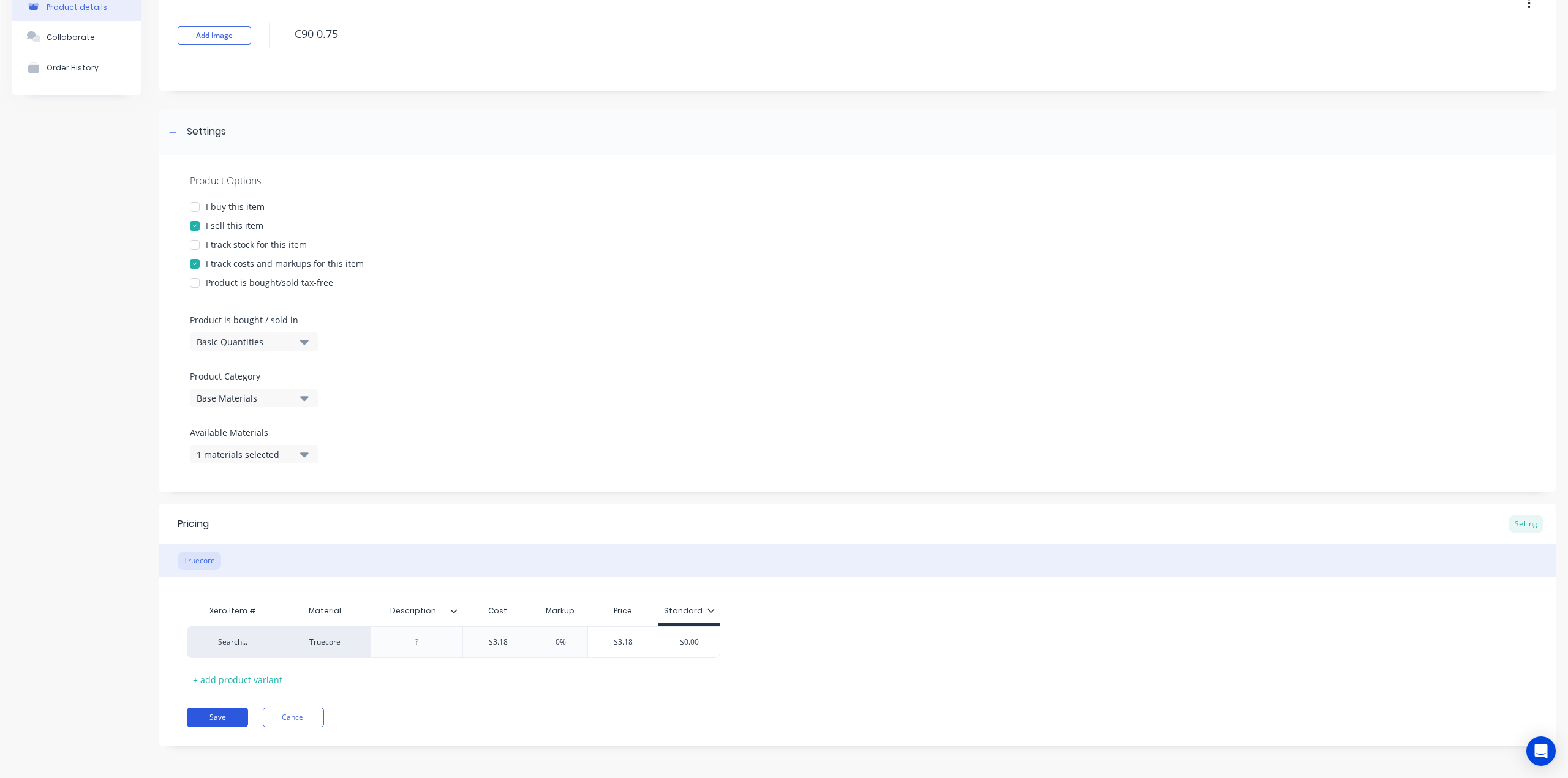
click at [219, 716] on button "Save" at bounding box center [217, 717] width 62 height 20
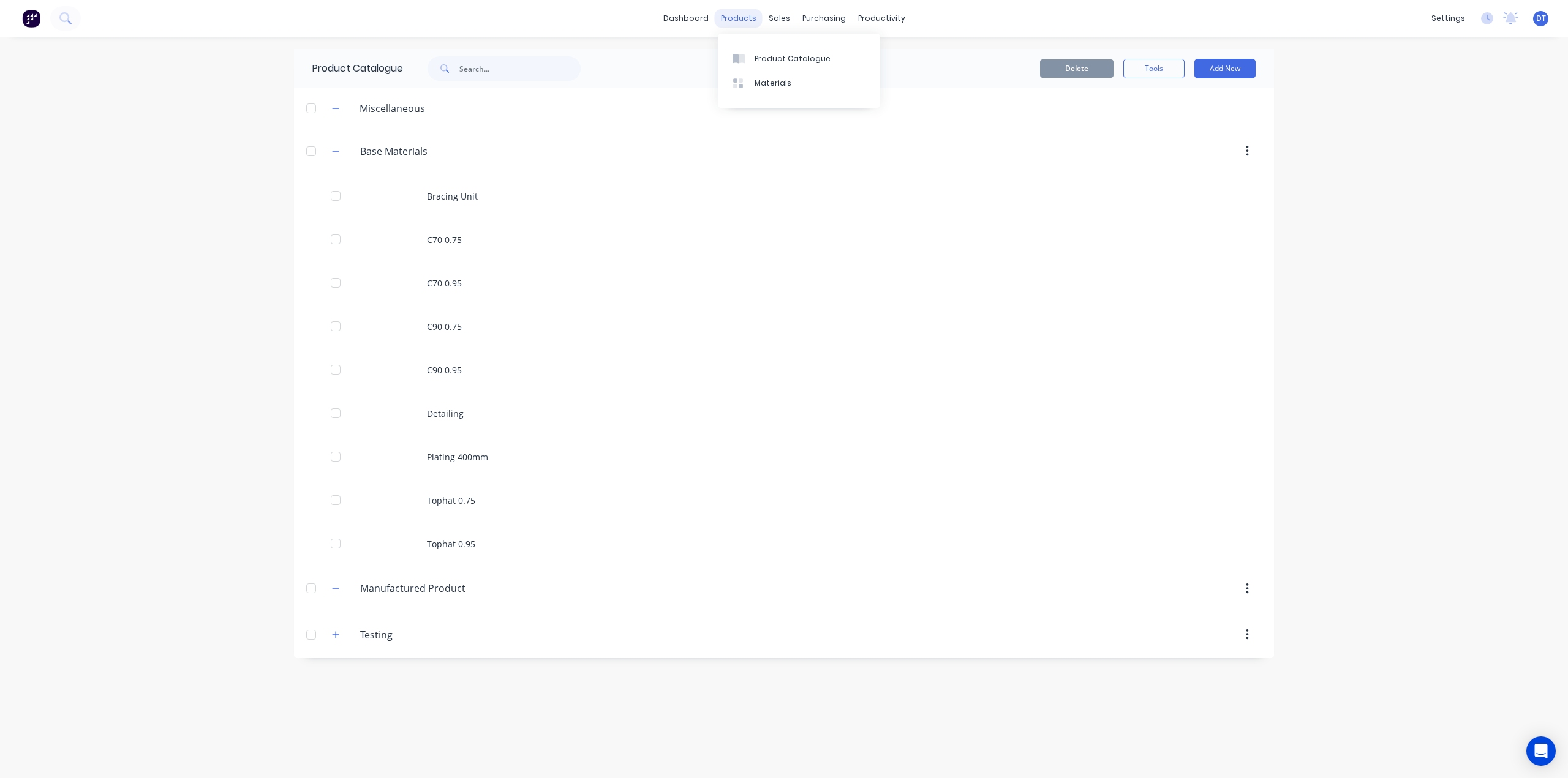
click at [744, 16] on div "products" at bounding box center [738, 18] width 48 height 18
click at [803, 58] on div "Sales Orders" at bounding box center [825, 58] width 50 height 11
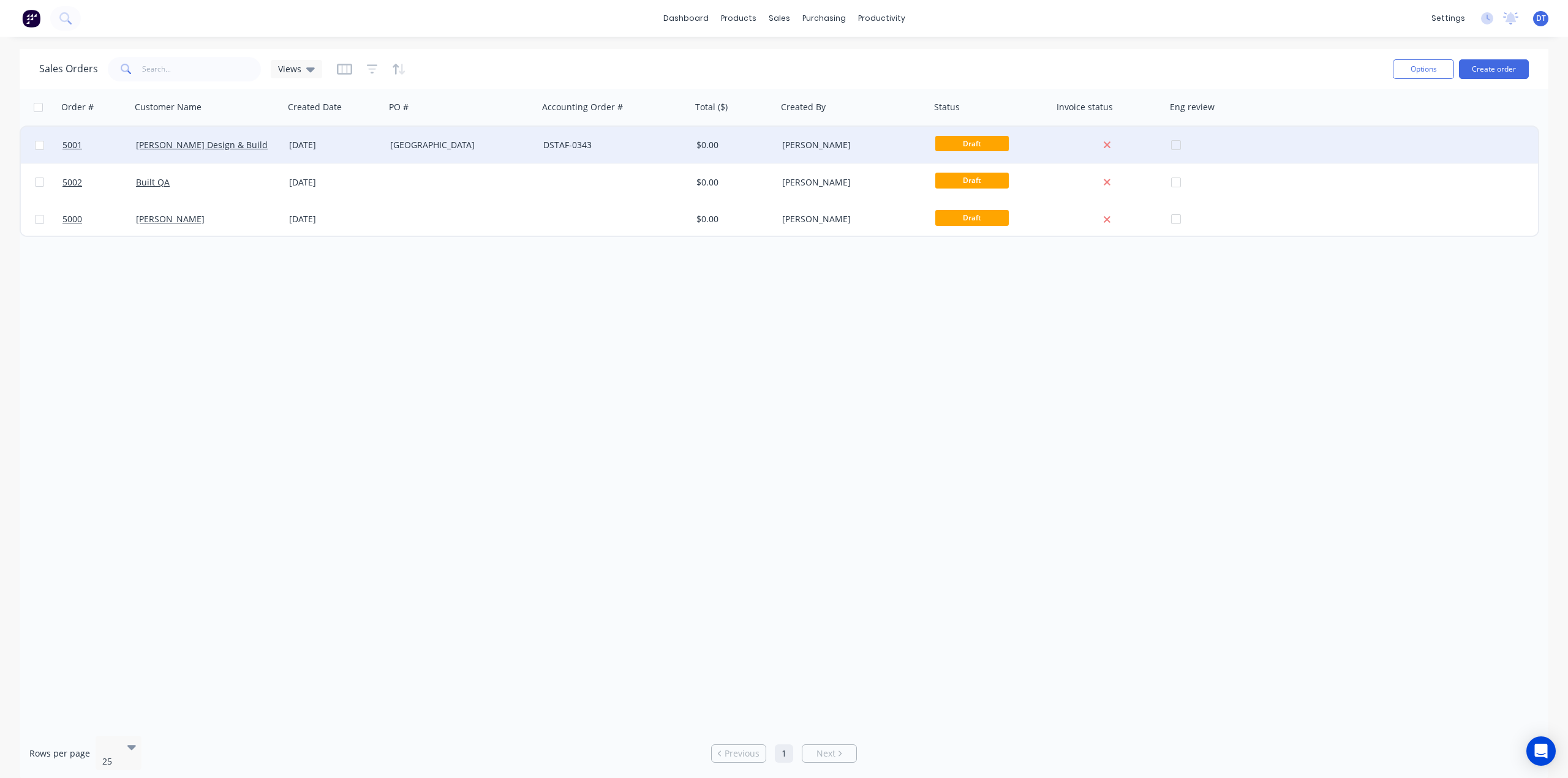
click at [524, 137] on div "[GEOGRAPHIC_DATA]" at bounding box center [462, 145] width 153 height 37
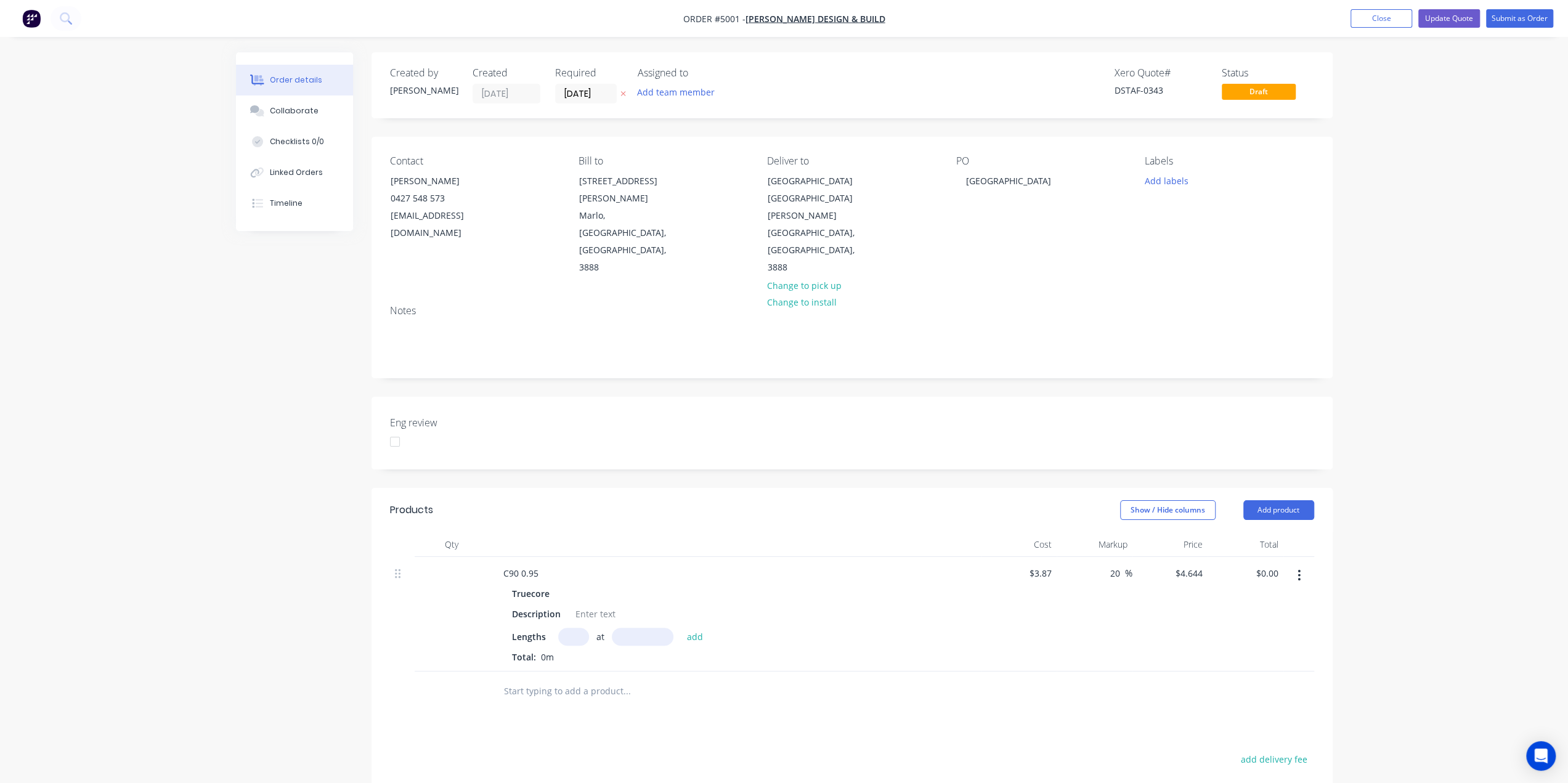
scroll to position [185, 0]
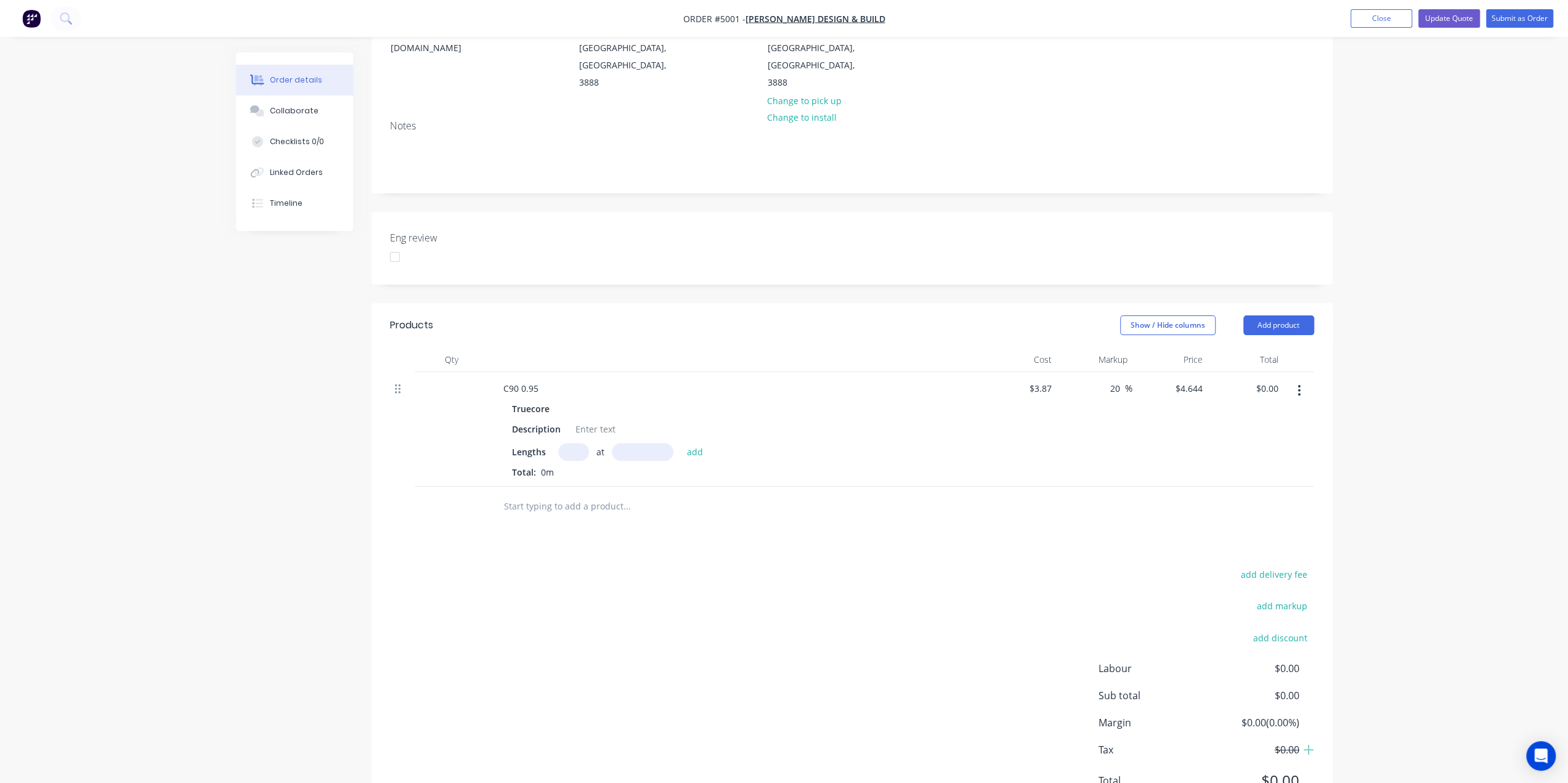
click at [397, 383] on icon at bounding box center [398, 389] width 5 height 11
click at [1300, 385] on icon "button" at bounding box center [1299, 391] width 3 height 11
click at [1227, 488] on div "Delete" at bounding box center [1255, 497] width 95 height 18
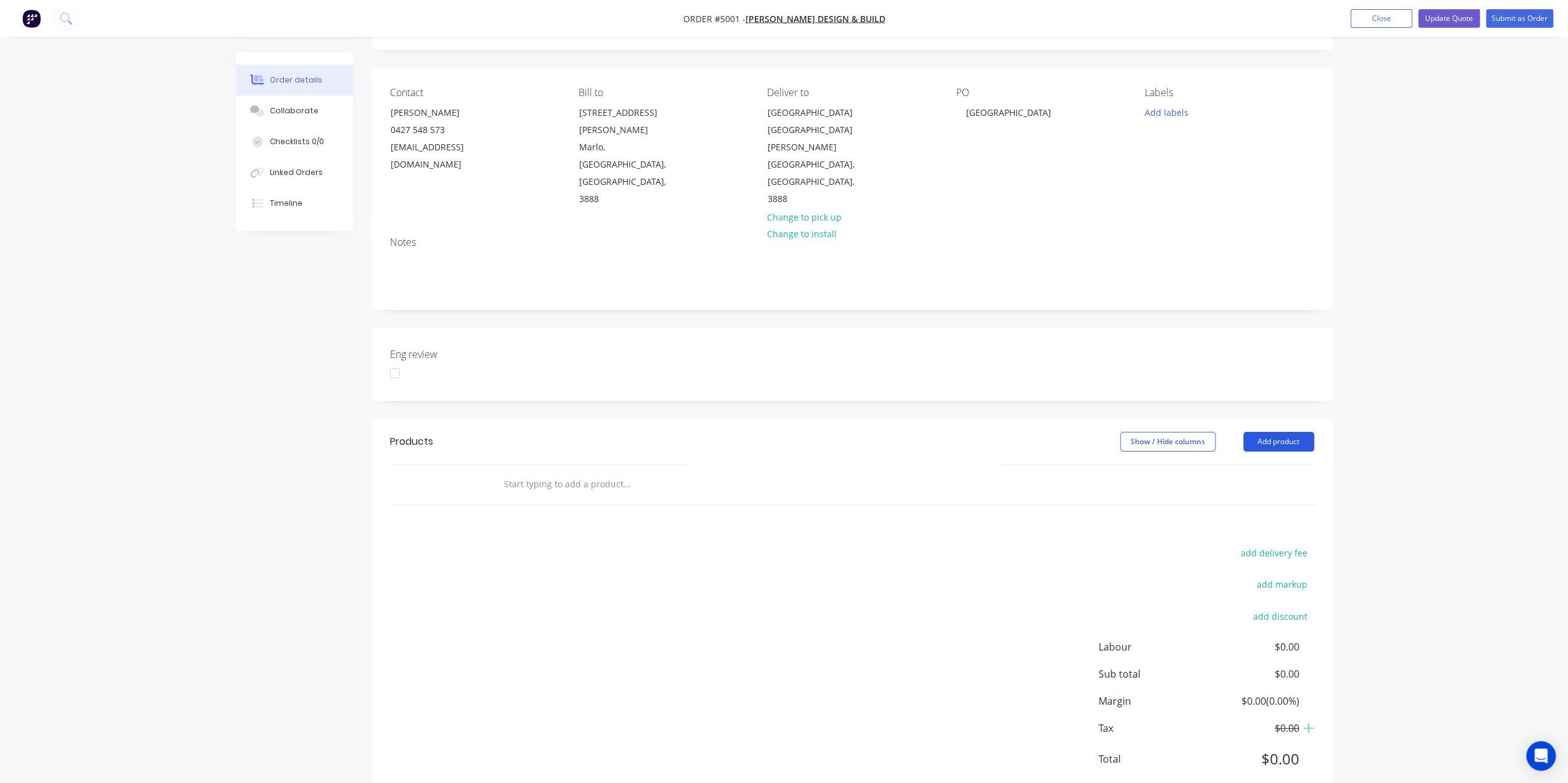
click at [1289, 432] on button "Add product" at bounding box center [1279, 442] width 71 height 20
click at [1252, 464] on div "Product catalogue" at bounding box center [1255, 472] width 95 height 18
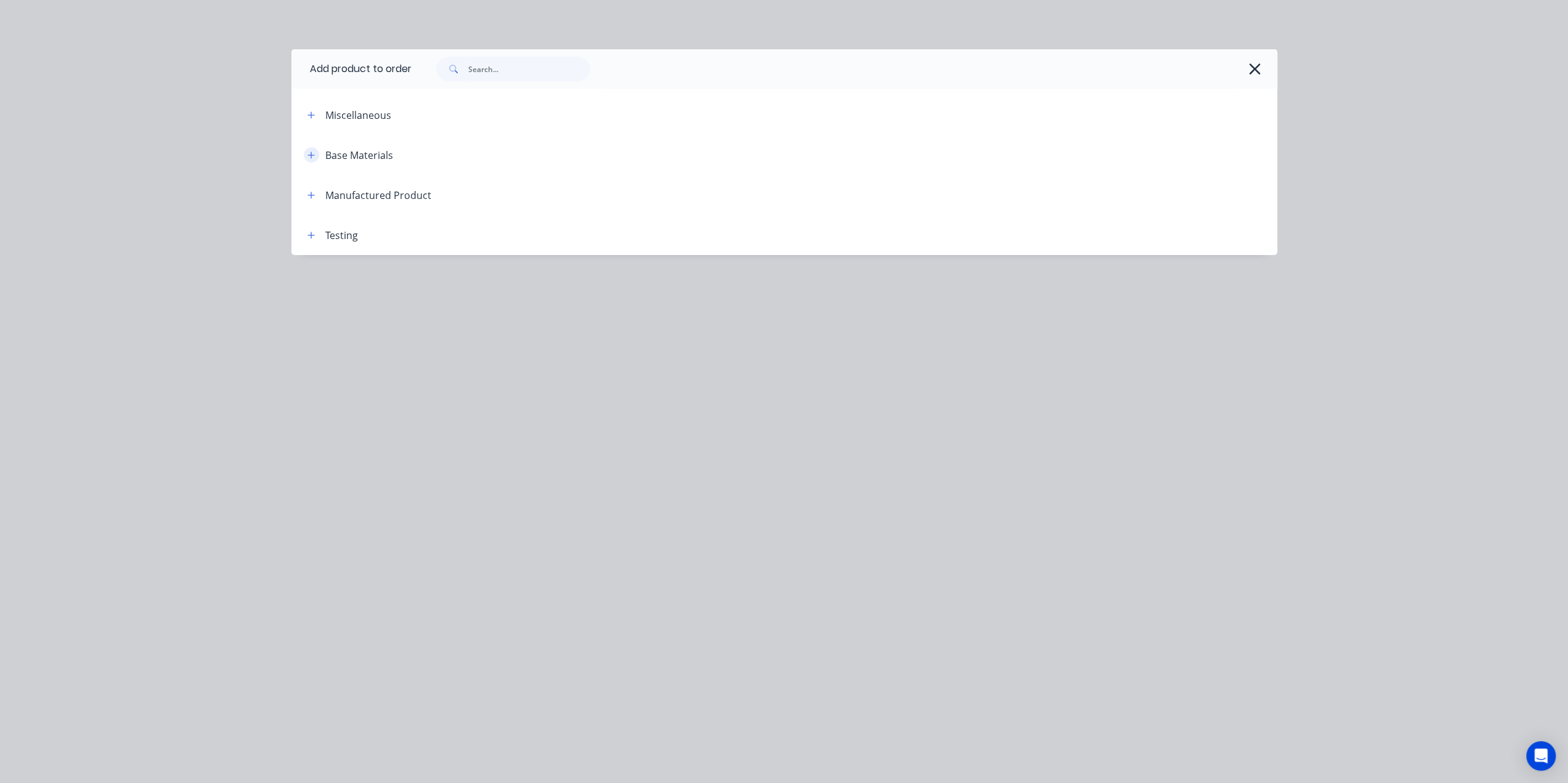
click at [308, 152] on icon "button" at bounding box center [311, 155] width 7 height 9
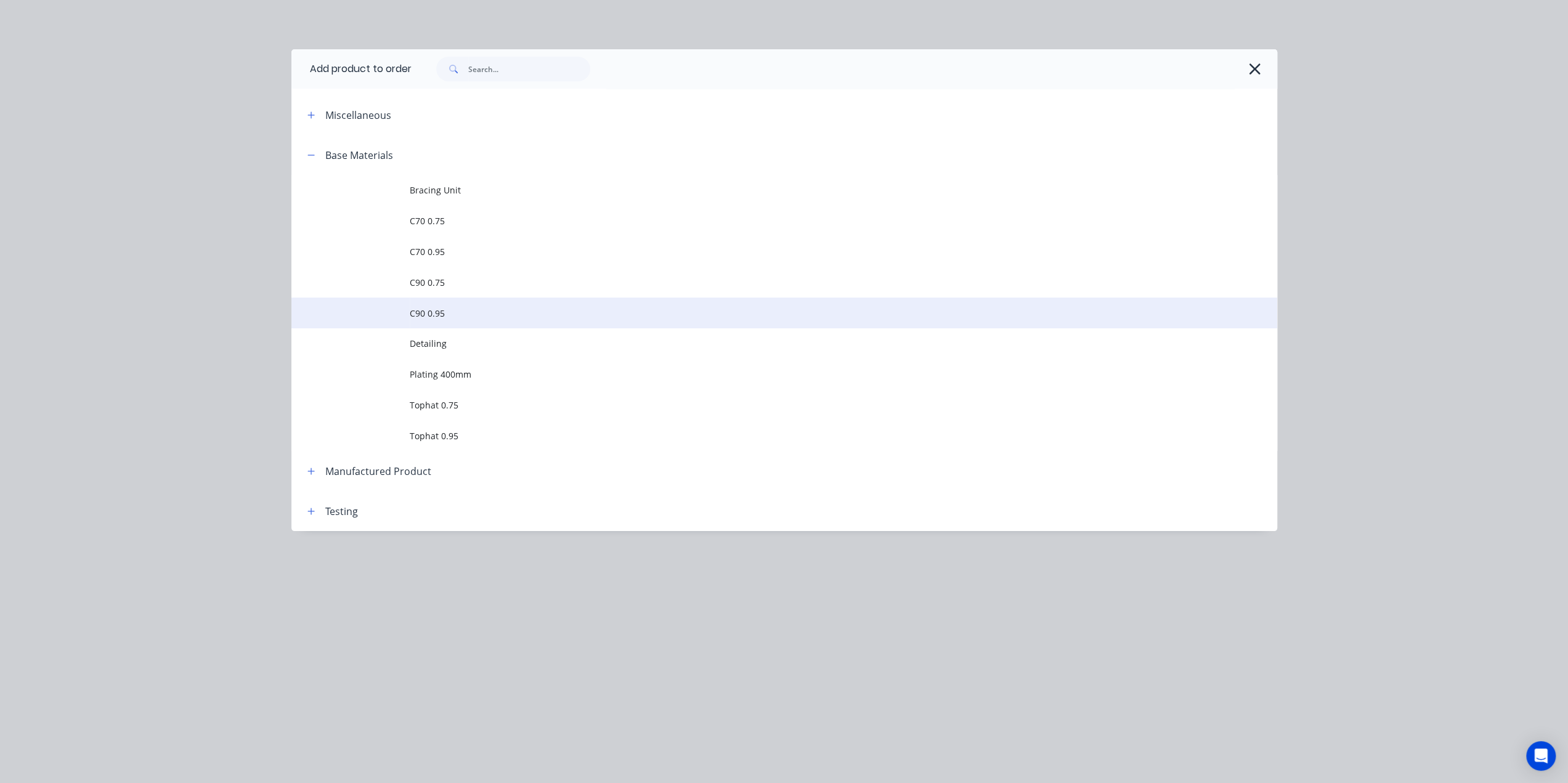
click at [434, 310] on span "C90 0.95" at bounding box center [756, 313] width 693 height 13
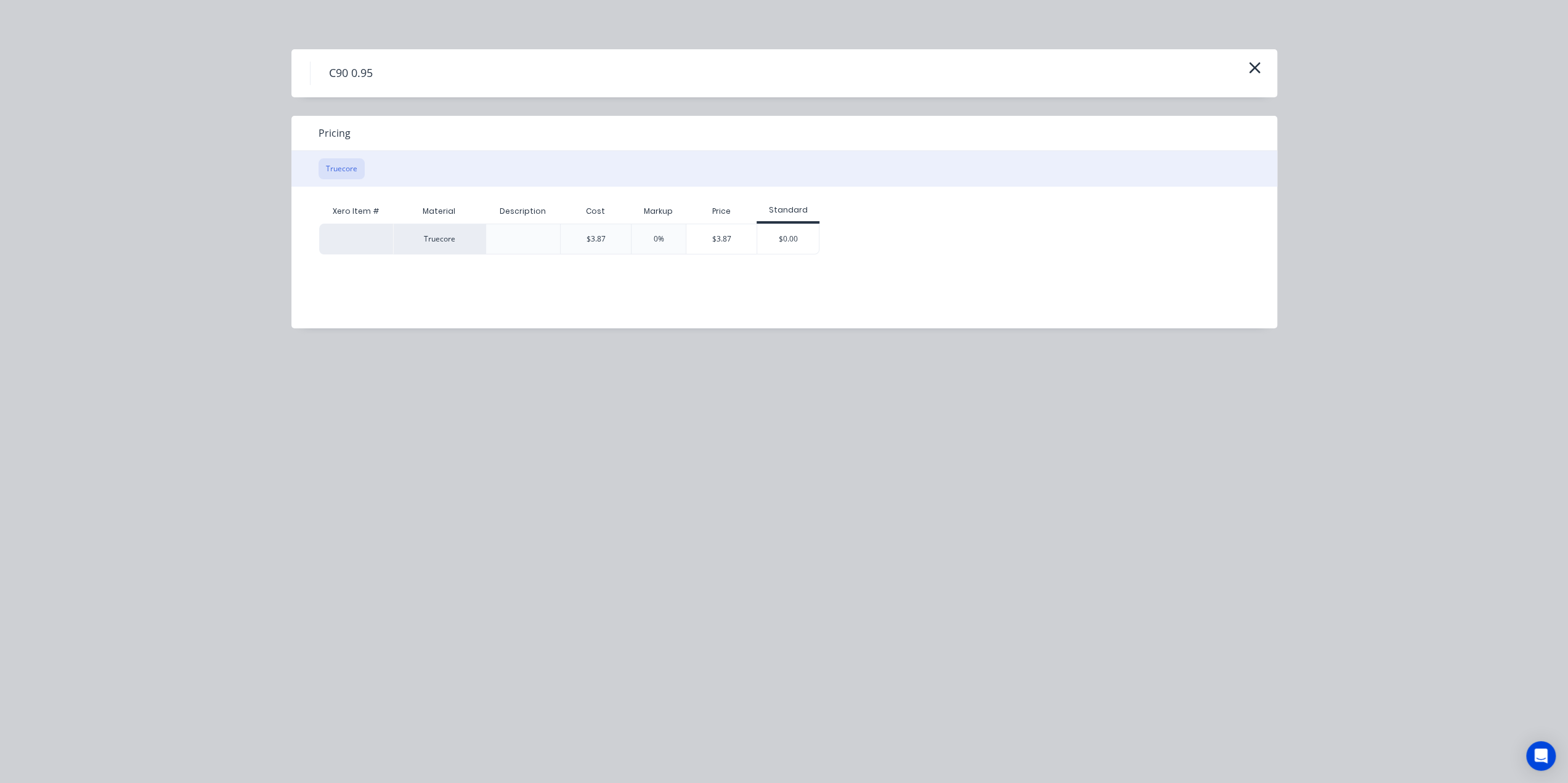
click at [333, 168] on button "Truecore" at bounding box center [342, 169] width 46 height 21
click at [797, 237] on div "$0.00" at bounding box center [788, 238] width 62 height 30
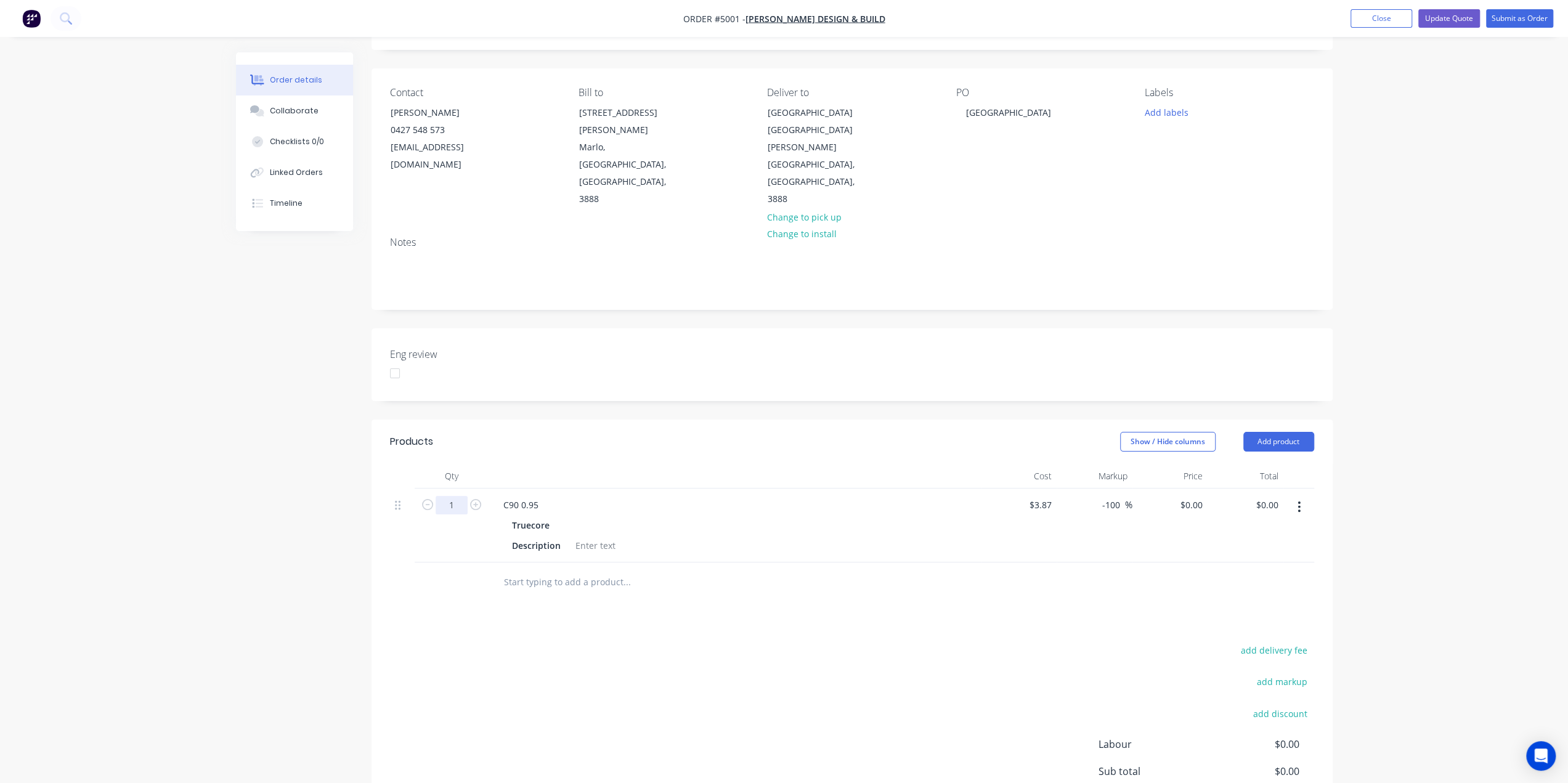
click at [464, 496] on input "1" at bounding box center [451, 505] width 32 height 18
click at [462, 496] on input "1" at bounding box center [451, 505] width 32 height 18
click at [458, 496] on input "1" at bounding box center [451, 505] width 32 height 18
click at [1117, 496] on input "-100" at bounding box center [1113, 504] width 24 height 18
drag, startPoint x: 1118, startPoint y: 468, endPoint x: 1072, endPoint y: 464, distance: 46.2
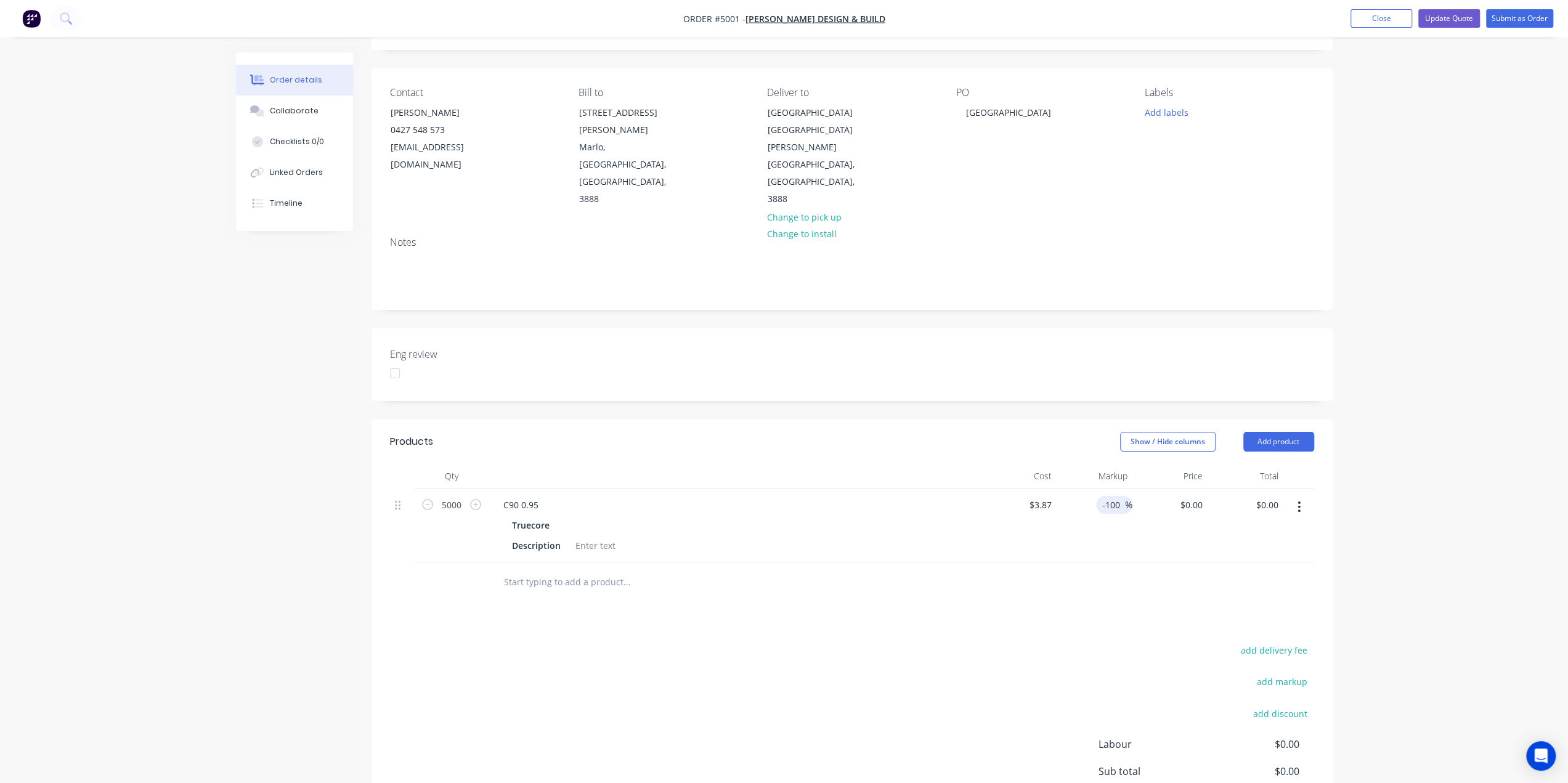
click at [1072, 489] on div "-100 -100 %" at bounding box center [1094, 526] width 76 height 74
click at [1372, 470] on div "Order details Collaborate Checklists 0/0 Linked Orders Timeline Order details C…" at bounding box center [784, 424] width 1568 height 985
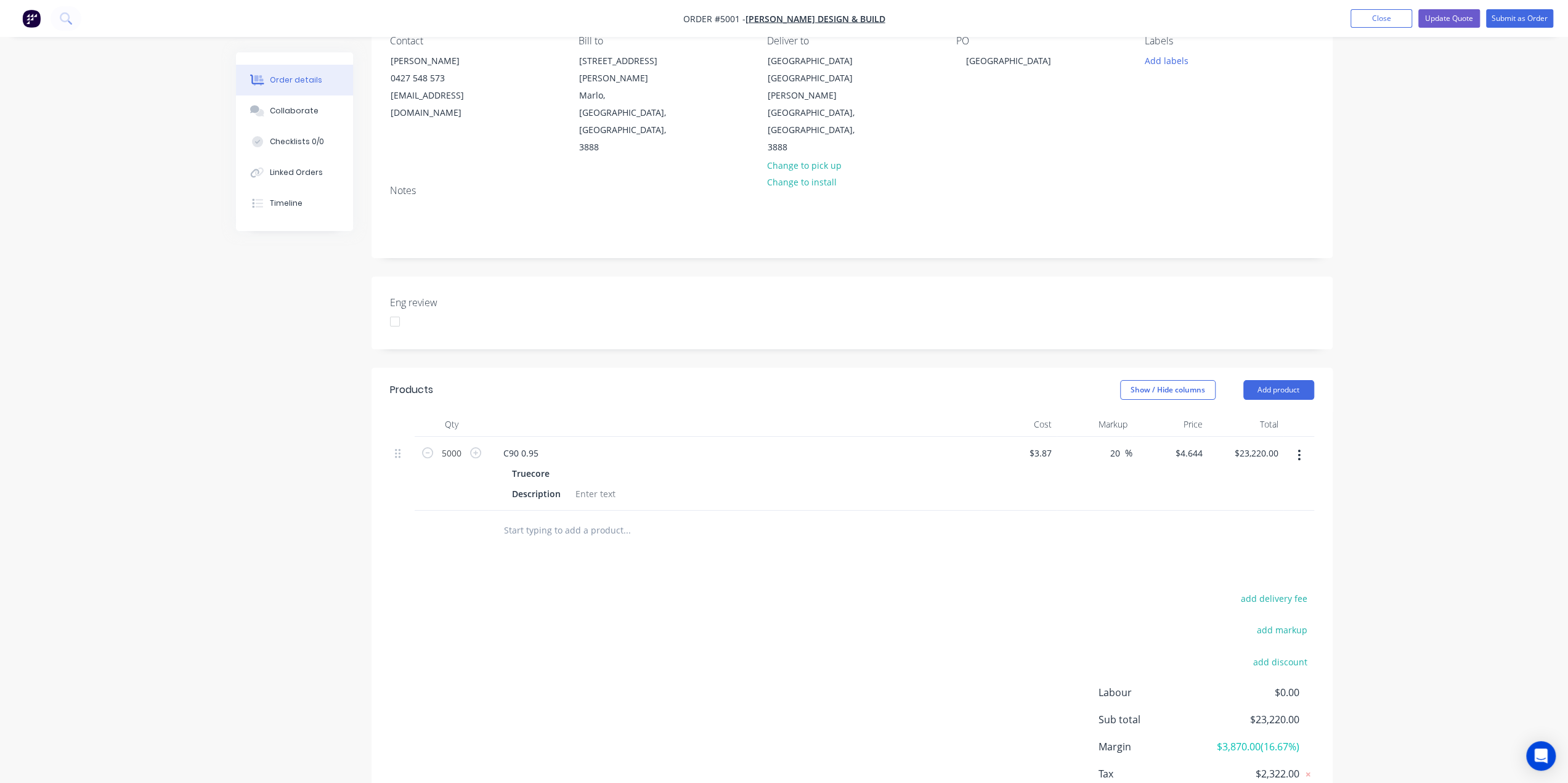
scroll to position [166, 0]
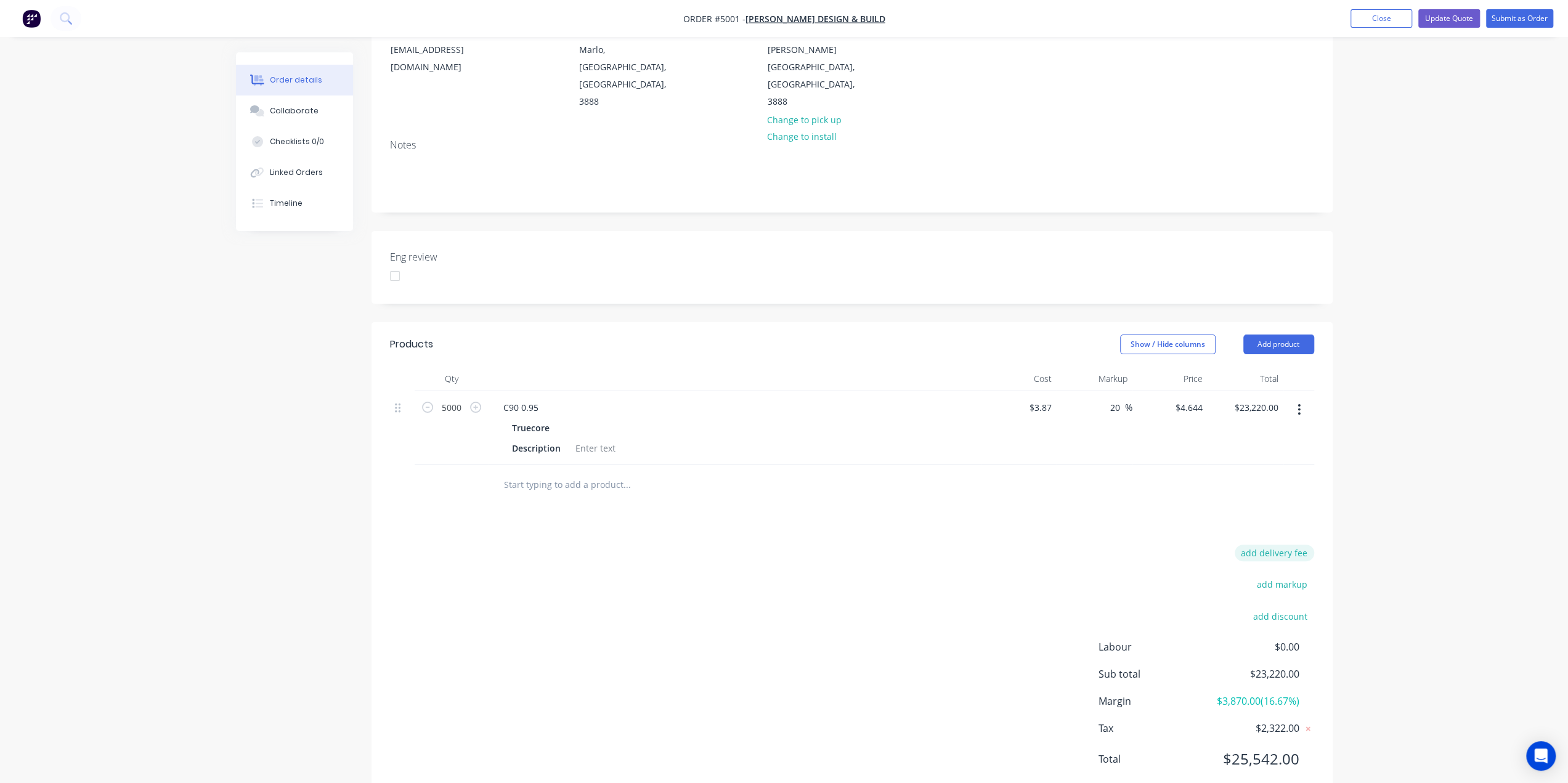
click at [1275, 545] on button "add delivery fee" at bounding box center [1274, 553] width 80 height 16
click input "submit" at bounding box center [0, 0] width 0 height 0
click at [1386, 486] on div "Order details Collaborate Checklists 0/0 Linked Orders Timeline Order details C…" at bounding box center [784, 329] width 1568 height 979
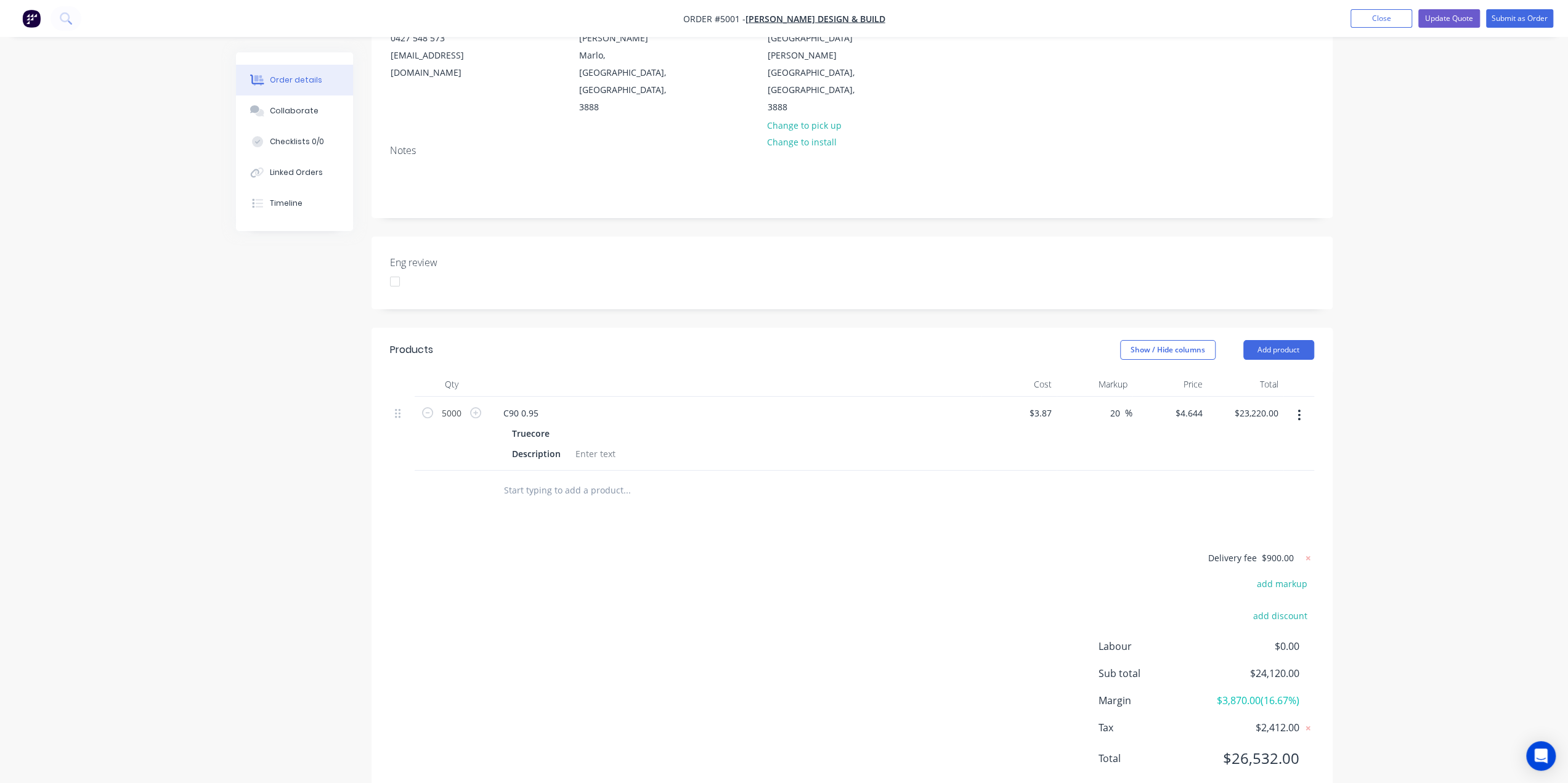
drag, startPoint x: 1119, startPoint y: 377, endPoint x: 1102, endPoint y: 374, distance: 17.3
click at [1099, 396] on div "20 20 %" at bounding box center [1094, 433] width 76 height 74
click at [1459, 433] on div "Order details Collaborate Checklists 0/0 Linked Orders Timeline Order details C…" at bounding box center [784, 329] width 1568 height 979
click at [1285, 576] on button "add markup" at bounding box center [1282, 583] width 63 height 16
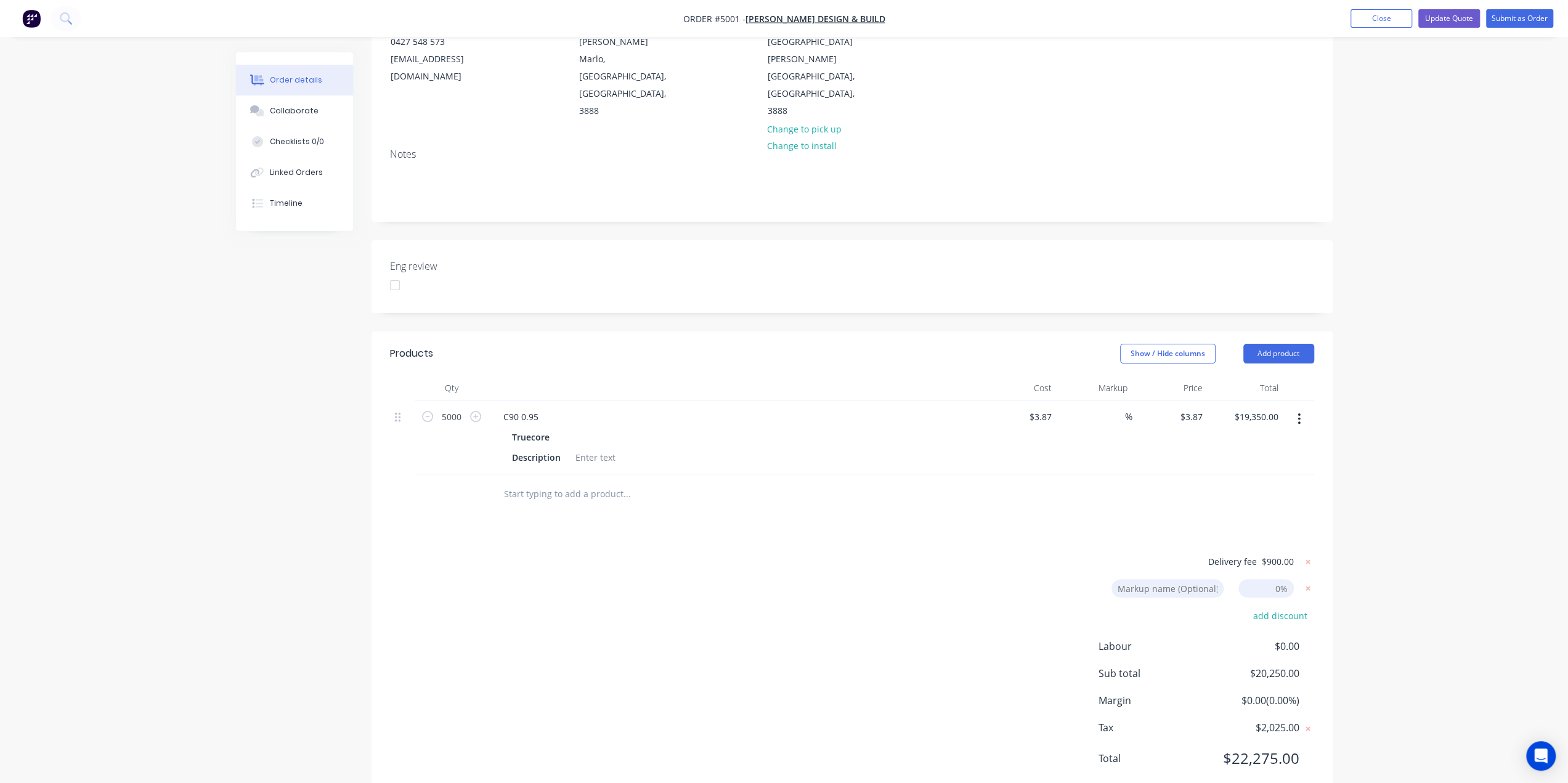
drag, startPoint x: 1283, startPoint y: 554, endPoint x: 1259, endPoint y: 551, distance: 24.2
click at [1259, 579] on input at bounding box center [1266, 588] width 55 height 18
drag, startPoint x: 1262, startPoint y: 551, endPoint x: 1296, endPoint y: 554, distance: 34.1
click at [1296, 579] on form "Markup name (Optional) 0%" at bounding box center [1208, 588] width 213 height 18
click at [1380, 535] on div "Order details Collaborate Checklists 0/0 Linked Orders Timeline Order details C…" at bounding box center [784, 331] width 1568 height 975
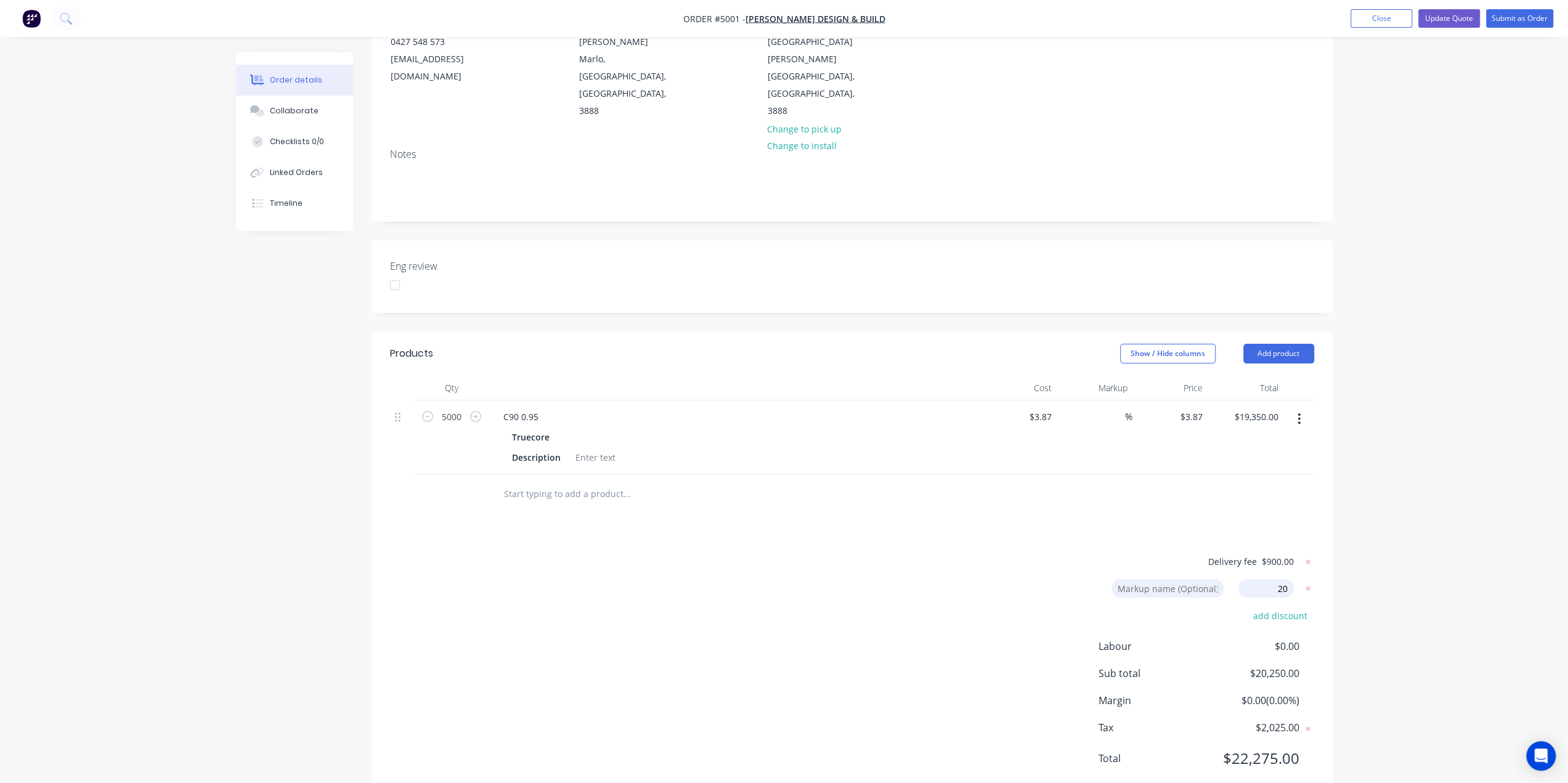
click at [1365, 570] on div "Order details Collaborate Checklists 0/0 Linked Orders Timeline Order details C…" at bounding box center [784, 331] width 1568 height 975
click at [1168, 579] on input at bounding box center [1168, 588] width 112 height 18
click at [893, 596] on div "Delivery fee $900.00 Markup name (Optional) 20 20 0% add discount Labour $0.00 …" at bounding box center [852, 668] width 924 height 229
click at [1403, 660] on div "Order details Collaborate Checklists 0/0 Linked Orders Timeline Order details C…" at bounding box center [784, 331] width 1568 height 975
click at [1257, 693] on span "$0.00 ( 0.00 %)" at bounding box center [1253, 700] width 91 height 14
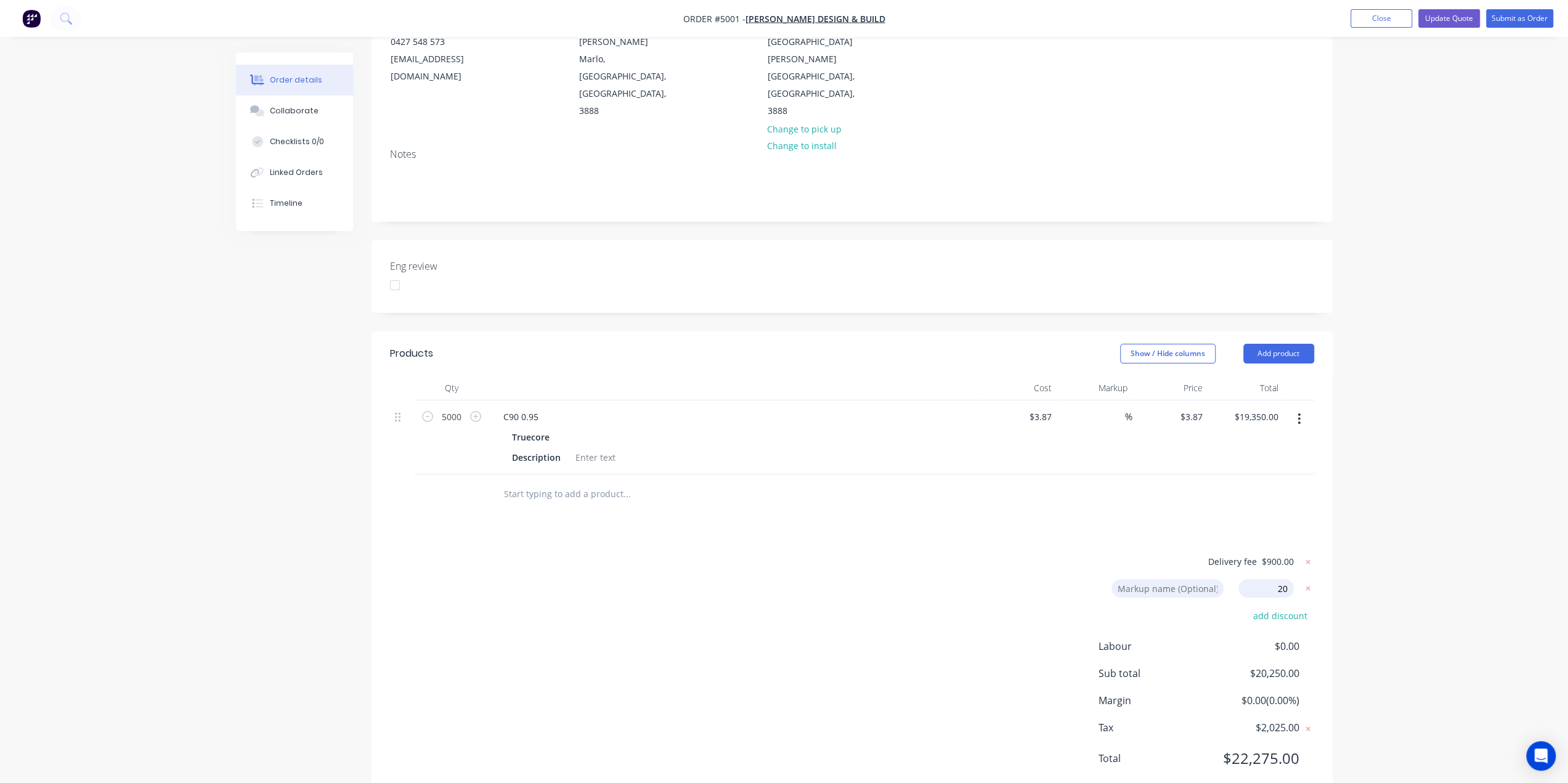
click at [1210, 400] on div "$19,350.00 $19,350.00" at bounding box center [1245, 437] width 76 height 74
click at [1310, 582] on icon at bounding box center [1308, 588] width 13 height 13
click at [1288, 579] on button "add markup" at bounding box center [1282, 587] width 63 height 16
click at [1246, 579] on input at bounding box center [1266, 588] width 55 height 18
click input "submit" at bounding box center [0, 0] width 0 height 0
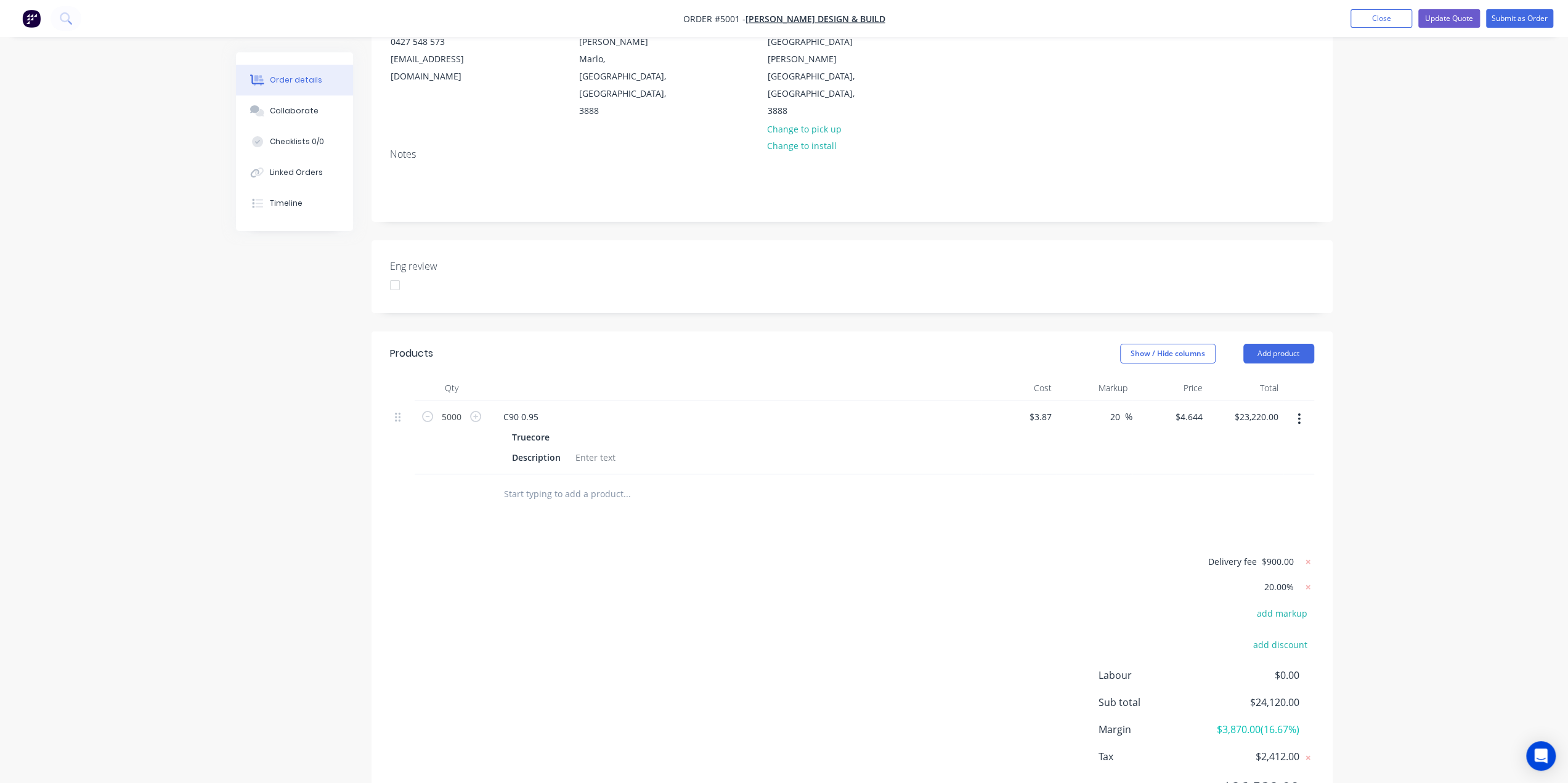
scroll to position [186, 0]
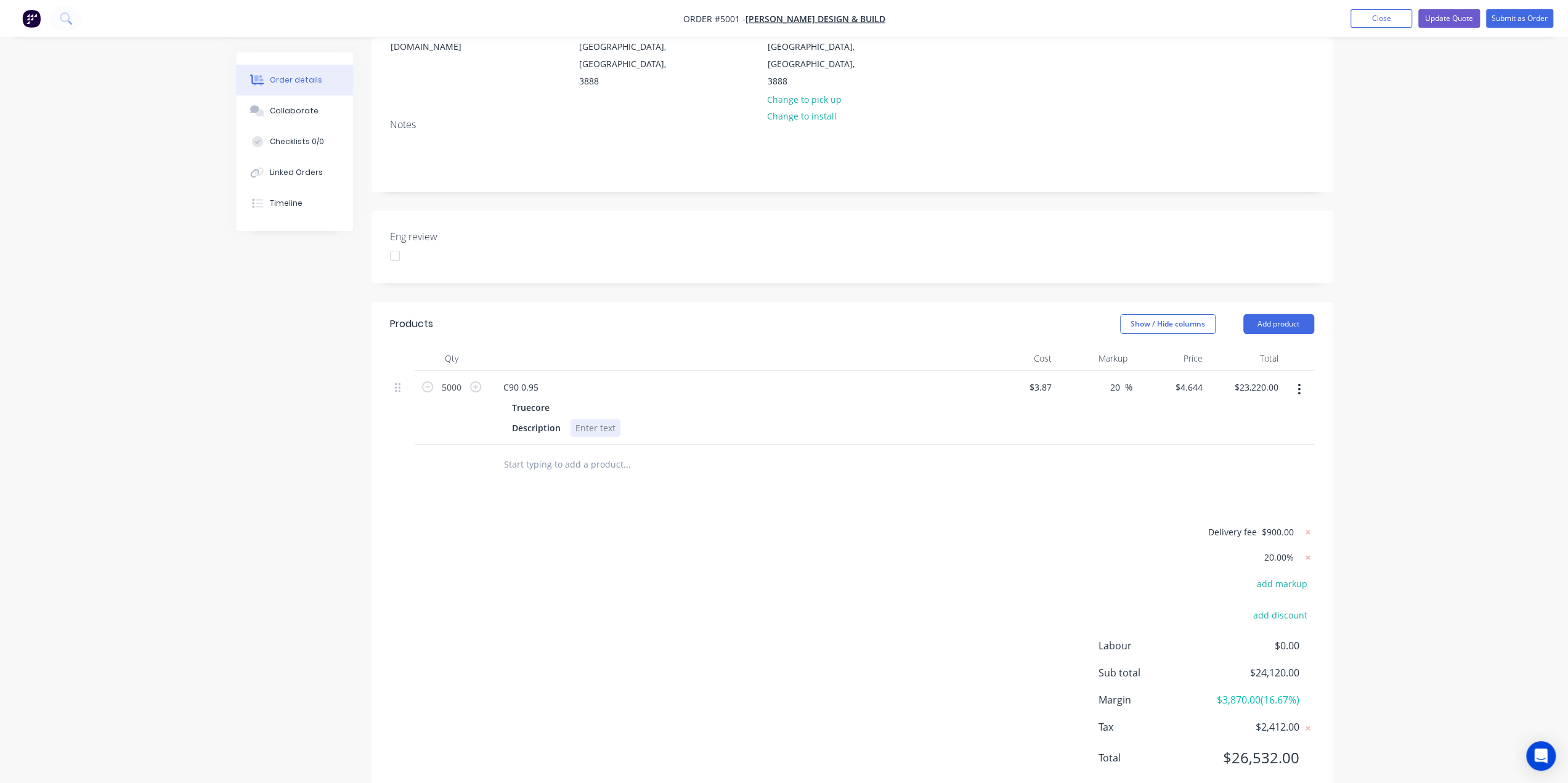
click at [585, 419] on div at bounding box center [595, 427] width 50 height 18
click at [587, 419] on div at bounding box center [595, 427] width 50 height 18
paste div
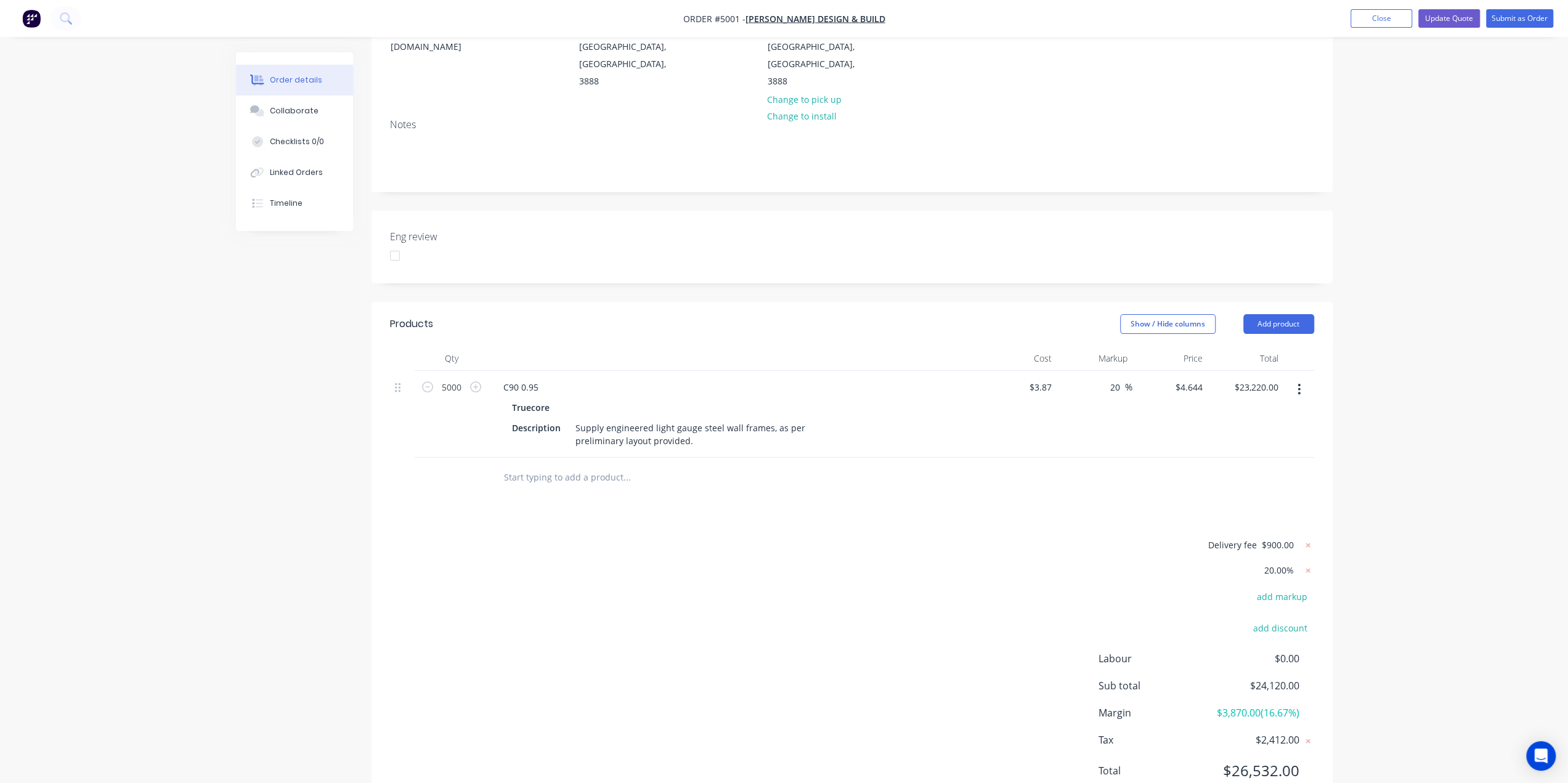
click at [750, 537] on div "Delivery fee $900.00 20.00% add markup add discount Labour $0.00 Sub total $24,…" at bounding box center [852, 666] width 924 height 257
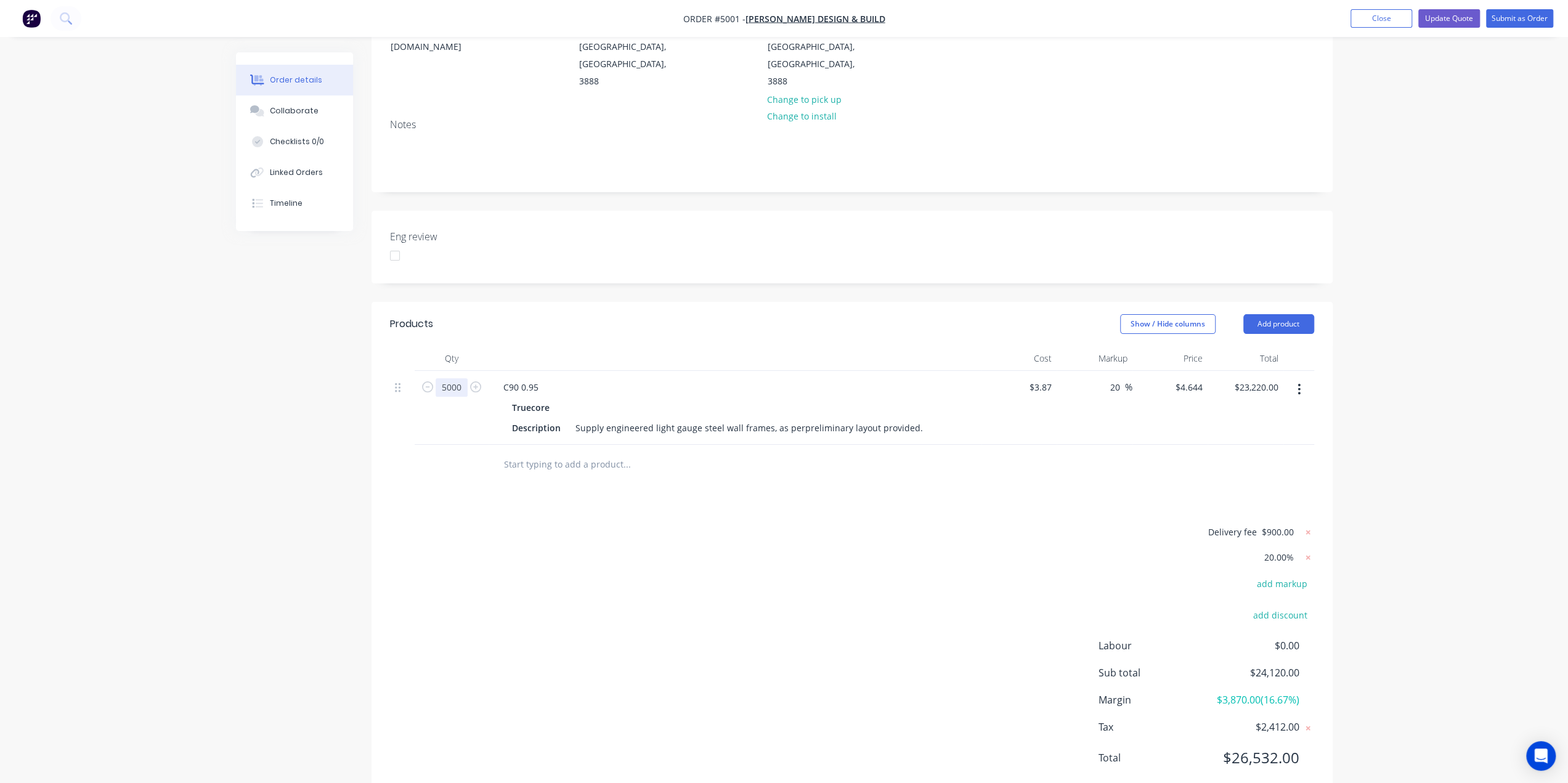
click at [460, 378] on input "5000" at bounding box center [451, 387] width 32 height 18
click at [1476, 507] on div "Order details Collaborate Checklists 0/0 Linked Orders Timeline Order details C…" at bounding box center [784, 316] width 1568 height 1004
click at [1261, 314] on button "Add product" at bounding box center [1279, 324] width 71 height 20
click at [1246, 346] on div "Product catalogue" at bounding box center [1255, 355] width 95 height 18
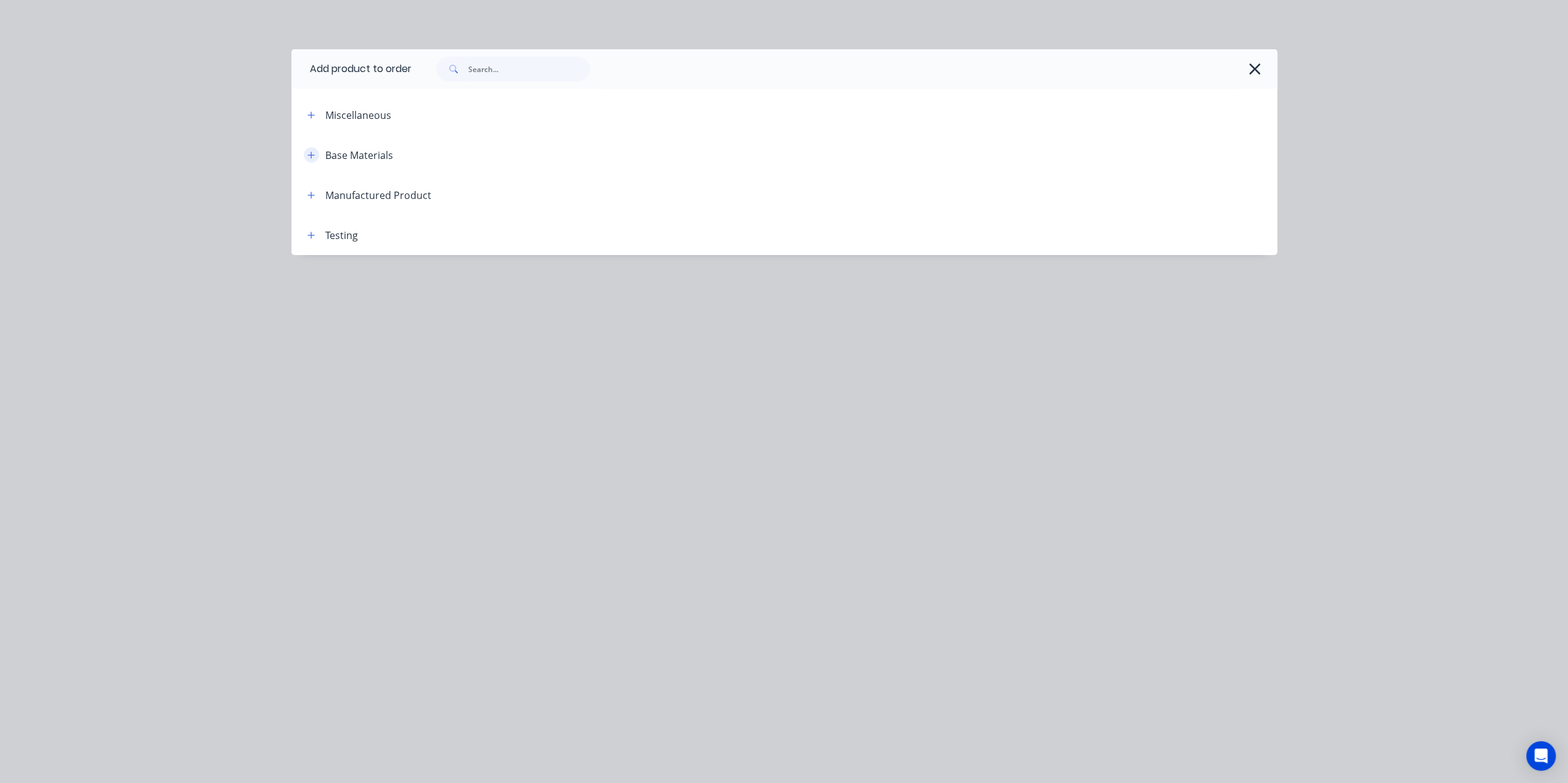
click at [310, 153] on icon "button" at bounding box center [311, 155] width 7 height 7
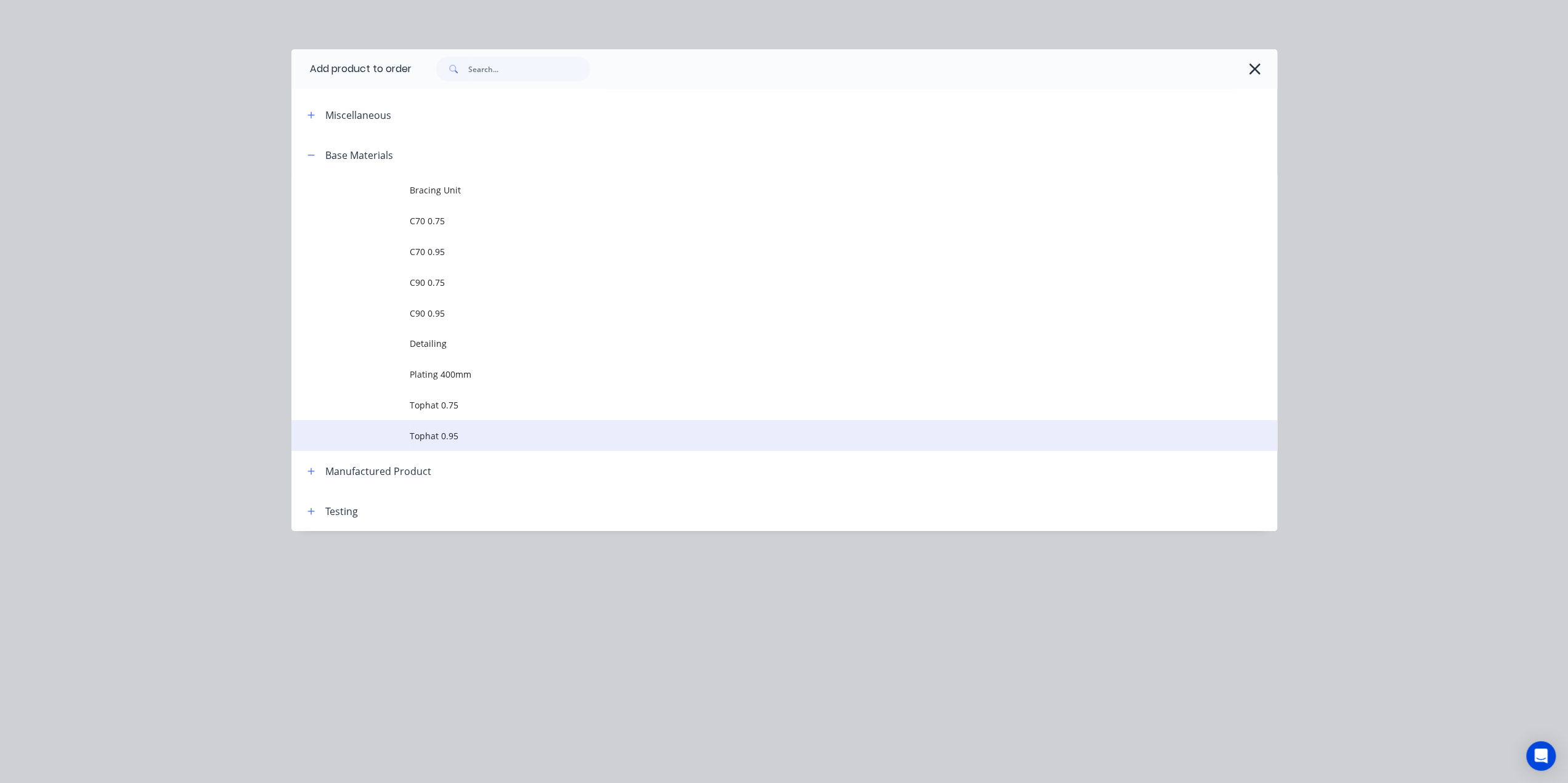
click at [433, 431] on span "Tophat 0.95" at bounding box center [756, 436] width 693 height 13
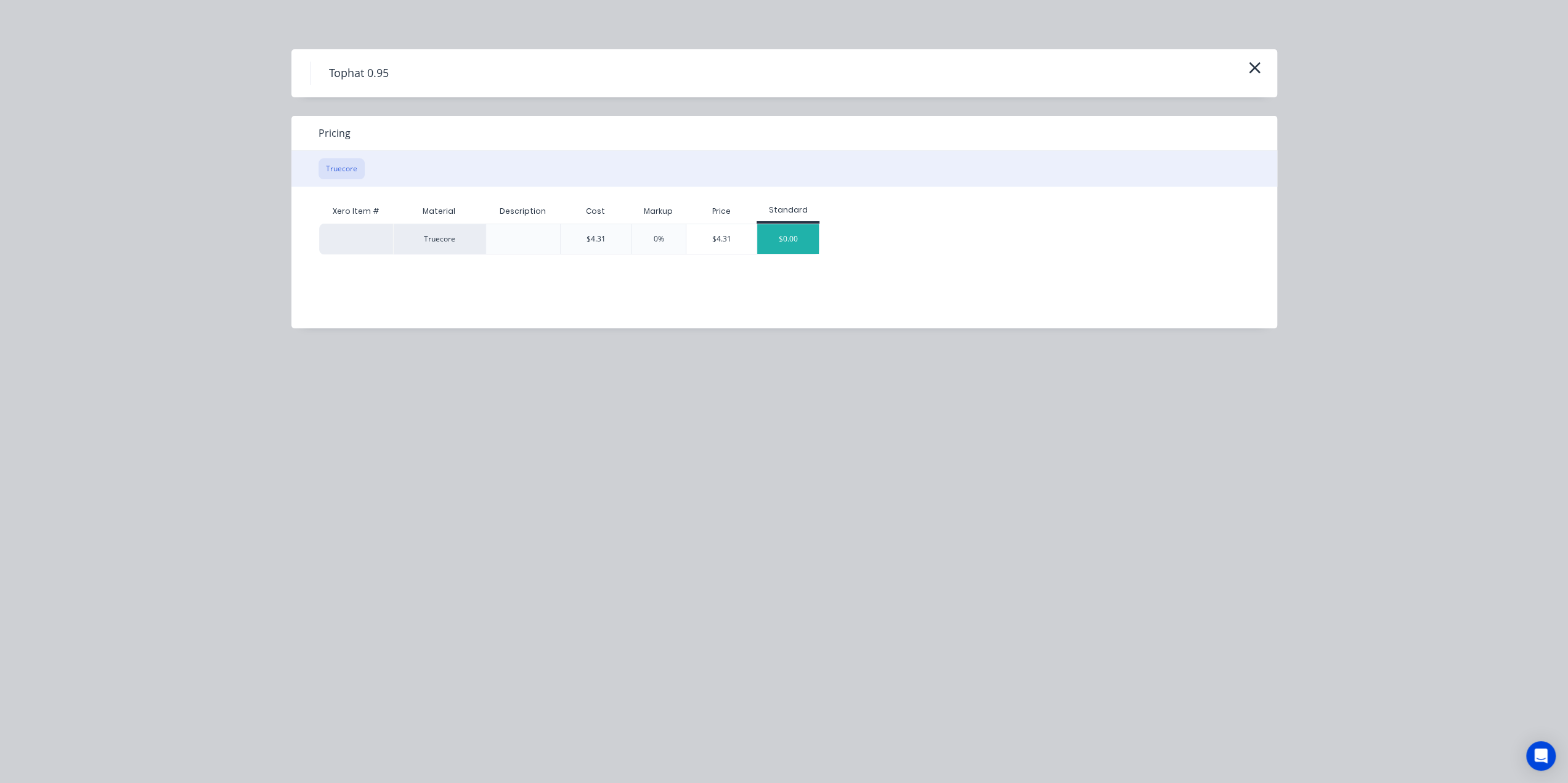
click at [776, 236] on div "$0.00" at bounding box center [788, 238] width 62 height 30
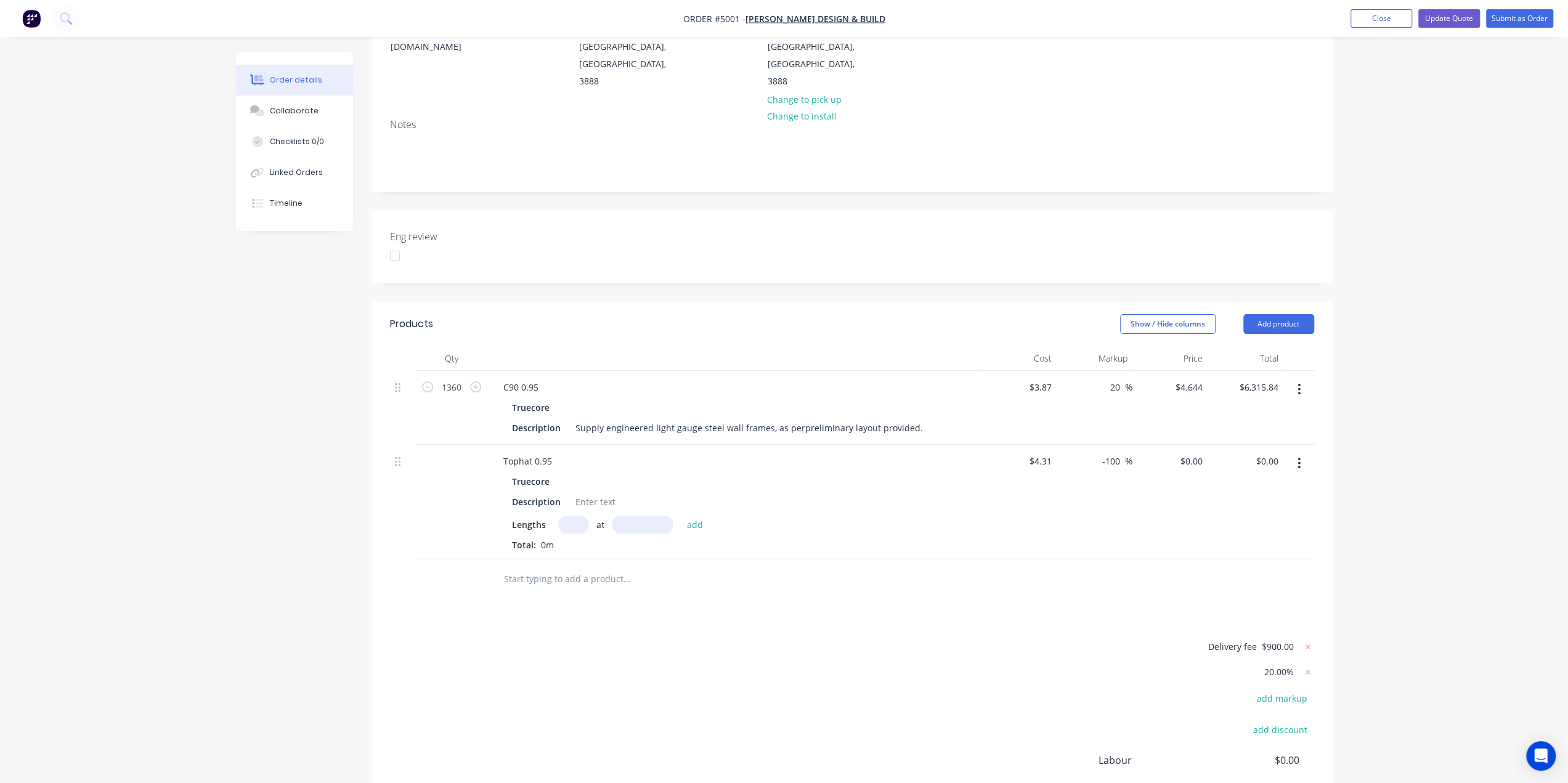
click at [1302, 452] on button "button" at bounding box center [1299, 464] width 29 height 22
click at [1218, 560] on div "Delete" at bounding box center [1255, 569] width 95 height 18
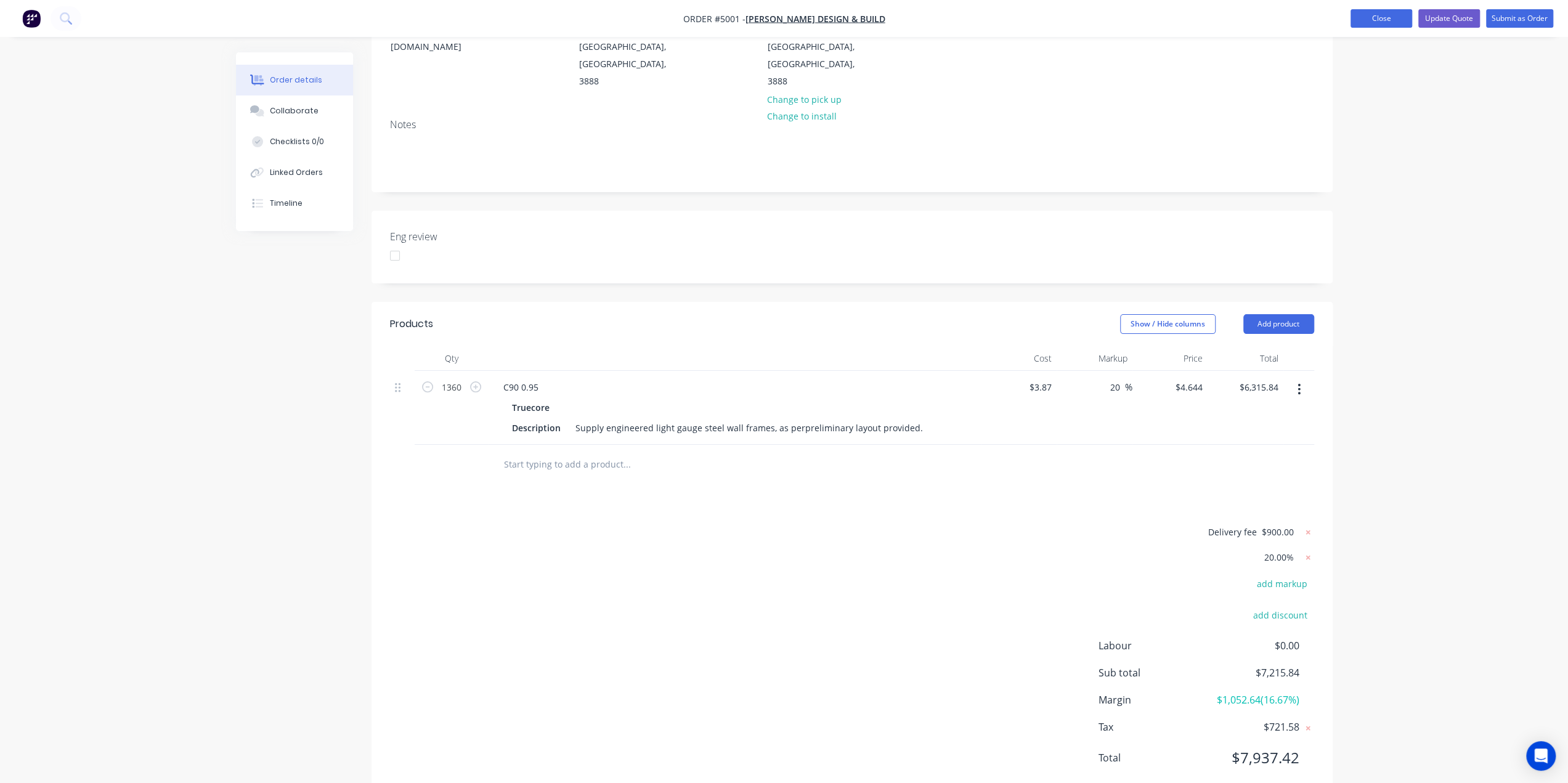
click at [1386, 18] on button "Close" at bounding box center [1381, 18] width 62 height 18
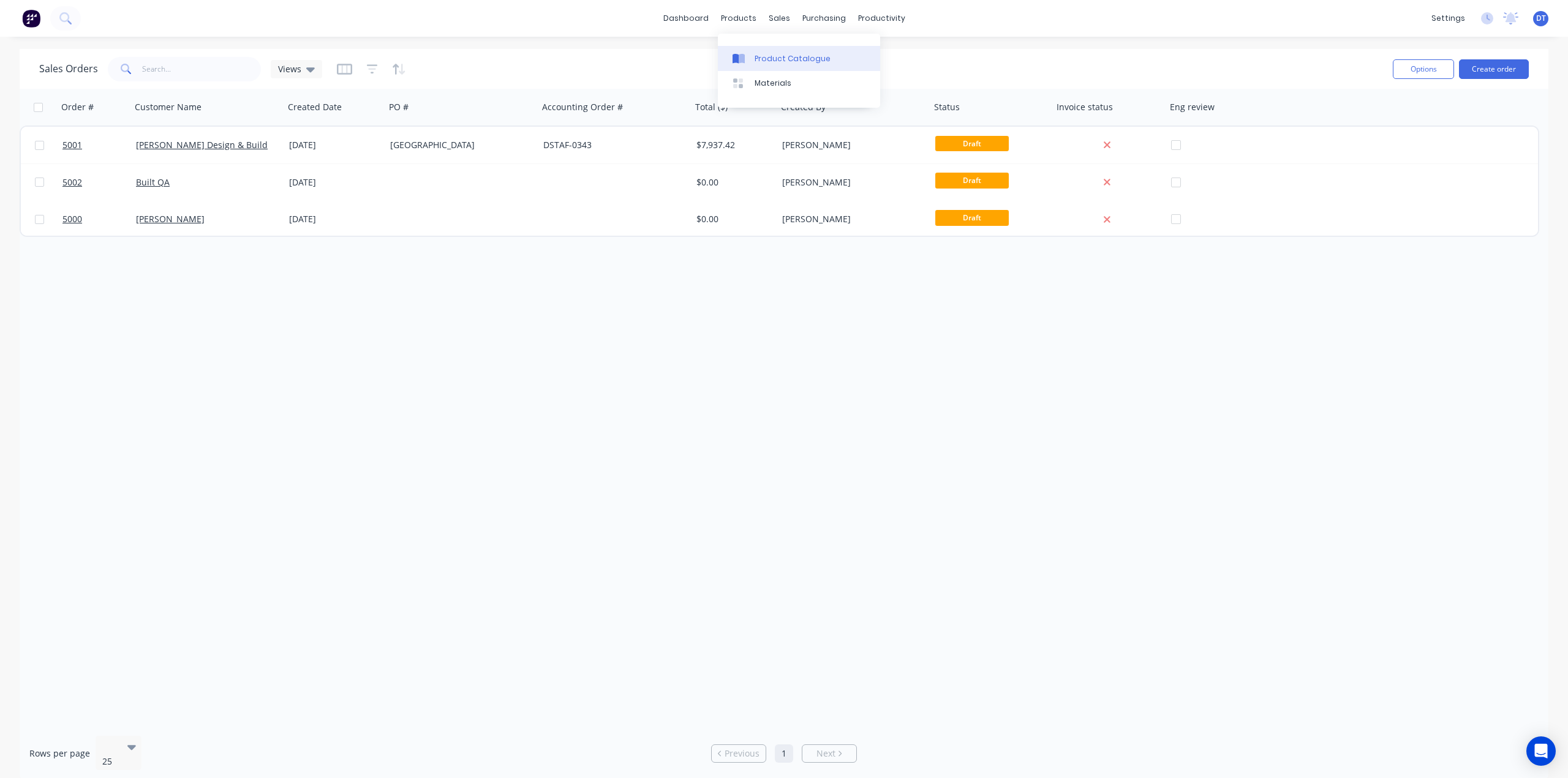
click at [754, 54] on link "Product Catalogue" at bounding box center [799, 58] width 162 height 24
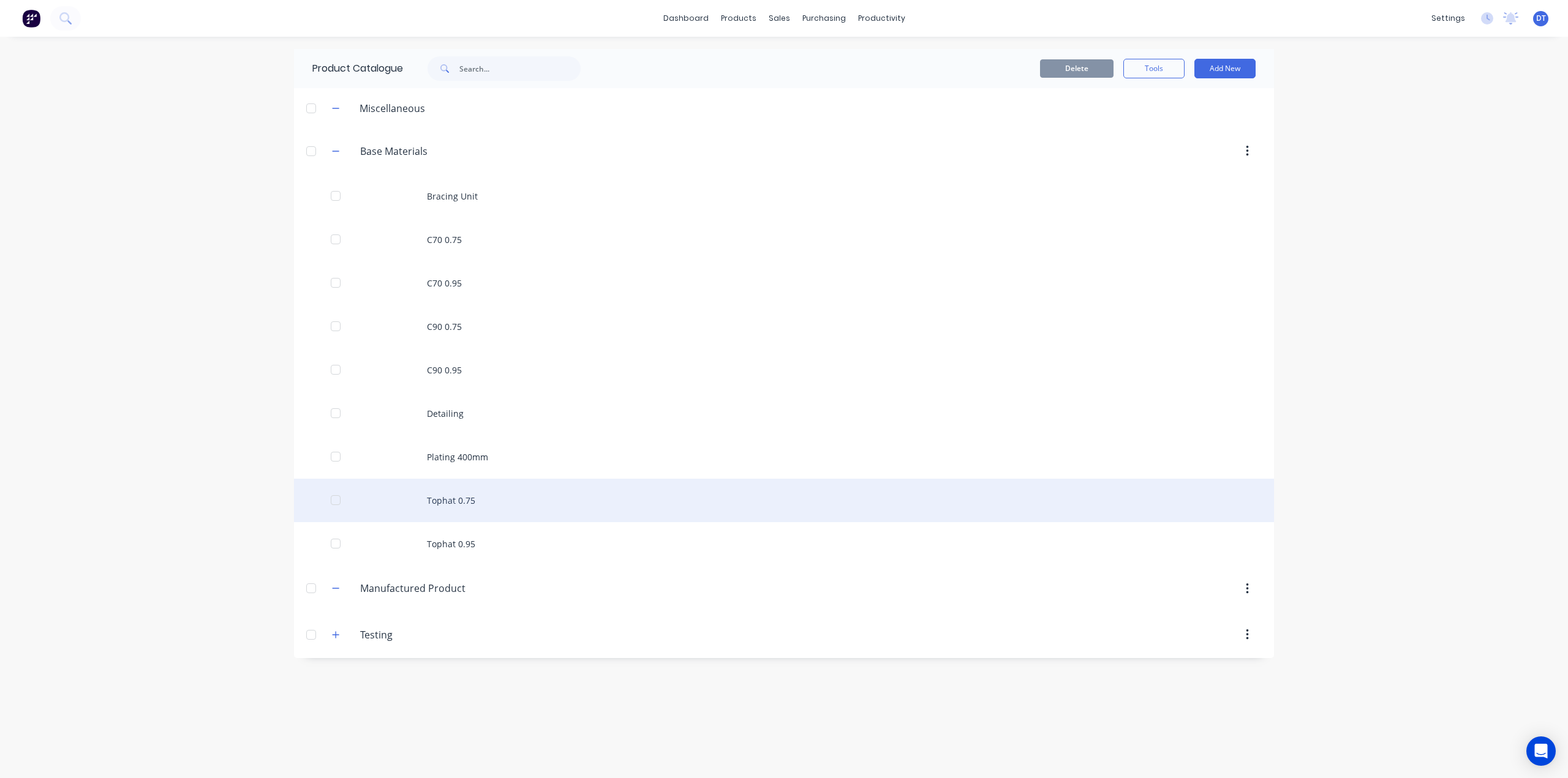
click at [465, 497] on div "Tophat 0.75" at bounding box center [784, 501] width 980 height 43
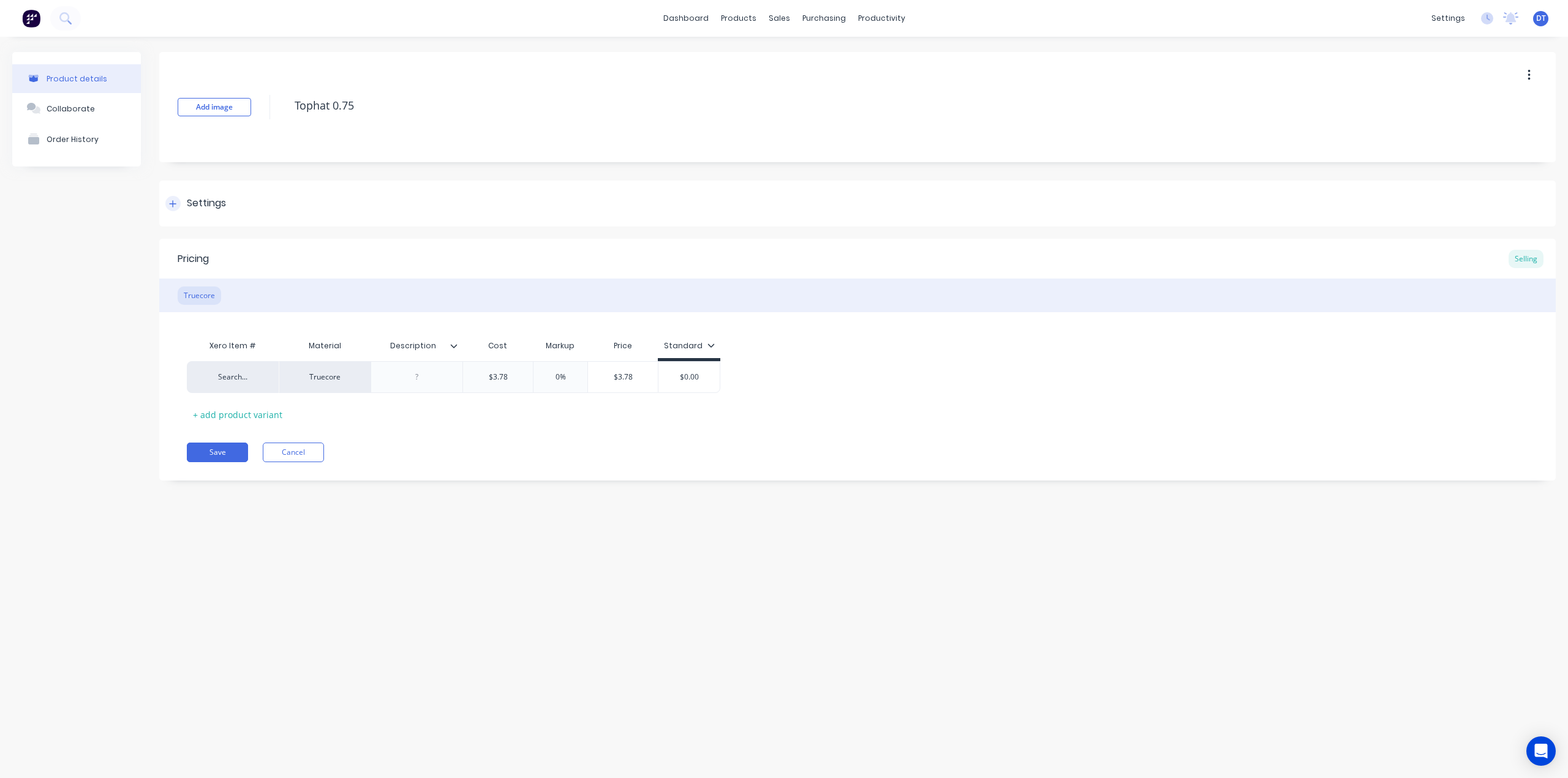
click at [175, 211] on div "Settings" at bounding box center [857, 203] width 1396 height 46
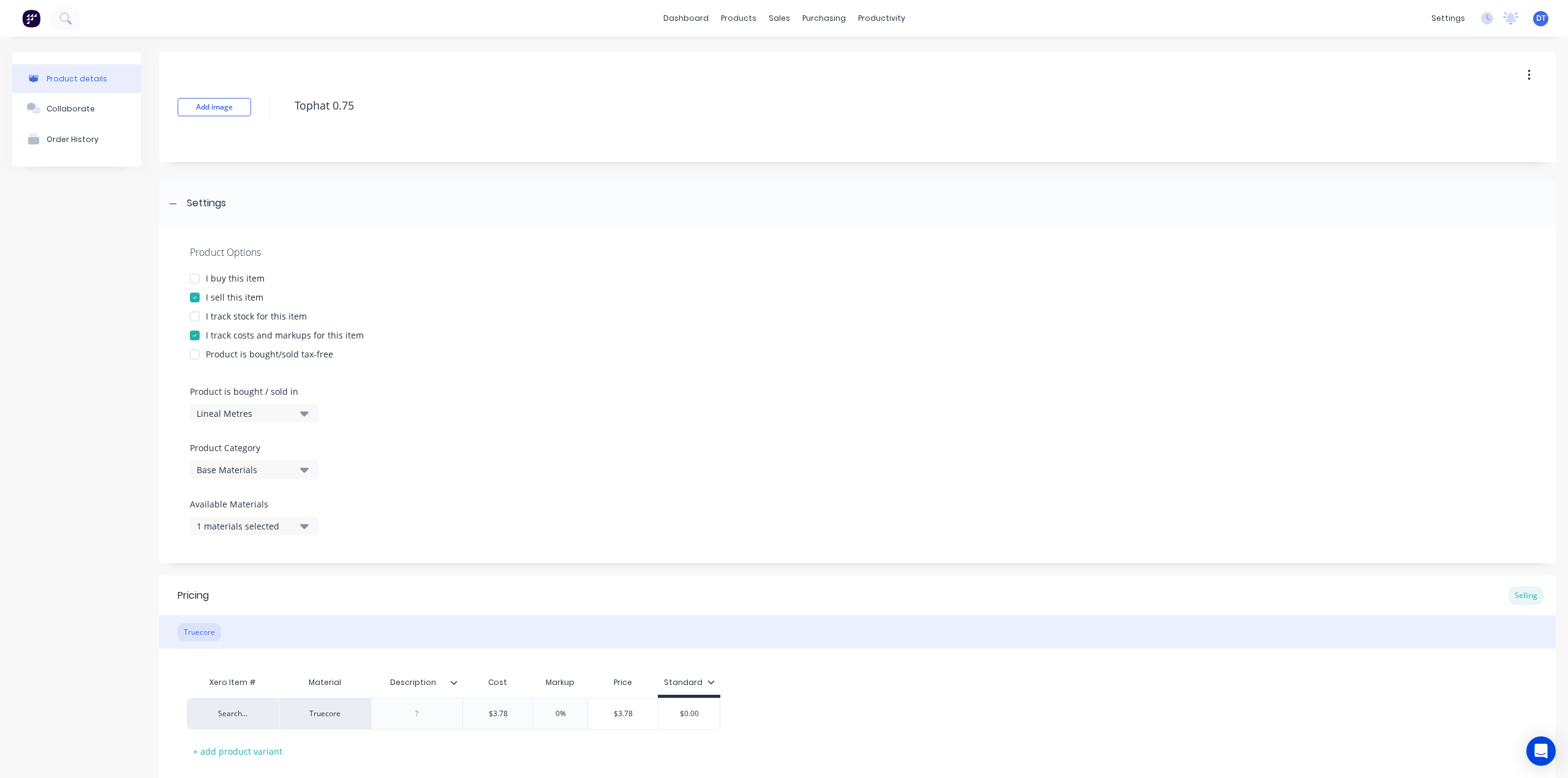
click at [239, 418] on div "Lineal Metres" at bounding box center [246, 414] width 98 height 13
click at [222, 443] on div "Basic Quantities" at bounding box center [282, 443] width 184 height 24
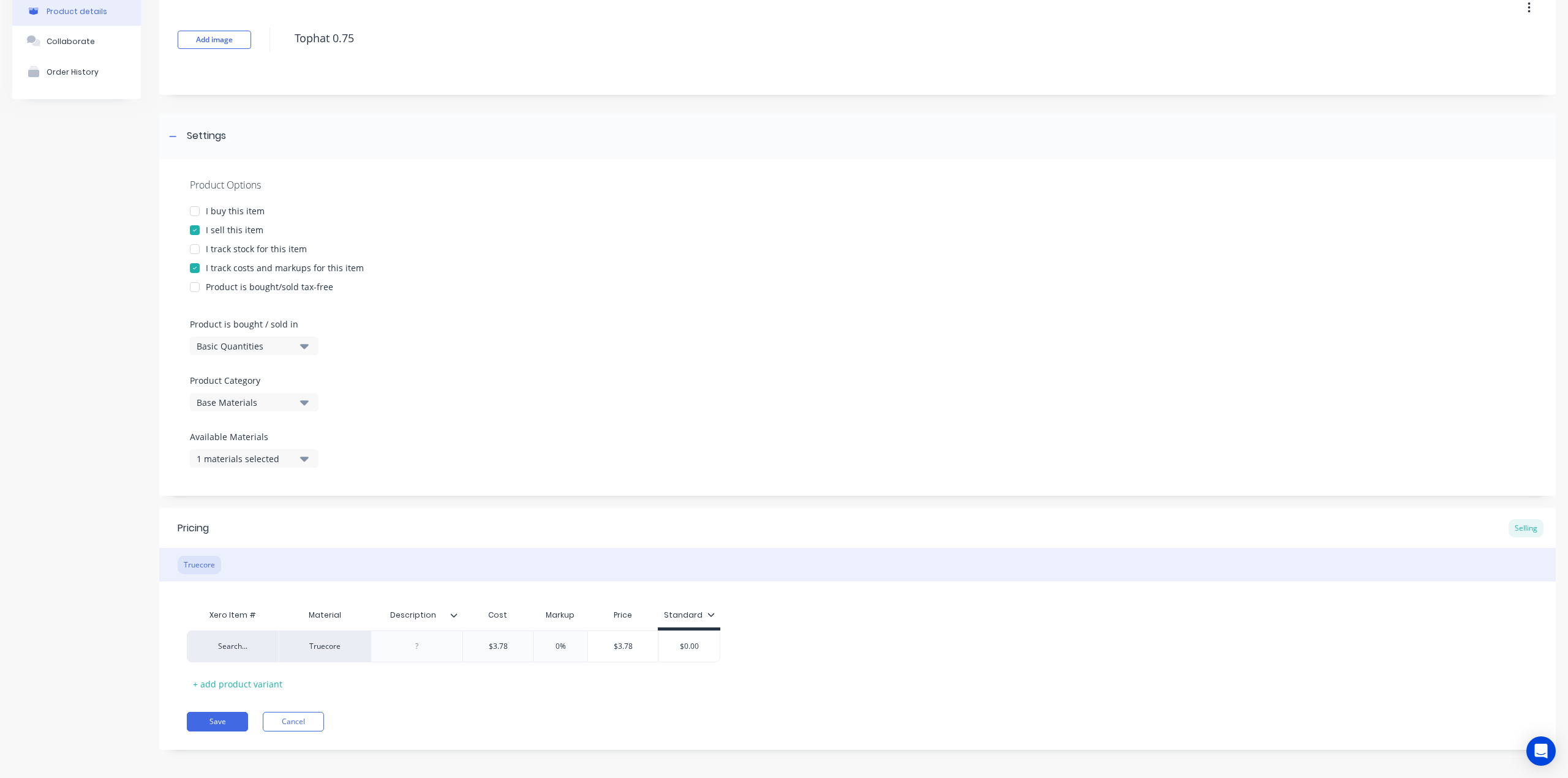
scroll to position [71, 0]
click at [215, 715] on button "Save" at bounding box center [217, 717] width 62 height 20
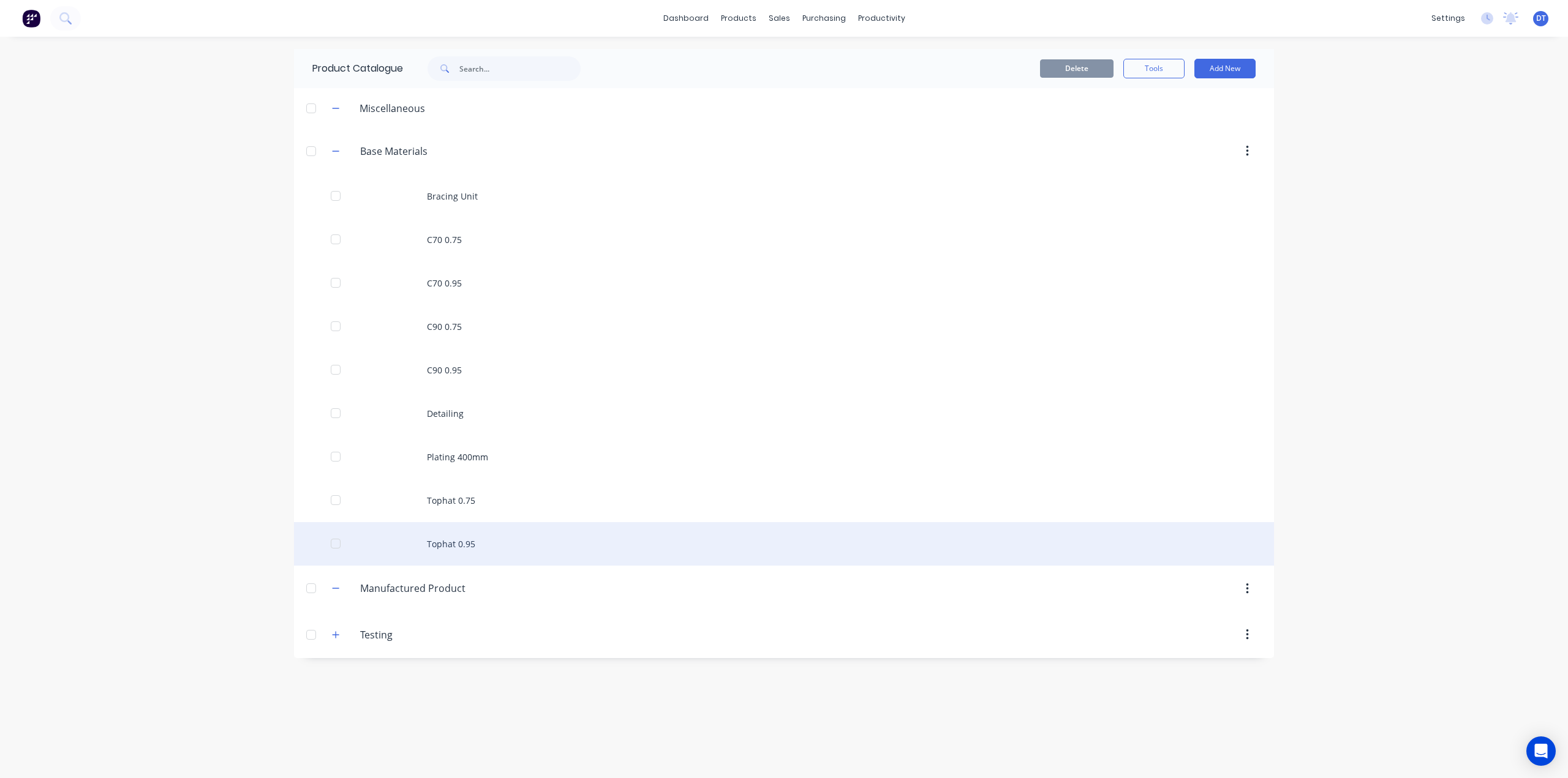
click at [441, 545] on div "Tophat 0.95" at bounding box center [784, 544] width 980 height 43
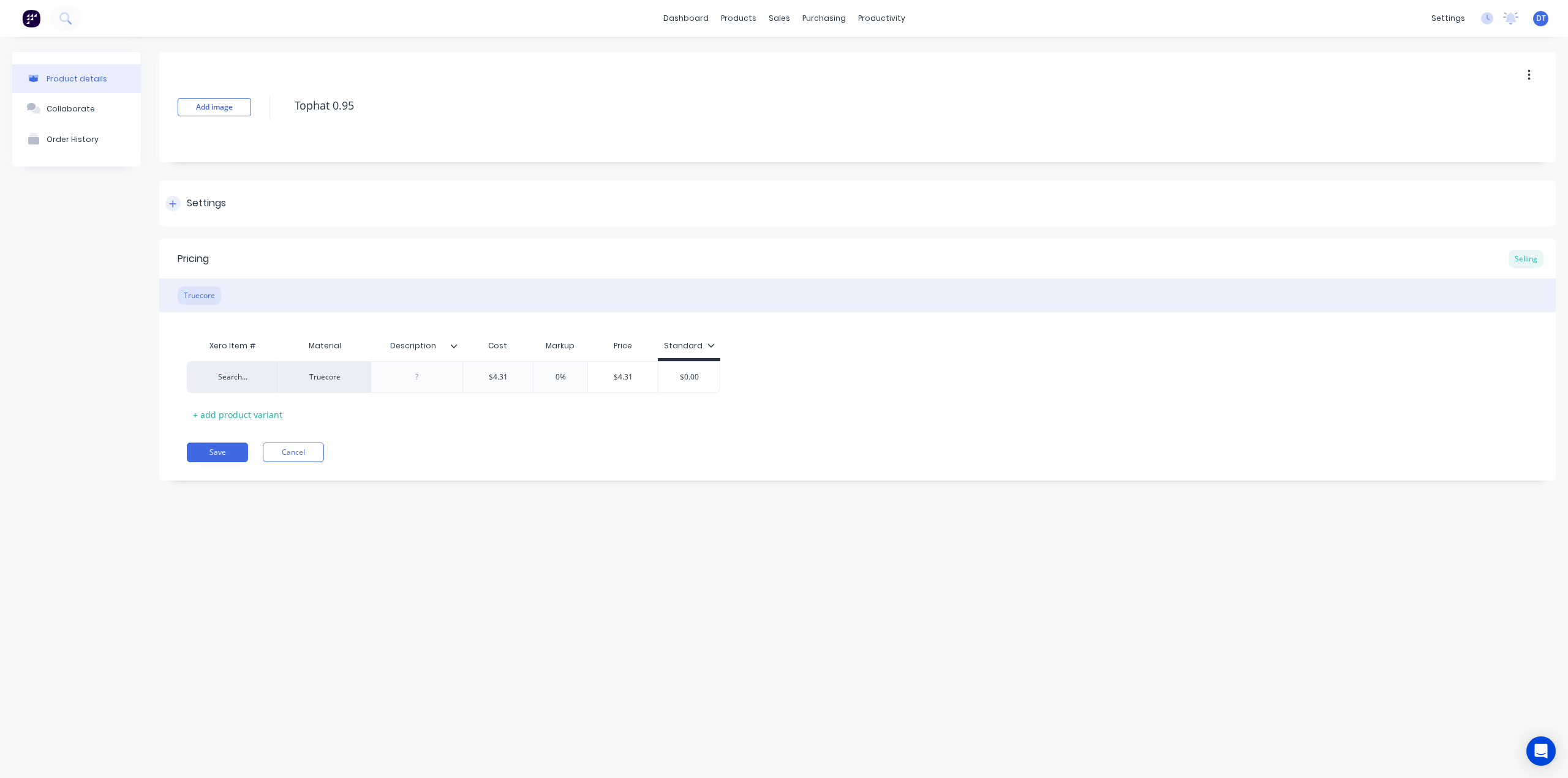
click at [170, 205] on icon at bounding box center [172, 203] width 7 height 9
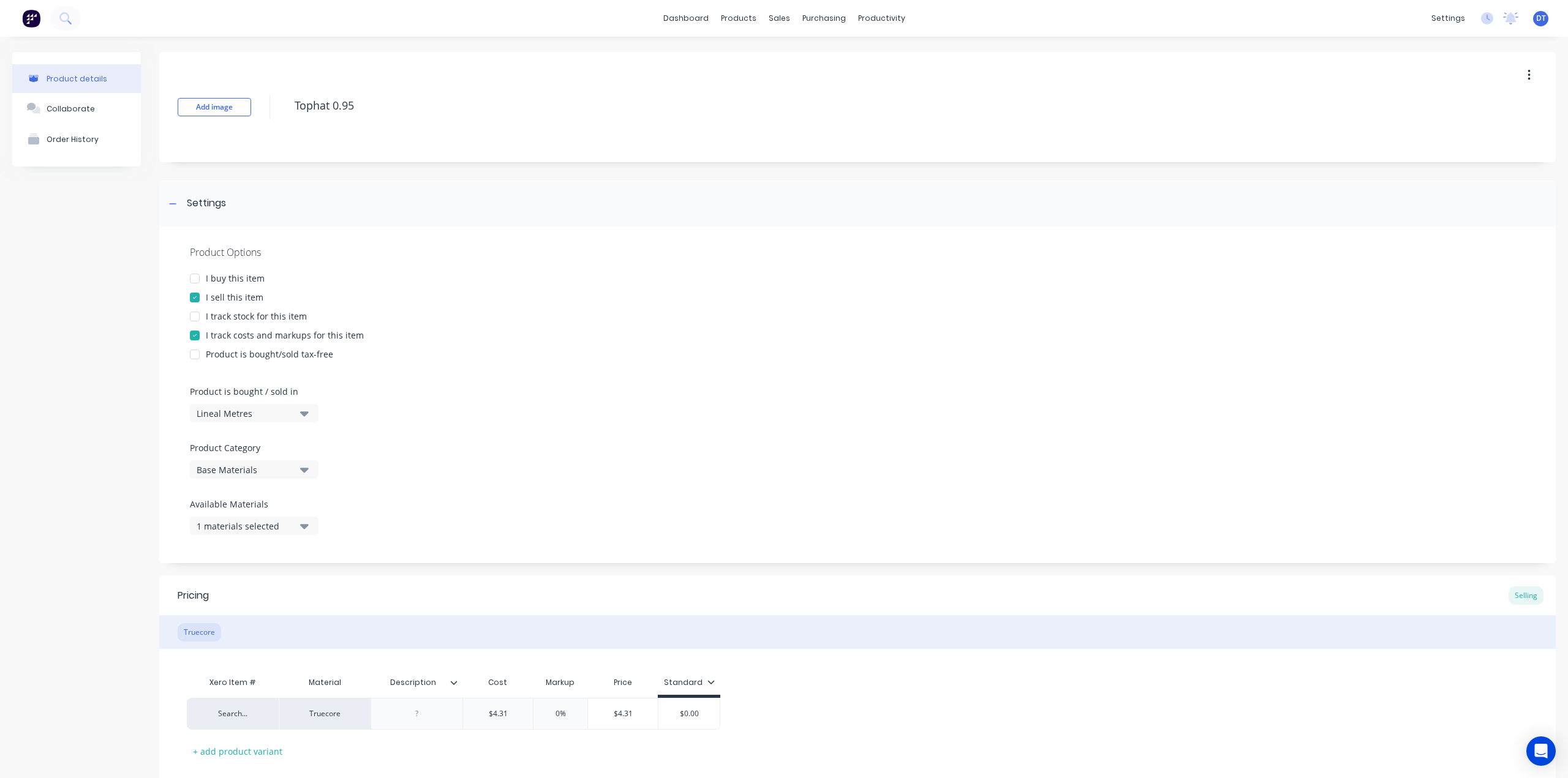
click at [223, 418] on div "Lineal Metres" at bounding box center [246, 414] width 98 height 13
click at [218, 439] on div "Basic Quantities" at bounding box center [282, 443] width 184 height 24
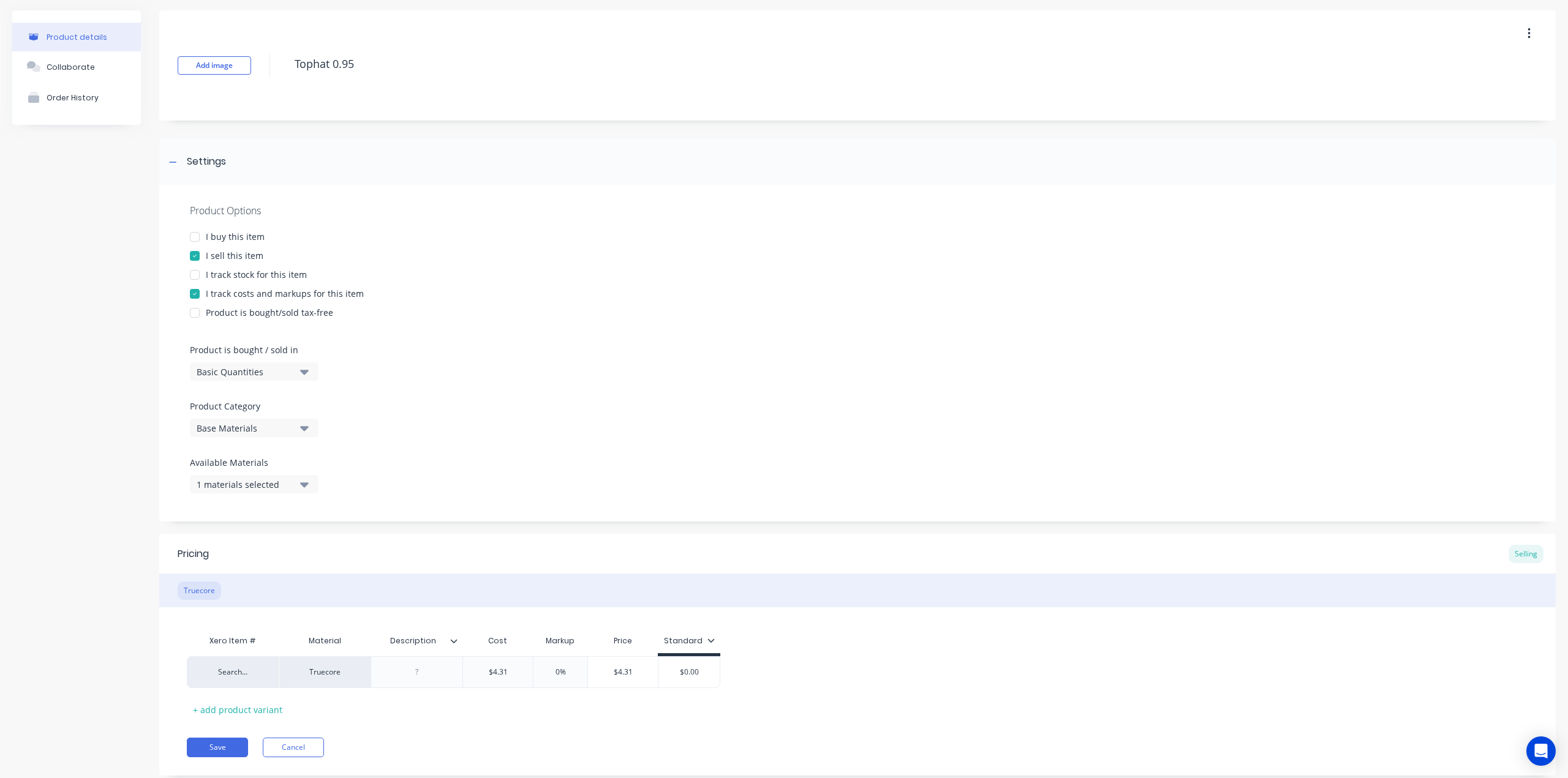
scroll to position [71, 0]
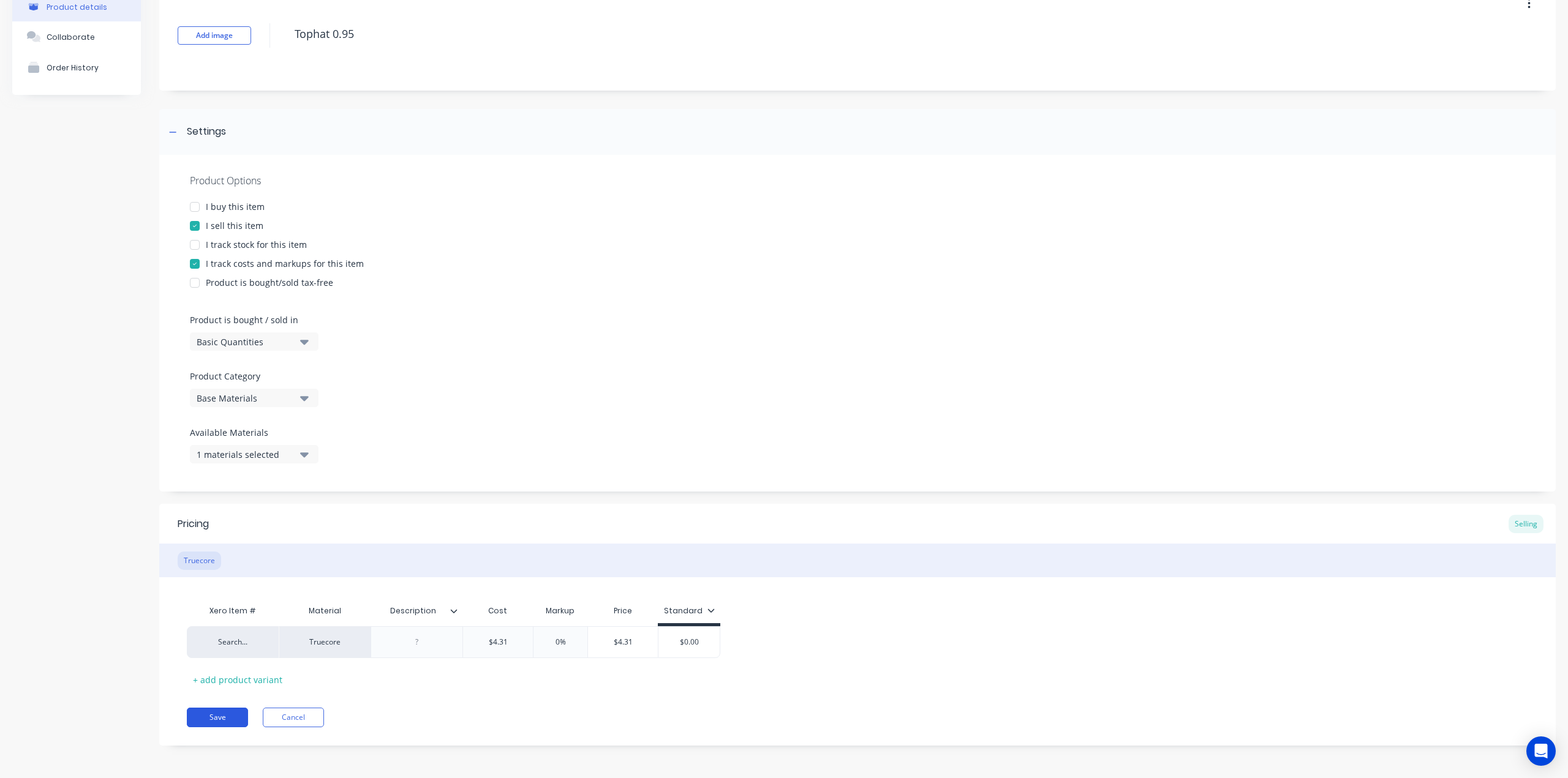
click at [228, 725] on button "Save" at bounding box center [217, 717] width 62 height 20
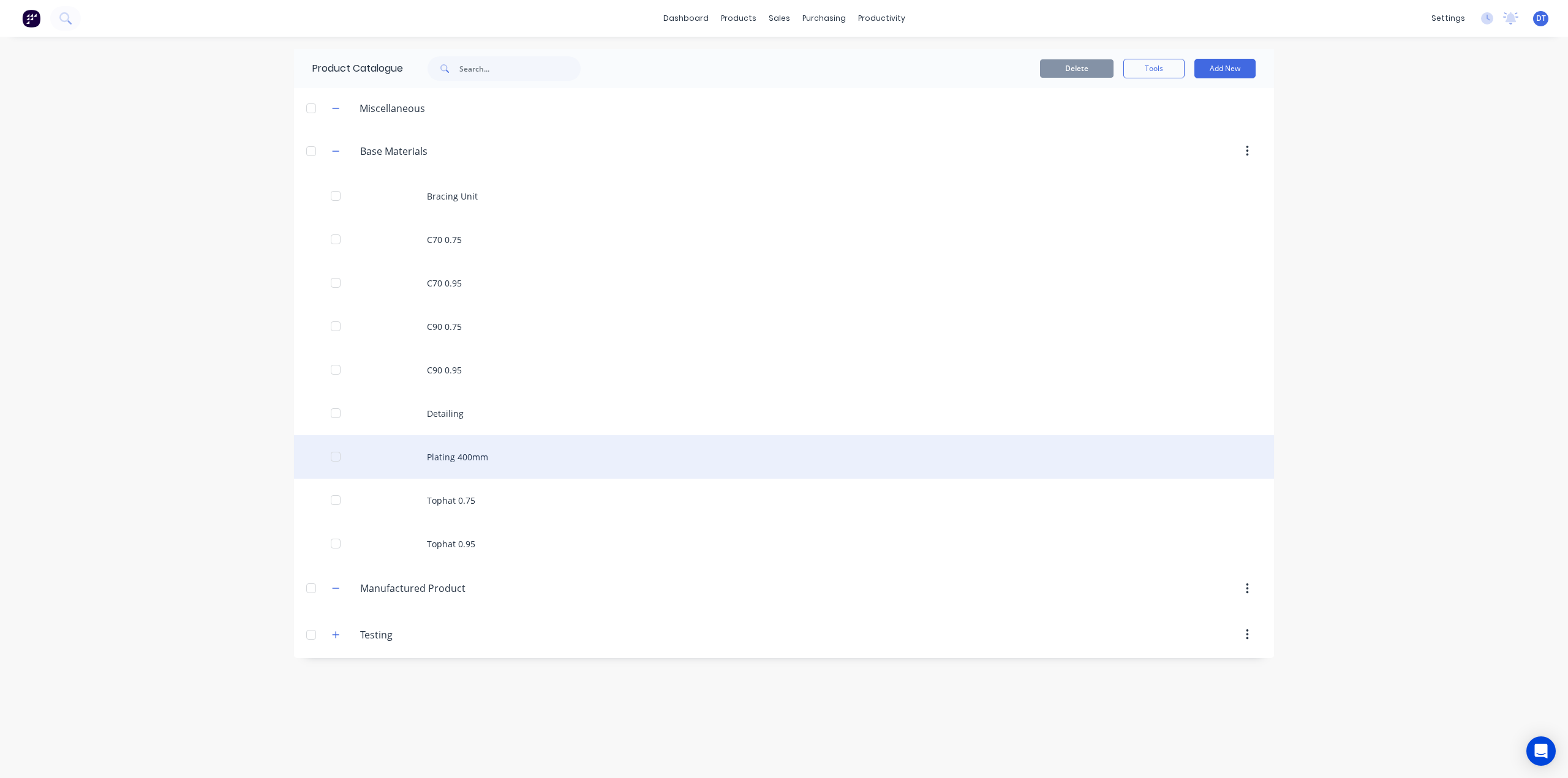
click at [443, 450] on div "Plating 400mm" at bounding box center [784, 457] width 980 height 43
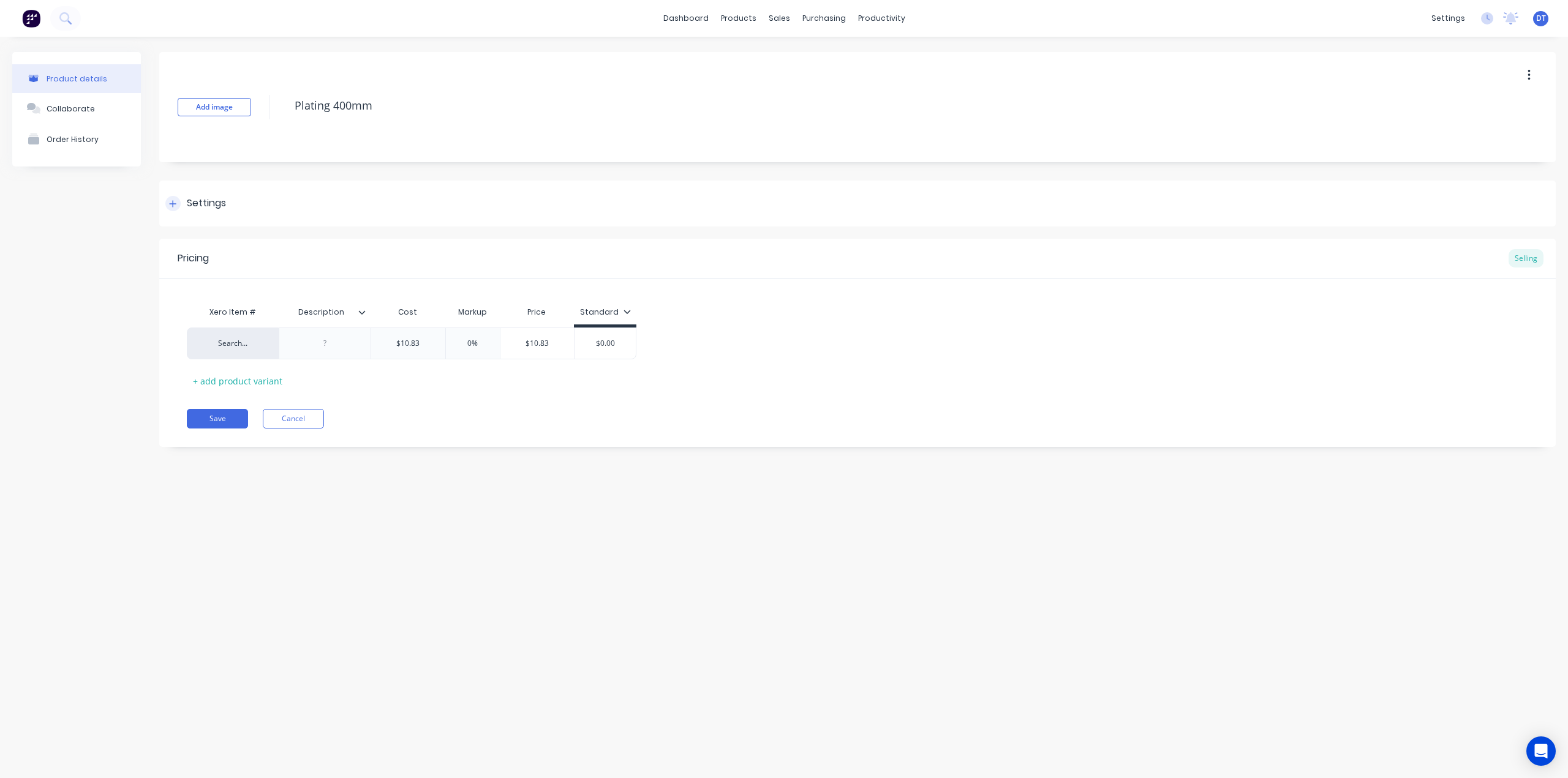
click at [171, 200] on icon at bounding box center [172, 203] width 7 height 9
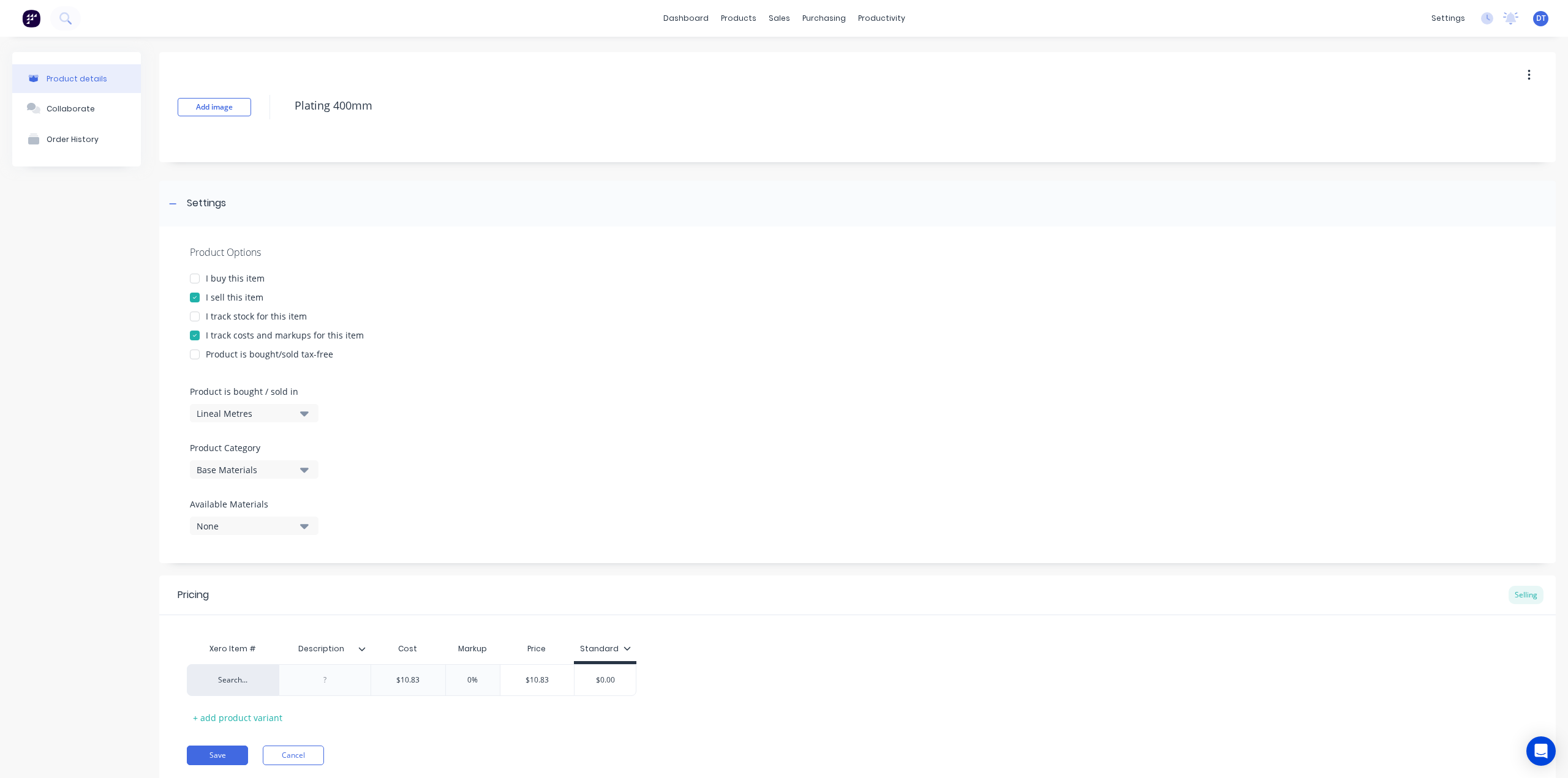
click at [248, 411] on div "Lineal Metres" at bounding box center [246, 414] width 98 height 13
click at [429, 404] on div "Product Options I buy this item I sell this item I track stock for this item I …" at bounding box center [857, 395] width 1396 height 336
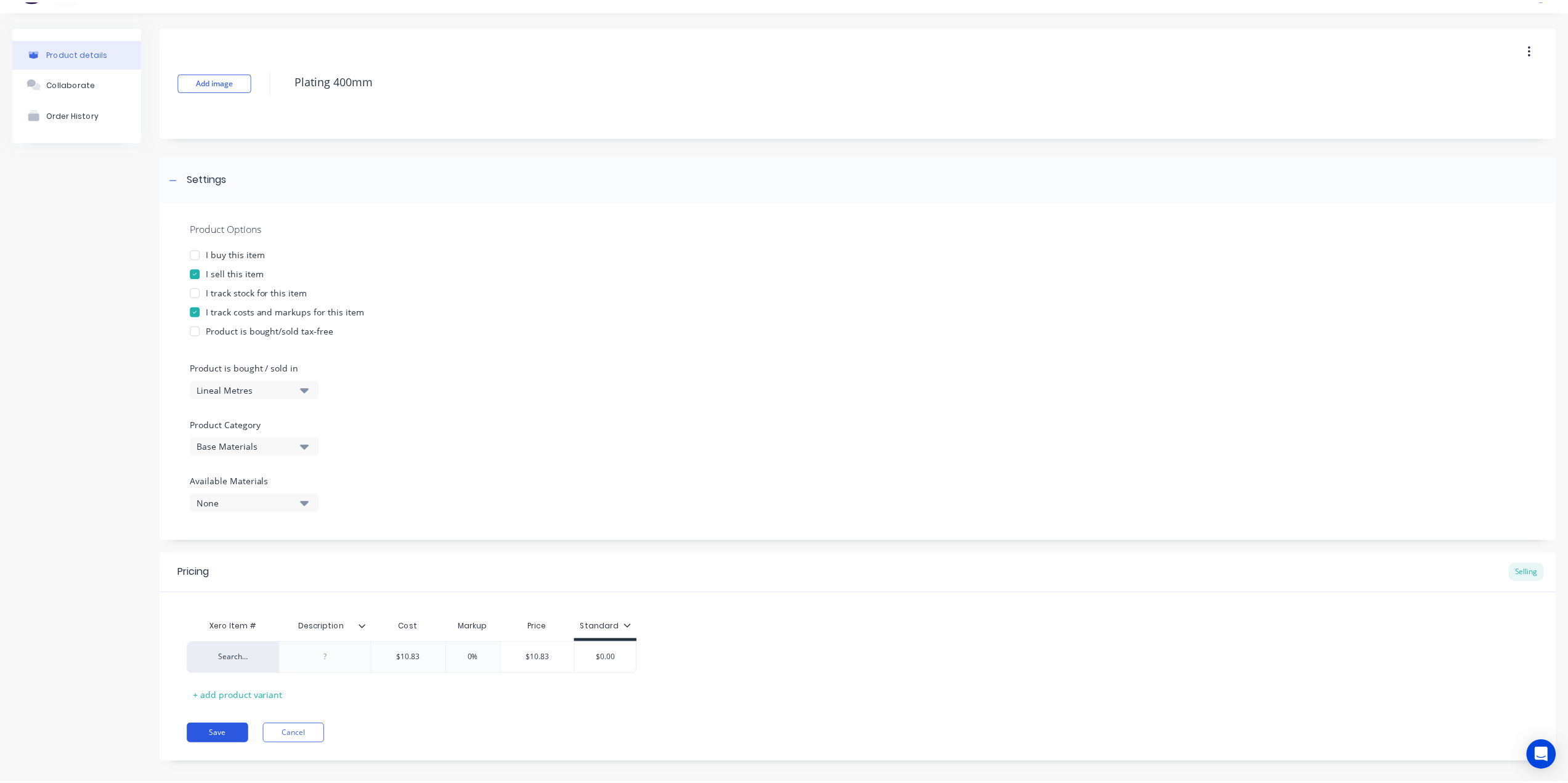
scroll to position [38, 0]
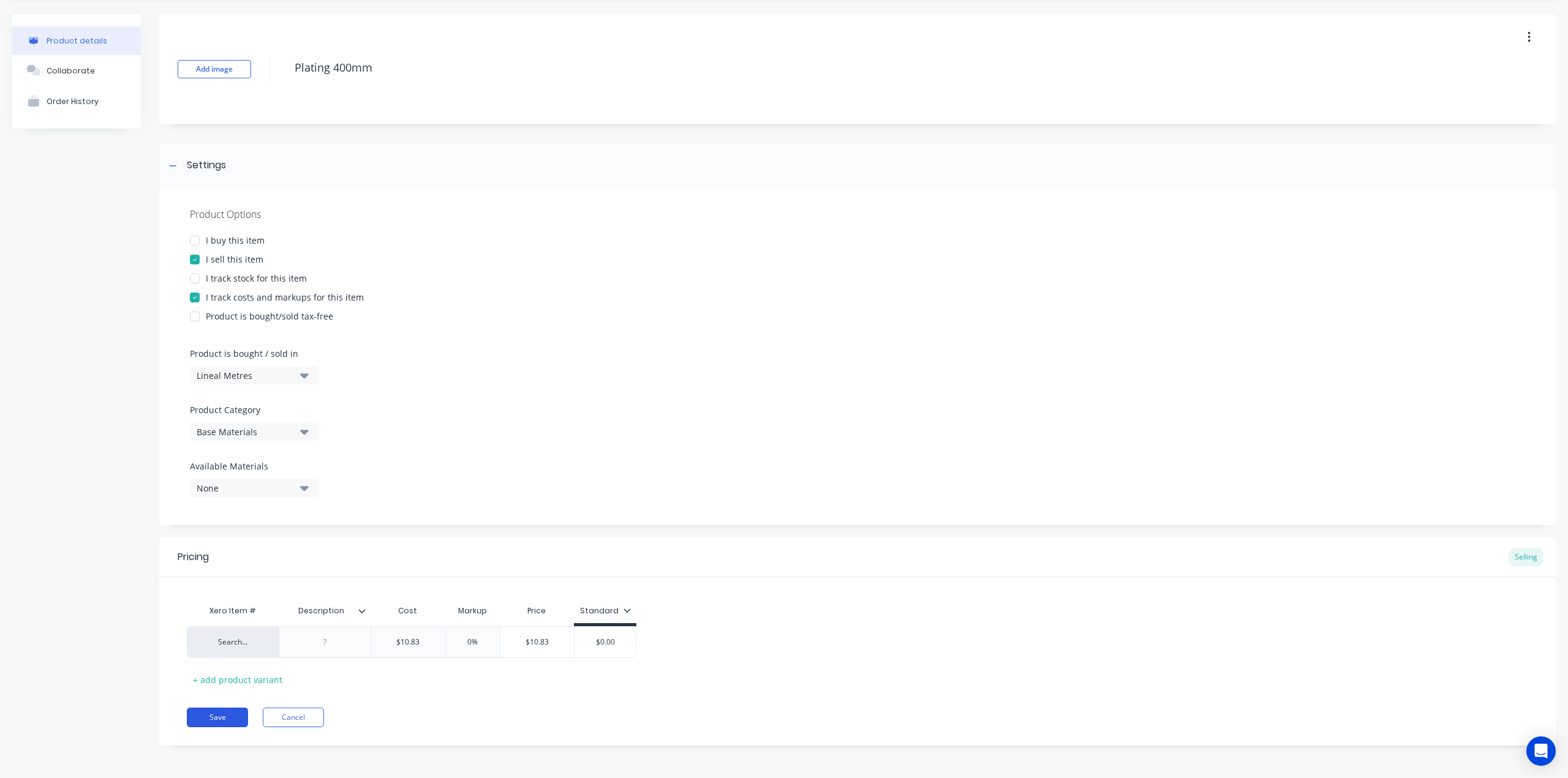
click at [227, 713] on button "Save" at bounding box center [217, 717] width 62 height 20
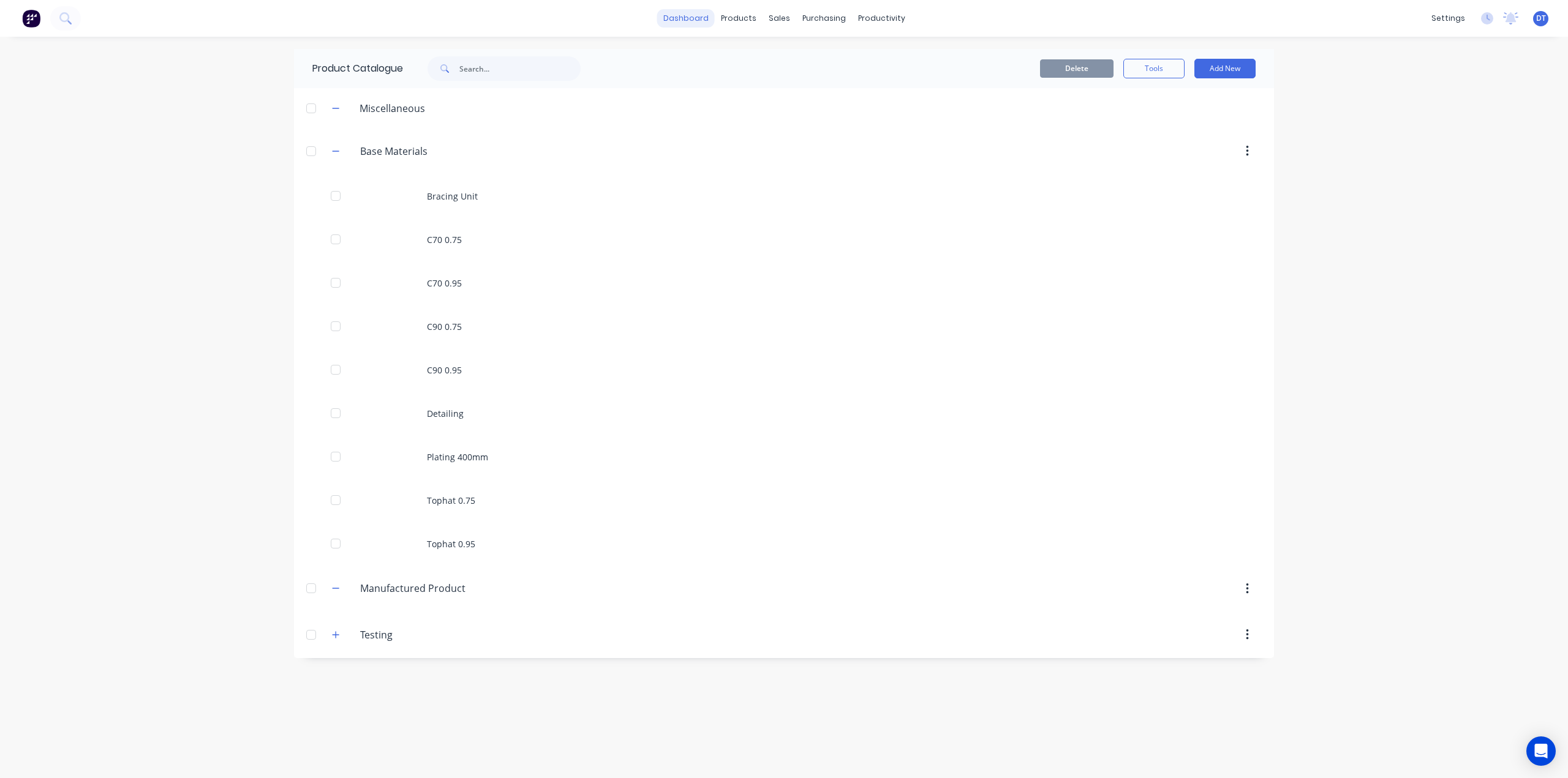
click at [693, 18] on link "dashboard" at bounding box center [686, 18] width 58 height 18
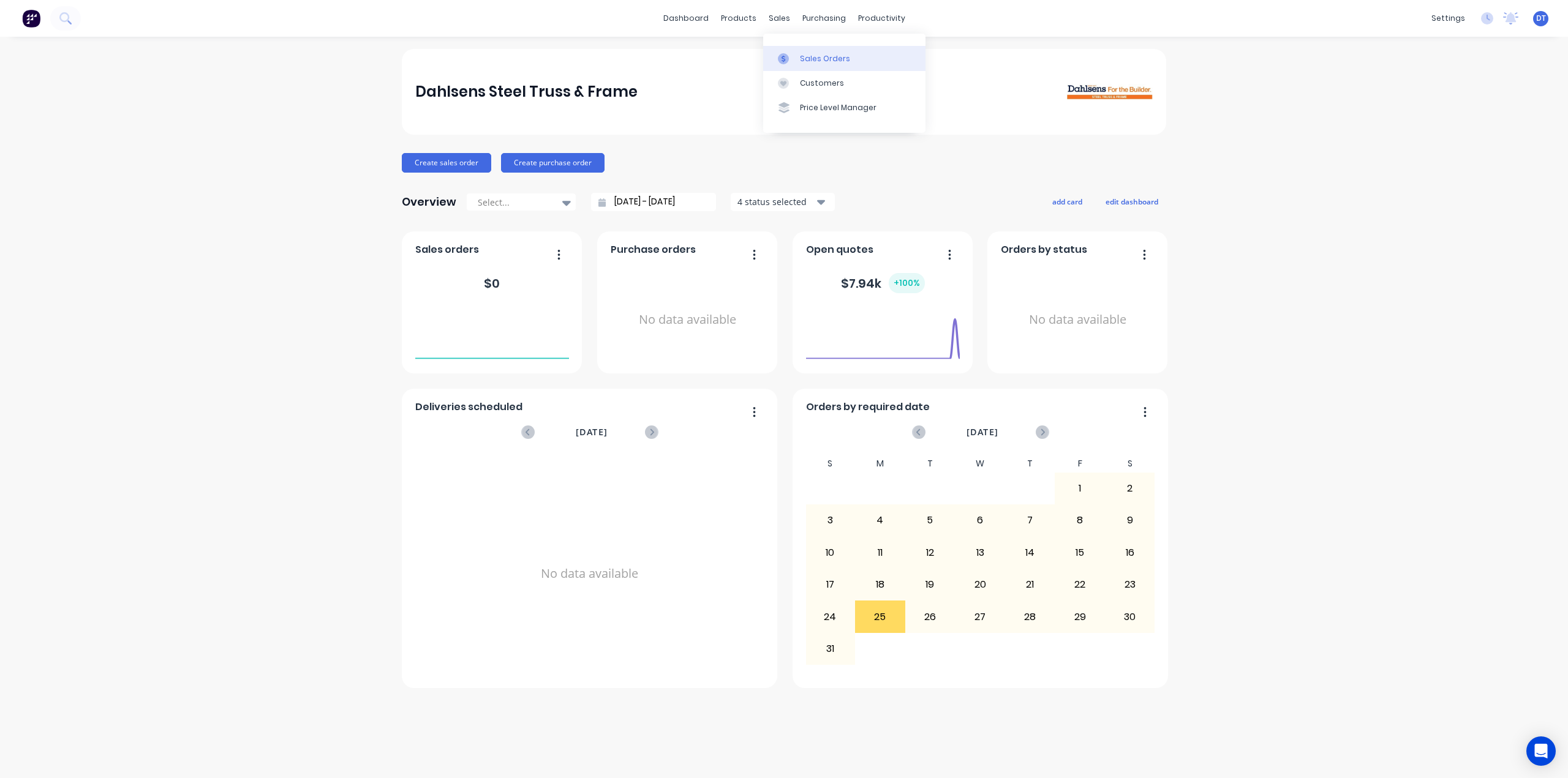
click at [800, 62] on div "Sales Orders" at bounding box center [825, 58] width 50 height 11
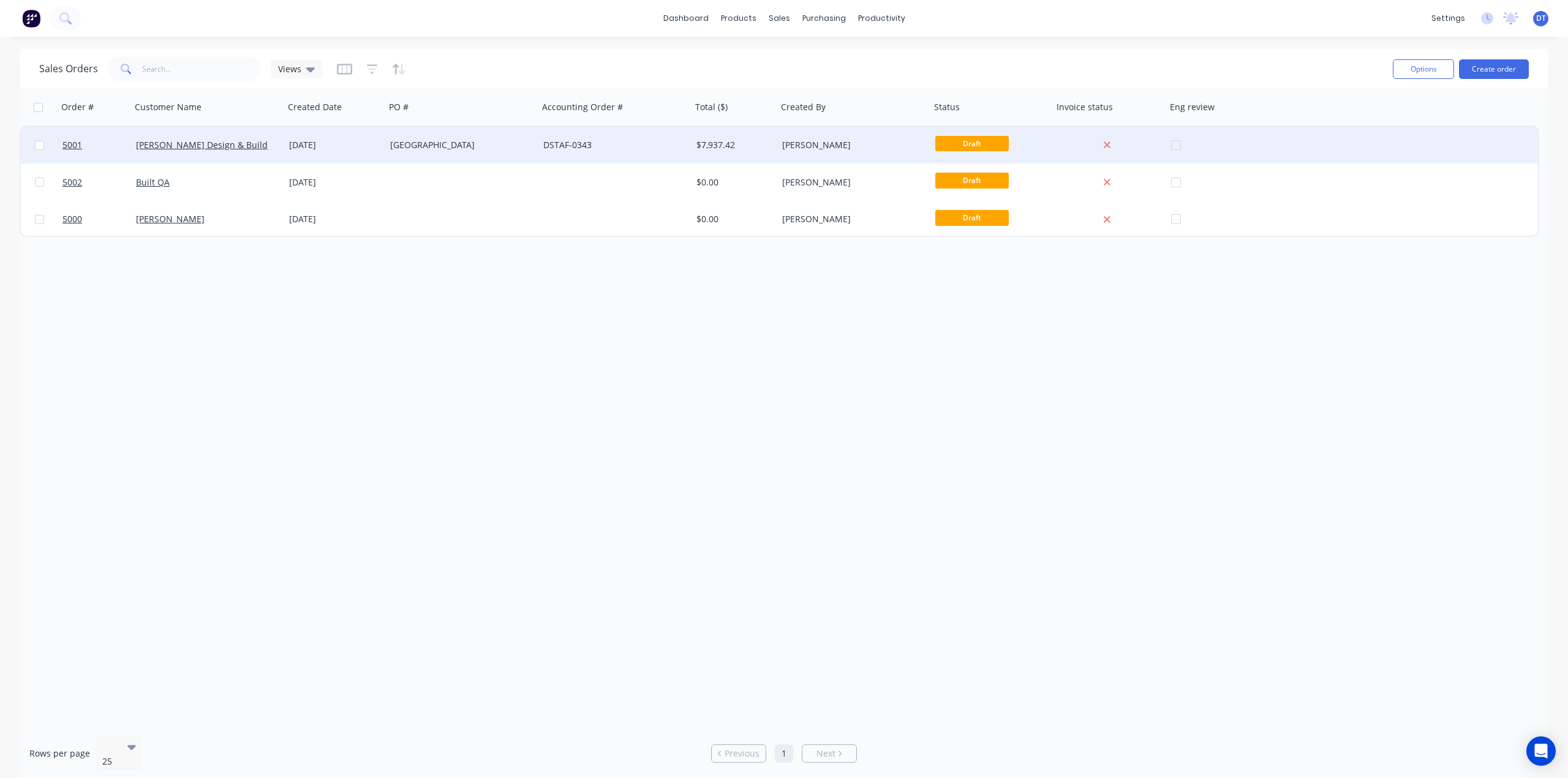
click at [395, 148] on div "[GEOGRAPHIC_DATA]" at bounding box center [458, 145] width 136 height 12
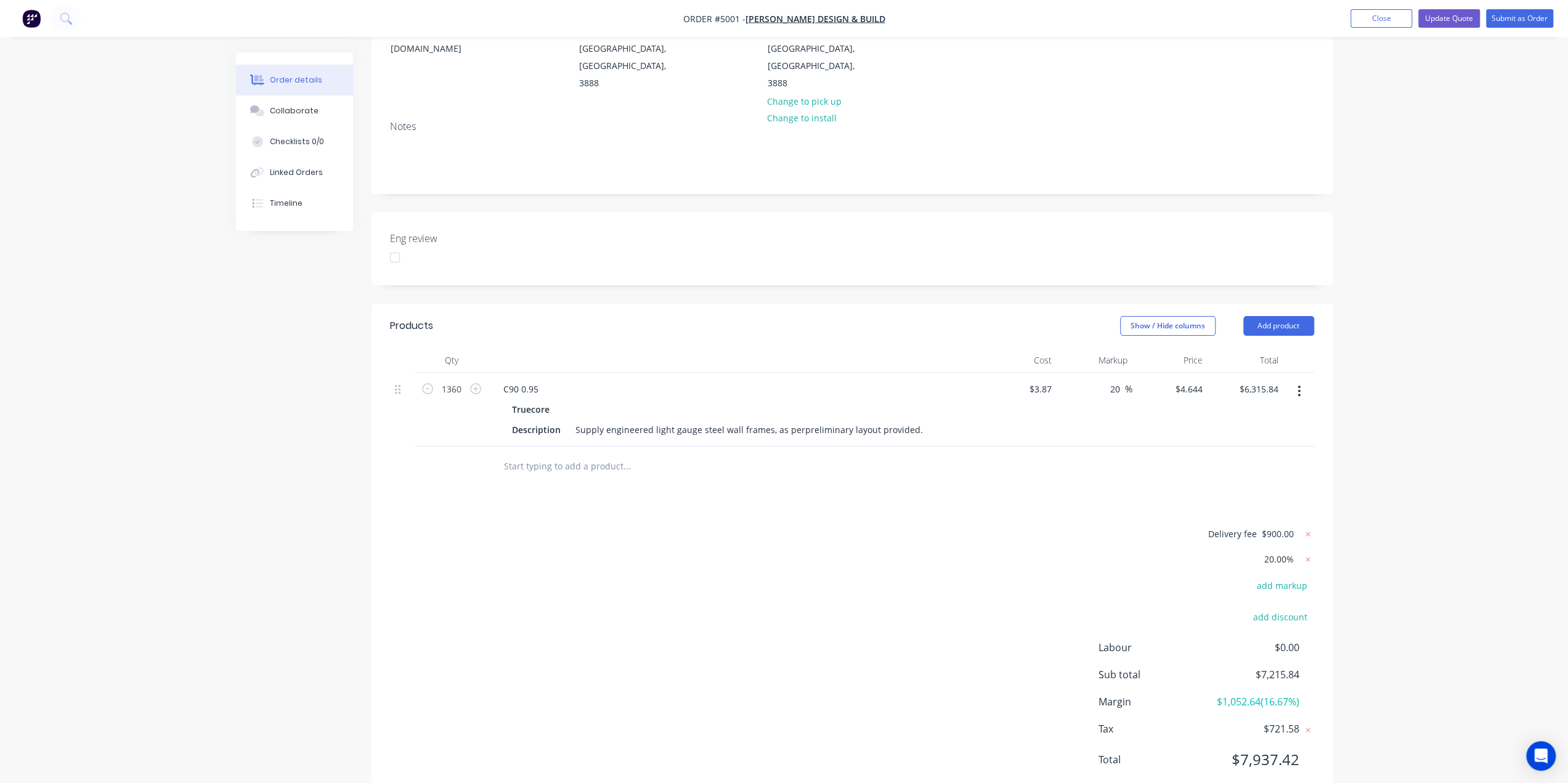
scroll to position [186, 0]
click at [1286, 314] on button "Add product" at bounding box center [1279, 324] width 71 height 20
click at [1247, 346] on div "Product catalogue" at bounding box center [1255, 355] width 95 height 18
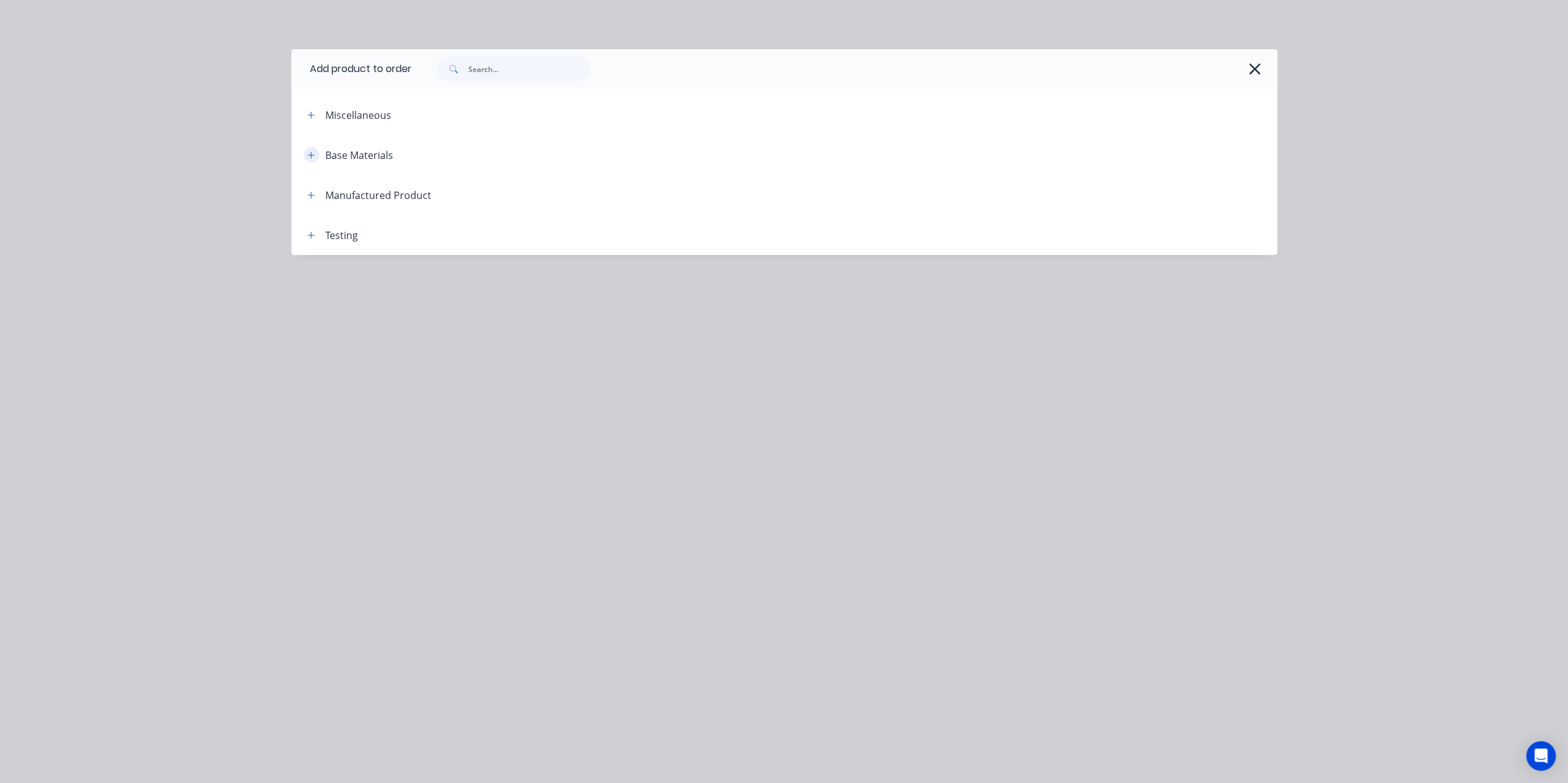
click at [311, 152] on icon "button" at bounding box center [311, 155] width 7 height 9
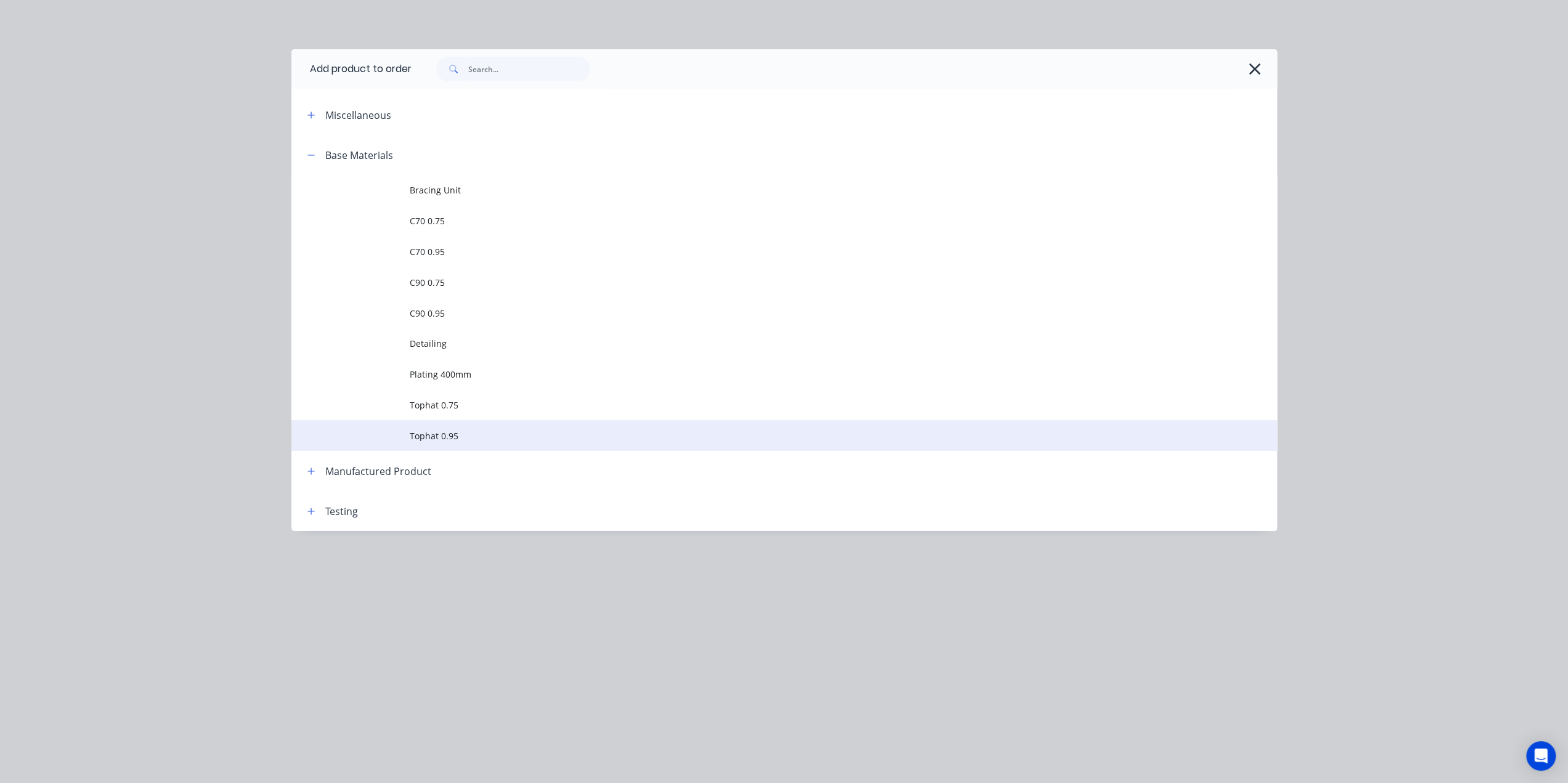
click at [425, 431] on span "Tophat 0.95" at bounding box center [756, 436] width 693 height 13
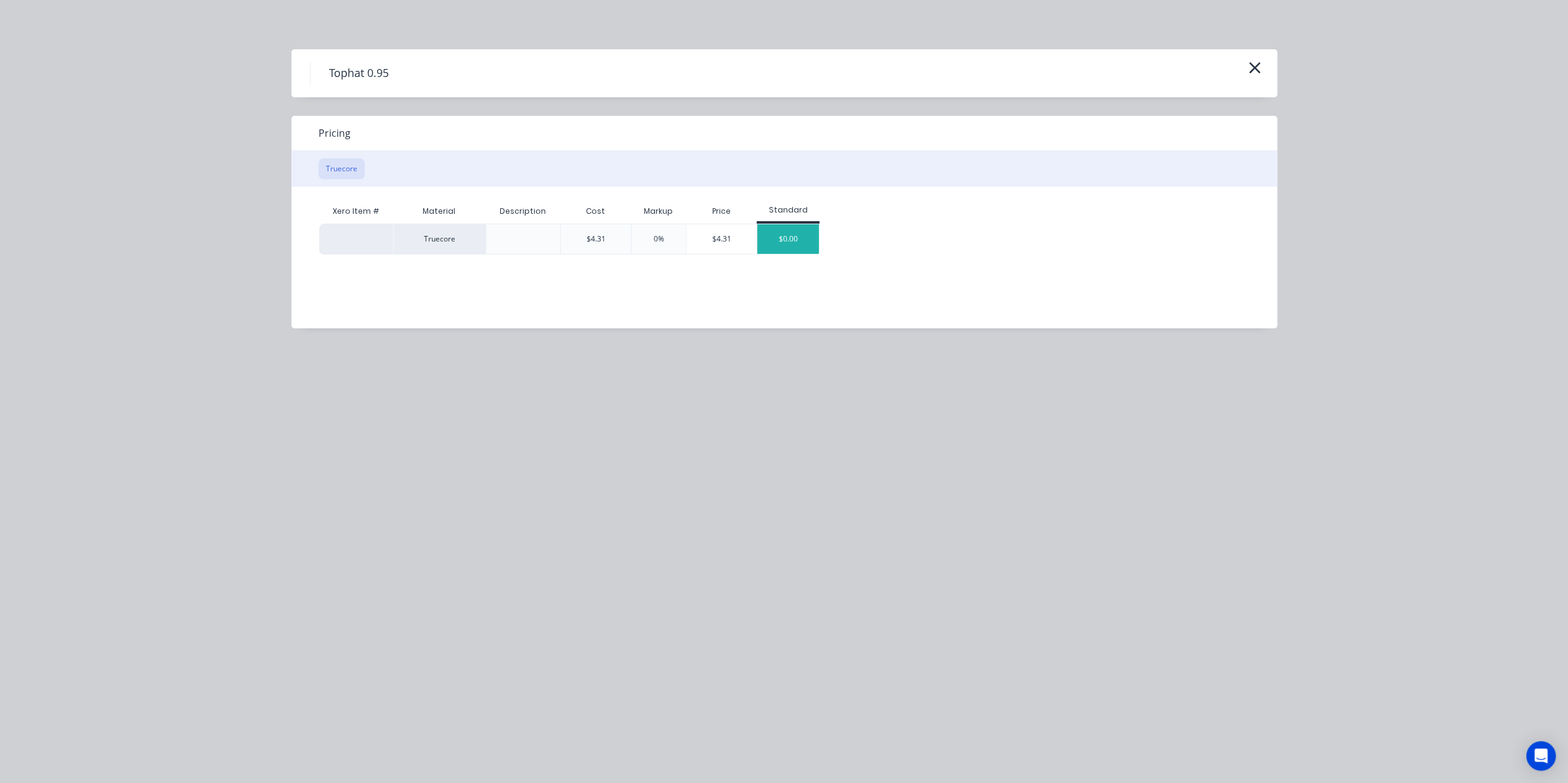
click at [798, 234] on div "$0.00" at bounding box center [788, 238] width 62 height 30
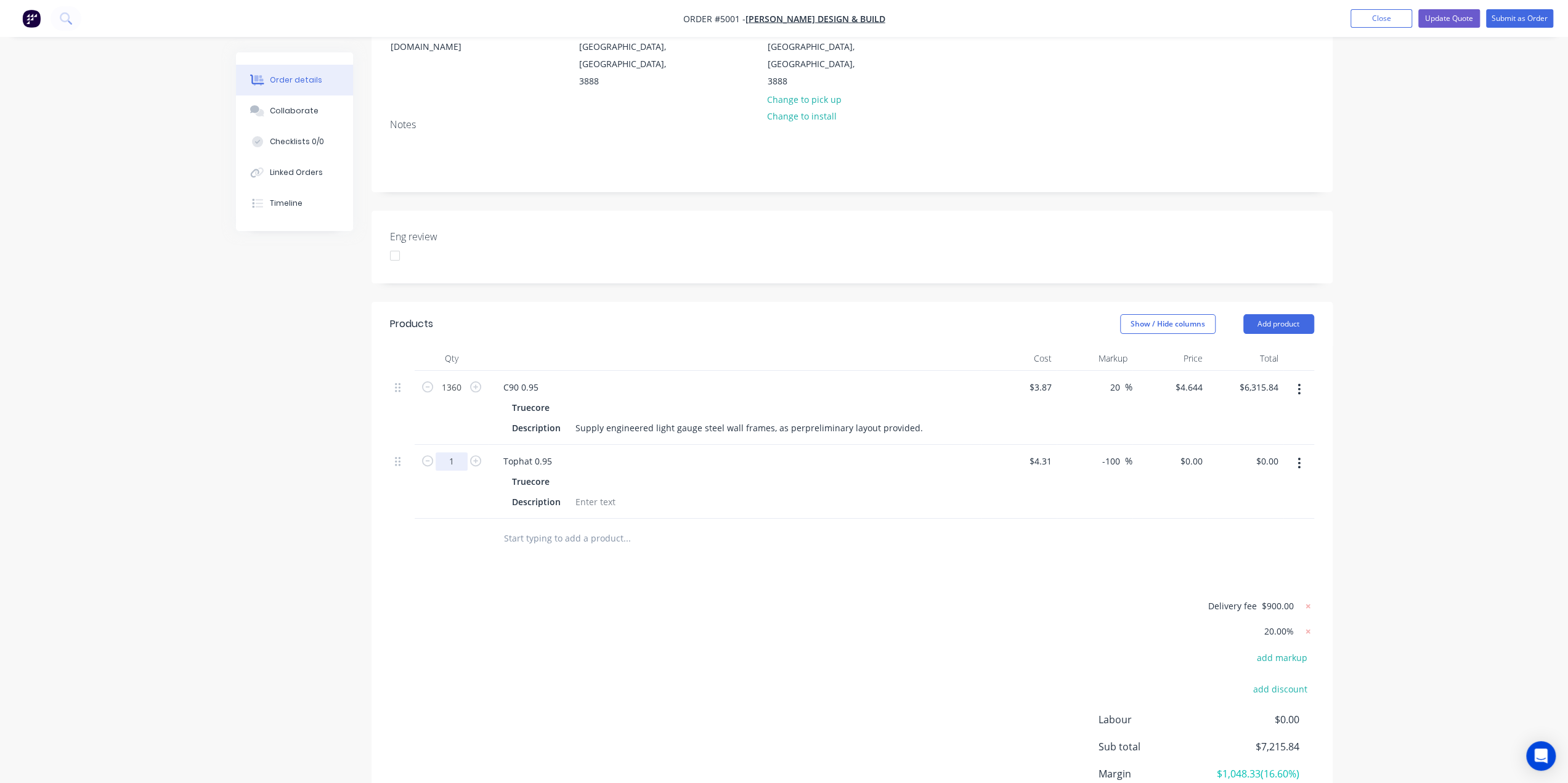
click at [460, 396] on input "1" at bounding box center [451, 387] width 32 height 18
click at [1116, 452] on input "-100" at bounding box center [1113, 461] width 24 height 18
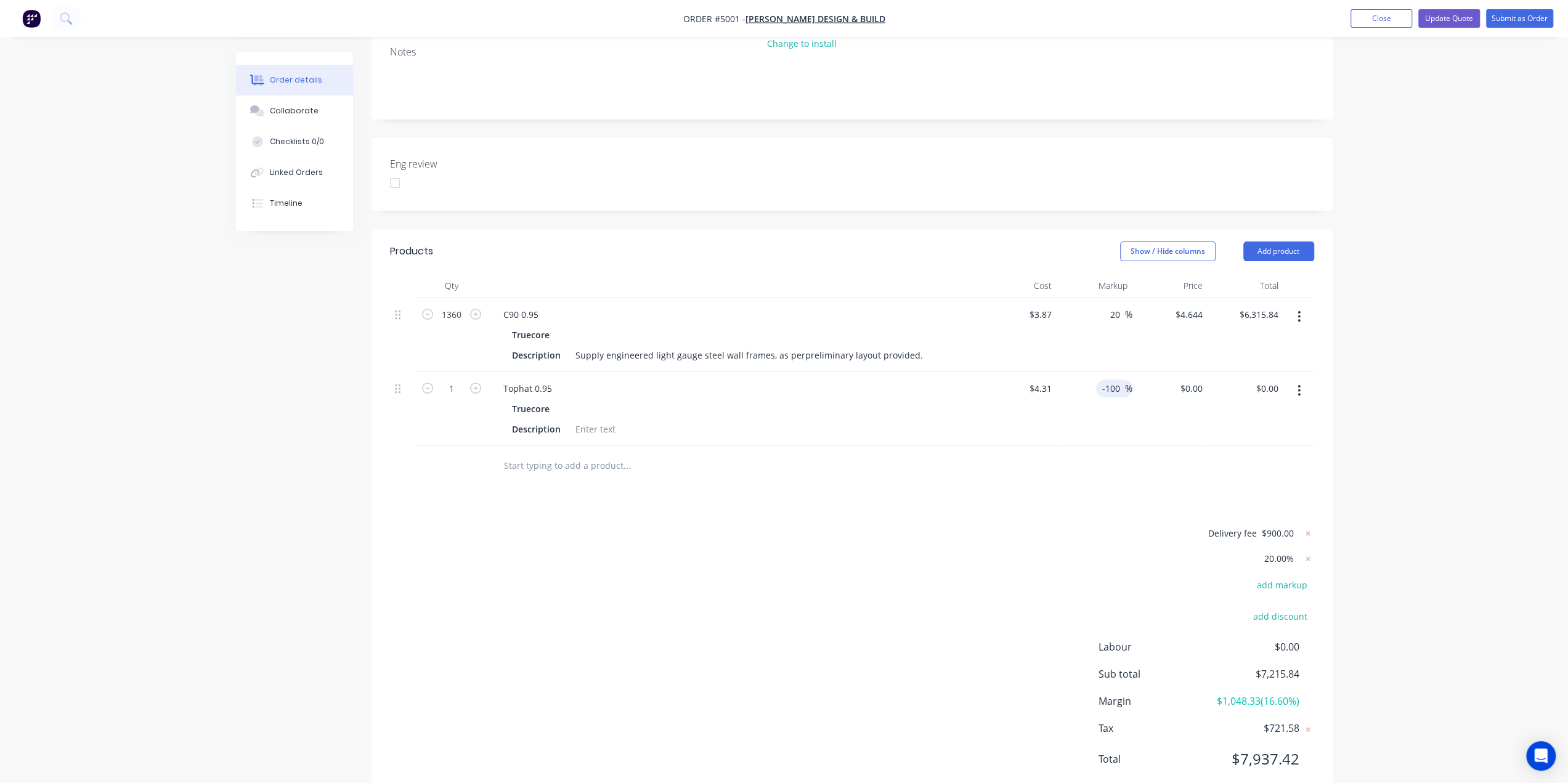
scroll to position [260, 0]
click at [1306, 551] on icon at bounding box center [1308, 557] width 13 height 13
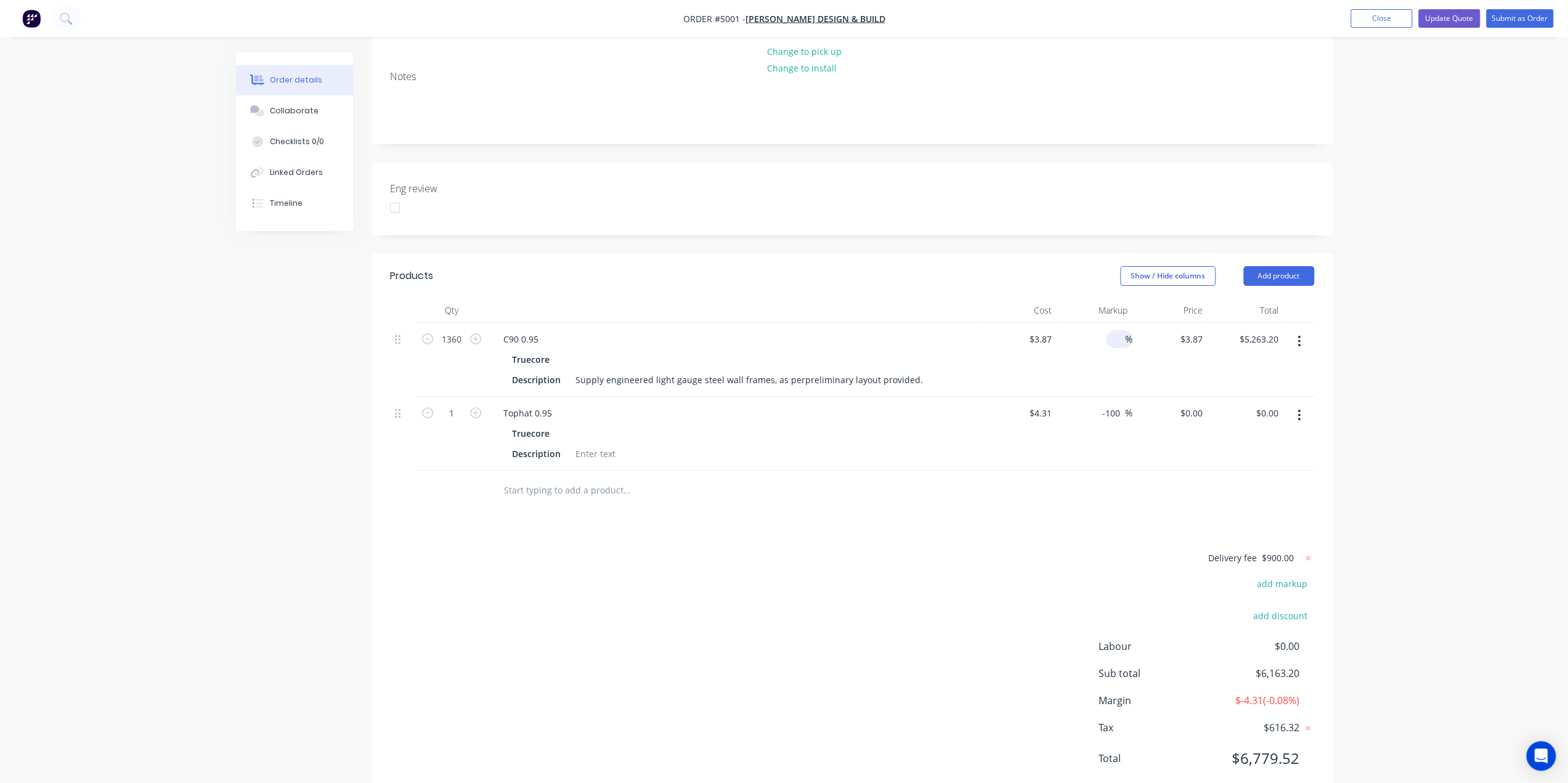
click at [1115, 330] on input at bounding box center [1118, 338] width 14 height 18
click at [1112, 404] on input "-100" at bounding box center [1113, 413] width 24 height 18
drag, startPoint x: 1120, startPoint y: 380, endPoint x: 1068, endPoint y: 384, distance: 52.2
click at [1068, 396] on div "-100 -100 %" at bounding box center [1094, 433] width 76 height 74
click at [1398, 380] on div "Order details Collaborate Checklists 0/0 Linked Orders Timeline Order details C…" at bounding box center [784, 292] width 1568 height 1053
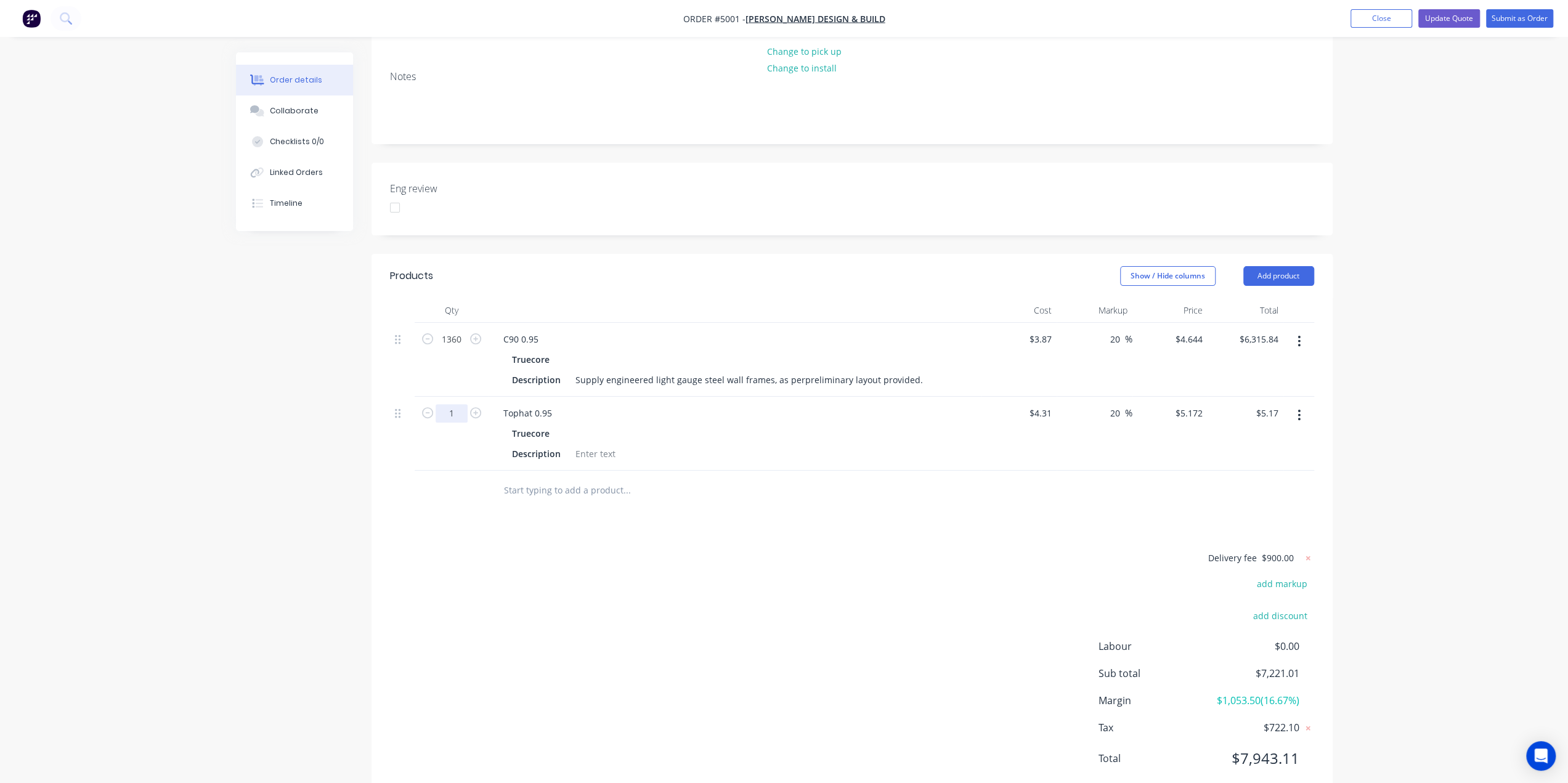
click at [457, 348] on input "1" at bounding box center [451, 339] width 32 height 18
click at [1423, 416] on div "Order details Collaborate Checklists 0/0 Linked Orders Timeline Order details C…" at bounding box center [784, 292] width 1568 height 1053
click at [460, 348] on input "1618.74" at bounding box center [451, 339] width 32 height 18
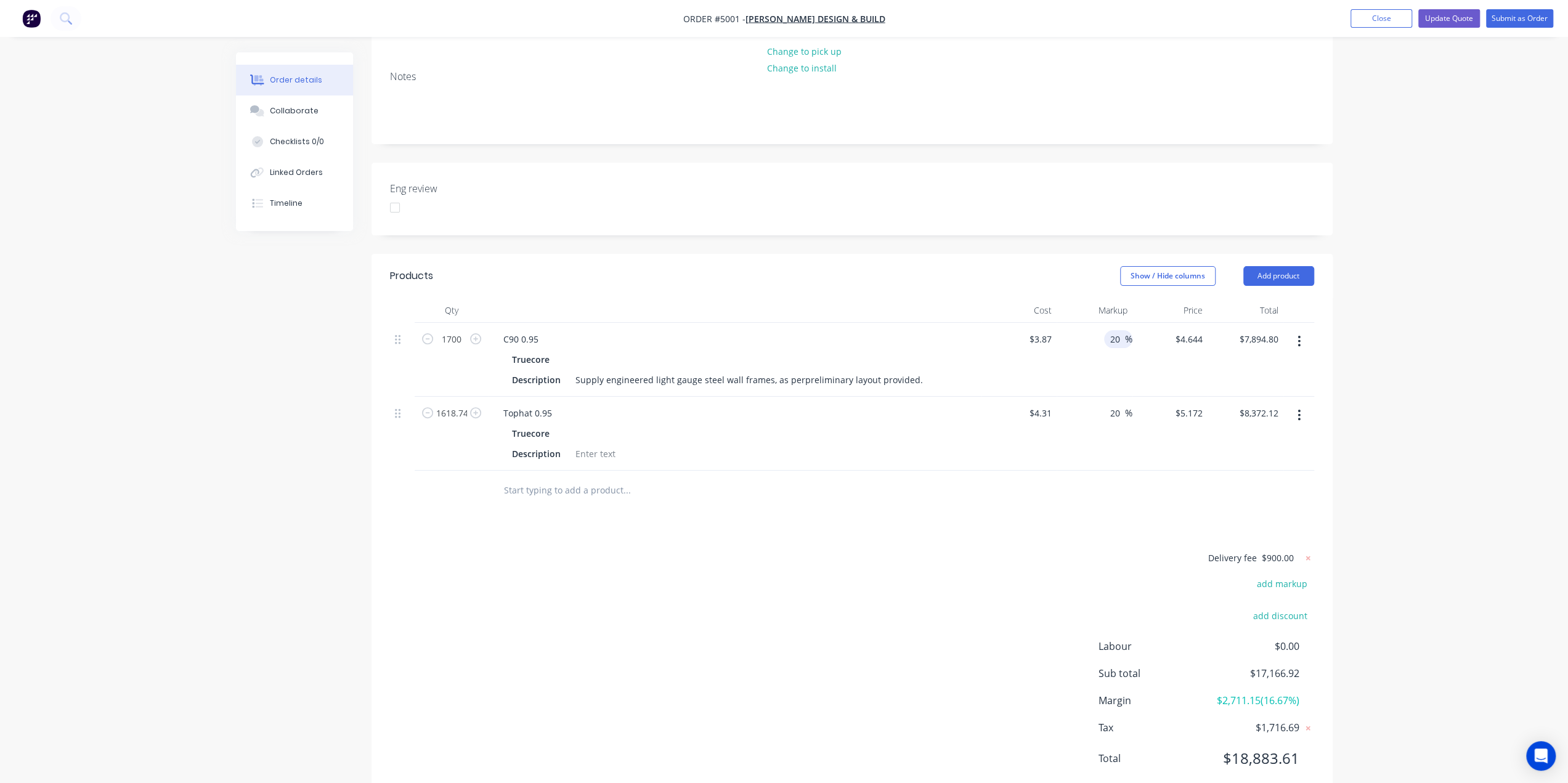
click at [1118, 330] on input "20" at bounding box center [1117, 338] width 16 height 18
drag, startPoint x: 1115, startPoint y: 306, endPoint x: 1106, endPoint y: 306, distance: 9.0
click at [1106, 330] on div "20 20 %" at bounding box center [1118, 338] width 28 height 18
click at [1447, 317] on div "Order details Collaborate Checklists 0/0 Linked Orders Timeline Order details C…" at bounding box center [784, 292] width 1568 height 1053
click at [1121, 330] on input at bounding box center [1118, 338] width 14 height 18
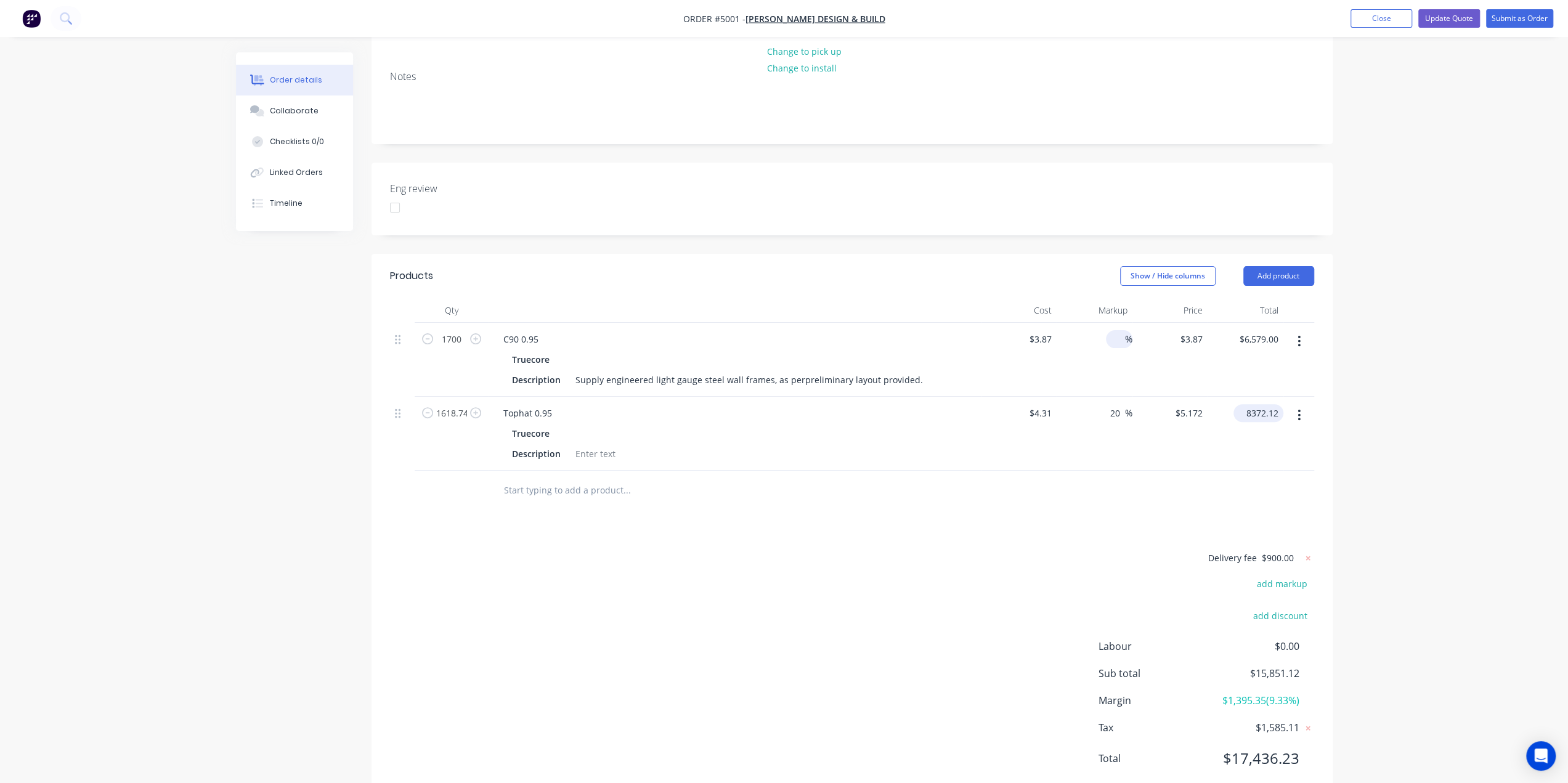
click at [1257, 404] on input "8372.12" at bounding box center [1260, 413] width 45 height 18
click at [1112, 404] on input "20" at bounding box center [1117, 413] width 16 height 18
drag, startPoint x: 1120, startPoint y: 377, endPoint x: 1104, endPoint y: 377, distance: 16.0
click at [1104, 404] on div "20 20 %" at bounding box center [1118, 413] width 28 height 18
click at [1395, 319] on div "Order details Collaborate Checklists 0/0 Linked Orders Timeline Order details C…" at bounding box center [784, 292] width 1568 height 1053
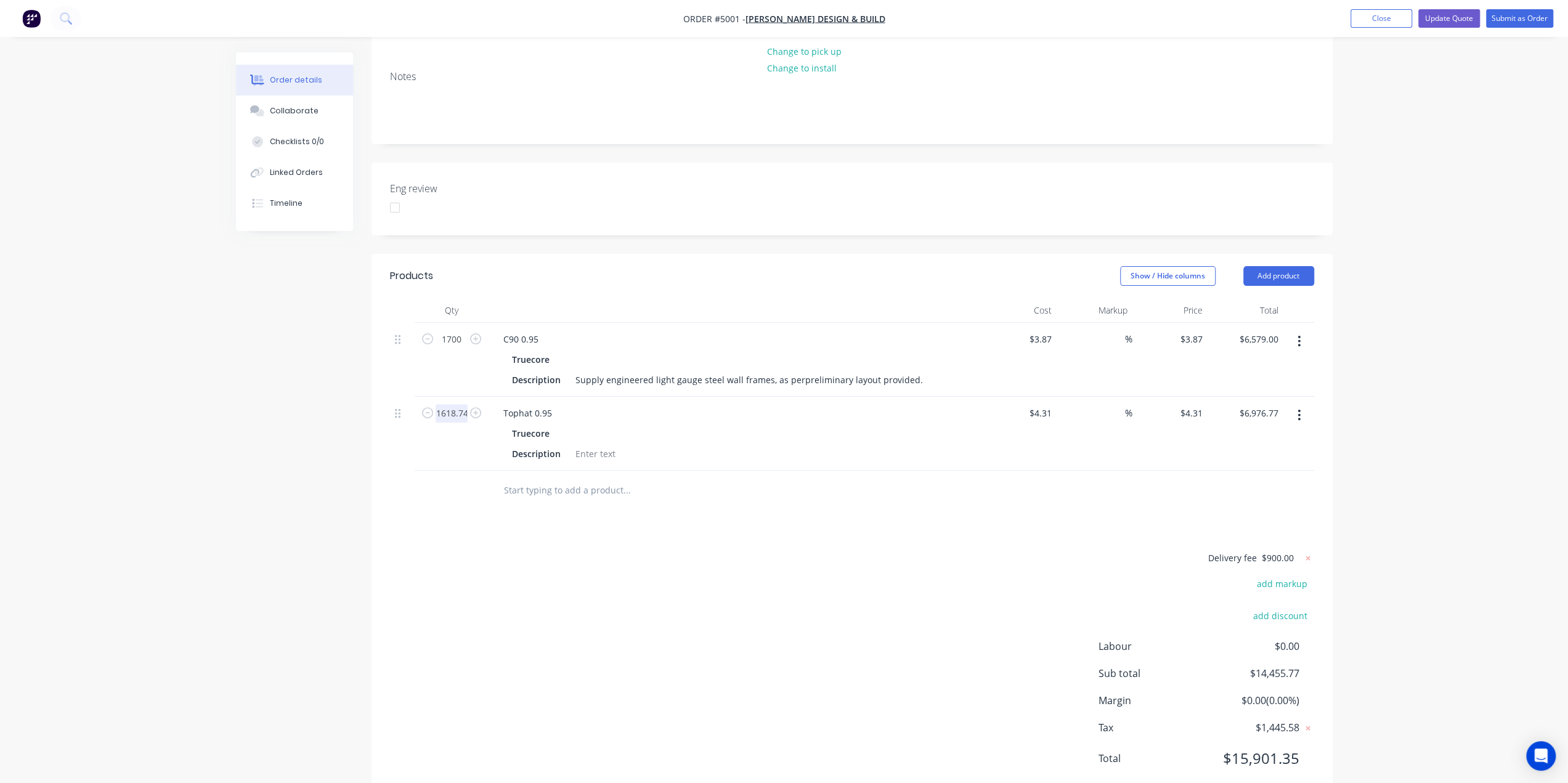
click at [454, 348] on input "1618.74" at bounding box center [451, 339] width 32 height 18
click at [1413, 377] on div "Order details Collaborate Checklists 0/0 Linked Orders Timeline Order details C…" at bounding box center [784, 292] width 1568 height 1053
click at [466, 348] on input "2023.43" at bounding box center [451, 339] width 32 height 18
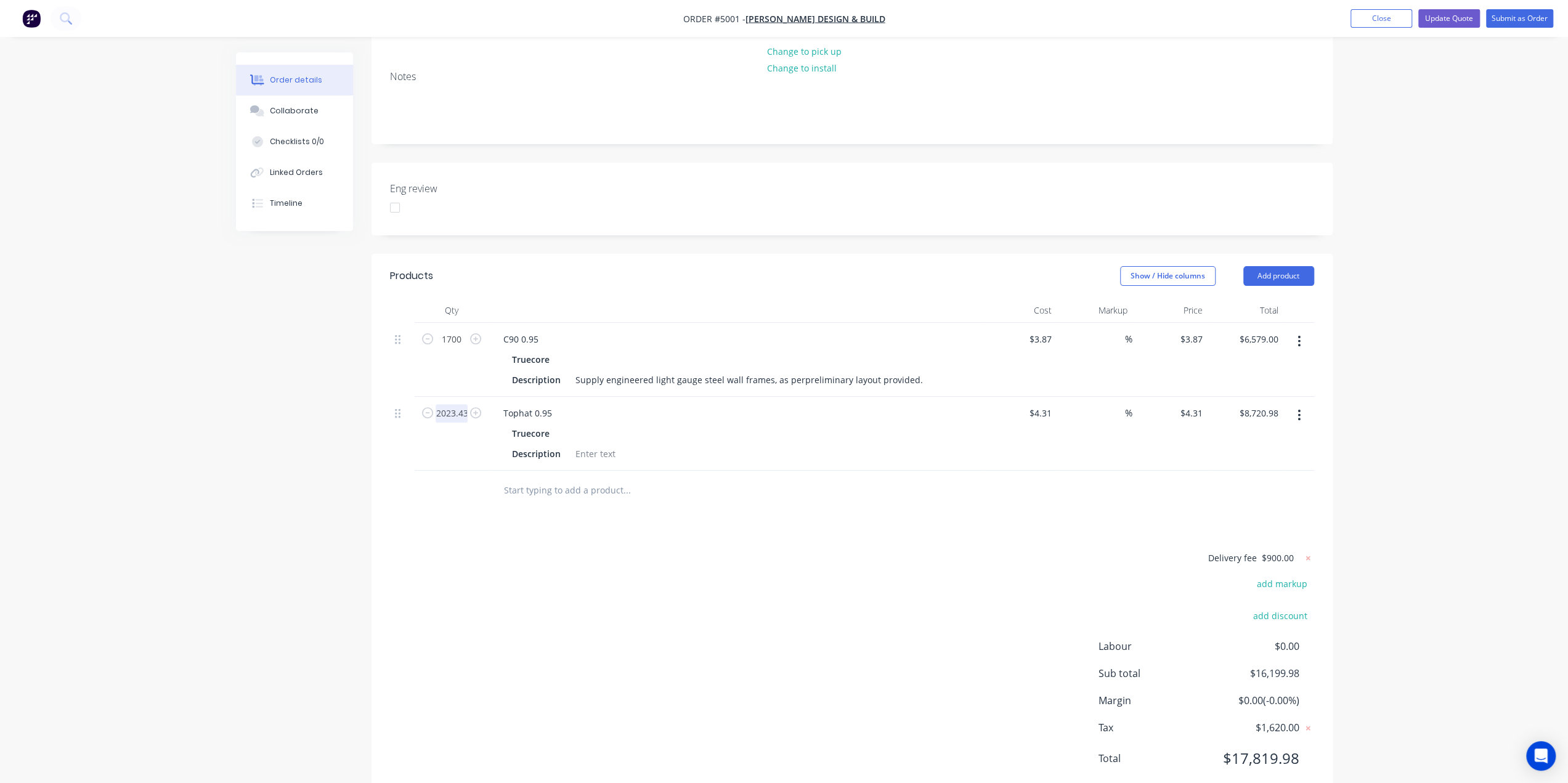
click at [466, 348] on input "2023.43" at bounding box center [451, 339] width 32 height 18
click at [461, 348] on input "2023.43" at bounding box center [451, 339] width 32 height 18
click at [1455, 310] on div "Order details Collaborate Checklists 0/0 Linked Orders Timeline Order details C…" at bounding box center [784, 292] width 1568 height 1053
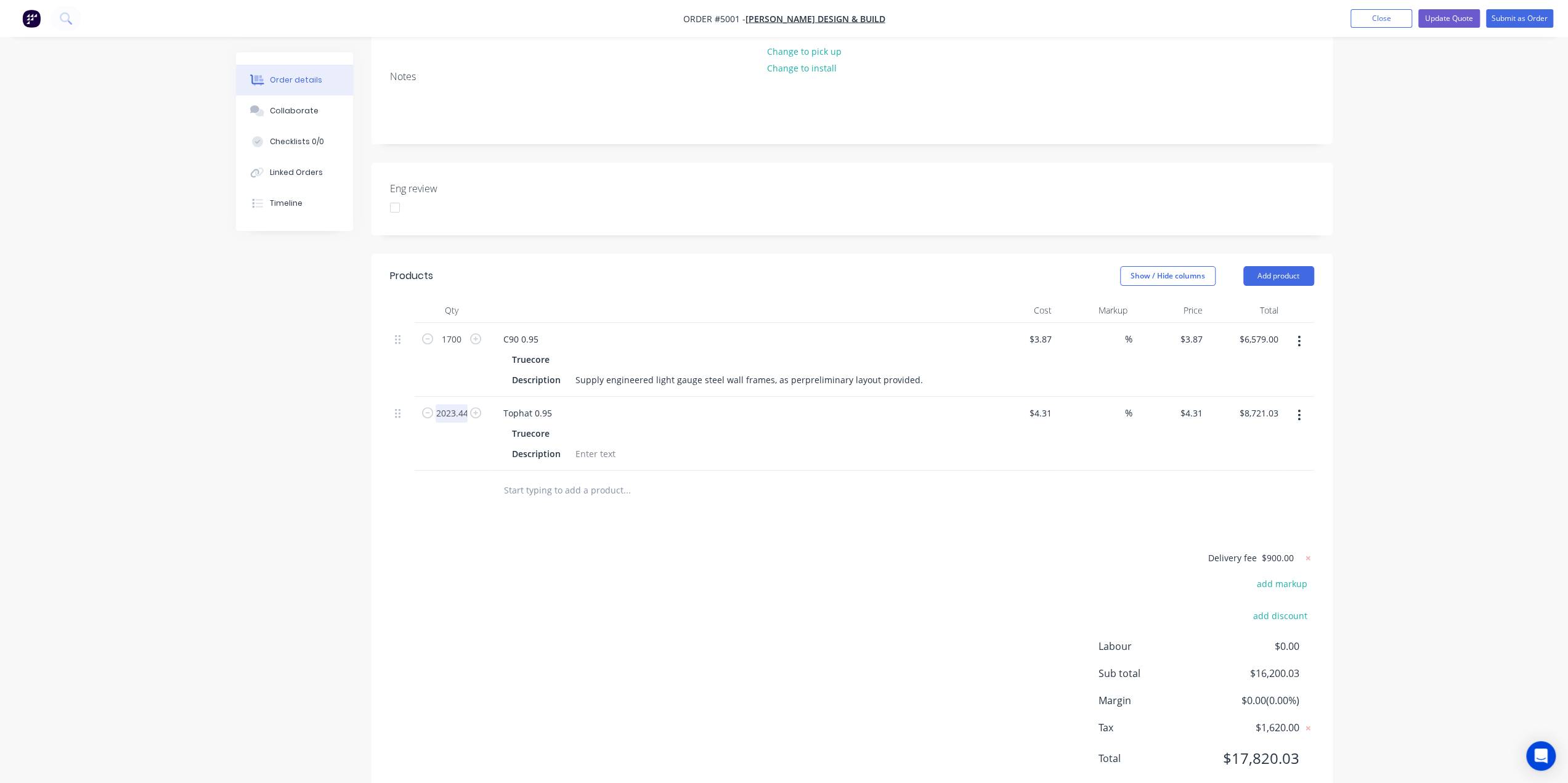
click at [463, 348] on input "2023.44" at bounding box center [451, 339] width 32 height 18
click at [457, 348] on input "2023.44" at bounding box center [451, 339] width 32 height 18
click at [464, 348] on input "2023.44" at bounding box center [451, 339] width 32 height 18
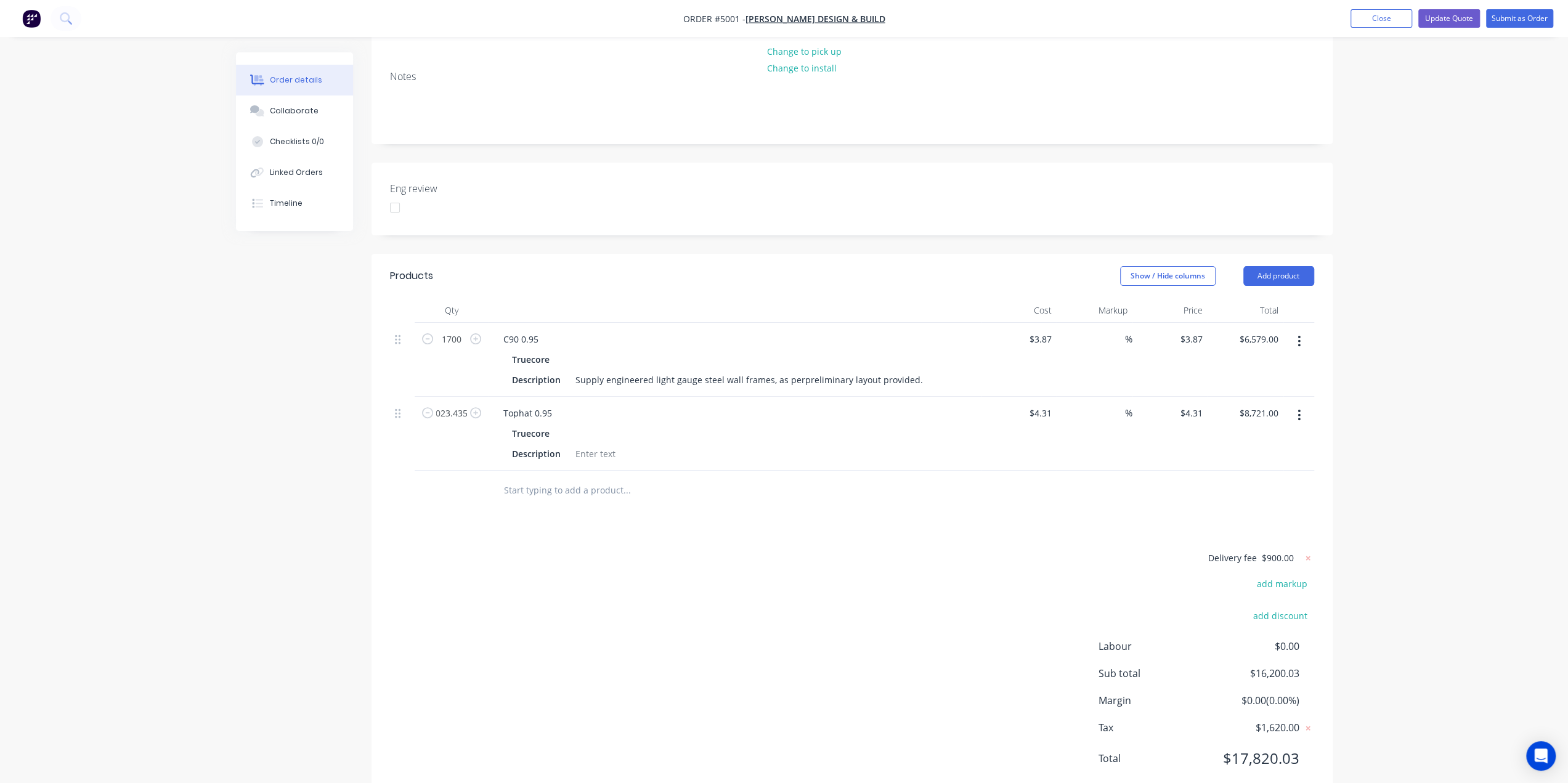
click at [1419, 329] on div "Order details Collaborate Checklists 0/0 Linked Orders Timeline Order details C…" at bounding box center [784, 292] width 1568 height 1053
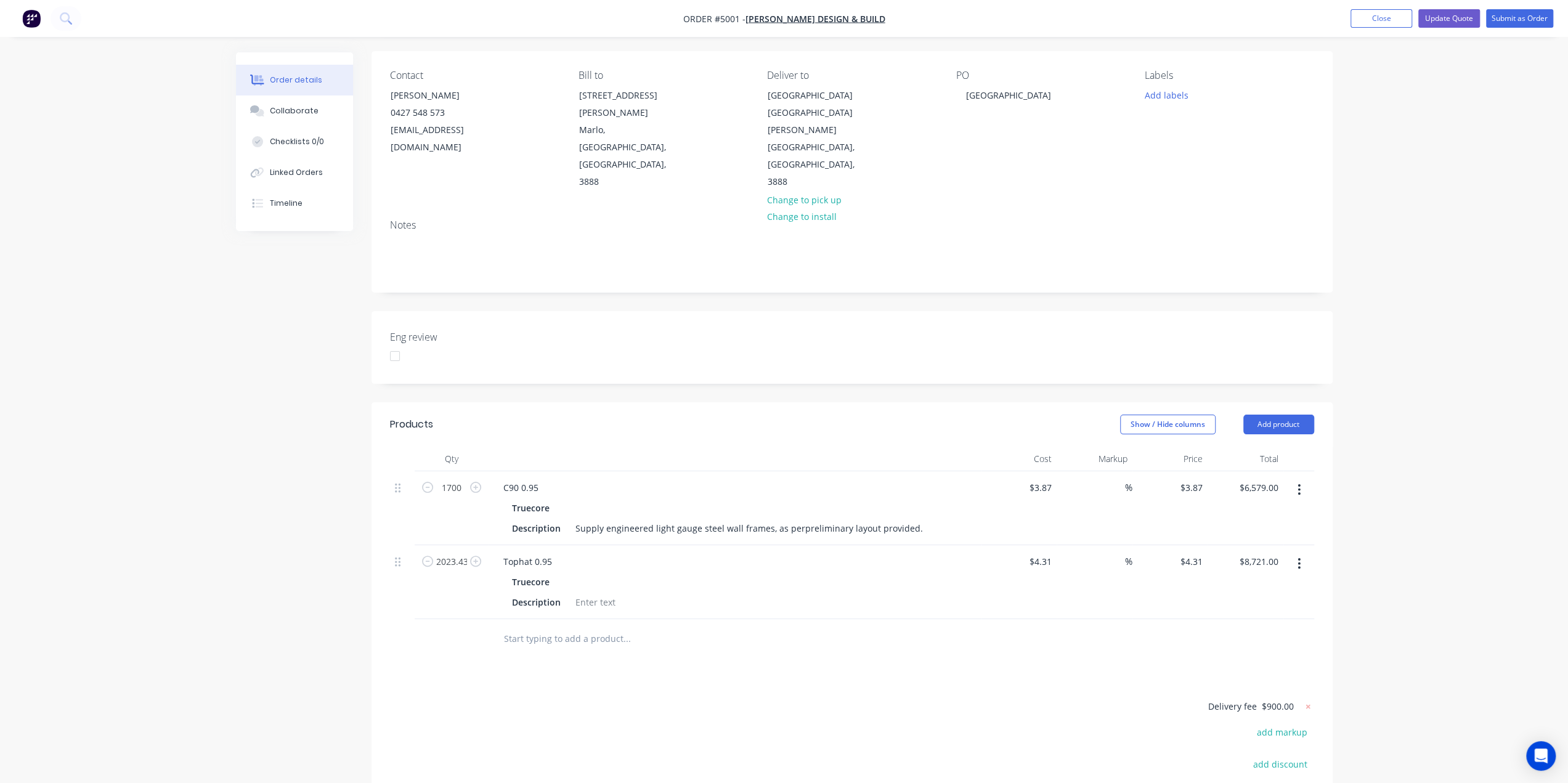
scroll to position [0, 0]
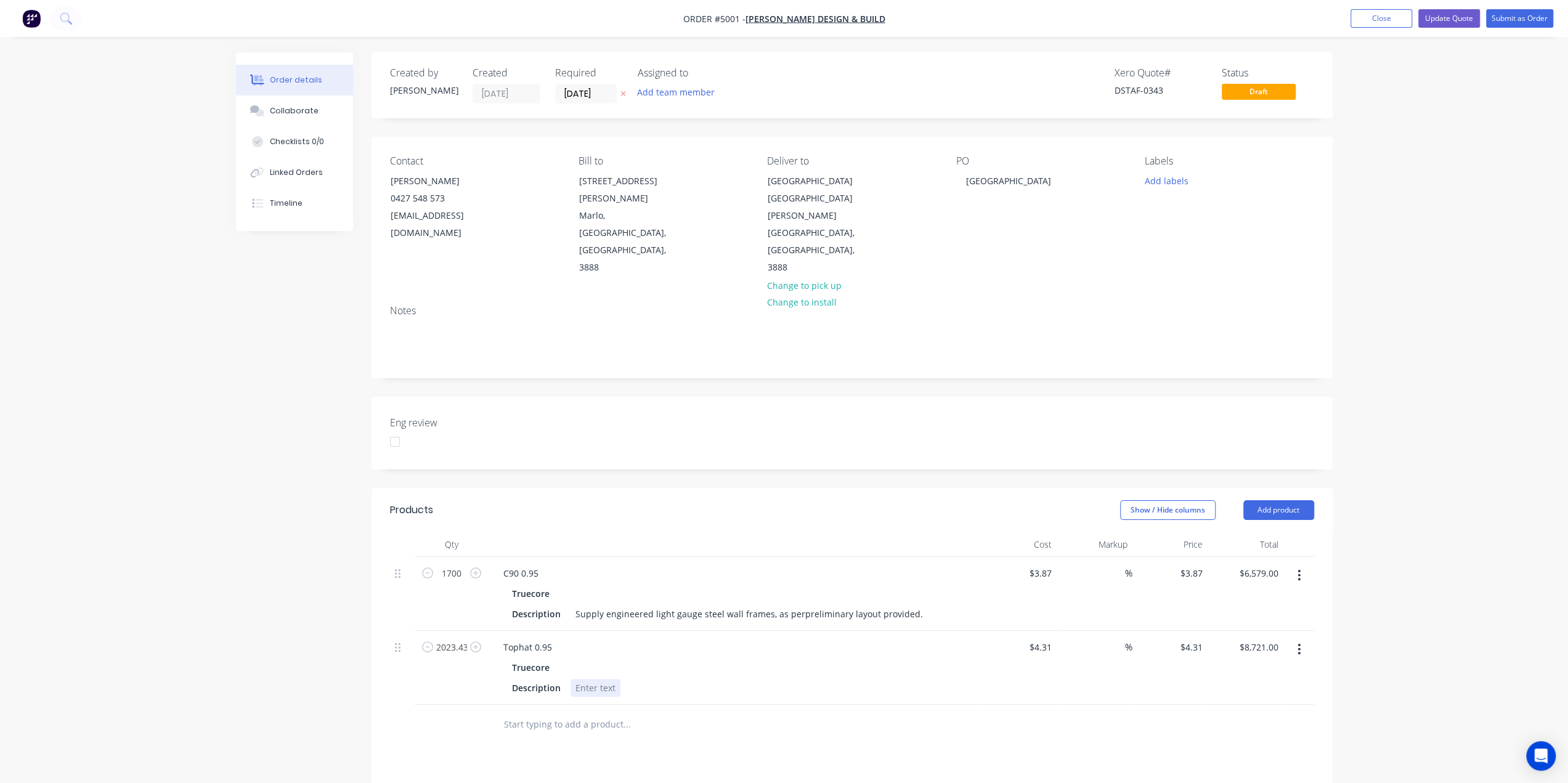
drag, startPoint x: 618, startPoint y: 655, endPoint x: 612, endPoint y: 655, distance: 6.0
click at [612, 679] on div "Description" at bounding box center [732, 688] width 451 height 18
click at [604, 679] on div at bounding box center [595, 688] width 50 height 18
paste div
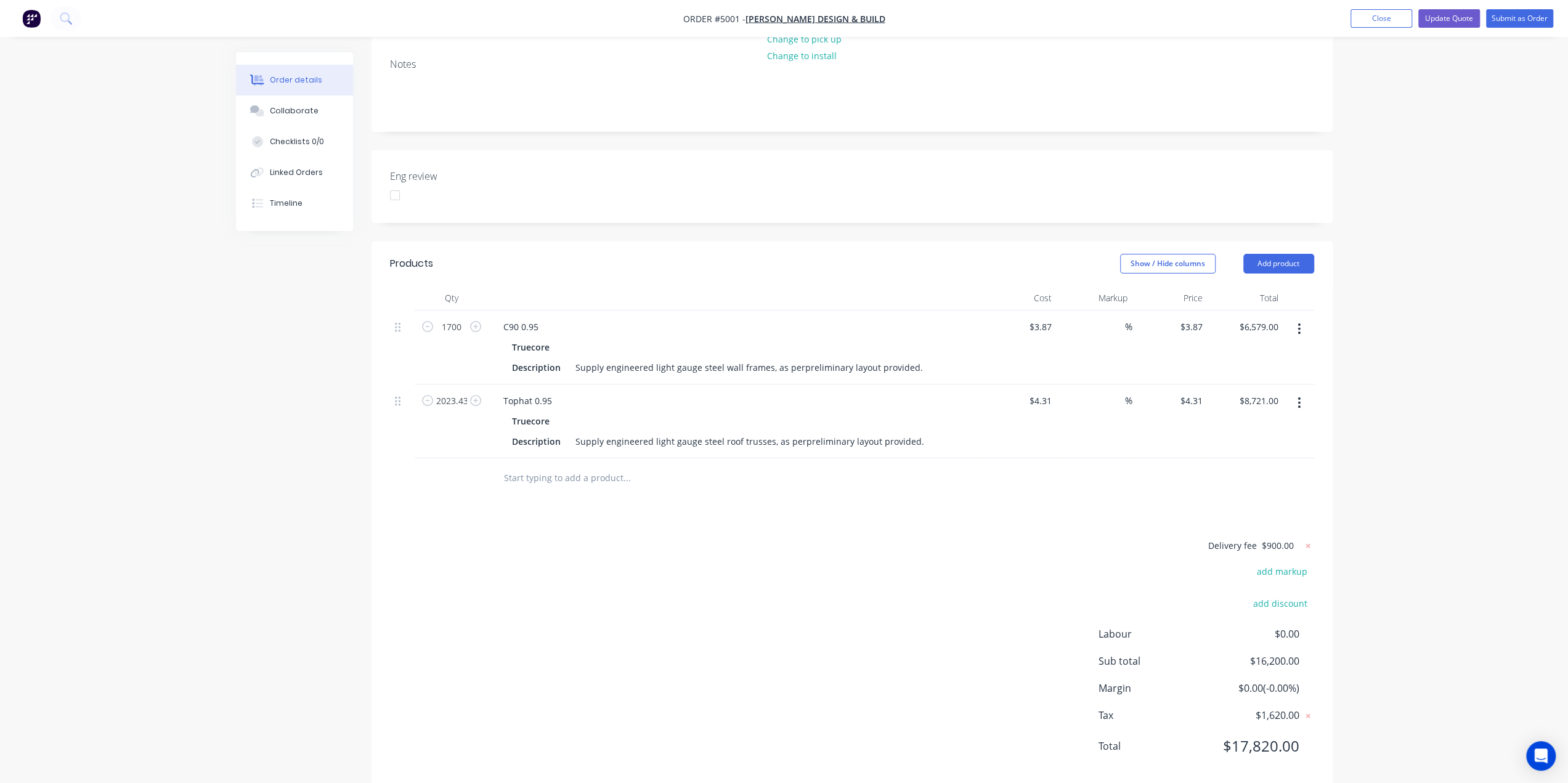
scroll to position [234, 0]
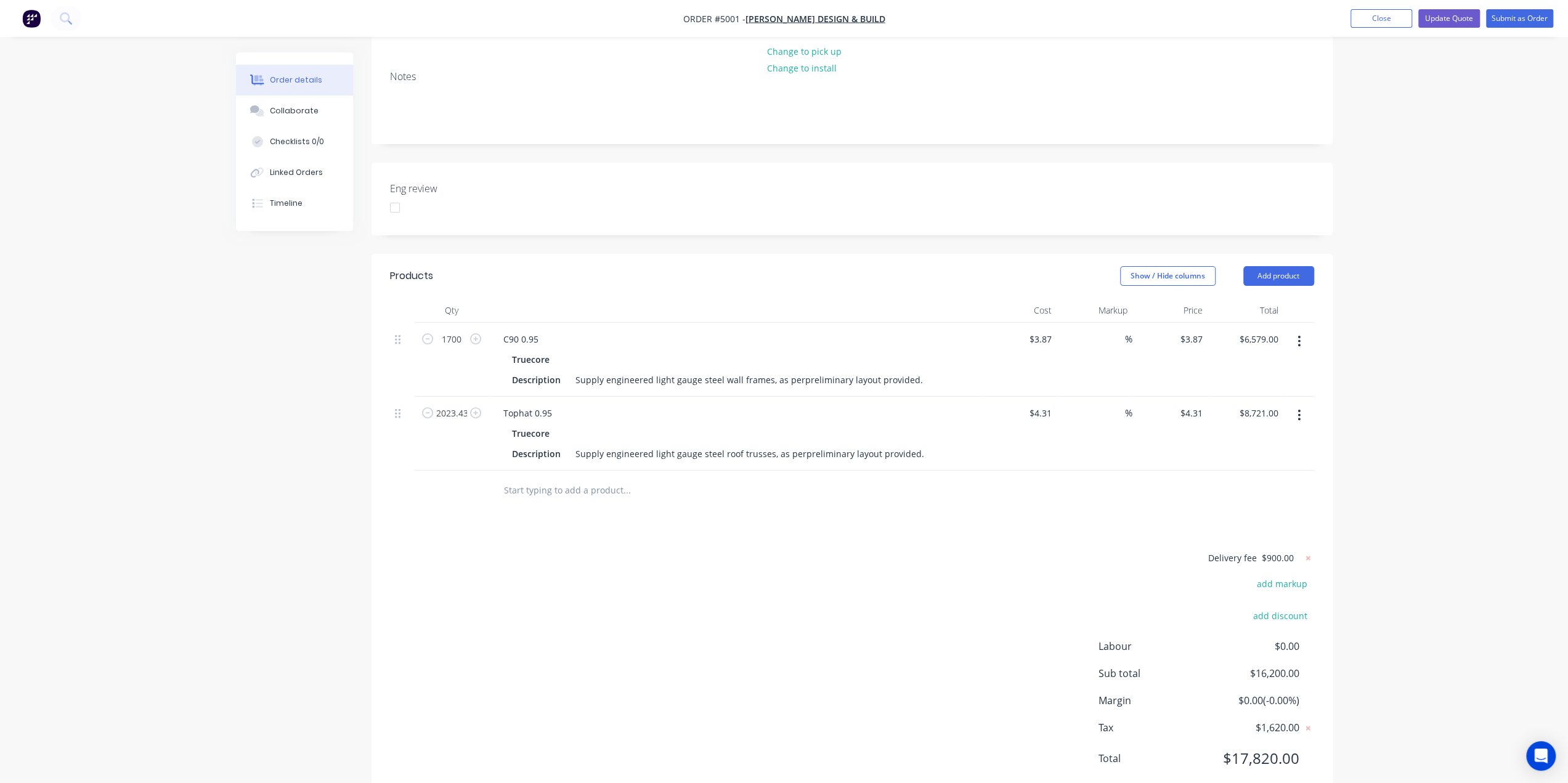
click at [1459, 380] on div "Order details Collaborate Checklists 0/0 Linked Orders Timeline Order details C…" at bounding box center [784, 292] width 1568 height 1053
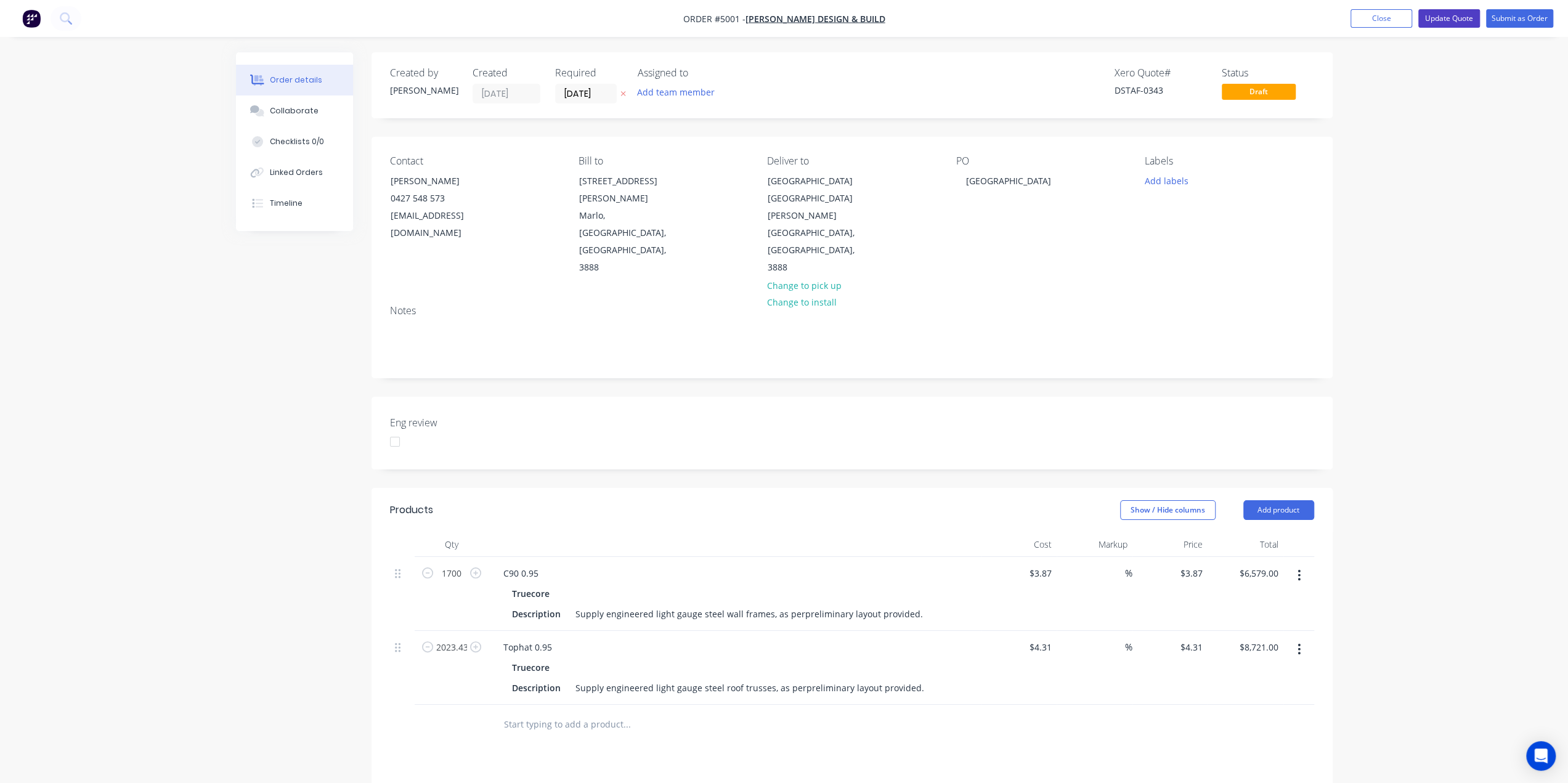
click at [1444, 20] on button "Update Quote" at bounding box center [1449, 18] width 62 height 18
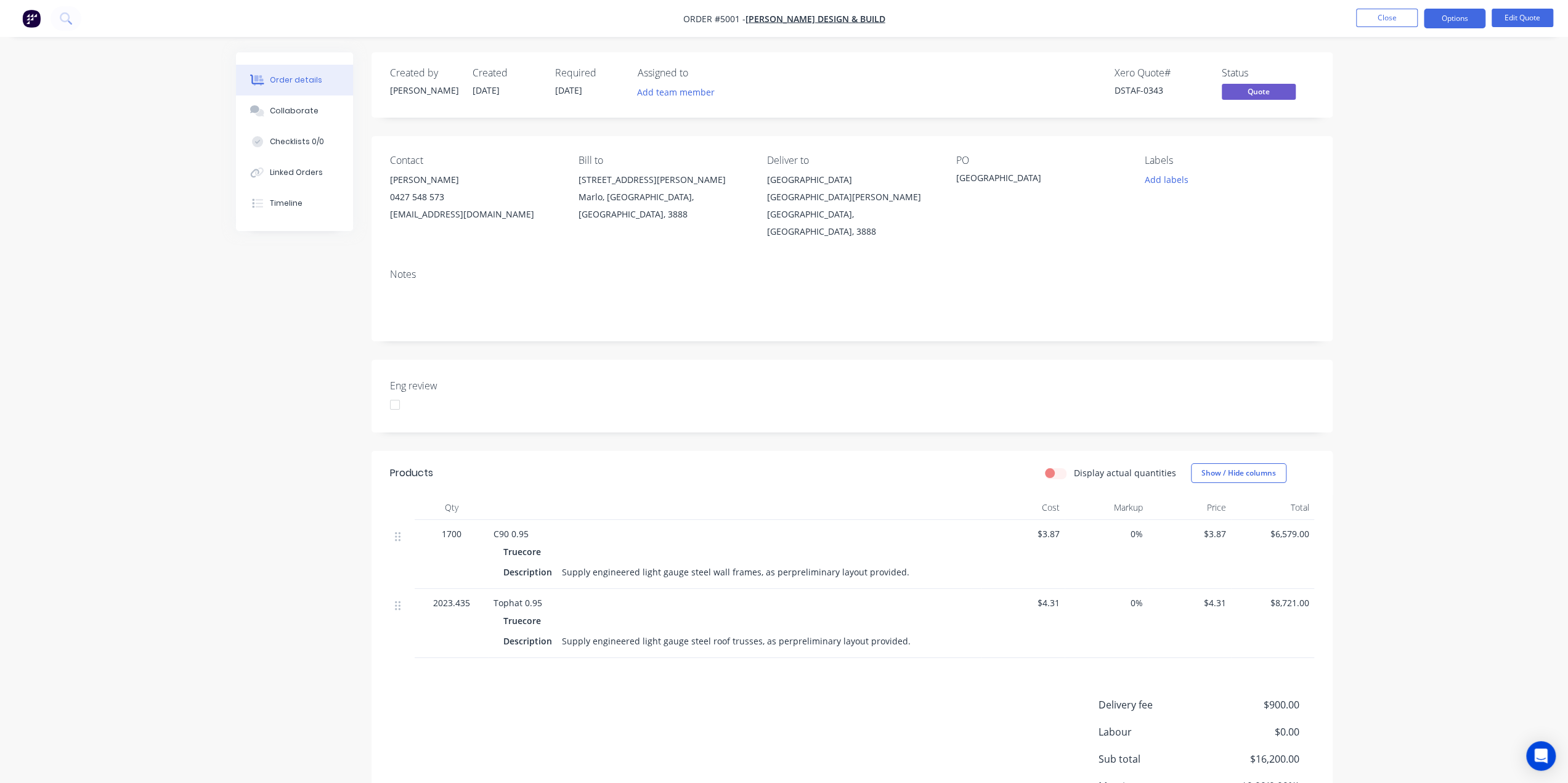
click at [494, 88] on span "[DATE]" at bounding box center [485, 90] width 27 height 12
click at [668, 543] on div "Truecore" at bounding box center [734, 551] width 463 height 18
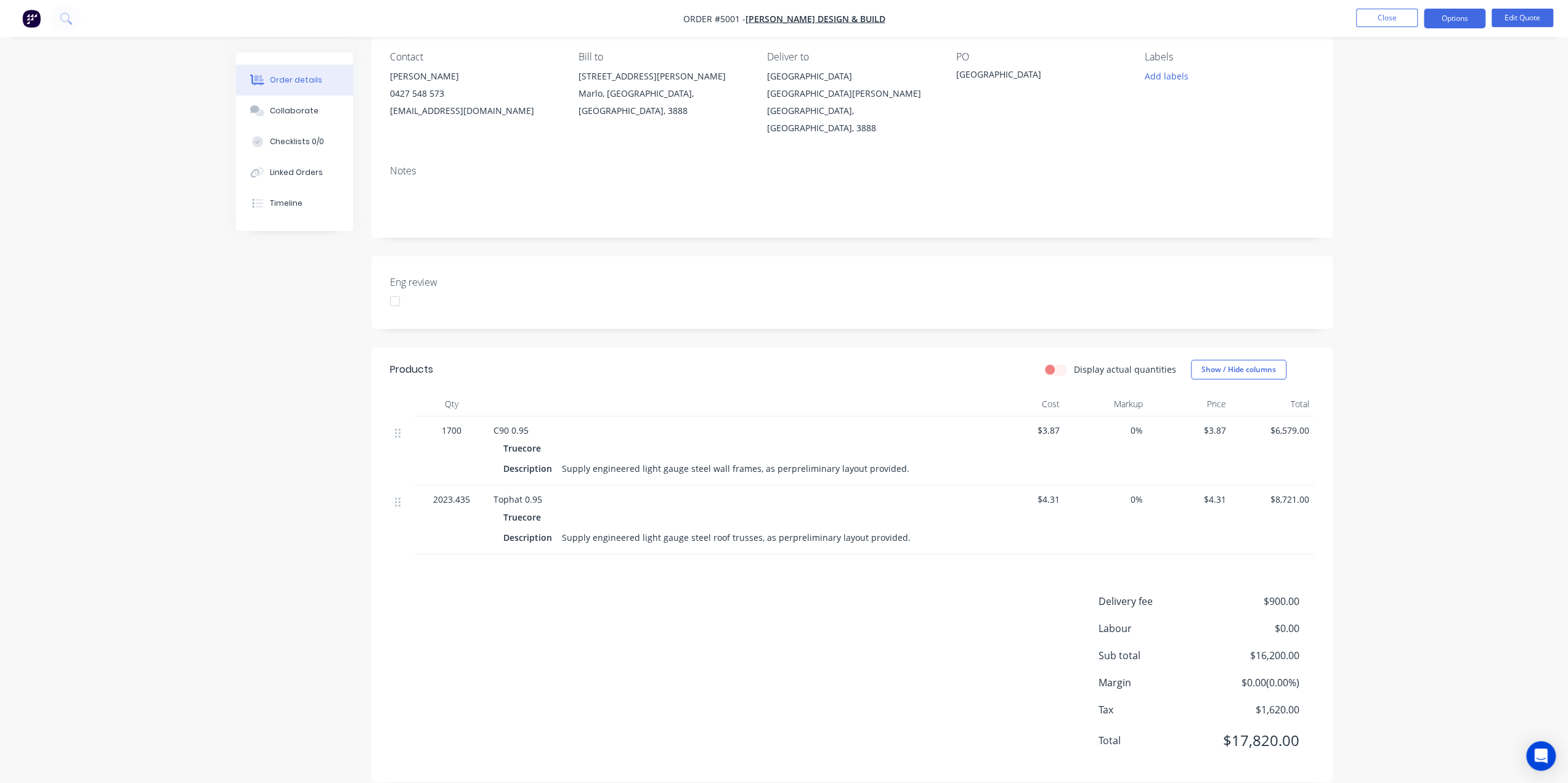
click at [1278, 702] on span "$1,620.00" at bounding box center [1253, 709] width 91 height 14
click at [1397, 628] on div "Order details Collaborate Checklists 0/0 Linked Orders Timeline Order details C…" at bounding box center [784, 348] width 1568 height 904
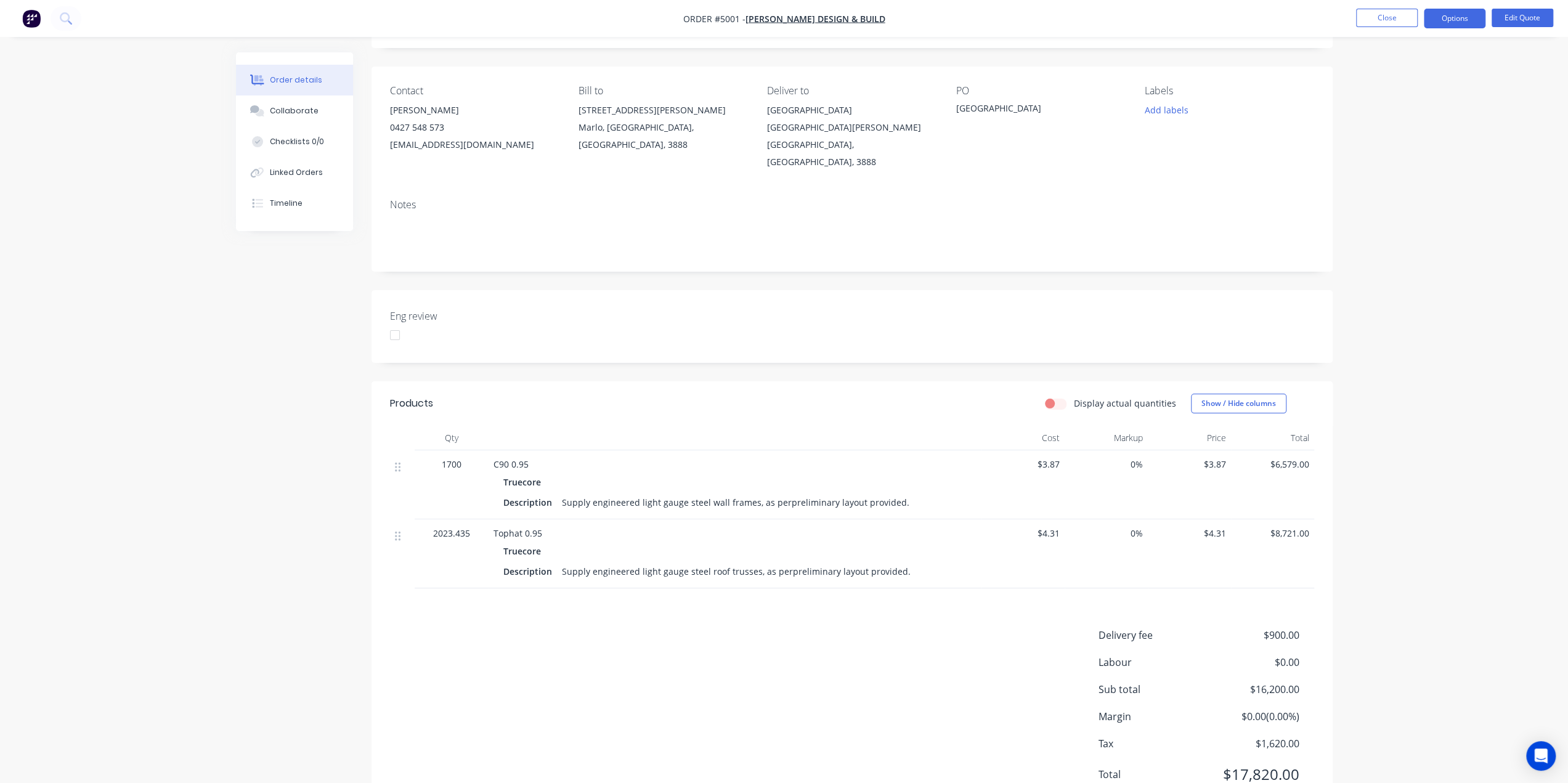
scroll to position [42, 0]
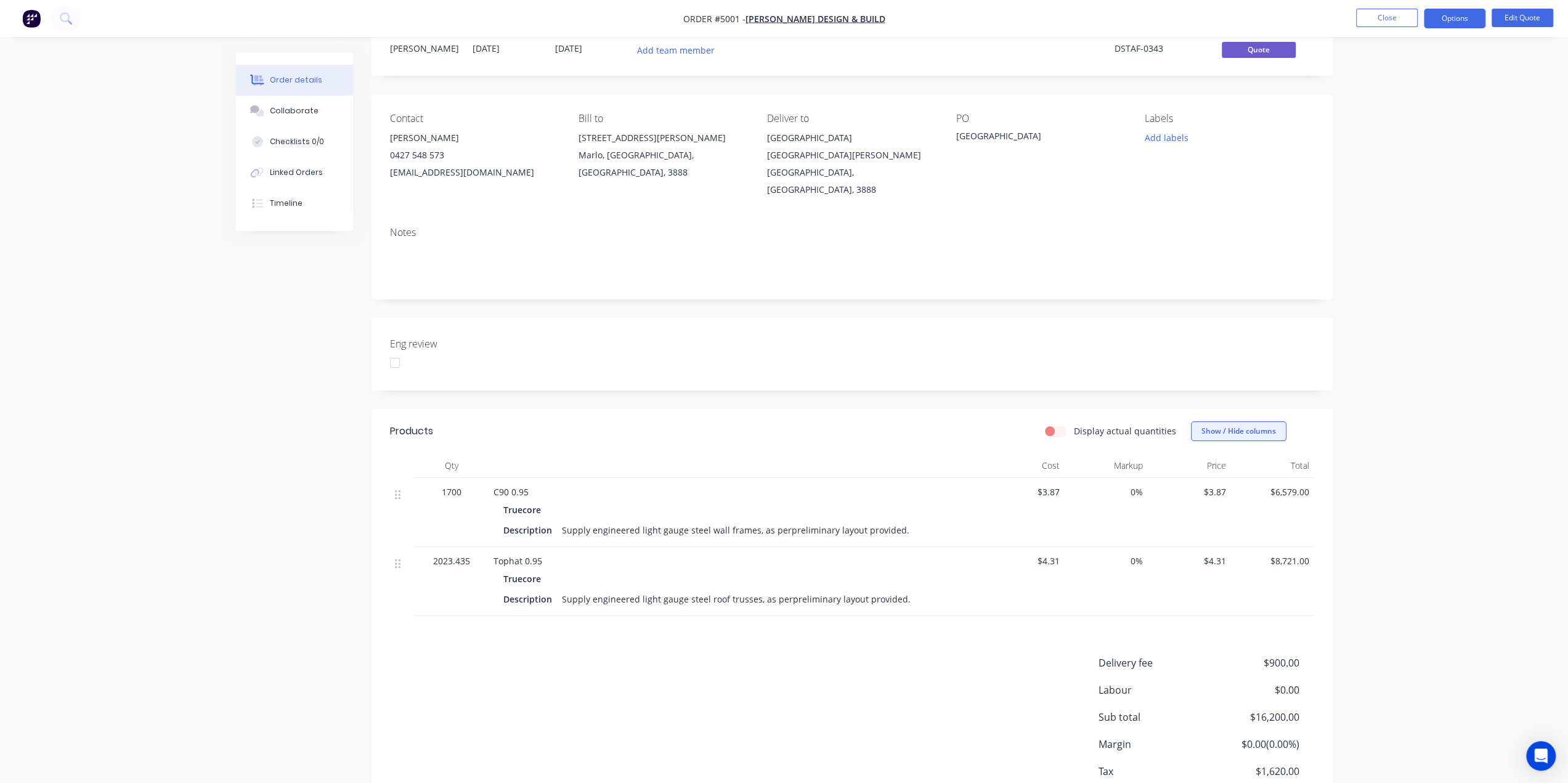
click at [1240, 421] on button "Show / Hide columns" at bounding box center [1238, 431] width 95 height 20
click at [1422, 356] on div "Order details Collaborate Checklists 0/0 Linked Orders Timeline Order details C…" at bounding box center [784, 410] width 1568 height 904
click at [1073, 425] on label "Display actual quantities" at bounding box center [1124, 431] width 102 height 13
click at [1054, 425] on input "Display actual quantities" at bounding box center [1049, 431] width 10 height 12
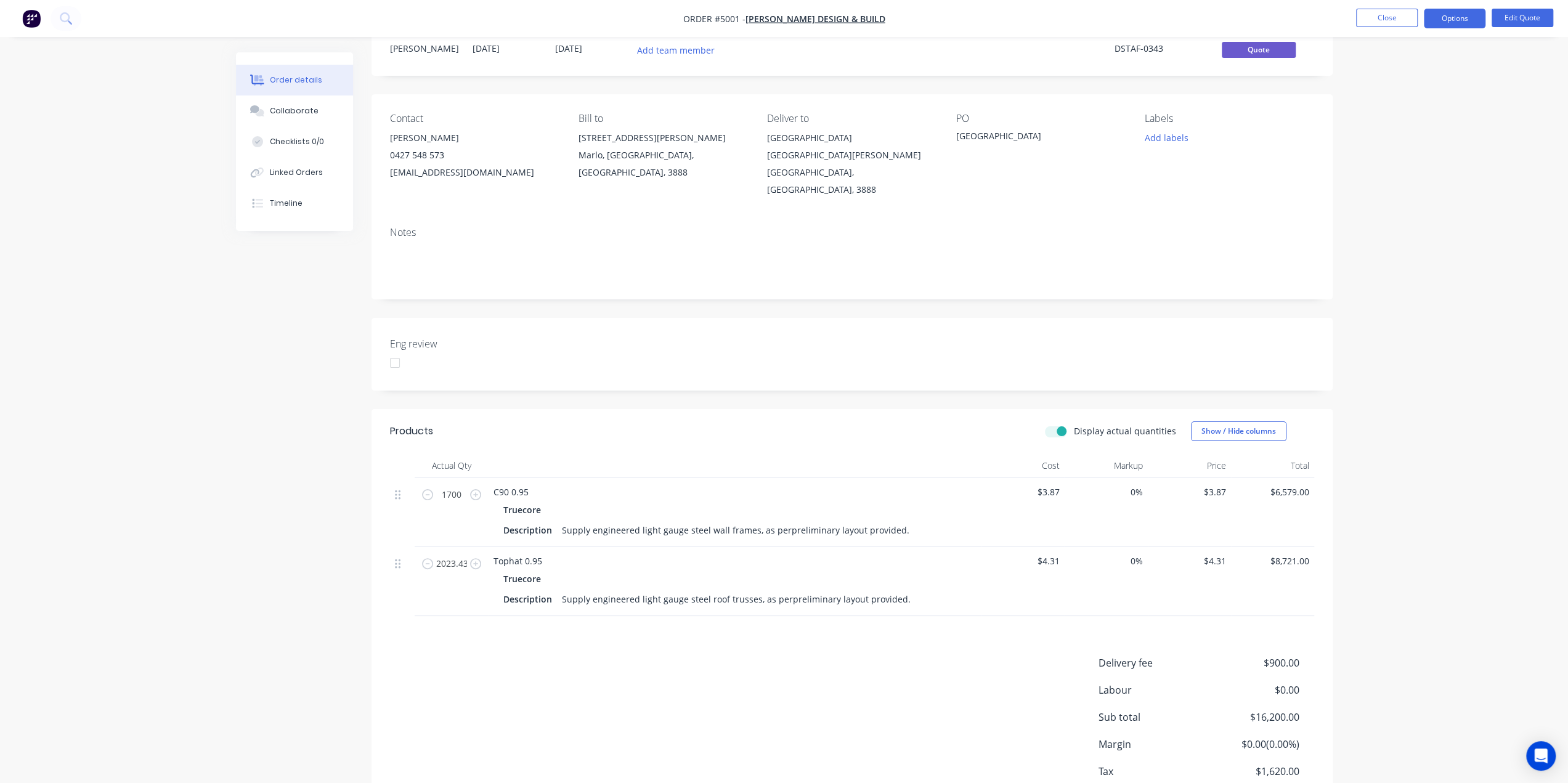
click at [1073, 425] on label "Display actual quantities" at bounding box center [1124, 431] width 102 height 13
click at [1054, 425] on input "Display actual quantities" at bounding box center [1049, 431] width 10 height 12
click at [1073, 425] on label "Display actual quantities" at bounding box center [1124, 431] width 102 height 13
click at [1054, 425] on input "Display actual quantities" at bounding box center [1049, 431] width 10 height 12
click at [1073, 425] on label "Display actual quantities" at bounding box center [1124, 431] width 102 height 13
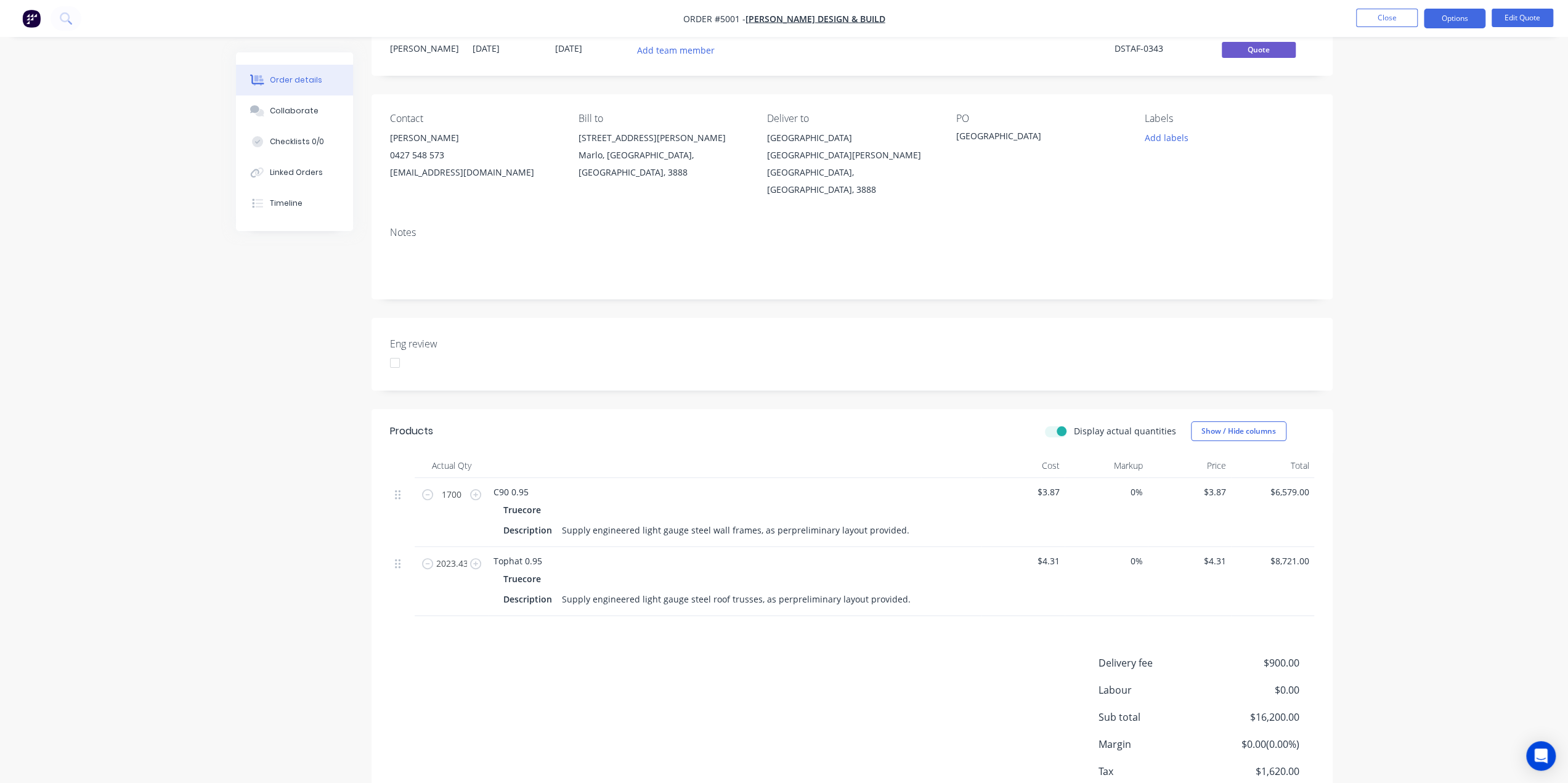
click at [1054, 425] on input "Display actual quantities" at bounding box center [1049, 431] width 10 height 12
click at [1073, 425] on label "Display actual quantities" at bounding box center [1124, 431] width 102 height 13
click at [1054, 425] on input "Display actual quantities" at bounding box center [1049, 431] width 10 height 12
click at [1073, 425] on label "Display actual quantities" at bounding box center [1124, 431] width 102 height 13
click at [1054, 425] on input "Display actual quantities" at bounding box center [1049, 431] width 10 height 12
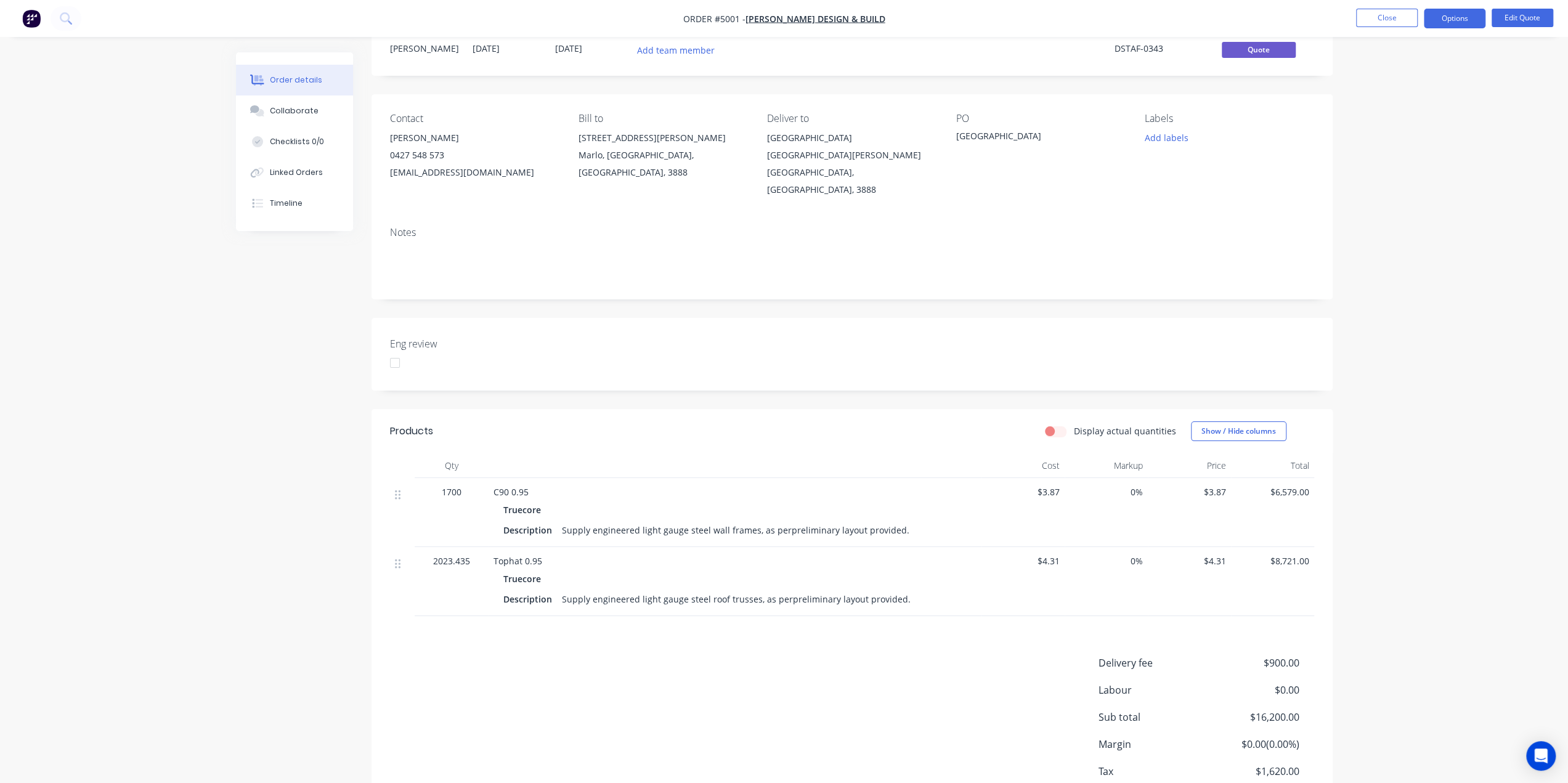
click at [1521, 348] on div "Order details Collaborate Checklists 0/0 Linked Orders Timeline Order details C…" at bounding box center [784, 410] width 1568 height 904
click at [1284, 485] on span "$6,579.00" at bounding box center [1272, 492] width 73 height 13
click at [1292, 485] on span "$6,579.00" at bounding box center [1272, 492] width 73 height 13
click at [1073, 425] on label "Display actual quantities" at bounding box center [1124, 431] width 102 height 13
click at [1054, 425] on input "Display actual quantities" at bounding box center [1049, 431] width 10 height 12
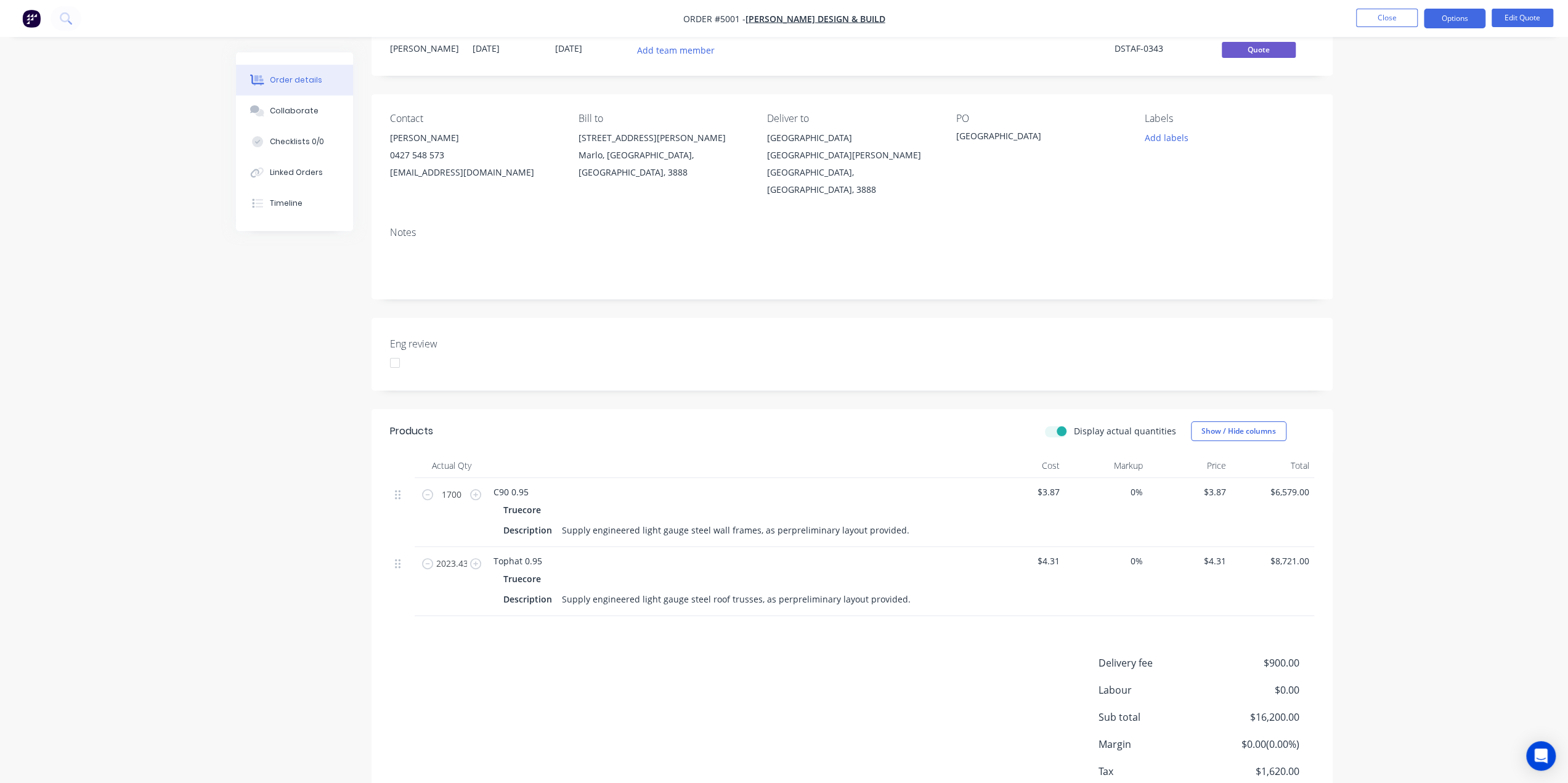
click at [1284, 485] on span "$6,579.00" at bounding box center [1272, 492] width 73 height 13
click at [450, 485] on input "1700" at bounding box center [451, 495] width 32 height 18
click at [1073, 425] on label "Display actual quantities" at bounding box center [1124, 431] width 102 height 13
click at [1054, 425] on input "Display actual quantities" at bounding box center [1049, 431] width 10 height 12
click at [453, 485] on span "1700" at bounding box center [452, 492] width 20 height 13
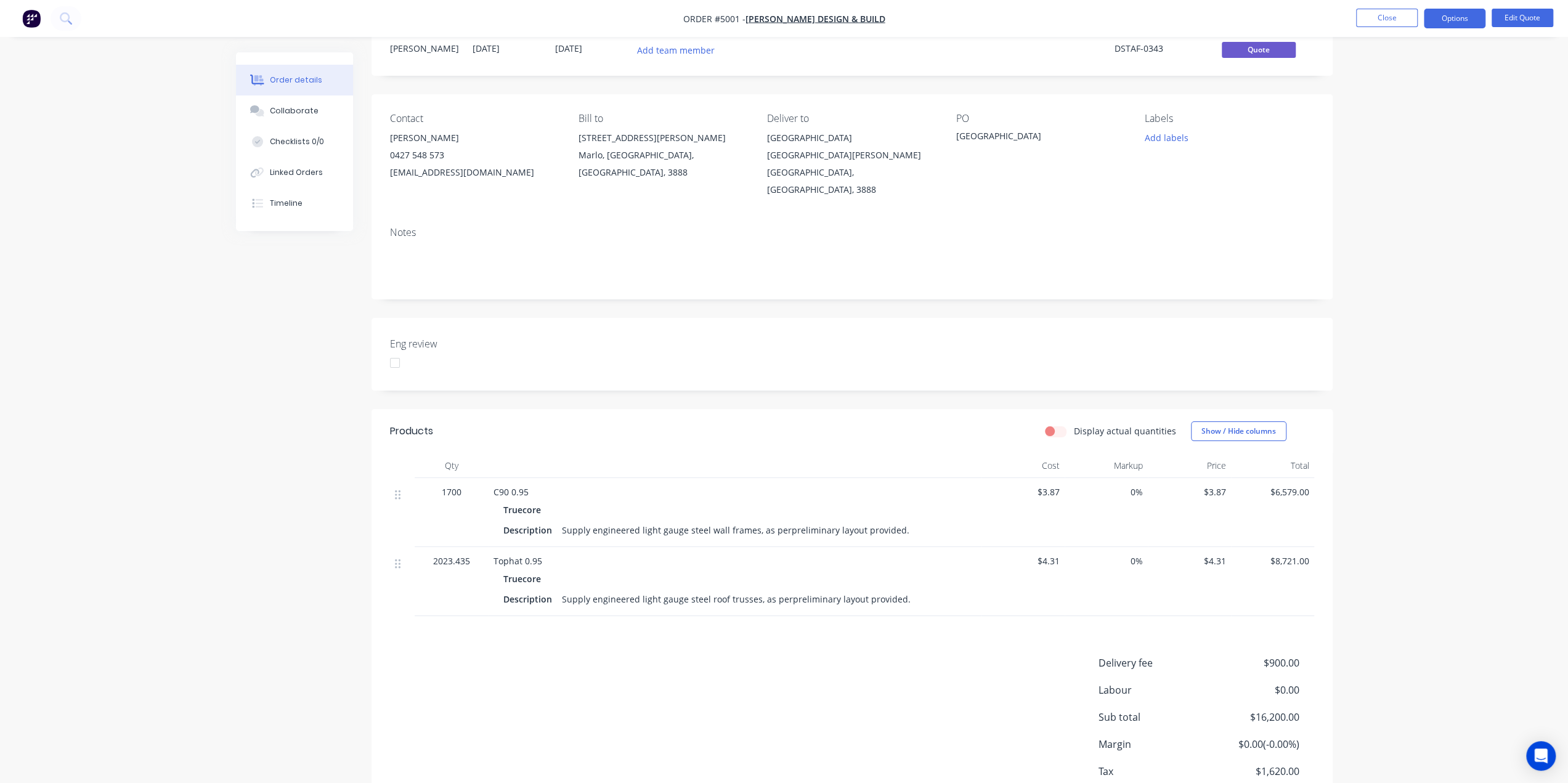
click at [1073, 425] on label "Display actual quantities" at bounding box center [1124, 431] width 102 height 13
click at [1054, 425] on input "Display actual quantities" at bounding box center [1049, 431] width 10 height 12
click at [1461, 400] on div "Order details Collaborate Checklists 0/0 Linked Orders Timeline Order details C…" at bounding box center [784, 410] width 1568 height 904
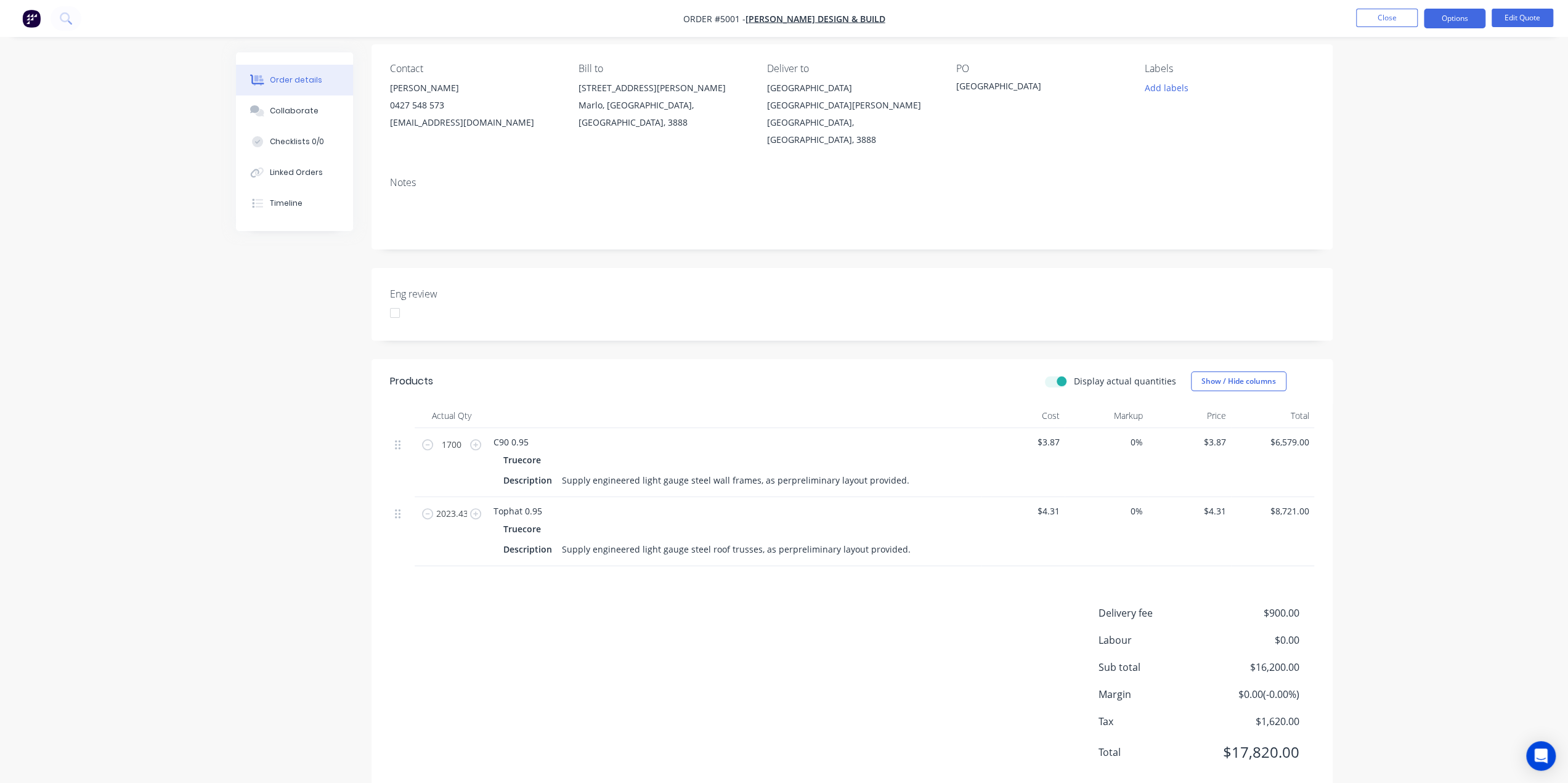
scroll to position [103, 0]
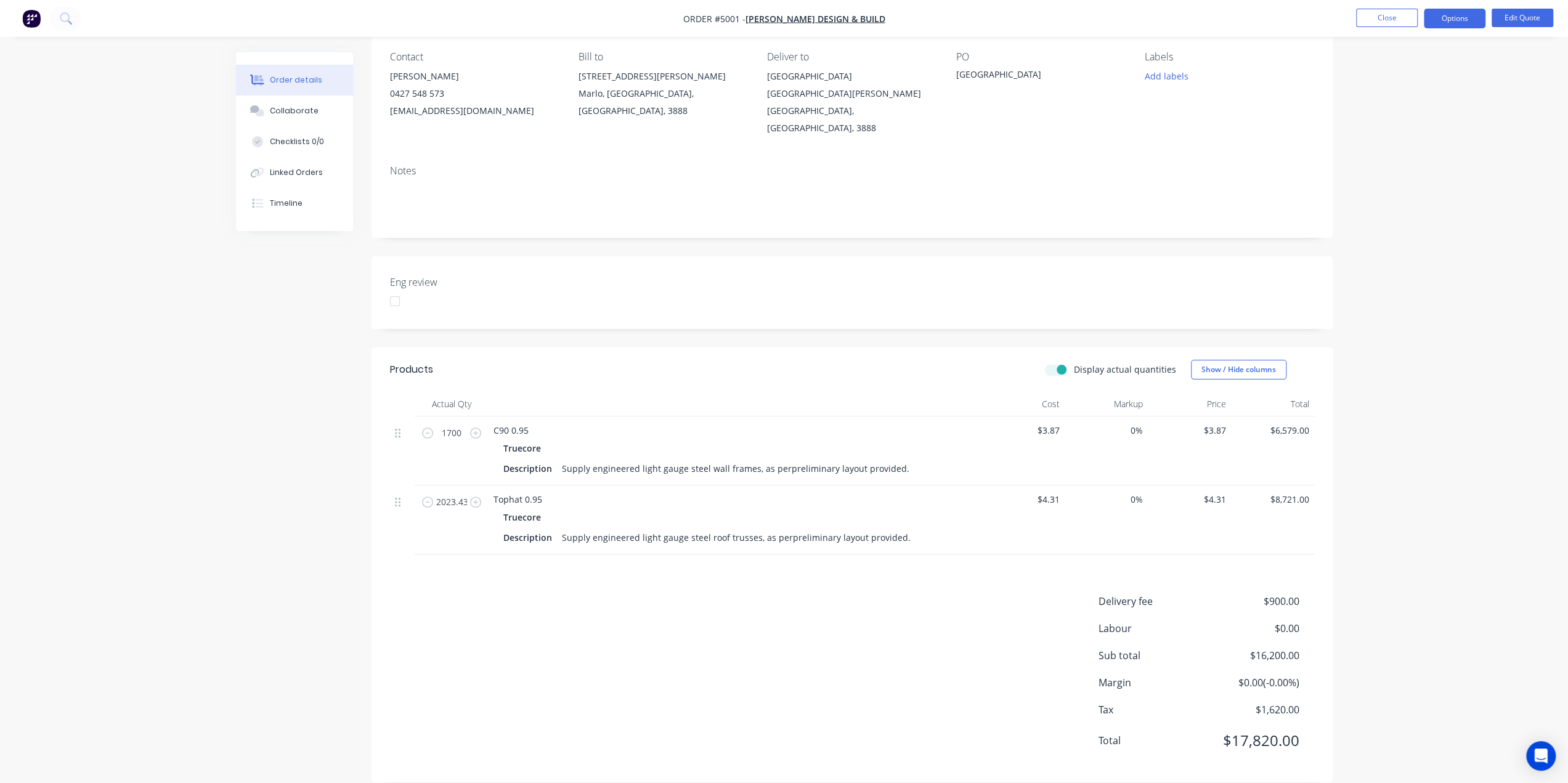
click at [1054, 392] on div "Cost" at bounding box center [1023, 404] width 83 height 24
click at [1135, 424] on span "0%" at bounding box center [1106, 431] width 73 height 13
click at [1132, 424] on span "0%" at bounding box center [1106, 431] width 73 height 13
click at [1507, 14] on button "Edit Quote" at bounding box center [1523, 18] width 62 height 18
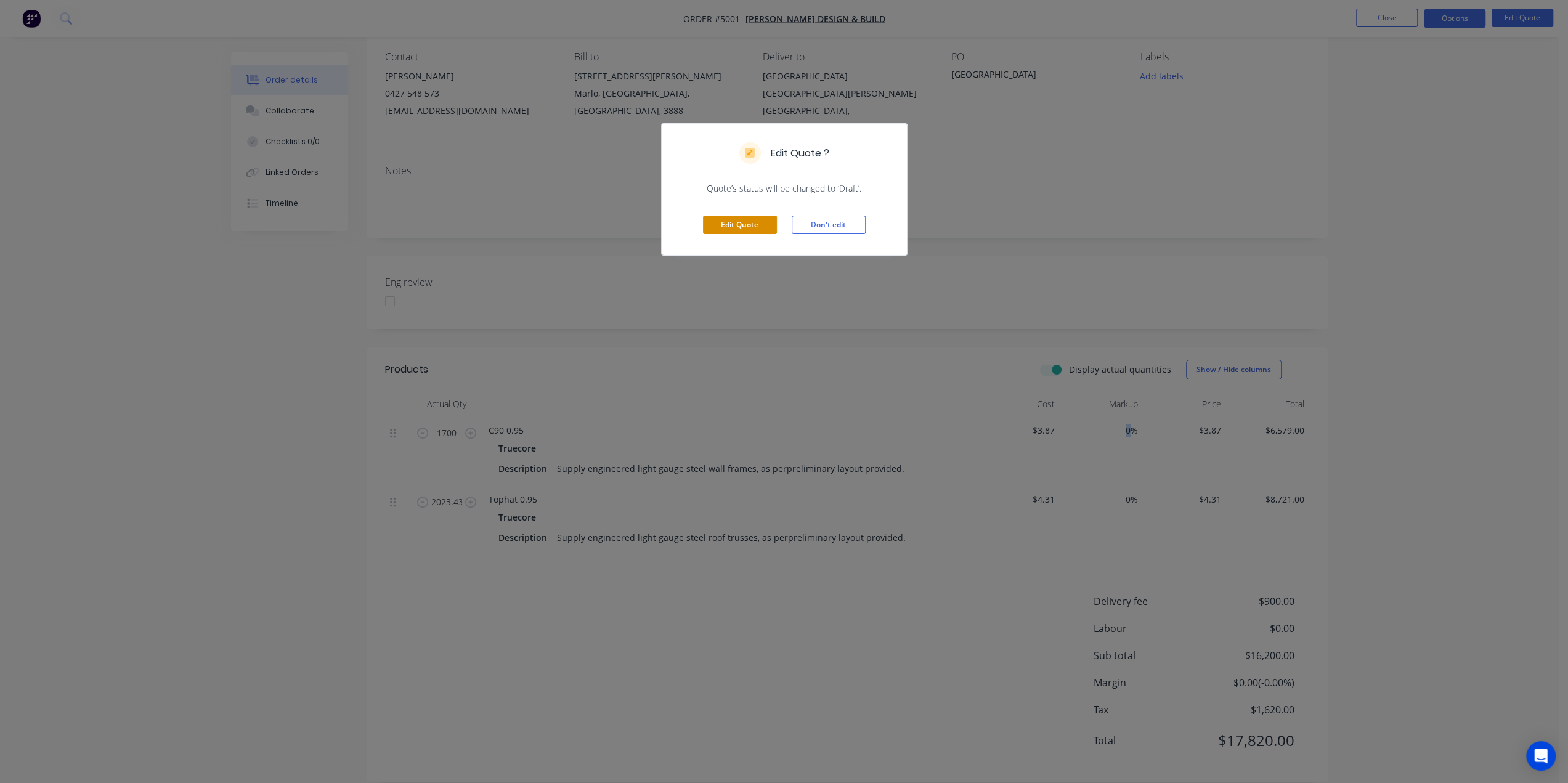
click at [748, 223] on button "Edit Quote" at bounding box center [740, 225] width 74 height 18
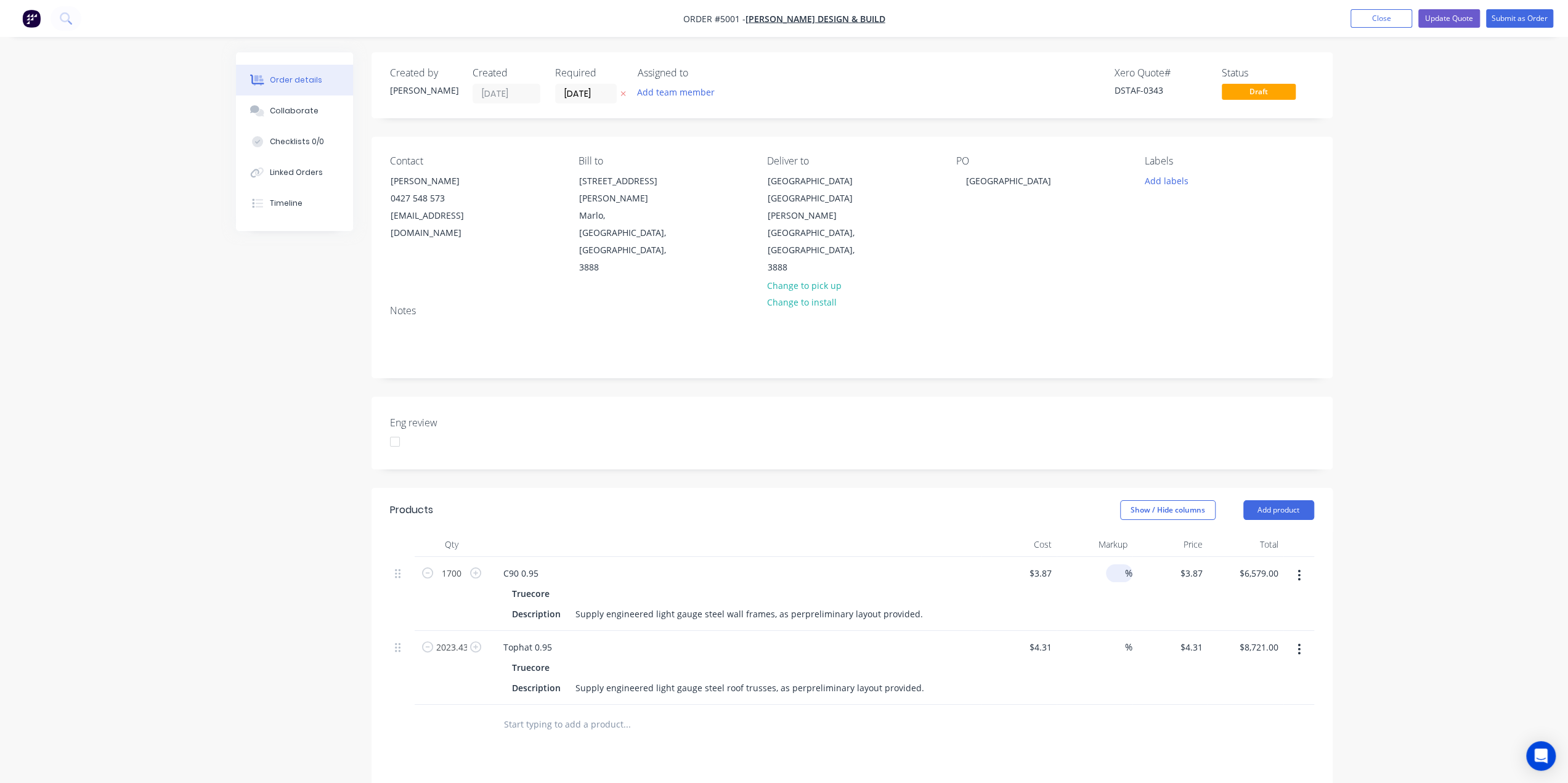
click at [1123, 564] on input at bounding box center [1118, 573] width 14 height 18
click at [1117, 638] on input at bounding box center [1118, 647] width 14 height 18
click at [1527, 495] on div "Order details Collaborate Checklists 0/0 Linked Orders Timeline Order details C…" at bounding box center [784, 526] width 1568 height 1053
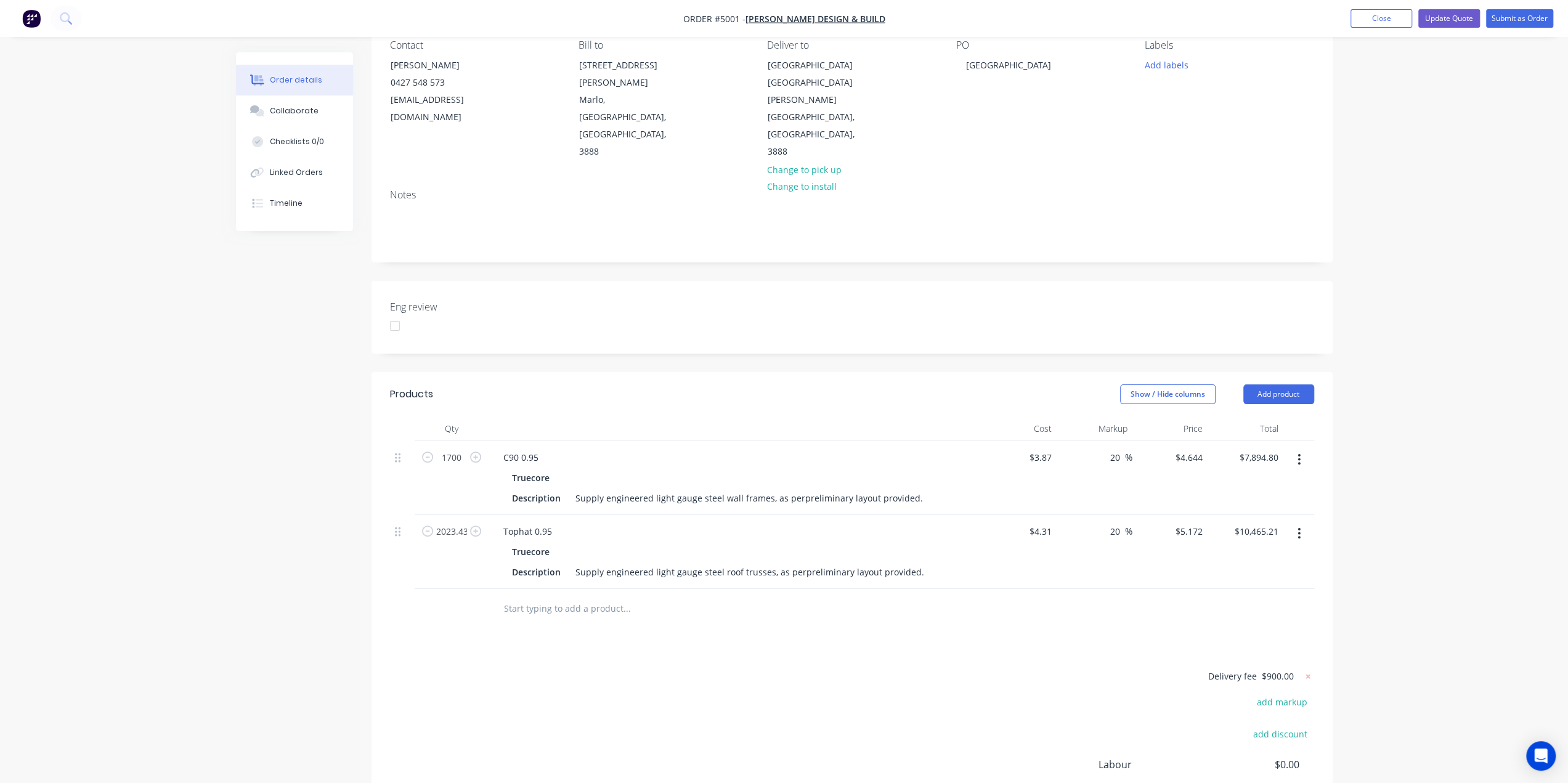
scroll to position [185, 0]
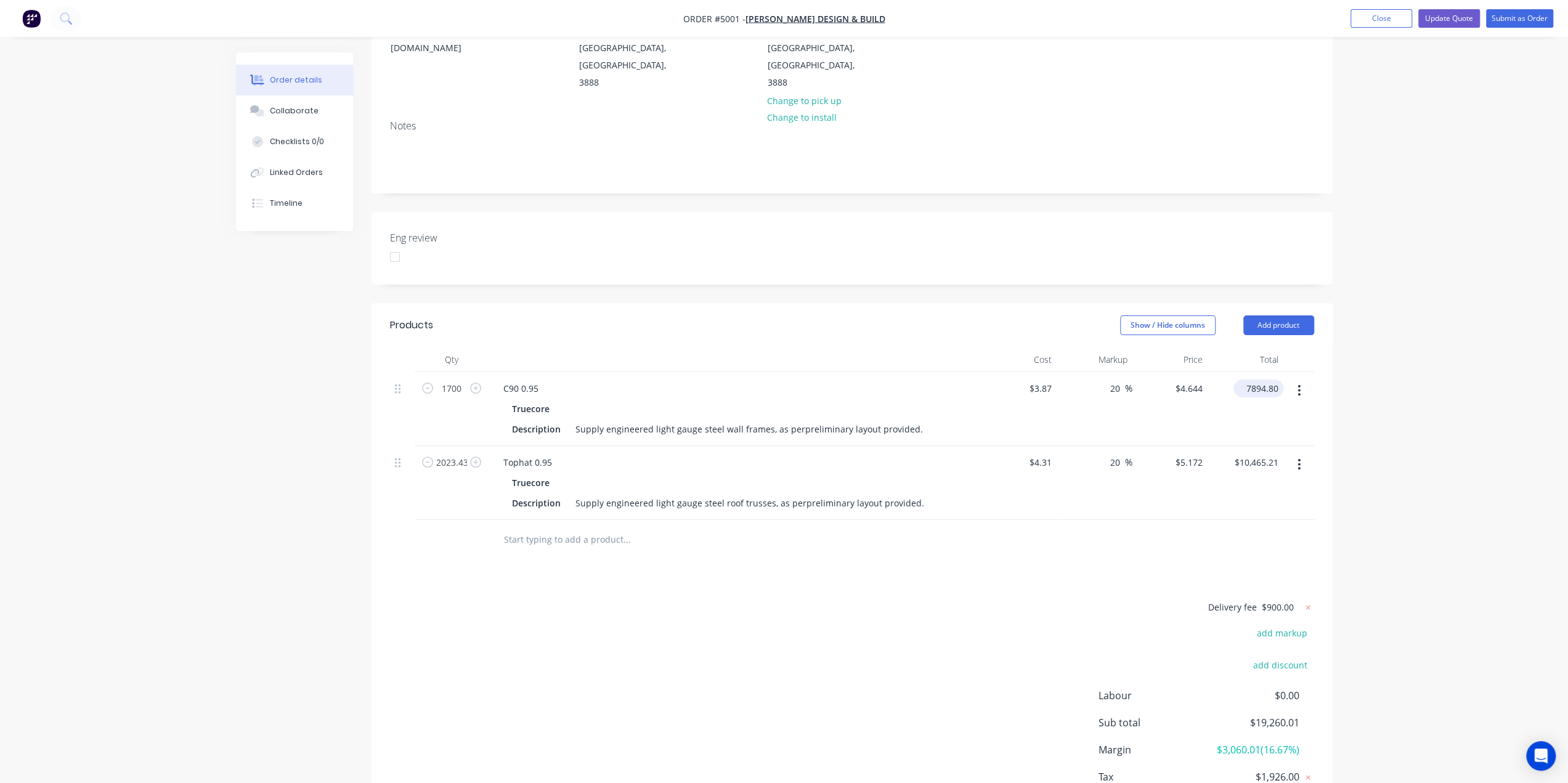
click at [1271, 379] on input "7894.80" at bounding box center [1260, 388] width 45 height 18
click at [461, 379] on input "1700" at bounding box center [451, 389] width 32 height 18
click at [753, 248] on div "Eng review" at bounding box center [852, 248] width 961 height 72
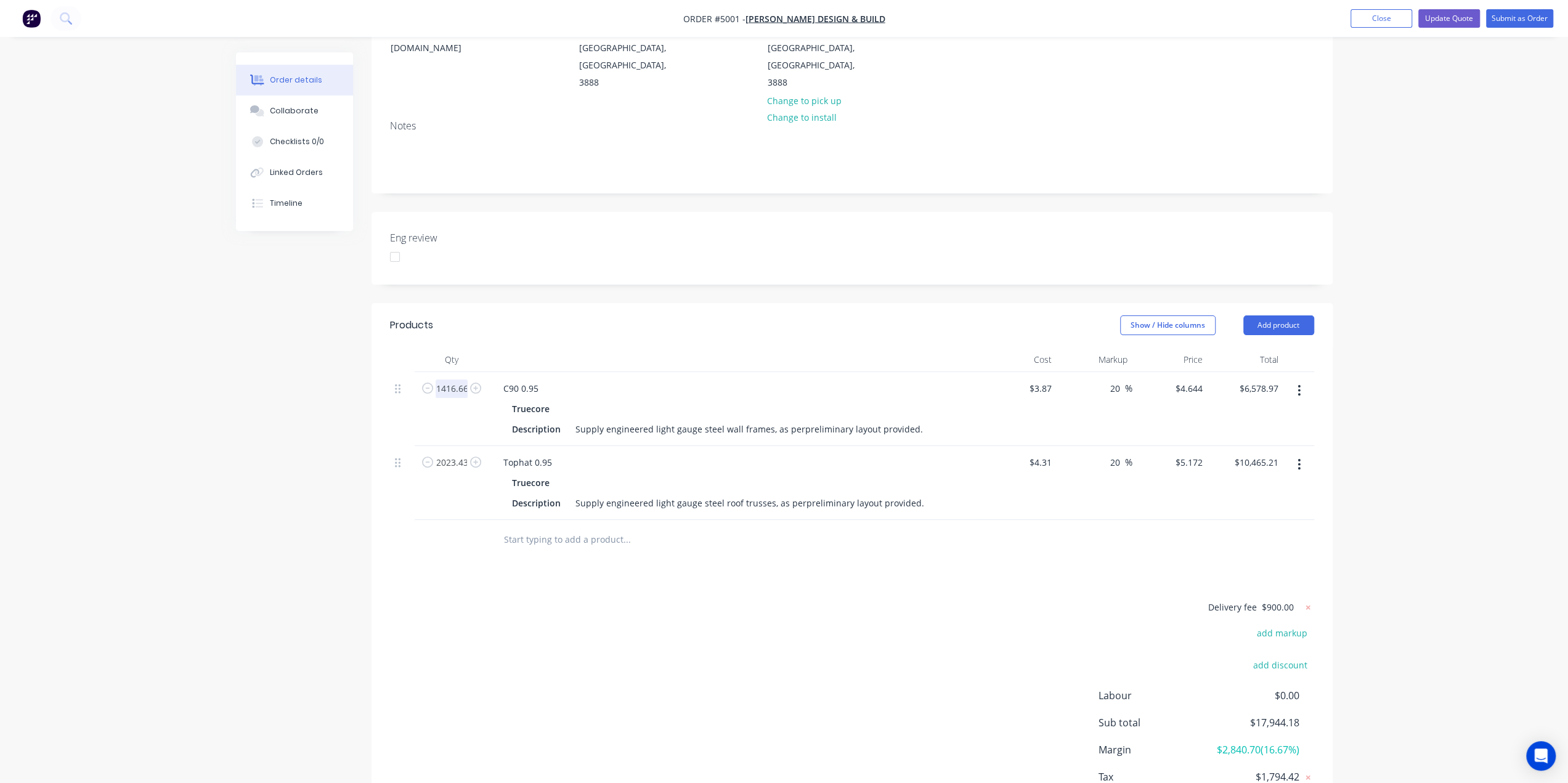
click at [464, 379] on input "1416.66" at bounding box center [451, 389] width 32 height 18
click at [462, 379] on input "1416.66" at bounding box center [451, 389] width 32 height 18
click at [1428, 340] on div "Order details Collaborate Checklists 0/0 Linked Orders Timeline Order details C…" at bounding box center [784, 341] width 1568 height 1053
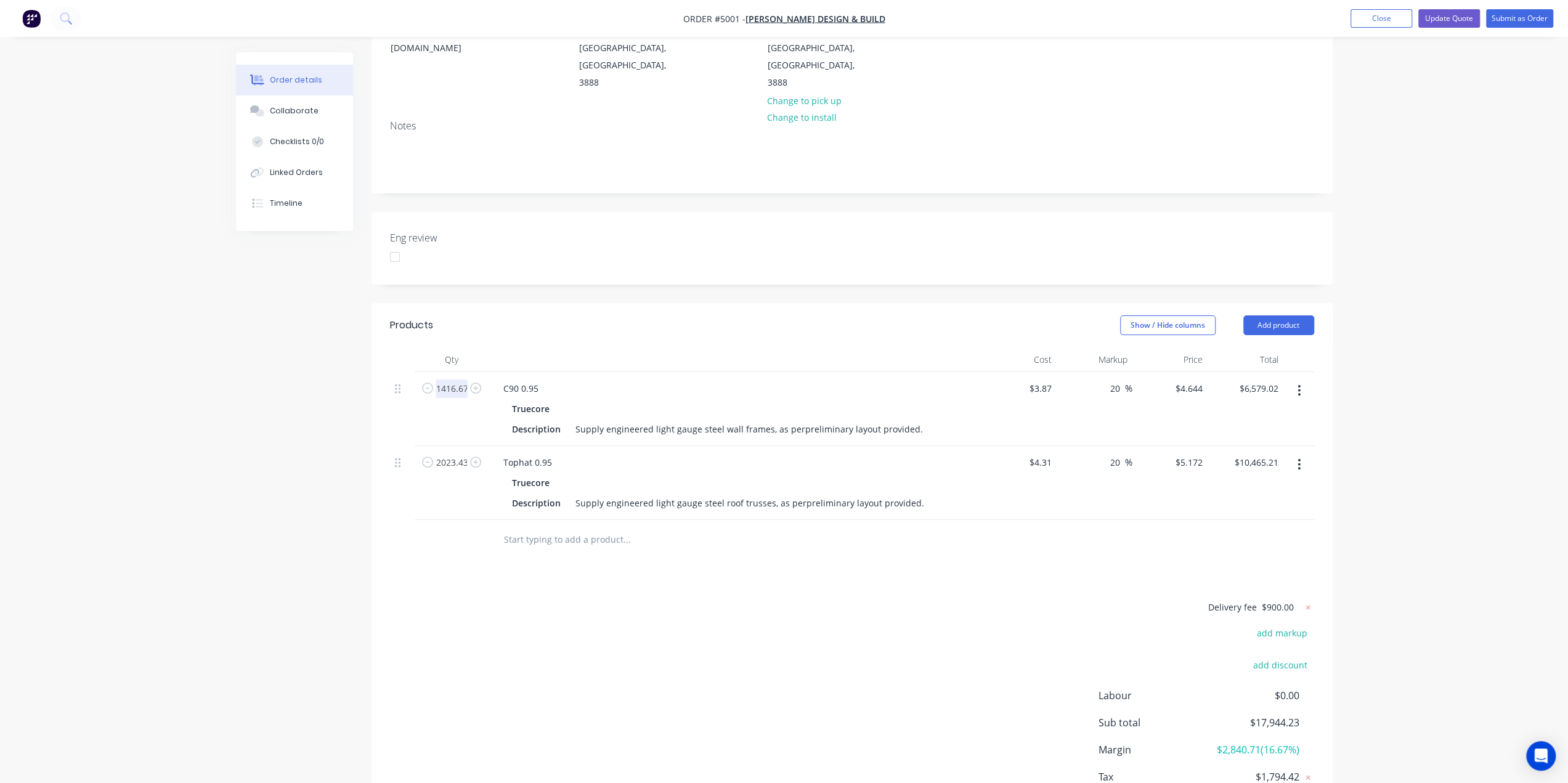
click at [452, 379] on input "1416.67" at bounding box center [451, 389] width 32 height 18
click at [723, 303] on header "Products Show / Hide columns Add product" at bounding box center [852, 325] width 961 height 44
click at [458, 379] on input "1416.665" at bounding box center [451, 389] width 32 height 18
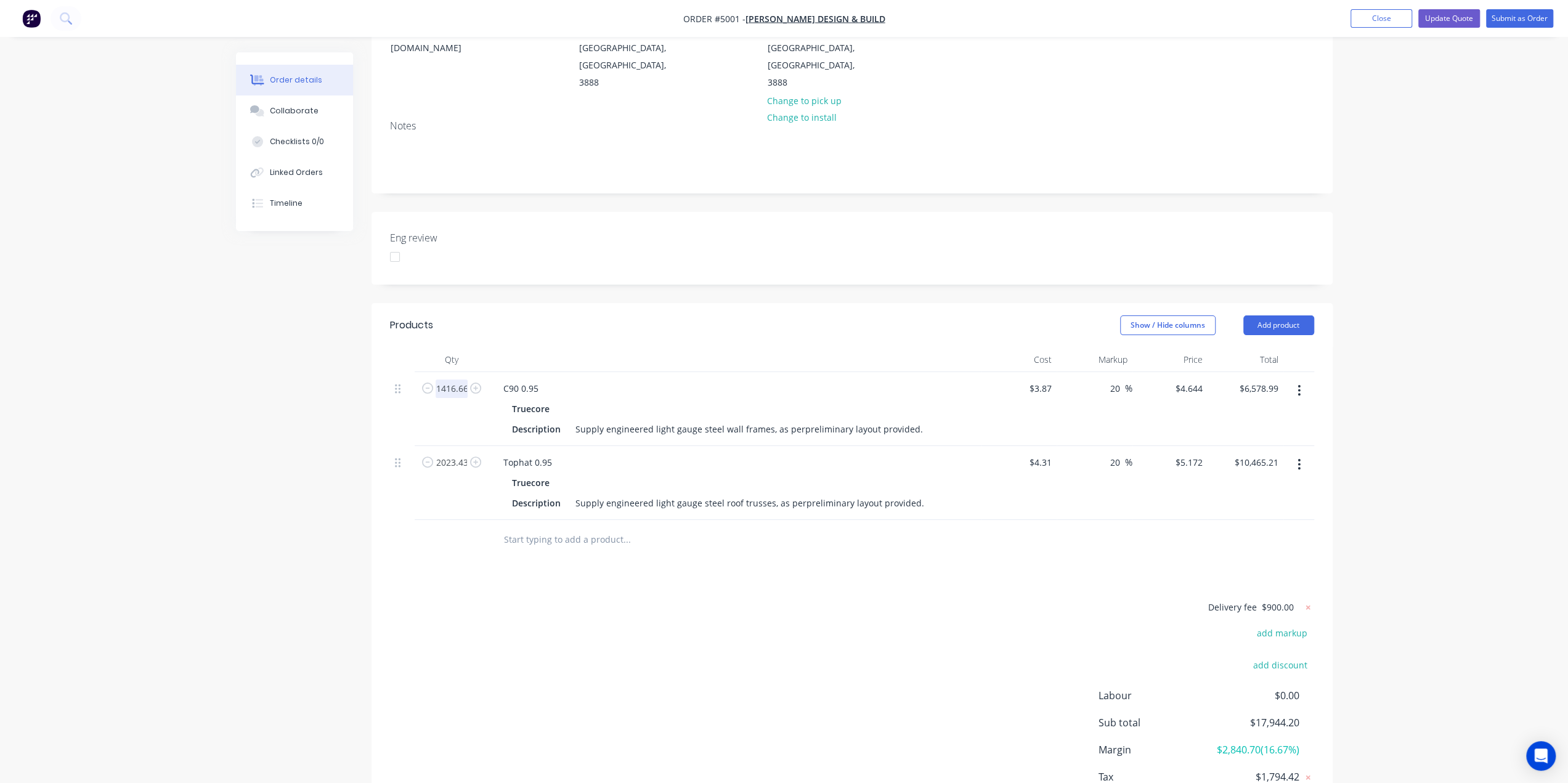
click at [463, 379] on input "1416.665" at bounding box center [451, 389] width 32 height 18
drag, startPoint x: 1461, startPoint y: 263, endPoint x: 1455, endPoint y: 265, distance: 6.3
click at [1460, 263] on div "Order details Collaborate Checklists 0/0 Linked Orders Timeline Order details C…" at bounding box center [784, 341] width 1568 height 1053
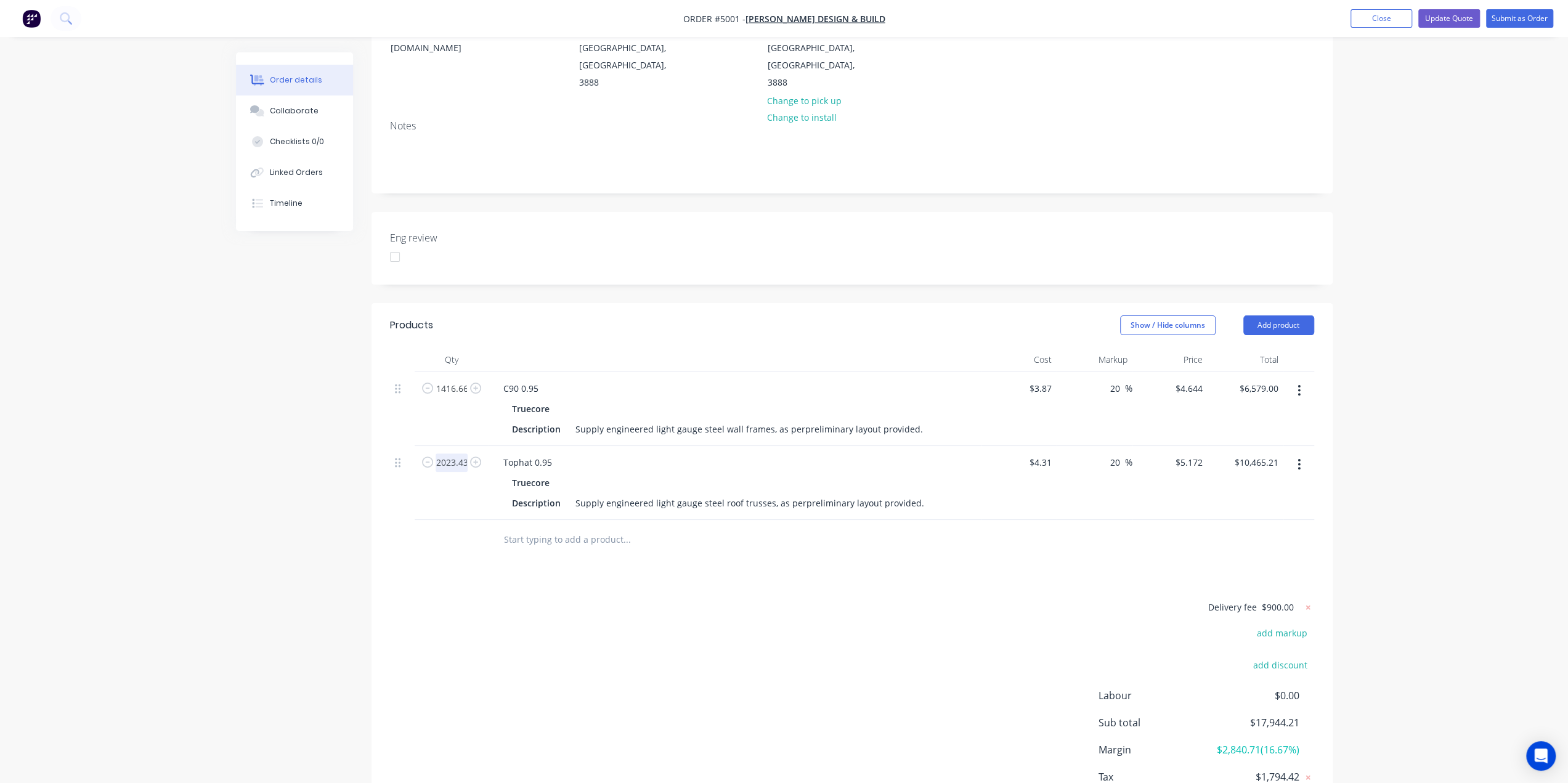
click at [464, 398] on input "2023.435" at bounding box center [451, 389] width 32 height 18
click at [787, 615] on div "Delivery fee $900.00 add markup add discount Labour $0.00 Sub total $17,944.21 …" at bounding box center [852, 715] width 924 height 232
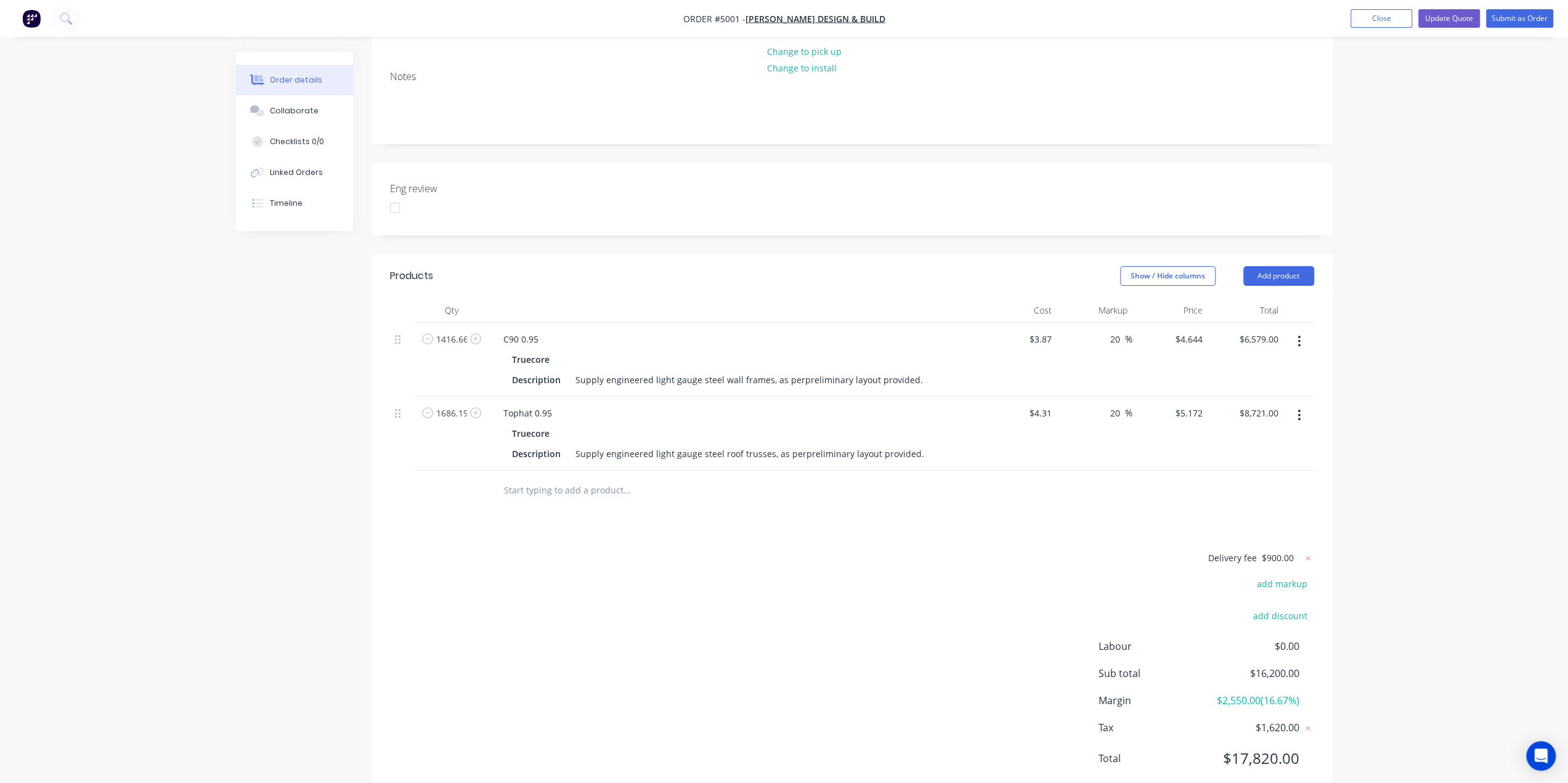
scroll to position [0, 0]
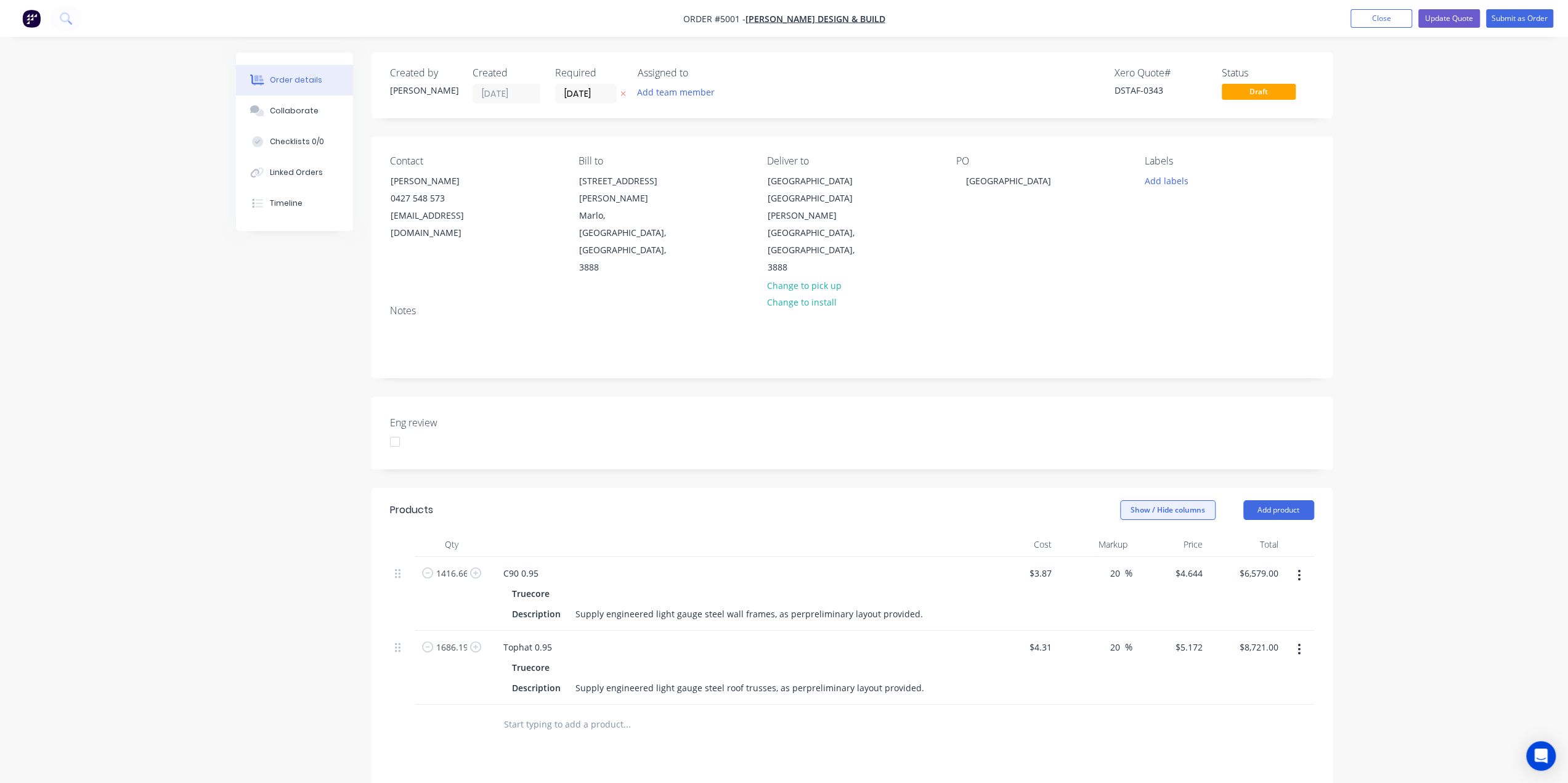
click at [1152, 500] on button "Show / Hide columns" at bounding box center [1168, 510] width 95 height 20
click at [1163, 500] on button "Show / Hide columns" at bounding box center [1168, 510] width 95 height 20
click at [1433, 389] on div "Order details Collaborate Checklists 0/0 Linked Orders Timeline Order details C…" at bounding box center [784, 526] width 1568 height 1053
click at [1442, 20] on button "Update Quote" at bounding box center [1449, 18] width 62 height 18
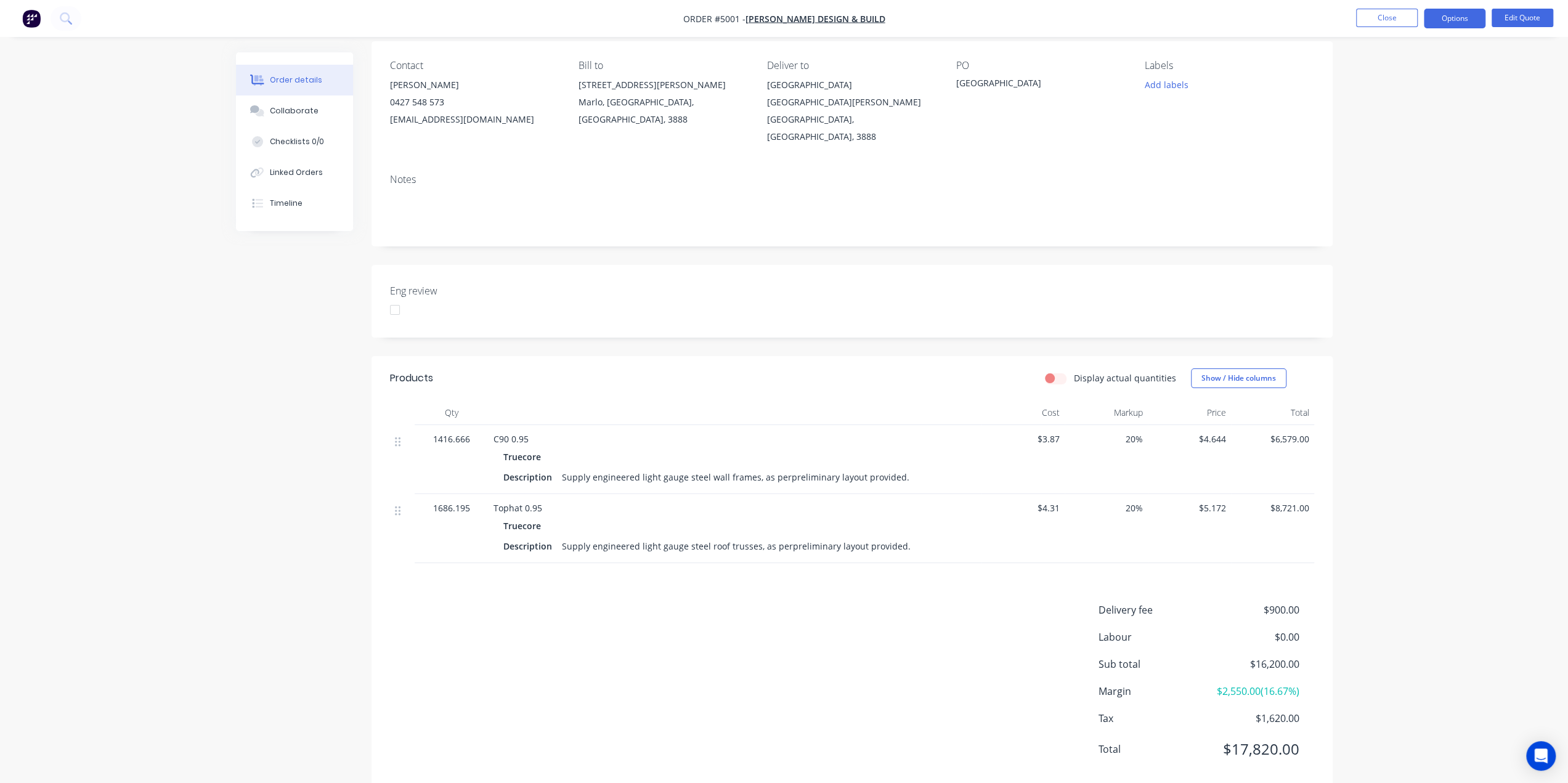
scroll to position [103, 0]
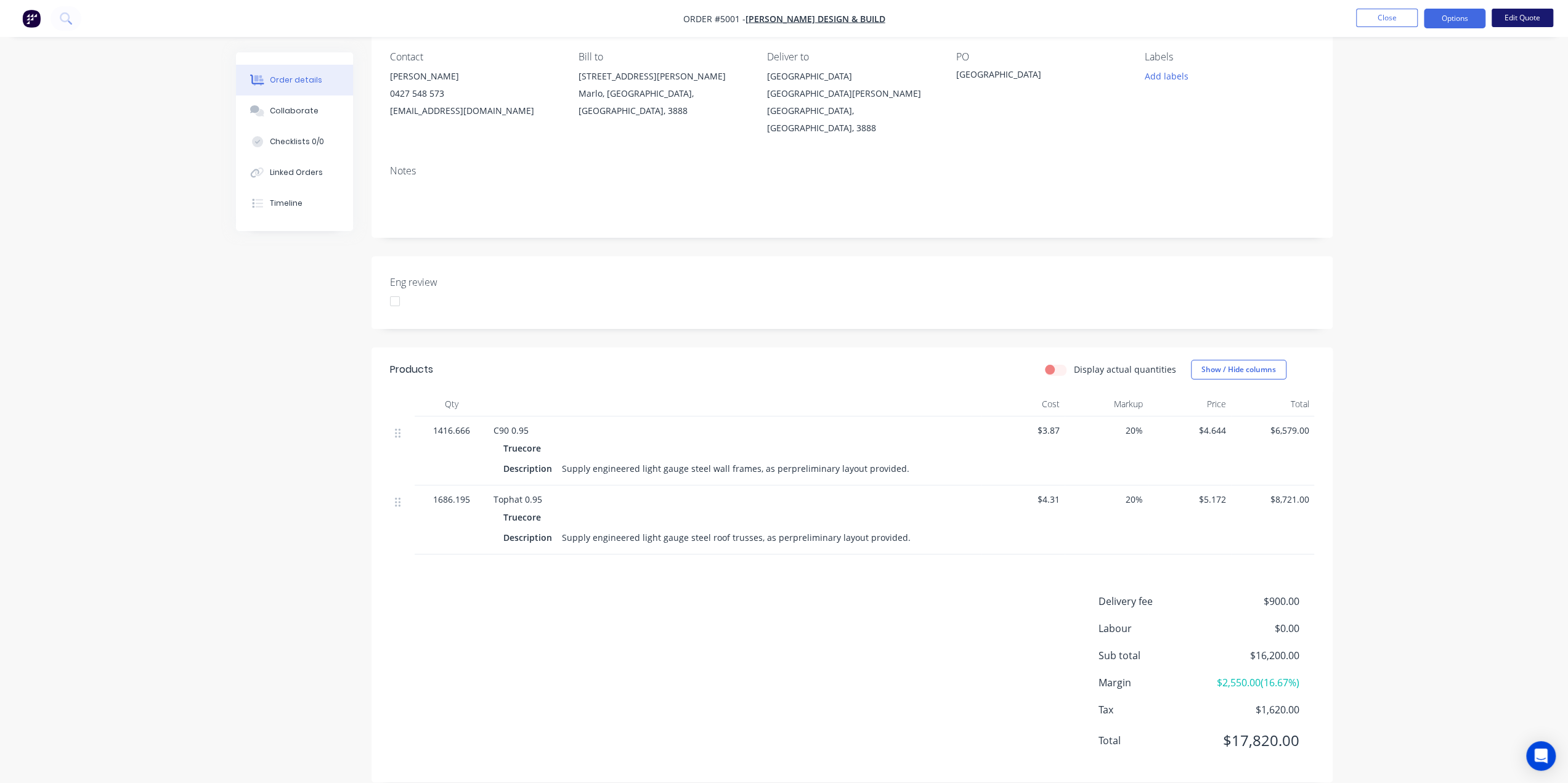
click at [1513, 18] on button "Edit Quote" at bounding box center [1523, 18] width 62 height 18
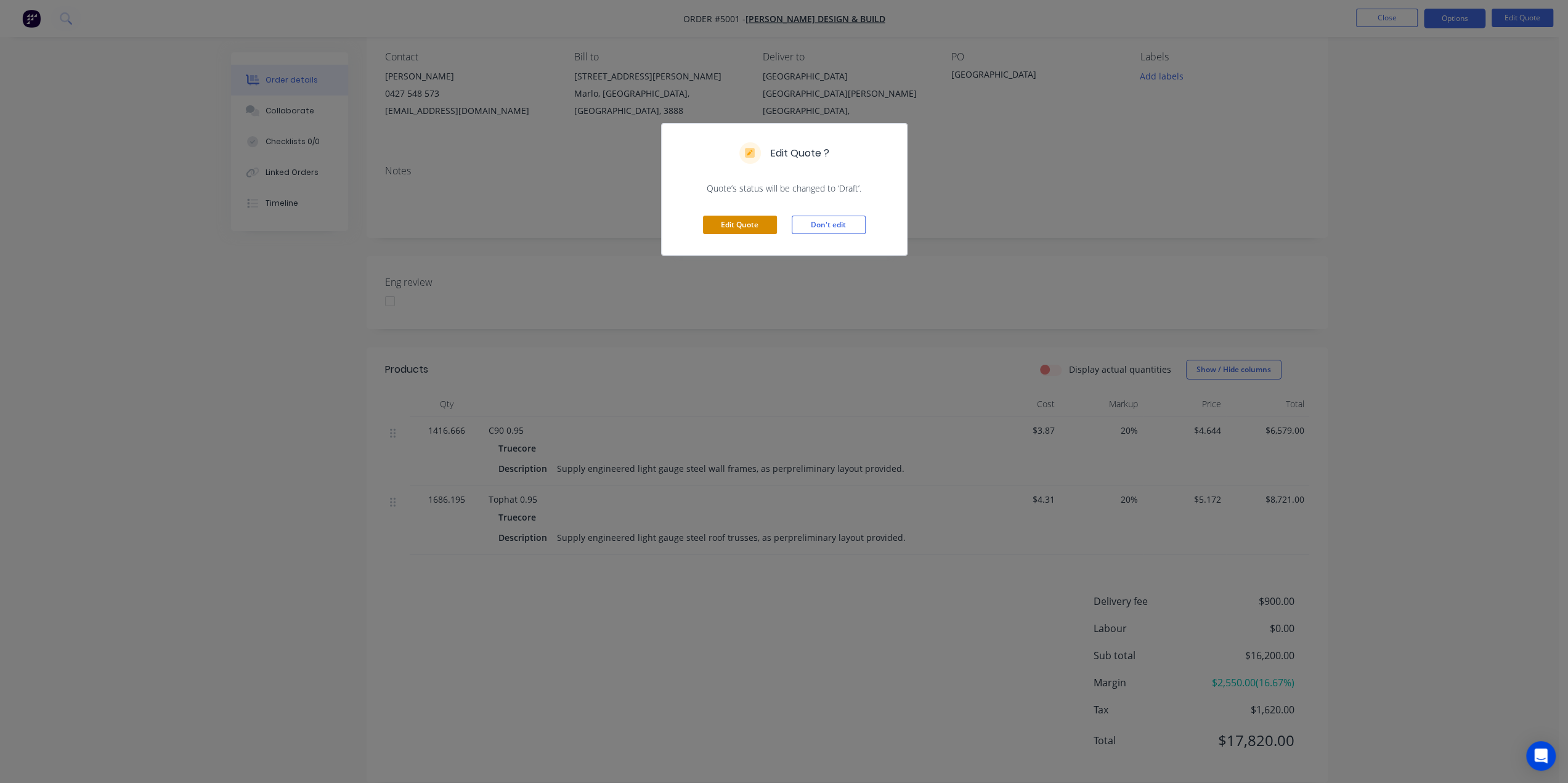
click at [738, 221] on button "Edit Quote" at bounding box center [740, 225] width 74 height 18
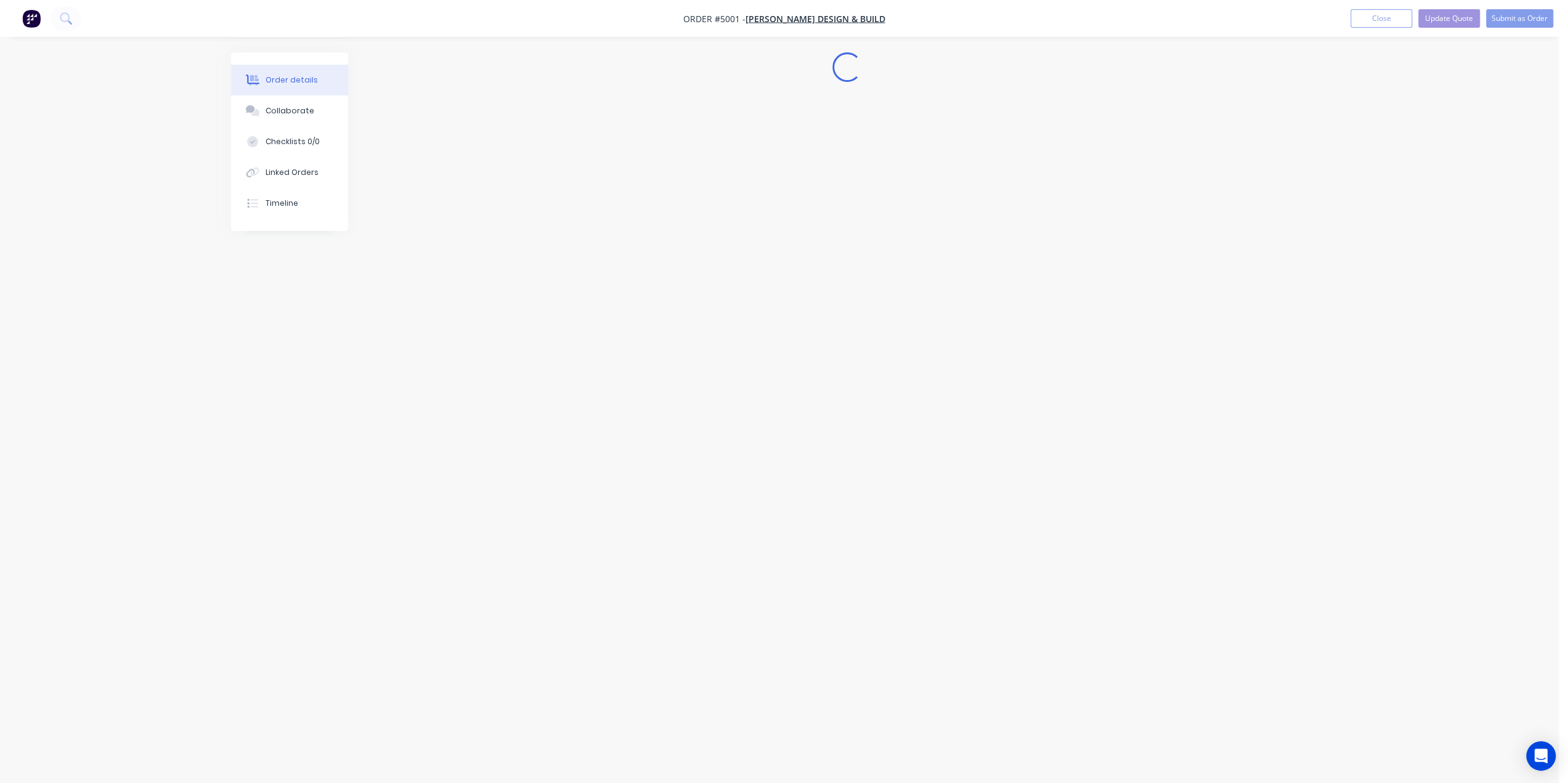
scroll to position [0, 0]
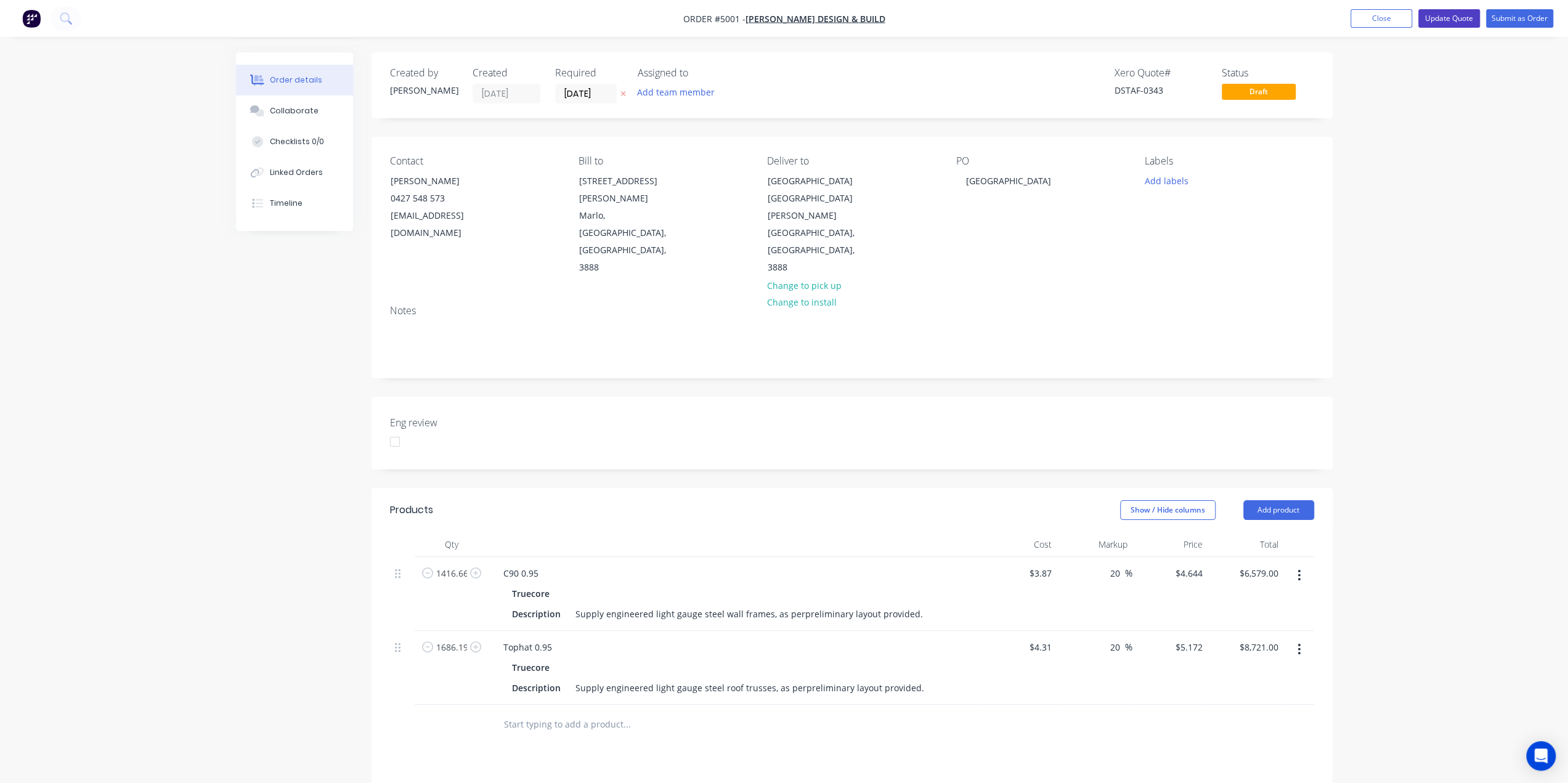
click at [1449, 19] on button "Update Quote" at bounding box center [1449, 18] width 62 height 18
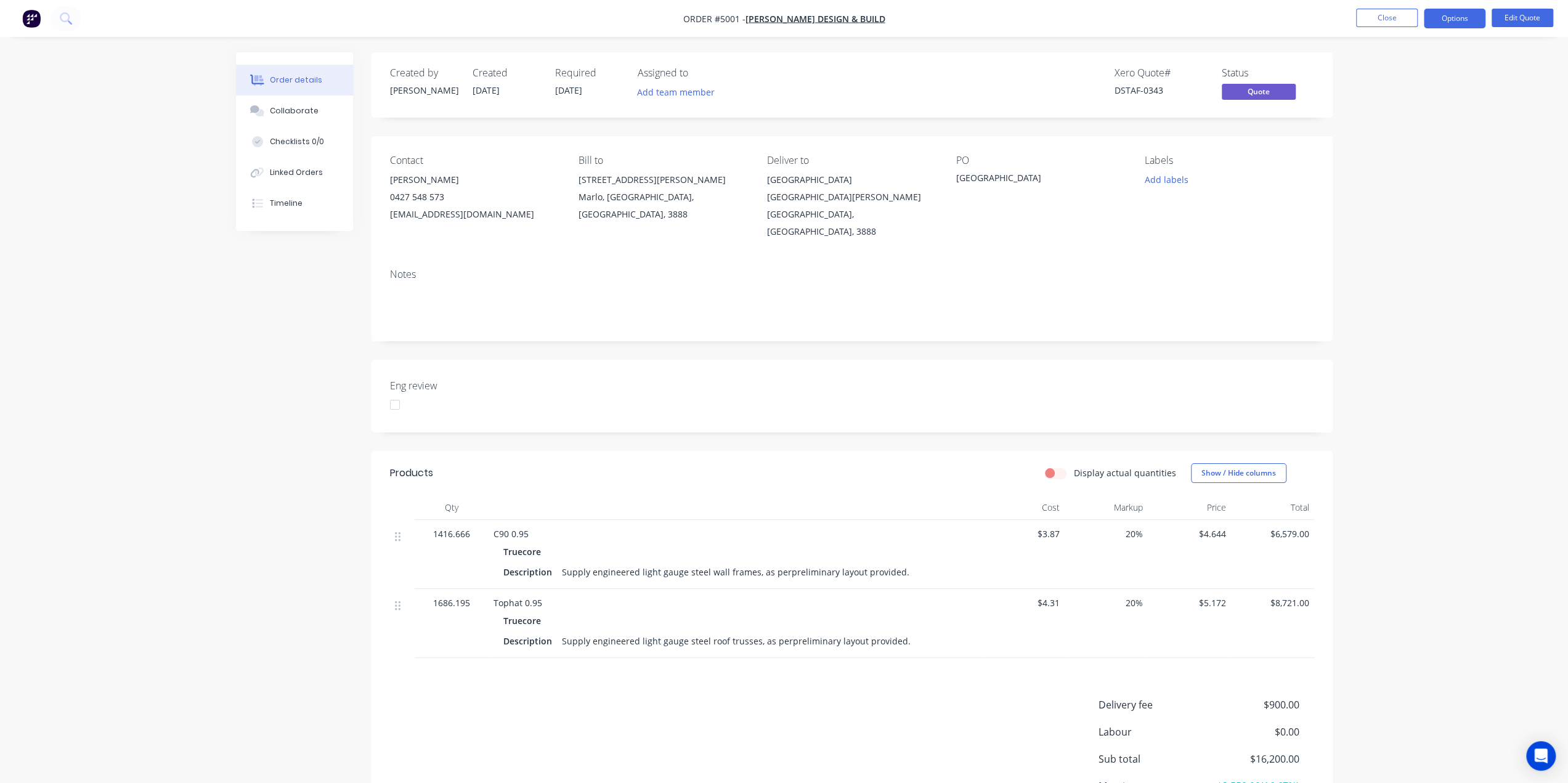
click at [1443, 379] on div "Order details Collaborate Checklists 0/0 Linked Orders Timeline Order details C…" at bounding box center [784, 452] width 1568 height 904
